Goal: Task Accomplishment & Management: Manage account settings

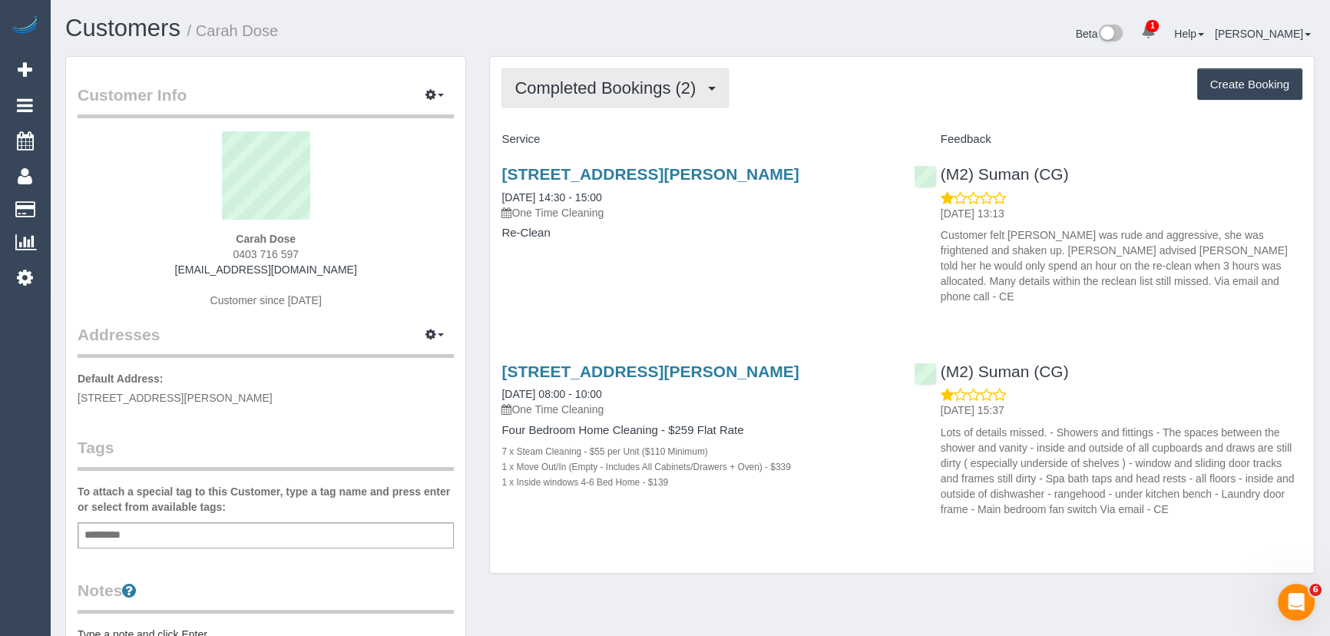
click at [639, 99] on button "Completed Bookings (2)" at bounding box center [614, 87] width 227 height 39
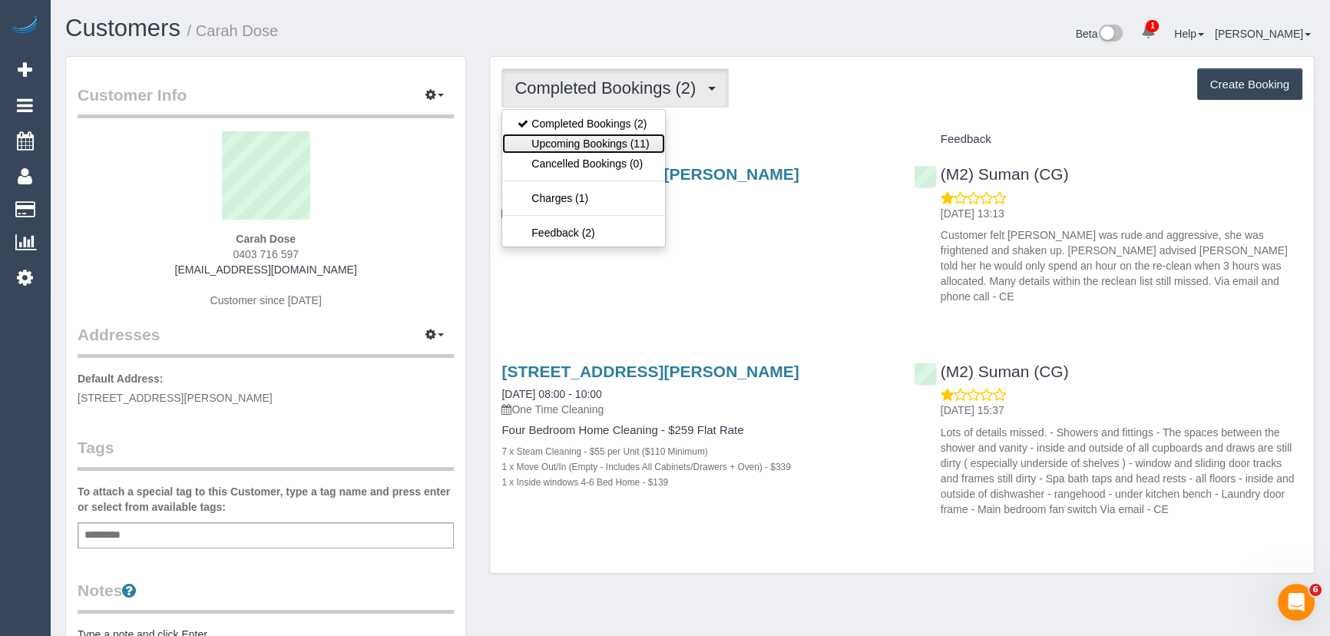
click at [623, 142] on link "Upcoming Bookings (11)" at bounding box center [583, 144] width 162 height 20
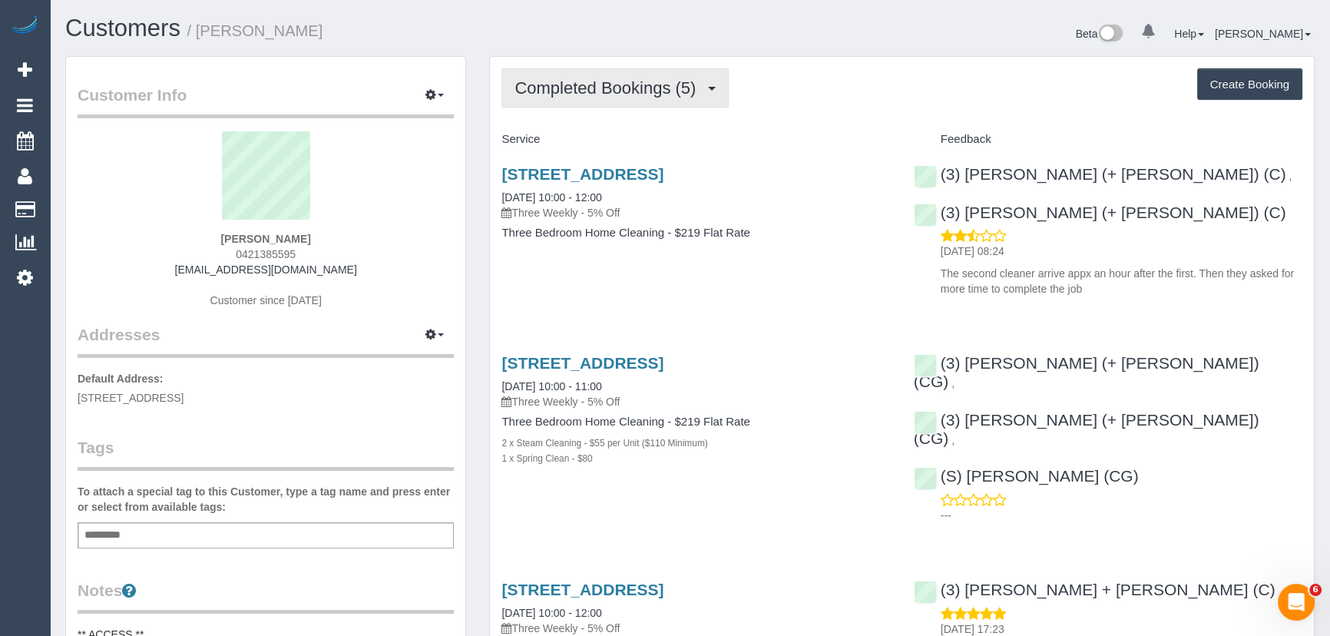
click at [690, 95] on span "Completed Bookings (5)" at bounding box center [608, 87] width 189 height 19
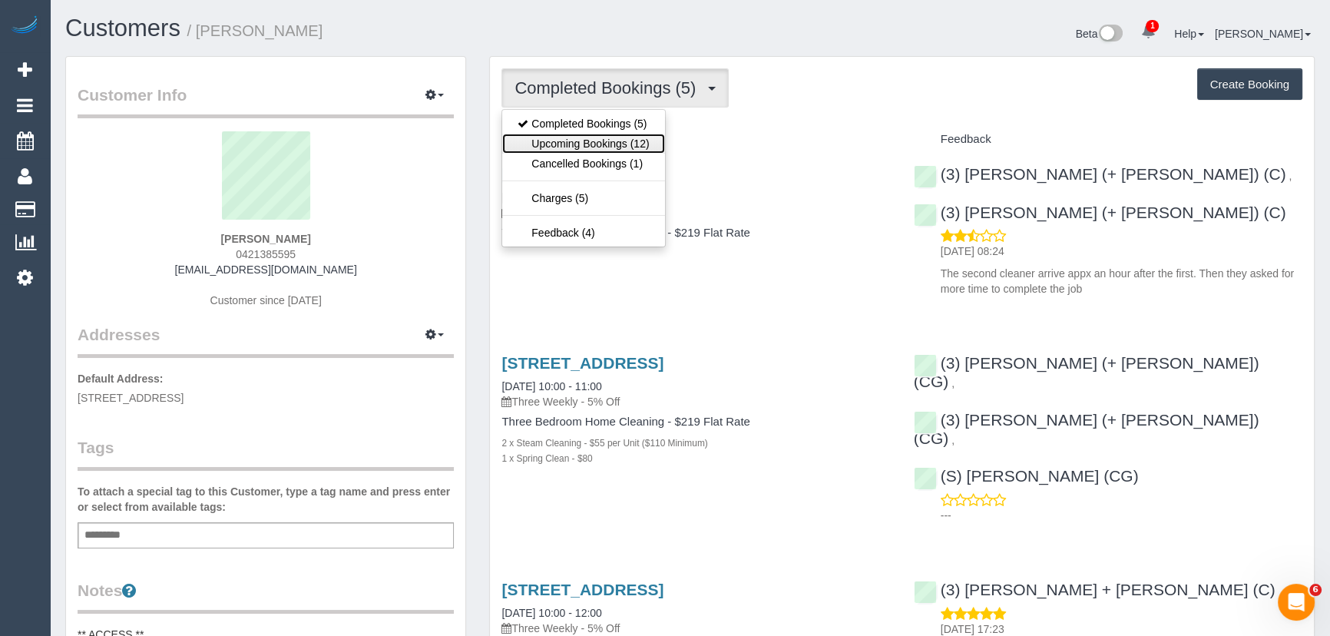
click at [649, 146] on link "Upcoming Bookings (12)" at bounding box center [583, 144] width 162 height 20
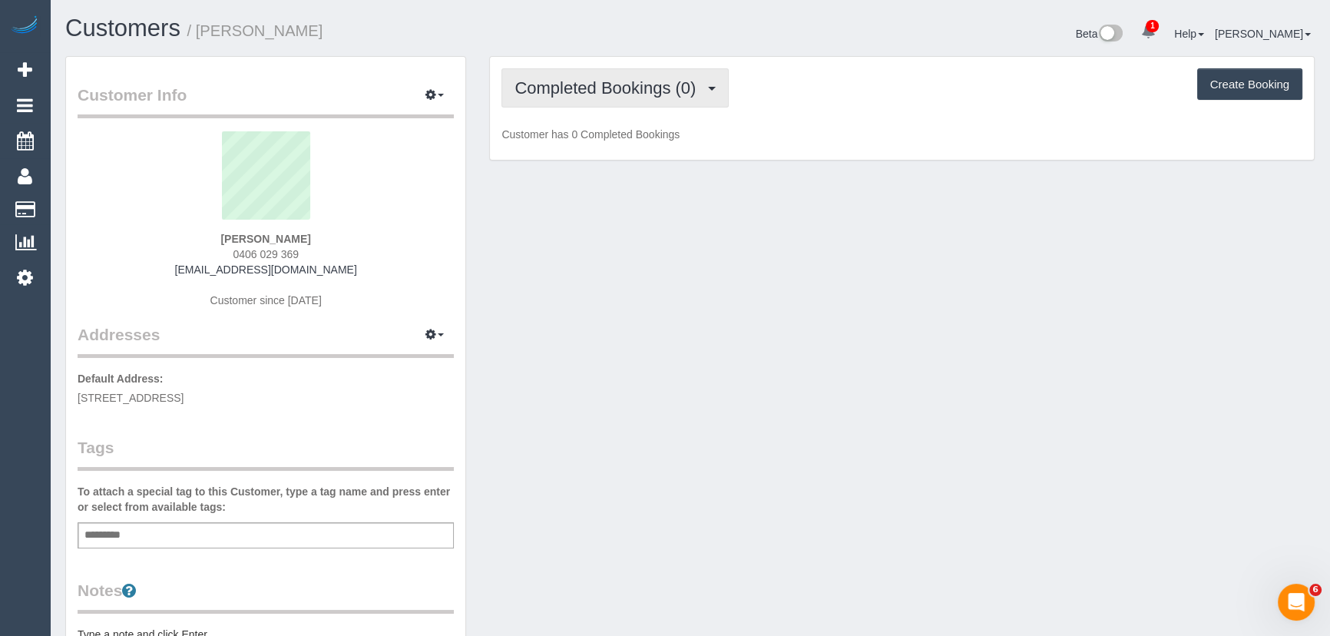
click at [645, 88] on span "Completed Bookings (0)" at bounding box center [608, 87] width 189 height 19
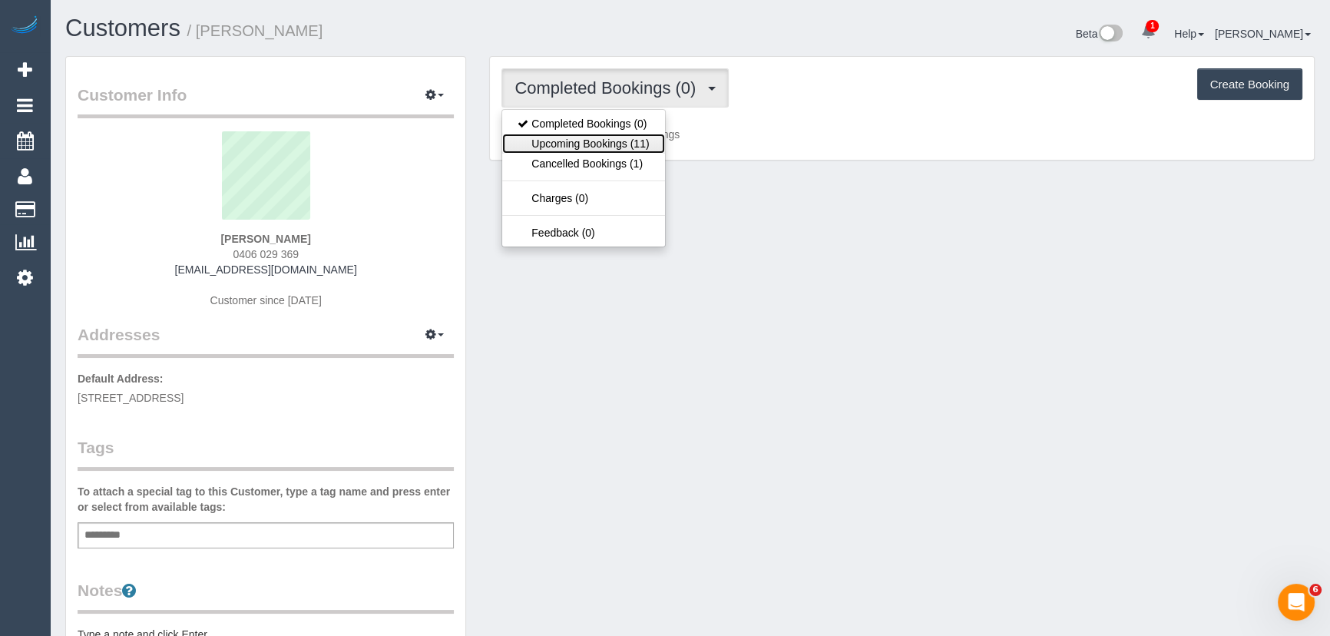
click at [639, 149] on link "Upcoming Bookings (11)" at bounding box center [583, 144] width 162 height 20
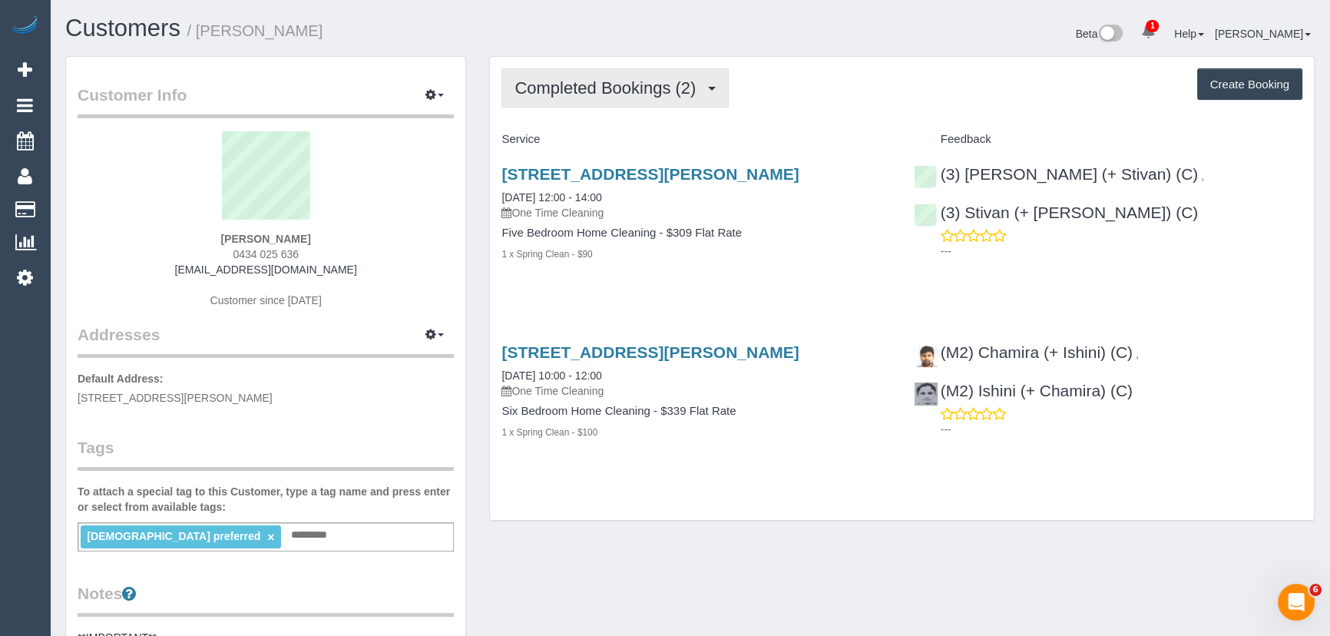
click at [590, 94] on span "Completed Bookings (2)" at bounding box center [608, 87] width 189 height 19
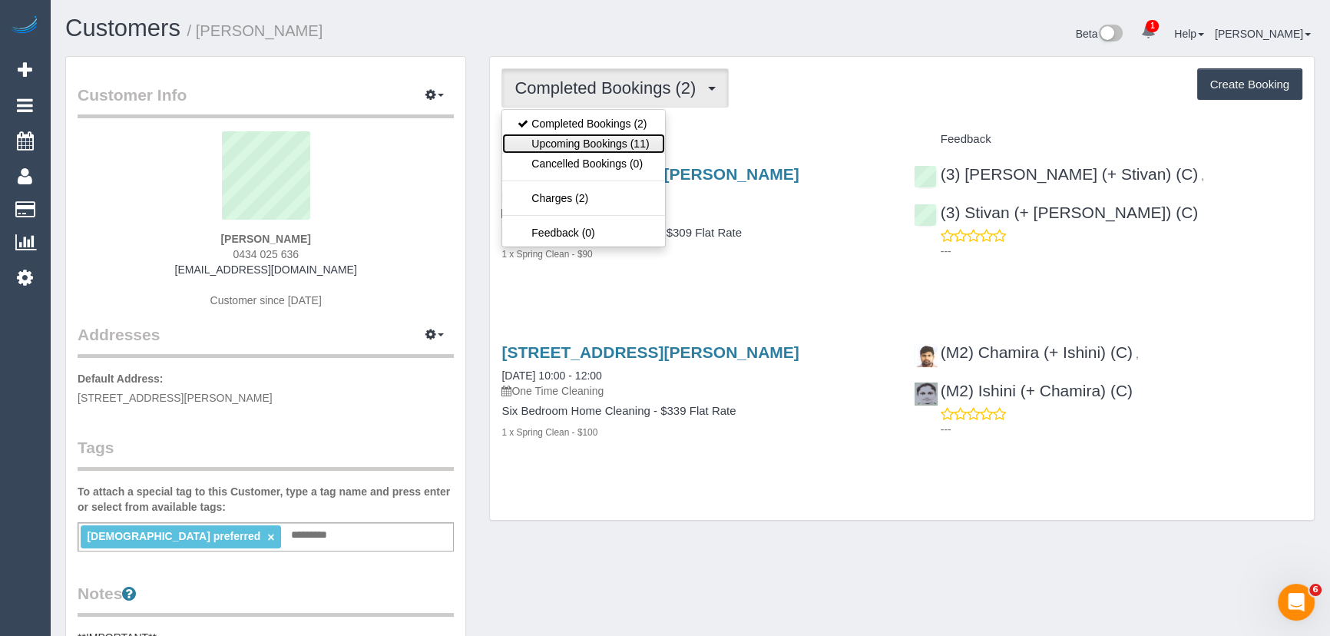
click at [603, 141] on link "Upcoming Bookings (11)" at bounding box center [583, 144] width 162 height 20
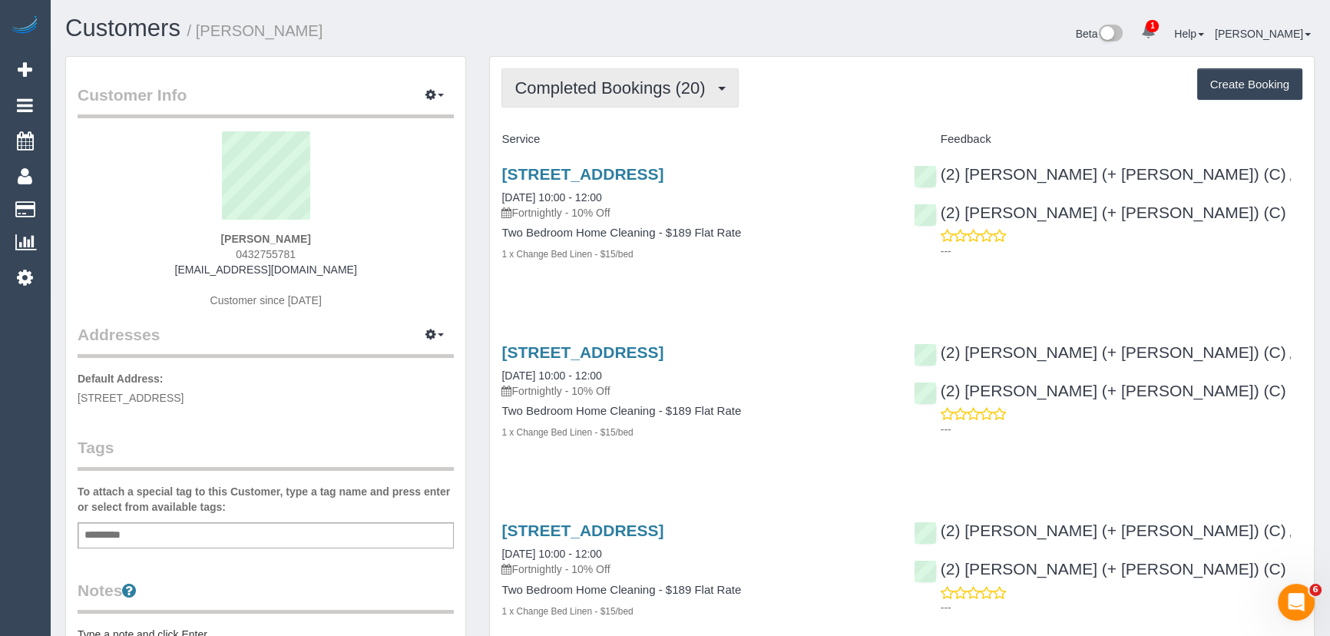
click at [657, 87] on span "Completed Bookings (20)" at bounding box center [613, 87] width 198 height 19
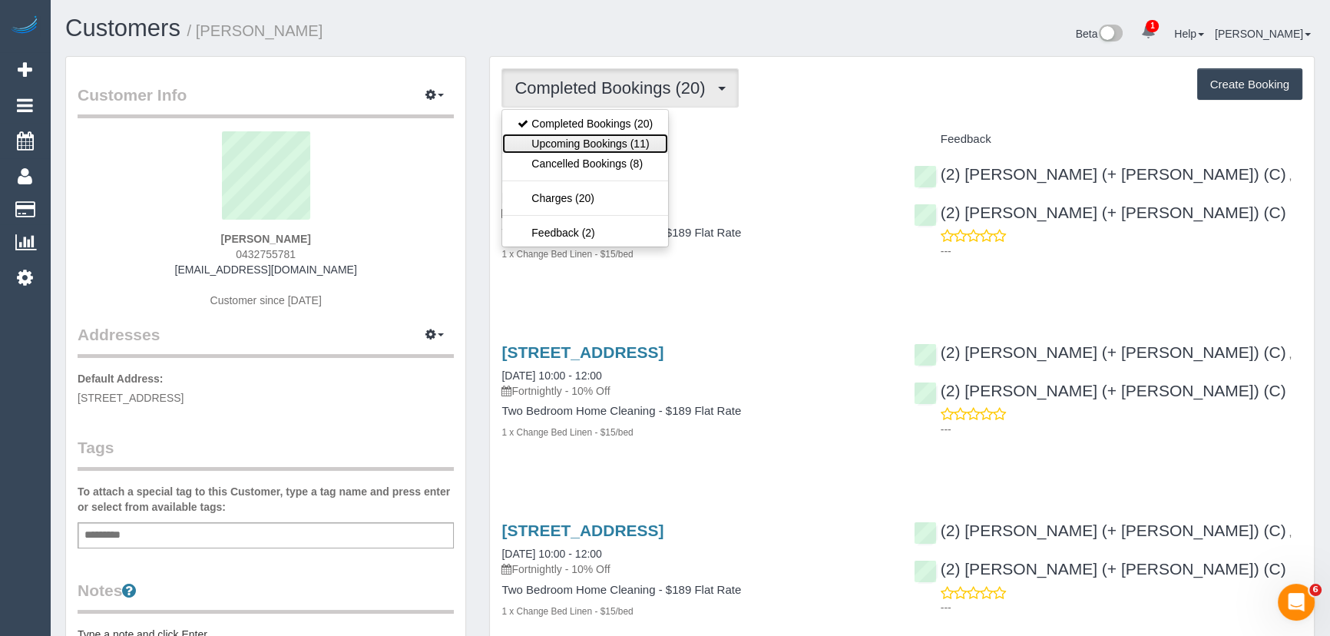
click at [643, 140] on link "Upcoming Bookings (11)" at bounding box center [585, 144] width 166 height 20
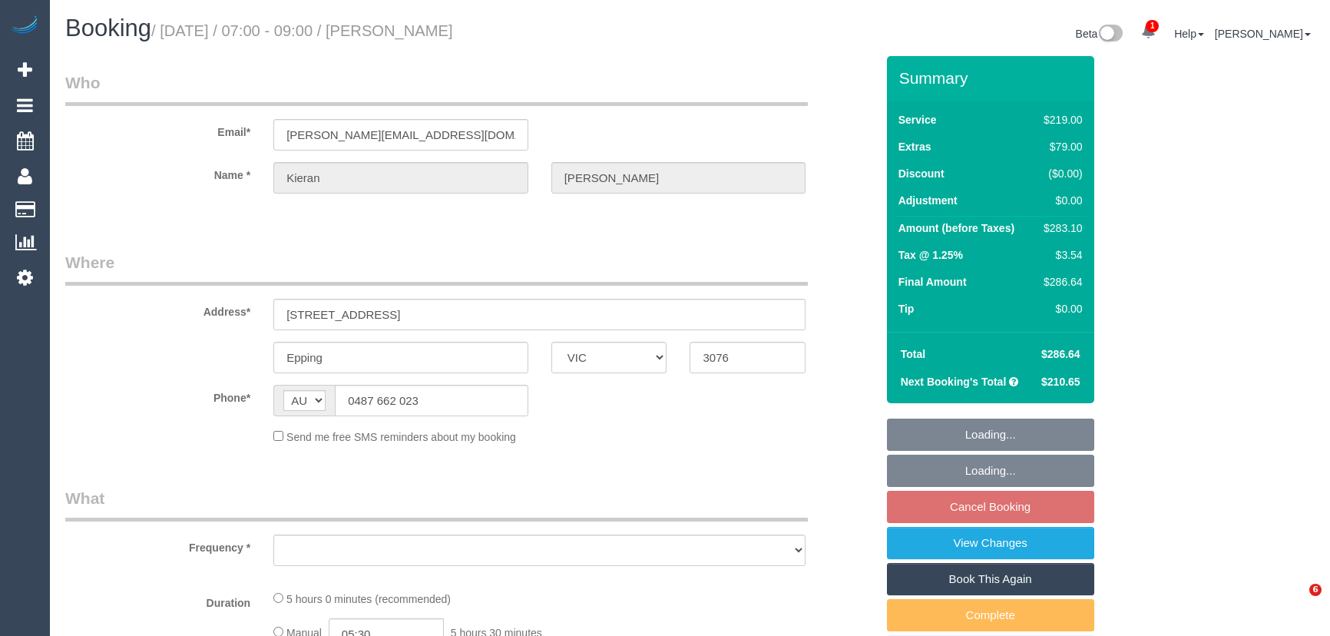
select select "VIC"
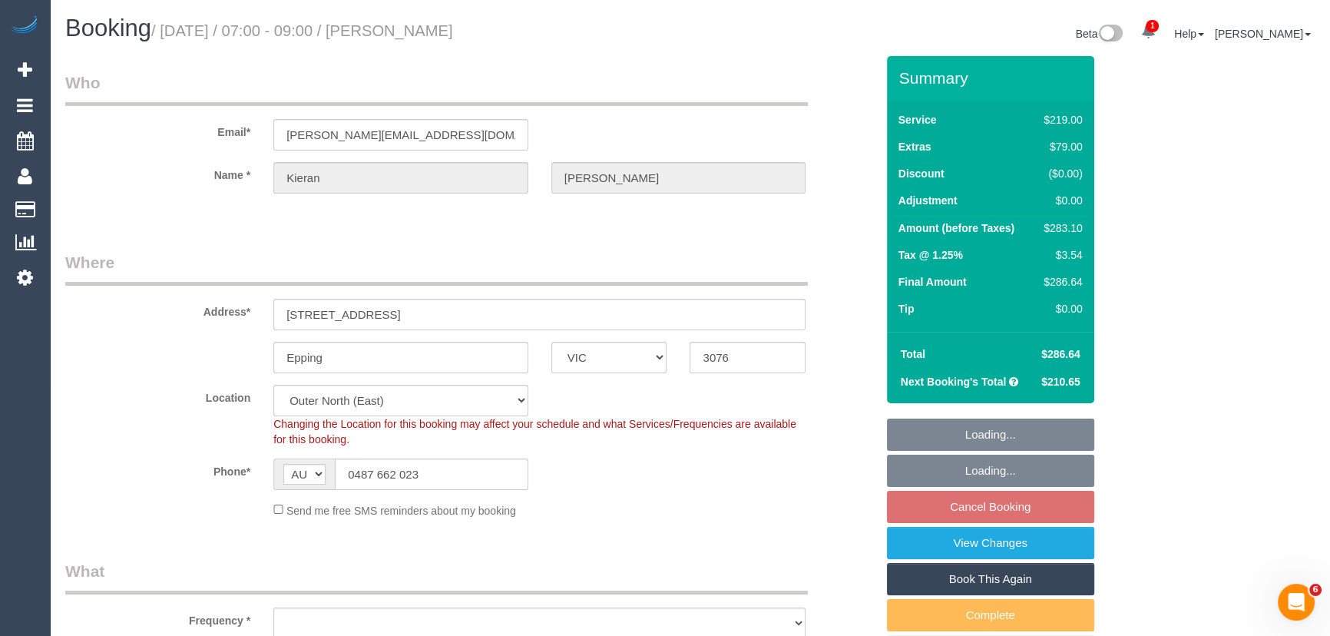
select select "object:813"
select select "number:28"
select select "number:16"
select select "number:19"
select select "number:24"
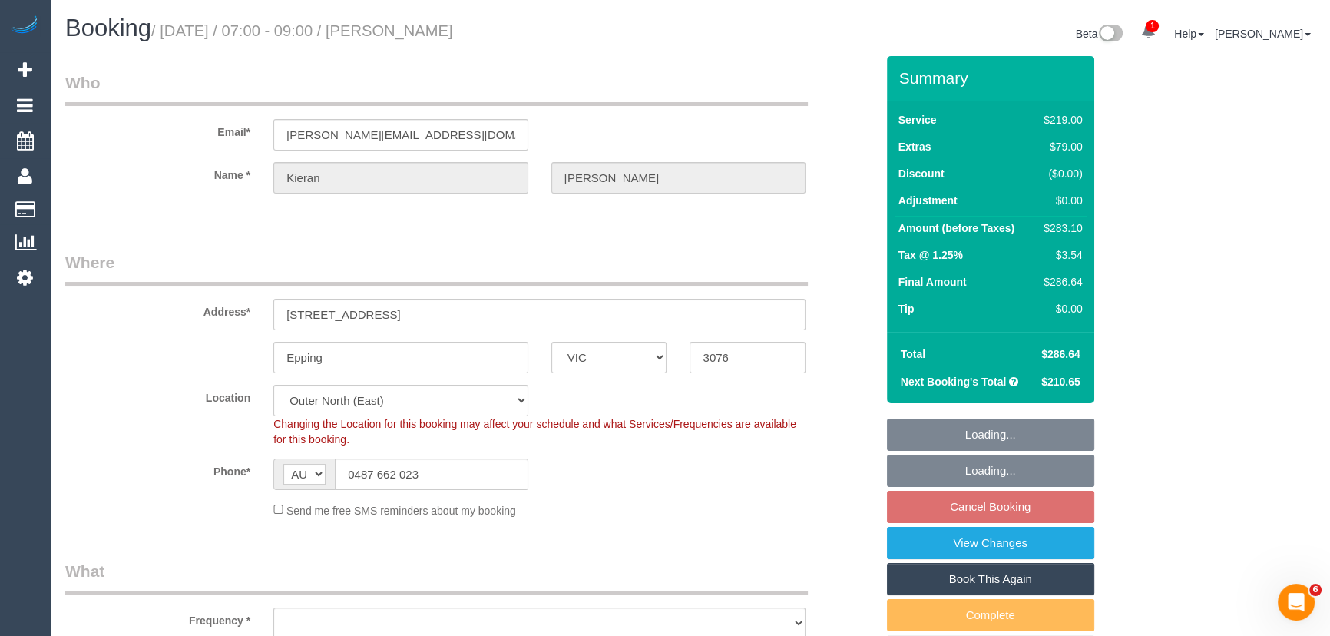
select select "number:34"
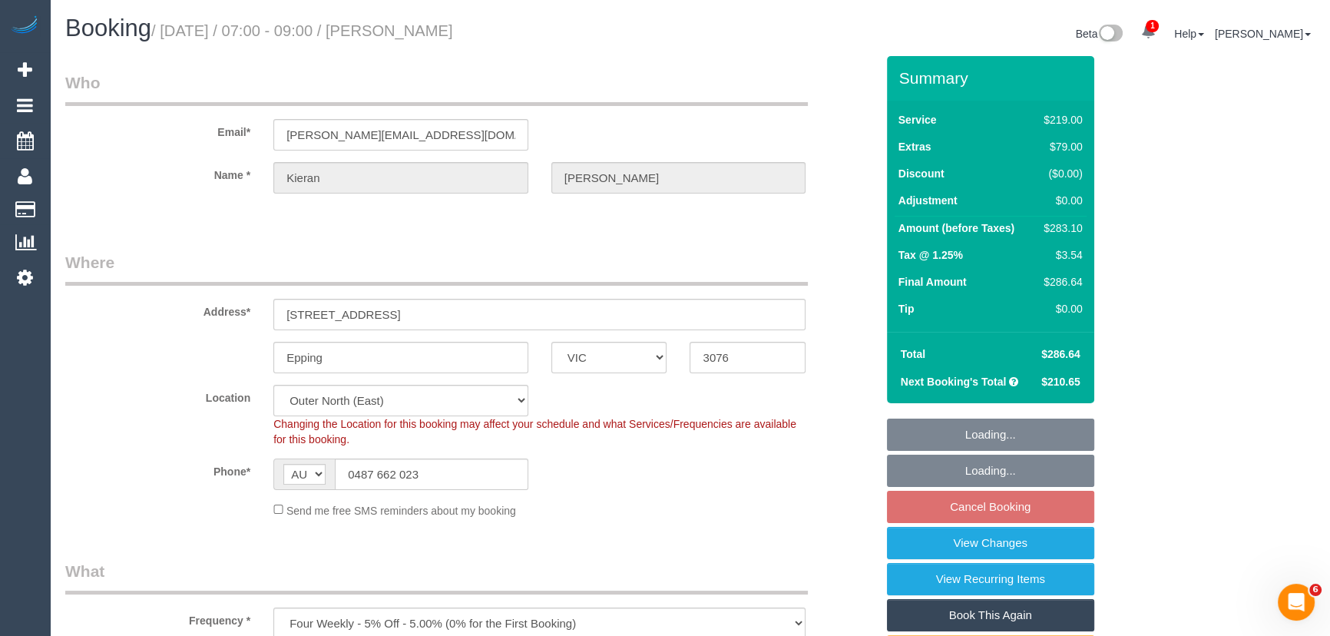
select select "string:stripe-pm_1Qfbfp2GScqysDRVDmkPCe7o"
select select "object:1151"
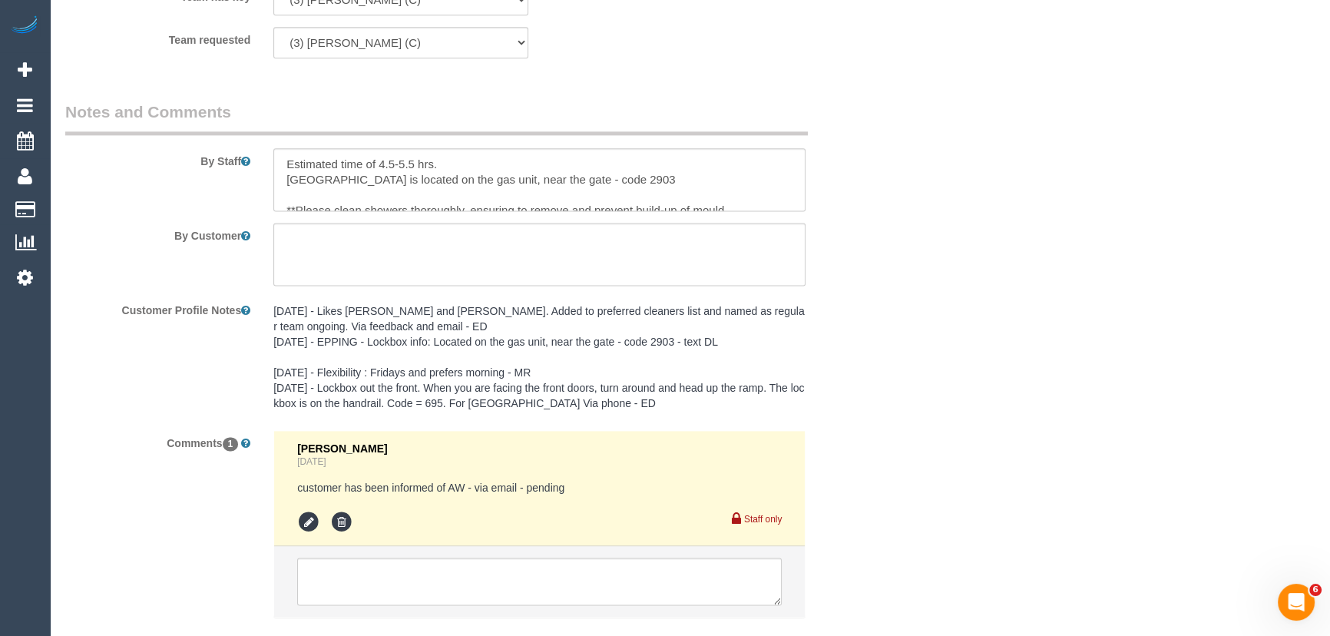
scroll to position [2674, 0]
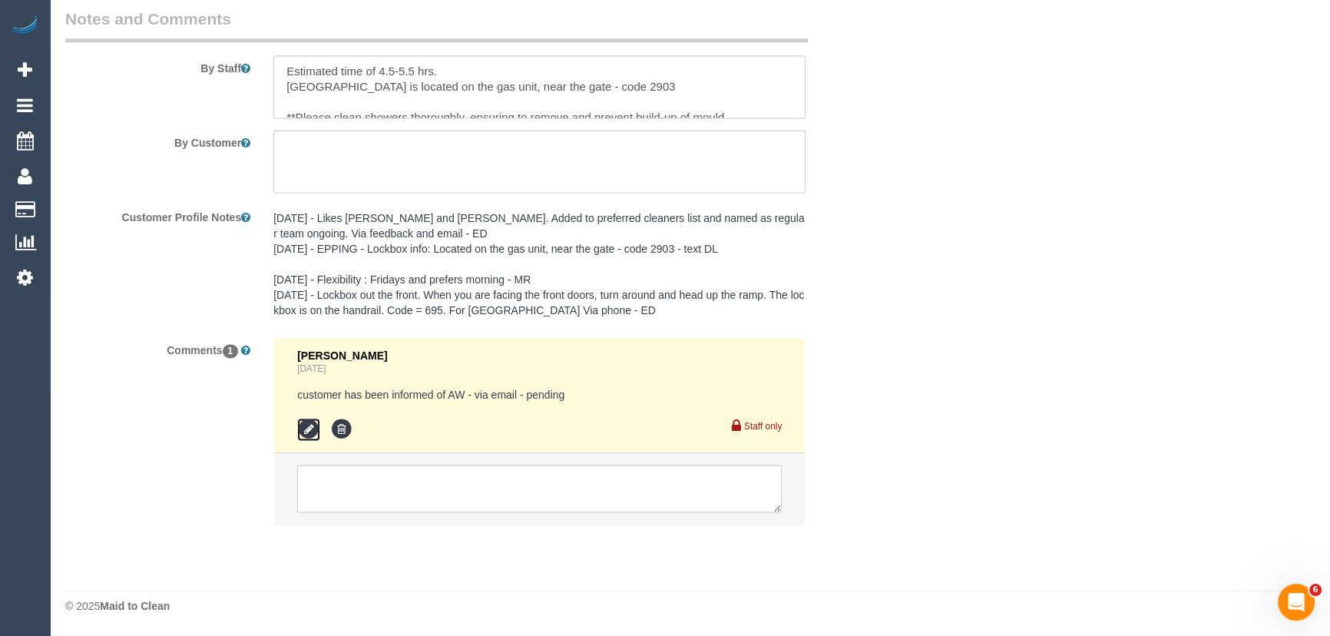
click at [305, 425] on icon at bounding box center [308, 429] width 23 height 23
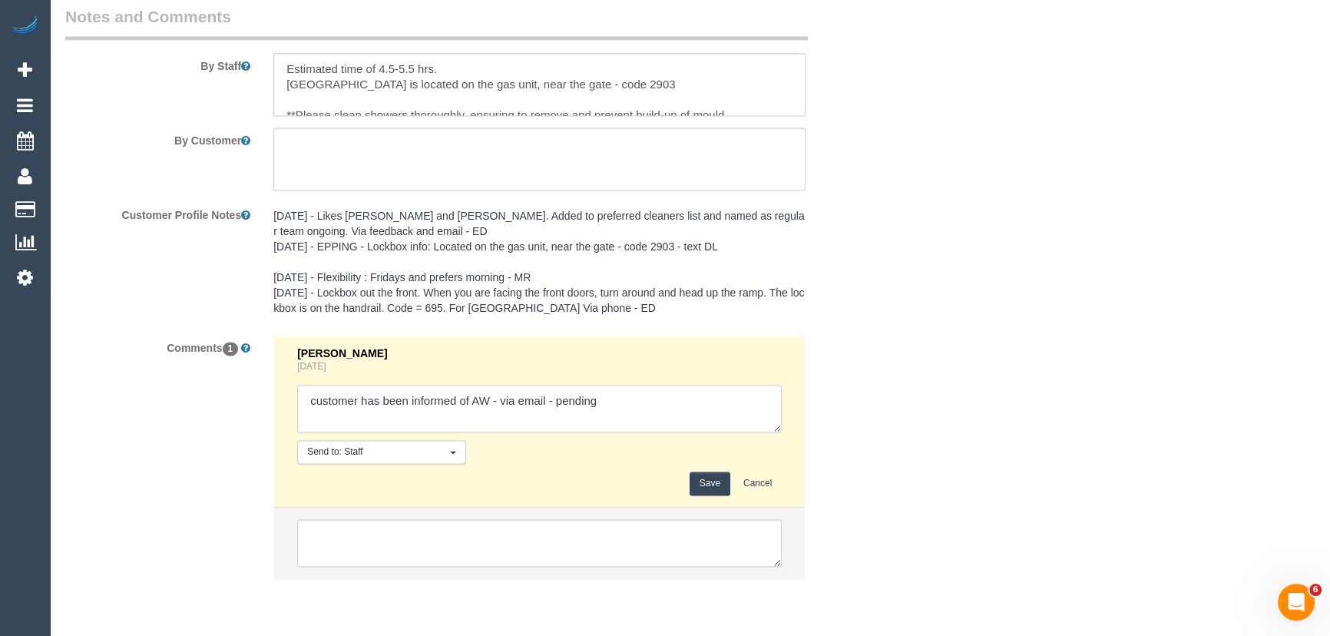
click at [637, 413] on textarea at bounding box center [539, 409] width 484 height 48
type textarea "customer has been informed of AW - via email - confirmed"
click at [718, 483] on button "Save" at bounding box center [709, 483] width 41 height 24
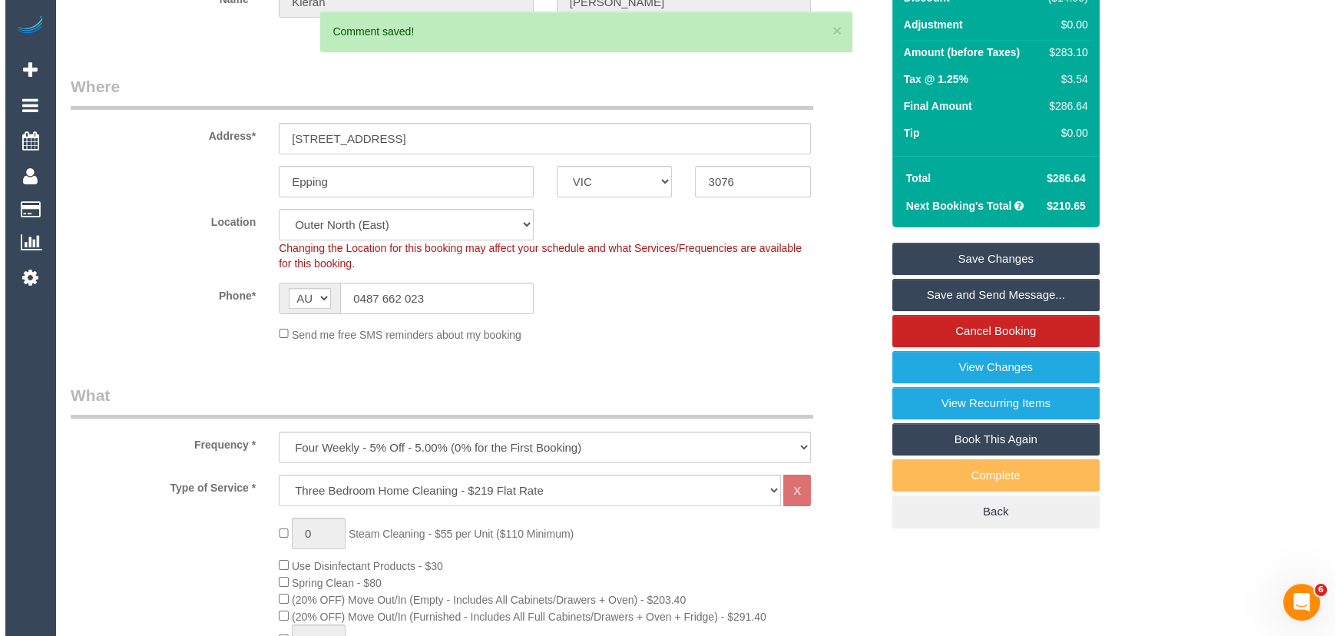
scroll to position [0, 0]
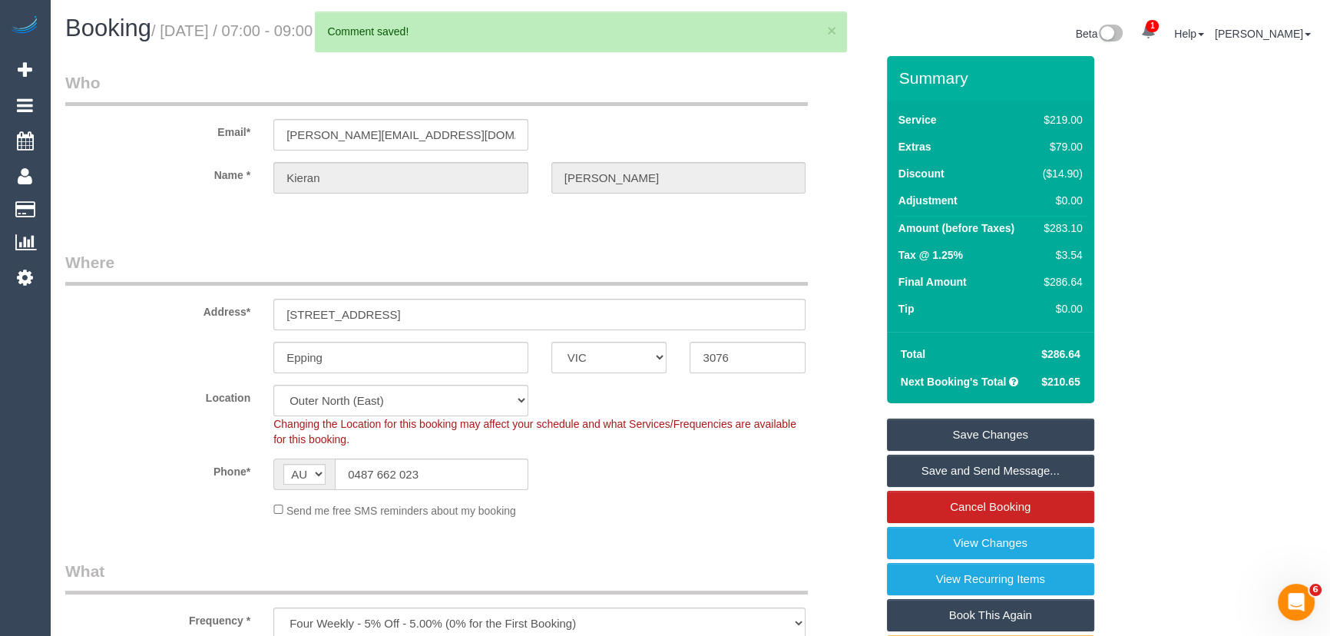
click at [1013, 467] on link "Save and Send Message..." at bounding box center [990, 470] width 207 height 32
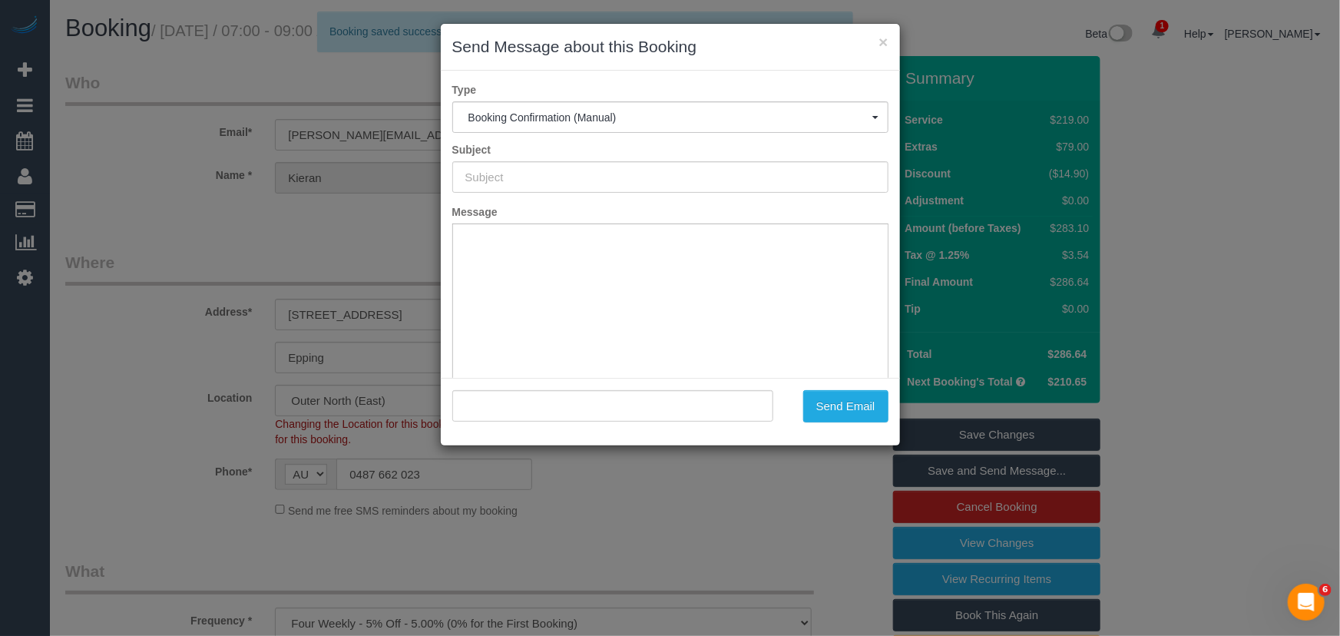
type input "Booking Confirmed"
type input ""Kieran Grealish" <grealish.kieran@gmail.com>"
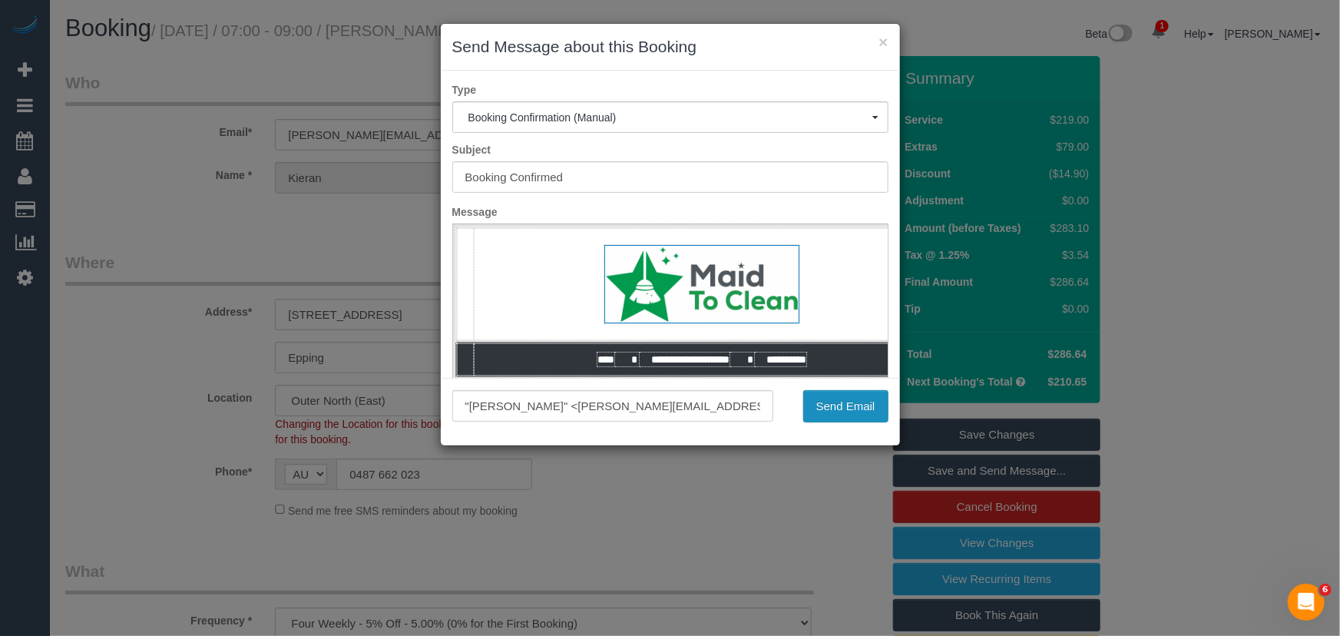
click at [838, 393] on button "Send Email" at bounding box center [845, 406] width 85 height 32
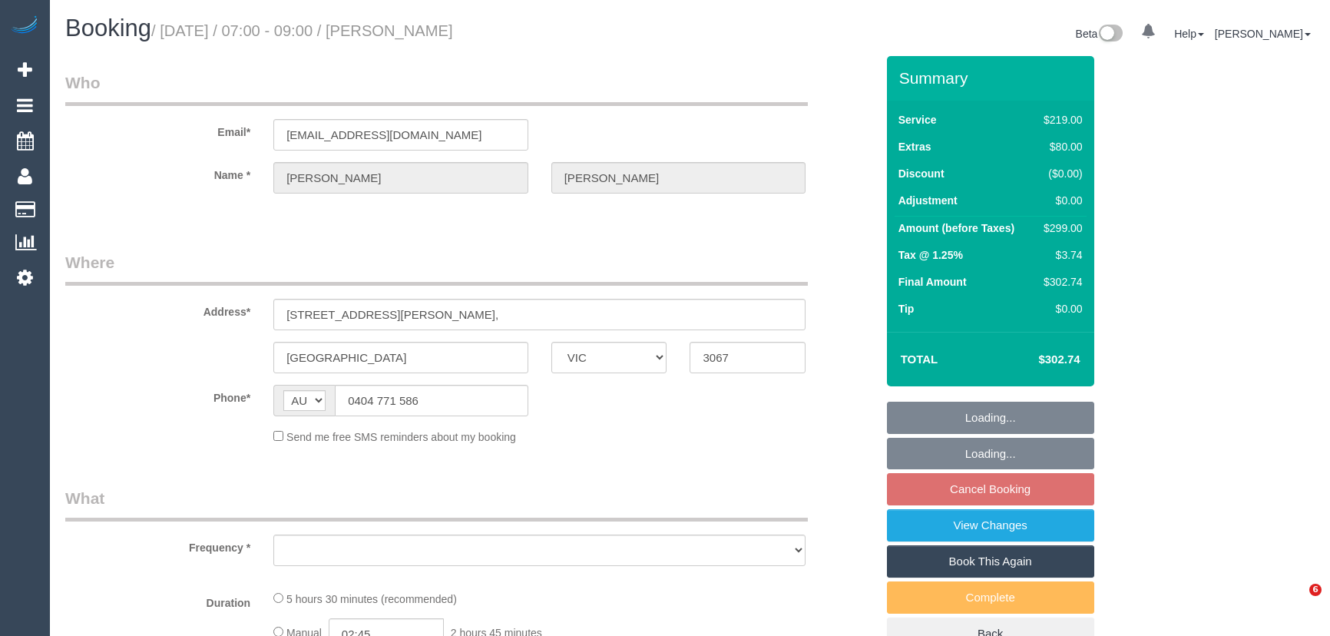
select select "VIC"
select select "string:stripe-pm_1RaTyl2GScqysDRViBg0Xrjh"
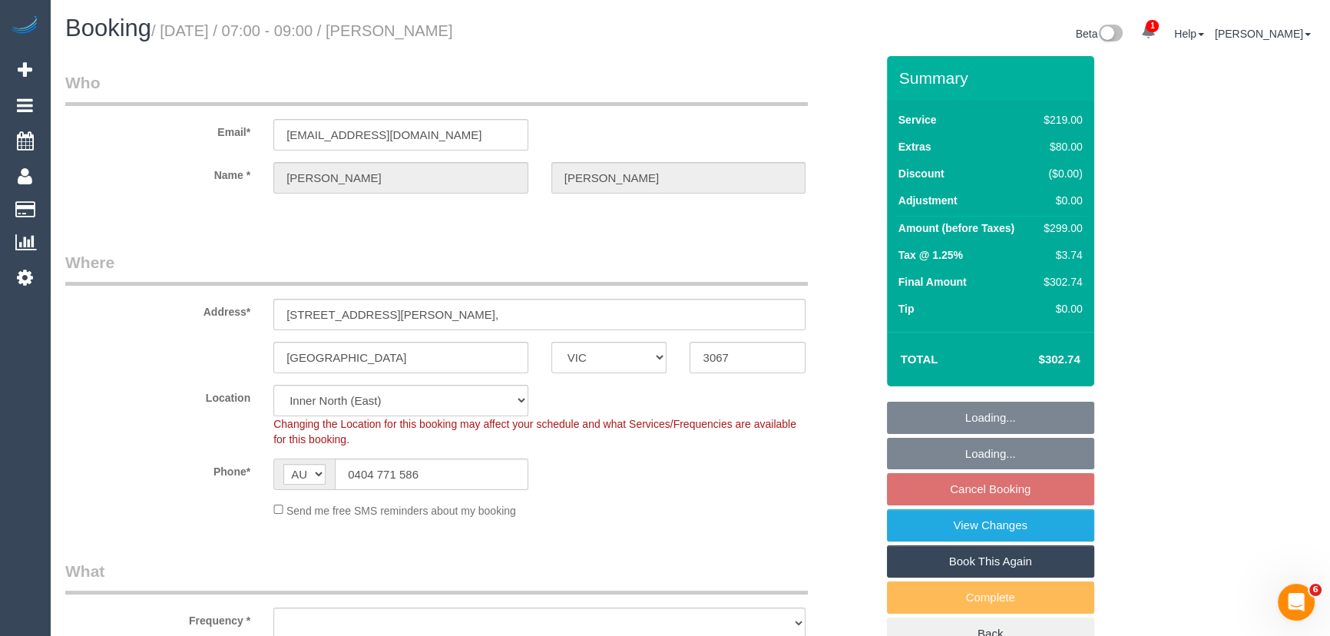
select select "object:733"
select select "number:28"
select select "number:16"
select select "number:19"
select select "number:24"
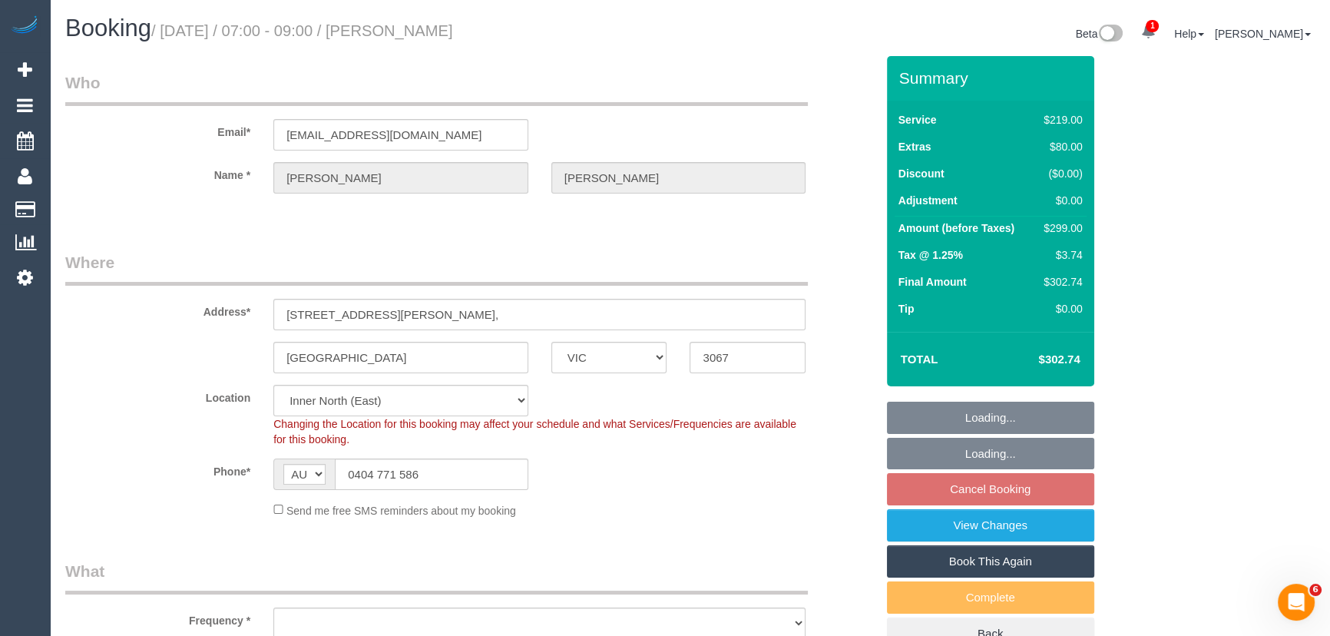
select select "number:12"
select select "object:840"
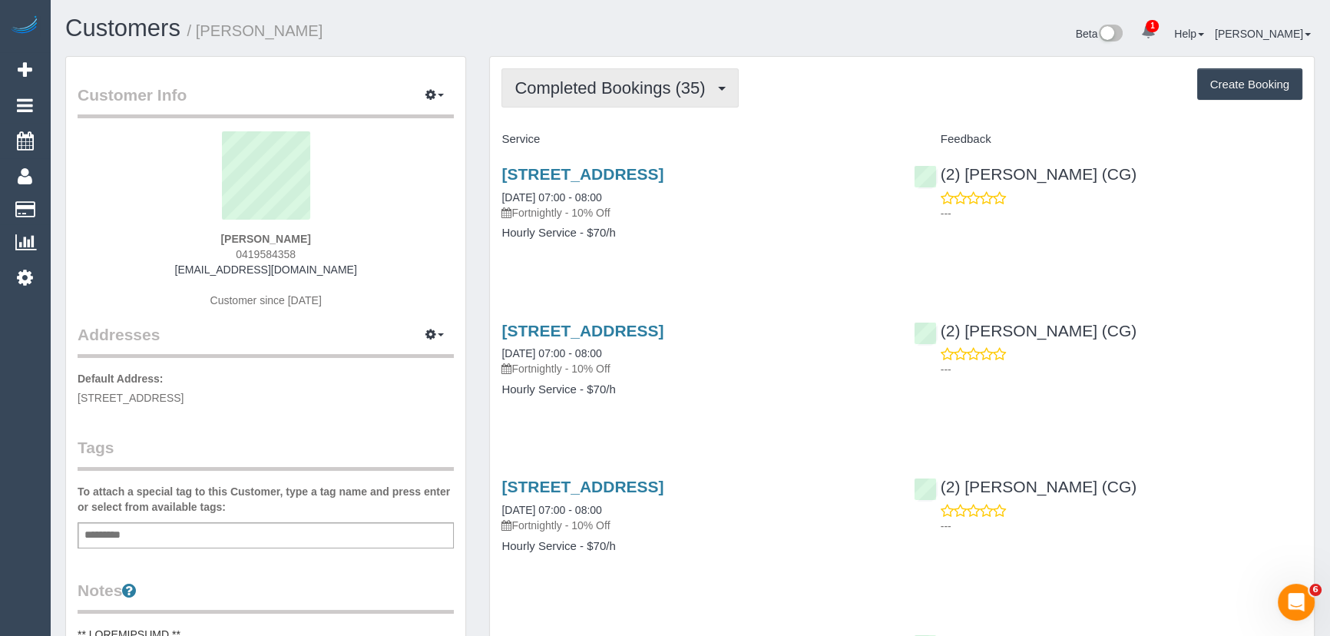
click at [645, 88] on span "Completed Bookings (35)" at bounding box center [613, 87] width 198 height 19
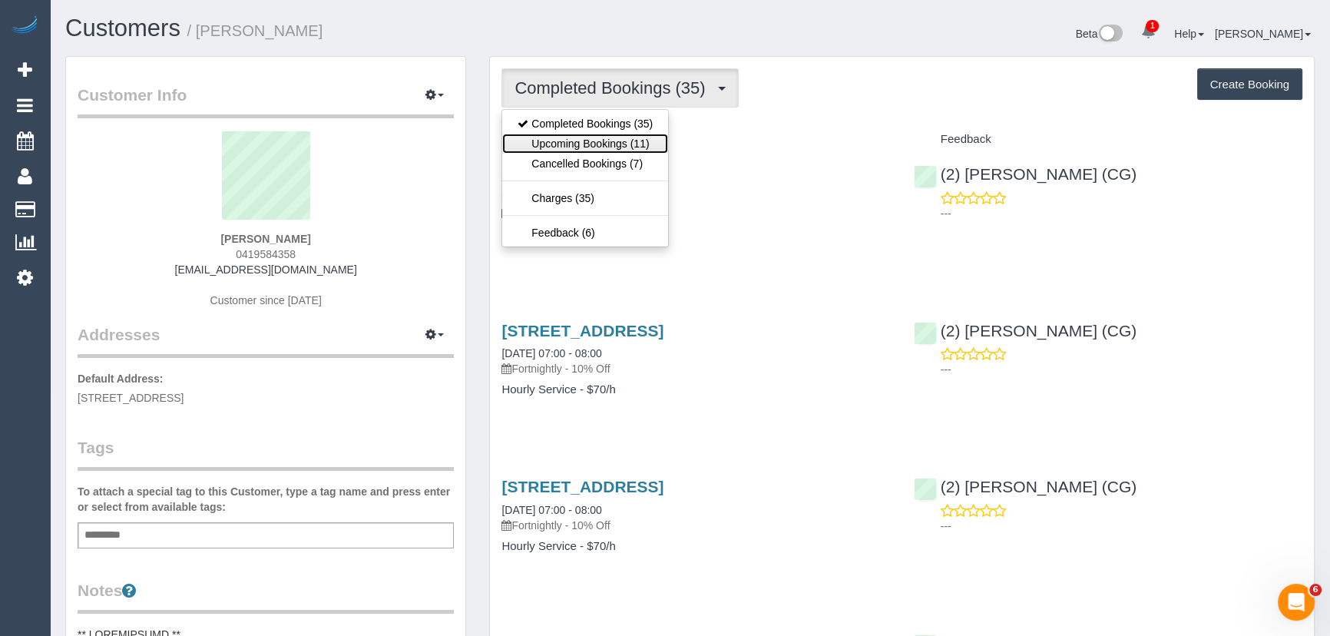
click at [636, 140] on link "Upcoming Bookings (11)" at bounding box center [585, 144] width 166 height 20
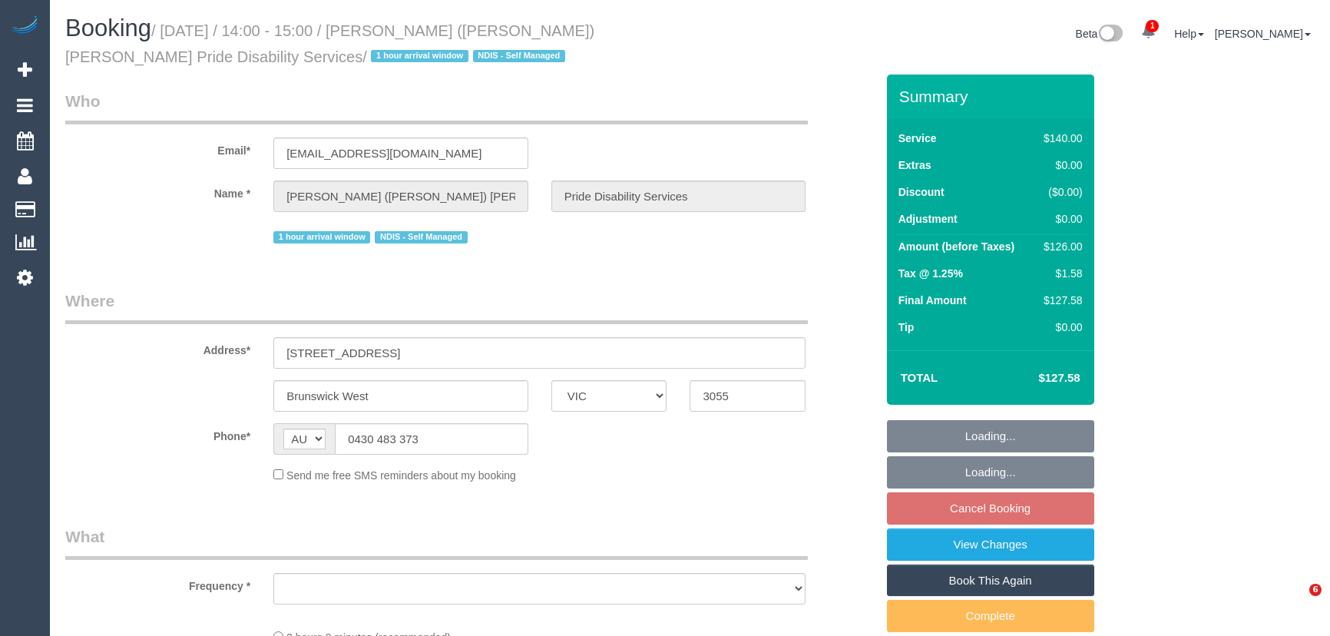
select select "VIC"
select select "object:550"
select select "string:stripe-pm_1QHHhz2GScqysDRVBAe2l5xQ"
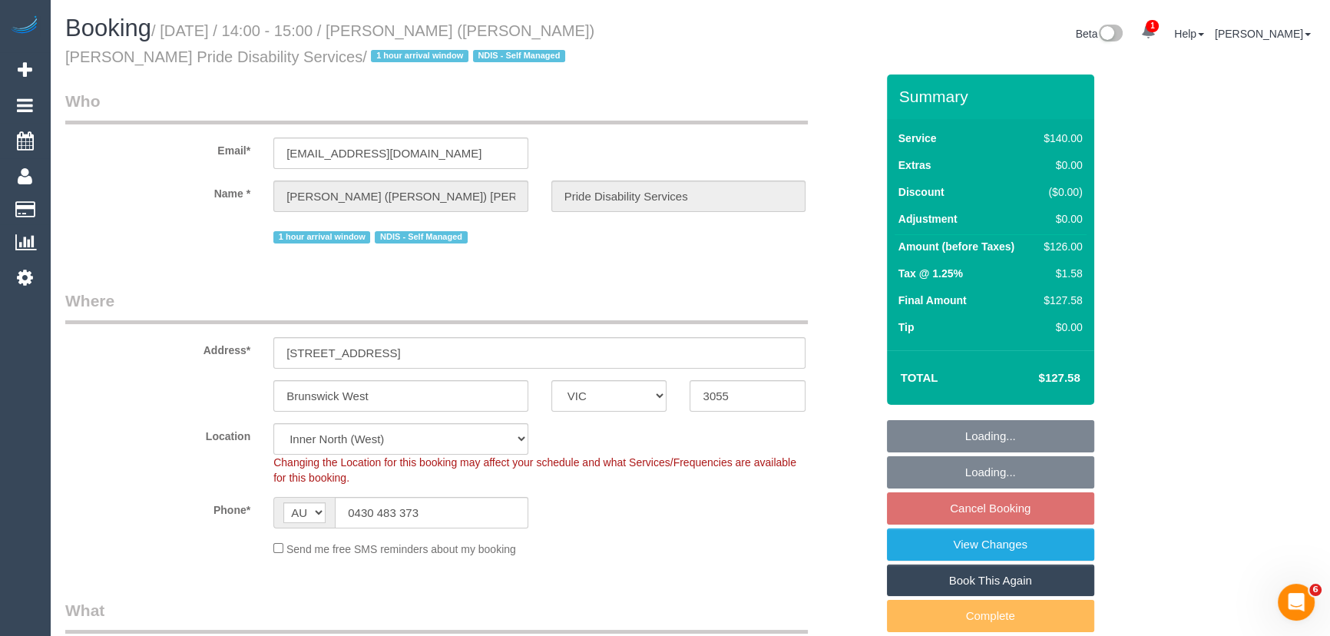
select select "object:879"
select select "number:28"
select select "number:14"
select select "number:19"
select select "number:36"
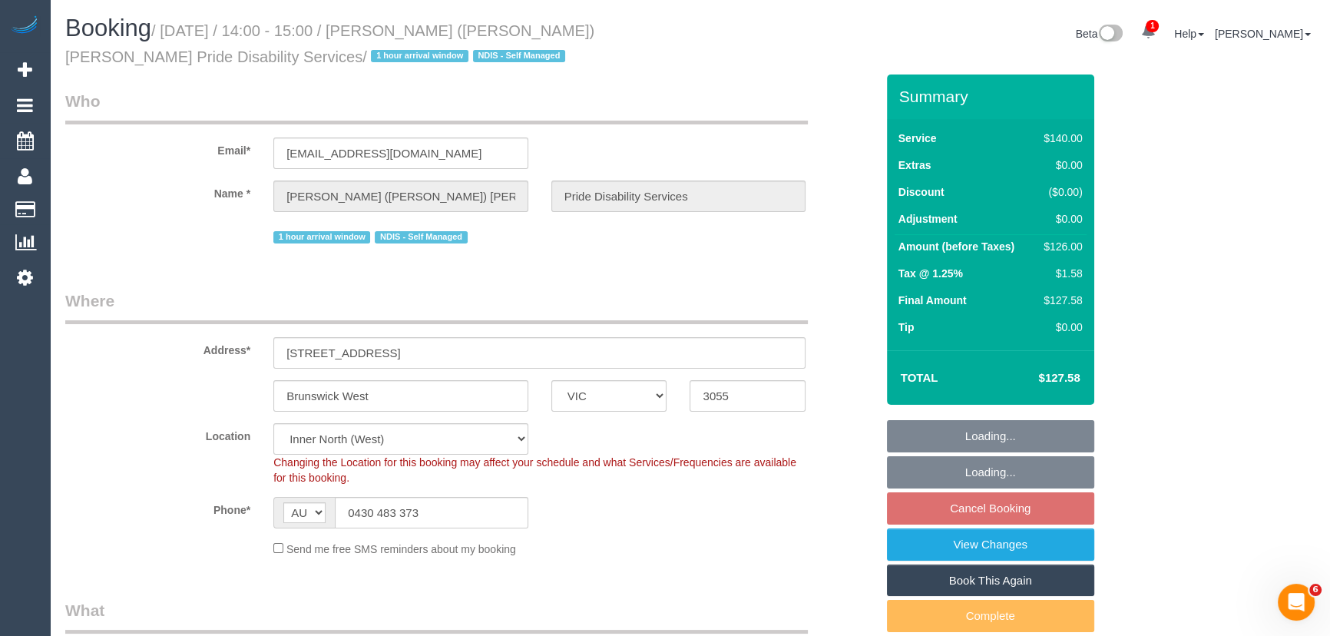
select select "number:34"
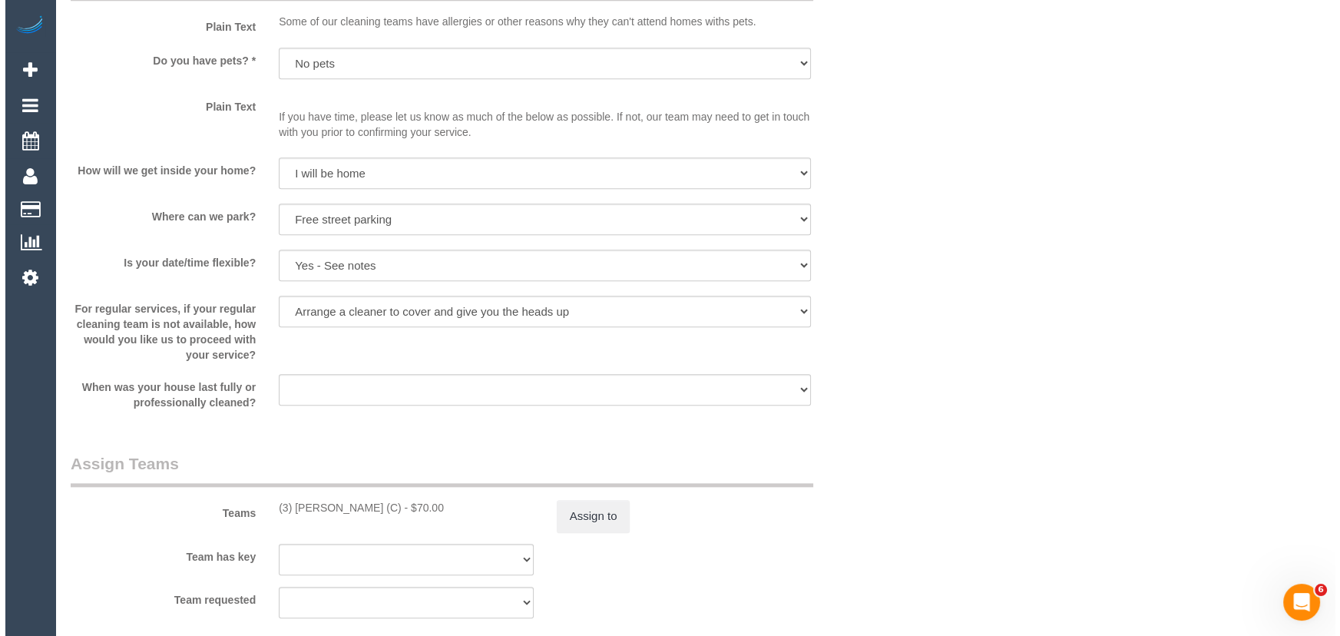
scroll to position [2163, 0]
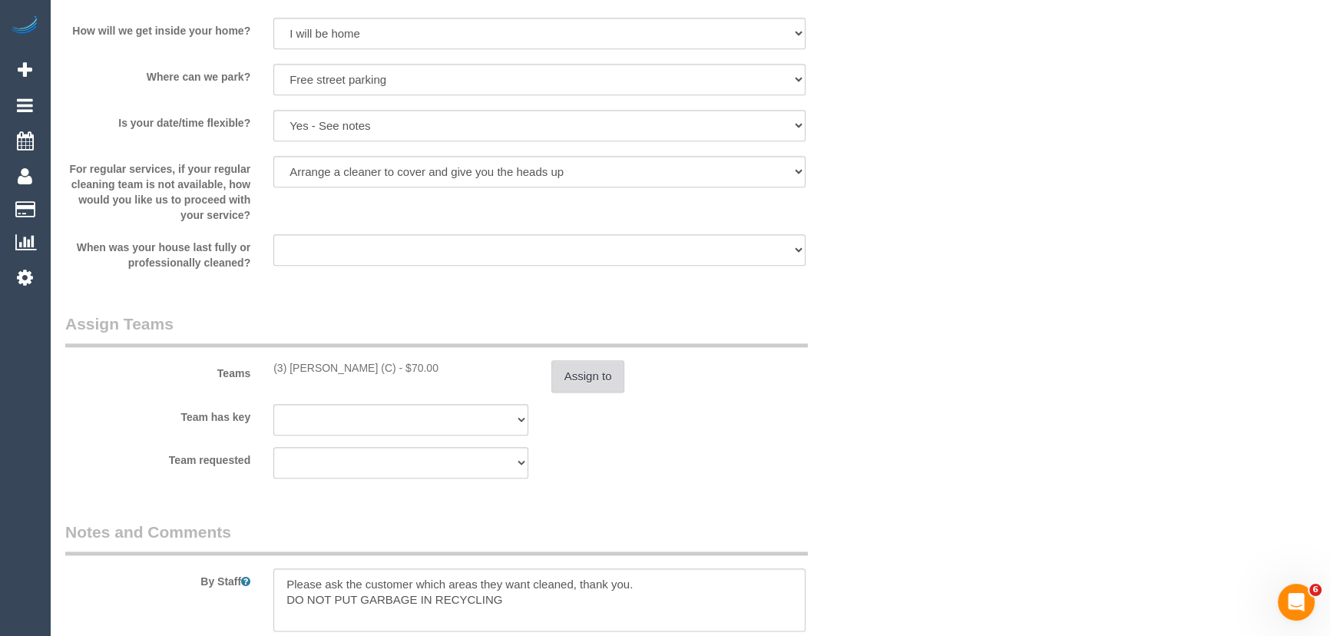
click at [600, 370] on button "Assign to" at bounding box center [588, 376] width 74 height 32
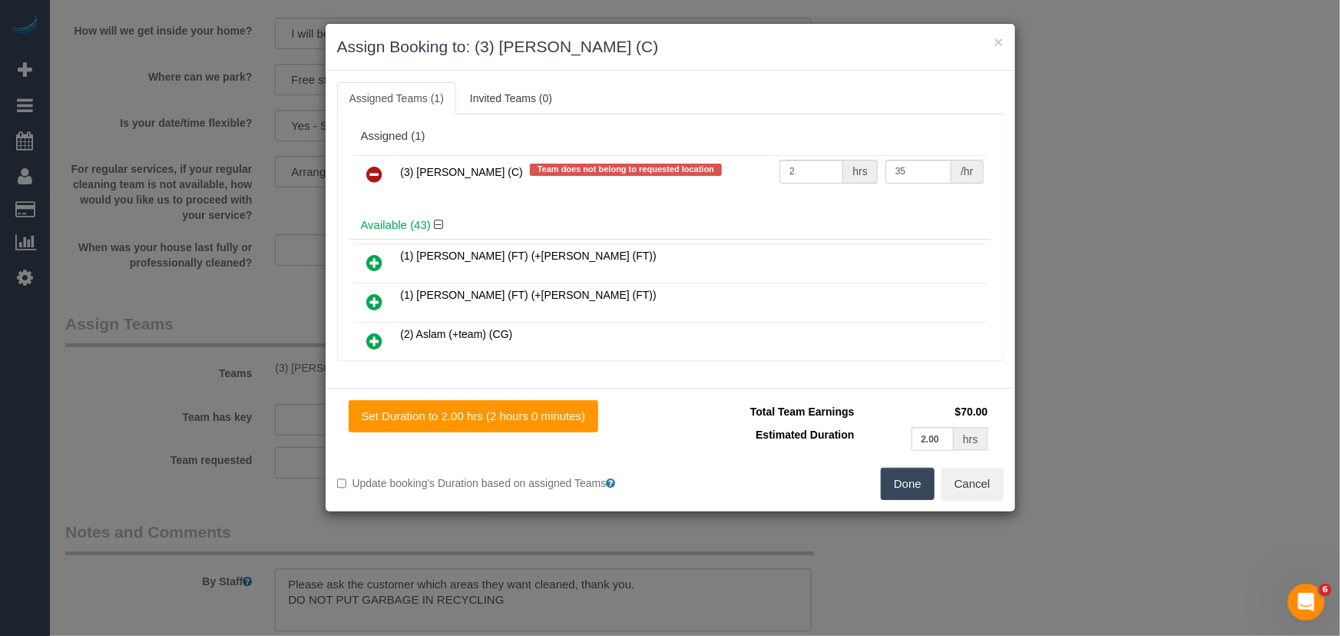
click at [372, 165] on icon at bounding box center [375, 174] width 16 height 18
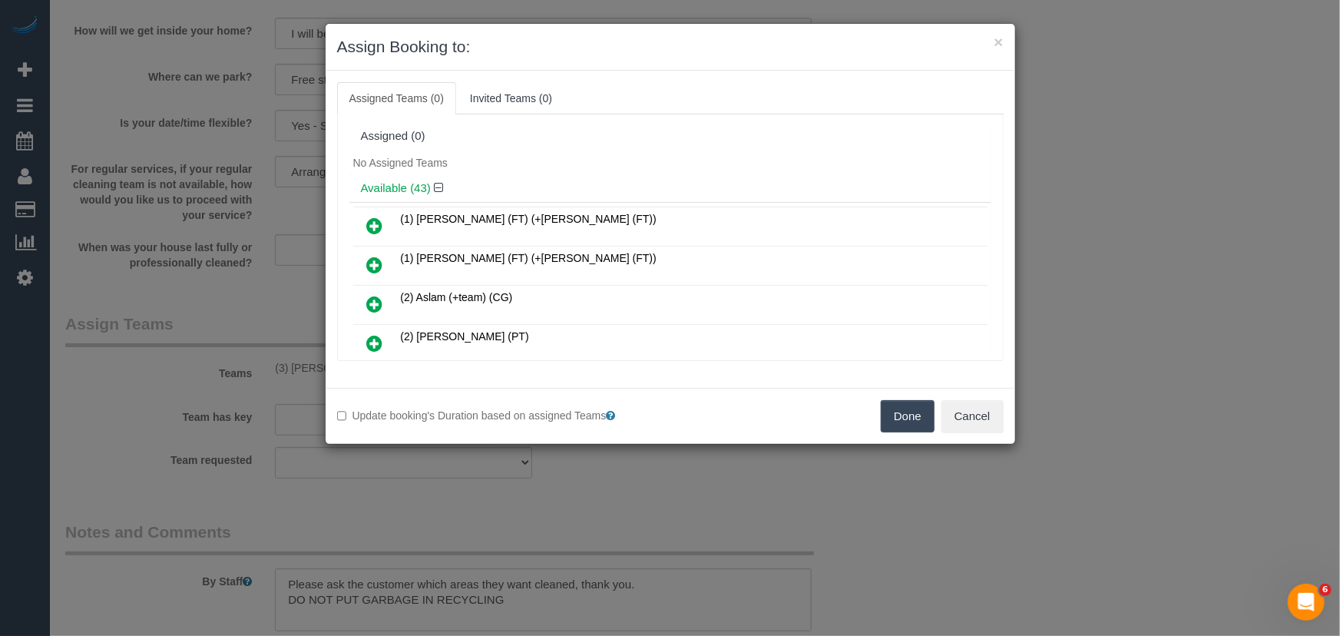
scroll to position [634, 0]
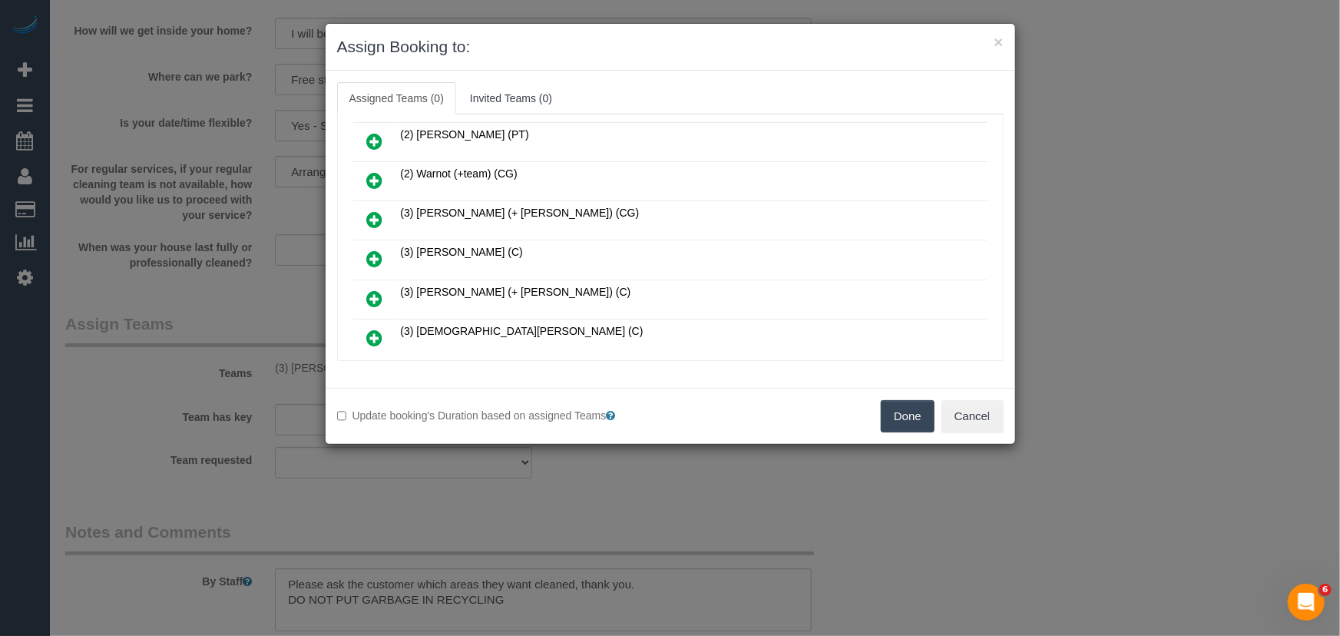
click at [371, 249] on icon at bounding box center [375, 258] width 16 height 18
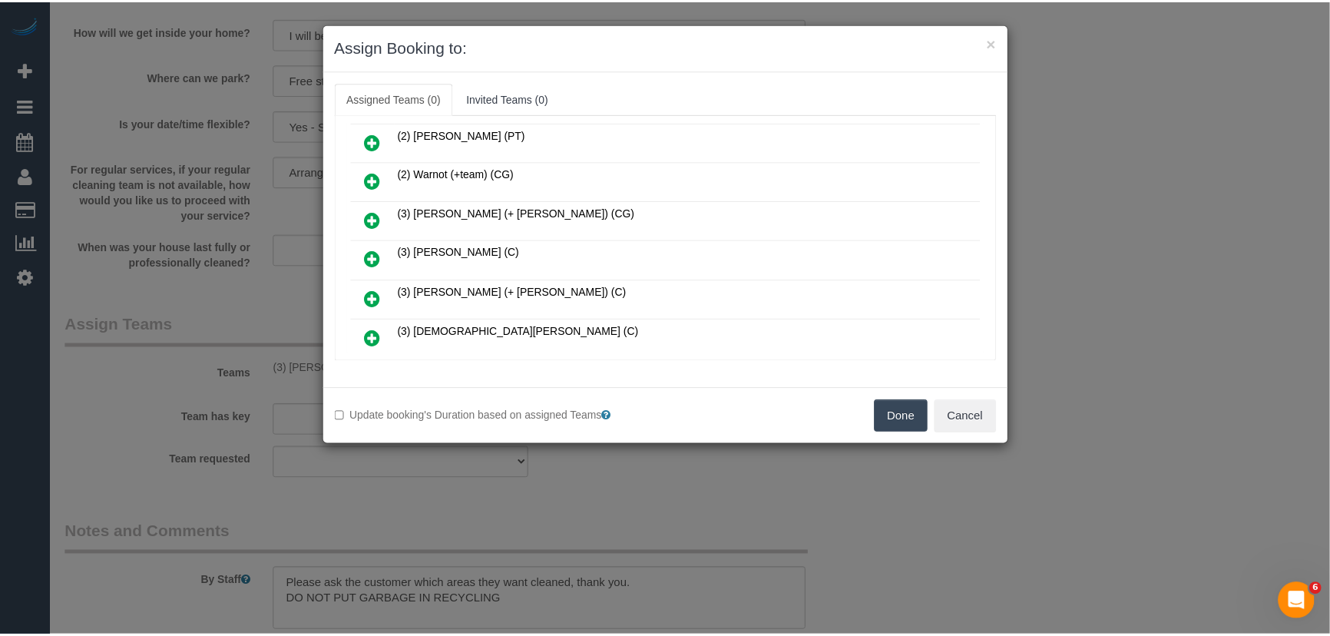
scroll to position [670, 0]
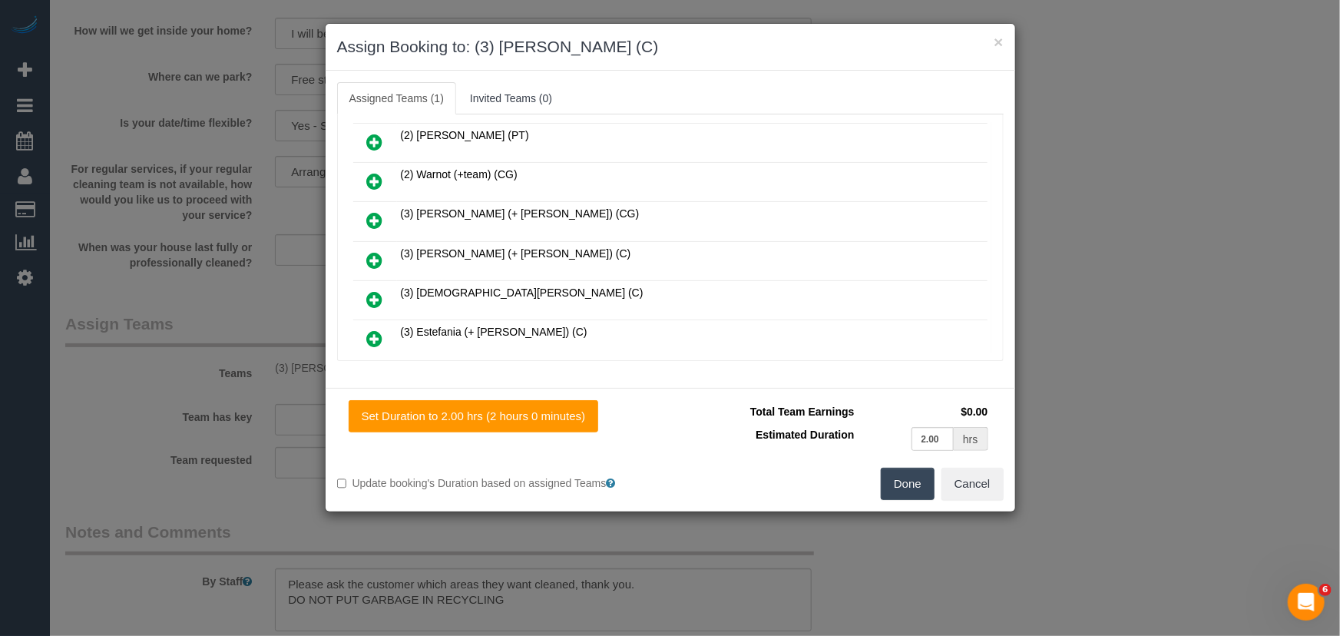
click at [898, 492] on button "Done" at bounding box center [908, 484] width 54 height 32
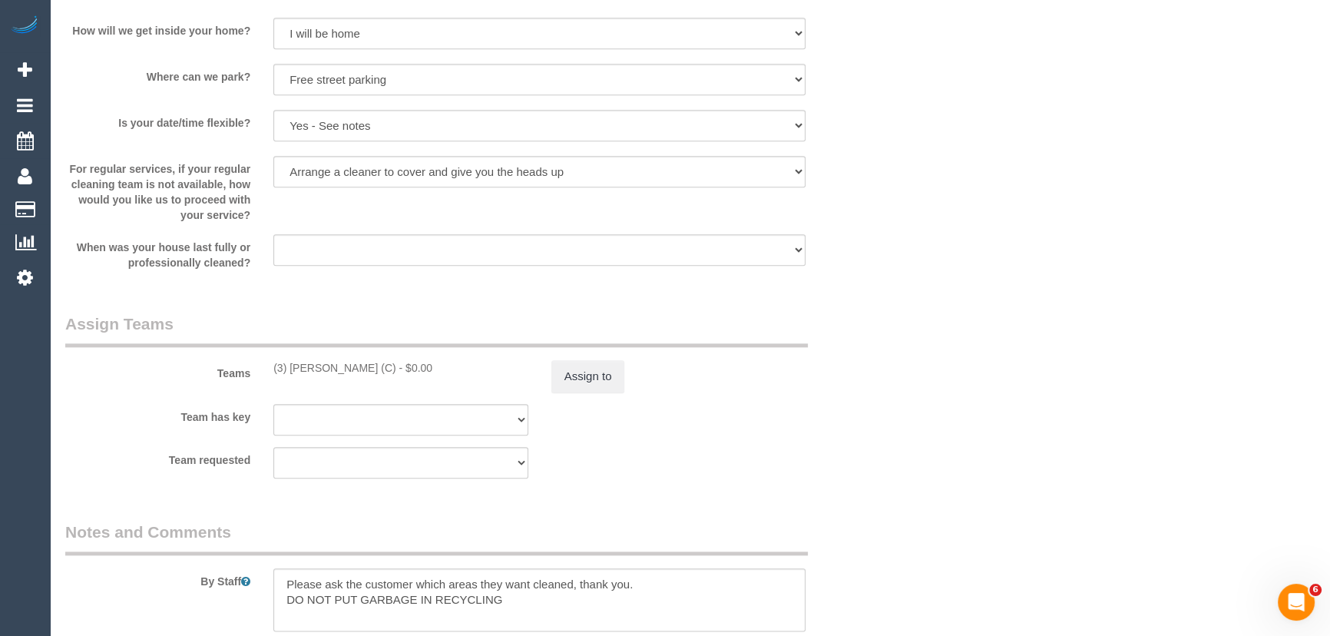
click at [544, 378] on div "Assign to" at bounding box center [679, 376] width 278 height 32
click at [597, 378] on button "Assign to" at bounding box center [588, 376] width 74 height 32
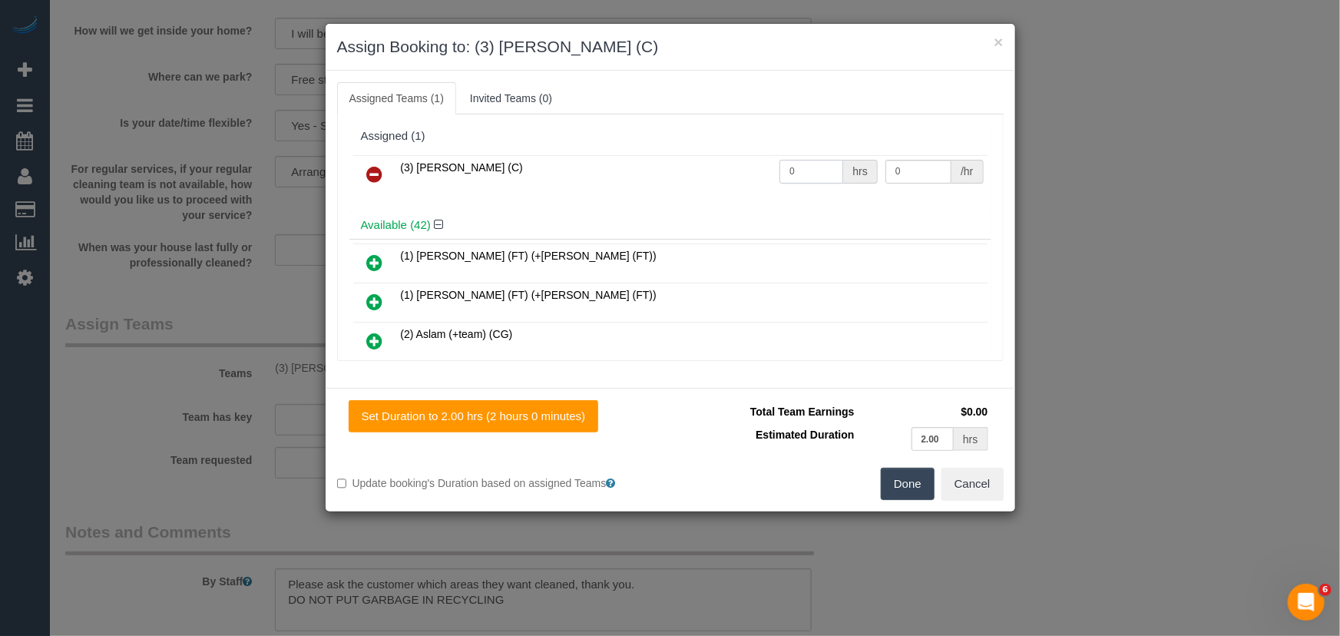
click at [800, 164] on input "0" at bounding box center [811, 172] width 64 height 24
type input "2"
type input "35"
click at [911, 474] on button "Done" at bounding box center [908, 484] width 54 height 32
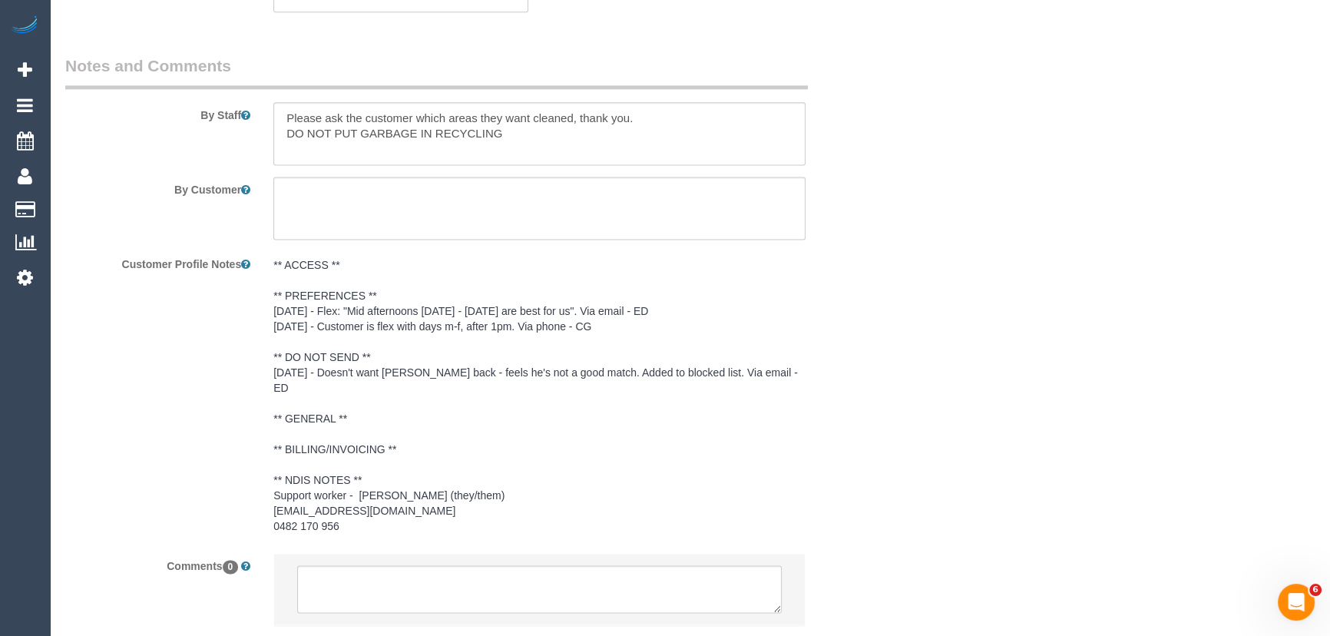
scroll to position [2716, 0]
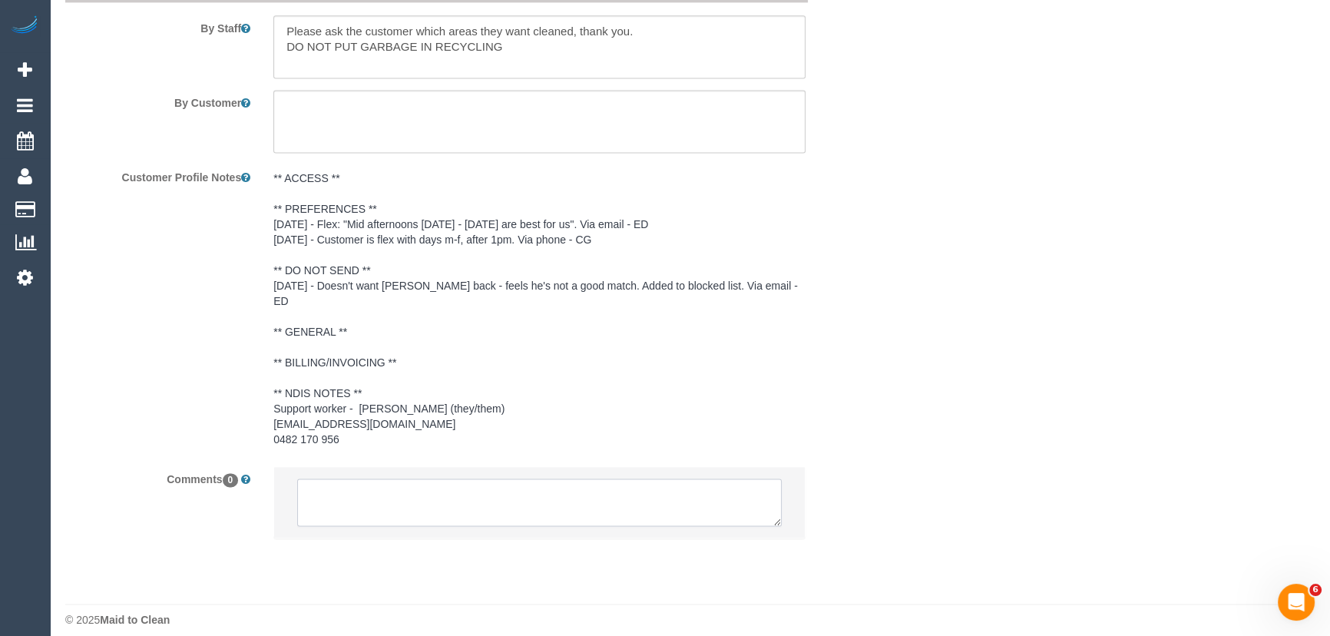
click at [361, 497] on textarea at bounding box center [539, 502] width 484 height 48
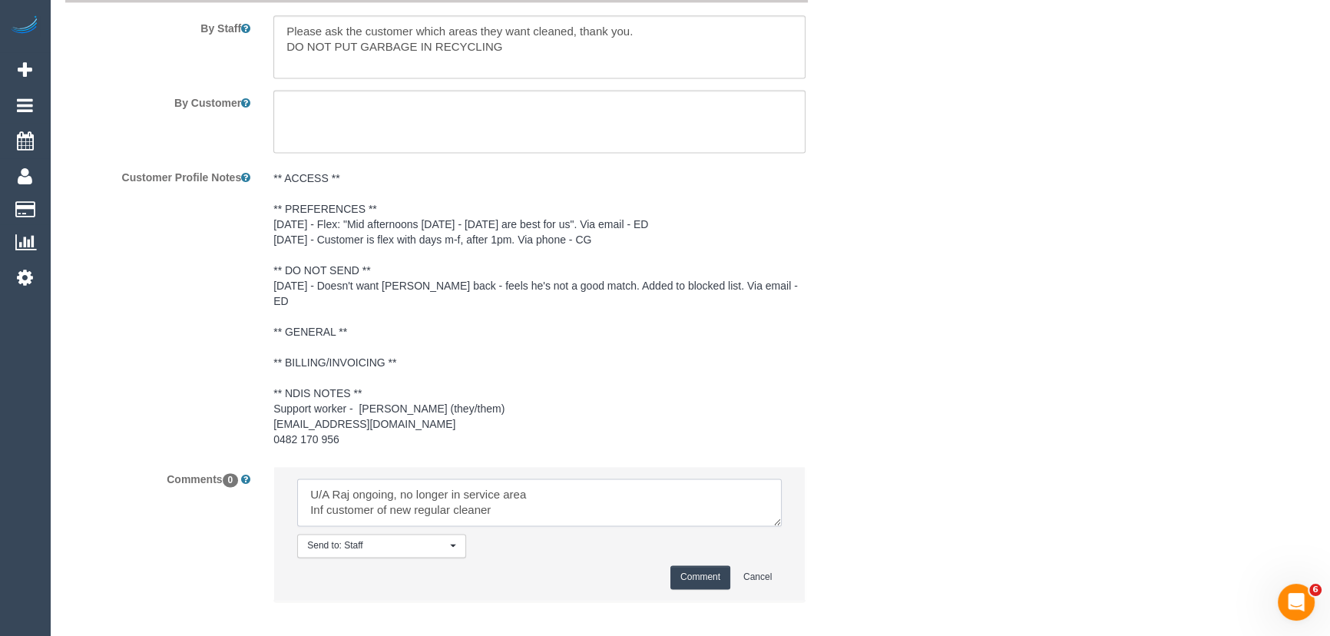
type textarea "U/A Raj ongoing, no longer in service area Inf customer of new regular cleaner"
click at [688, 565] on button "Comment" at bounding box center [700, 577] width 60 height 24
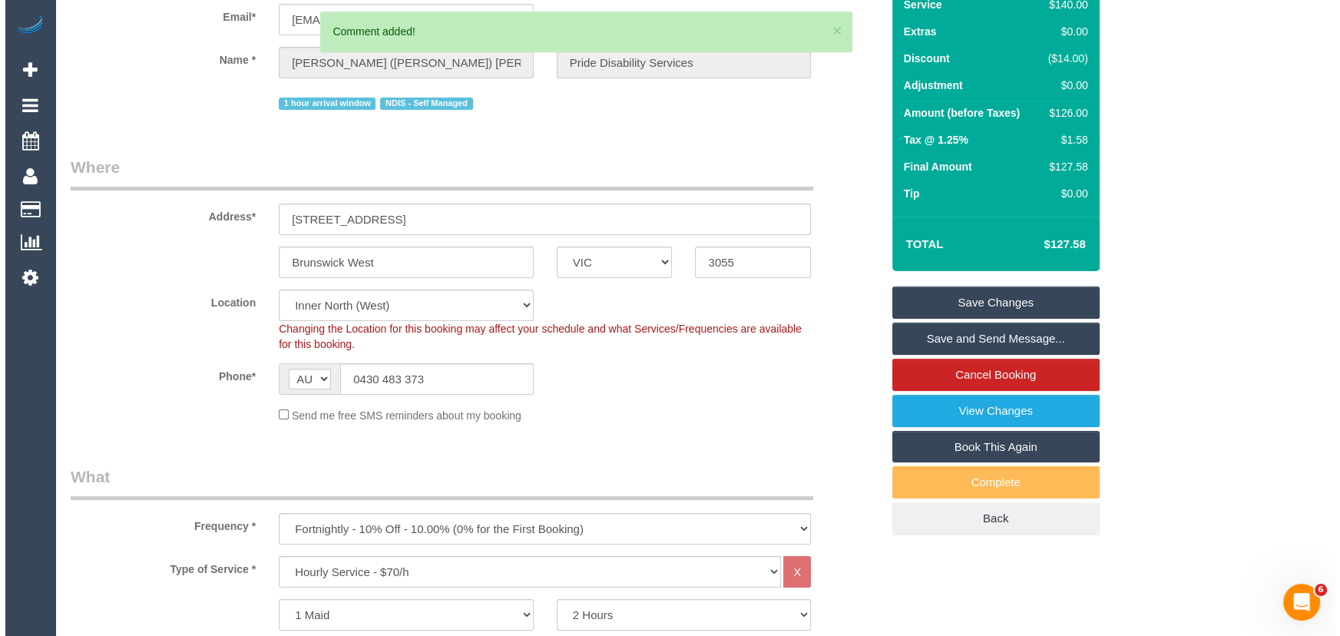
scroll to position [0, 0]
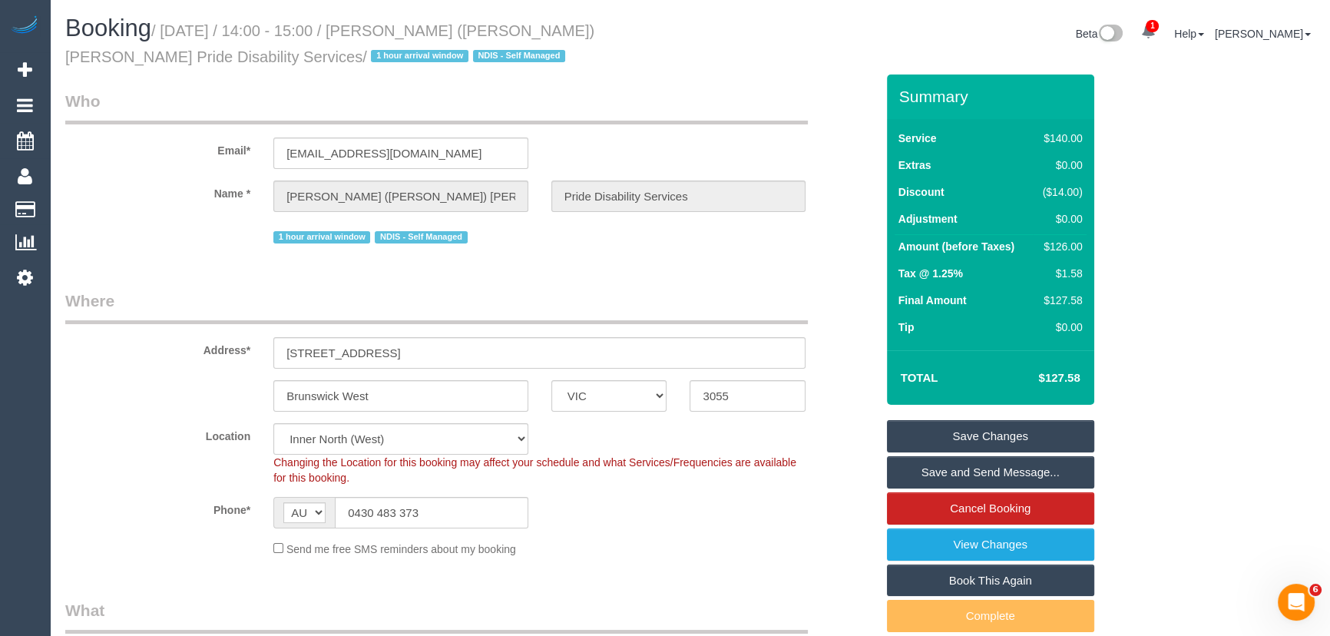
click at [414, 31] on small "/ October 24, 2025 / 14:00 - 15:00 / Margaret (Margo) Coulter Pride Disability …" at bounding box center [329, 43] width 529 height 43
copy small "Margaret (Margo) Coulter Pride"
click at [944, 439] on link "Save Changes" at bounding box center [990, 436] width 207 height 32
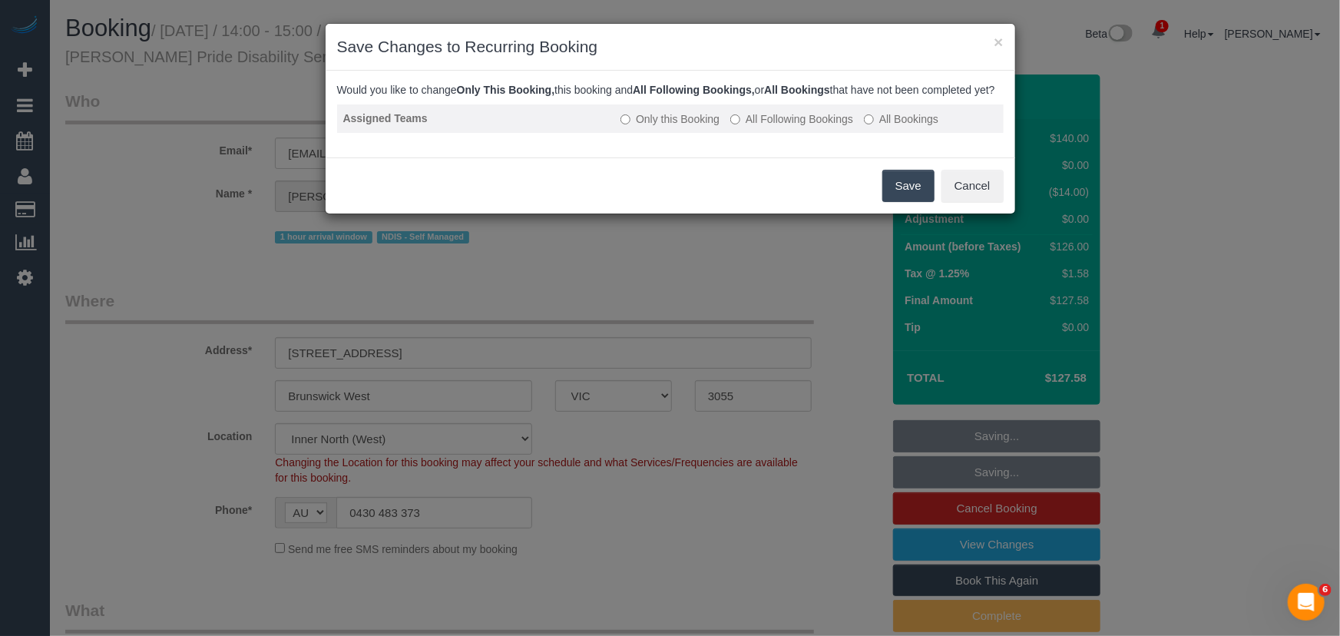
click at [801, 127] on label "All Following Bookings" at bounding box center [791, 118] width 123 height 15
click at [902, 197] on button "Save" at bounding box center [908, 186] width 52 height 32
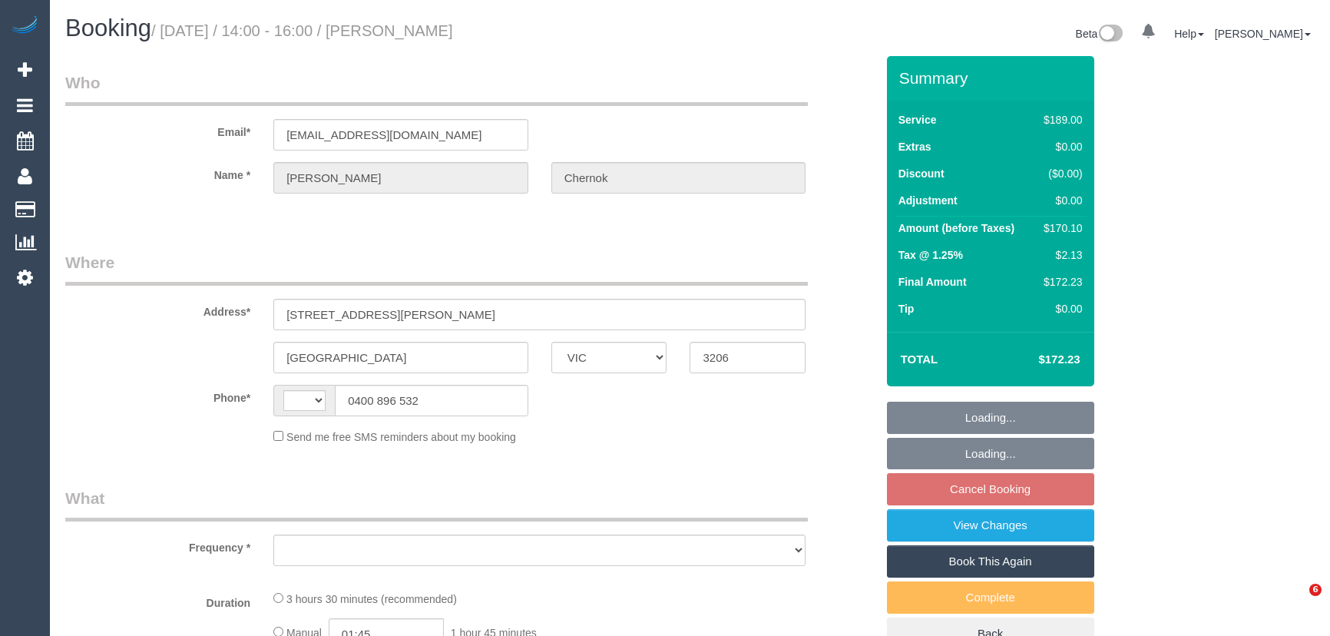
select select "VIC"
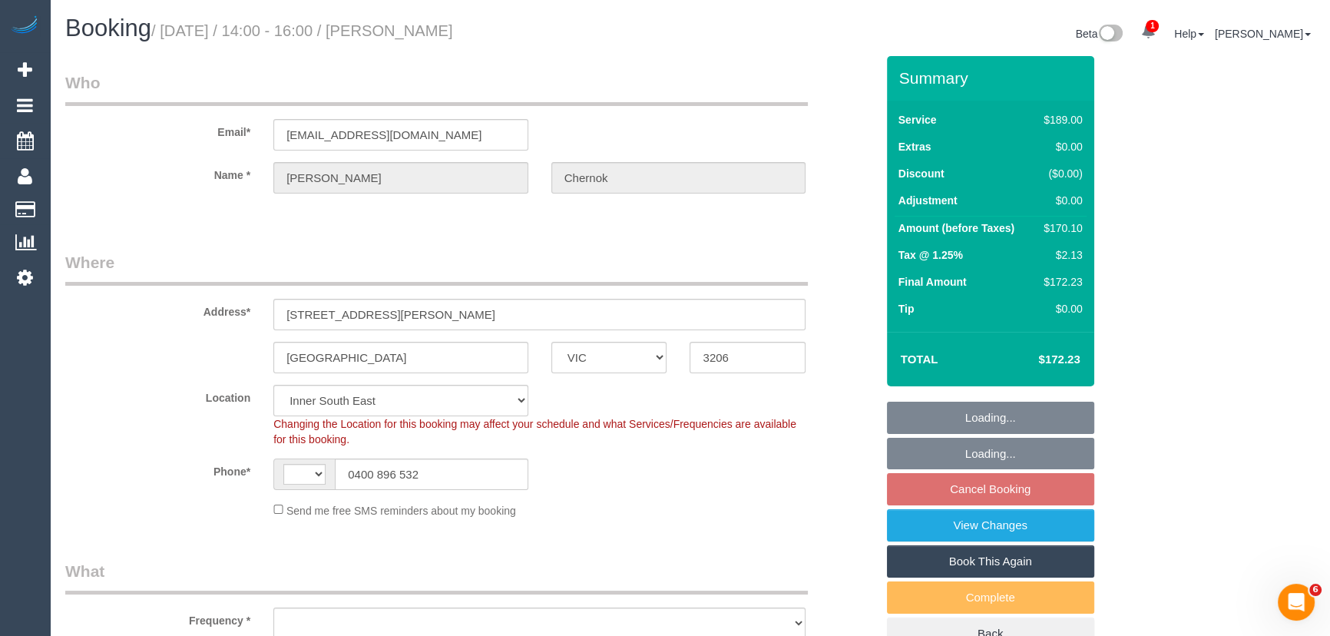
select select "string:AU"
select select "object:543"
select select "number:28"
select select "number:34"
select select "object:801"
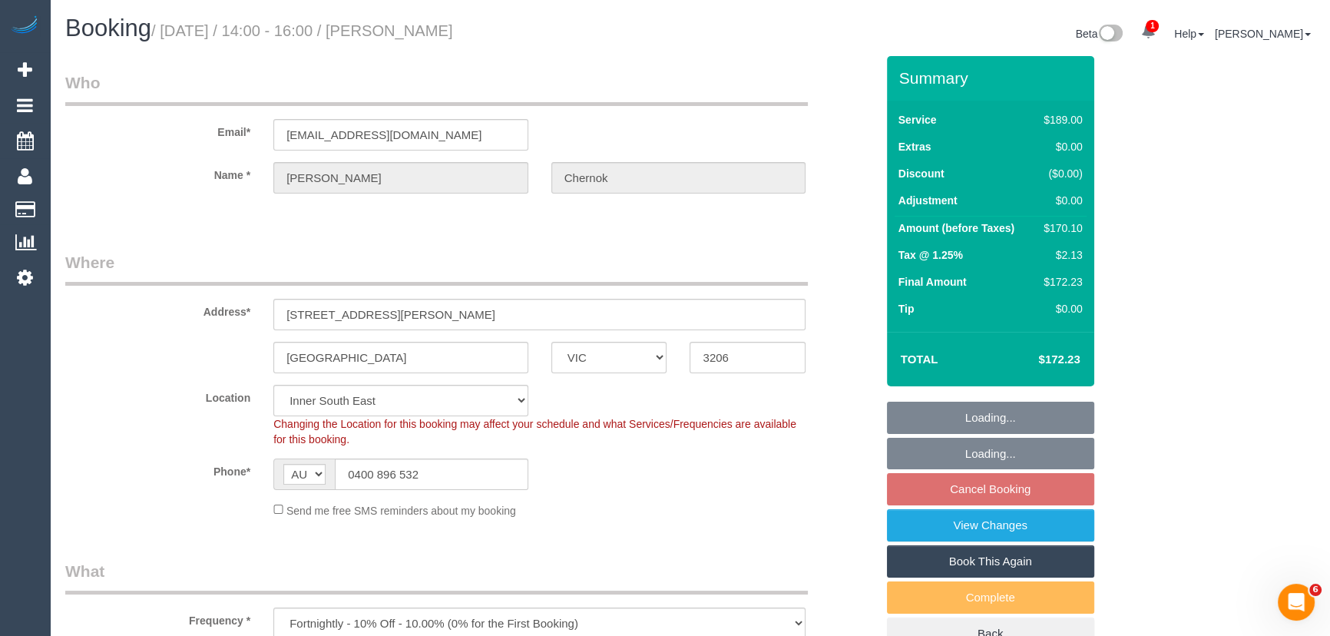
select select "string:stripe-pm_1N3IX62GScqysDRVac4iA8Jx"
select select "spot5"
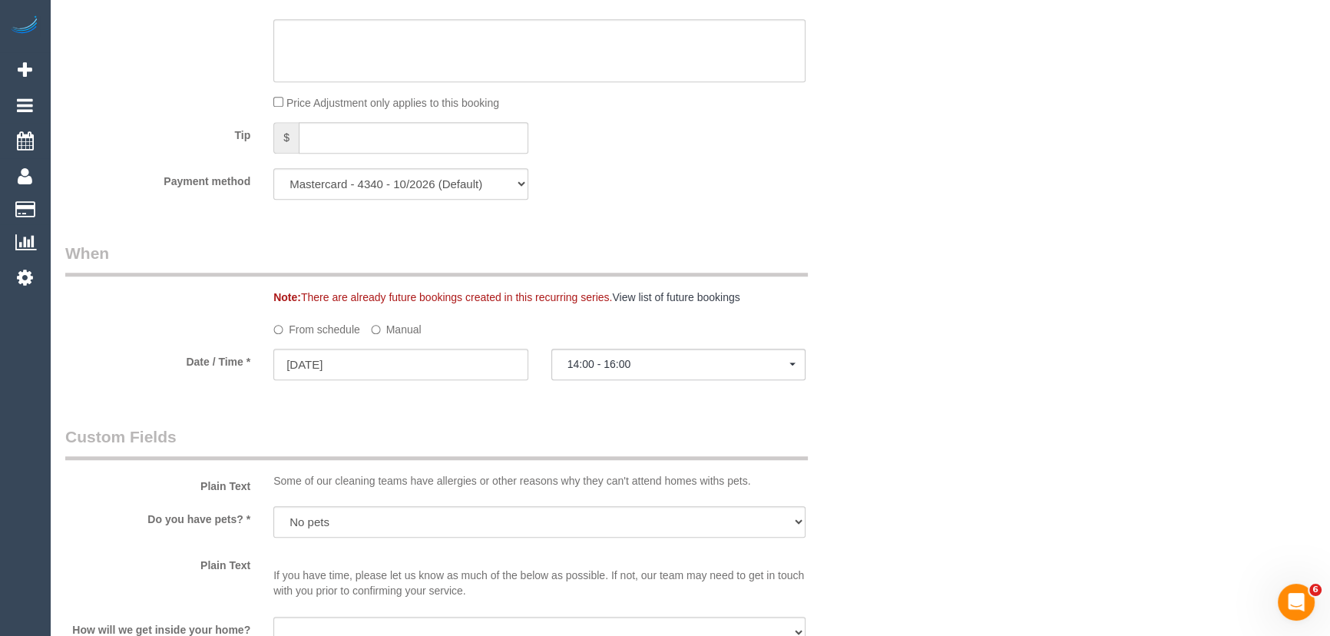
scroll to position [1604, 0]
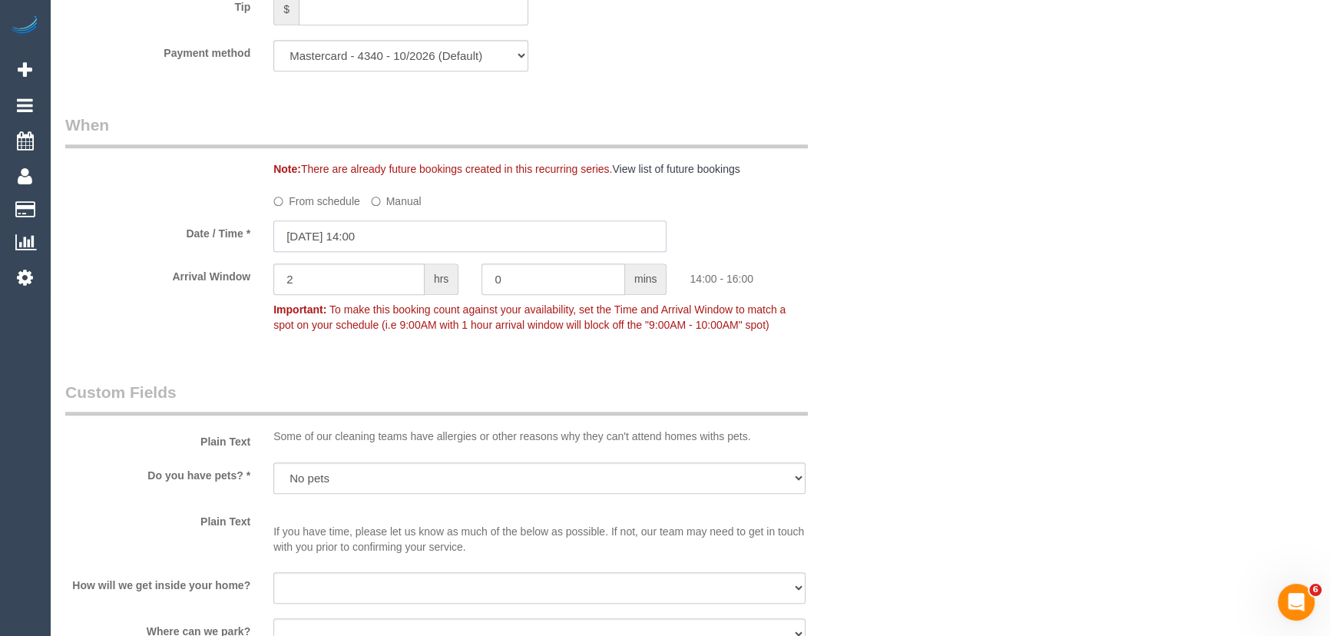
click at [398, 243] on input "21/10/2025 14:00" at bounding box center [469, 235] width 393 height 31
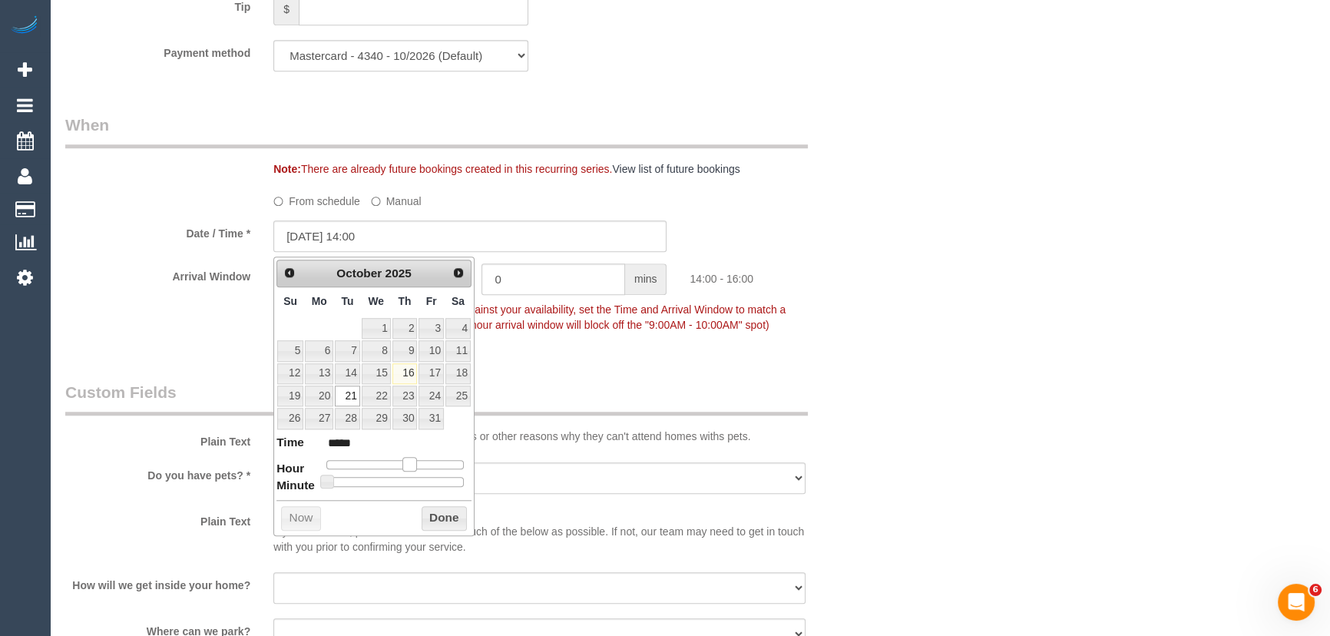
type input "21/10/2025 13:00"
type input "*****"
click at [398, 464] on span at bounding box center [404, 464] width 14 height 14
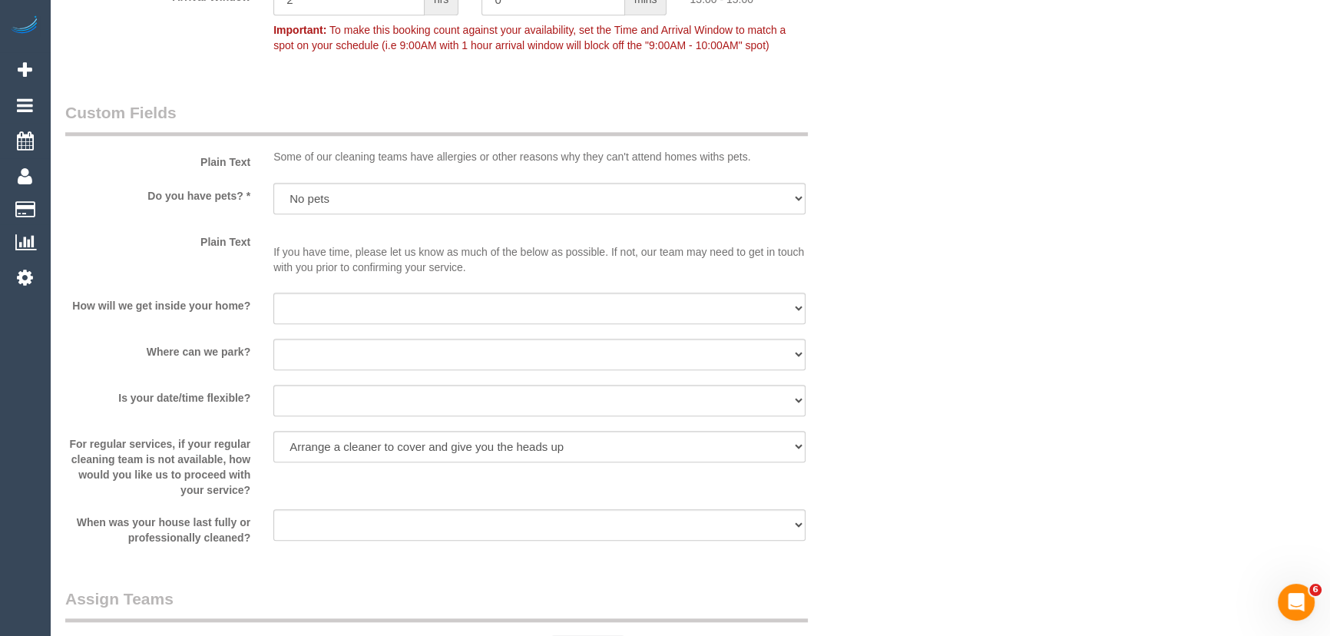
scroll to position [2163, 0]
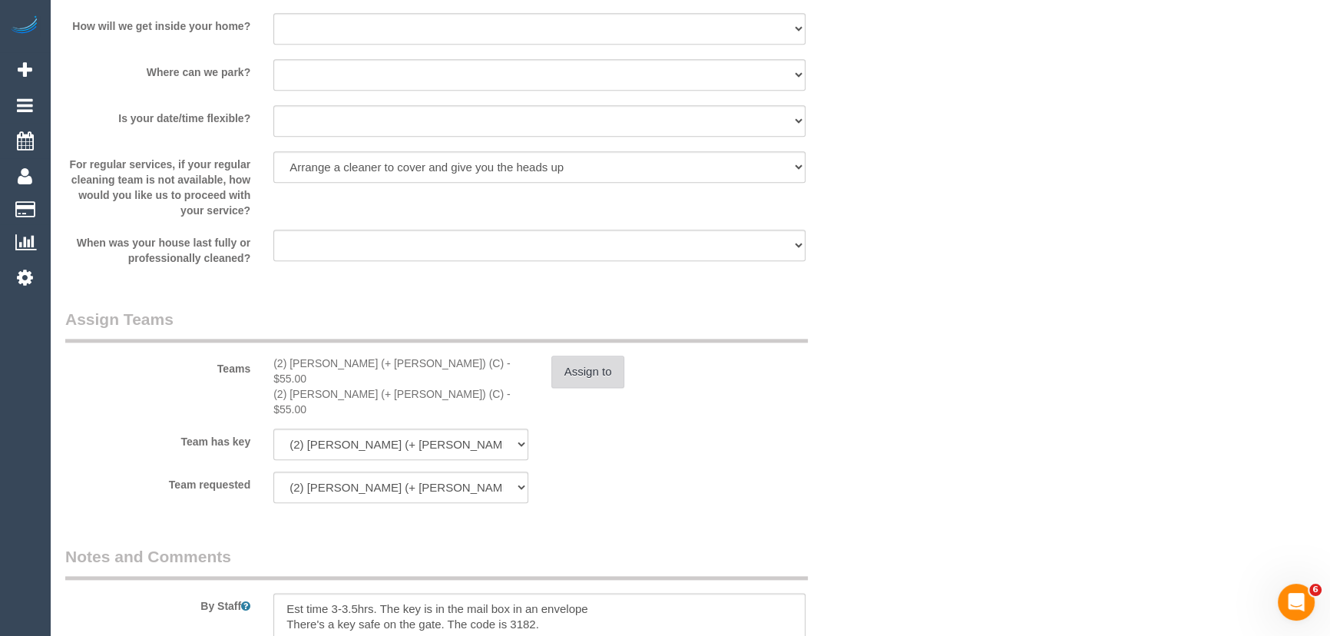
click at [599, 375] on button "Assign to" at bounding box center [588, 371] width 74 height 32
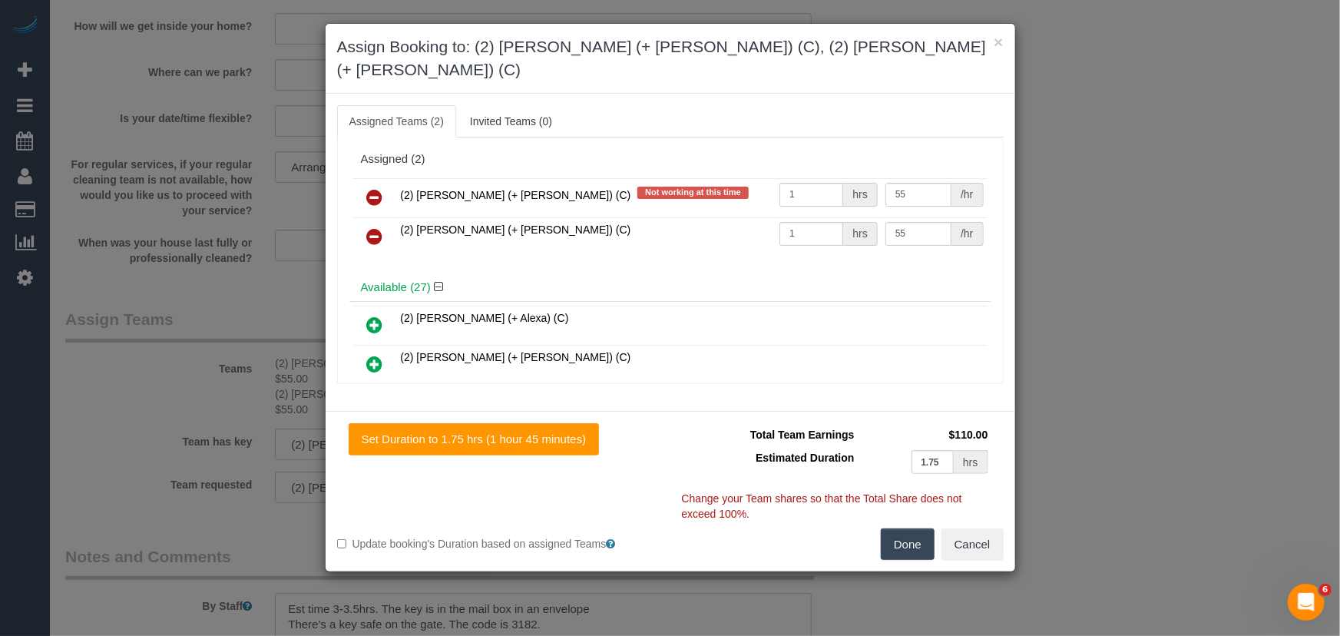
click at [373, 188] on icon at bounding box center [375, 197] width 16 height 18
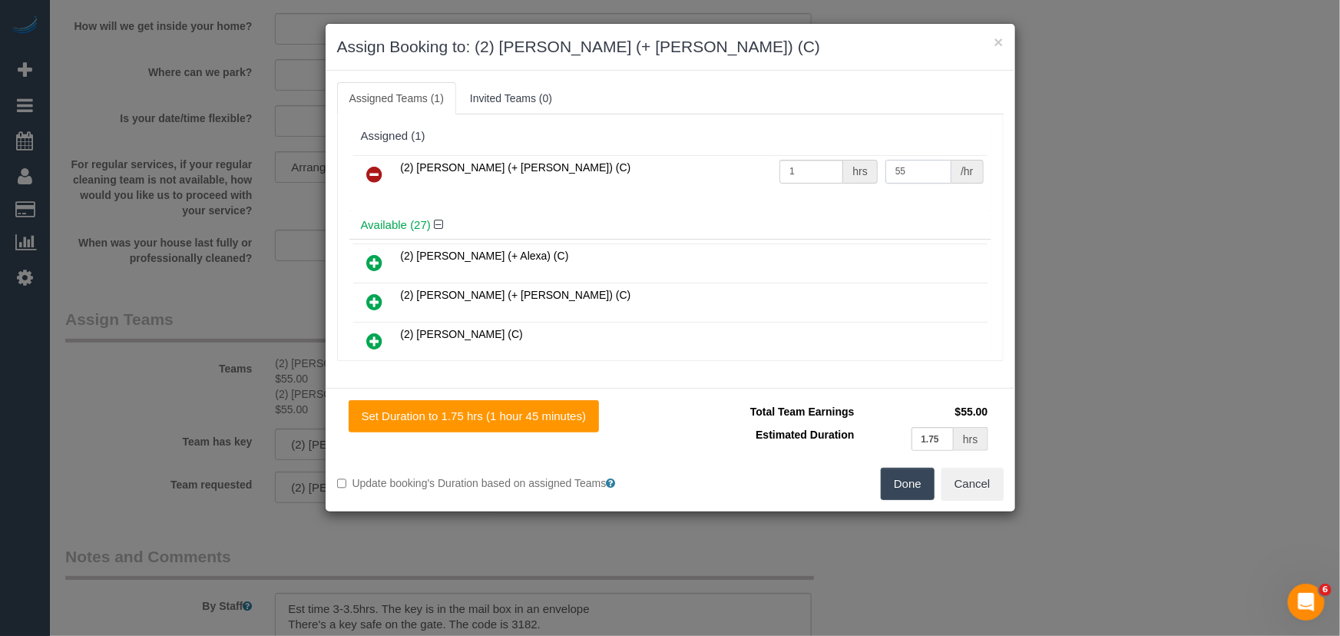
click at [911, 170] on input "55" at bounding box center [918, 172] width 66 height 24
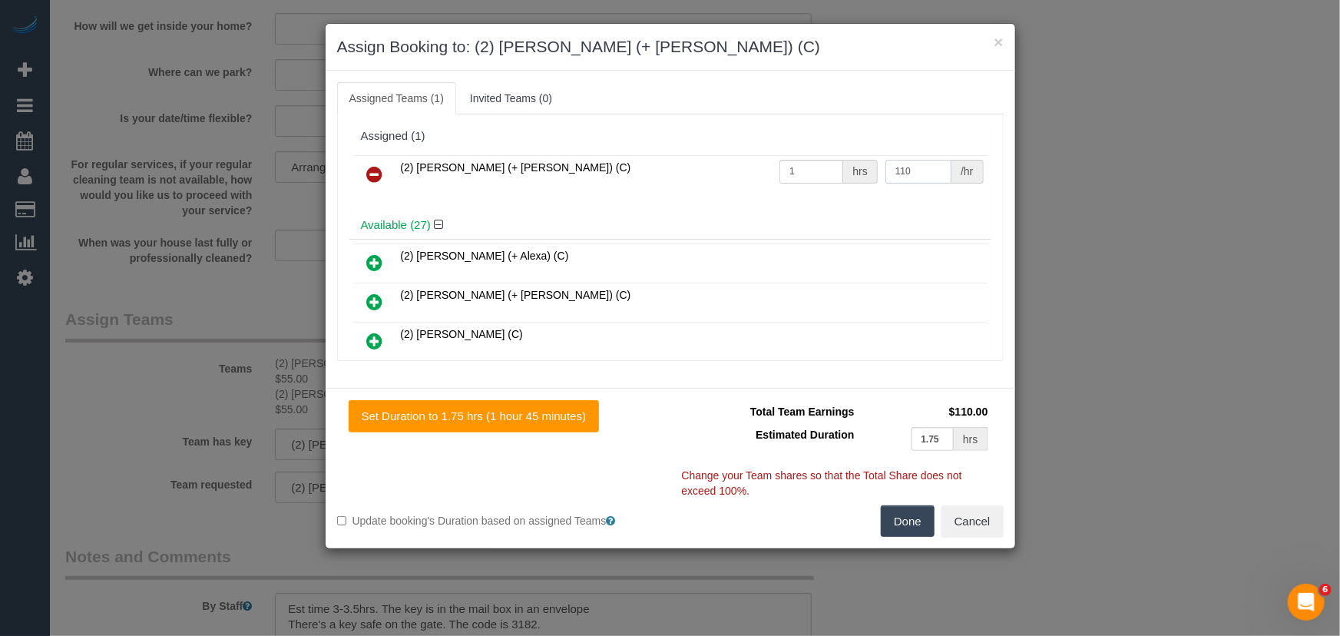
type input "110"
click at [910, 522] on button "Done" at bounding box center [908, 521] width 54 height 32
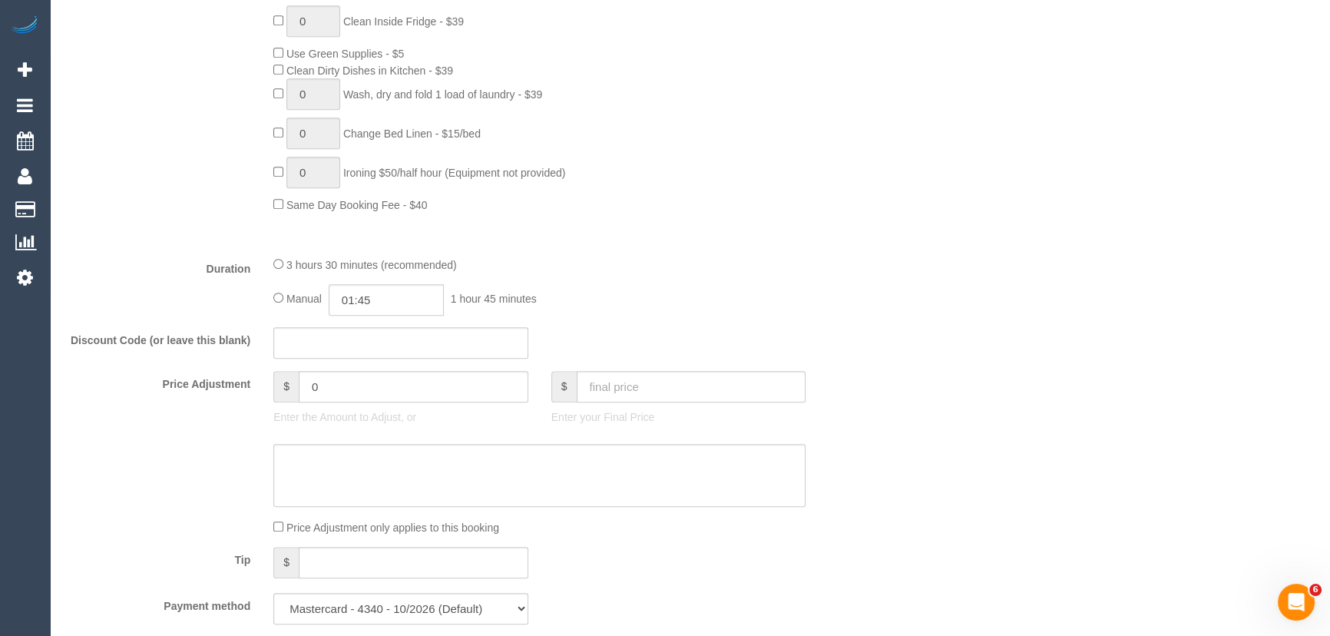
scroll to position [1046, 0]
click at [279, 266] on div "3 hours 30 minutes (recommended)" at bounding box center [539, 269] width 532 height 17
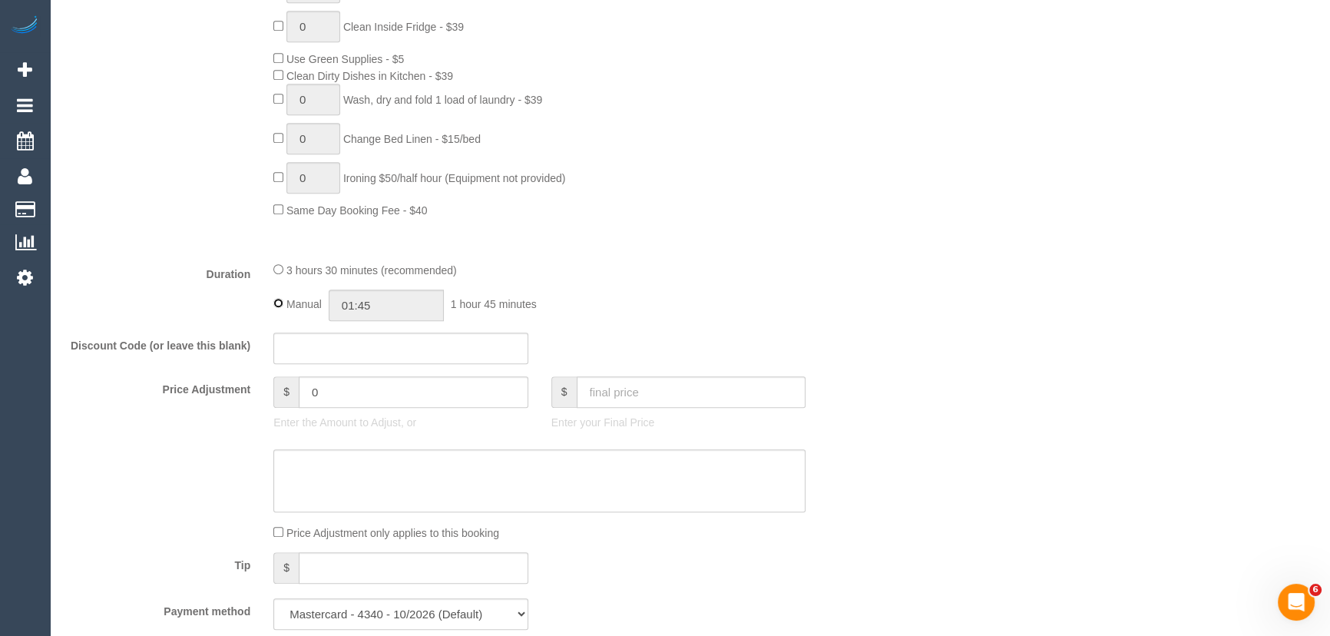
type input "03:30"
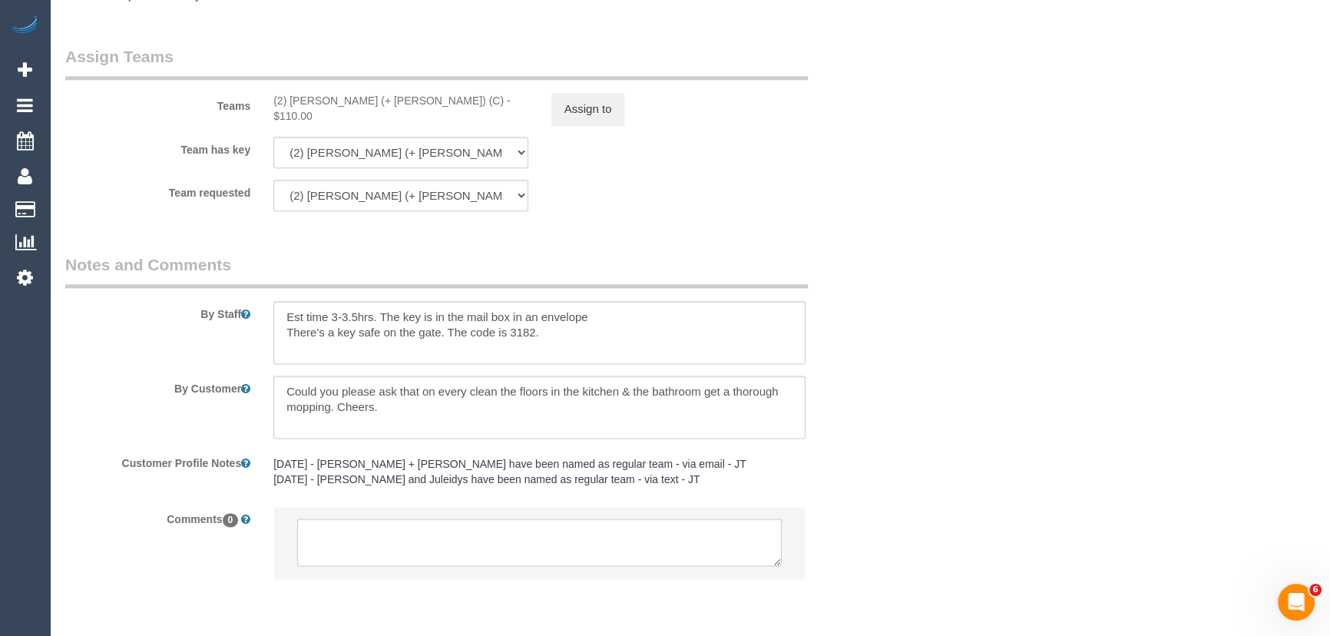
scroll to position [2481, 0]
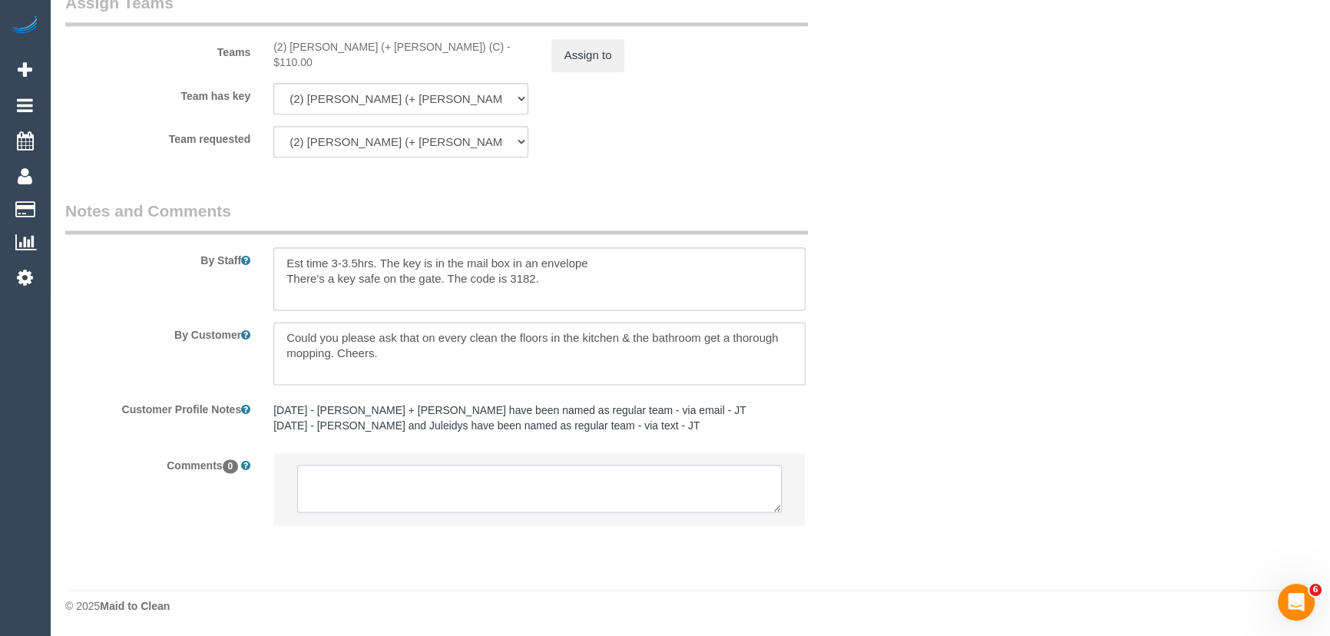
click at [372, 499] on textarea at bounding box center [539, 488] width 484 height 48
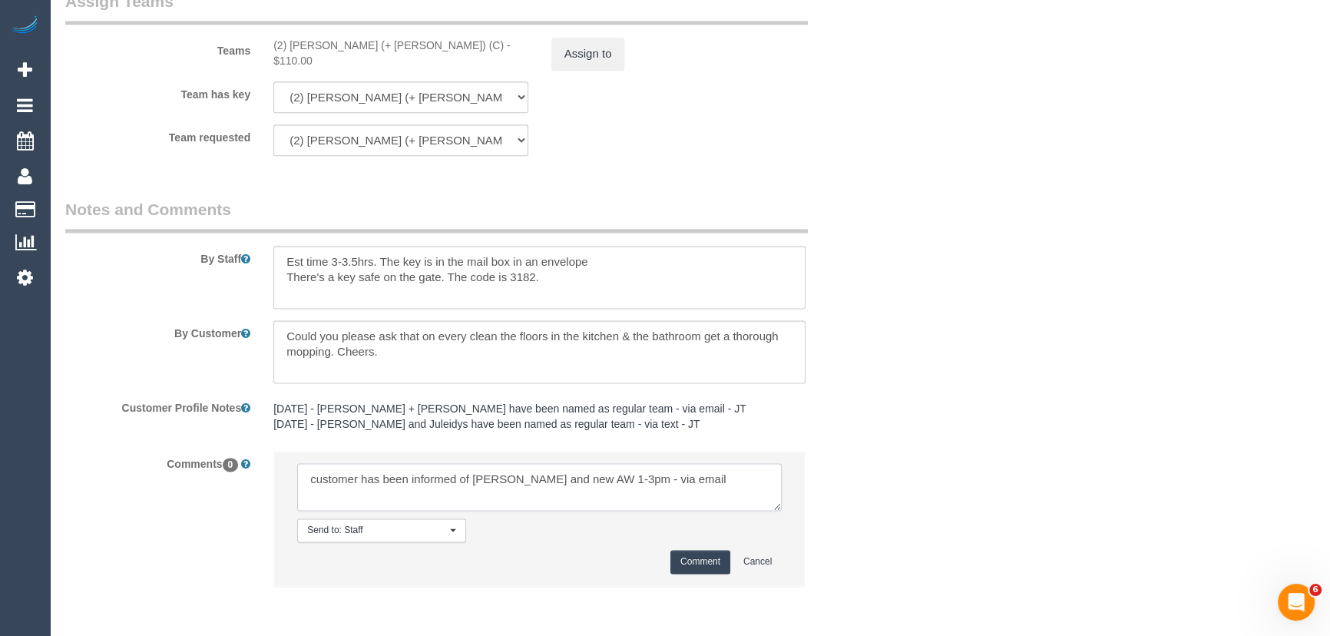
type textarea "customer has been informed of Kevin solo and new AW 1-3pm - via email"
click at [684, 569] on button "Comment" at bounding box center [700, 562] width 60 height 24
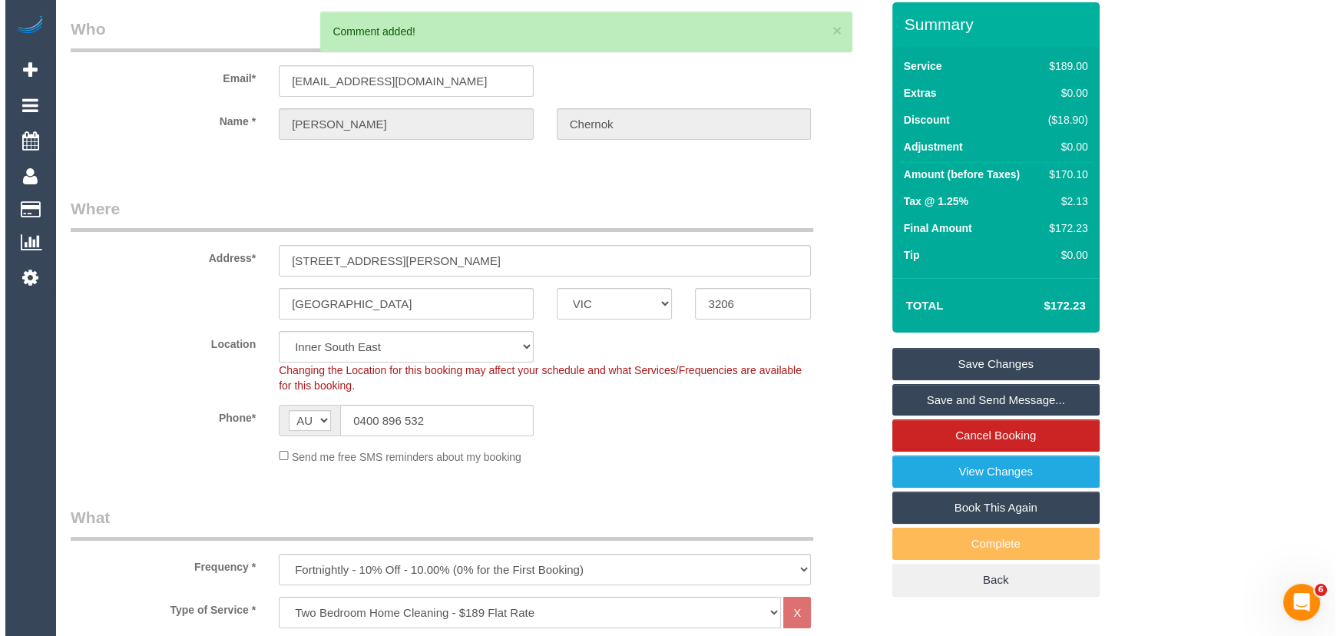
scroll to position [0, 0]
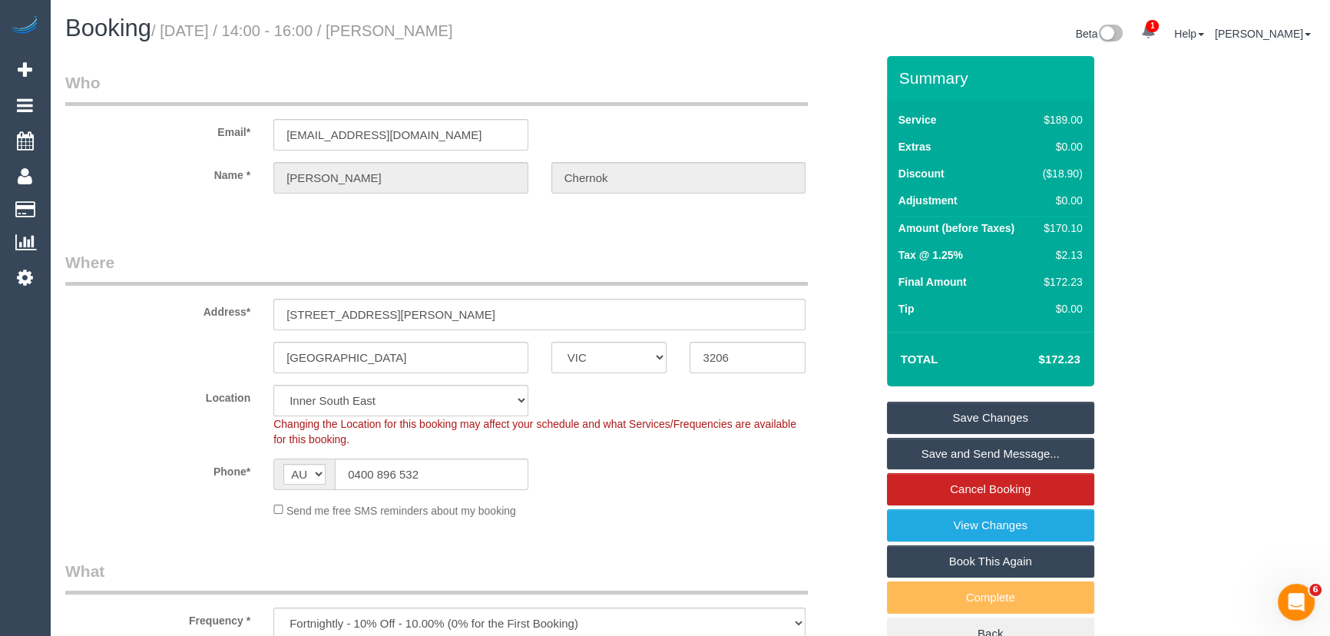
click at [421, 35] on small "/ October 21, 2025 / 14:00 - 16:00 / Adam Chernok" at bounding box center [302, 30] width 302 height 17
copy small "Adam Chernok"
click at [986, 410] on link "Save Changes" at bounding box center [990, 417] width 207 height 32
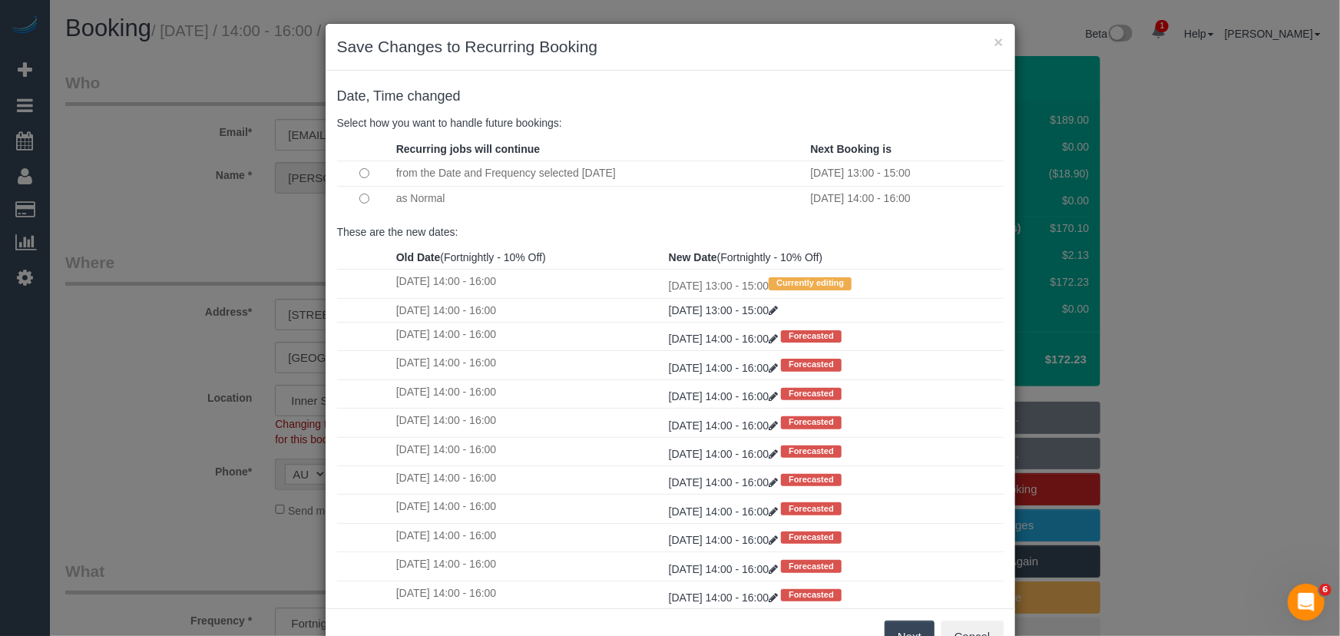
click at [914, 632] on button "Next" at bounding box center [909, 636] width 50 height 32
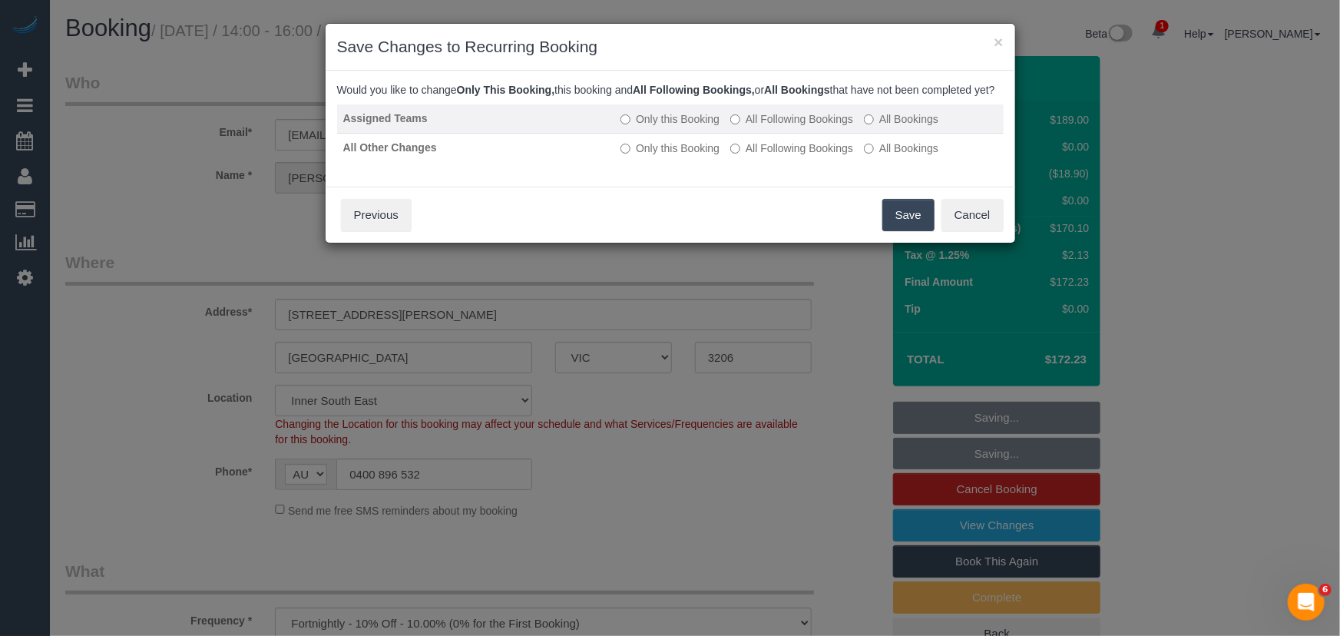
click at [795, 127] on label "All Following Bookings" at bounding box center [791, 118] width 123 height 15
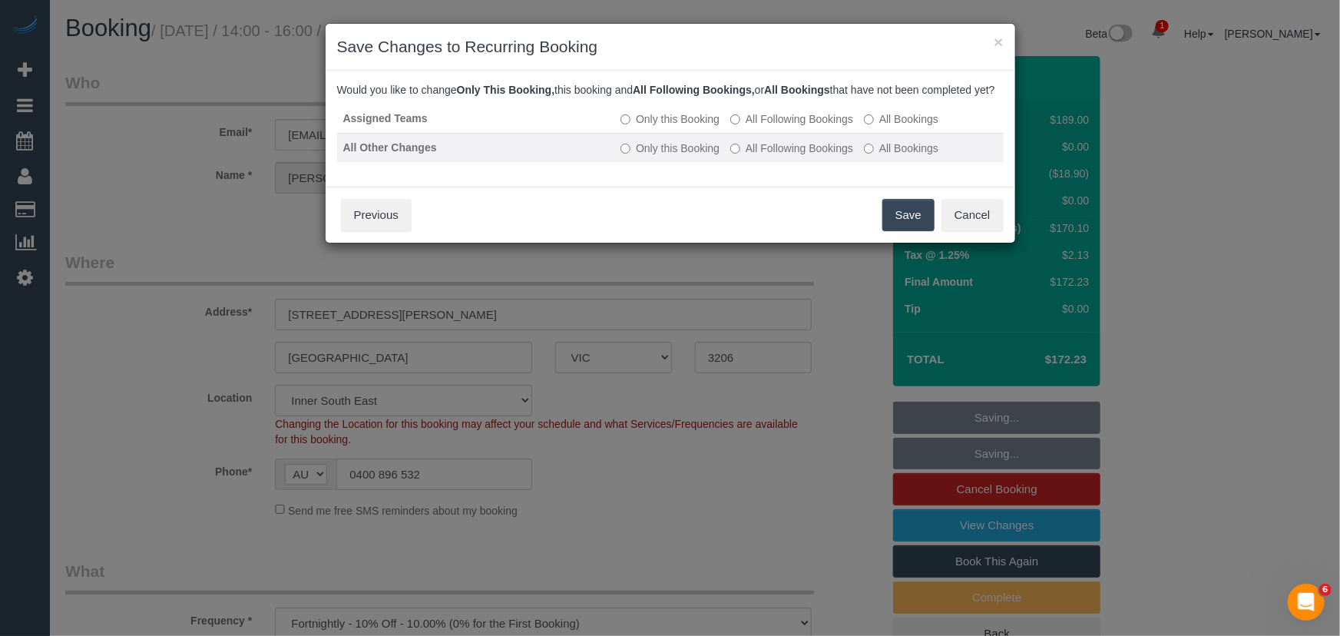
click at [797, 156] on label "All Following Bookings" at bounding box center [791, 147] width 123 height 15
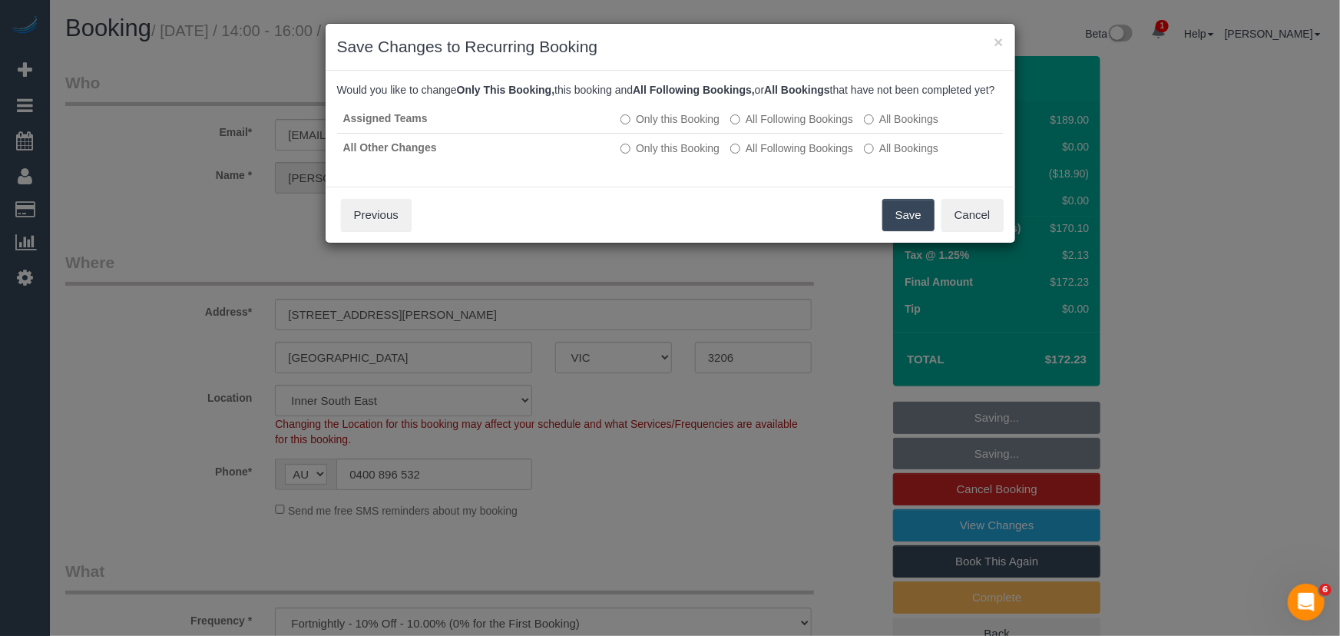
click at [907, 231] on button "Save" at bounding box center [908, 215] width 52 height 32
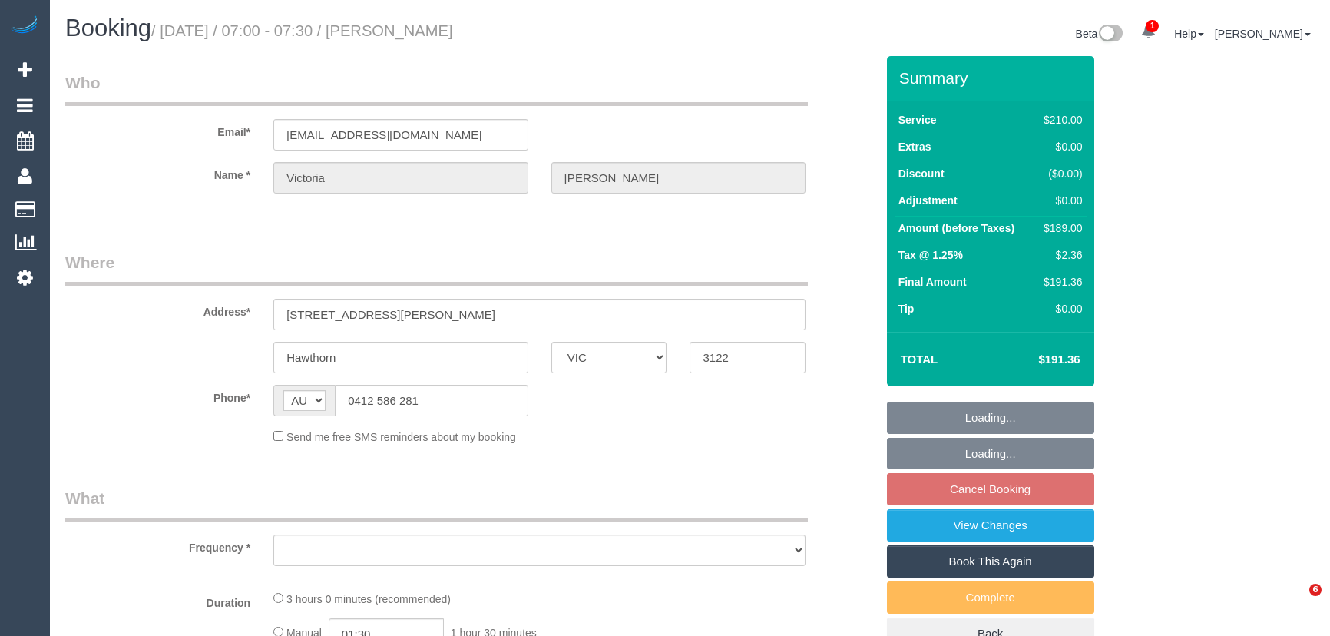
select select "VIC"
select select "string:stripe-pm_1NUlRK2GScqysDRVrVfsBAXb"
select select "180"
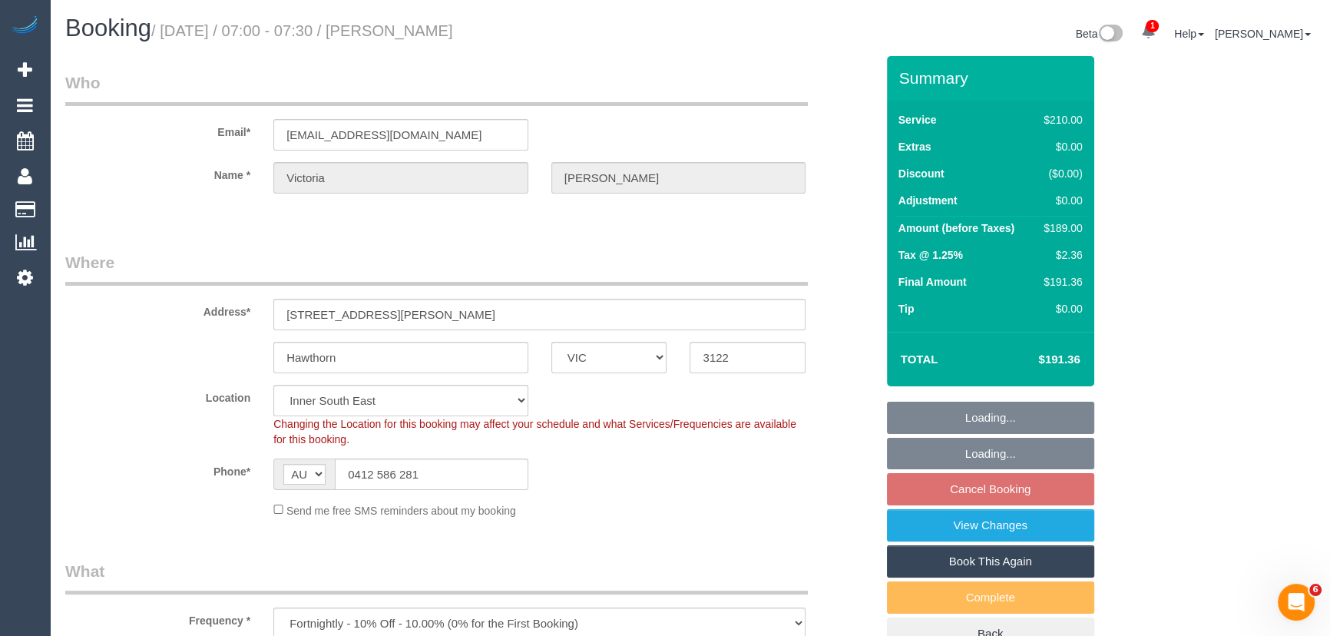
select select "object:724"
select select "number:27"
select select "number:14"
select select "number:19"
select select "number:24"
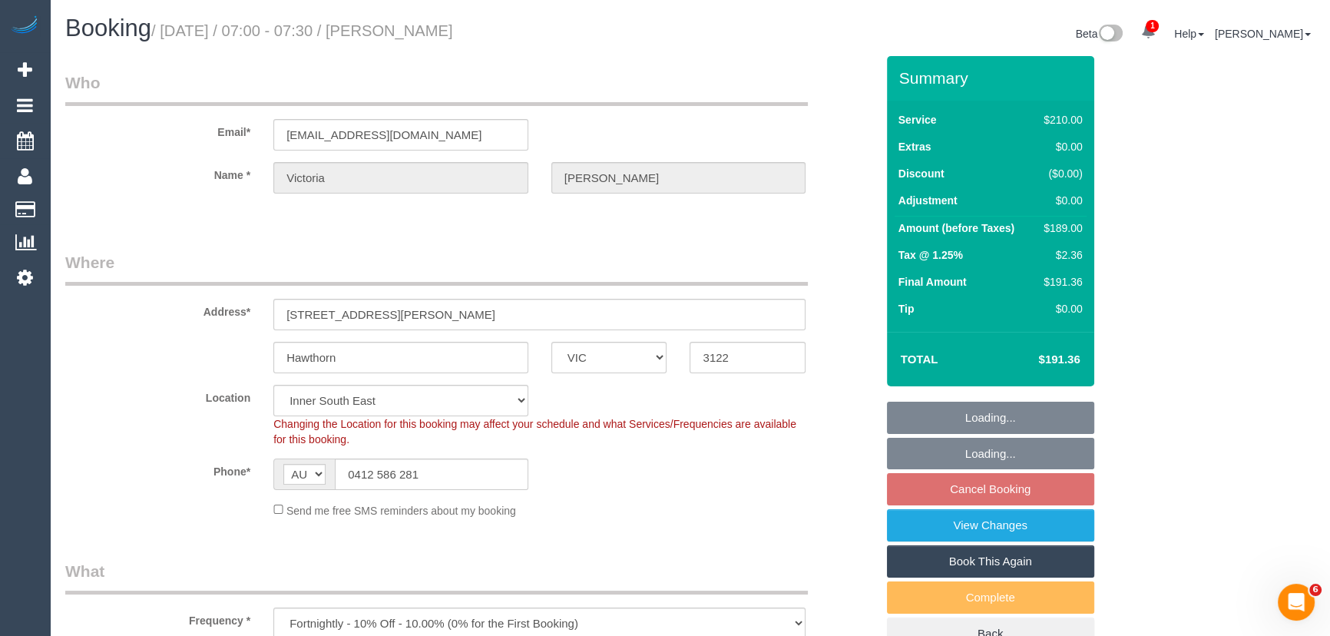
select select "number:34"
select select "number:11"
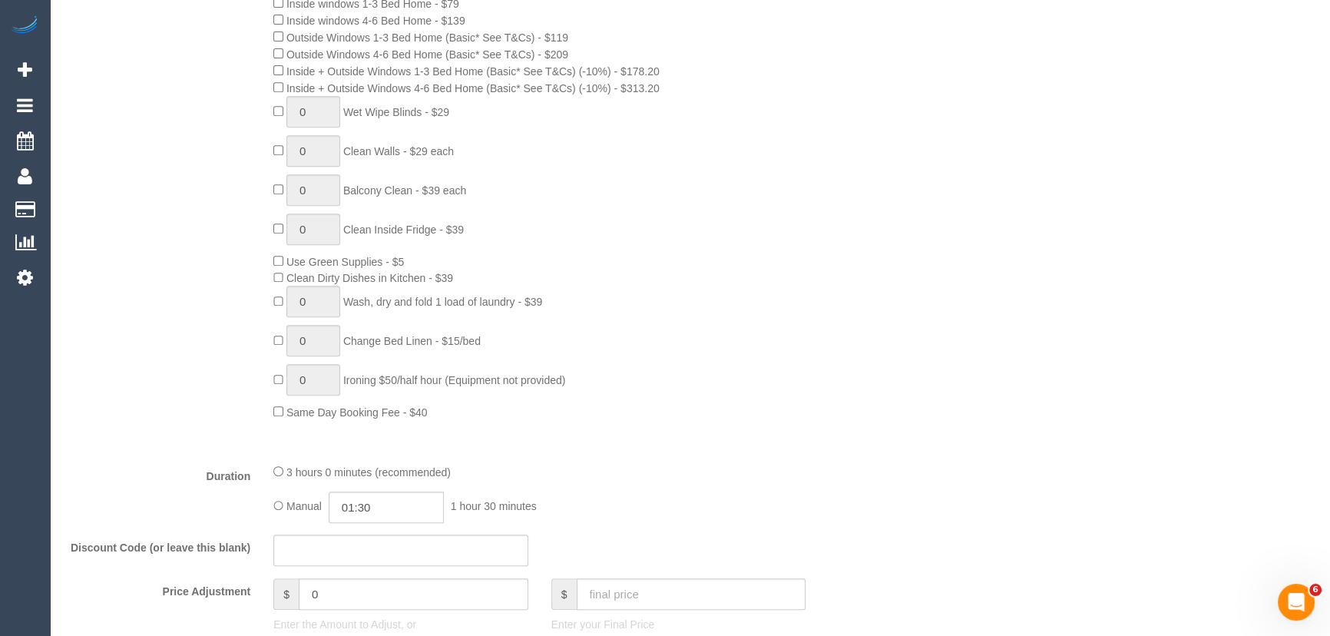
scroll to position [1046, 0]
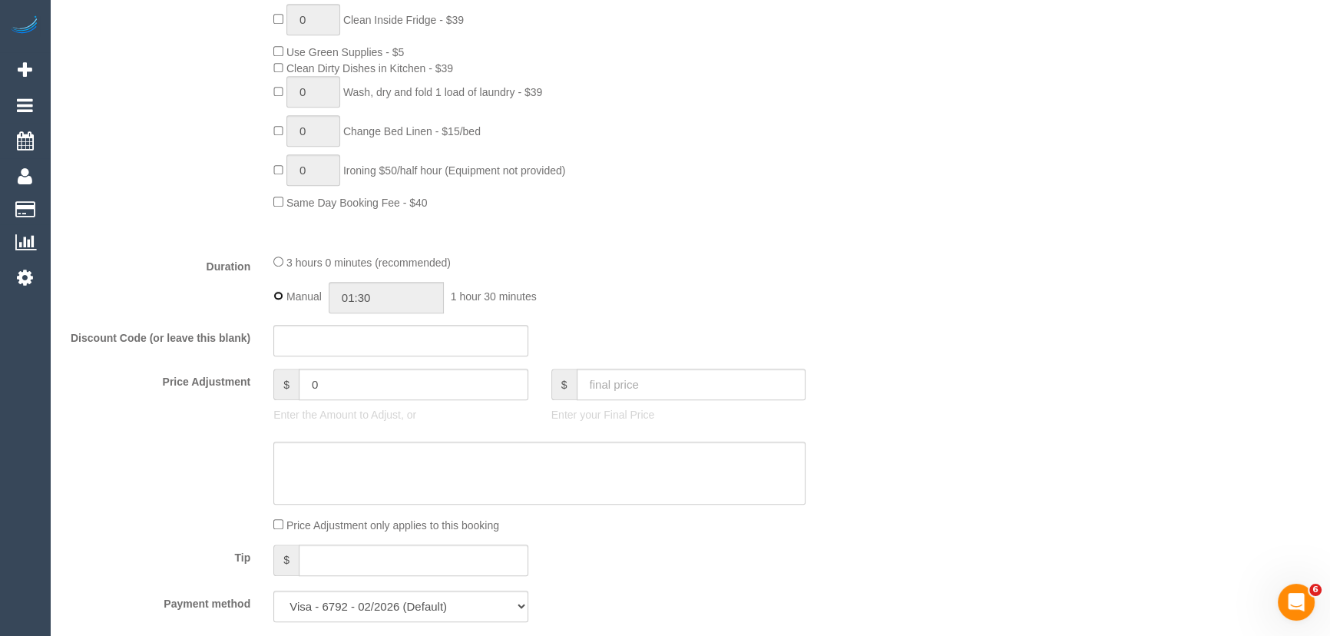
type input "03:00"
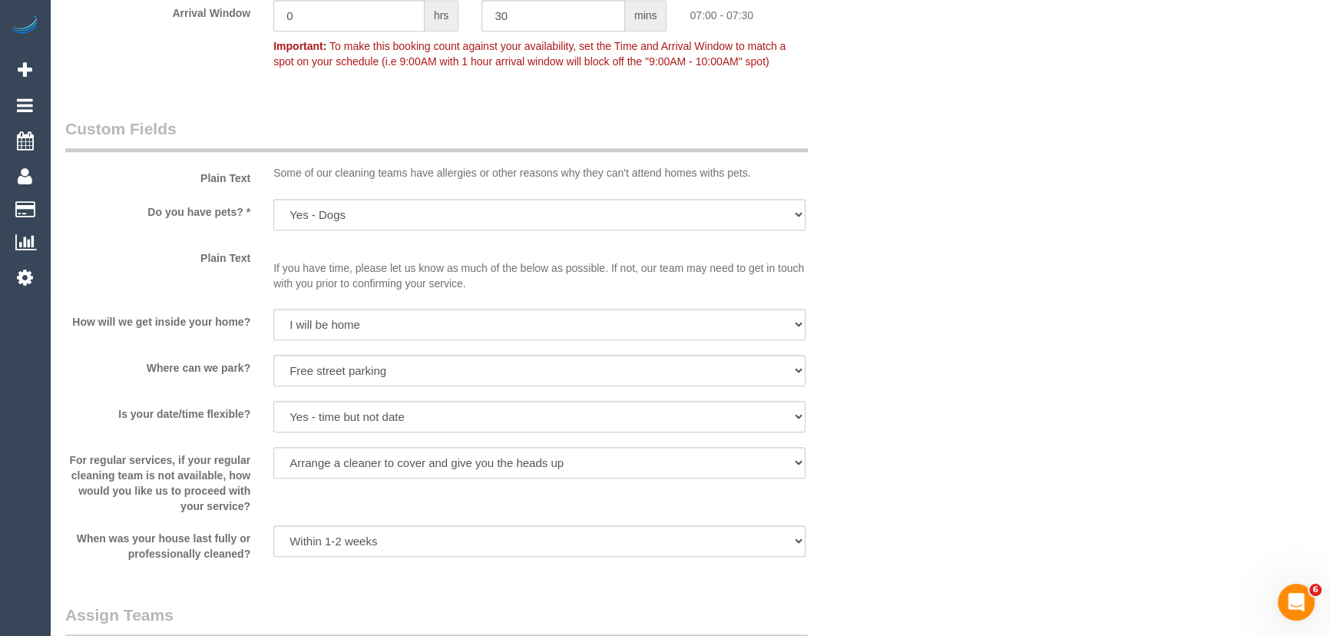
scroll to position [2093, 0]
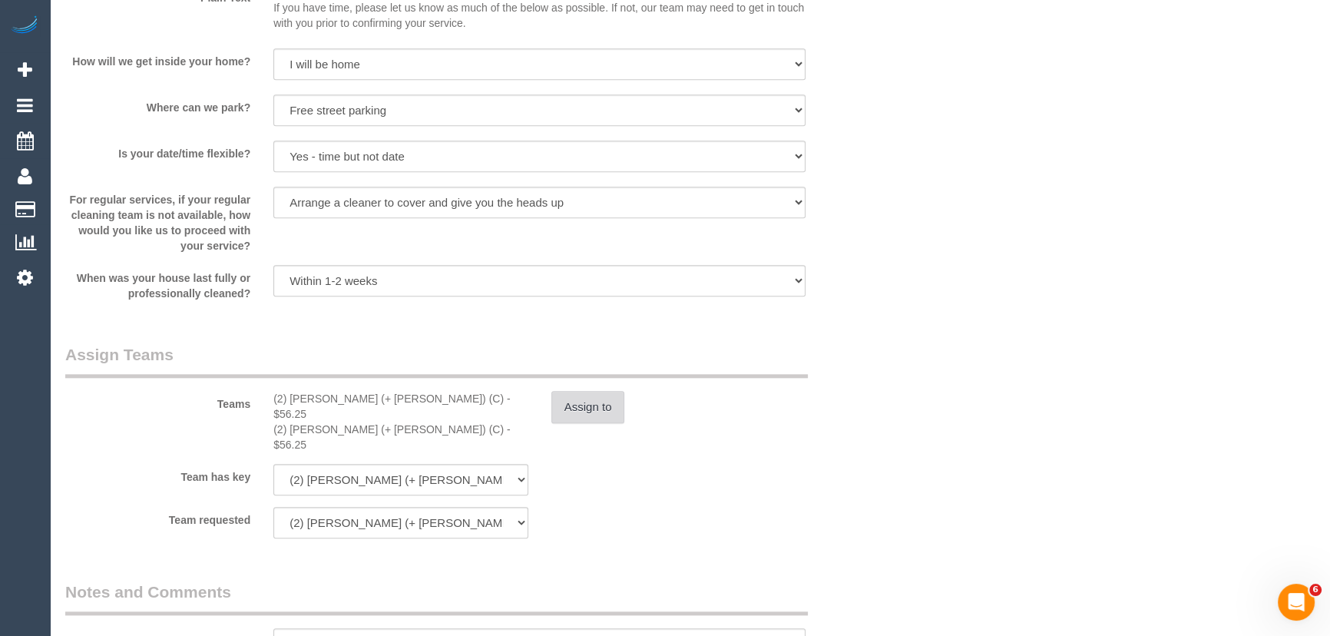
click at [580, 411] on button "Assign to" at bounding box center [588, 407] width 74 height 32
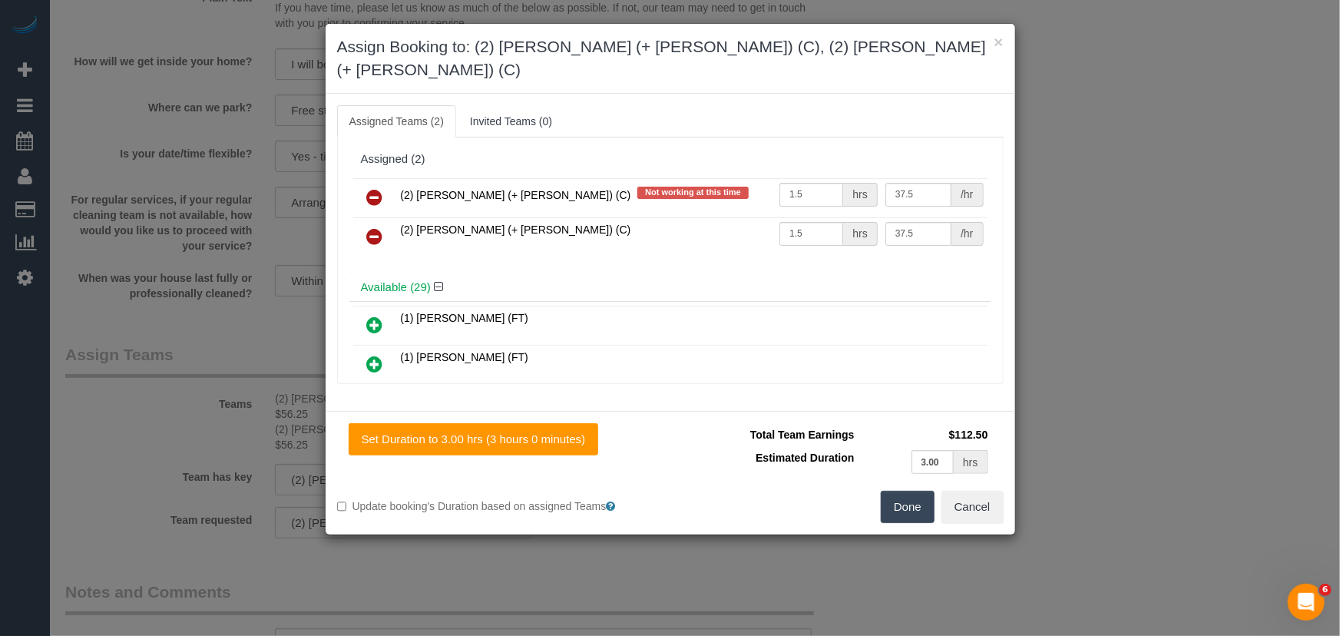
drag, startPoint x: 374, startPoint y: 167, endPoint x: 401, endPoint y: 175, distance: 28.7
click at [374, 188] on icon at bounding box center [375, 197] width 16 height 18
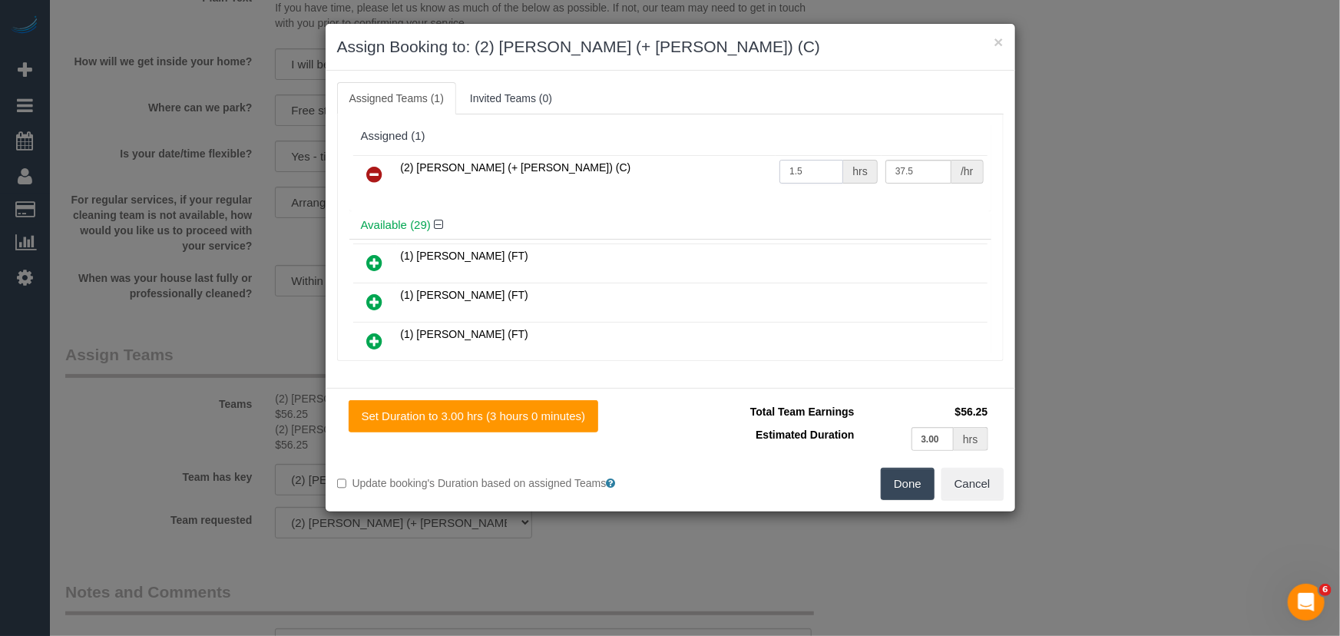
click at [814, 167] on input "1.5" at bounding box center [811, 172] width 64 height 24
click at [813, 167] on input "1.5" at bounding box center [811, 172] width 64 height 24
type input "3"
click at [908, 491] on button "Done" at bounding box center [908, 484] width 54 height 32
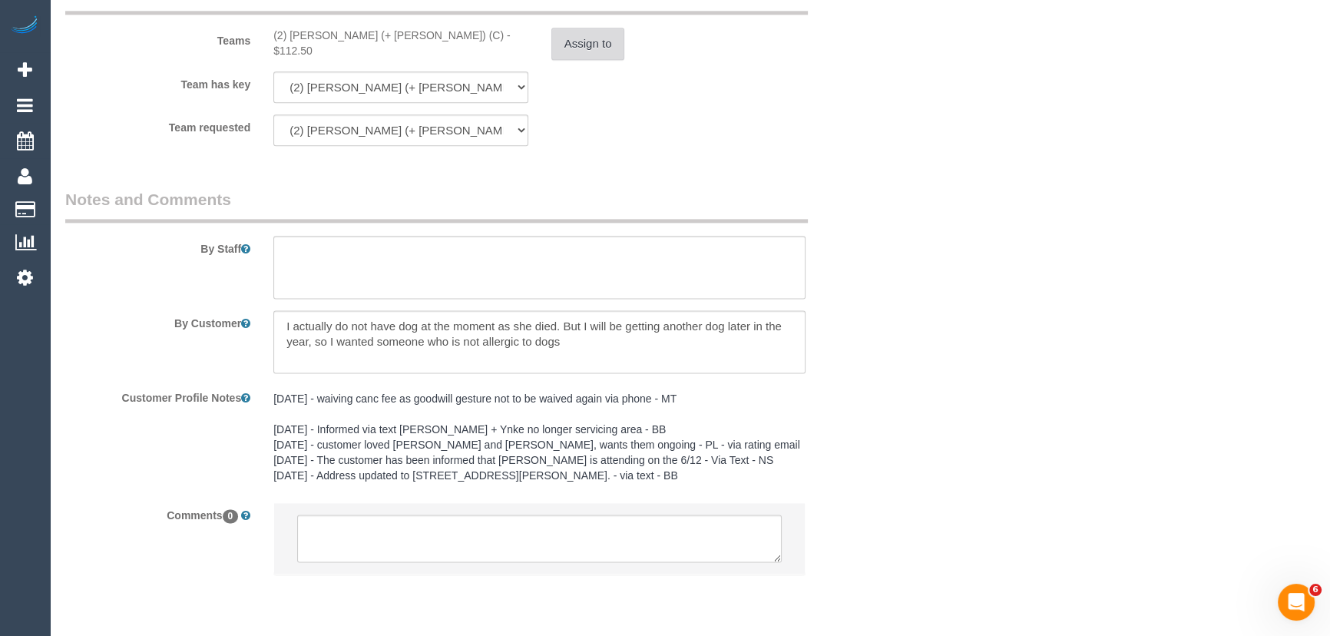
scroll to position [2507, 0]
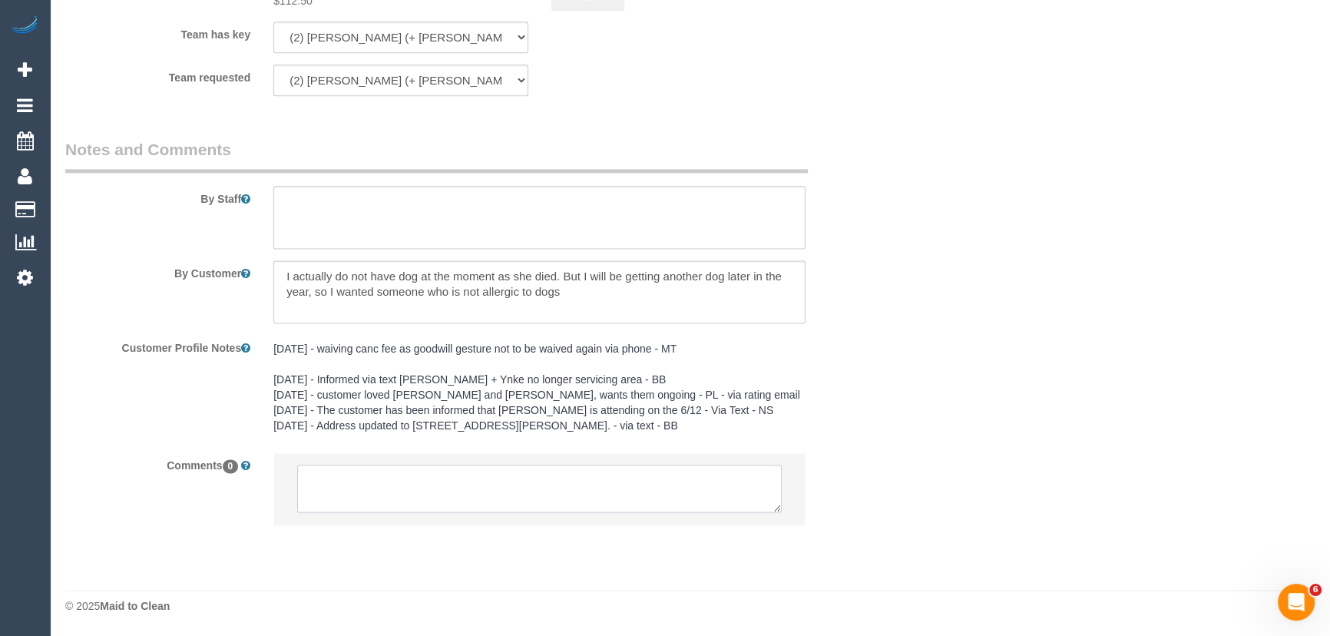
click at [386, 482] on textarea at bounding box center [539, 488] width 484 height 48
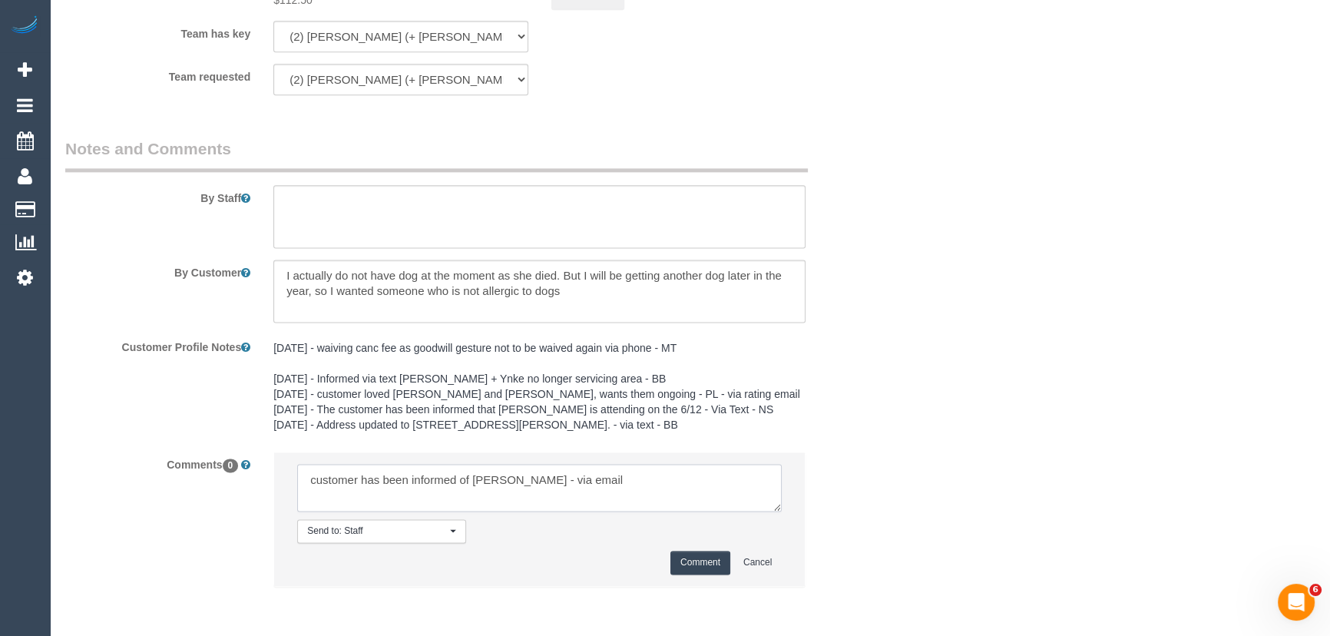
type textarea "customer has been informed of Kevin solo - via email"
click at [712, 563] on button "Comment" at bounding box center [700, 562] width 60 height 24
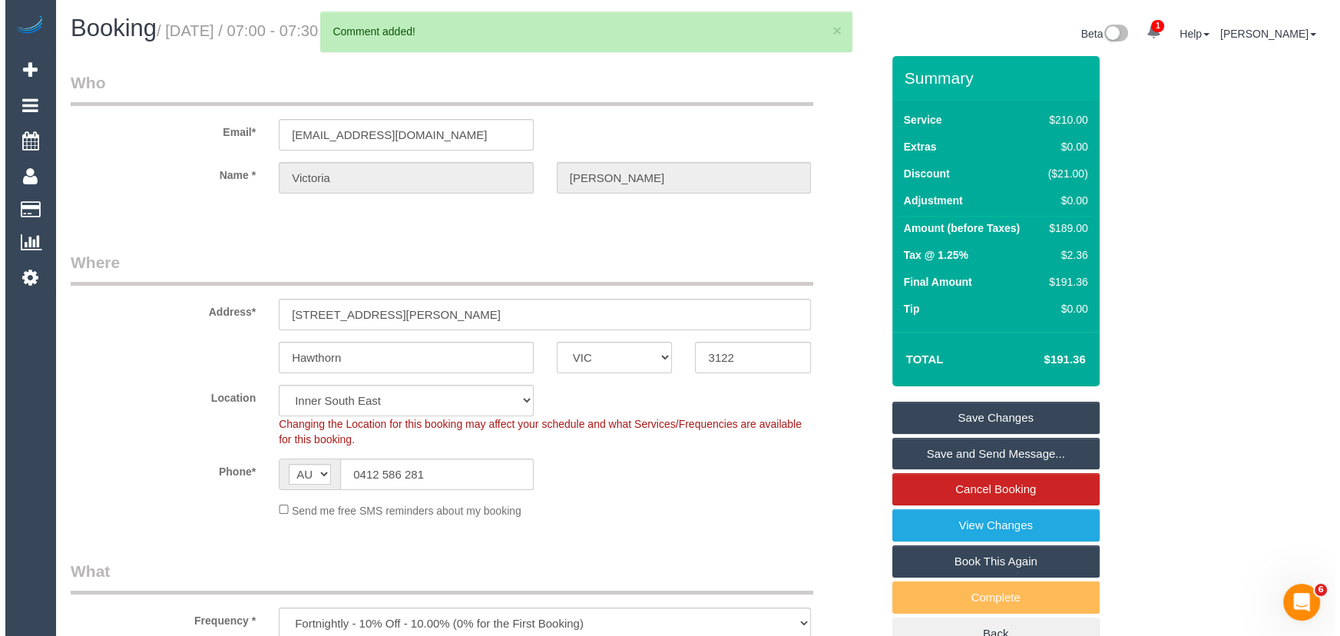
scroll to position [0, 0]
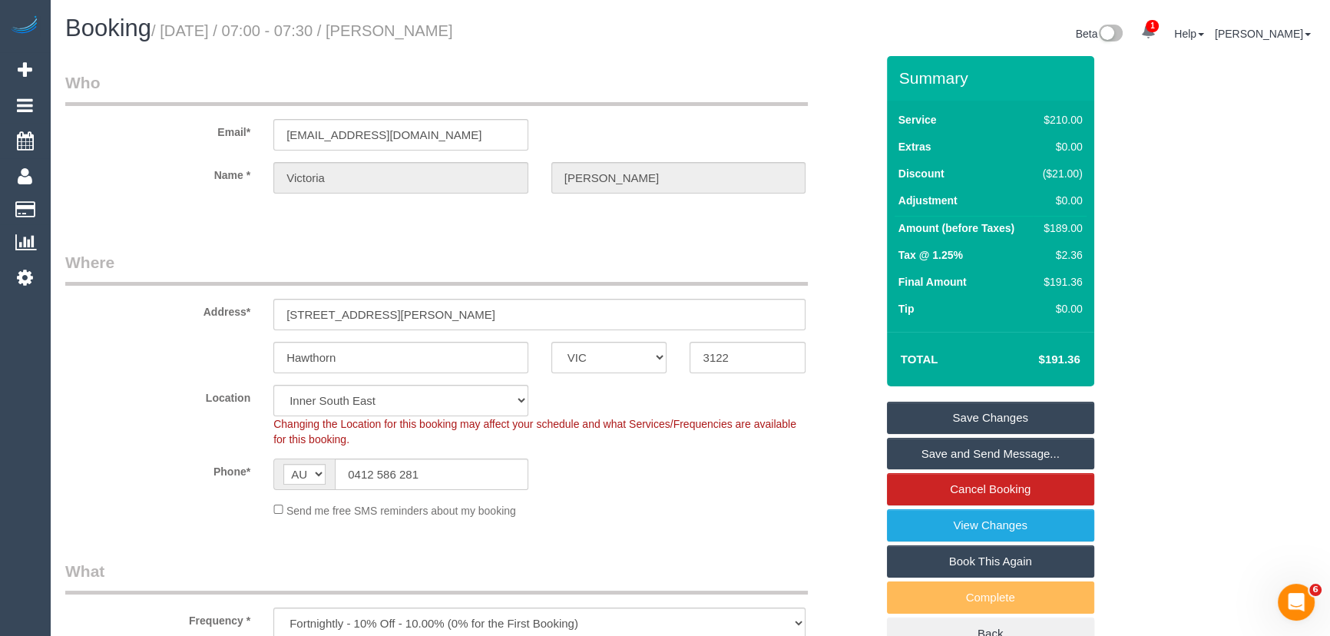
click at [436, 23] on small "/ October 28, 2025 / 07:00 - 07:30 / Victoria Taylor" at bounding box center [302, 30] width 302 height 17
click at [436, 25] on small "/ October 28, 2025 / 07:00 - 07:30 / Victoria Taylor" at bounding box center [302, 30] width 302 height 17
click at [428, 41] on h1 "Booking / October 28, 2025 / 07:00 - 07:30 / Victoria Taylor" at bounding box center [371, 28] width 613 height 26
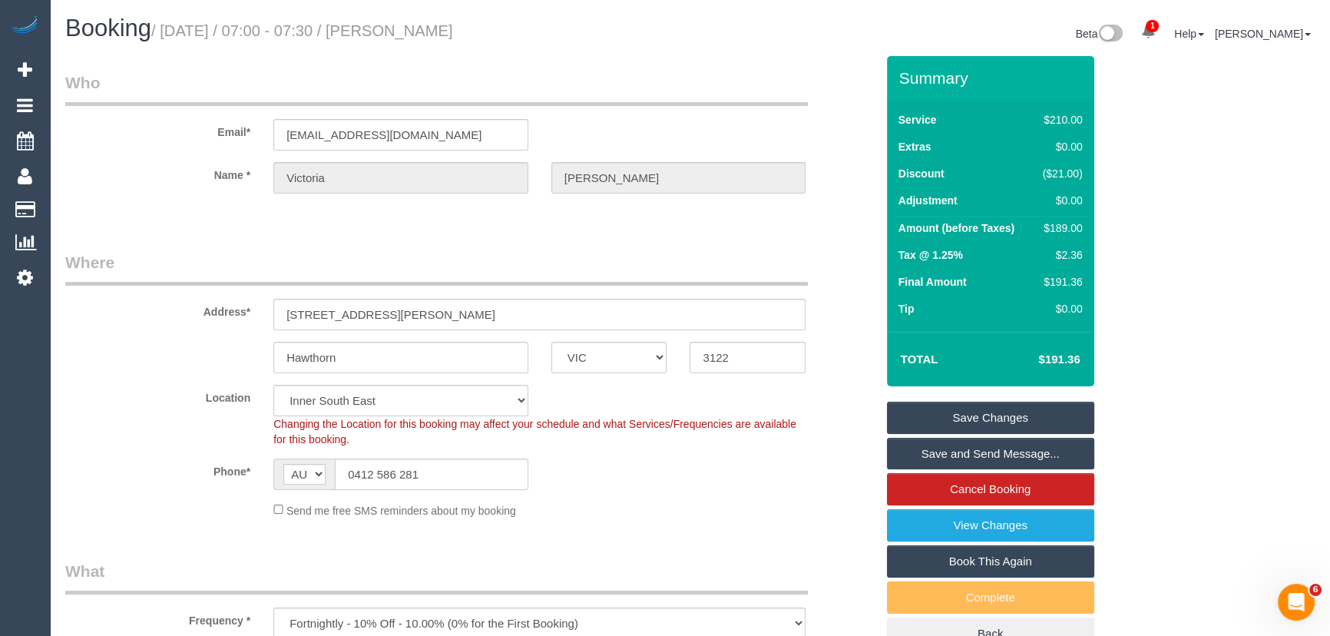
click at [429, 26] on small "/ October 28, 2025 / 07:00 - 07:30 / Victoria Taylor" at bounding box center [302, 30] width 302 height 17
copy small "Victoria Taylor"
click at [942, 418] on link "Save Changes" at bounding box center [990, 417] width 207 height 32
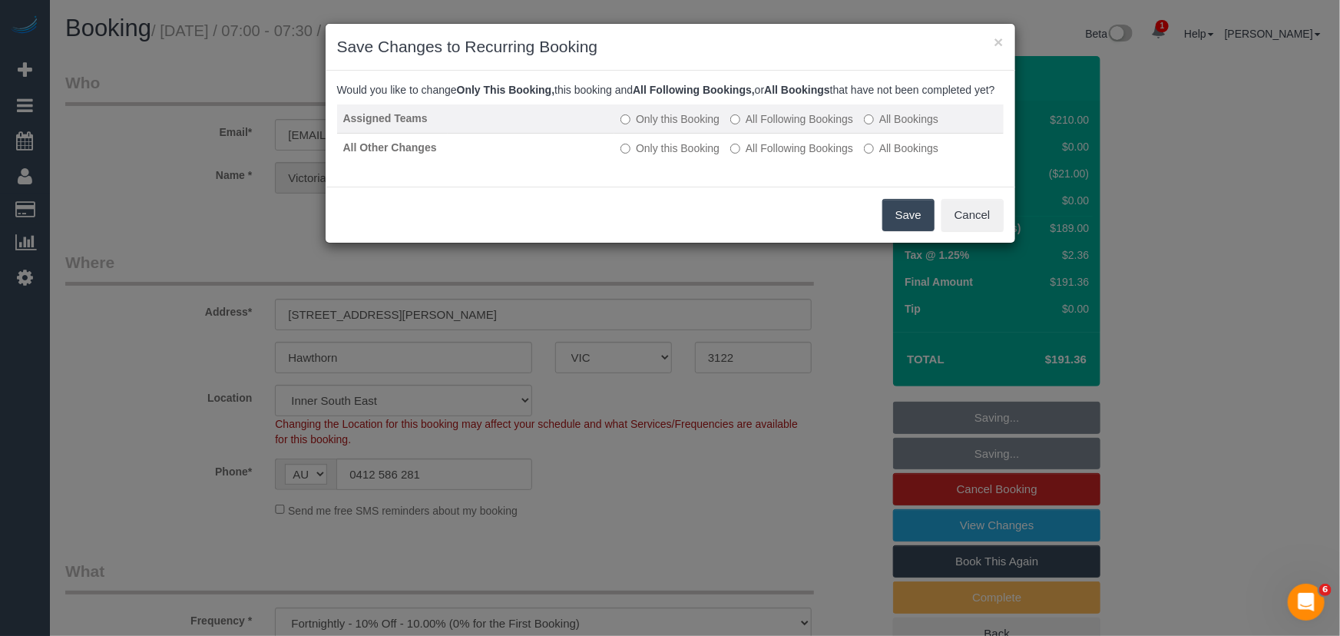
click at [757, 127] on label "All Following Bookings" at bounding box center [791, 118] width 123 height 15
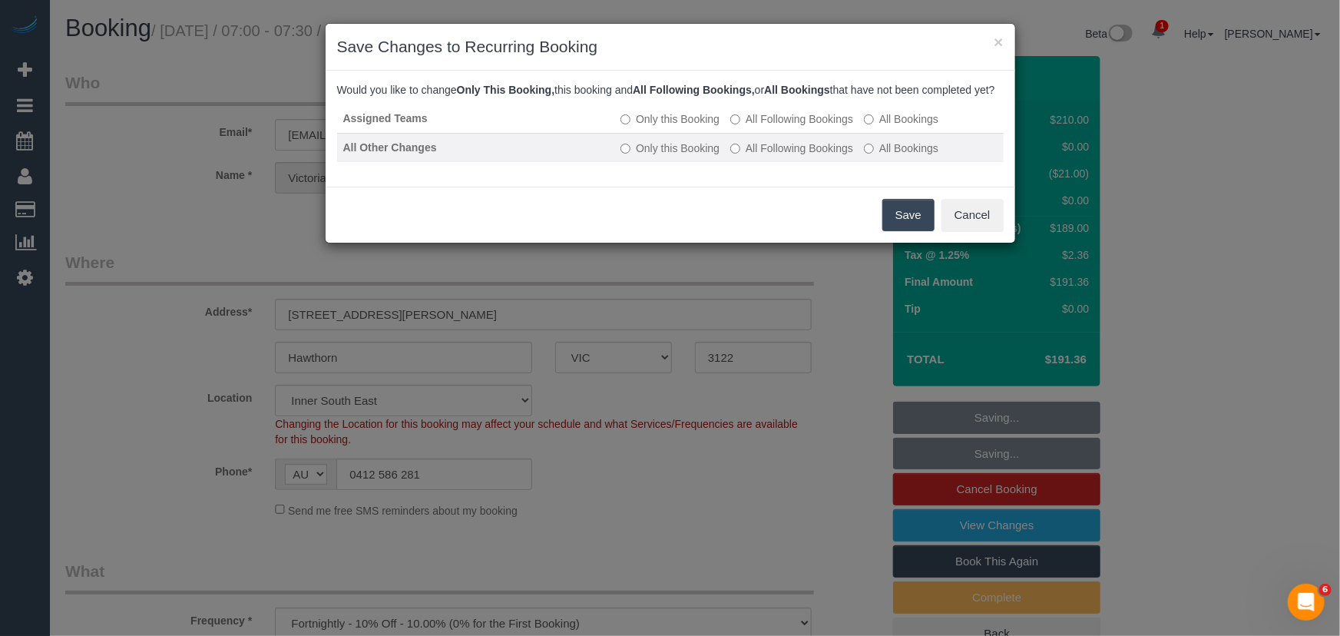
drag, startPoint x: 765, startPoint y: 166, endPoint x: 774, endPoint y: 170, distance: 9.3
click at [766, 156] on label "All Following Bookings" at bounding box center [791, 147] width 123 height 15
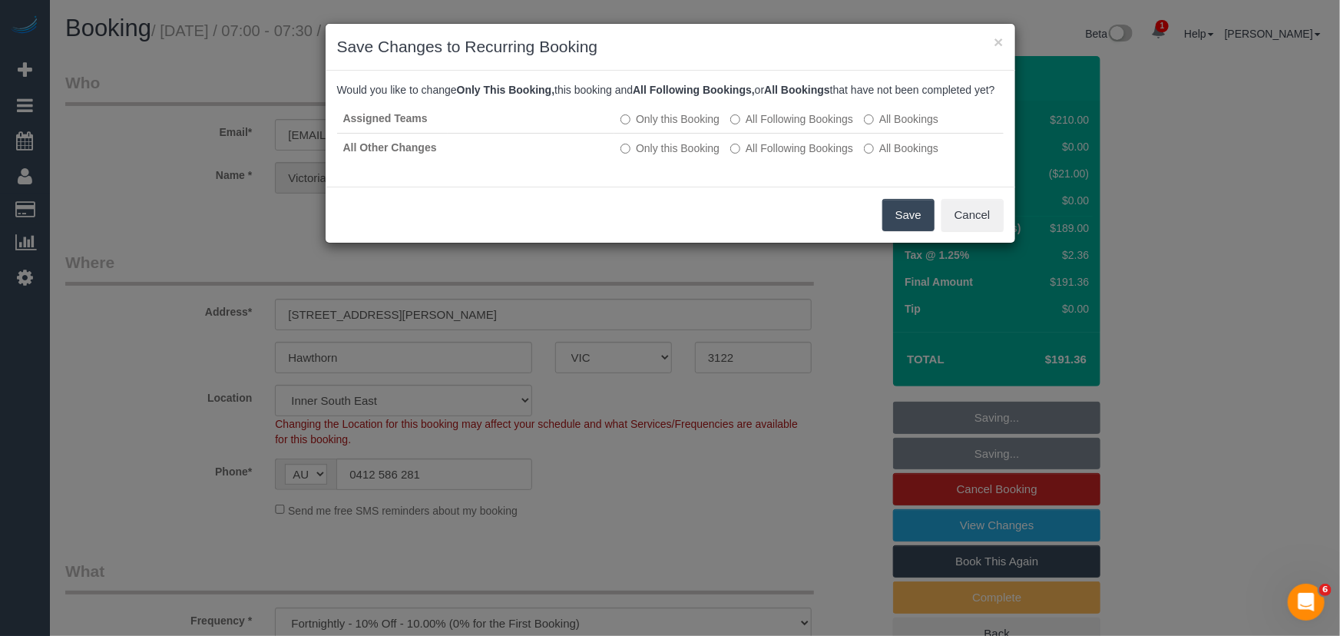
click at [897, 221] on button "Save" at bounding box center [908, 215] width 52 height 32
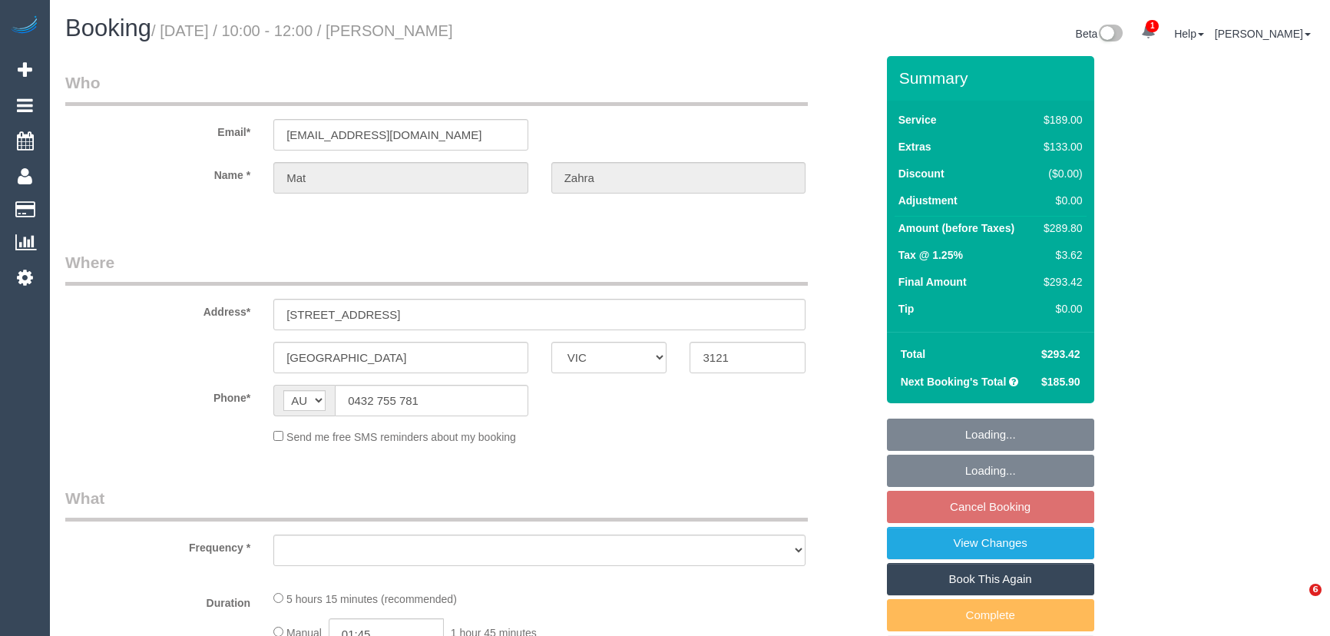
select select "VIC"
select select "object:544"
select select "string:stripe-pm_1Pm69I2GScqysDRVYCq7iekd"
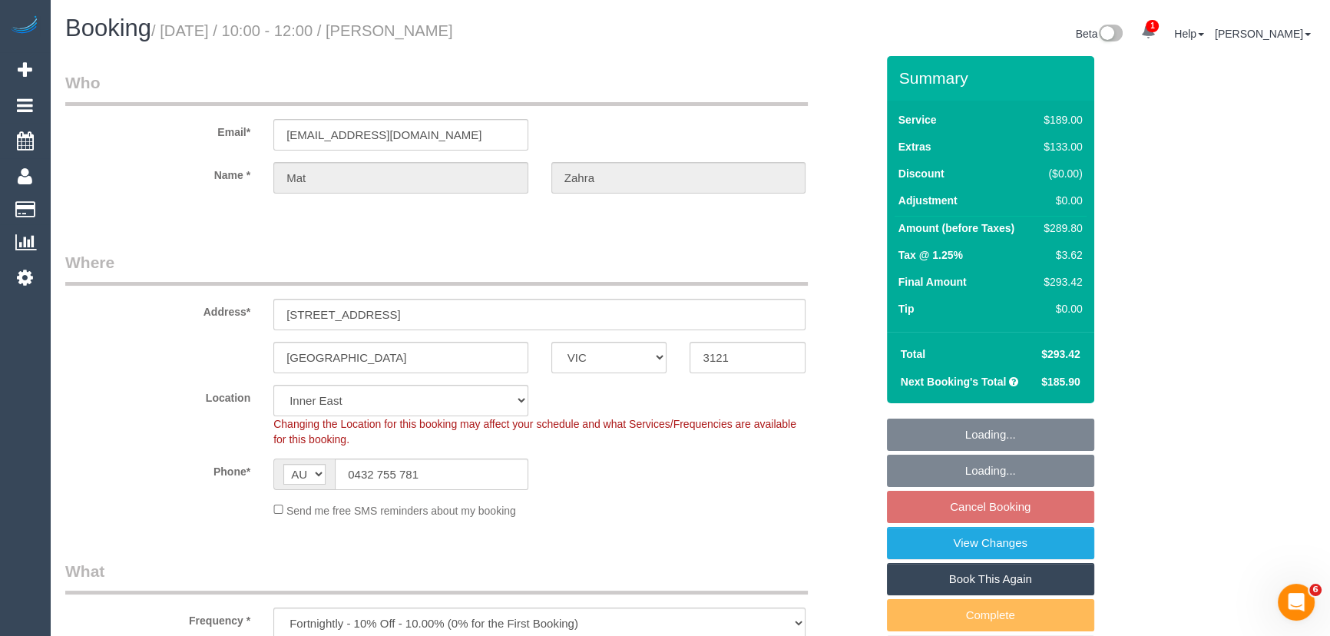
select select "object:801"
select select "number:27"
select select "number:14"
select select "number:18"
select select "number:22"
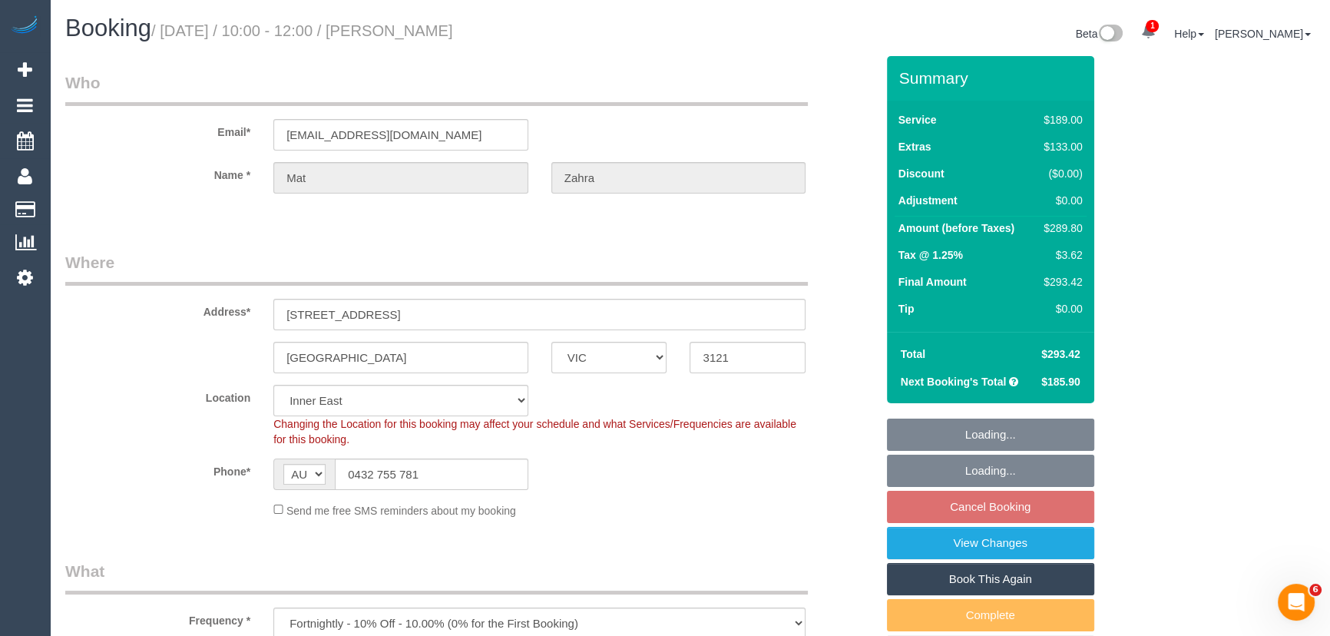
select select "number:34"
select select "number:12"
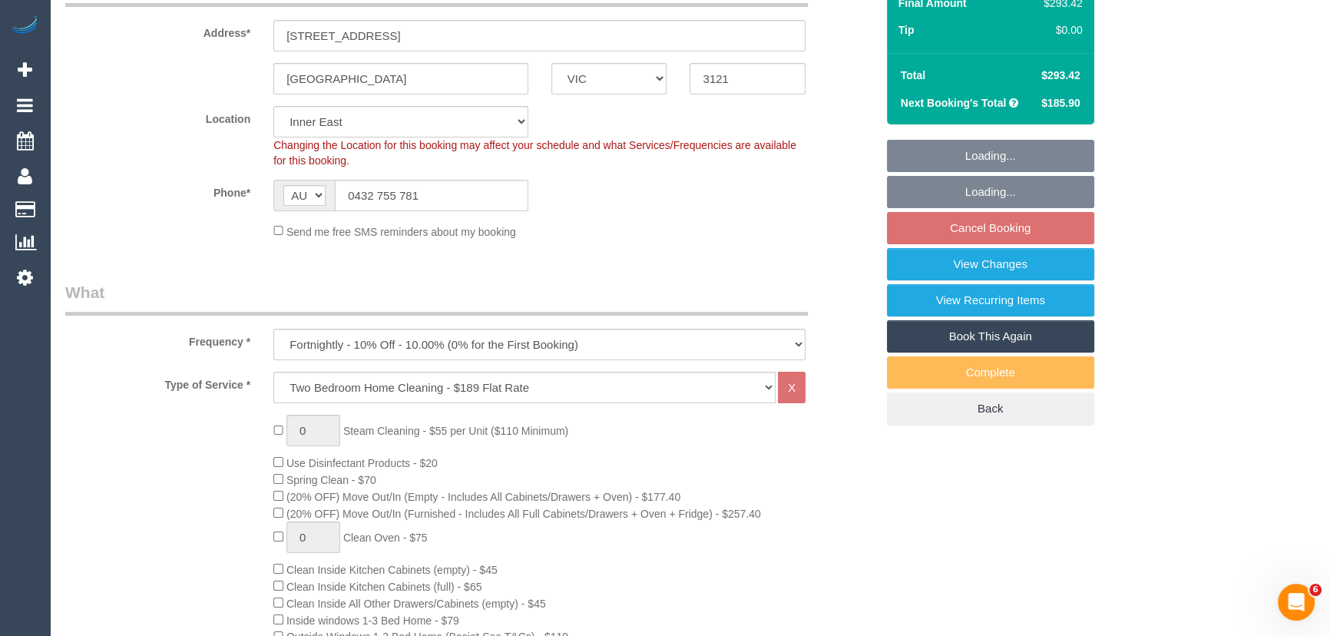
select select "spot3"
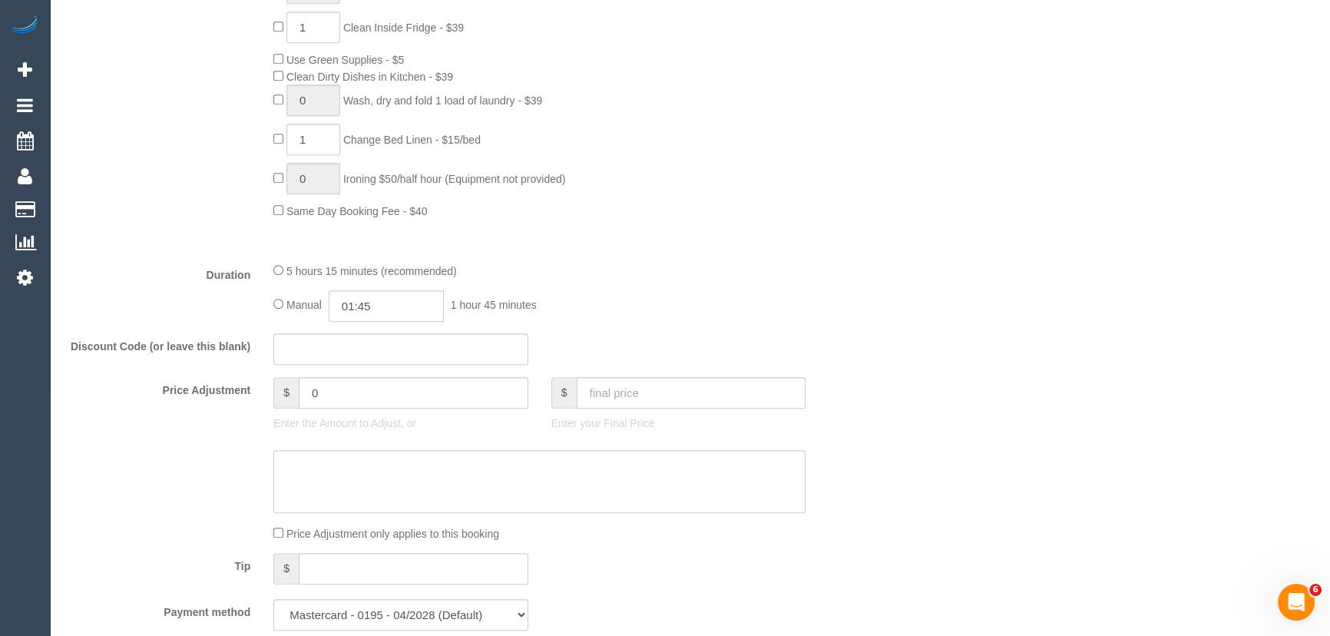
scroll to position [1046, 0]
click at [395, 312] on input "01:45" at bounding box center [386, 304] width 115 height 31
type input "05:30"
click at [362, 357] on li "05:30" at bounding box center [369, 361] width 68 height 20
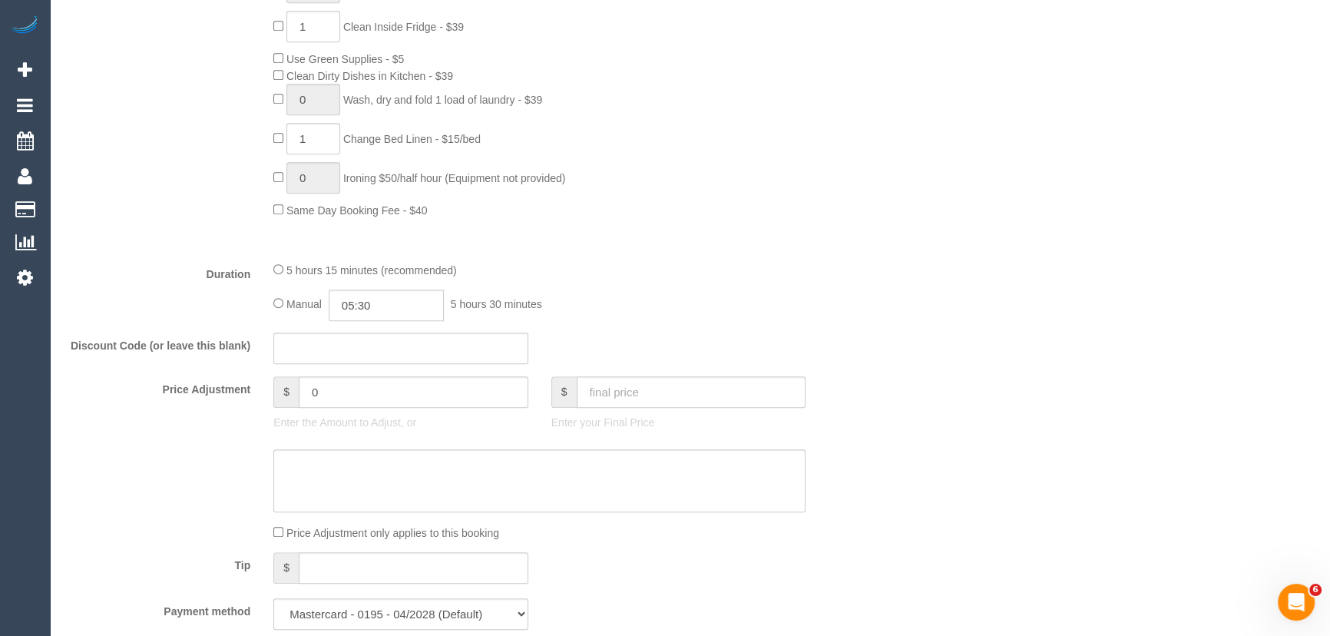
click at [801, 304] on div "Manual 05:30 5 hours 30 minutes" at bounding box center [539, 304] width 532 height 31
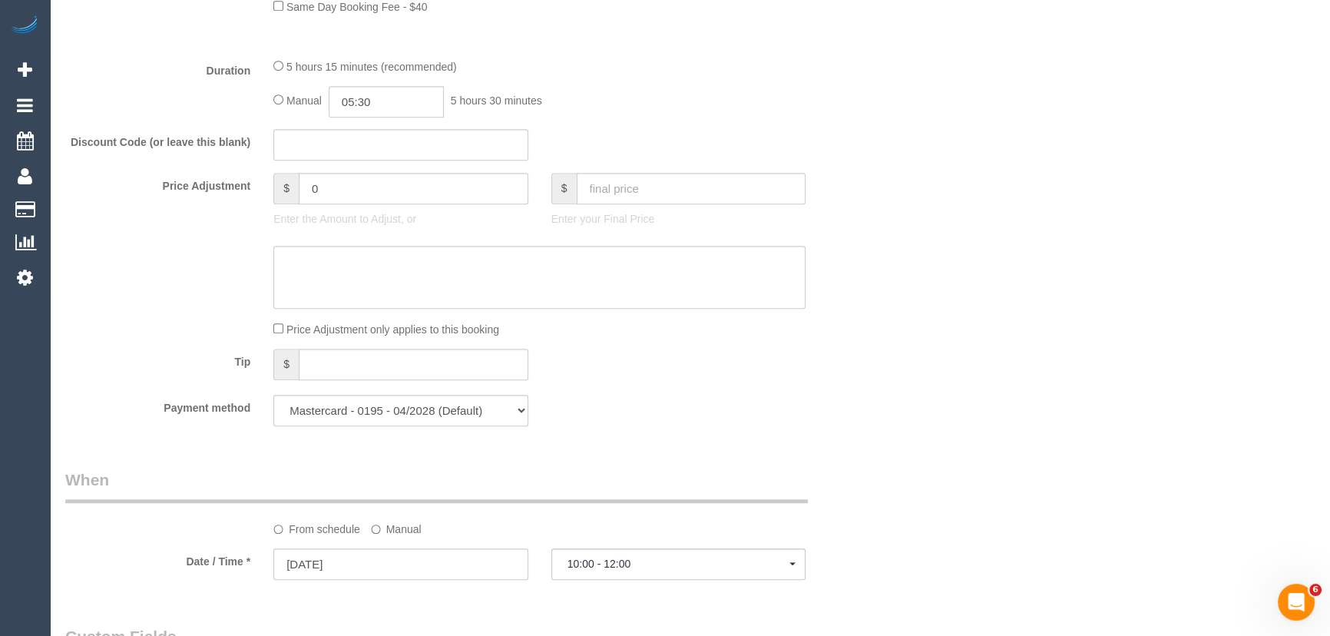
select select "spot28"
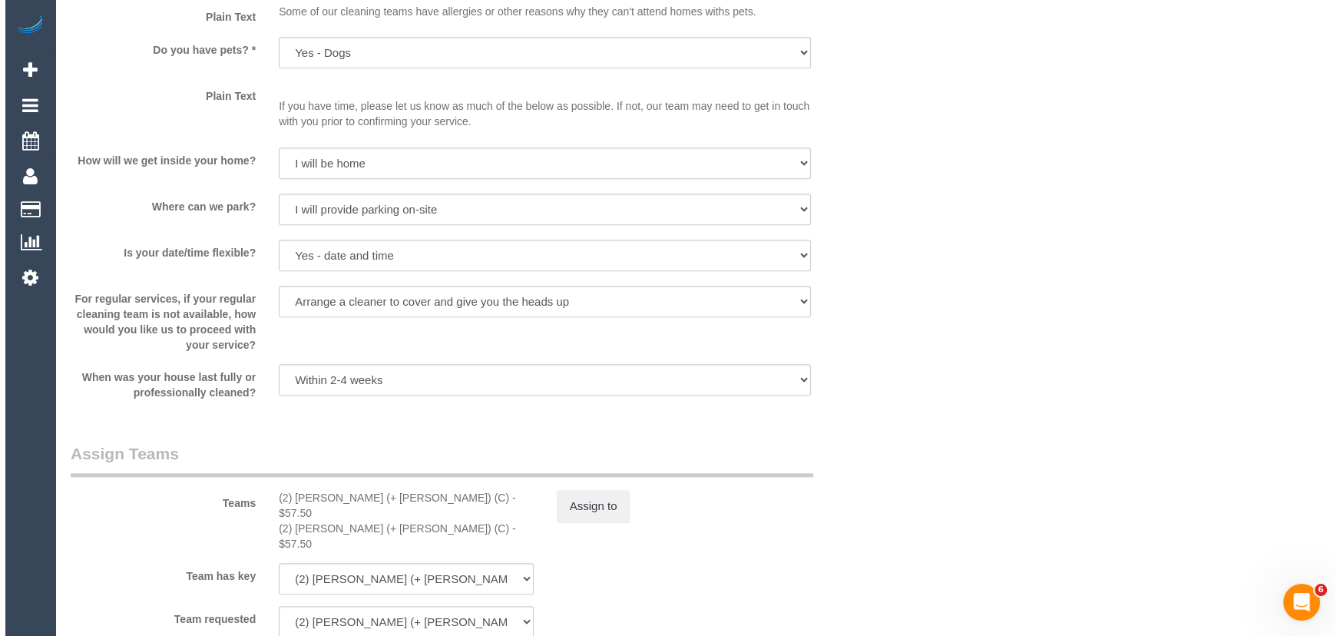
scroll to position [2093, 0]
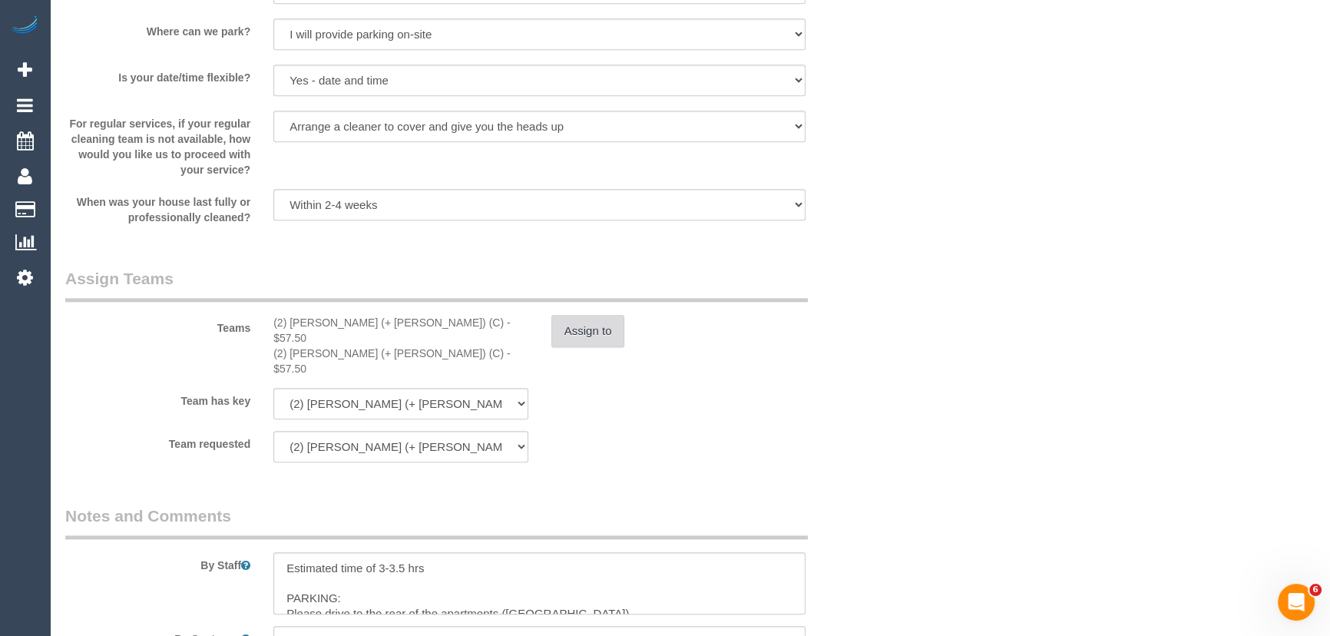
click at [587, 345] on button "Assign to" at bounding box center [588, 331] width 74 height 32
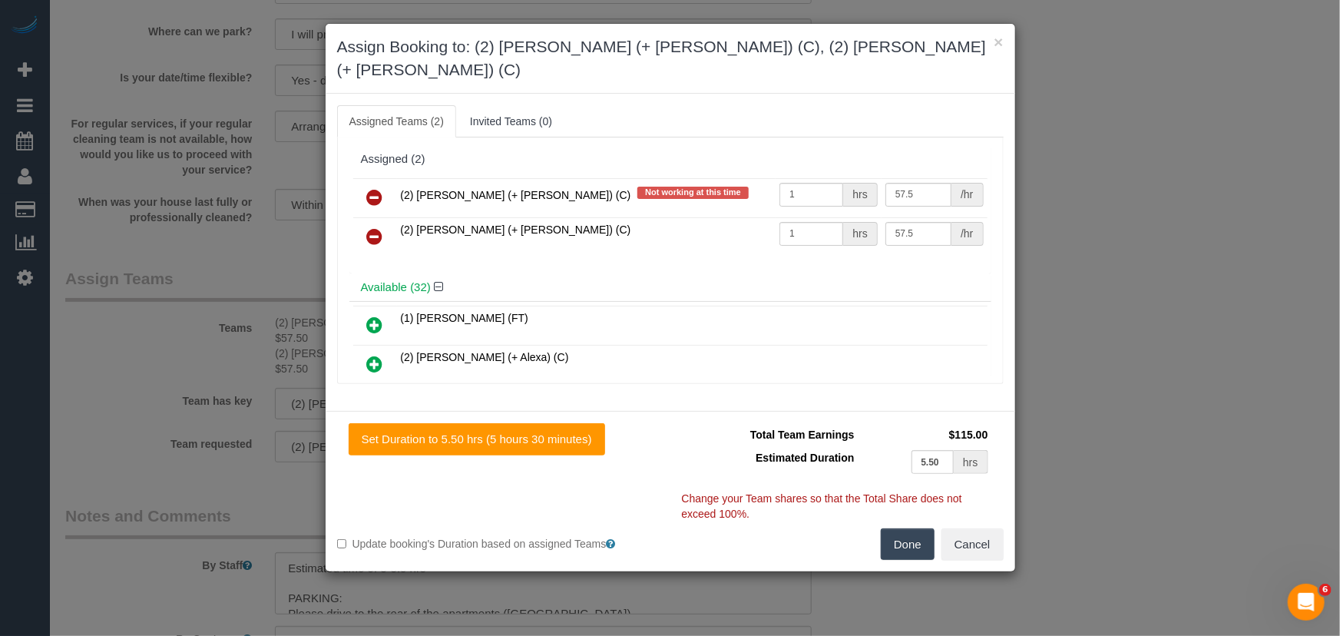
click at [372, 188] on icon at bounding box center [375, 197] width 16 height 18
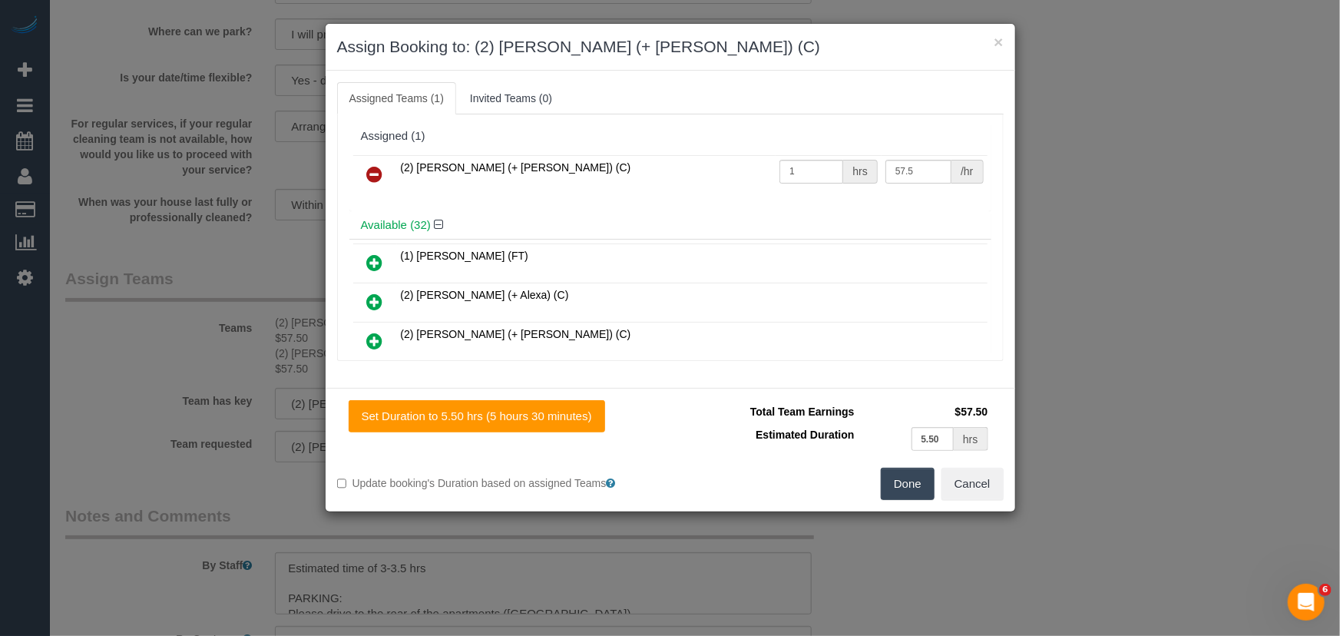
click at [372, 174] on icon at bounding box center [375, 174] width 16 height 18
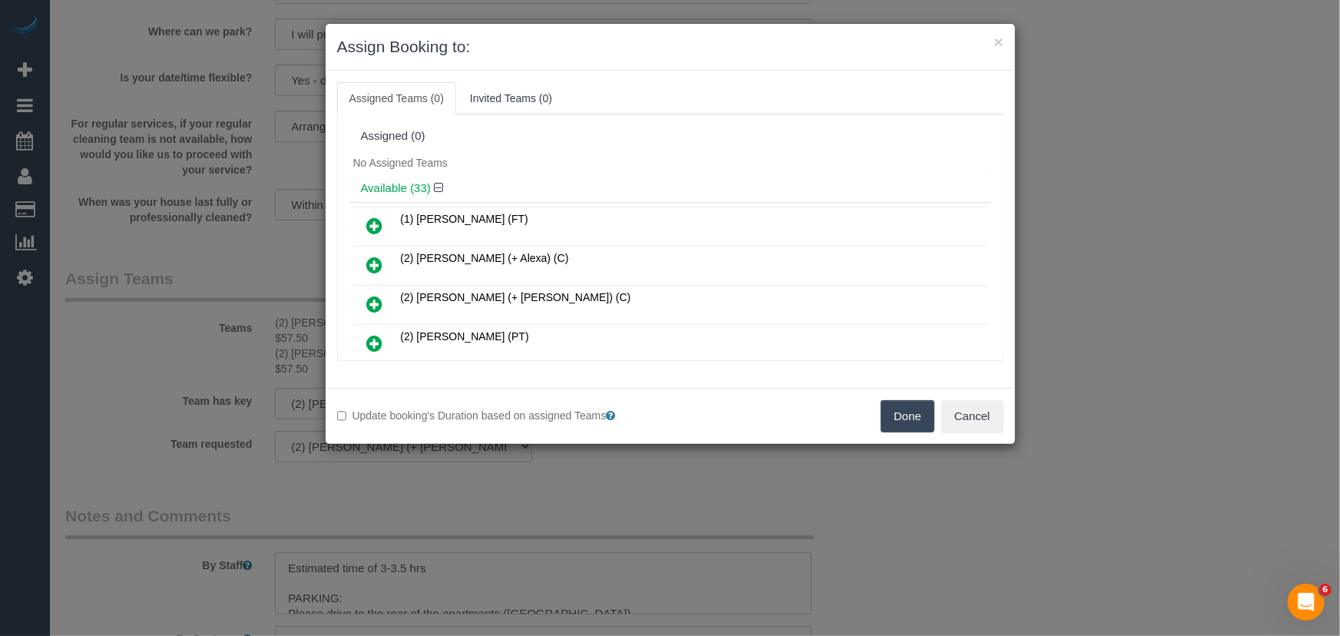
scroll to position [442, 0]
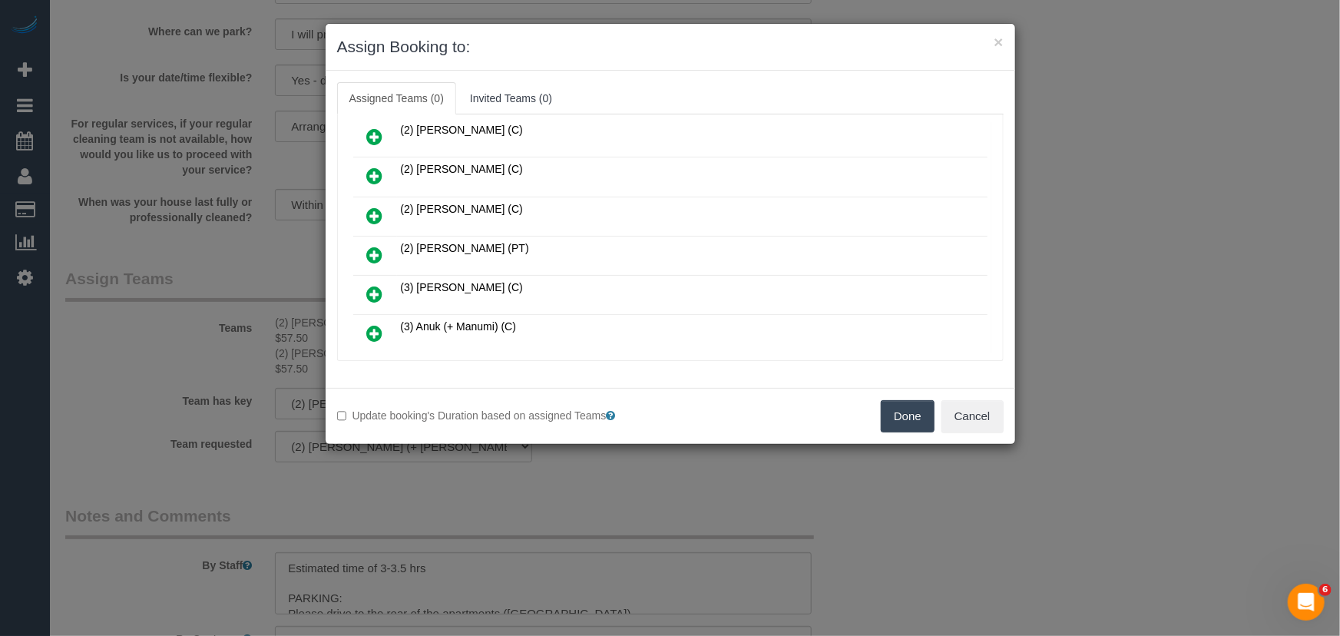
click at [375, 246] on icon at bounding box center [375, 255] width 16 height 18
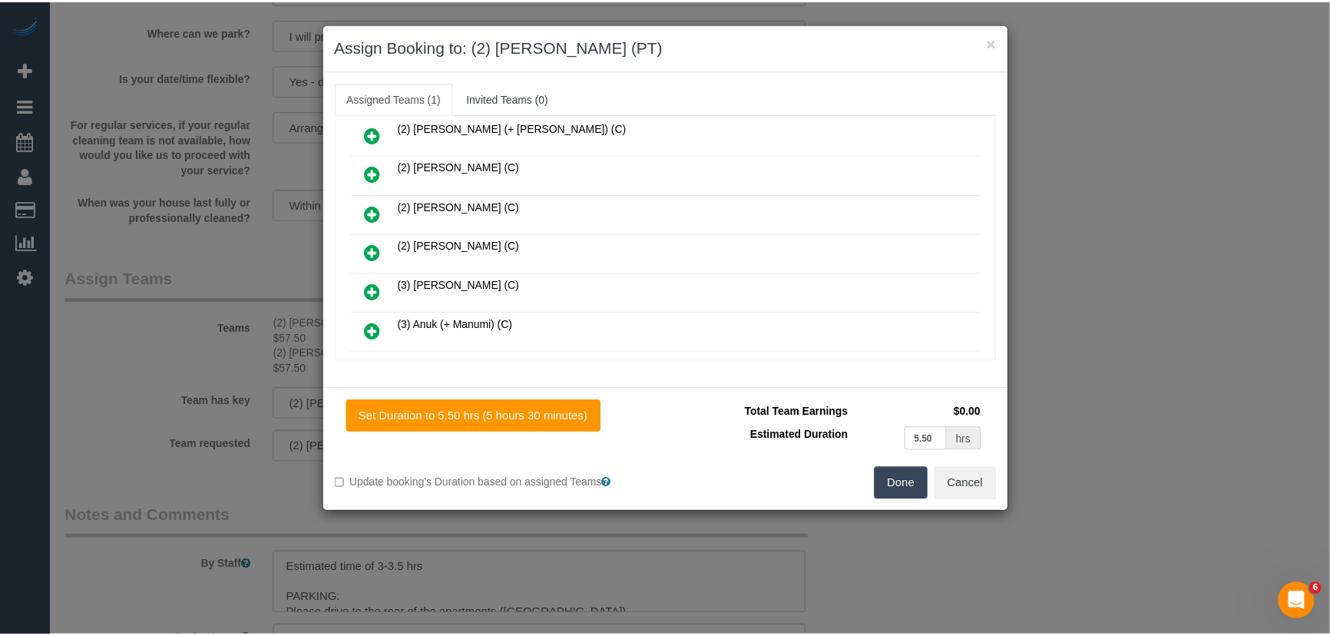
scroll to position [478, 0]
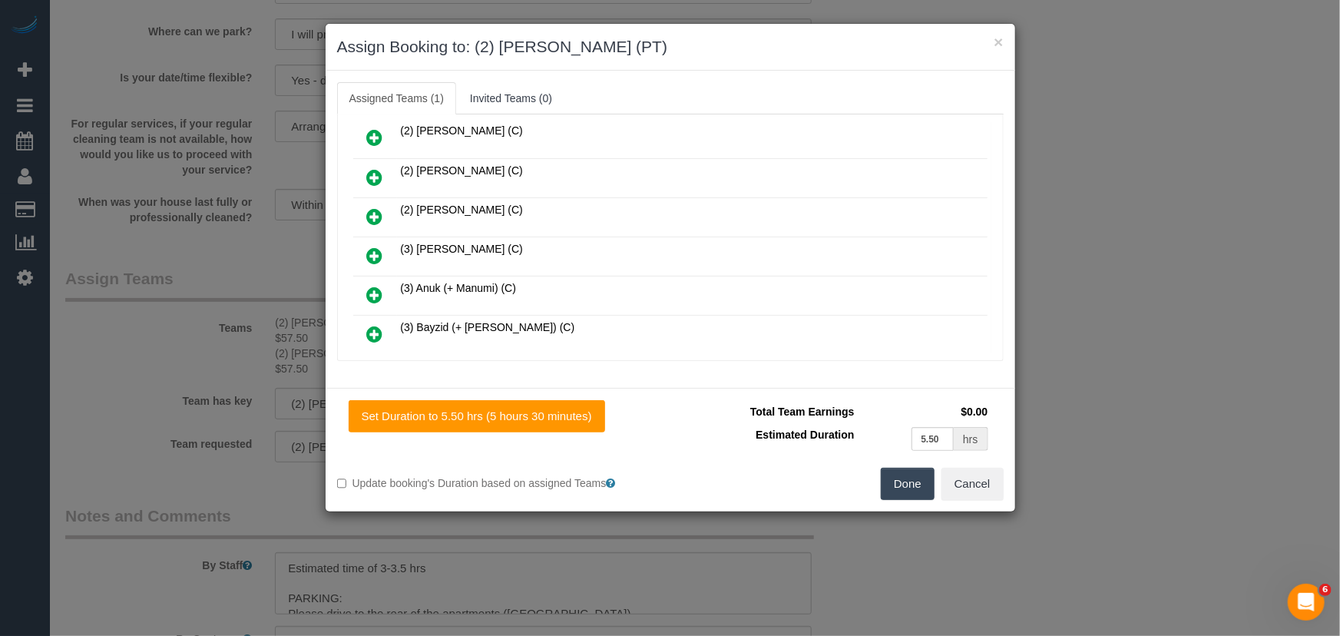
click at [920, 489] on button "Done" at bounding box center [908, 484] width 54 height 32
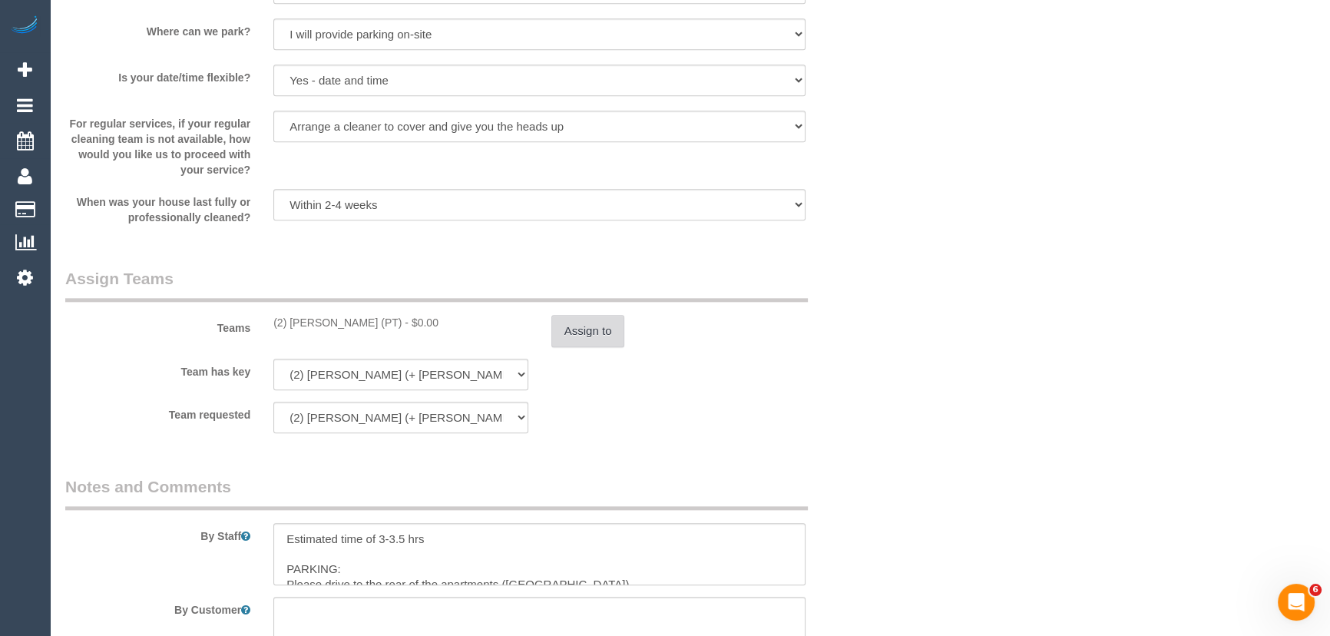
click at [589, 332] on button "Assign to" at bounding box center [588, 331] width 74 height 32
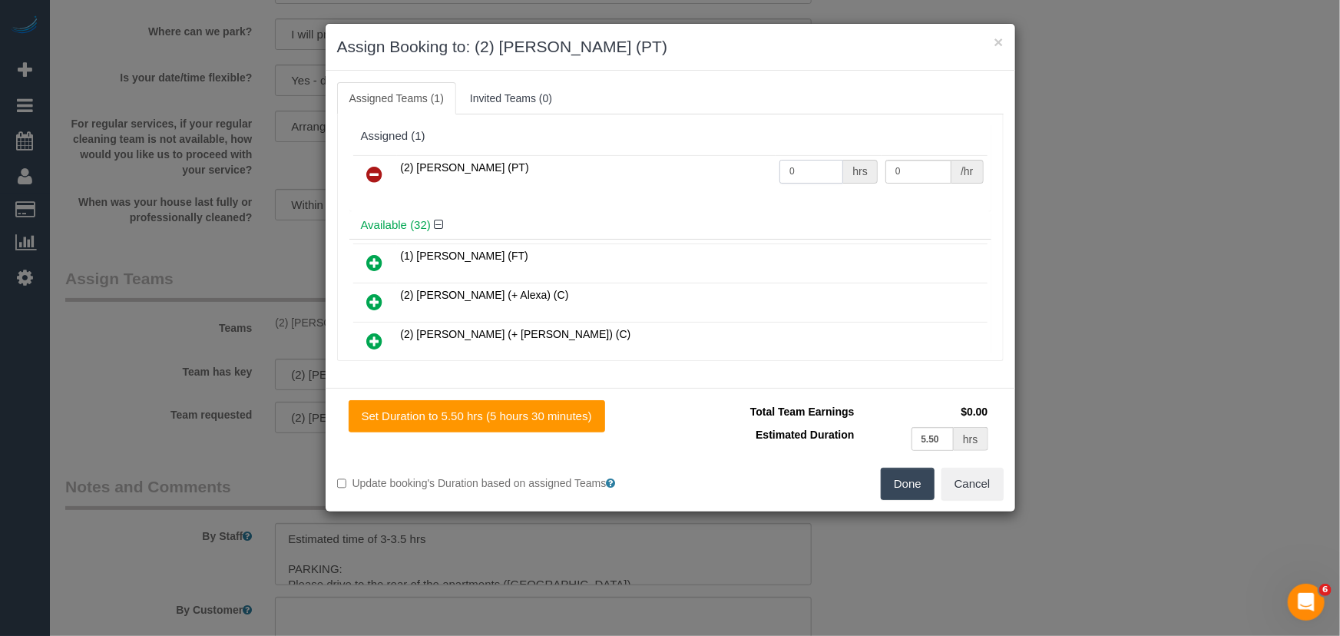
click at [808, 164] on input "0" at bounding box center [811, 172] width 64 height 24
type input "1"
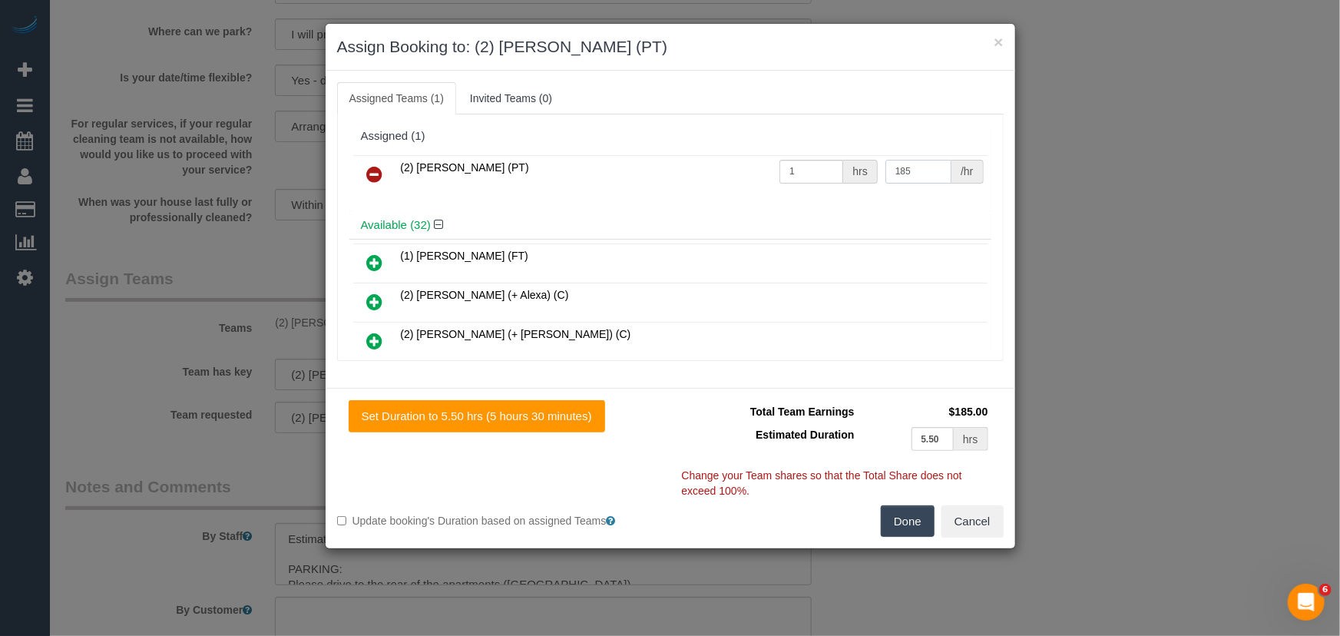
type input "185"
click at [914, 527] on button "Done" at bounding box center [908, 521] width 54 height 32
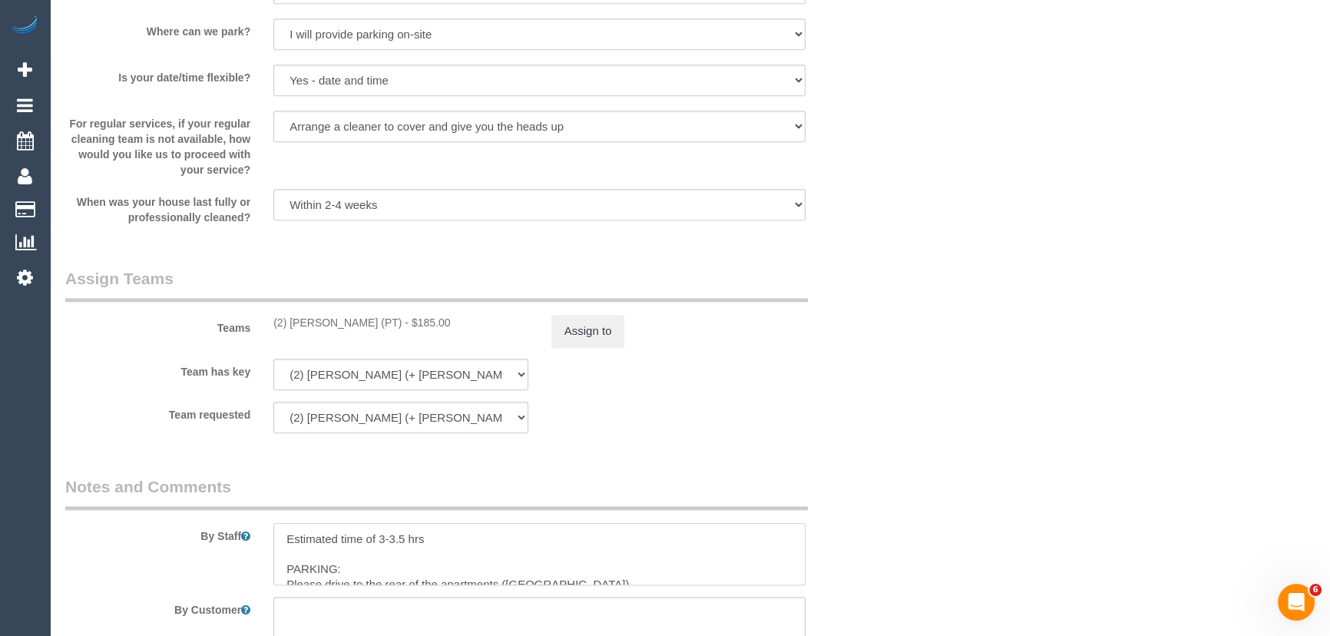
click at [402, 545] on textarea at bounding box center [539, 554] width 532 height 63
type textarea "Estimated time of 5-5.5 hrs PARKING: Please drive to the rear of the apartments…"
click at [560, 478] on legend "Notes and Comments" at bounding box center [436, 492] width 742 height 35
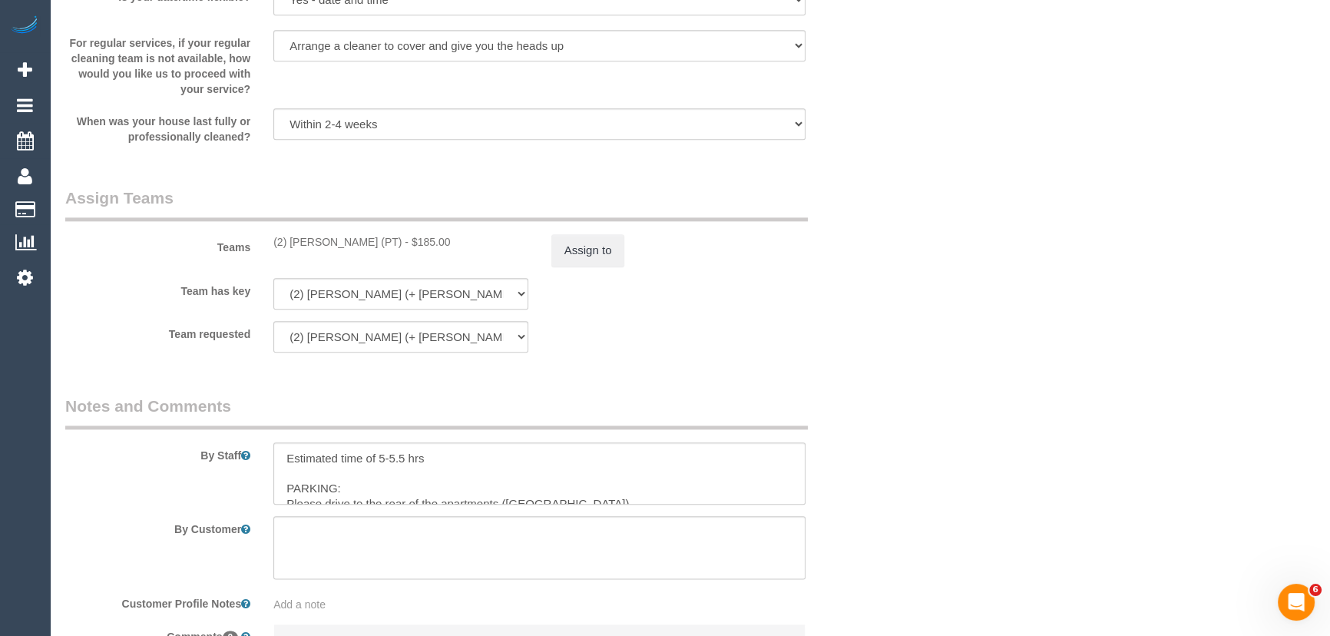
scroll to position [2348, 0]
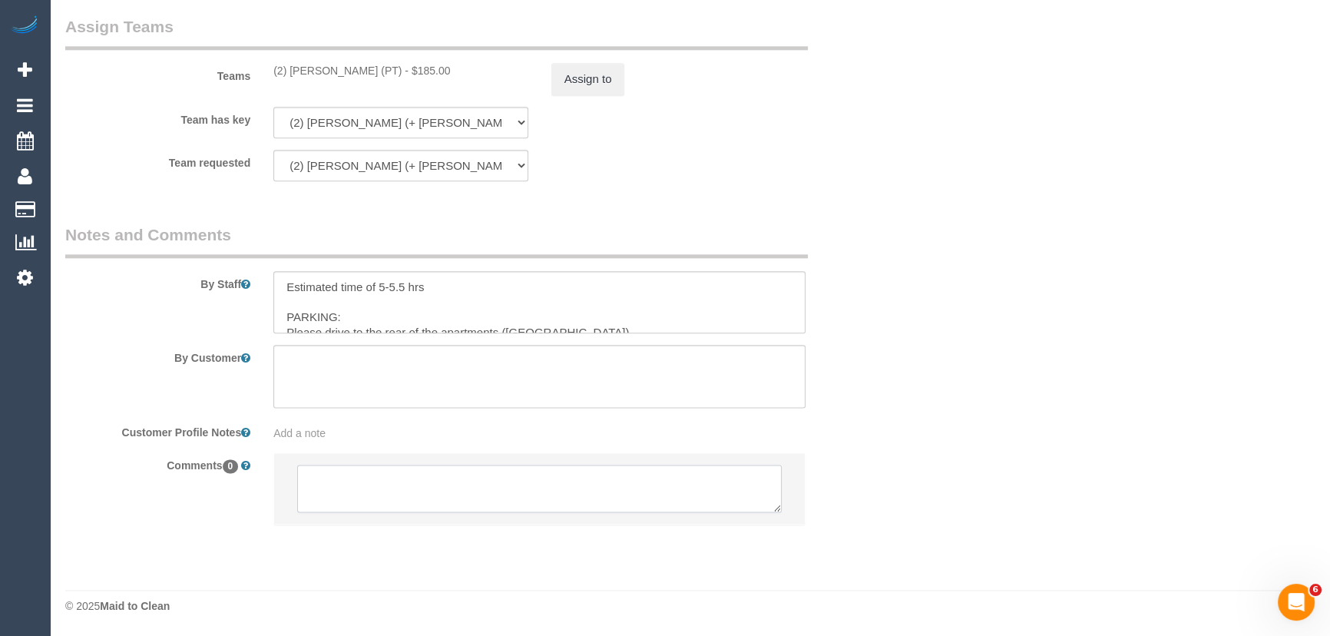
click at [419, 501] on textarea at bounding box center [539, 488] width 484 height 48
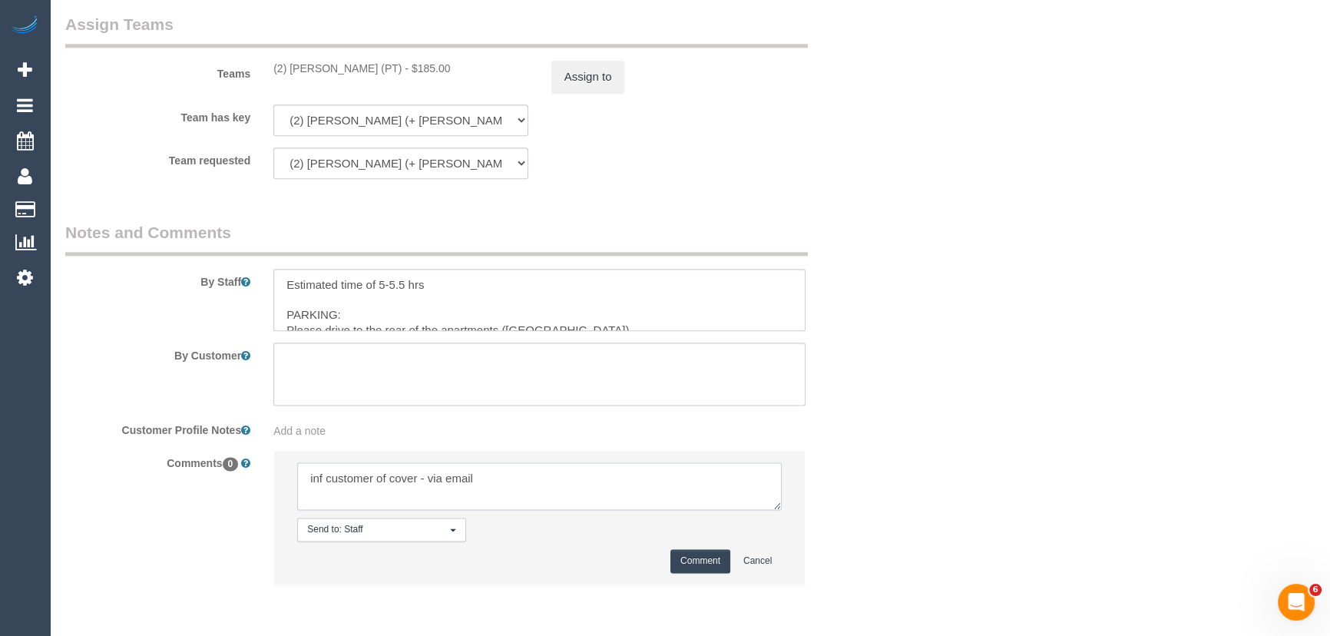
type textarea "inf customer of cover - via email"
click at [691, 564] on button "Comment" at bounding box center [700, 561] width 60 height 24
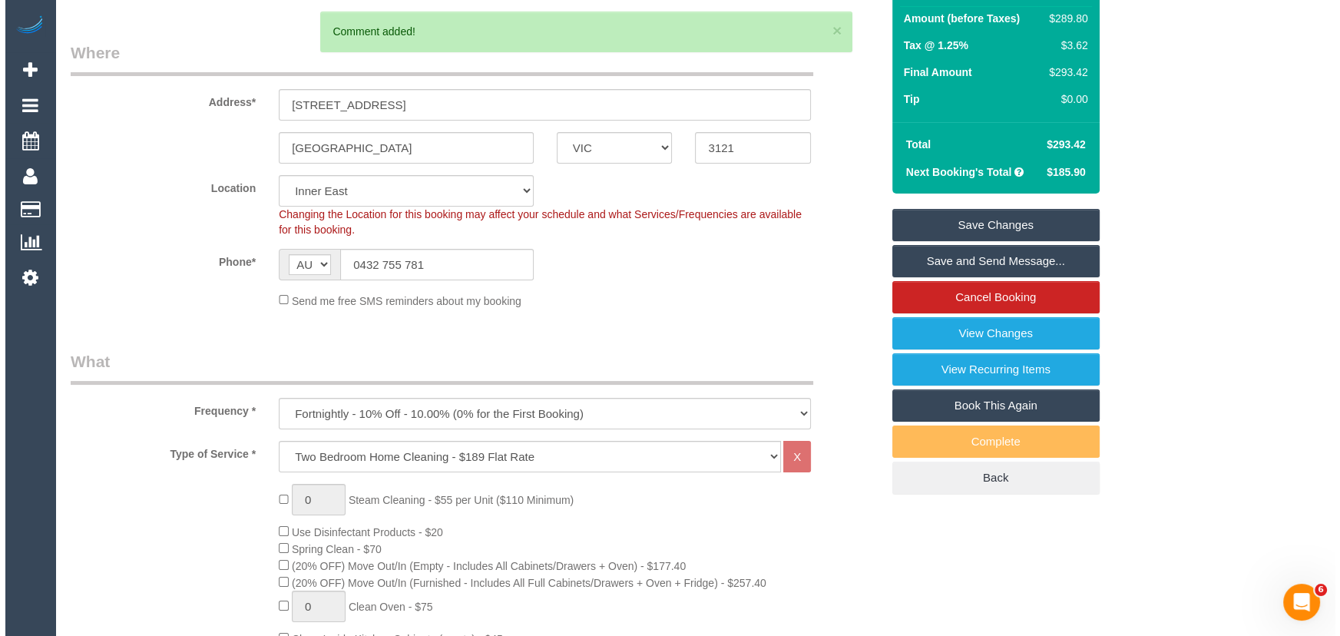
scroll to position [0, 0]
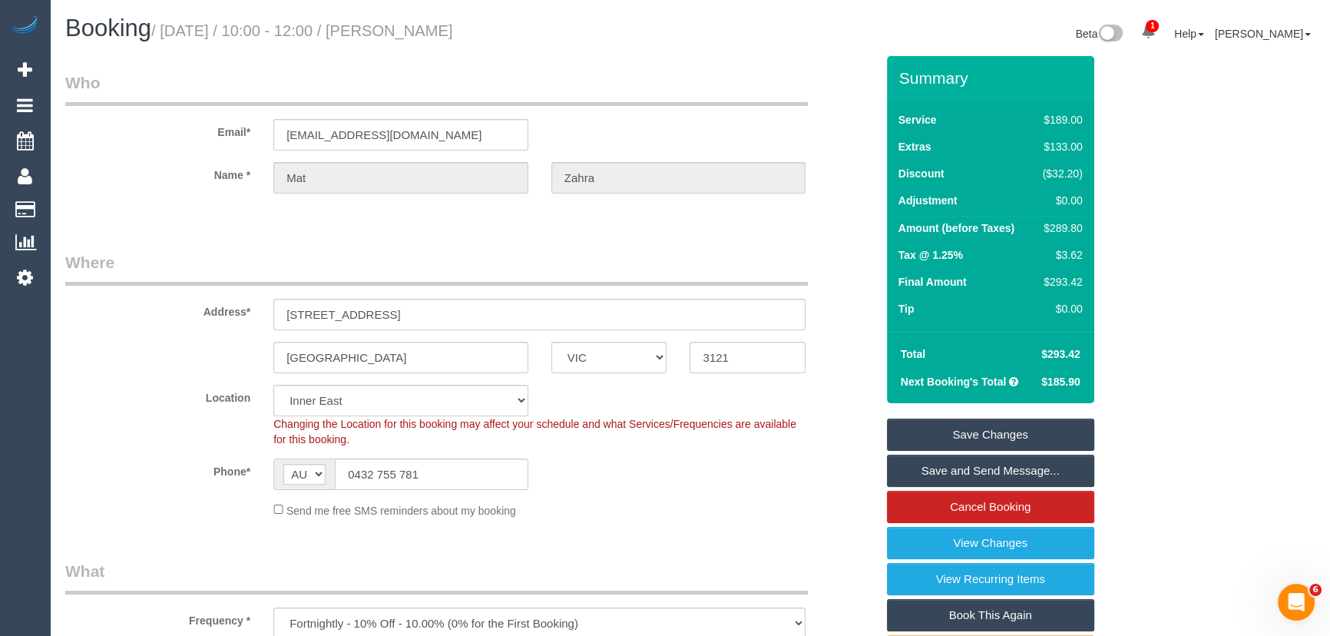
click at [408, 34] on small "/ [DATE] / 10:00 - 12:00 / [PERSON_NAME]" at bounding box center [302, 30] width 302 height 17
copy small "[PERSON_NAME]"
click at [971, 437] on link "Save Changes" at bounding box center [990, 434] width 207 height 32
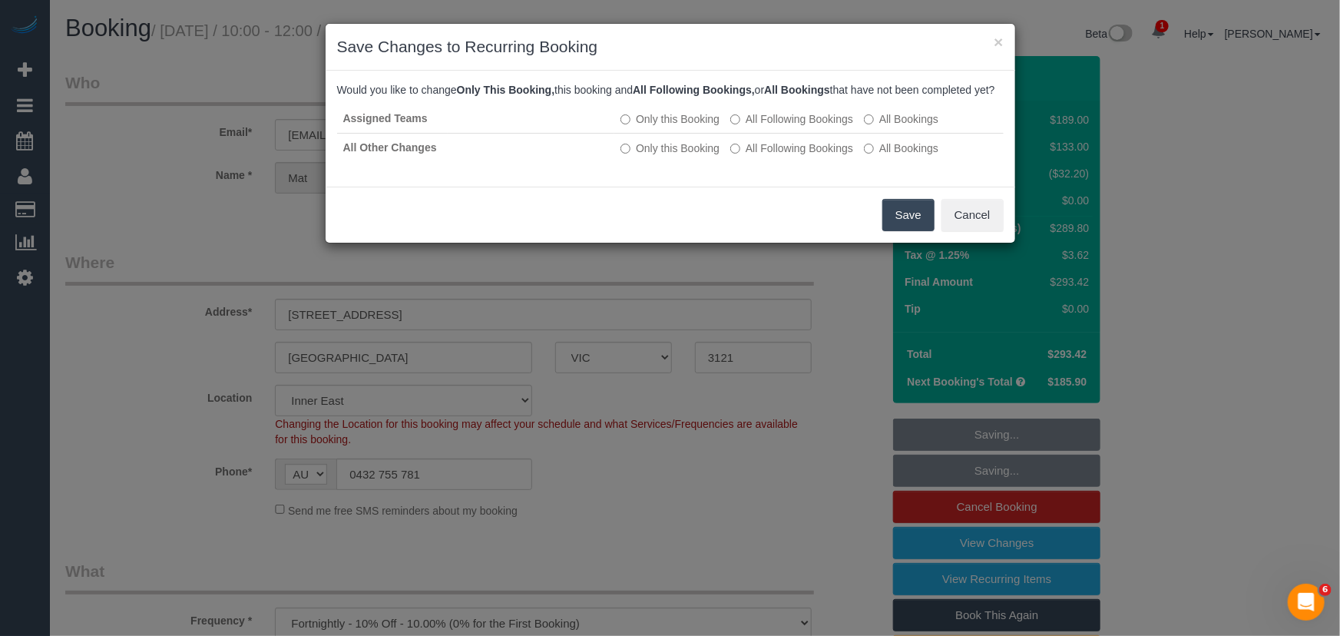
click at [908, 231] on button "Save" at bounding box center [908, 215] width 52 height 32
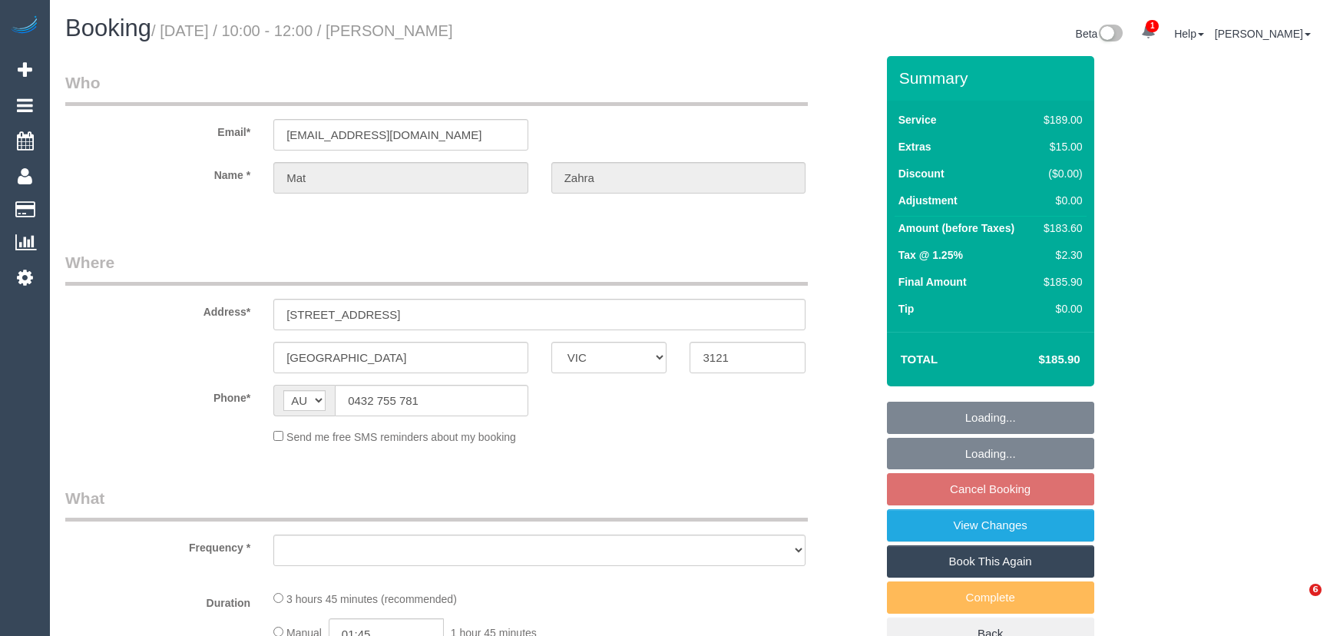
select select "VIC"
select select "object:541"
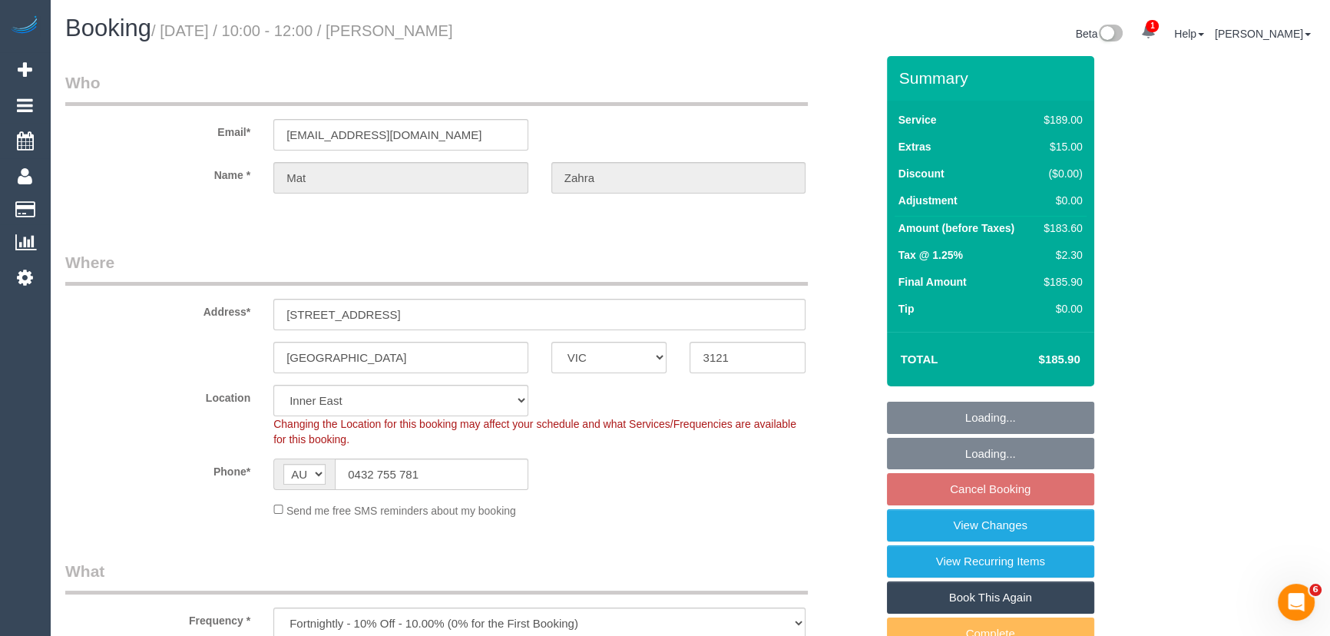
select select "number:27"
select select "number:14"
select select "number:18"
select select "number:22"
select select "number:34"
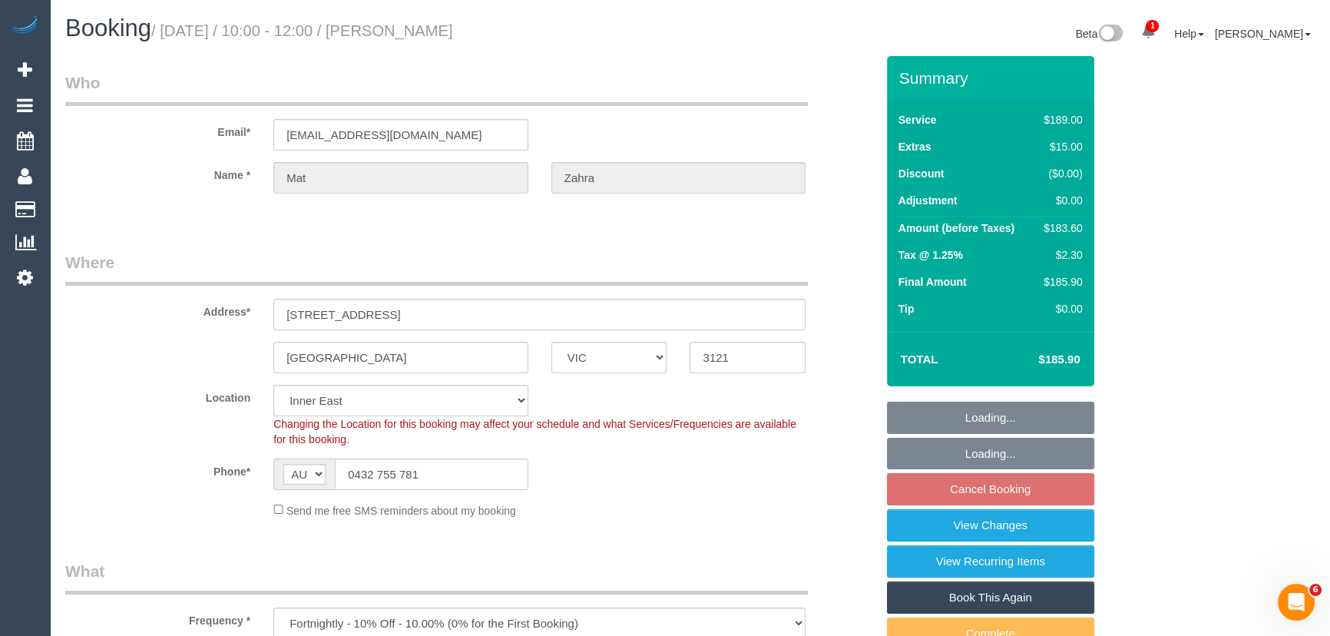
select select "number:12"
select select "object:798"
select select "string:stripe-pm_1Pm69I2GScqysDRVYCq7iekd"
select select "spot3"
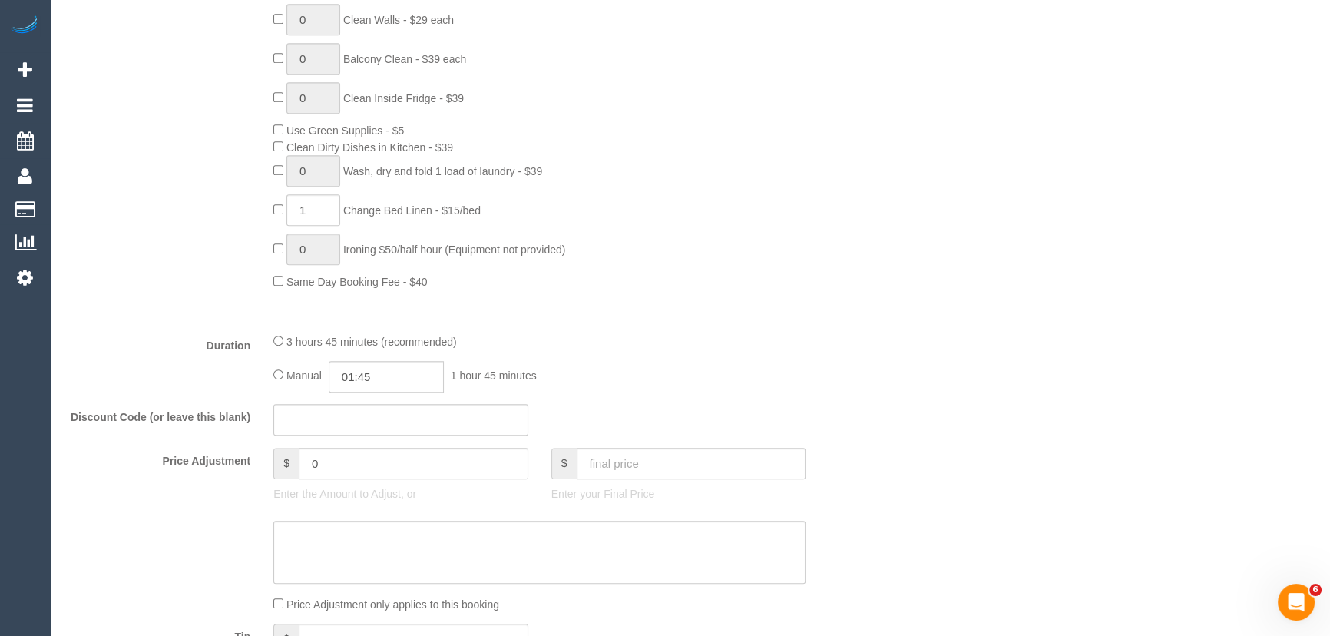
scroll to position [1116, 0]
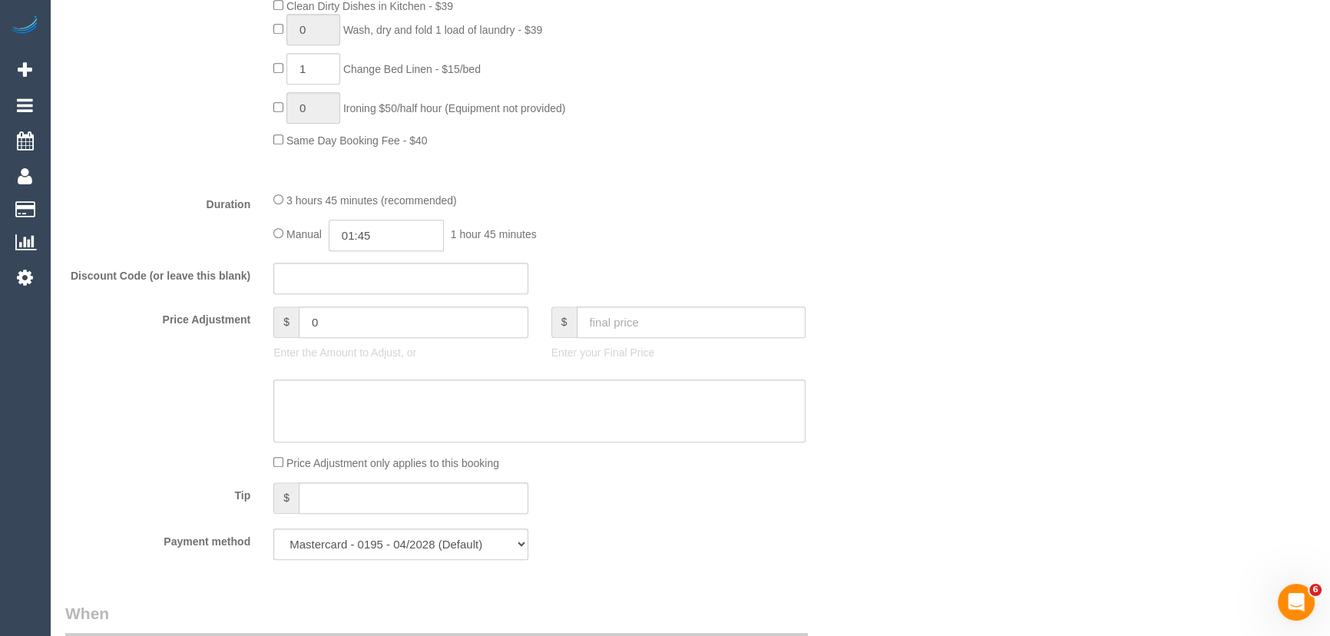
click at [416, 240] on input "01:45" at bounding box center [386, 235] width 115 height 31
type input "03:30"
click at [390, 351] on li "03:30" at bounding box center [369, 351] width 68 height 20
click at [671, 246] on div "Manual 03:30 3 hours 30 minutes" at bounding box center [539, 235] width 532 height 31
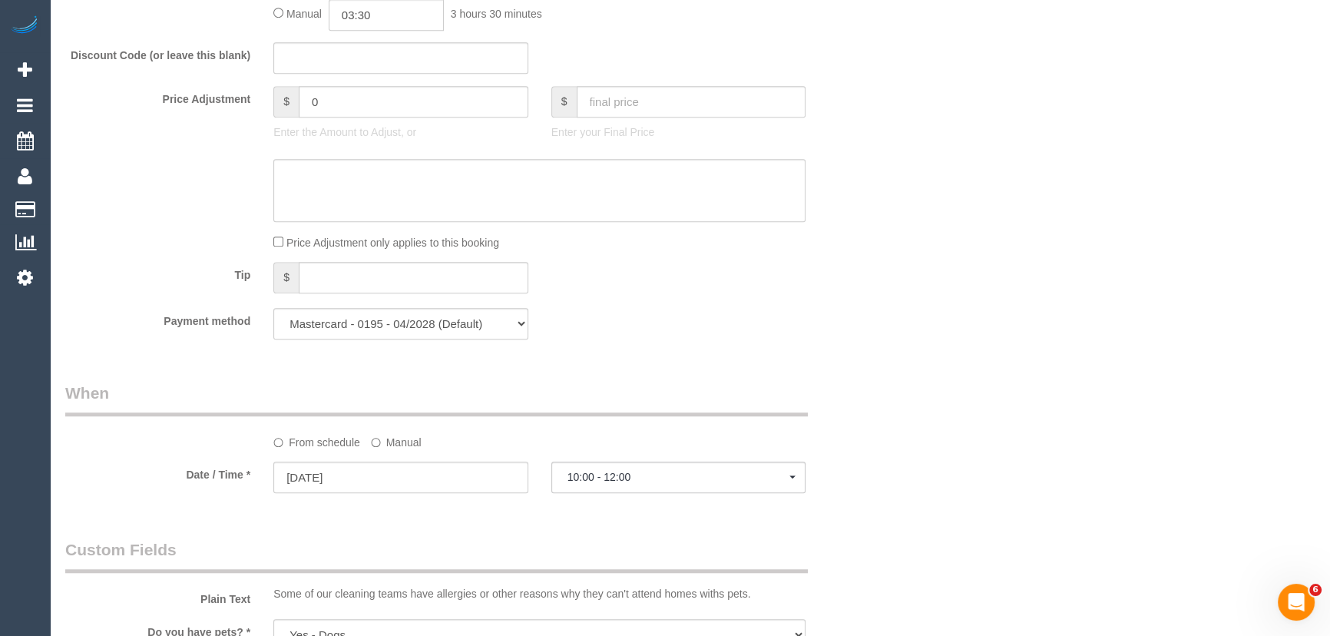
select select "spot28"
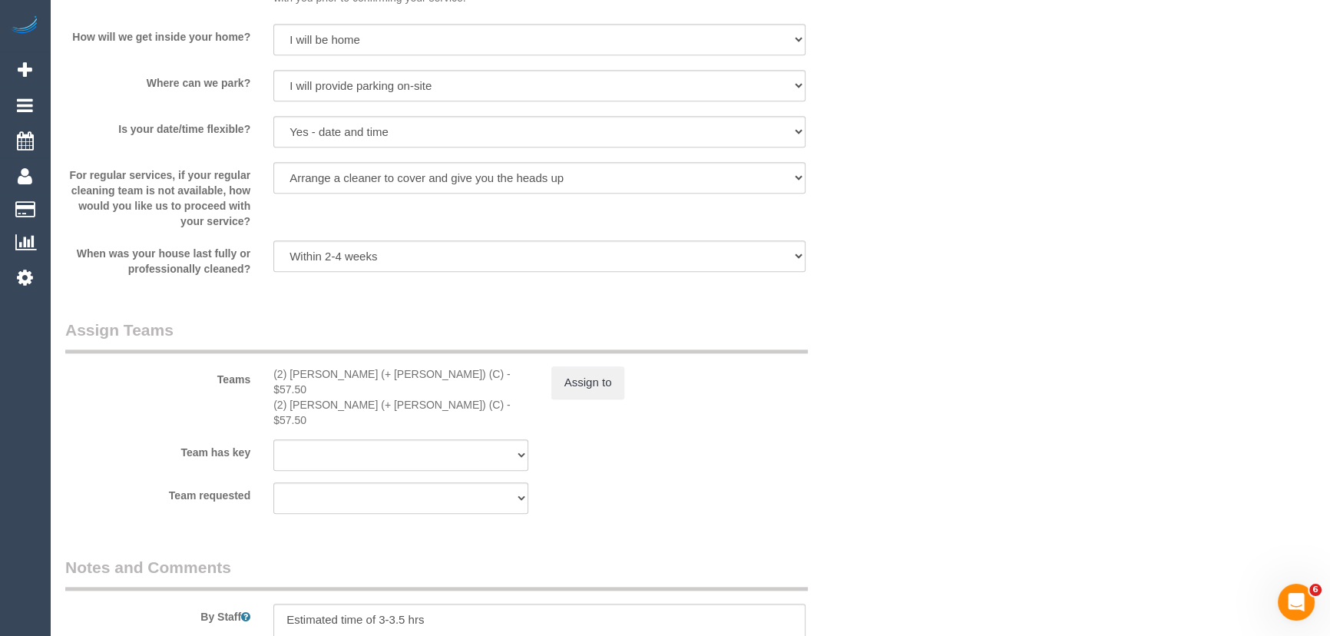
scroll to position [2163, 0]
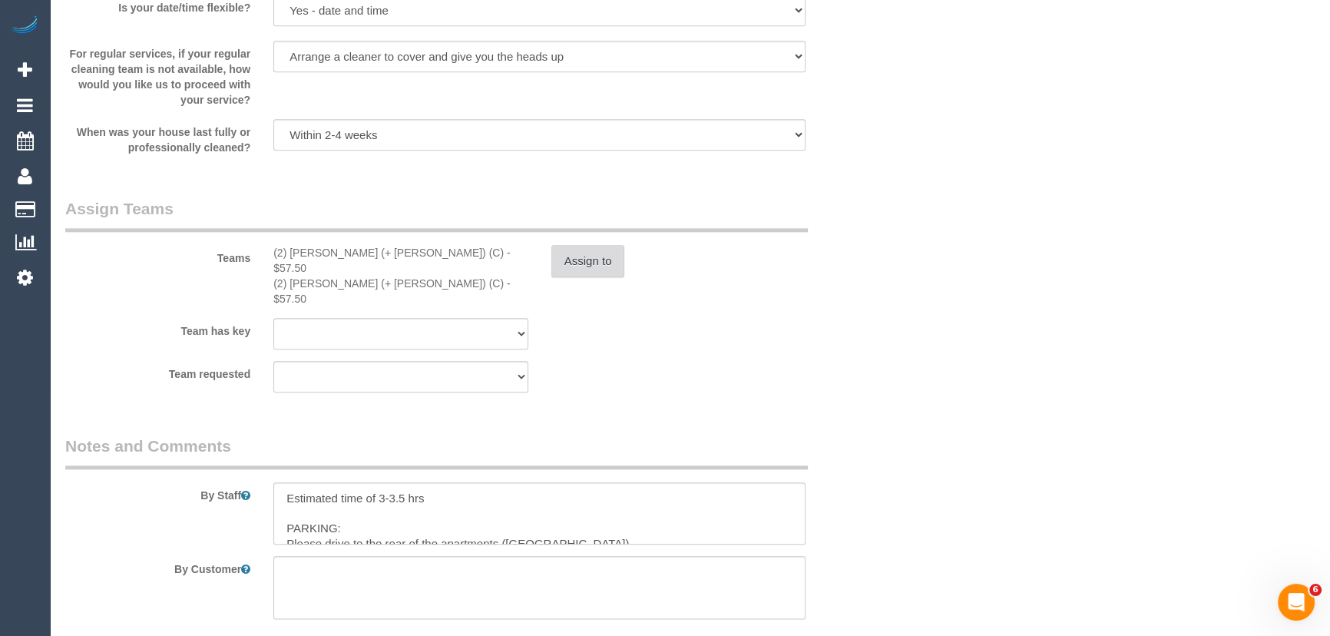
click at [596, 266] on button "Assign to" at bounding box center [588, 261] width 74 height 32
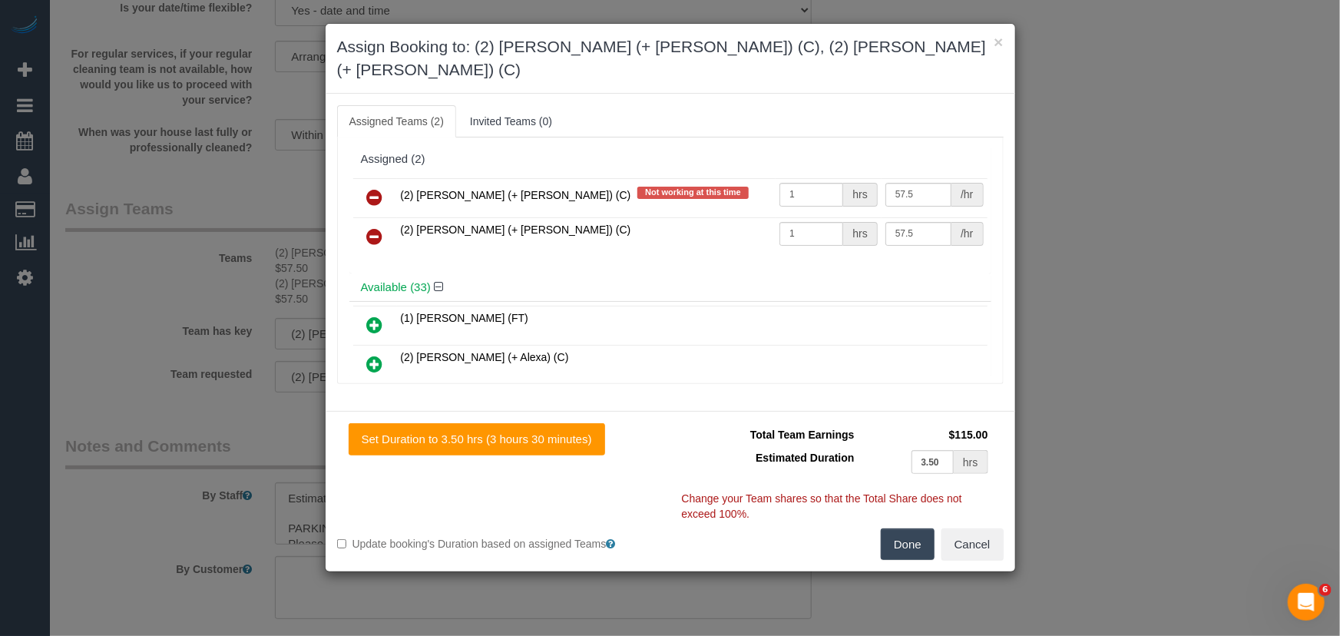
click at [373, 188] on icon at bounding box center [375, 197] width 16 height 18
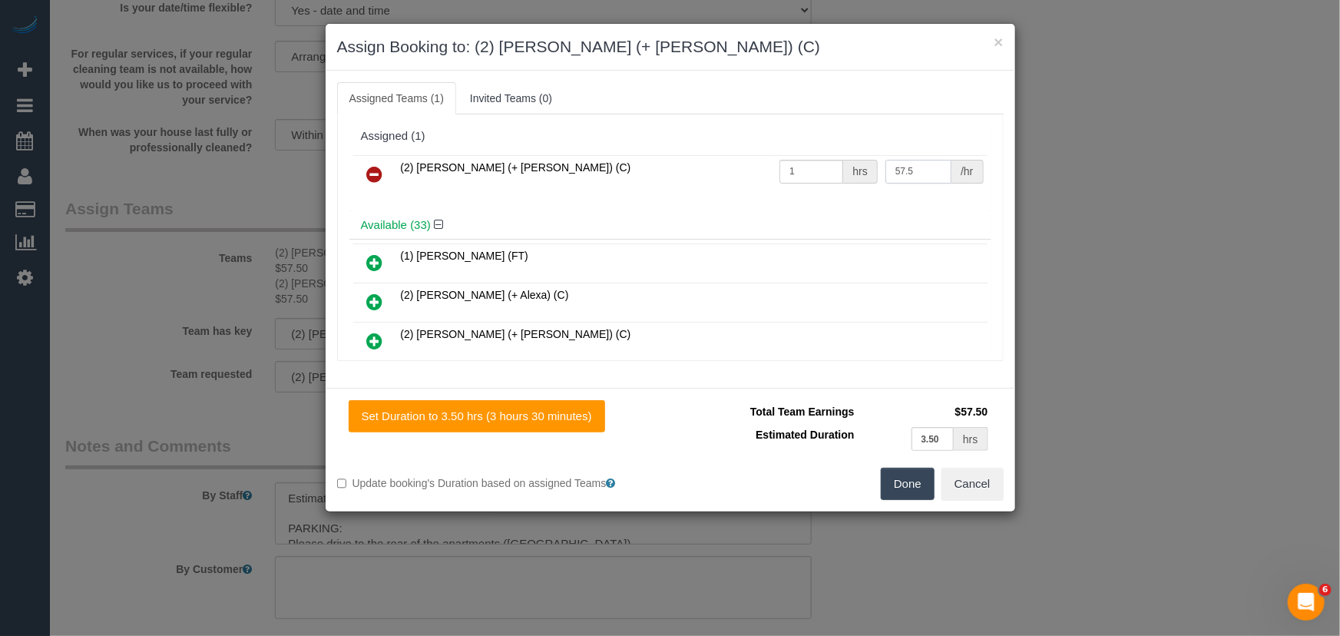
click at [917, 172] on input "57.5" at bounding box center [918, 172] width 66 height 24
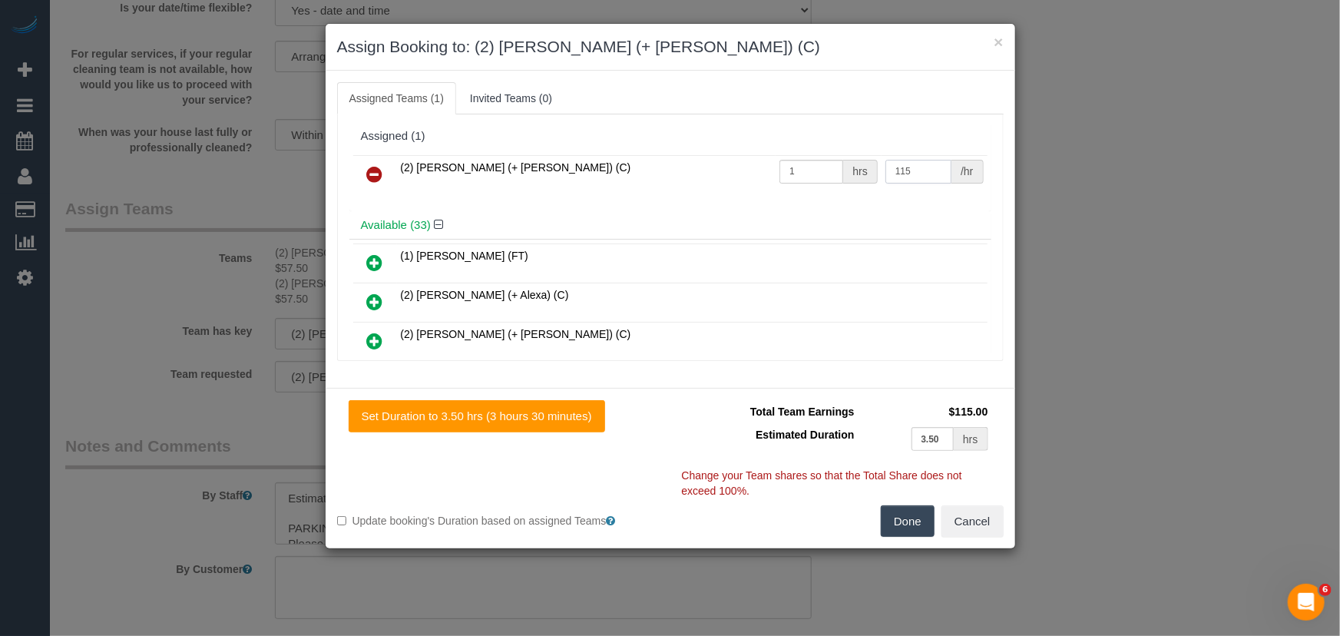
type input "115"
click at [907, 524] on button "Done" at bounding box center [908, 521] width 54 height 32
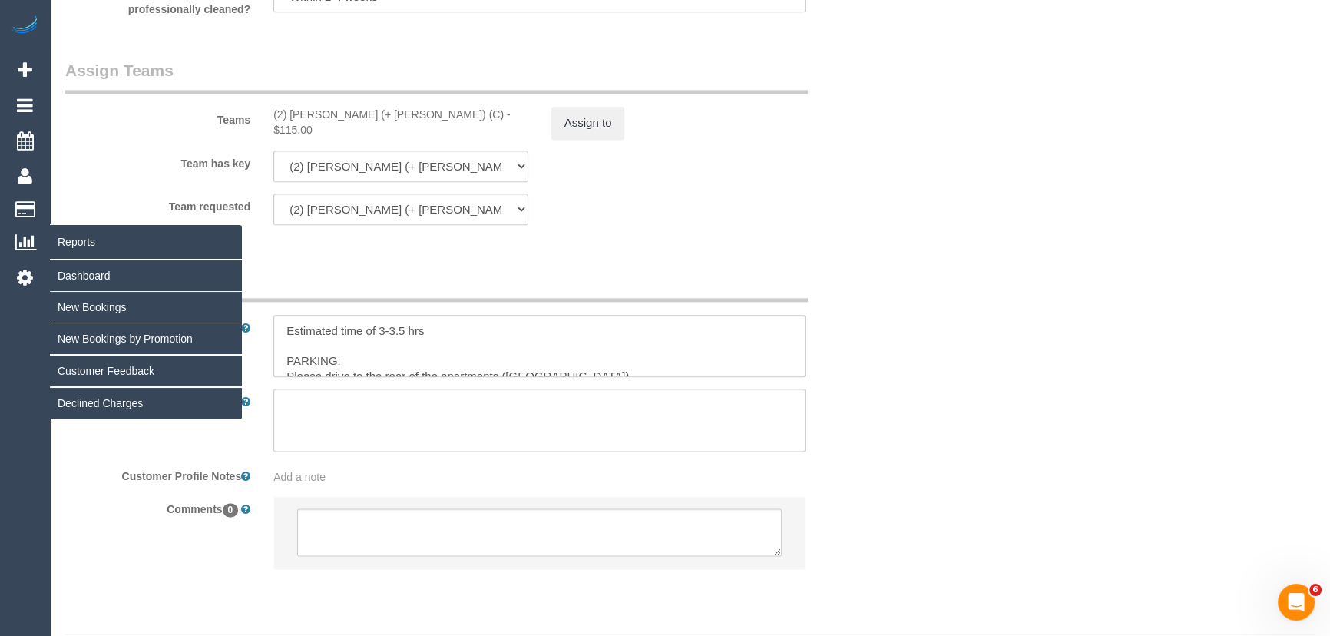
scroll to position [2303, 0]
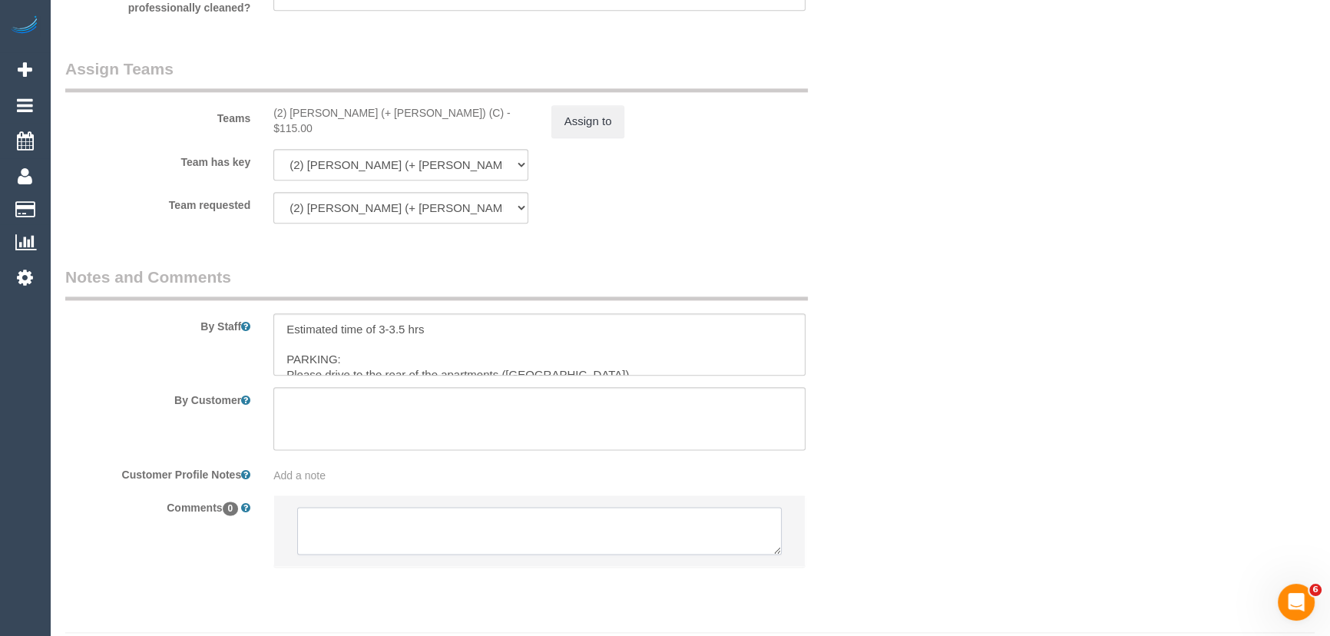
click at [399, 545] on textarea at bounding box center [539, 531] width 484 height 48
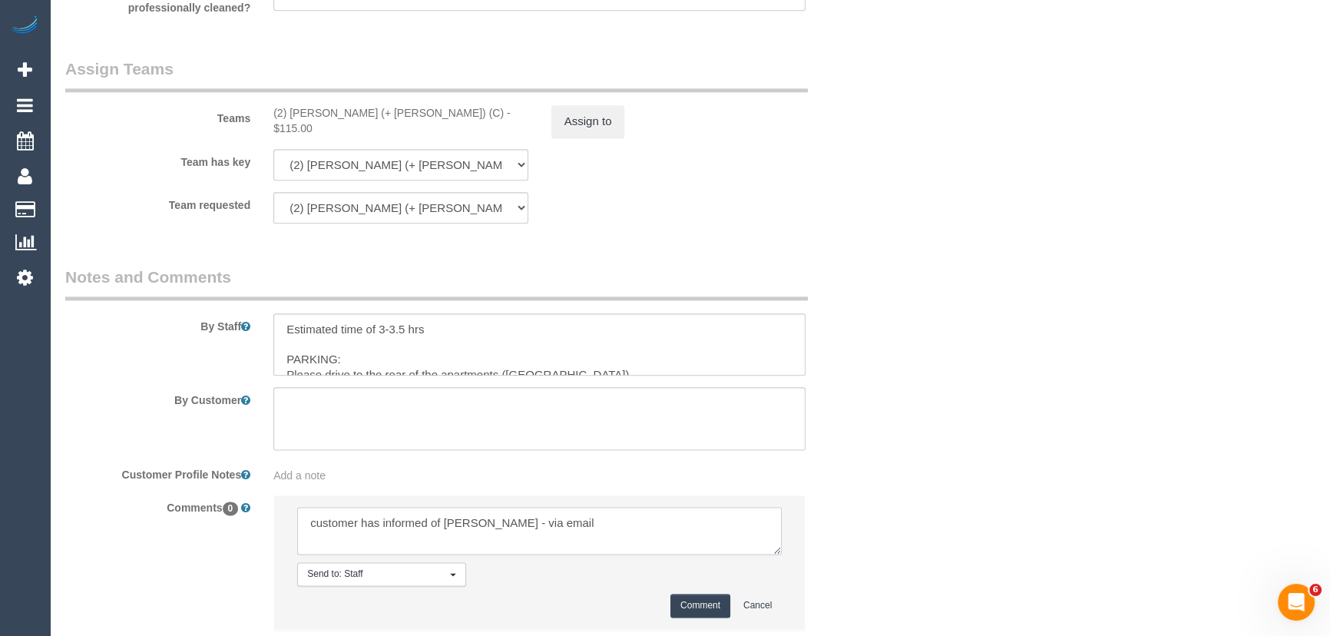
type textarea "customer has informed of [PERSON_NAME] - via email"
click at [692, 606] on button "Comment" at bounding box center [700, 605] width 60 height 24
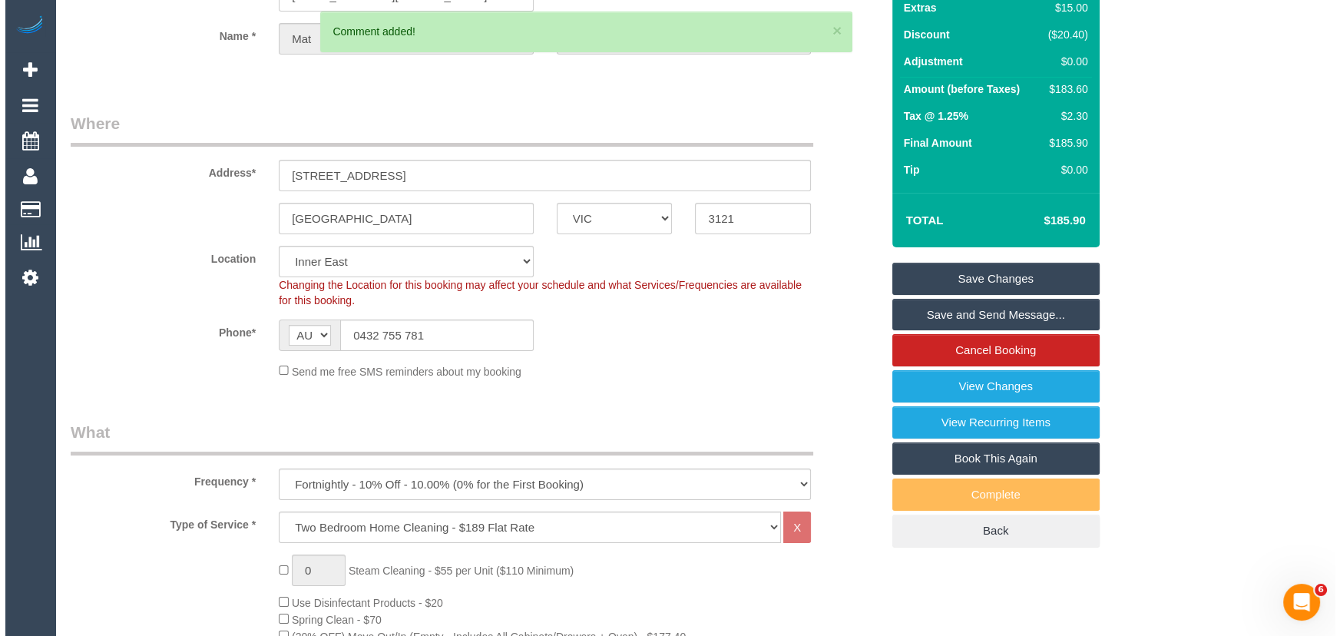
scroll to position [0, 0]
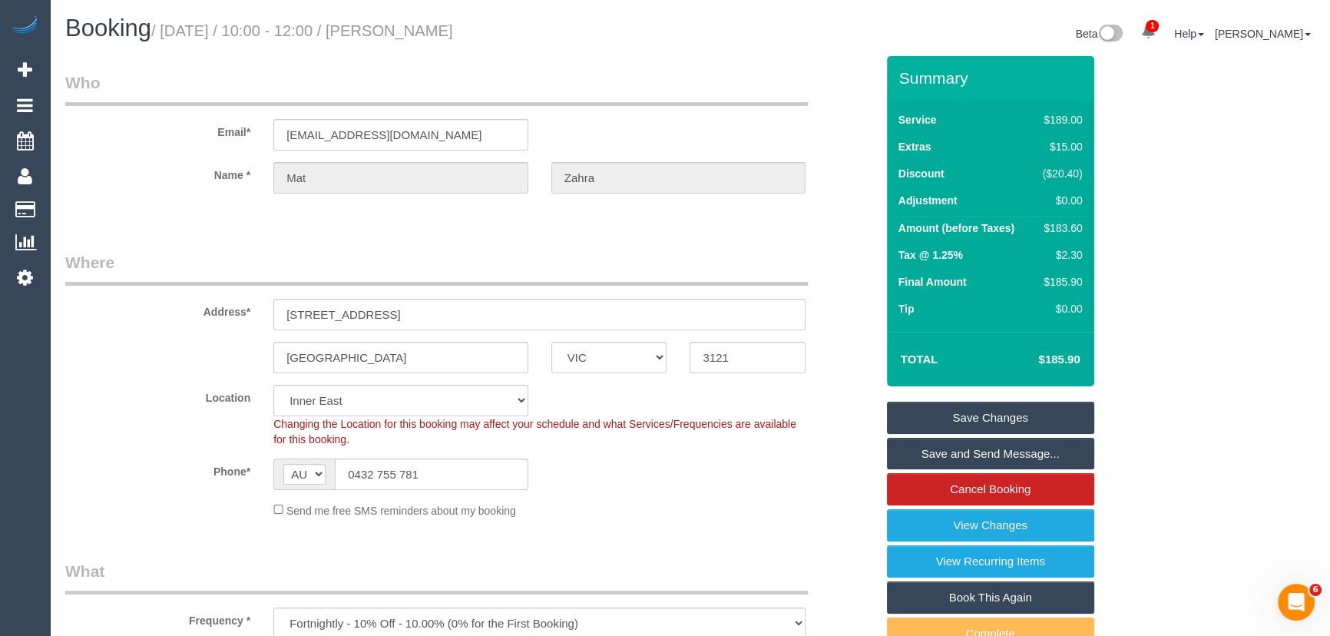
click at [425, 29] on small "/ [DATE] / 10:00 - 12:00 / [PERSON_NAME]" at bounding box center [302, 30] width 302 height 17
click at [427, 53] on div "Booking / [DATE] / 10:00 - 12:00 / [PERSON_NAME] Beta 1 Your Notifications You …" at bounding box center [690, 35] width 1272 height 41
click at [423, 31] on small "/ [DATE] / 10:00 - 12:00 / [PERSON_NAME]" at bounding box center [302, 30] width 302 height 17
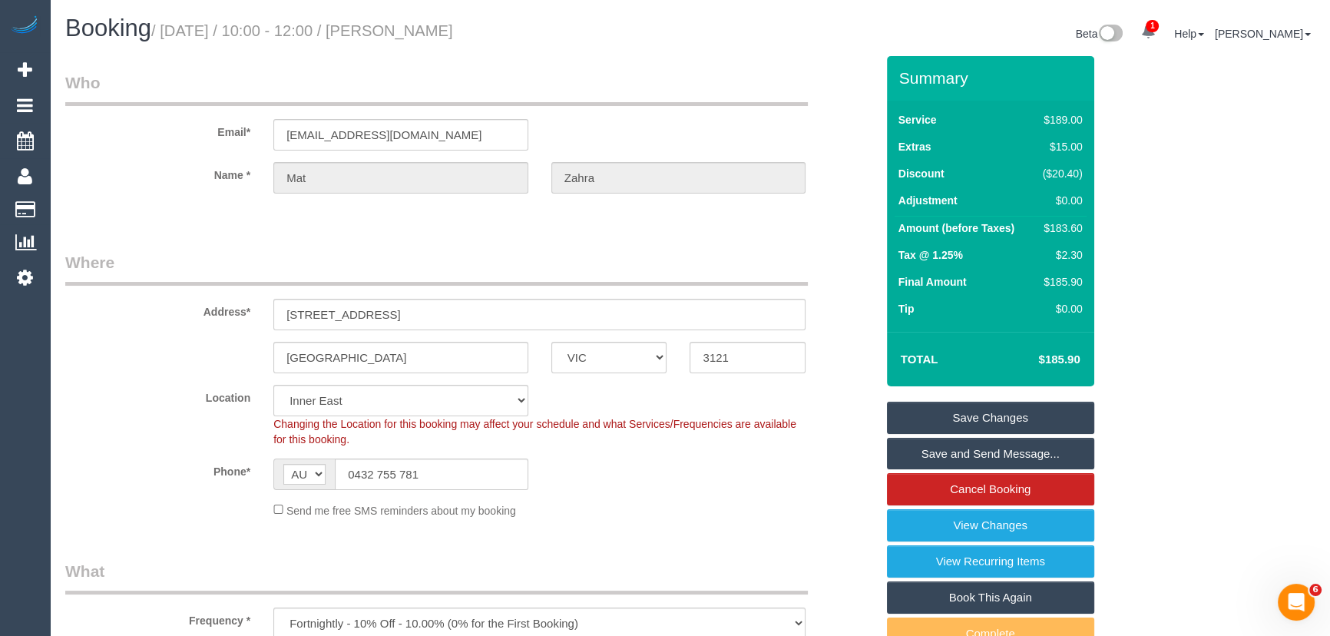
click at [423, 31] on small "/ [DATE] / 10:00 - 12:00 / [PERSON_NAME]" at bounding box center [302, 30] width 302 height 17
copy small "[PERSON_NAME]"
click at [993, 419] on link "Save Changes" at bounding box center [990, 417] width 207 height 32
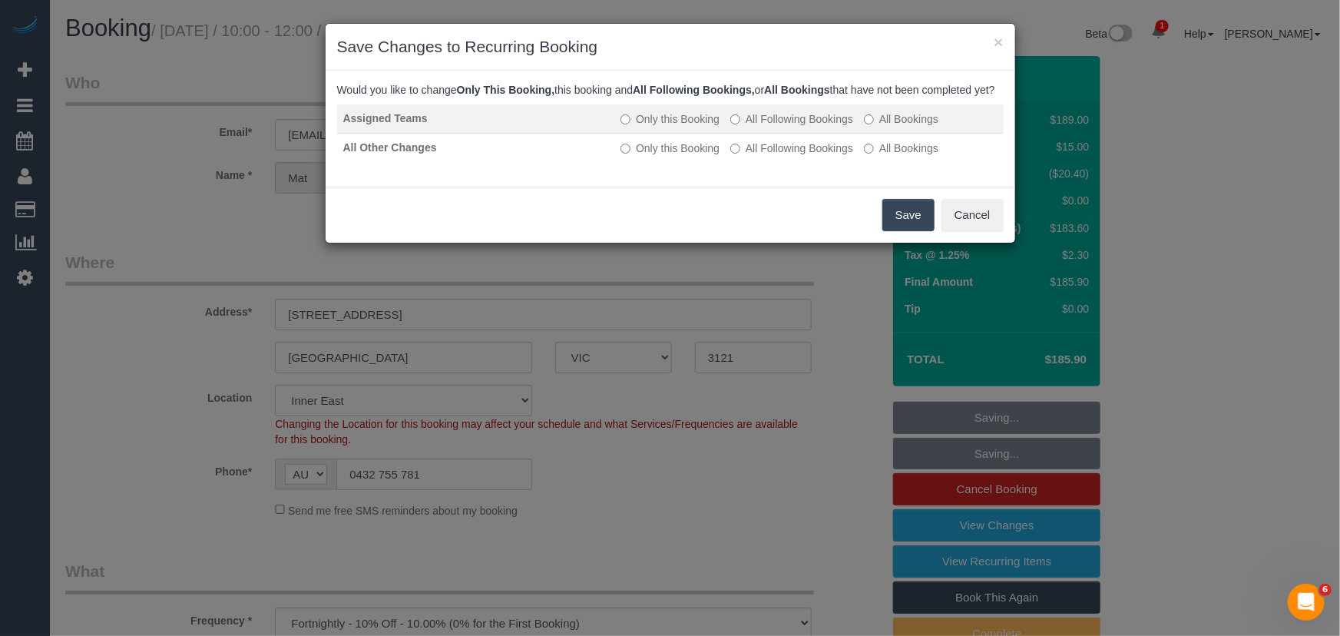
click at [791, 127] on label "All Following Bookings" at bounding box center [791, 118] width 123 height 15
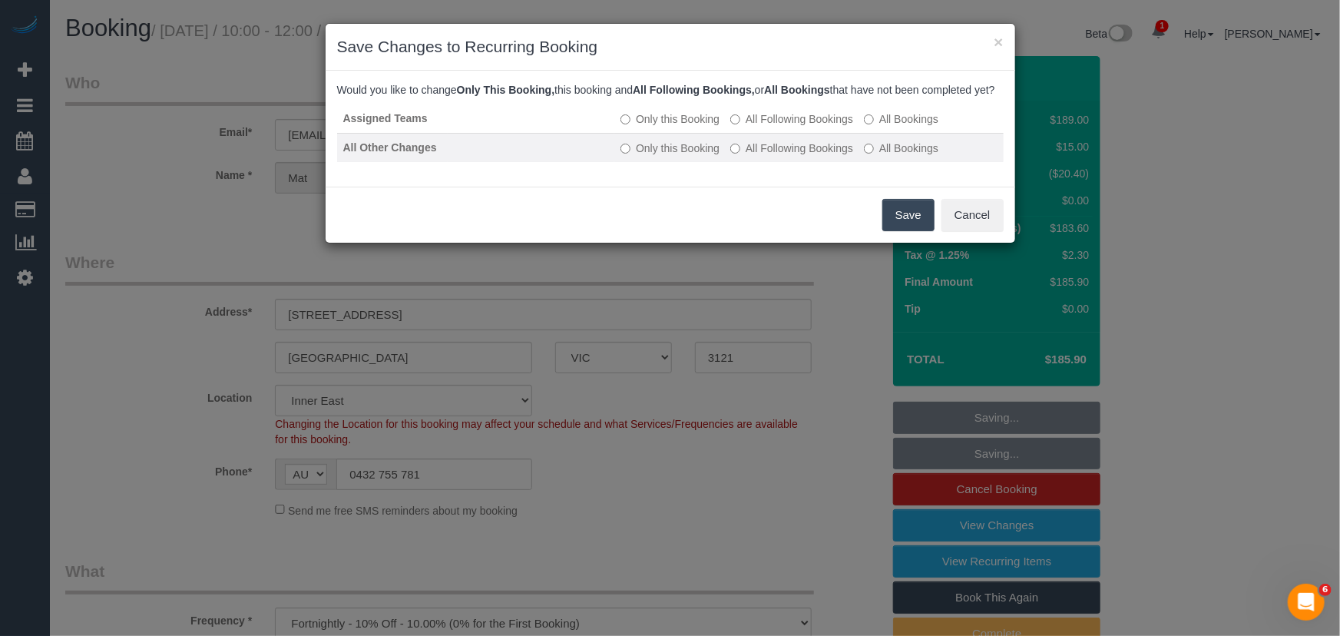
click at [785, 156] on label "All Following Bookings" at bounding box center [791, 147] width 123 height 15
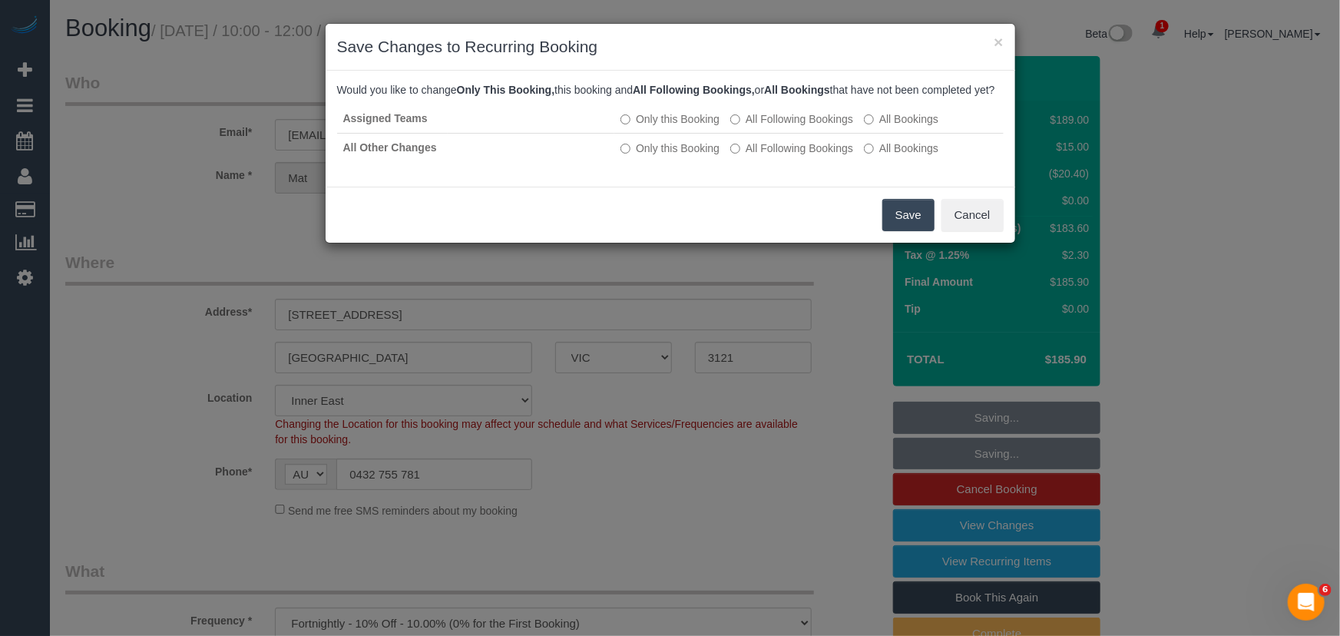
click at [916, 231] on button "Save" at bounding box center [908, 215] width 52 height 32
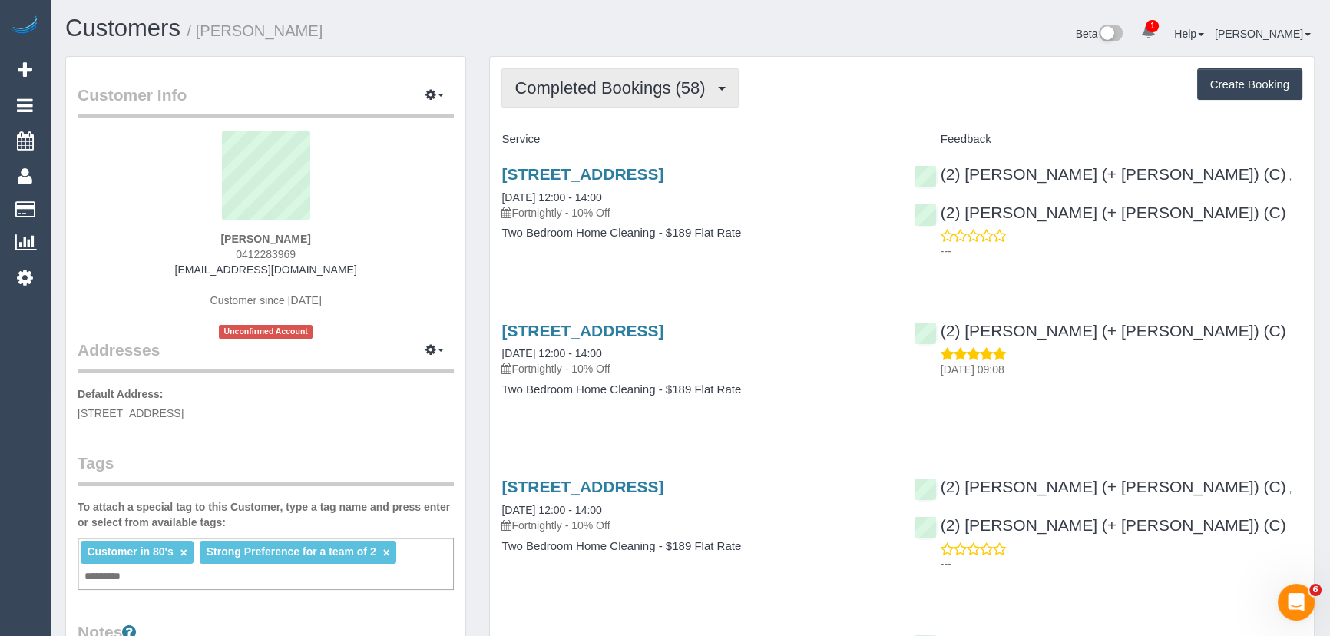
click at [609, 100] on button "Completed Bookings (58)" at bounding box center [619, 87] width 236 height 39
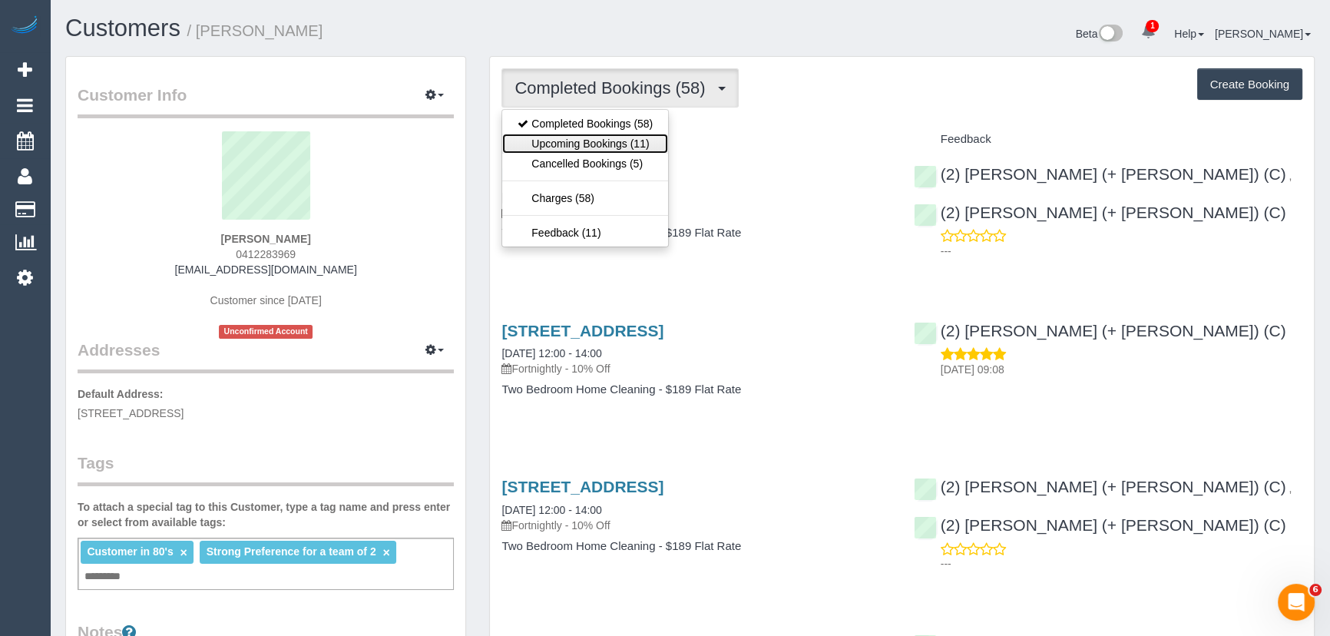
click at [610, 144] on link "Upcoming Bookings (11)" at bounding box center [585, 144] width 166 height 20
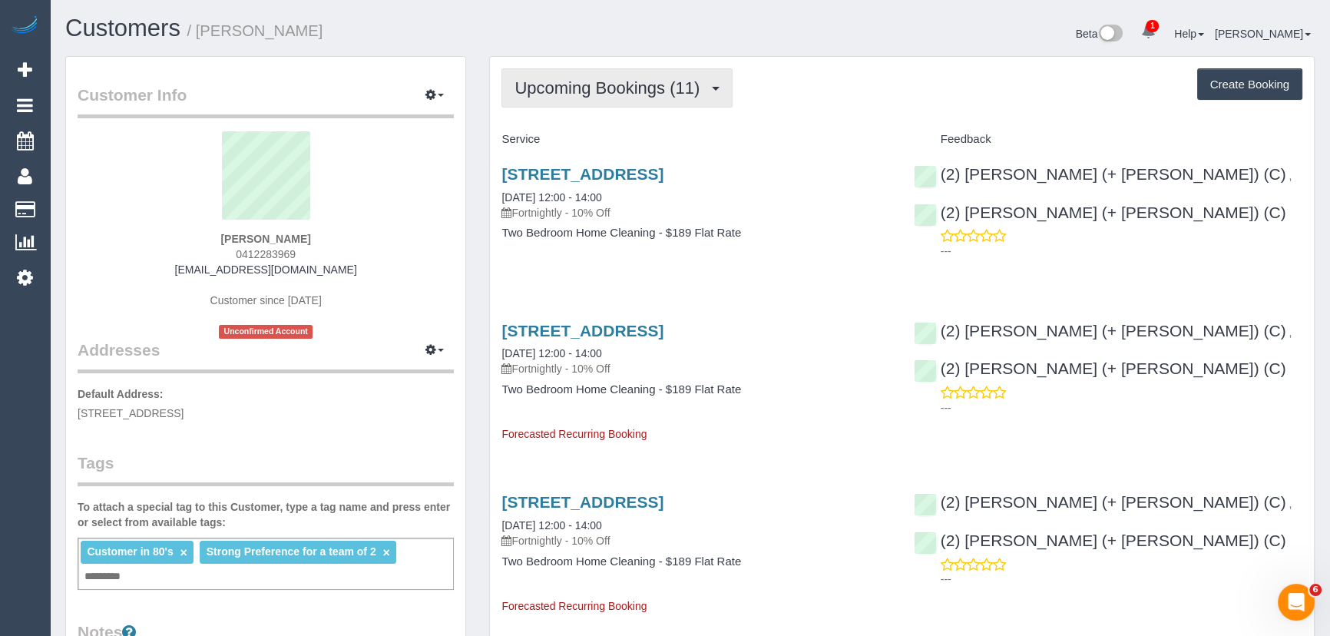
drag, startPoint x: 635, startPoint y: 85, endPoint x: 631, endPoint y: 92, distance: 7.9
click at [635, 85] on span "Upcoming Bookings (11)" at bounding box center [610, 87] width 193 height 19
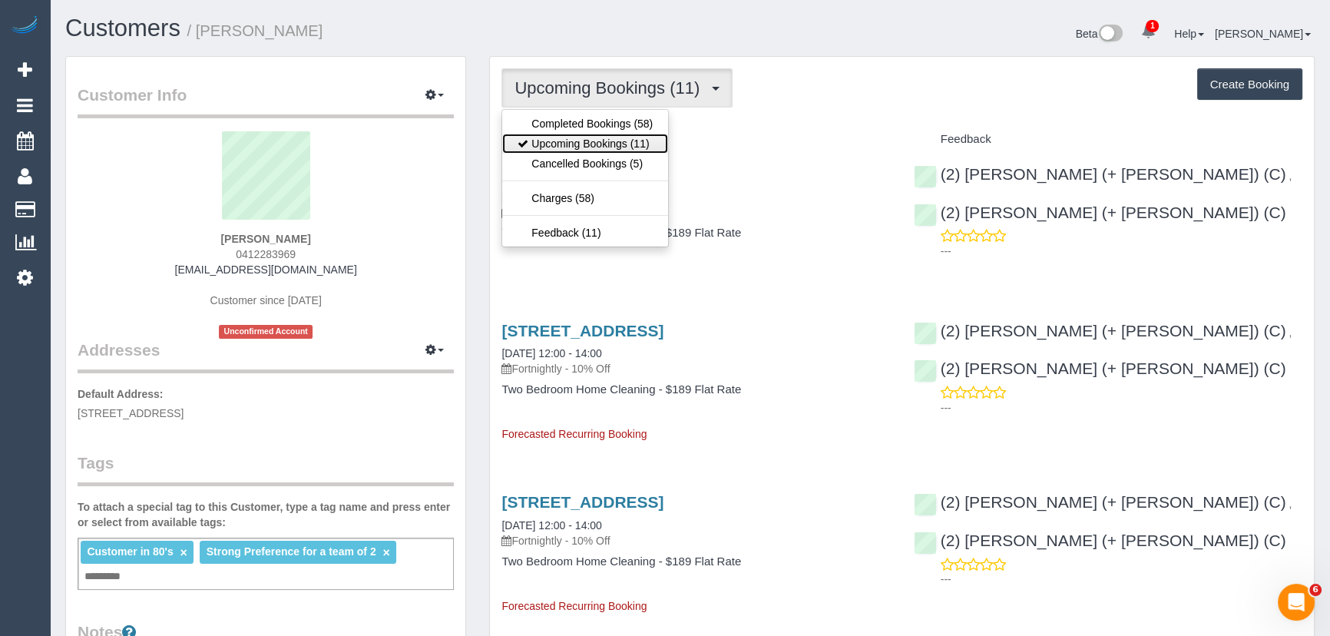
click at [620, 139] on link "Upcoming Bookings (11)" at bounding box center [585, 144] width 166 height 20
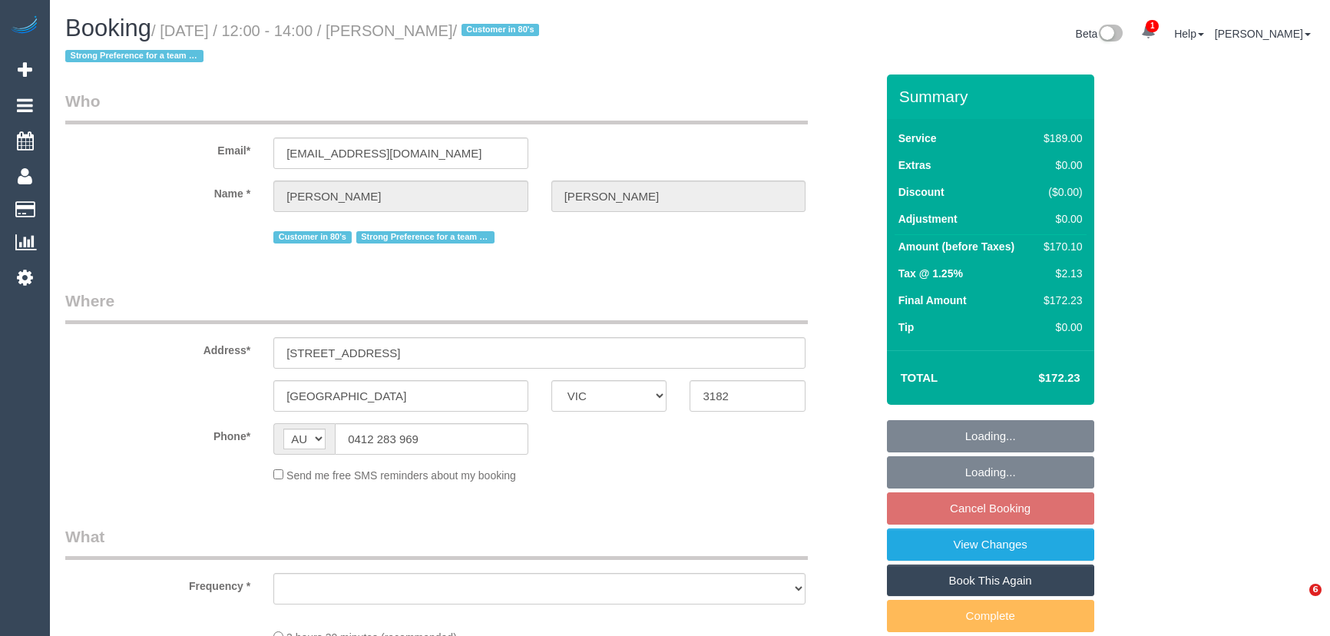
select select "VIC"
select select "string:stripe-pm_1NBt5o2GScqysDRVRbaCAzV9"
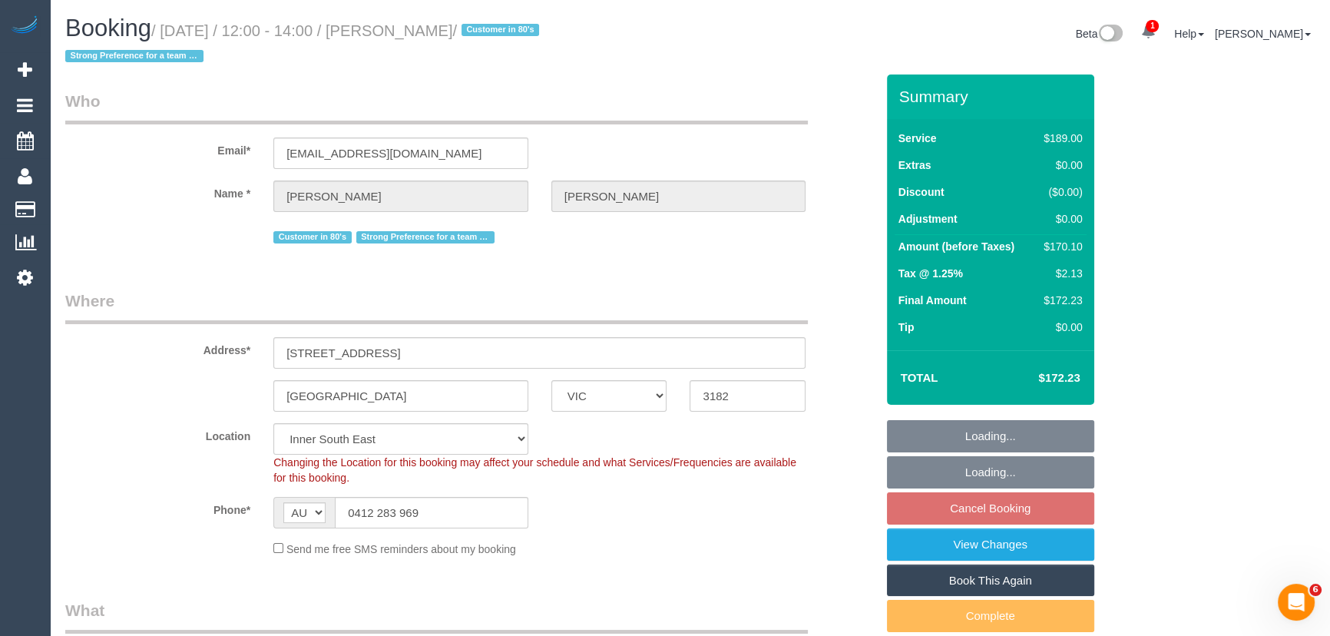
select select "object:658"
select select "spot4"
select select "object:814"
select select "number:27"
select select "number:14"
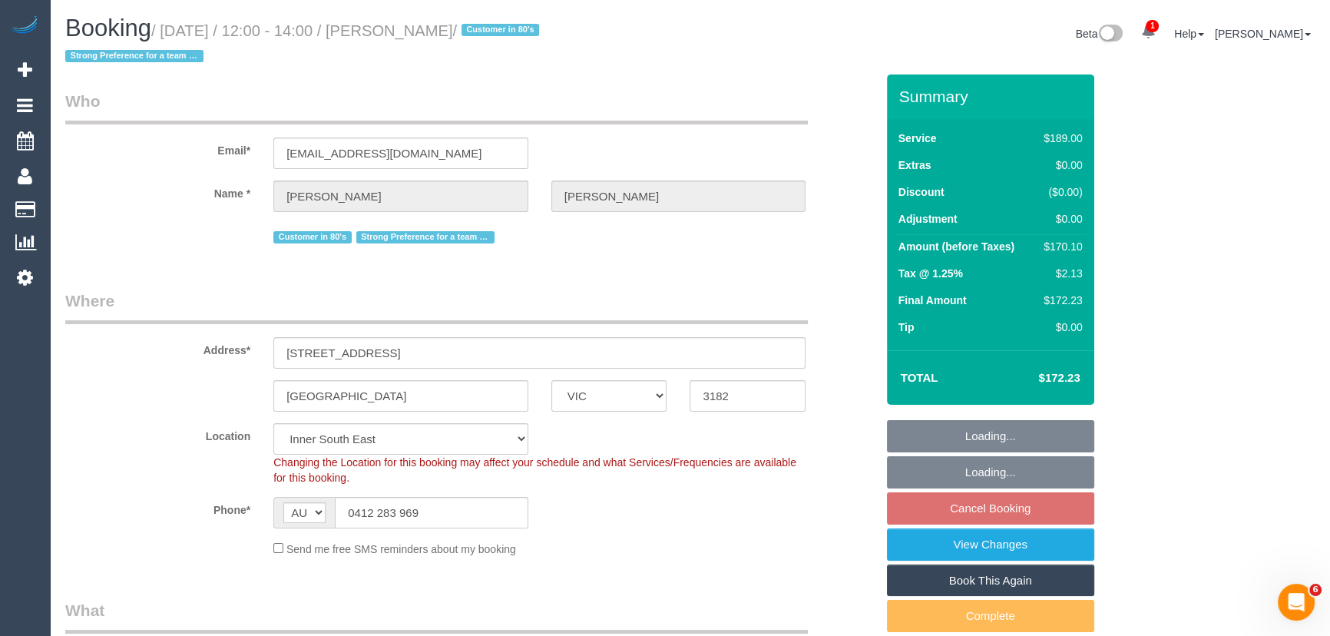
select select "number:18"
select select "number:25"
select select "number:35"
select select "number:12"
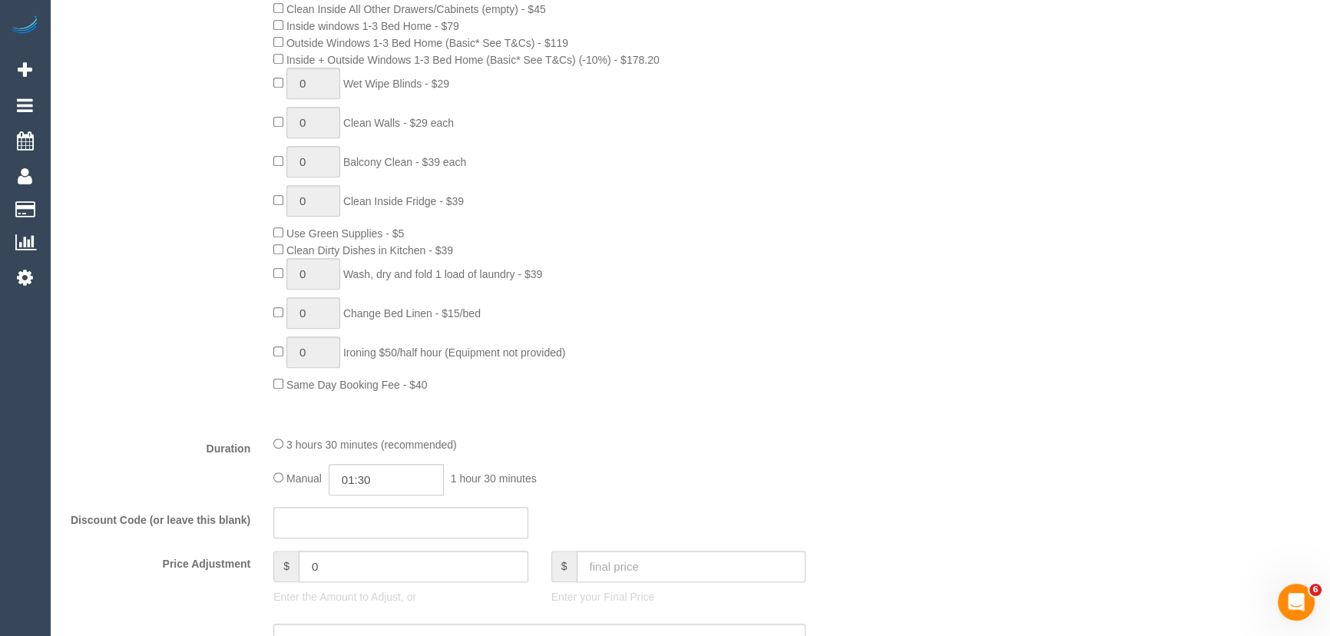
scroll to position [1116, 0]
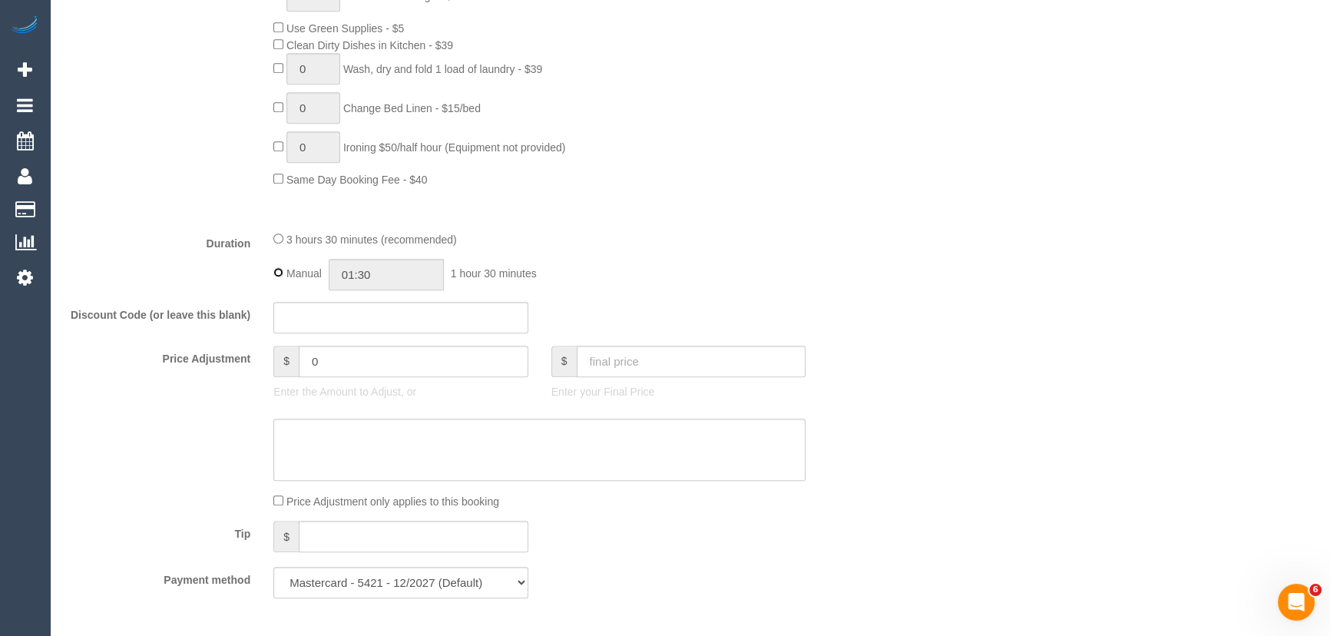
type input "03:30"
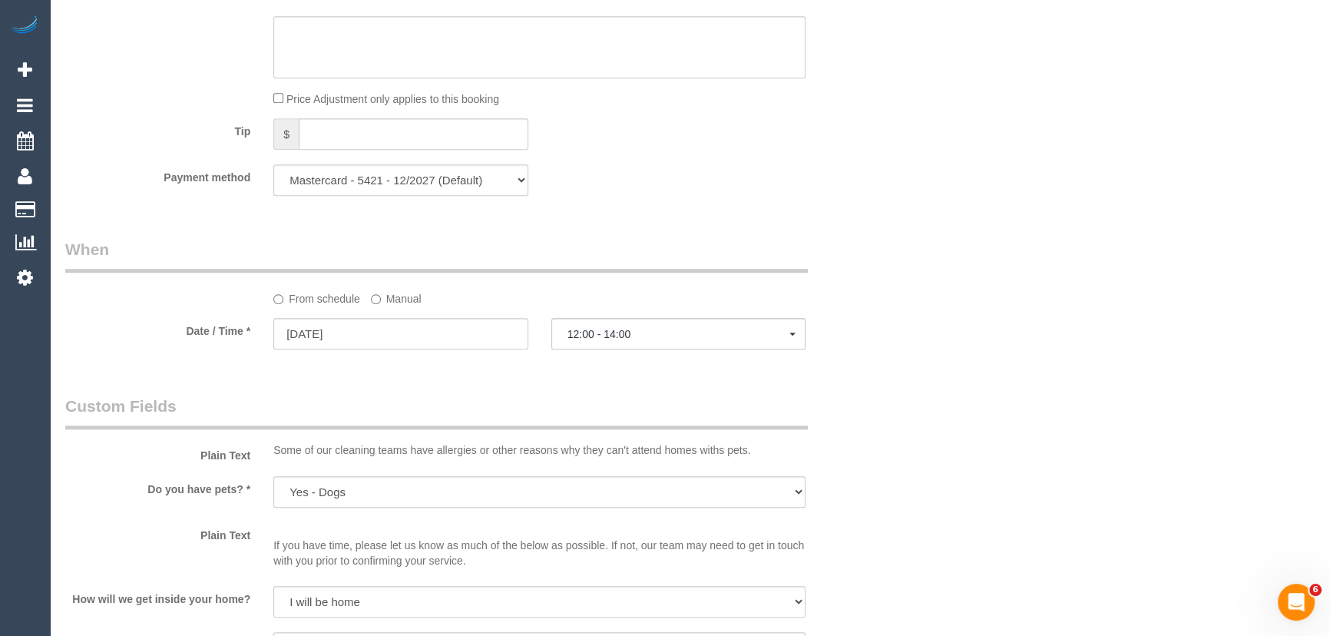
select select "spot29"
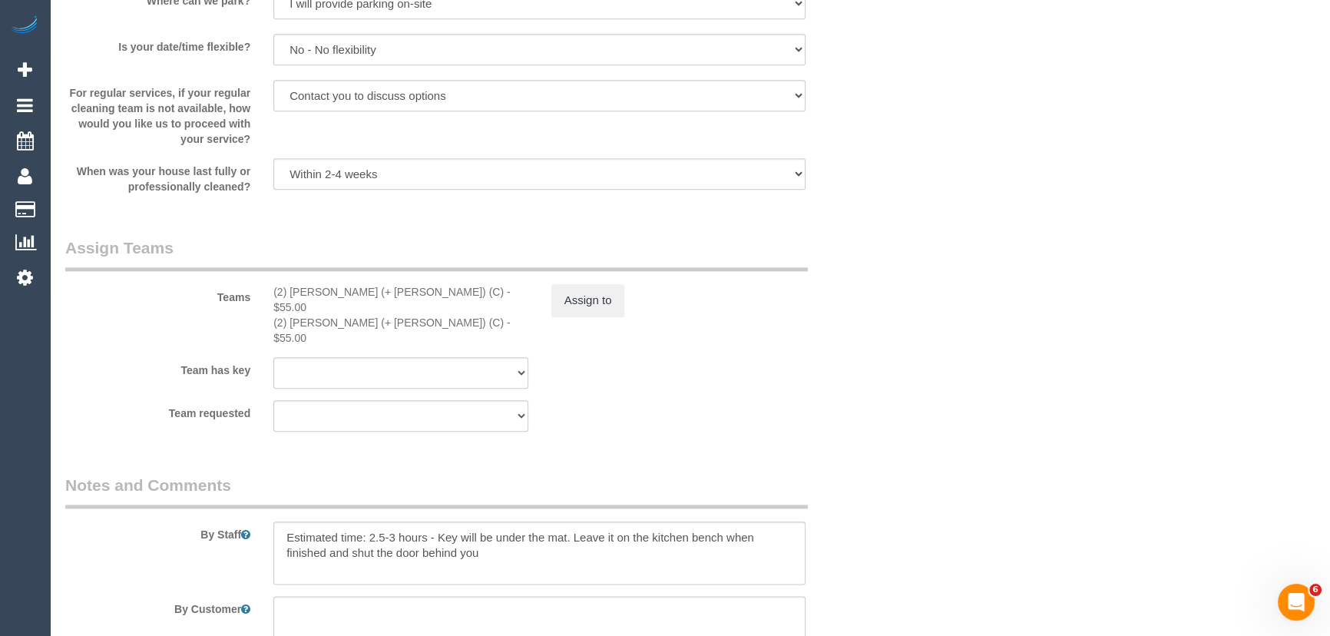
scroll to position [2163, 0]
click at [596, 306] on button "Assign to" at bounding box center [588, 299] width 74 height 32
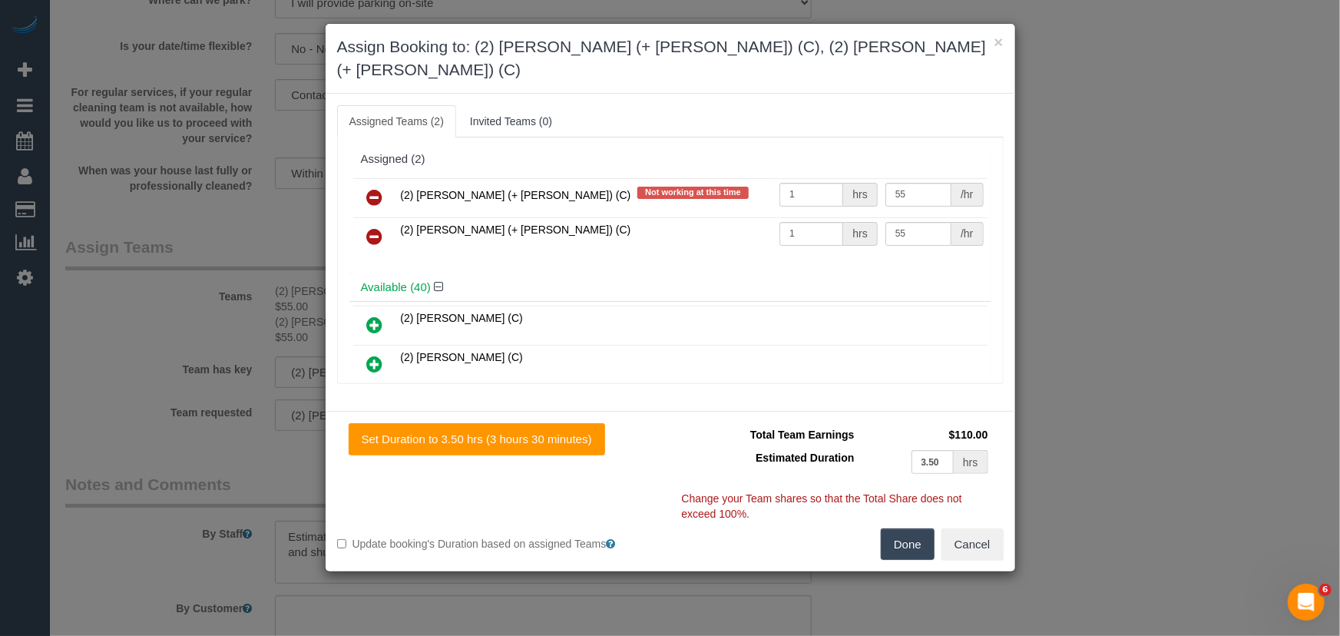
drag, startPoint x: 375, startPoint y: 167, endPoint x: 403, endPoint y: 171, distance: 27.9
click at [375, 188] on icon at bounding box center [375, 197] width 16 height 18
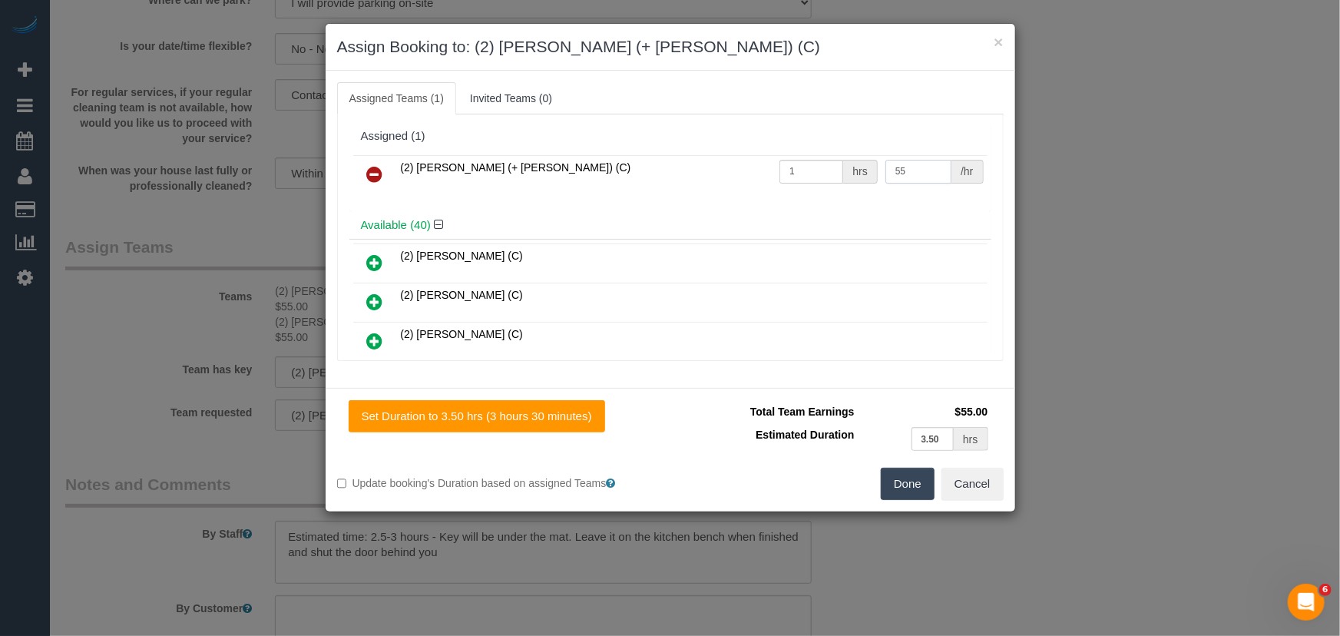
click at [903, 171] on input "55" at bounding box center [918, 172] width 66 height 24
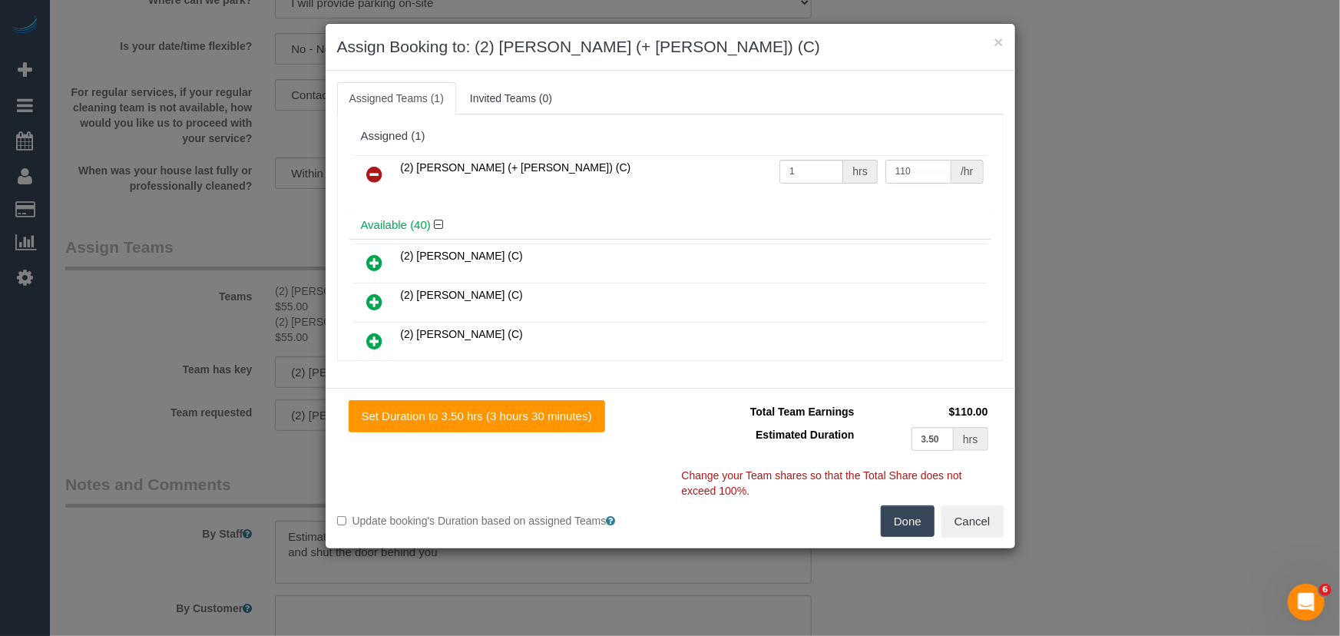
type input "110"
click at [901, 511] on button "Done" at bounding box center [908, 521] width 54 height 32
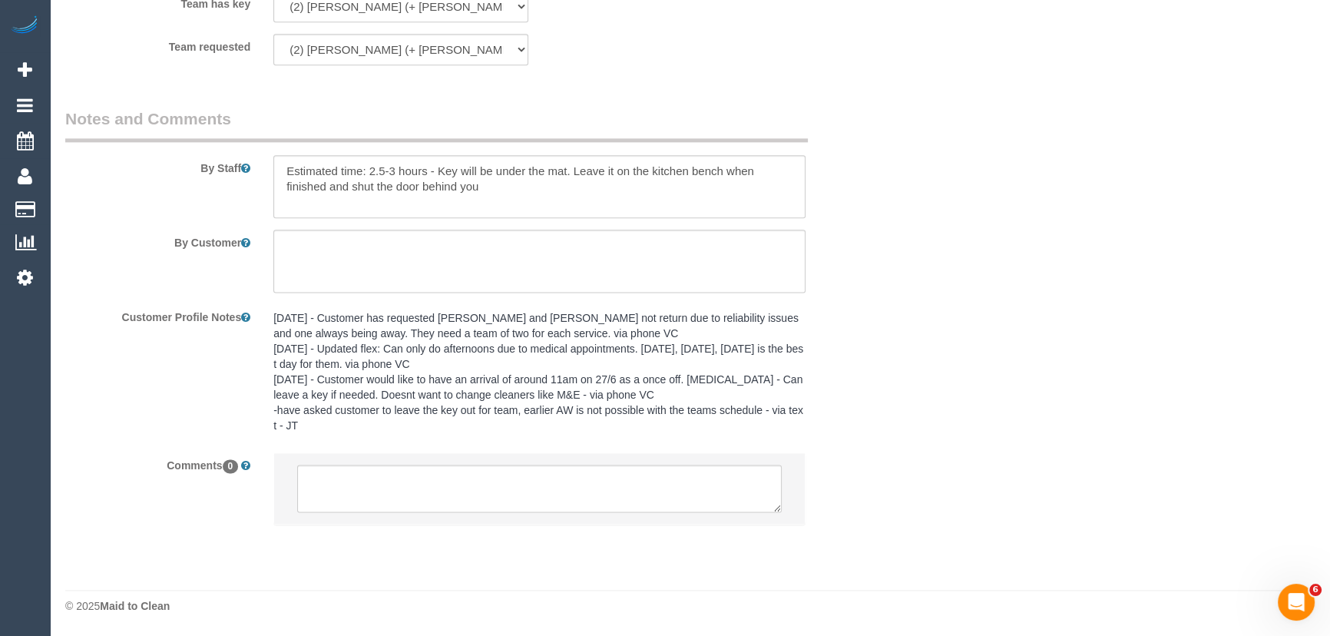
scroll to position [2503, 0]
click at [364, 486] on textarea at bounding box center [539, 488] width 484 height 48
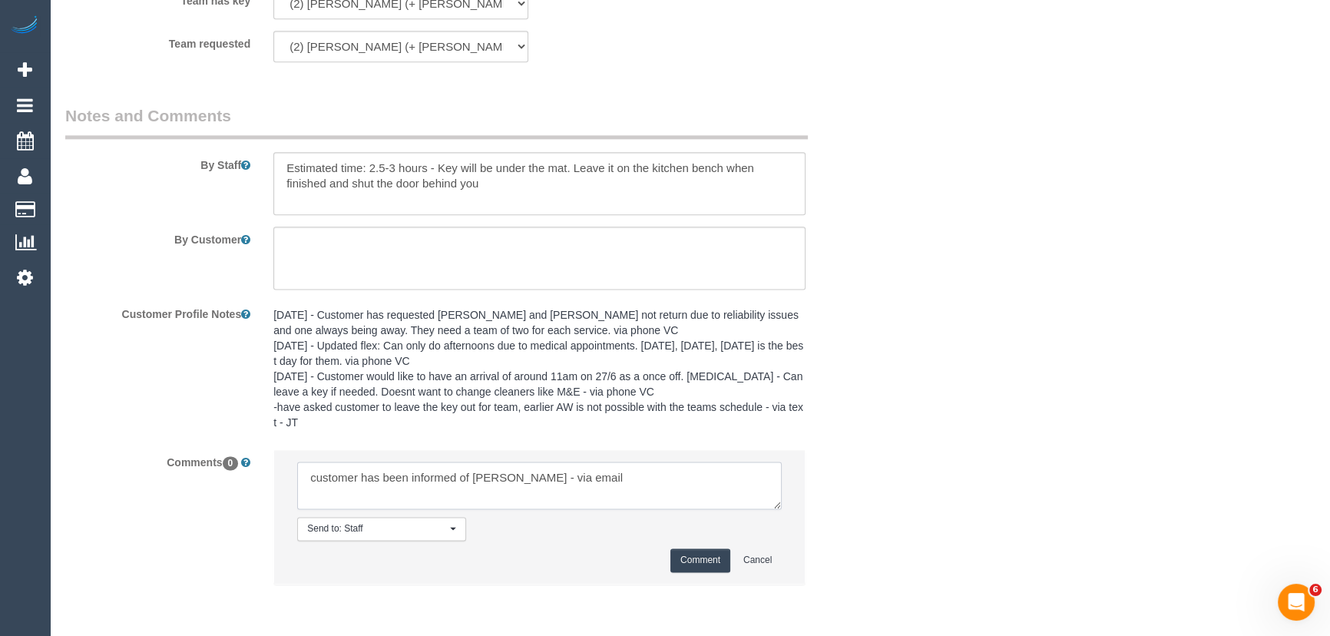
type textarea "customer has been informed of Kevin solo - via email"
click at [696, 563] on button "Comment" at bounding box center [700, 560] width 60 height 24
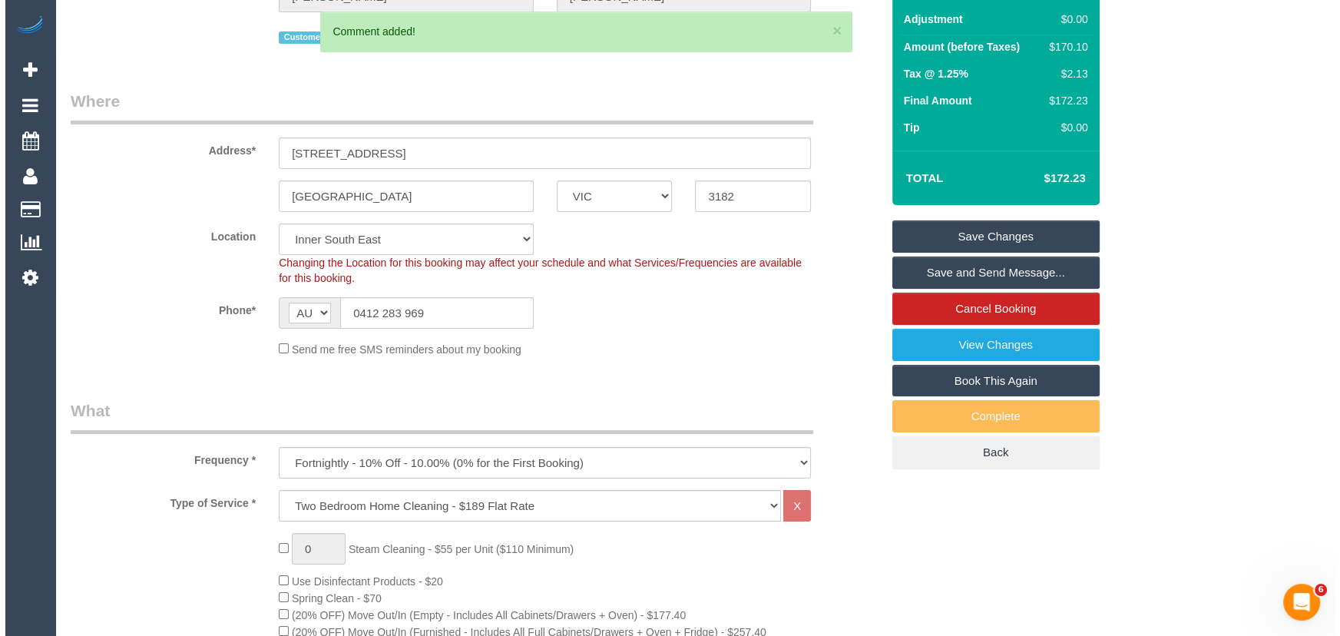
scroll to position [0, 0]
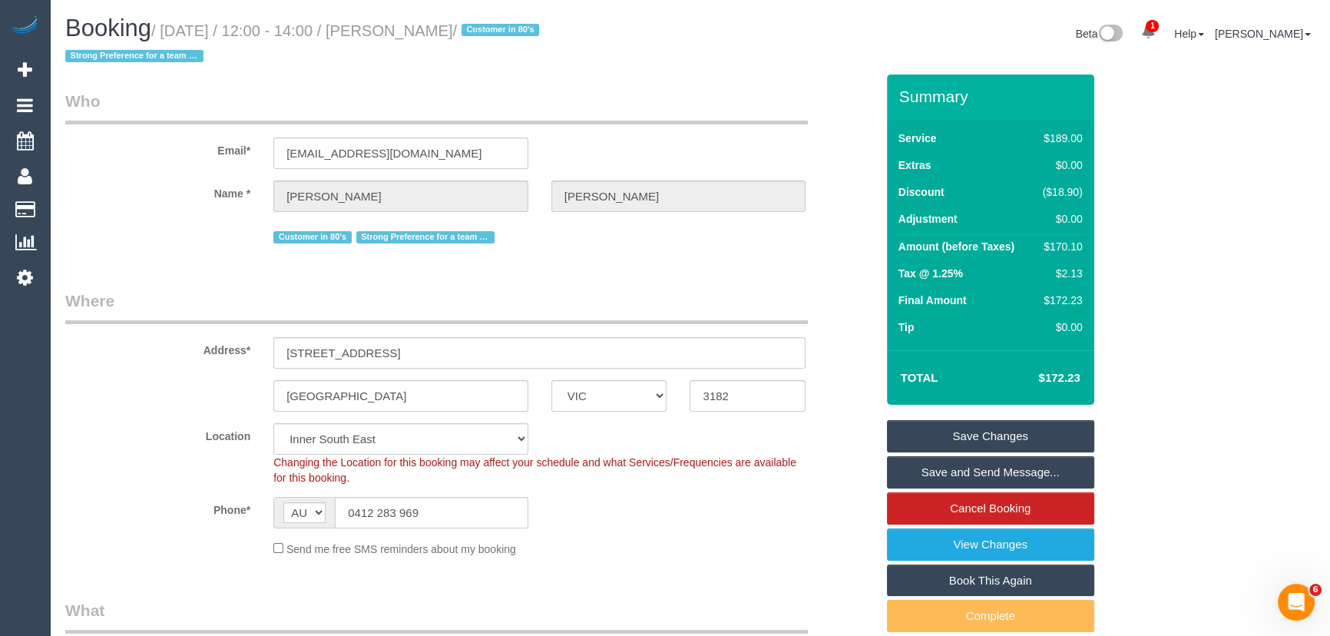
click at [418, 31] on small "/ October 28, 2025 / 12:00 - 14:00 / Doug Thomas / Customer in 80's Strong Pref…" at bounding box center [304, 43] width 478 height 43
copy small "Doug Thomas"
click at [997, 441] on link "Save Changes" at bounding box center [990, 436] width 207 height 32
click at [997, 441] on fieldset "Save Changes Save and Send Message... Cancel Booking View Changes Book This Aga…" at bounding box center [990, 544] width 207 height 249
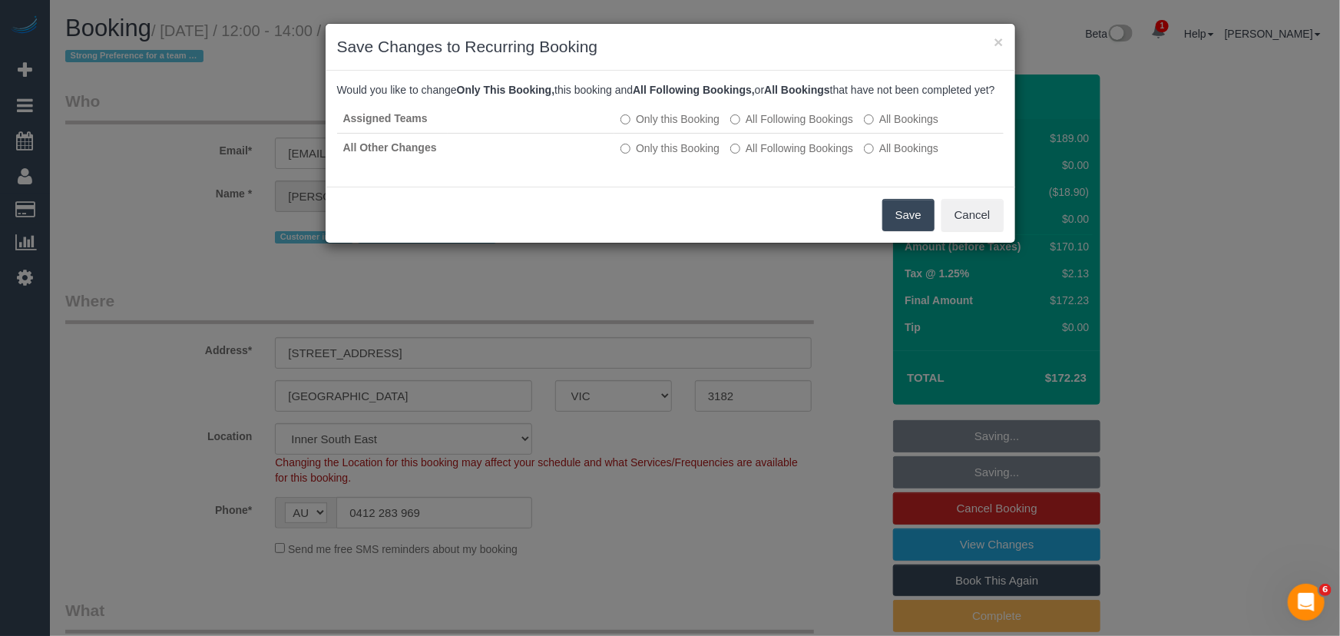
drag, startPoint x: 897, startPoint y: 230, endPoint x: 856, endPoint y: 230, distance: 41.5
click at [897, 230] on button "Save" at bounding box center [908, 215] width 52 height 32
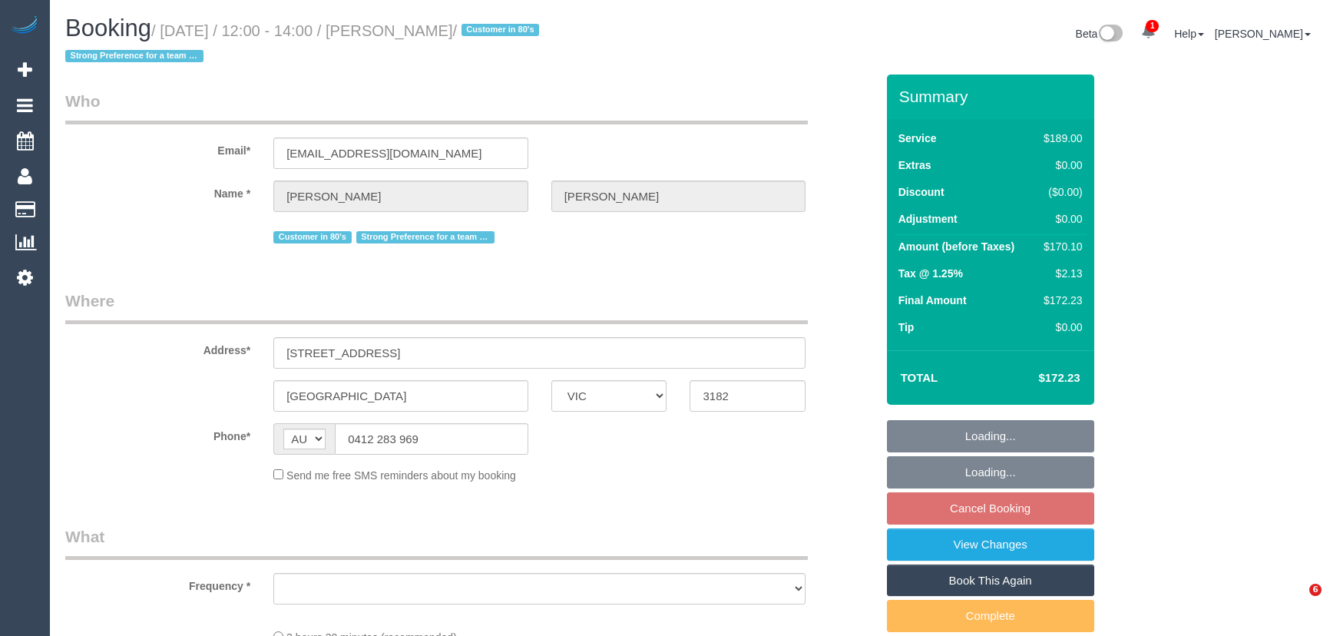
select select "VIC"
select select "string:stripe-pm_1NBt5o2GScqysDRVRbaCAzV9"
select select "number:27"
select select "number:14"
select select "number:18"
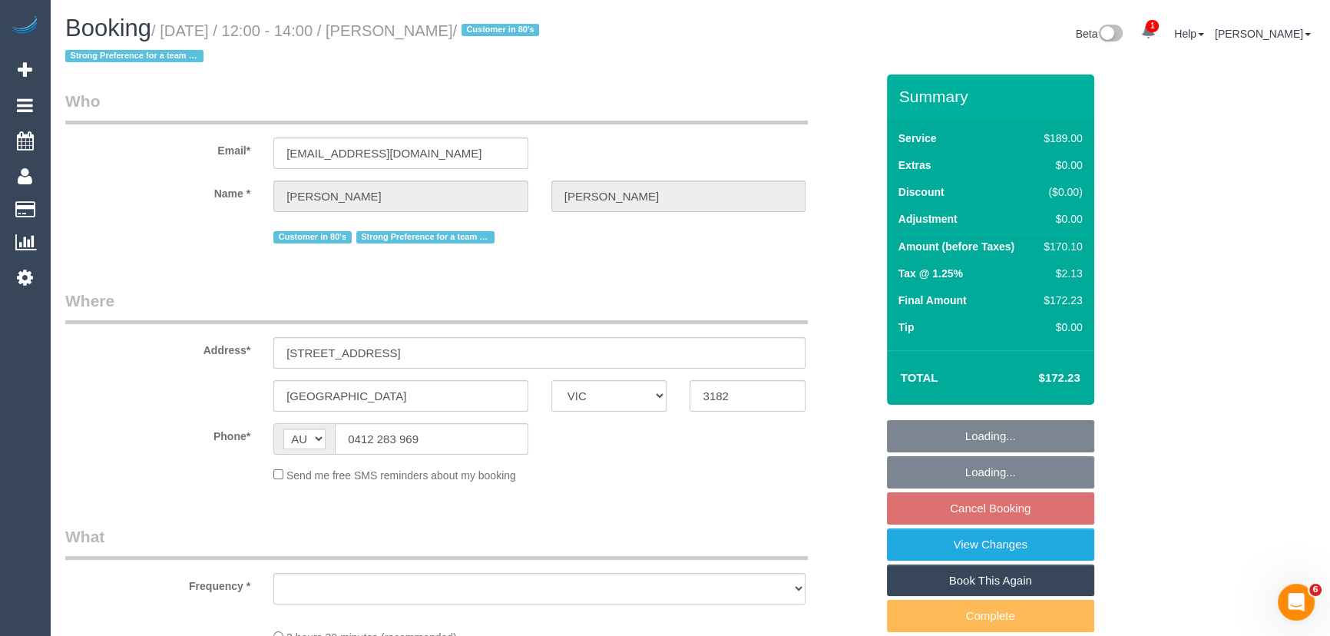
select select "number:25"
select select "number:35"
select select "number:12"
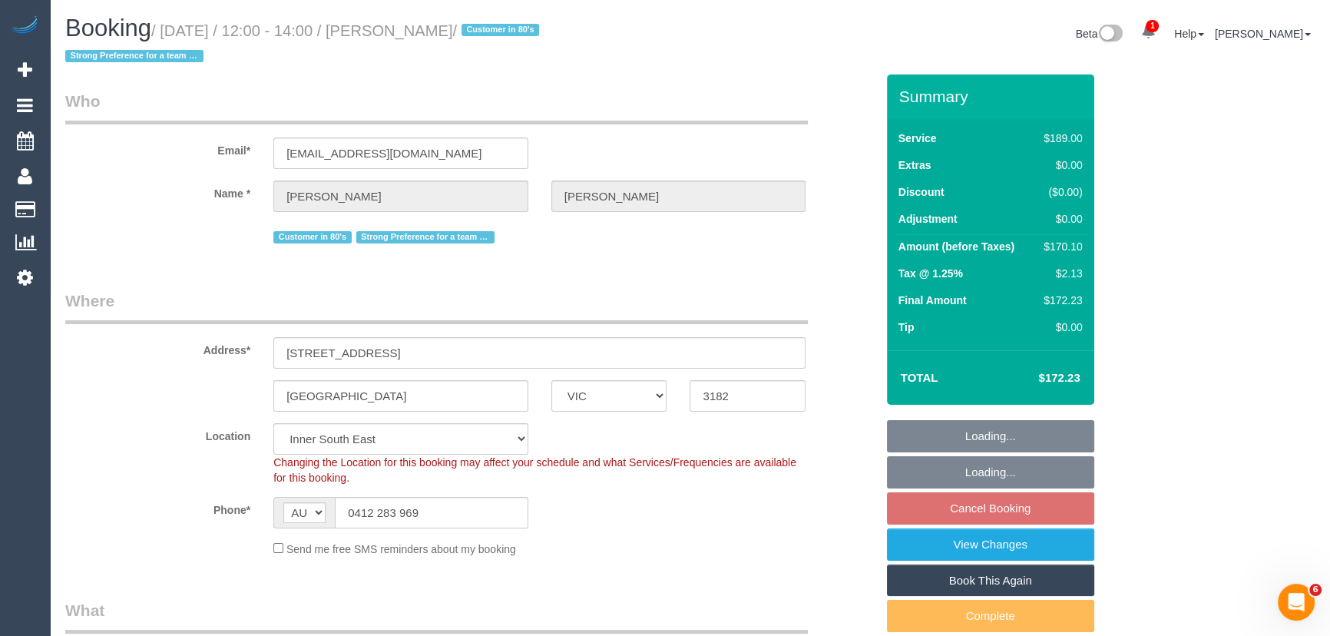
select select "object:809"
select select "spot4"
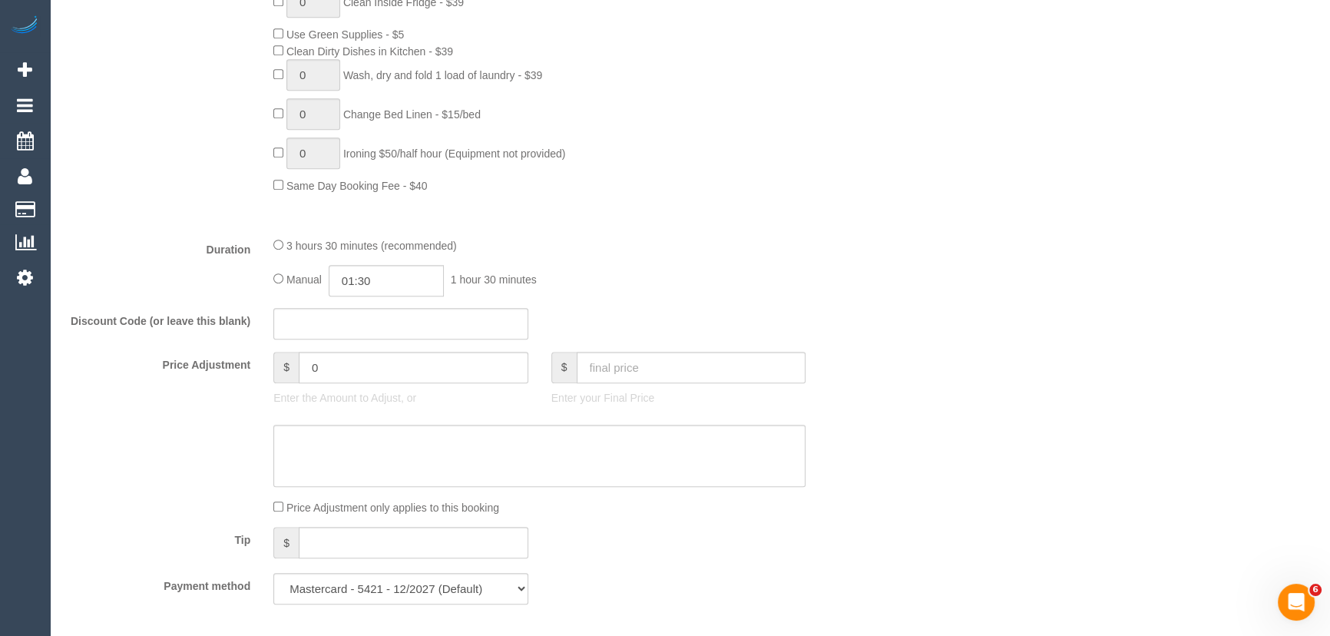
scroll to position [1116, 0]
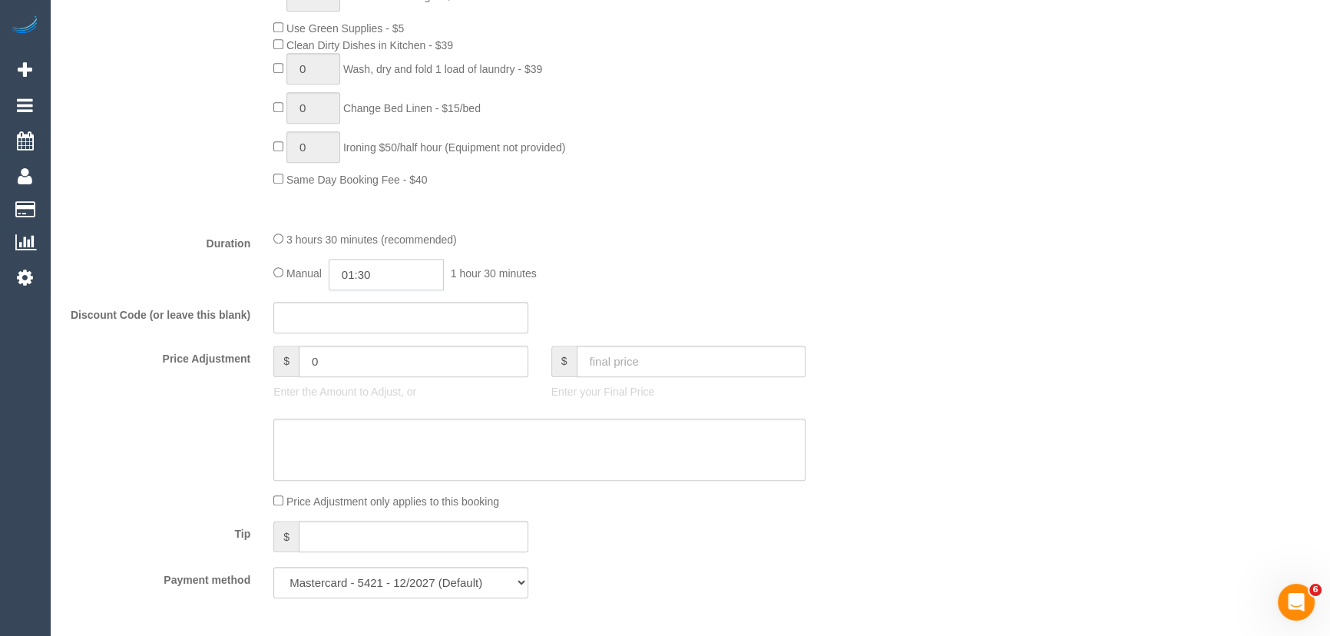
click at [395, 278] on input "01:30" at bounding box center [386, 274] width 115 height 31
type input "01:45"
select select "spot29"
select select "spot54"
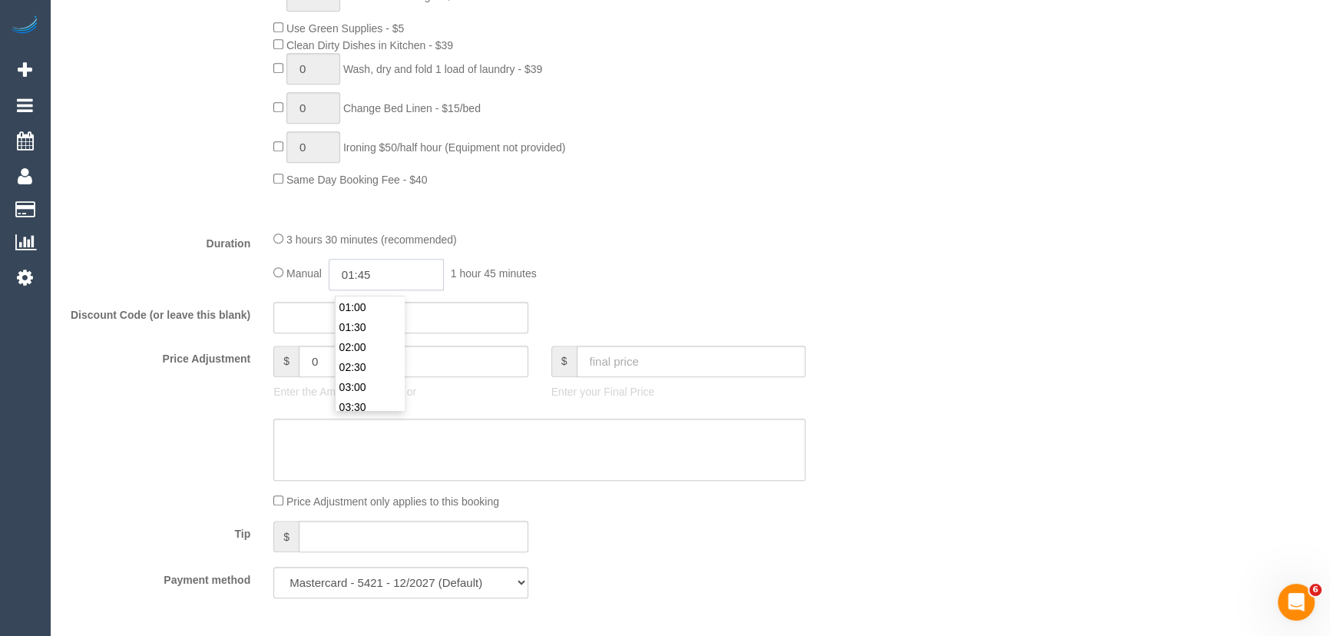
type input "01:45"
click at [729, 286] on div "Manual 01:45 1 hour 45 minutes" at bounding box center [539, 274] width 532 height 31
select select "spot79"
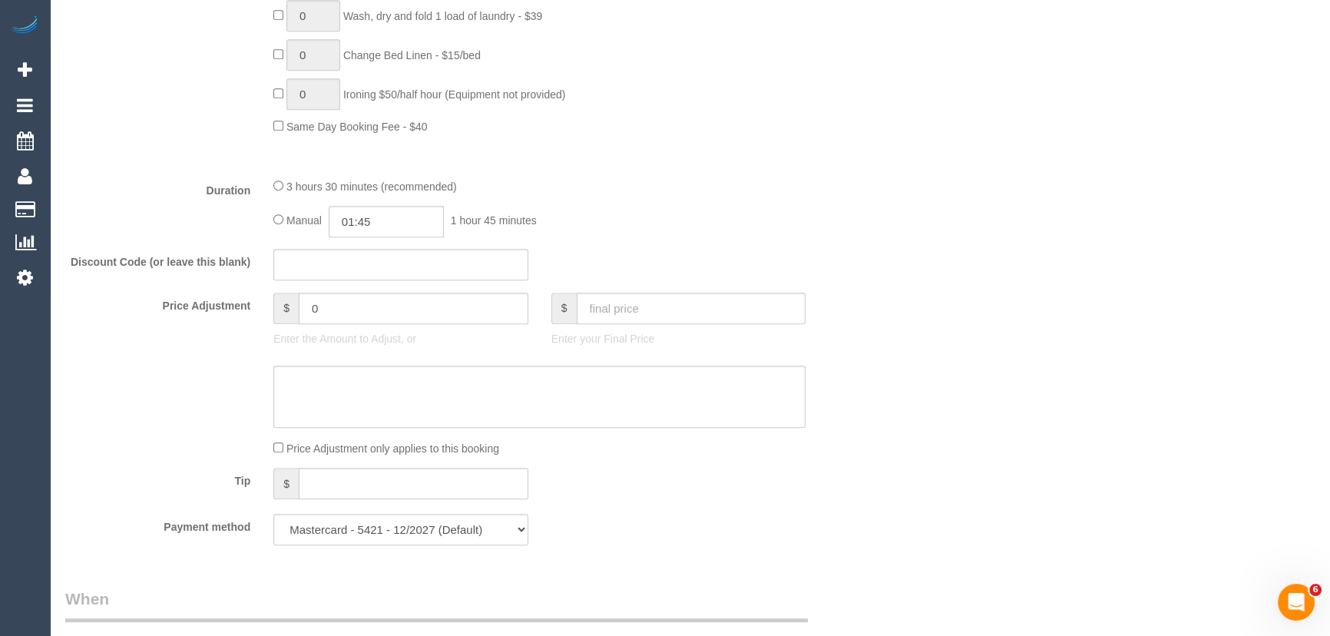
select select "spot104"
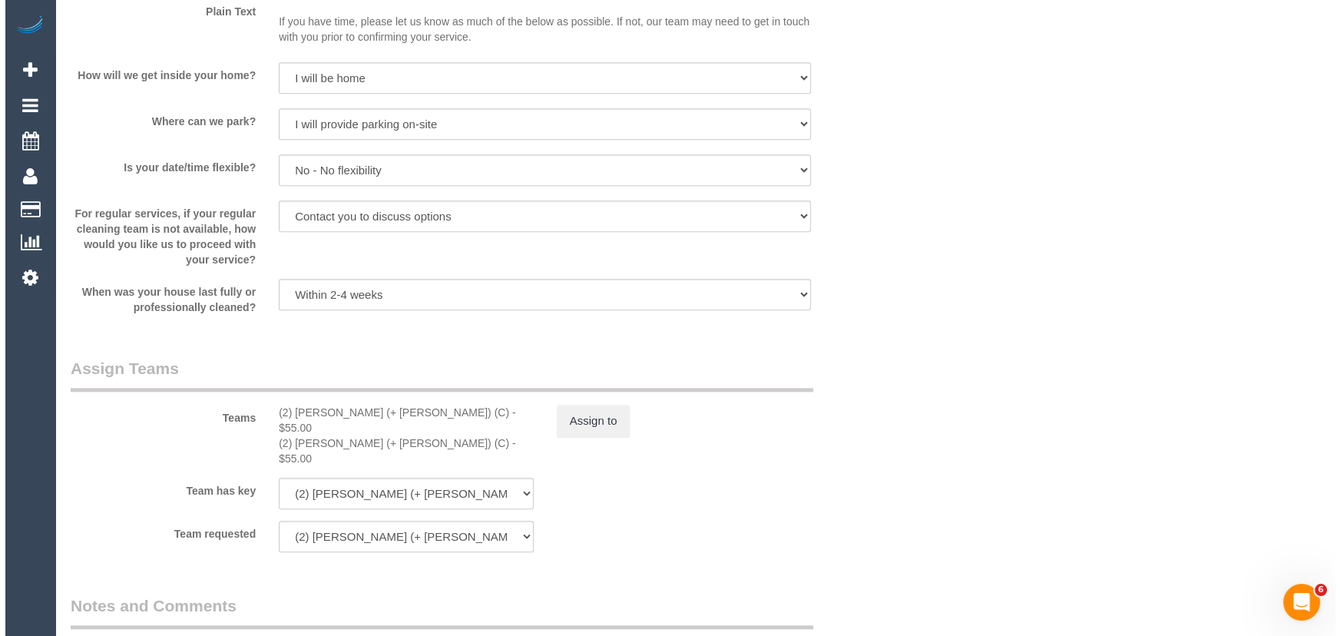
scroll to position [2163, 0]
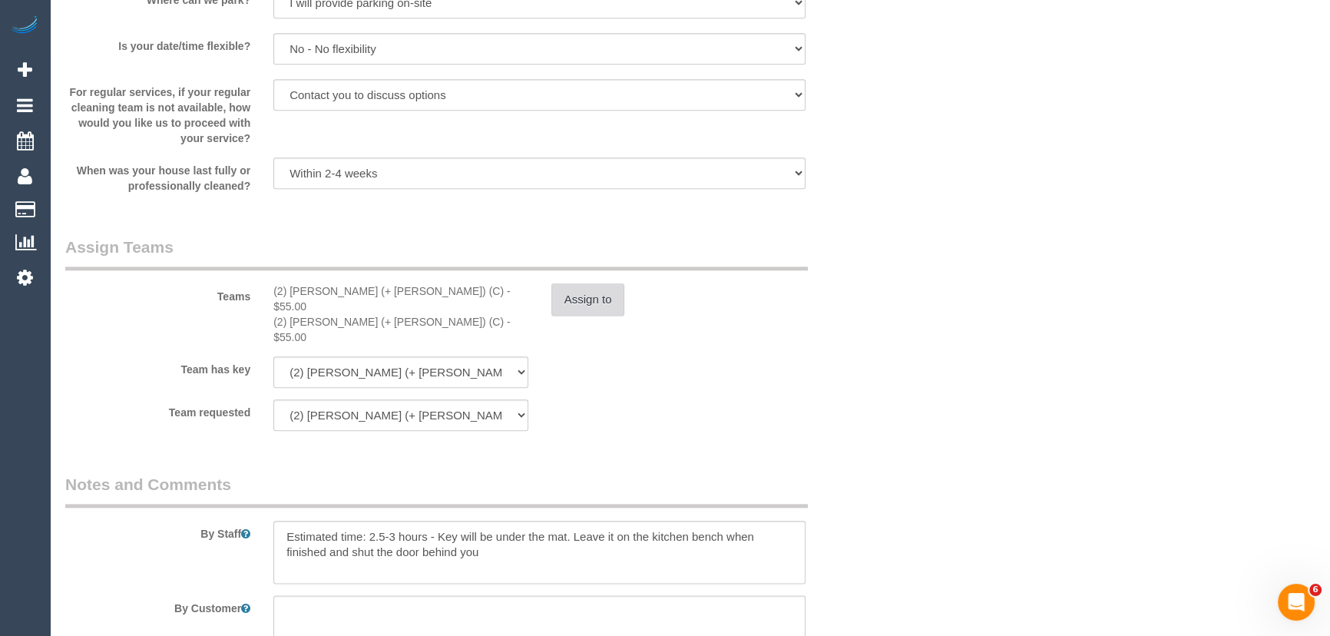
click at [588, 301] on button "Assign to" at bounding box center [588, 299] width 74 height 32
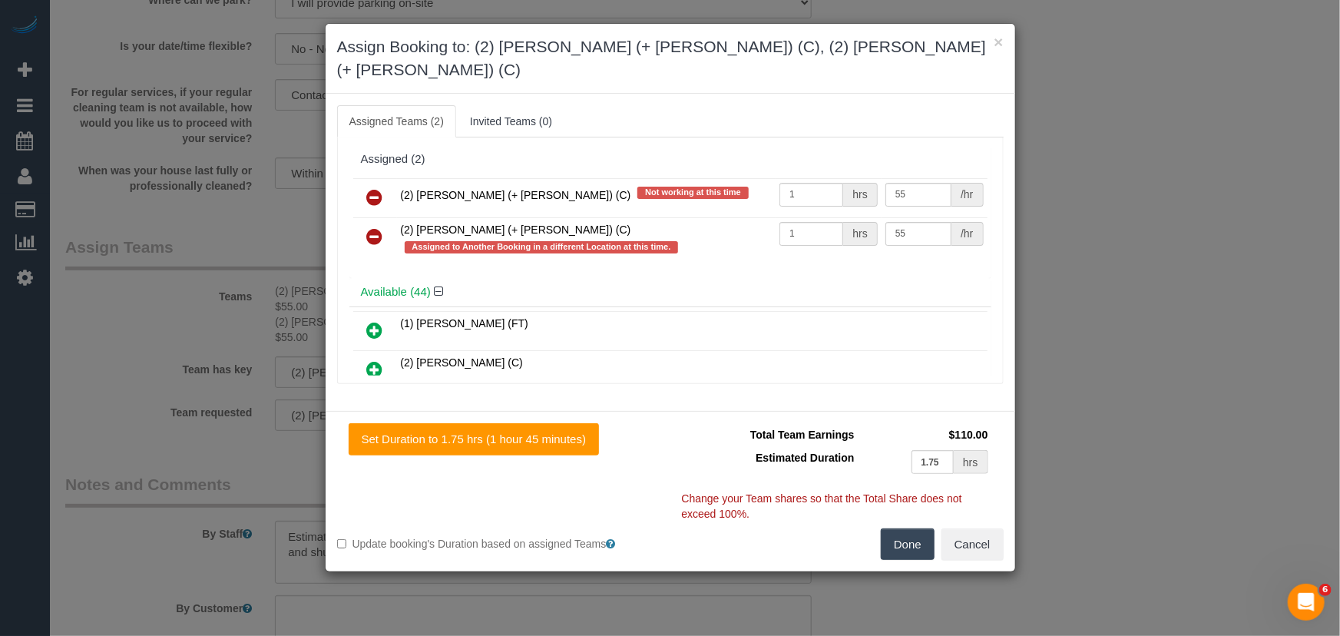
click at [375, 188] on icon at bounding box center [375, 197] width 16 height 18
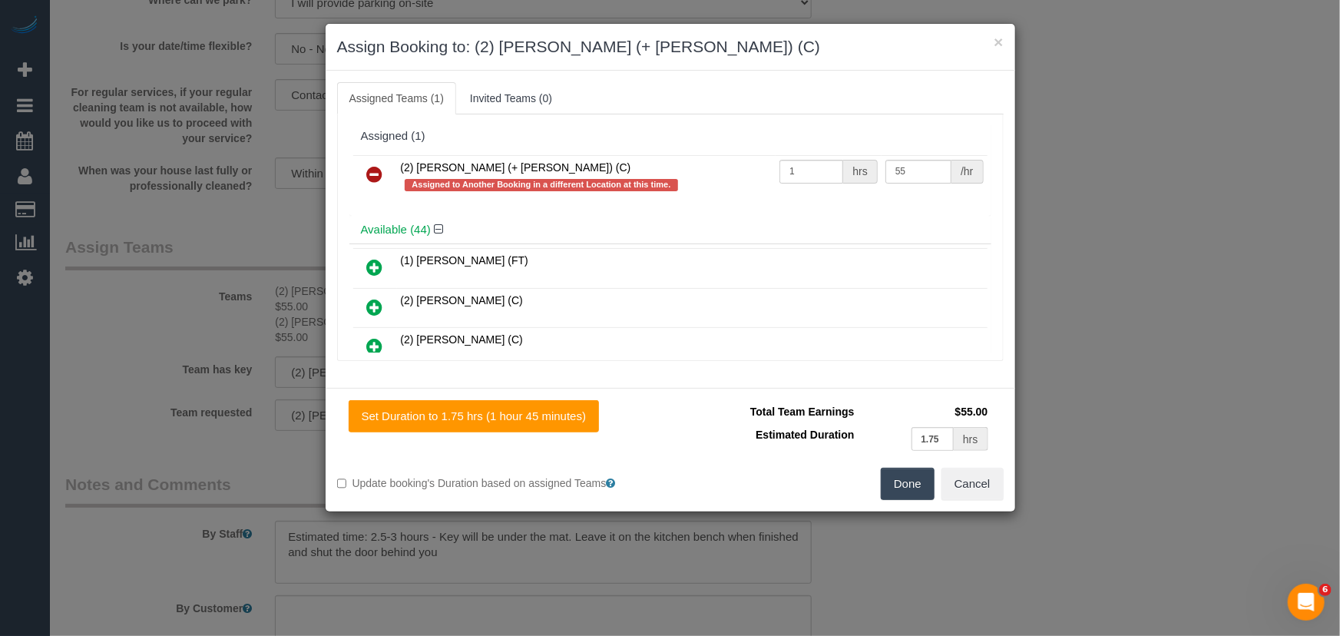
click at [375, 174] on icon at bounding box center [375, 174] width 16 height 18
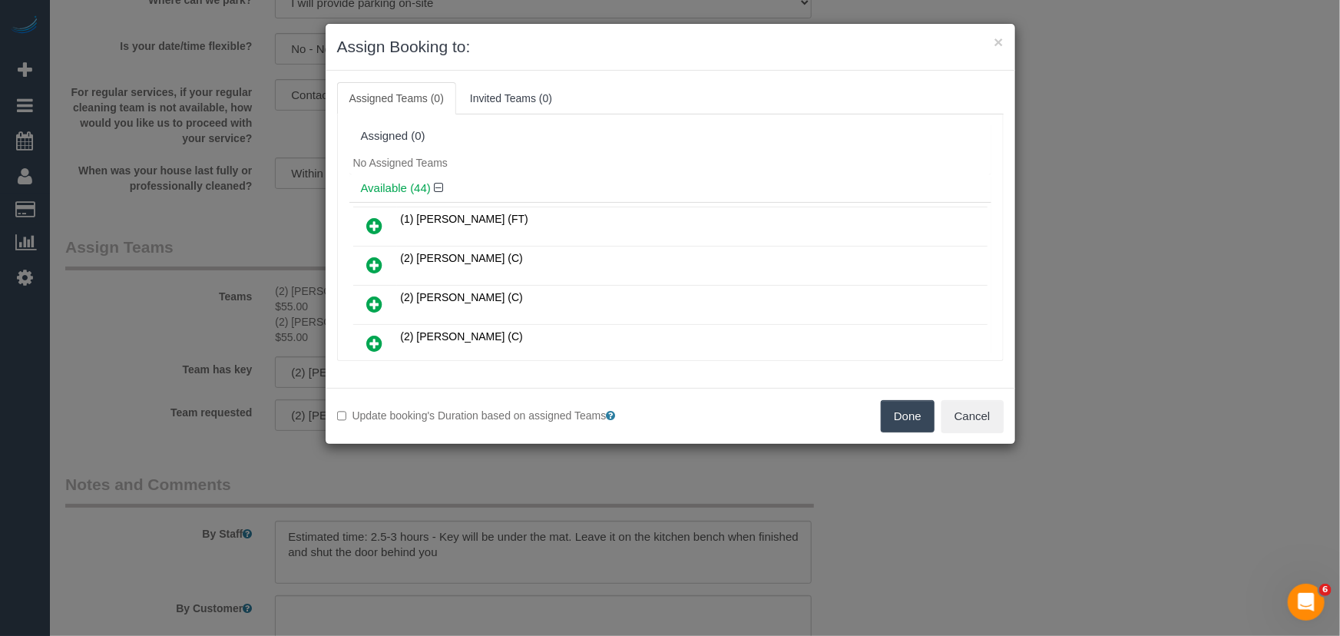
scroll to position [1403, 0]
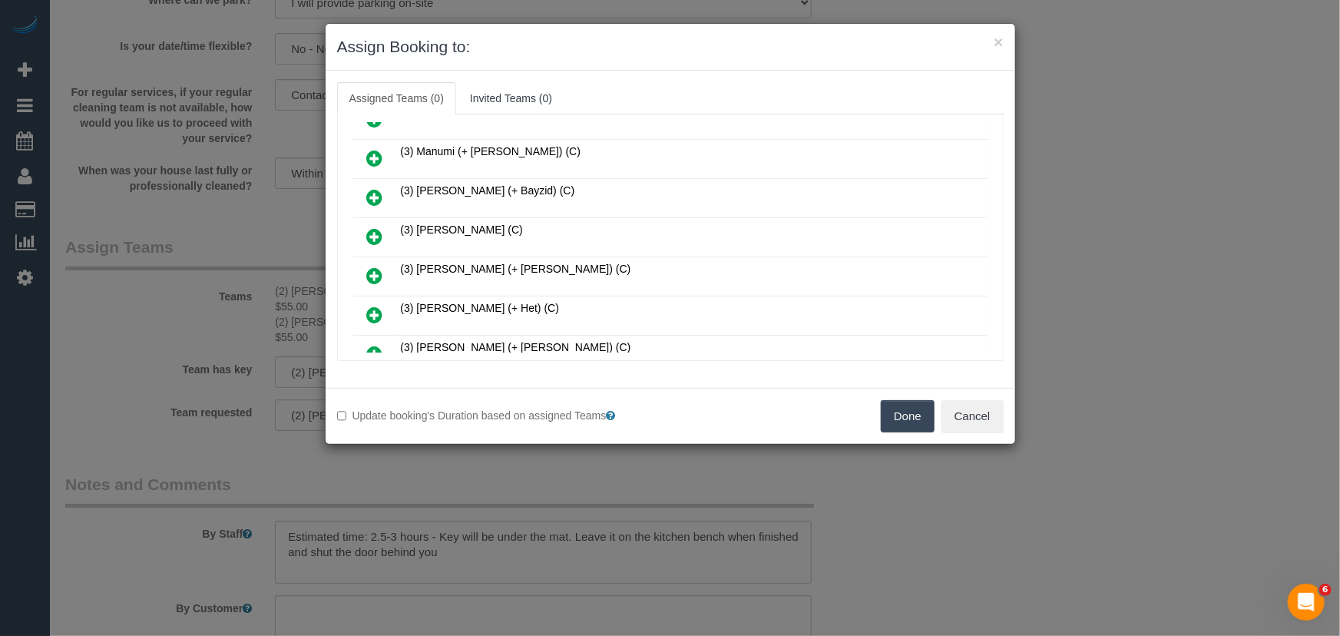
click at [368, 266] on icon at bounding box center [375, 275] width 16 height 18
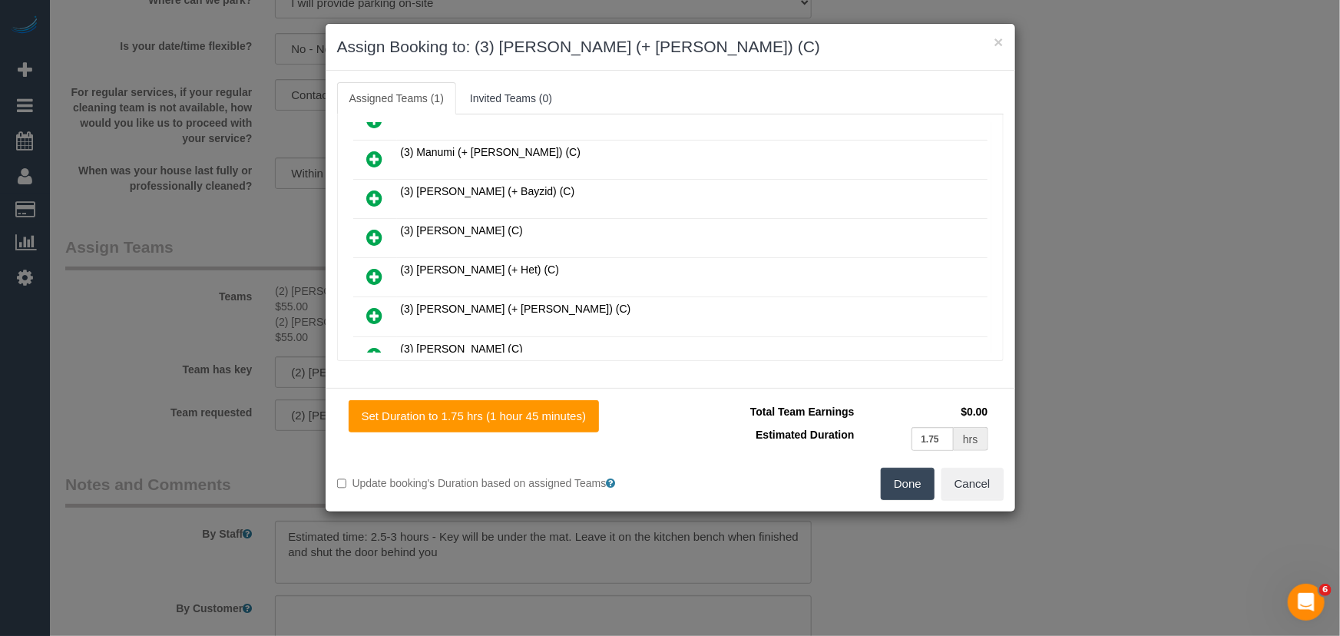
click at [370, 306] on icon at bounding box center [375, 315] width 16 height 18
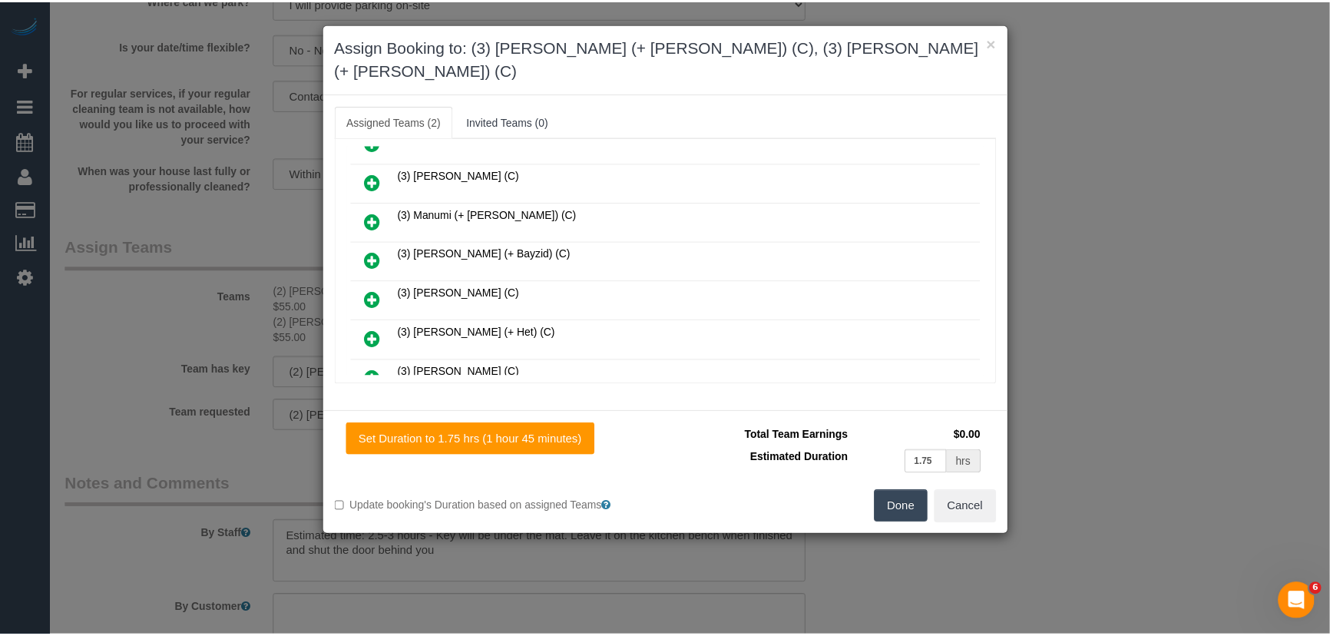
scroll to position [1477, 0]
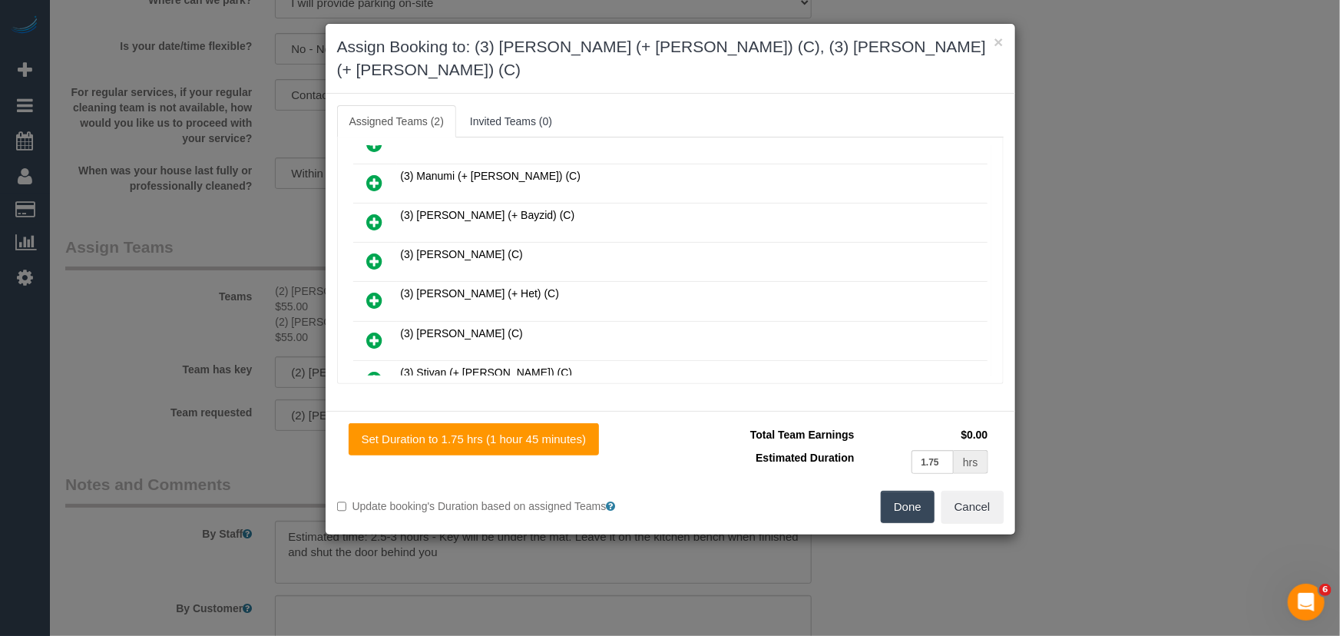
click at [909, 491] on button "Done" at bounding box center [908, 507] width 54 height 32
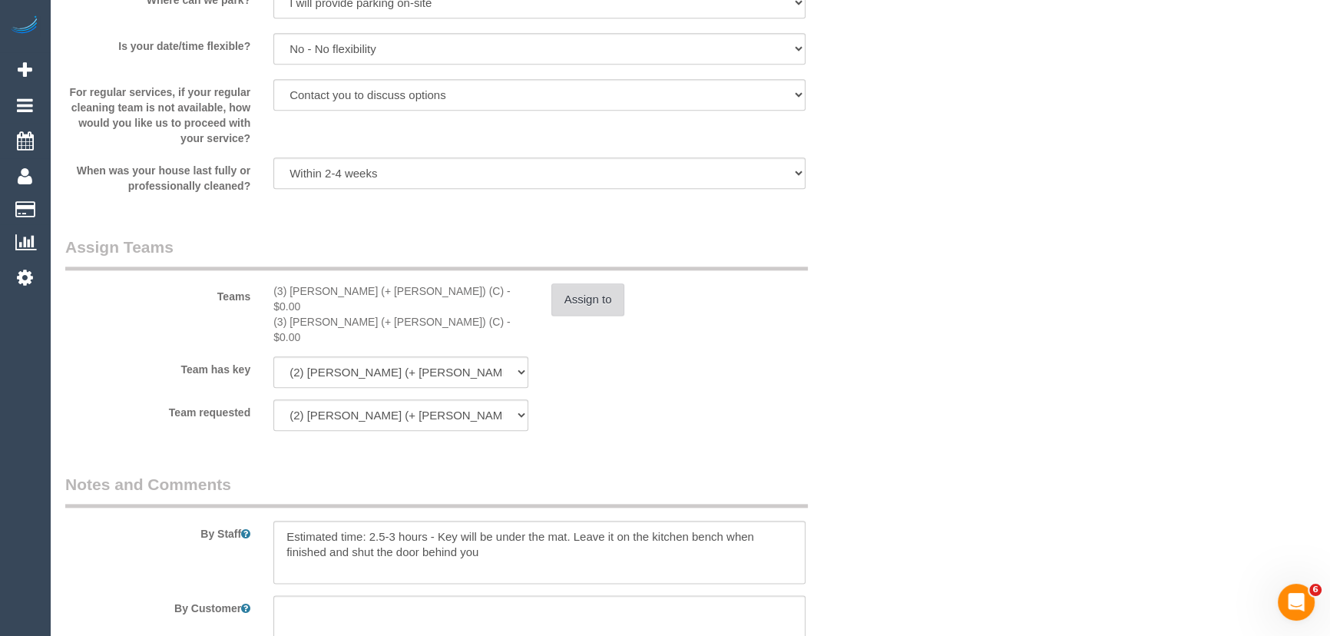
click at [596, 295] on button "Assign to" at bounding box center [588, 299] width 74 height 32
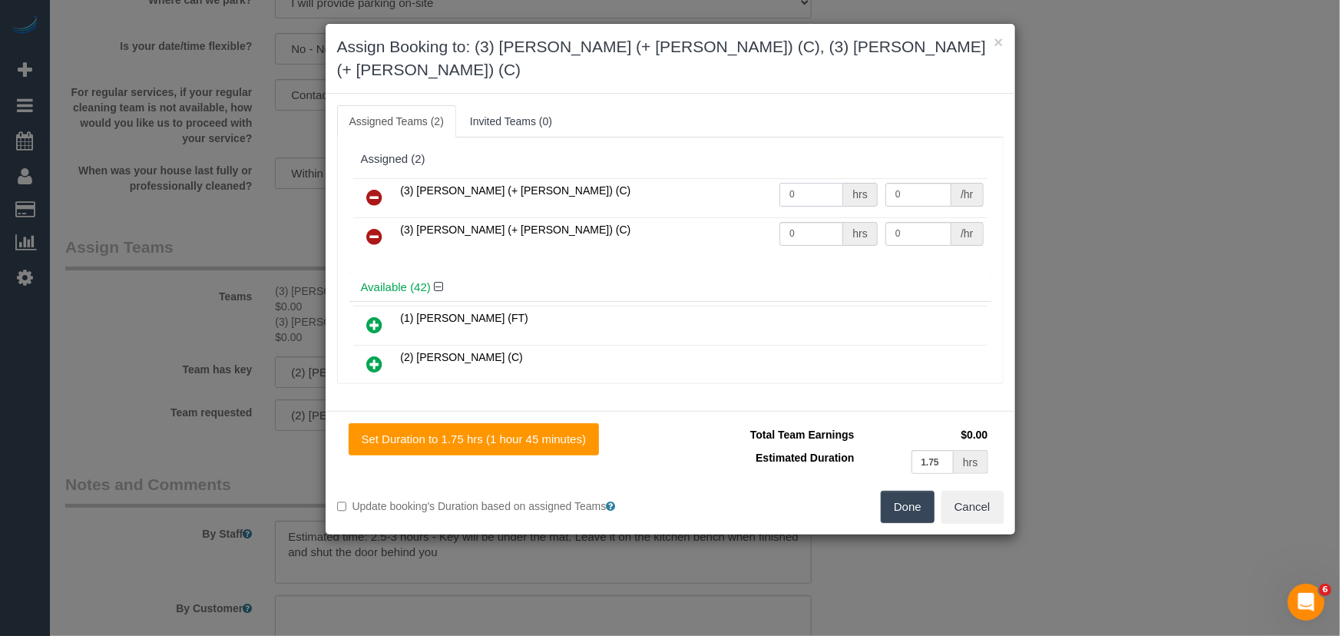
click at [808, 183] on input "0" at bounding box center [811, 195] width 64 height 24
type input "1"
type input "55"
click at [807, 222] on input "0" at bounding box center [811, 234] width 64 height 24
type input "1"
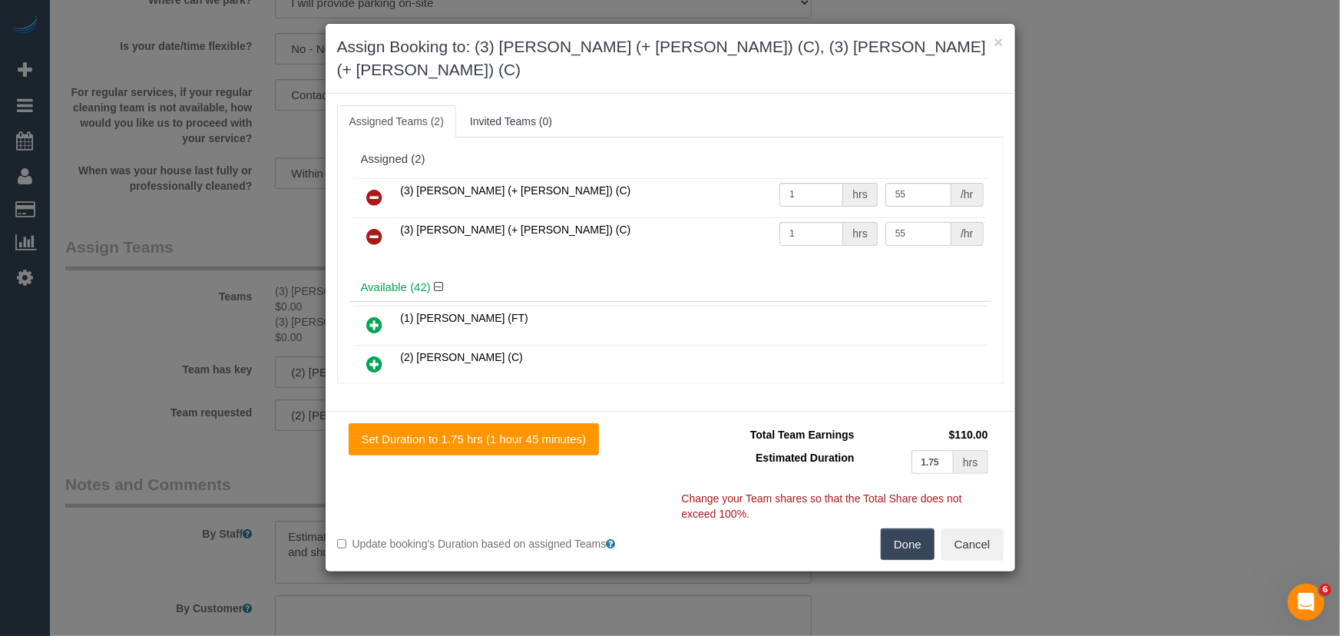
type input "55"
click at [920, 528] on button "Done" at bounding box center [908, 544] width 54 height 32
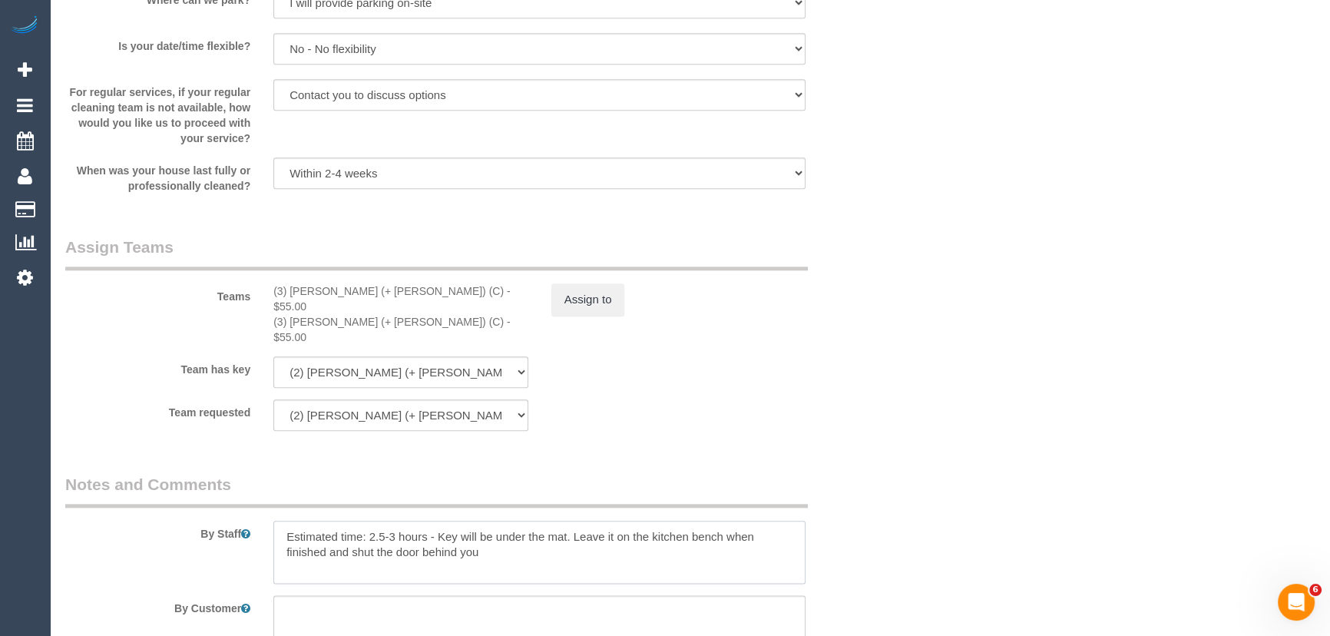
click at [395, 520] on textarea at bounding box center [539, 551] width 532 height 63
type textarea "Estimated time: 2.5-3.5 hours - Key will be under the mat. Leave it on the kitc…"
click at [660, 408] on fieldset "Assign Teams Teams (3) Rayhan (+ Shahida) (C) - $55.00 (3) Shahida (+ Rayhan) (…" at bounding box center [470, 339] width 810 height 207
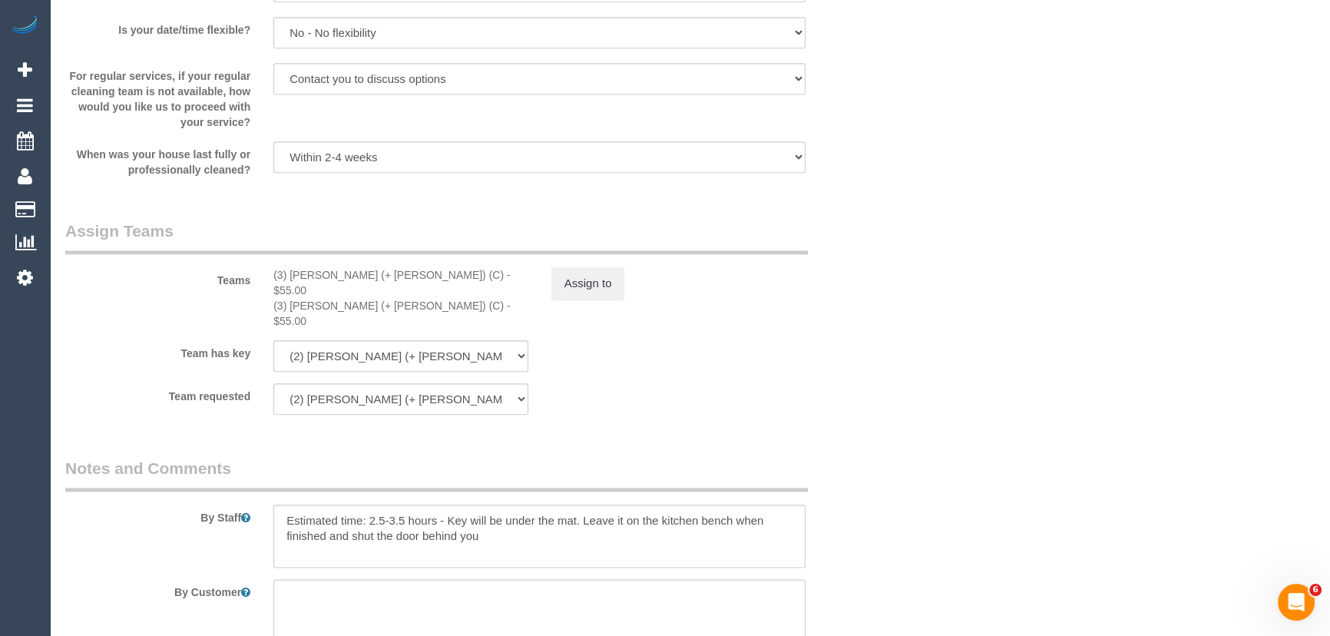
scroll to position [2503, 0]
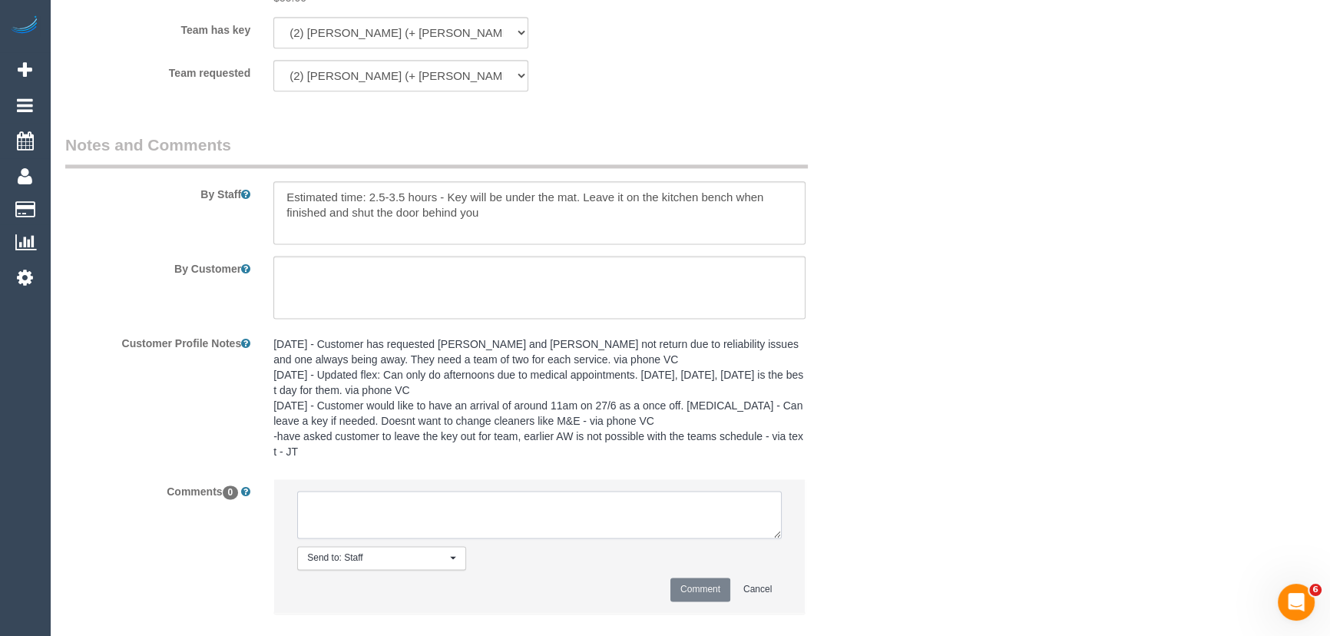
click at [375, 491] on textarea at bounding box center [539, 515] width 484 height 48
type textarea "U/A Kevin + Daniela ongoing Inf customer of new regular team"
click at [692, 577] on button "Comment" at bounding box center [700, 589] width 60 height 24
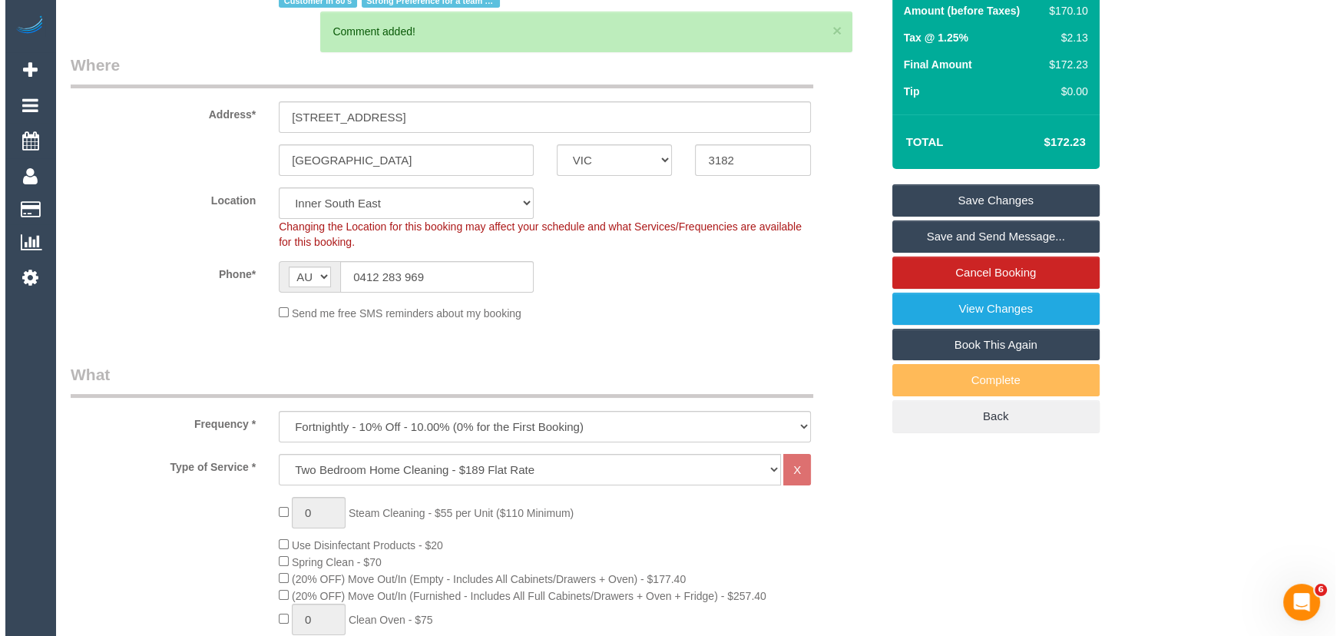
scroll to position [0, 0]
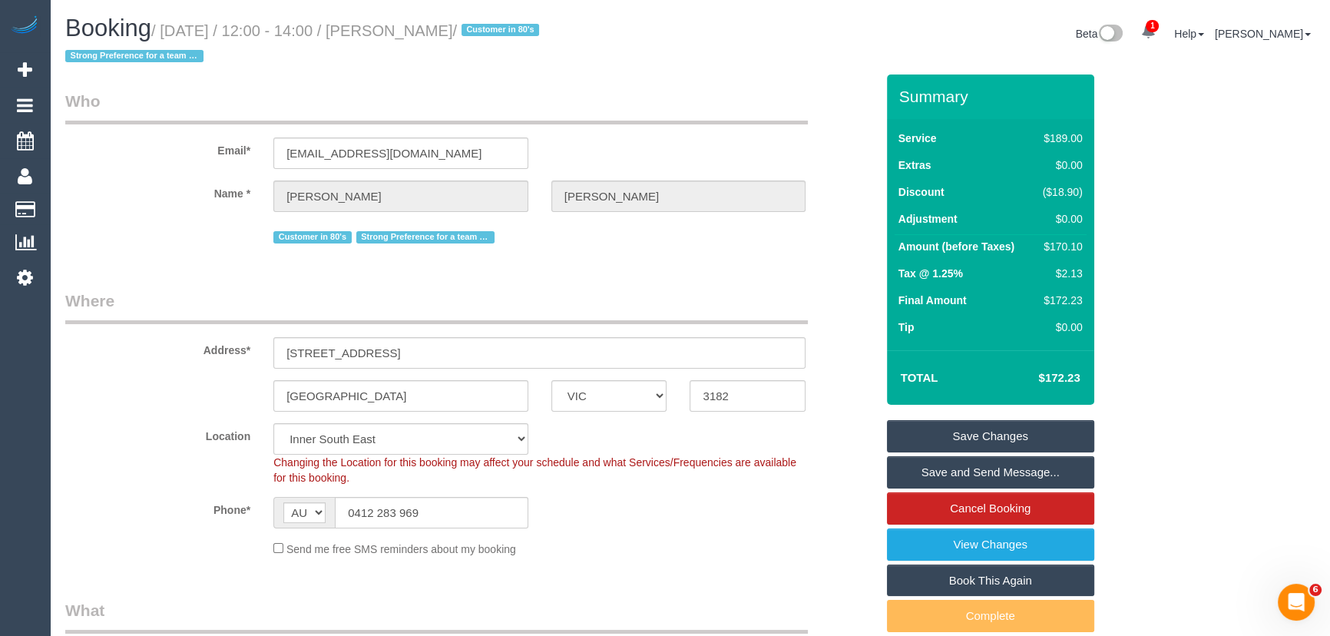
click at [437, 23] on small "/ November 11, 2025 / 12:00 - 14:00 / Doug Thomas / Customer in 80's Strong Pre…" at bounding box center [304, 43] width 478 height 43
copy small "Doug Thomas"
click at [996, 436] on link "Save Changes" at bounding box center [990, 436] width 207 height 32
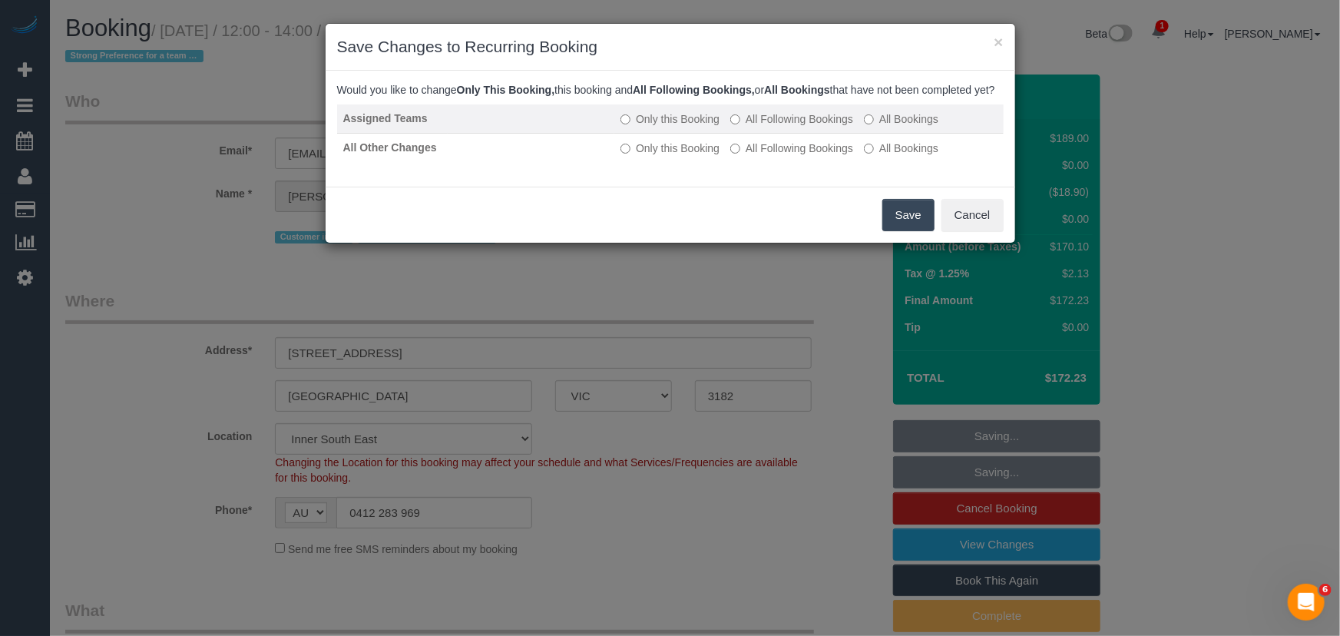
click at [791, 127] on label "All Following Bookings" at bounding box center [791, 118] width 123 height 15
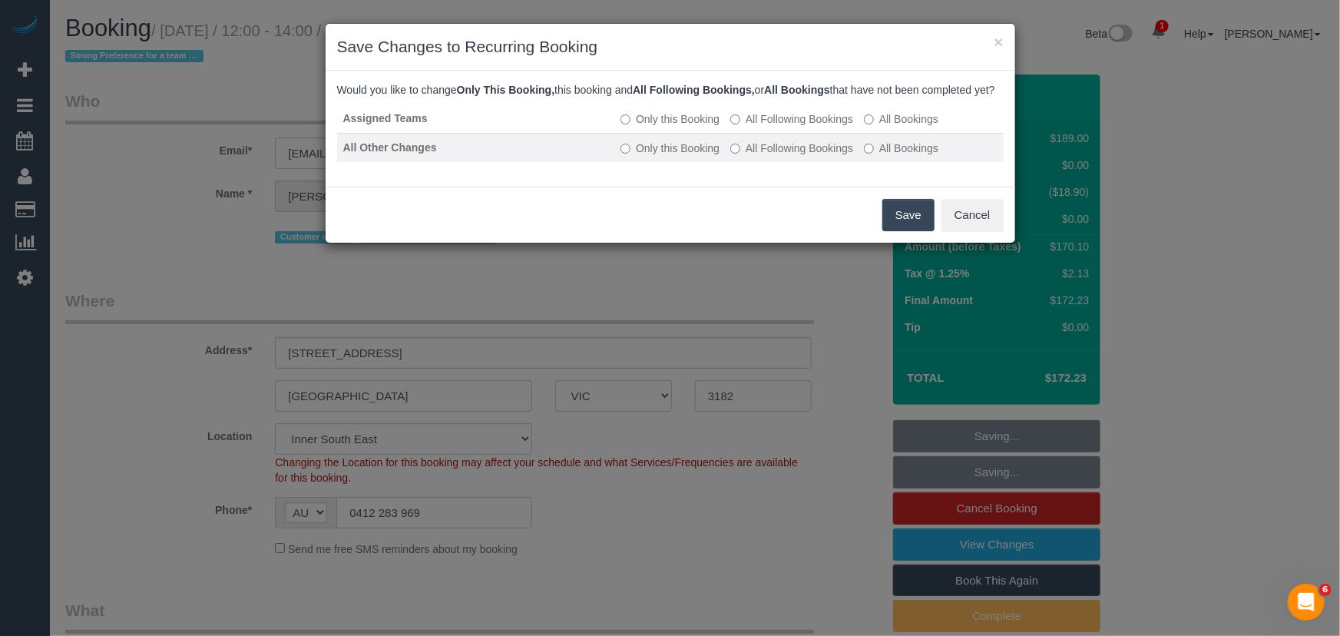
click at [782, 156] on label "All Following Bookings" at bounding box center [791, 147] width 123 height 15
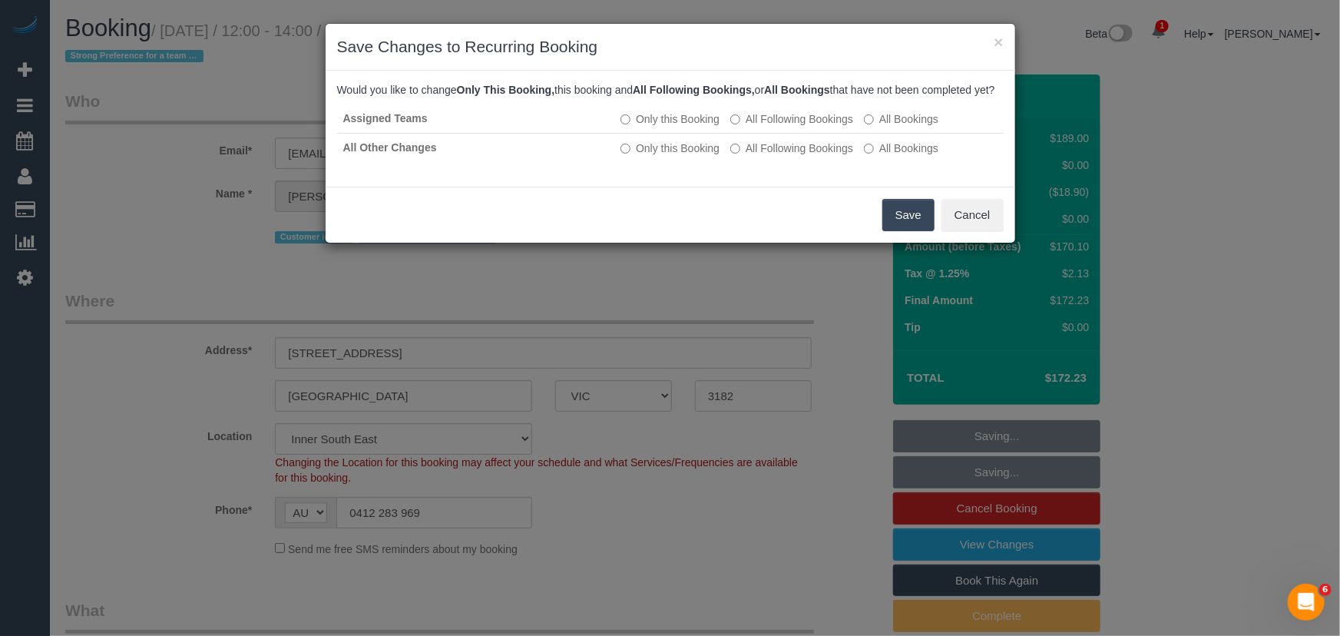
click at [900, 231] on button "Save" at bounding box center [908, 215] width 52 height 32
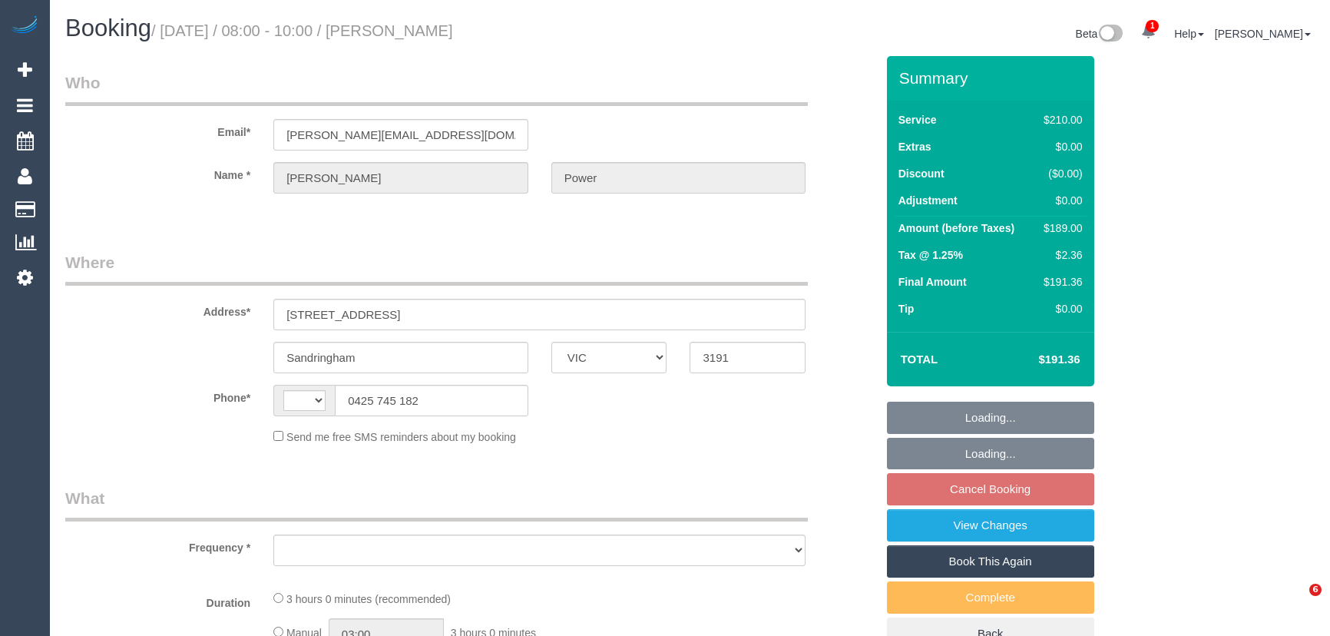
select select "VIC"
select select "string:AU"
select select "number:28"
select select "number:14"
select select "number:19"
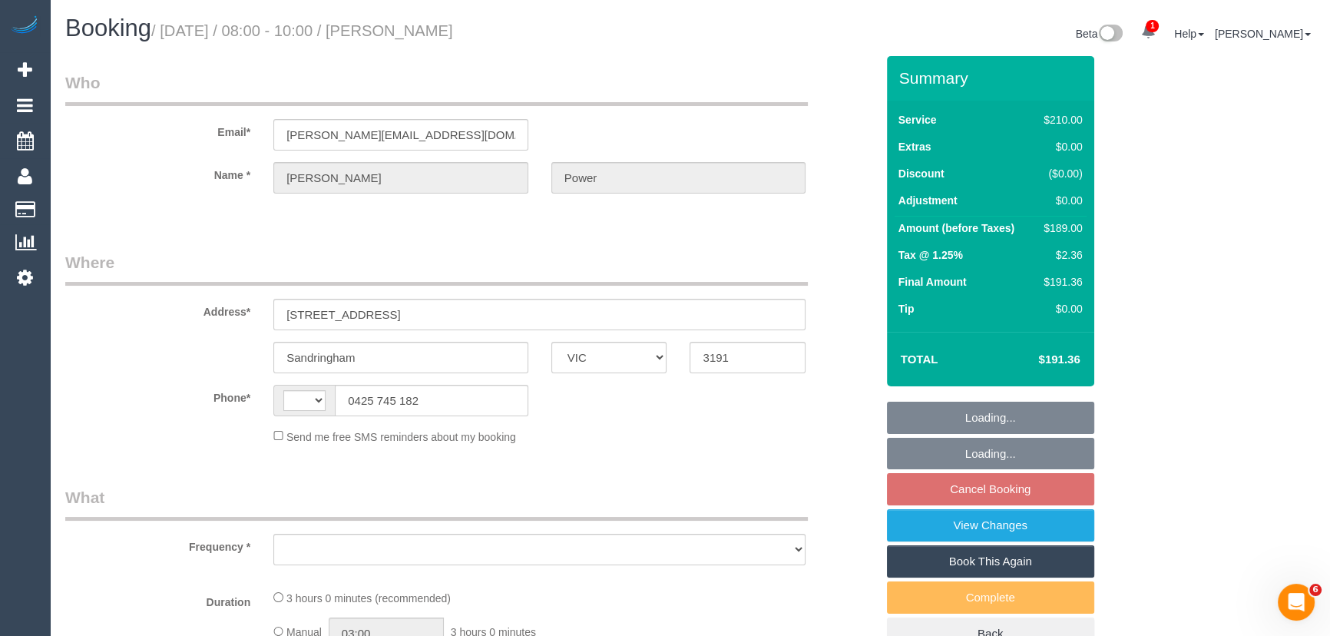
select select "number:23"
select select "number:35"
select select "number:11"
select select "180"
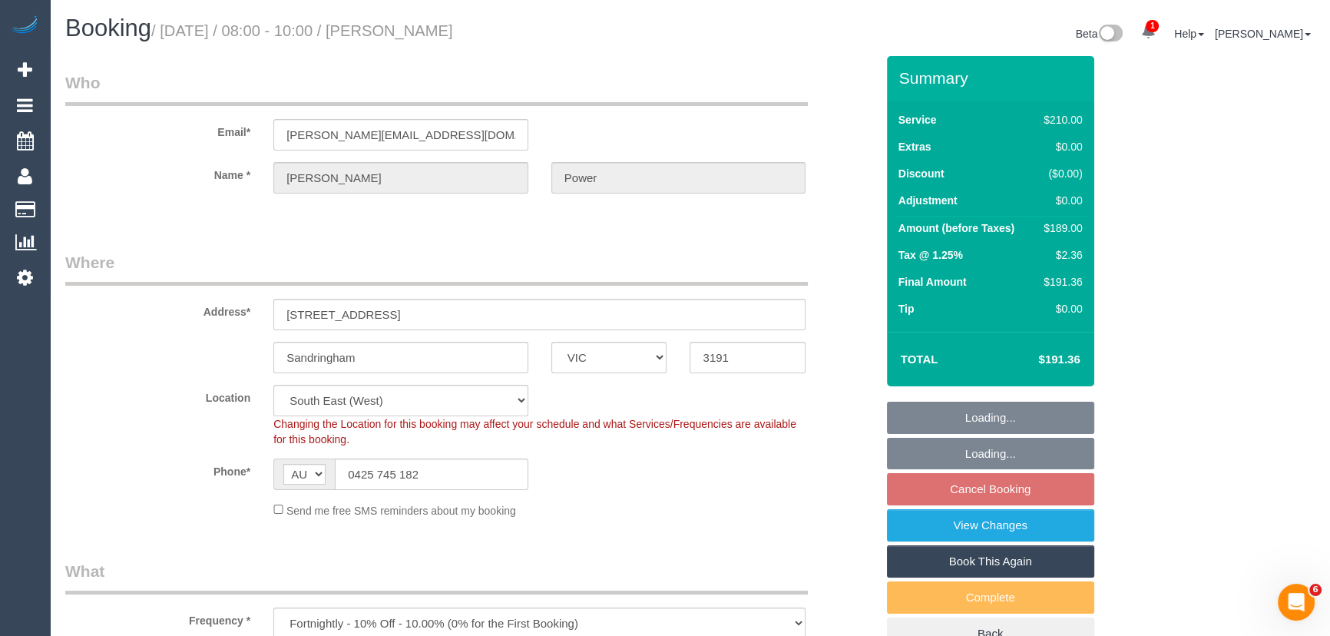
select select "object:866"
select select "string:stripe-pm_1OnC962GScqysDRVjzboqfJF"
select select "spot2"
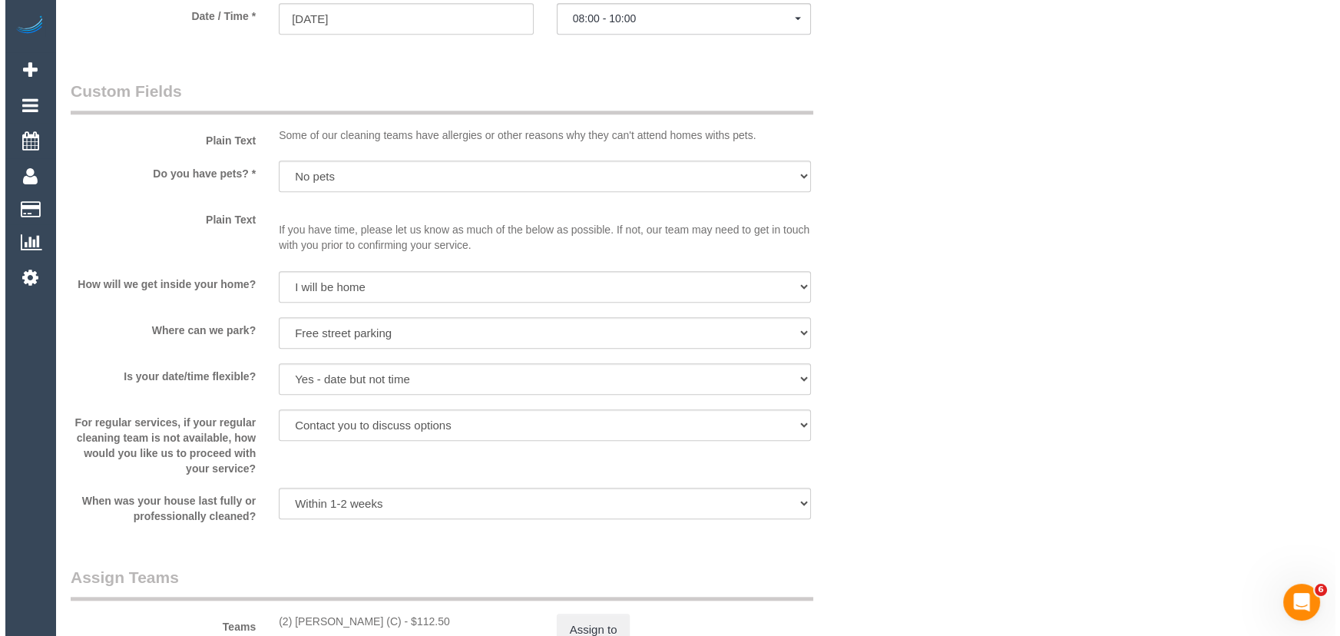
scroll to position [2024, 0]
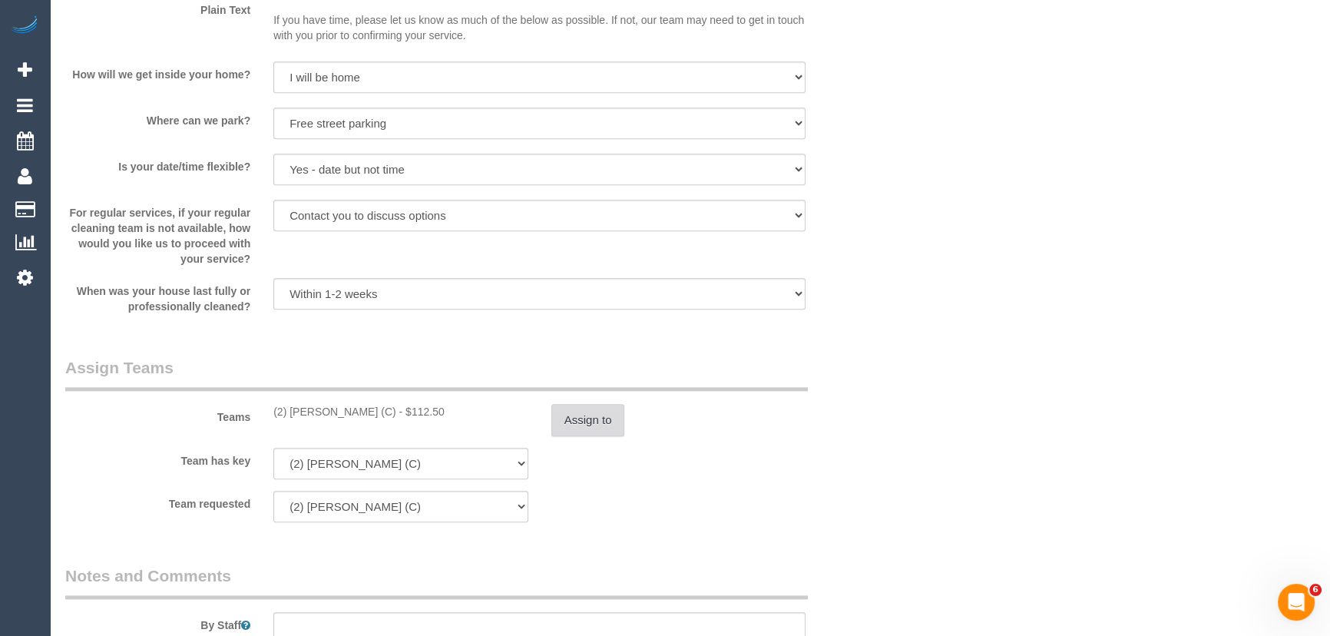
click at [567, 424] on button "Assign to" at bounding box center [588, 420] width 74 height 32
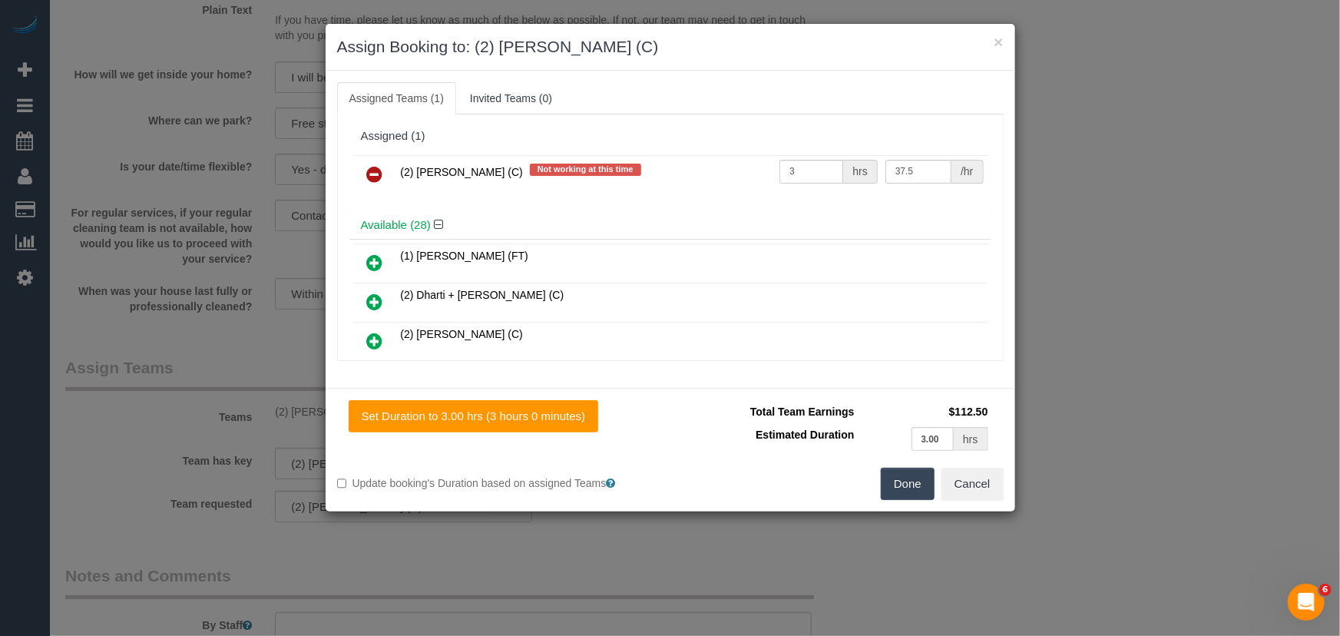
click at [375, 168] on icon at bounding box center [375, 174] width 16 height 18
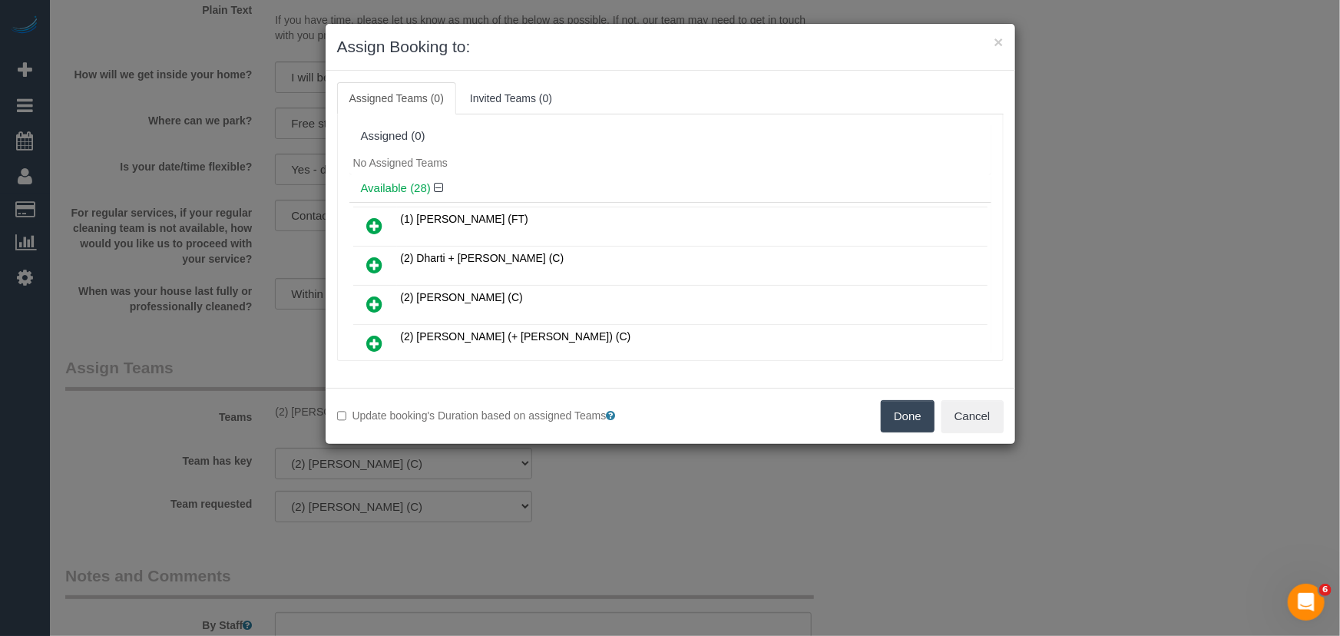
scroll to position [672, 0]
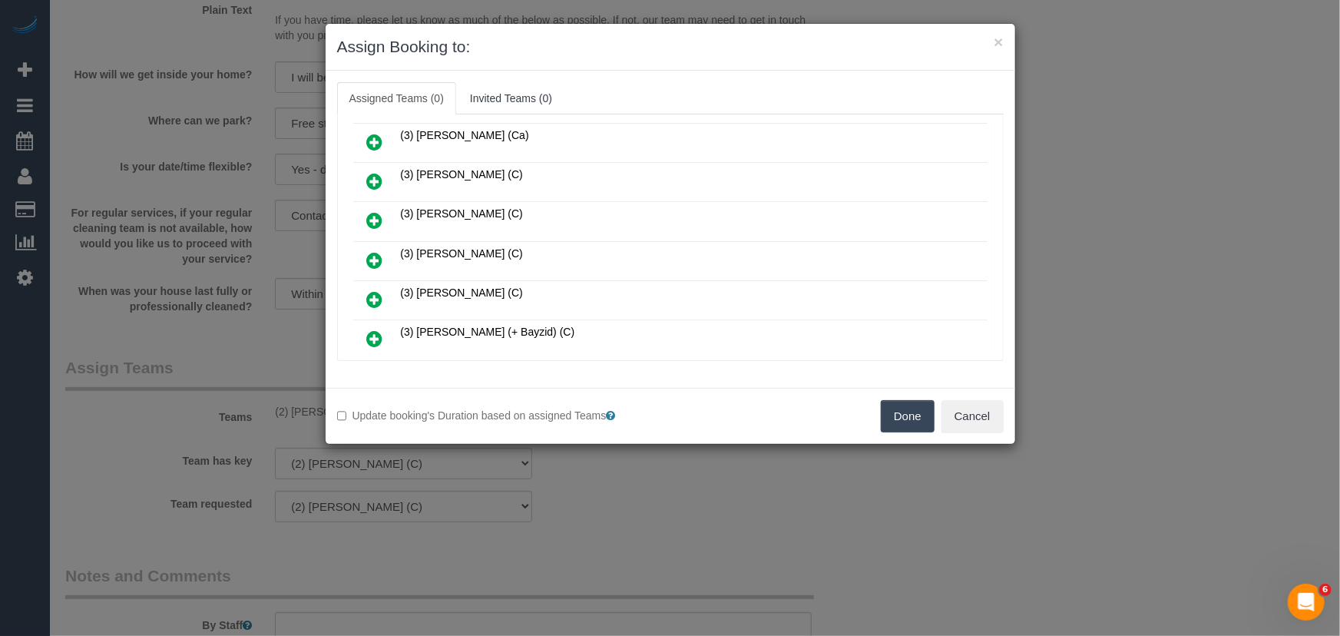
click at [372, 251] on icon at bounding box center [375, 260] width 16 height 18
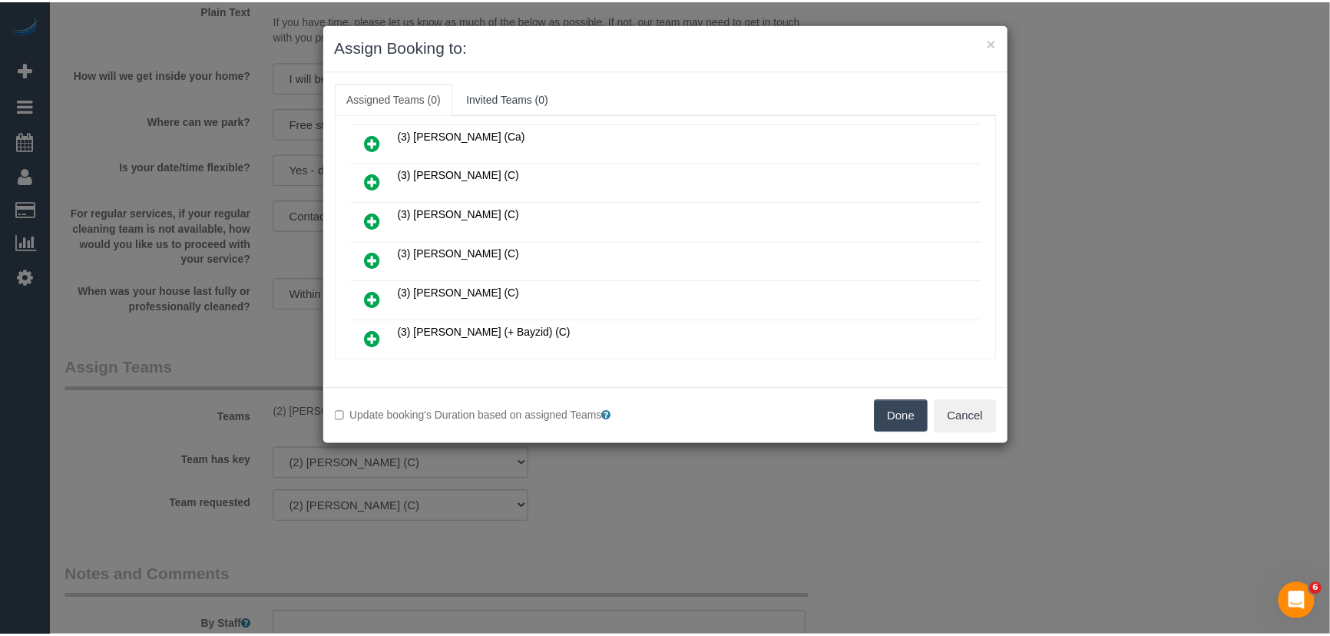
scroll to position [709, 0]
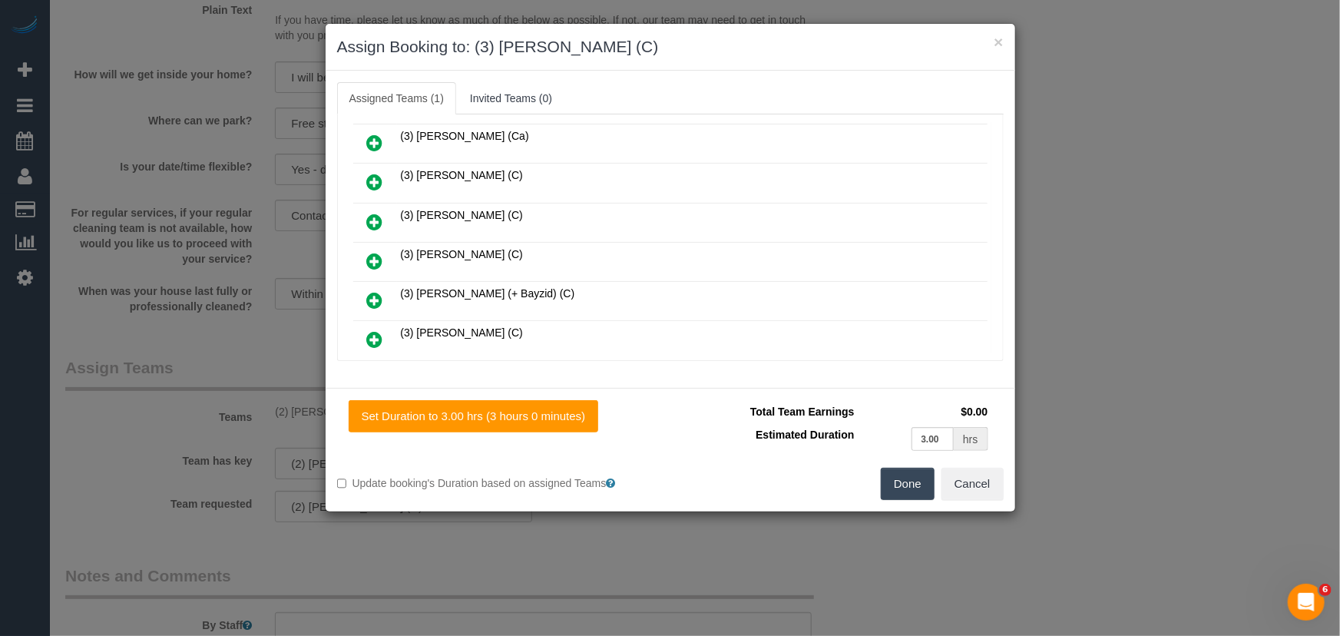
click at [900, 487] on button "Done" at bounding box center [908, 484] width 54 height 32
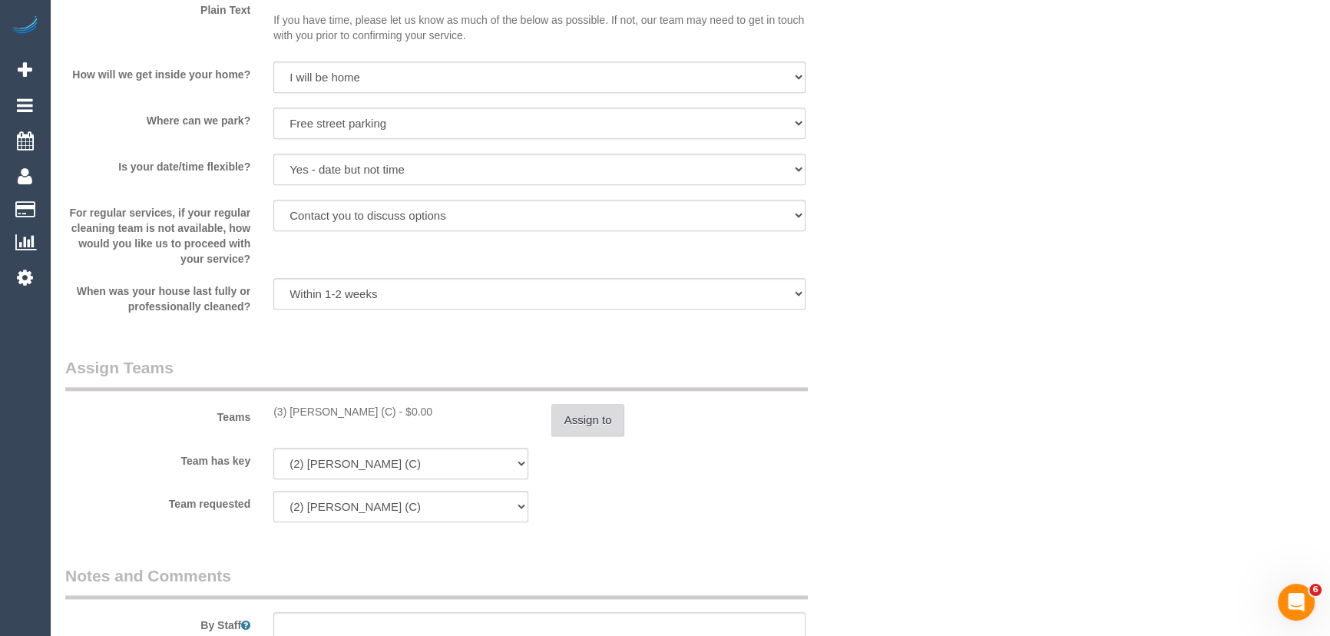
click at [600, 435] on button "Assign to" at bounding box center [588, 420] width 74 height 32
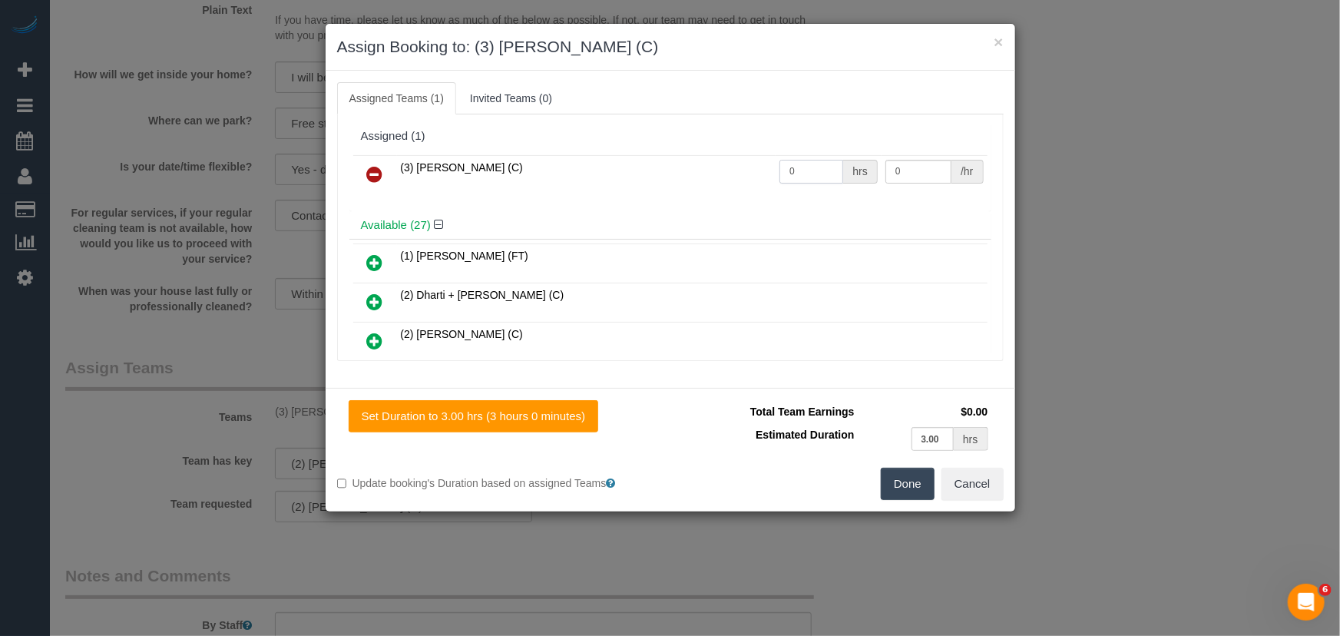
click at [806, 181] on input "0" at bounding box center [811, 172] width 64 height 24
type input "3"
type input "35"
click at [903, 471] on button "Done" at bounding box center [908, 484] width 54 height 32
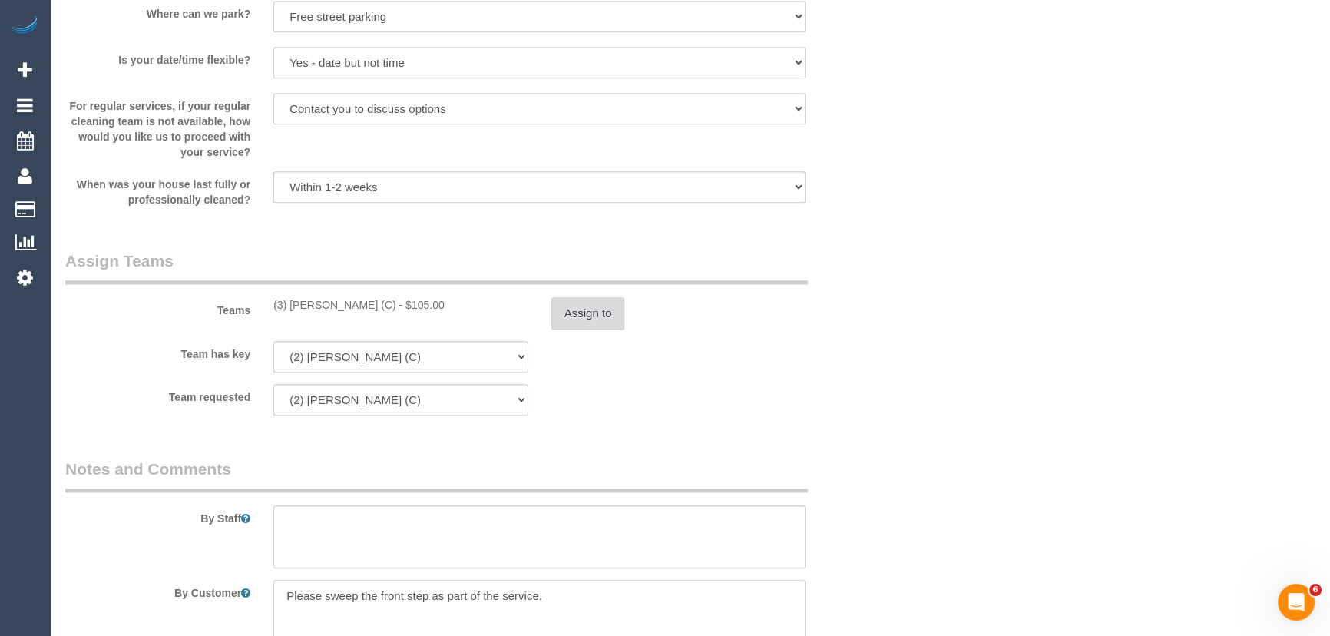
scroll to position [2233, 0]
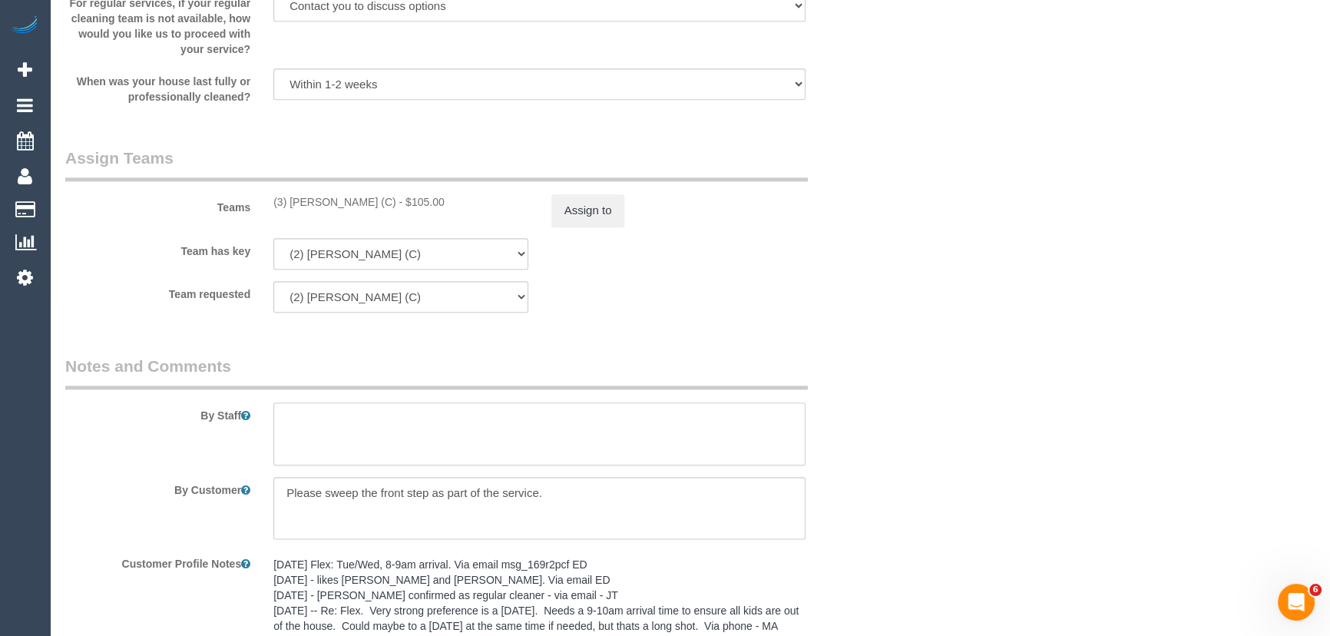
click at [355, 428] on textarea at bounding box center [539, 433] width 532 height 63
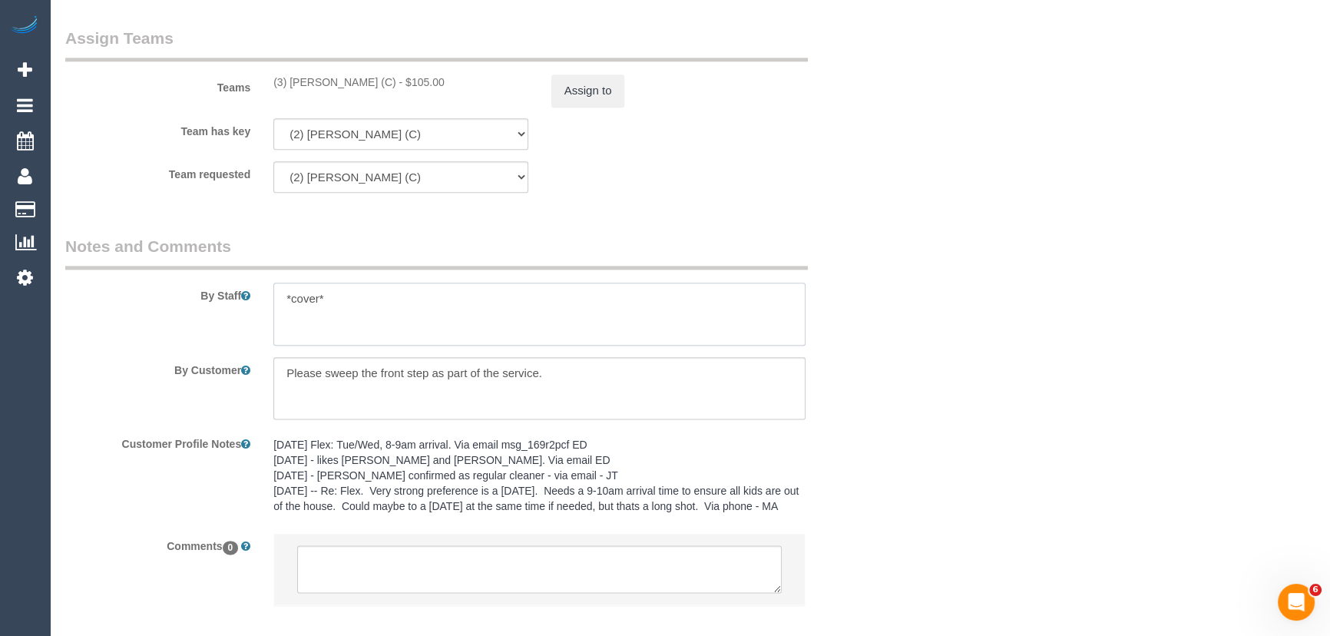
scroll to position [2450, 0]
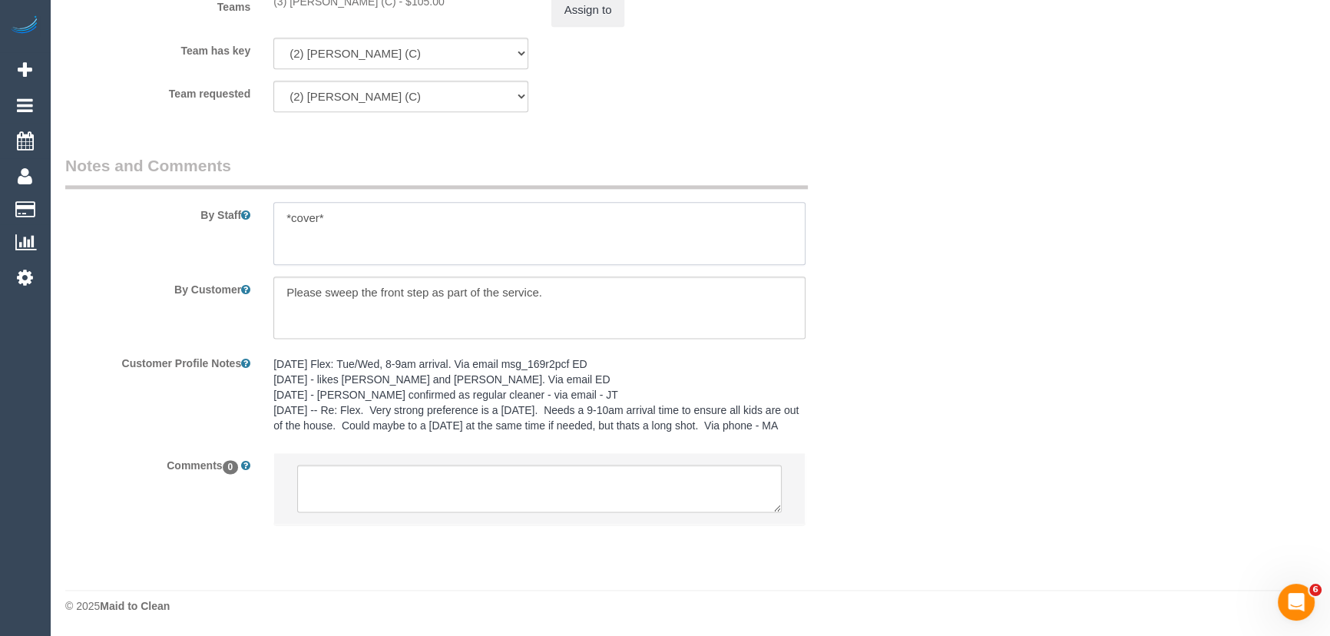
type textarea "*cover*"
click at [370, 484] on textarea at bounding box center [539, 488] width 484 height 48
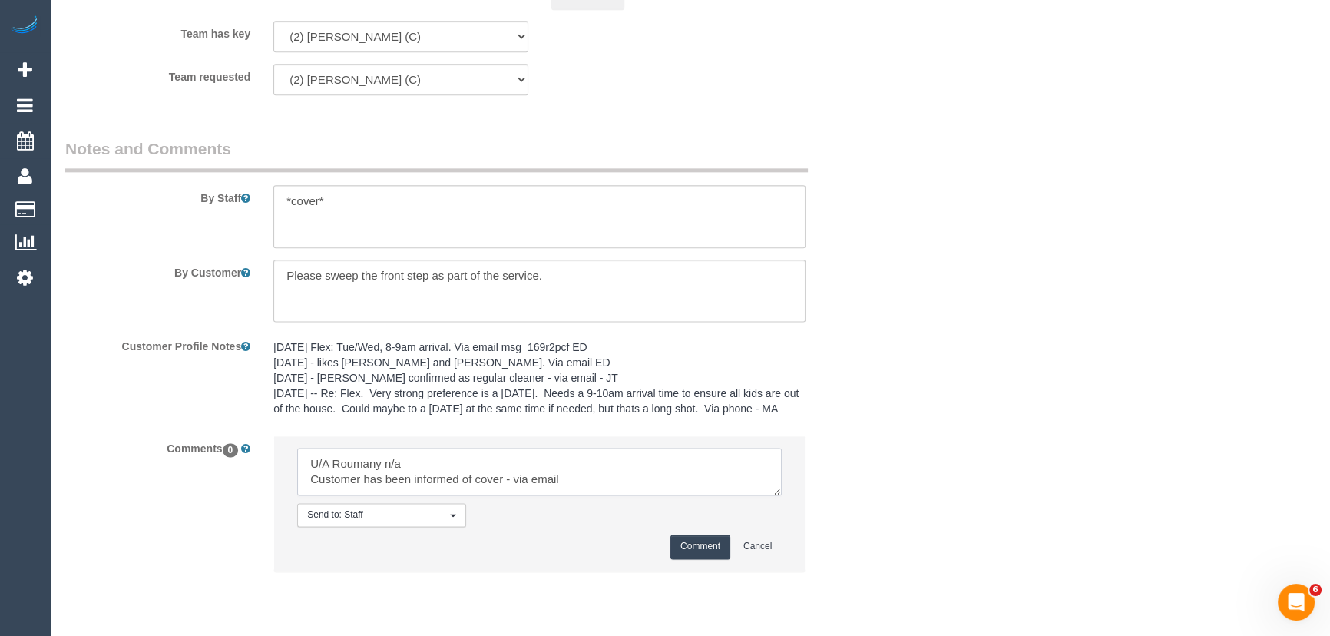
type textarea "U/A Roumany n/a Customer has been informed of cover - via email"
click at [699, 558] on button "Comment" at bounding box center [700, 546] width 60 height 24
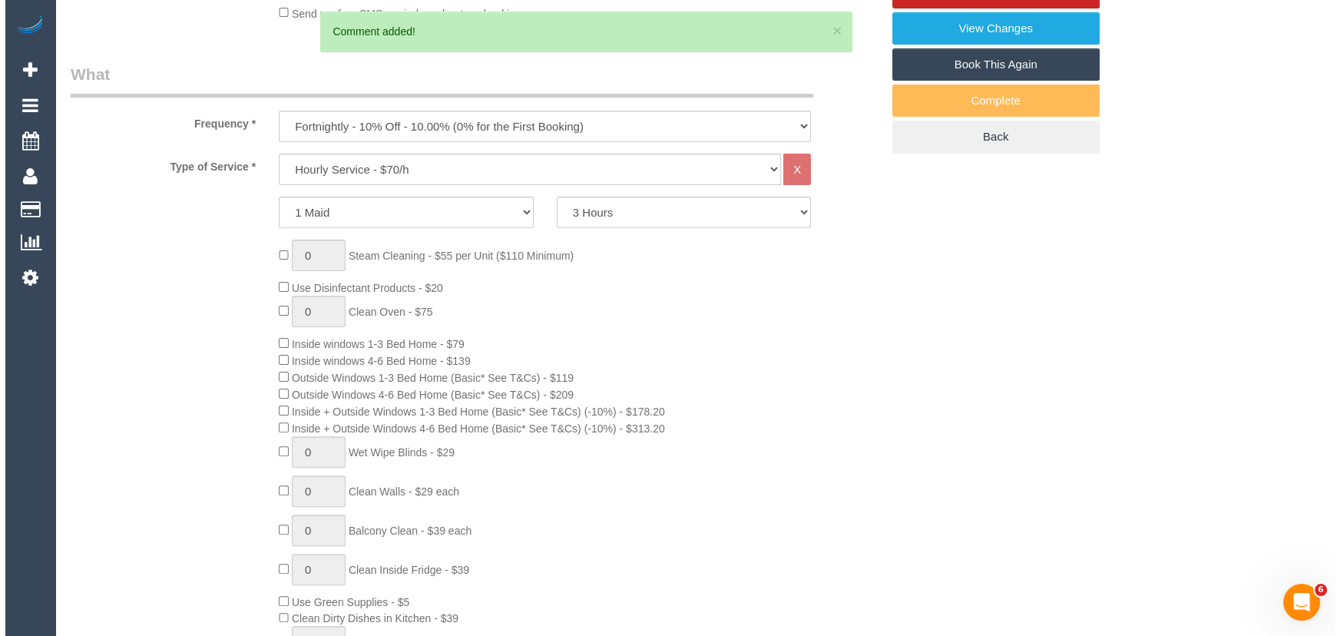
scroll to position [0, 0]
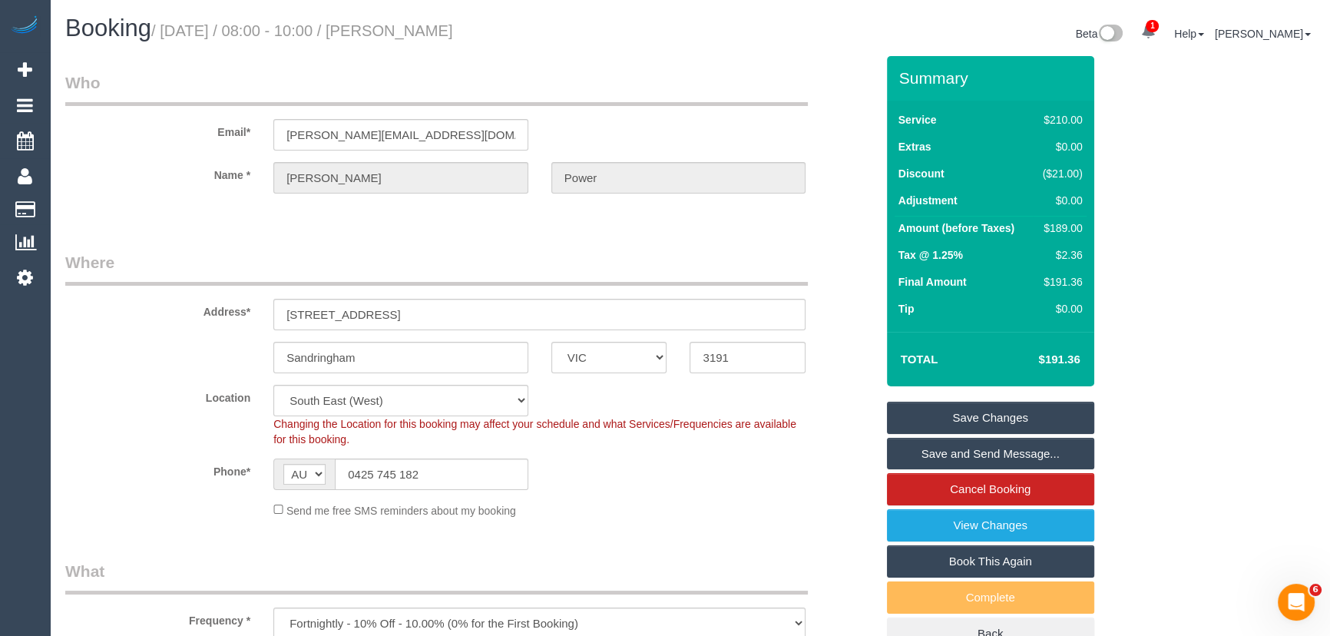
click at [428, 28] on small "/ [DATE] / 08:00 - 10:00 / [PERSON_NAME]" at bounding box center [302, 30] width 302 height 17
copy small "[PERSON_NAME]"
click at [982, 415] on link "Save Changes" at bounding box center [990, 417] width 207 height 32
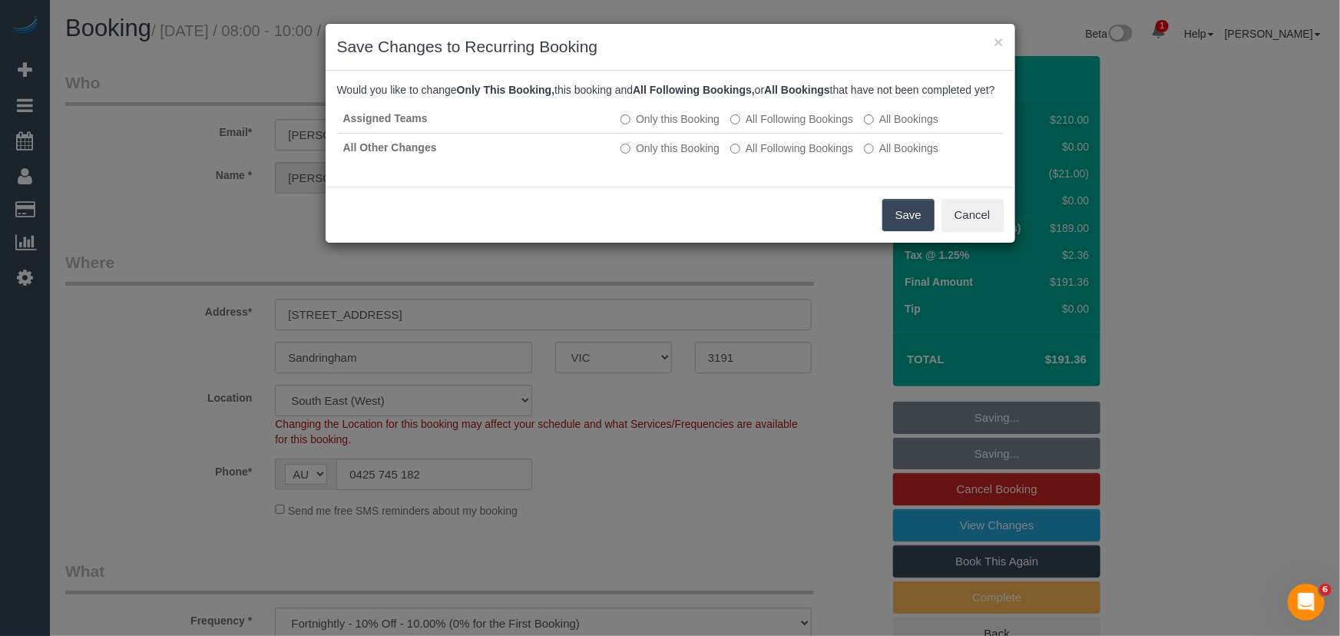
click at [910, 231] on button "Save" at bounding box center [908, 215] width 52 height 32
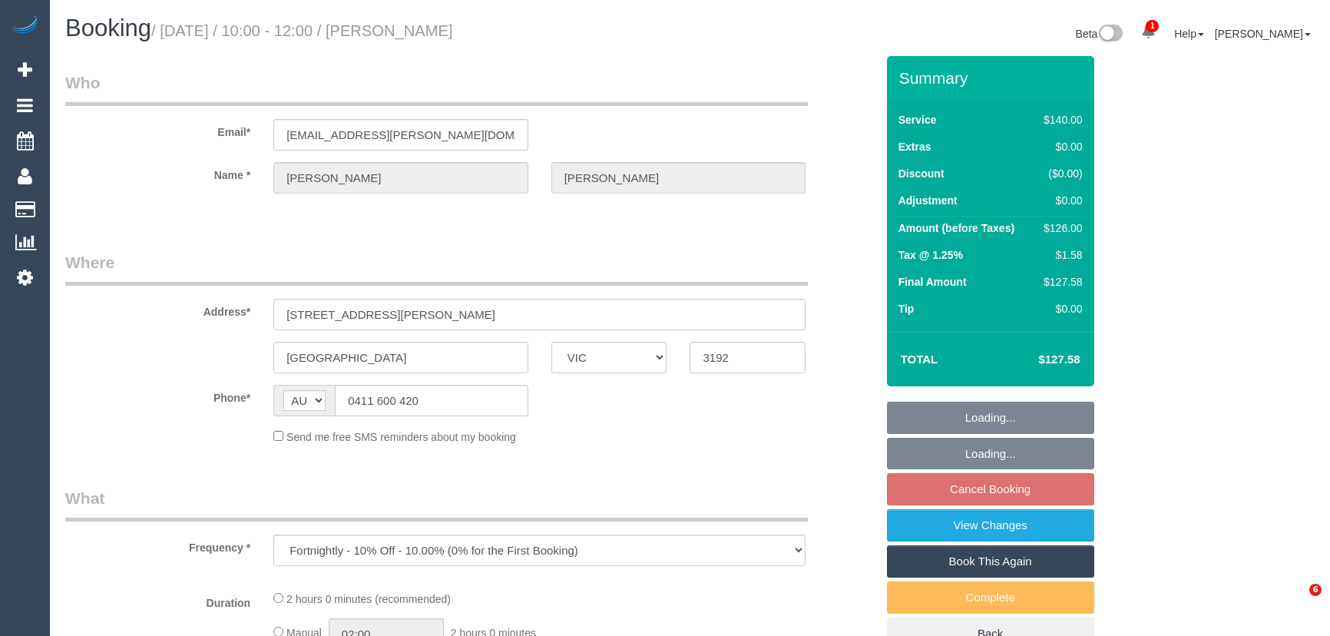
select select "VIC"
select select "string:stripe-pm_1RVhlD2GScqysDRVAxsPMaAo"
select select "number:32"
select select "number:17"
select select "number:18"
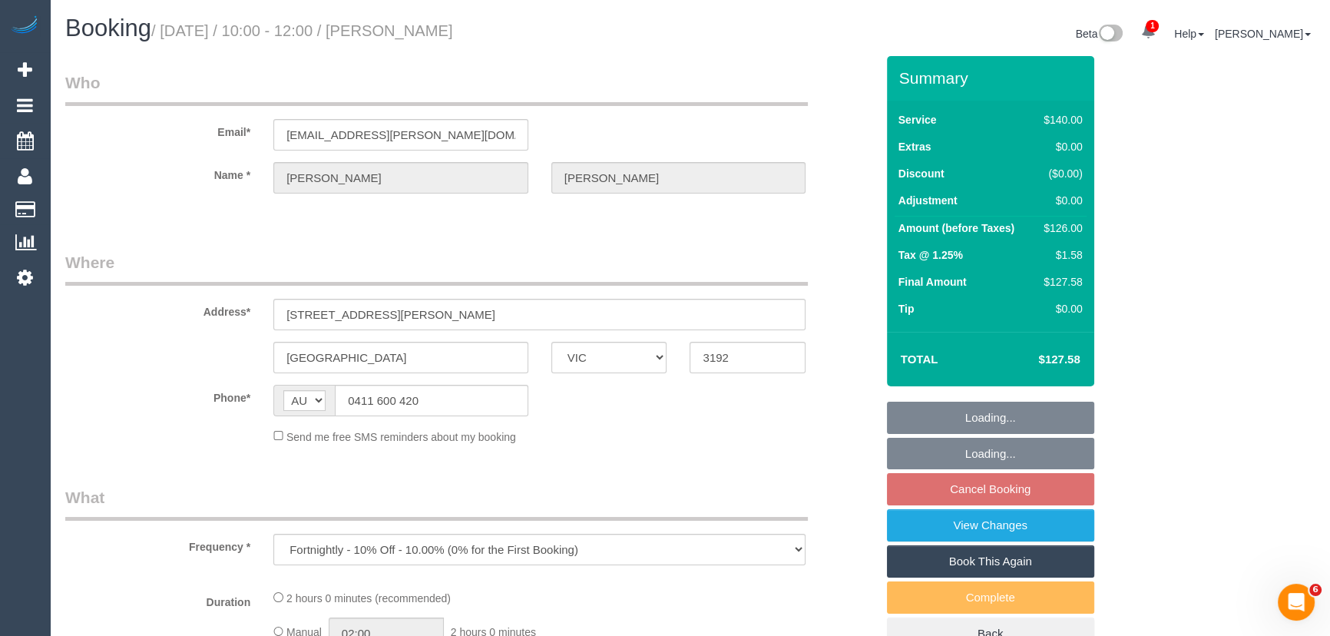
select select "number:22"
select select "number:34"
select select "number:26"
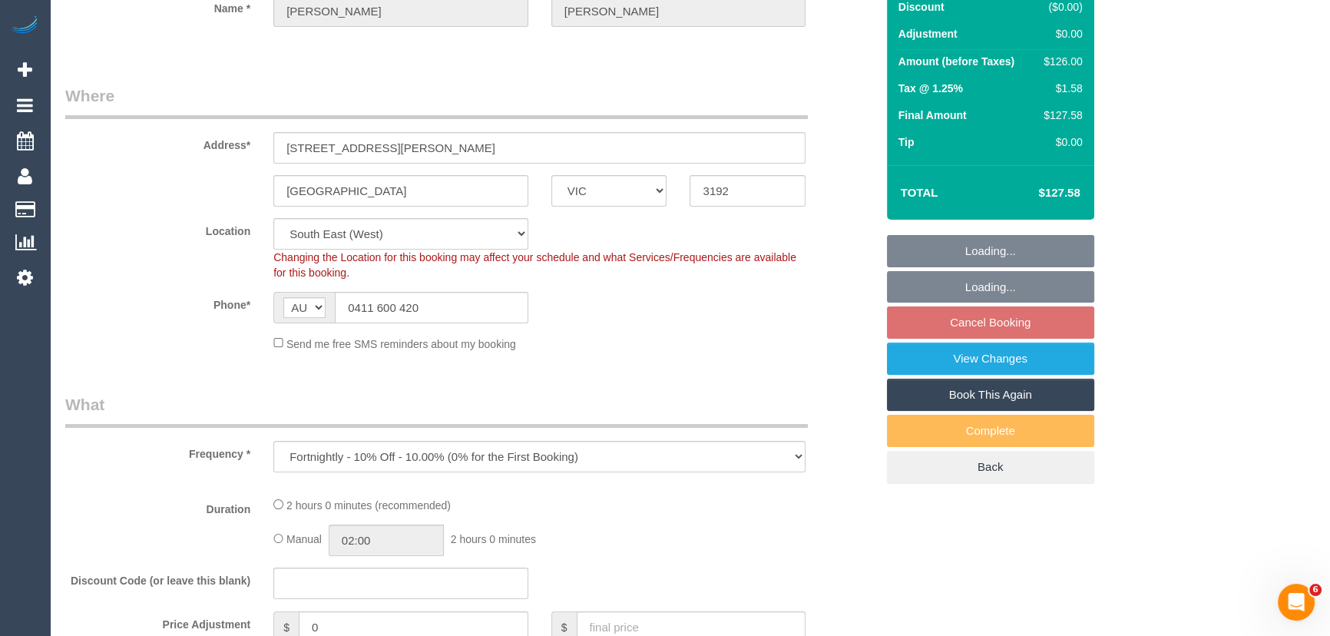
select select "object:690"
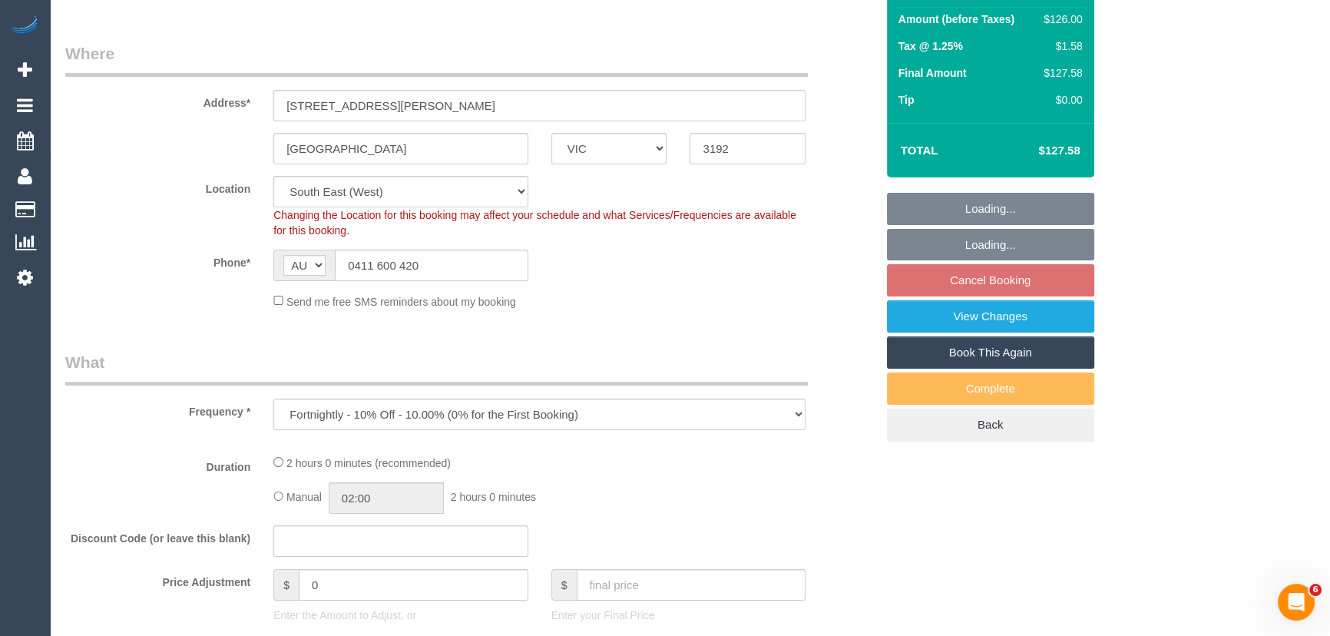
select select "spot3"
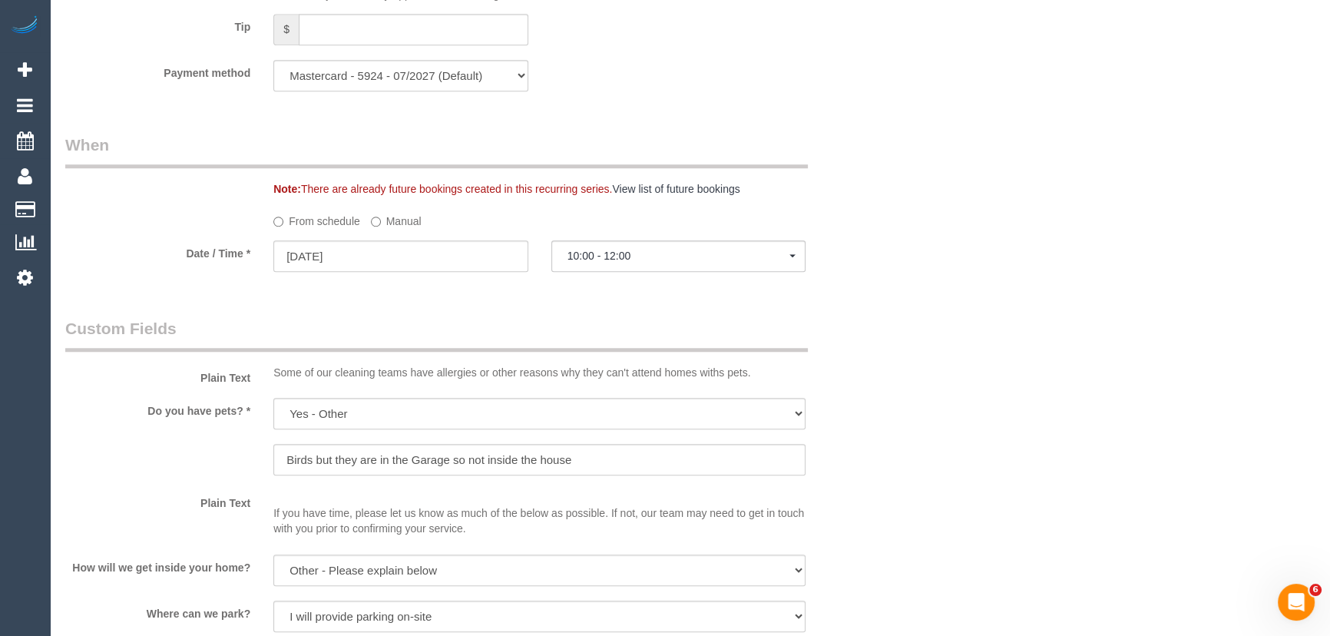
scroll to position [1674, 0]
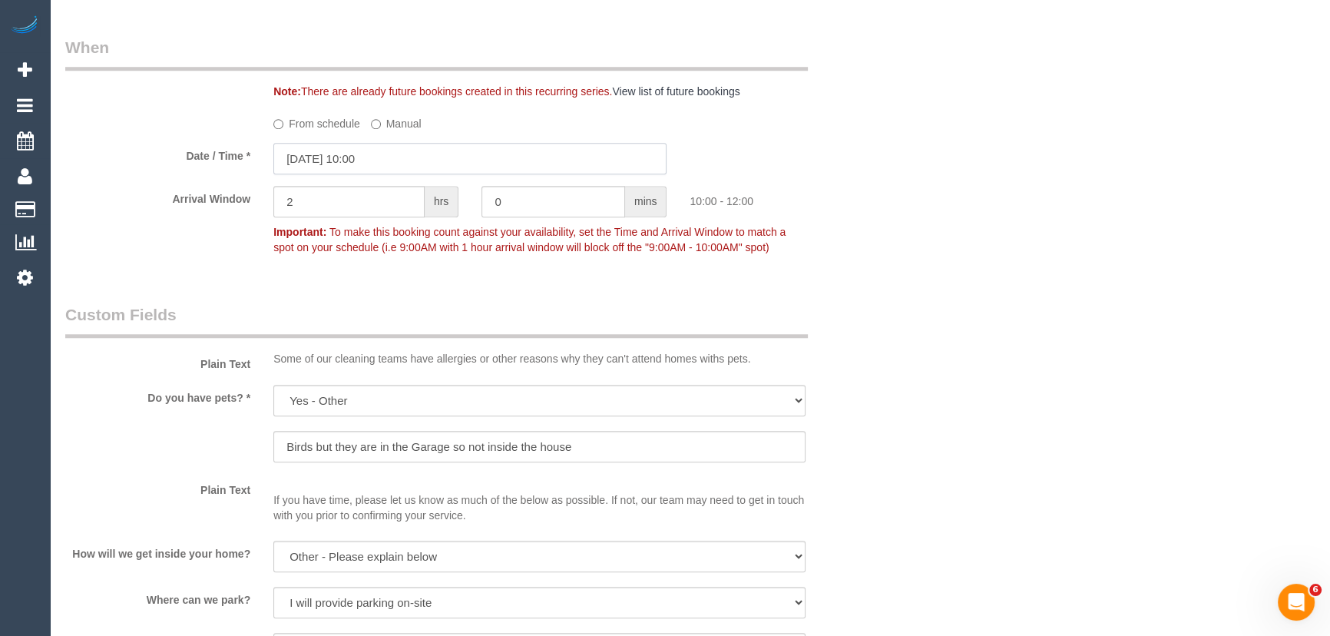
click at [392, 164] on input "[DATE] 10:00" at bounding box center [469, 158] width 393 height 31
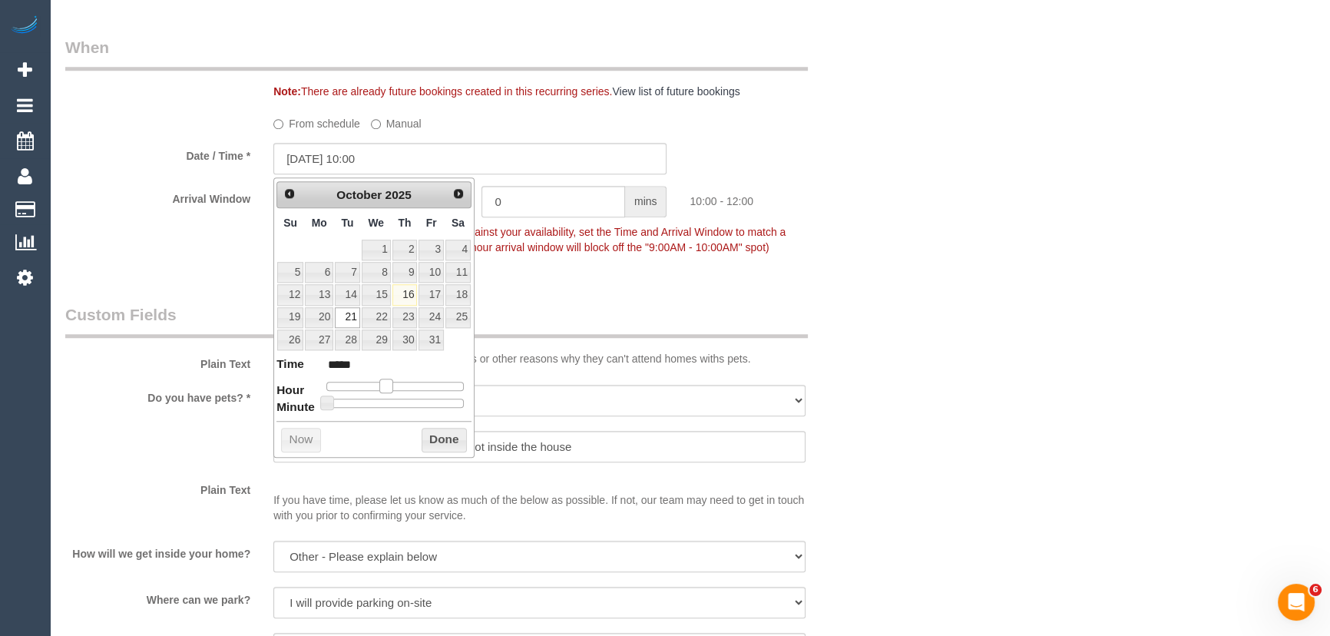
drag, startPoint x: 382, startPoint y: 386, endPoint x: 390, endPoint y: 385, distance: 7.7
click at [385, 385] on span at bounding box center [386, 385] width 14 height 14
type input "[DATE] 11:00"
type input "*****"
click at [393, 385] on span at bounding box center [386, 385] width 14 height 14
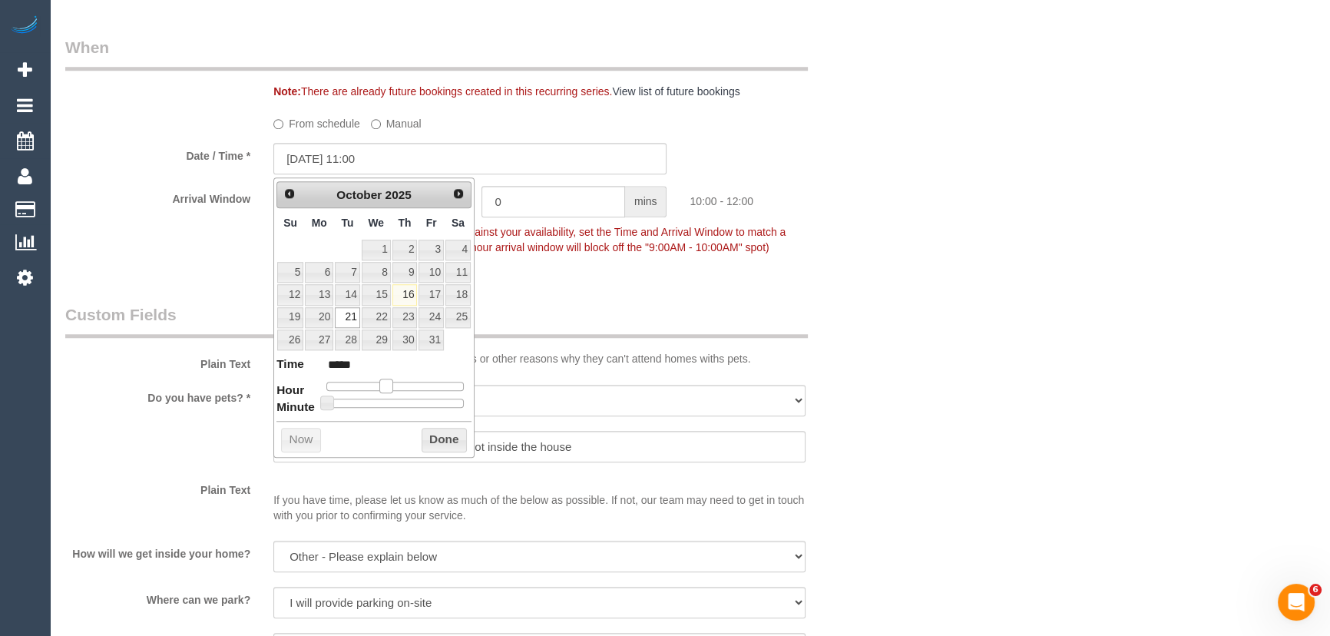
type input "[DATE] 12:00"
type input "*****"
click at [401, 385] on span at bounding box center [398, 385] width 14 height 14
click at [633, 262] on div "Arrival Window 2 hrs 0 mins 12:00 - 14:00 Important: To make this booking count…" at bounding box center [470, 224] width 833 height 76
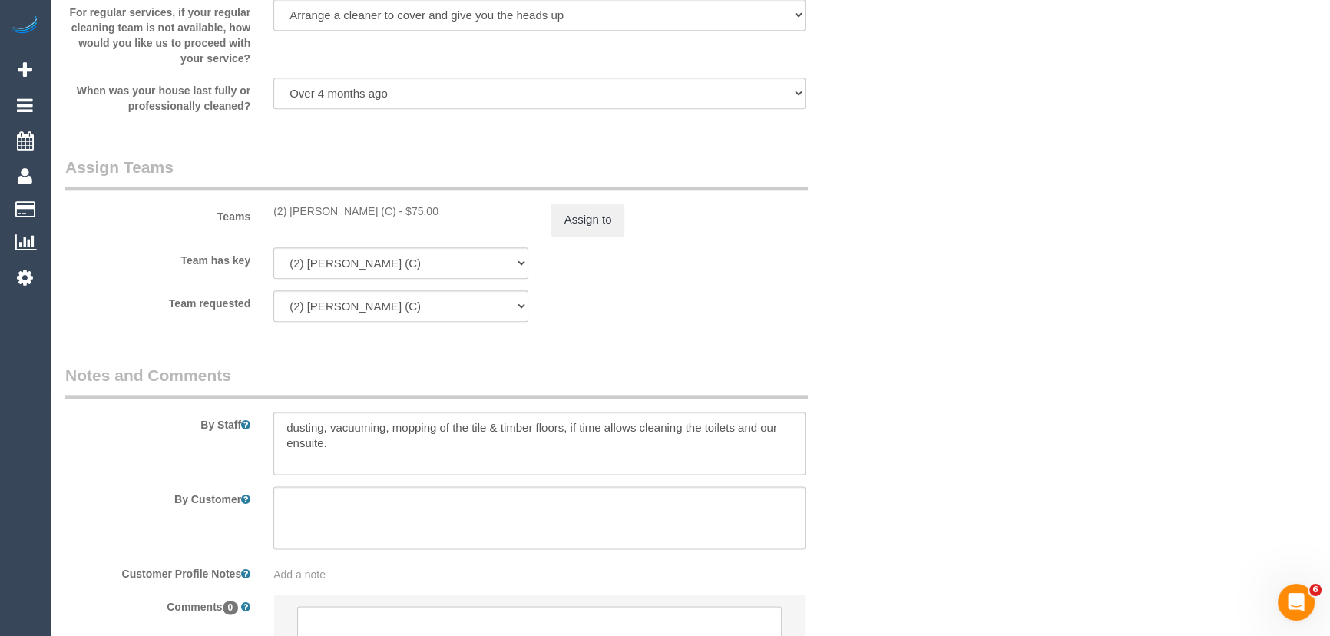
scroll to position [2496, 0]
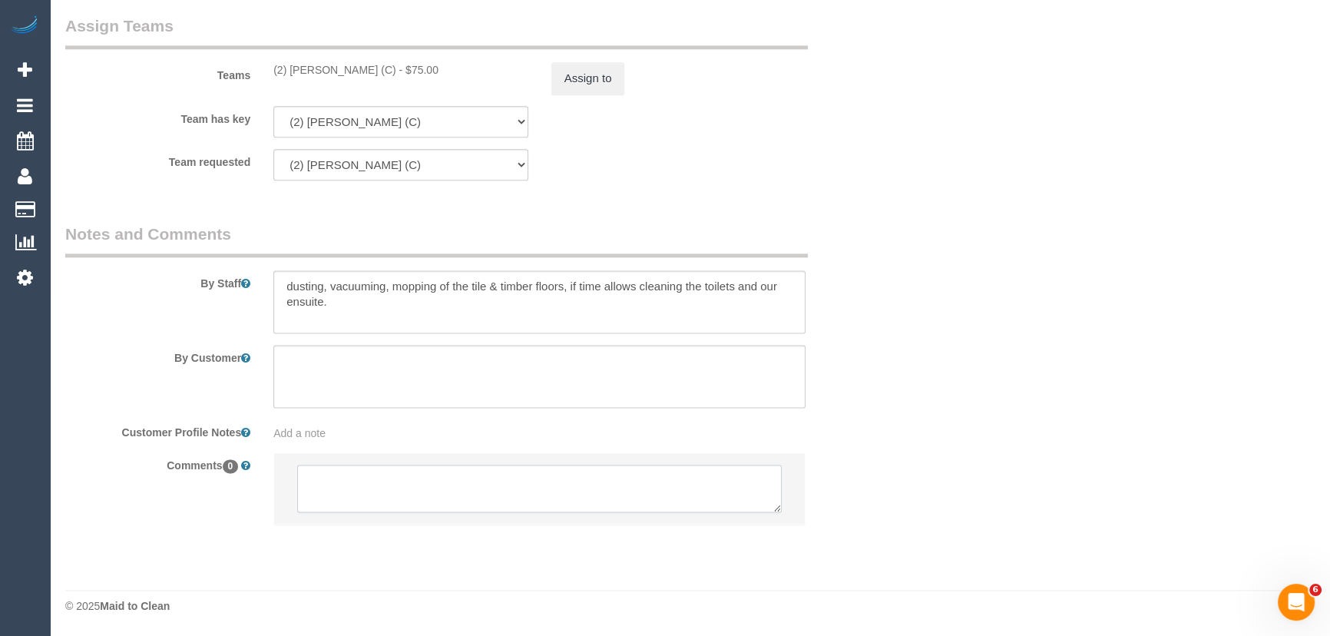
click at [396, 490] on textarea at bounding box center [539, 488] width 484 height 48
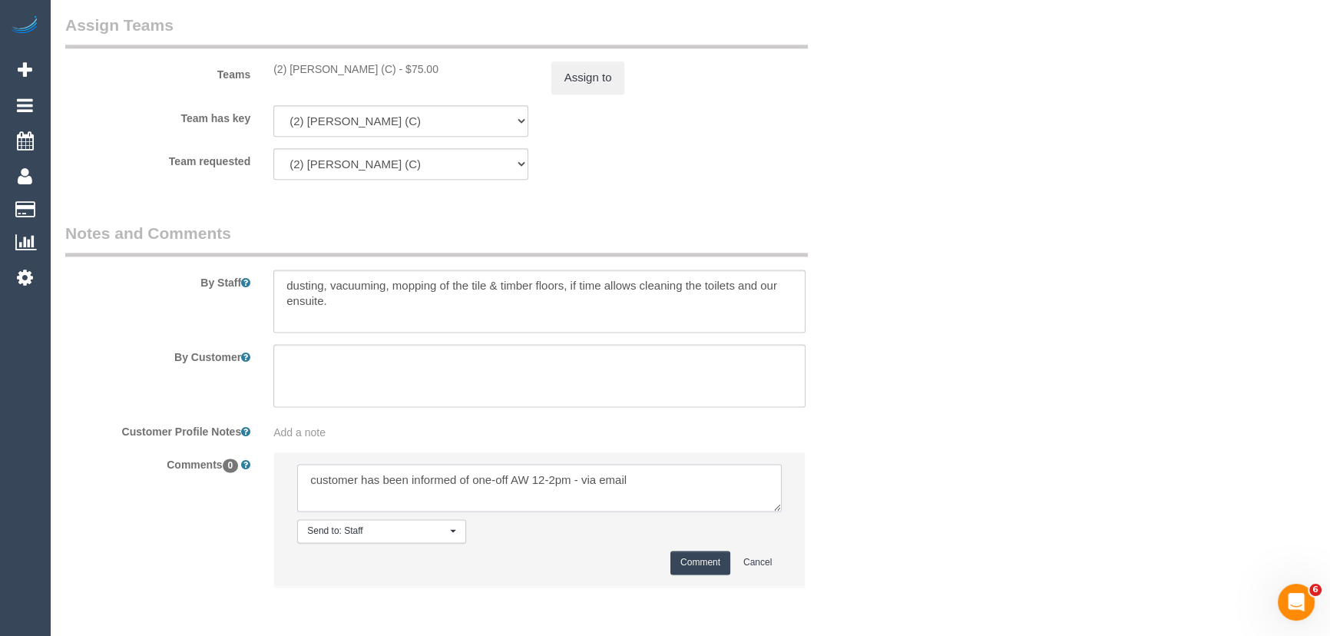
type textarea "customer has been informed of one-off AW 12-2pm - via email"
click at [701, 565] on button "Comment" at bounding box center [700, 562] width 60 height 24
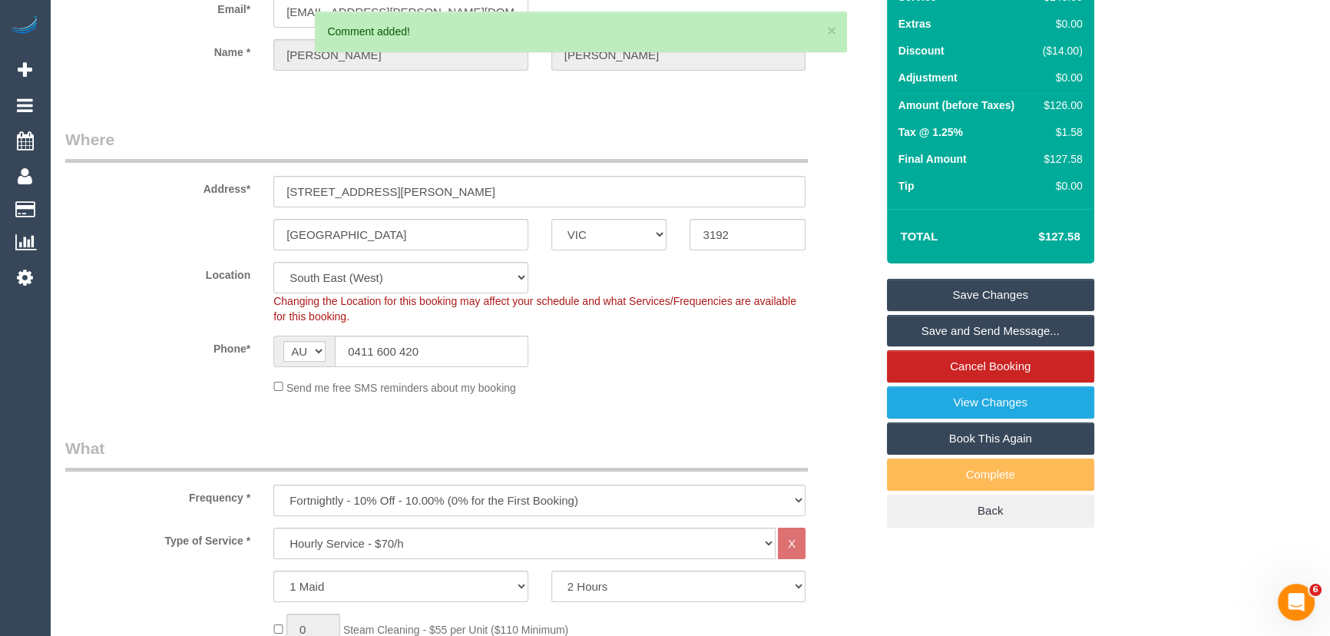
scroll to position [0, 0]
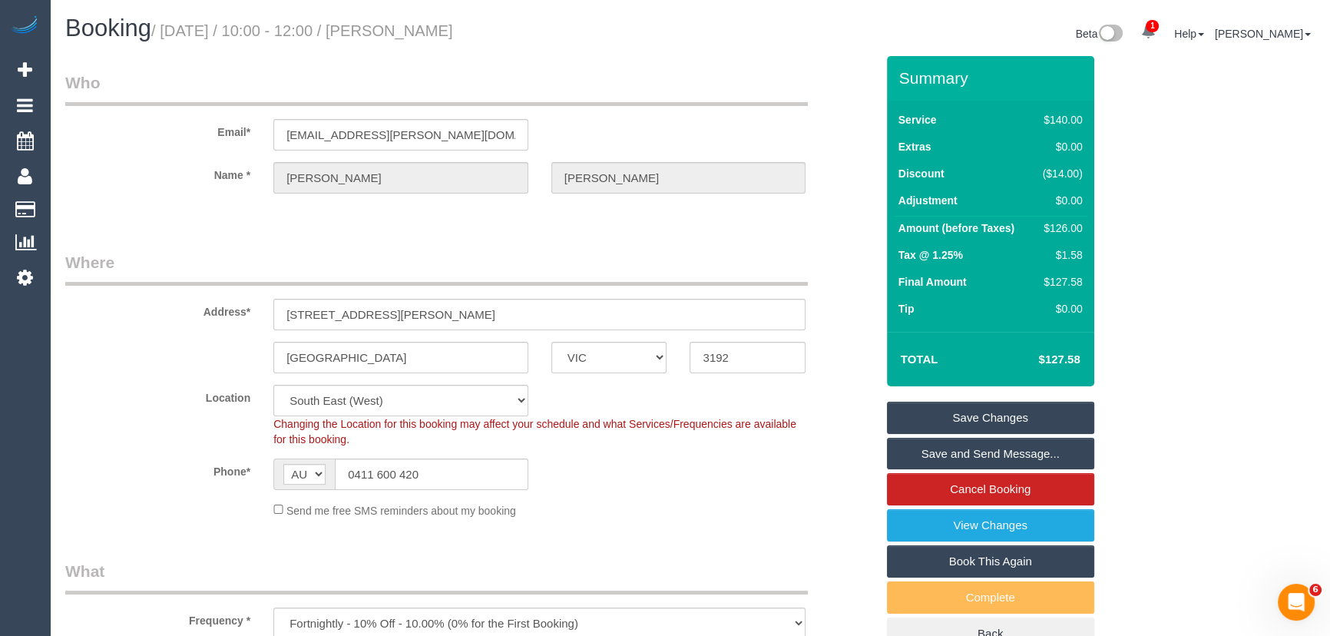
click at [407, 33] on small "/ [DATE] / 10:00 - 12:00 / [PERSON_NAME]" at bounding box center [302, 30] width 302 height 17
click at [407, 74] on legend "Who" at bounding box center [436, 88] width 742 height 35
click at [403, 30] on small "/ [DATE] / 10:00 - 12:00 / [PERSON_NAME]" at bounding box center [302, 30] width 302 height 17
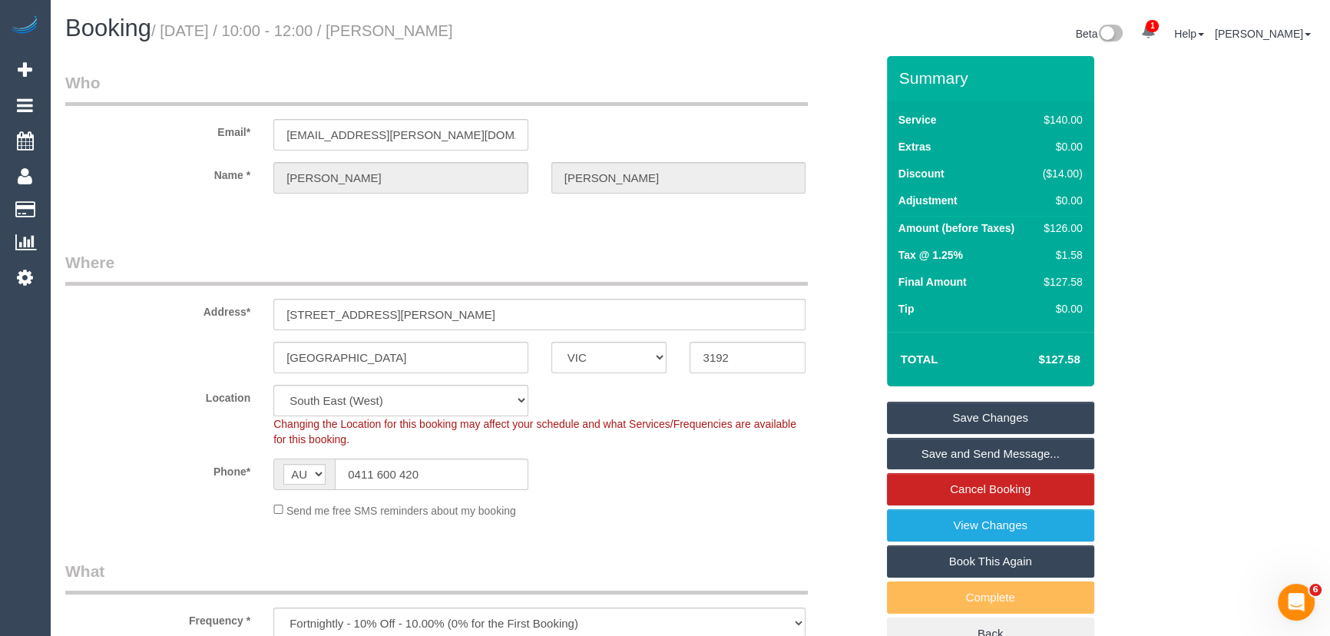
click at [403, 30] on small "/ [DATE] / 10:00 - 12:00 / [PERSON_NAME]" at bounding box center [302, 30] width 302 height 17
copy small "[PERSON_NAME]"
click at [960, 417] on link "Save Changes" at bounding box center [990, 417] width 207 height 32
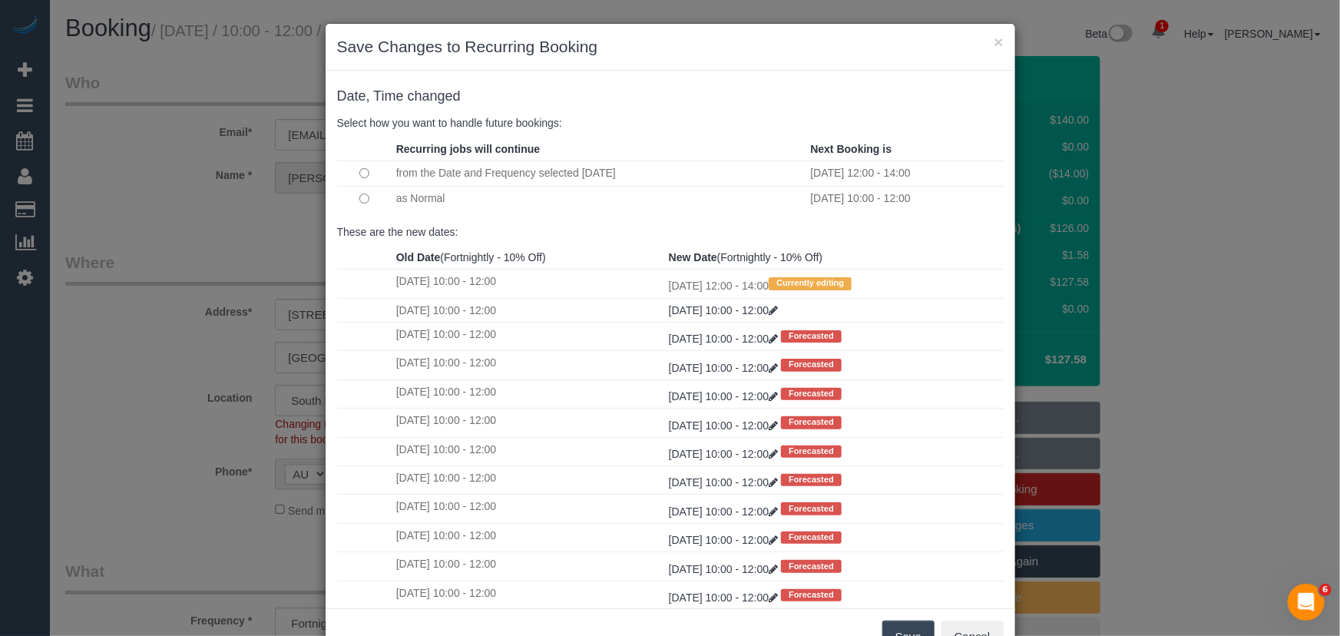
click at [899, 625] on button "Save" at bounding box center [908, 636] width 52 height 32
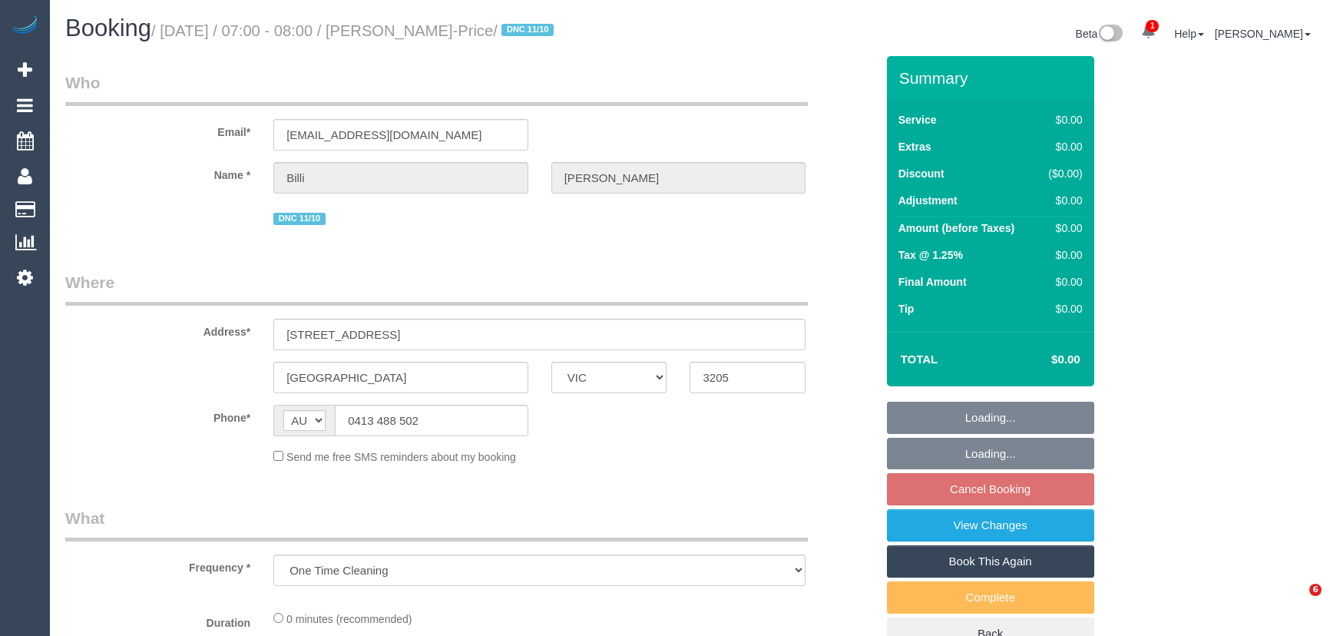
select select "VIC"
select select "string:stripe-pm_1S92bL2GScqysDRVNIUHrrC1"
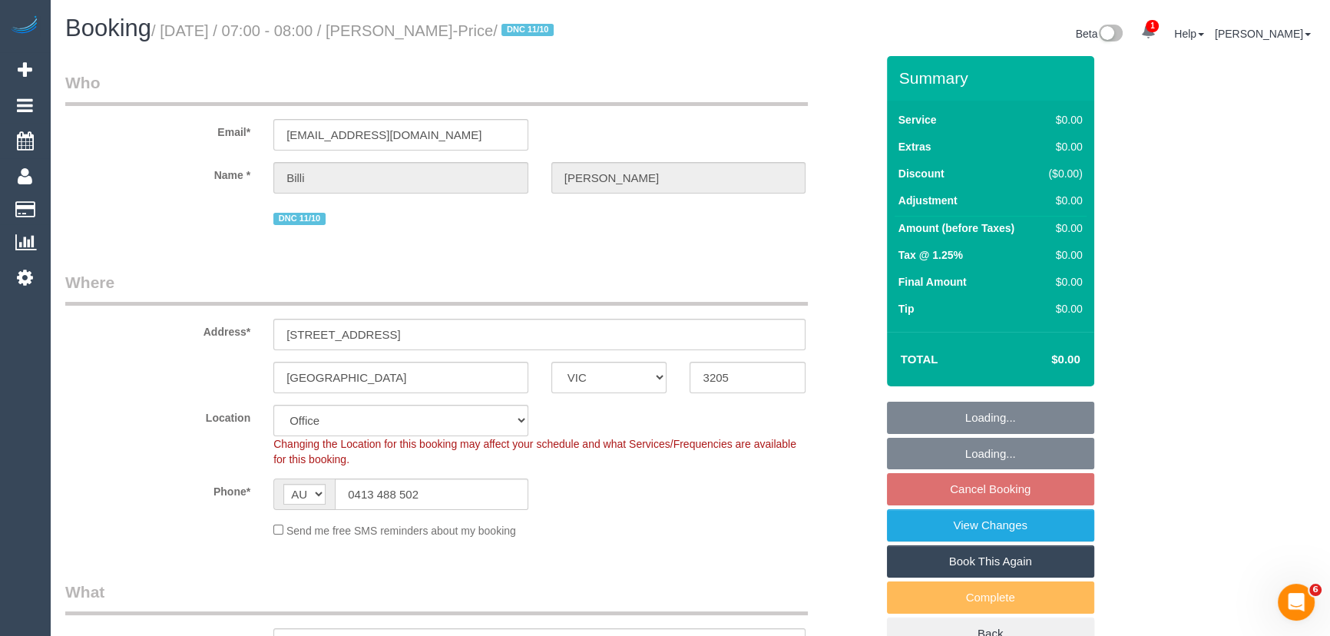
select select "object:797"
select select "number:28"
select select "number:16"
select select "number:19"
select select "number:24"
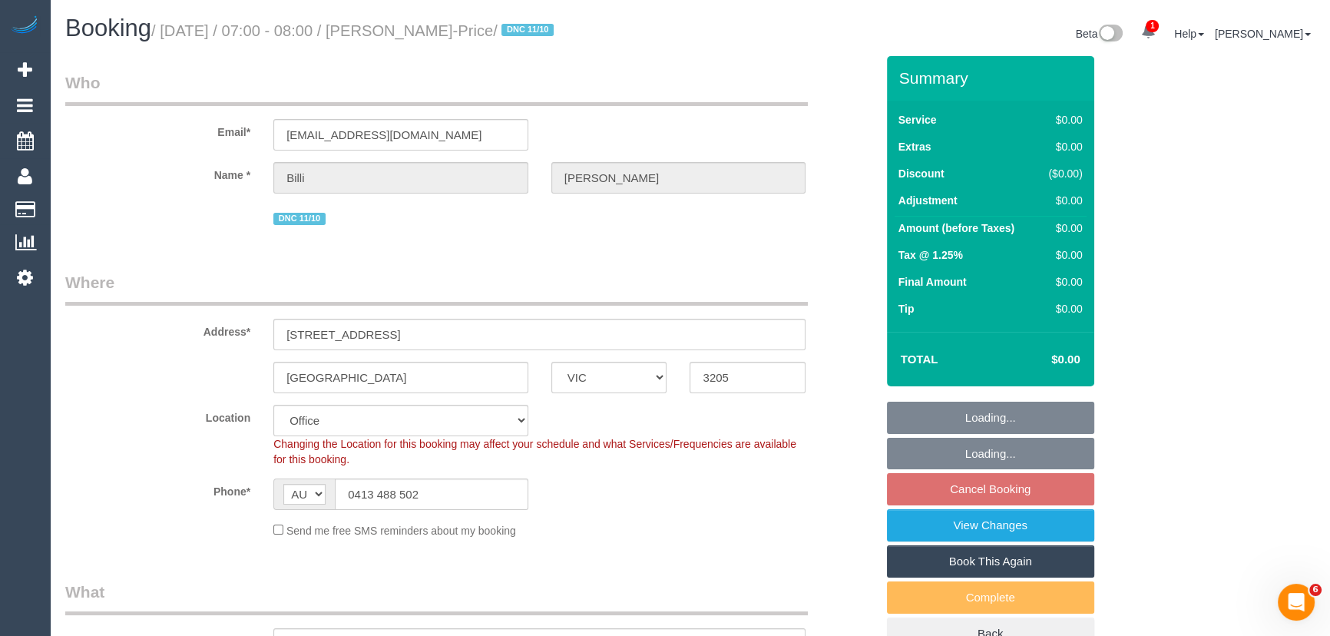
select select "number:12"
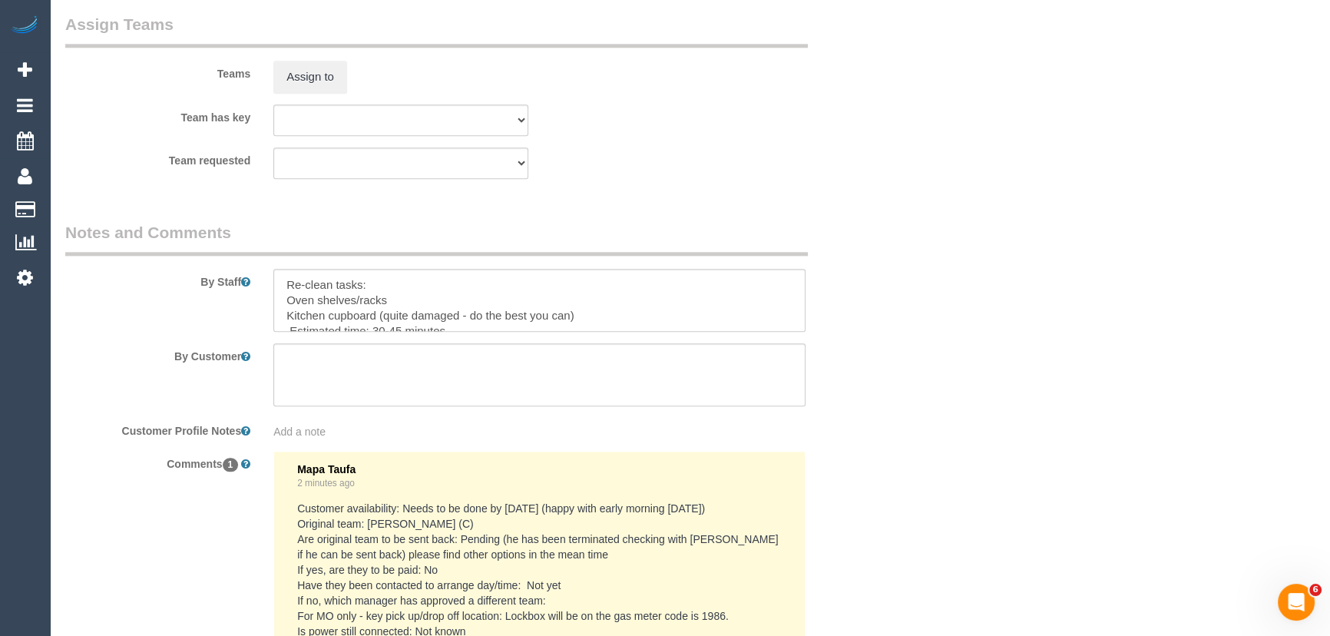
drag, startPoint x: 801, startPoint y: 256, endPoint x: 721, endPoint y: 191, distance: 103.7
click at [801, 255] on fieldset "Notes and Comments By Staff By Customer Customer Profile Notes Add a note Comme…" at bounding box center [470, 527] width 810 height 613
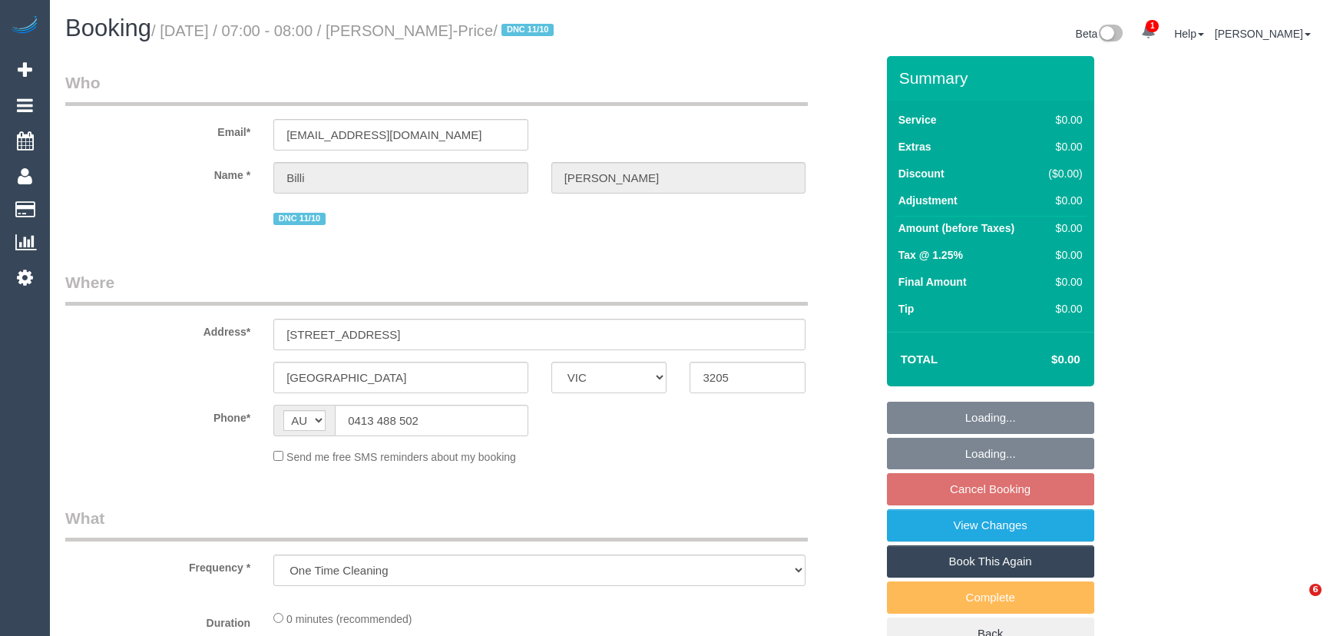
select select "VIC"
select select "string:stripe-pm_1S92bL2GScqysDRVNIUHrrC1"
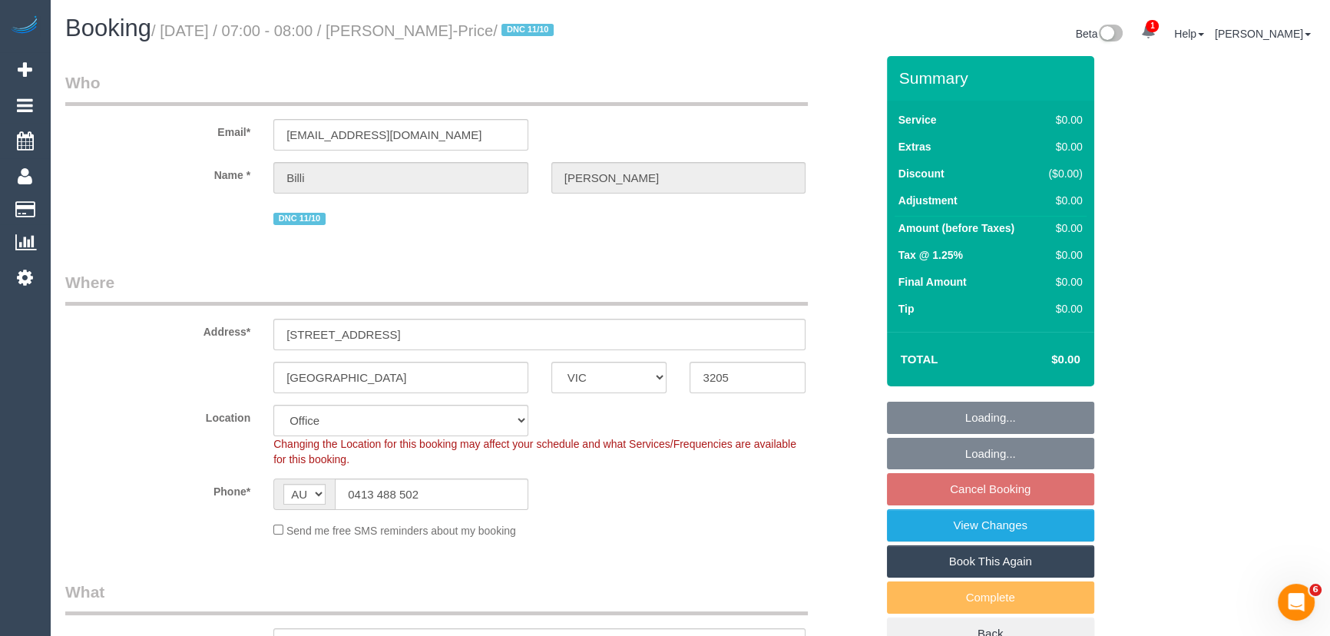
select select "object:783"
select select "number:28"
select select "number:16"
select select "number:19"
select select "number:24"
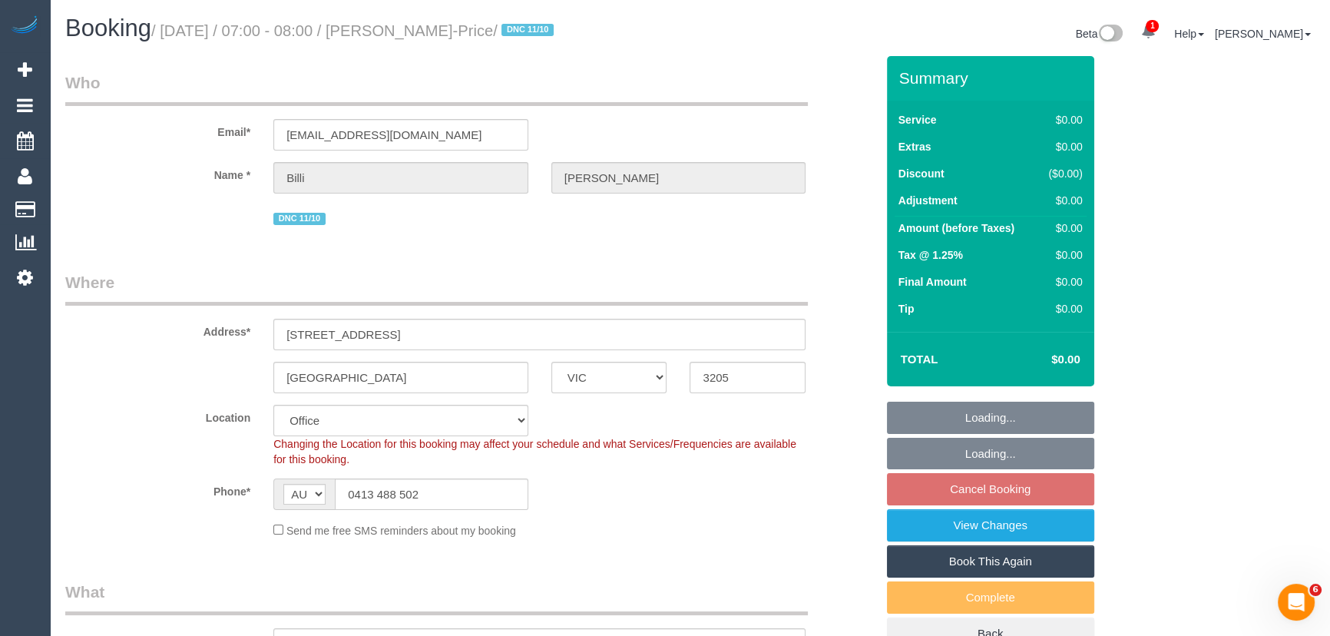
select select "number:12"
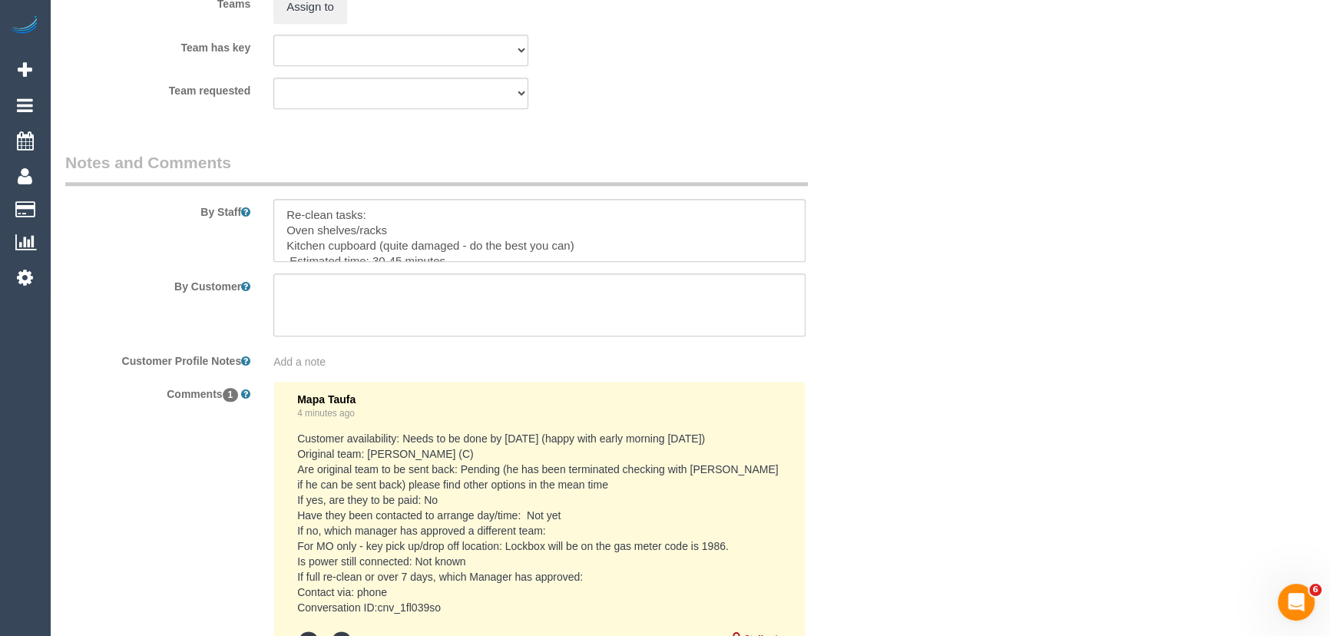
scroll to position [2409, 0]
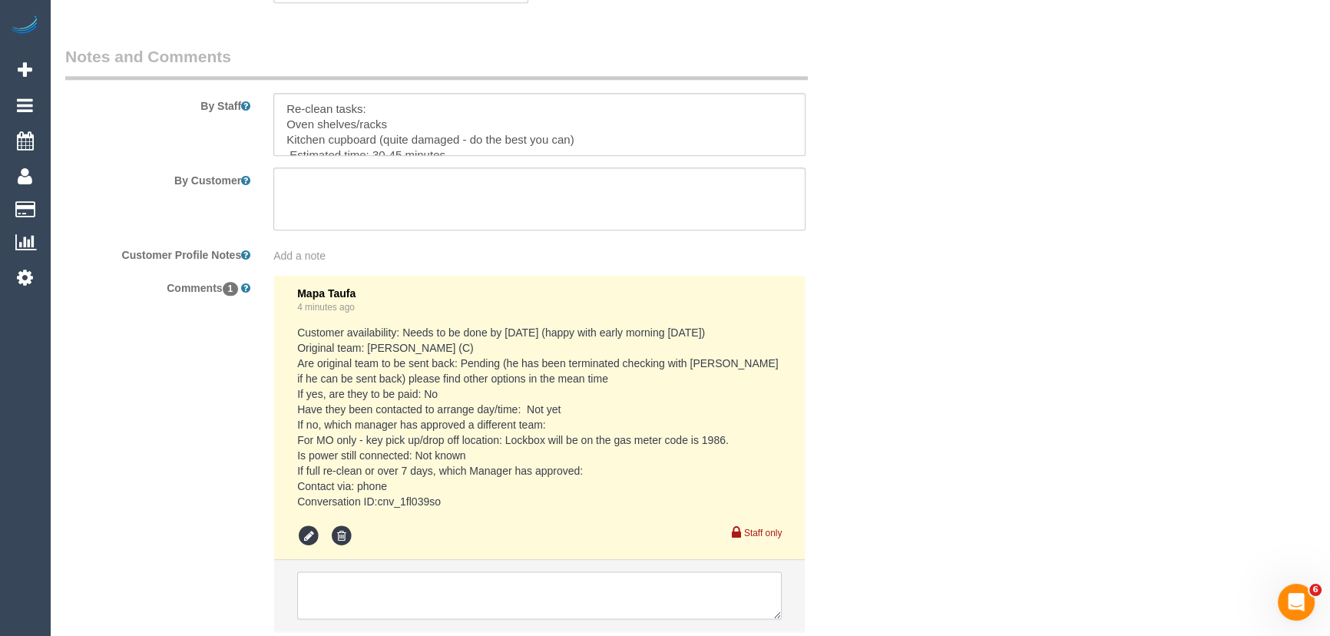
click at [375, 571] on textarea at bounding box center [539, 595] width 484 height 48
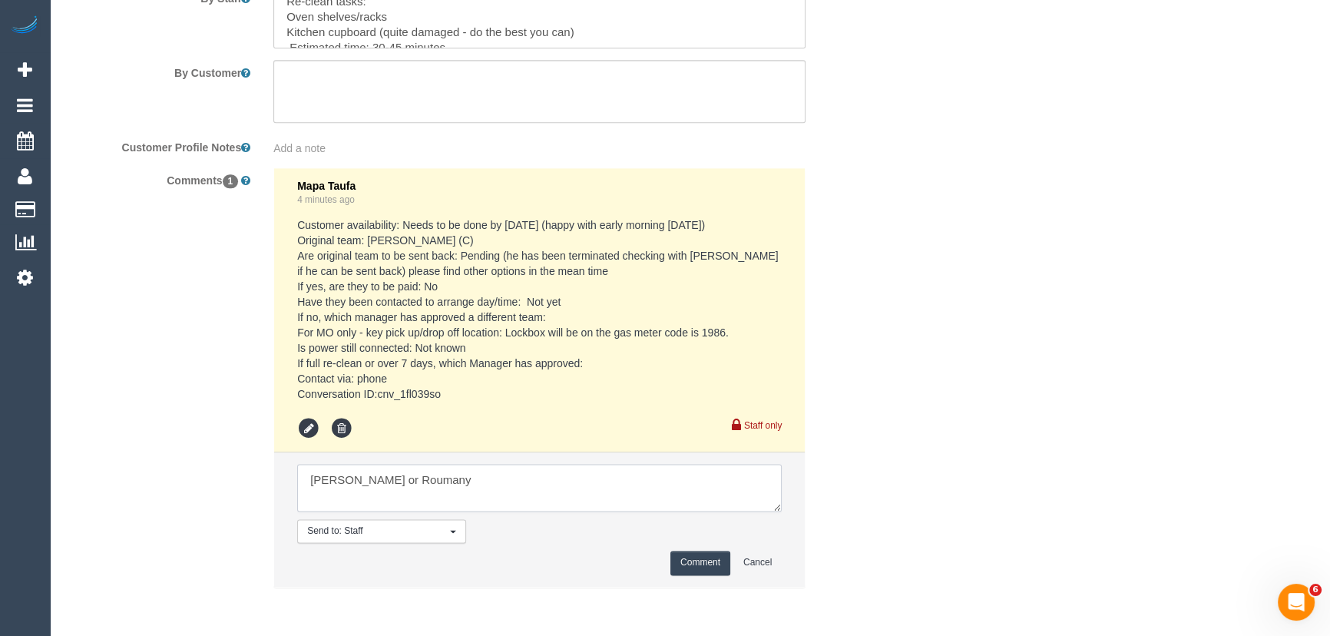
type textarea "[PERSON_NAME] or Roumany"
click at [703, 568] on button "Comment" at bounding box center [700, 562] width 60 height 24
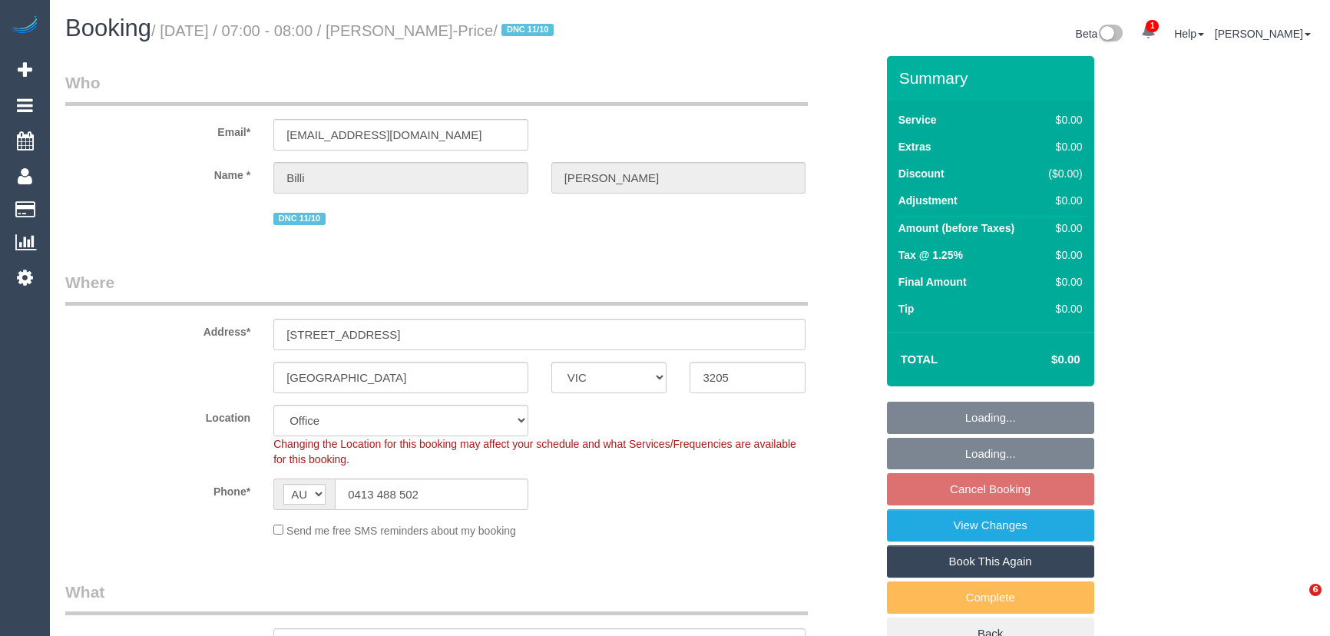
select select "VIC"
select select "string:stripe-pm_1S92bL2GScqysDRVNIUHrrC1"
select select "number:28"
select select "number:16"
select select "number:19"
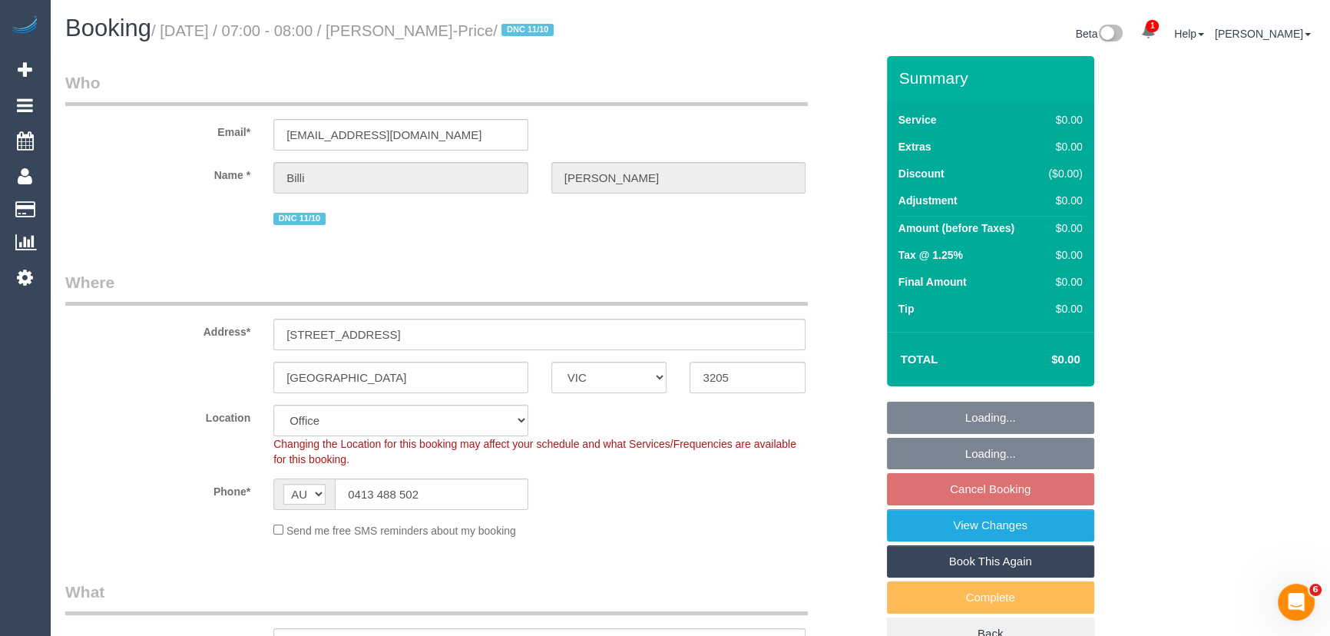
select select "number:24"
select select "number:12"
select select "object:2107"
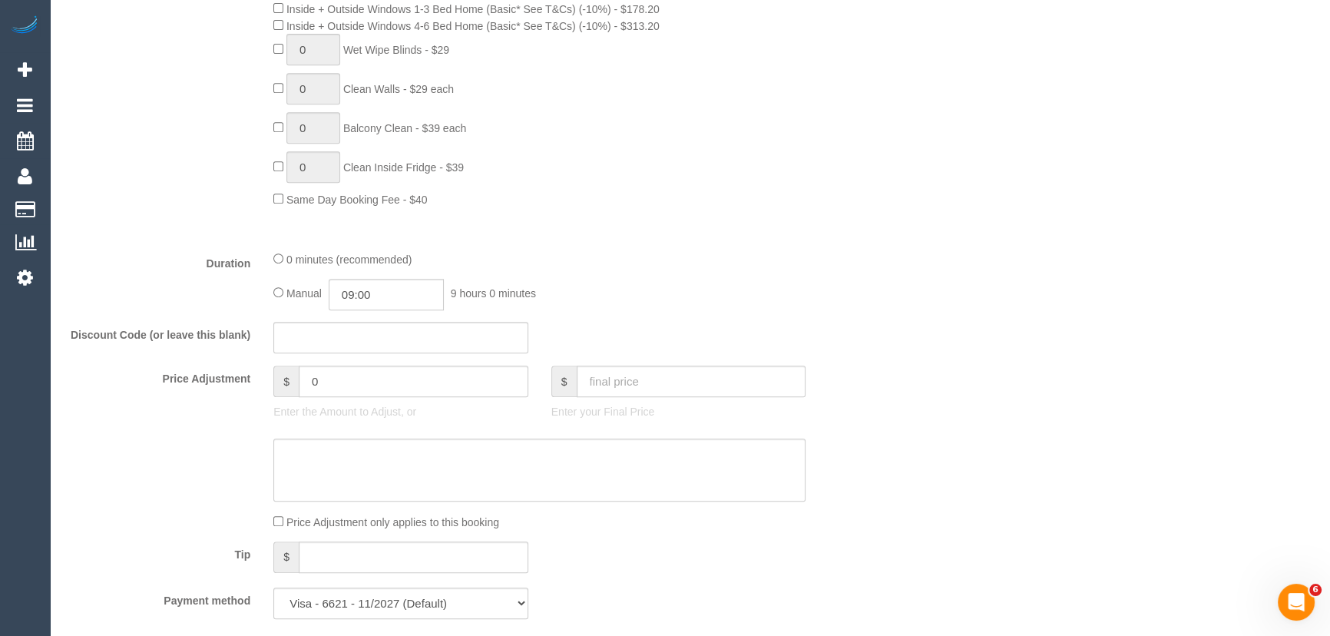
scroll to position [976, 0]
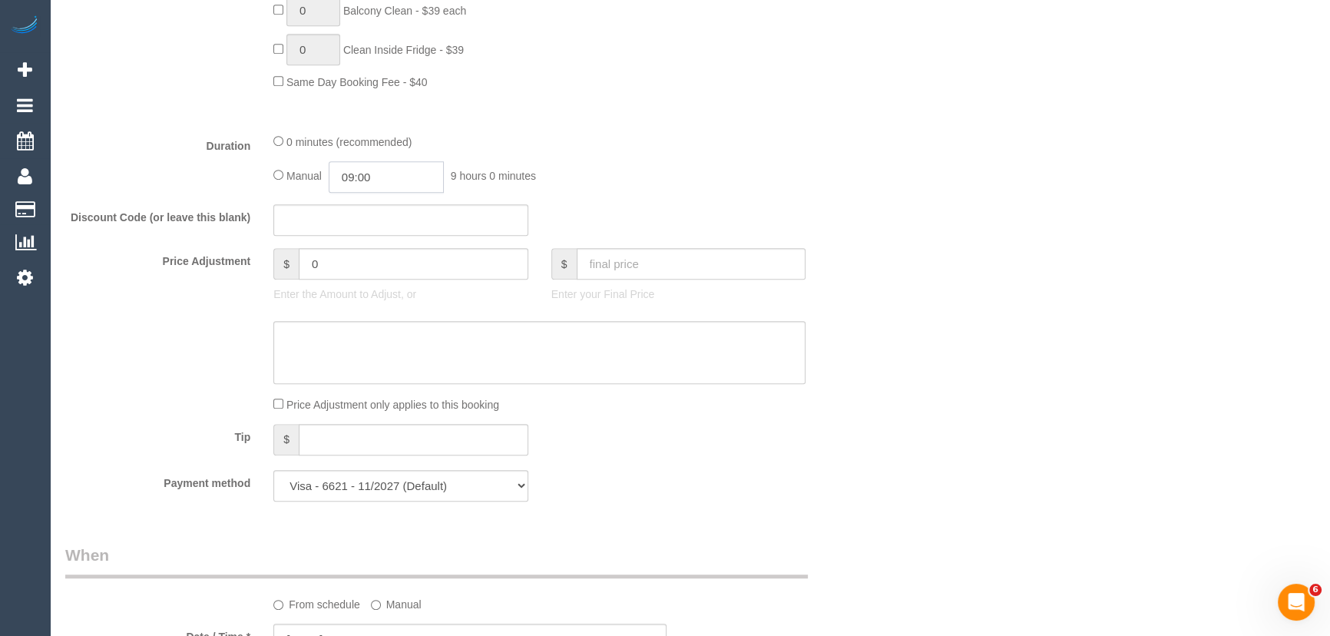
click at [395, 180] on input "09:00" at bounding box center [386, 176] width 115 height 31
click at [368, 213] on li "01:00" at bounding box center [369, 215] width 68 height 20
click at [407, 173] on input "01:00" at bounding box center [386, 176] width 115 height 31
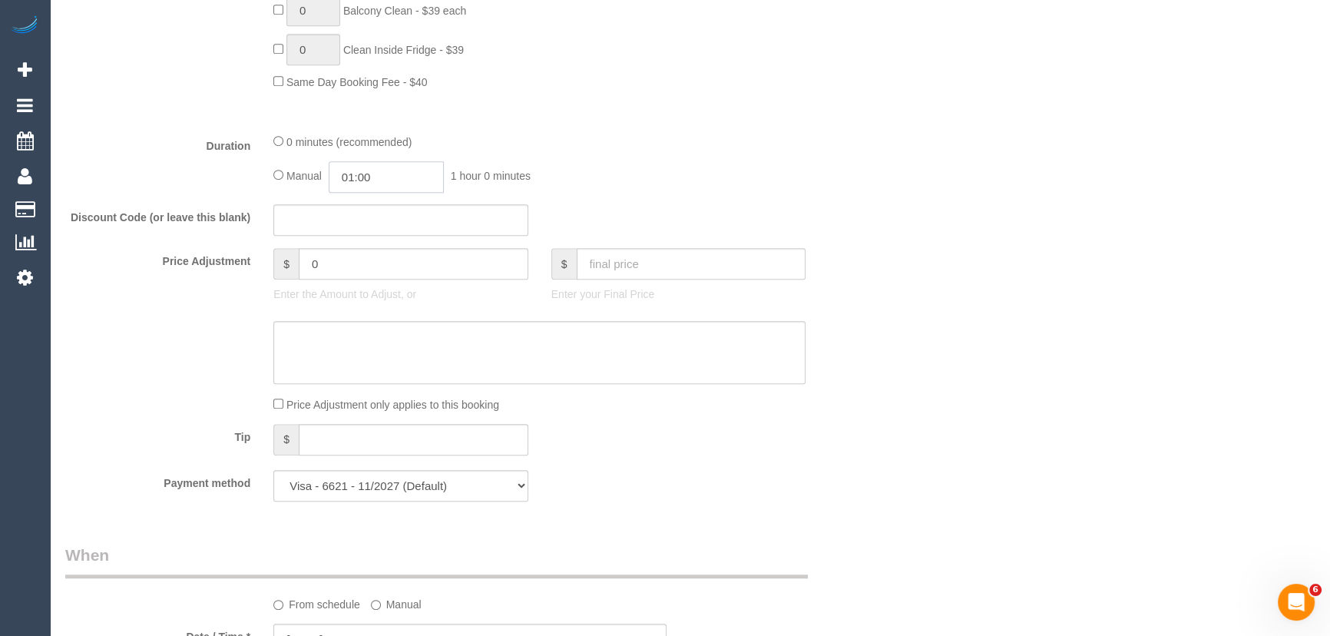
scroll to position [20, 0]
click at [377, 204] on li "00:30" at bounding box center [369, 207] width 68 height 20
click at [377, 204] on fieldset "What Frequency * One Time Cleaning Weekly - 10% Off - 10.00% (0% for the First …" at bounding box center [470, 58] width 810 height 909
click at [399, 179] on input "00:30" at bounding box center [386, 176] width 115 height 31
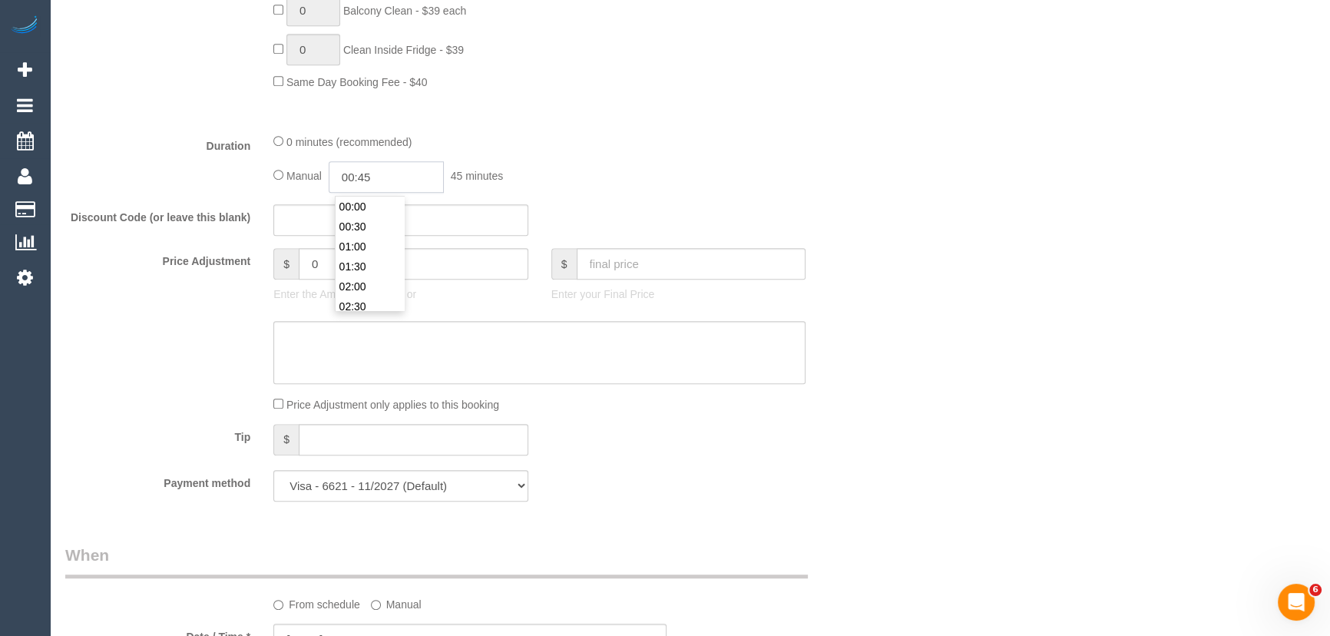
type input "00:45"
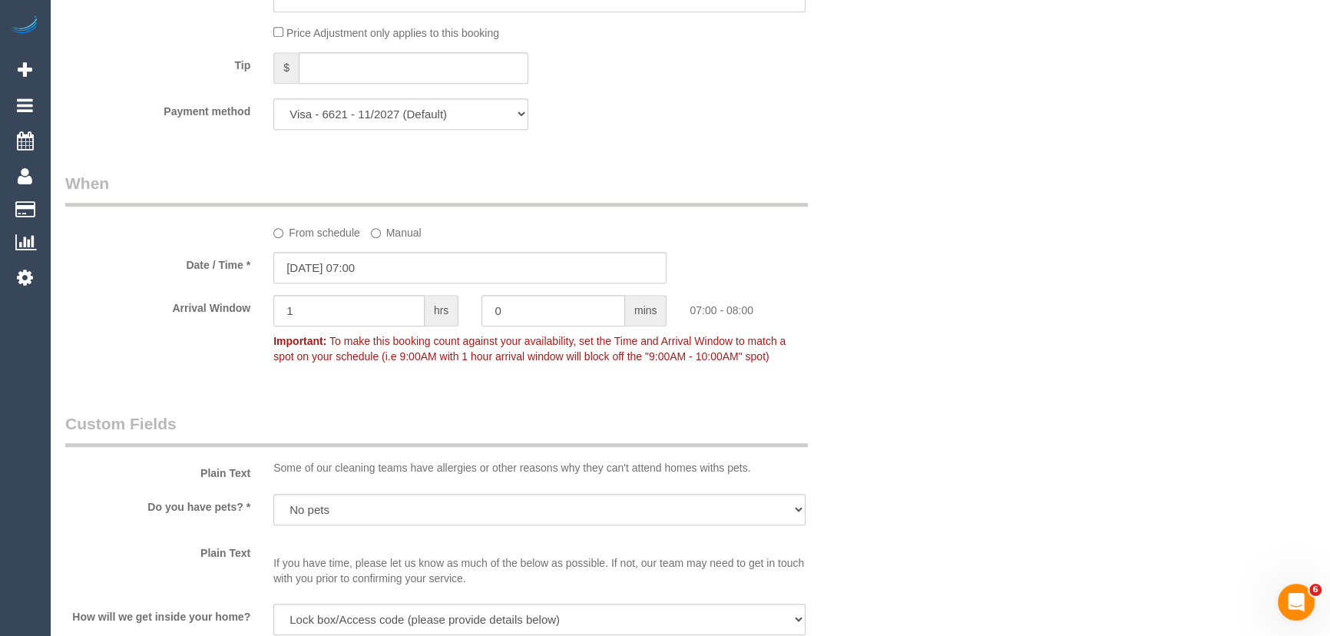
scroll to position [1466, 0]
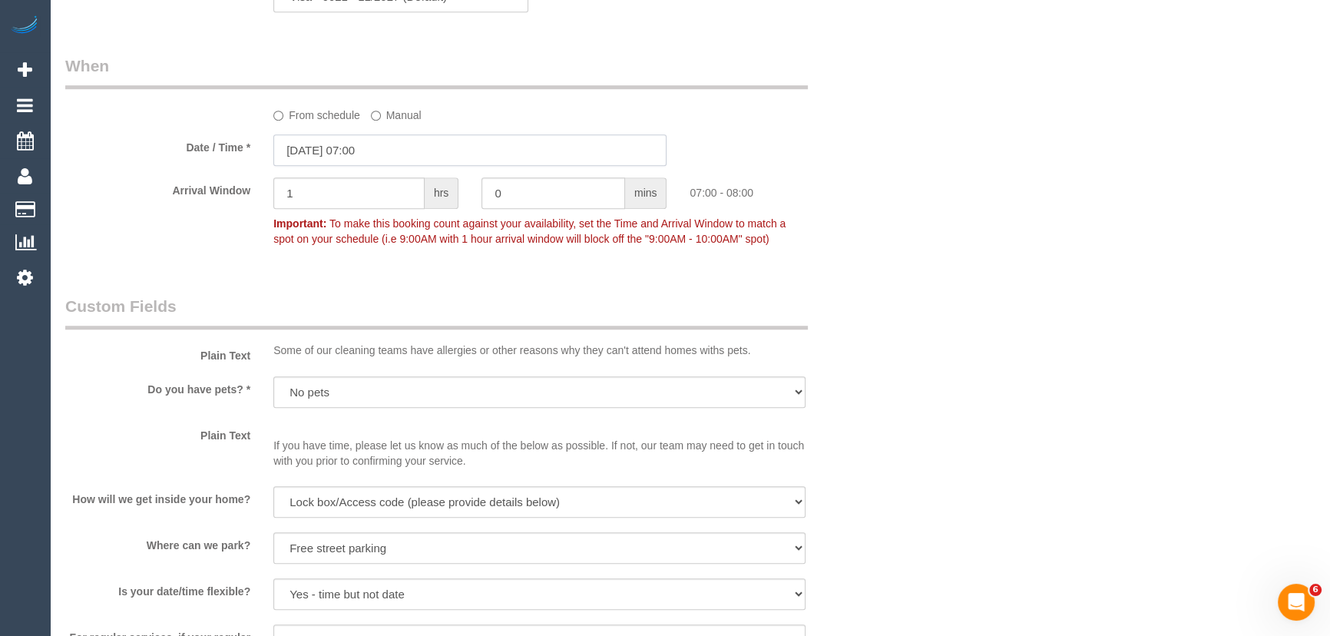
click at [406, 160] on input "[DATE] 07:00" at bounding box center [469, 149] width 393 height 31
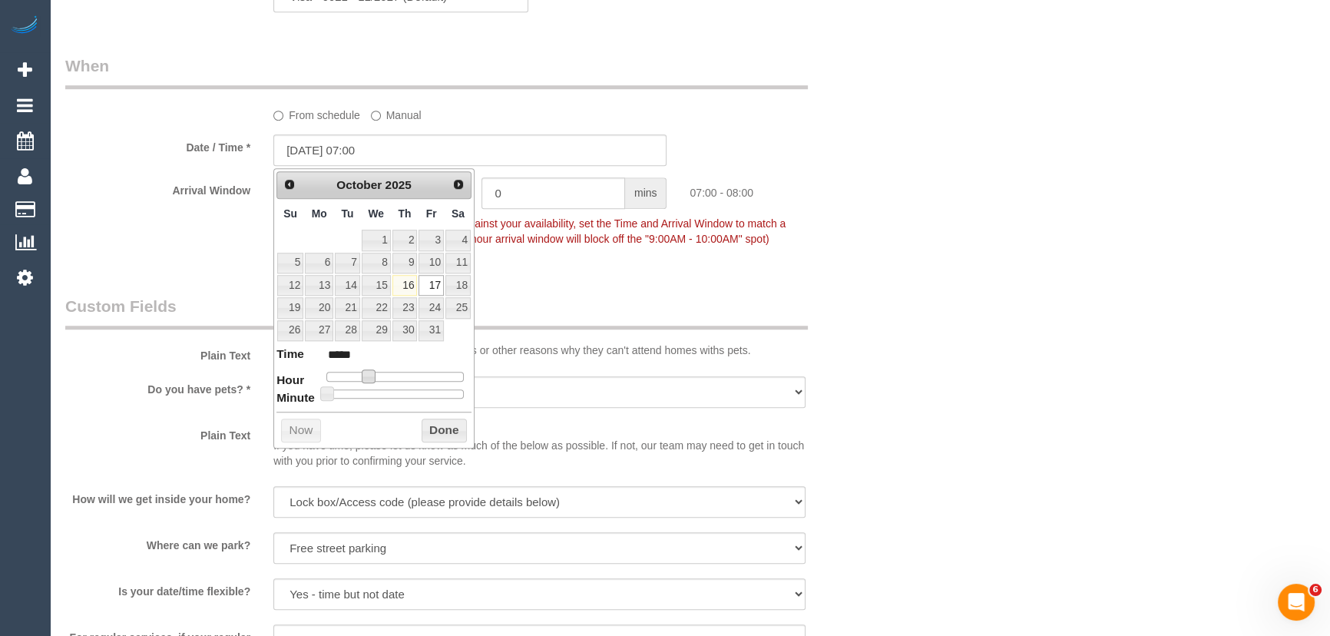
click at [371, 377] on span at bounding box center [369, 376] width 14 height 14
click at [375, 376] on span at bounding box center [369, 376] width 14 height 14
type input "[DATE] 08:00"
type input "*****"
drag, startPoint x: 375, startPoint y: 375, endPoint x: 384, endPoint y: 375, distance: 9.2
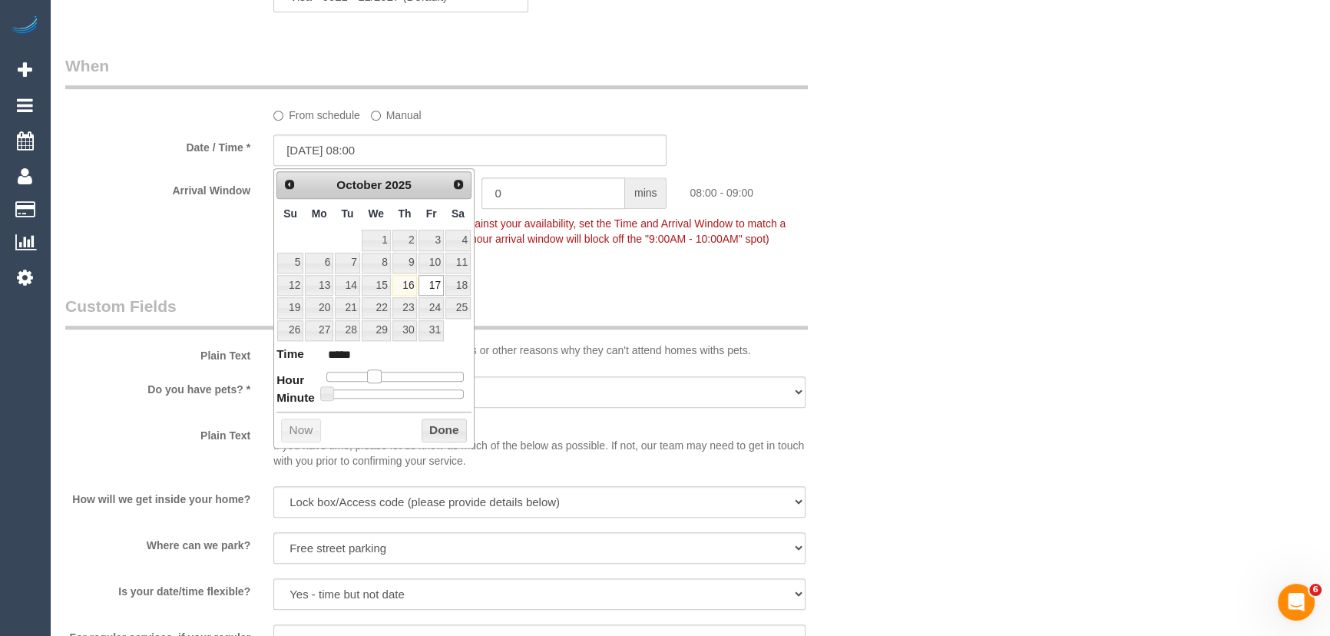
click at [384, 375] on div at bounding box center [394, 376] width 137 height 9
type input "[DATE] 09:00"
type input "*****"
drag, startPoint x: 371, startPoint y: 371, endPoint x: 380, endPoint y: 369, distance: 9.3
click at [380, 369] on span at bounding box center [380, 376] width 14 height 14
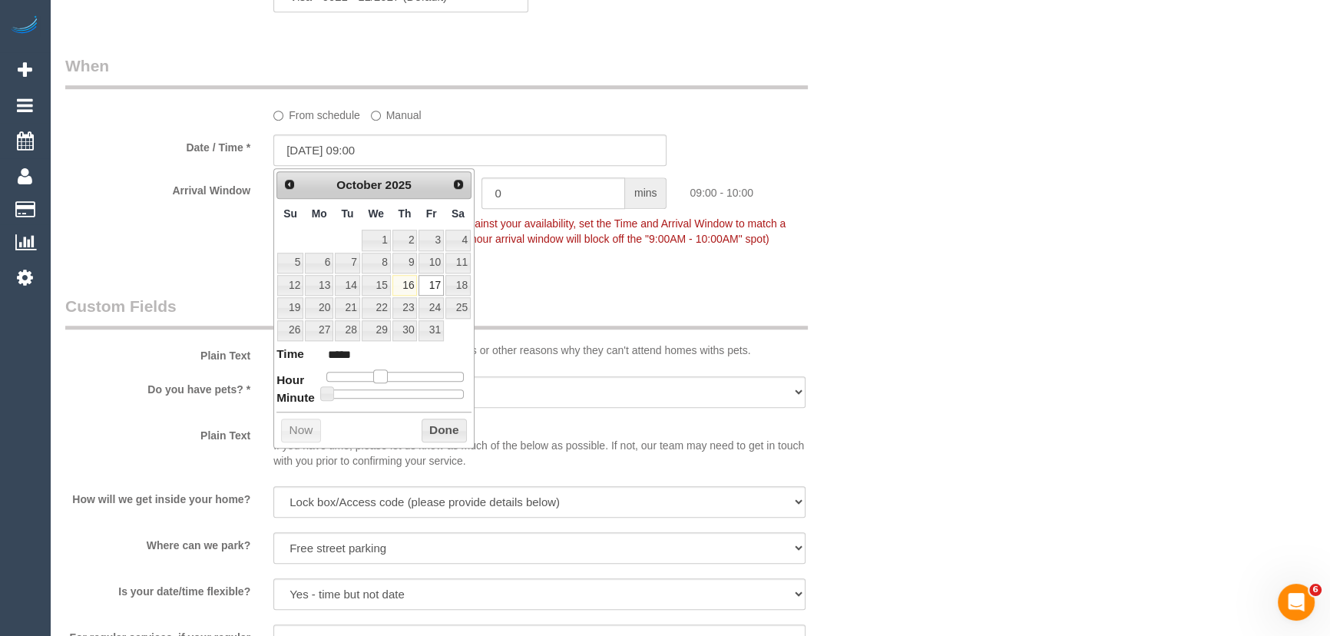
click at [378, 375] on span at bounding box center [380, 376] width 14 height 14
type input "[DATE] 08:00"
type input "*****"
click at [375, 375] on span at bounding box center [374, 376] width 14 height 14
click at [563, 288] on div "Who Email* [EMAIL_ADDRESS][DOMAIN_NAME] Name * [PERSON_NAME]-Price DNC 11/10 Wh…" at bounding box center [470, 169] width 833 height 3157
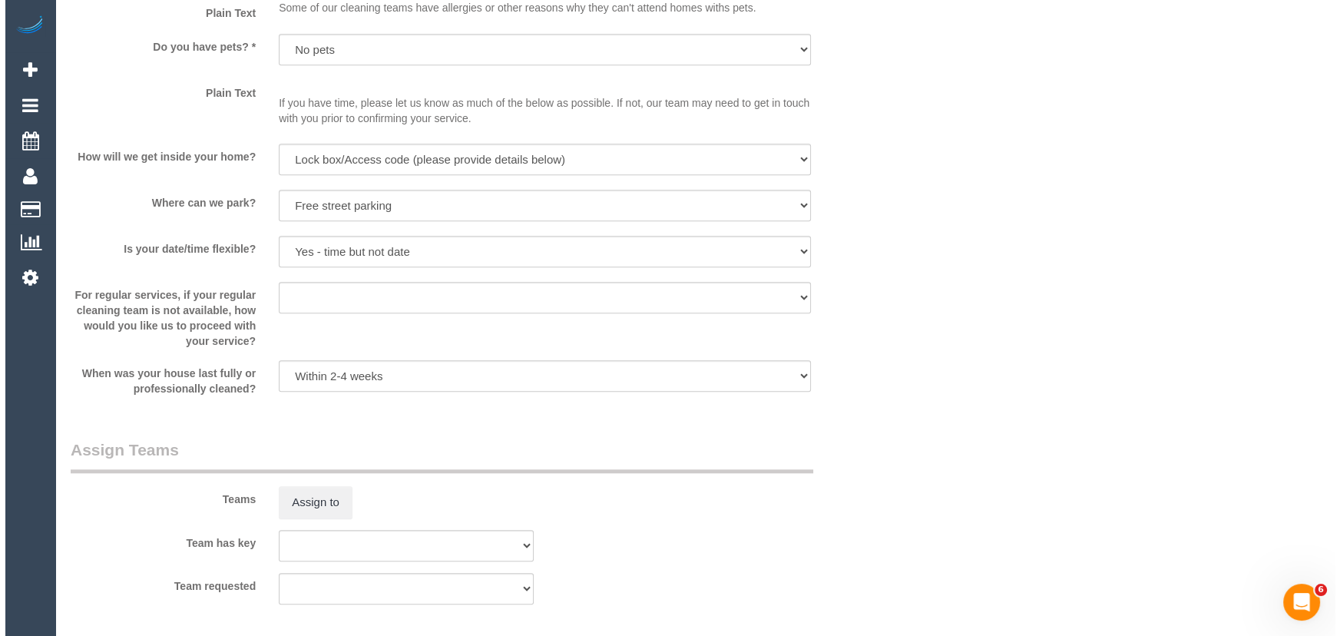
scroll to position [1814, 0]
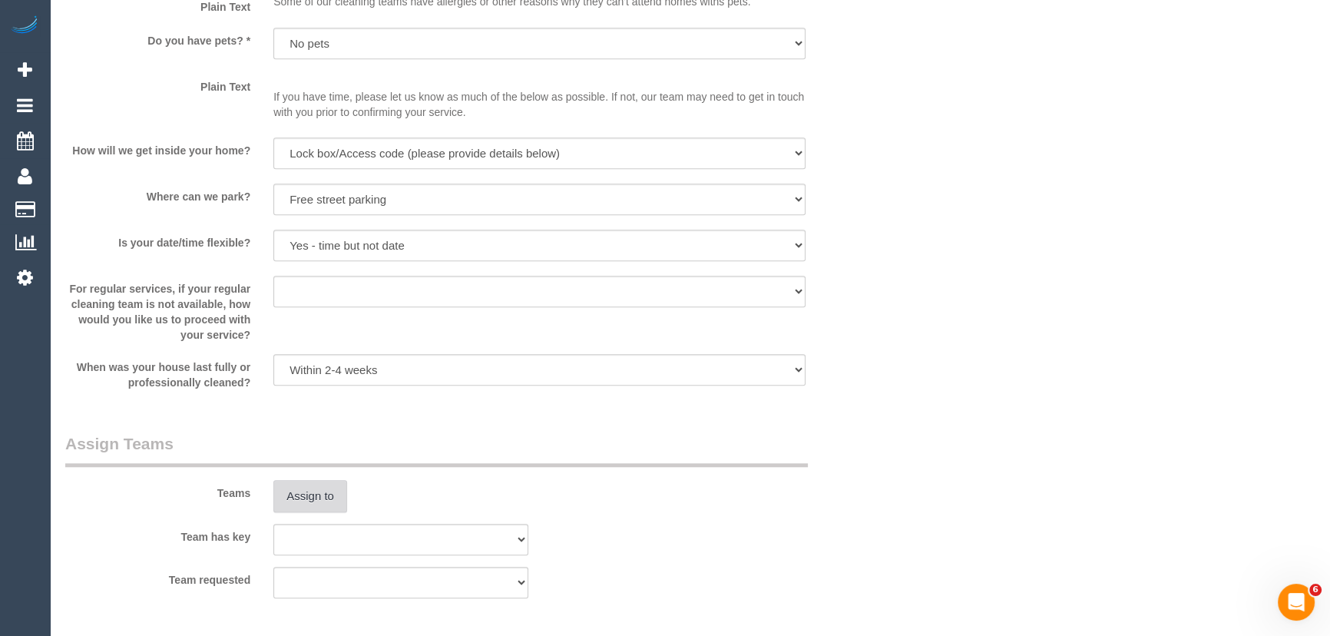
click at [315, 501] on button "Assign to" at bounding box center [310, 496] width 74 height 32
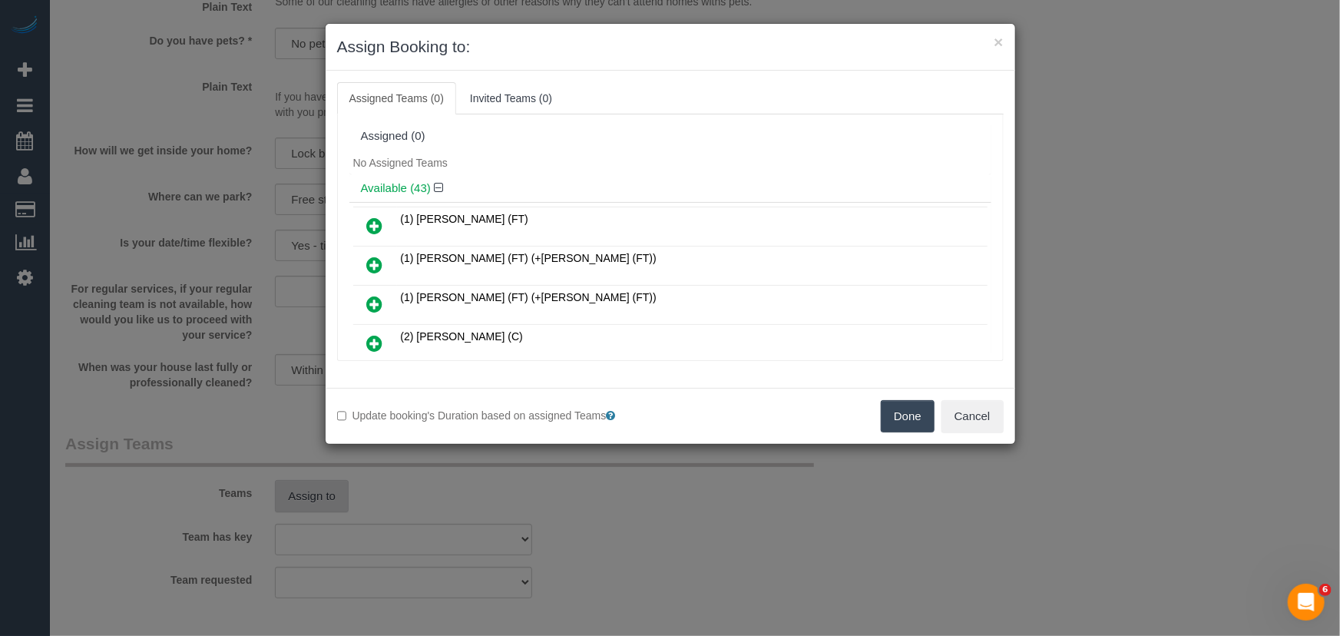
scroll to position [557, 0]
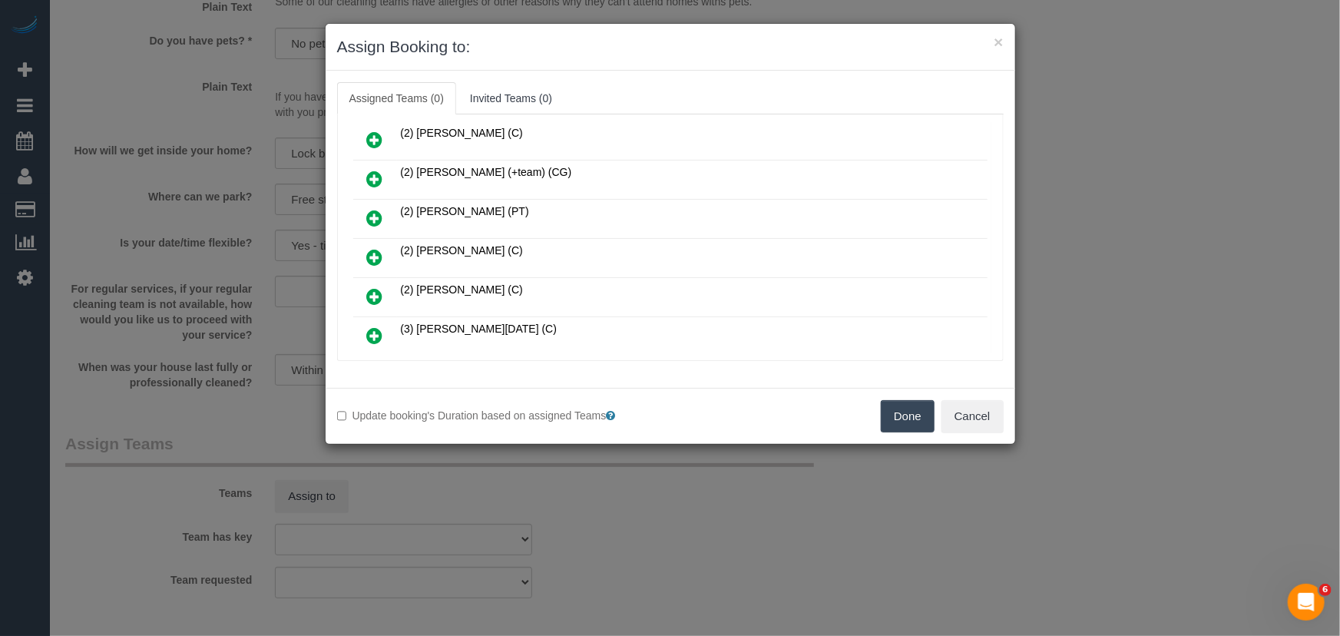
click at [375, 248] on icon at bounding box center [375, 257] width 16 height 18
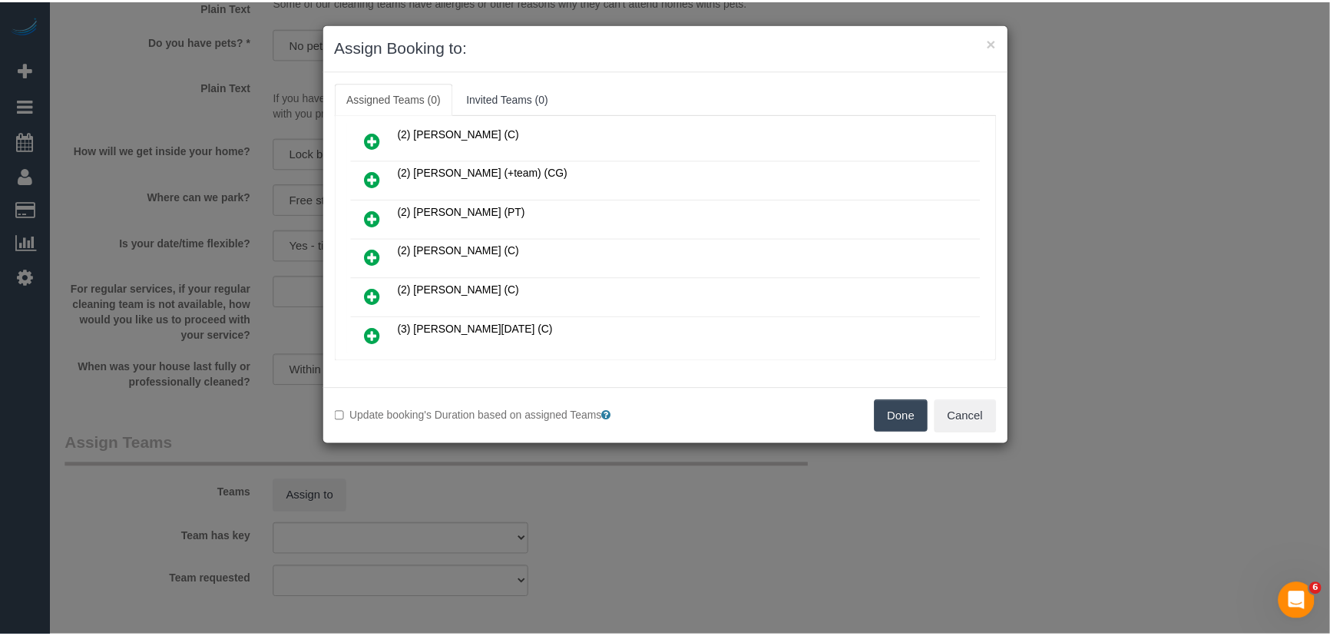
scroll to position [593, 0]
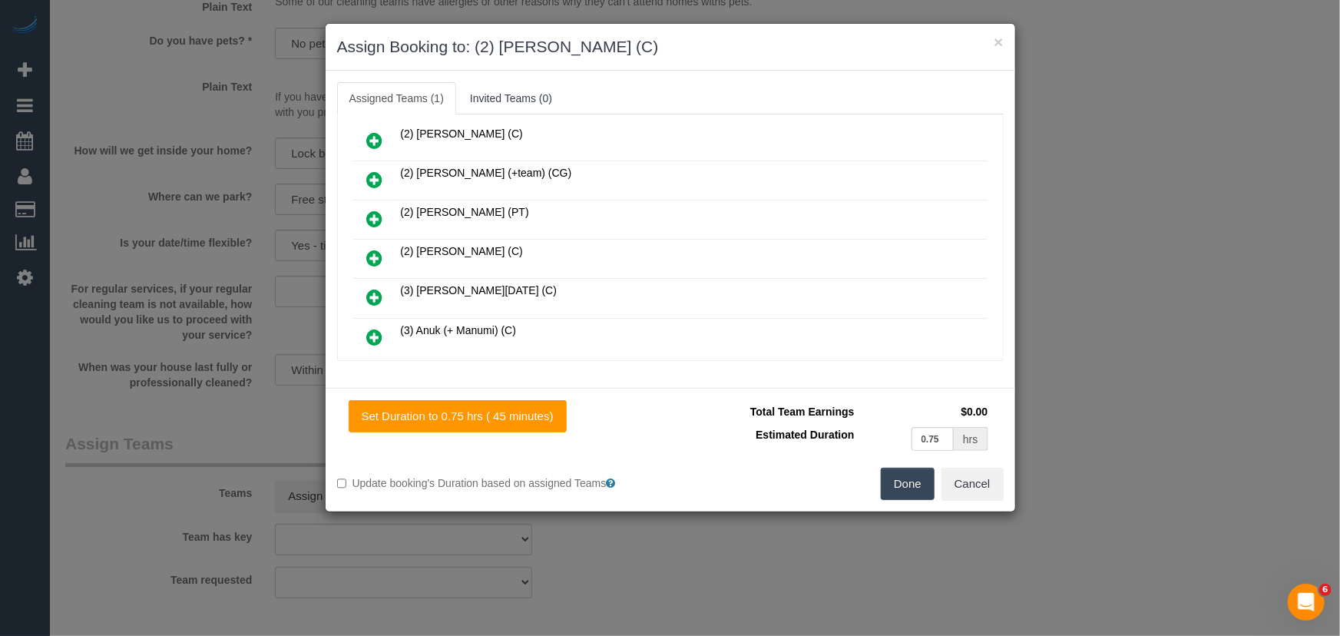
click at [905, 488] on button "Done" at bounding box center [908, 484] width 54 height 32
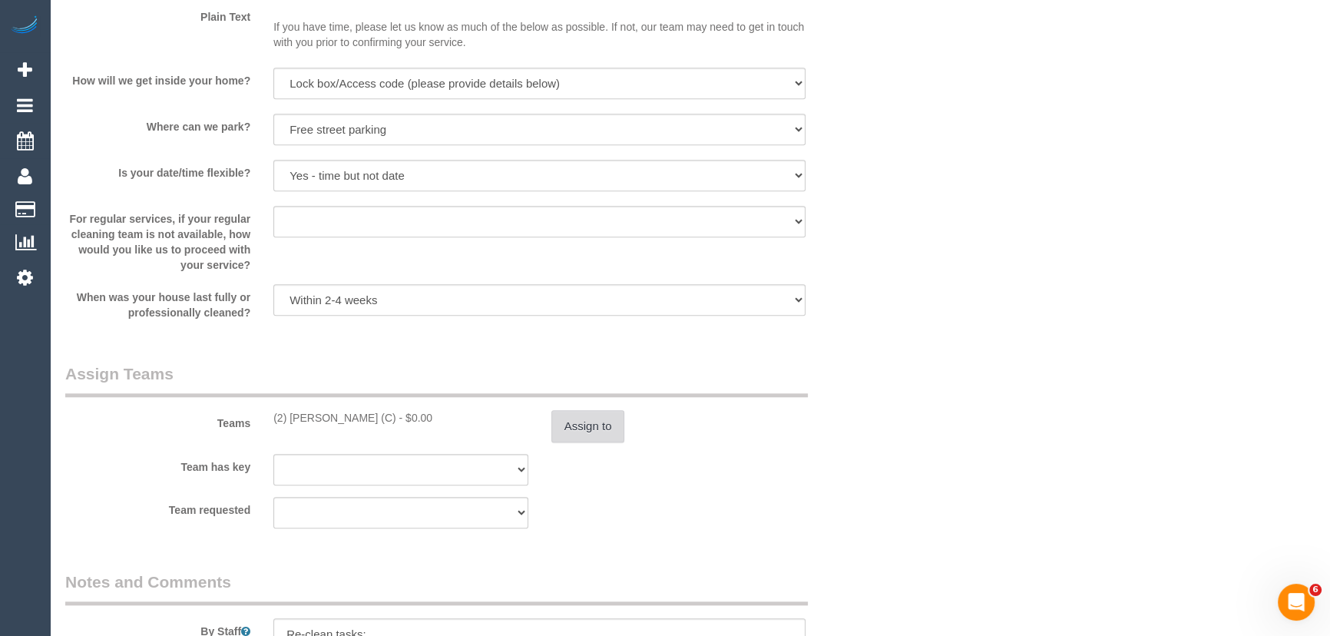
scroll to position [1954, 0]
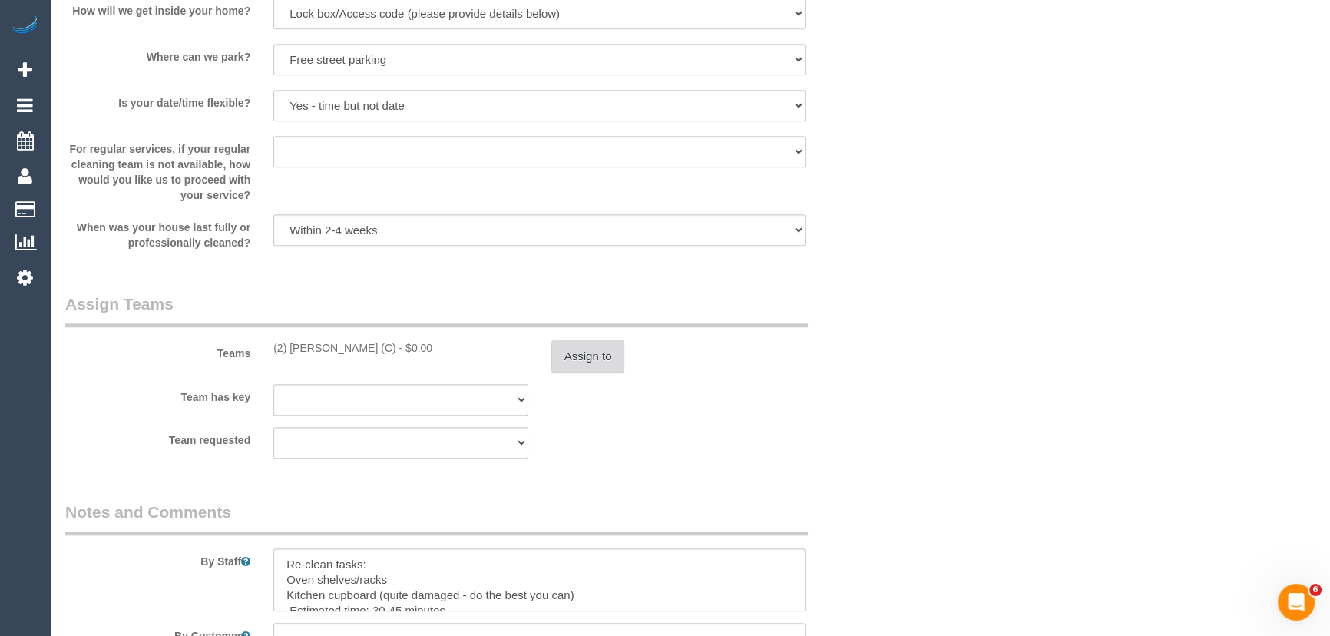
click at [567, 358] on button "Assign to" at bounding box center [588, 356] width 74 height 32
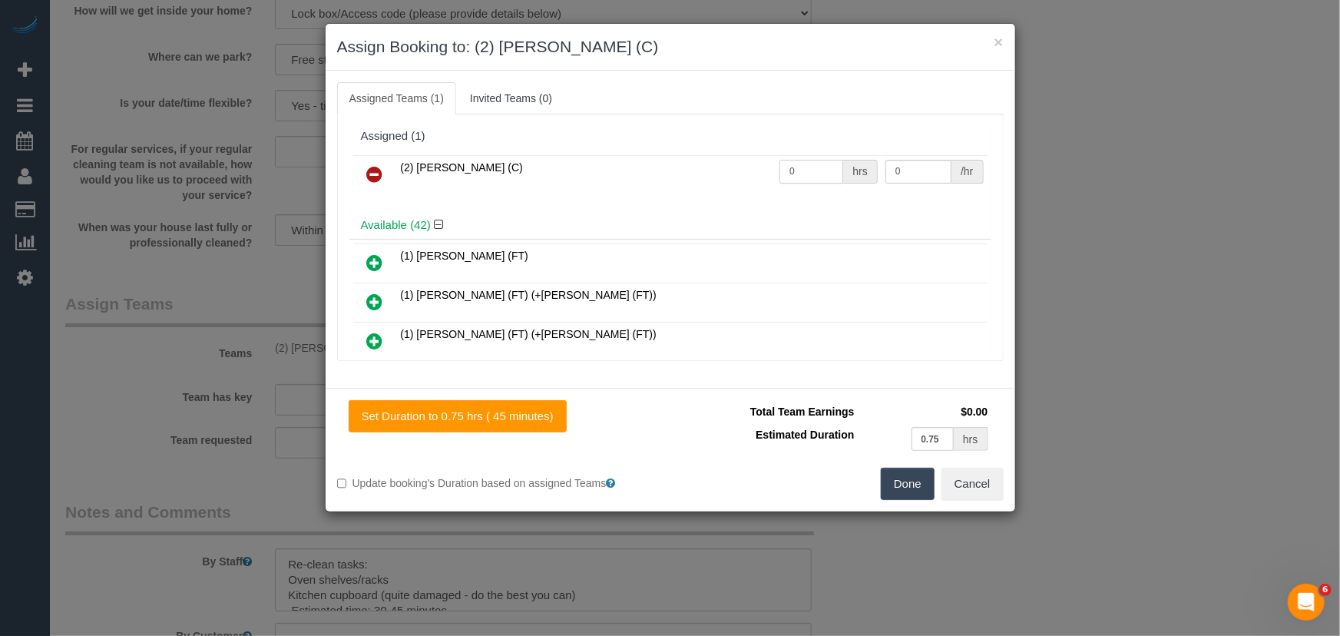
click at [816, 170] on input "0" at bounding box center [811, 172] width 64 height 24
type input "1"
type input "50"
click at [906, 492] on button "Done" at bounding box center [908, 484] width 54 height 32
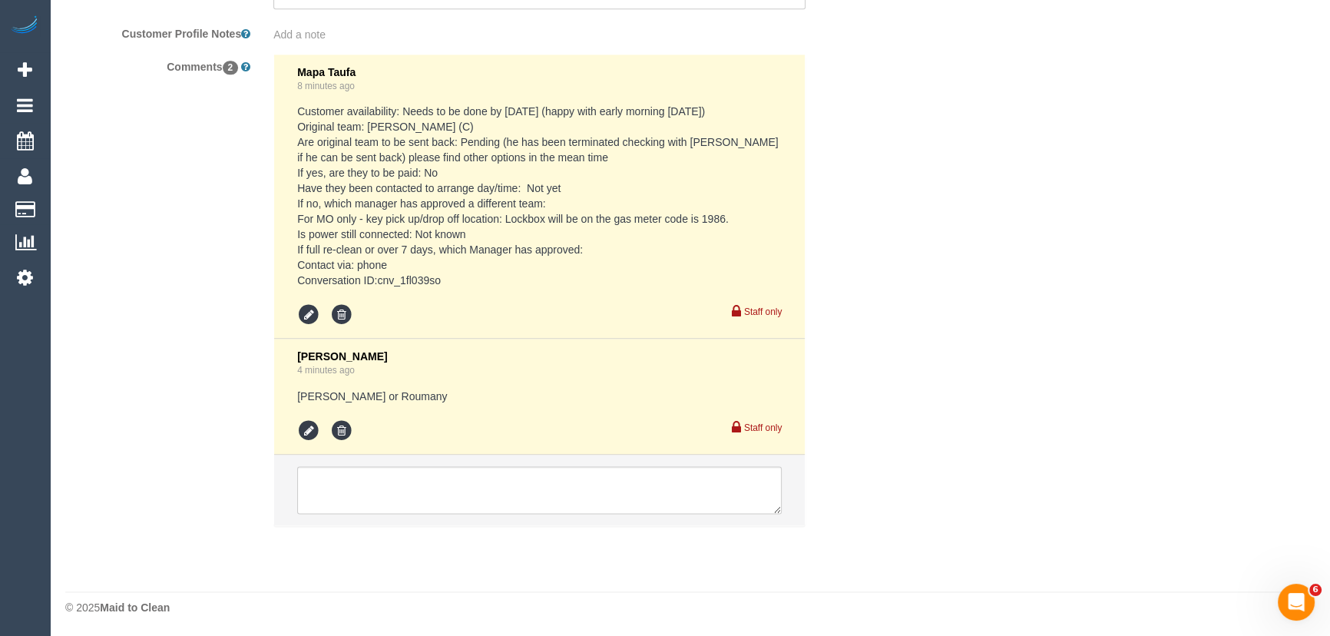
scroll to position [2632, 0]
click at [444, 491] on textarea at bounding box center [539, 488] width 484 height 48
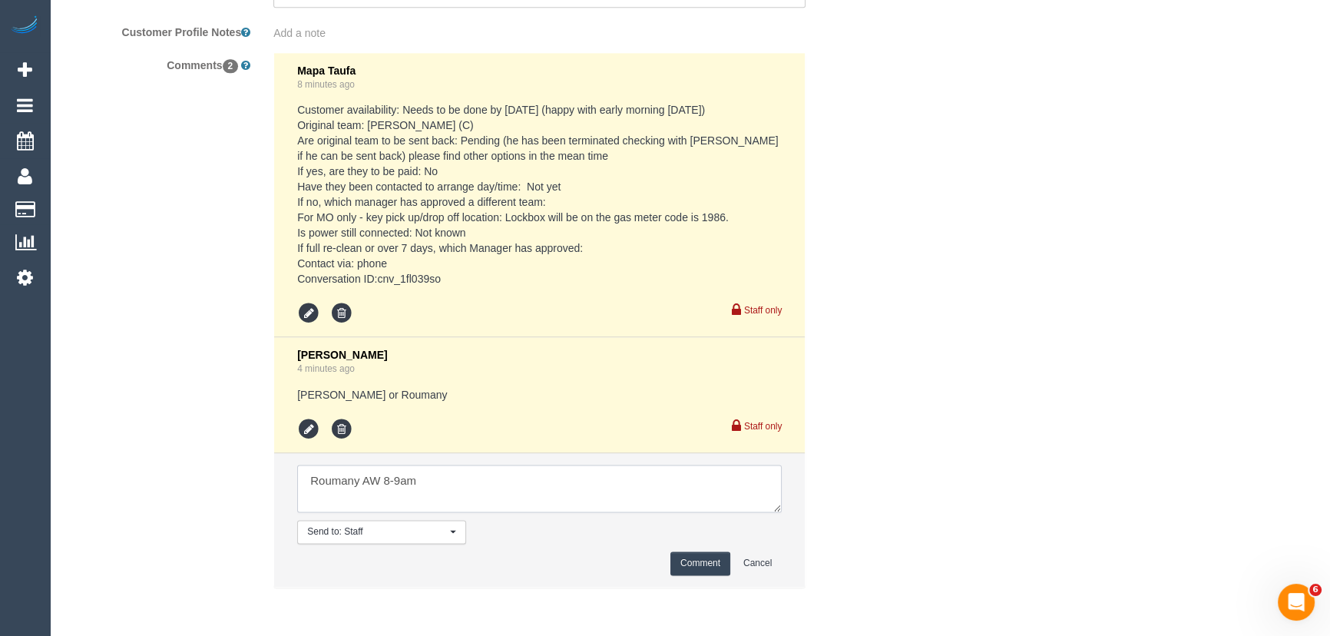
type textarea "Roumany AW 8-9am"
click at [702, 562] on button "Comment" at bounding box center [700, 563] width 60 height 24
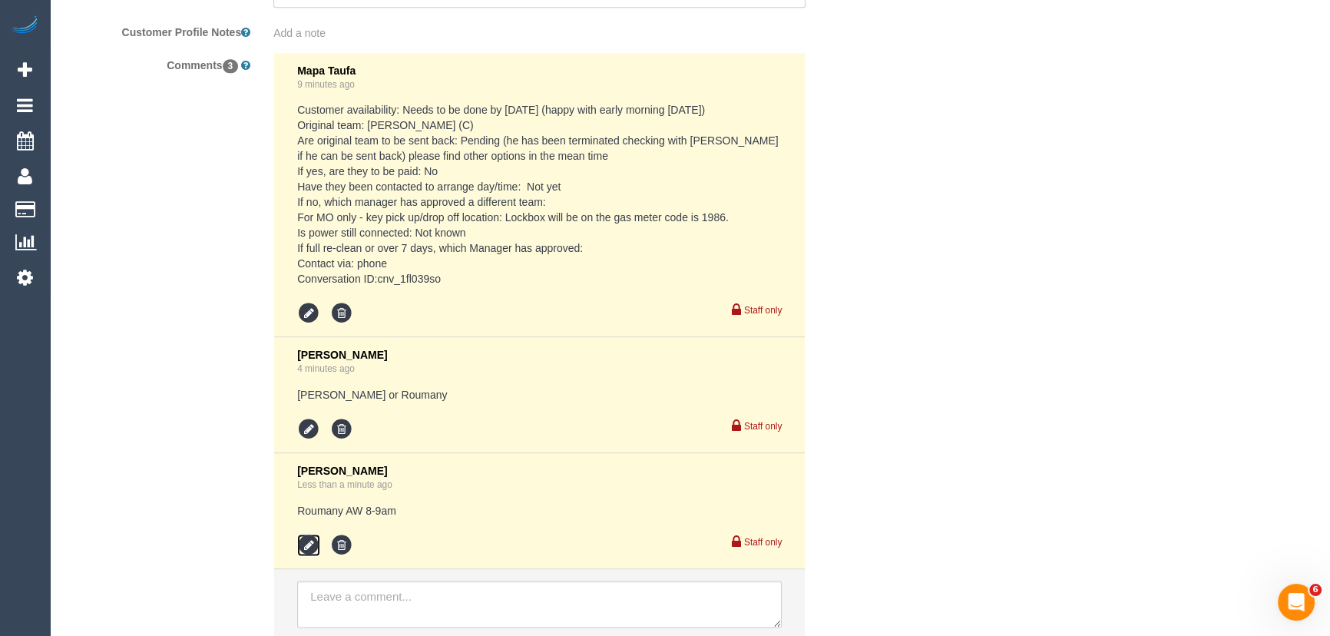
click at [307, 544] on icon at bounding box center [308, 545] width 23 height 23
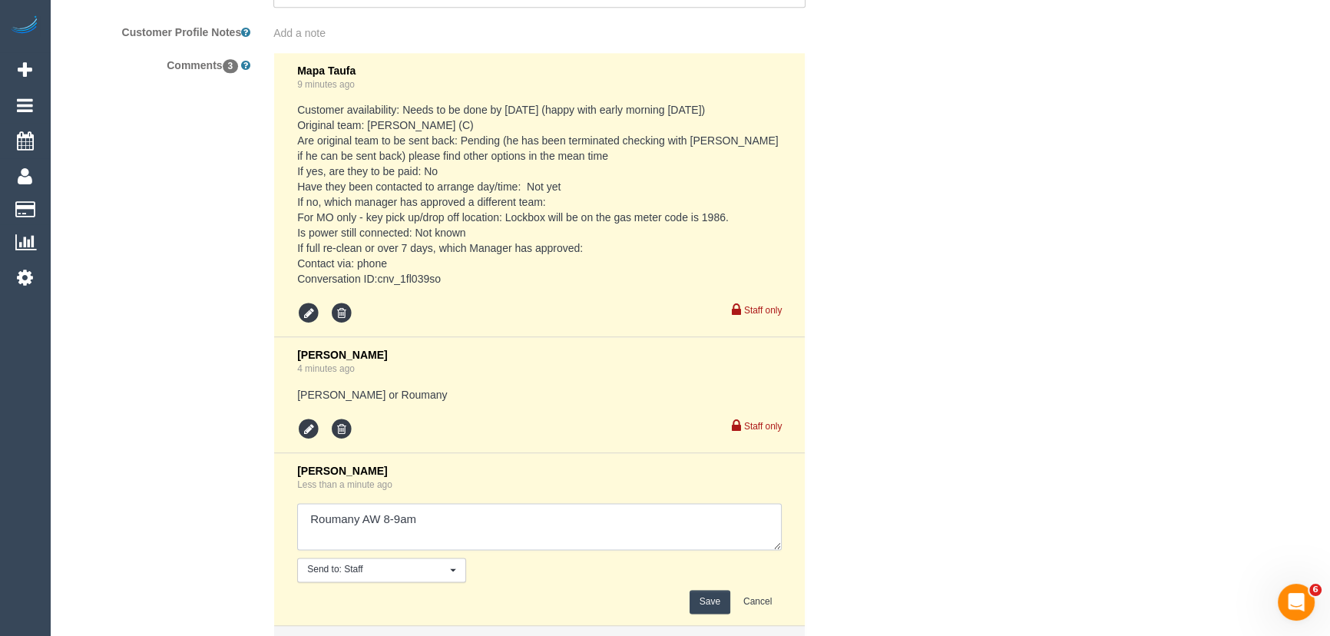
click at [464, 520] on textarea at bounding box center [539, 527] width 484 height 48
type textarea "Roumany AW 8-9am Mapa to confirm"
click at [710, 607] on button "Save" at bounding box center [709, 602] width 41 height 24
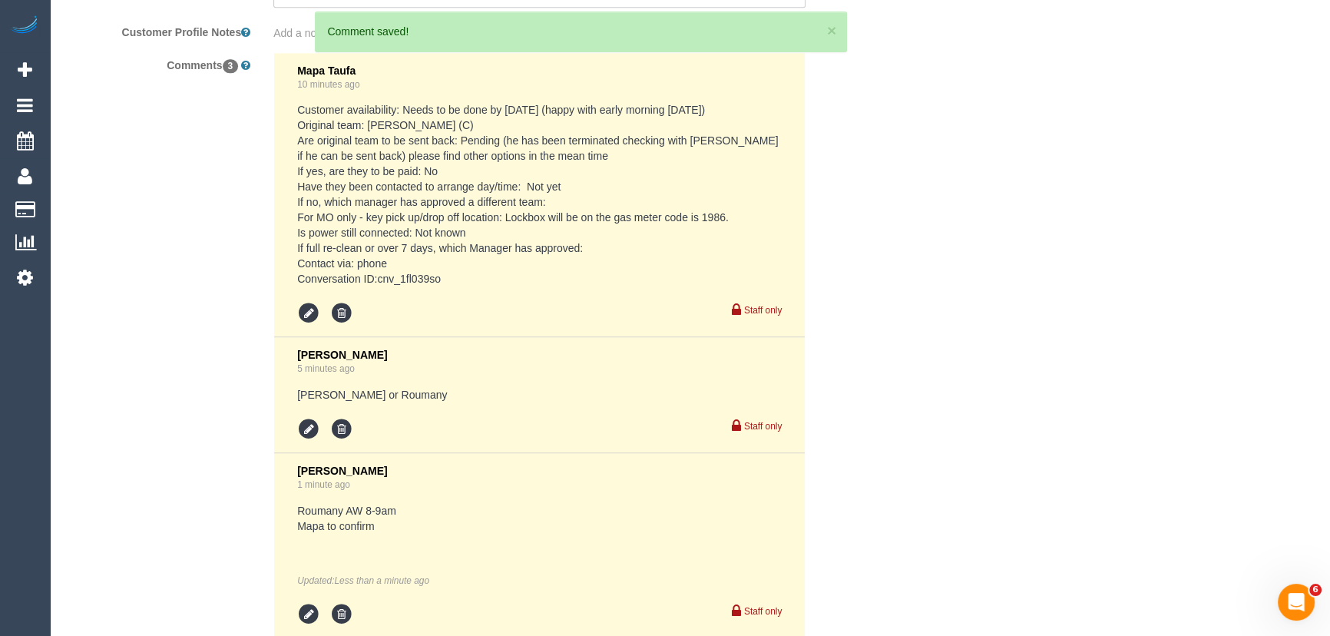
click at [378, 280] on pre "Customer availability: Needs to be done by tomorrow (happy with early morning t…" at bounding box center [539, 194] width 484 height 184
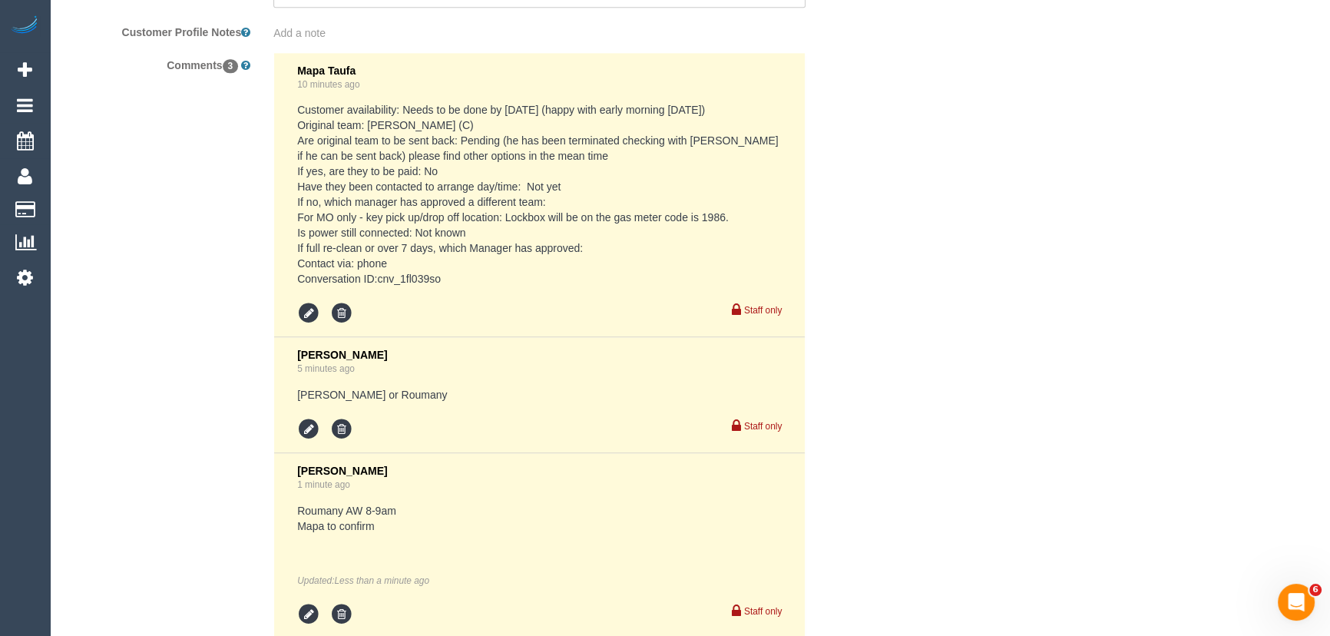
click at [378, 280] on pre "Customer availability: Needs to be done by tomorrow (happy with early morning t…" at bounding box center [539, 194] width 484 height 184
copy pre "cnv_1fl039so"
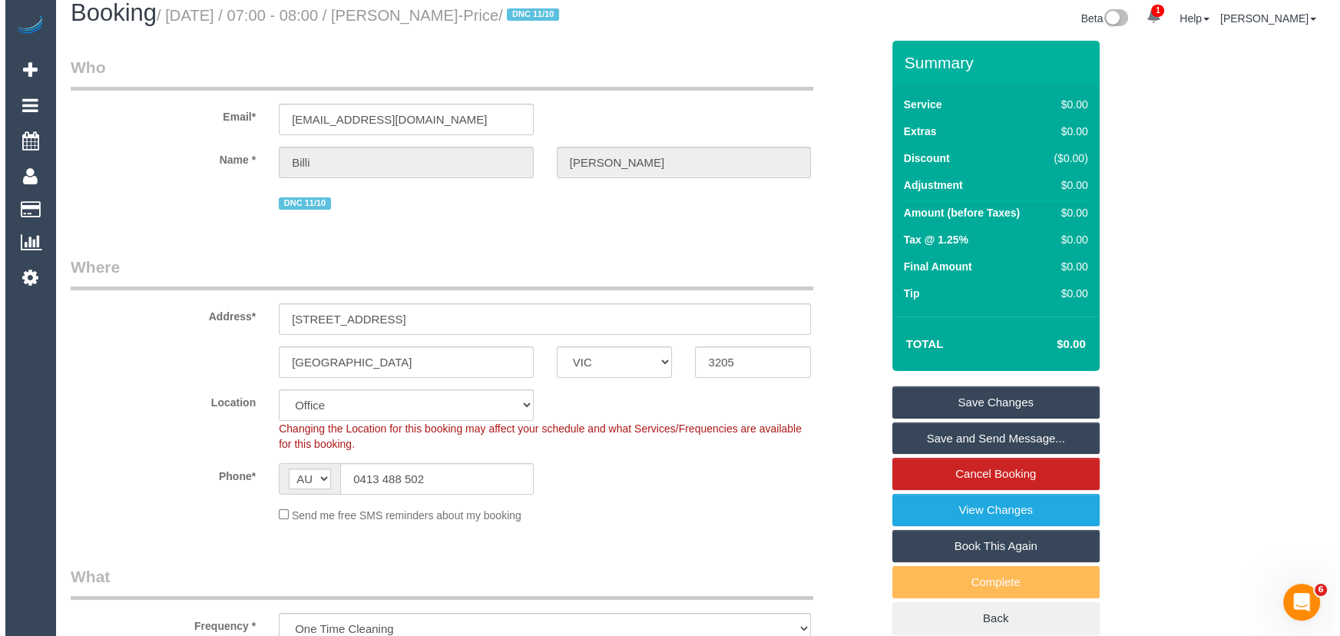
scroll to position [0, 0]
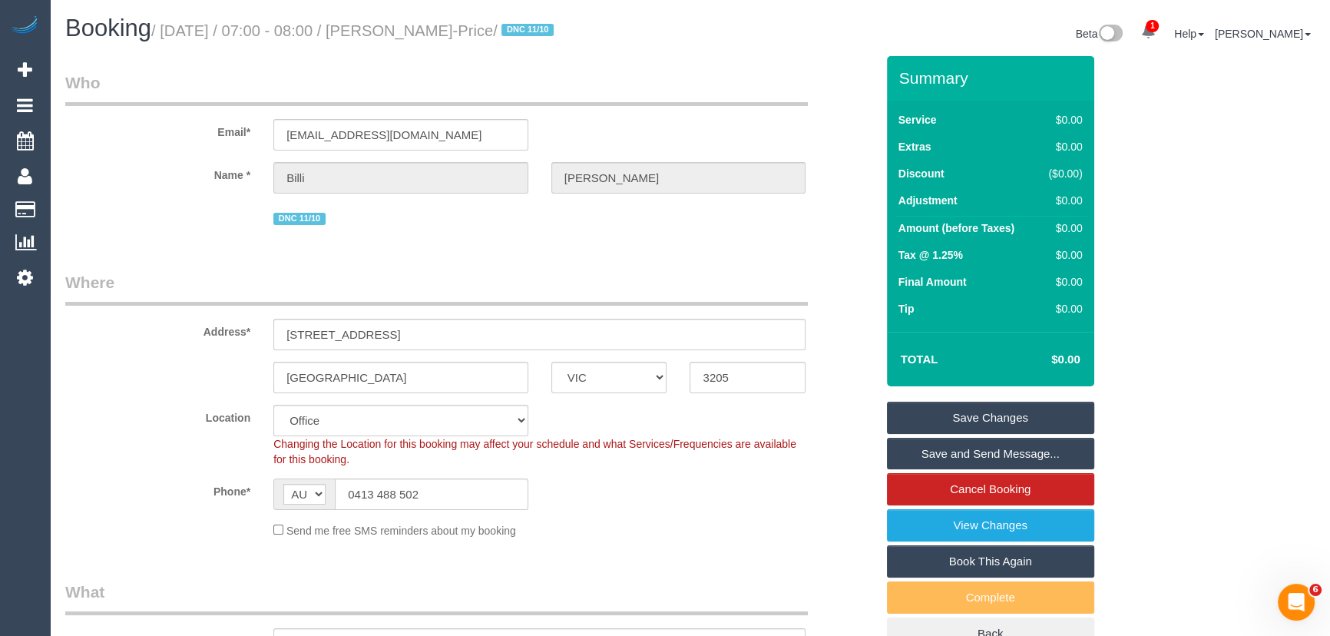
click at [409, 23] on small "/ October 17, 2025 / 07:00 - 08:00 / Billi McCarthy-Price / DNC 11/10" at bounding box center [354, 30] width 407 height 17
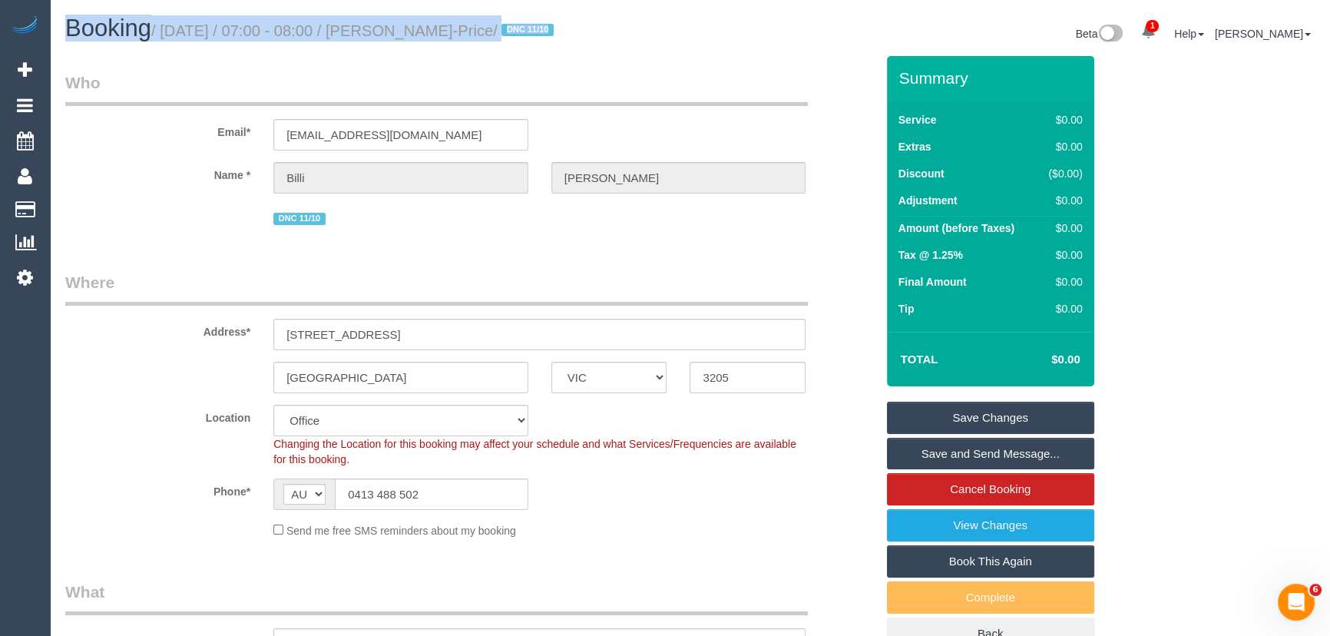
click at [409, 23] on small "/ October 17, 2025 / 07:00 - 08:00 / Billi McCarthy-Price / DNC 11/10" at bounding box center [354, 30] width 407 height 17
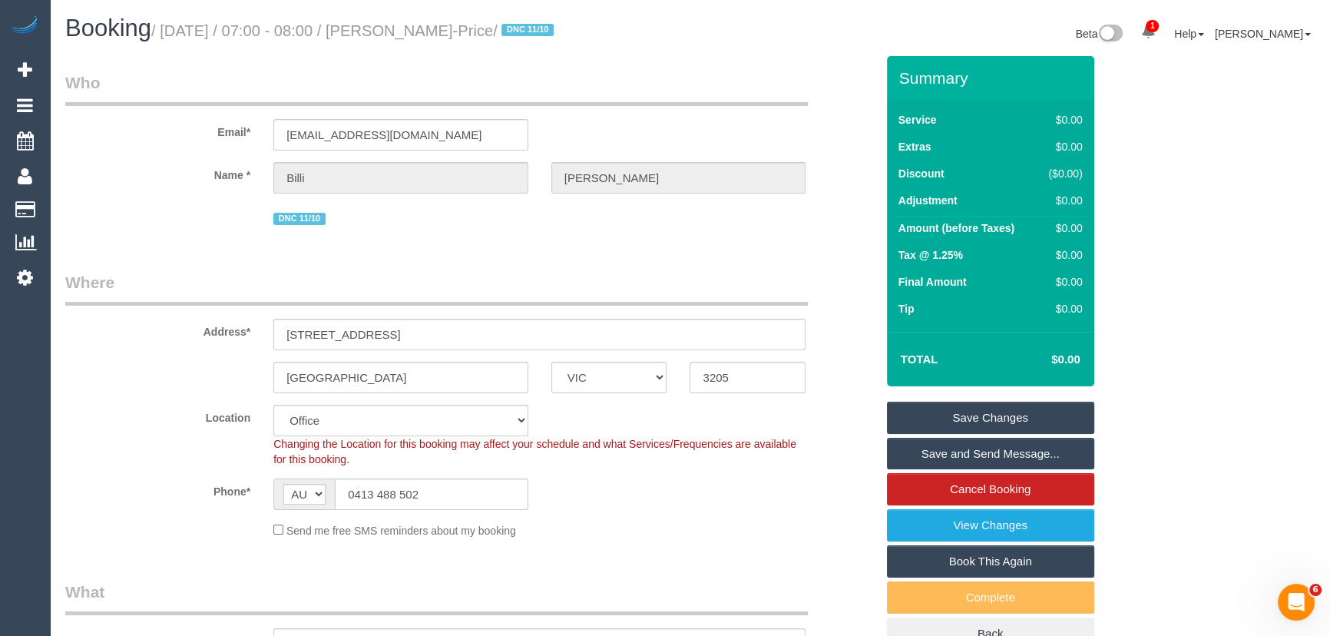
click at [414, 33] on small "/ October 17, 2025 / 07:00 - 08:00 / Billi McCarthy-Price / DNC 11/10" at bounding box center [354, 30] width 407 height 17
copy small "Billi McCarthy-Price"
click at [985, 414] on link "Save Changes" at bounding box center [990, 417] width 207 height 32
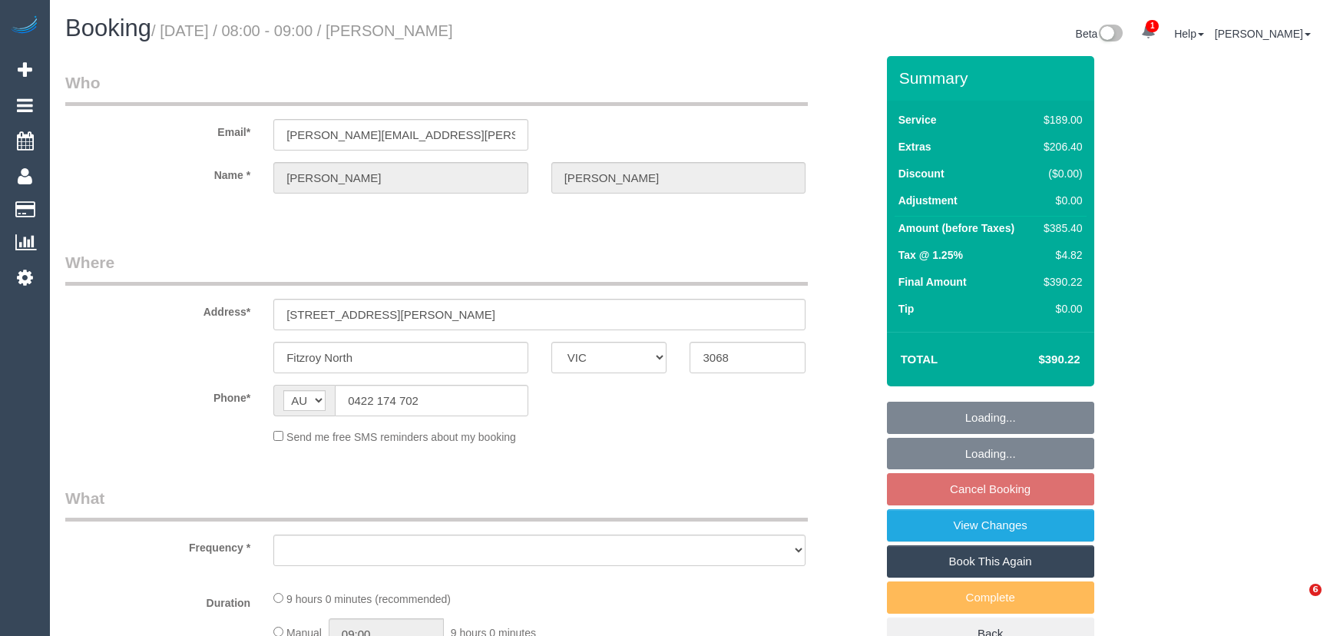
select select "VIC"
select select "object:552"
select select "string:stripe-pm_1KlqgR2GScqysDRVW22wAOOx"
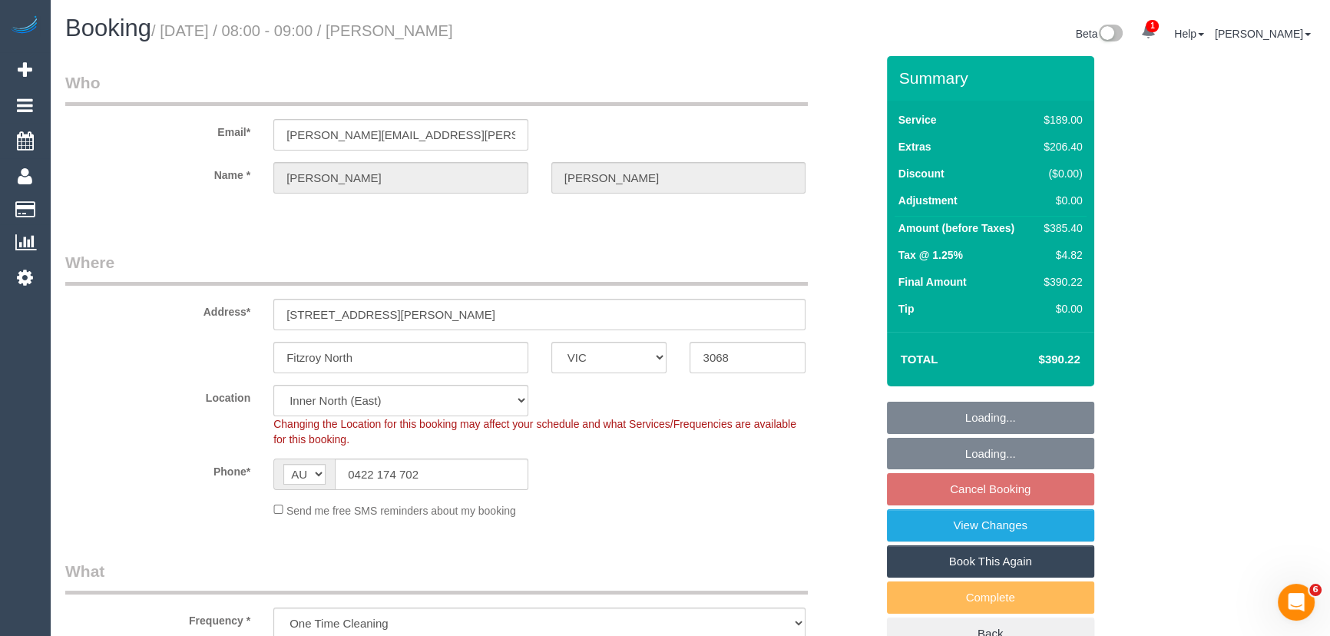
select select "object:559"
select select "number:28"
select select "number:14"
select select "number:19"
select select "number:24"
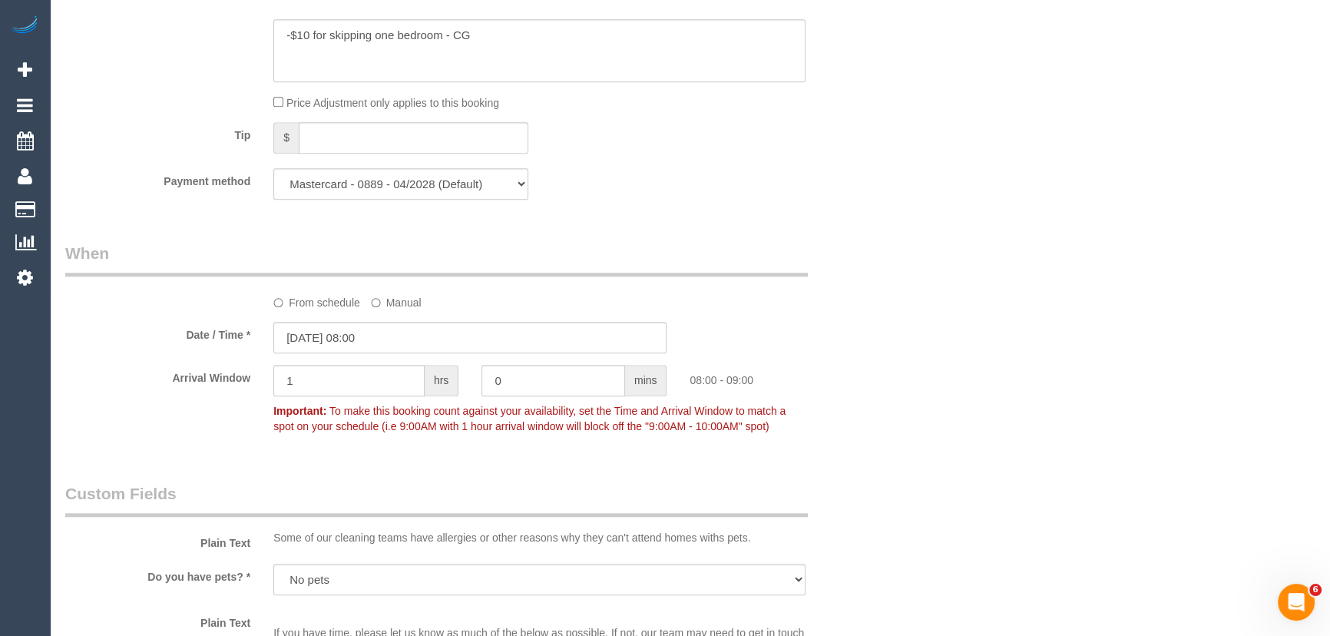
scroll to position [1256, 0]
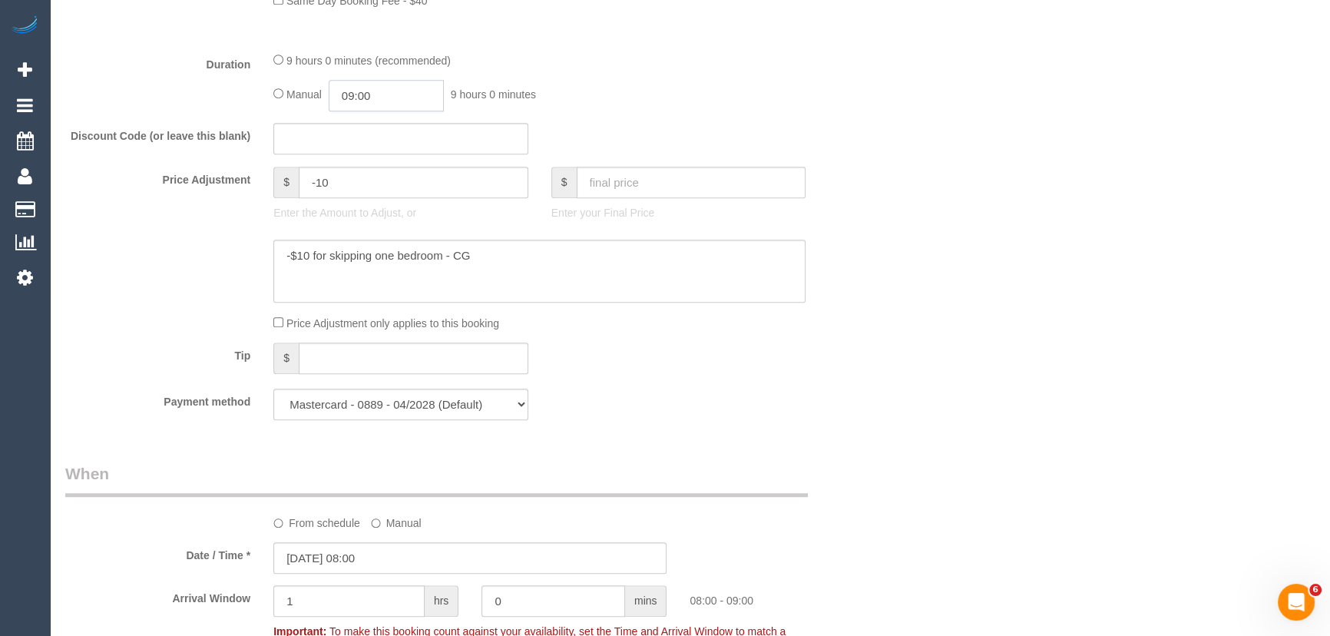
click at [370, 93] on input "09:00" at bounding box center [386, 95] width 115 height 31
type input "07:00"
click at [371, 144] on li "07:00" at bounding box center [369, 151] width 68 height 20
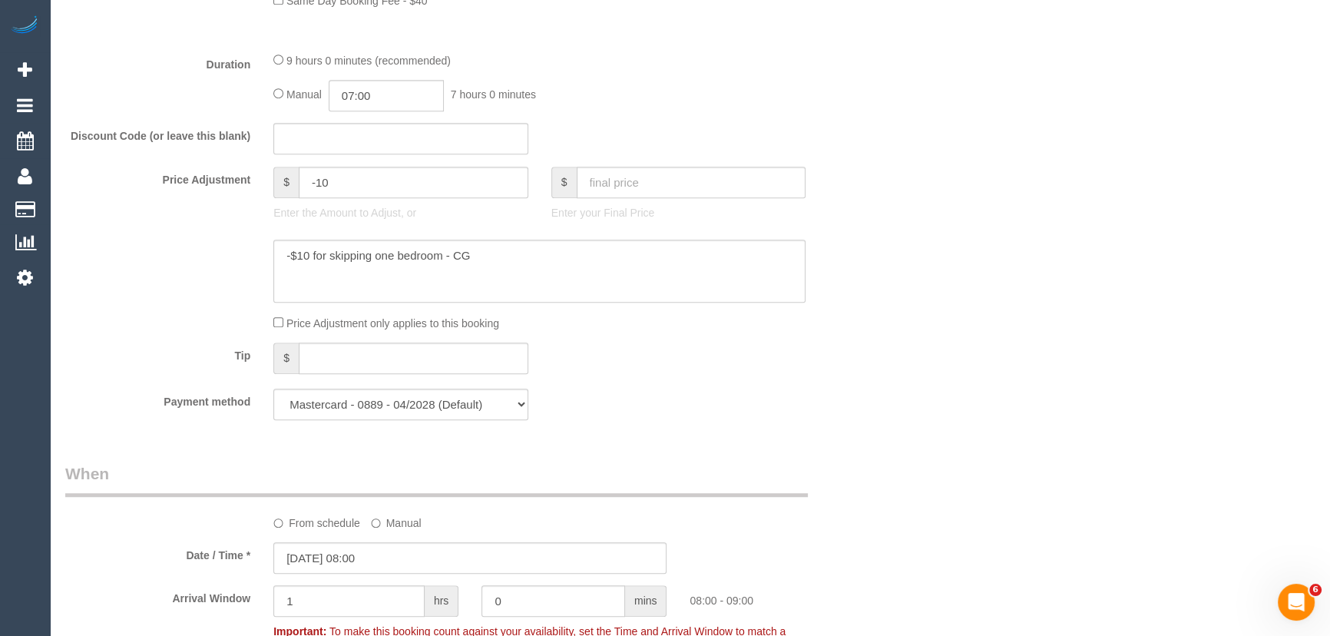
click at [654, 111] on div "Manual 07:00 7 hours 0 minutes" at bounding box center [539, 95] width 532 height 31
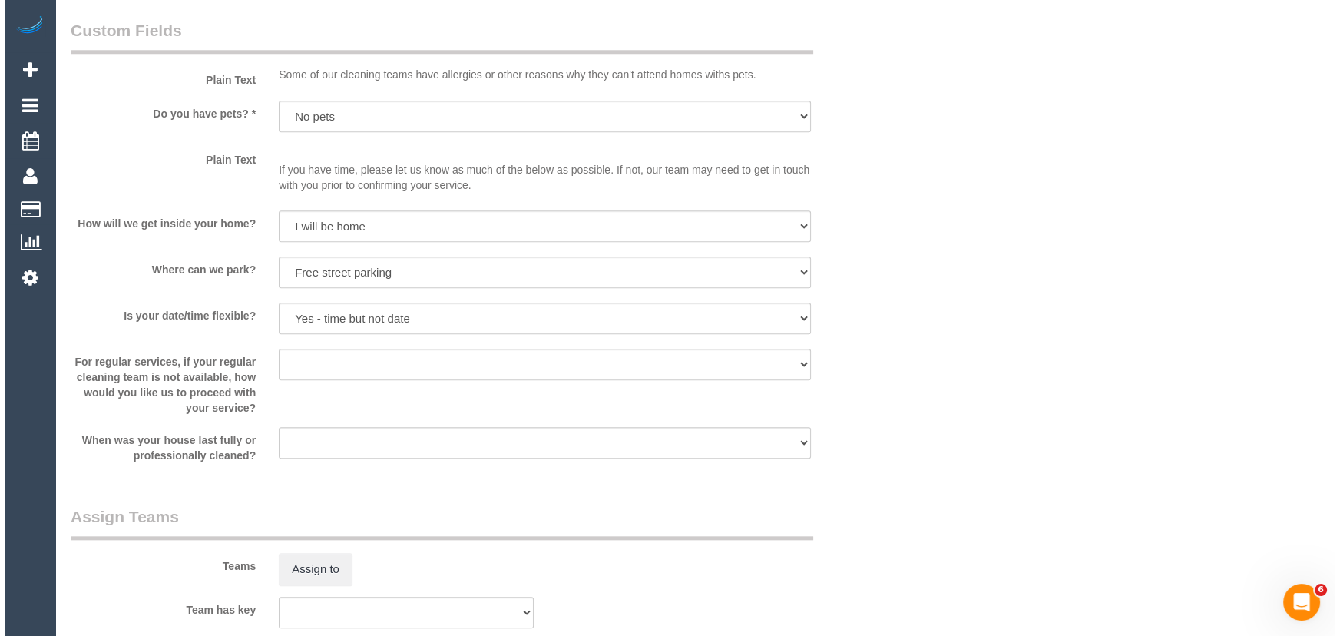
scroll to position [2093, 0]
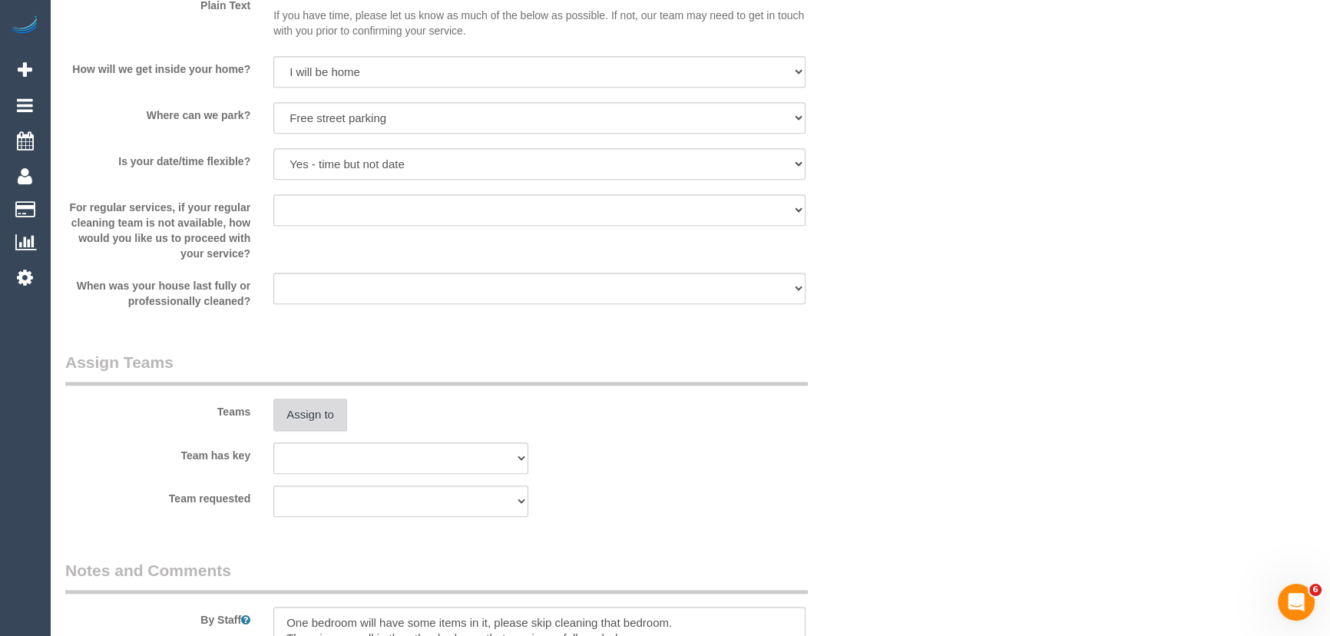
click at [329, 419] on button "Assign to" at bounding box center [310, 414] width 74 height 32
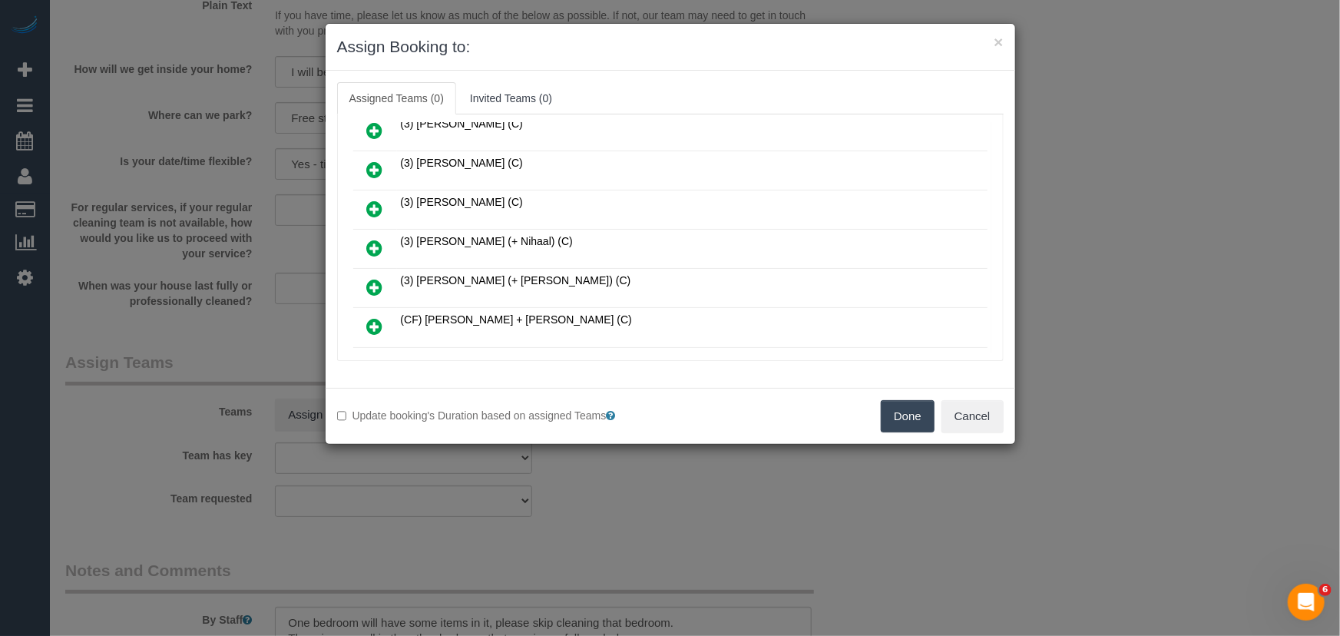
scroll to position [1227, 0]
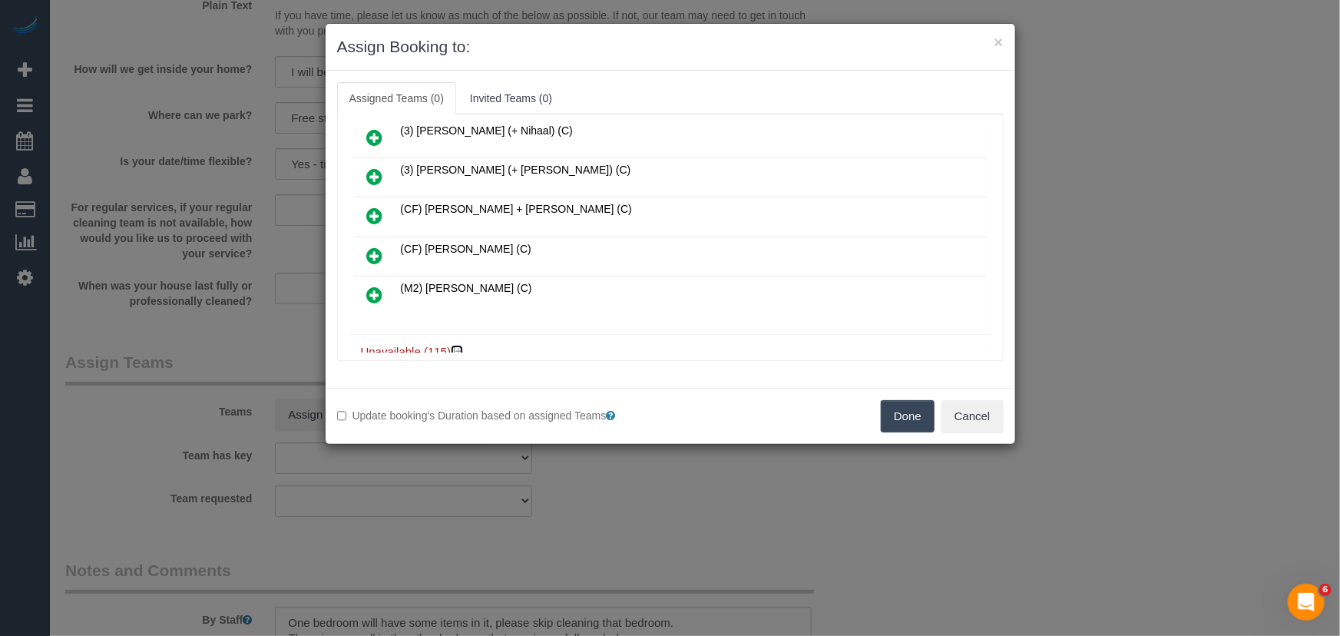
drag, startPoint x: 458, startPoint y: 321, endPoint x: 504, endPoint y: 299, distance: 50.8
click at [458, 345] on icon at bounding box center [458, 351] width 9 height 12
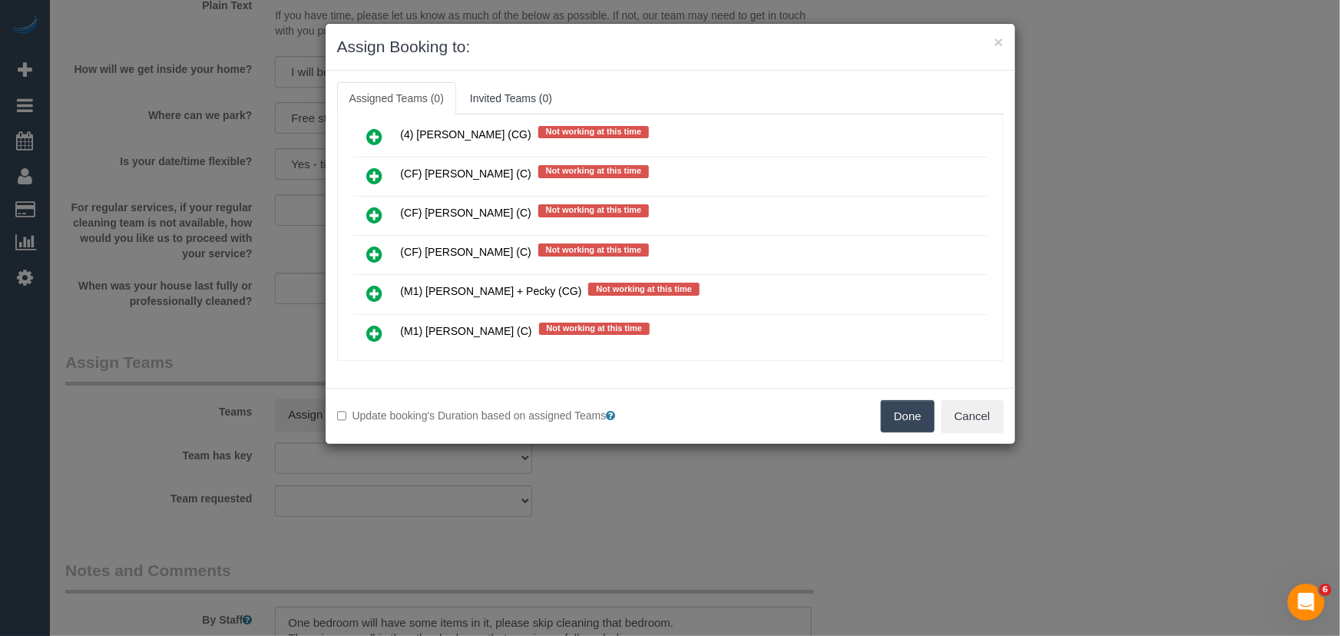
click at [372, 324] on icon at bounding box center [375, 333] width 16 height 18
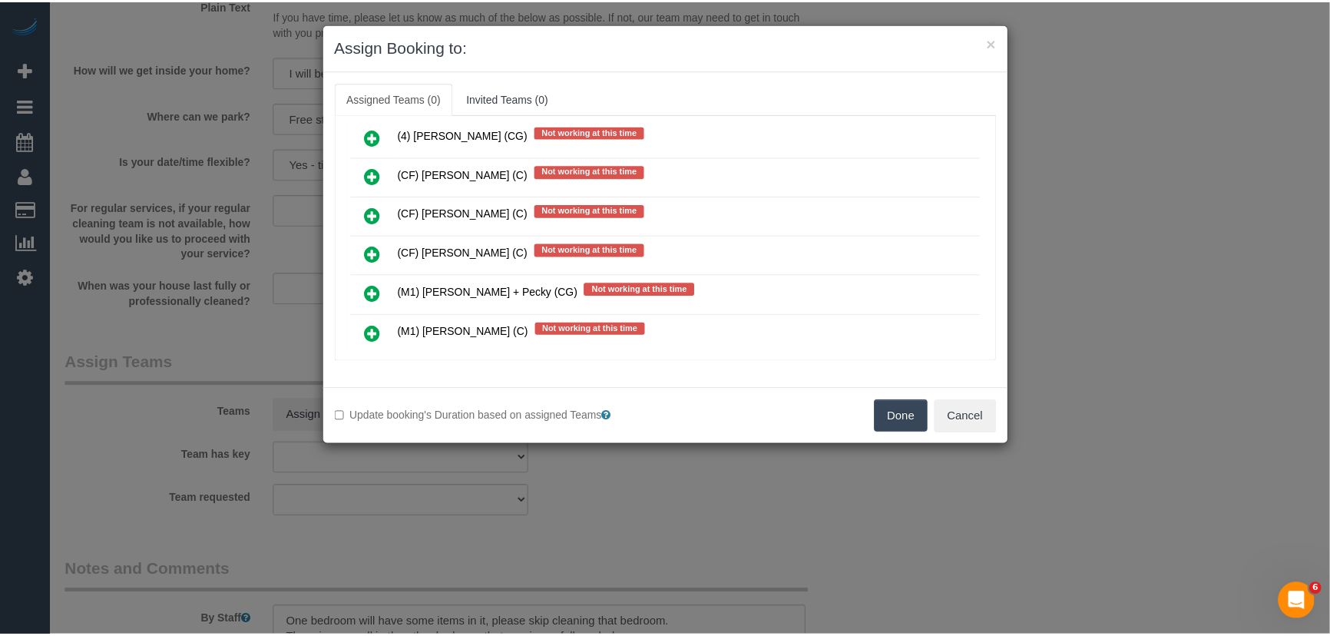
scroll to position [4355, 0]
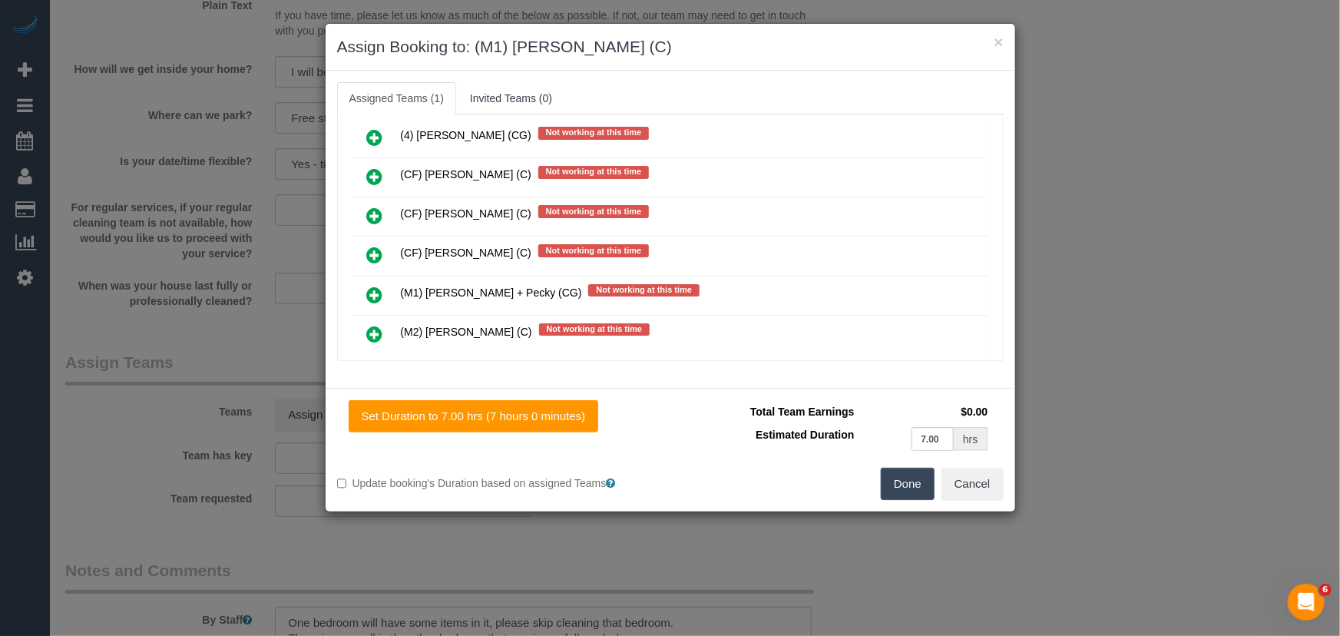
click at [897, 485] on button "Done" at bounding box center [908, 484] width 54 height 32
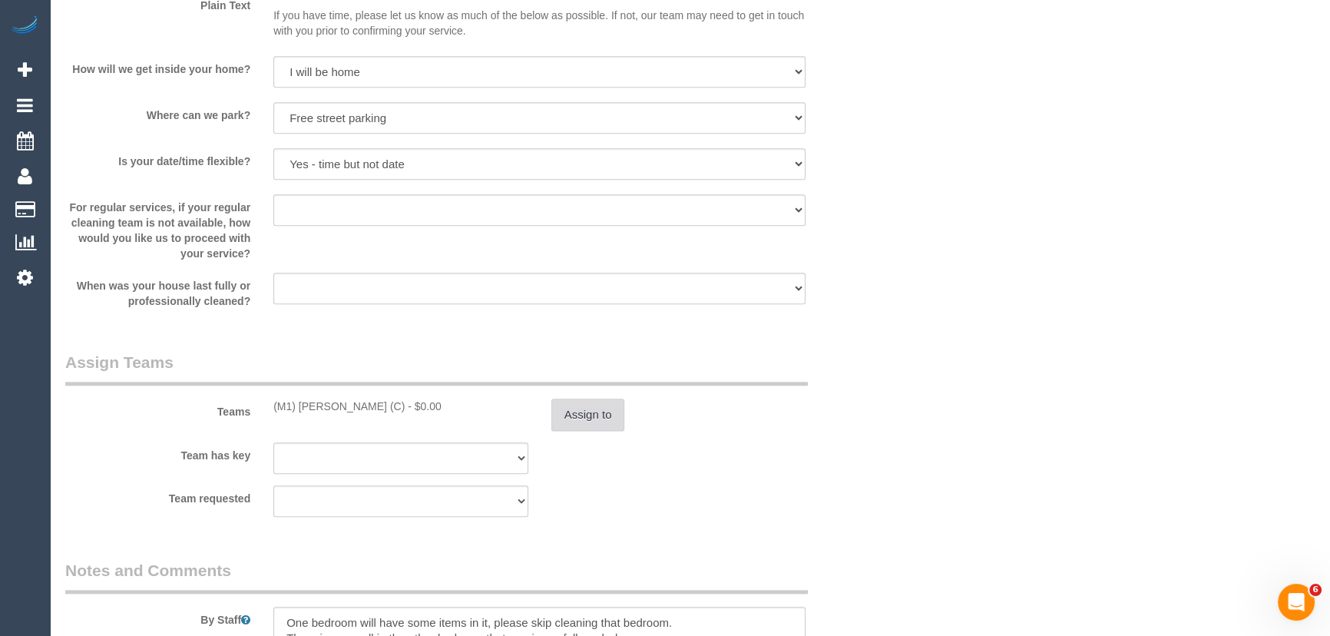
click at [599, 415] on button "Assign to" at bounding box center [588, 414] width 74 height 32
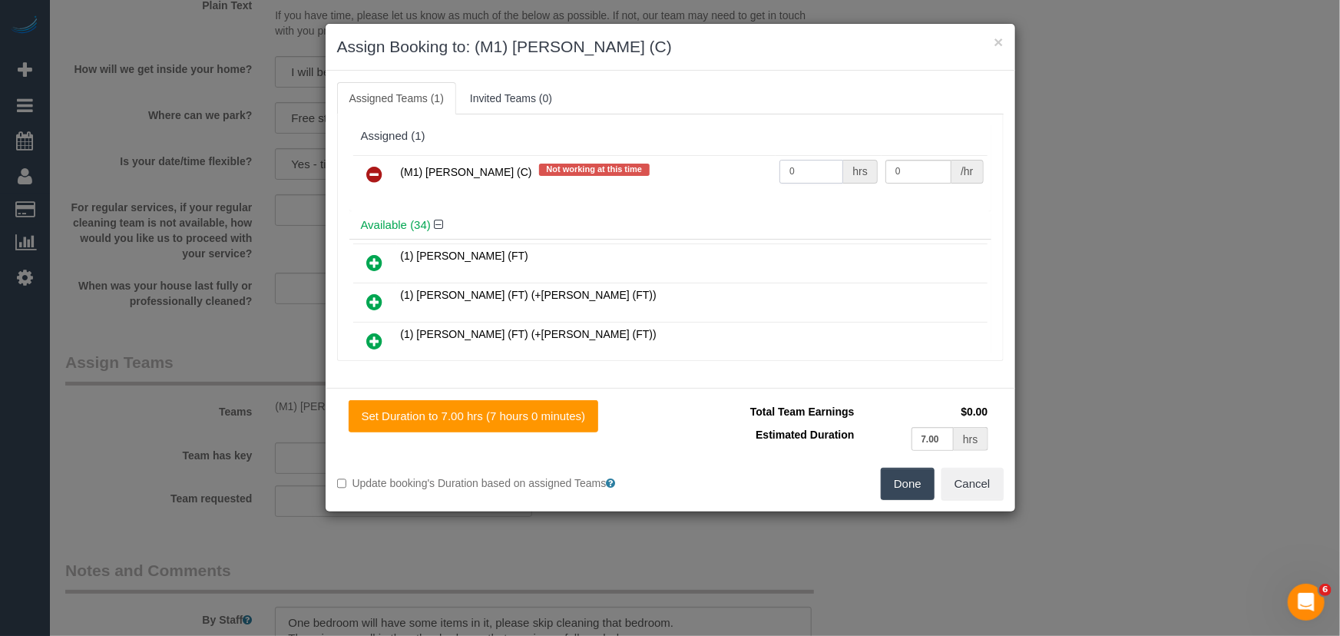
click at [824, 169] on input "0" at bounding box center [811, 172] width 64 height 24
type input "1"
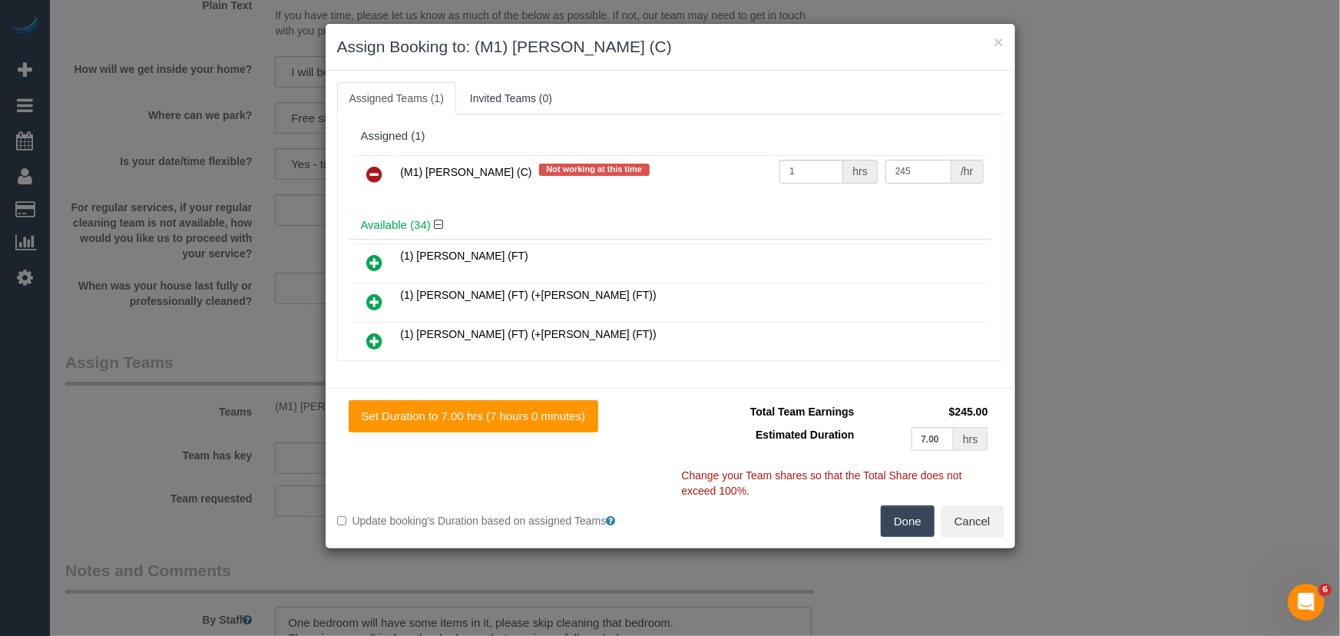
type input "245"
click at [895, 520] on button "Done" at bounding box center [908, 521] width 54 height 32
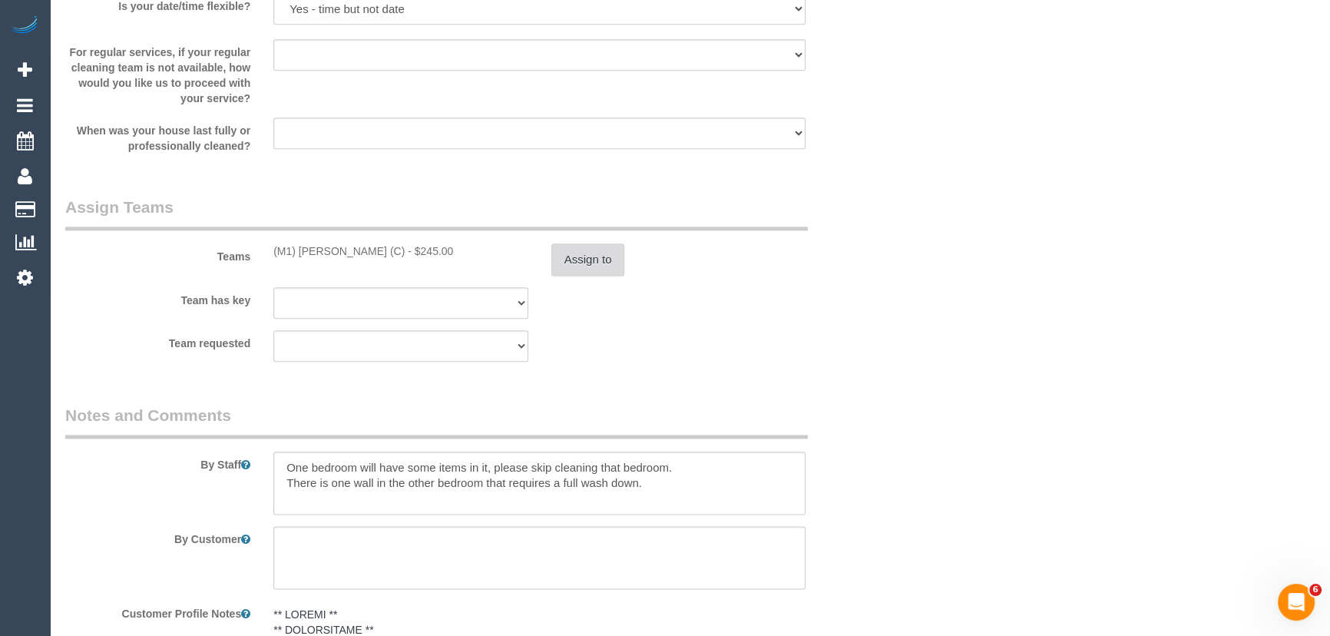
scroll to position [2303, 0]
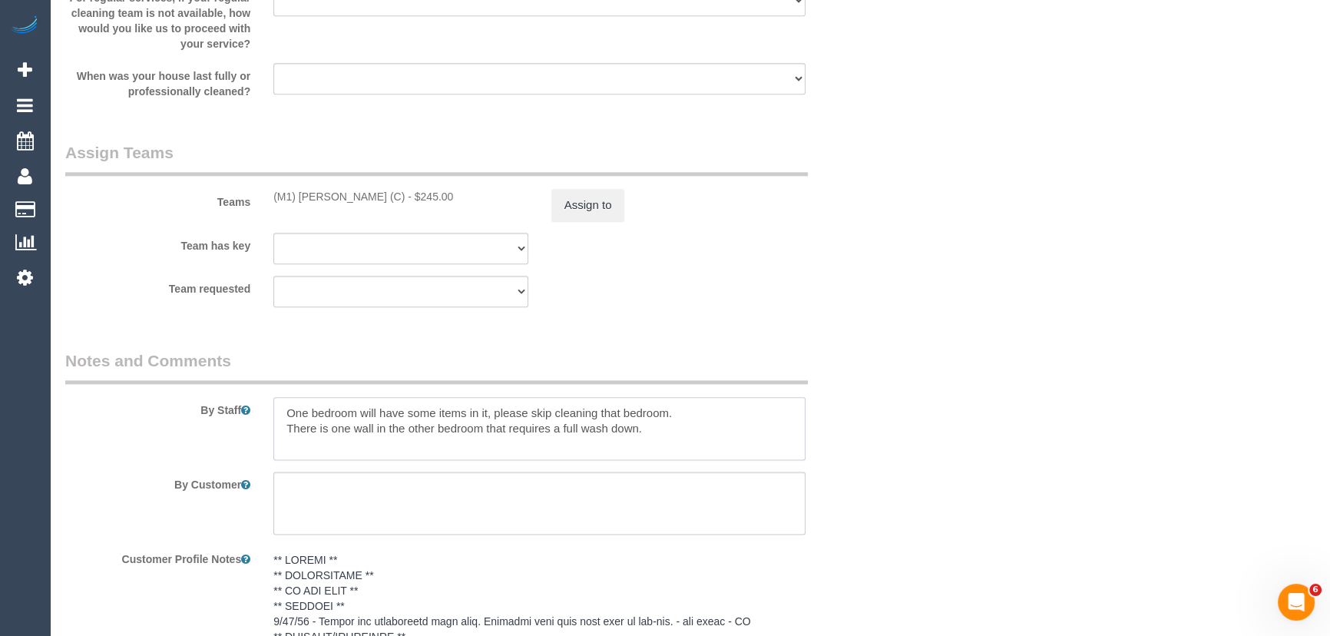
click at [282, 409] on textarea at bounding box center [539, 428] width 532 height 63
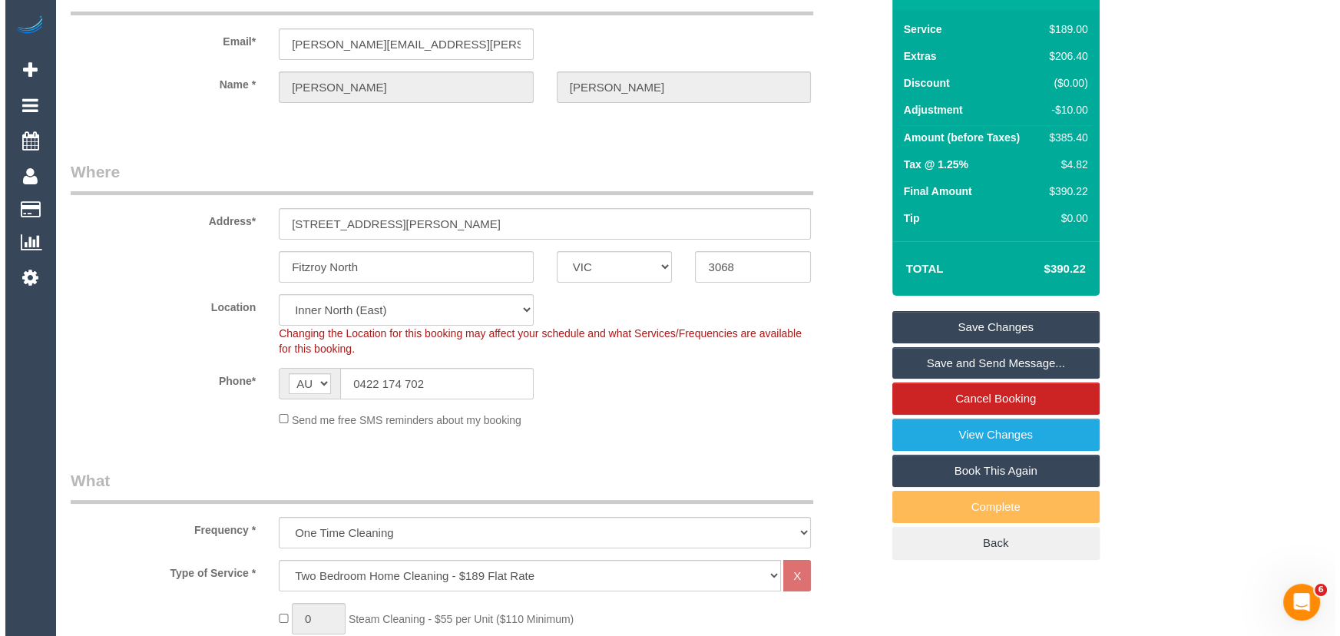
scroll to position [0, 0]
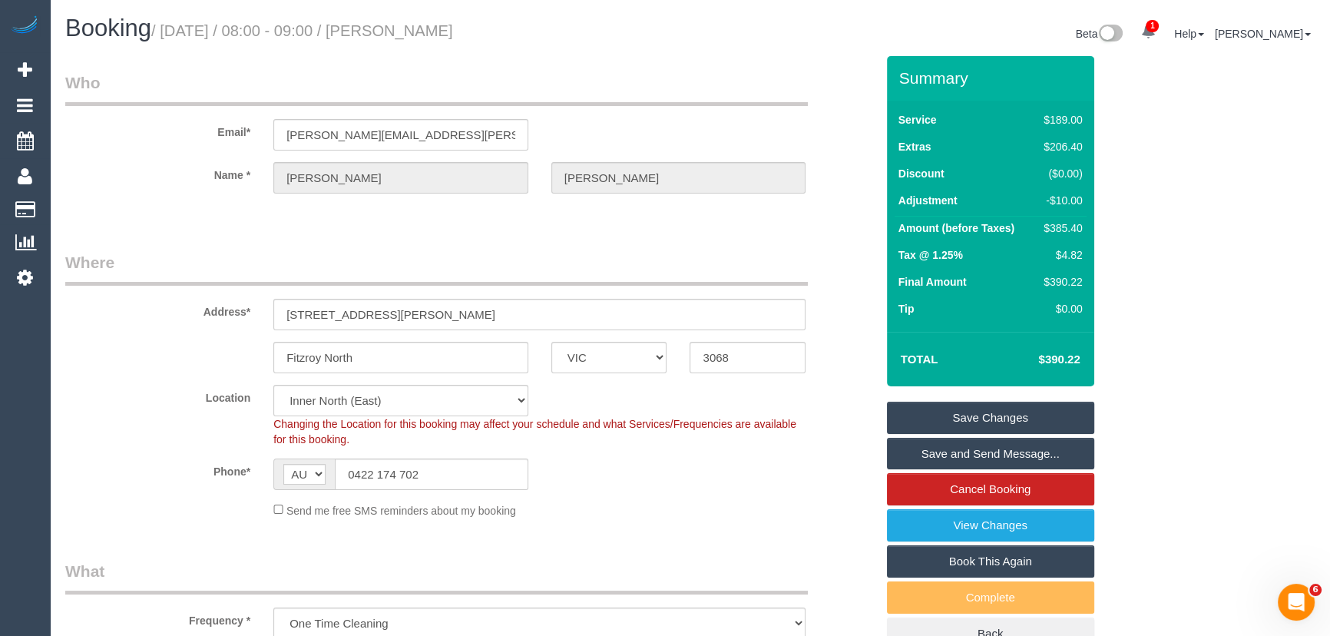
type textarea "Estimated time: 6-7 hours One bedroom will have some items in it, please skip c…"
click at [422, 30] on small "/ October 24, 2025 / 08:00 - 09:00 / Tania Shaw" at bounding box center [302, 30] width 302 height 17
copy small "Tania Shaw"
drag, startPoint x: 965, startPoint y: 451, endPoint x: 1006, endPoint y: 459, distance: 42.3
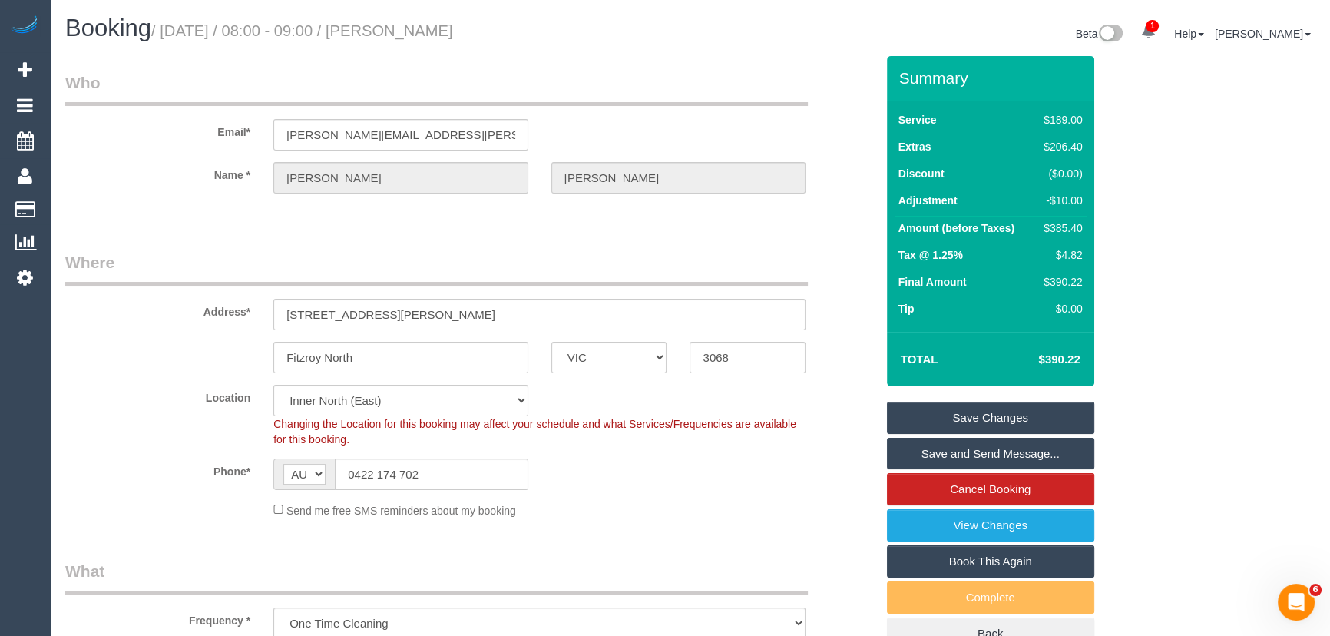
click at [965, 451] on link "Save and Send Message..." at bounding box center [990, 454] width 207 height 32
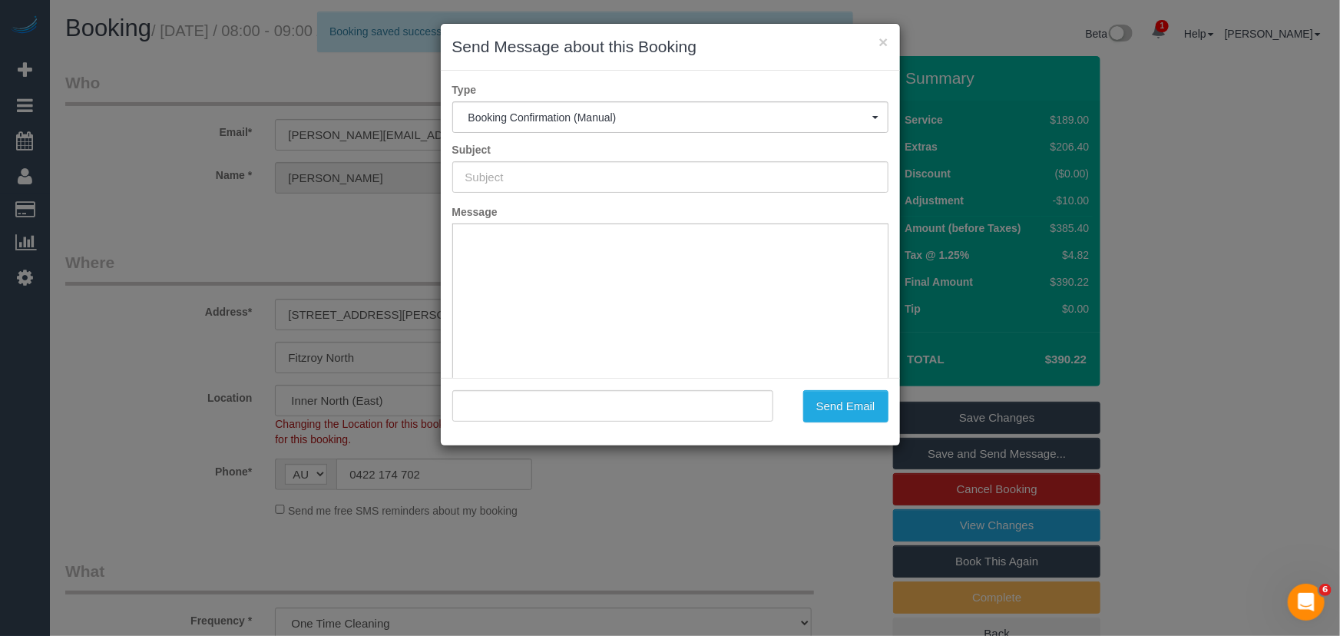
type input "Booking Confirmed"
type input ""Tania Shaw" <shaw.tania@gmail.com>"
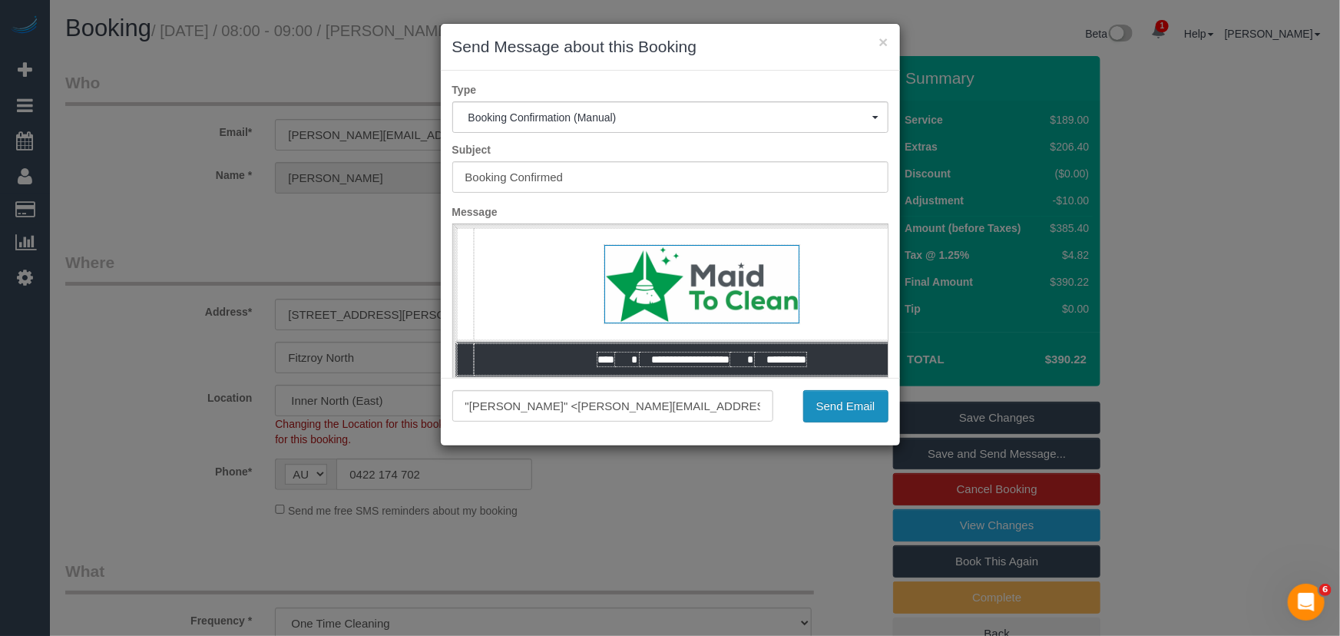
click at [863, 405] on button "Send Email" at bounding box center [845, 406] width 85 height 32
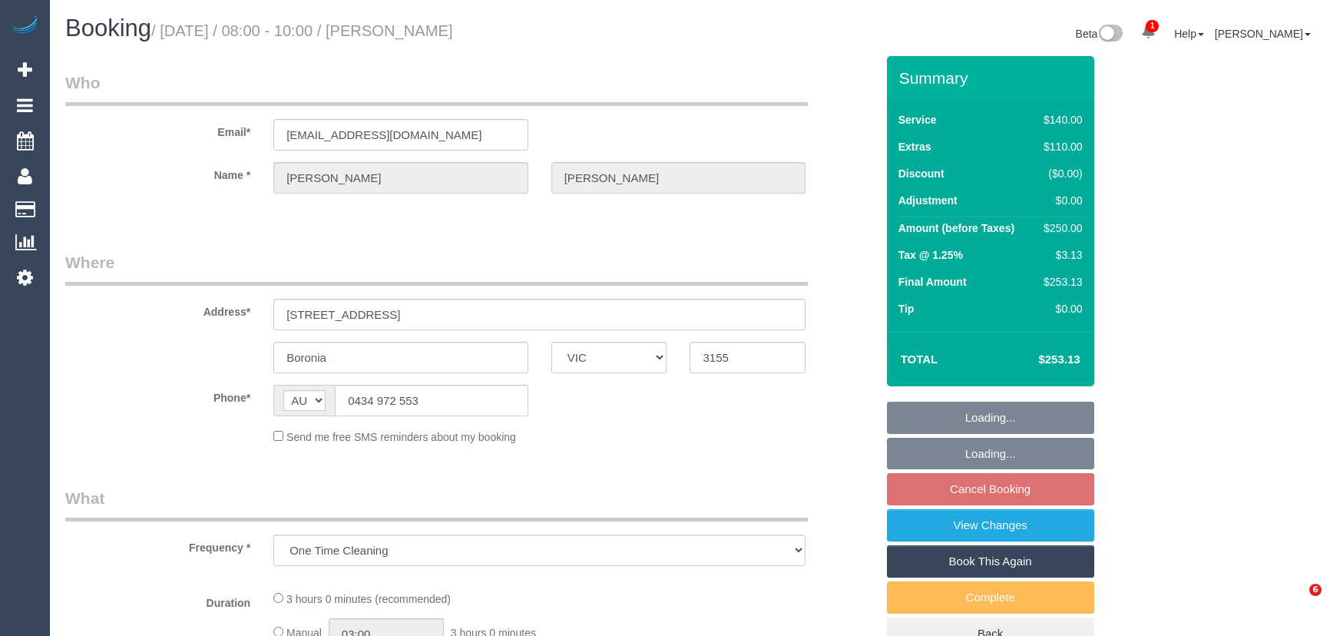
select select "VIC"
select select "string:stripe-pm_1SGEvF2GScqysDRVSM1GDdUA"
select select "spot2"
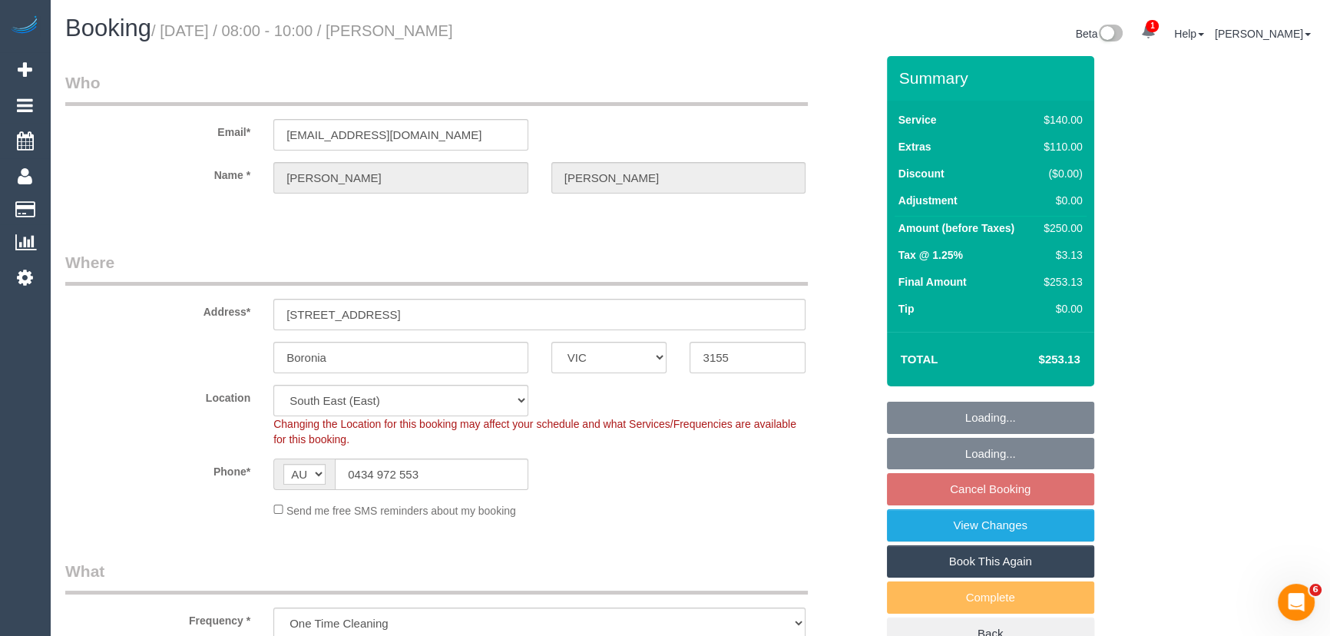
select select "object:1421"
select select "number:27"
select select "number:14"
select select "number:18"
select select "number:24"
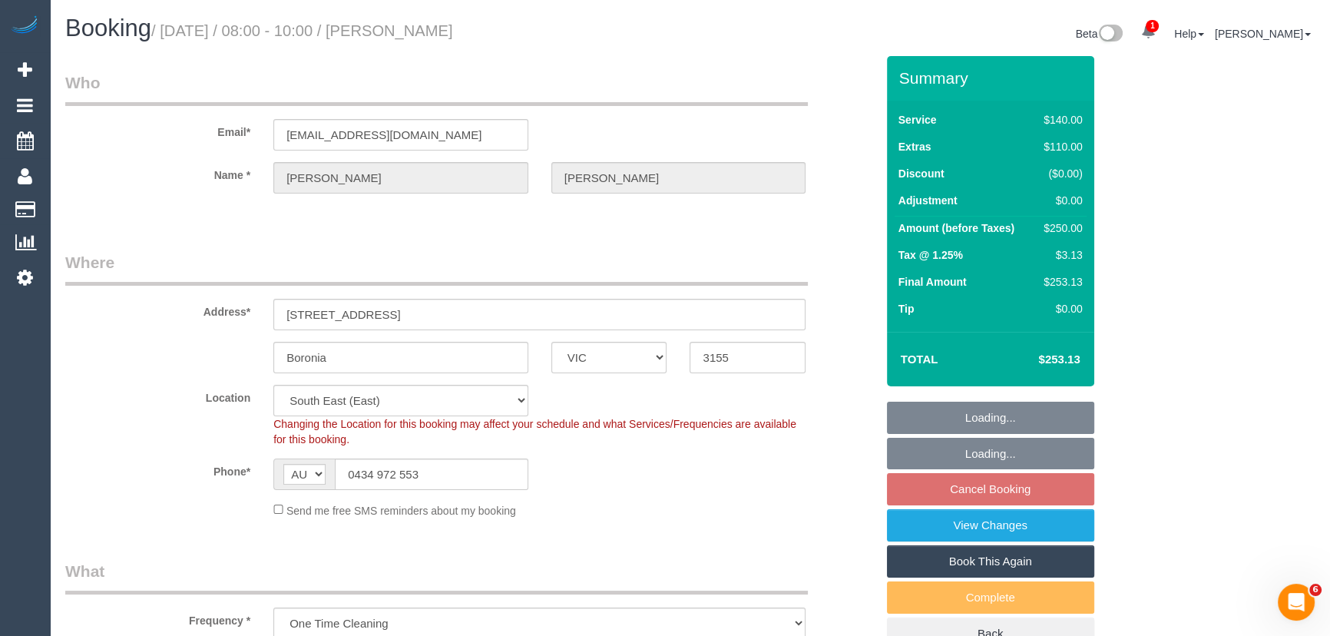
select select "number:26"
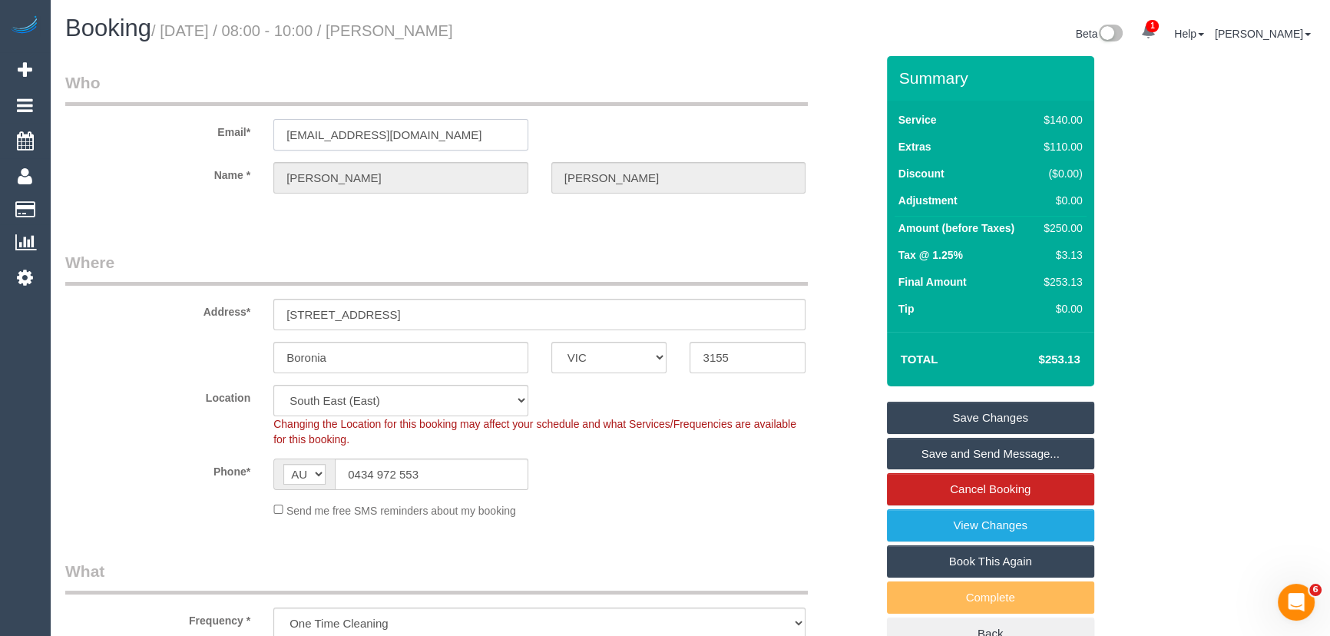
click at [454, 138] on input "hongji.zhang91@gmail.com" at bounding box center [400, 134] width 255 height 31
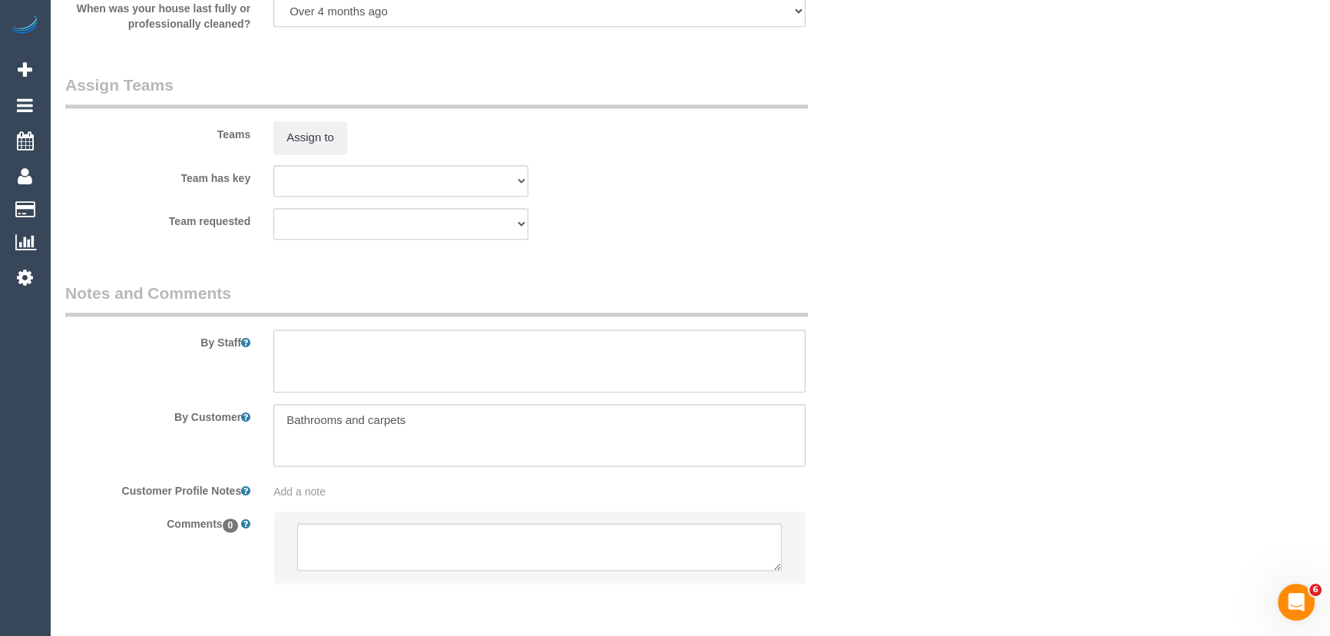
scroll to position [2339, 0]
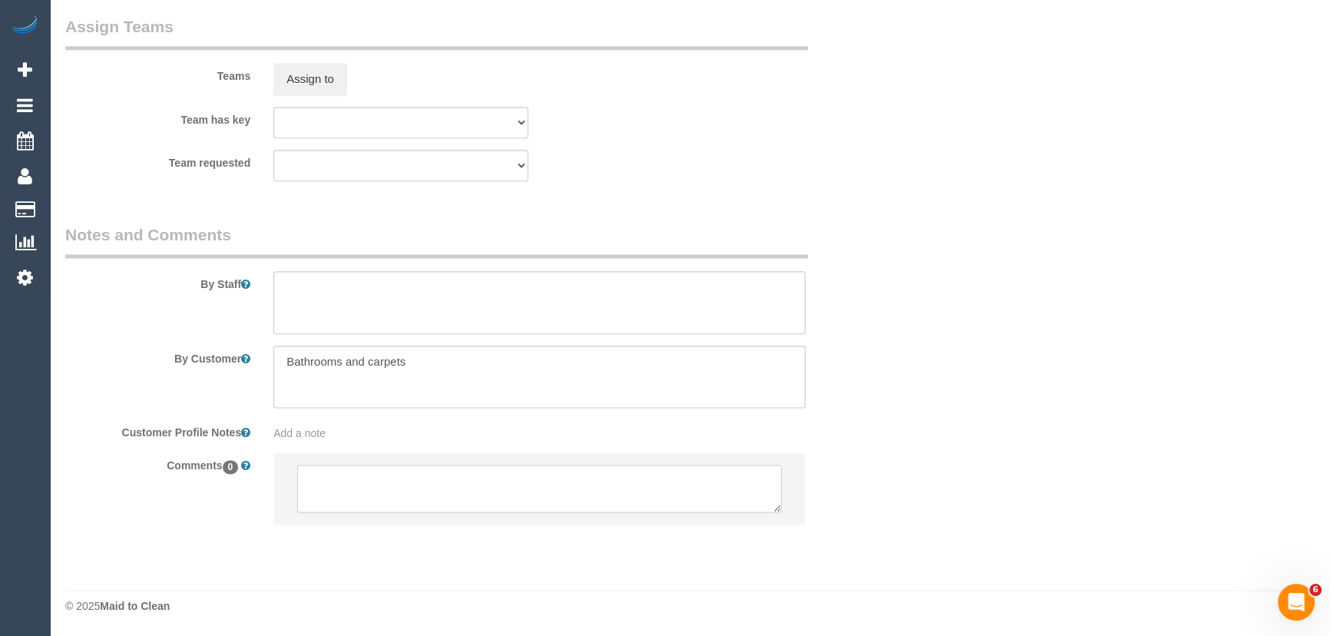
click at [398, 503] on textarea at bounding box center [539, 488] width 484 height 48
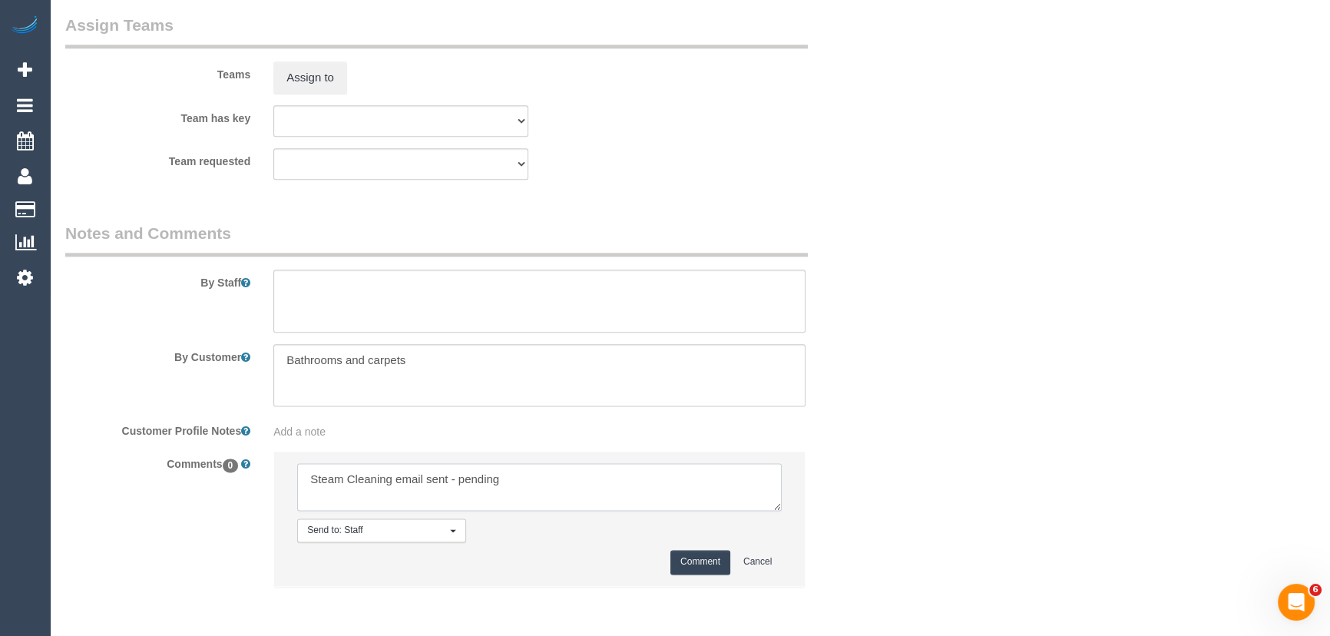
type textarea "Steam Cleaning email sent - pending"
click at [712, 564] on button "Comment" at bounding box center [700, 562] width 60 height 24
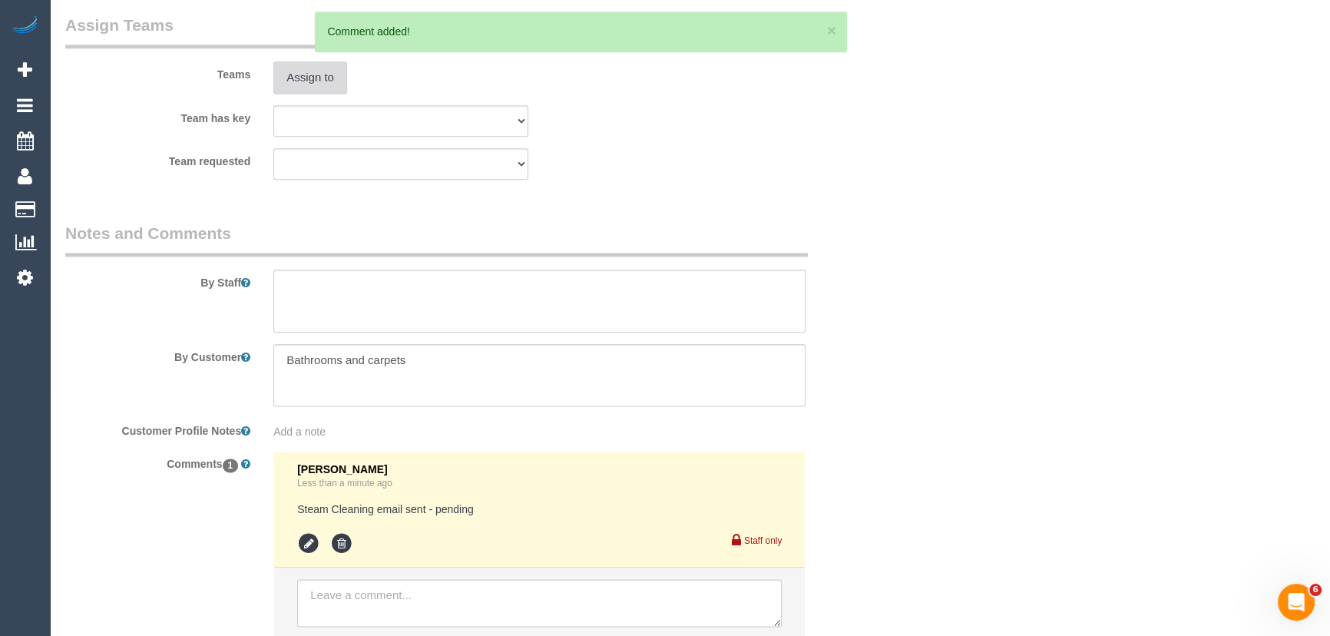
click at [302, 88] on button "Assign to" at bounding box center [310, 77] width 74 height 32
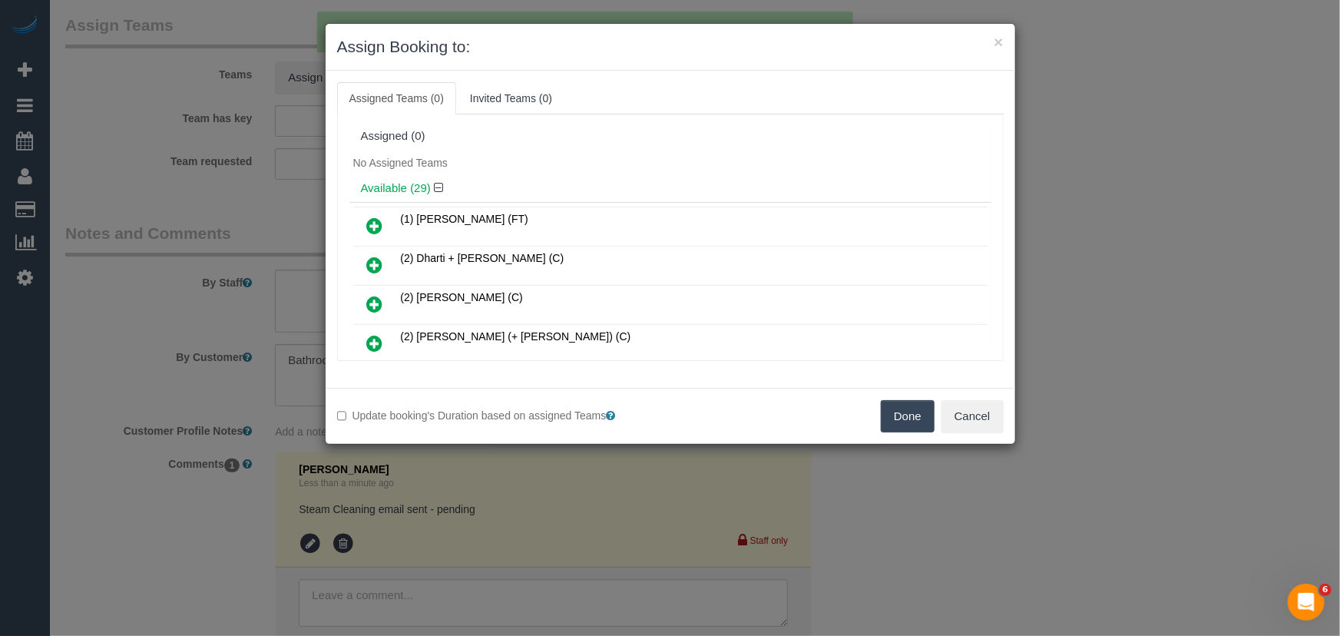
click at [377, 227] on icon at bounding box center [375, 225] width 16 height 18
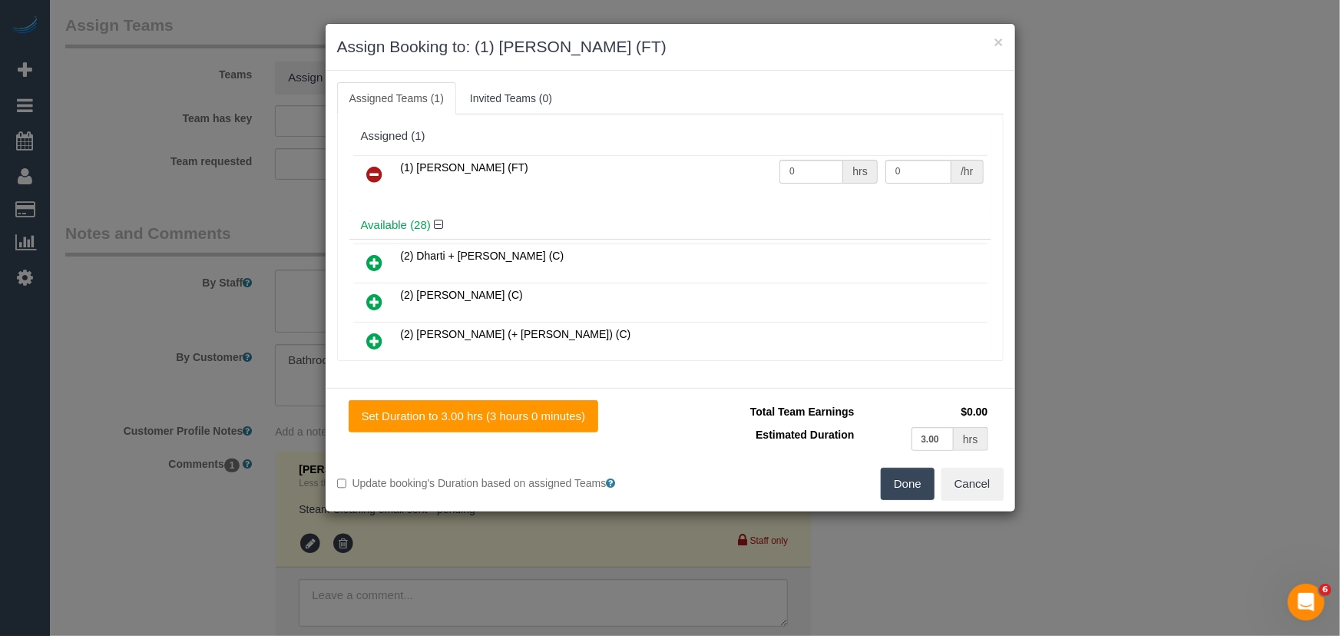
click at [907, 481] on button "Done" at bounding box center [908, 484] width 54 height 32
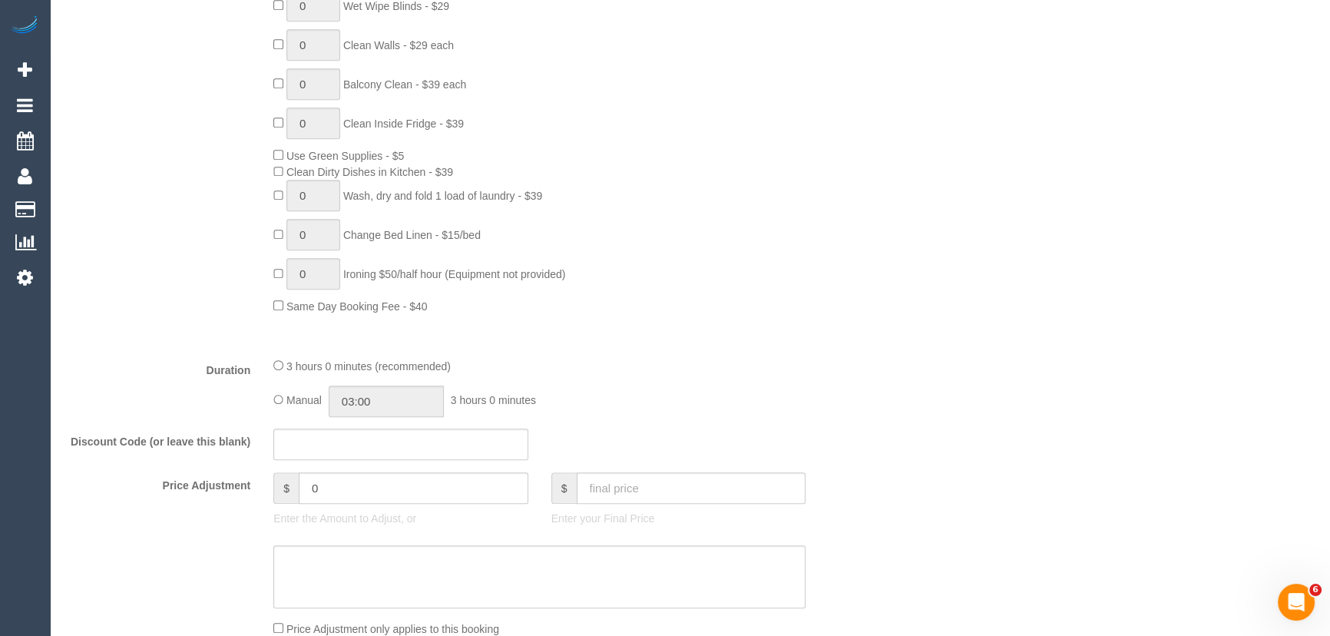
scroll to position [943, 0]
click at [415, 405] on input "03:00" at bounding box center [386, 400] width 115 height 31
type input "02:00"
click at [381, 440] on li "02:00" at bounding box center [369, 439] width 68 height 20
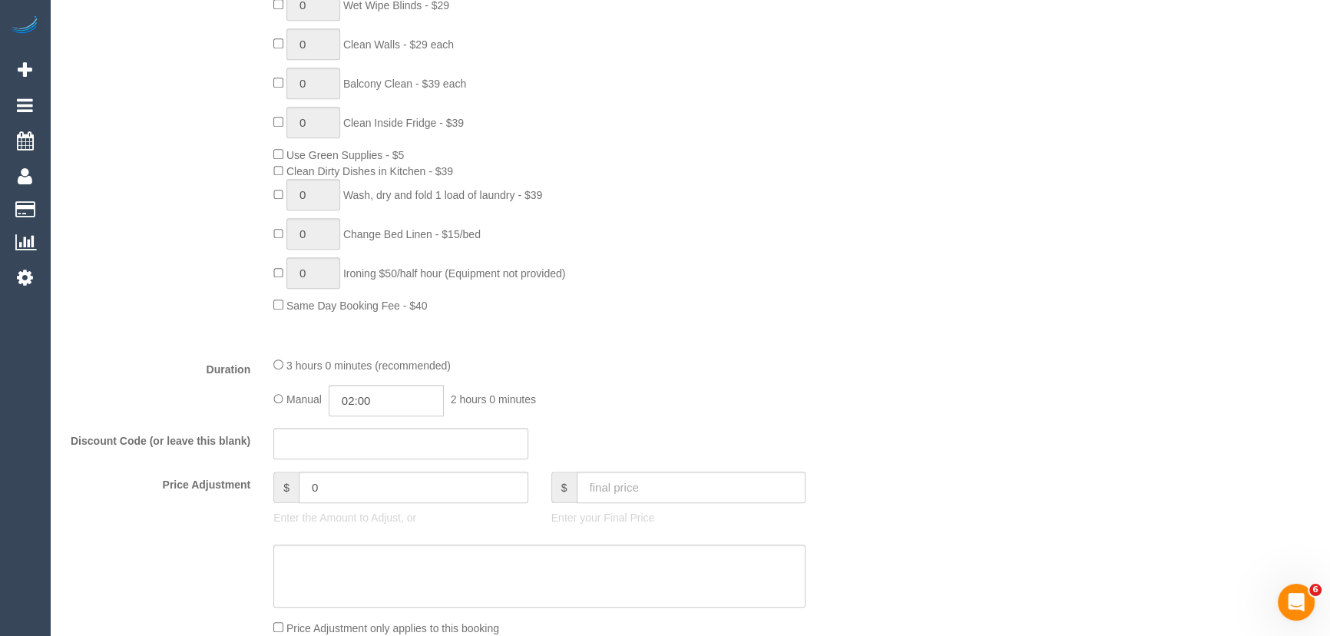
click at [706, 361] on div "3 hours 0 minutes (recommended)" at bounding box center [539, 364] width 532 height 17
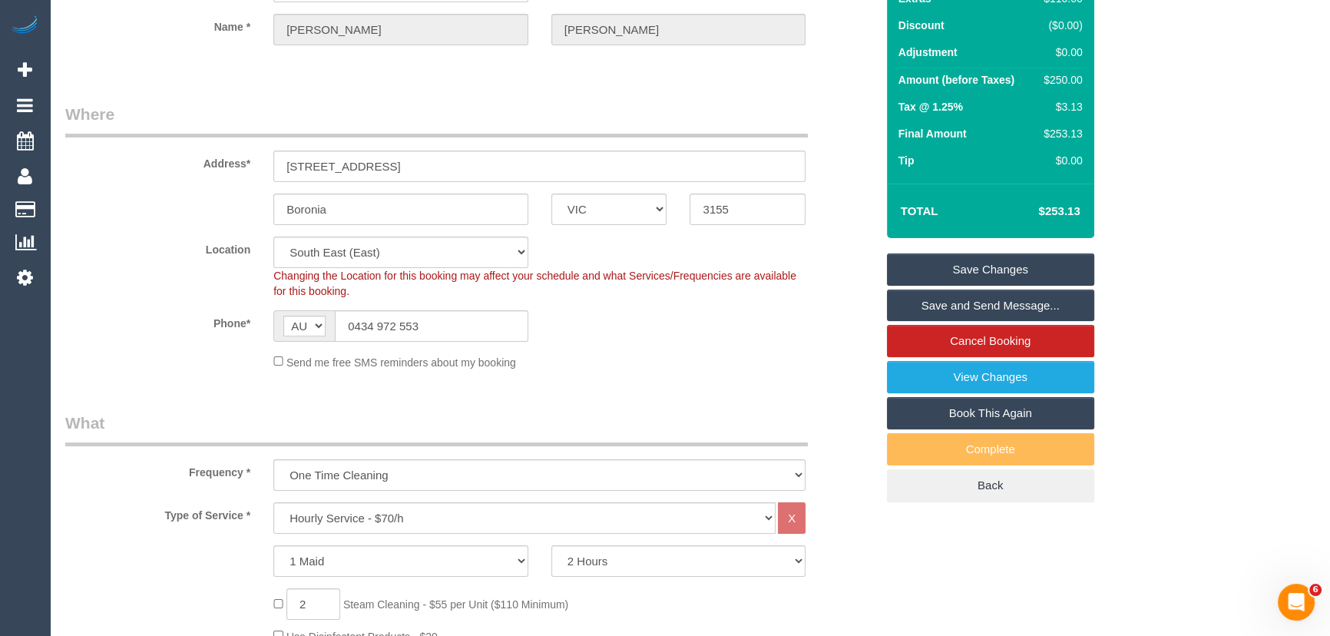
select select "spot19"
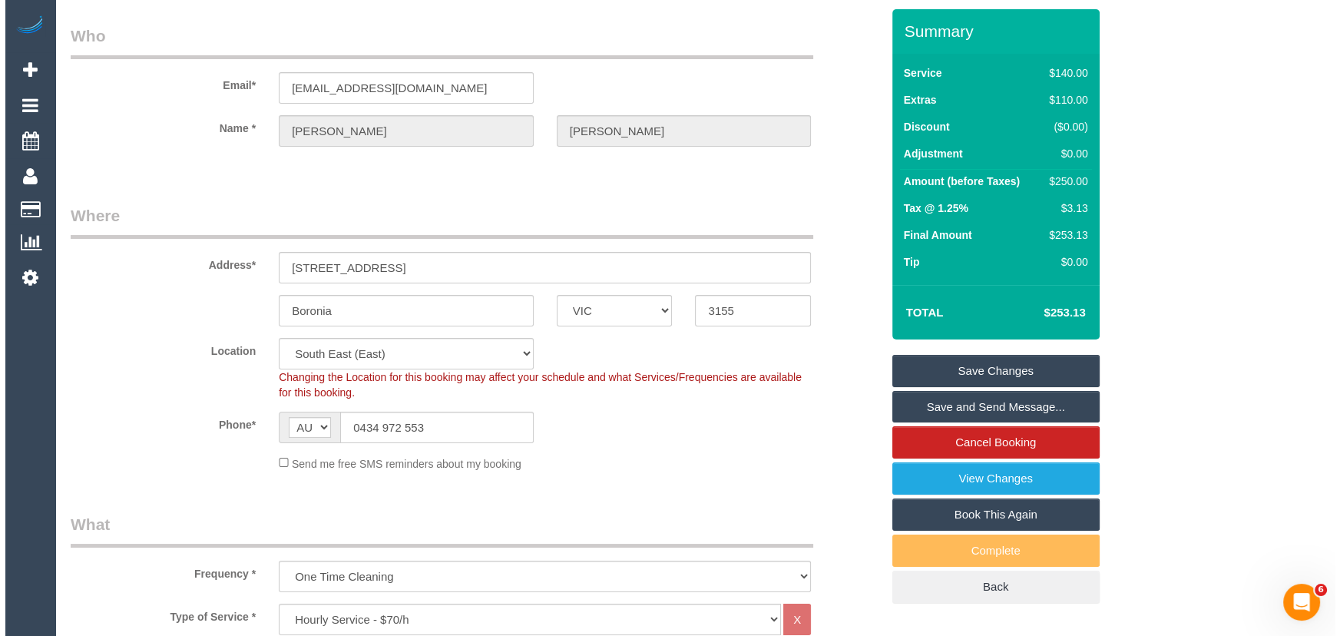
scroll to position [0, 0]
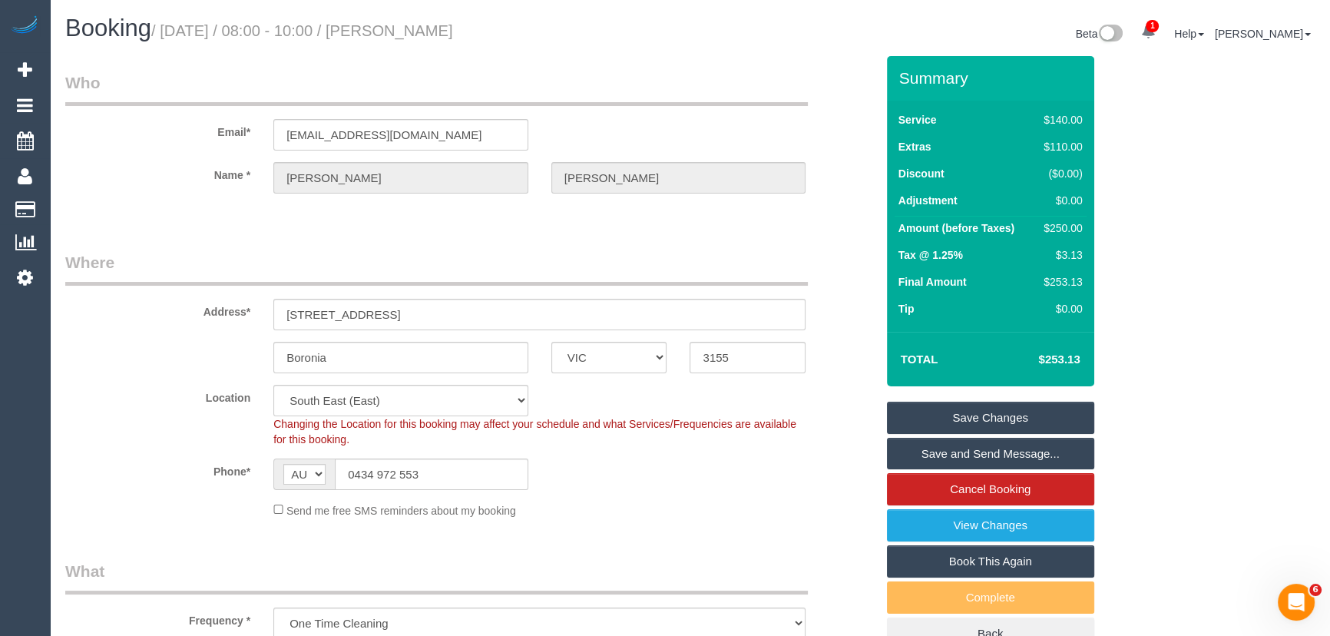
click at [413, 31] on small "/ October 21, 2025 / 08:00 - 10:00 / Ian Zhang" at bounding box center [302, 30] width 302 height 17
copy small "Ian Zhang"
click at [990, 419] on link "Save Changes" at bounding box center [990, 417] width 207 height 32
click at [990, 419] on fieldset "Save Changes Save and Send Message... Cancel Booking View Changes Book This Aga…" at bounding box center [990, 525] width 207 height 249
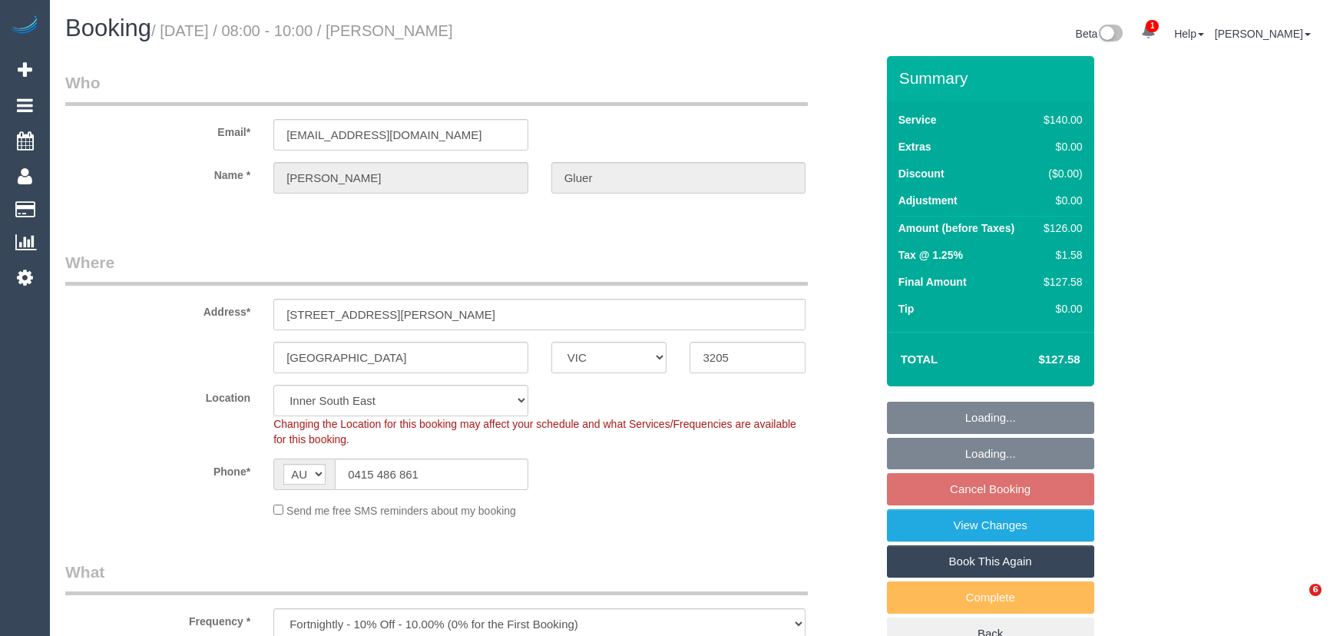
select select "VIC"
select select "string:stripe-pm_1QBlWY2GScqysDRVIedlNFyT"
select select "number:29"
select select "number:14"
select select "number:20"
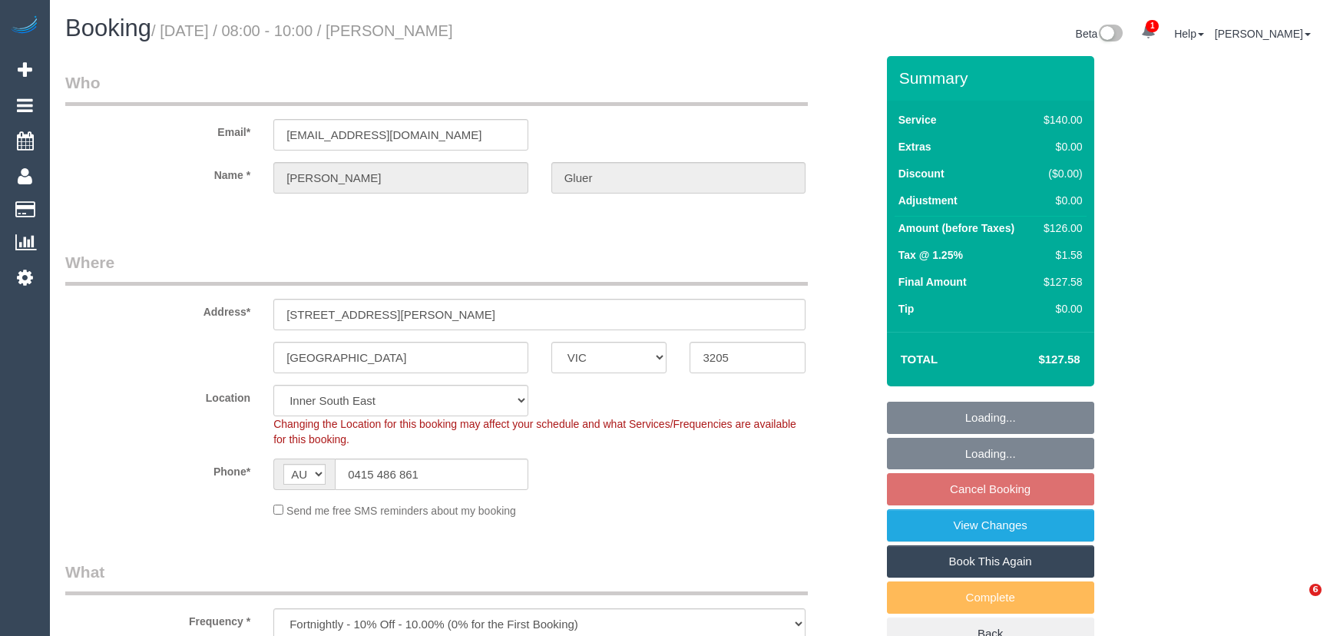
select select "number:23"
select select "number:34"
select select "number:11"
select select "object:1502"
select select "spot2"
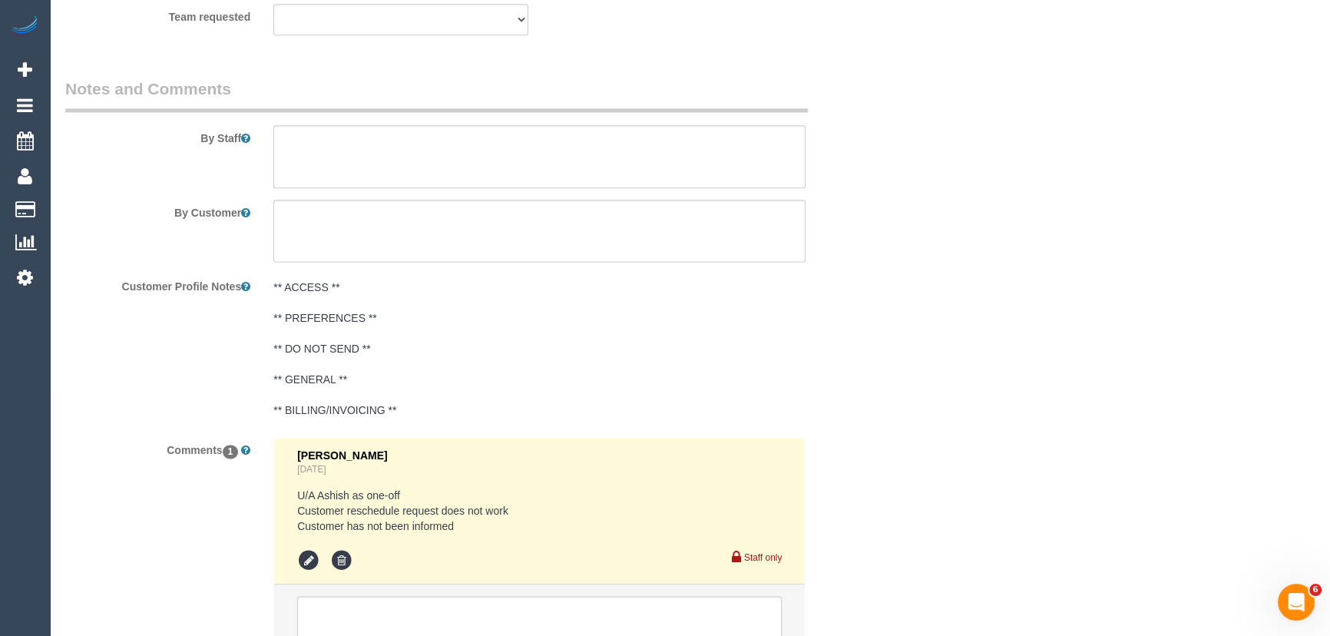
scroll to position [2512, 0]
click at [334, 147] on textarea at bounding box center [539, 155] width 532 height 63
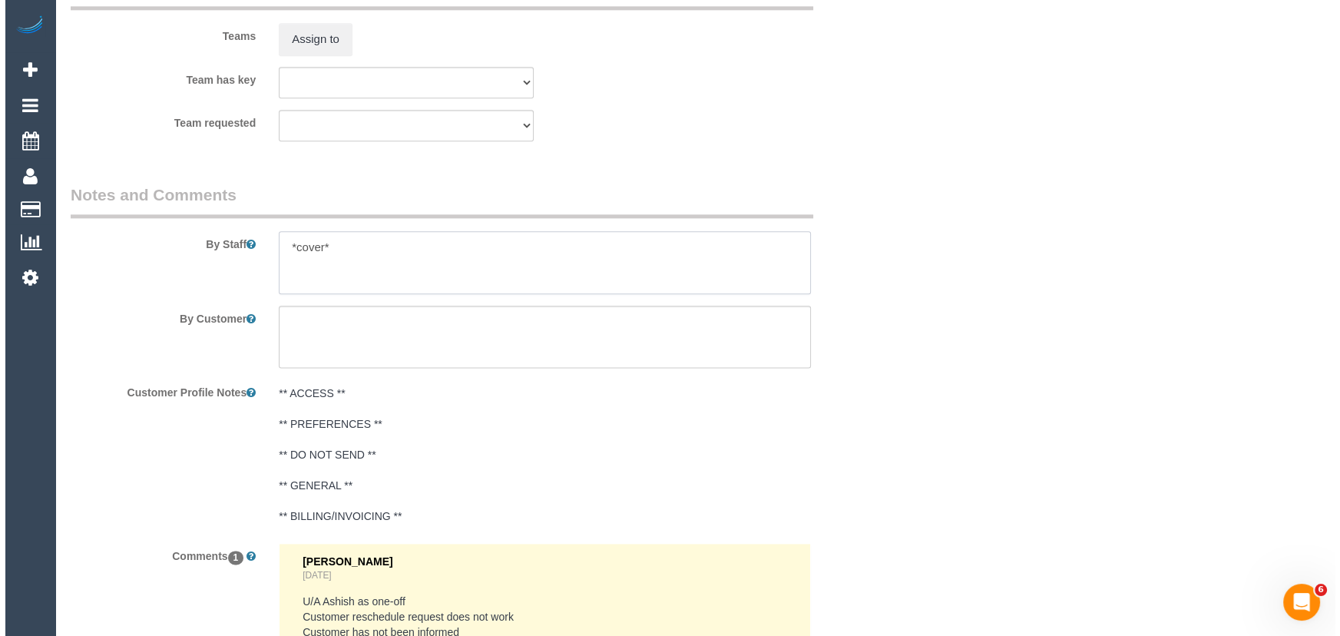
scroll to position [2233, 0]
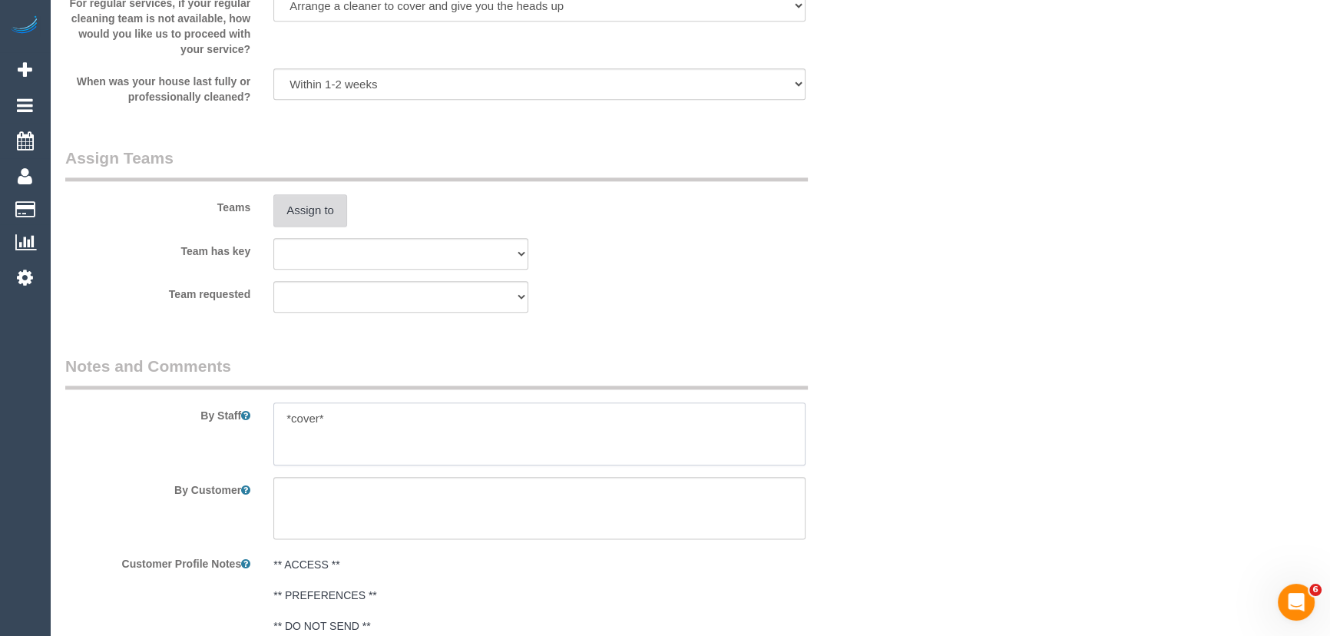
type textarea "*cover*"
click at [326, 215] on button "Assign to" at bounding box center [310, 210] width 74 height 32
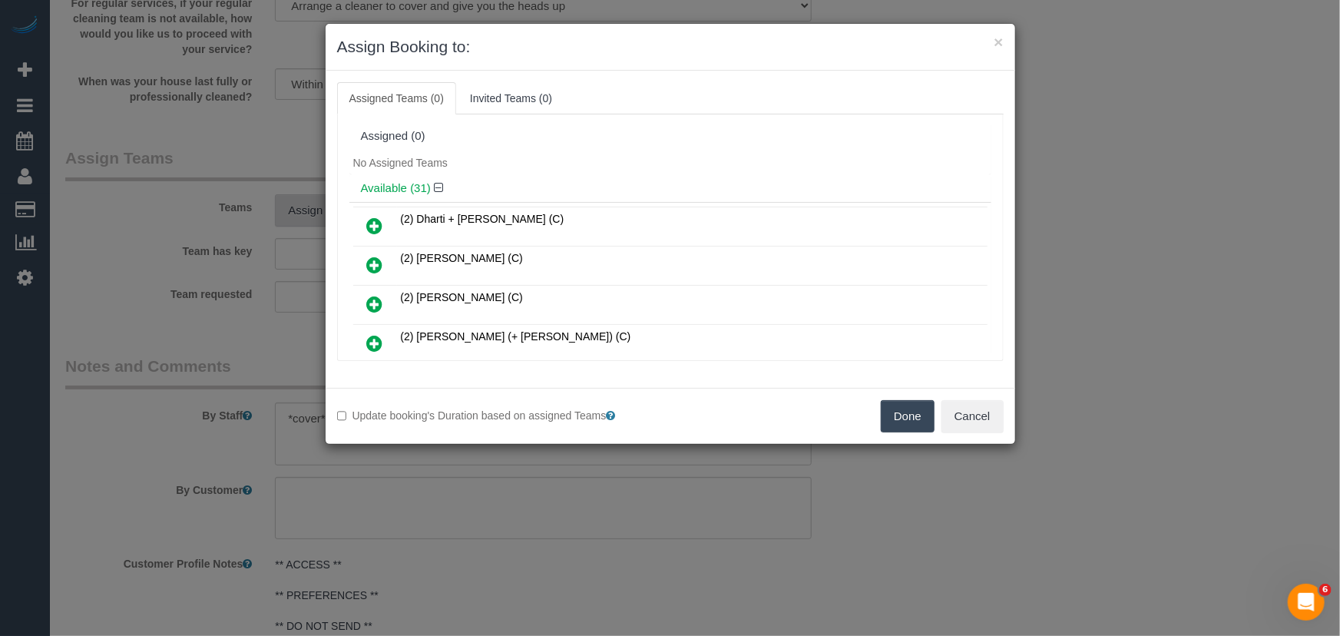
scroll to position [173, 0]
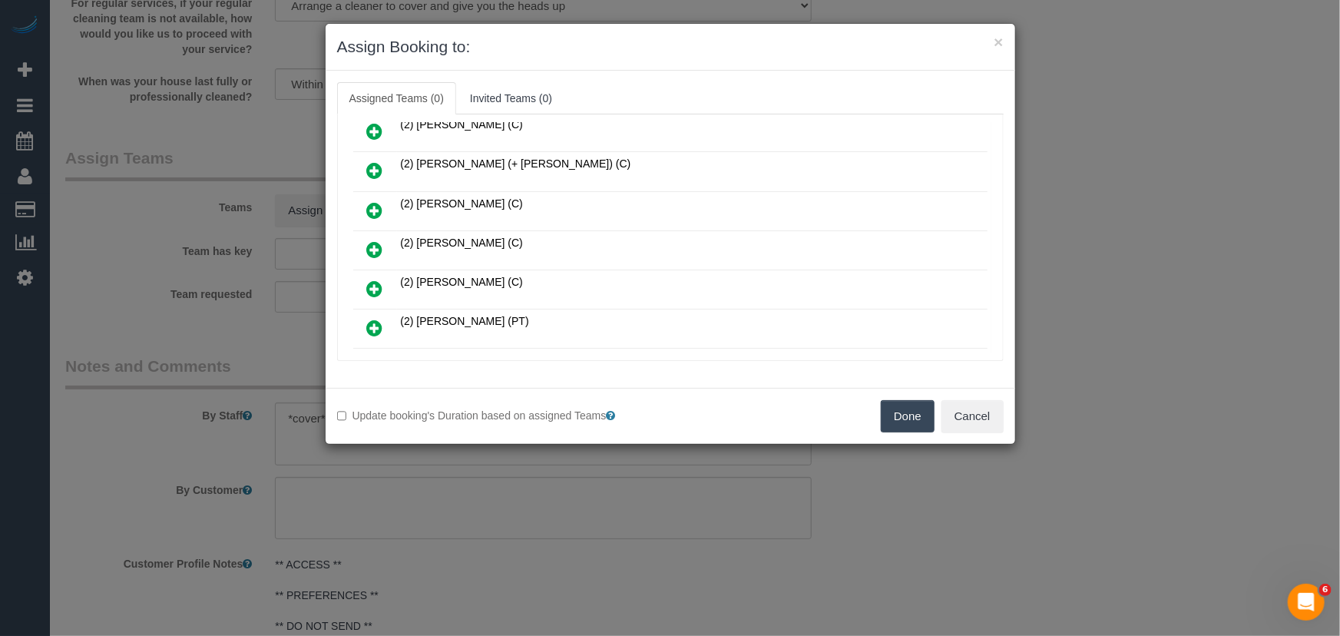
drag, startPoint x: 372, startPoint y: 236, endPoint x: 381, endPoint y: 234, distance: 8.6
click at [372, 240] on icon at bounding box center [375, 249] width 16 height 18
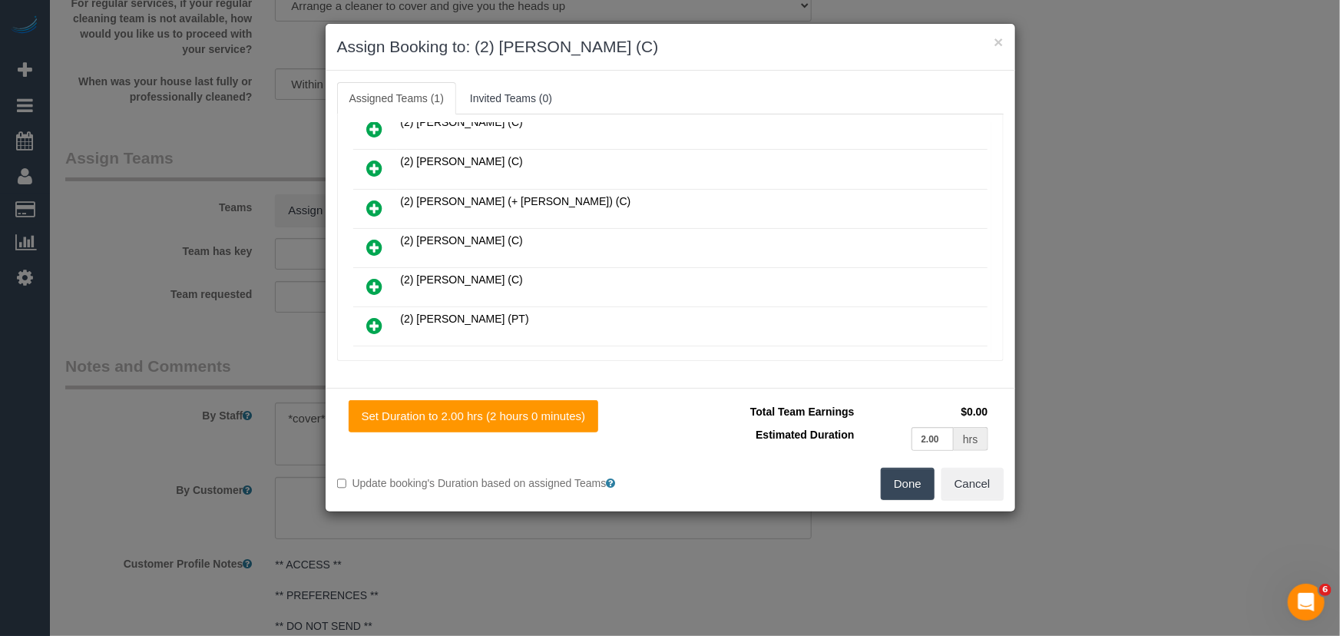
scroll to position [208, 0]
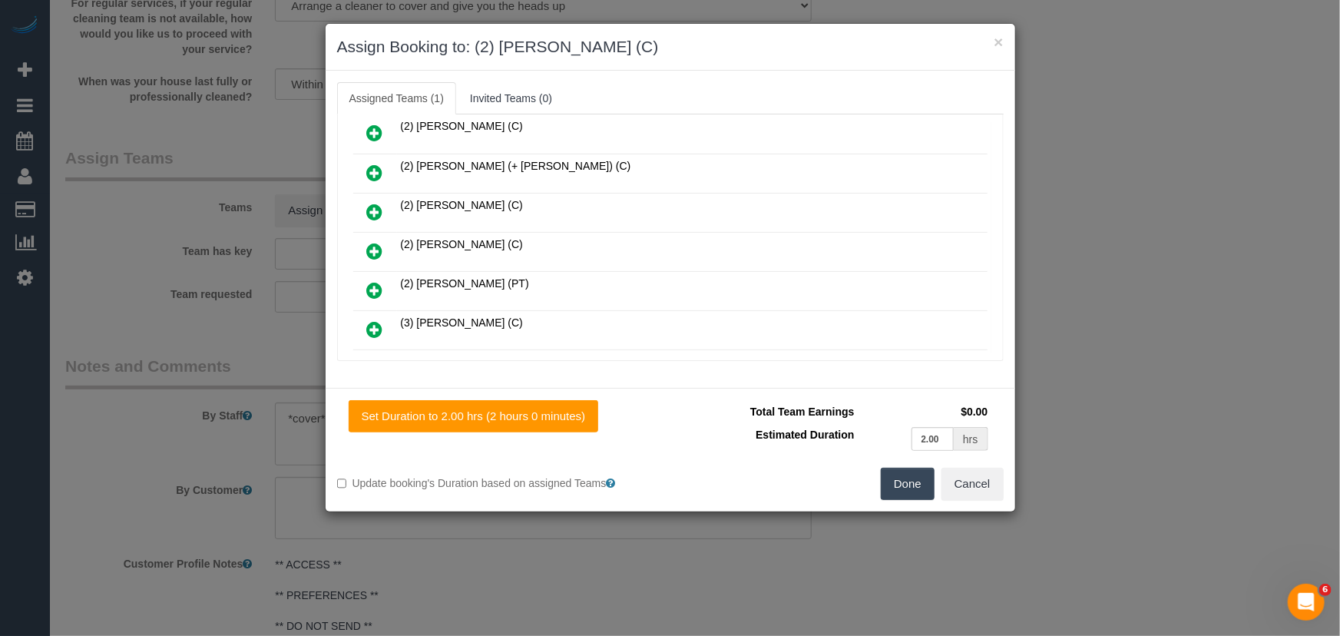
click at [900, 471] on button "Done" at bounding box center [908, 484] width 54 height 32
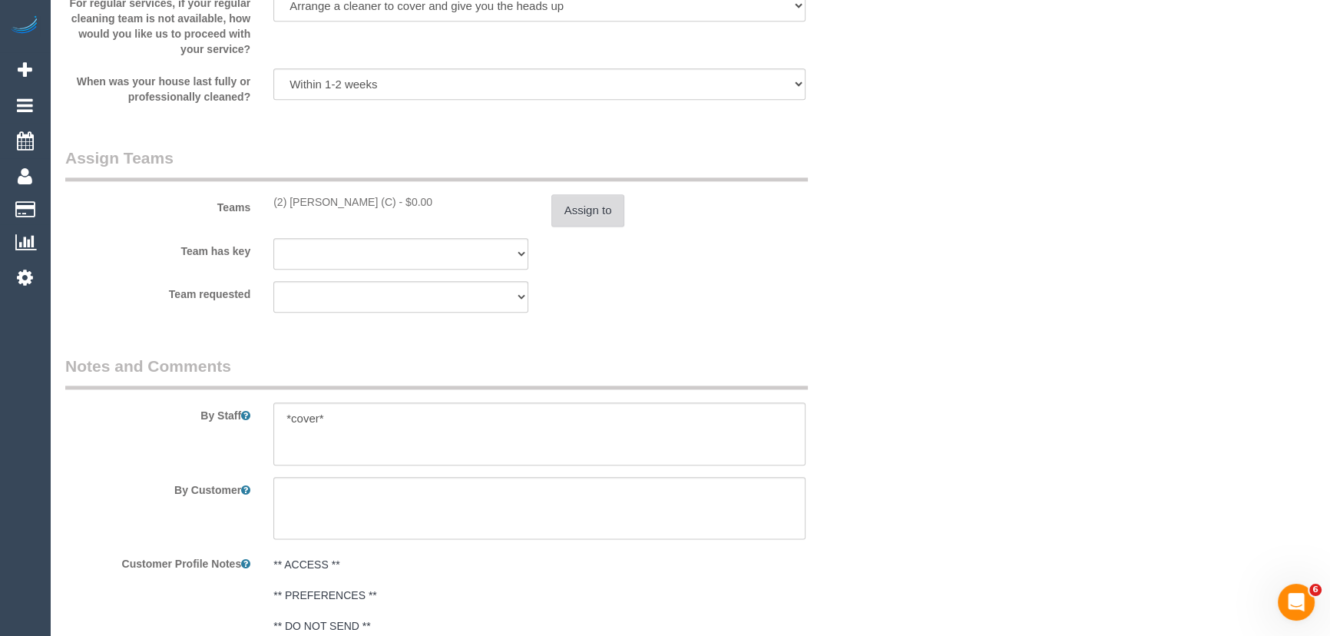
click at [598, 220] on button "Assign to" at bounding box center [588, 210] width 74 height 32
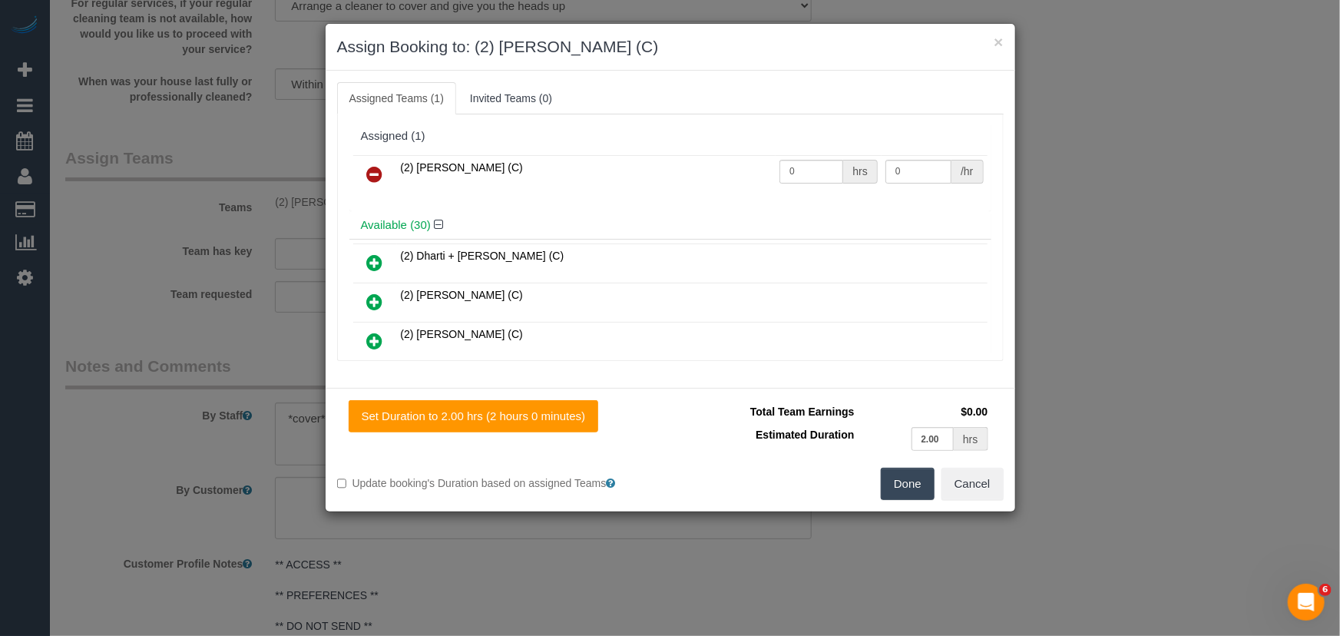
click at [836, 157] on td "0 hrs" at bounding box center [828, 174] width 106 height 39
click at [815, 180] on input "0" at bounding box center [811, 172] width 64 height 24
type input "2"
type input "37.5"
click at [916, 491] on button "Done" at bounding box center [908, 484] width 54 height 32
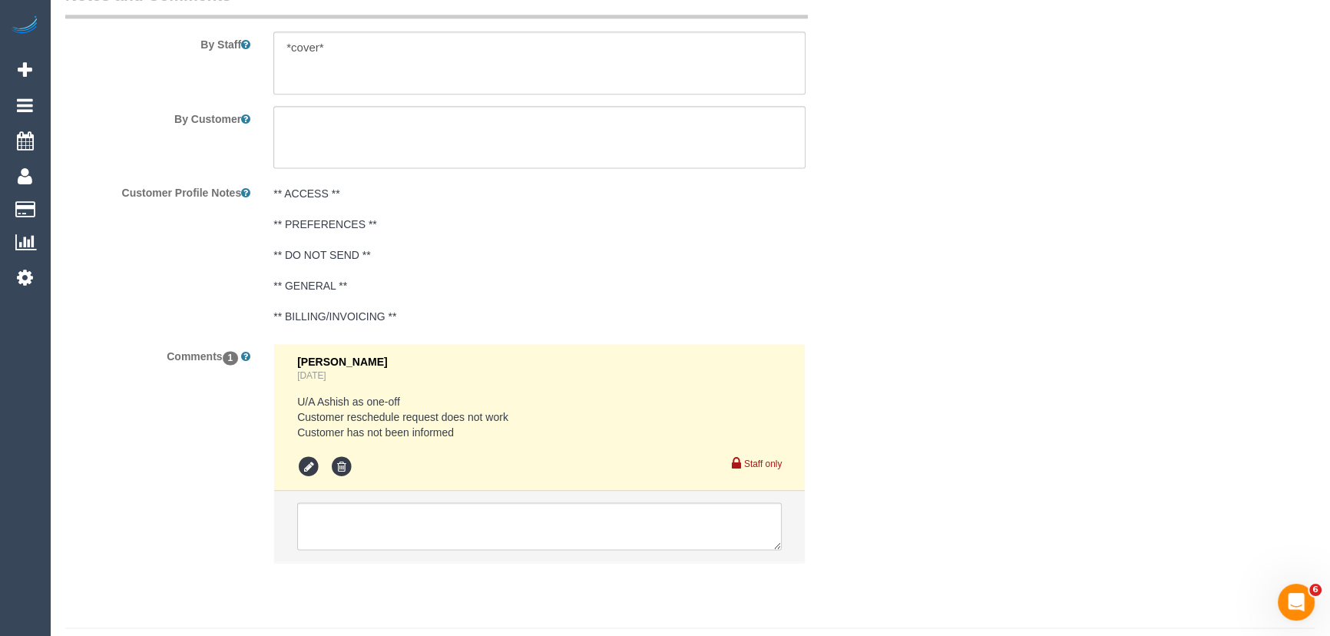
scroll to position [2642, 0]
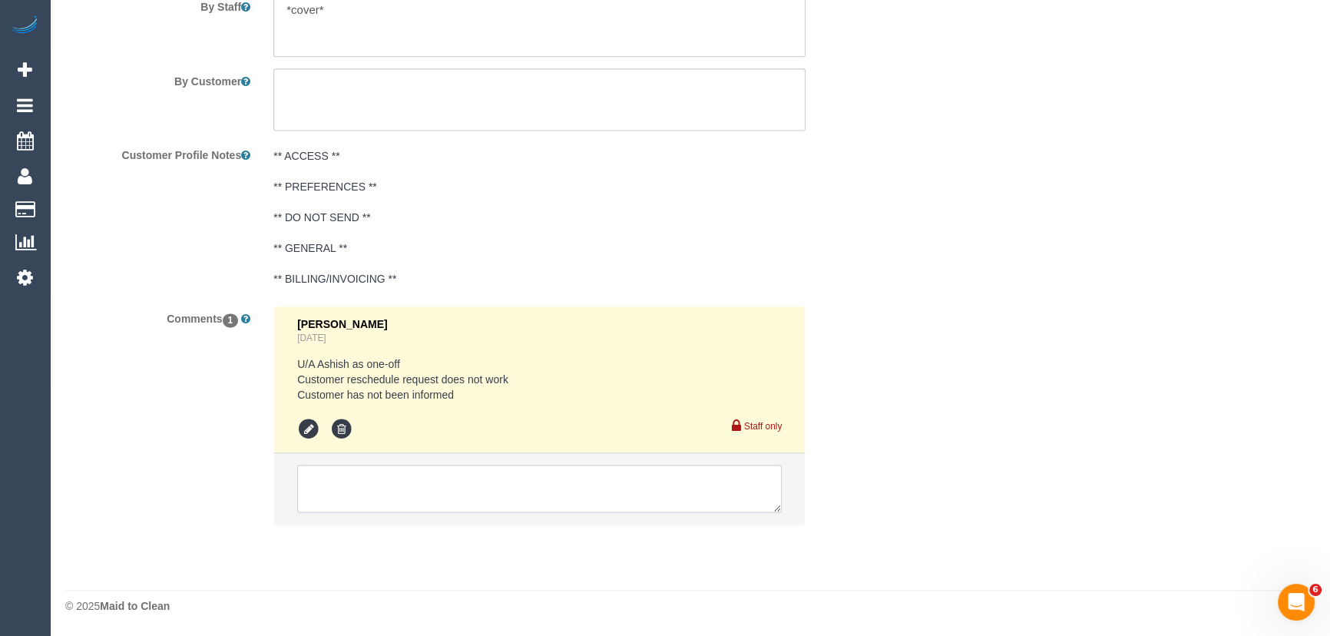
click at [411, 504] on textarea at bounding box center [539, 488] width 484 height 48
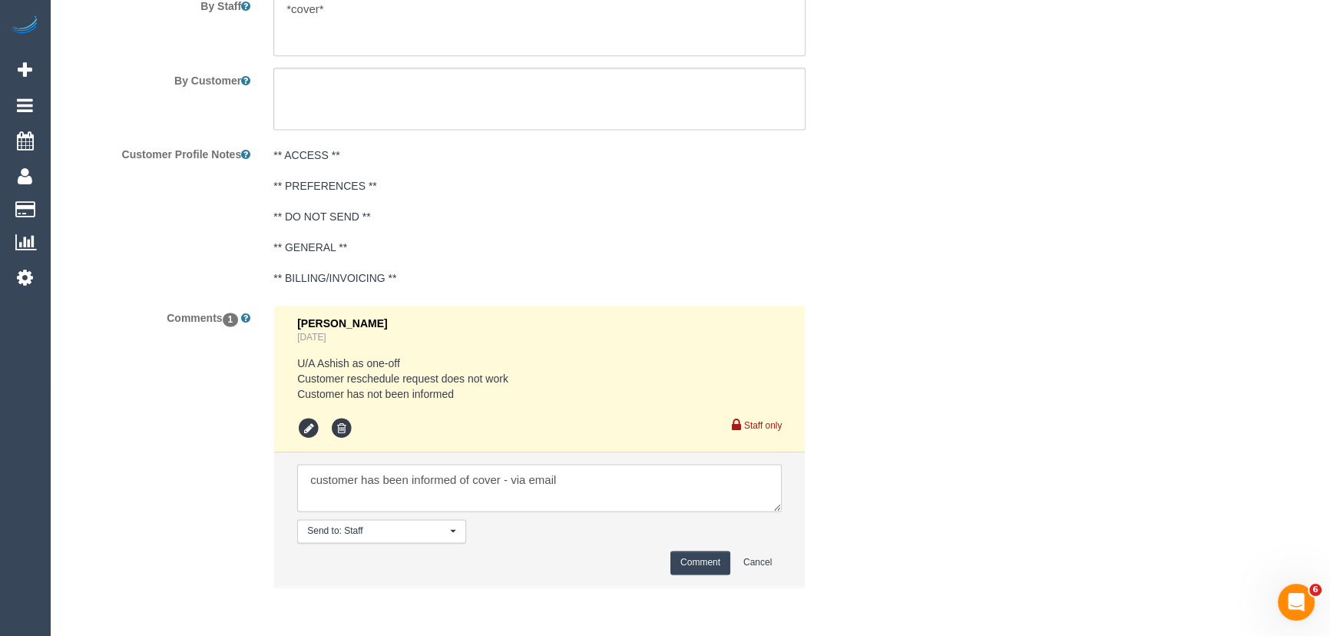
type textarea "customer has been informed of cover - via email"
click at [690, 552] on button "Comment" at bounding box center [700, 562] width 60 height 24
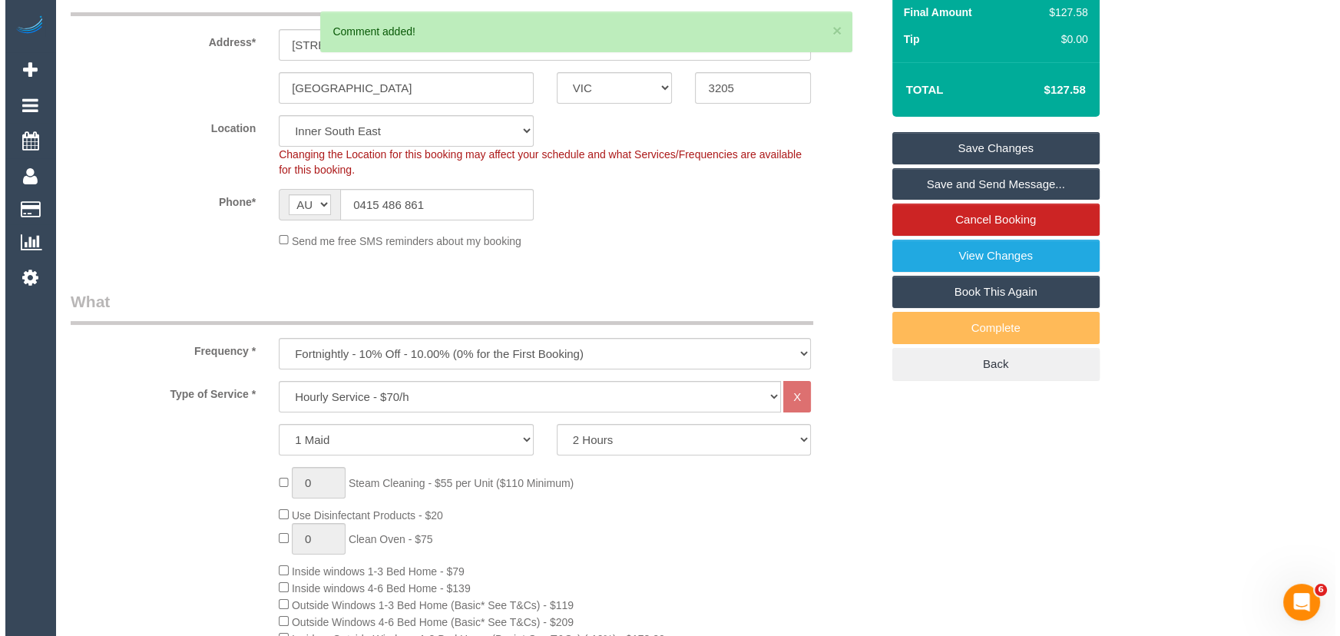
scroll to position [0, 0]
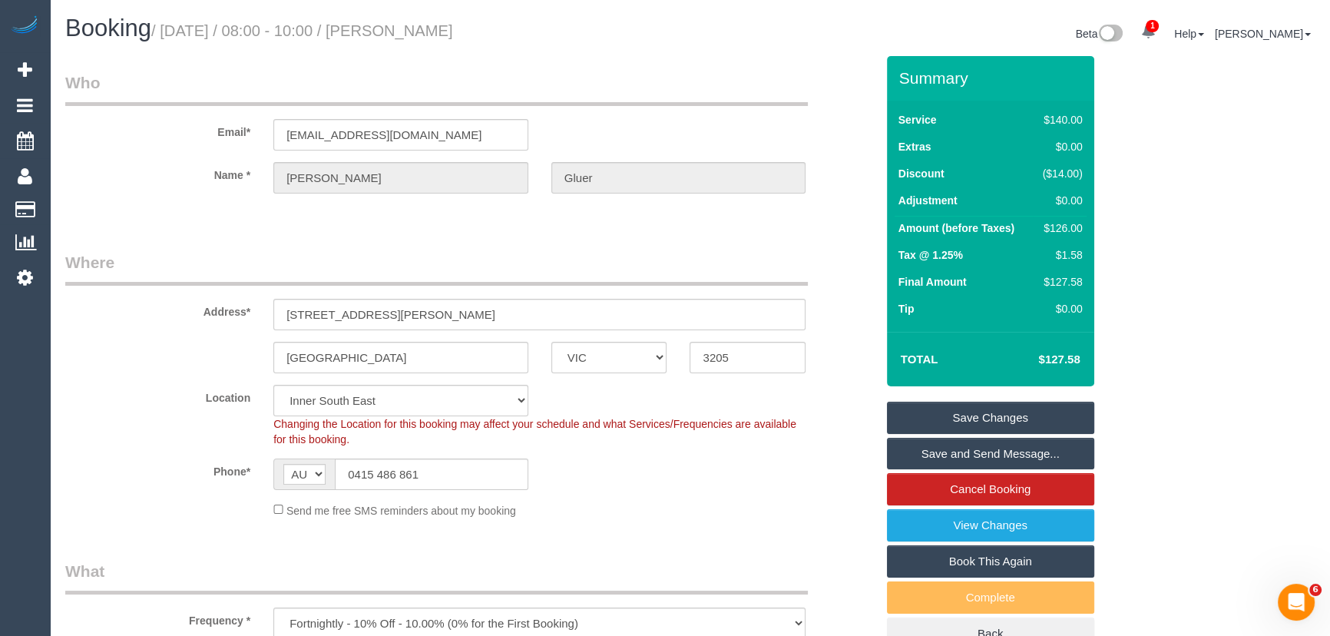
click at [425, 34] on small "/ October 21, 2025 / 08:00 - 10:00 / Eloise Gluer" at bounding box center [302, 30] width 302 height 17
click at [408, 28] on small "/ October 21, 2025 / 08:00 - 10:00 / Eloise Gluer" at bounding box center [302, 30] width 302 height 17
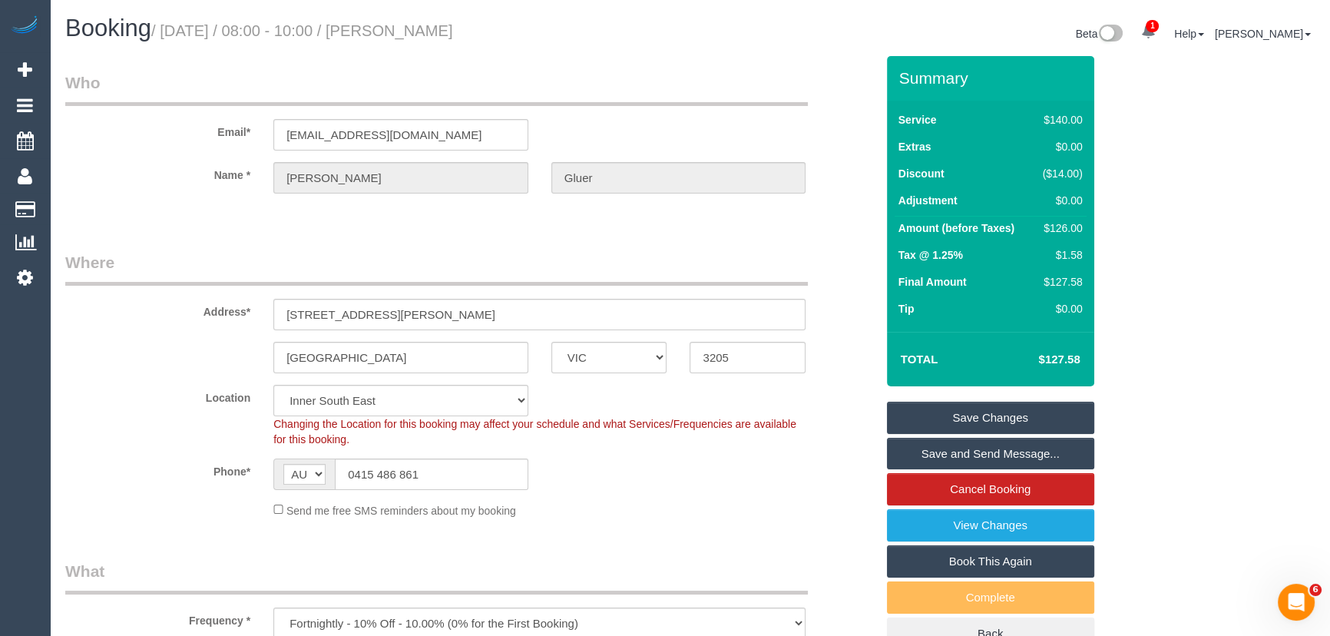
click at [408, 28] on small "/ October 21, 2025 / 08:00 - 10:00 / Eloise Gluer" at bounding box center [302, 30] width 302 height 17
copy small "Eloise Gluer"
click at [391, 141] on input "egluer@gmail.com" at bounding box center [400, 134] width 255 height 31
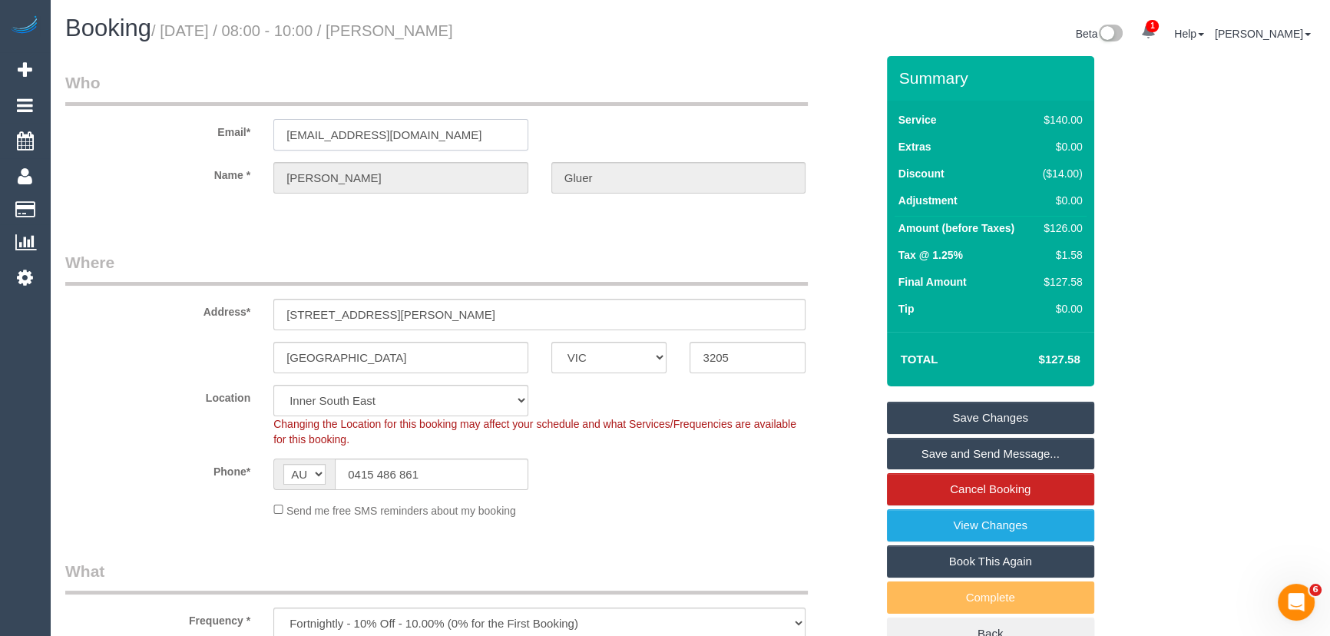
click at [391, 141] on input "egluer@gmail.com" at bounding box center [400, 134] width 255 height 31
click at [991, 443] on link "Save and Send Message..." at bounding box center [990, 454] width 207 height 32
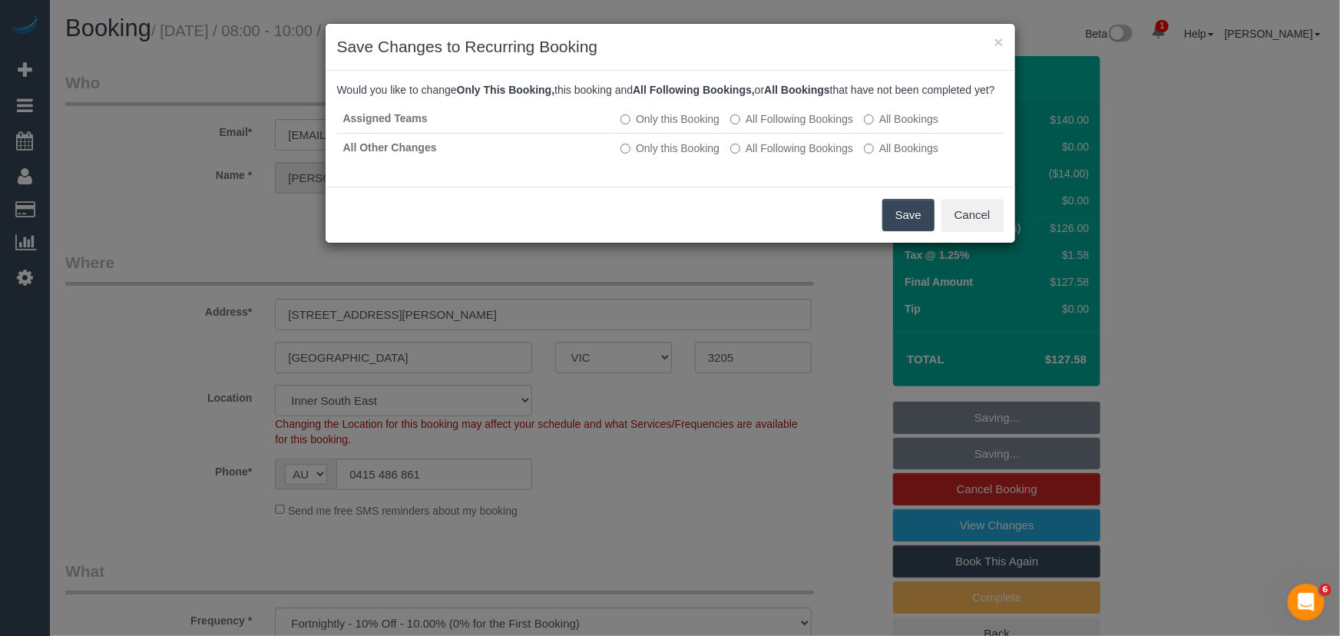
click at [900, 227] on button "Save" at bounding box center [908, 215] width 52 height 32
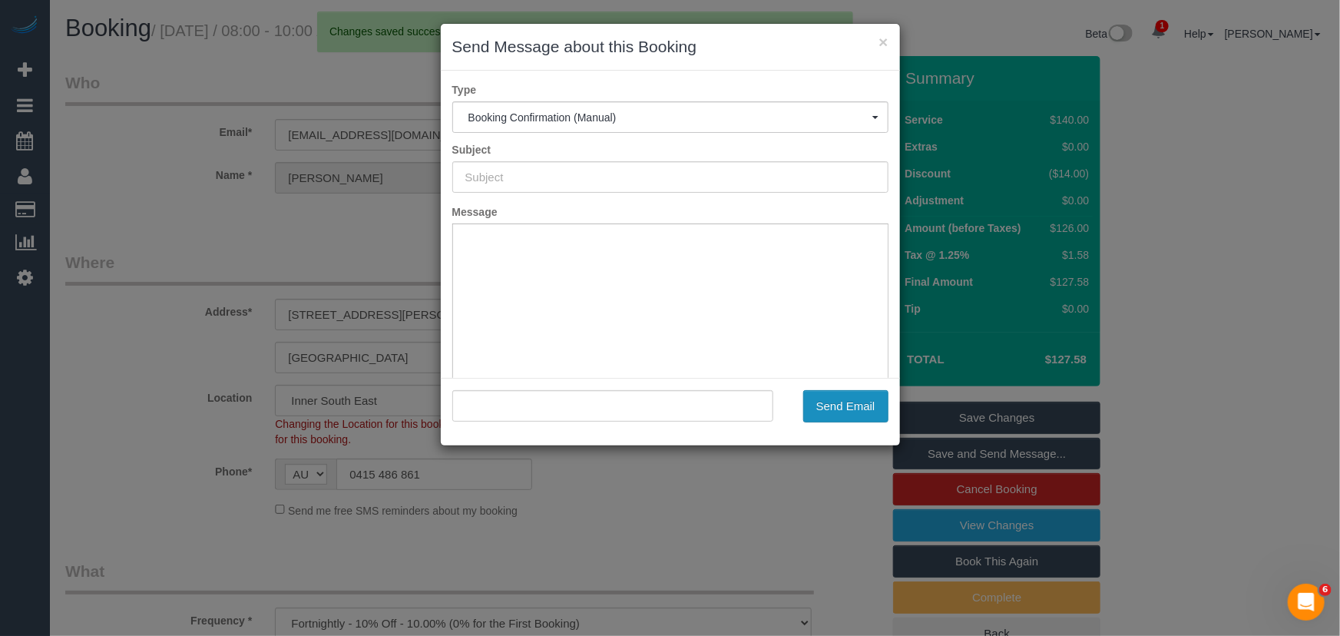
type input "Booking Confirmed"
type input ""Eloise Gluer" <egluer@gmail.com>"
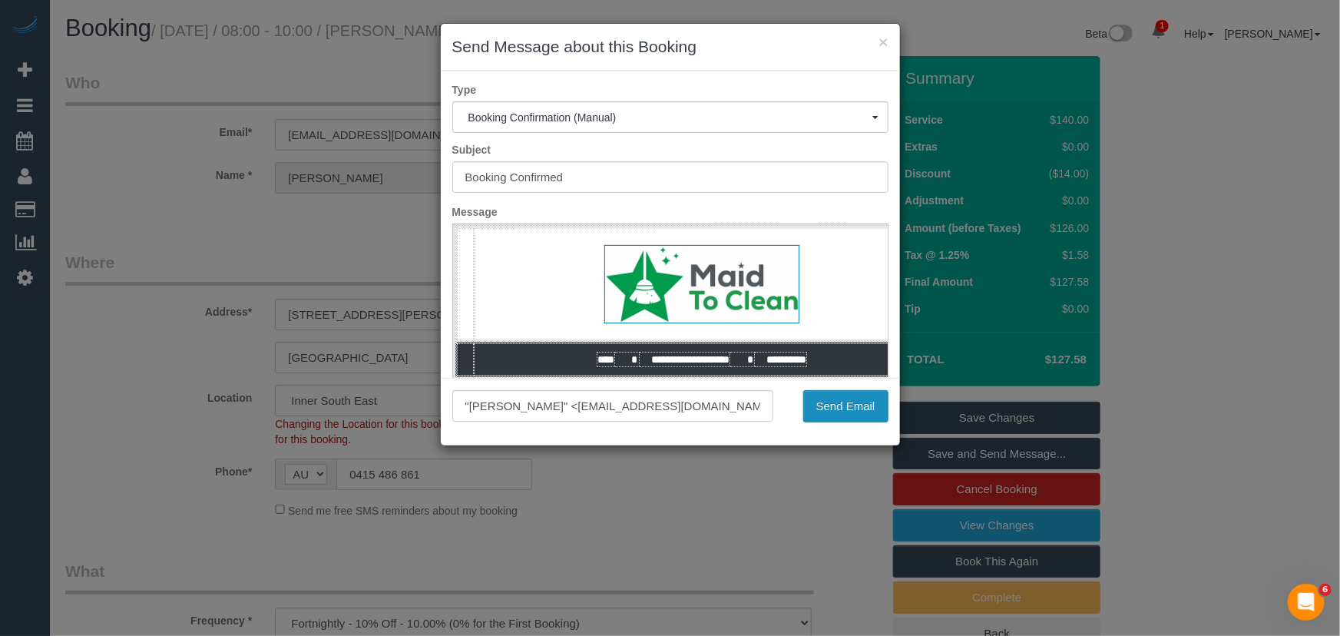
click at [844, 408] on button "Send Email" at bounding box center [845, 406] width 85 height 32
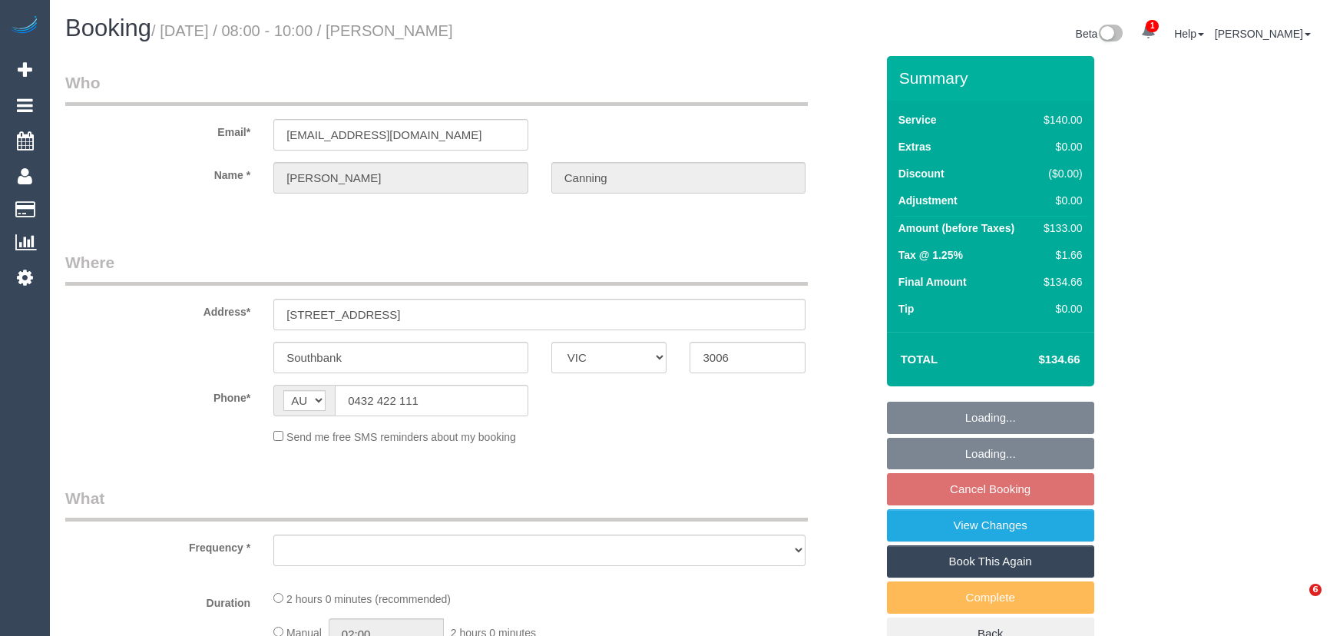
select select "VIC"
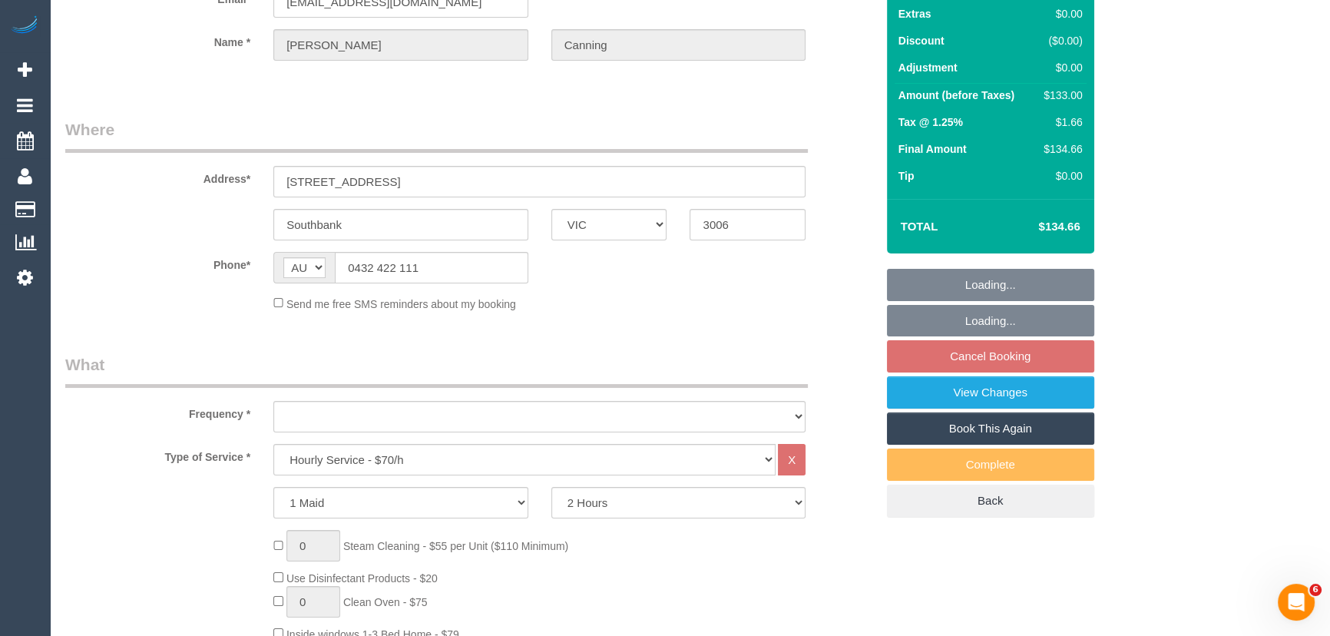
select select "string:stripe-pm_1SBsah2GScqysDRVt2OELqX1"
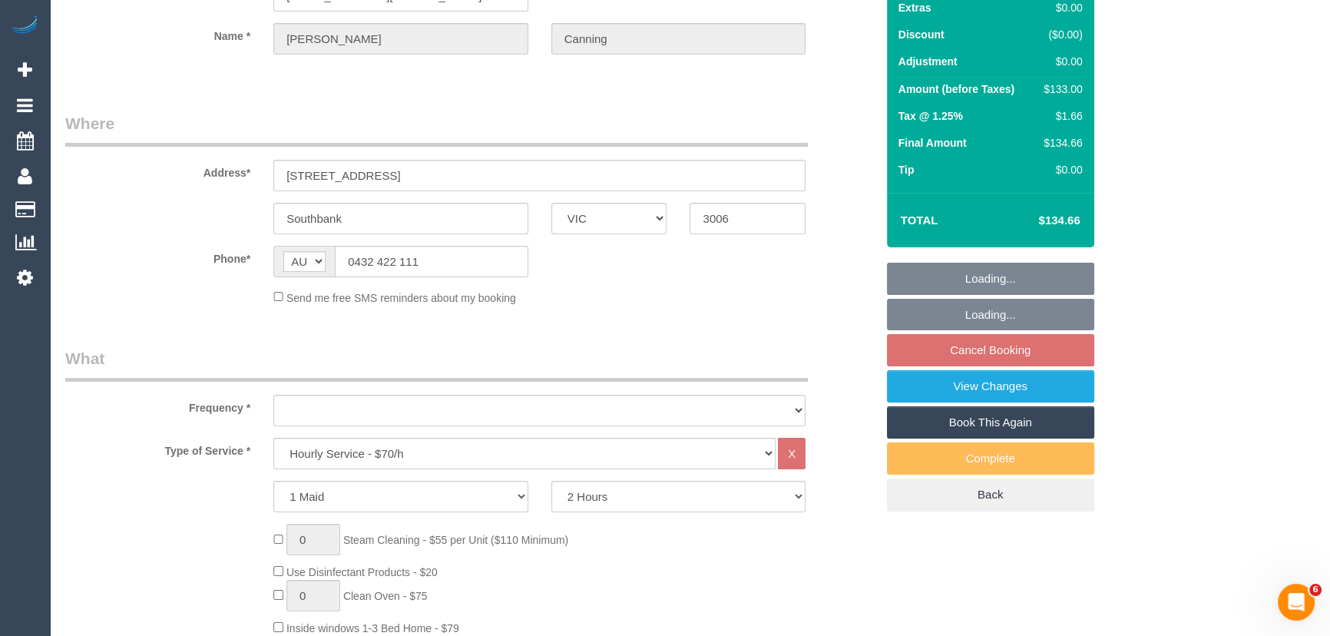
select select "object:733"
select select "number:27"
select select "number:14"
select select "number:18"
select select "number:23"
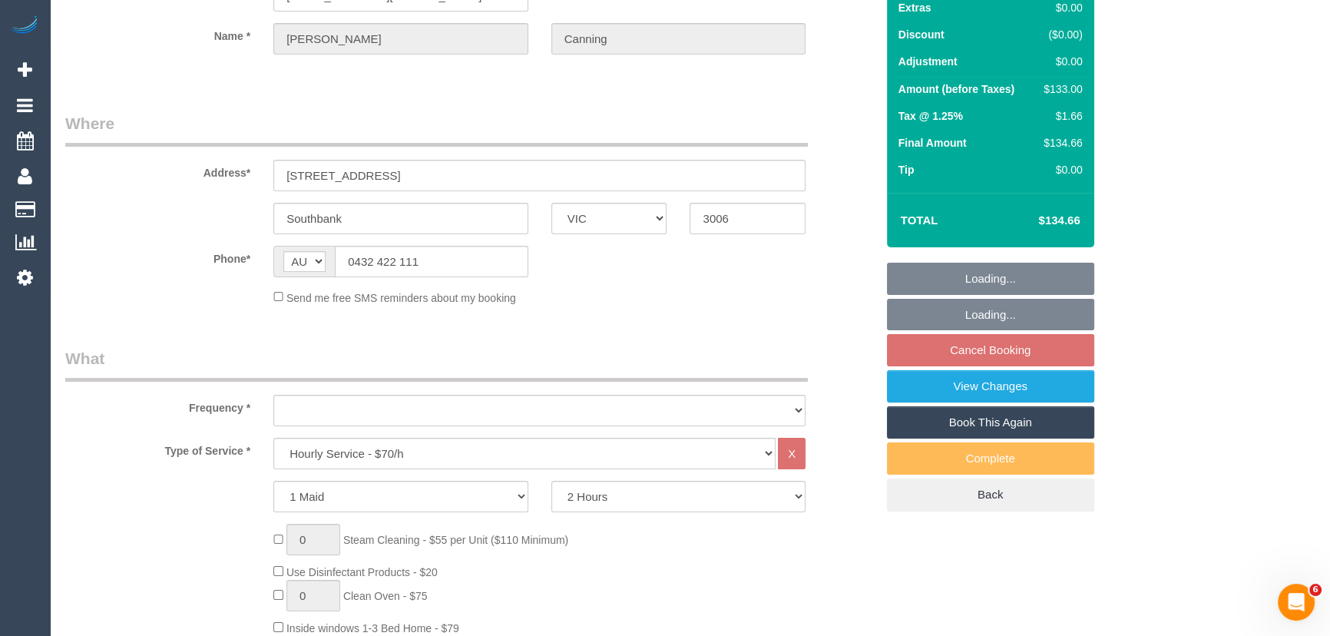
select select "number:34"
select select "number:13"
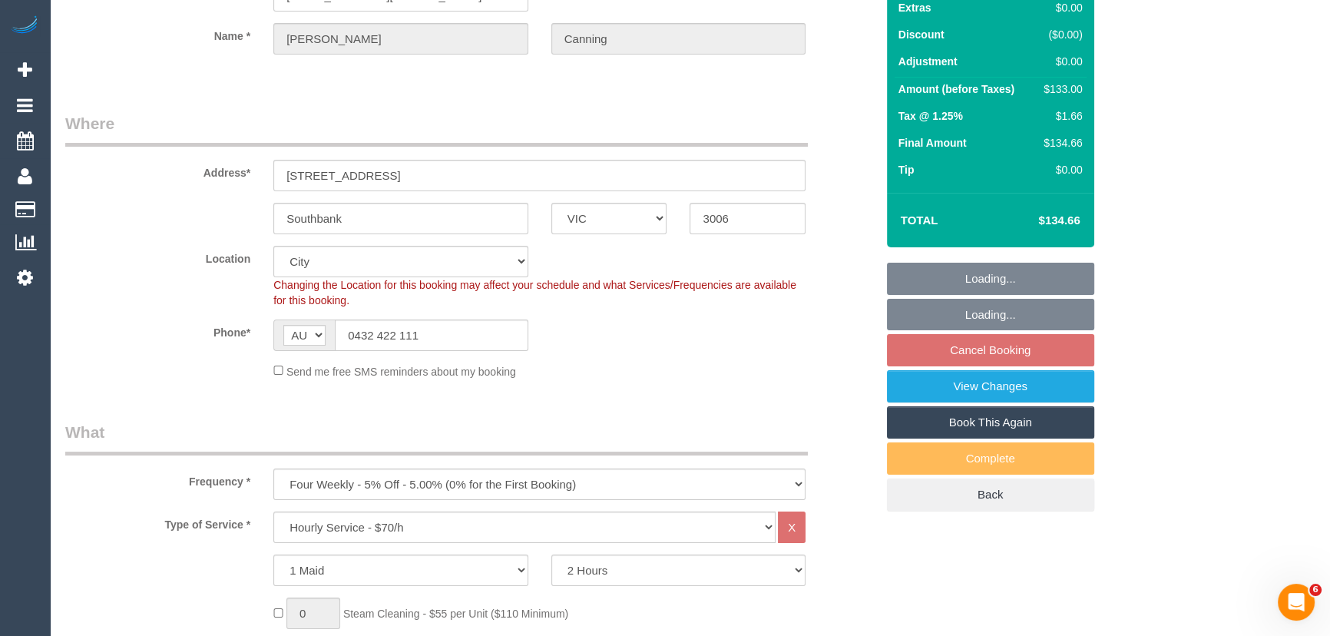
select select "object:1280"
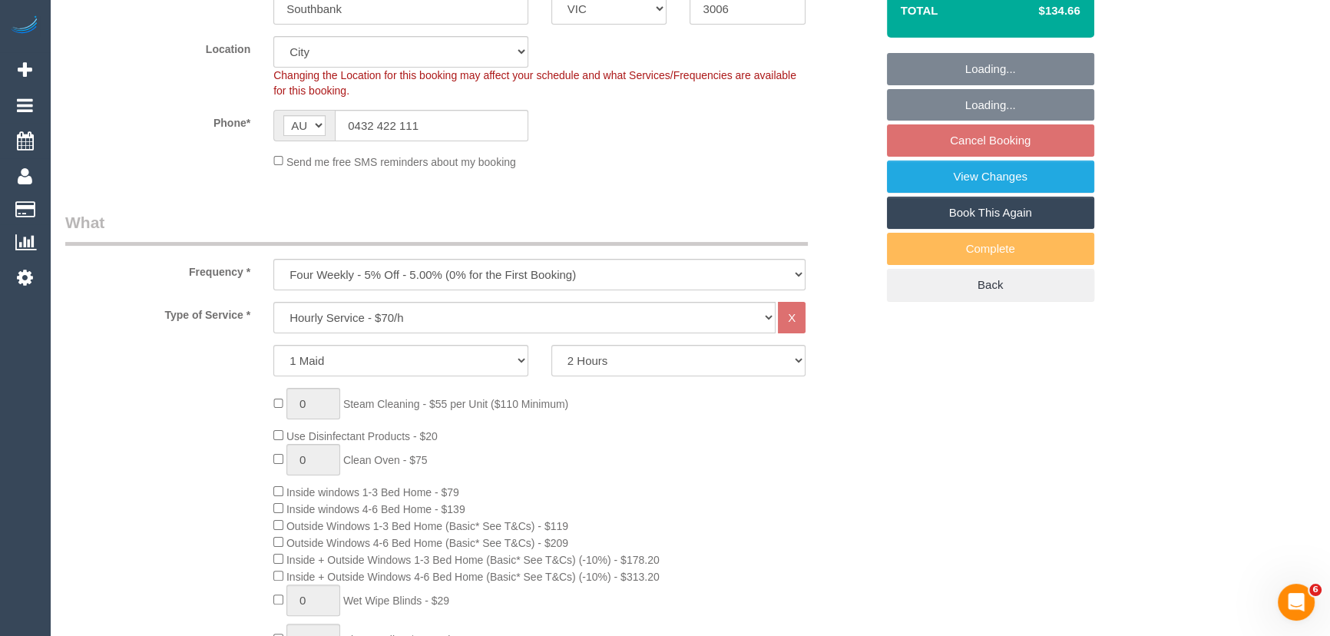
select select "spot2"
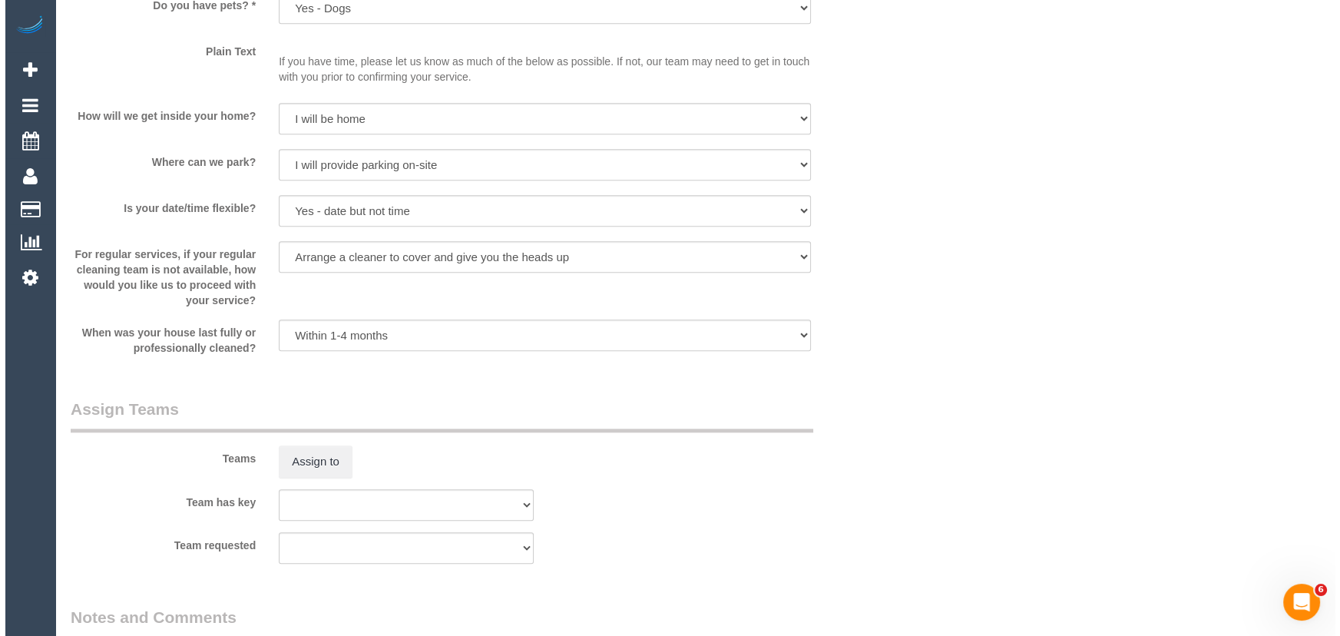
scroll to position [2024, 0]
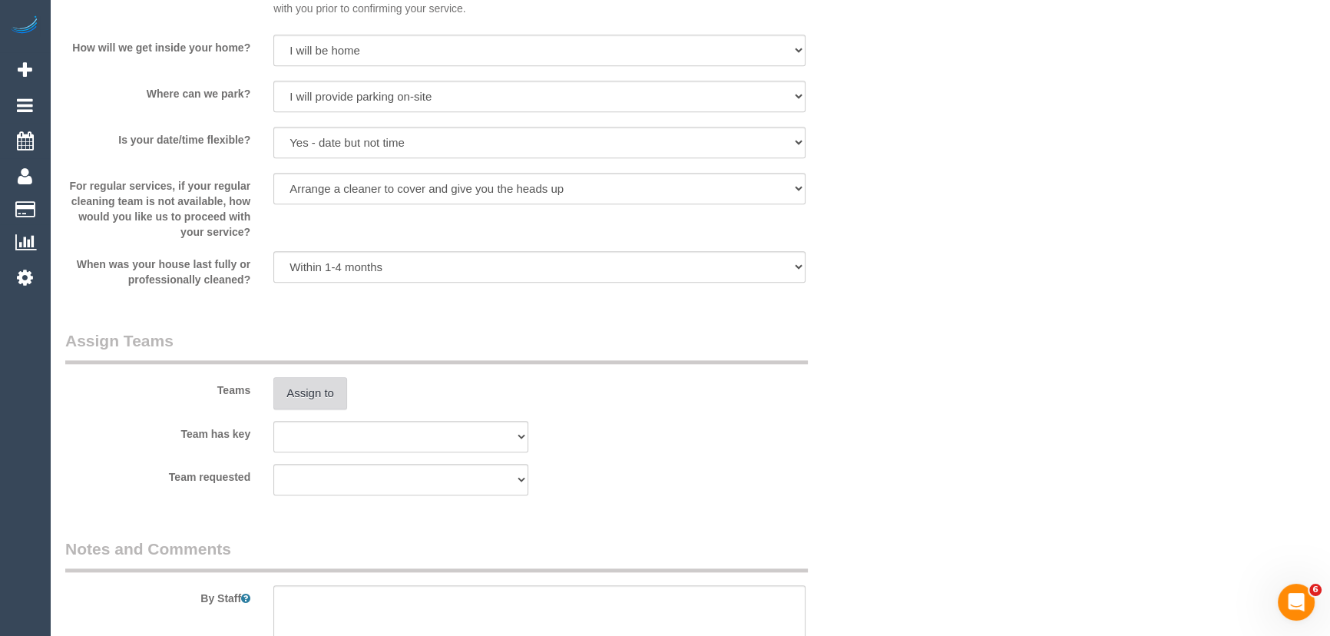
click at [321, 382] on button "Assign to" at bounding box center [310, 393] width 74 height 32
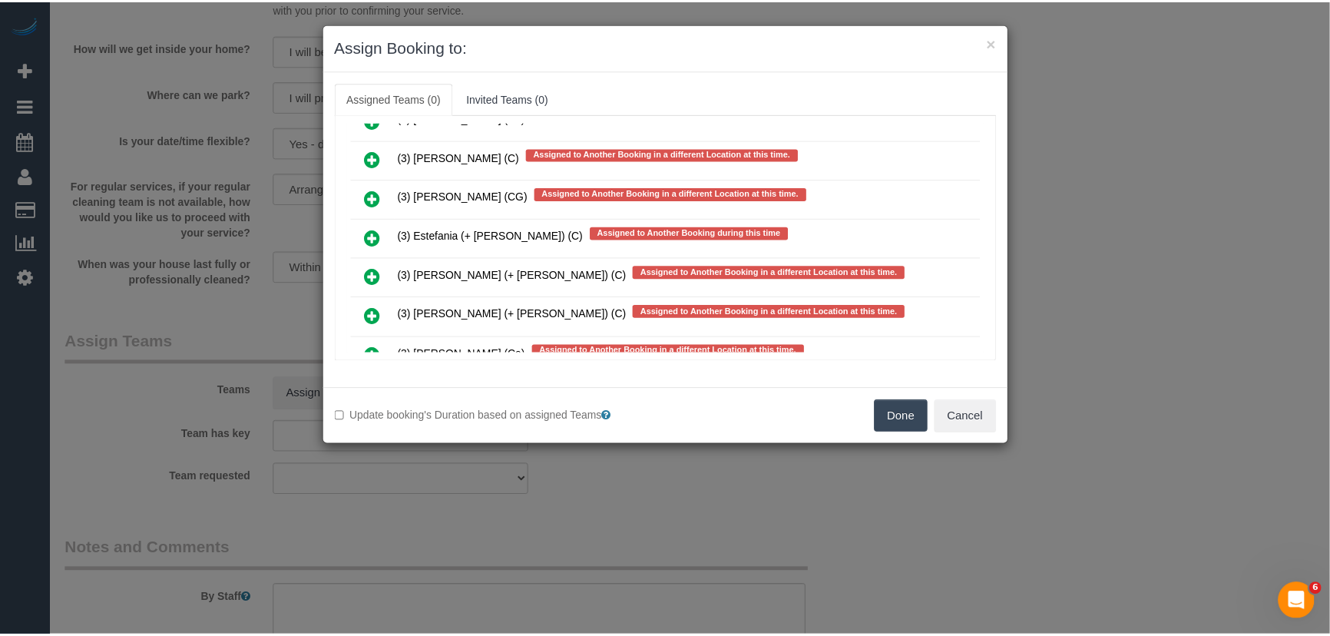
scroll to position [2976, 0]
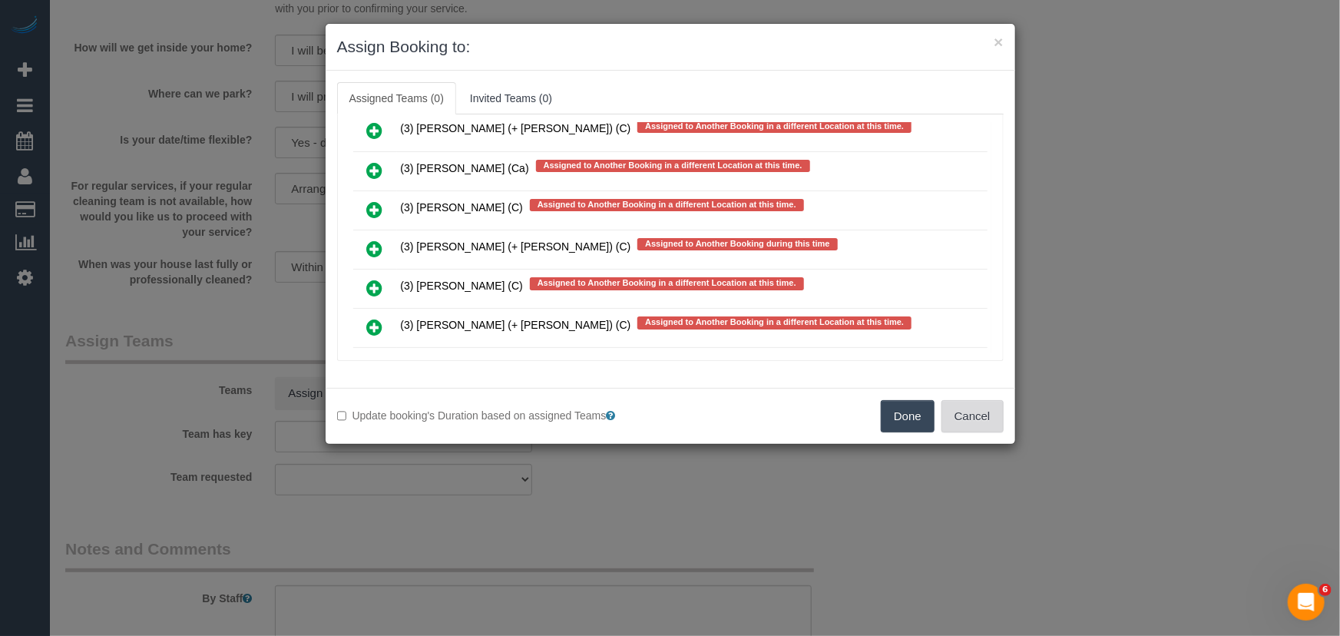
click at [969, 419] on button "Cancel" at bounding box center [972, 416] width 62 height 32
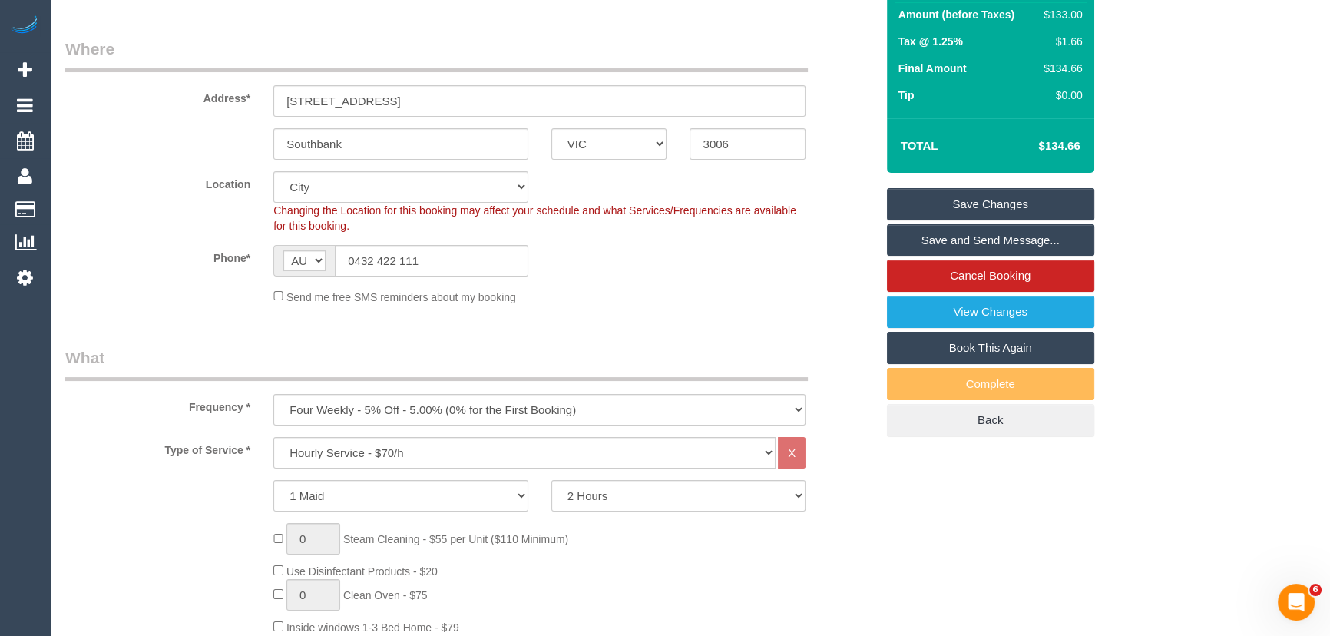
scroll to position [209, 0]
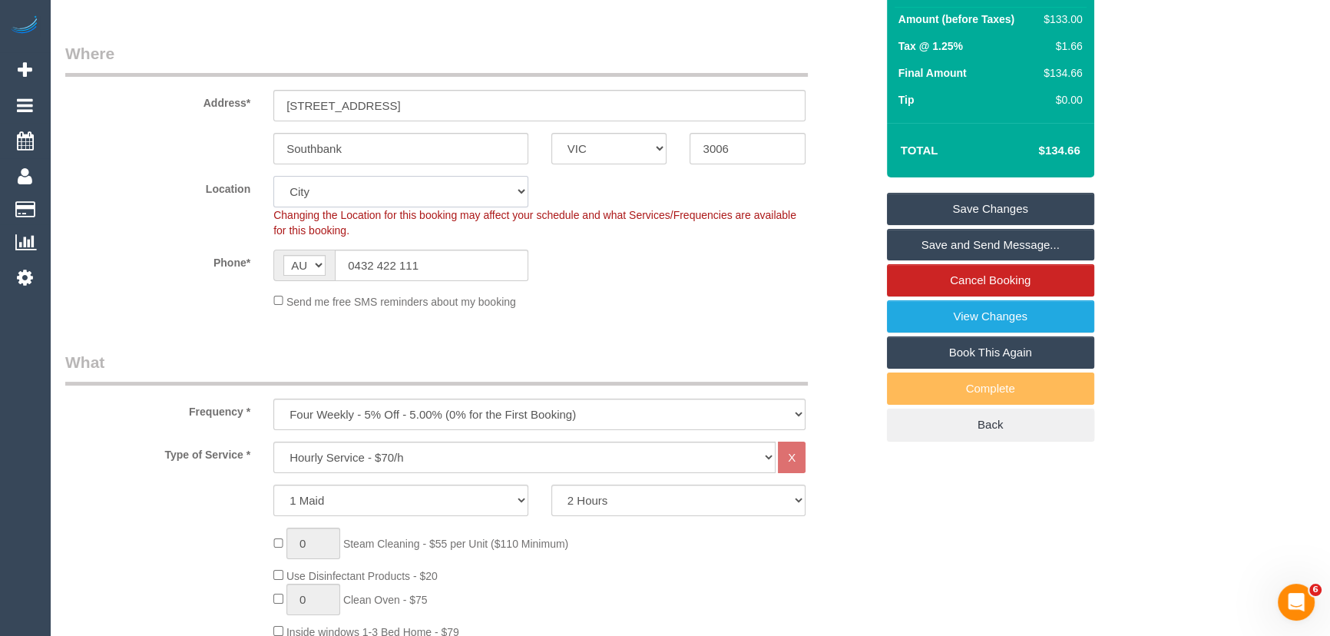
click at [322, 185] on select "Office [GEOGRAPHIC_DATA] (North) East (South) [GEOGRAPHIC_DATA] (East) [GEOGRAP…" at bounding box center [400, 191] width 255 height 31
select select "50"
click at [273, 176] on select "Office [GEOGRAPHIC_DATA] (North) East (South) [GEOGRAPHIC_DATA] (East) [GEOGRAP…" at bounding box center [400, 191] width 255 height 31
select select "object:3072"
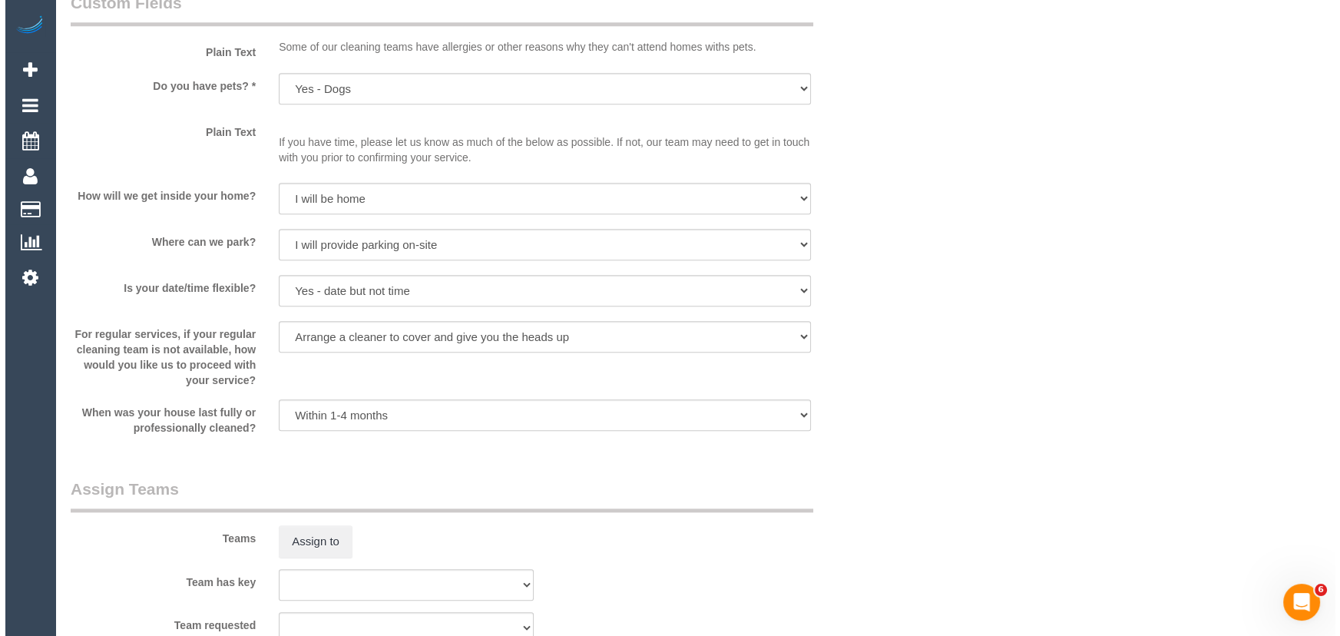
scroll to position [2093, 0]
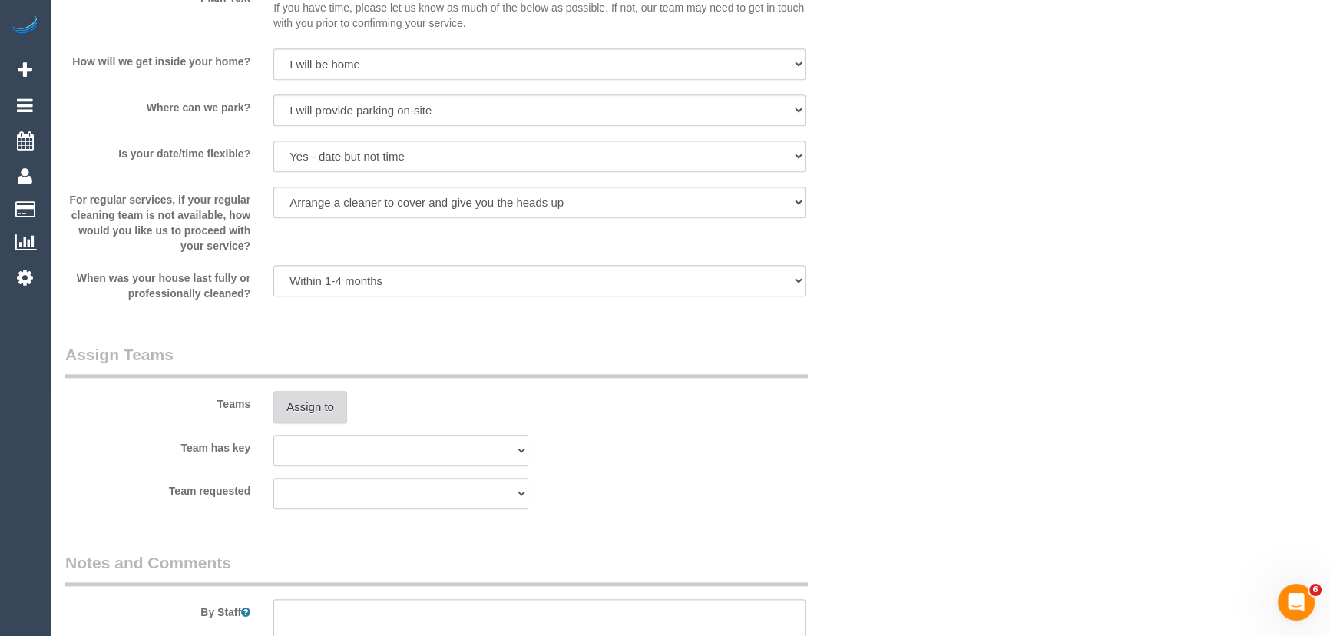
click at [299, 401] on button "Assign to" at bounding box center [310, 407] width 74 height 32
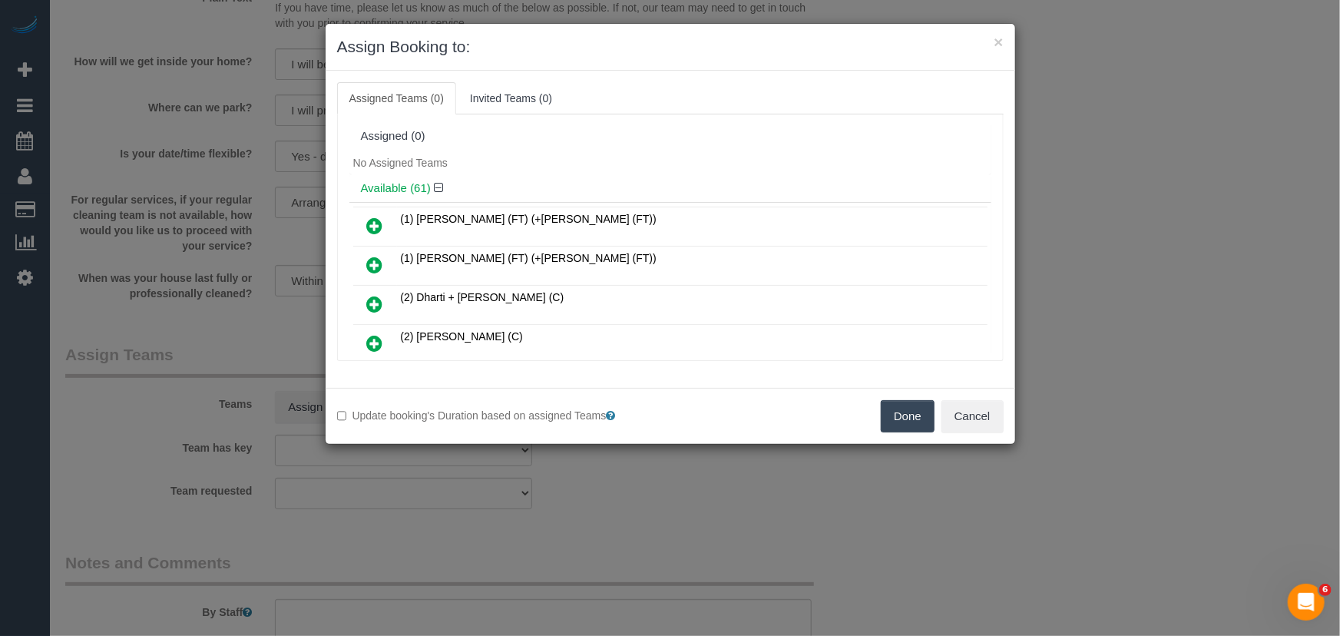
click at [381, 338] on icon at bounding box center [375, 343] width 16 height 18
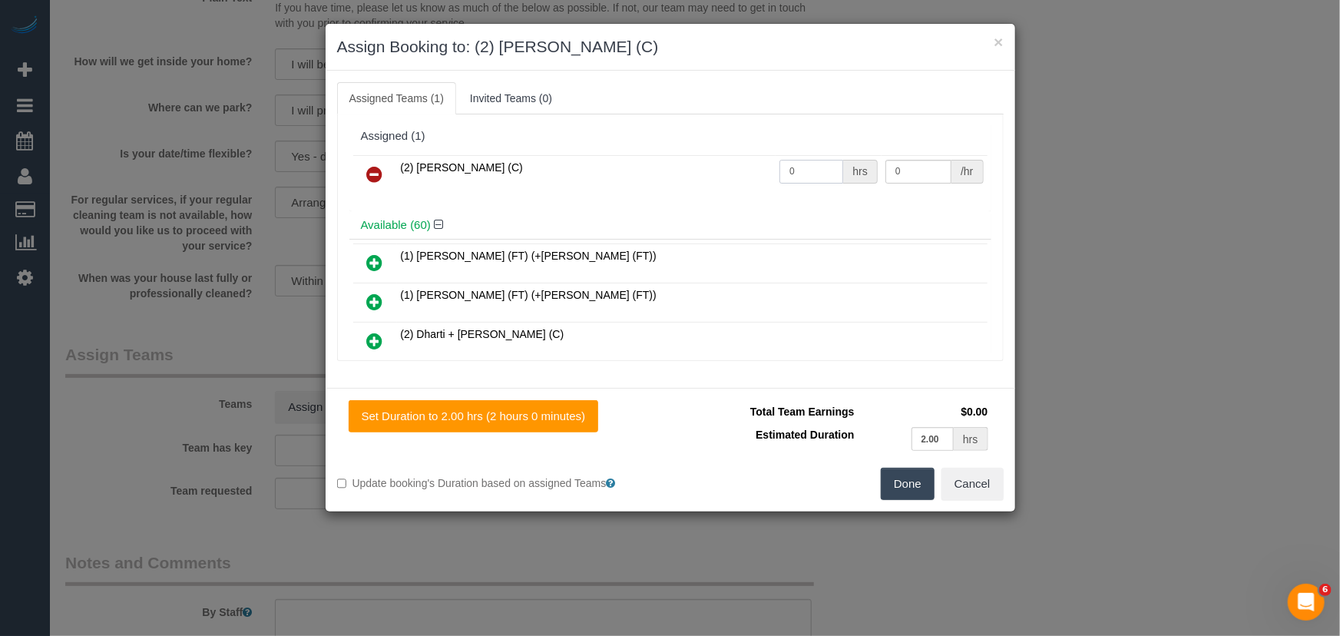
click at [807, 161] on input "0" at bounding box center [811, 172] width 64 height 24
type input "2"
type input "37.5"
click at [904, 492] on button "Done" at bounding box center [908, 484] width 54 height 32
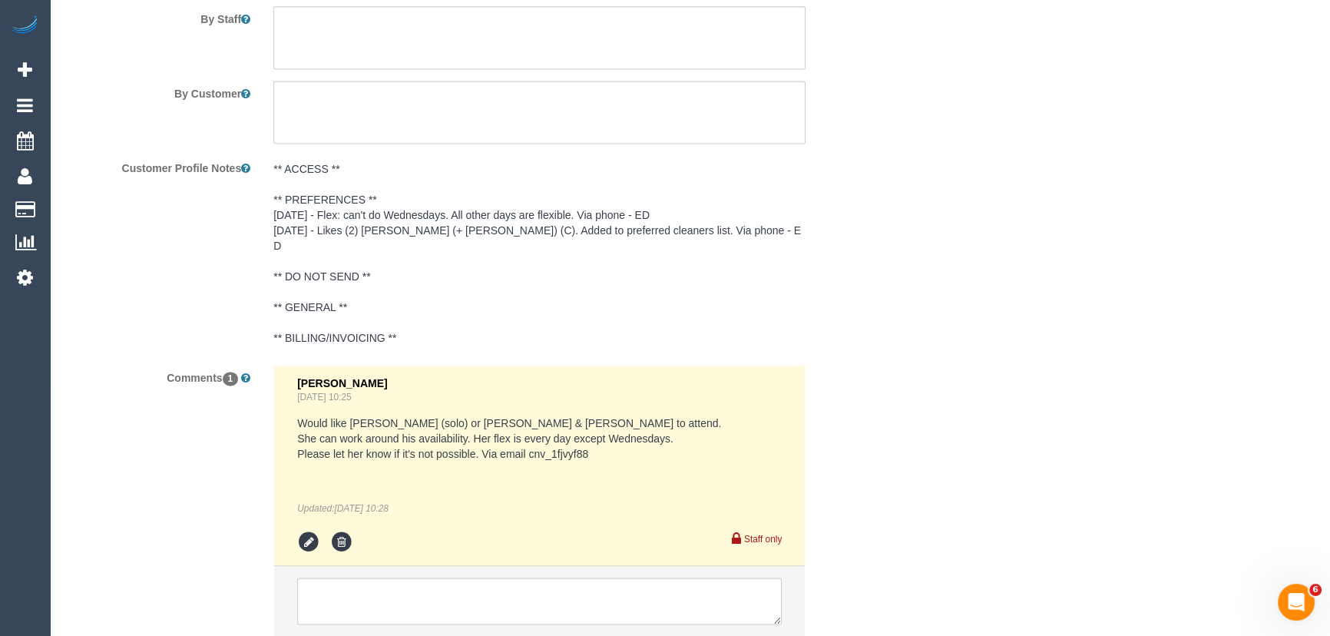
scroll to position [2721, 0]
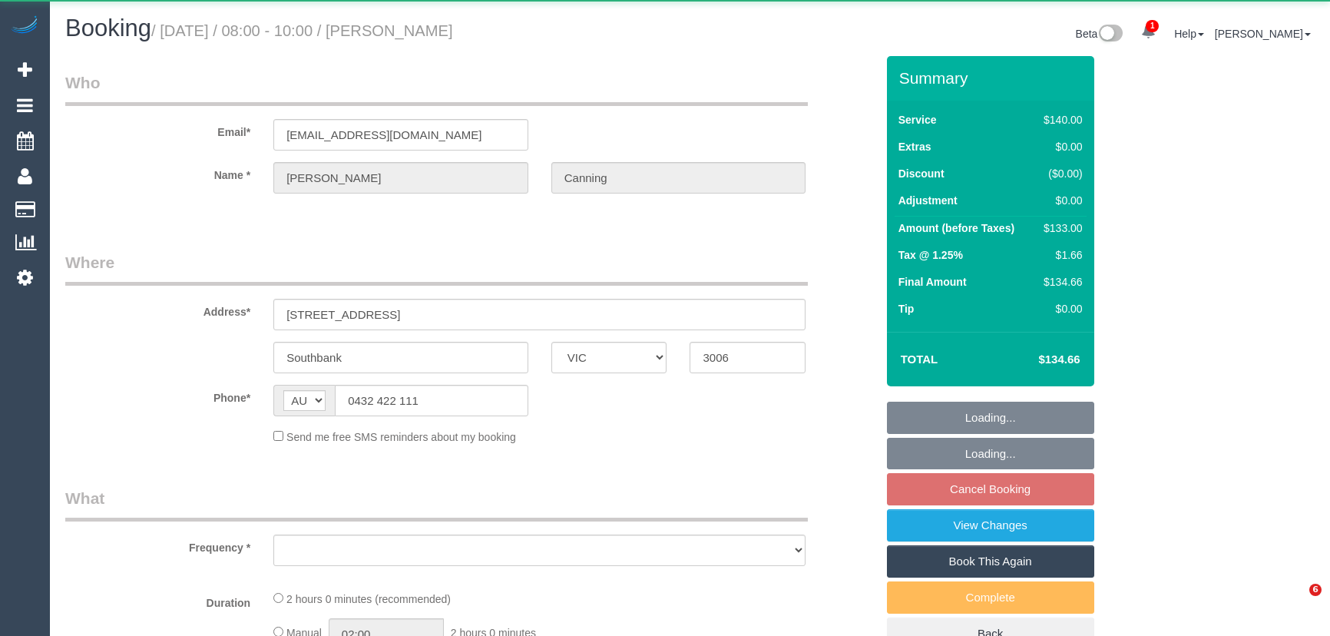
select select "VIC"
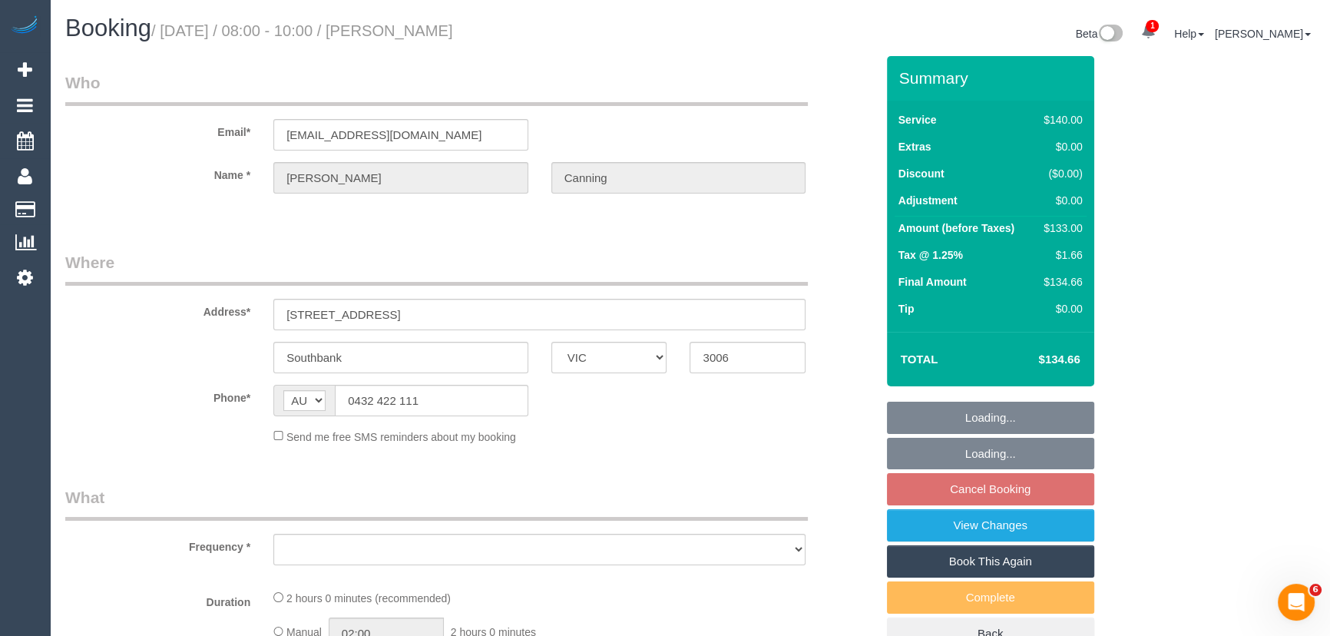
scroll to position [349, 0]
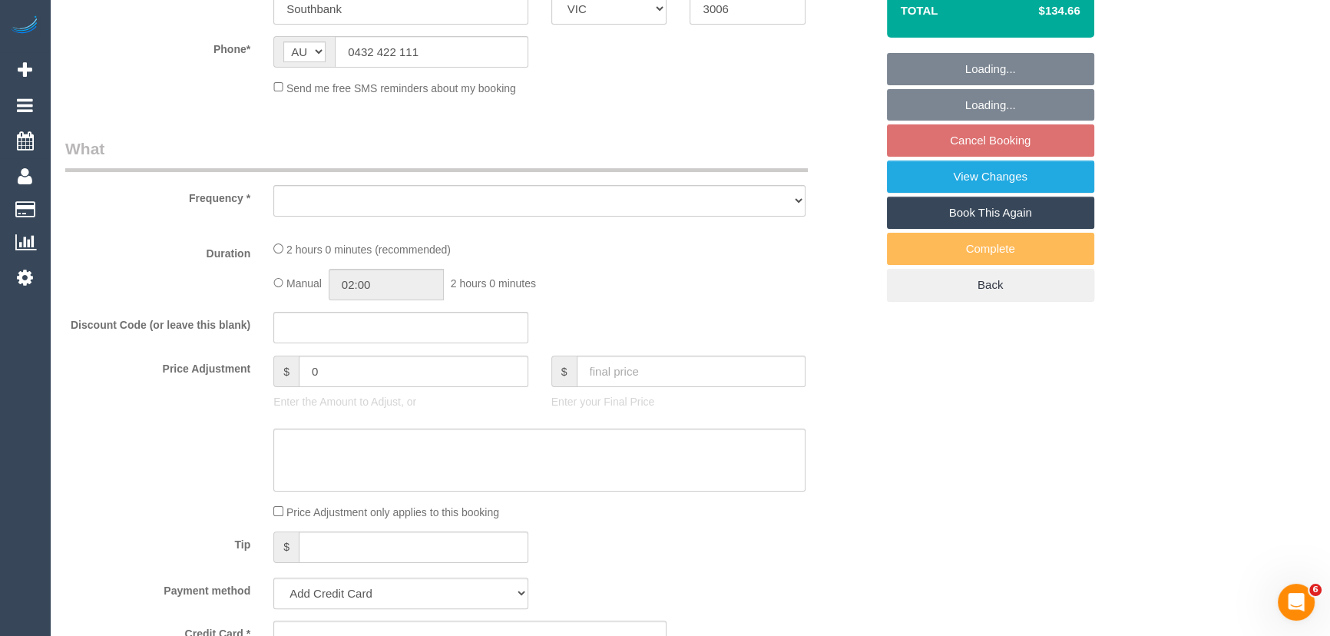
select select "object:948"
select select "string:stripe-pm_1SBsah2GScqysDRVt2OELqX1"
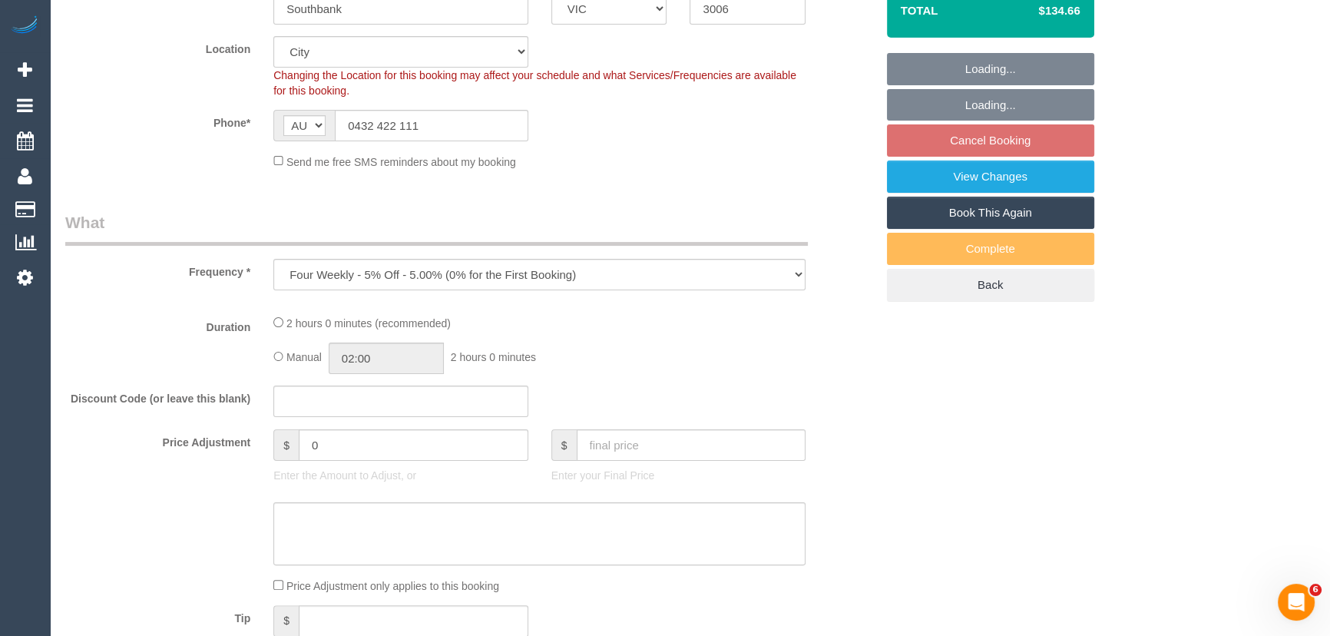
select select "number:27"
select select "number:14"
select select "number:18"
select select "number:23"
select select "number:34"
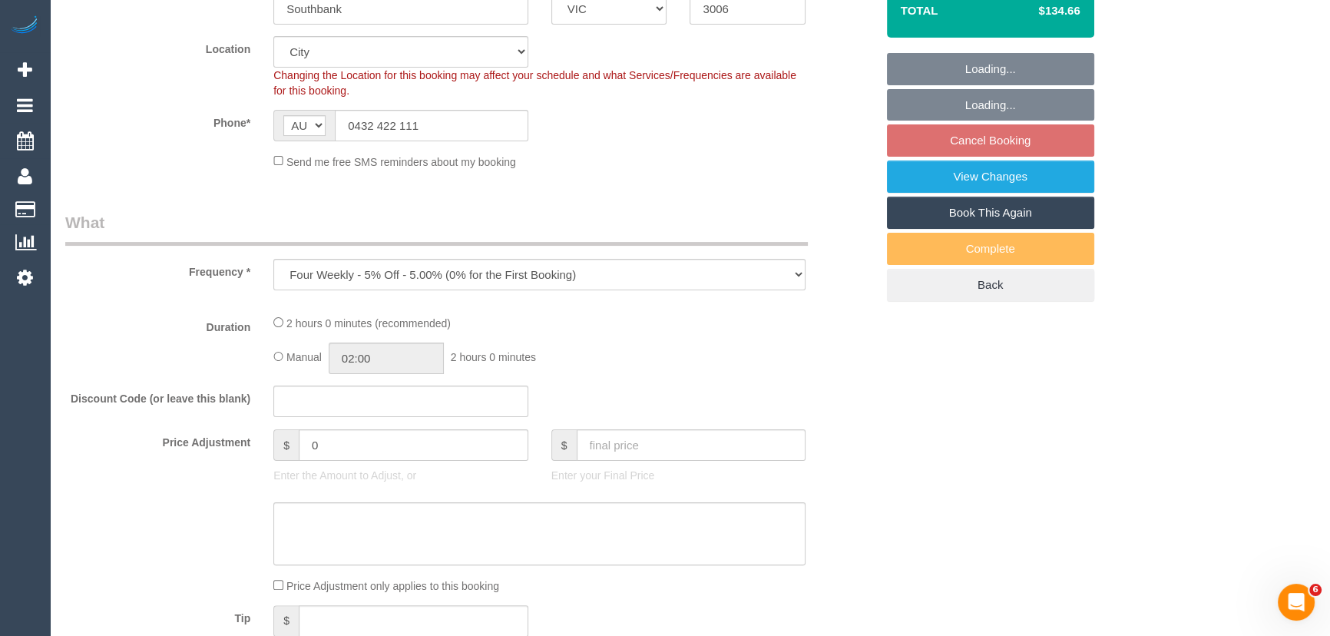
select select "number:13"
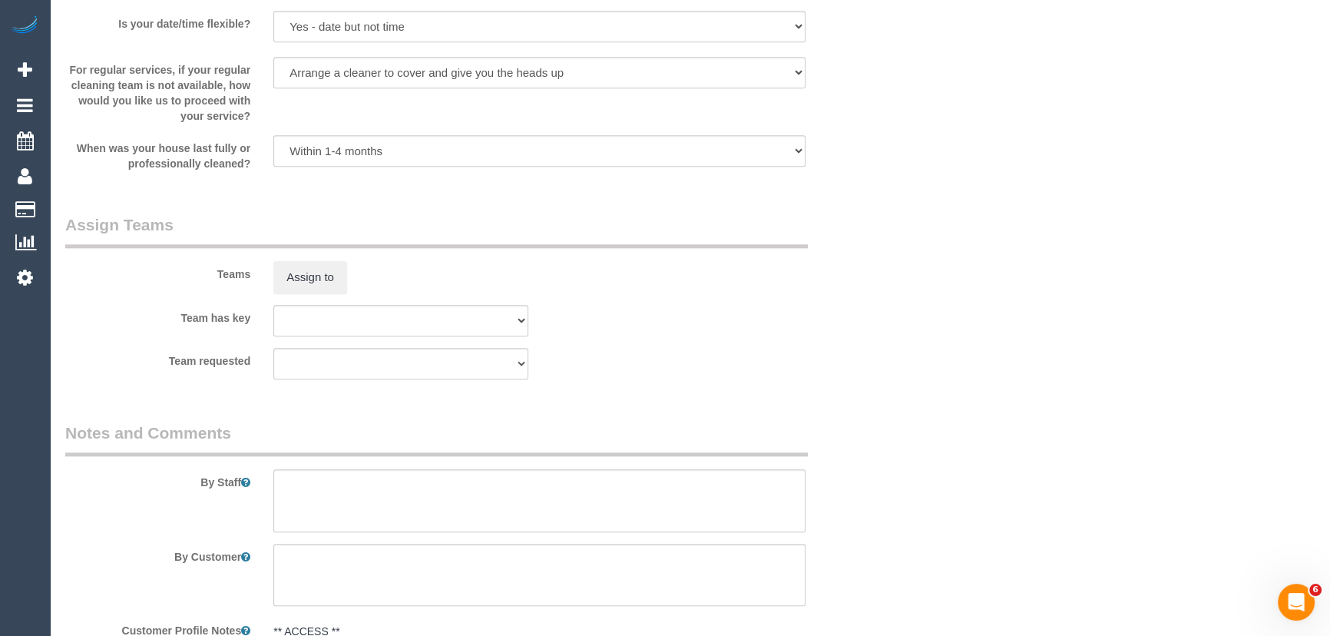
select select "object:1280"
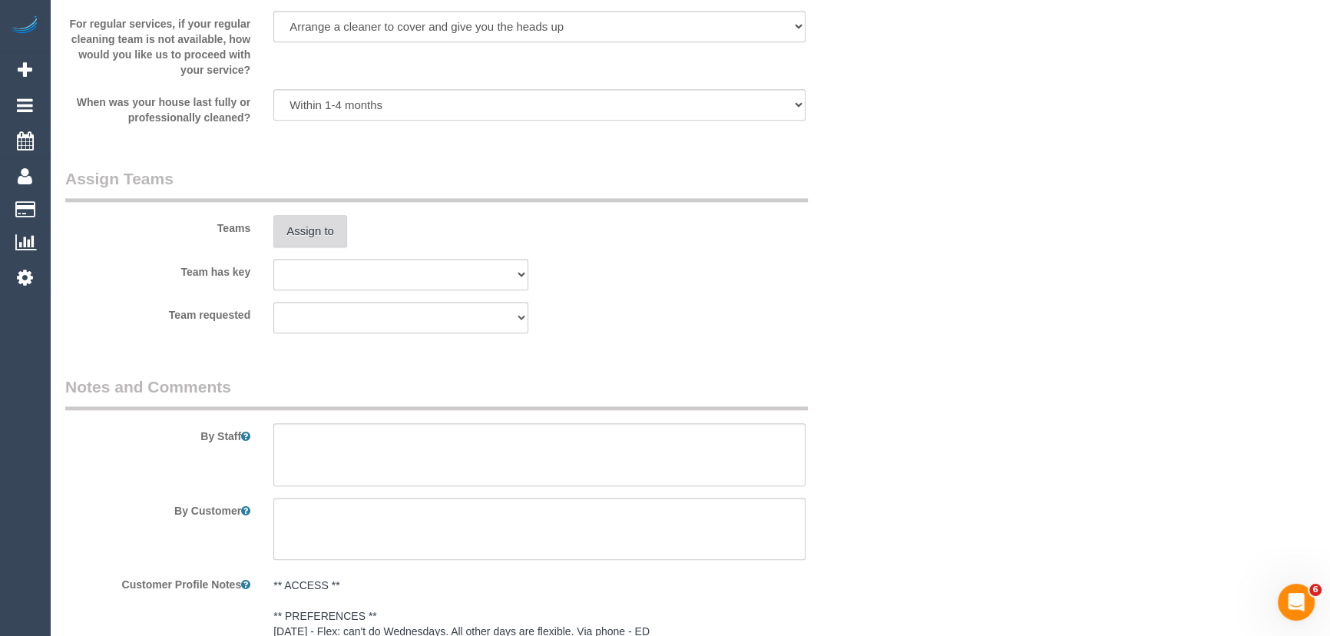
select select "spot2"
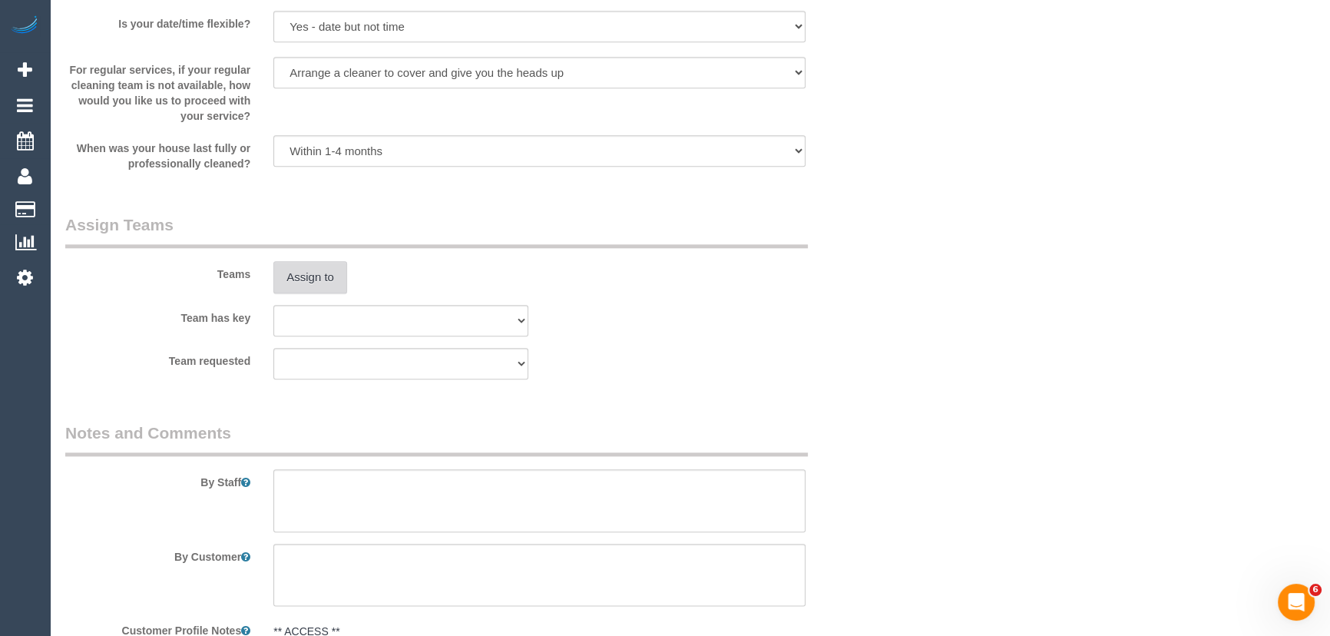
click at [322, 282] on button "Assign to" at bounding box center [310, 277] width 74 height 32
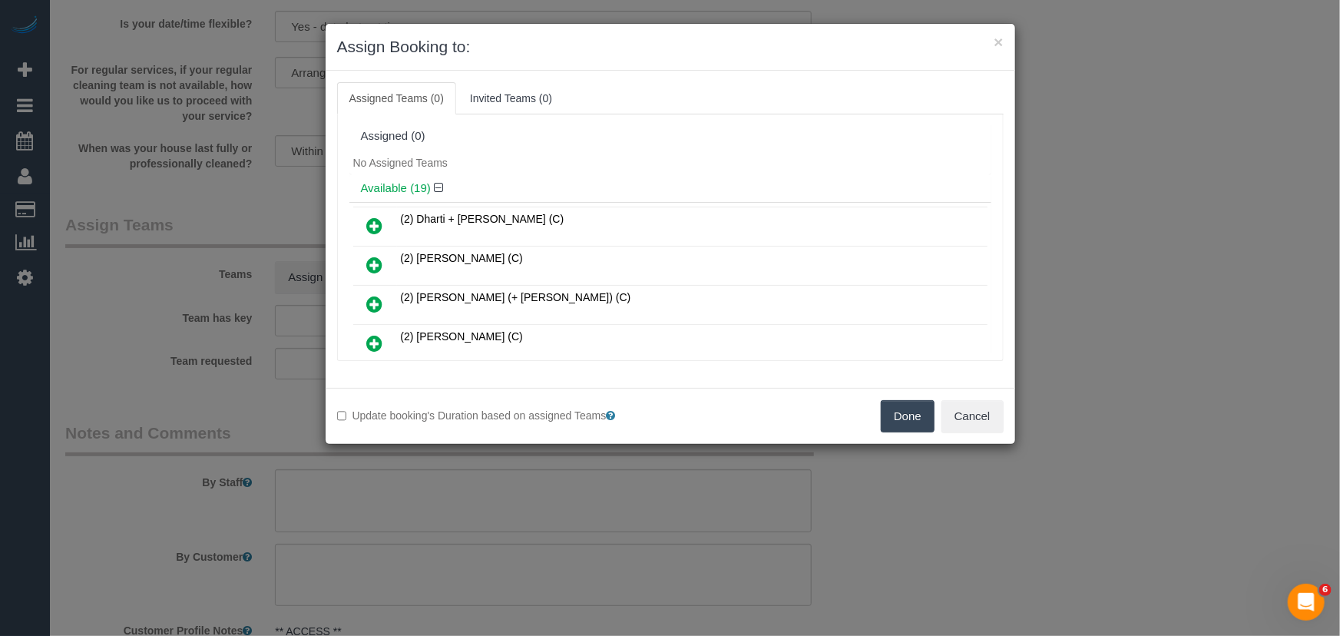
click at [391, 299] on link at bounding box center [375, 304] width 36 height 31
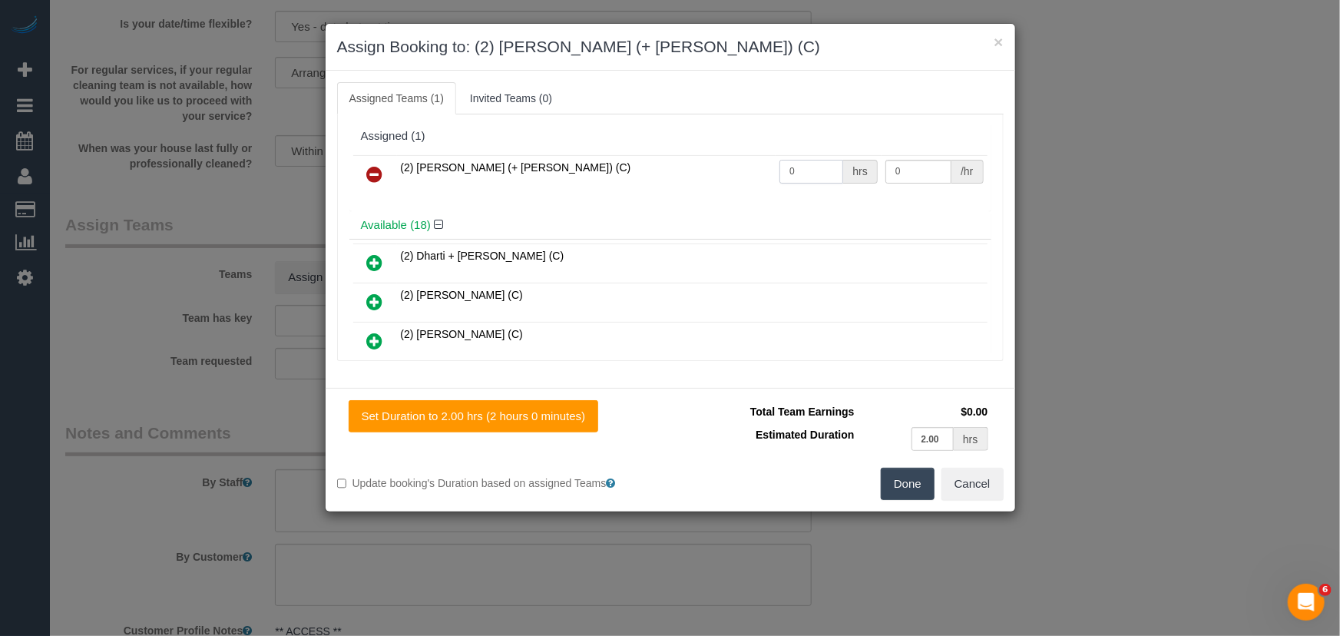
click at [815, 161] on input "0" at bounding box center [811, 172] width 64 height 24
type input "2"
type input "37.5"
click at [920, 491] on button "Done" at bounding box center [908, 484] width 54 height 32
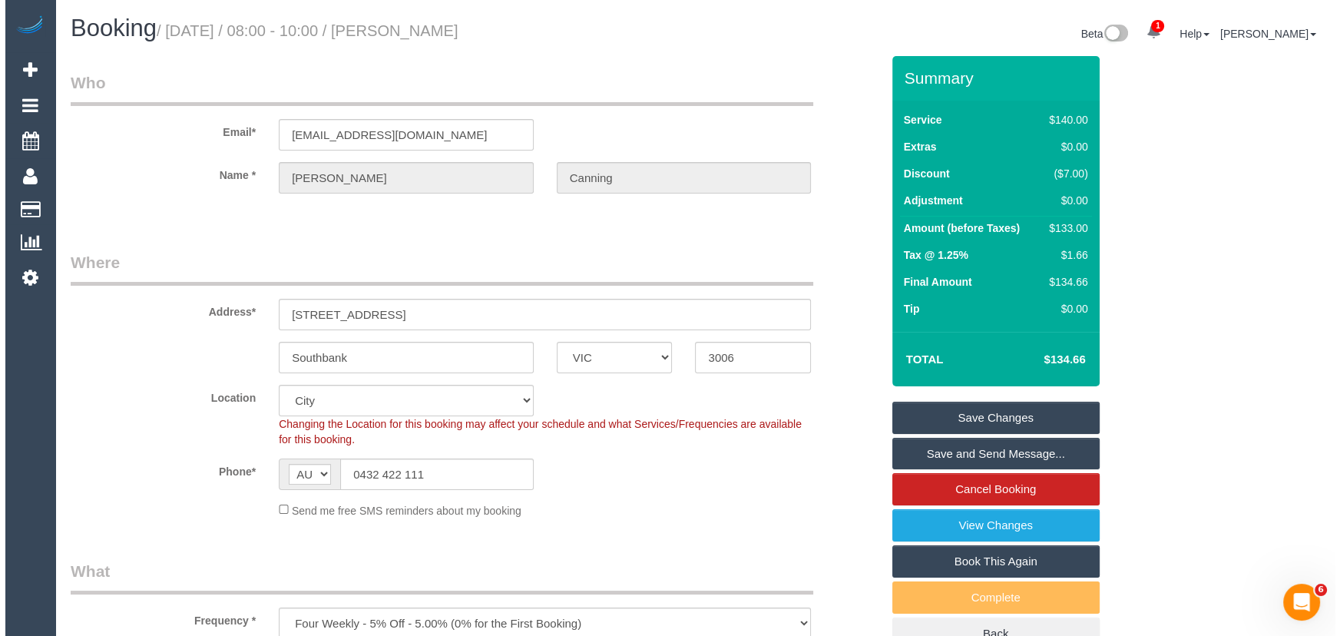
scroll to position [0, 0]
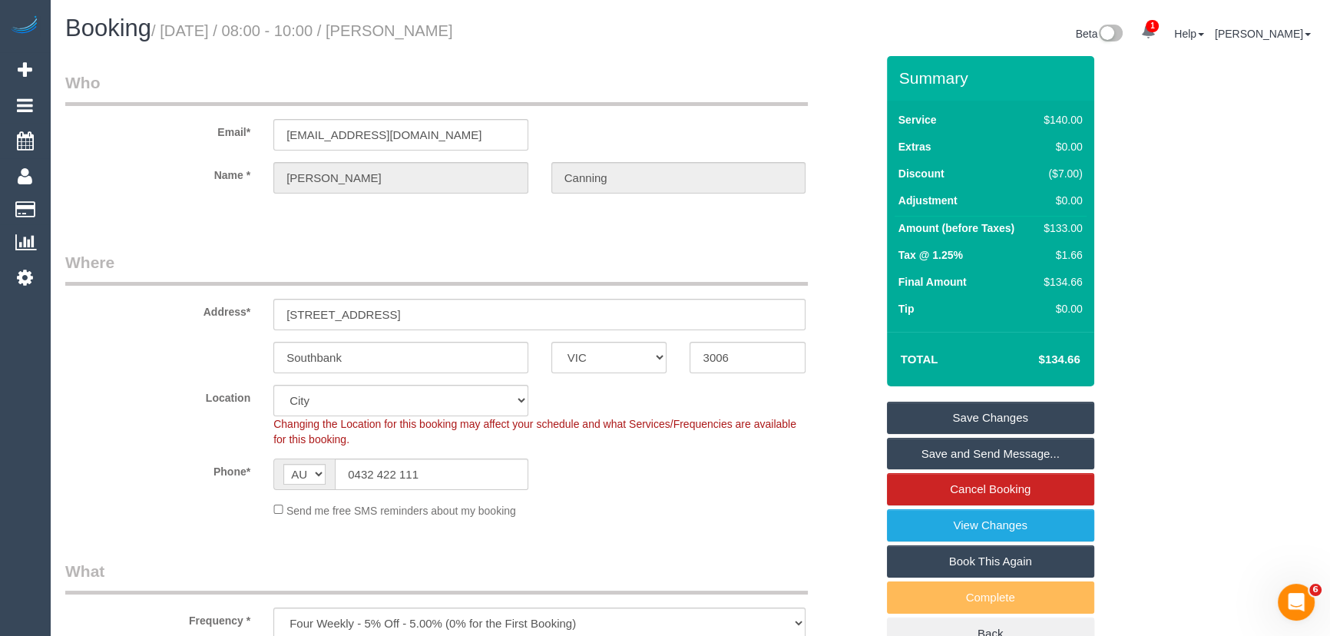
click at [431, 31] on small "/ October 21, 2025 / 08:00 - 10:00 / Kimberley Canning" at bounding box center [302, 30] width 302 height 17
copy small "Kimberley Canning"
click at [951, 454] on link "Save and Send Message..." at bounding box center [990, 454] width 207 height 32
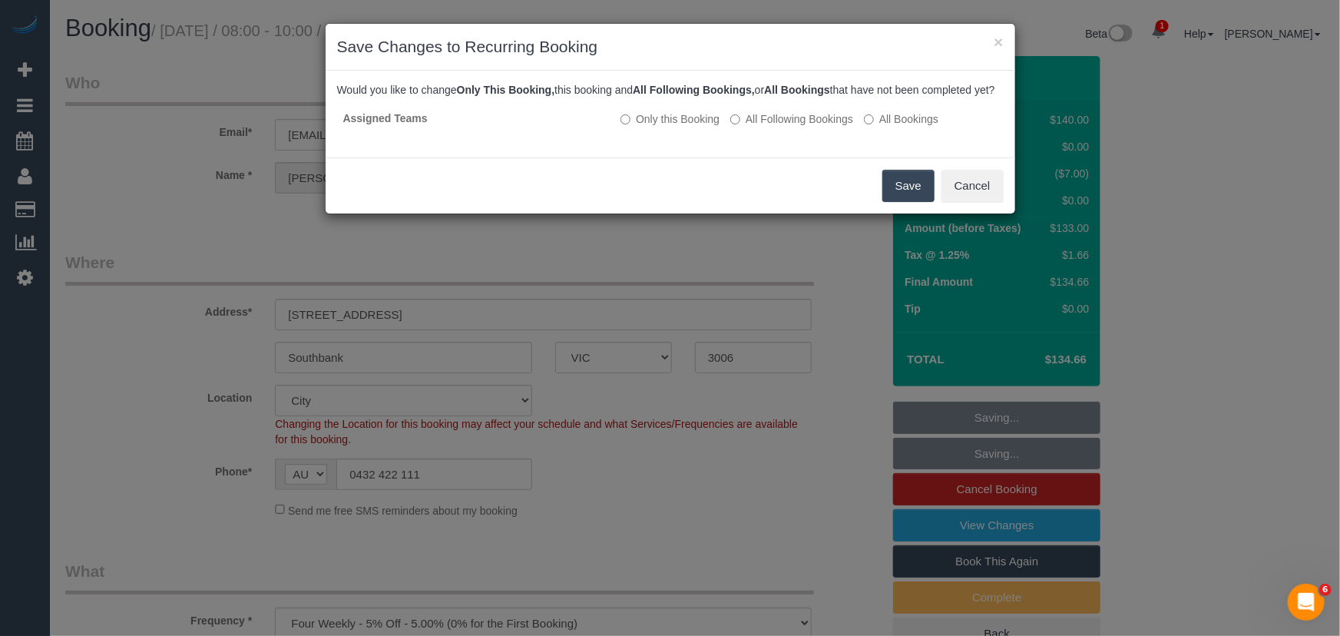
click at [898, 202] on button "Save" at bounding box center [908, 186] width 52 height 32
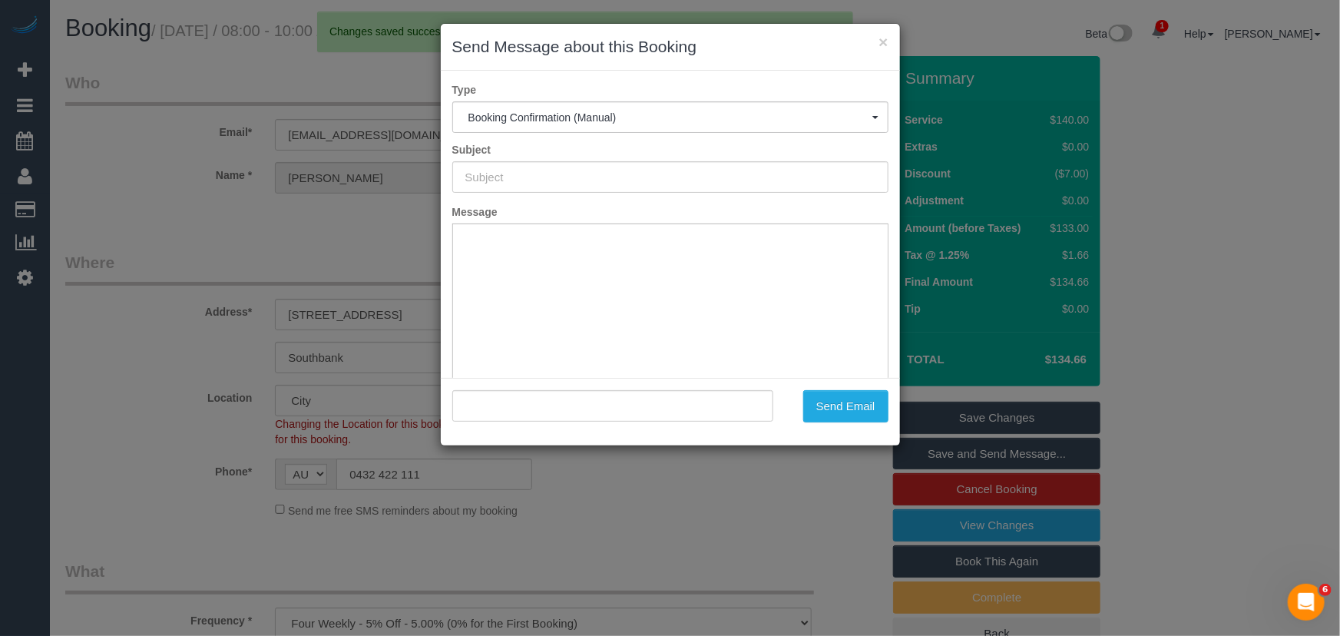
type input "Booking Confirmed"
type input ""Kimberley Canning" <kcanning32@gmail.com>"
click at [821, 414] on button "Send Email" at bounding box center [845, 406] width 85 height 32
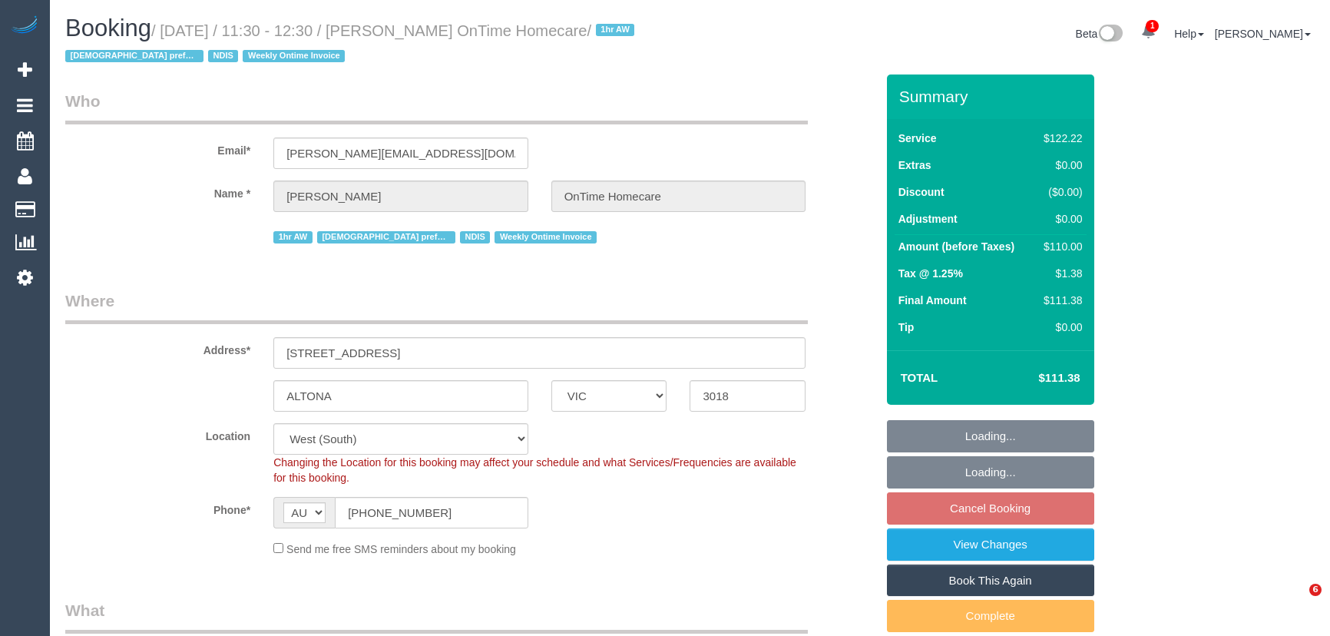
select select "VIC"
select select "number:28"
select select "number:14"
select select "number:19"
select select "number:22"
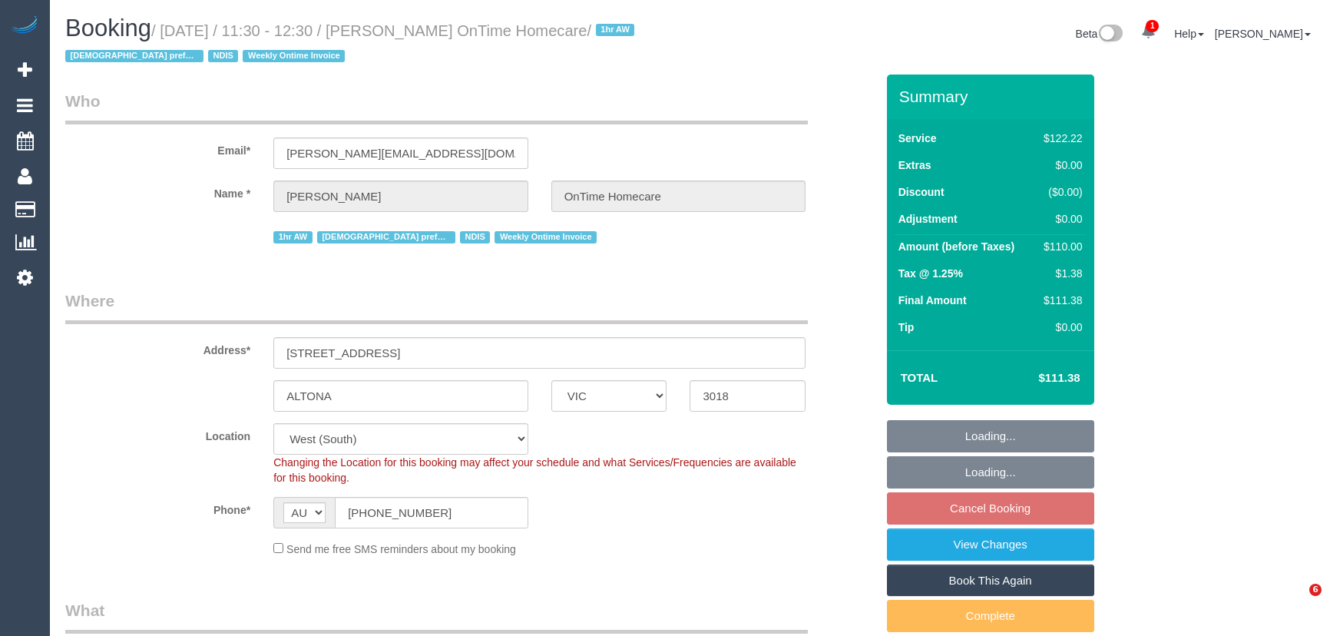
select select "number:35"
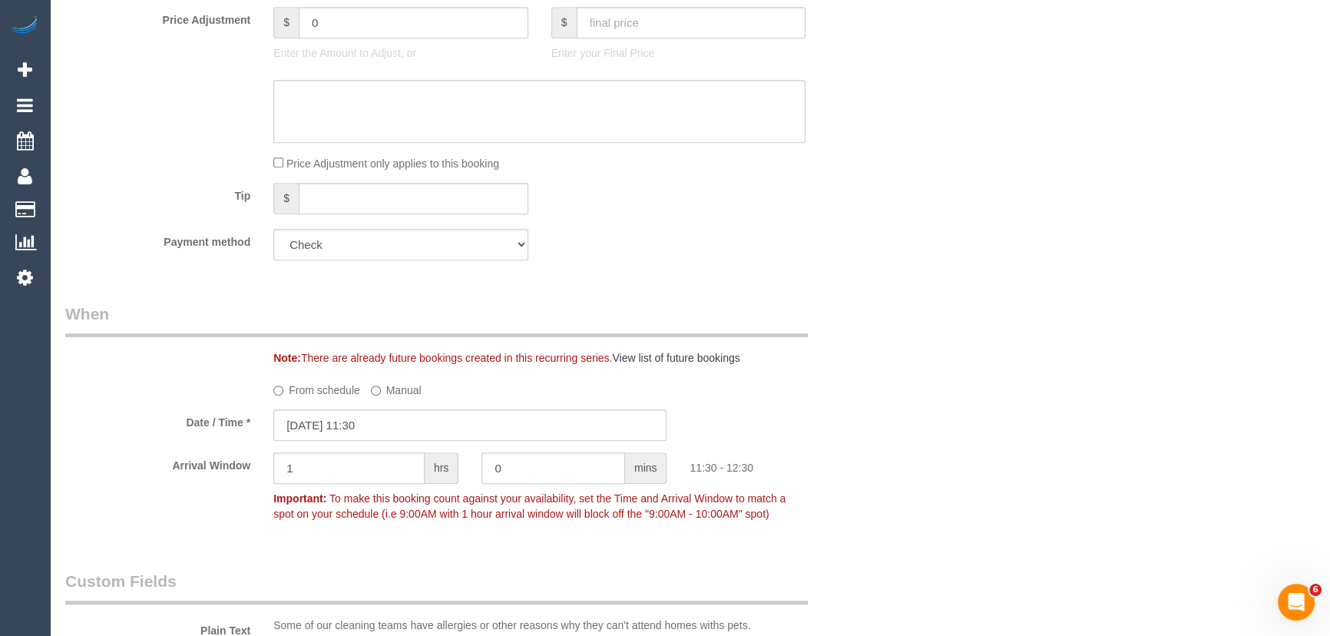
scroll to position [1046, 0]
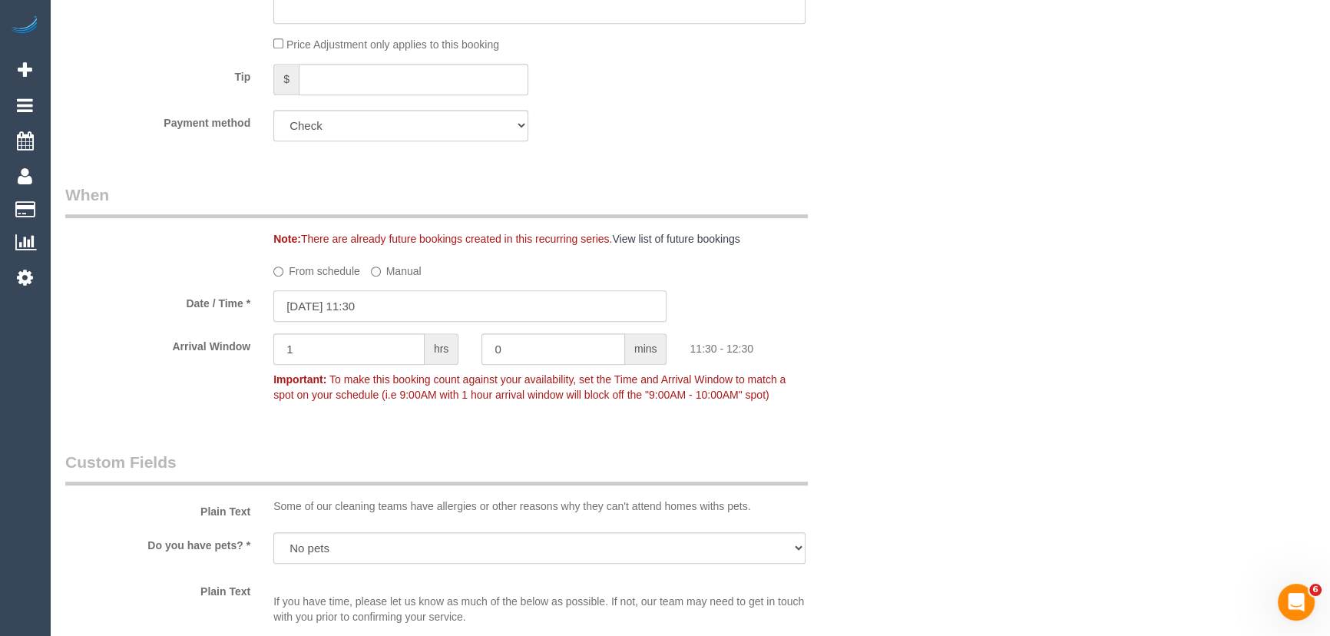
click at [404, 293] on input "[DATE] 11:30" at bounding box center [469, 305] width 393 height 31
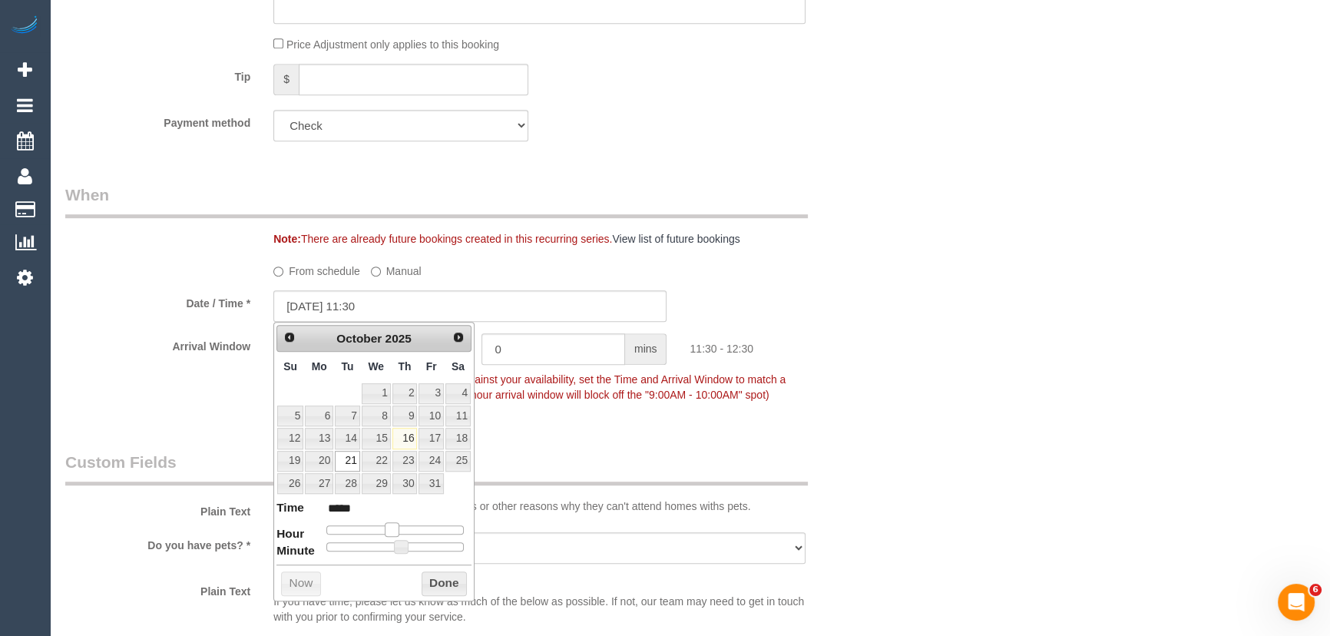
type input "[DATE] 12:30"
type input "*****"
type input "[DATE] 13:30"
type input "*****"
drag, startPoint x: 395, startPoint y: 523, endPoint x: 405, endPoint y: 523, distance: 10.7
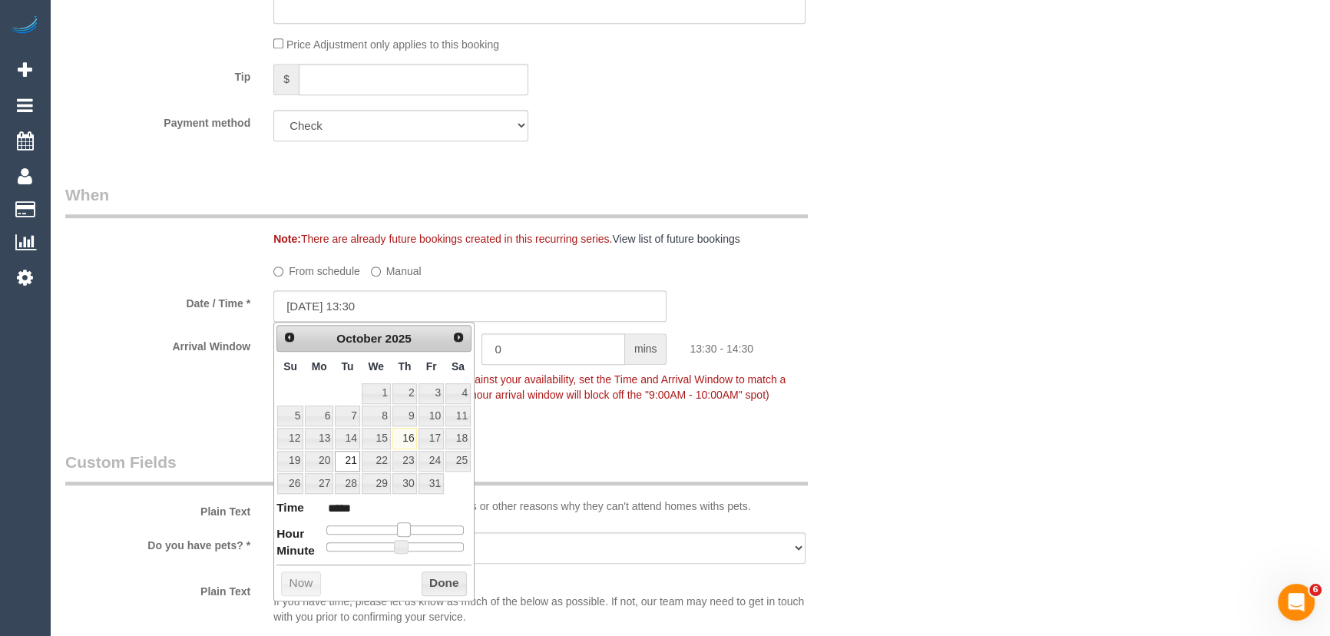
click at [405, 523] on span at bounding box center [404, 529] width 14 height 14
type input "[DATE] 13:25"
type input "*****"
type input "[DATE] 13:20"
type input "*****"
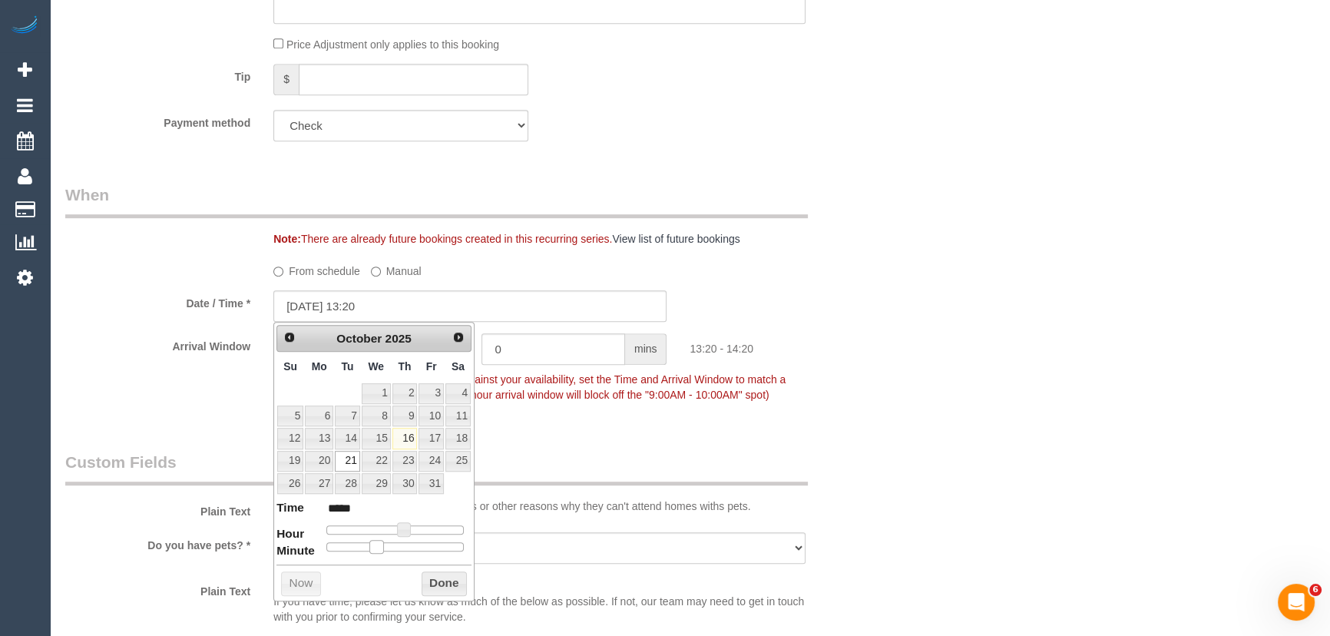
type input "[DATE] 13:15"
type input "*****"
type input "[DATE] 13:10"
type input "*****"
type input "[DATE] 13:05"
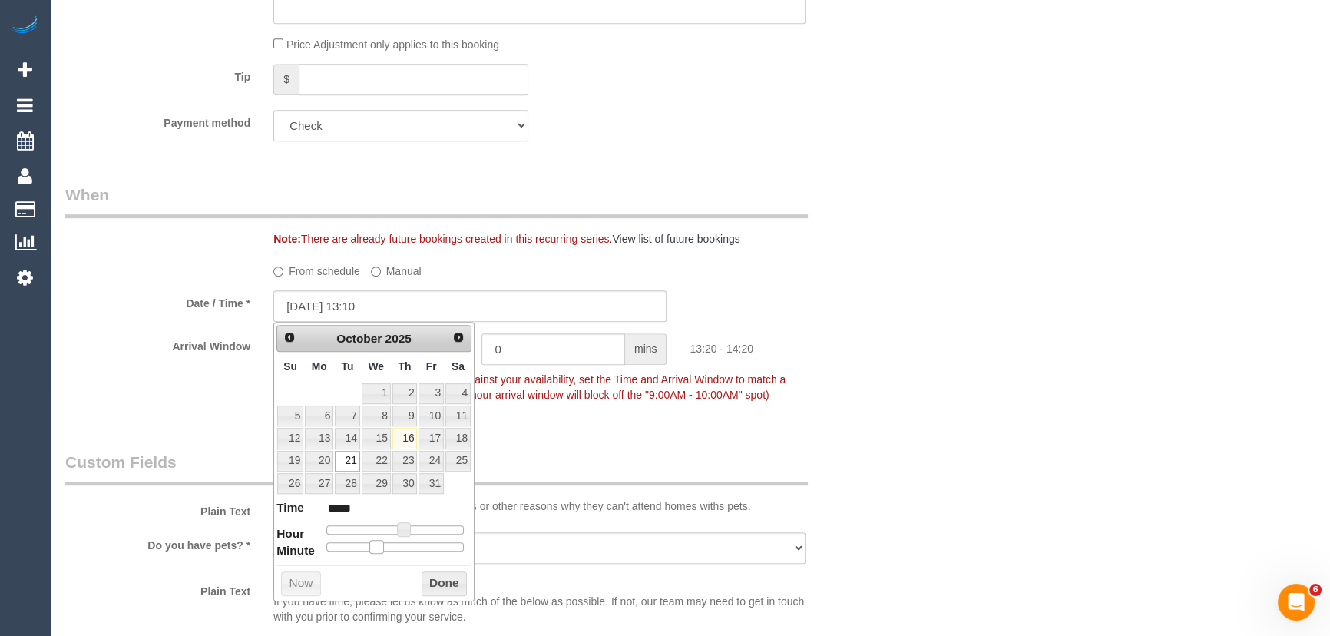
type input "*****"
type input "[DATE] 13:00"
type input "*****"
drag, startPoint x: 401, startPoint y: 547, endPoint x: 308, endPoint y: 550, distance: 93.7
click at [308, 550] on dl "Time ***** Hour Minute Second Millisecond Microsecond Time Zone ***** ***** ***…" at bounding box center [373, 525] width 195 height 53
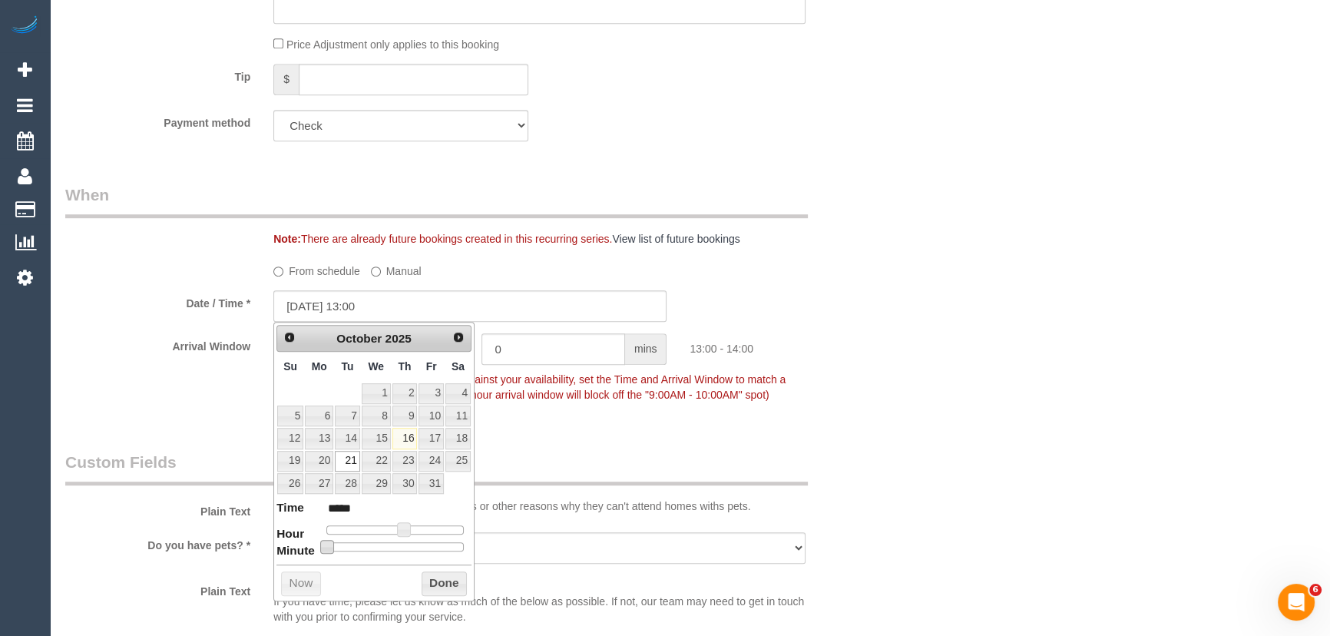
click at [700, 403] on div "Arrival Window 1 hrs 0 mins 13:00 - 14:00 Important: To make this booking count…" at bounding box center [470, 371] width 833 height 76
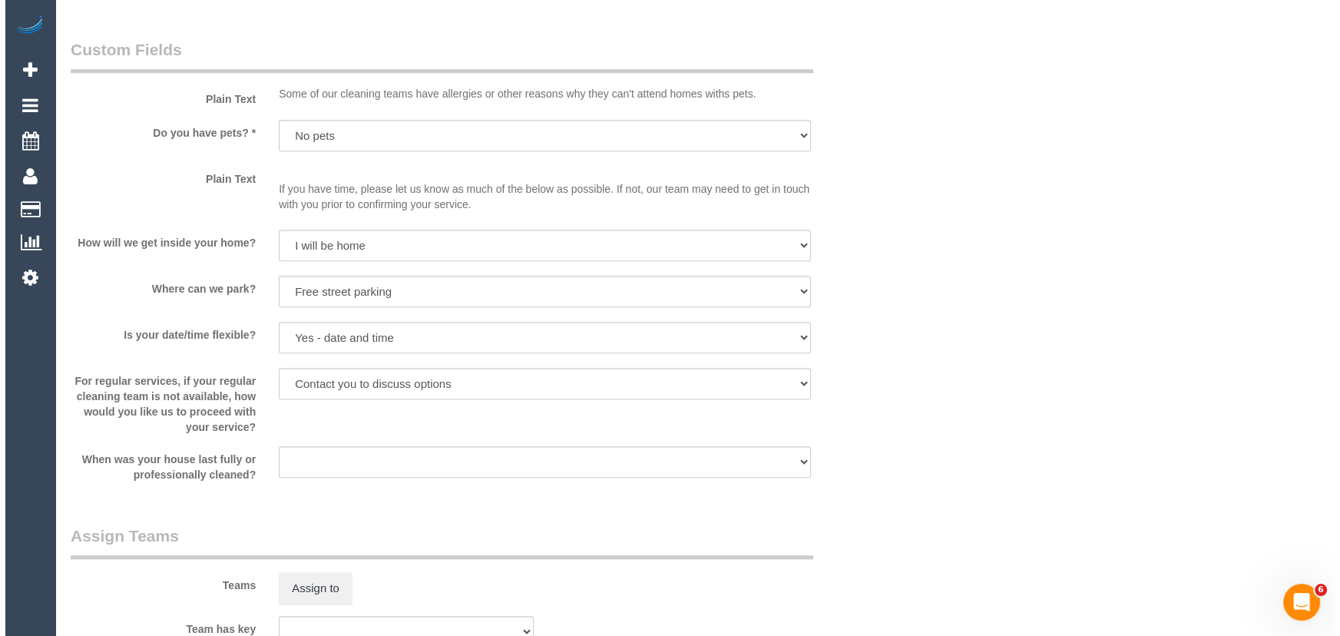
scroll to position [1535, 0]
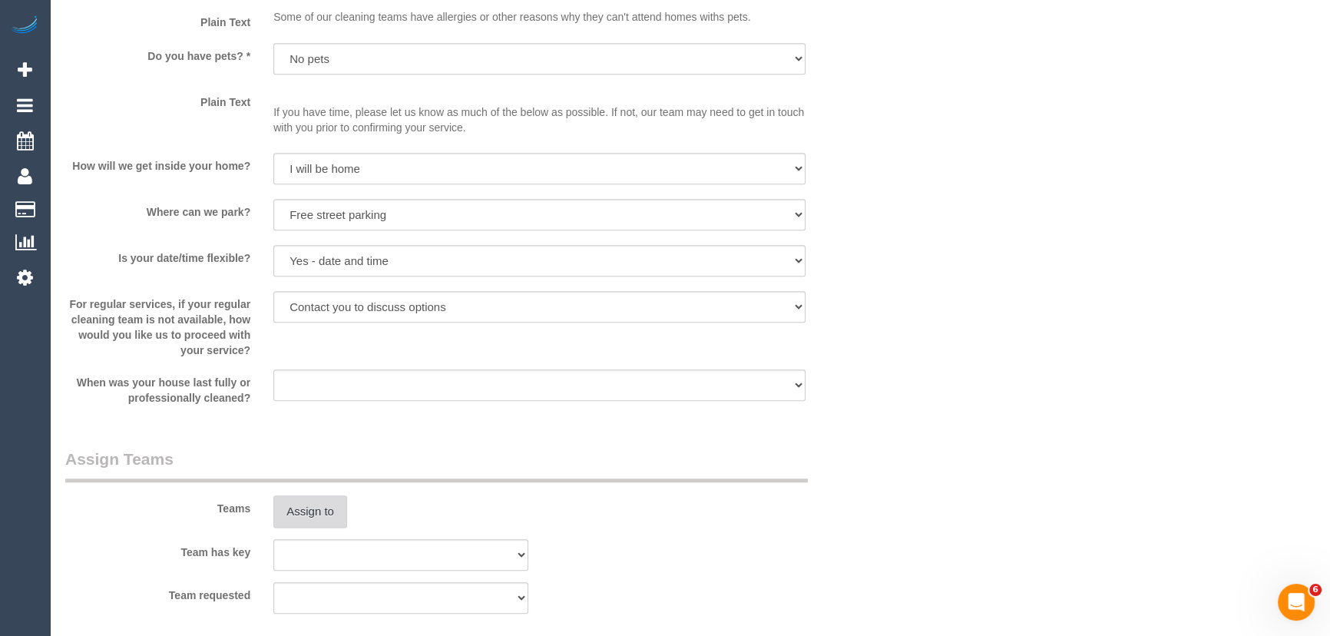
click at [302, 507] on button "Assign to" at bounding box center [310, 511] width 74 height 32
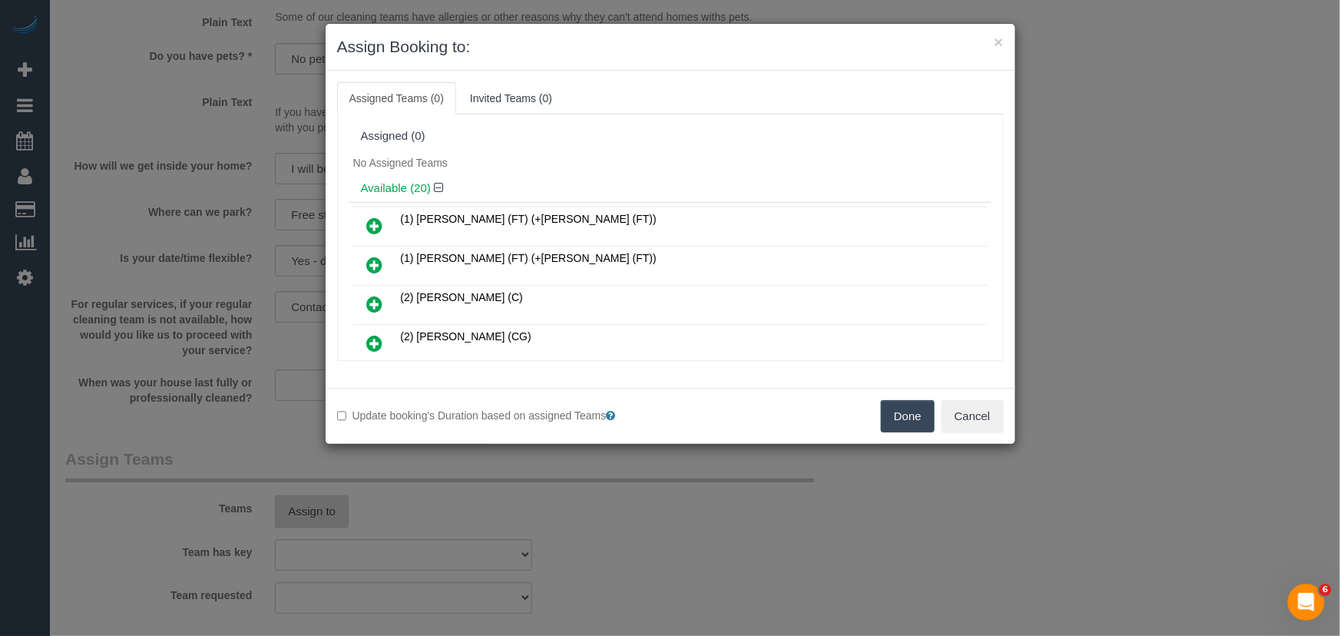
scroll to position [134, 0]
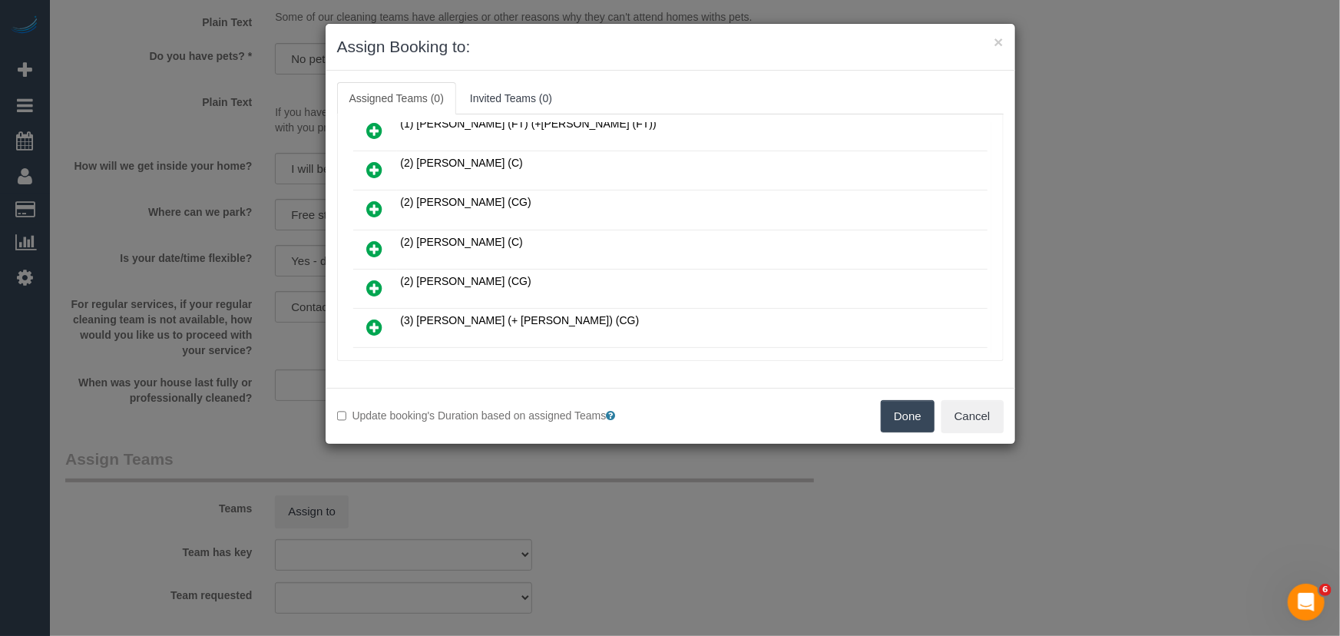
click at [372, 242] on icon at bounding box center [375, 249] width 16 height 18
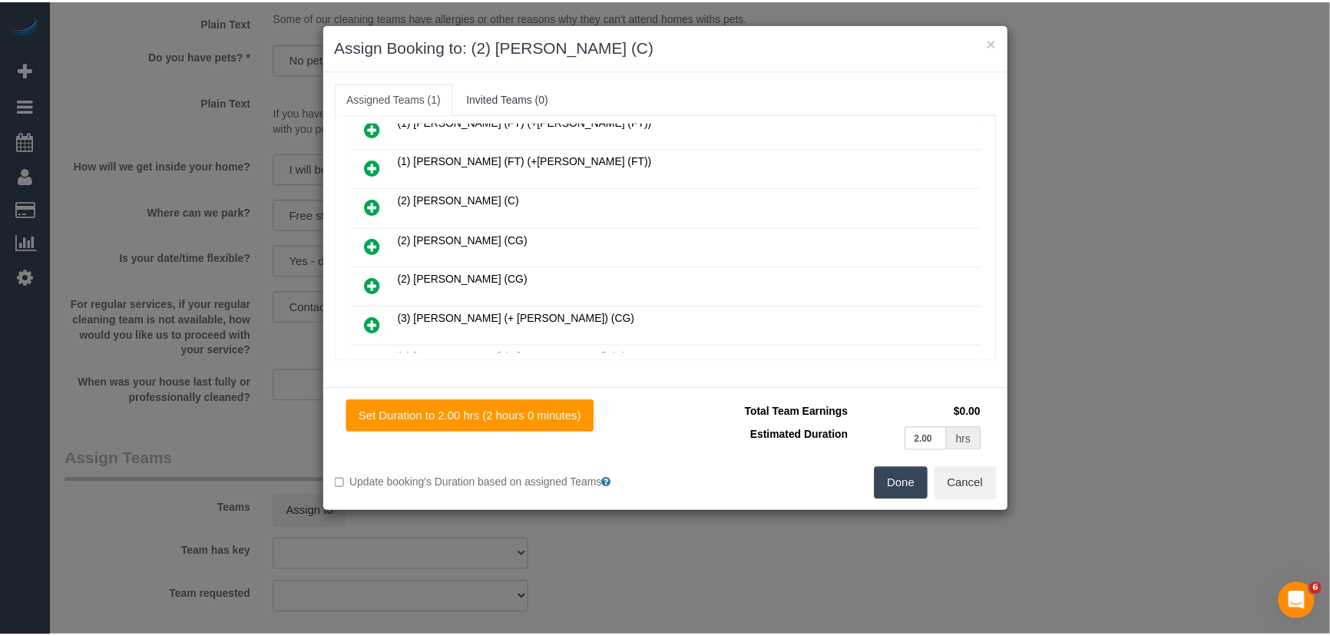
scroll to position [170, 0]
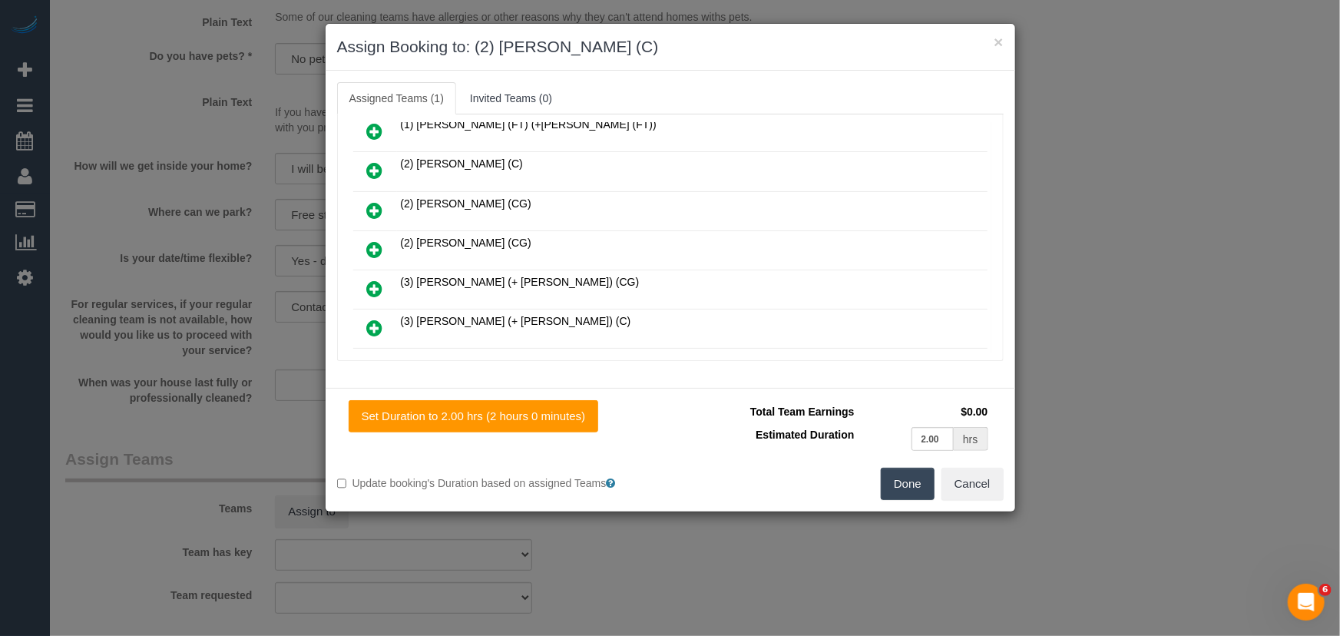
click at [907, 491] on button "Done" at bounding box center [908, 484] width 54 height 32
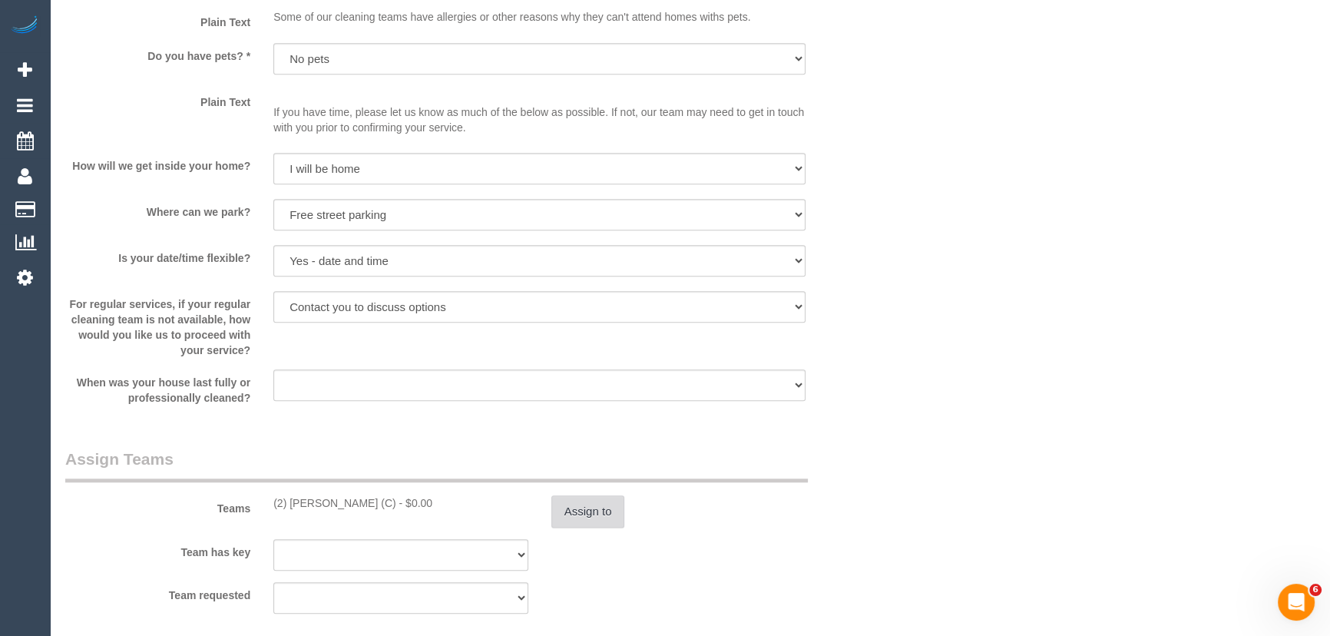
click at [580, 514] on button "Assign to" at bounding box center [588, 511] width 74 height 32
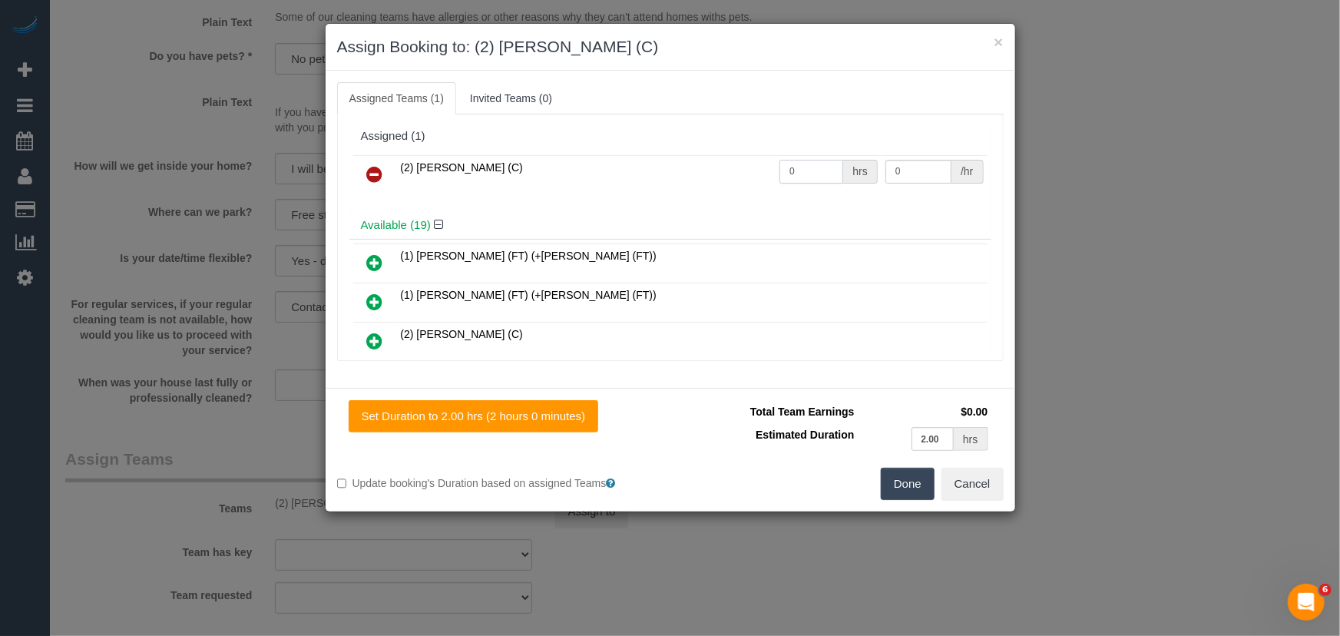
click at [798, 171] on input "0" at bounding box center [811, 172] width 64 height 24
type input "2"
type input "40"
click at [892, 481] on button "Done" at bounding box center [908, 484] width 54 height 32
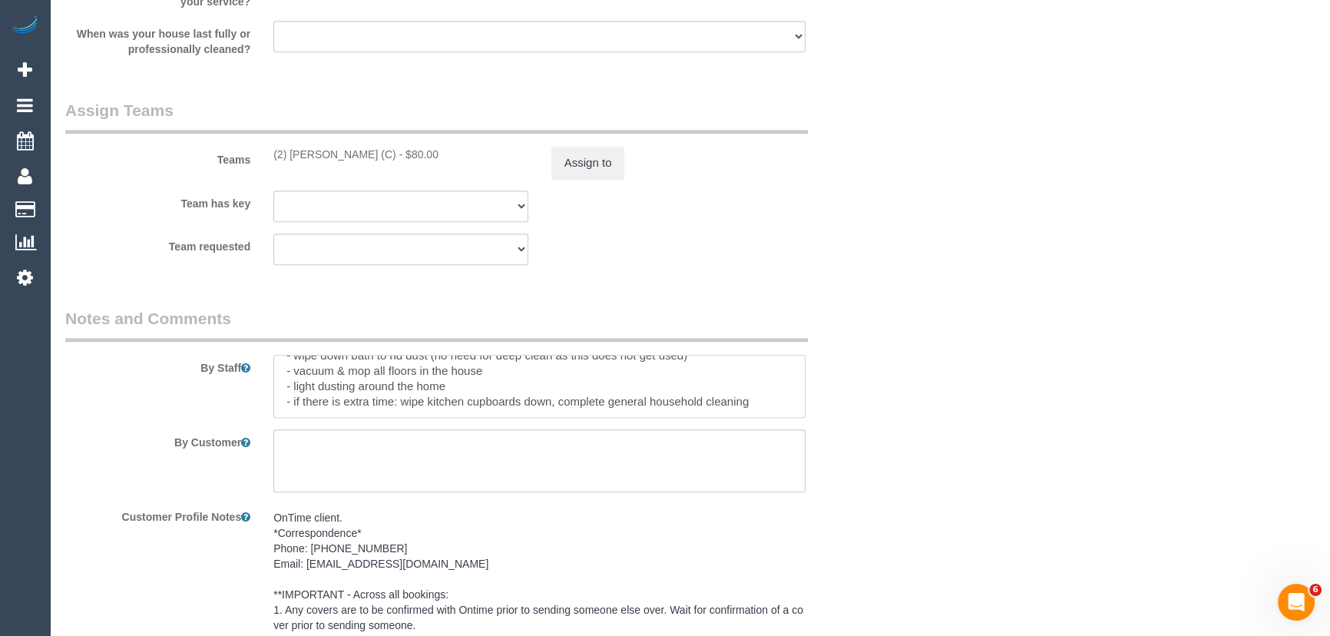
scroll to position [0, 0]
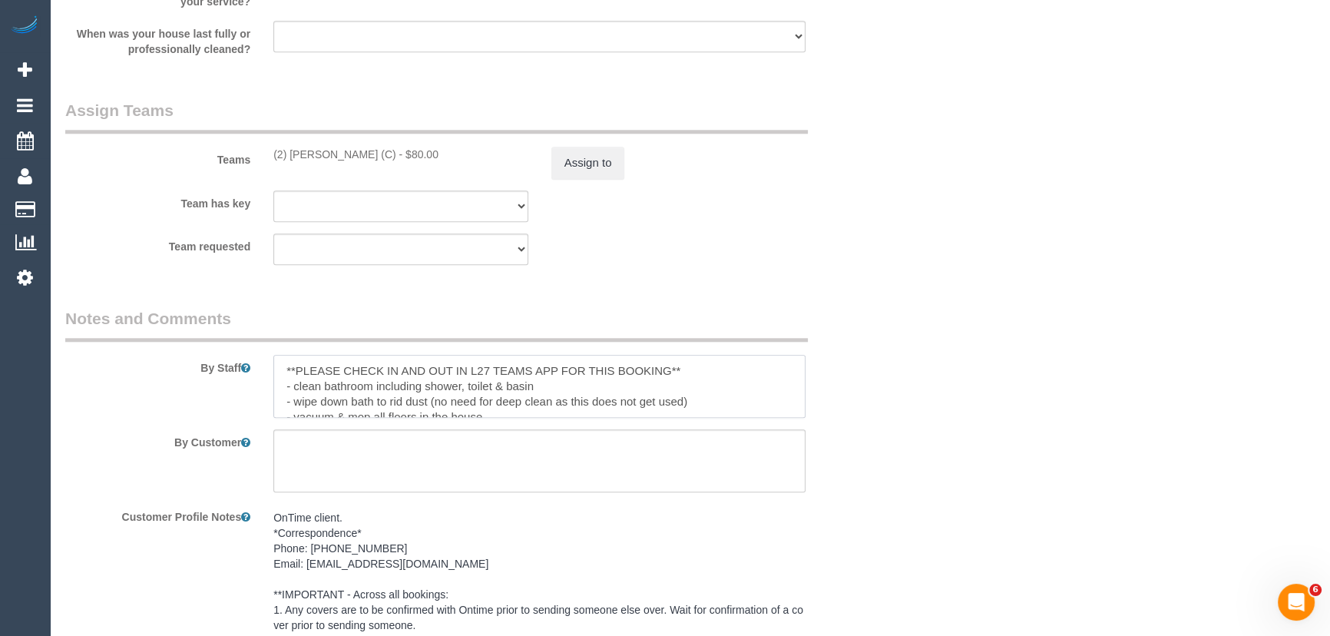
click at [276, 365] on textarea at bounding box center [539, 386] width 532 height 63
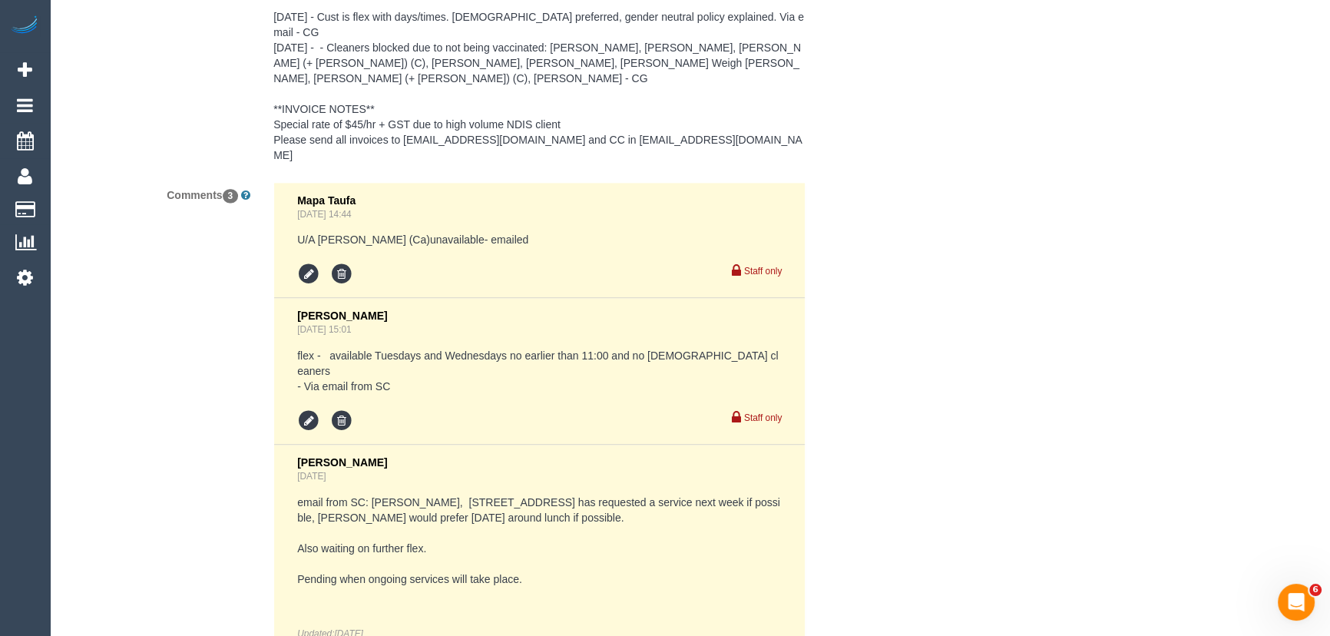
scroll to position [2652, 0]
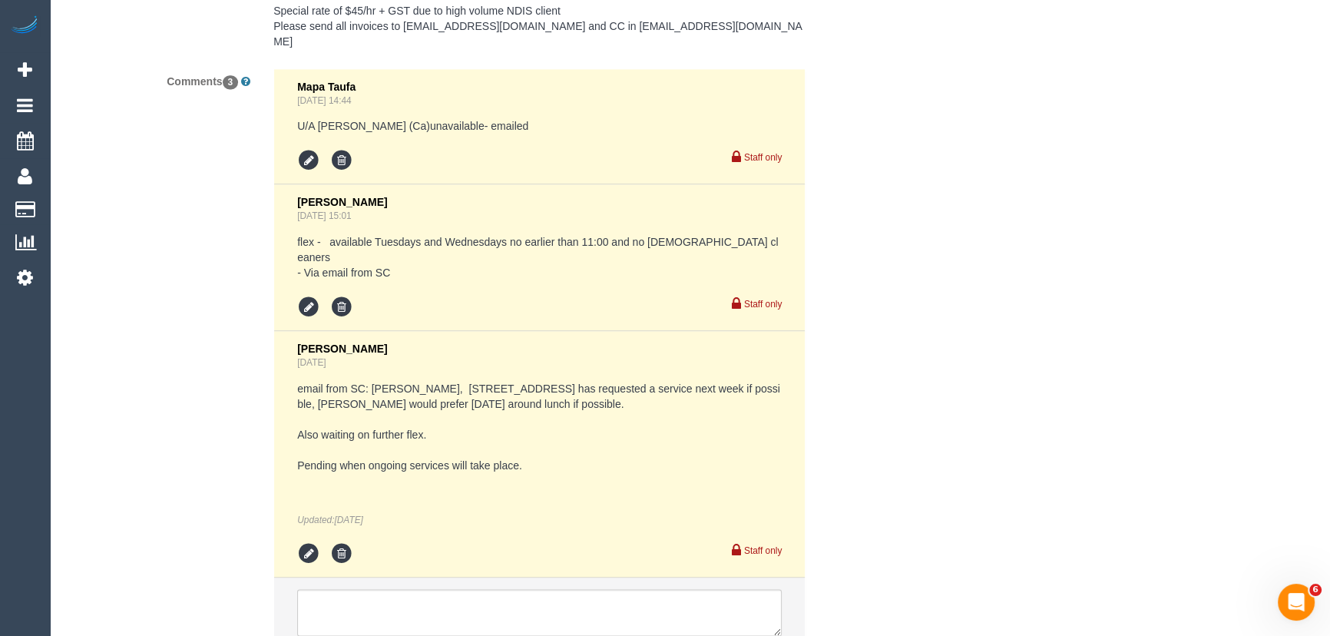
type textarea "*cover* **PLEASE CHECK IN AND OUT IN L27 TEAMS APP FOR THIS BOOKING** - clean b…"
click at [435, 589] on textarea at bounding box center [539, 613] width 484 height 48
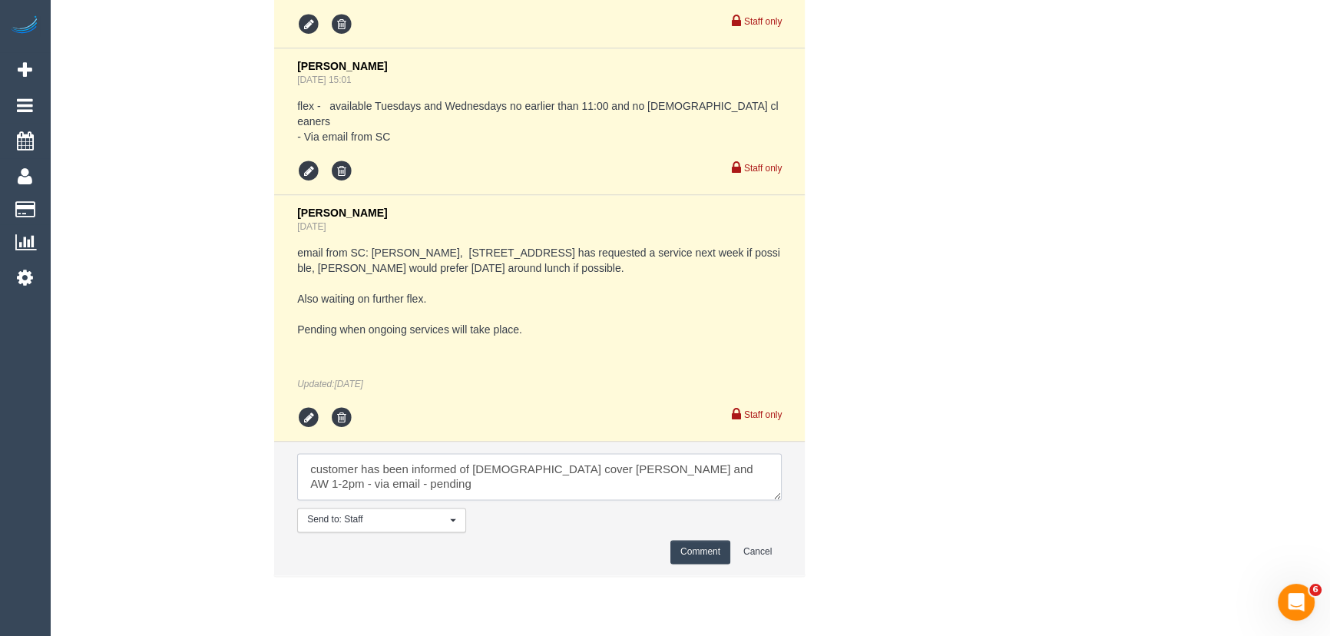
scroll to position [2789, 0]
type textarea "customer has been informed of female cover Kerry and AW 1-2pm - via email - pen…"
click at [698, 538] on button "Comment" at bounding box center [700, 550] width 60 height 24
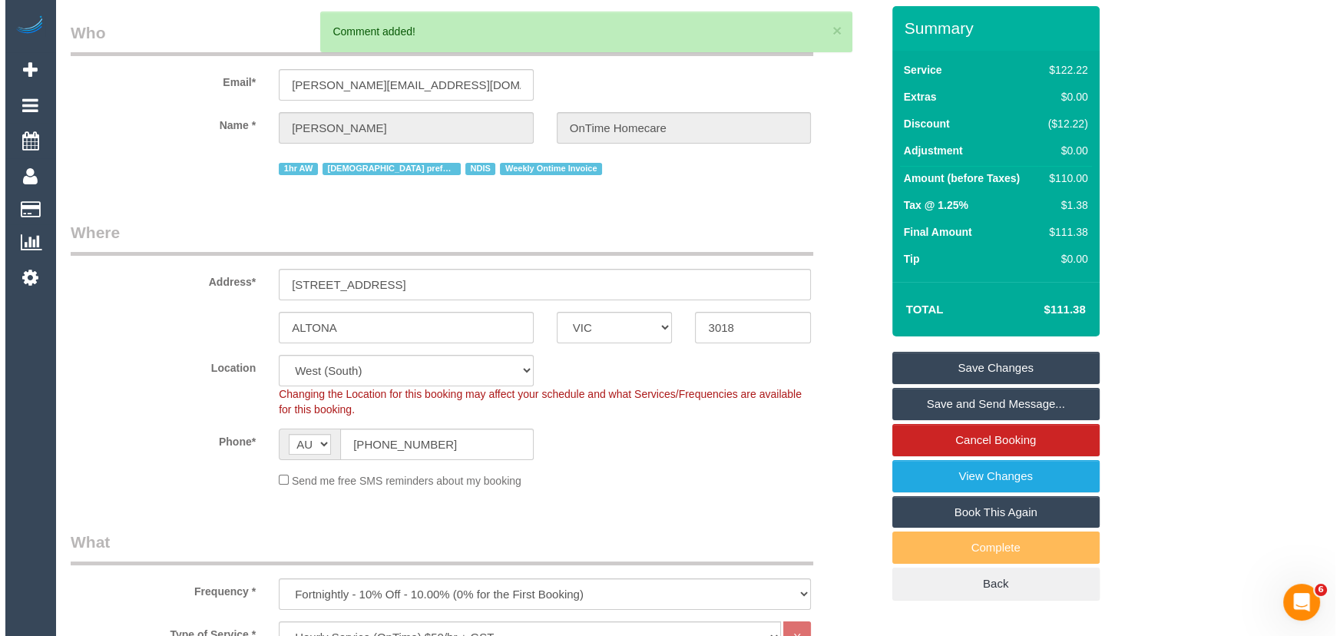
scroll to position [0, 0]
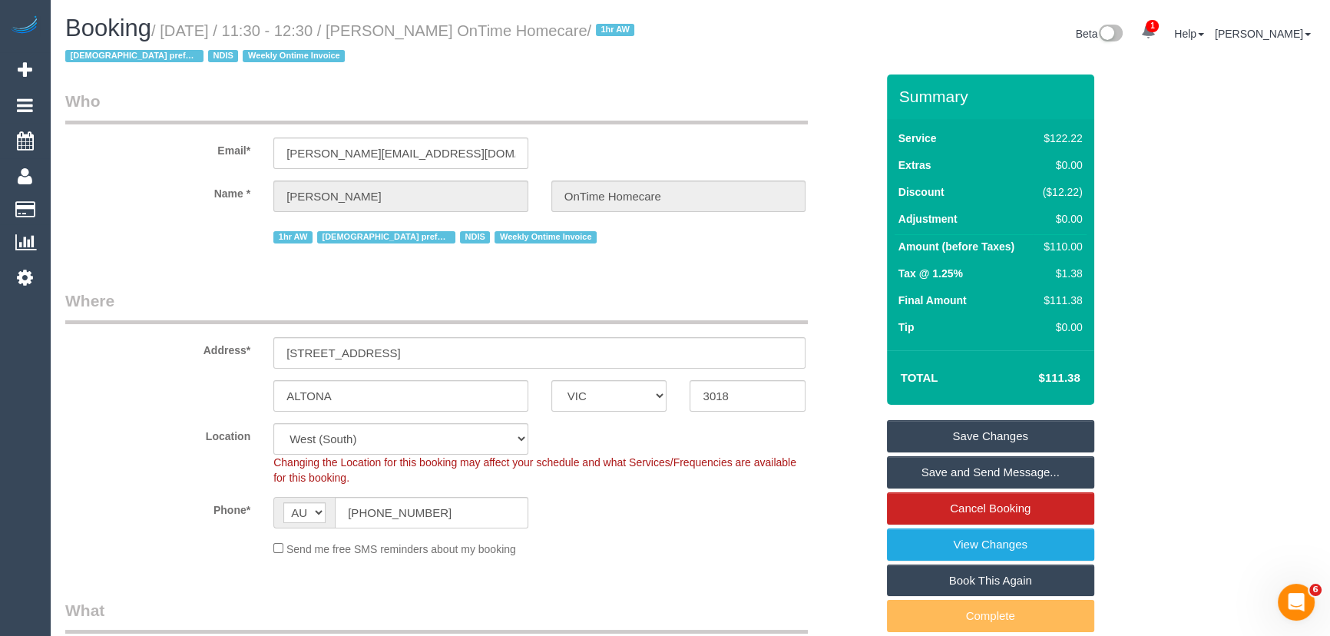
click at [421, 27] on small "/ October 21, 2025 / 11:30 - 12:30 / Vicky Farrugia OnTime Homecare / 1hr AW Fe…" at bounding box center [351, 43] width 573 height 43
copy small "Vicky Farrugia OnTime Homecare"
click at [939, 433] on link "Save Changes" at bounding box center [990, 436] width 207 height 32
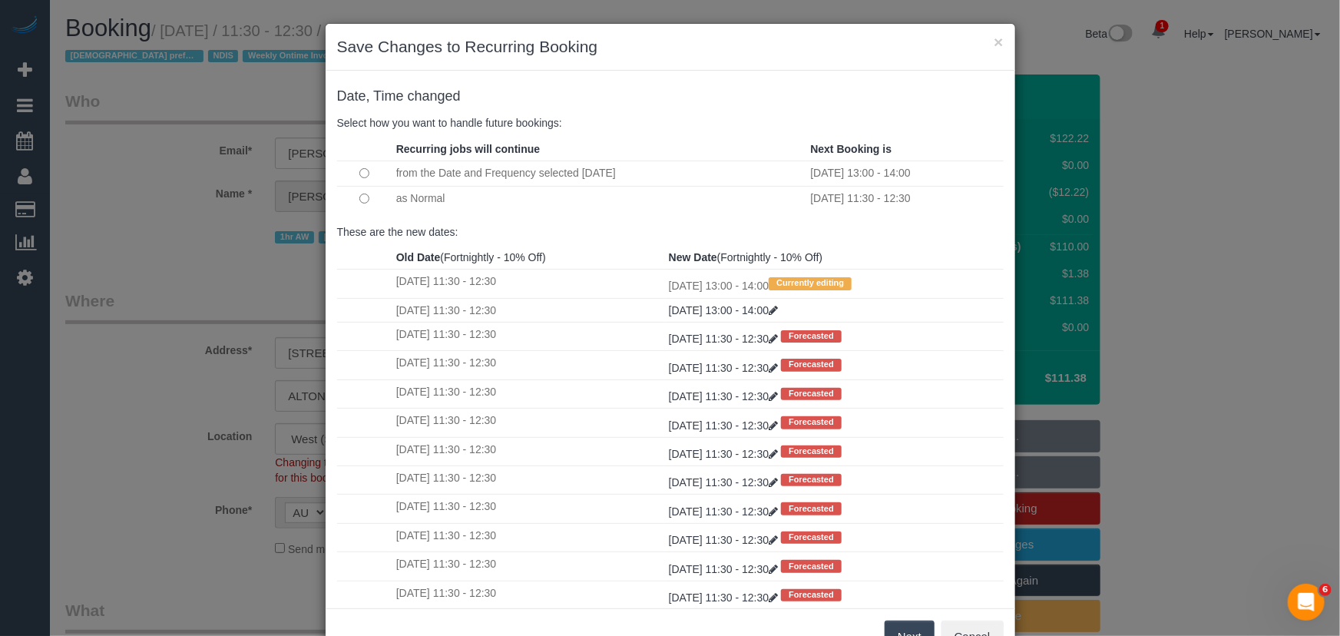
click at [356, 191] on td at bounding box center [364, 198] width 55 height 25
click at [358, 191] on td at bounding box center [364, 198] width 55 height 25
click at [904, 626] on button "Next" at bounding box center [909, 636] width 50 height 32
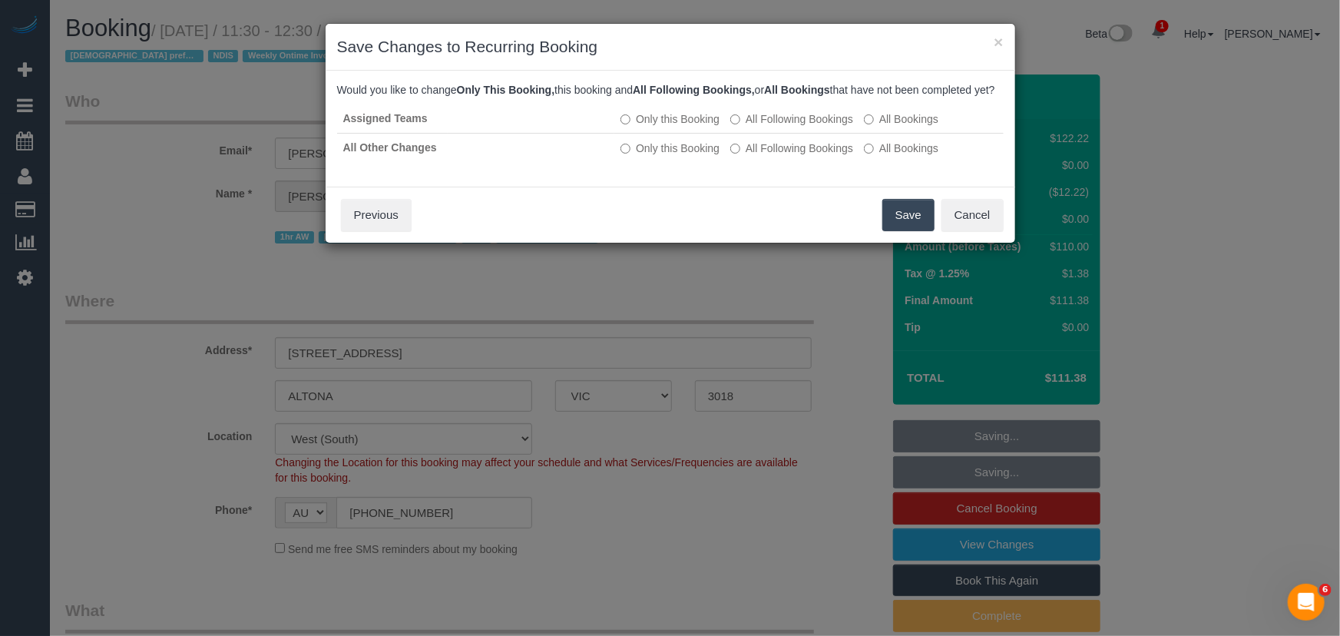
click at [917, 231] on button "Save" at bounding box center [908, 215] width 52 height 32
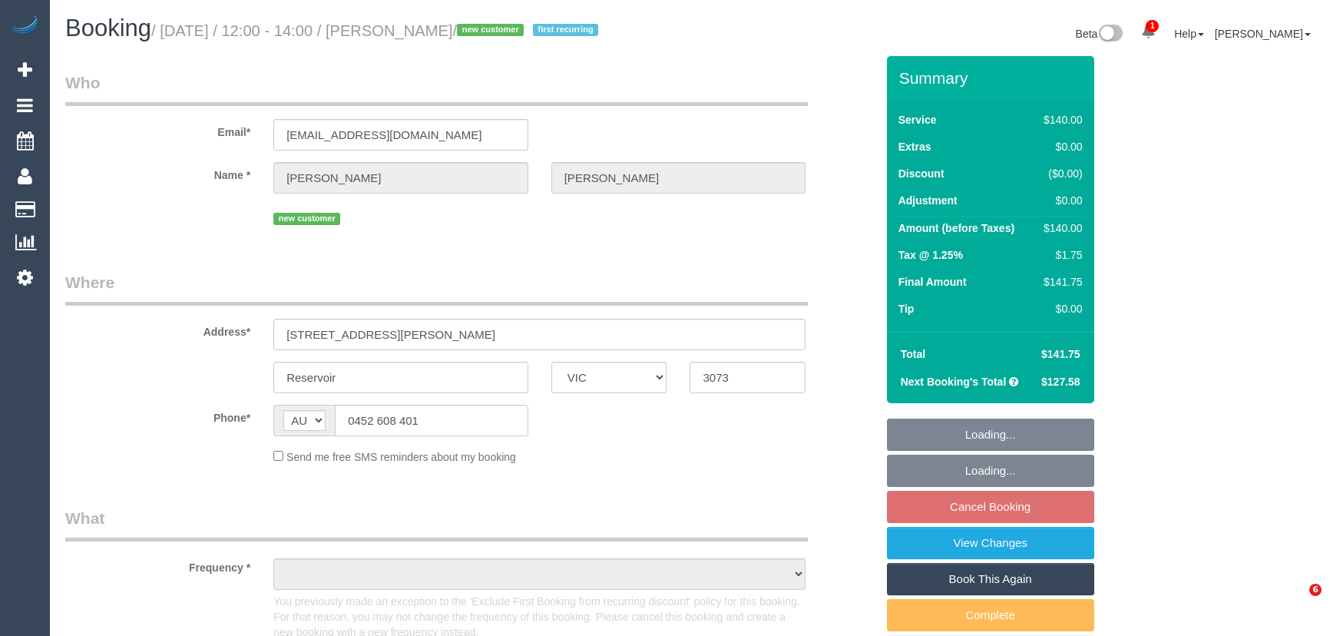
select select "VIC"
select select "string:stripe-pm_1SHFtG2GScqysDRVPfULEtxs"
select select "number:28"
select select "number:14"
select select "number:19"
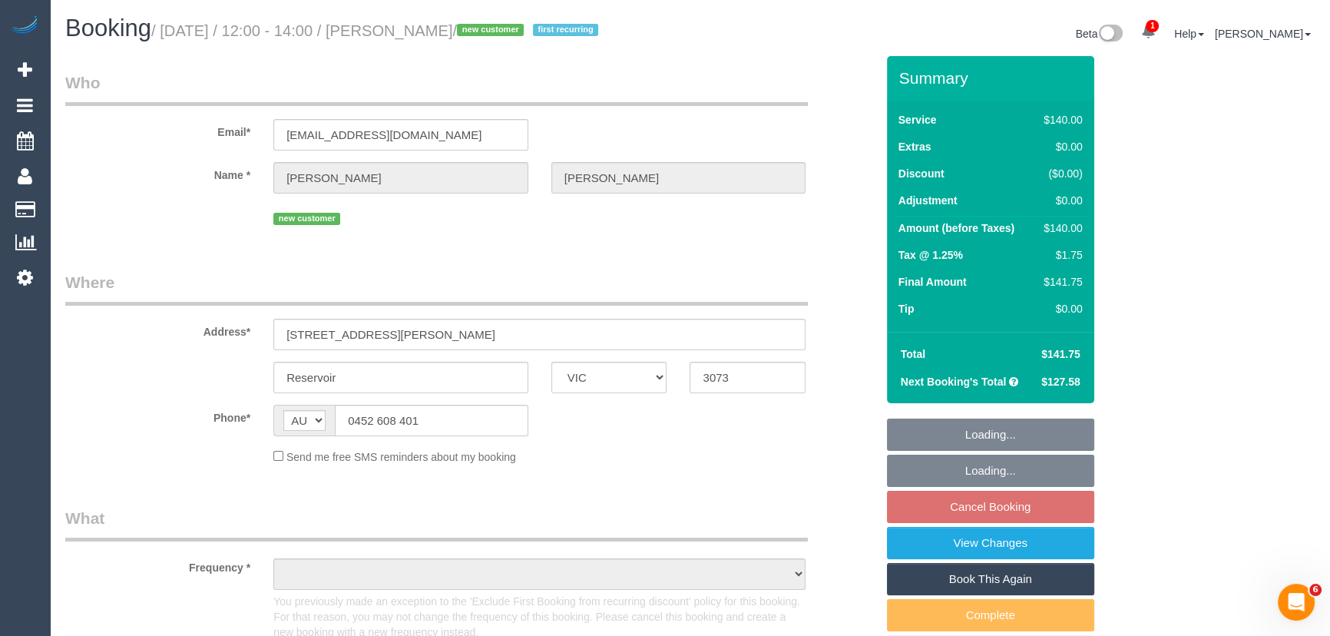
select select "number:22"
select select "number:35"
select select "number:13"
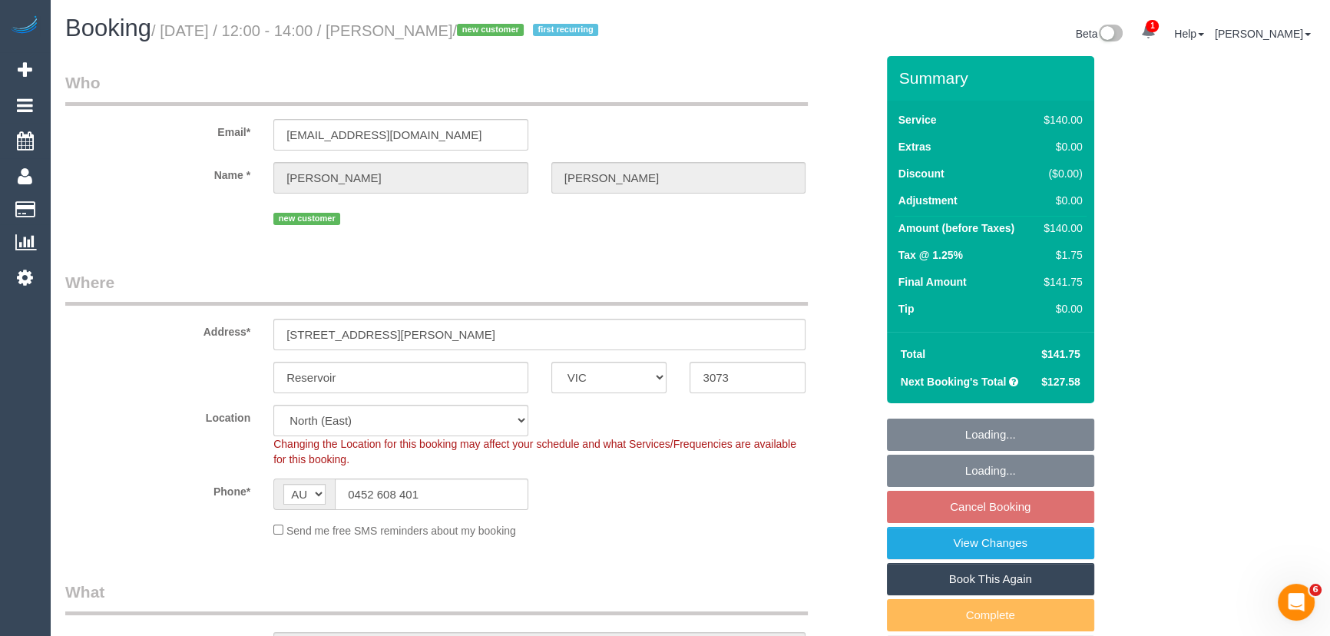
select select "object:1258"
select select "spot4"
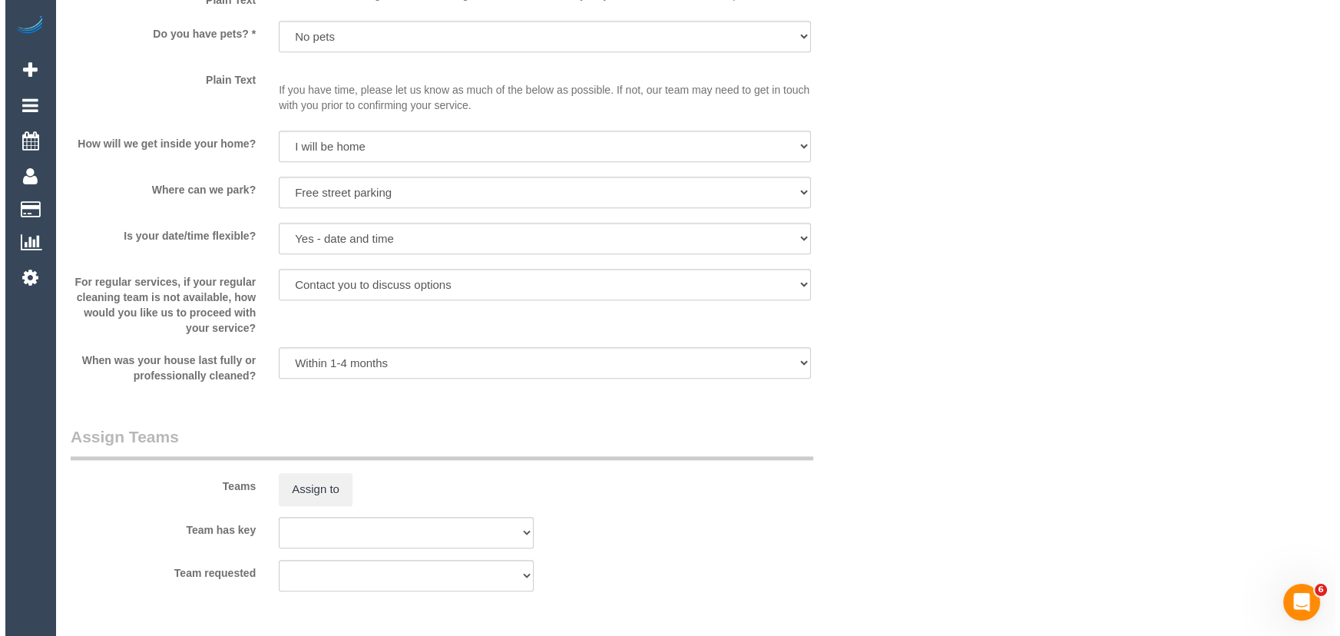
scroll to position [2093, 0]
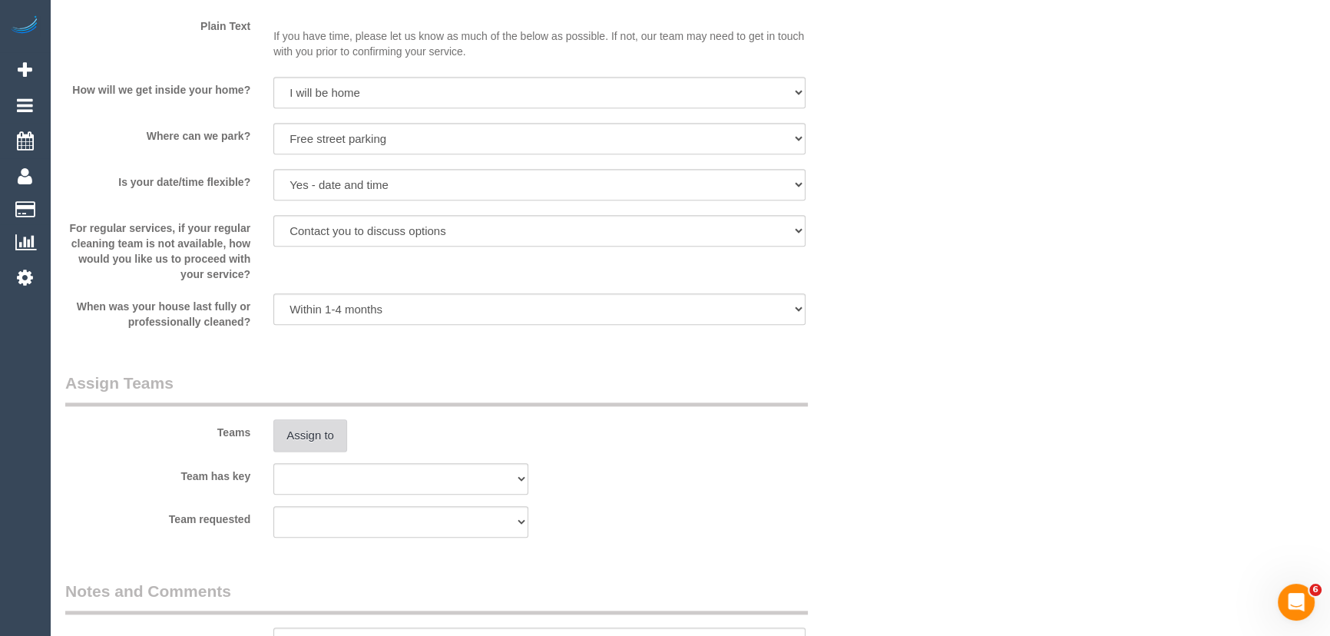
click at [322, 437] on button "Assign to" at bounding box center [310, 435] width 74 height 32
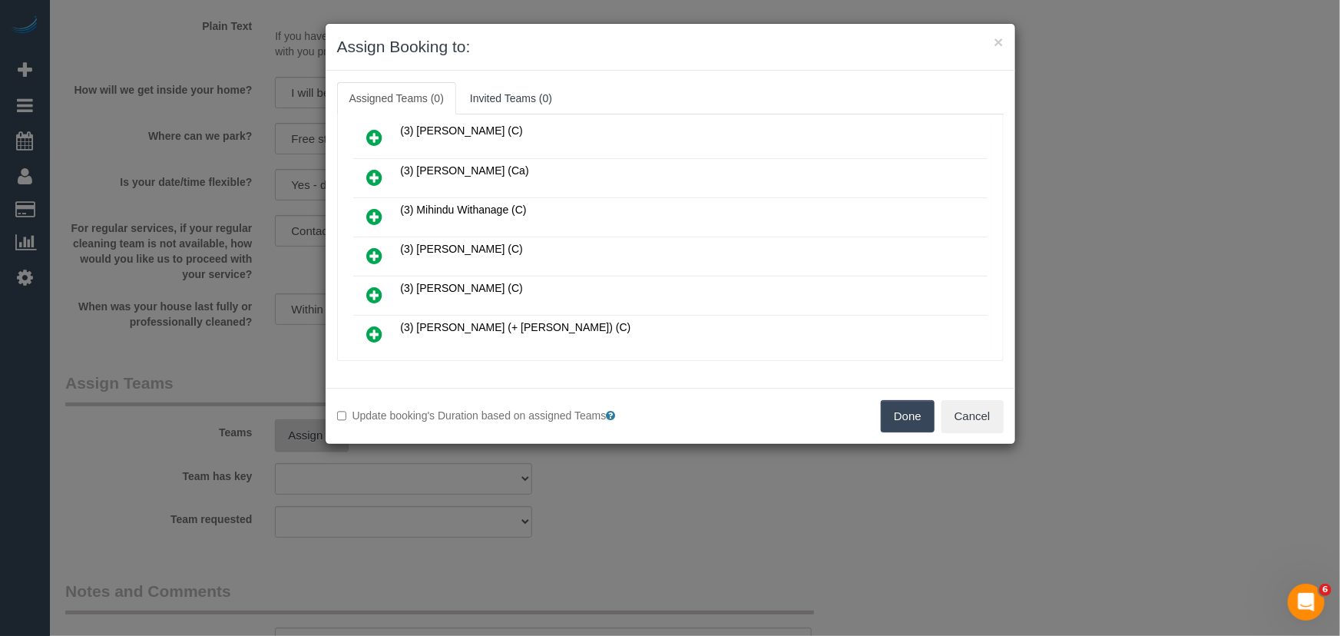
scroll to position [3538, 0]
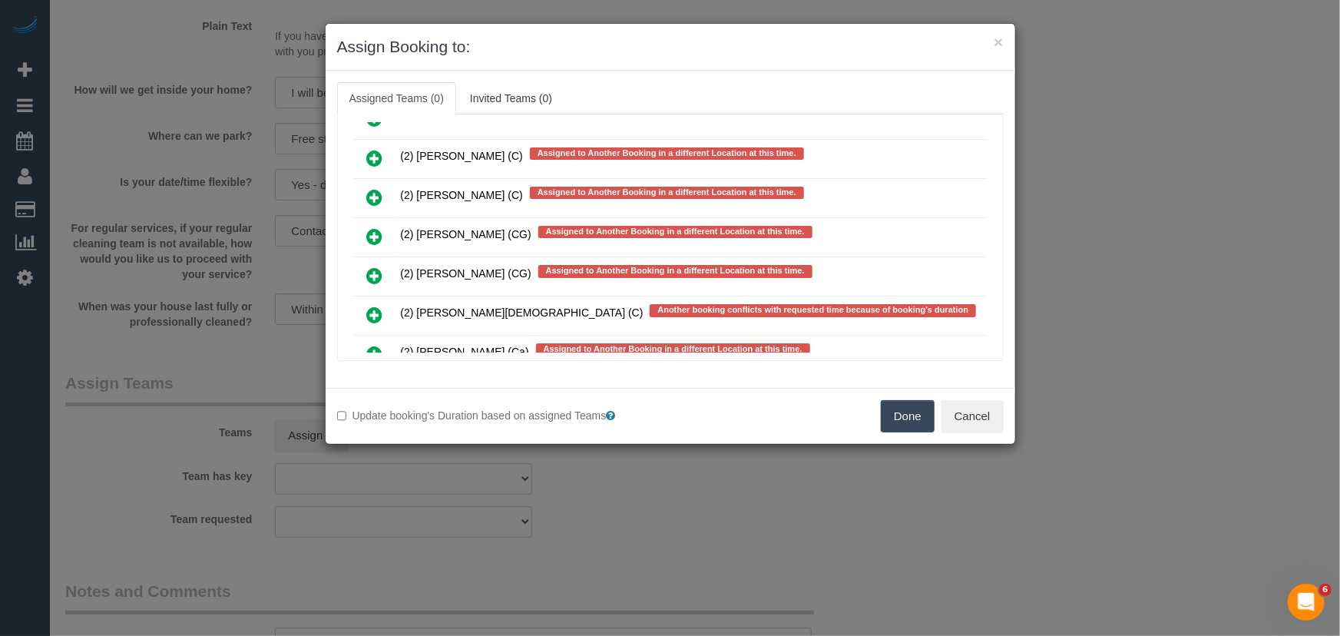
click at [368, 306] on icon at bounding box center [375, 315] width 16 height 18
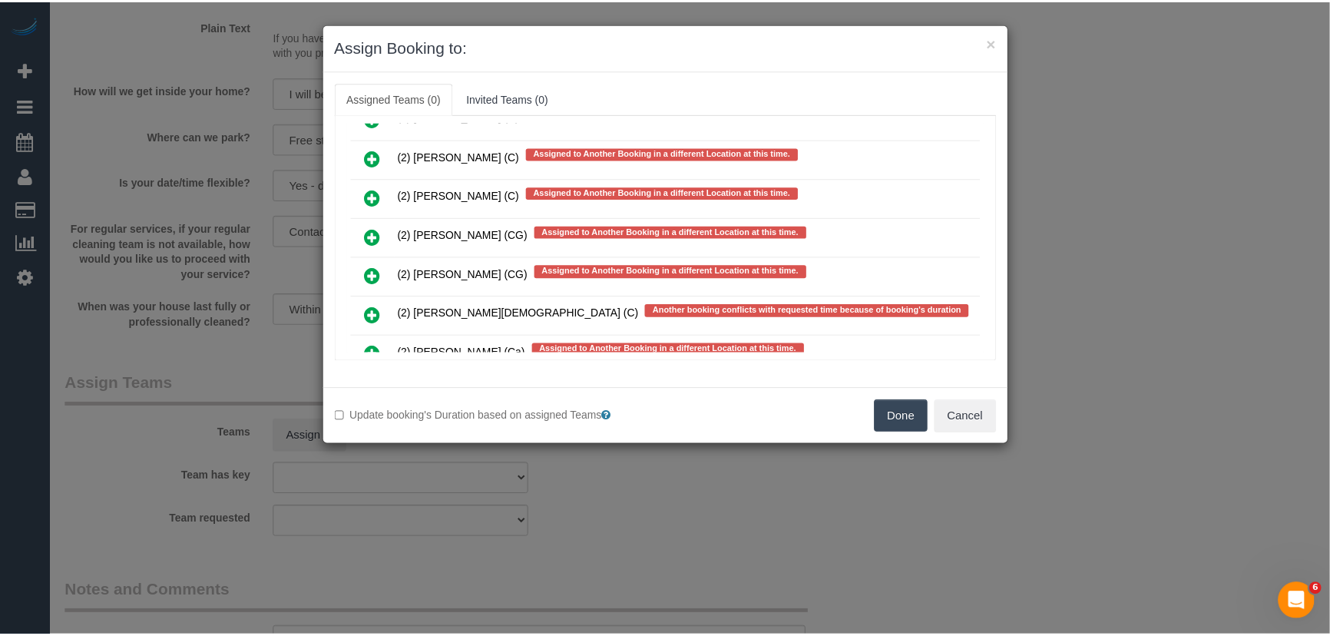
scroll to position [3580, 0]
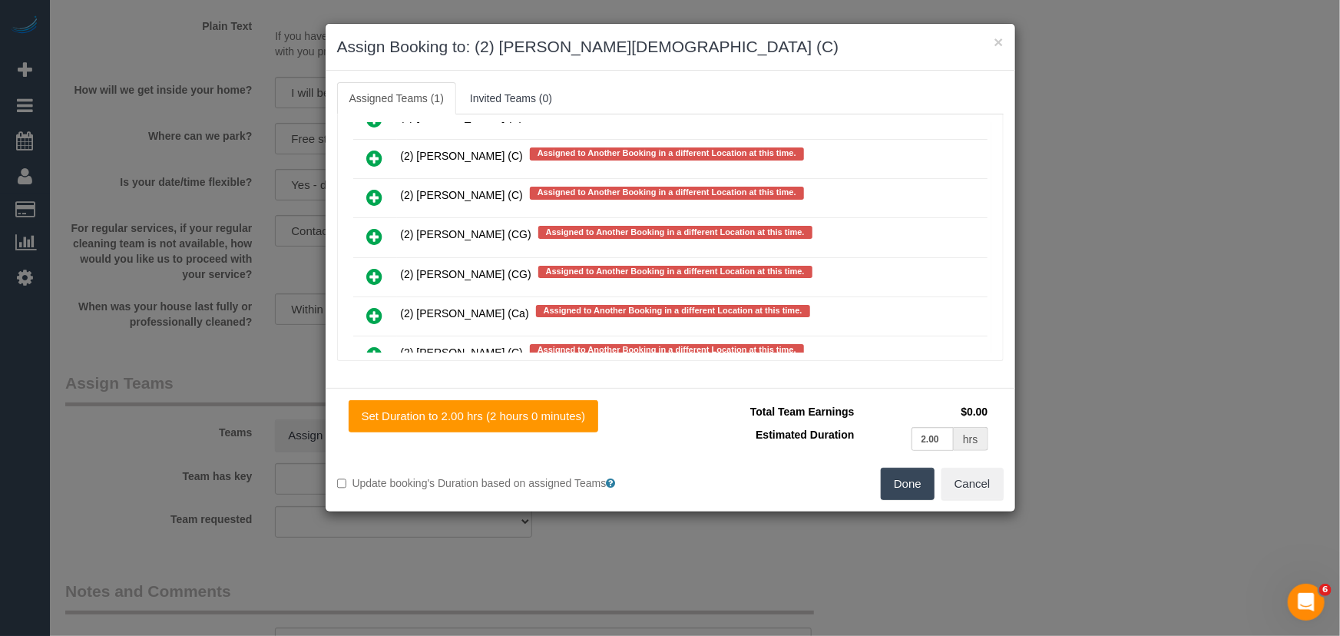
click at [911, 484] on button "Done" at bounding box center [908, 484] width 54 height 32
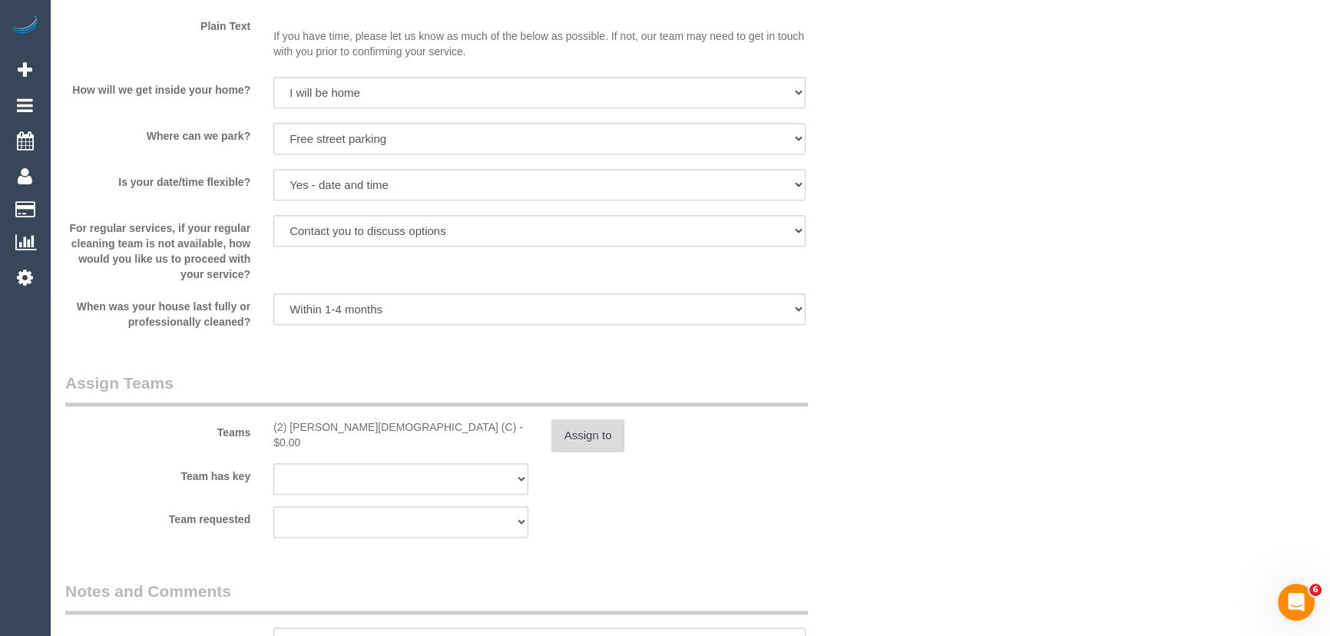
click at [599, 445] on button "Assign to" at bounding box center [588, 435] width 74 height 32
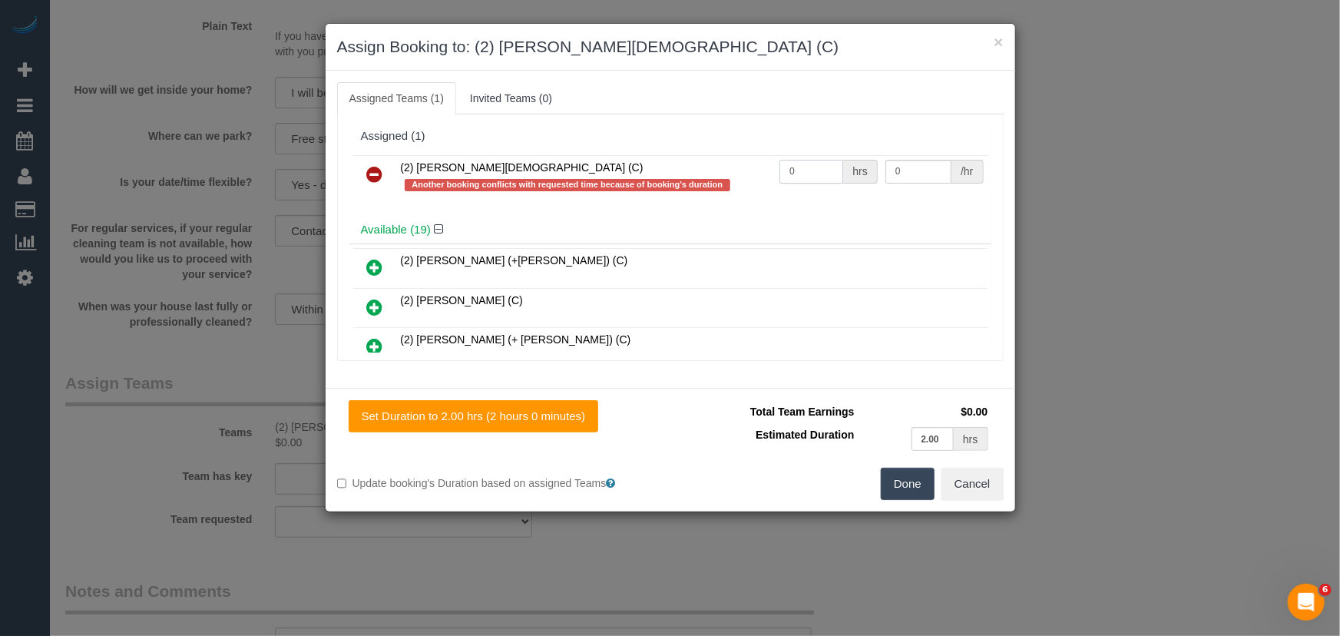
click at [813, 170] on input "0" at bounding box center [811, 172] width 64 height 24
type input "2"
type input "37.5"
click at [910, 478] on button "Done" at bounding box center [908, 484] width 54 height 32
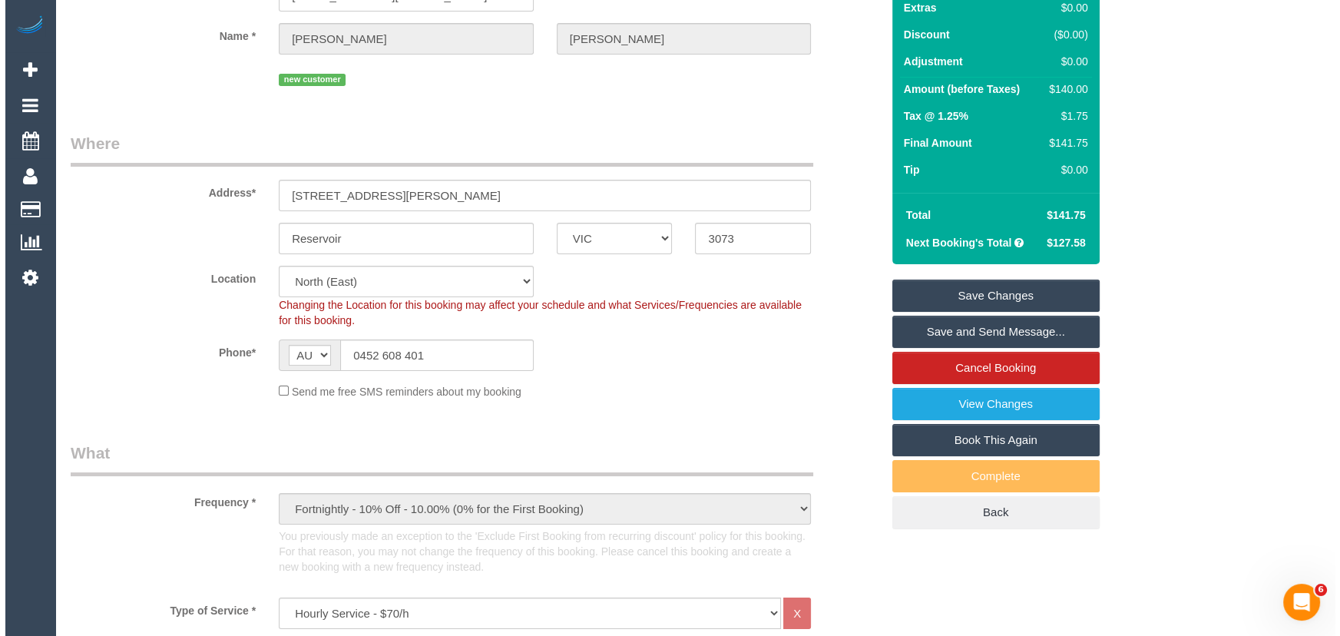
scroll to position [0, 0]
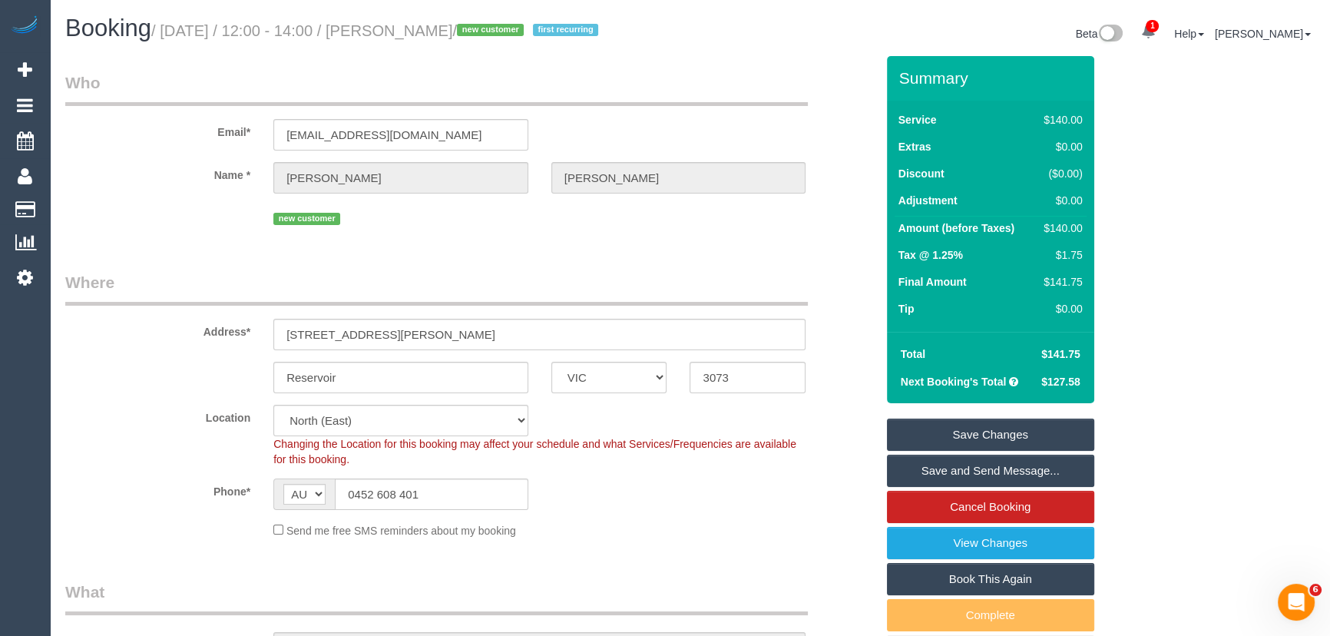
click at [418, 23] on small "/ [DATE] / 12:00 - 14:00 / [PERSON_NAME] / new customer first recurring" at bounding box center [376, 30] width 451 height 17
copy small "[PERSON_NAME]"
click at [950, 466] on link "Save and Send Message..." at bounding box center [990, 470] width 207 height 32
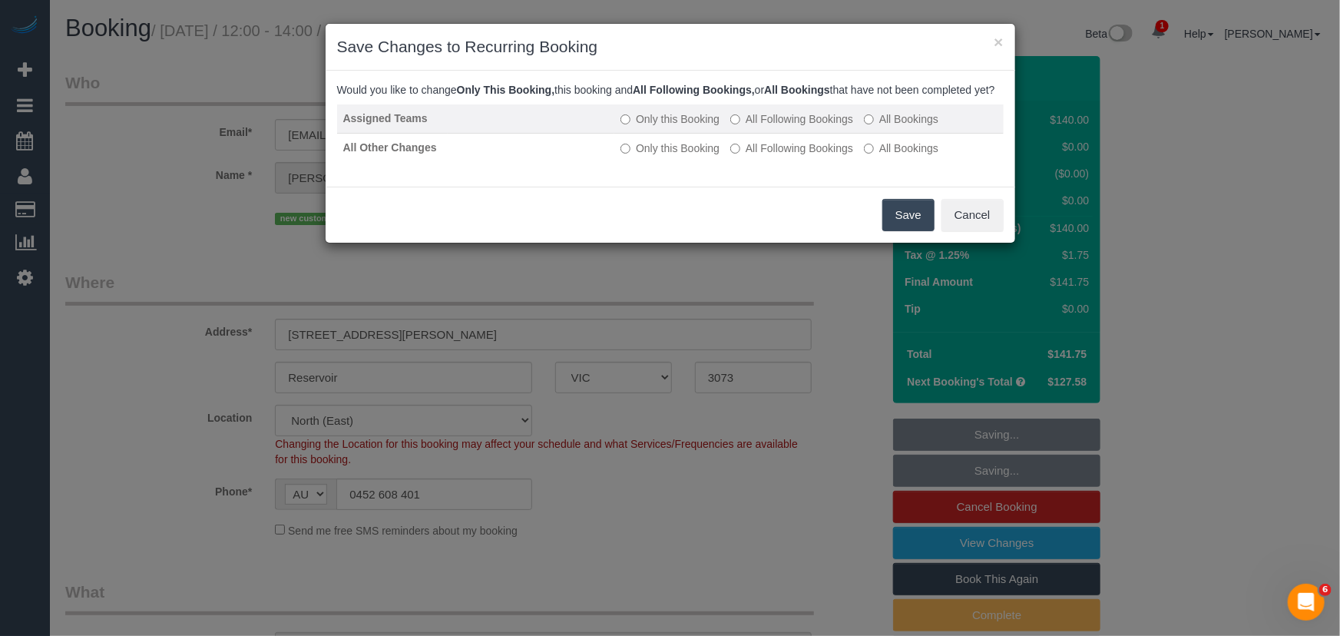
drag, startPoint x: 795, startPoint y: 134, endPoint x: 792, endPoint y: 142, distance: 8.3
click at [795, 127] on label "All Following Bookings" at bounding box center [791, 118] width 123 height 15
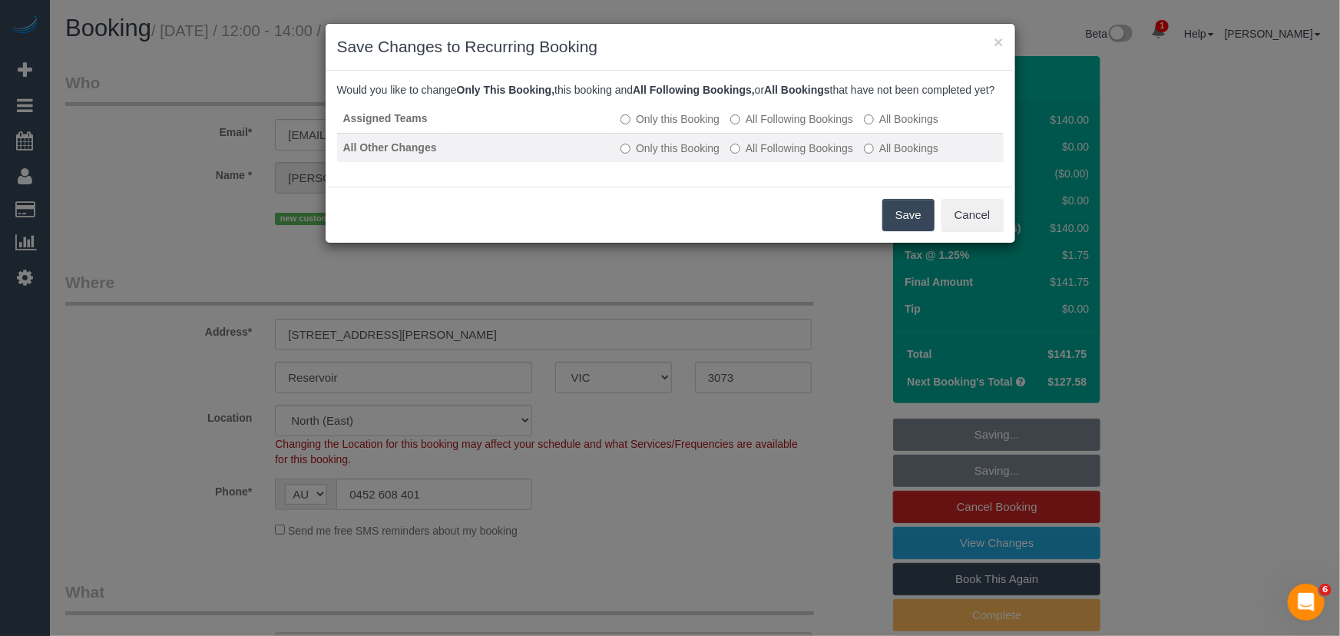
click at [785, 156] on label "All Following Bookings" at bounding box center [791, 147] width 123 height 15
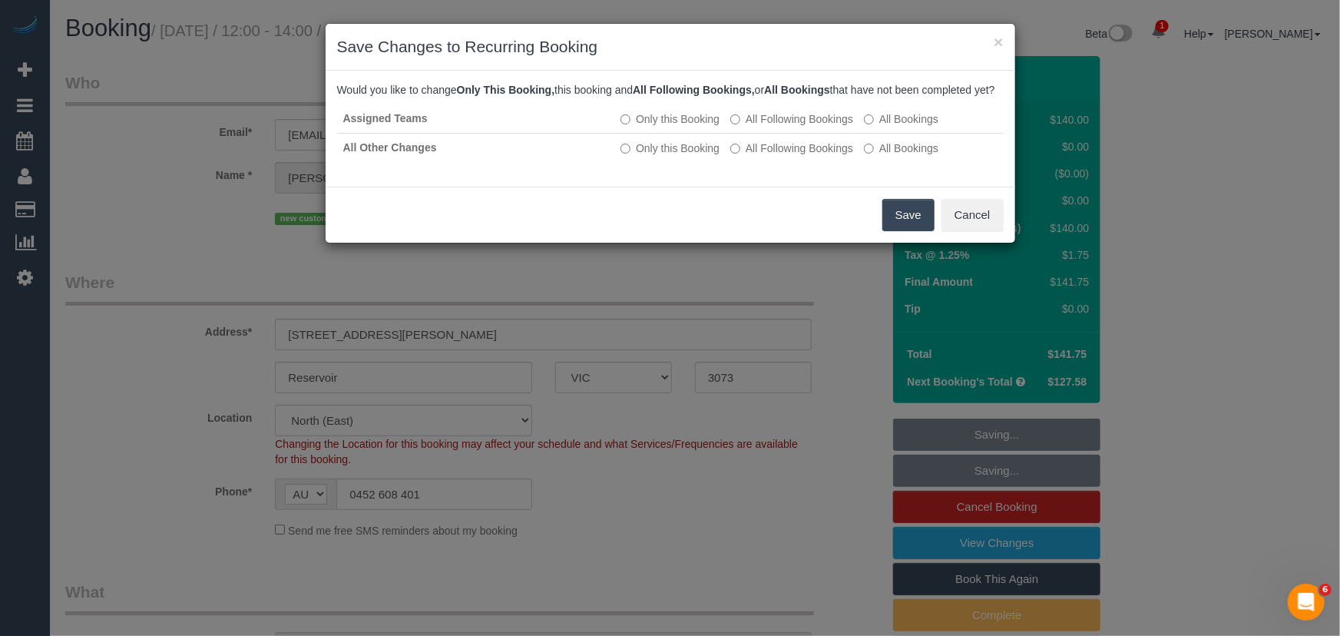
click at [914, 231] on button "Save" at bounding box center [908, 215] width 52 height 32
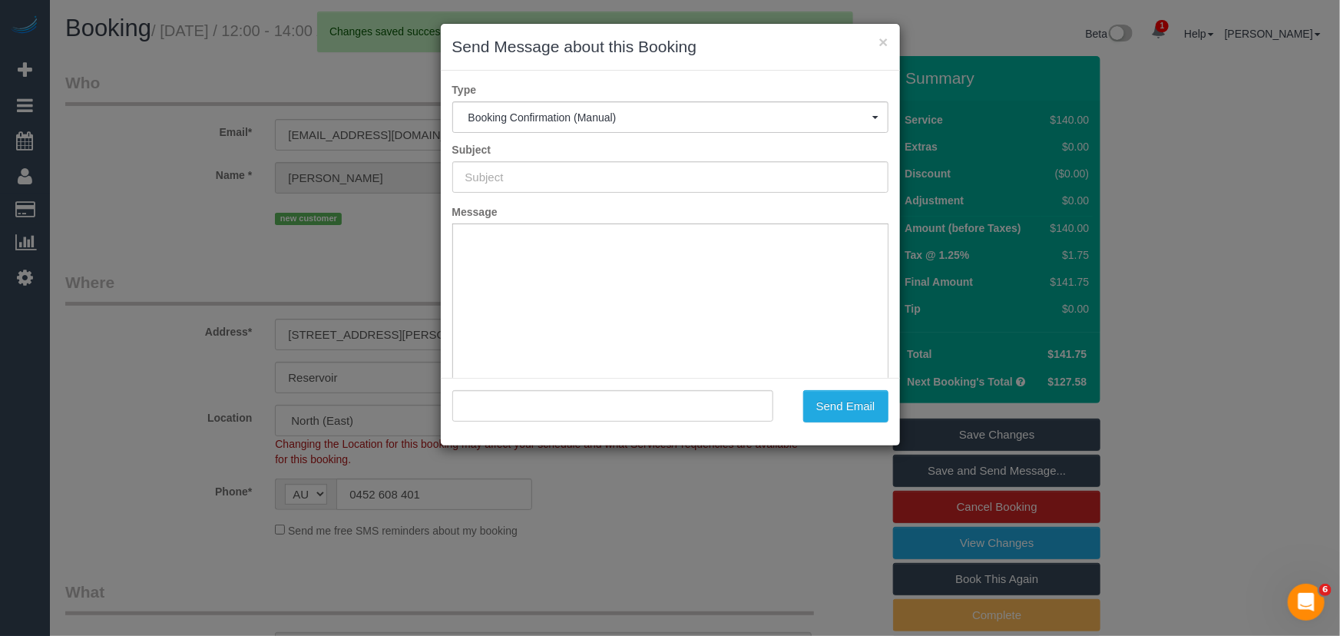
type input "Booking Confirmed"
type input ""Richie Murphy" <richiemkk@outlook.com>"
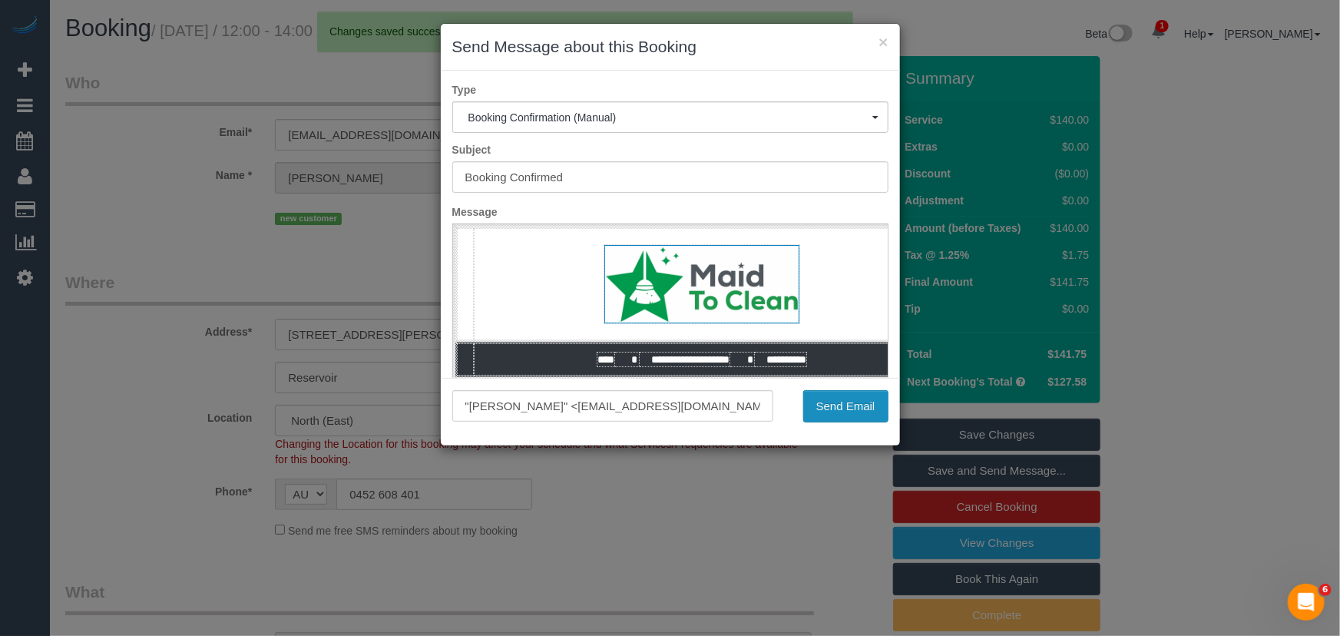
click at [843, 415] on button "Send Email" at bounding box center [845, 406] width 85 height 32
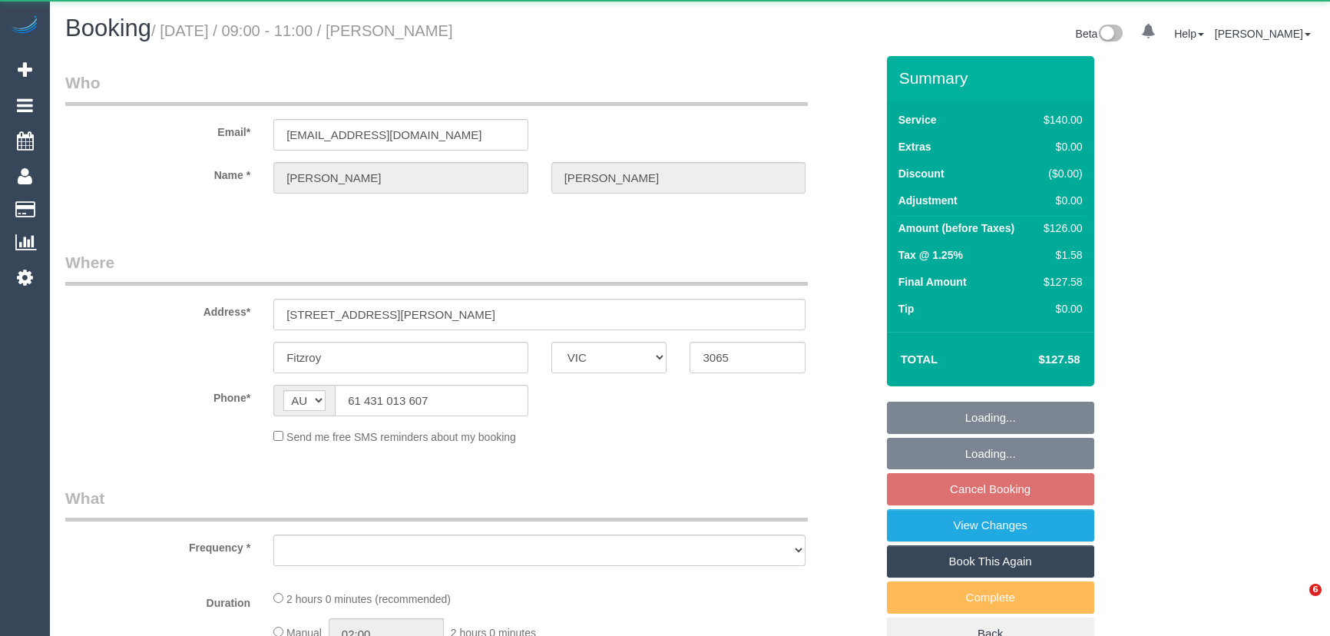
select select "VIC"
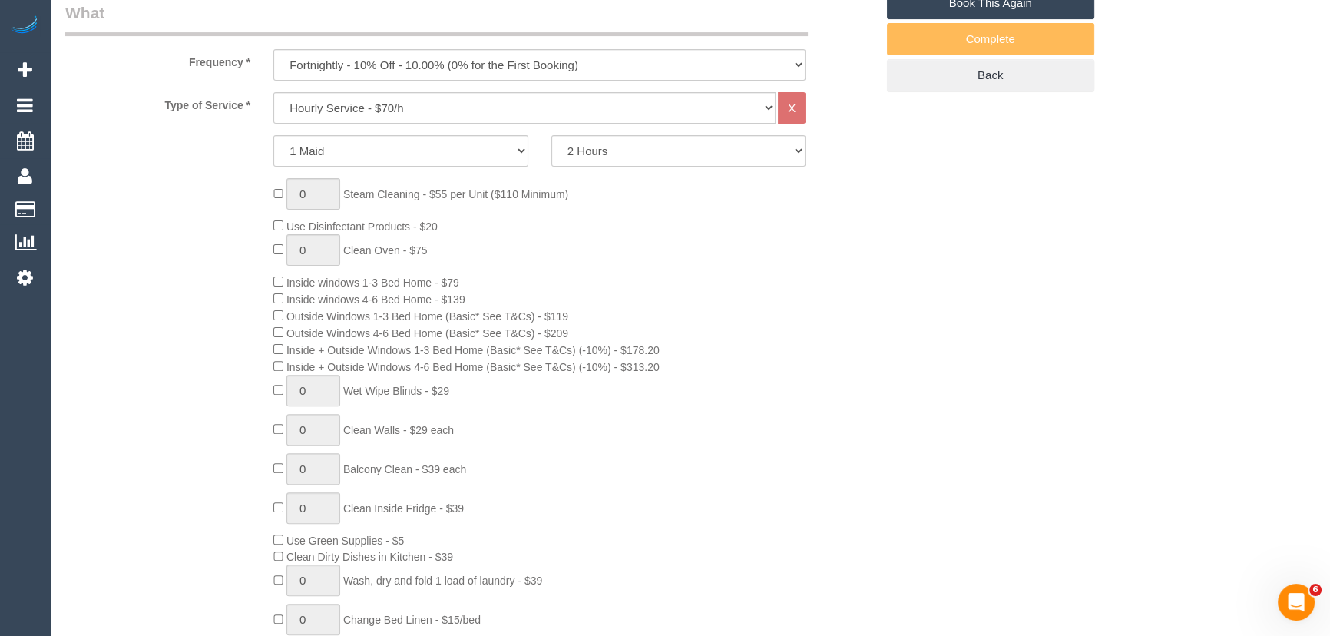
select select "object:771"
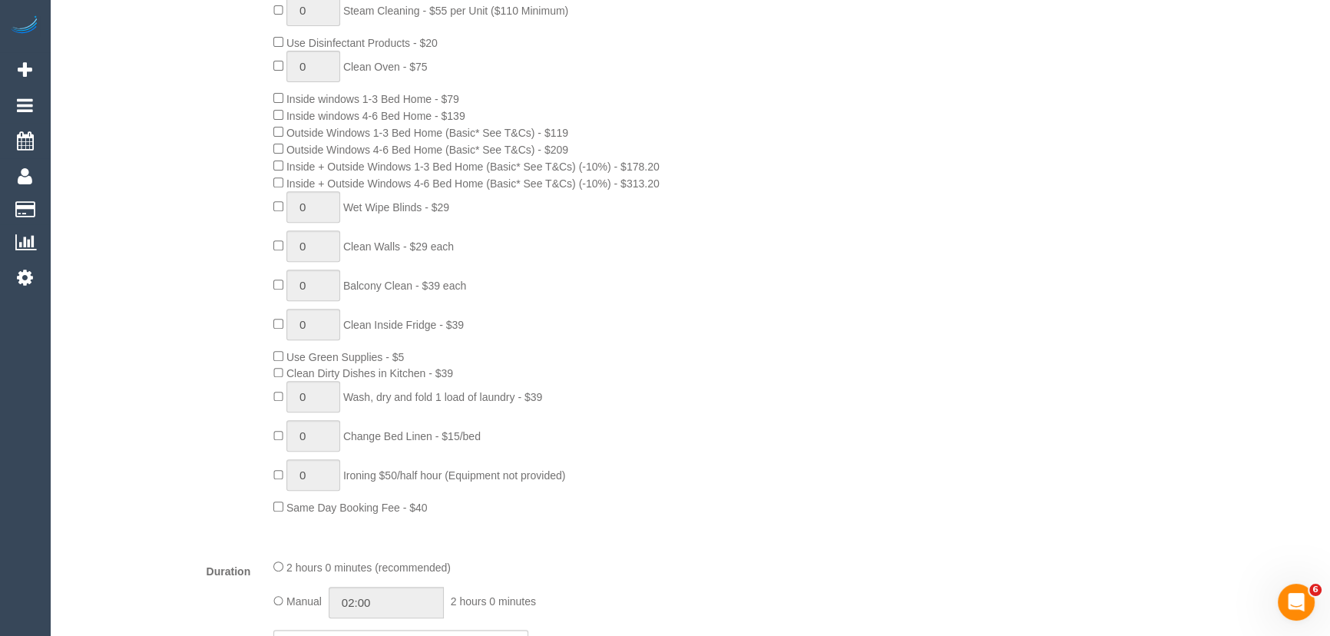
select select "string:stripe-pm_1S7mEc2GScqysDRVOFj3qi0G"
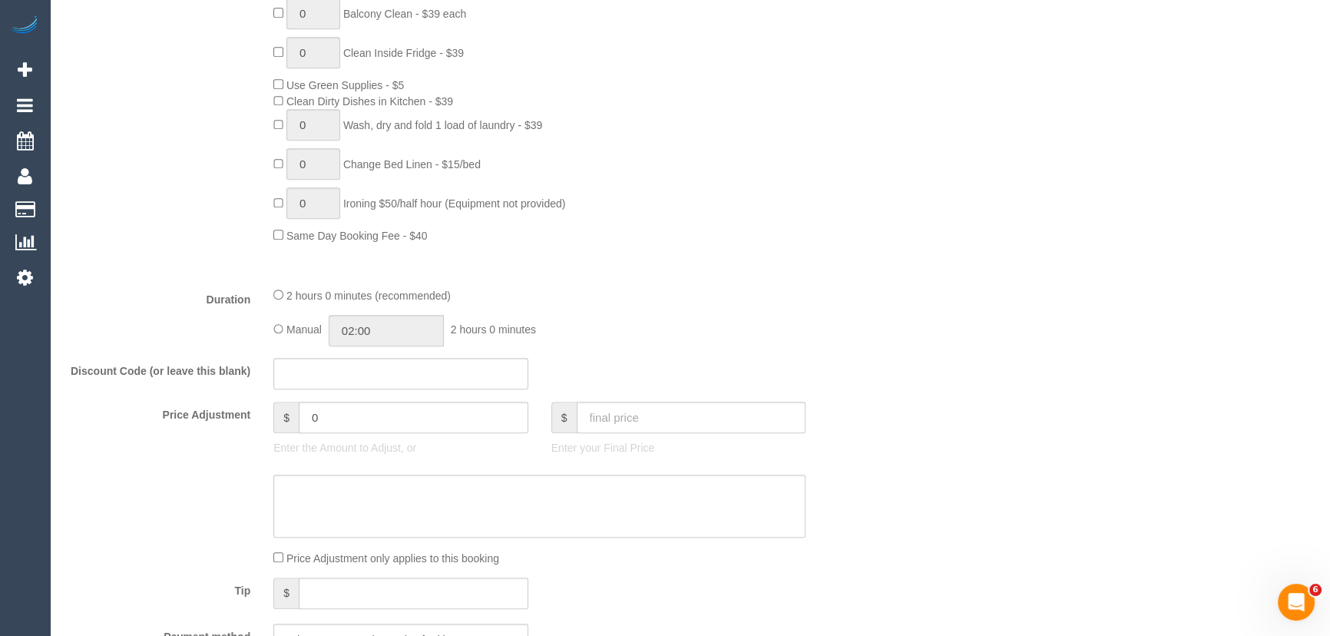
select select "spot3"
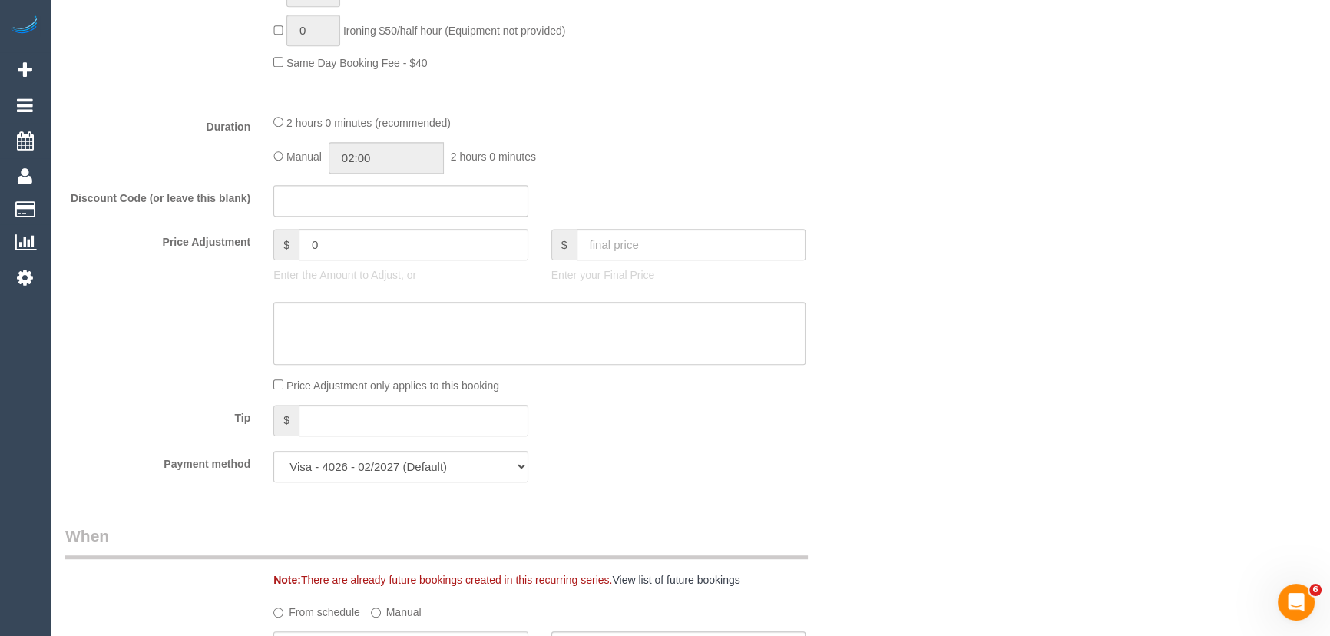
select select "number:28"
select select "number:14"
select select "number:21"
select select "number:22"
select select "number:34"
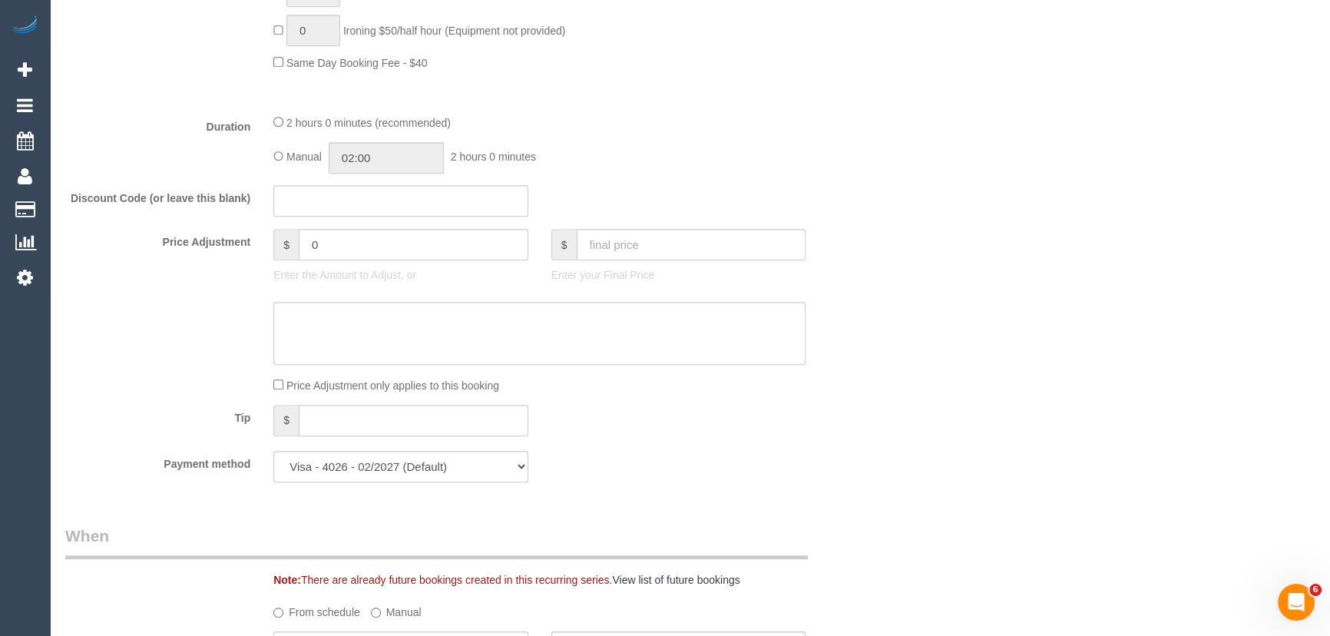
select select "number:13"
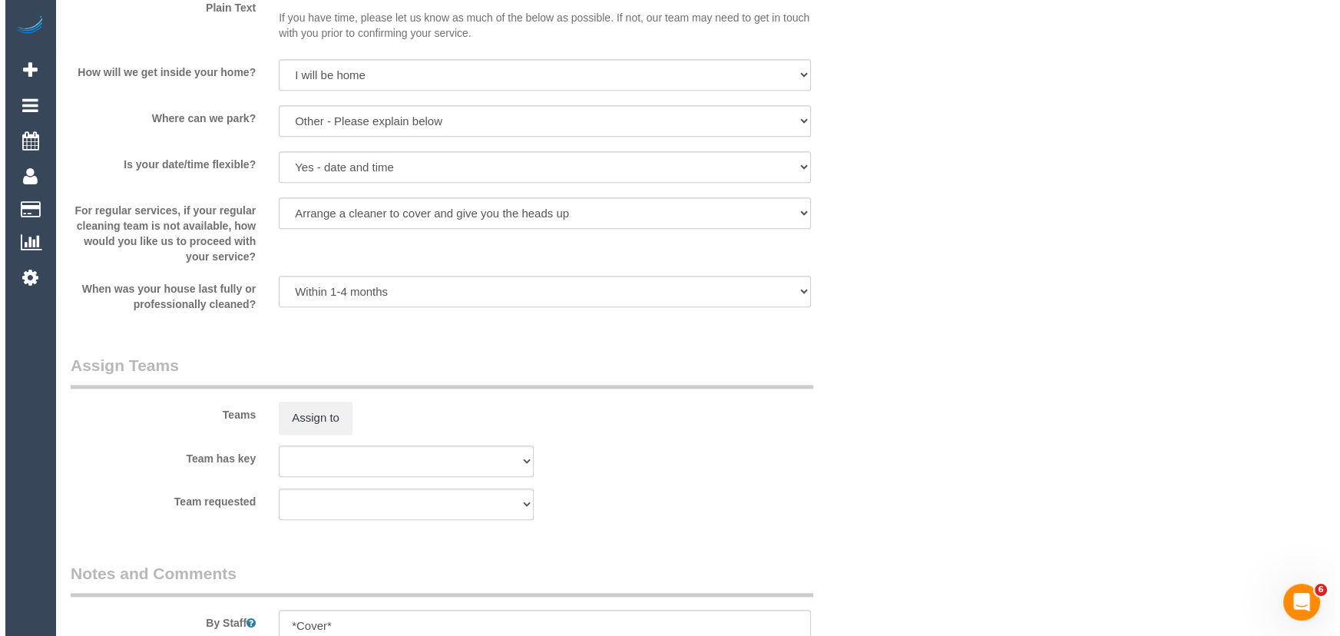
scroll to position [2093, 0]
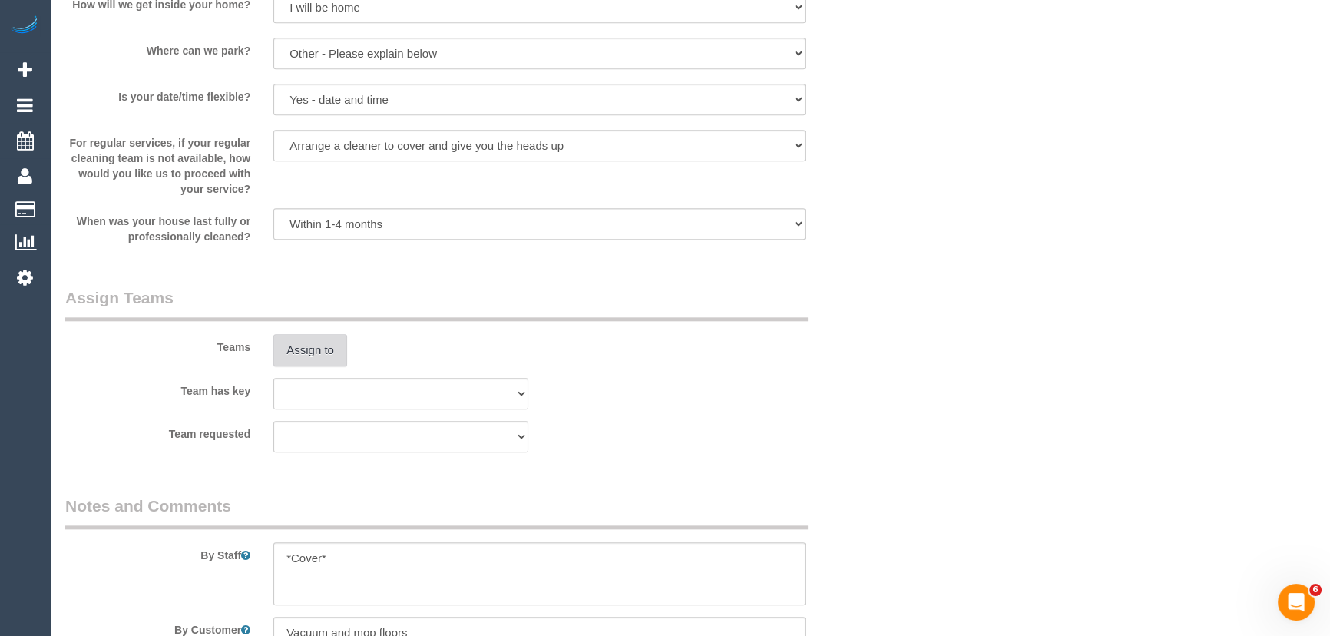
click at [307, 358] on button "Assign to" at bounding box center [310, 350] width 74 height 32
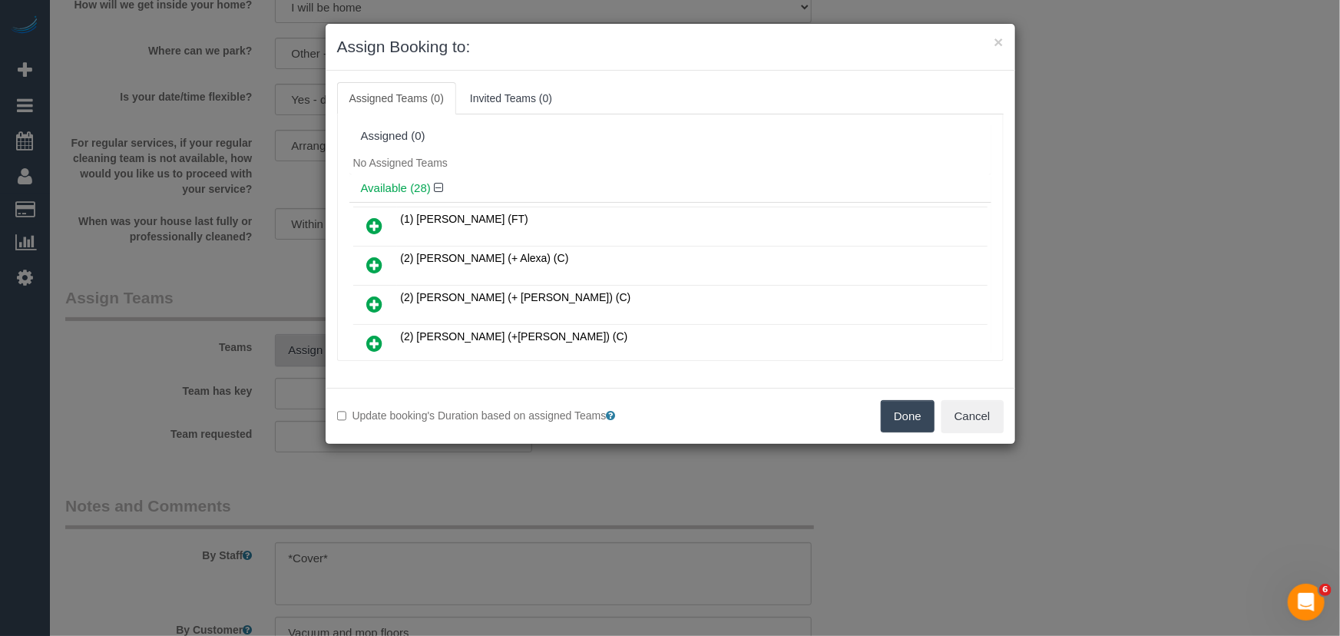
scroll to position [249, 0]
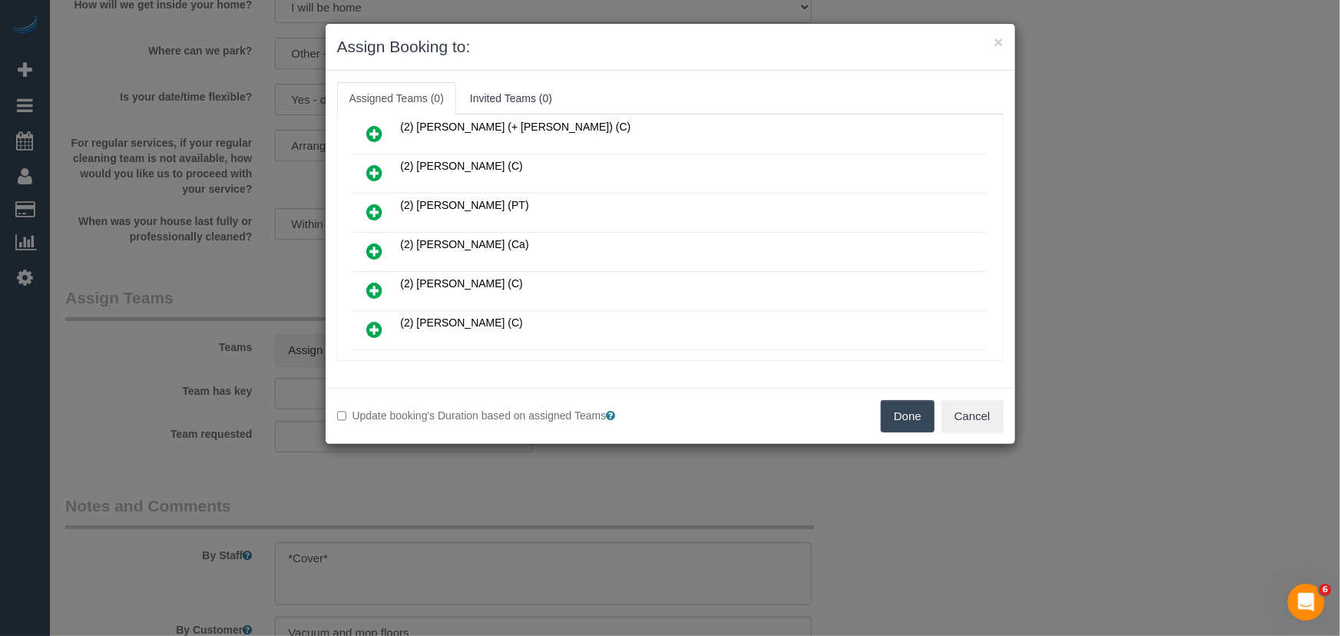
drag, startPoint x: 375, startPoint y: 243, endPoint x: 387, endPoint y: 252, distance: 14.3
click at [375, 243] on icon at bounding box center [375, 251] width 16 height 18
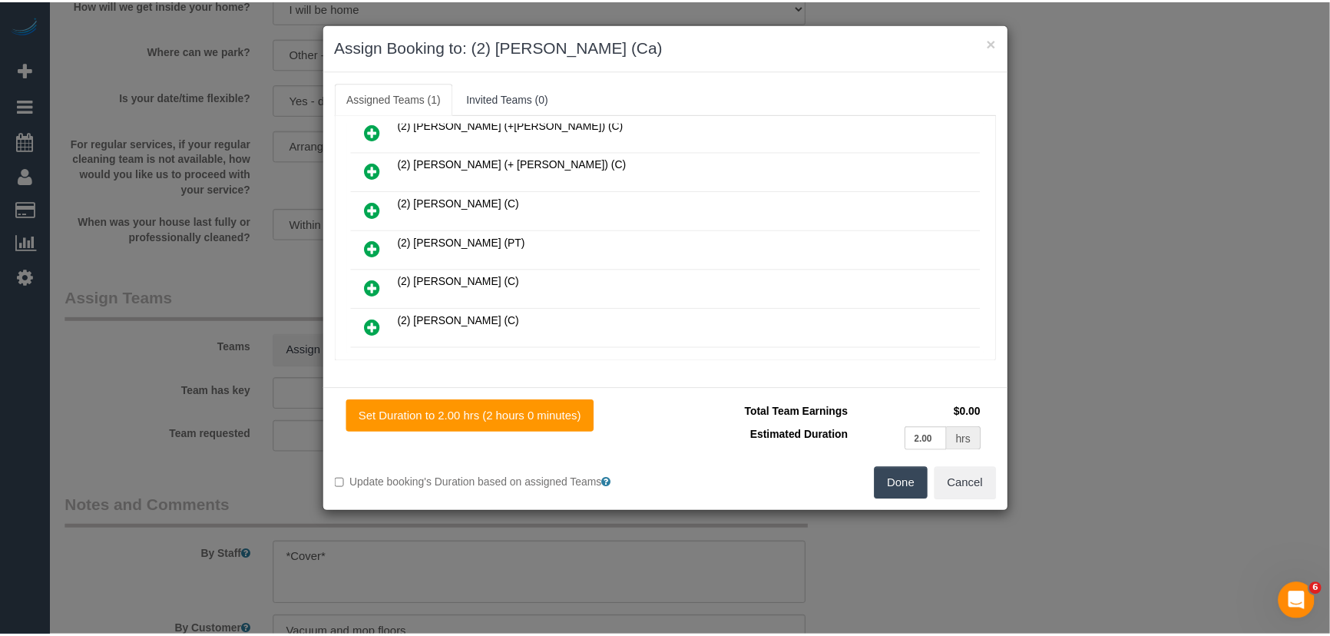
scroll to position [285, 0]
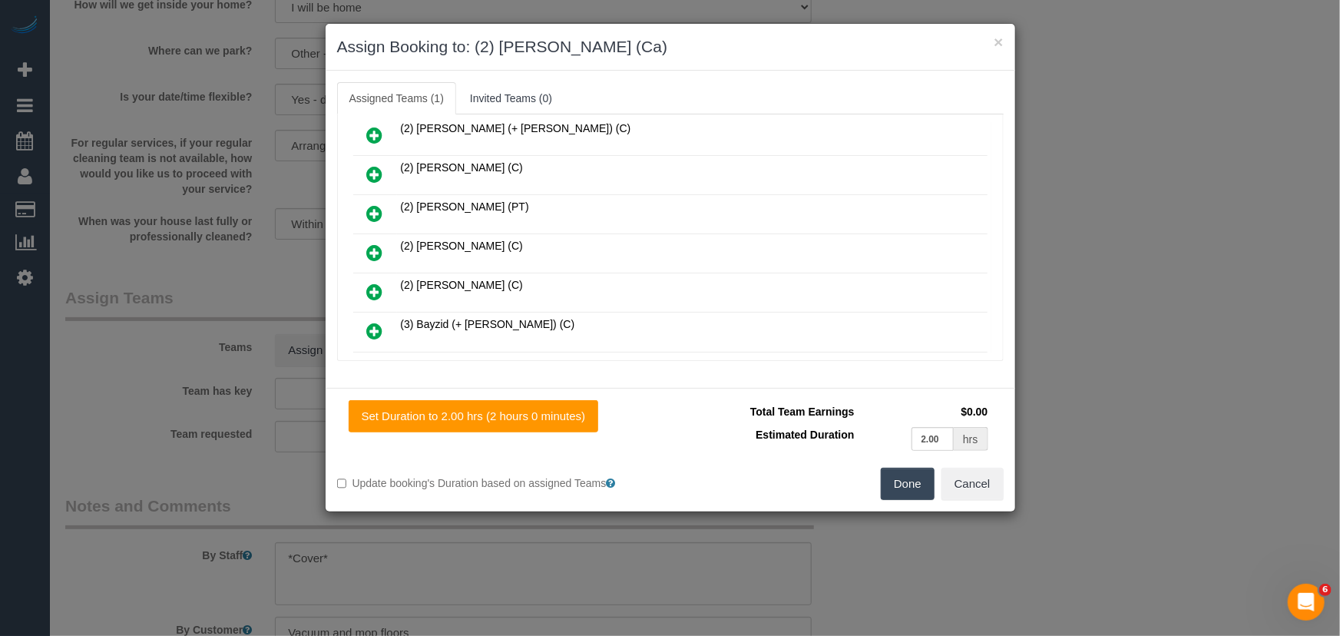
click at [909, 493] on button "Done" at bounding box center [908, 484] width 54 height 32
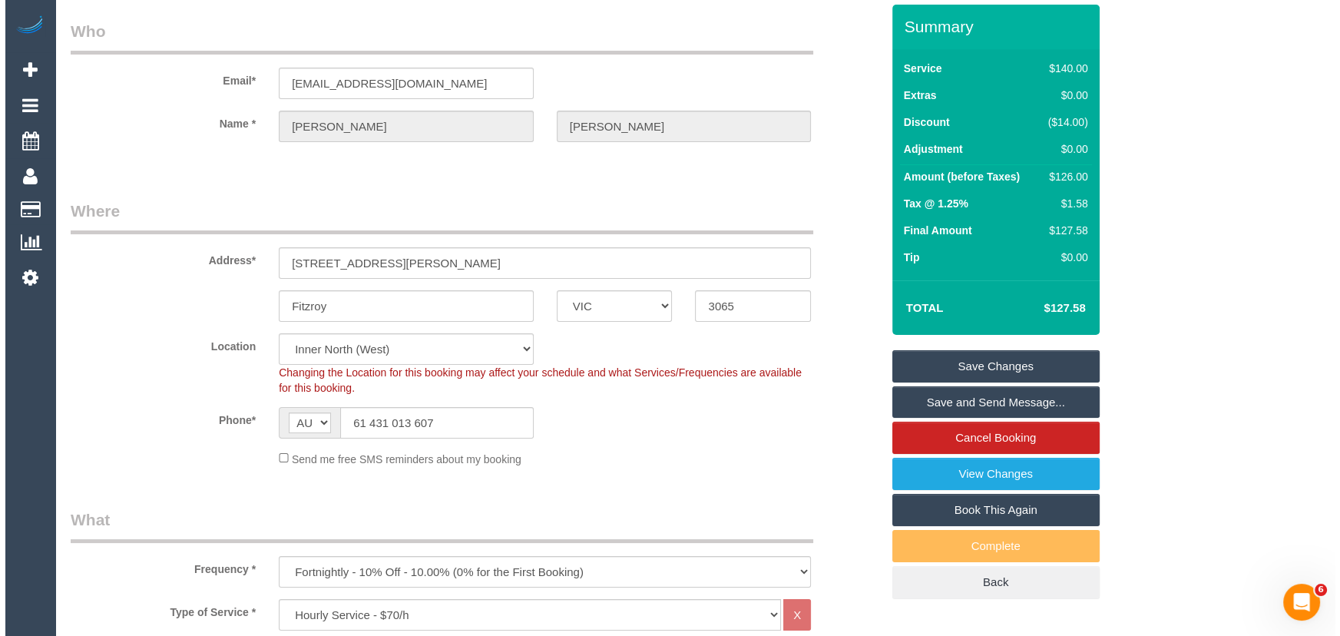
scroll to position [0, 0]
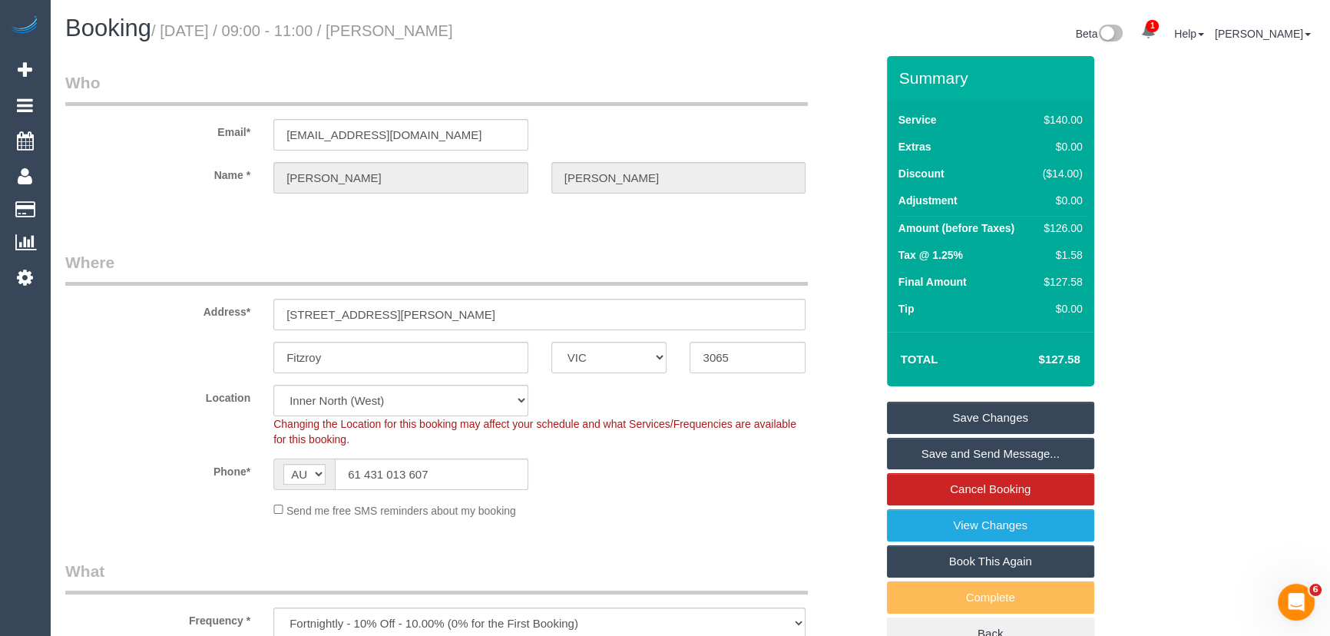
click at [429, 32] on small "/ October 21, 2025 / 09:00 - 11:00 / Michael Ferguson" at bounding box center [302, 30] width 302 height 17
copy small "Michael Ferguson"
click at [950, 448] on link "Save and Send Message..." at bounding box center [990, 454] width 207 height 32
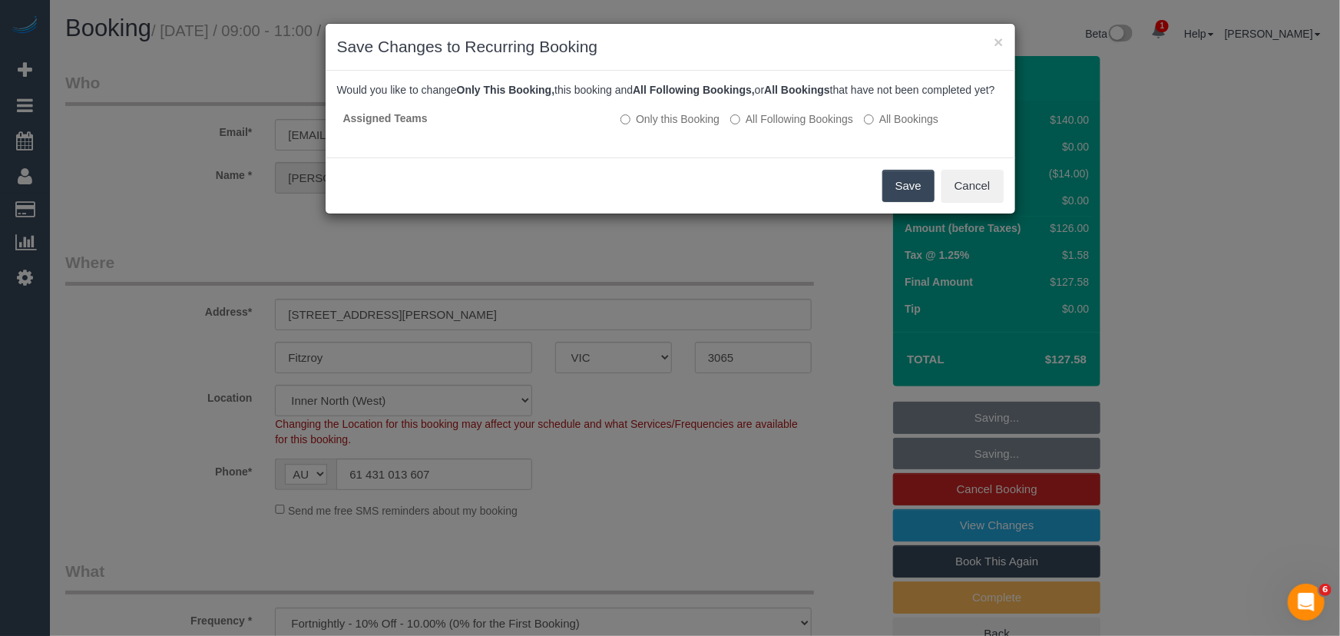
click at [900, 202] on button "Save" at bounding box center [908, 186] width 52 height 32
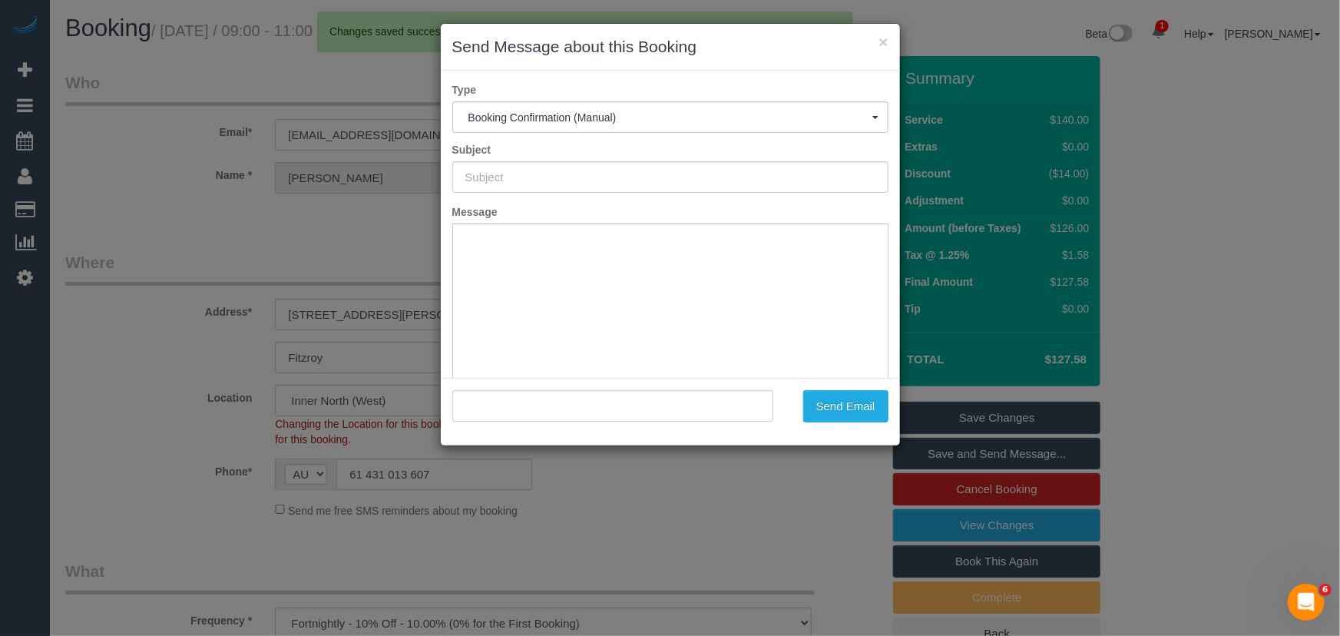
type input "Booking Confirmed"
type input ""Michael Ferguson" <mgfer1@gmail.com>"
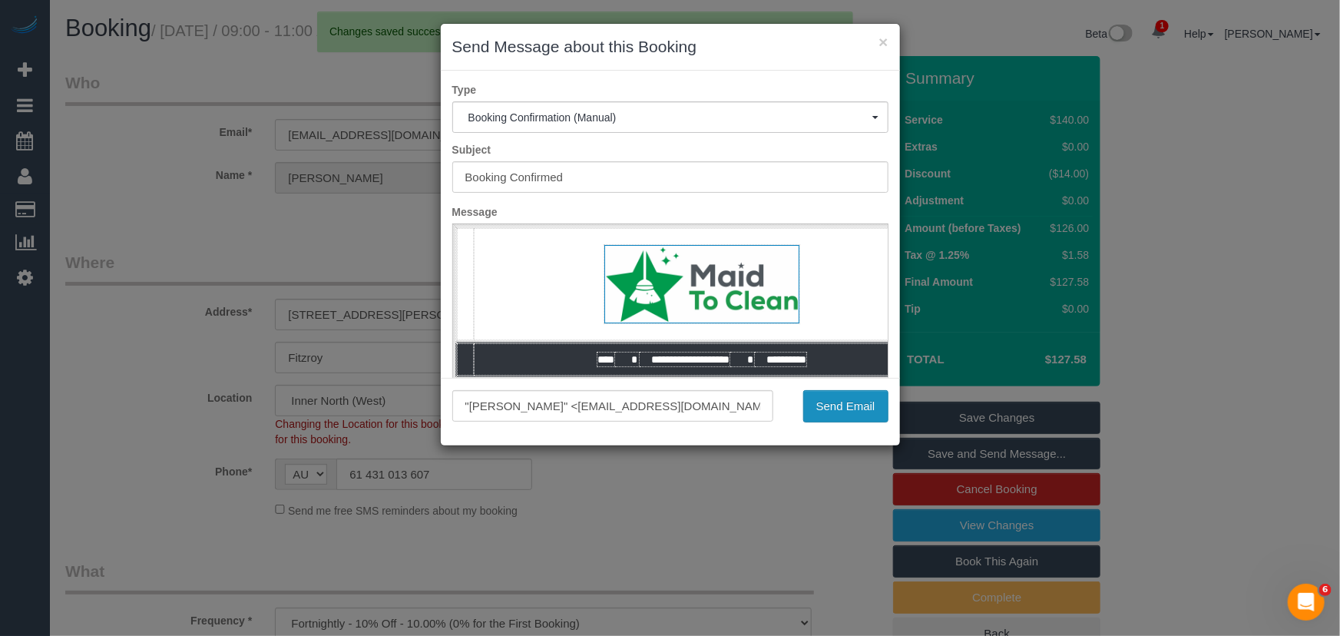
click at [844, 411] on button "Send Email" at bounding box center [845, 406] width 85 height 32
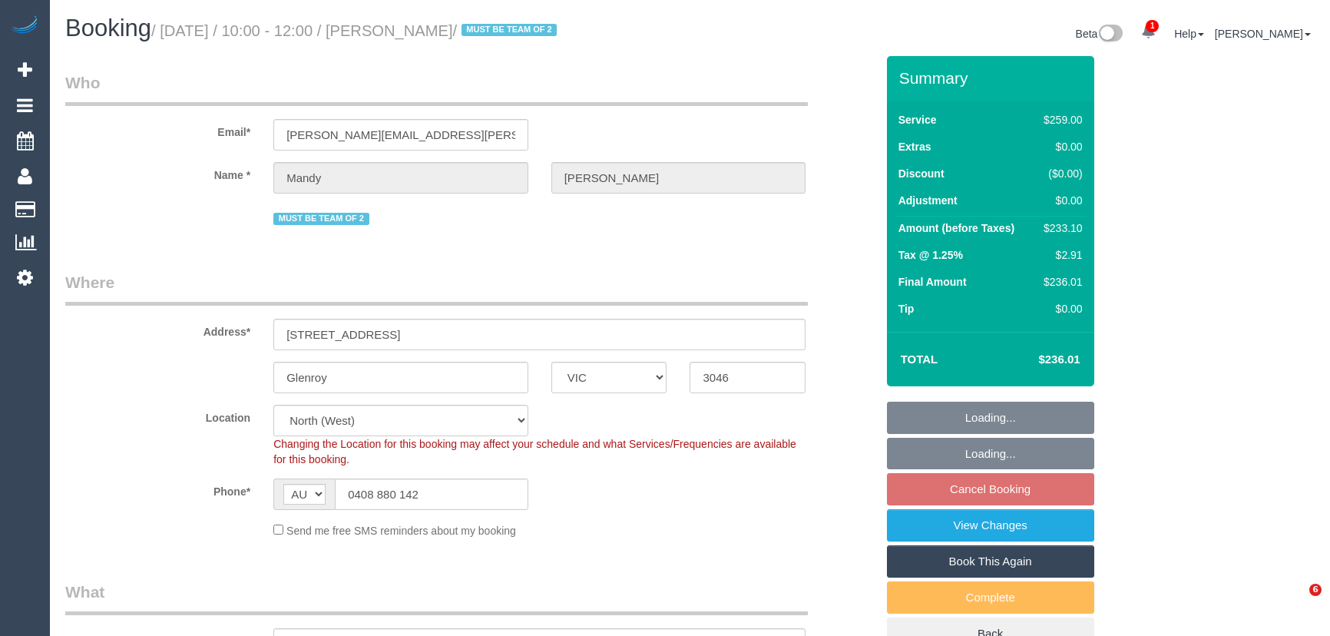
select select "VIC"
select select "number:28"
select select "number:14"
select select "number:19"
select select "number:23"
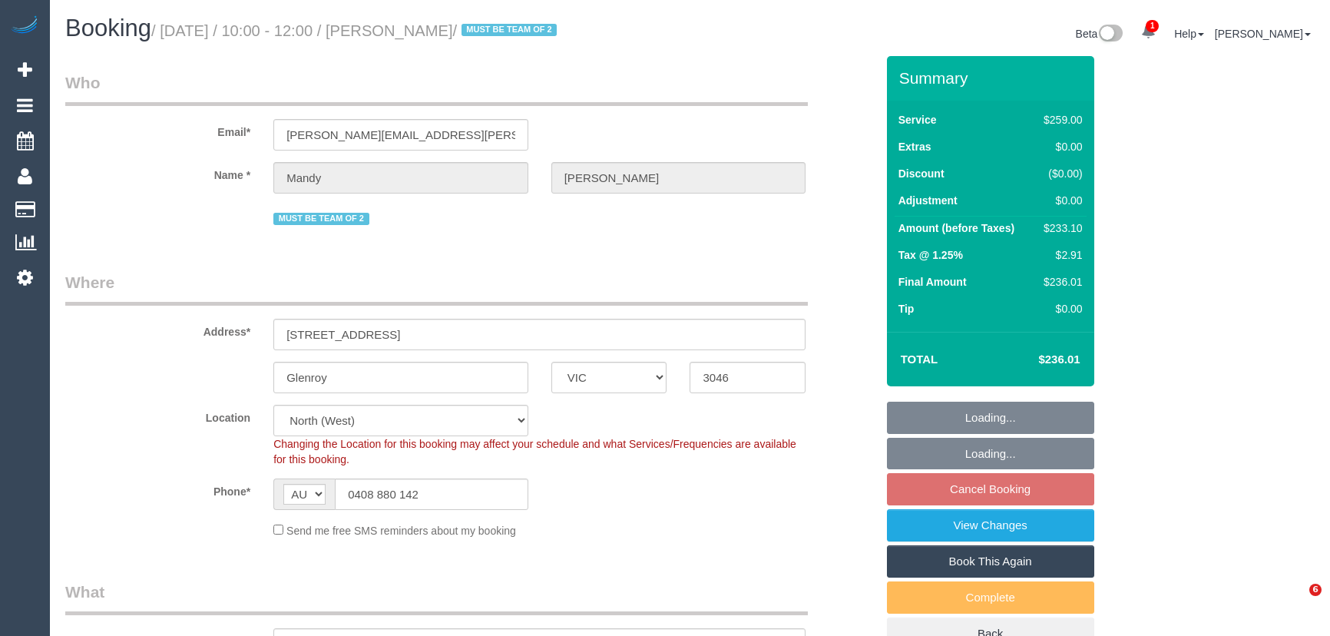
select select "number:34"
select select "number:11"
select select "object:1469"
select select "spot3"
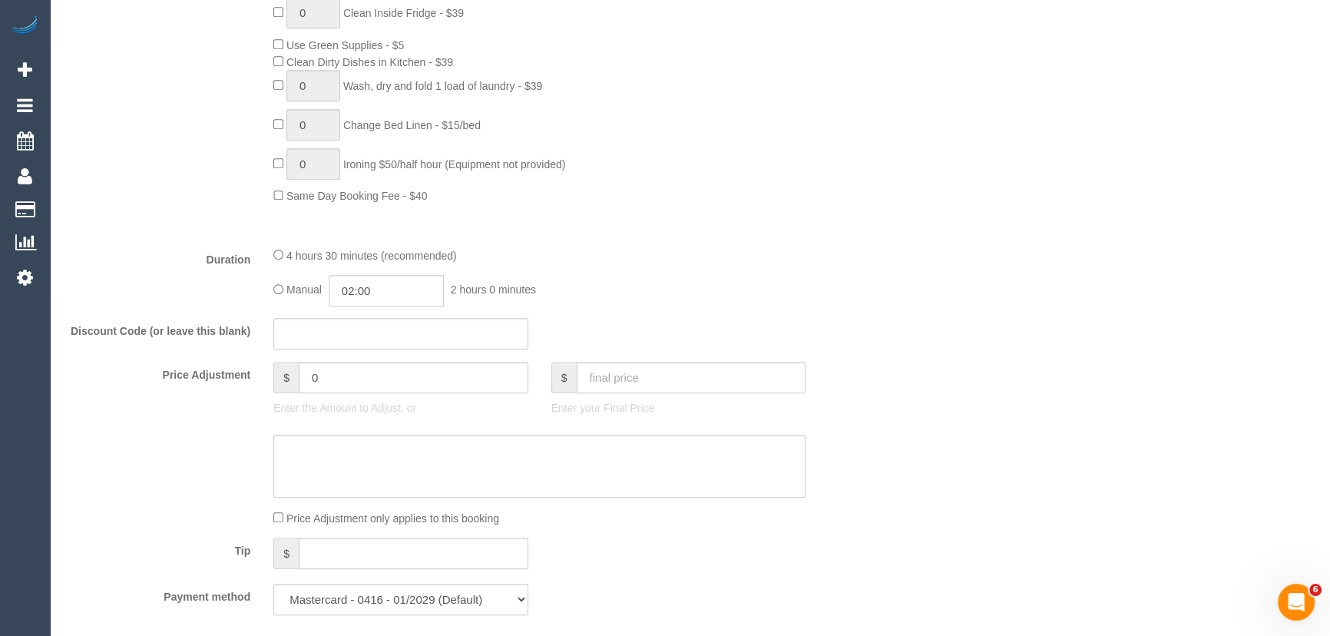
scroll to position [1116, 0]
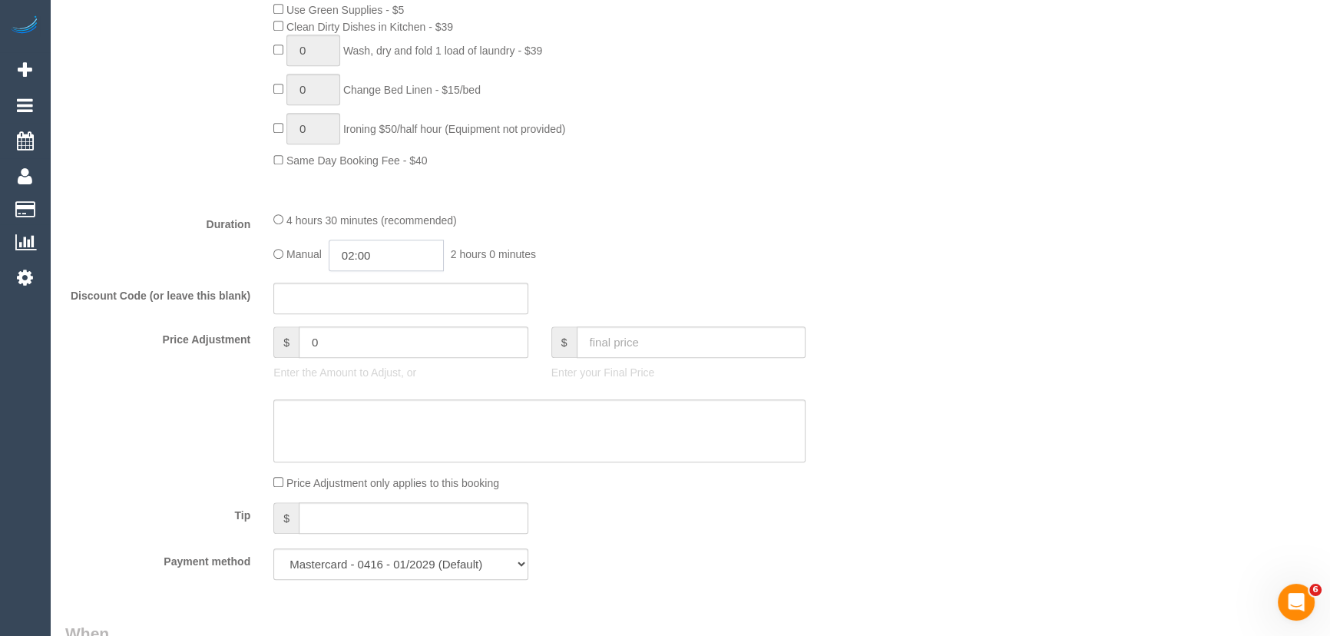
click at [395, 265] on input "02:00" at bounding box center [386, 255] width 115 height 31
type input "02:15"
select select "spot20"
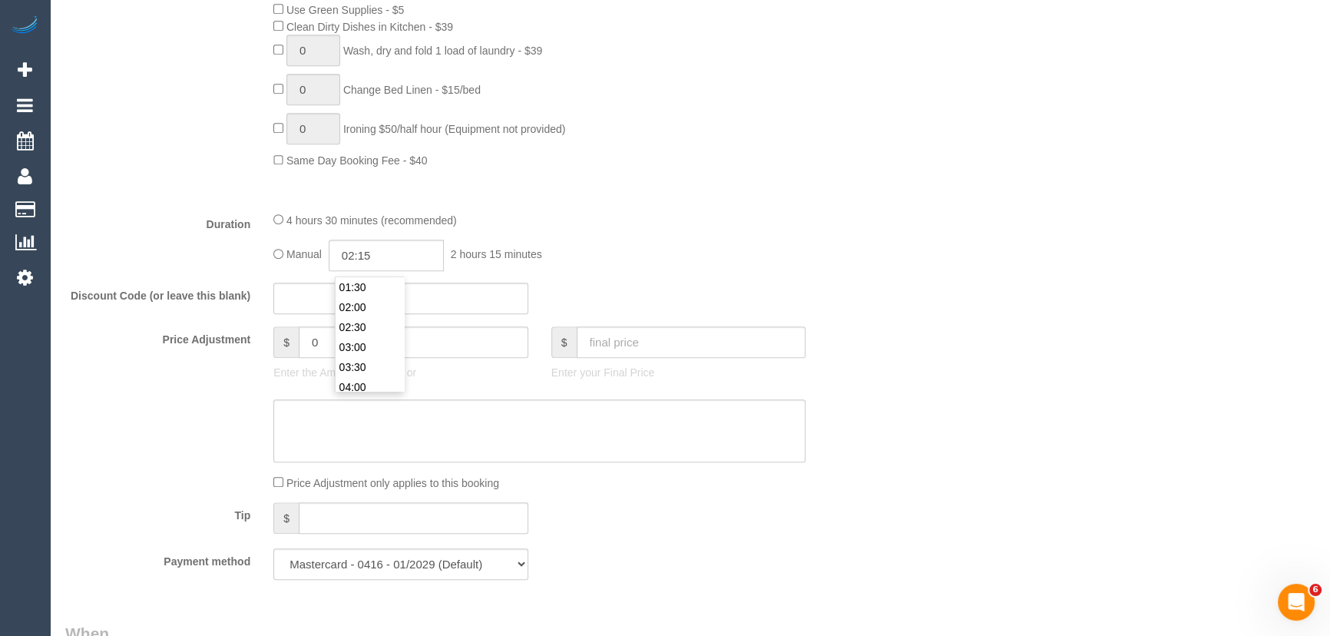
select select "spot37"
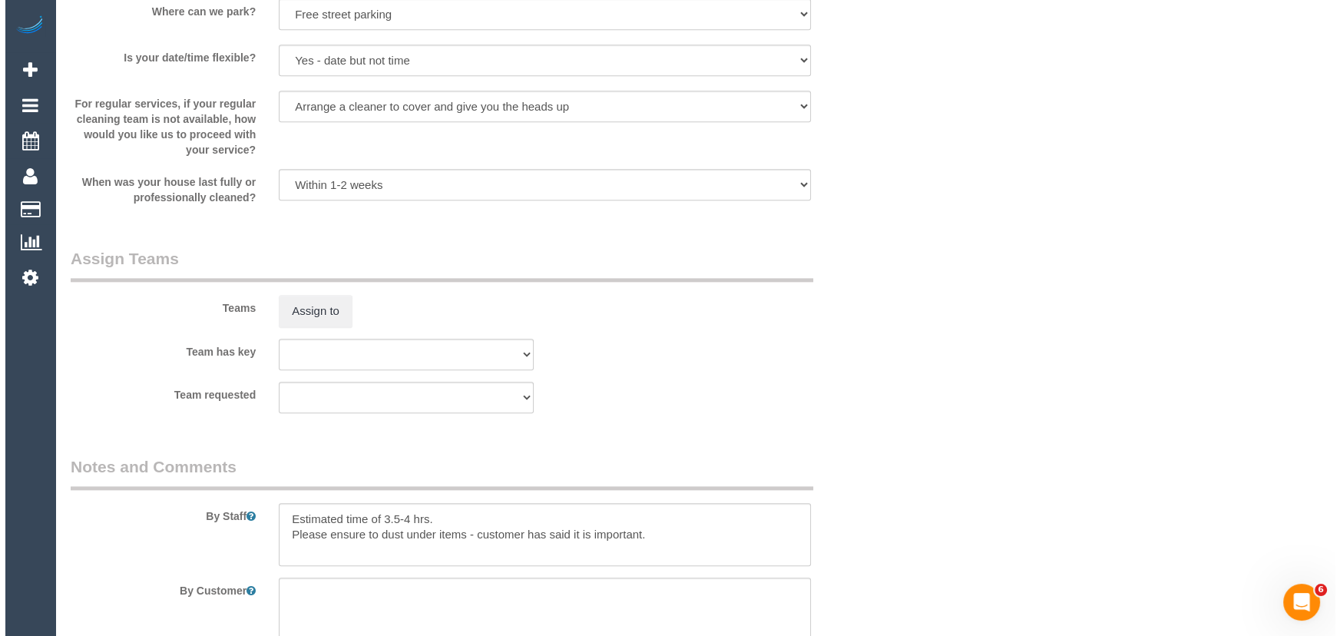
scroll to position [2163, 0]
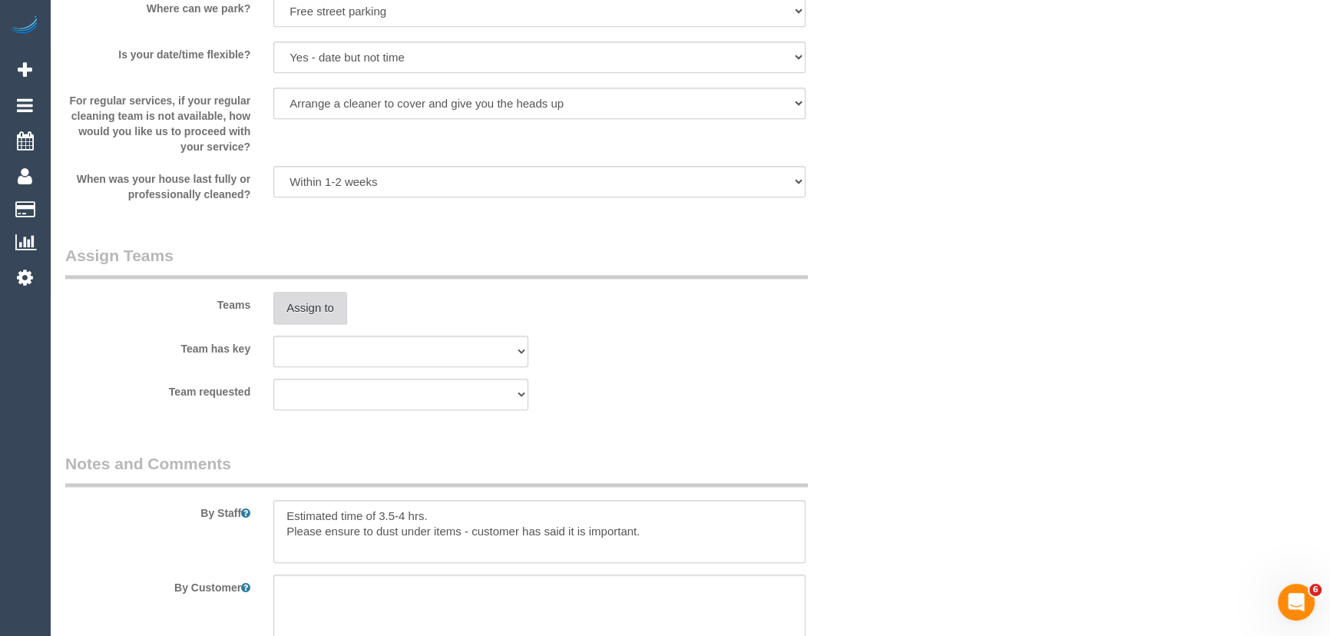
click at [315, 320] on button "Assign to" at bounding box center [310, 308] width 74 height 32
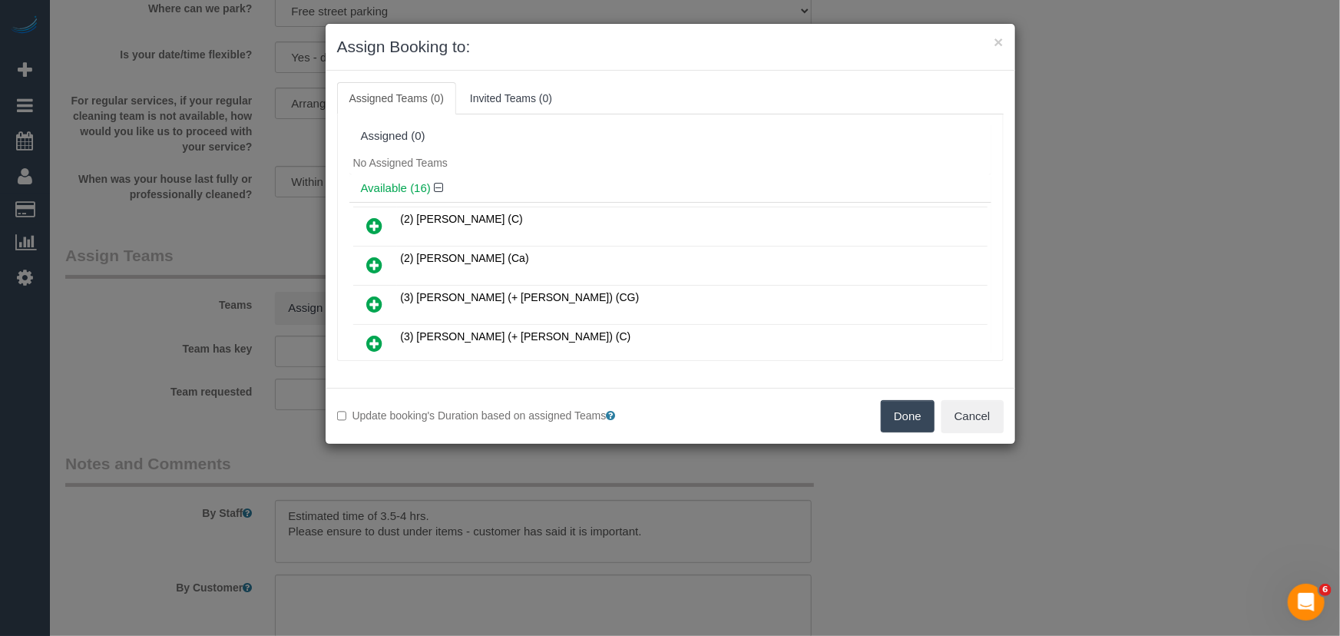
click at [372, 300] on icon at bounding box center [375, 304] width 16 height 18
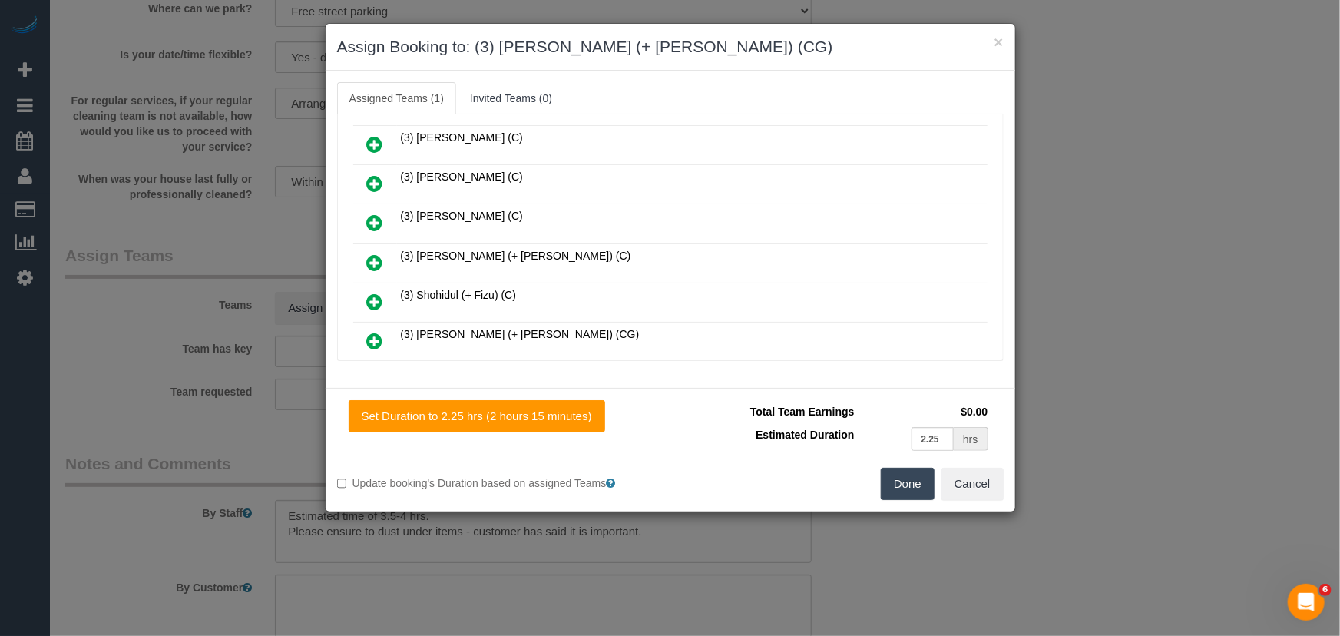
scroll to position [418, 0]
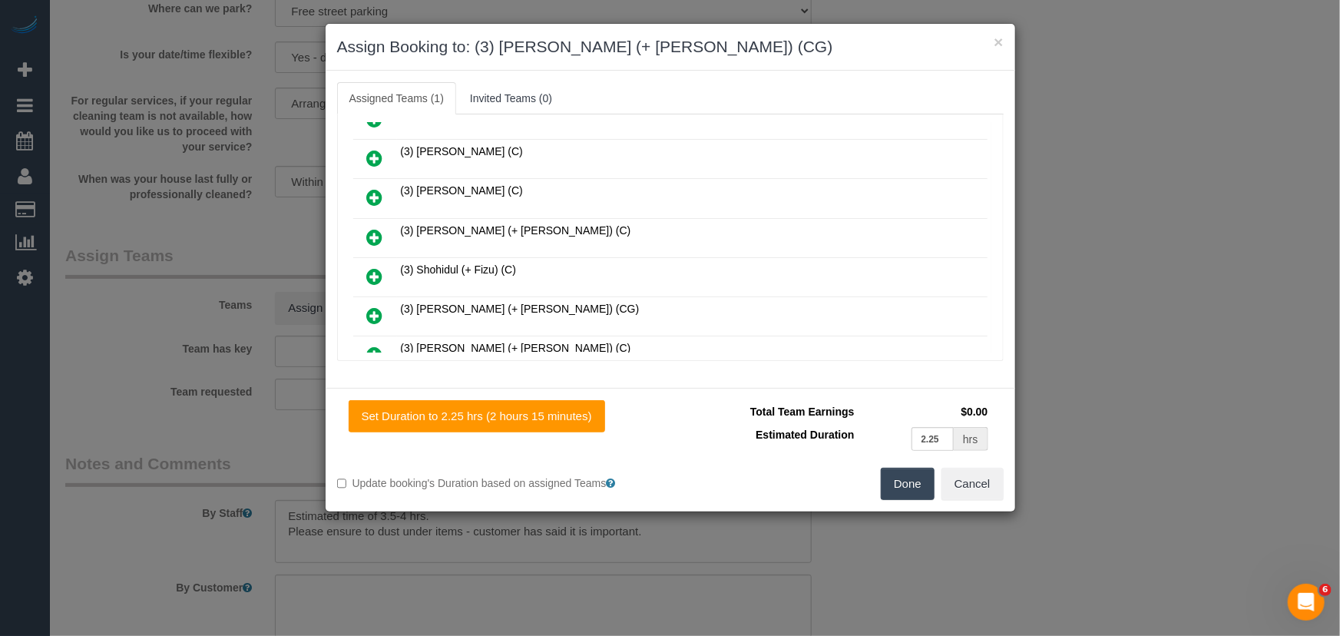
click at [371, 306] on icon at bounding box center [375, 315] width 16 height 18
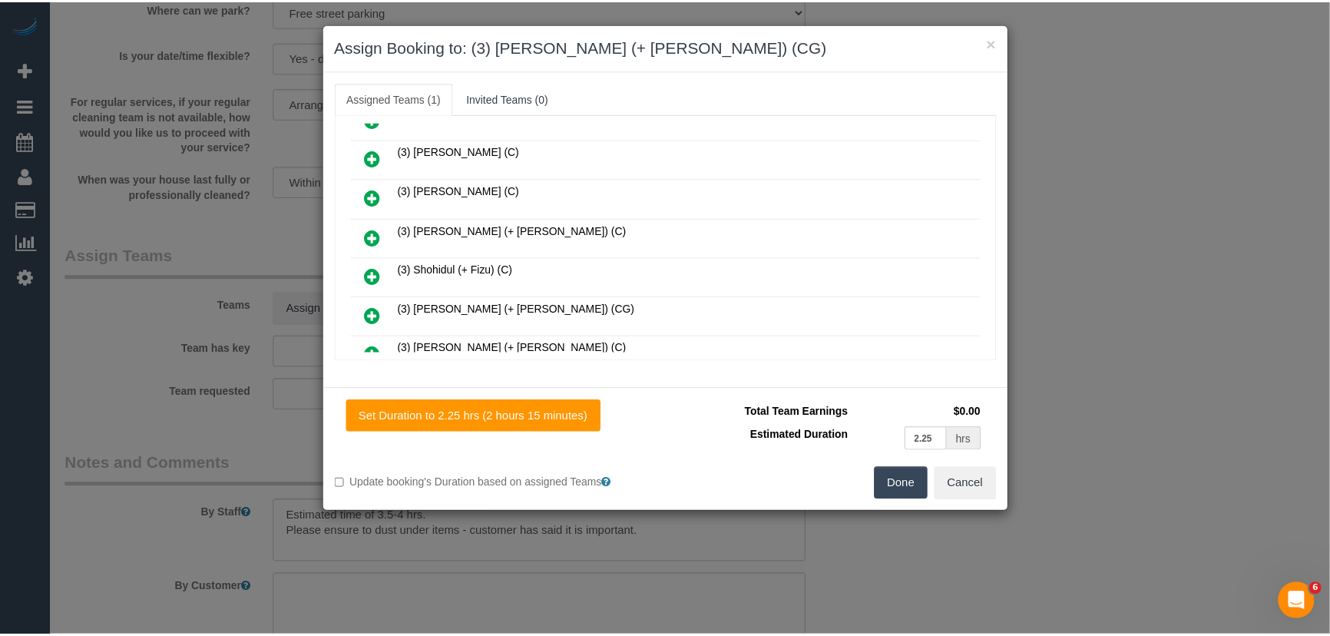
scroll to position [457, 0]
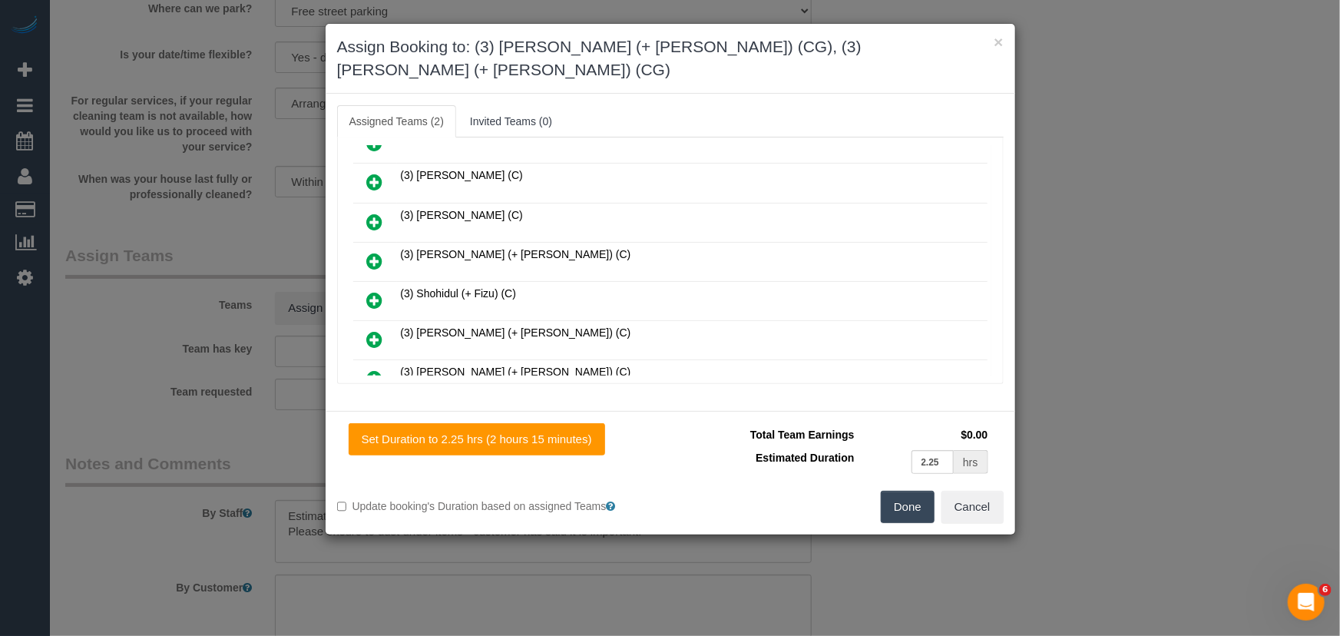
click at [898, 491] on button "Done" at bounding box center [908, 507] width 54 height 32
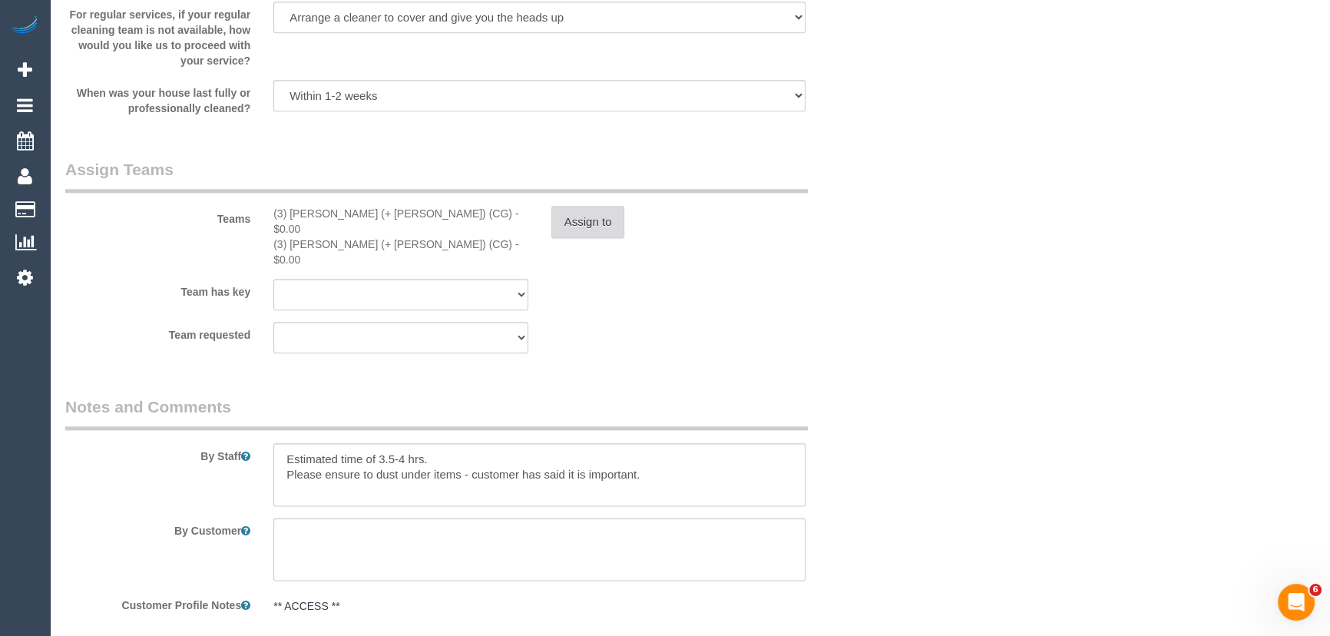
scroll to position [2372, 0]
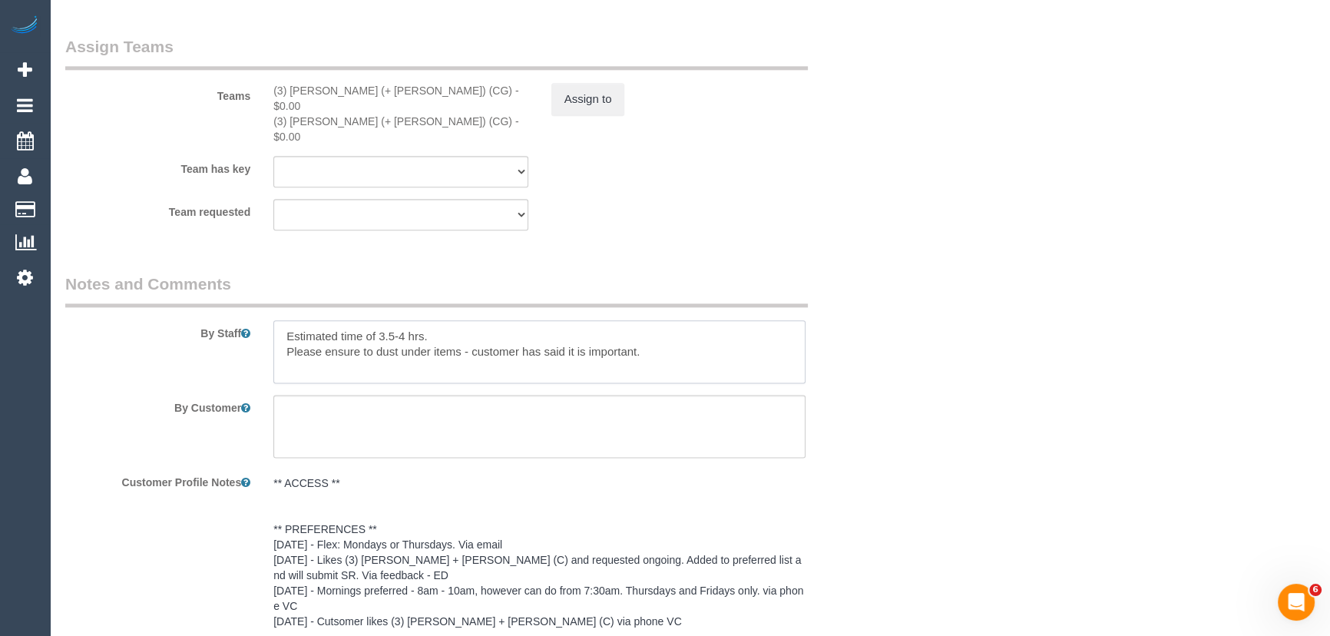
click at [403, 320] on textarea at bounding box center [539, 351] width 532 height 63
type textarea "Estimated time of 3.5-4.5 hrs. Please ensure to dust under items - customer has…"
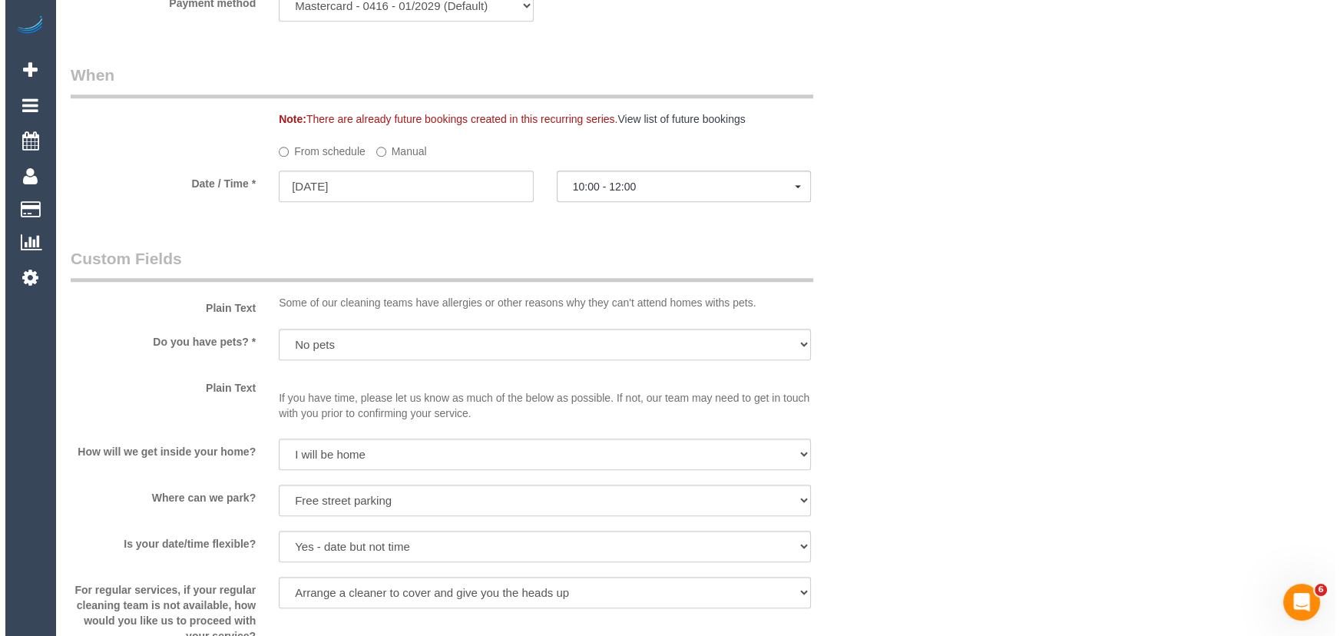
scroll to position [1884, 0]
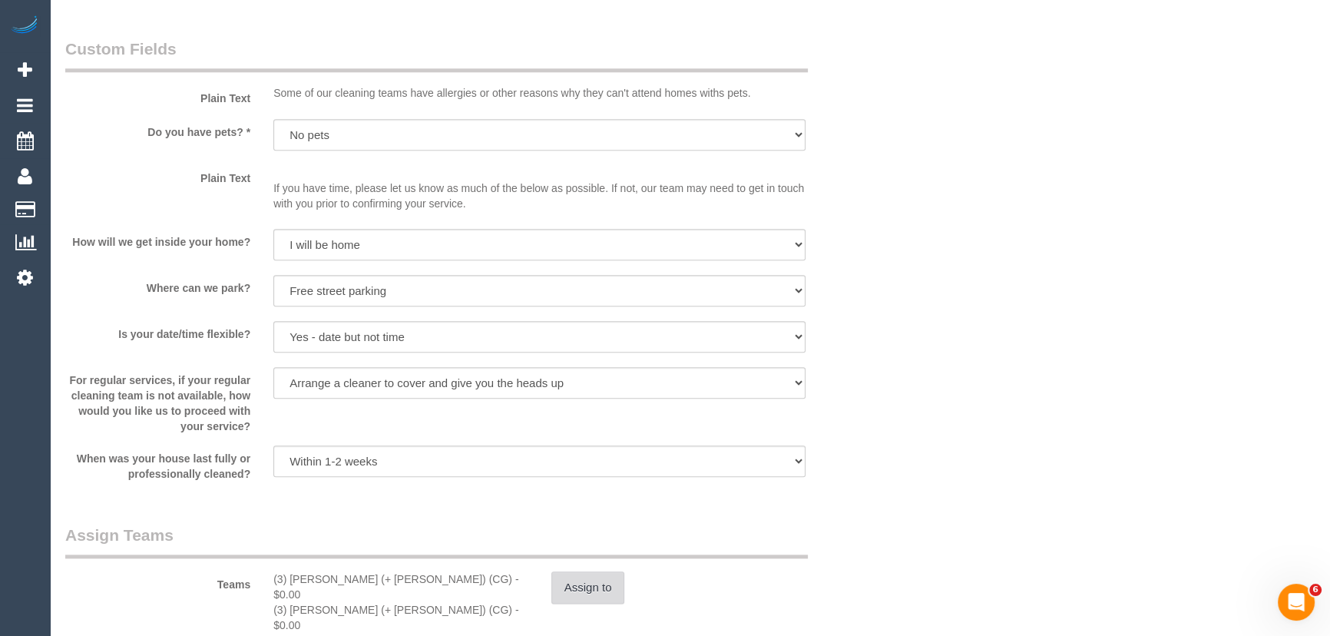
click at [603, 591] on button "Assign to" at bounding box center [588, 587] width 74 height 32
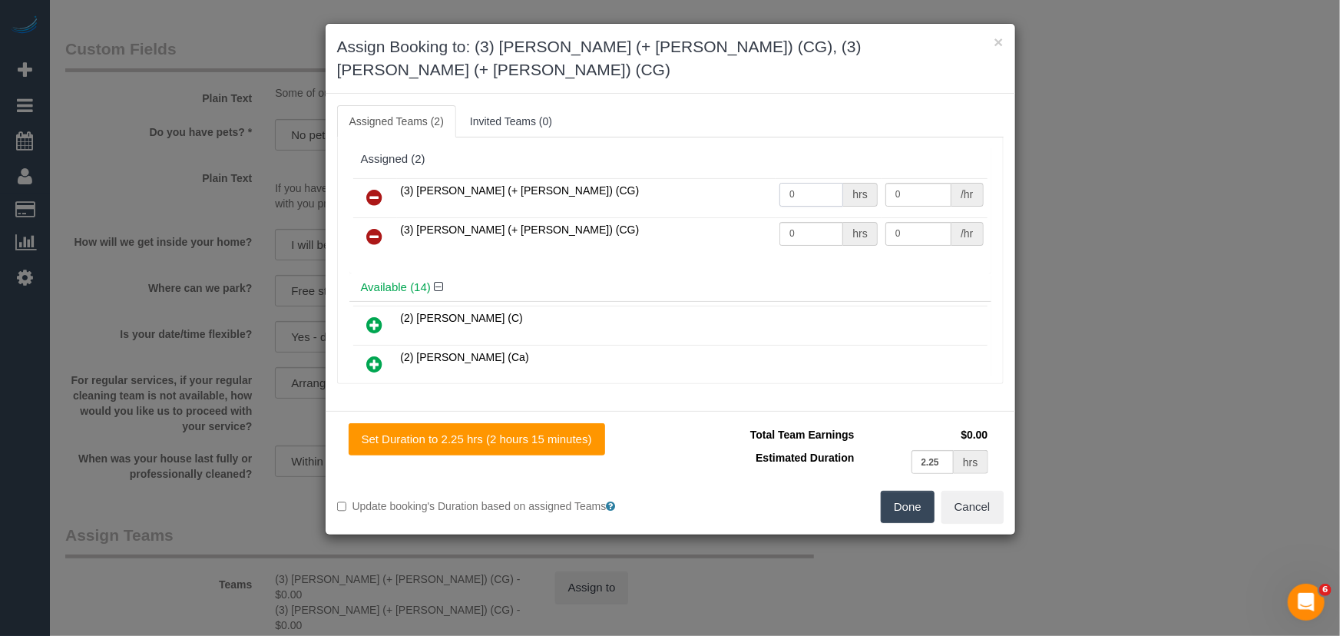
click at [815, 183] on input "0" at bounding box center [811, 195] width 64 height 24
type input "1"
type input "82.5"
click at [812, 226] on td "0 hrs" at bounding box center [828, 236] width 106 height 39
click at [812, 222] on input "0" at bounding box center [811, 234] width 64 height 24
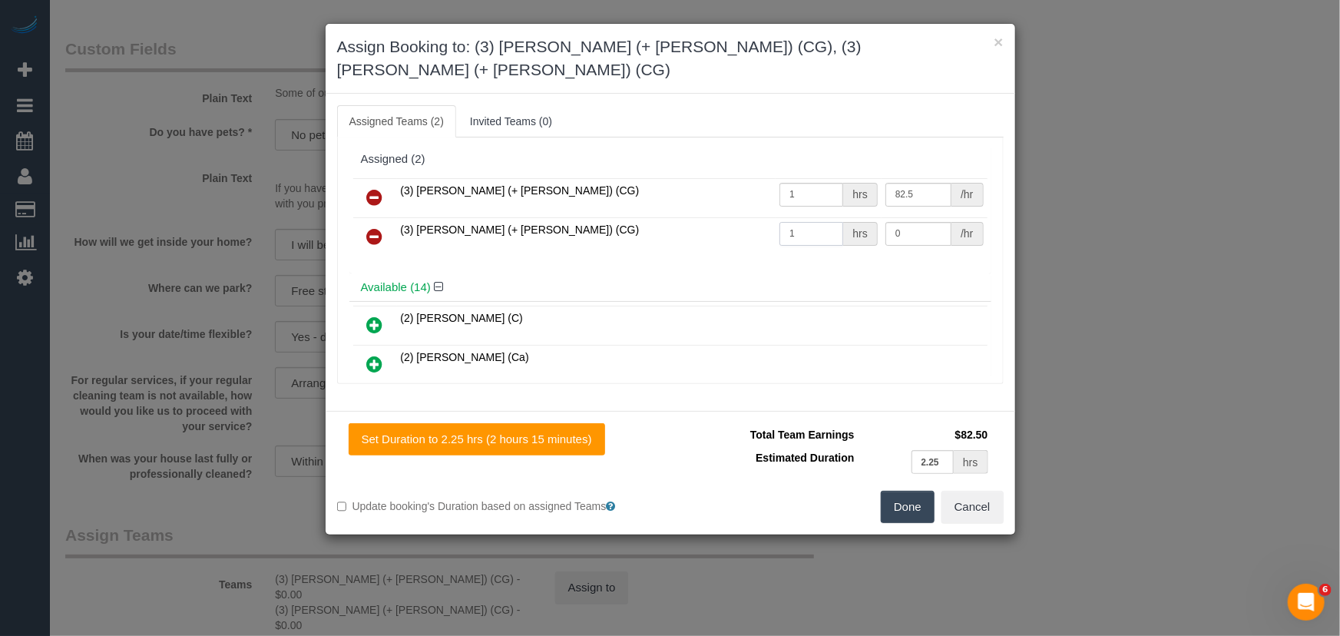
type input "1"
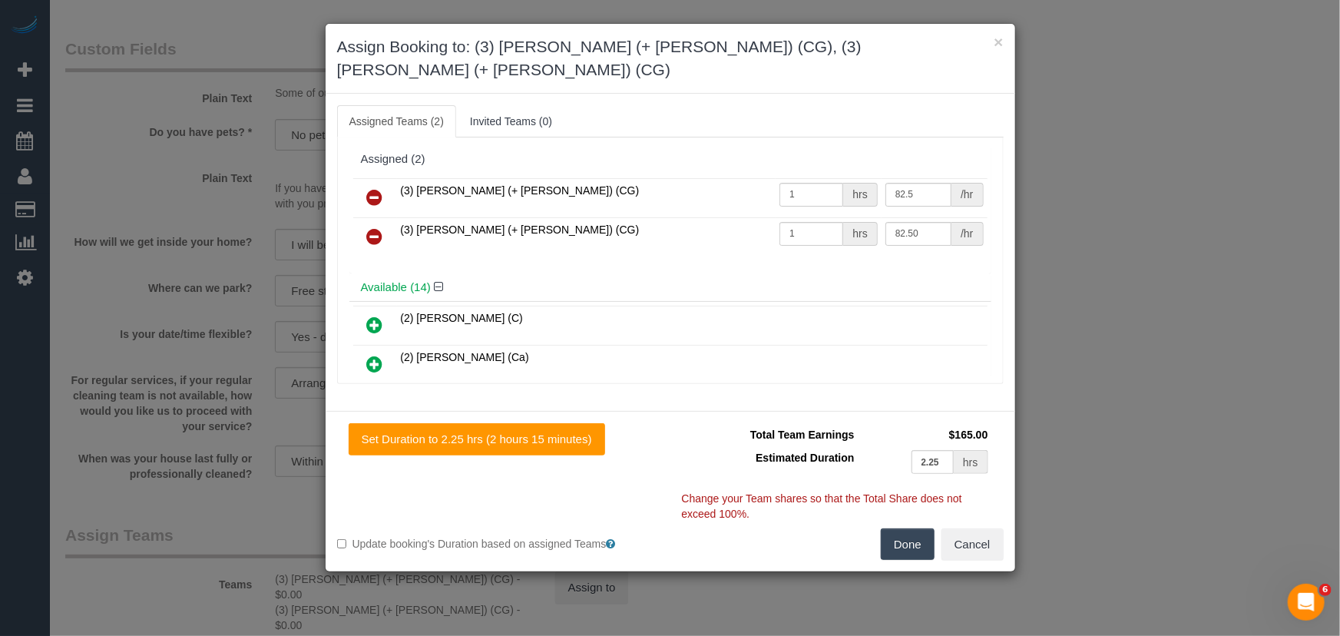
type input "82.5"
click at [908, 528] on button "Done" at bounding box center [908, 544] width 54 height 32
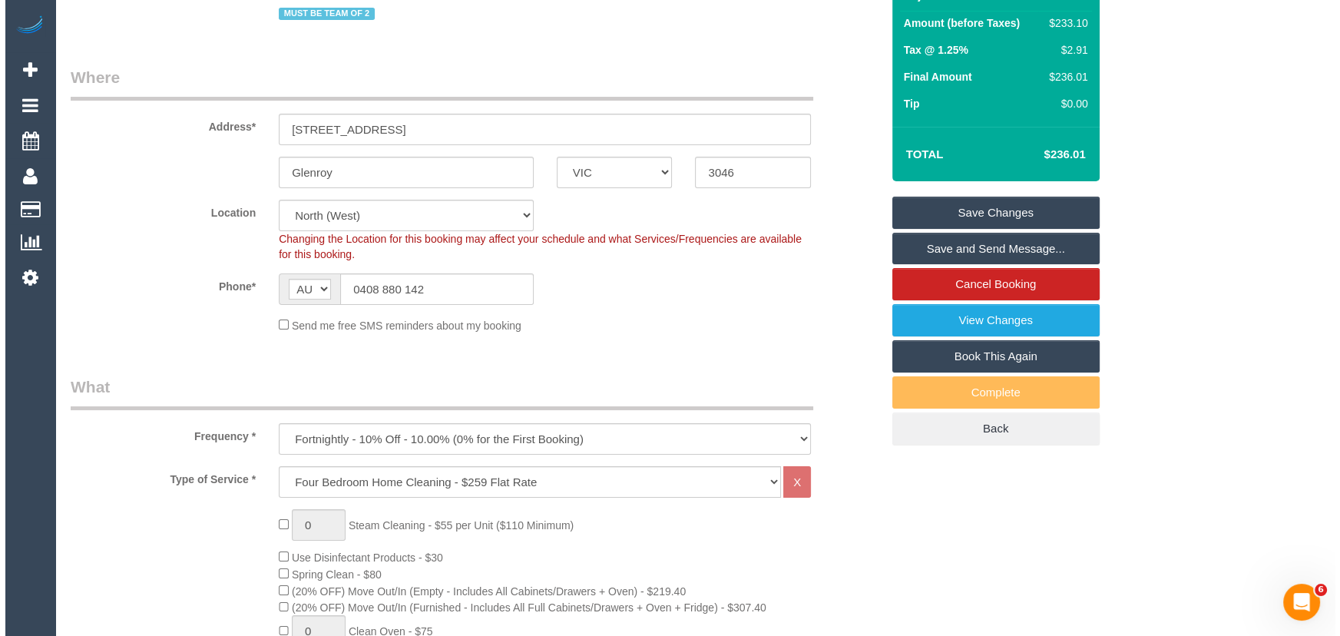
scroll to position [0, 0]
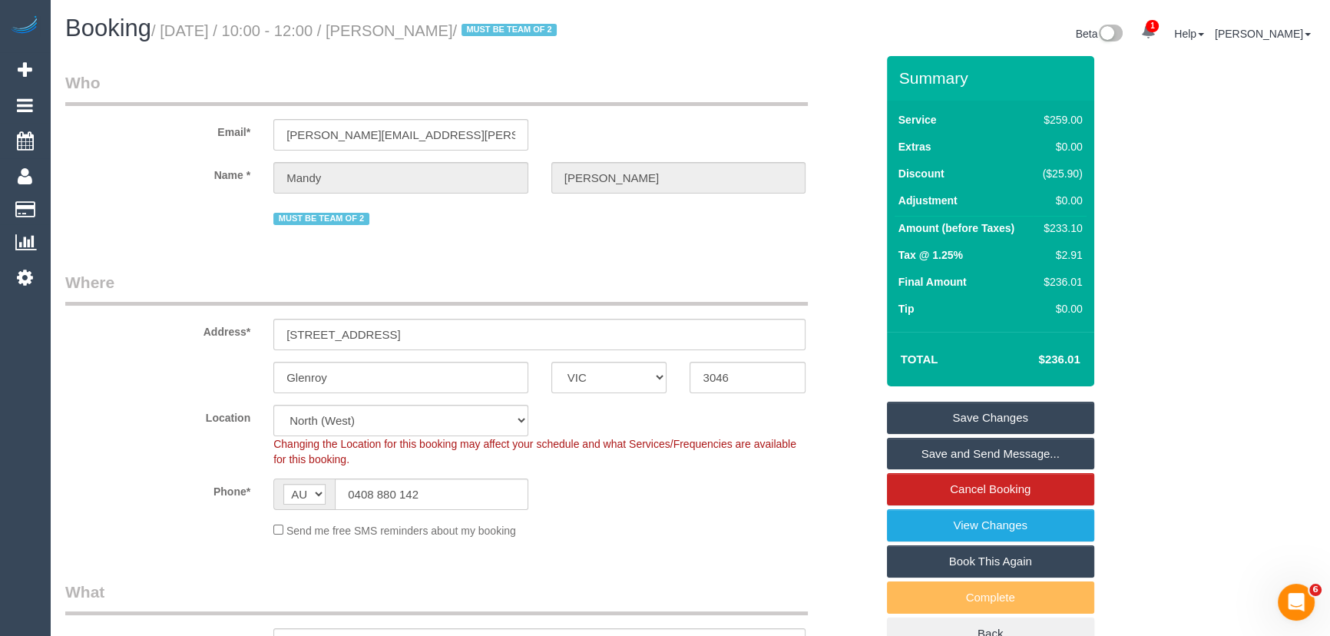
click at [418, 35] on small "/ October 21, 2025 / 10:00 - 12:00 / Mandy McNally / MUST BE TEAM OF 2" at bounding box center [356, 30] width 410 height 17
copy small "Mandy McNally"
click at [952, 454] on link "Save and Send Message..." at bounding box center [990, 454] width 207 height 32
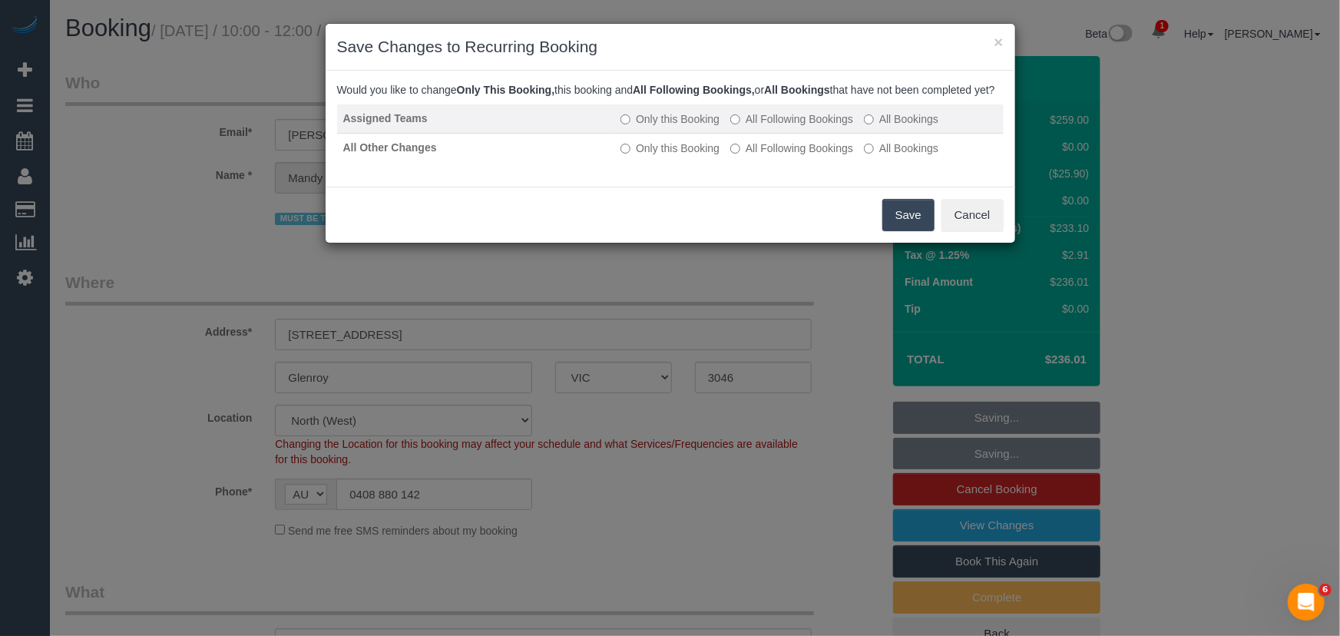
click at [805, 127] on label "All Following Bookings" at bounding box center [791, 118] width 123 height 15
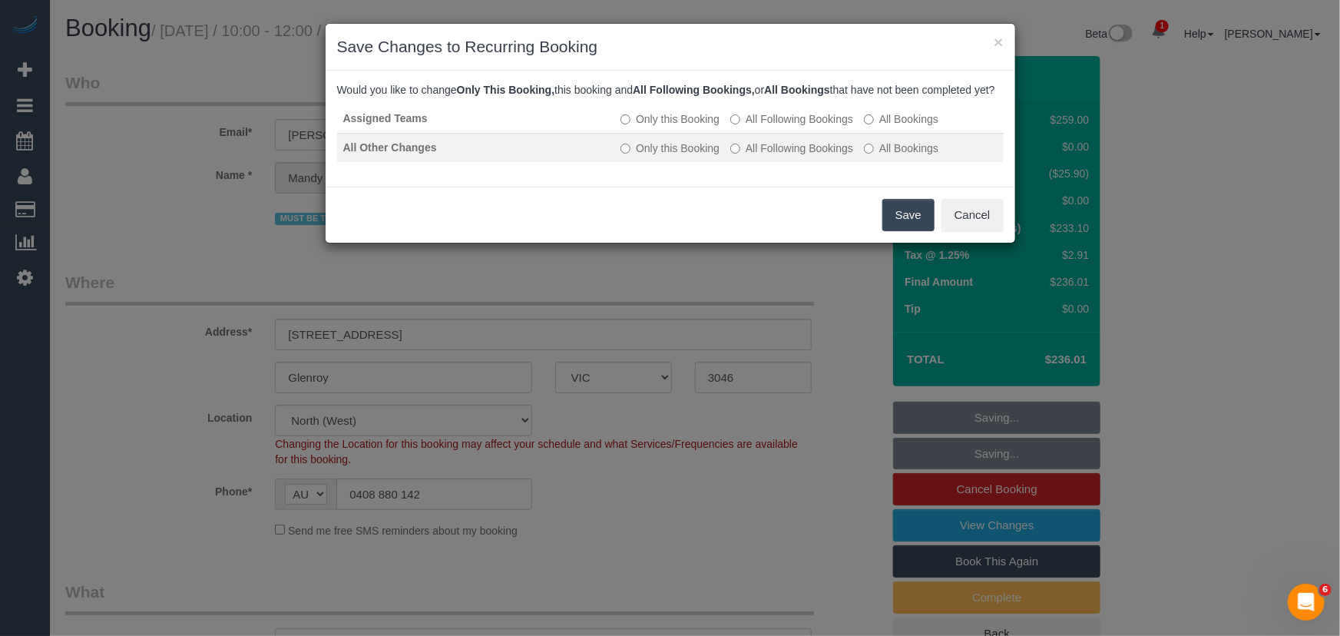
click at [805, 156] on label "All Following Bookings" at bounding box center [791, 147] width 123 height 15
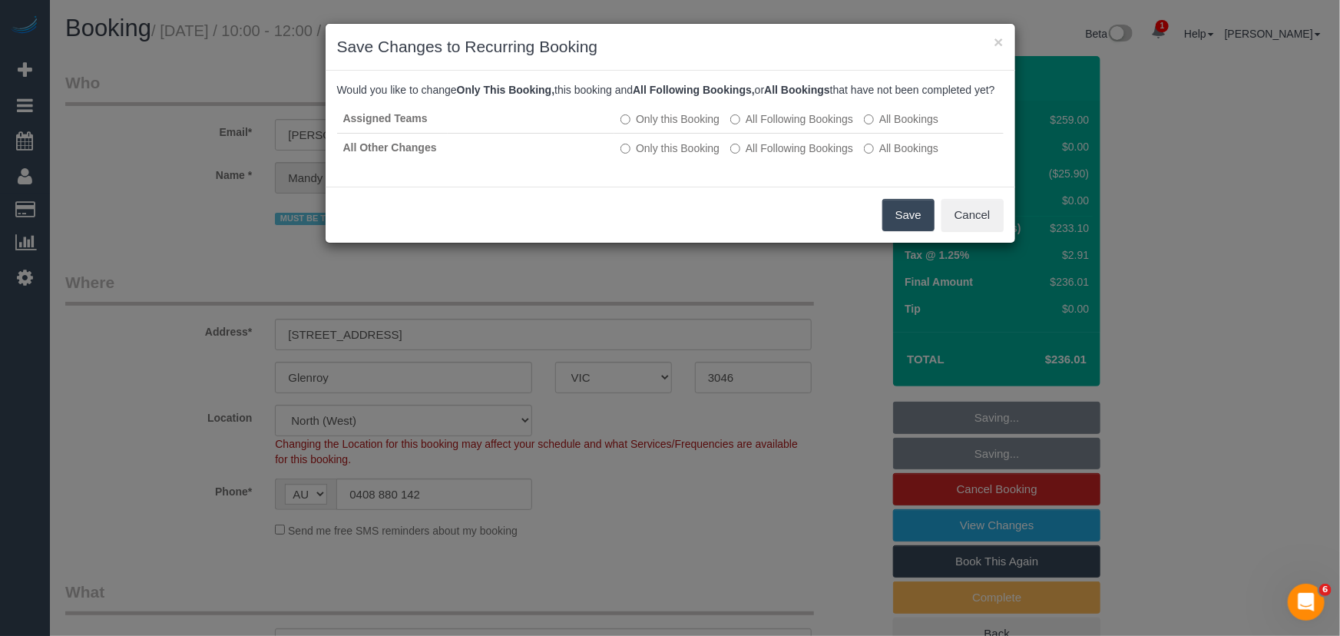
click at [902, 229] on button "Save" at bounding box center [908, 215] width 52 height 32
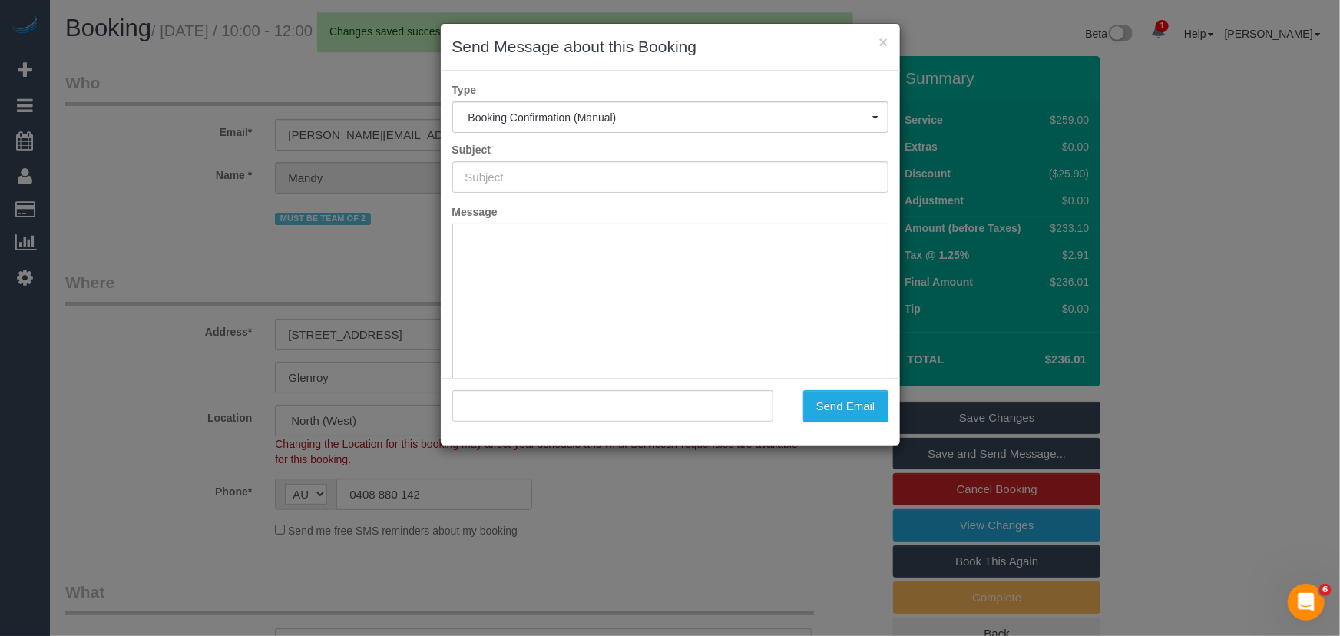
type input "Booking Confirmed"
type input ""Mandy McNally" <mandy.mcnally@cba.com.au>"
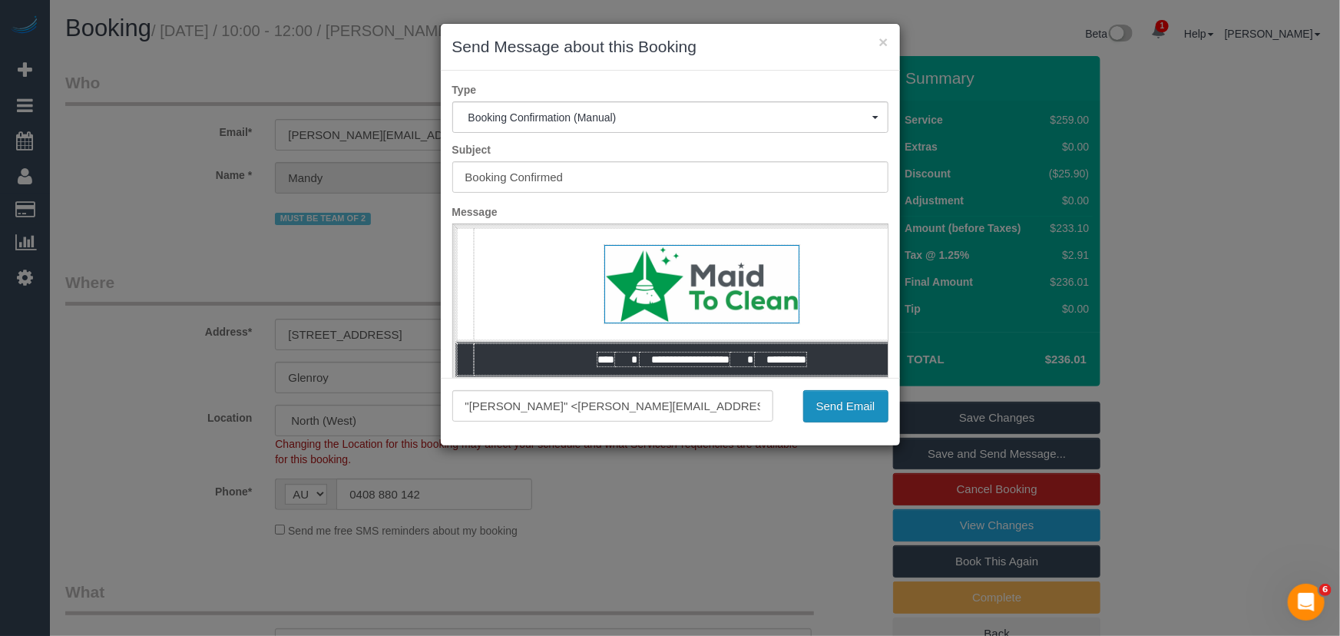
click at [829, 409] on button "Send Email" at bounding box center [845, 406] width 85 height 32
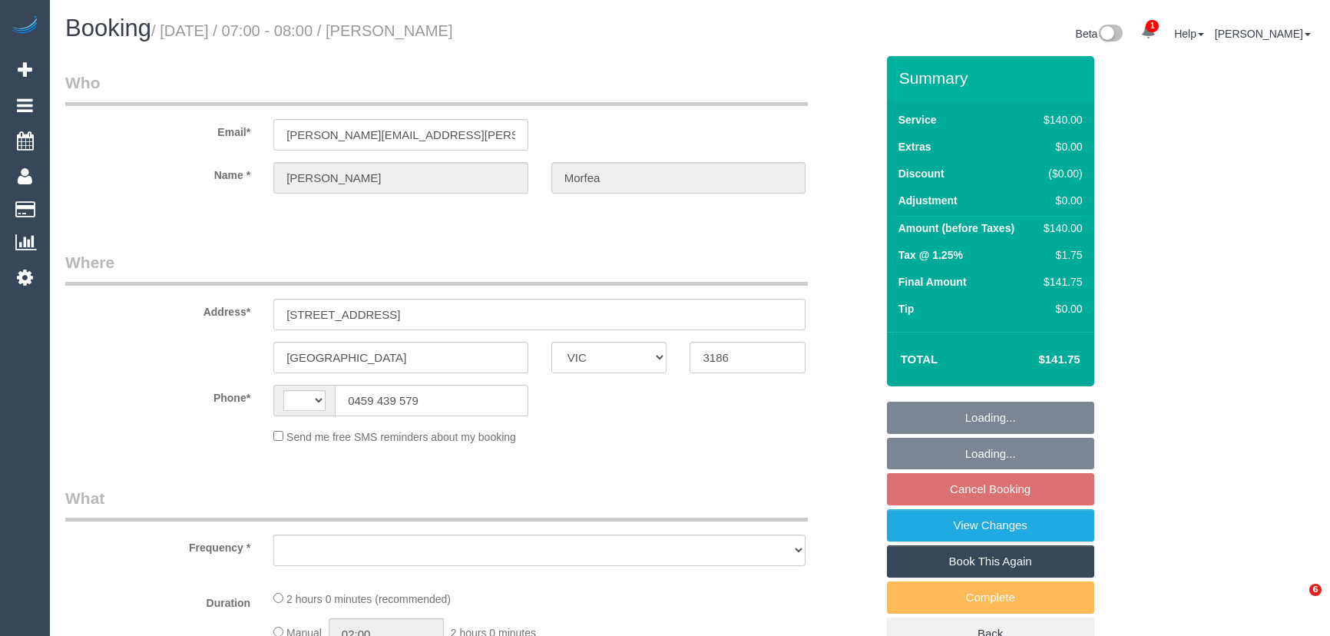
select select "VIC"
select select "string:stripe-pm_1RnSkD2GScqysDRV5UZJahHU"
select select "number:27"
select select "number:14"
select select "number:19"
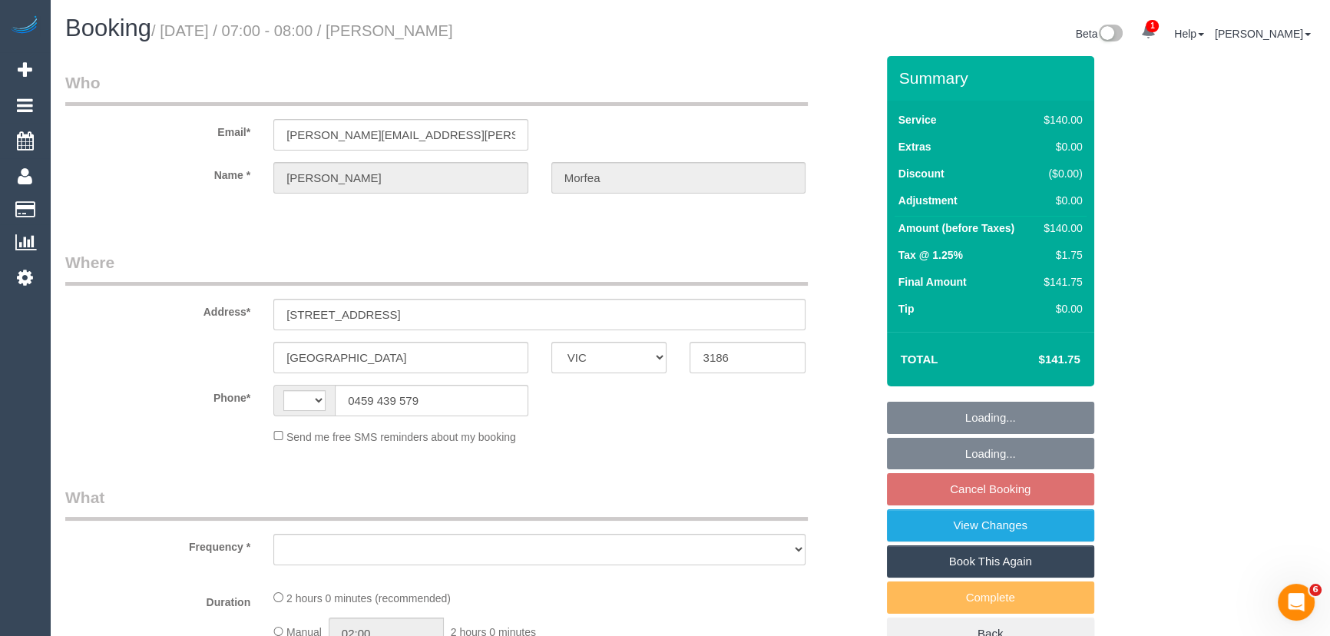
select select "number:24"
select select "number:34"
select select "number:12"
select select "string:AU"
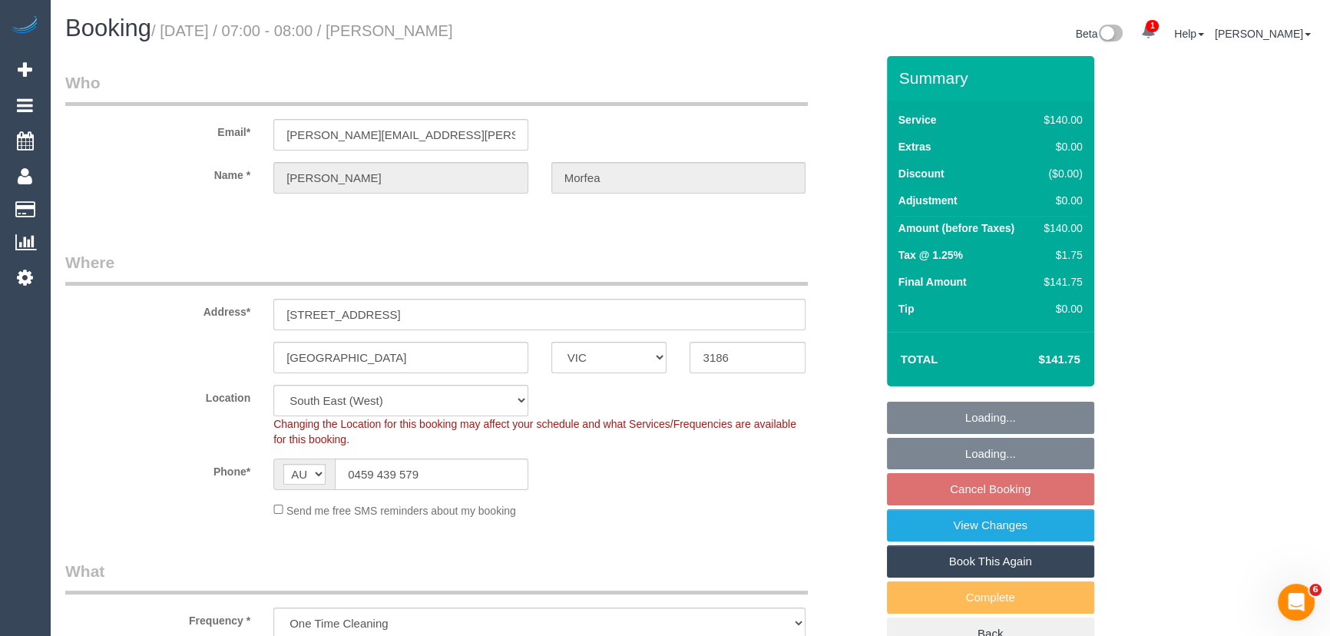
select select "object:1416"
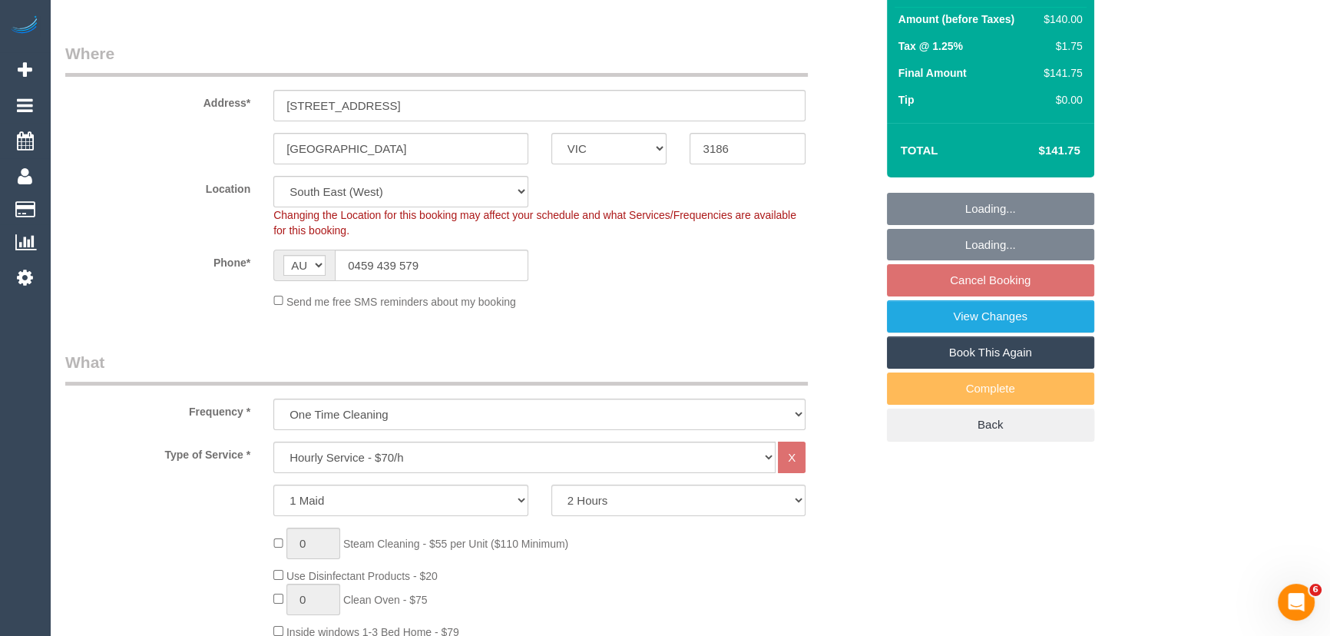
select select "spot1"
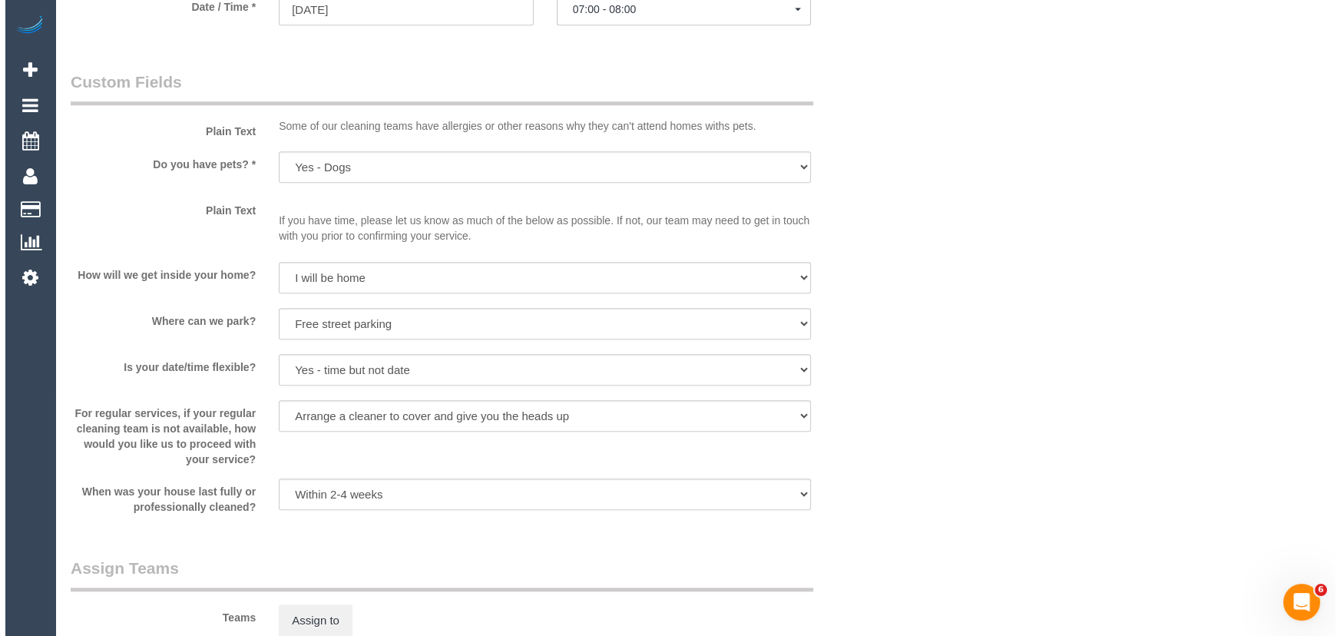
scroll to position [1884, 0]
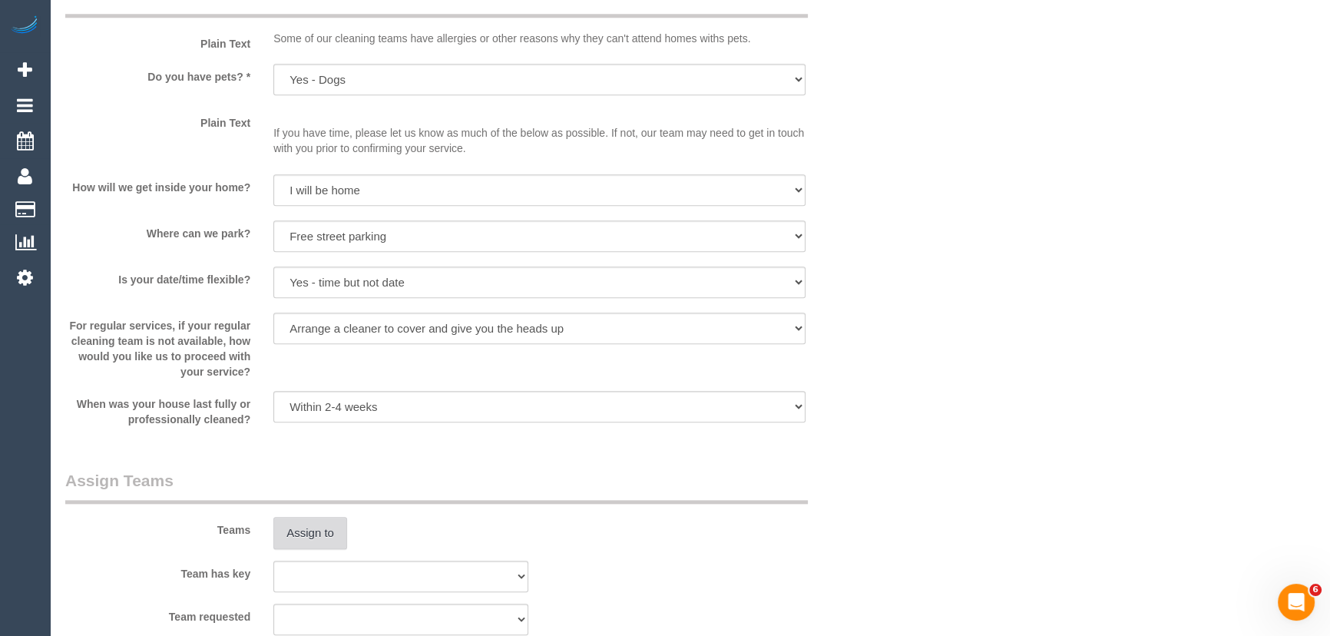
click at [326, 531] on button "Assign to" at bounding box center [310, 533] width 74 height 32
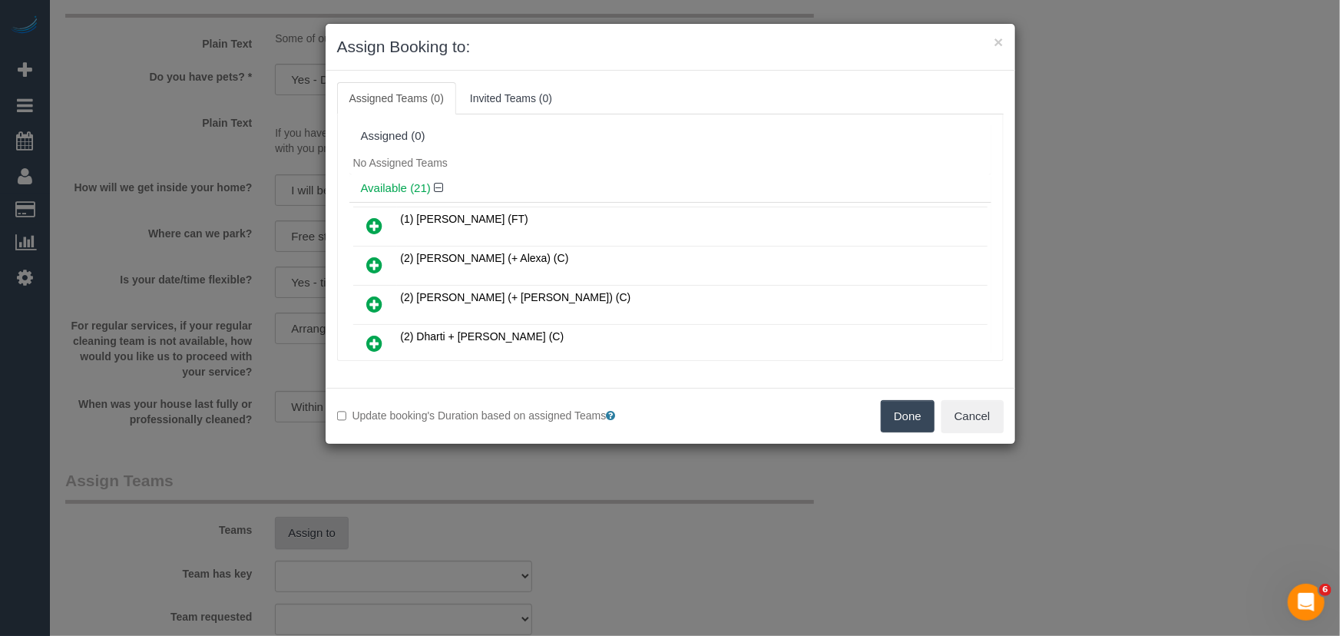
scroll to position [289, 0]
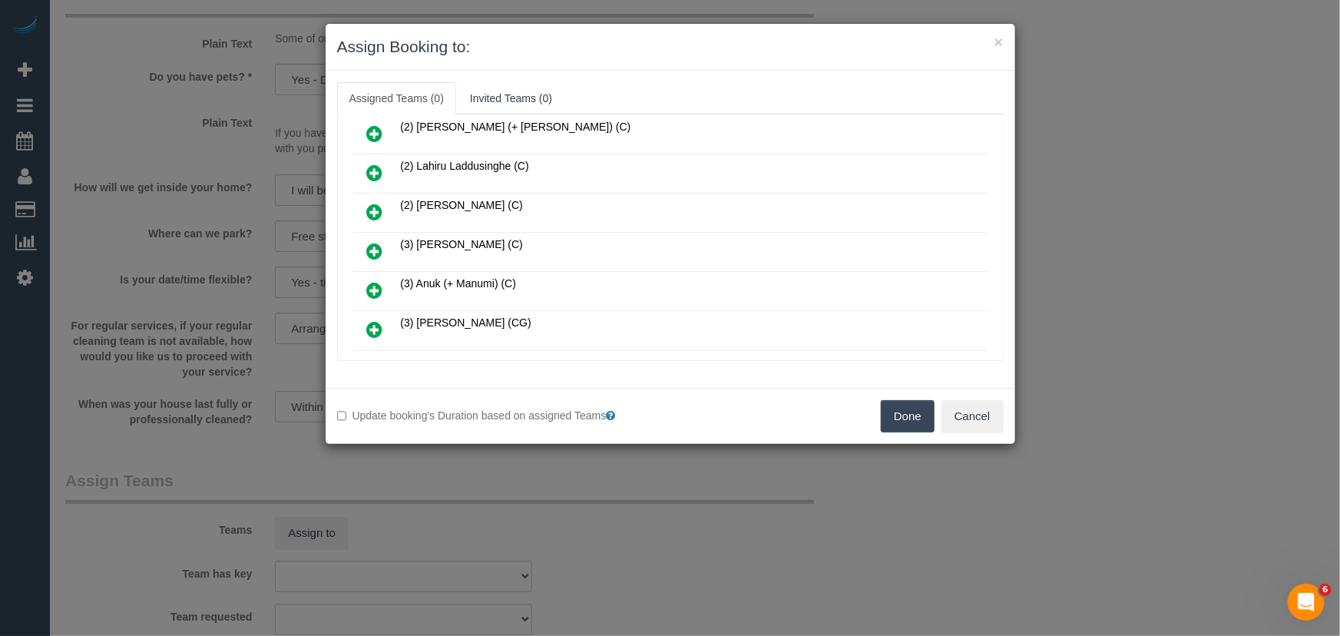
click at [374, 246] on icon at bounding box center [375, 251] width 16 height 18
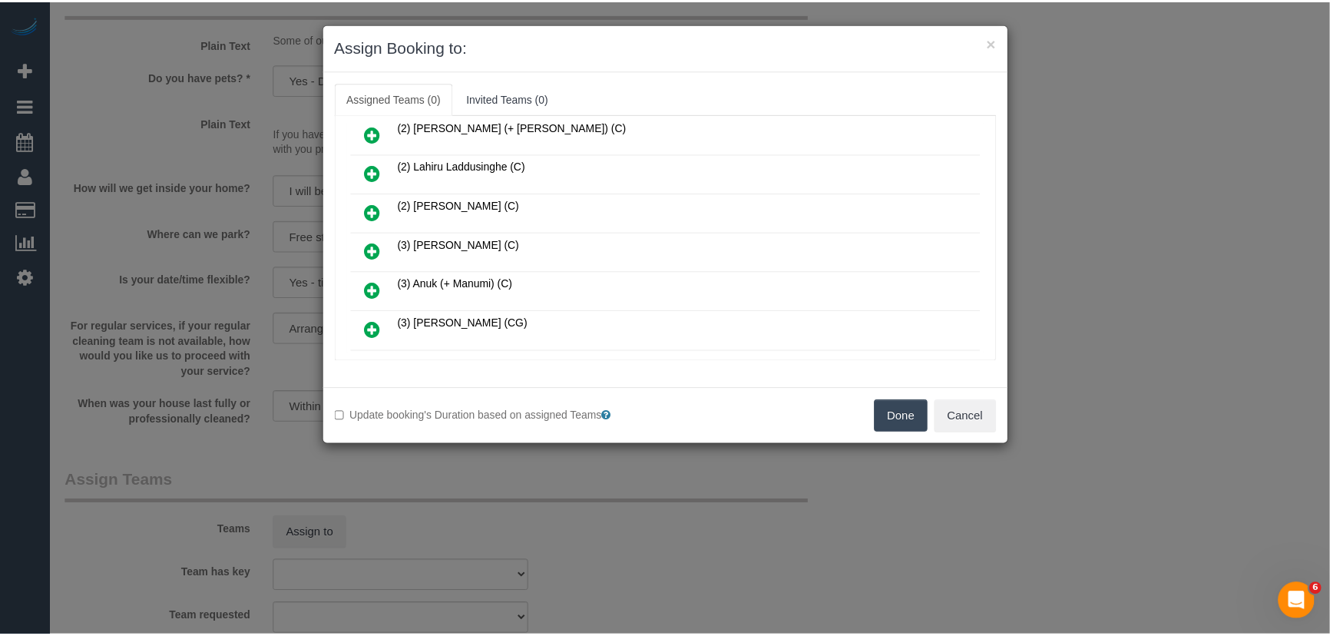
scroll to position [324, 0]
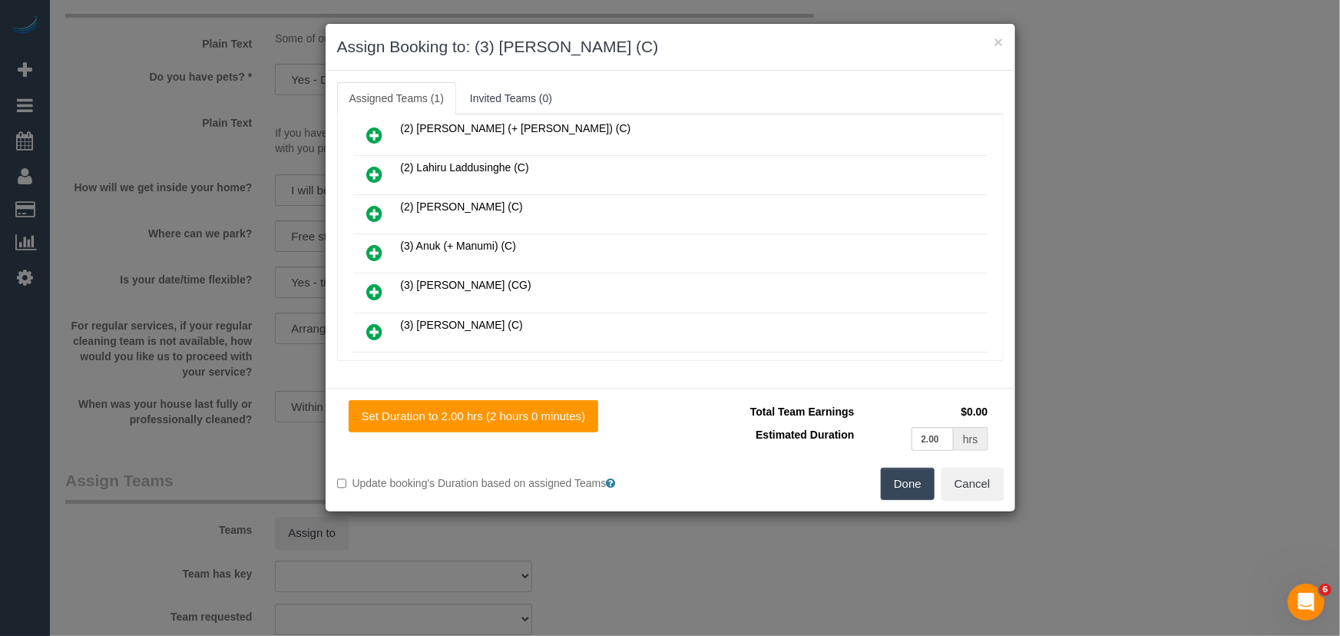
click at [892, 478] on button "Done" at bounding box center [908, 484] width 54 height 32
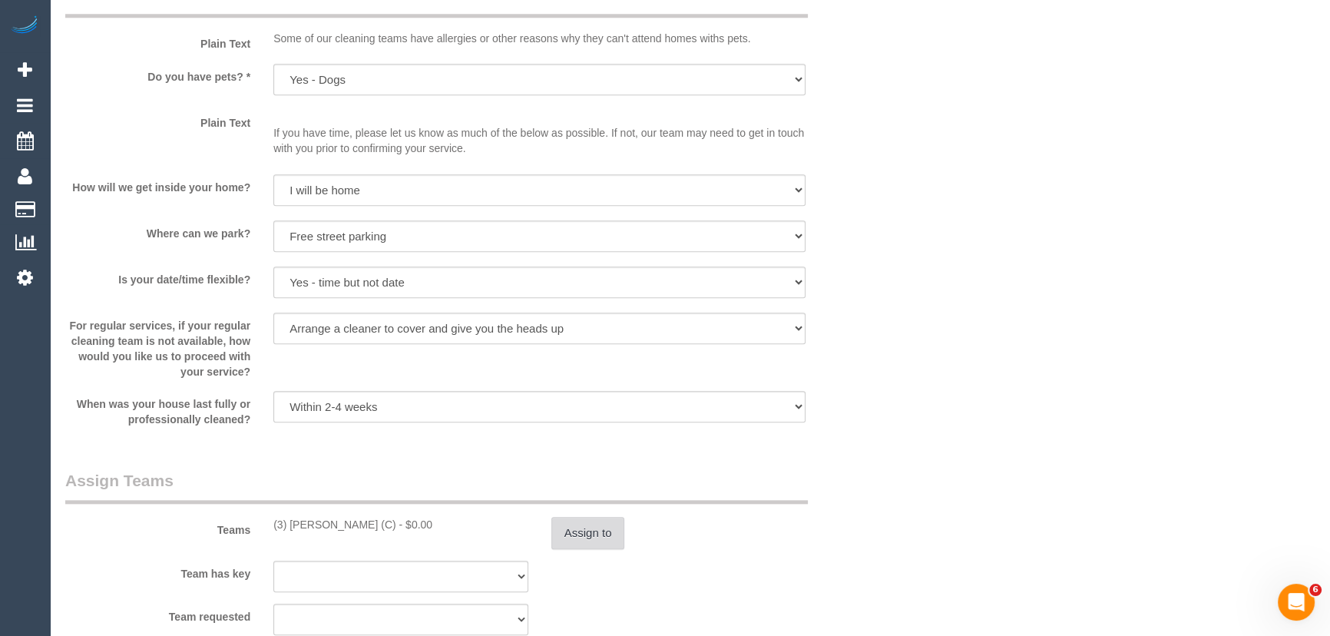
click at [608, 526] on button "Assign to" at bounding box center [588, 533] width 74 height 32
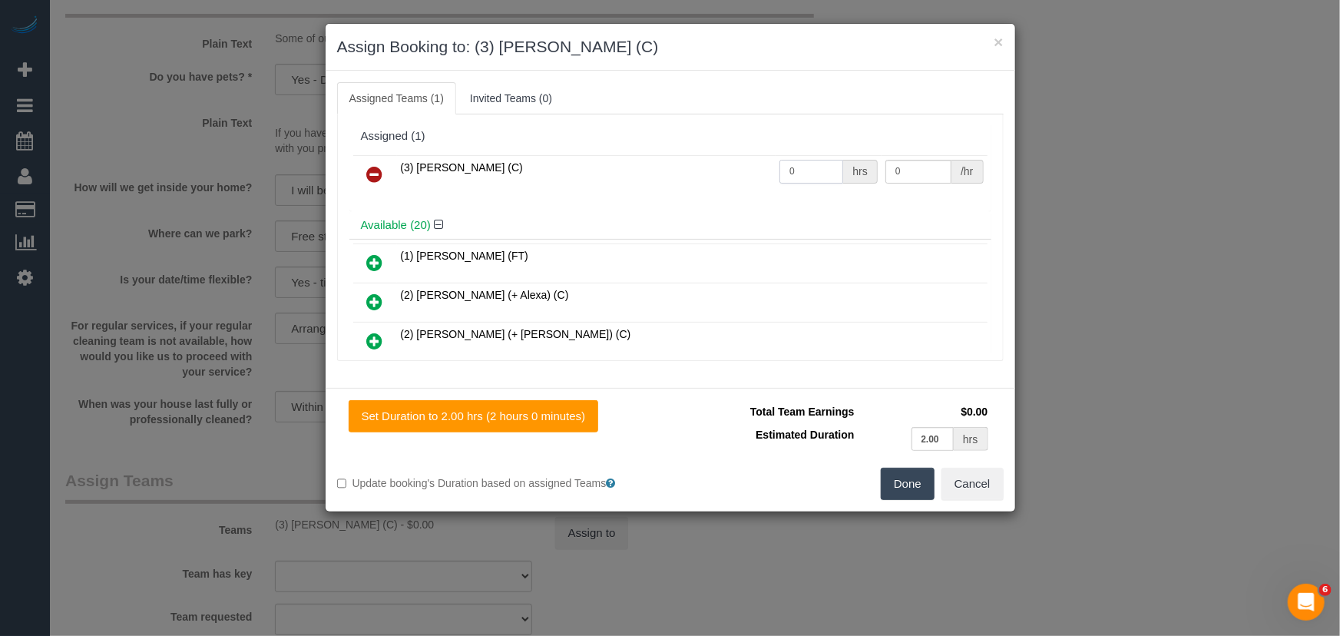
click at [794, 161] on input "0" at bounding box center [811, 172] width 64 height 24
type input "2"
type input "35"
click at [905, 487] on button "Done" at bounding box center [908, 484] width 54 height 32
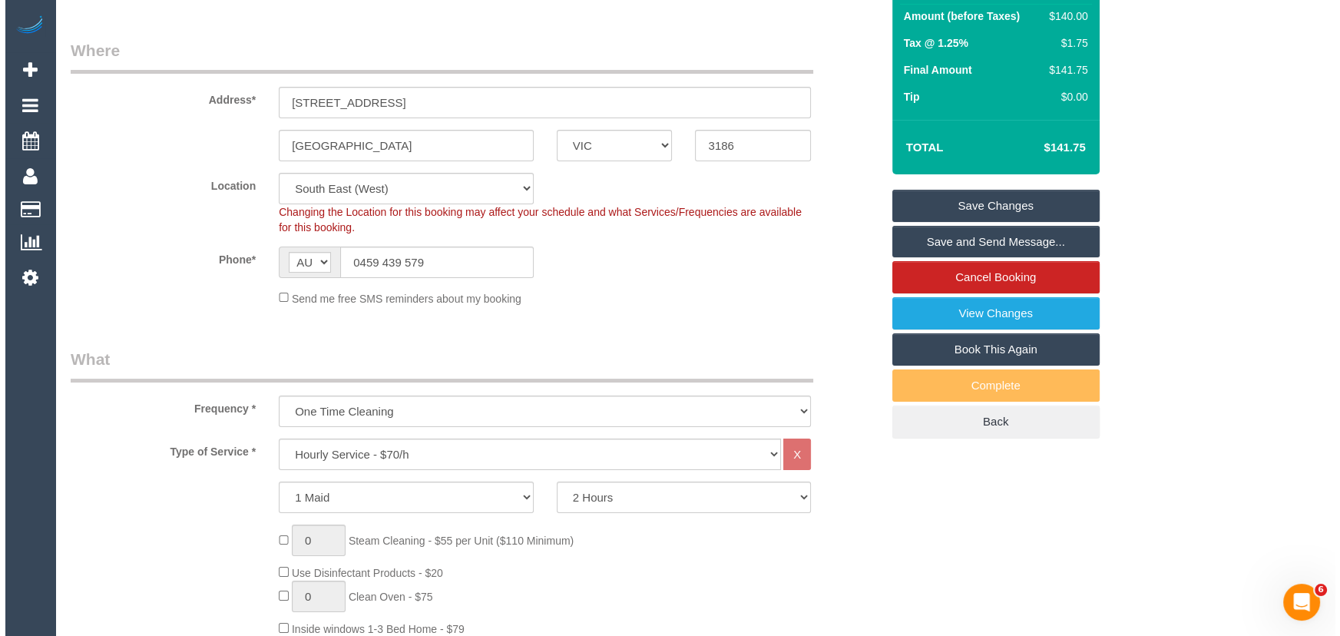
scroll to position [0, 0]
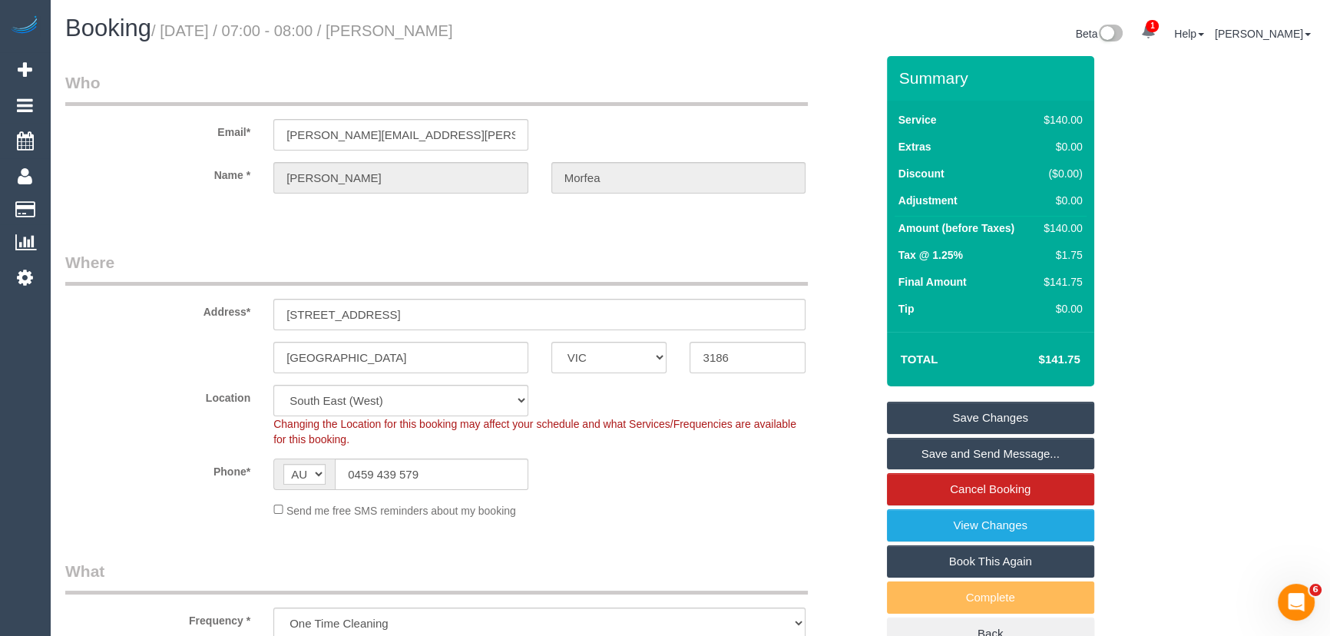
click at [411, 28] on small "/ October 21, 2025 / 07:00 - 08:00 / Damien Morfea" at bounding box center [302, 30] width 302 height 17
copy small "Damien Morfea"
click at [960, 458] on link "Save and Send Message..." at bounding box center [990, 454] width 207 height 32
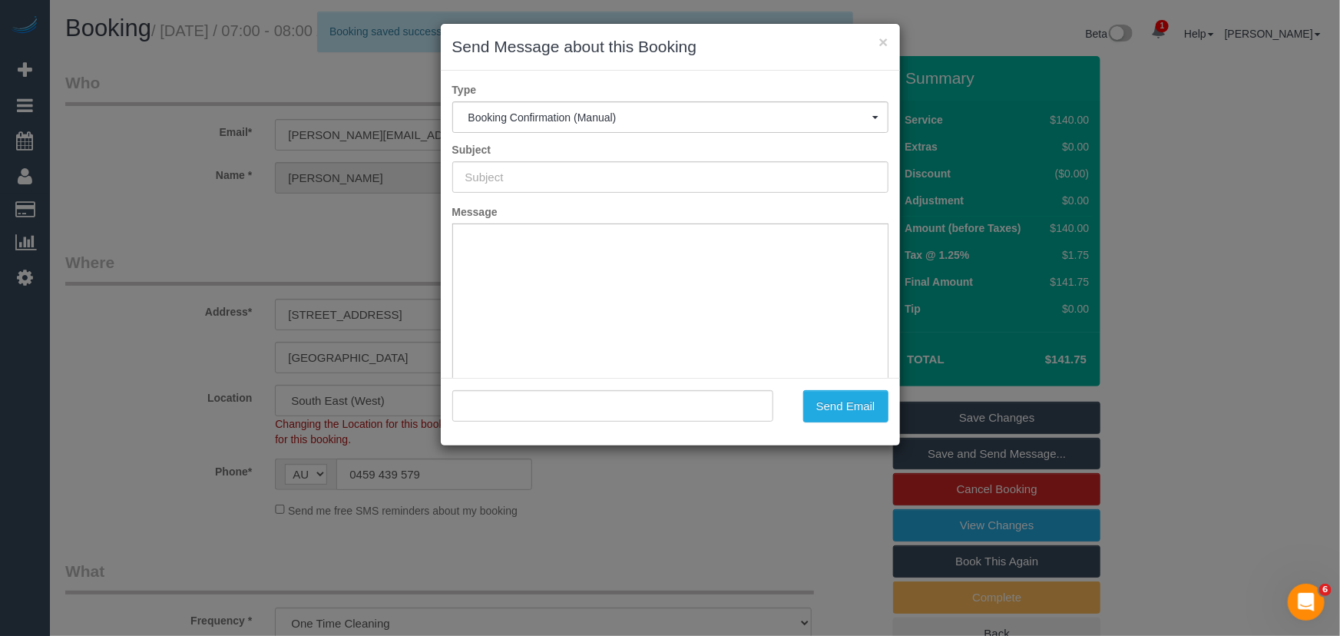
type input "Booking Confirmed"
type input ""Damien Morfea" <damien.morfea@gmail.com>"
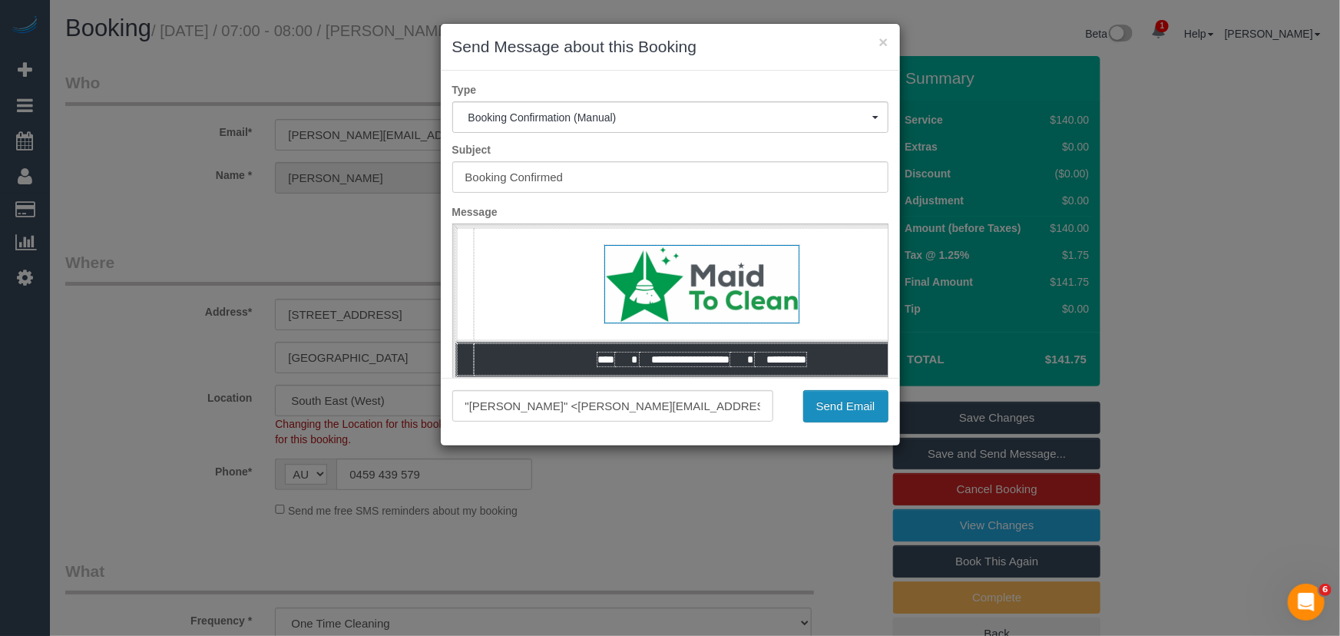
click at [842, 408] on button "Send Email" at bounding box center [845, 406] width 85 height 32
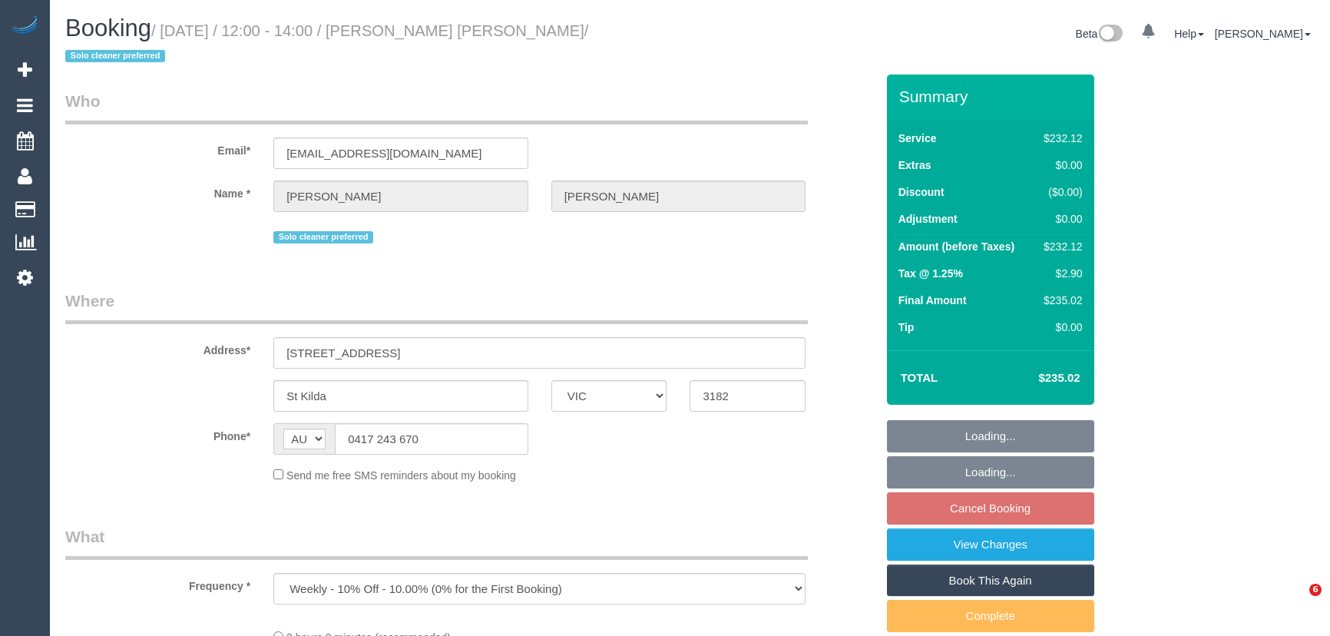
select select "VIC"
select select "2"
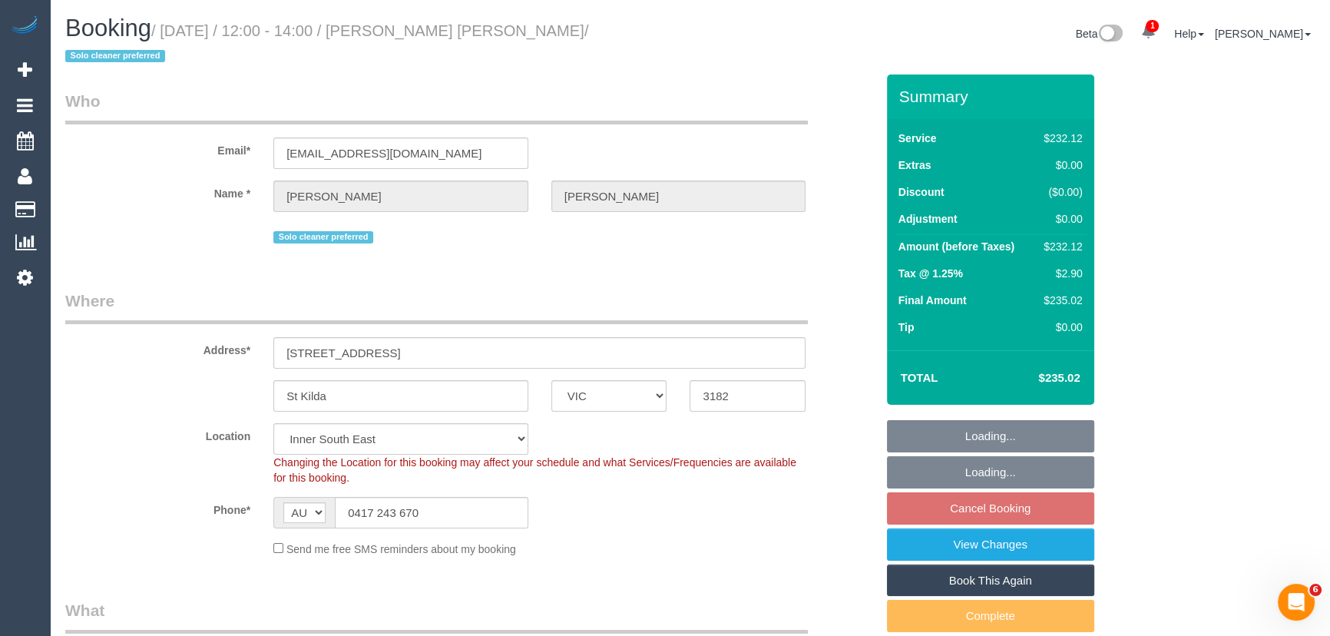
select select "object:1417"
select select "spot4"
select select "number:29"
select select "number:14"
select select "number:19"
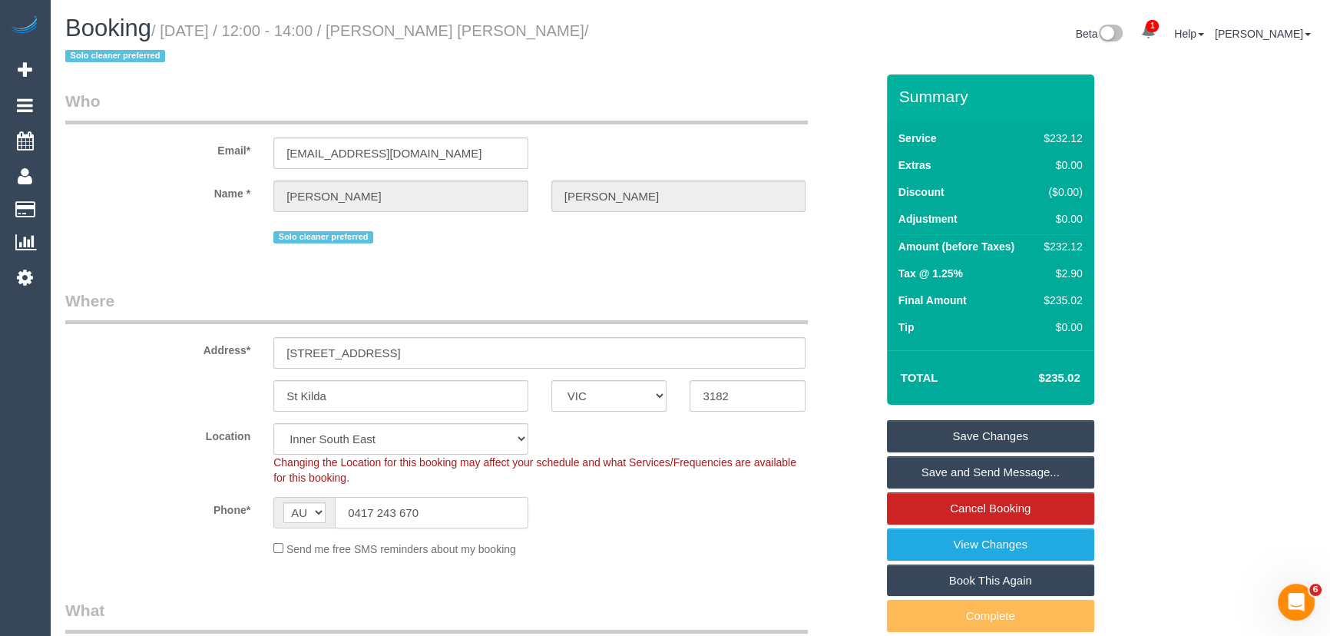
click at [475, 497] on input "0417 243 670" at bounding box center [431, 512] width 193 height 31
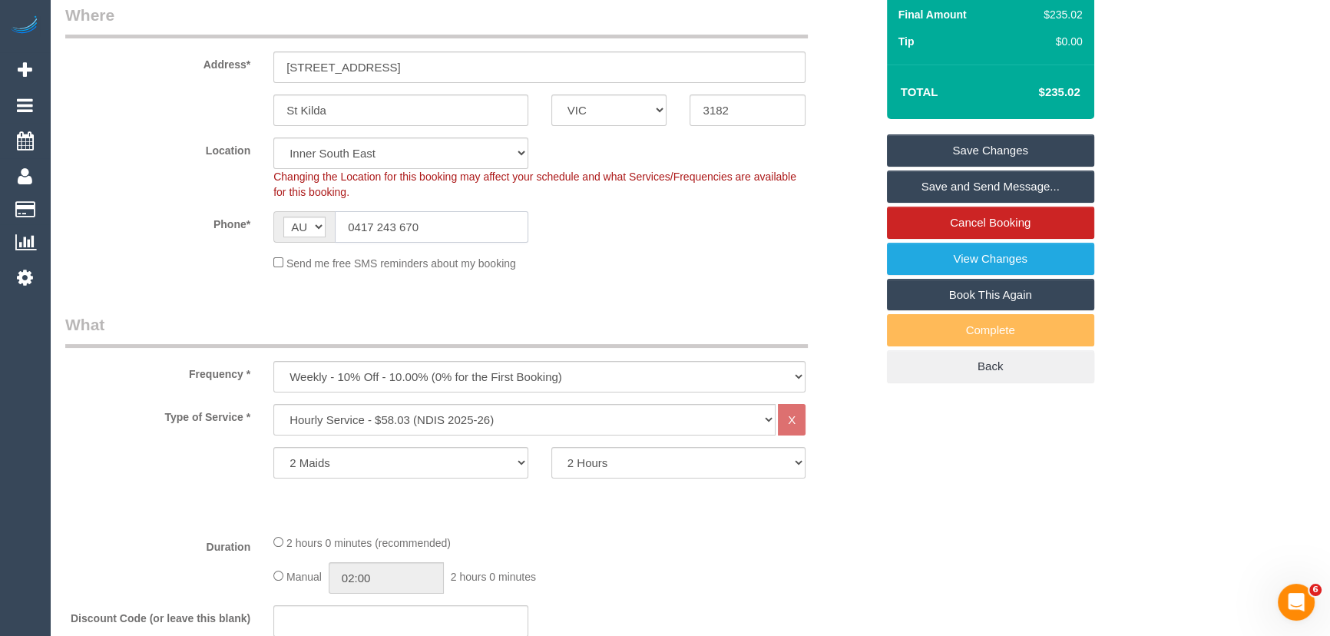
scroll to position [418, 0]
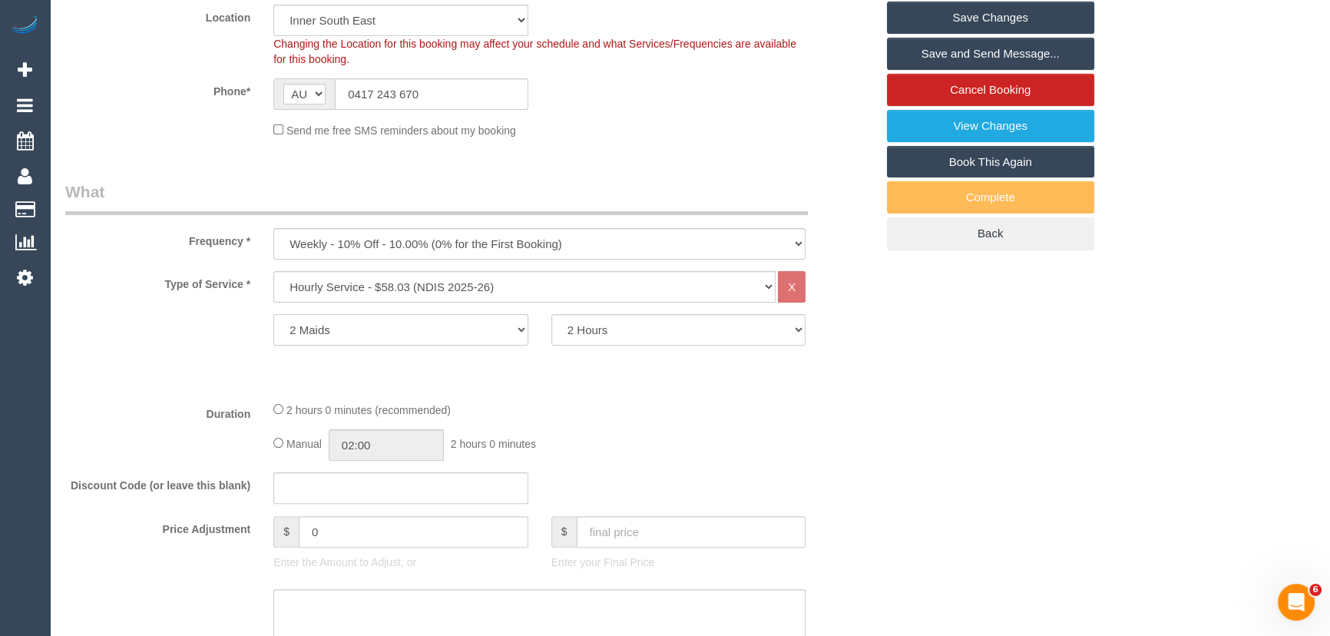
click at [393, 314] on select "1 Maid 2 Maids" at bounding box center [400, 329] width 255 height 31
select select "1"
click at [273, 314] on select "1 Maid 2 Maids" at bounding box center [400, 329] width 255 height 31
click at [637, 316] on select "2 Hours 2.5 Hours 3 Hours 3.5 Hours 4 Hours 4.5 Hours 5 Hours 5.5 Hours 6 Hours…" at bounding box center [678, 329] width 255 height 31
select select "240"
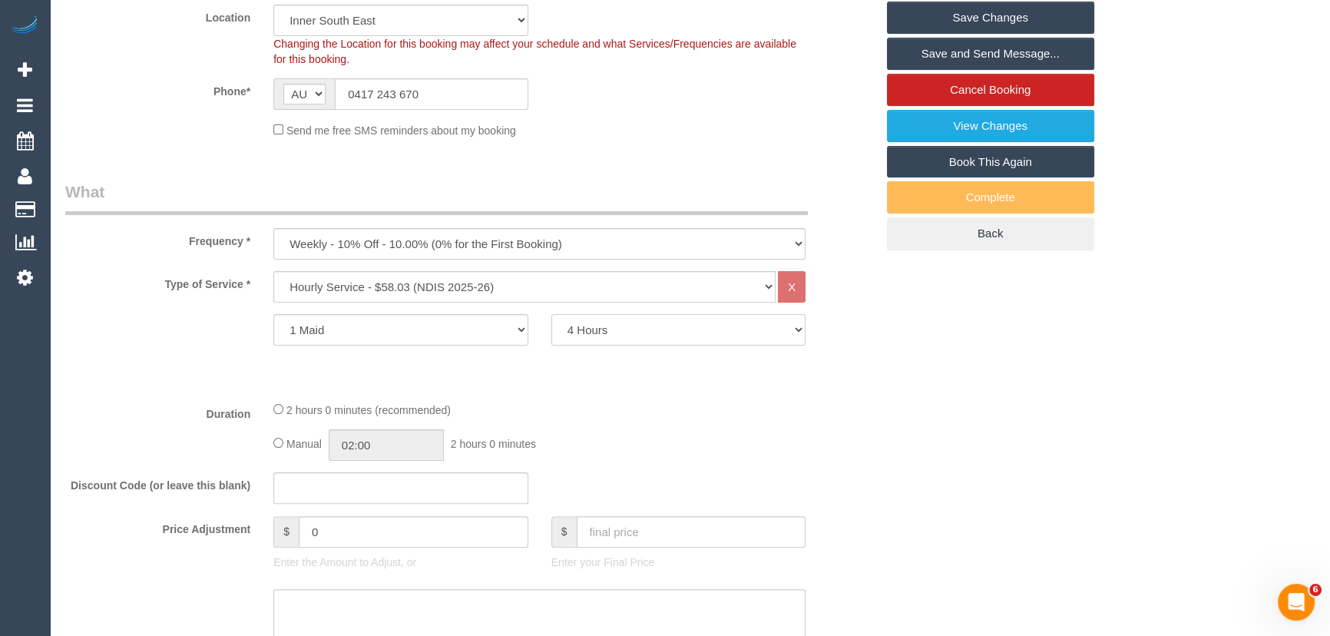
click at [551, 314] on select "2 Hours 2.5 Hours 3 Hours 3.5 Hours 4 Hours 4.5 Hours 5 Hours 5.5 Hours 6 Hours…" at bounding box center [678, 329] width 255 height 31
click at [183, 325] on div "1 Maid 2 Maids 2 Hours 2.5 Hours 3 Hours 3.5 Hours 4 Hours 4.5 Hours 5 Hours 5.…" at bounding box center [470, 329] width 833 height 31
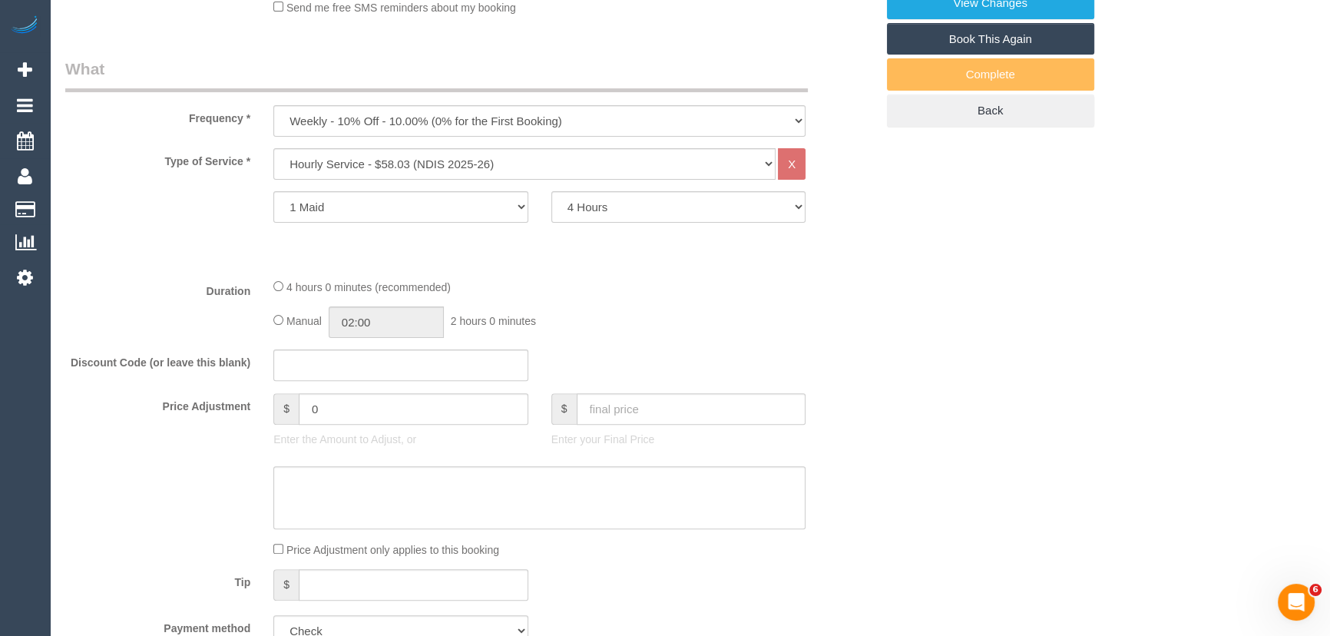
scroll to position [698, 0]
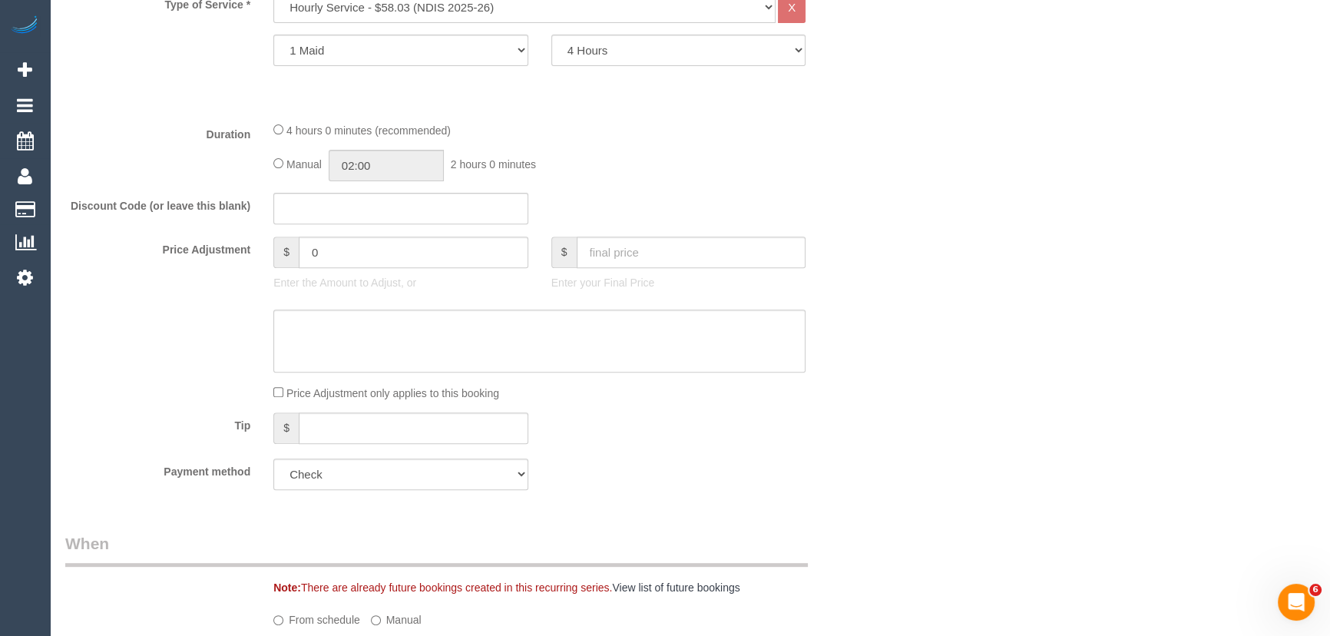
select select "spot21"
type input "04:00"
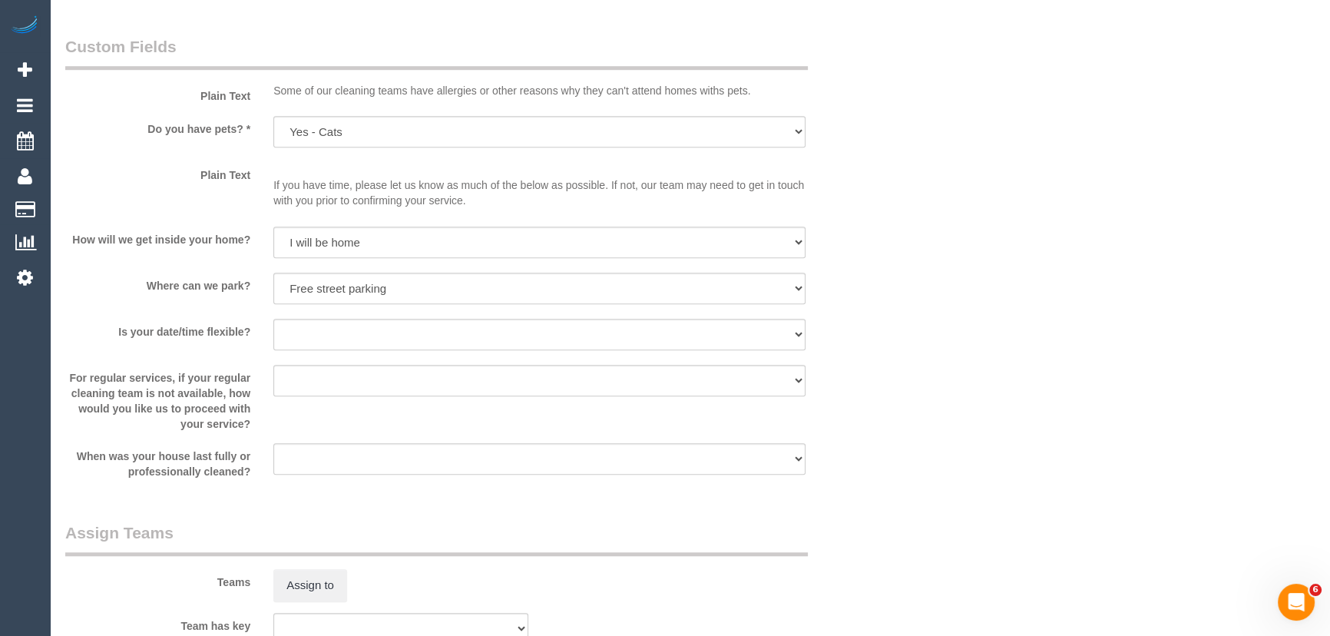
scroll to position [1535, 0]
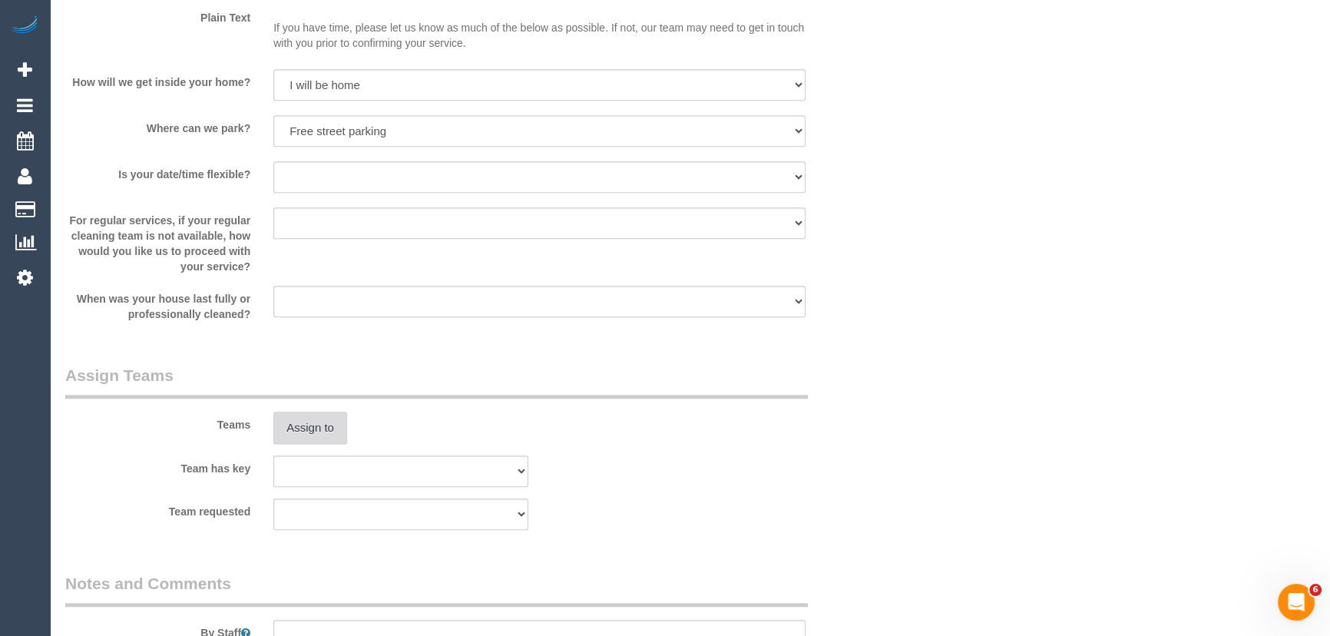
click at [276, 411] on button "Assign to" at bounding box center [310, 427] width 74 height 32
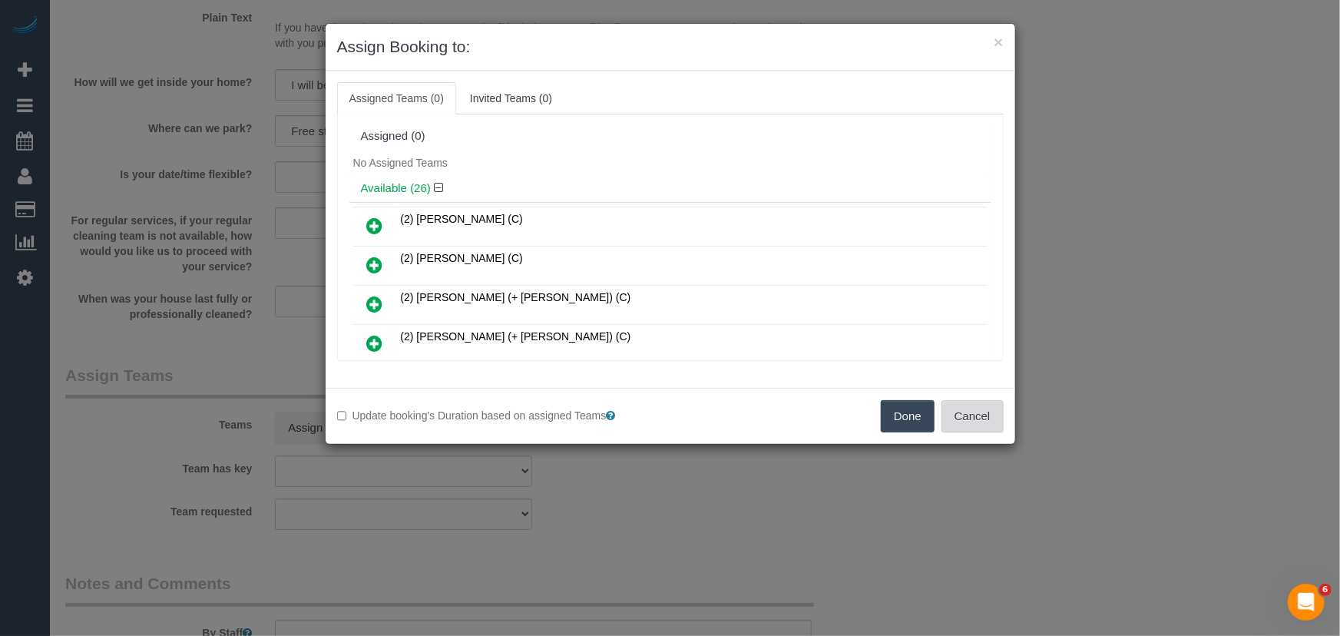
click at [961, 427] on button "Cancel" at bounding box center [972, 416] width 62 height 32
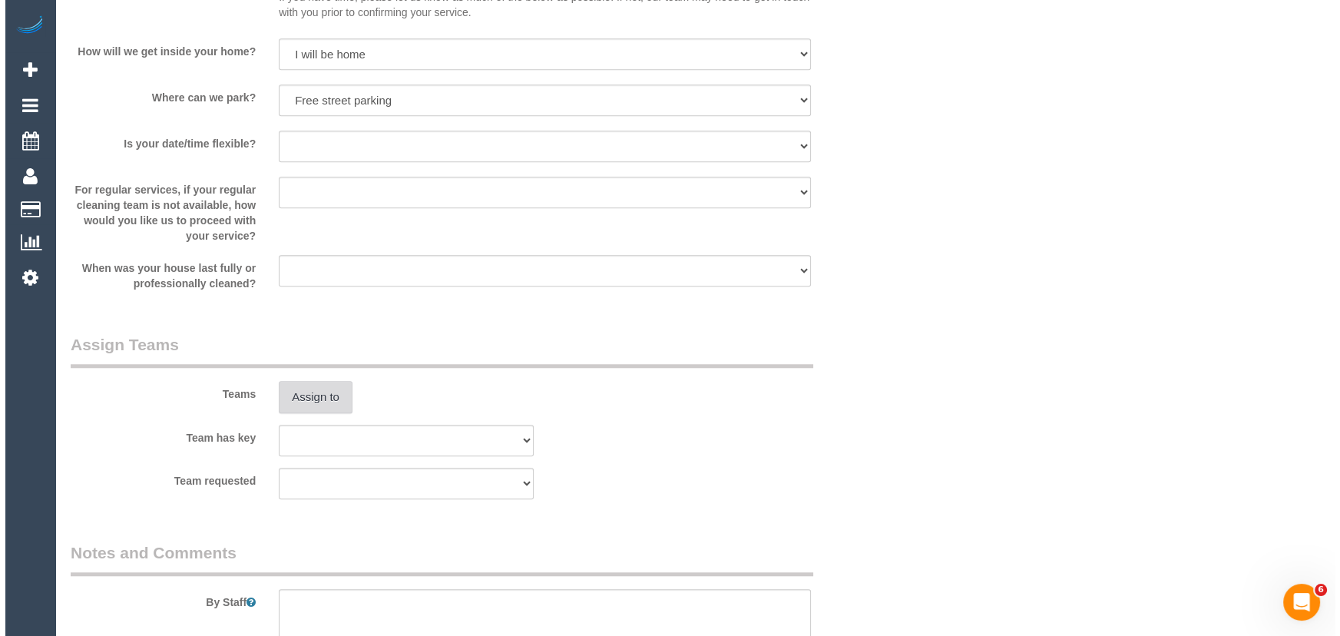
scroll to position [1674, 0]
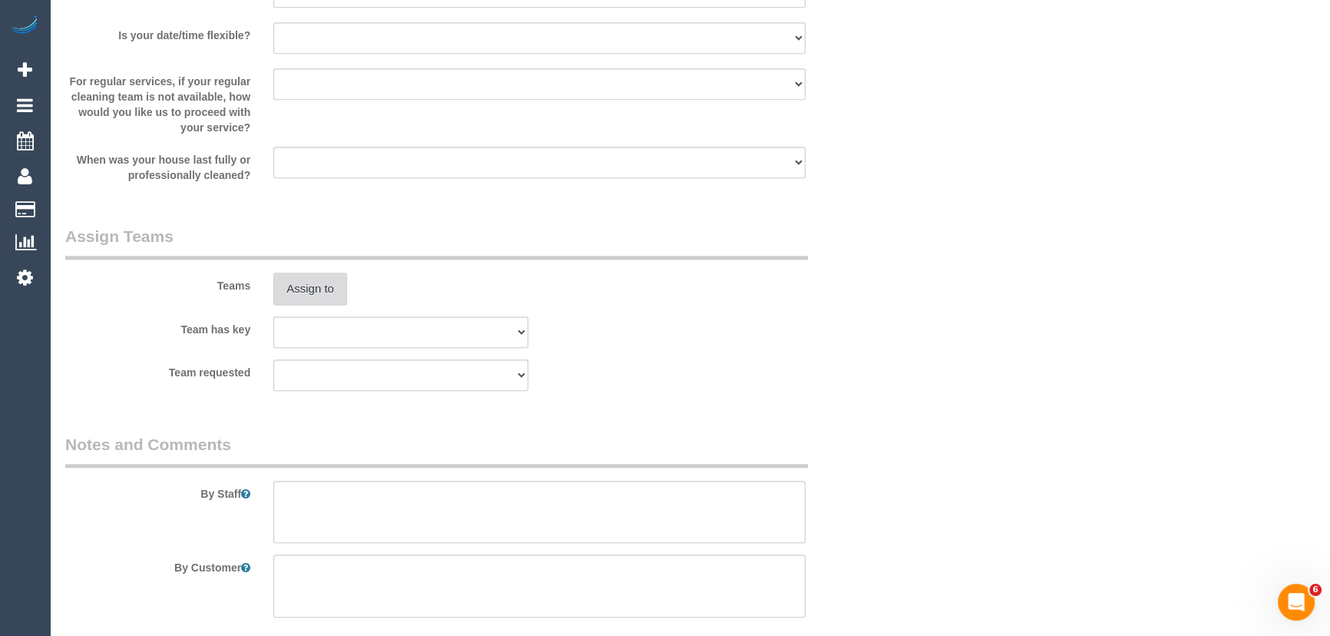
click at [301, 273] on button "Assign to" at bounding box center [310, 289] width 74 height 32
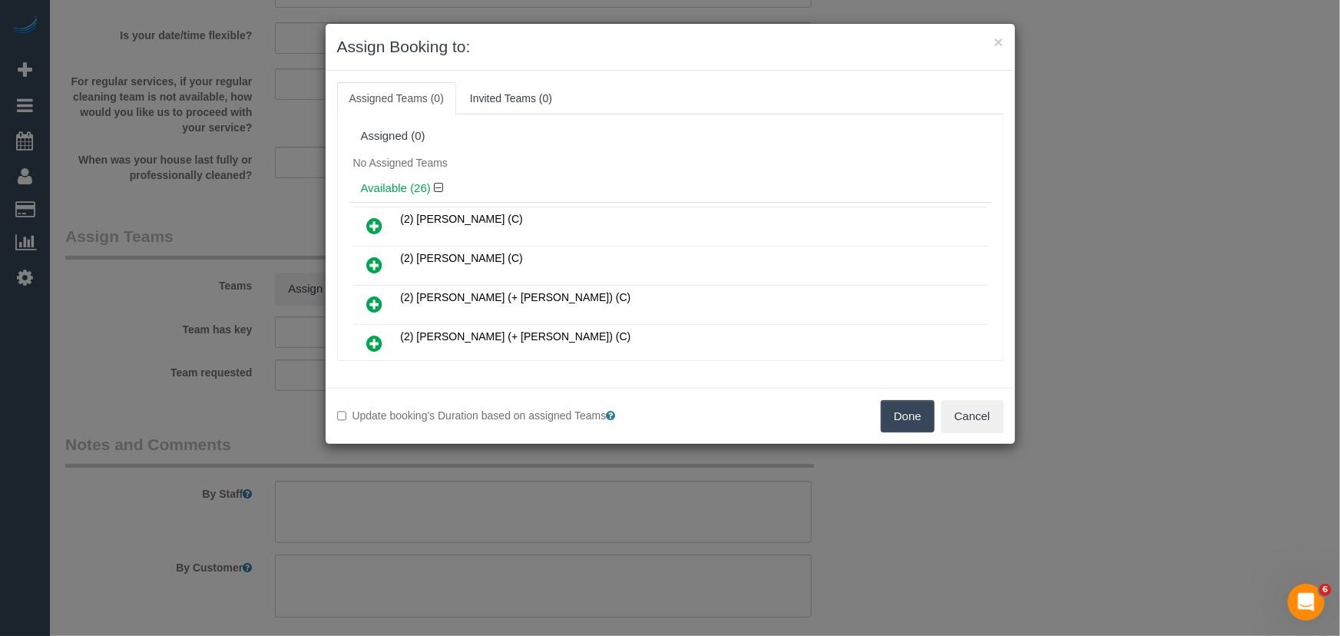
scroll to position [289, 0]
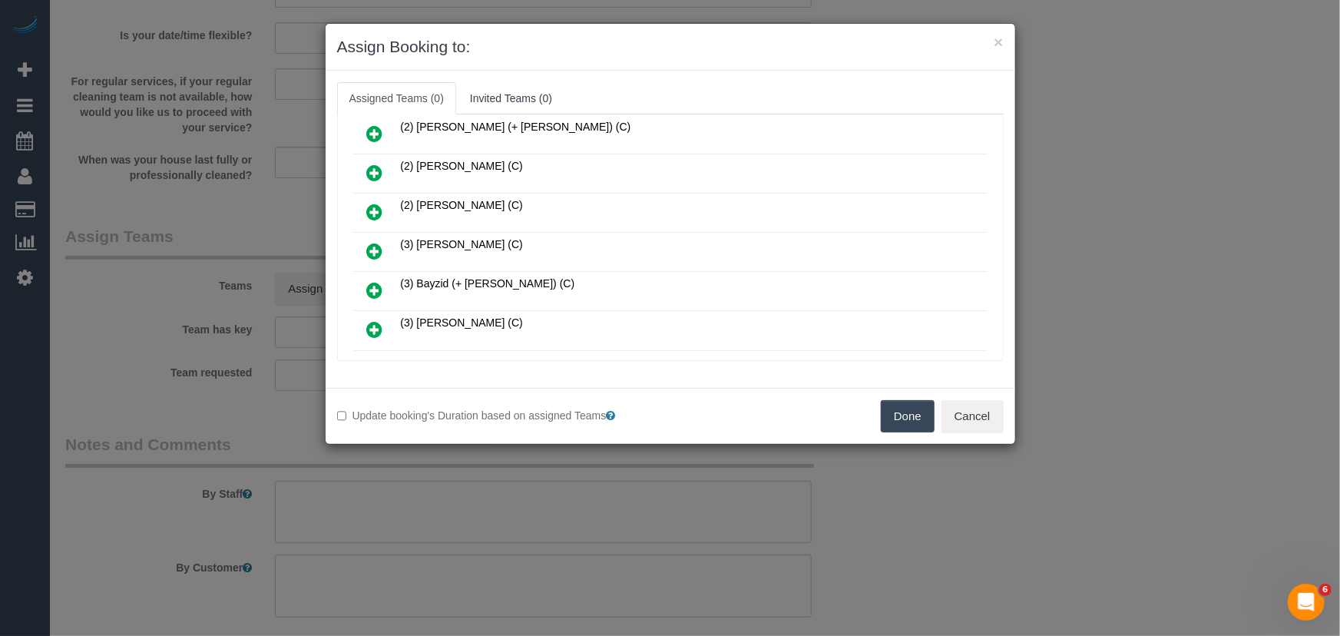
click at [374, 248] on icon at bounding box center [375, 251] width 16 height 18
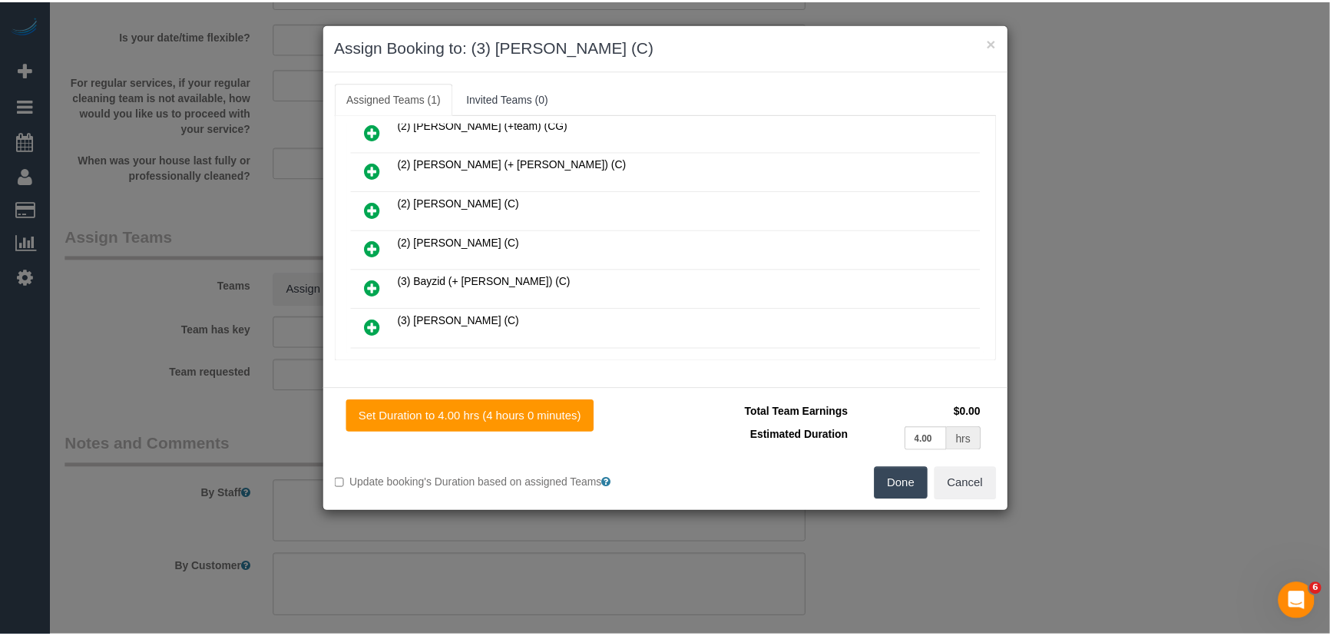
scroll to position [324, 0]
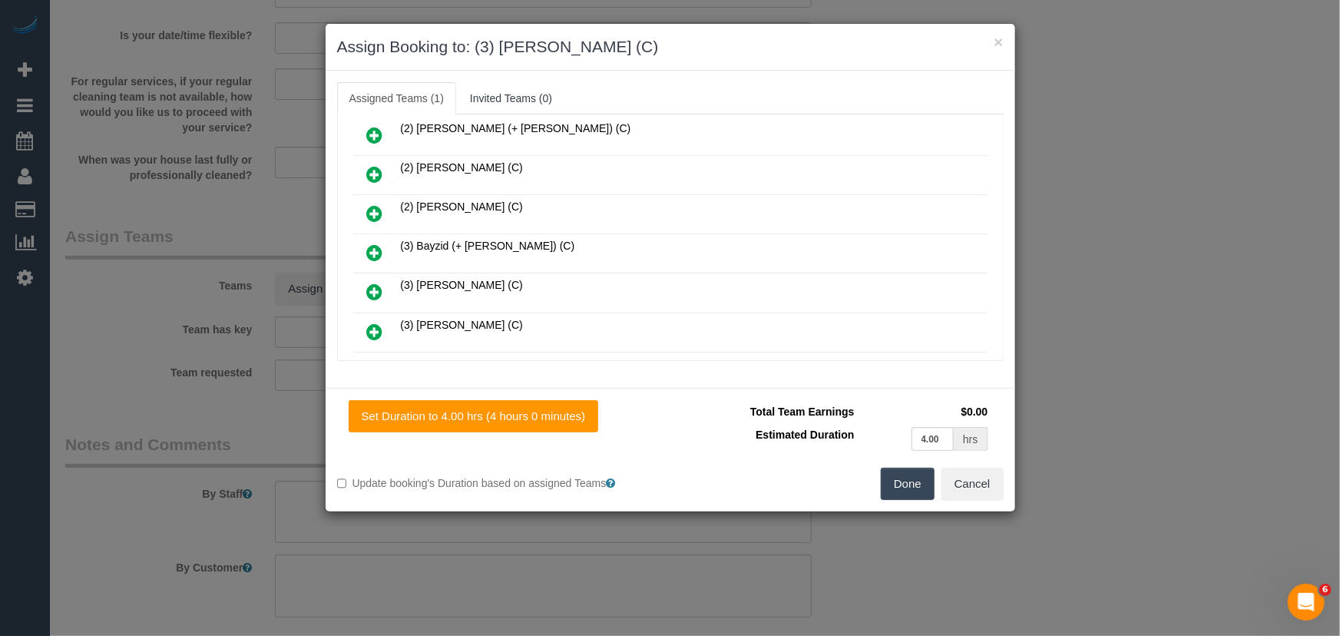
click at [898, 483] on button "Done" at bounding box center [908, 484] width 54 height 32
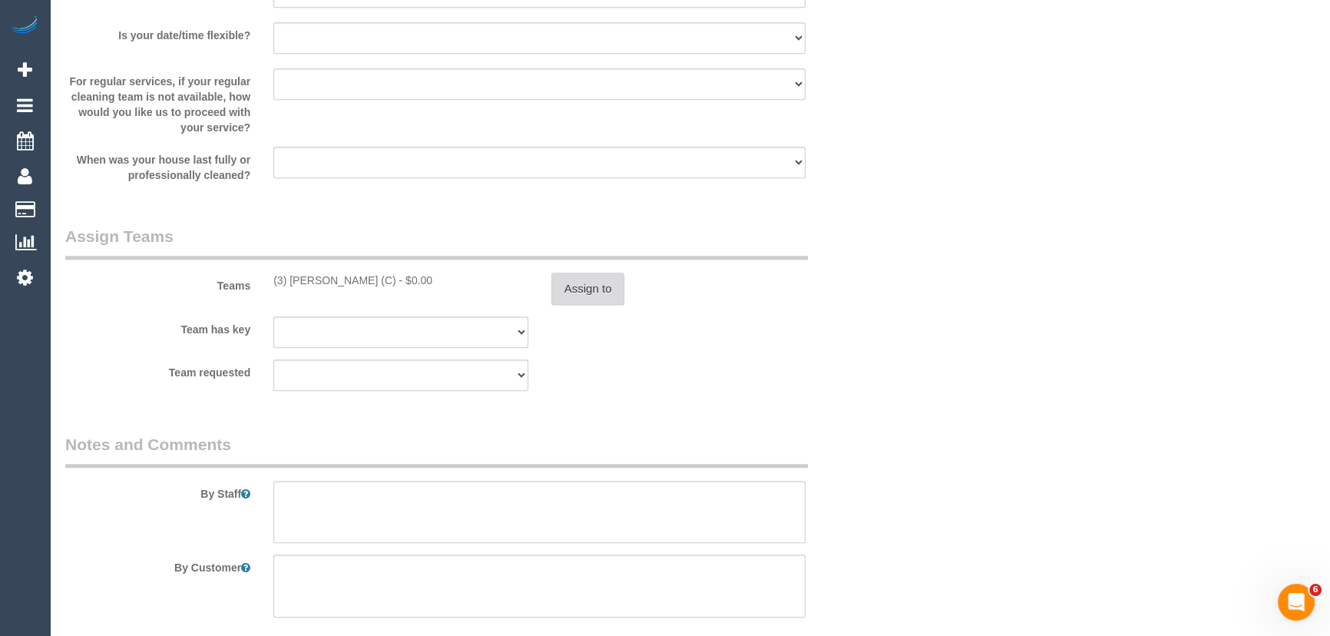
click at [585, 273] on button "Assign to" at bounding box center [588, 289] width 74 height 32
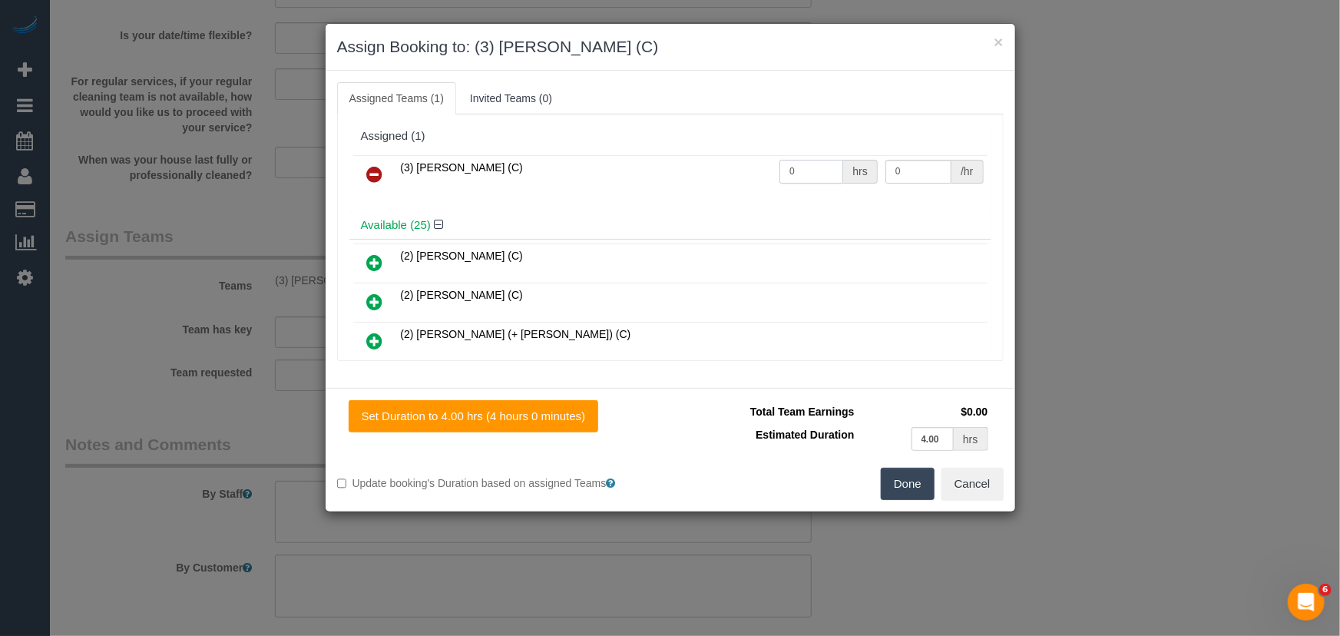
click at [810, 170] on input "0" at bounding box center [811, 172] width 64 height 24
type input "4"
type input "35"
click at [910, 474] on button "Done" at bounding box center [908, 484] width 54 height 32
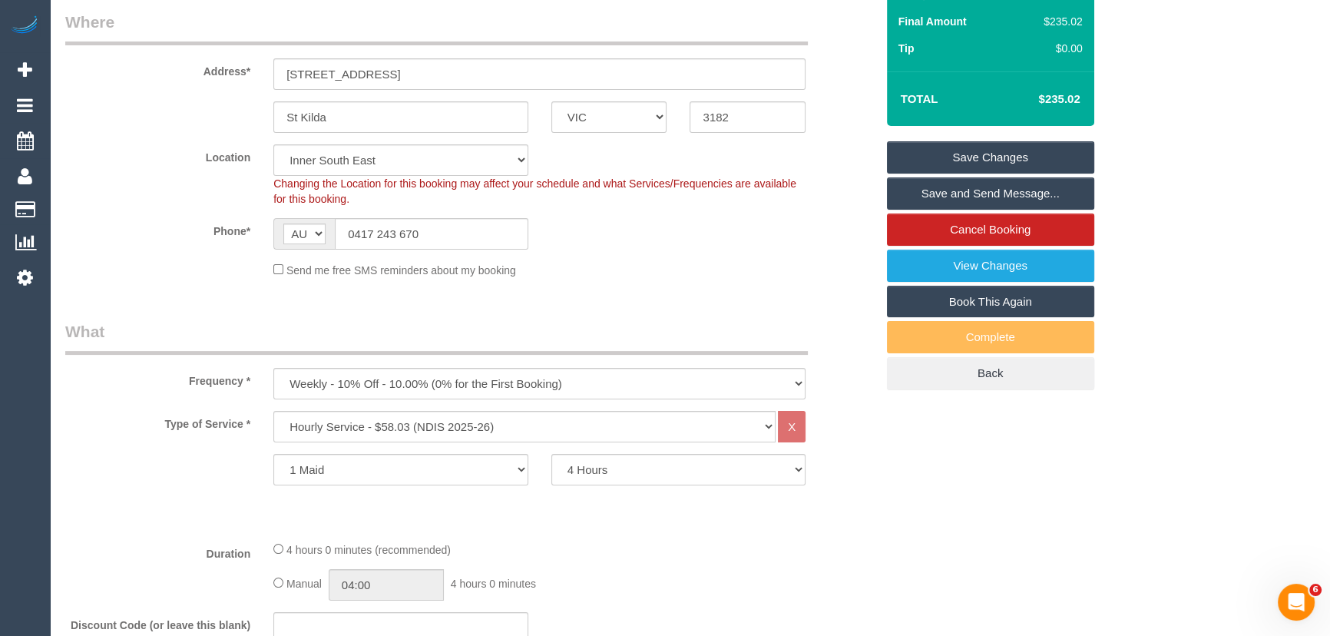
scroll to position [0, 0]
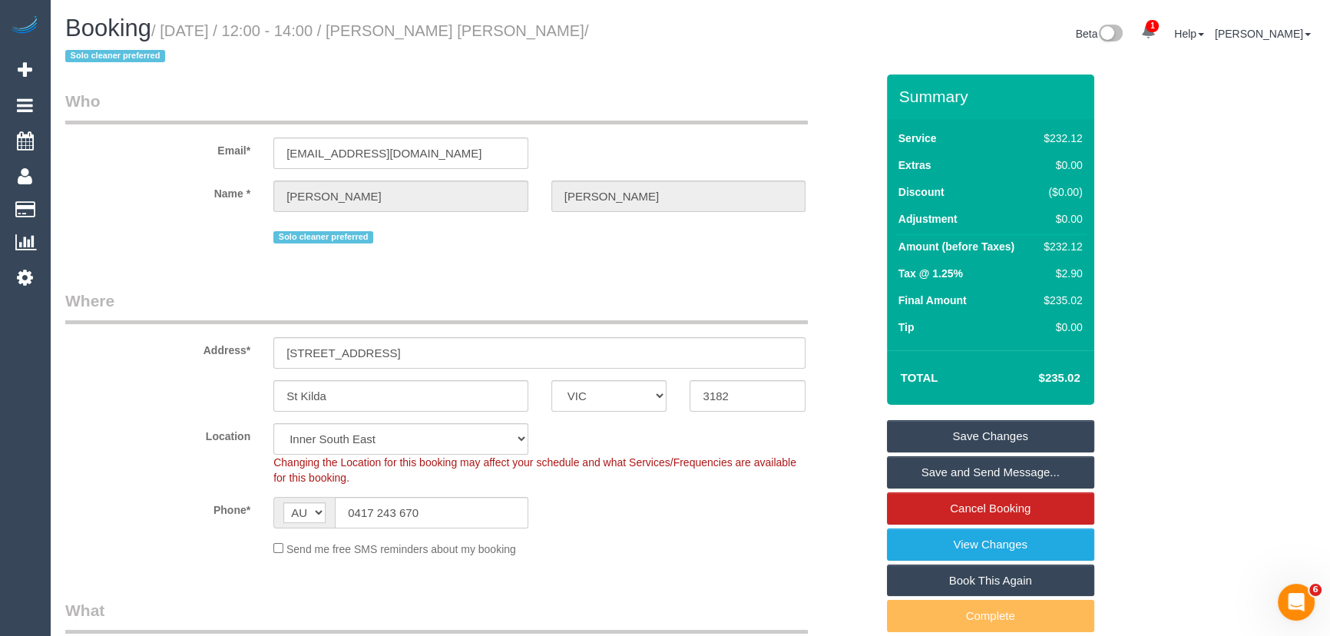
click at [415, 22] on small "/ October 21, 2025 / 12:00 - 14:00 / Julie May Adams / Solo cleaner preferred" at bounding box center [326, 43] width 523 height 43
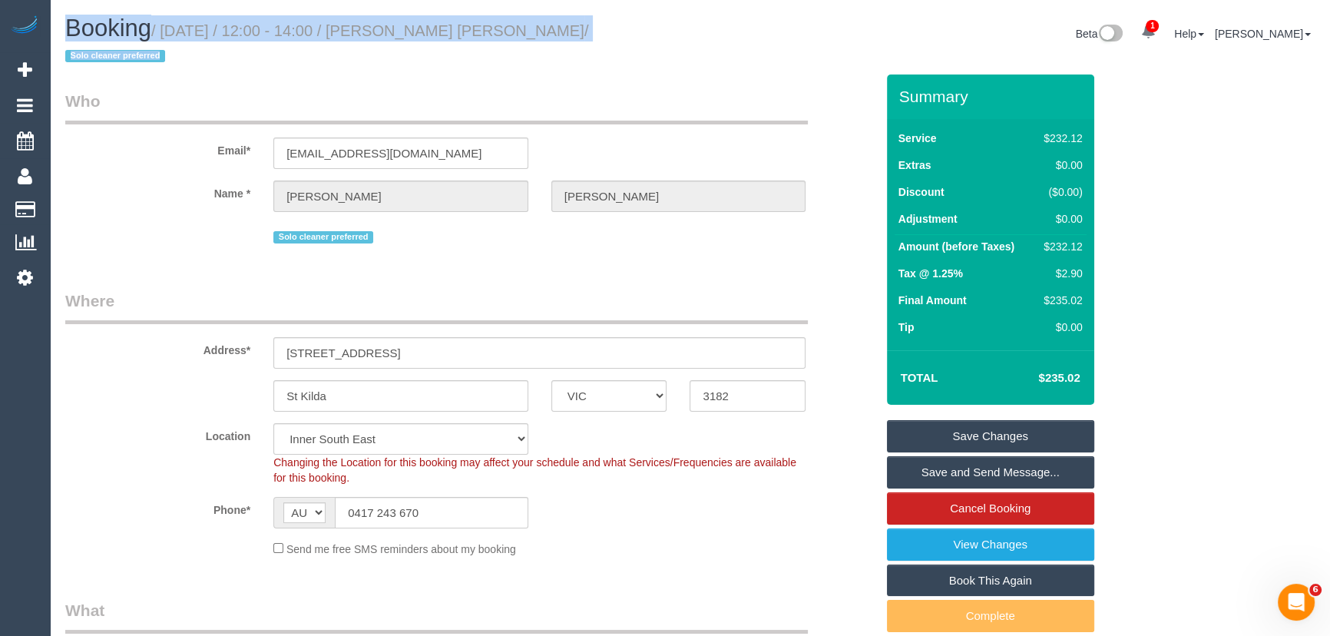
click at [415, 22] on small "/ October 21, 2025 / 12:00 - 14:00 / Julie May Adams / Solo cleaner preferred" at bounding box center [326, 43] width 523 height 43
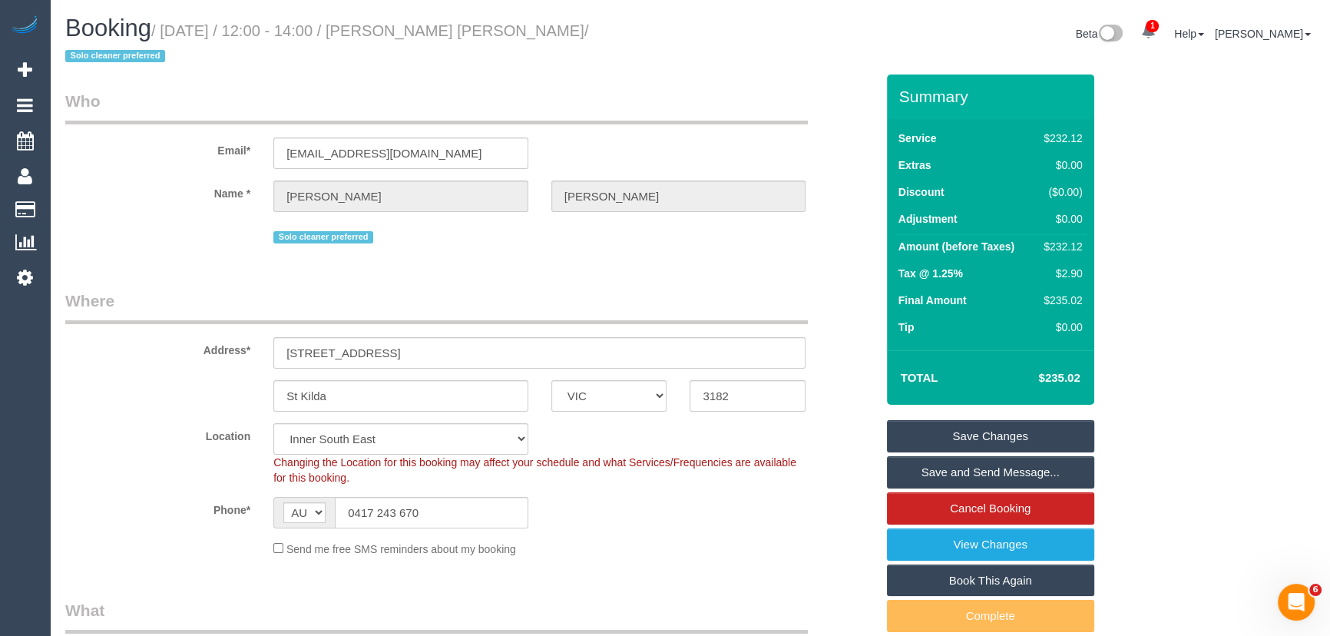
click at [422, 35] on small "/ October 21, 2025 / 12:00 - 14:00 / Julie May Adams / Solo cleaner preferred" at bounding box center [326, 43] width 523 height 43
copy small "Julie May Adams"
click at [427, 90] on legend "Who" at bounding box center [436, 107] width 742 height 35
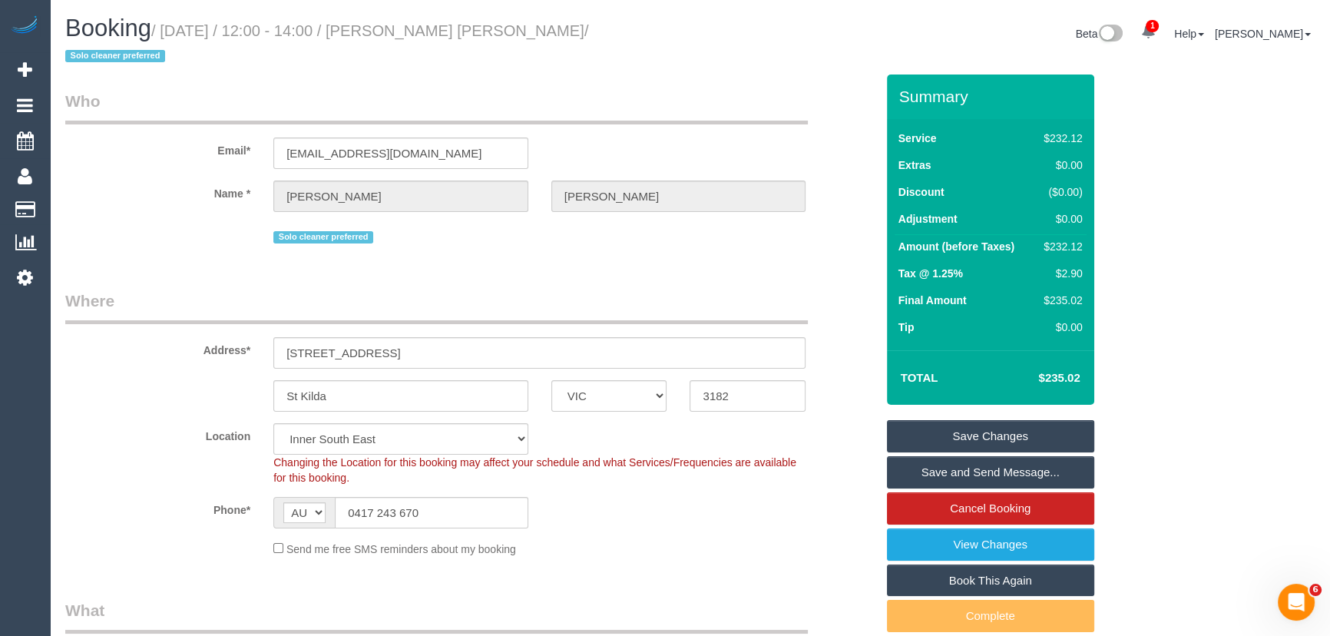
click at [421, 34] on small "/ October 21, 2025 / 12:00 - 14:00 / Julie May Adams / Solo cleaner preferred" at bounding box center [326, 43] width 523 height 43
copy small "Julie May Adams"
click at [980, 456] on link "Save and Send Message..." at bounding box center [990, 472] width 207 height 32
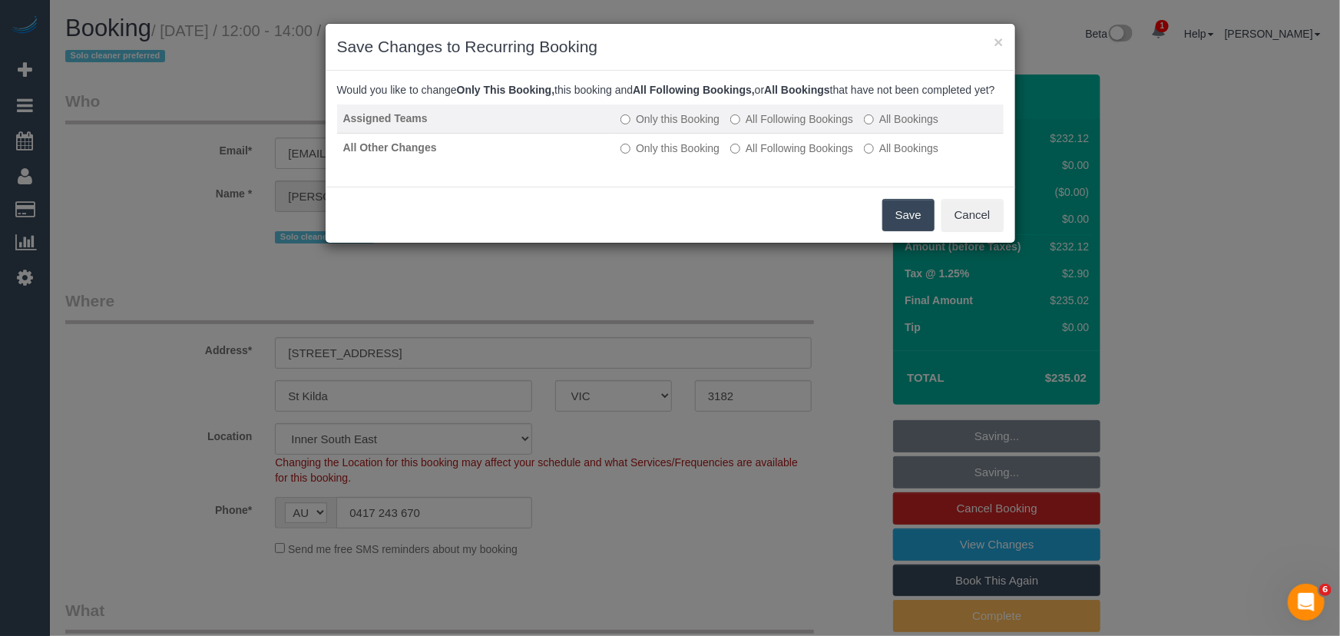
click at [778, 127] on label "All Following Bookings" at bounding box center [791, 118] width 123 height 15
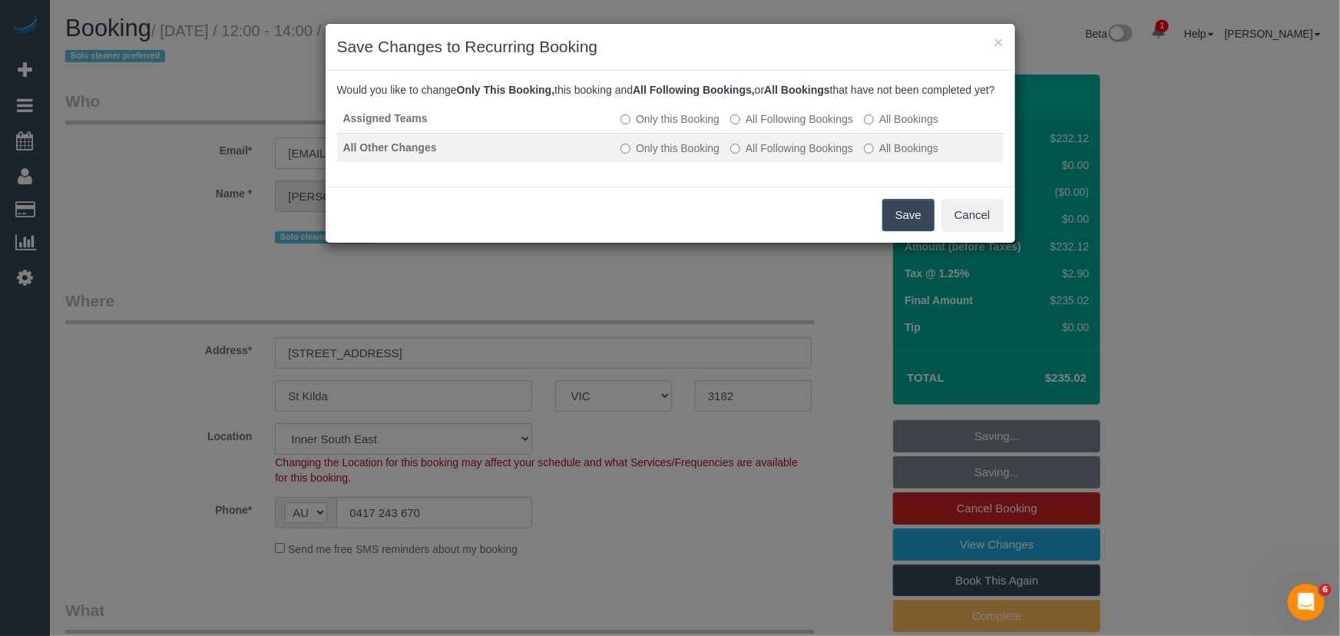
click at [775, 154] on label "All Following Bookings" at bounding box center [791, 147] width 123 height 15
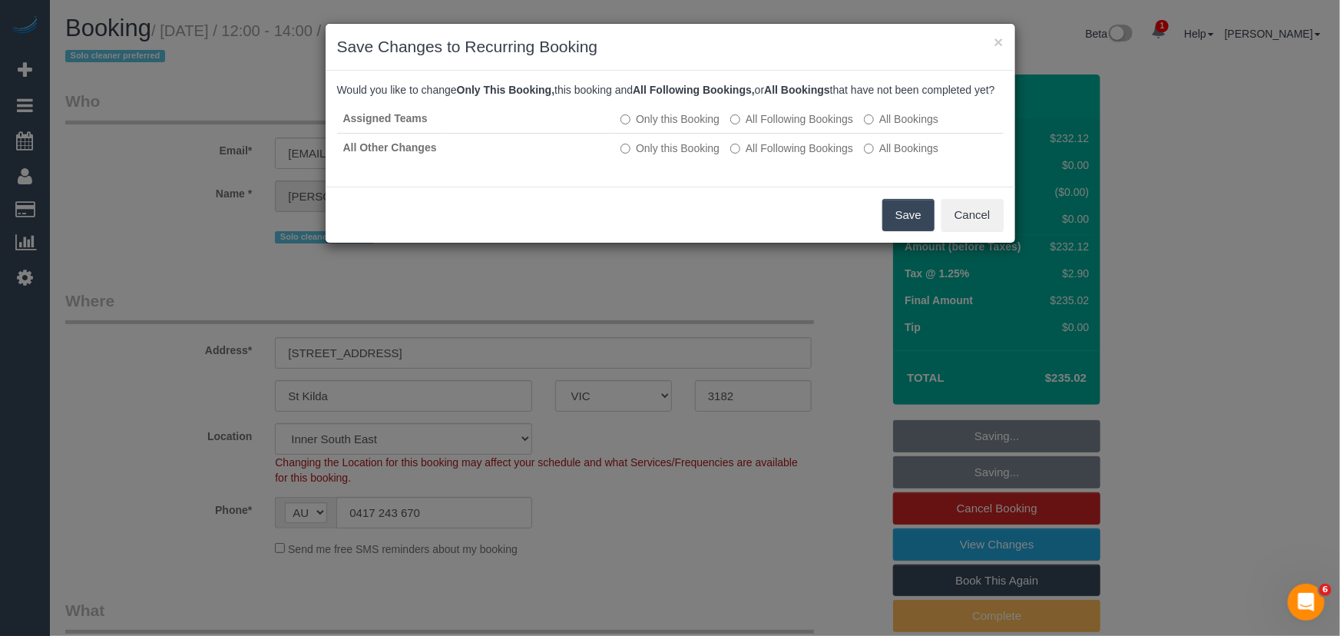
click at [894, 231] on button "Save" at bounding box center [908, 215] width 52 height 32
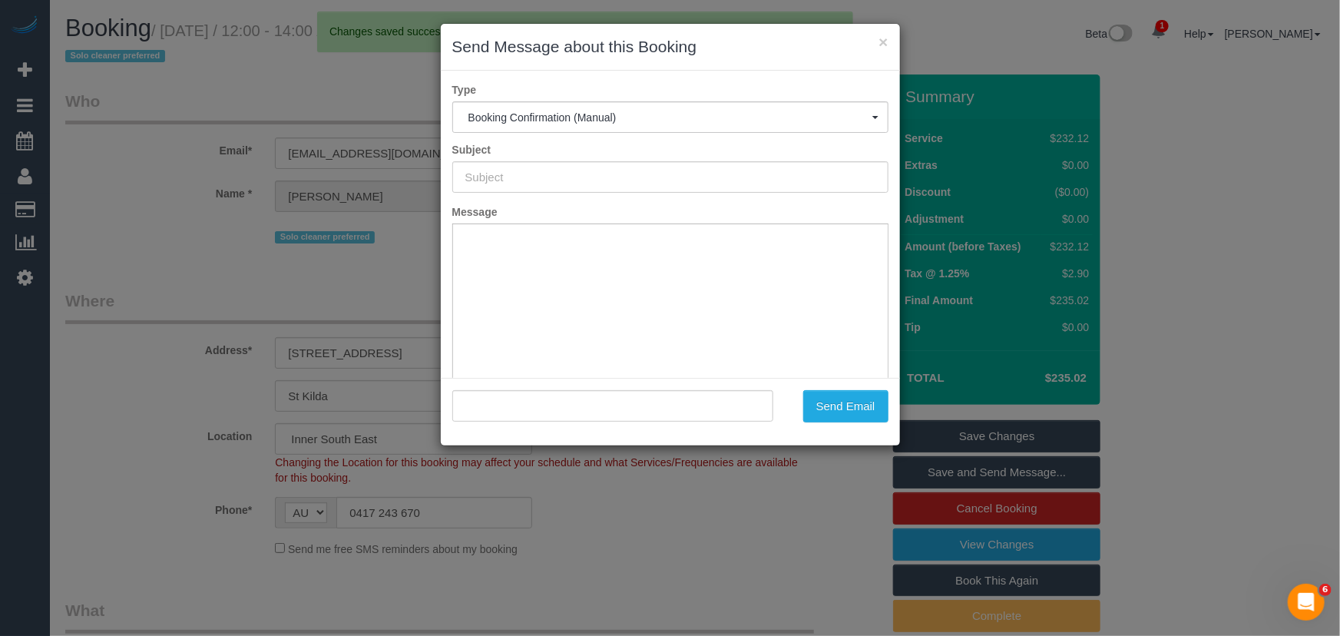
type input "Booking Confirmed"
type input ""Julie May Adams" <julsa1962@gmail.com>"
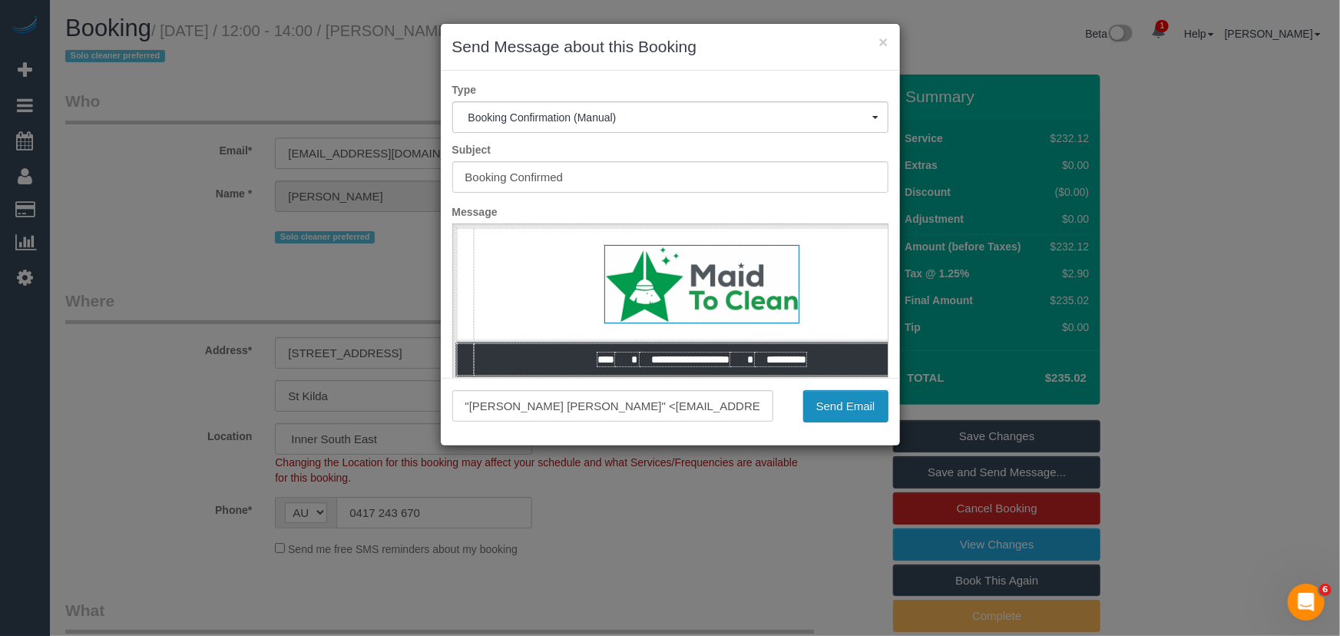
click at [851, 415] on button "Send Email" at bounding box center [845, 406] width 85 height 32
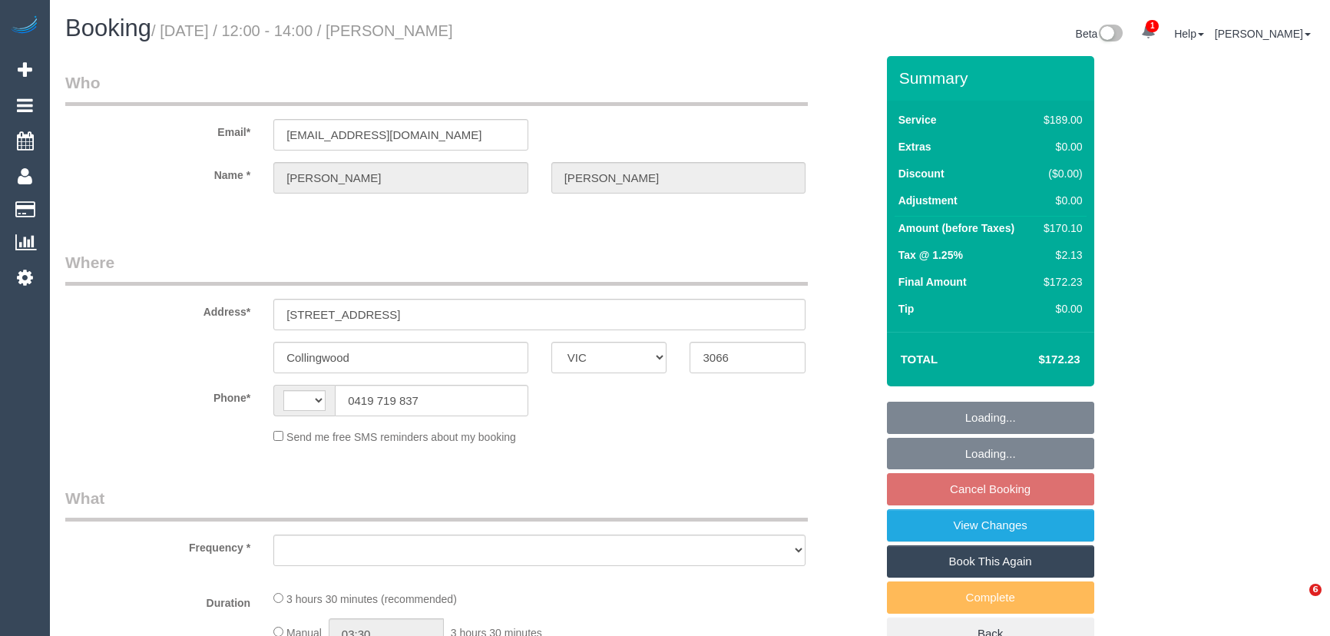
select select "VIC"
select select "string:AU"
select select "string:stripe-pm_1Rj6Tu2GScqysDRVwiI3lQLl"
select select "number:29"
select select "number:14"
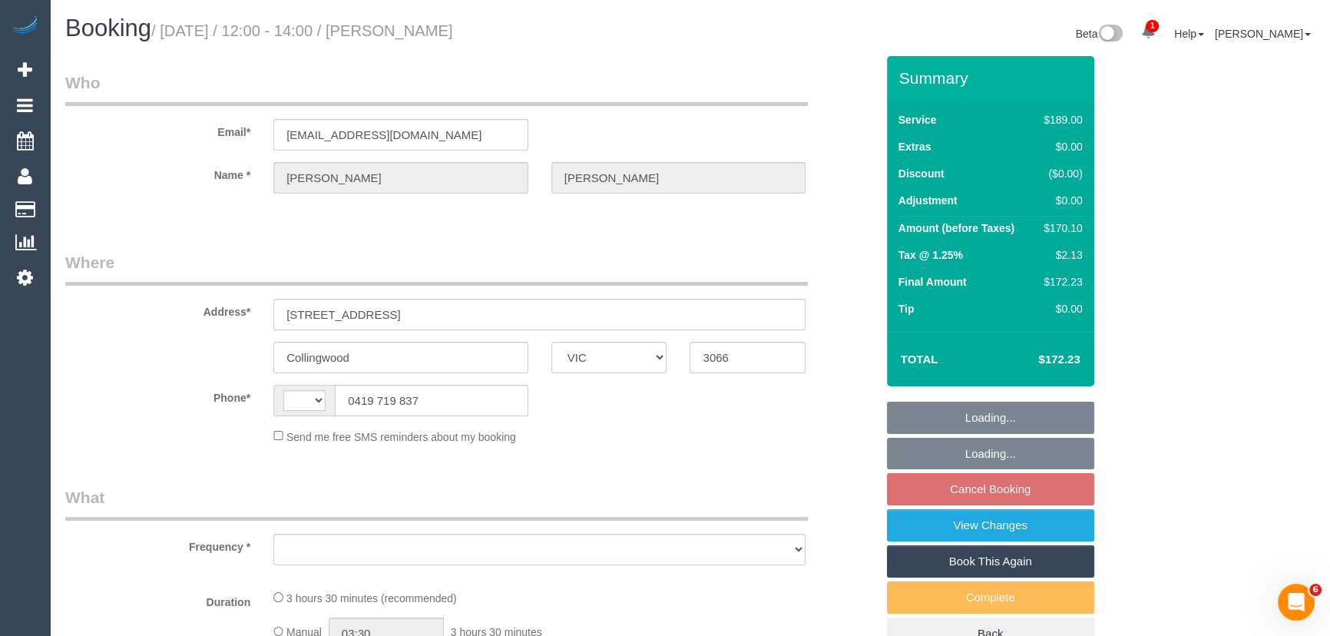
select select "number:20"
select select "number:24"
select select "number:35"
select select "number:26"
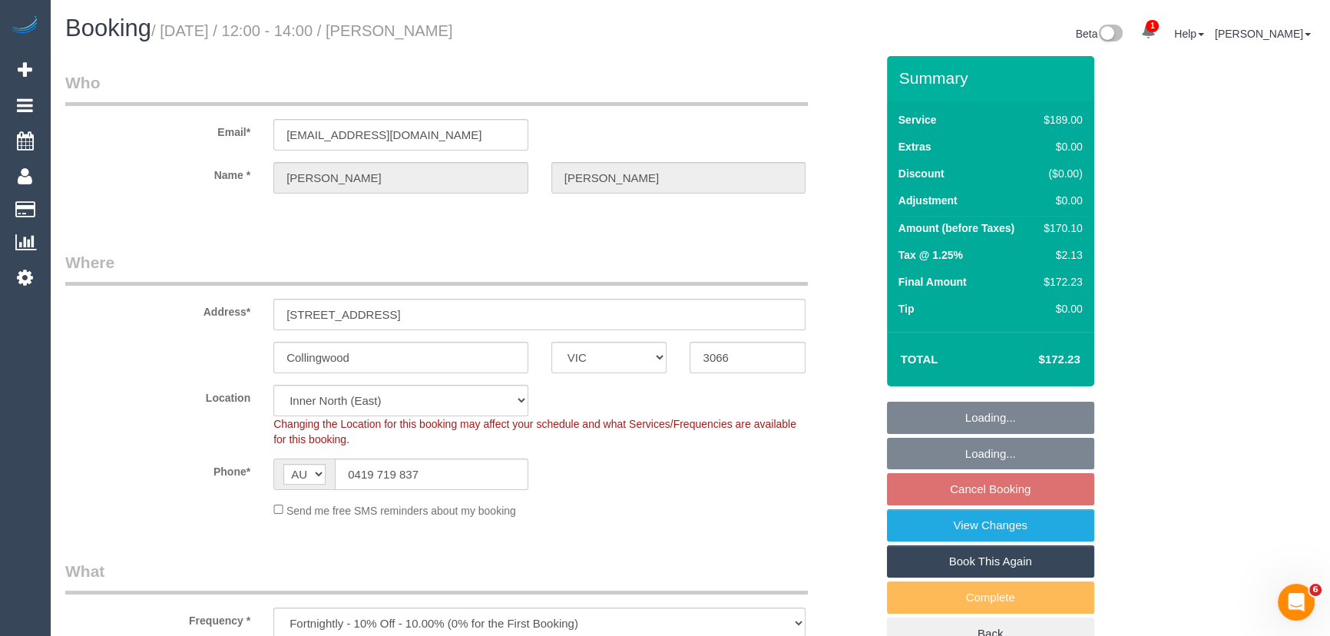
select select "object:835"
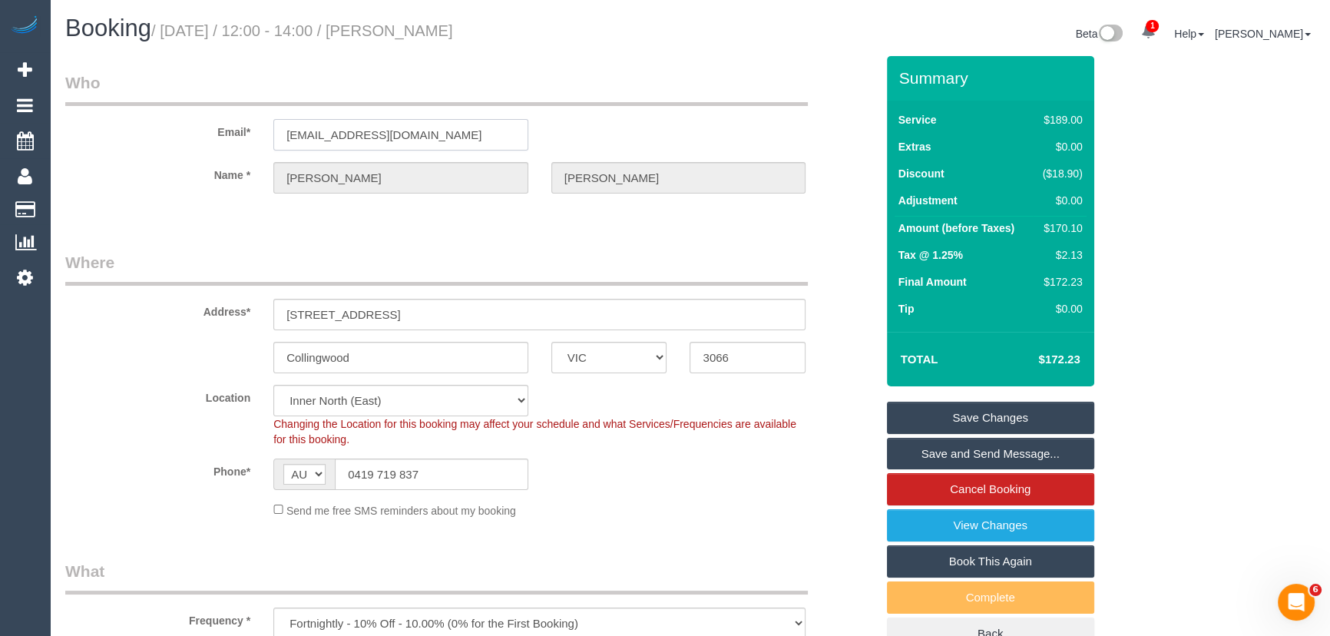
click at [469, 131] on input "[EMAIL_ADDRESS][DOMAIN_NAME]" at bounding box center [400, 134] width 255 height 31
click at [469, 131] on input "kurquhart14@hotmail.com" at bounding box center [400, 134] width 255 height 31
click at [470, 473] on input "0419 719 837" at bounding box center [431, 473] width 193 height 31
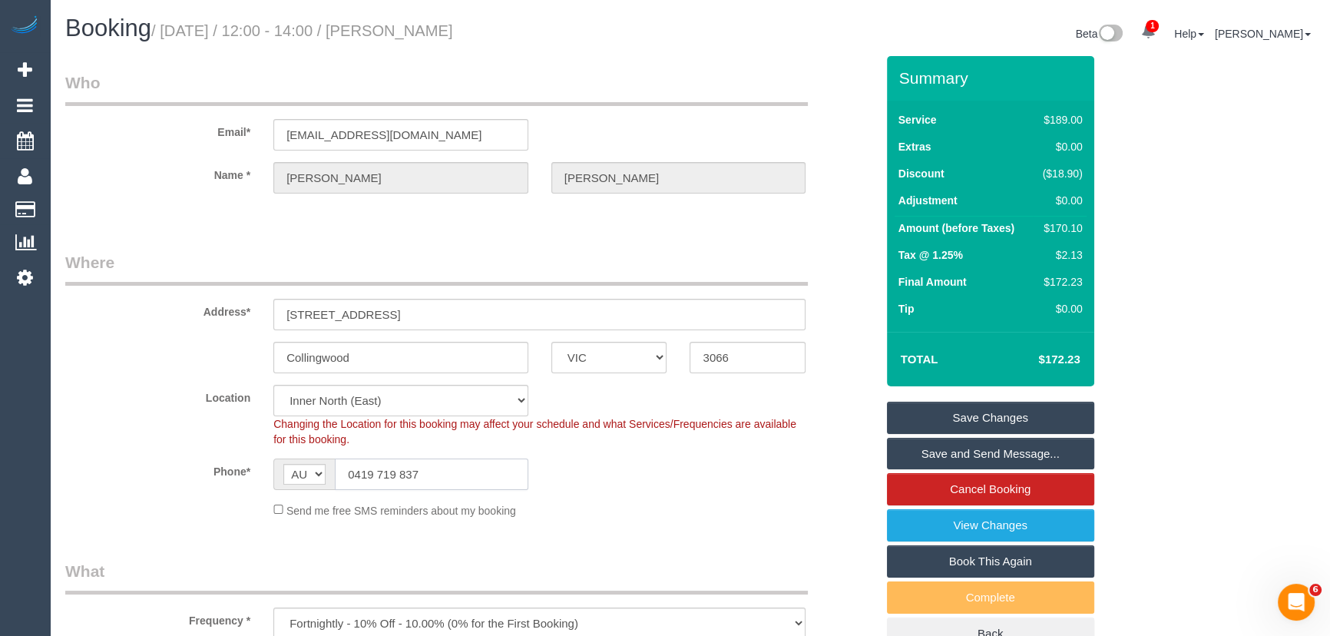
click at [470, 473] on input "0419 719 837" at bounding box center [431, 473] width 193 height 31
click at [469, 471] on input "0419 719 837" at bounding box center [431, 473] width 193 height 31
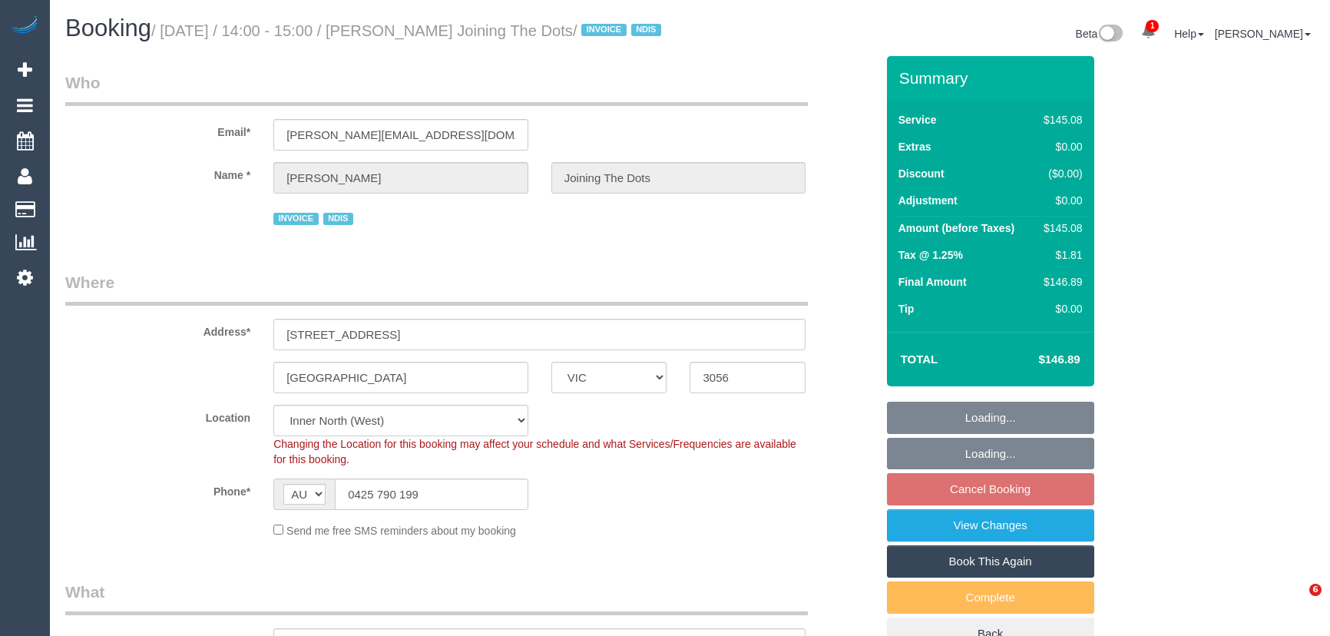
select select "VIC"
select select "150"
select select "number:28"
select select "number:14"
select select "number:19"
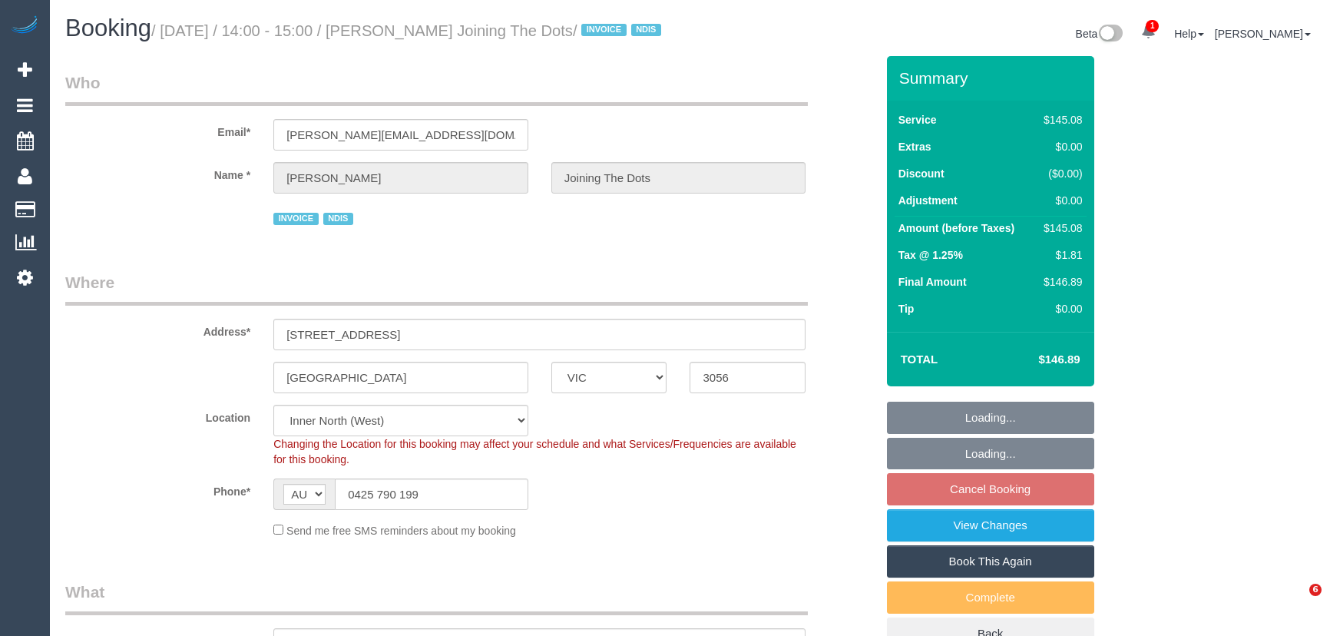
select select "number:22"
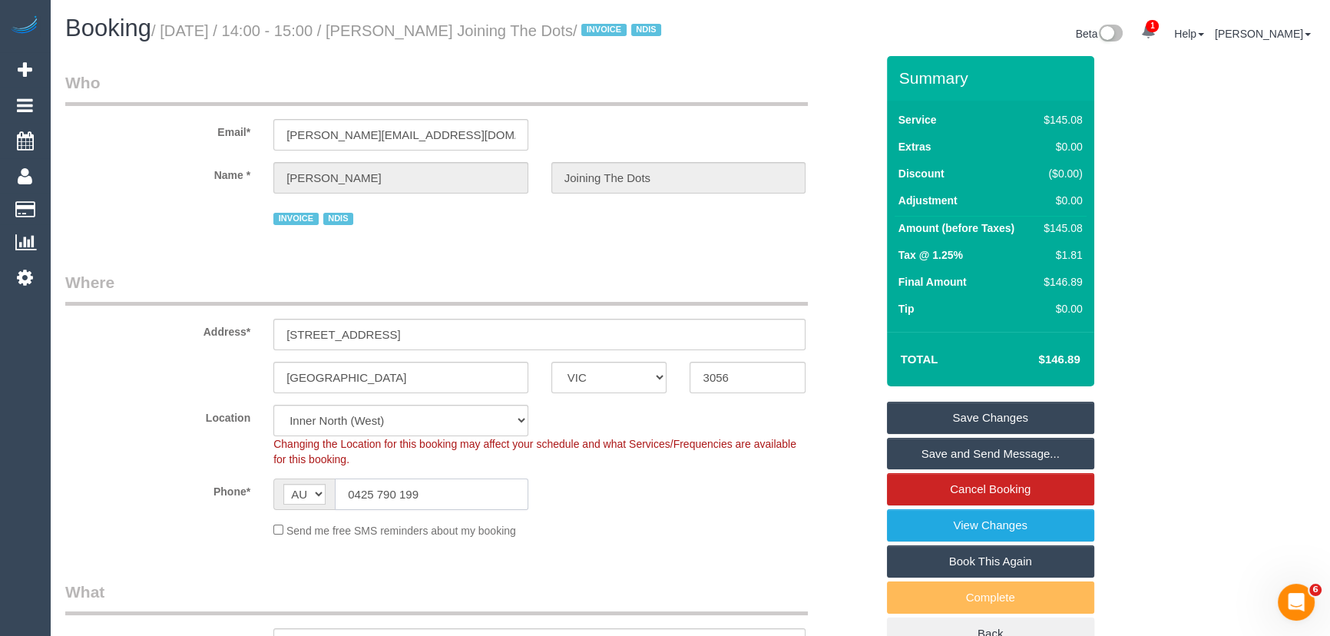
click at [458, 510] on input "0425 790 199" at bounding box center [431, 493] width 193 height 31
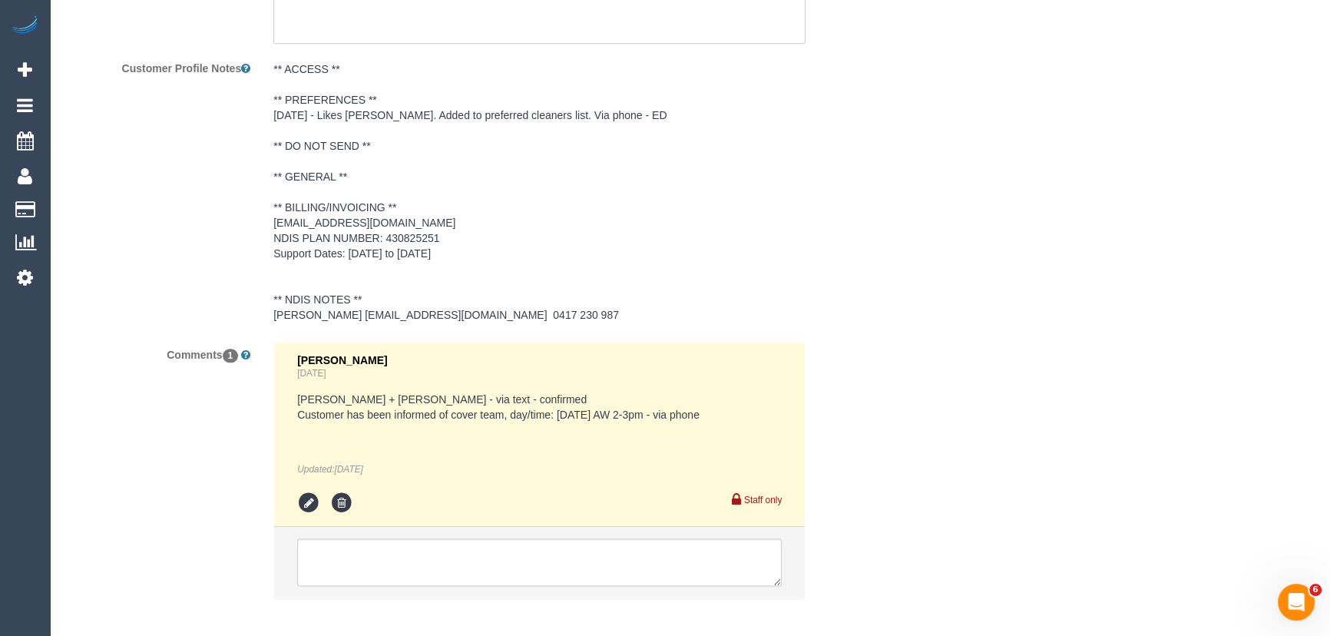
scroll to position [2372, 0]
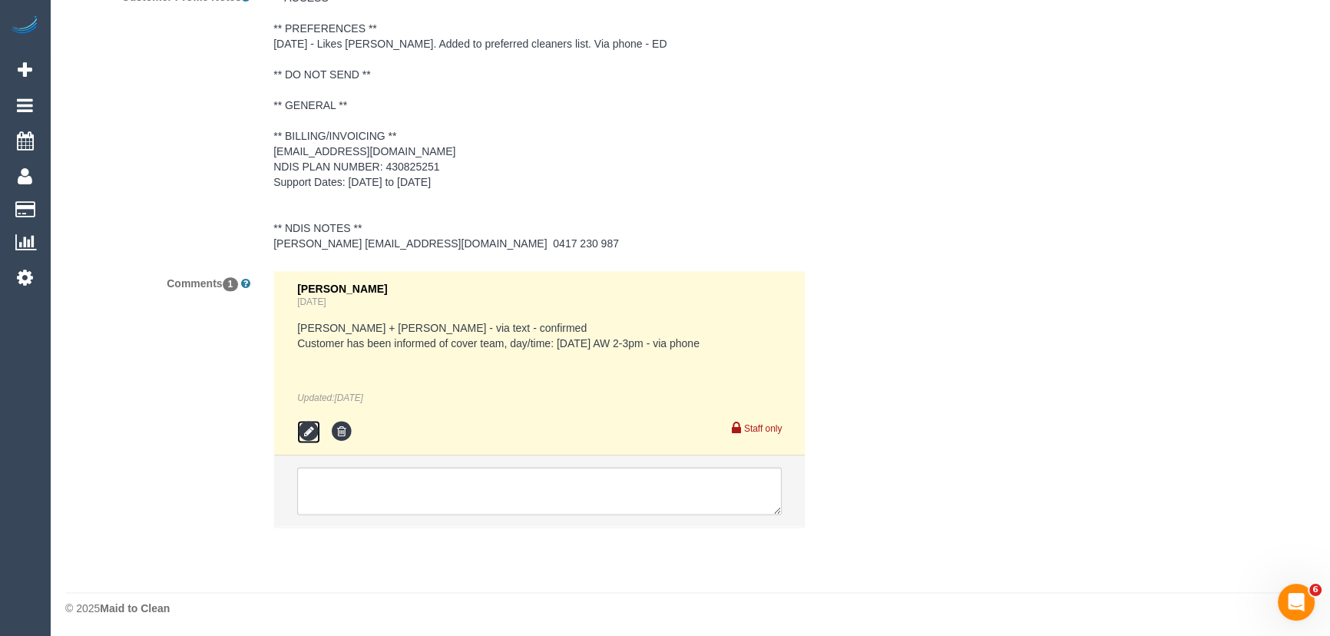
click at [306, 437] on icon at bounding box center [308, 431] width 23 height 23
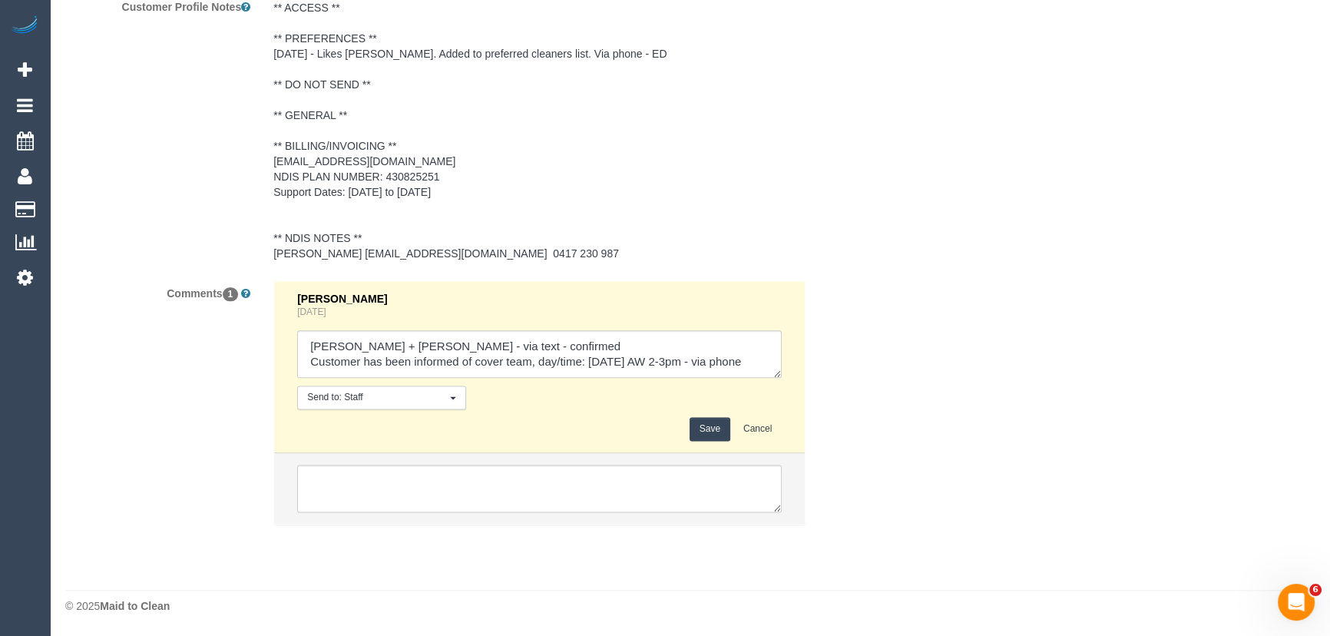
click at [771, 368] on textarea at bounding box center [539, 354] width 484 height 48
click at [767, 359] on textarea at bounding box center [539, 354] width 484 height 48
type textarea "Juliana + Estefania - via text - confirmed Customer has been informed of cover …"
click at [715, 435] on button "Save" at bounding box center [709, 429] width 41 height 24
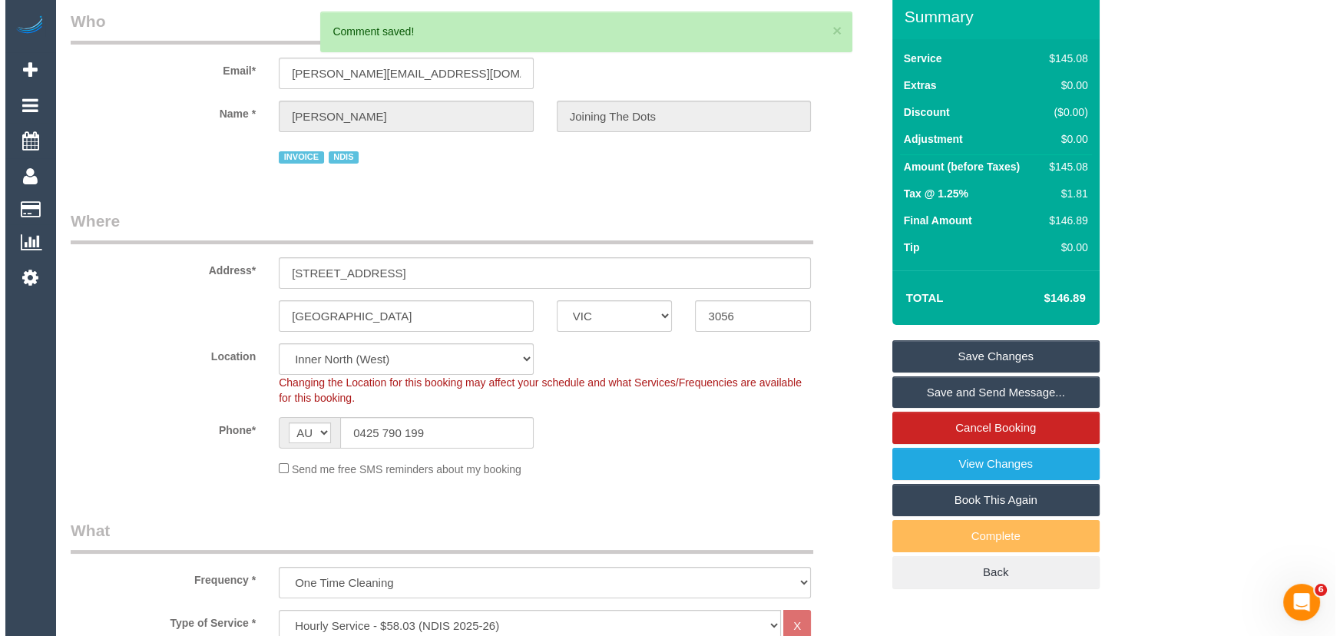
scroll to position [0, 0]
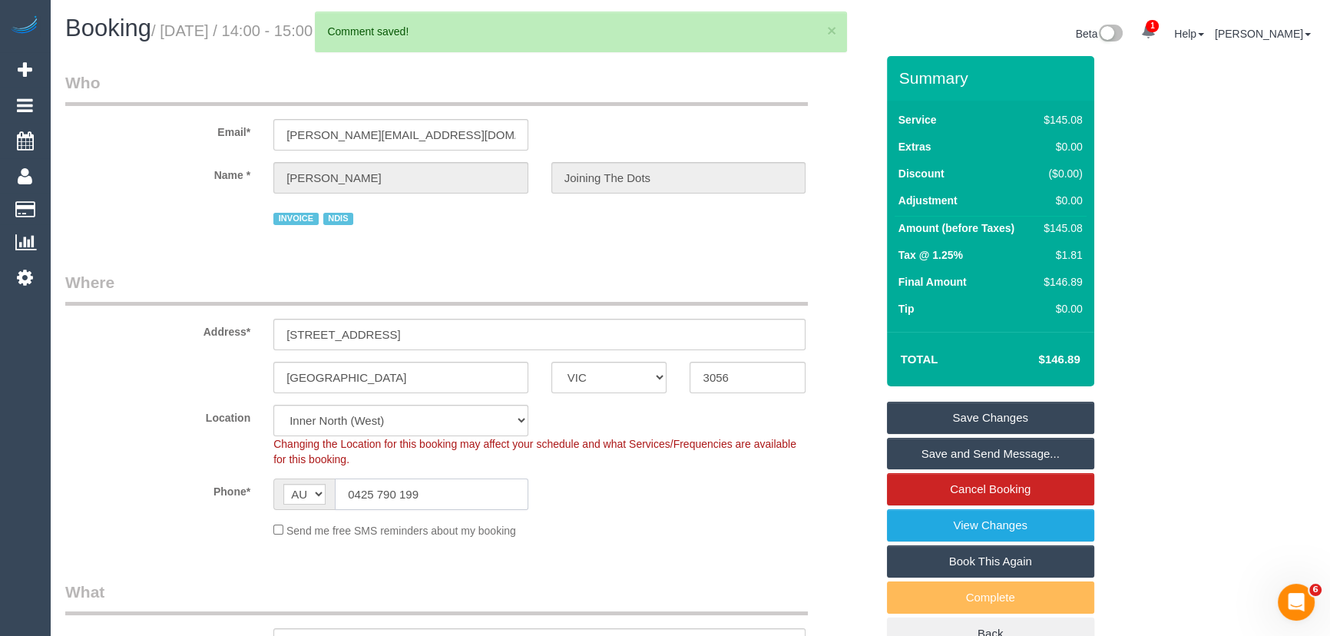
click at [439, 508] on input "0425 790 199" at bounding box center [431, 493] width 193 height 31
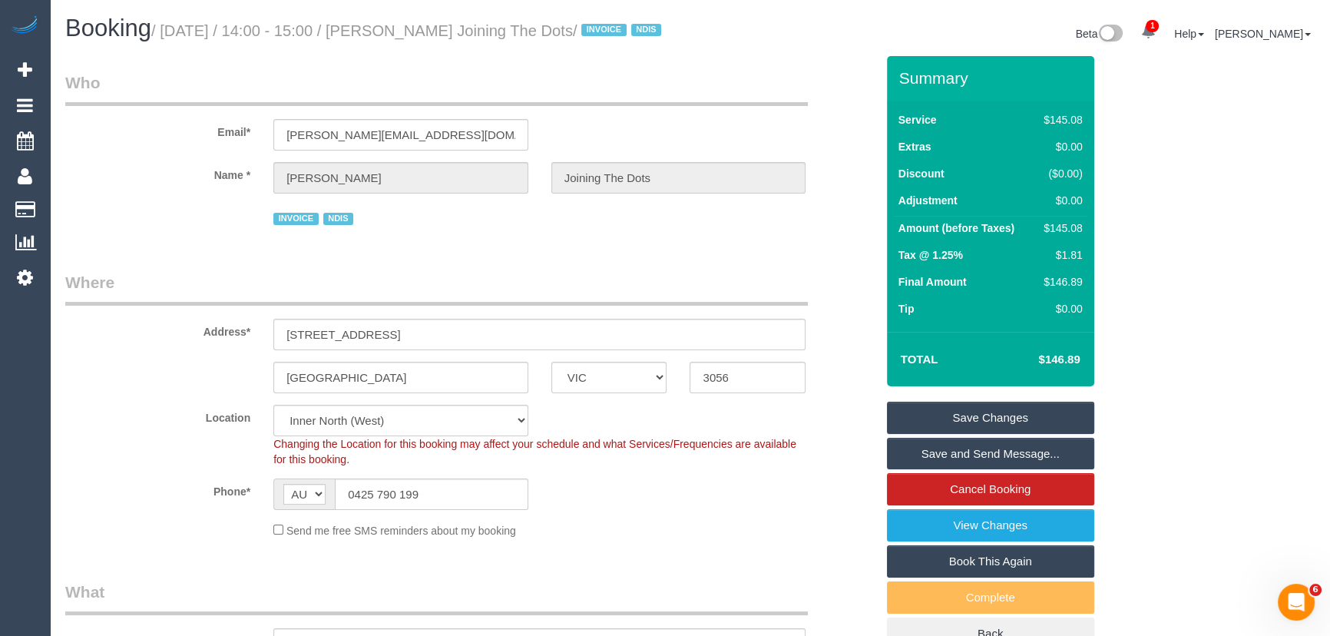
drag, startPoint x: 1014, startPoint y: 474, endPoint x: 980, endPoint y: 478, distance: 34.8
click at [1014, 470] on link "Save and Send Message..." at bounding box center [990, 454] width 207 height 32
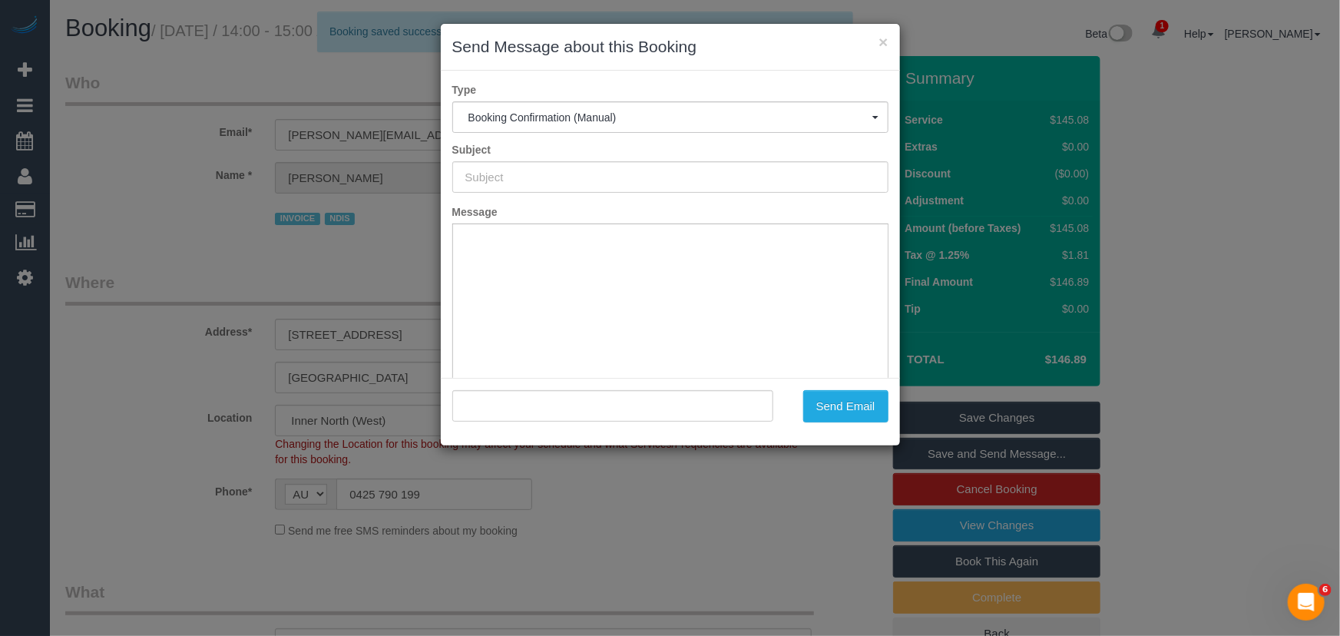
type input "Booking Confirmed"
type input ""Ernest Garnet Bail Joining The Dots" <ernest.joiningthedots@fake.com>"
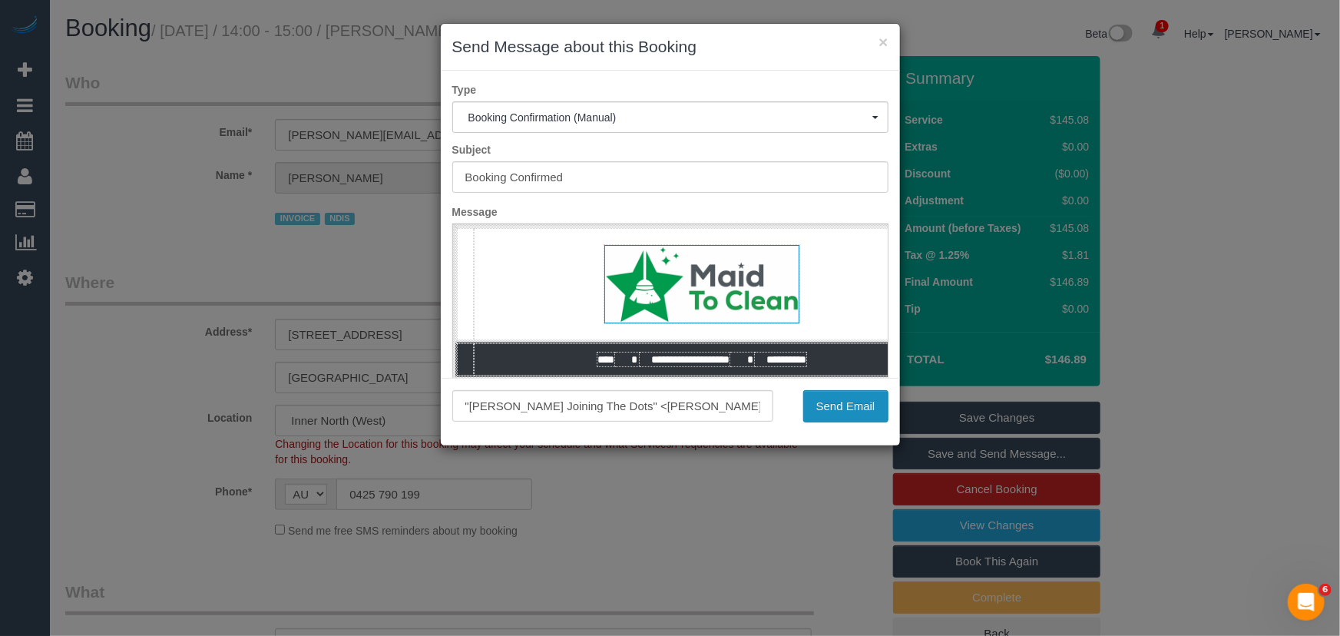
click at [850, 407] on button "Send Email" at bounding box center [845, 406] width 85 height 32
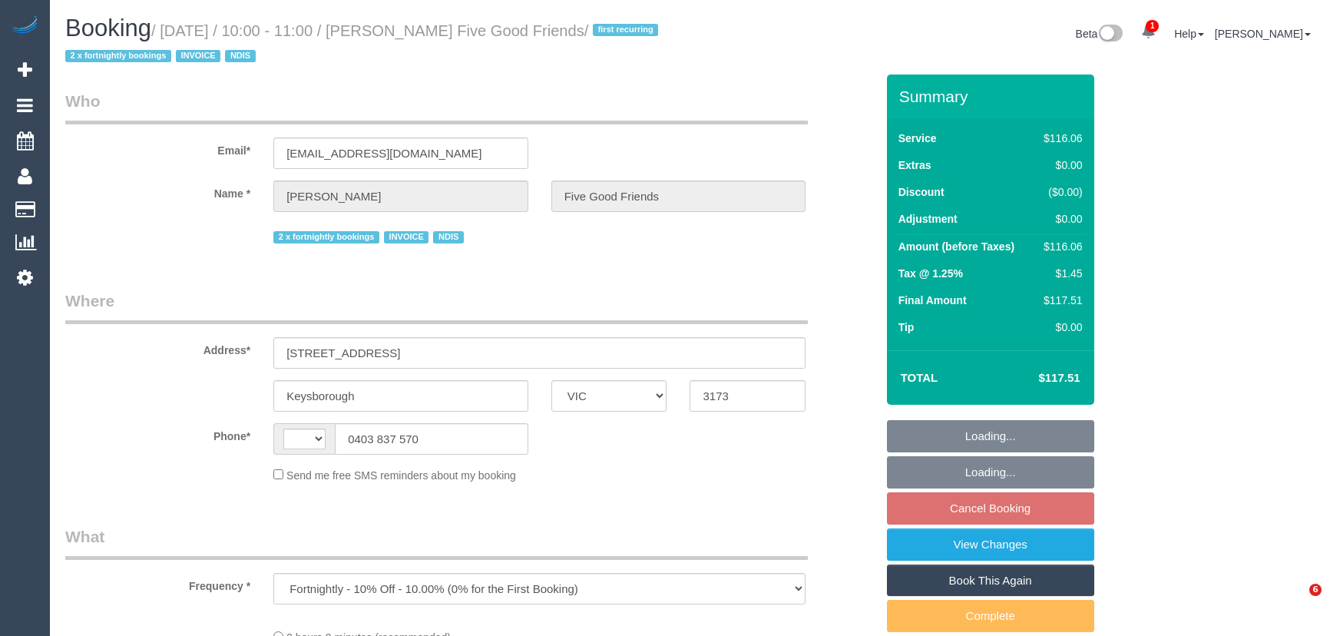
select select "VIC"
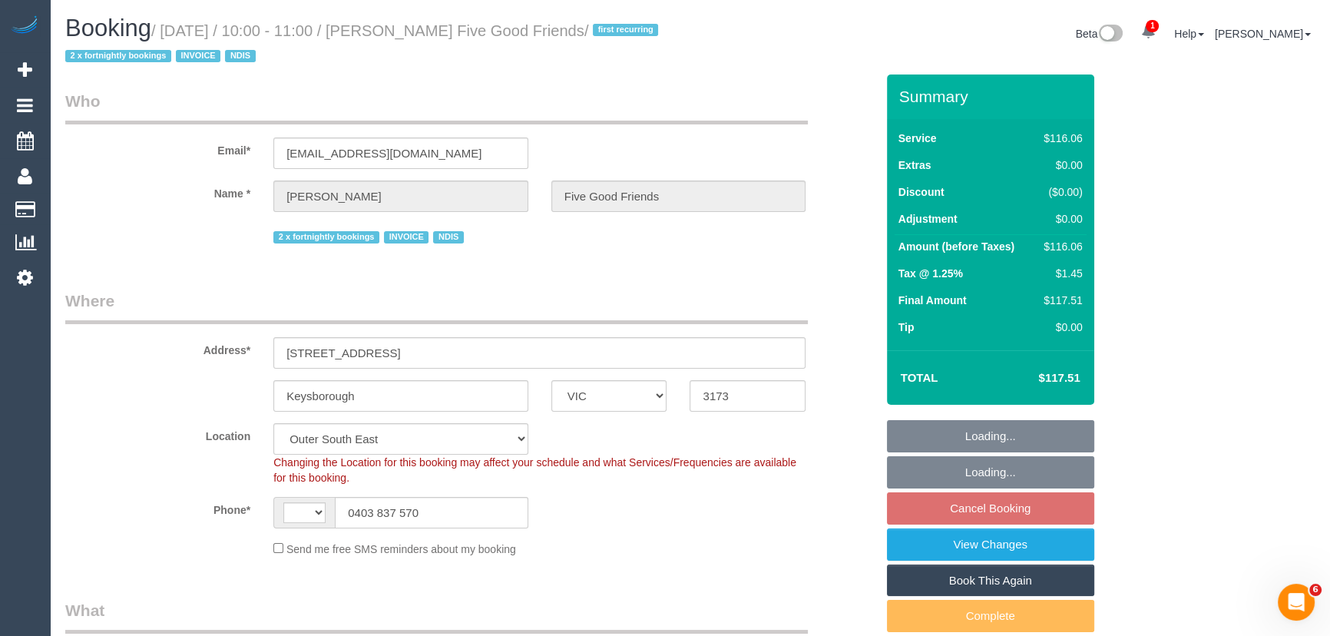
select select "object:374"
select select "string:AU"
select select "number:28"
select select "number:14"
select select "number:19"
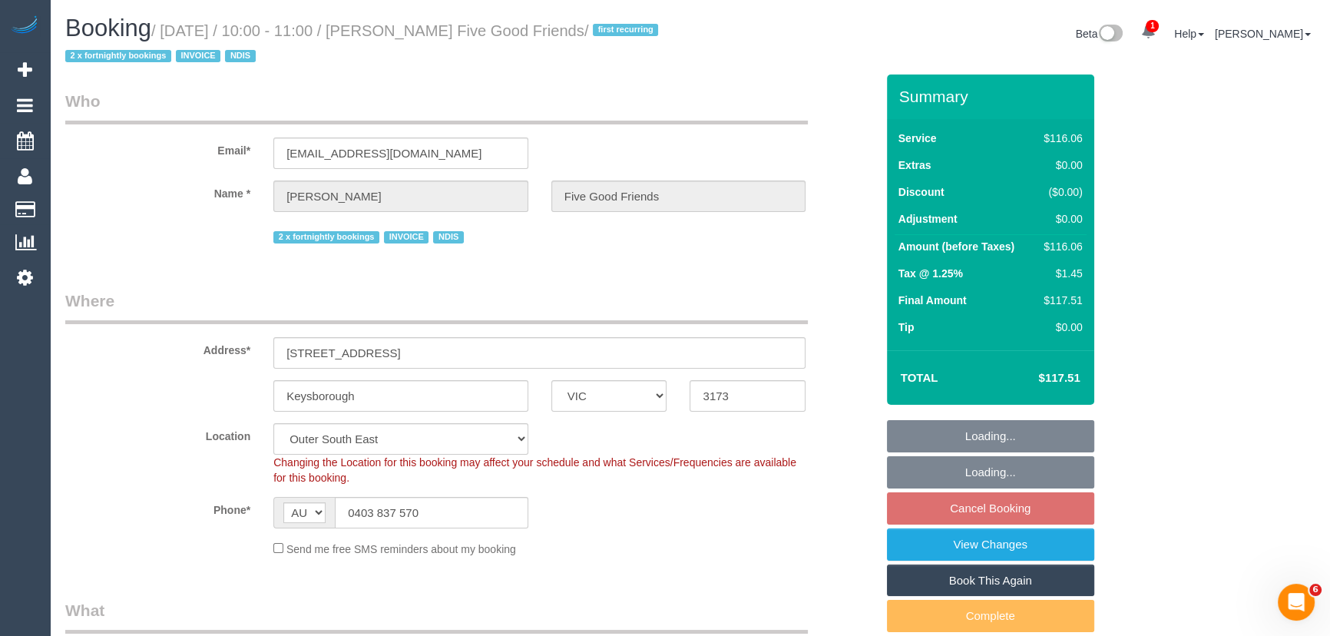
select select "number:25"
select select "number:35"
select select "number:11"
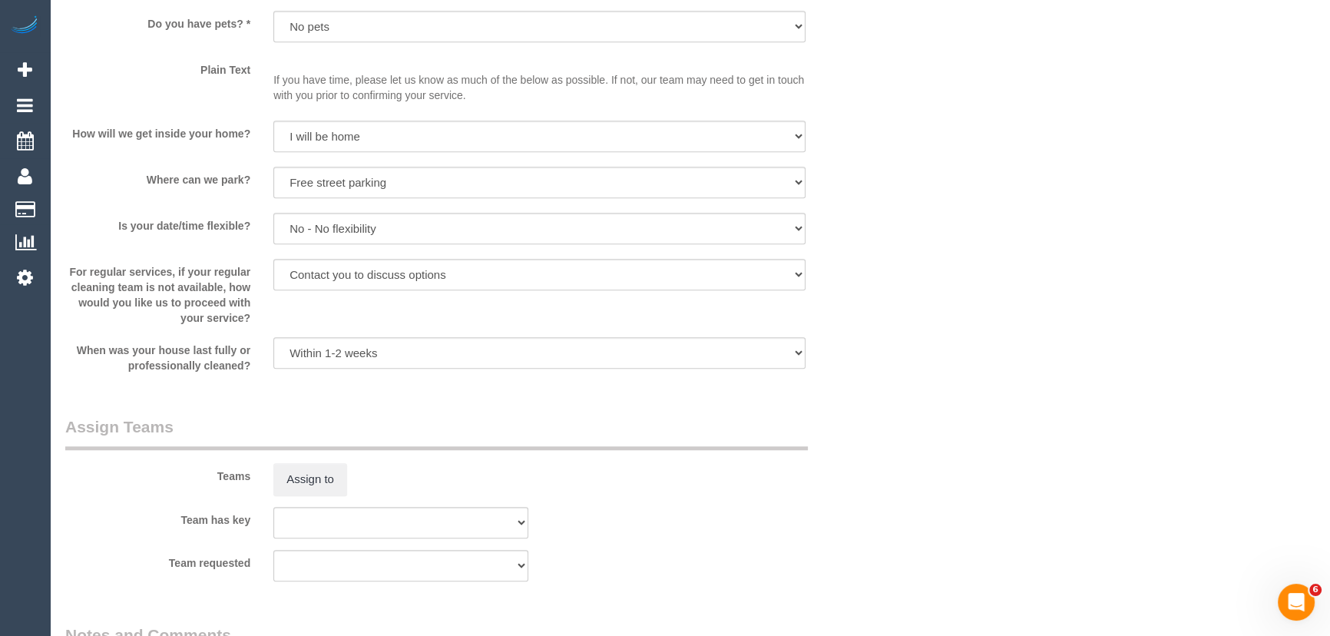
scroll to position [1674, 0]
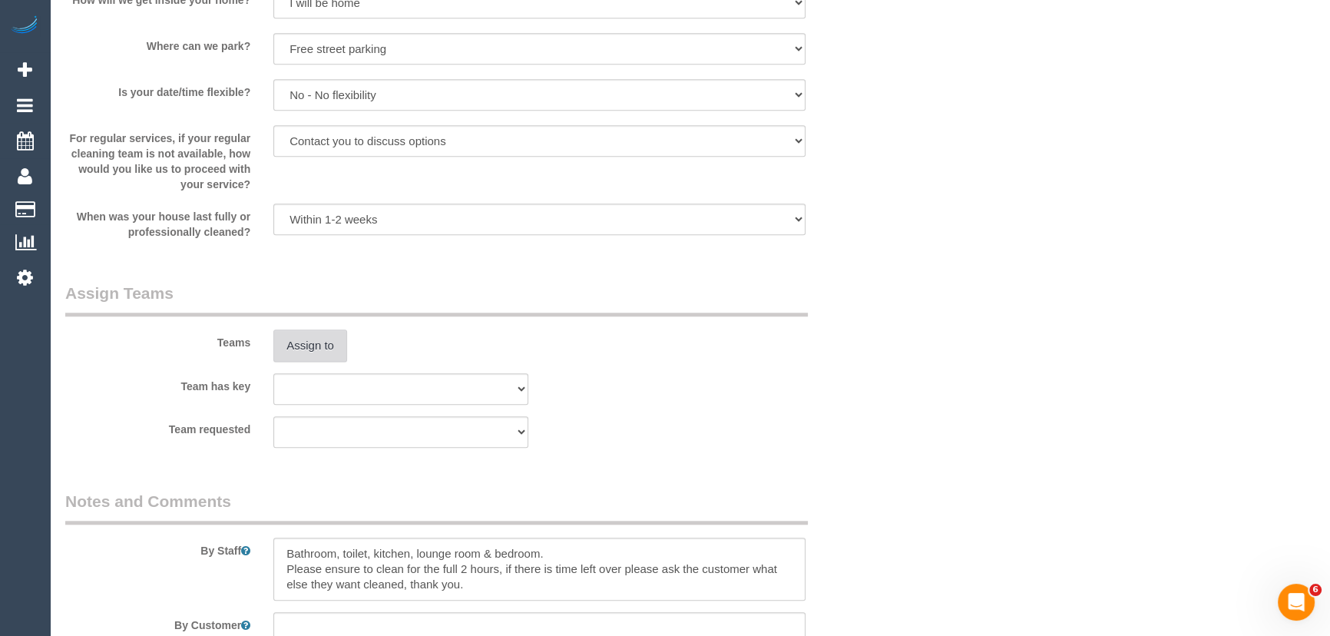
click at [316, 345] on button "Assign to" at bounding box center [310, 345] width 74 height 32
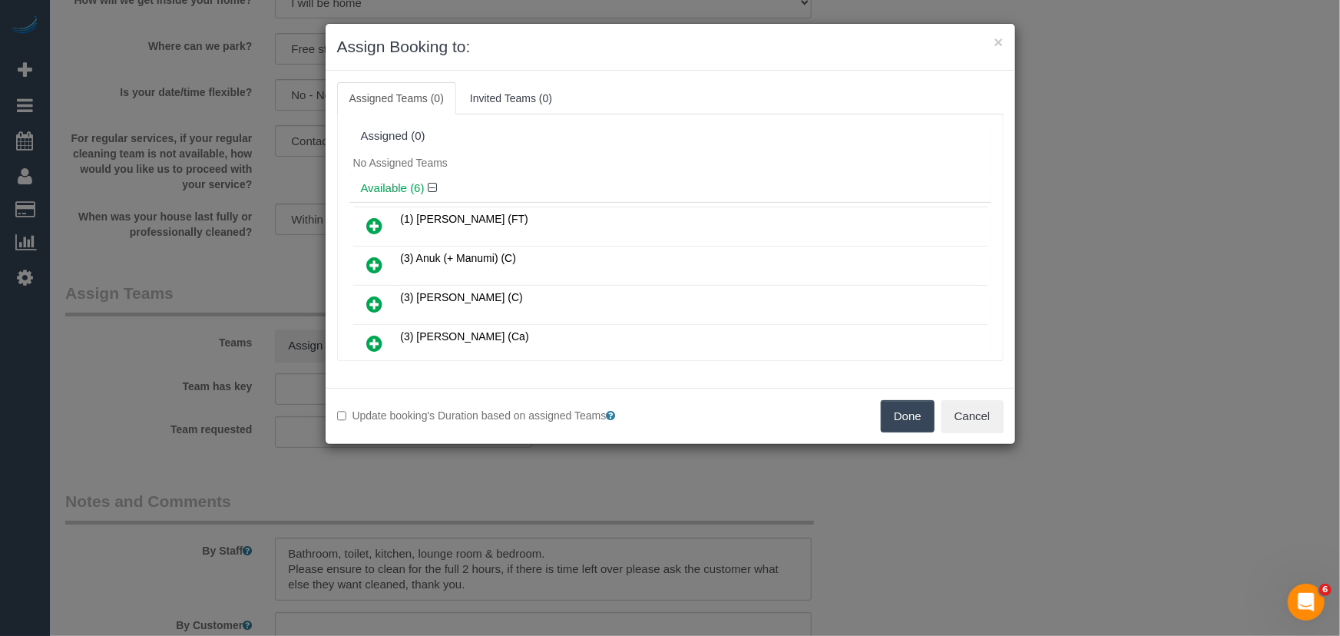
drag, startPoint x: 376, startPoint y: 299, endPoint x: 405, endPoint y: 296, distance: 29.4
click at [376, 299] on icon at bounding box center [375, 304] width 16 height 18
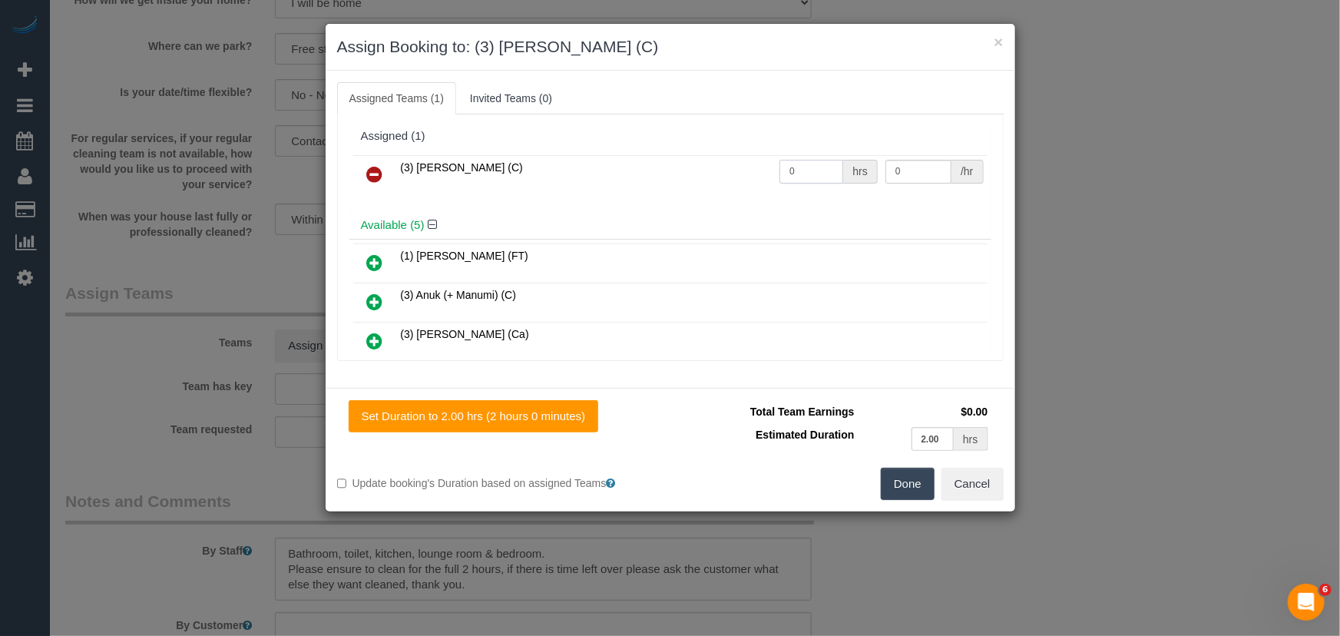
click at [817, 177] on input "0" at bounding box center [811, 172] width 64 height 24
type input "2"
type input "35"
click at [906, 479] on button "Done" at bounding box center [908, 484] width 54 height 32
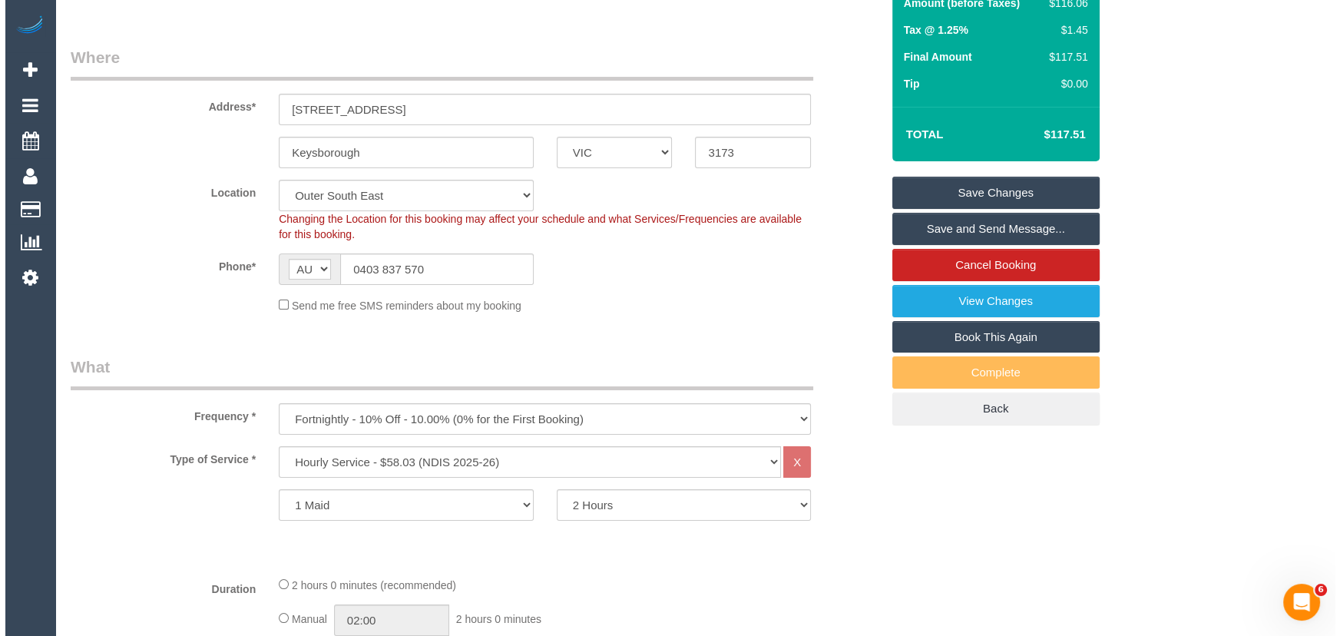
scroll to position [0, 0]
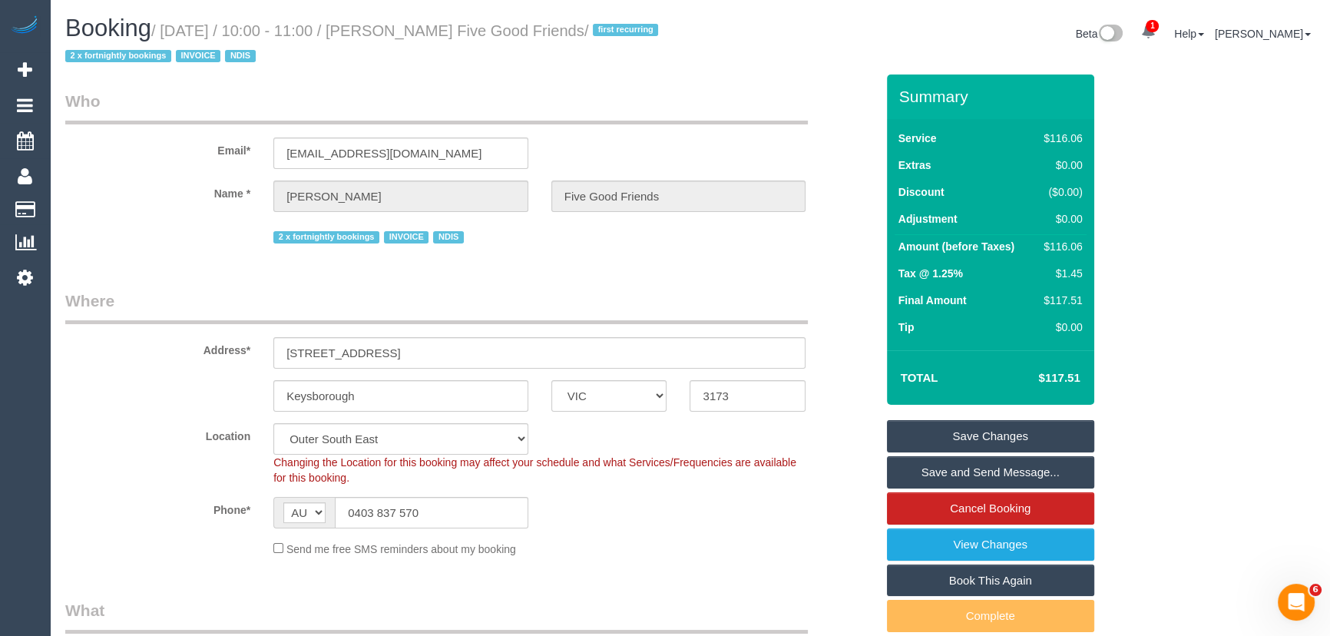
click at [412, 37] on small "/ [DATE] / 10:00 - 11:00 / [PERSON_NAME] Five Good Friends / first recurring 2 …" at bounding box center [363, 43] width 597 height 43
copy small "[PERSON_NAME] Five Good Friends"
drag, startPoint x: 983, startPoint y: 474, endPoint x: 968, endPoint y: 477, distance: 15.7
click at [983, 474] on link "Save and Send Message..." at bounding box center [990, 472] width 207 height 32
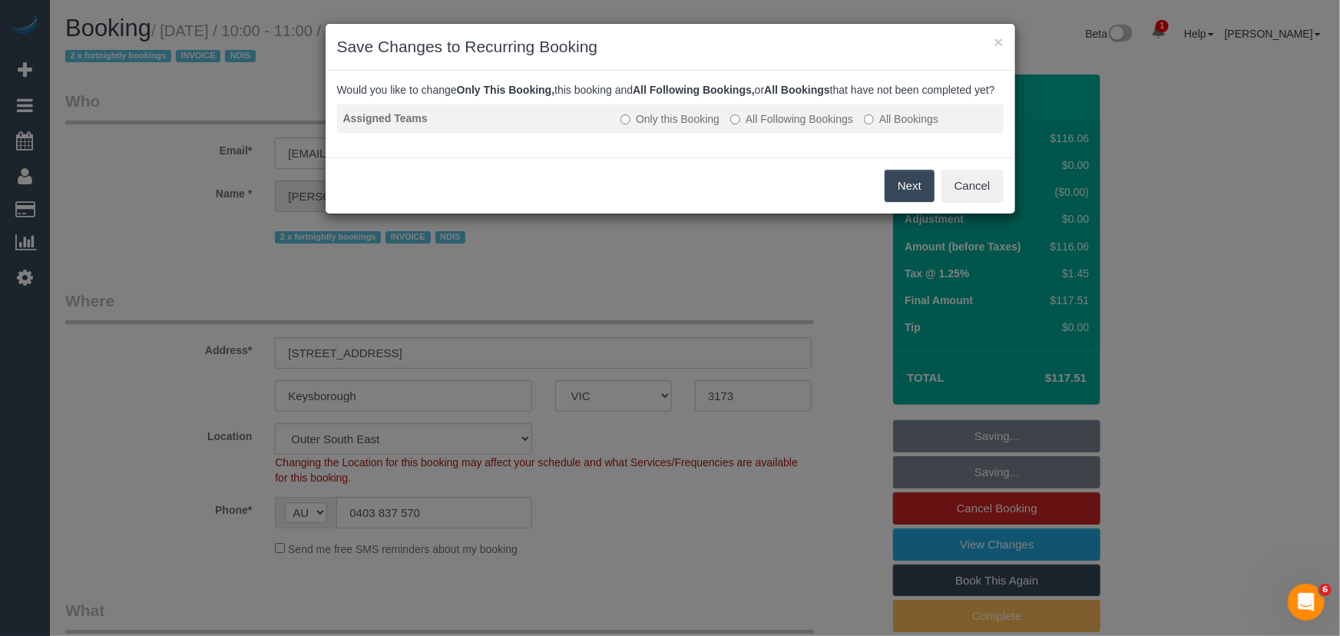
click at [779, 127] on label "All Following Bookings" at bounding box center [791, 118] width 123 height 15
click at [891, 200] on button "Save" at bounding box center [908, 186] width 52 height 32
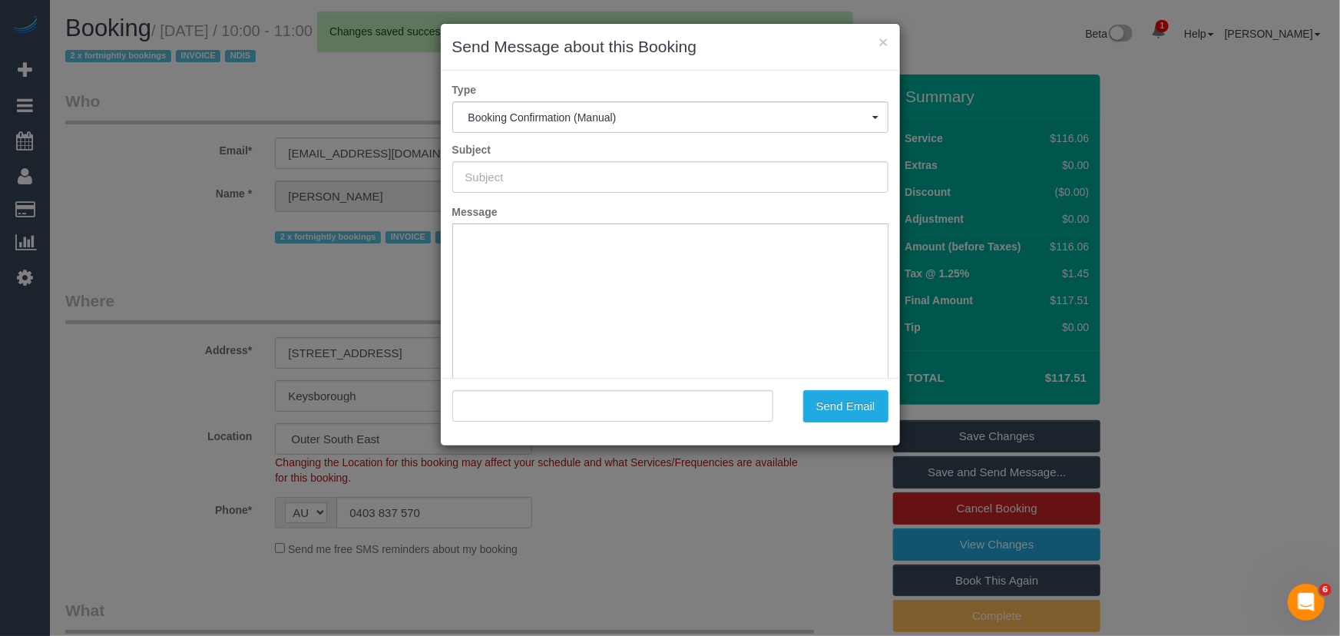
type input "Booking Confirmed"
type input ""[PERSON_NAME] Five Good Friends" <[EMAIL_ADDRESS][DOMAIN_NAME]>"
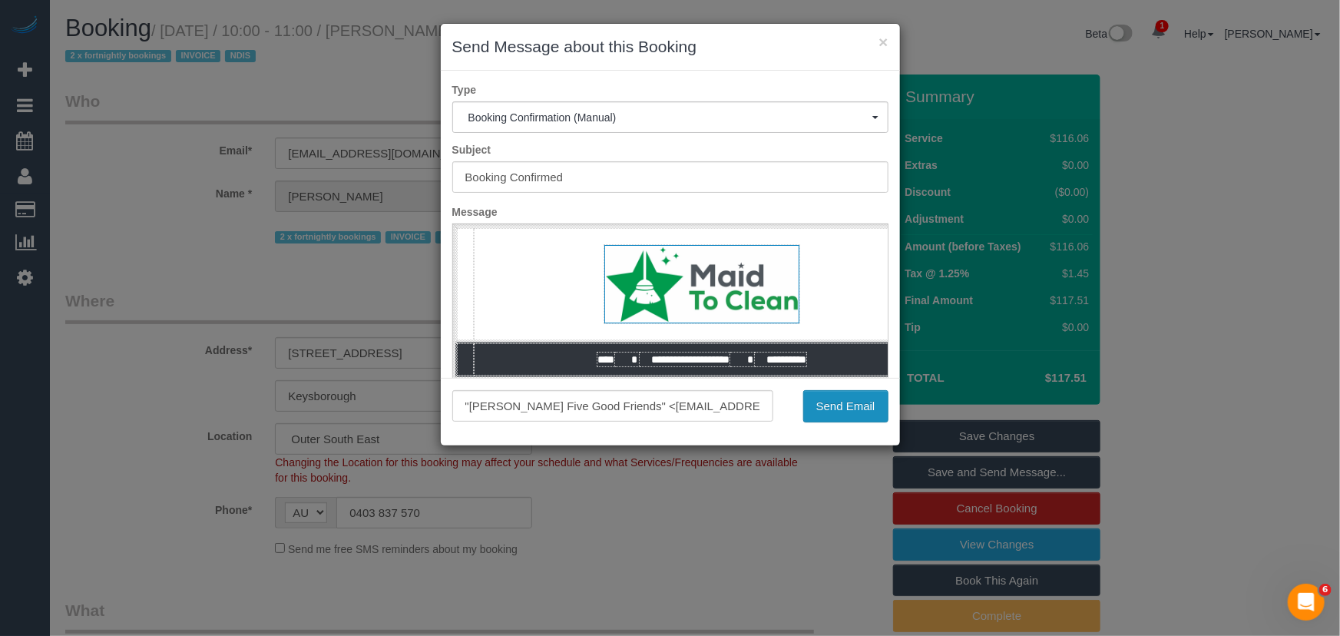
click at [848, 413] on button "Send Email" at bounding box center [845, 406] width 85 height 32
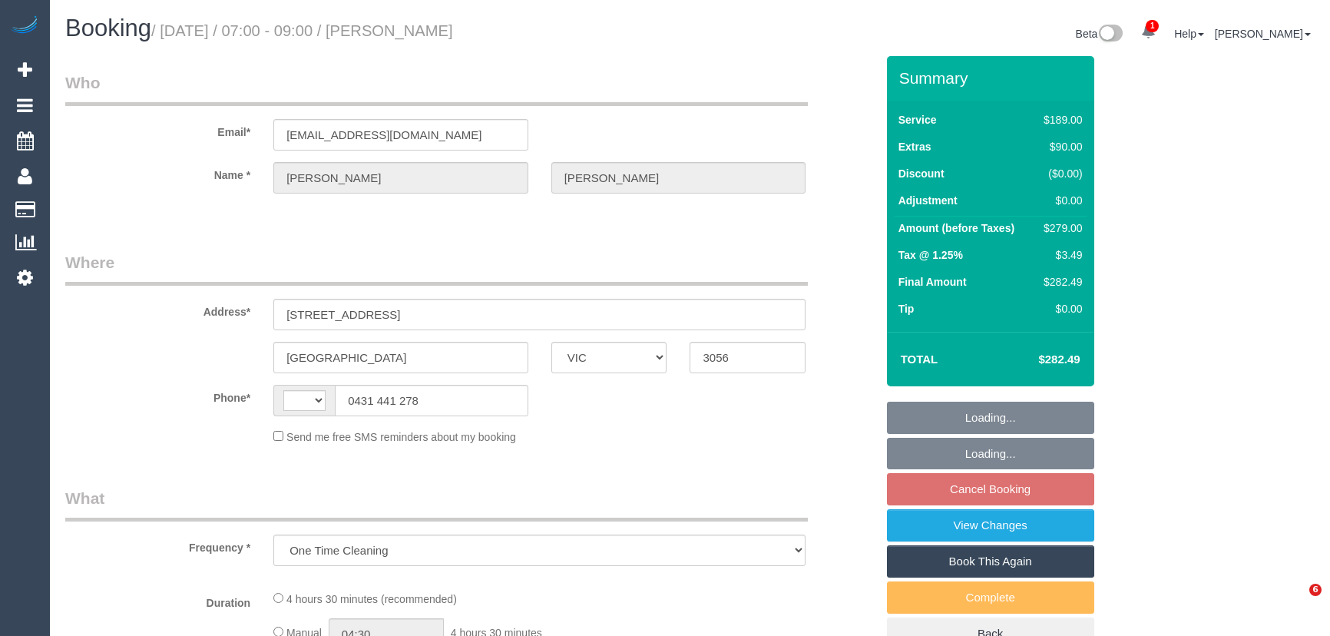
select select "VIC"
select select "string:stripe-pm_1RFx1w2GScqysDRVChIJh0Kf"
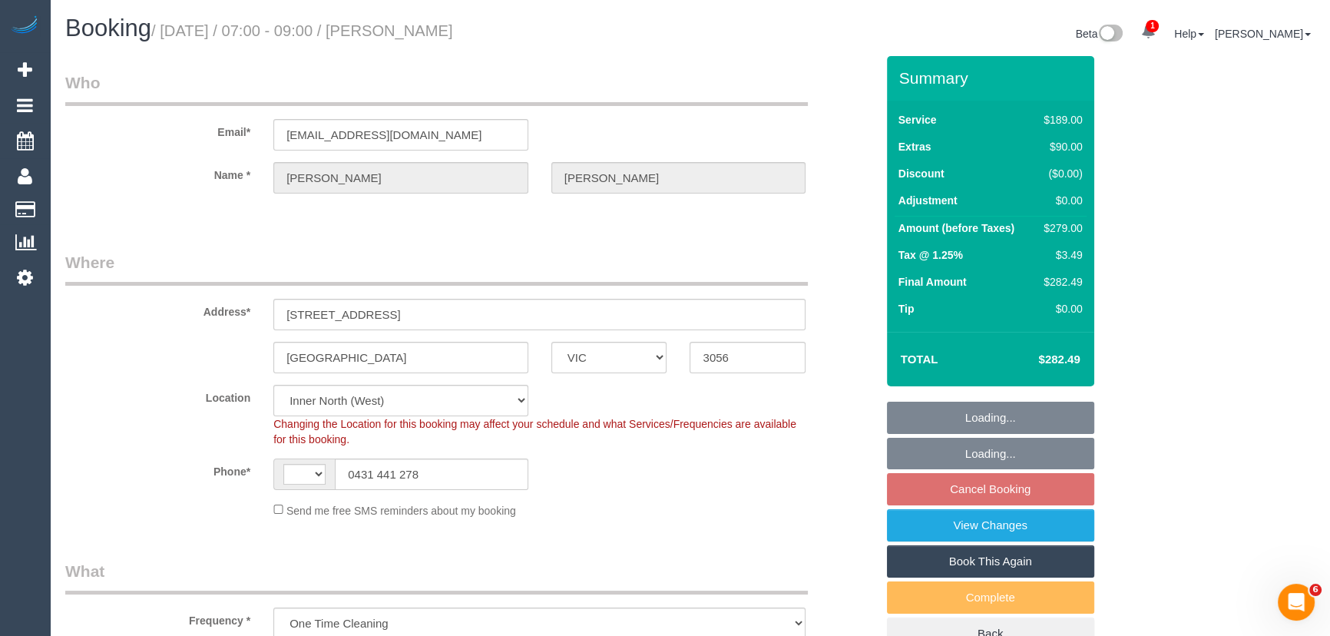
select select "object:867"
select select "string:AU"
select select "number:28"
select select "number:15"
select select "number:19"
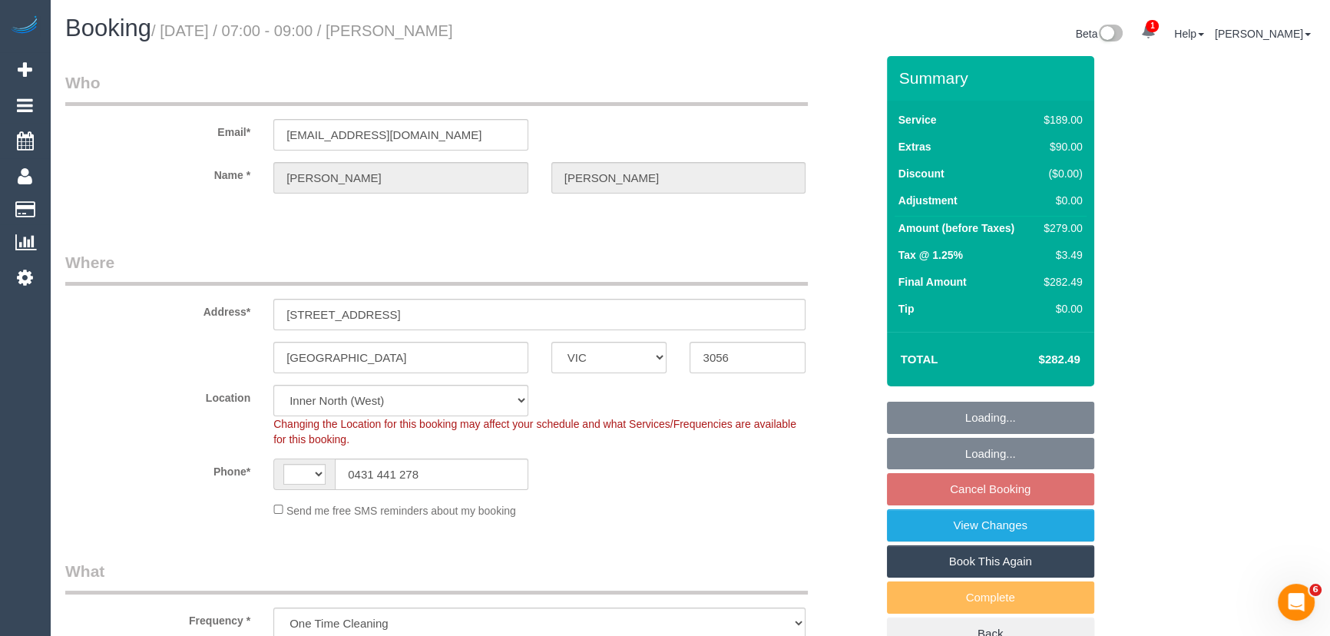
select select "number:24"
select select "number:13"
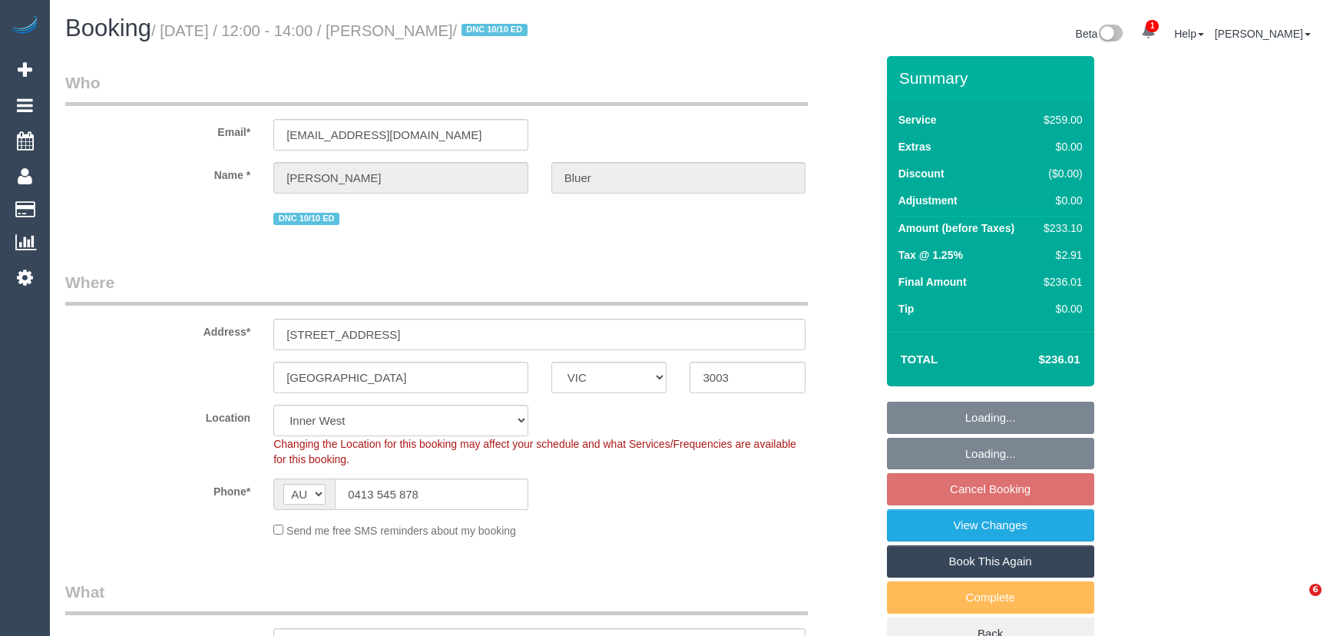
select select "VIC"
select select "number:30"
select select "number:14"
select select "number:19"
select select "number:24"
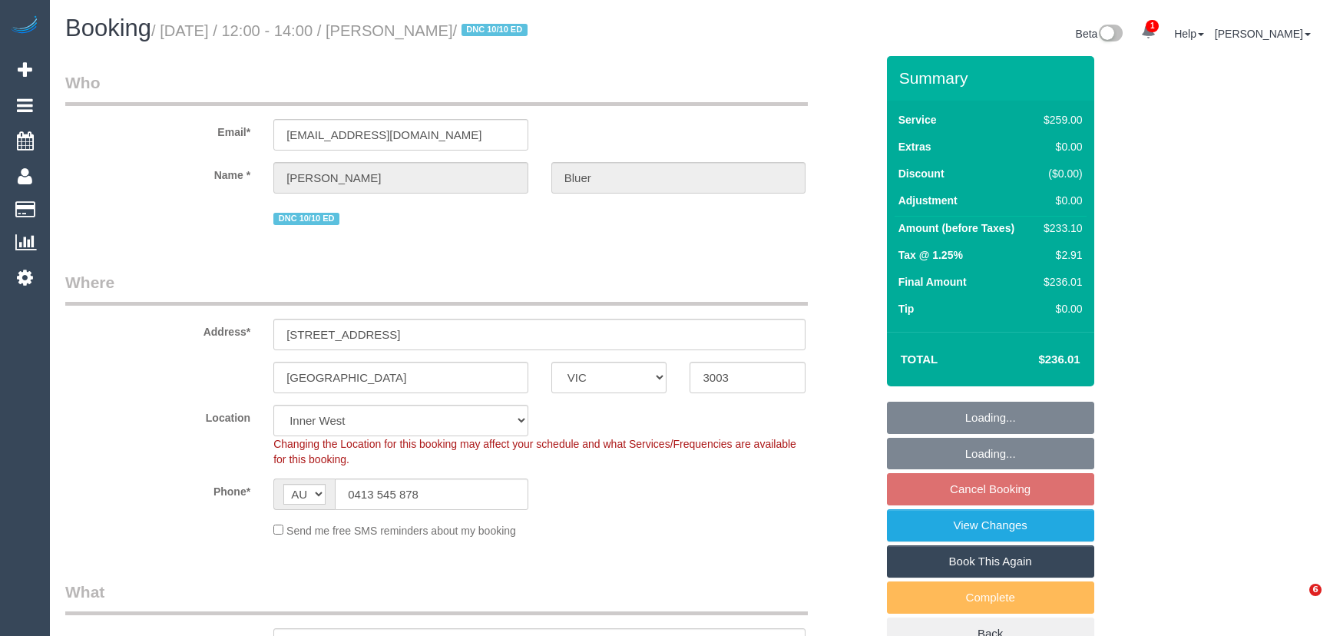
select select "number:33"
select select "number:11"
select select "object:844"
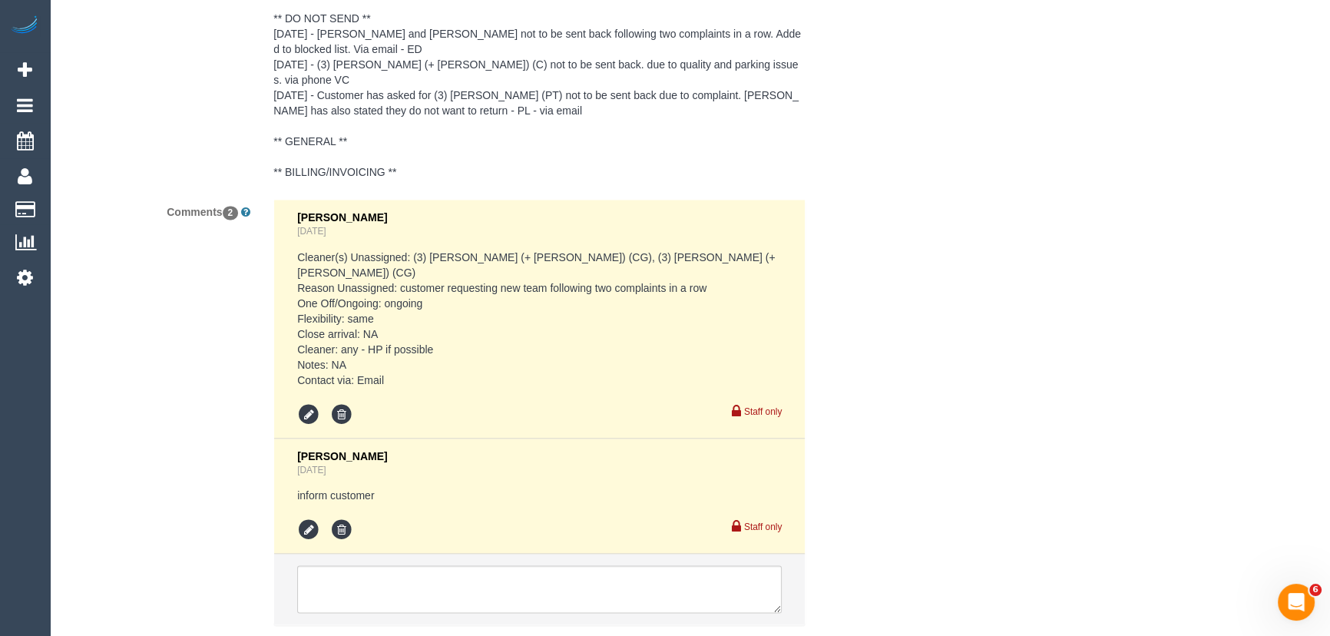
scroll to position [3044, 0]
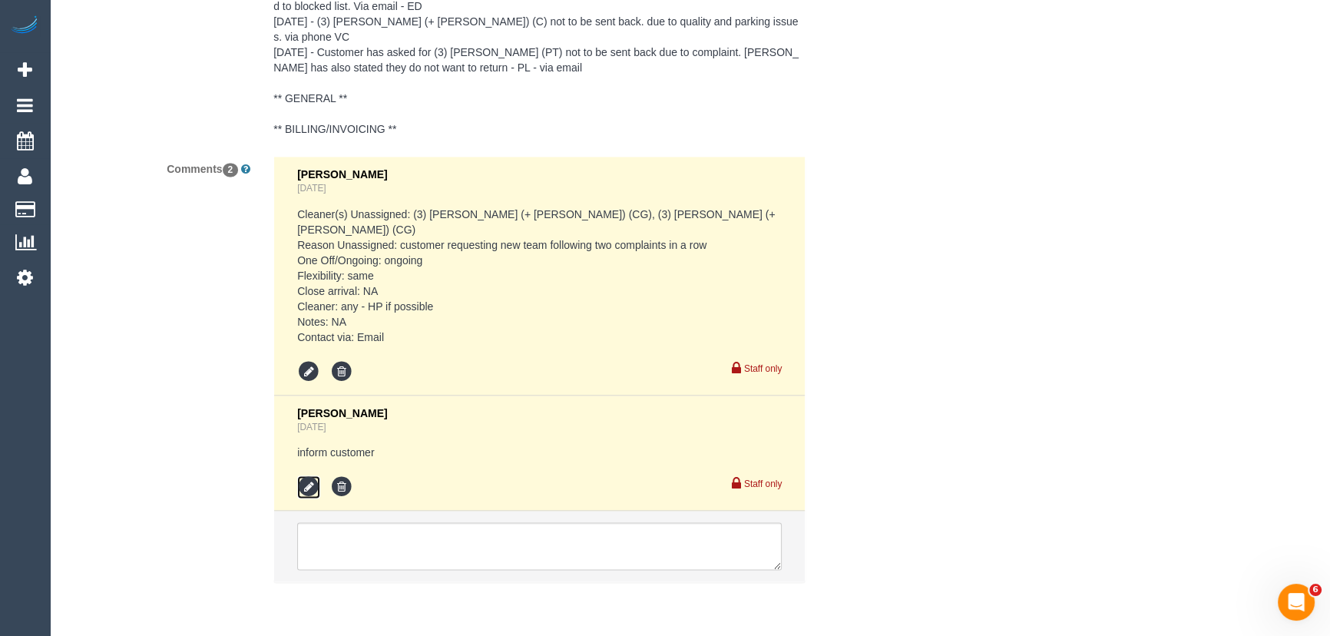
click at [299, 475] on icon at bounding box center [308, 486] width 23 height 23
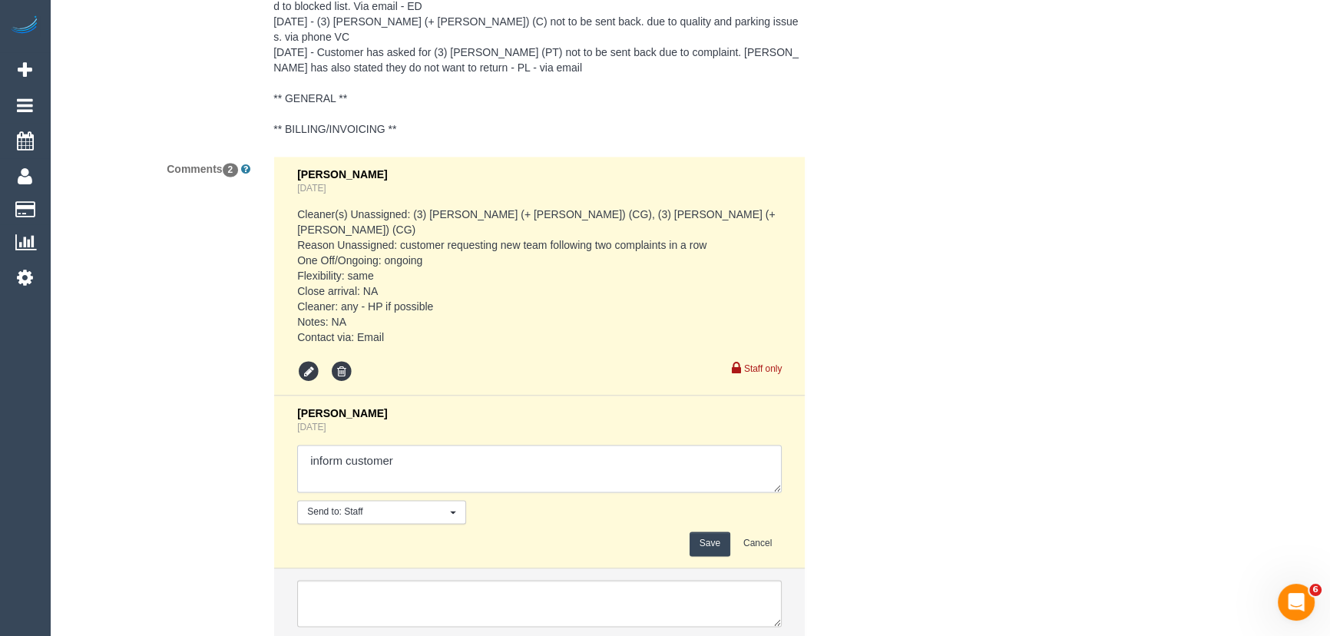
click at [404, 444] on textarea at bounding box center [539, 468] width 484 height 48
type textarea "customer has been informed of [PERSON_NAME] + [PERSON_NAME], day/time - via ema…"
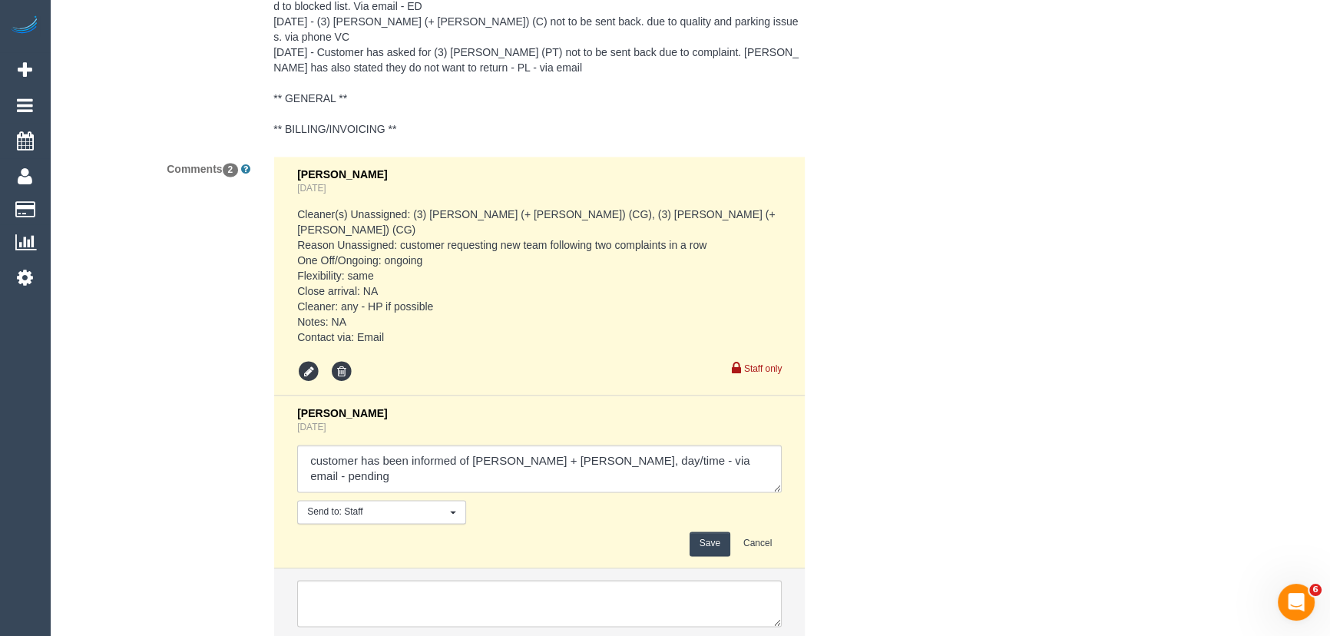
click at [705, 531] on button "Save" at bounding box center [709, 543] width 41 height 24
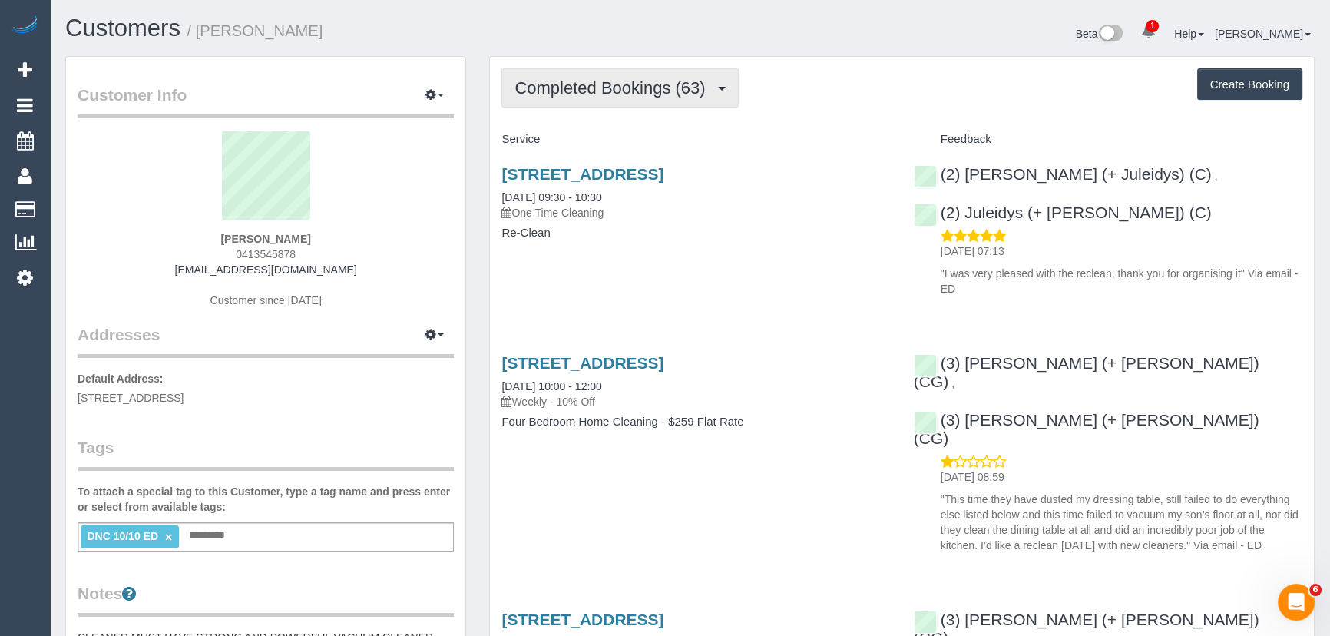
click at [616, 90] on span "Completed Bookings (63)" at bounding box center [613, 87] width 198 height 19
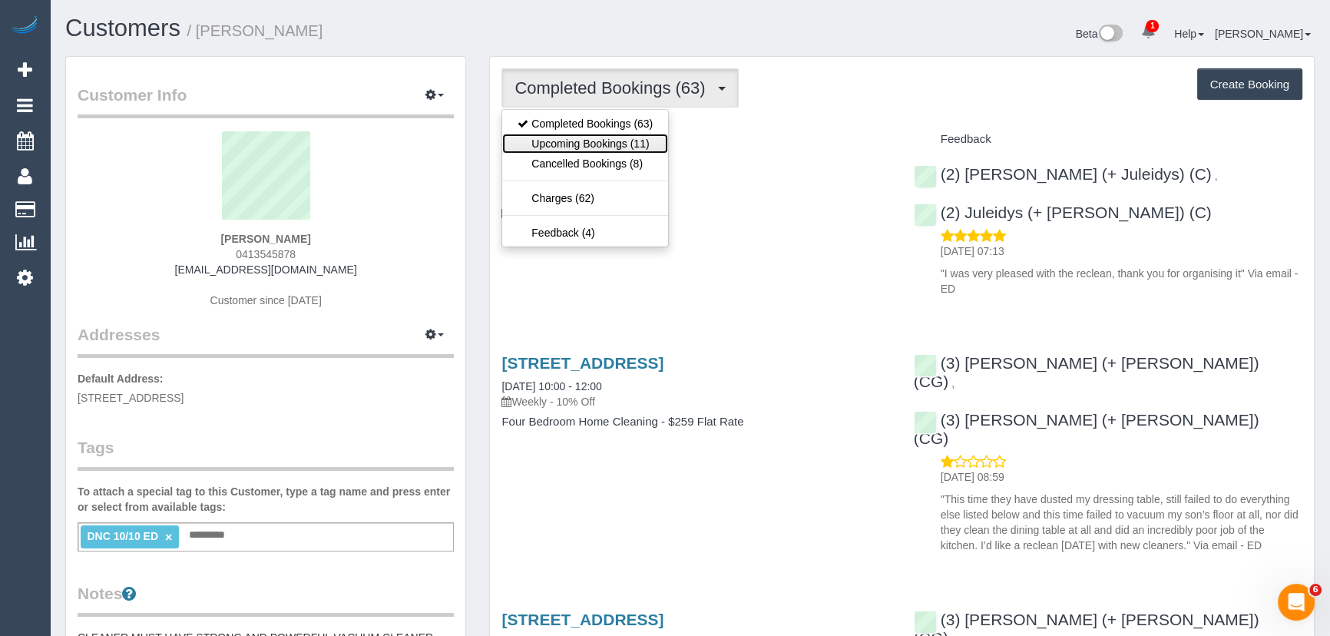
click at [624, 144] on link "Upcoming Bookings (11)" at bounding box center [585, 144] width 166 height 20
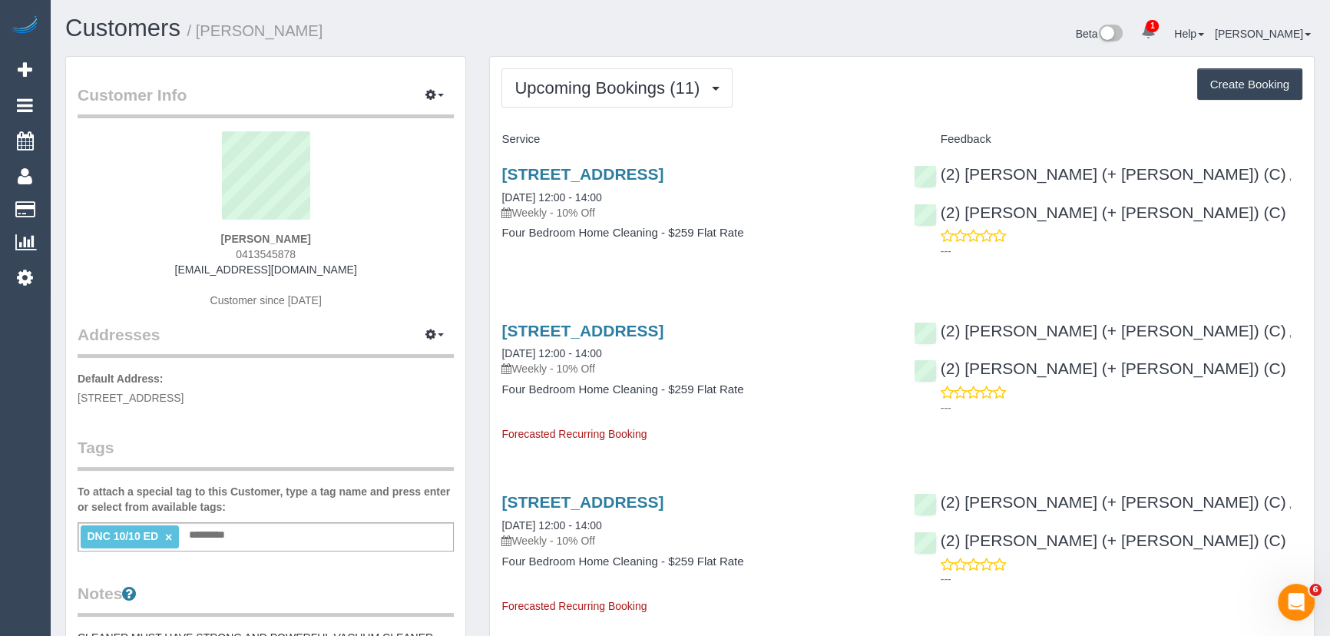
click at [306, 249] on div "Alice Bluer 0413545878 abluer@yahoo.com Customer since 2024" at bounding box center [266, 227] width 376 height 192
copy div "0413545878"
click at [321, 269] on div "Alice Bluer 0413545878 abluer@yahoo.com Customer since 2024" at bounding box center [266, 227] width 376 height 192
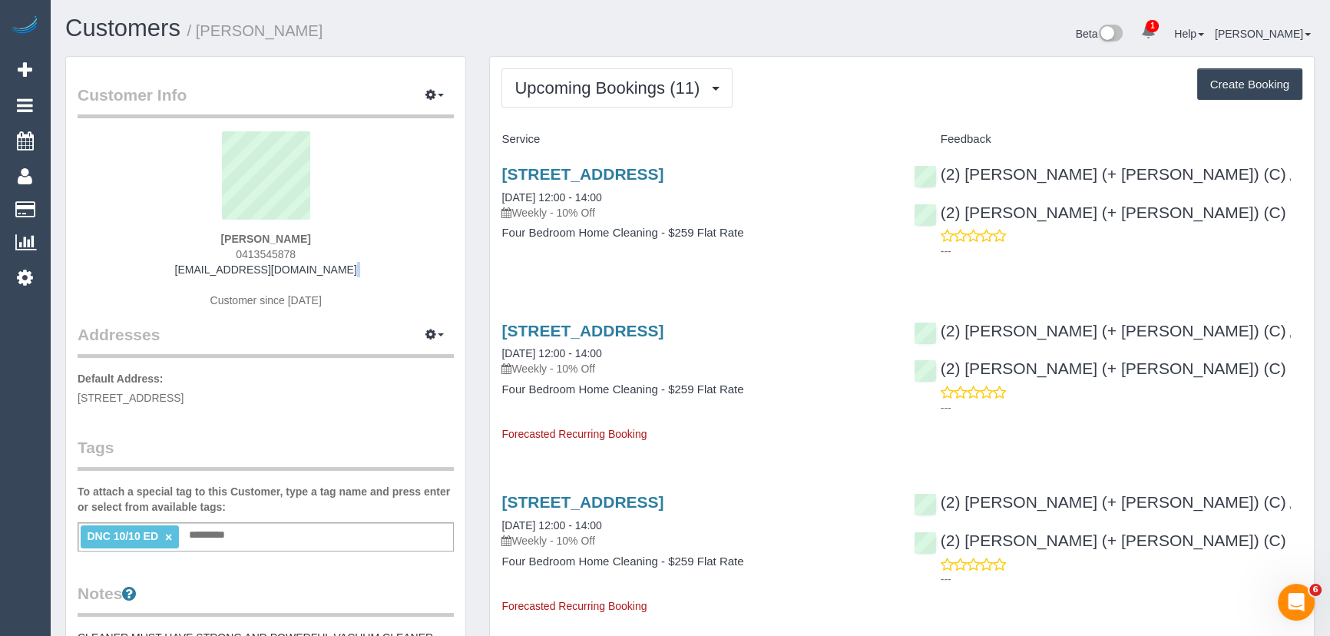
click at [321, 269] on div "Alice Bluer 0413545878 abluer@yahoo.com Customer since 2024" at bounding box center [266, 227] width 376 height 192
click at [319, 269] on div "Alice Bluer 0413545878 abluer@yahoo.com Customer since 2024" at bounding box center [266, 227] width 376 height 192
copy div "abluer@yahoo.com"
click at [798, 253] on div "131 Hawke St, West Melbourne, VIC 3003 04/11/2025 12:00 - 14:00 Weekly - 10% Of…" at bounding box center [695, 211] width 411 height 118
click at [553, 82] on span "Upcoming Bookings (11)" at bounding box center [610, 87] width 193 height 19
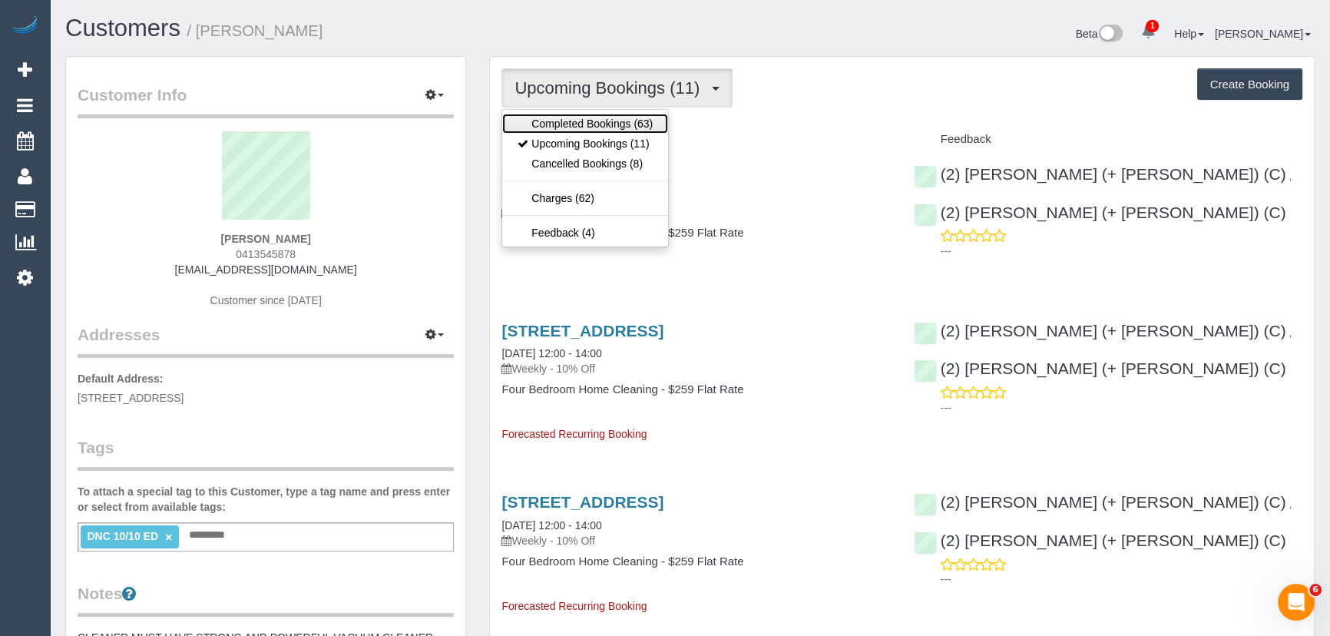
click at [560, 118] on link "Completed Bookings (63)" at bounding box center [585, 124] width 166 height 20
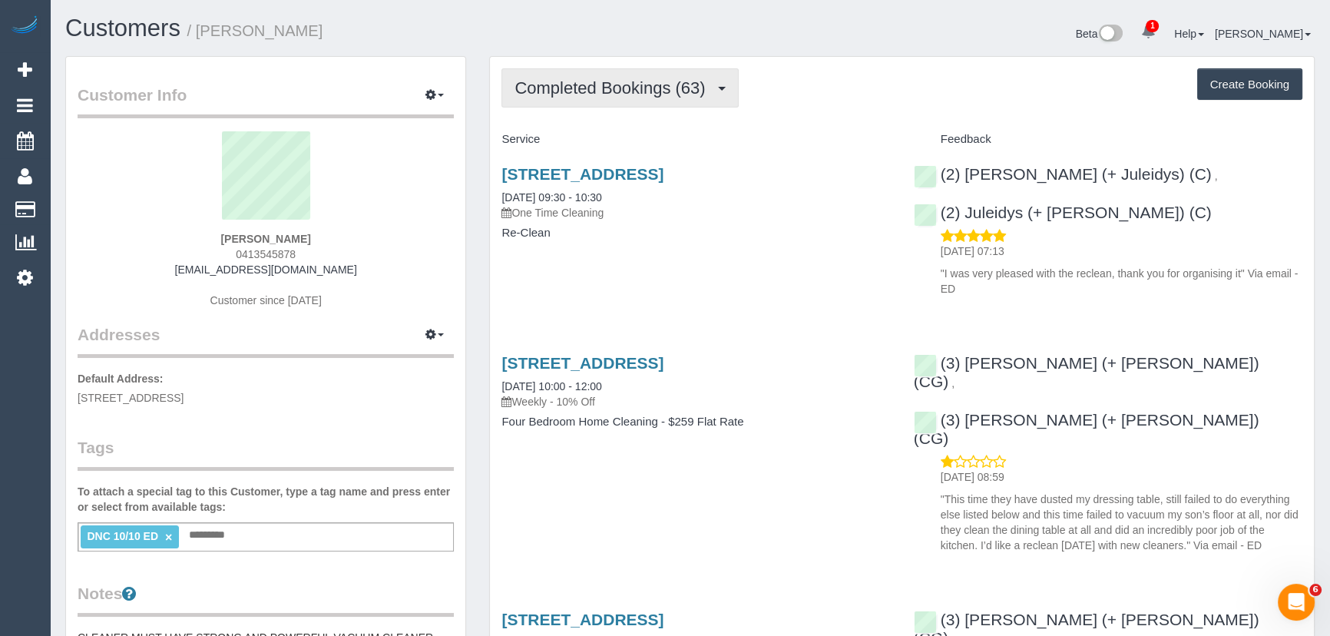
click at [576, 87] on span "Completed Bookings (63)" at bounding box center [613, 87] width 198 height 19
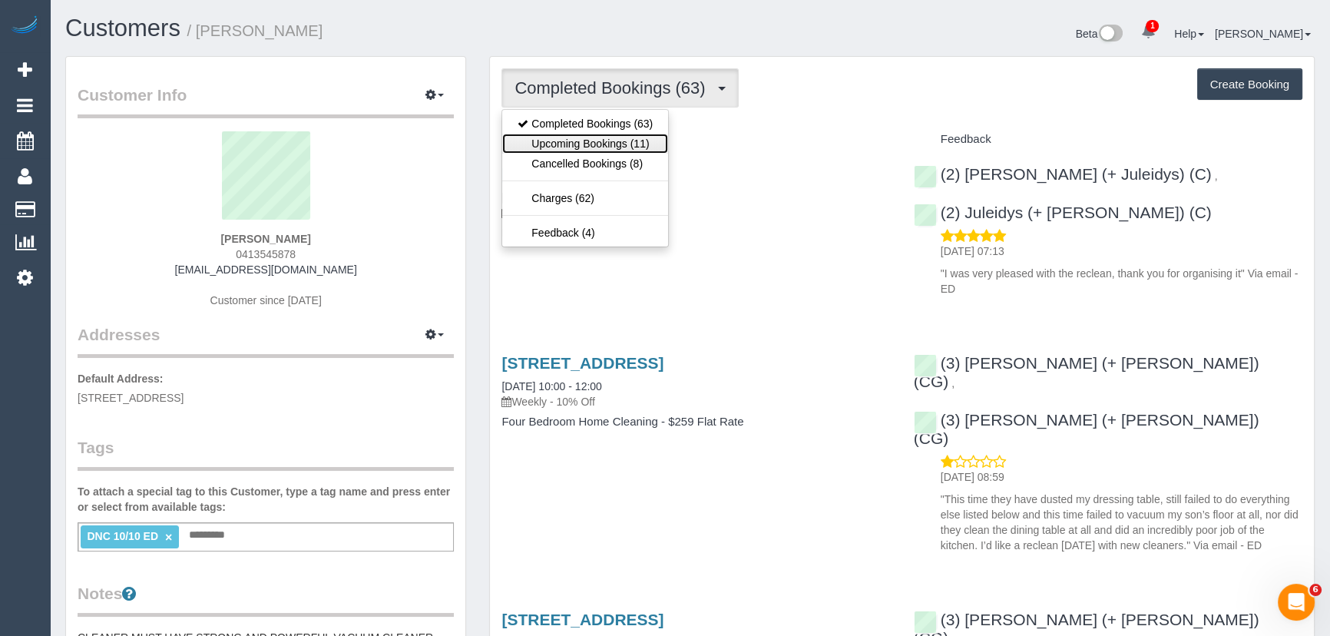
click at [600, 136] on link "Upcoming Bookings (11)" at bounding box center [585, 144] width 166 height 20
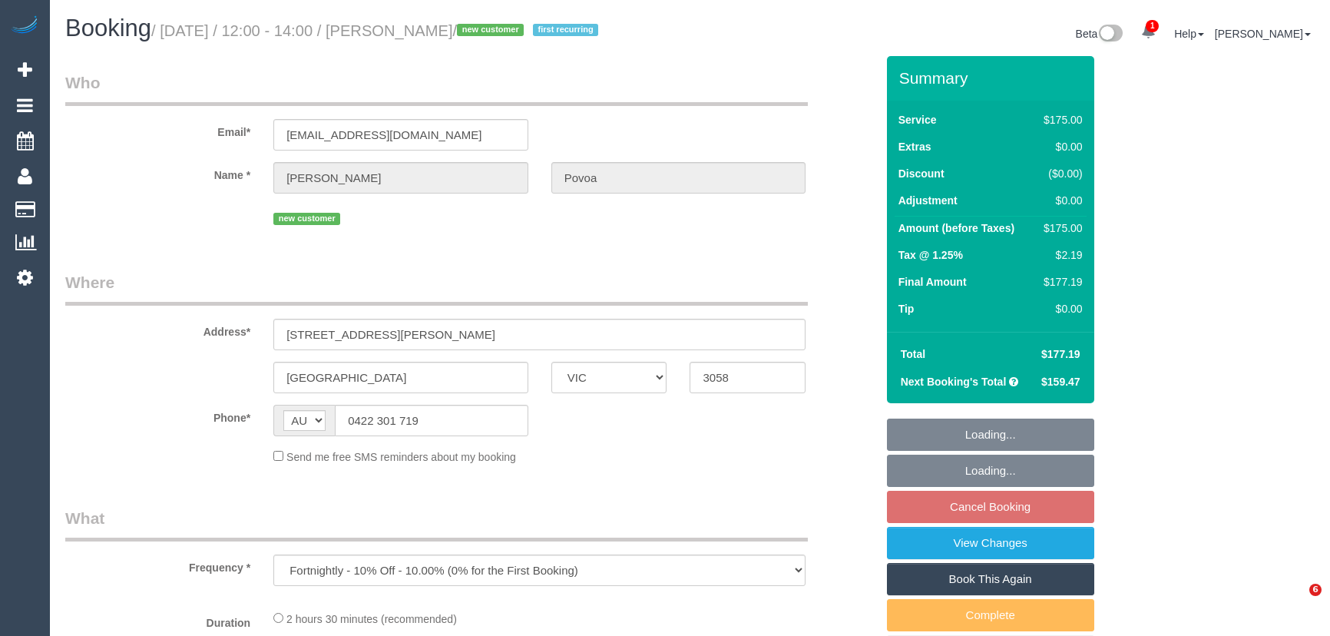
select select "VIC"
select select "string:stripe-pm_1SGTJx2GScqysDRVsHTr6FEi"
select select "150"
select select "number:27"
select select "number:14"
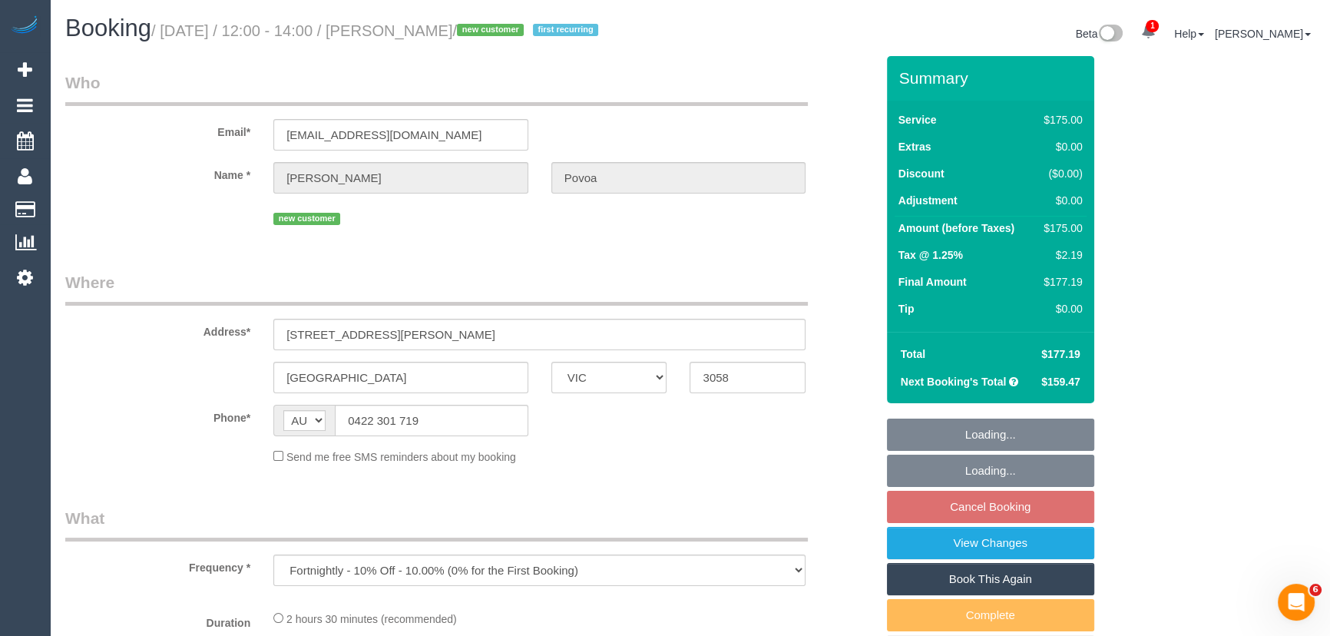
select select "number:19"
select select "number:24"
select select "number:34"
select select "number:11"
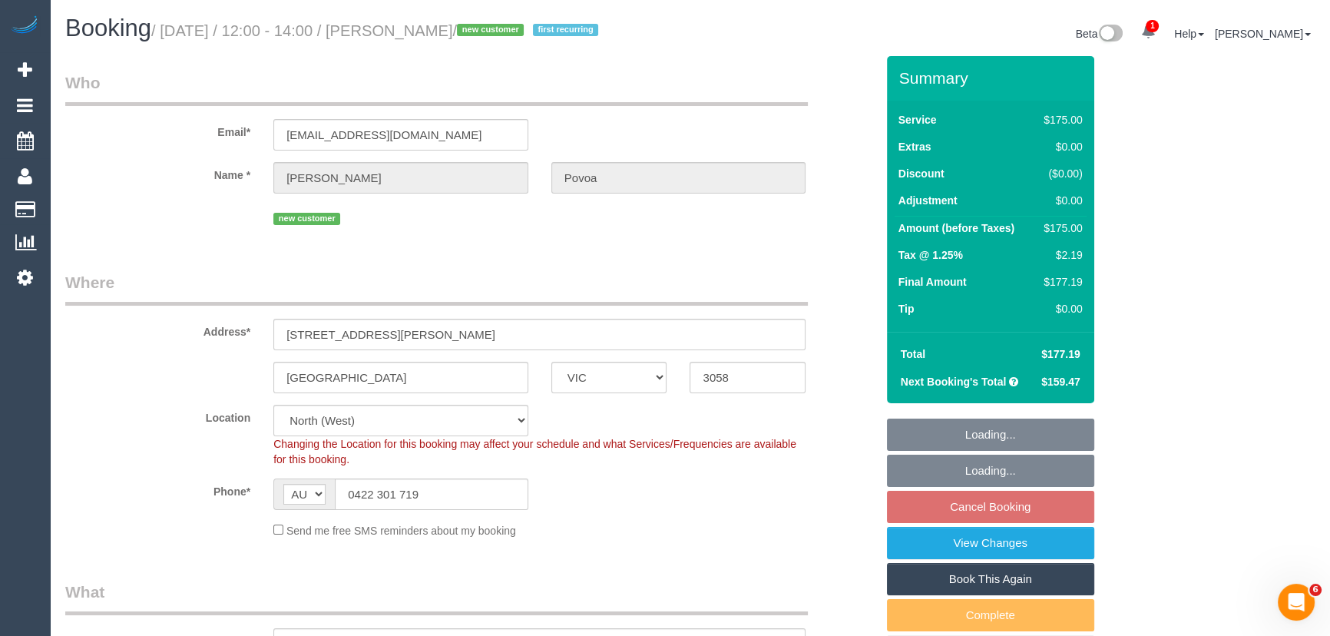
select select "object:901"
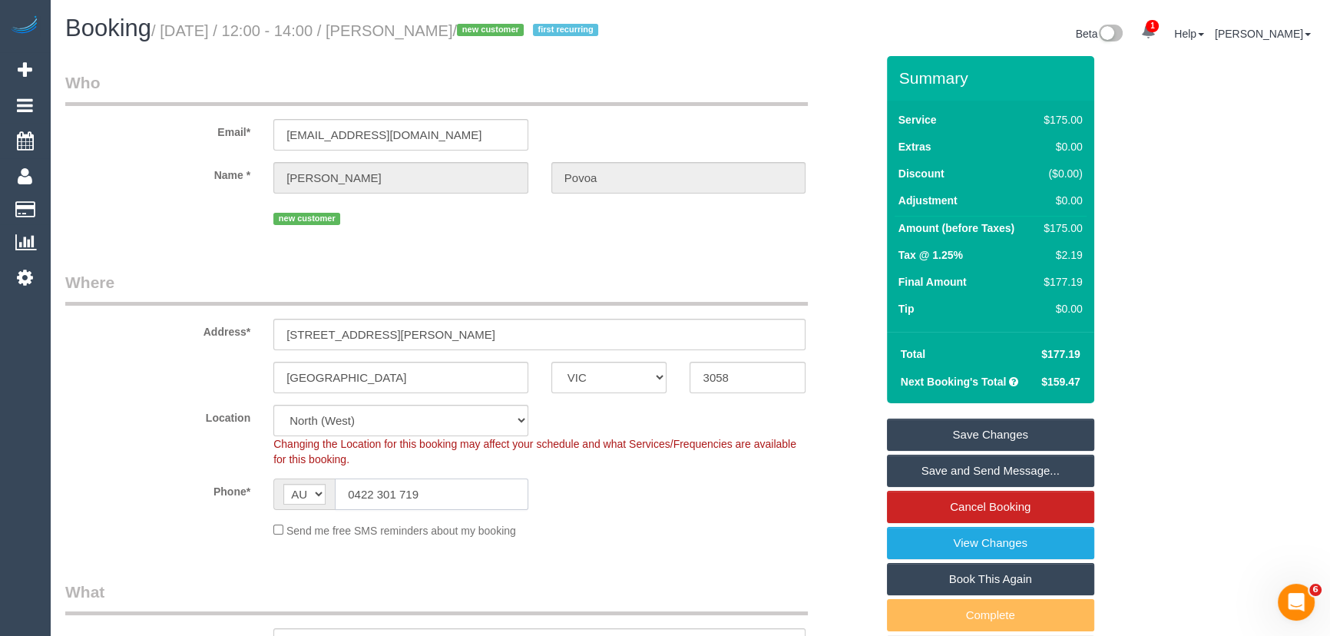
click at [445, 494] on input "0422 301 719" at bounding box center [431, 493] width 193 height 31
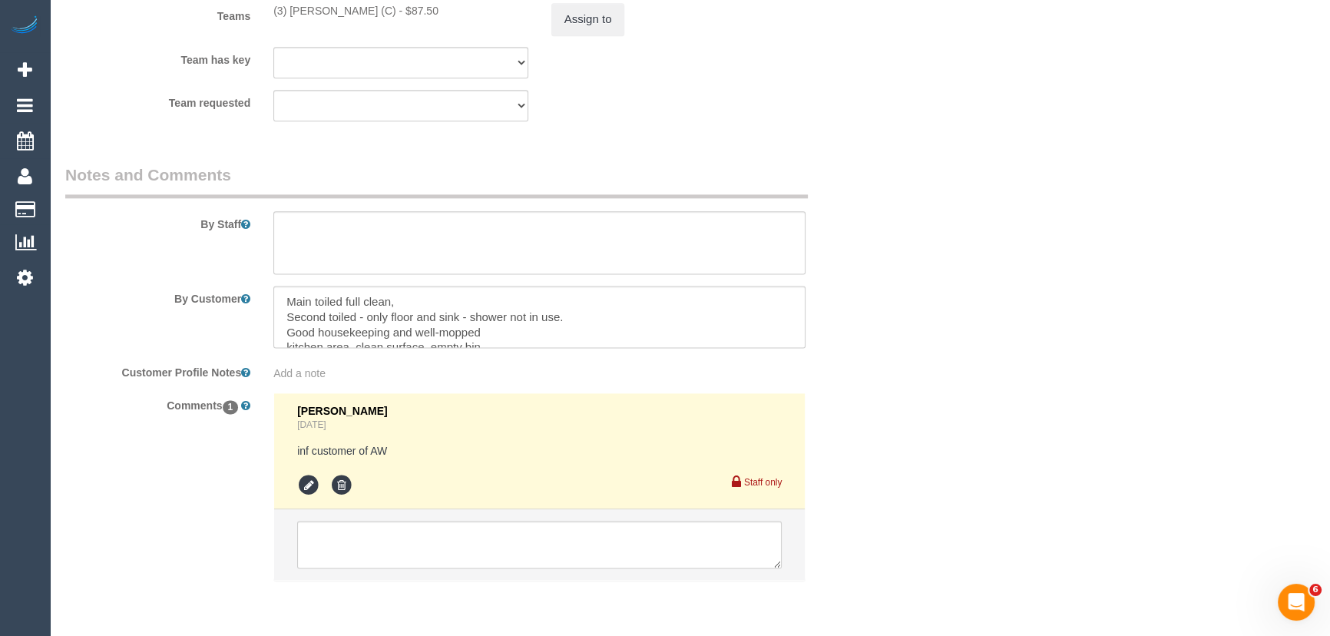
scroll to position [2559, 0]
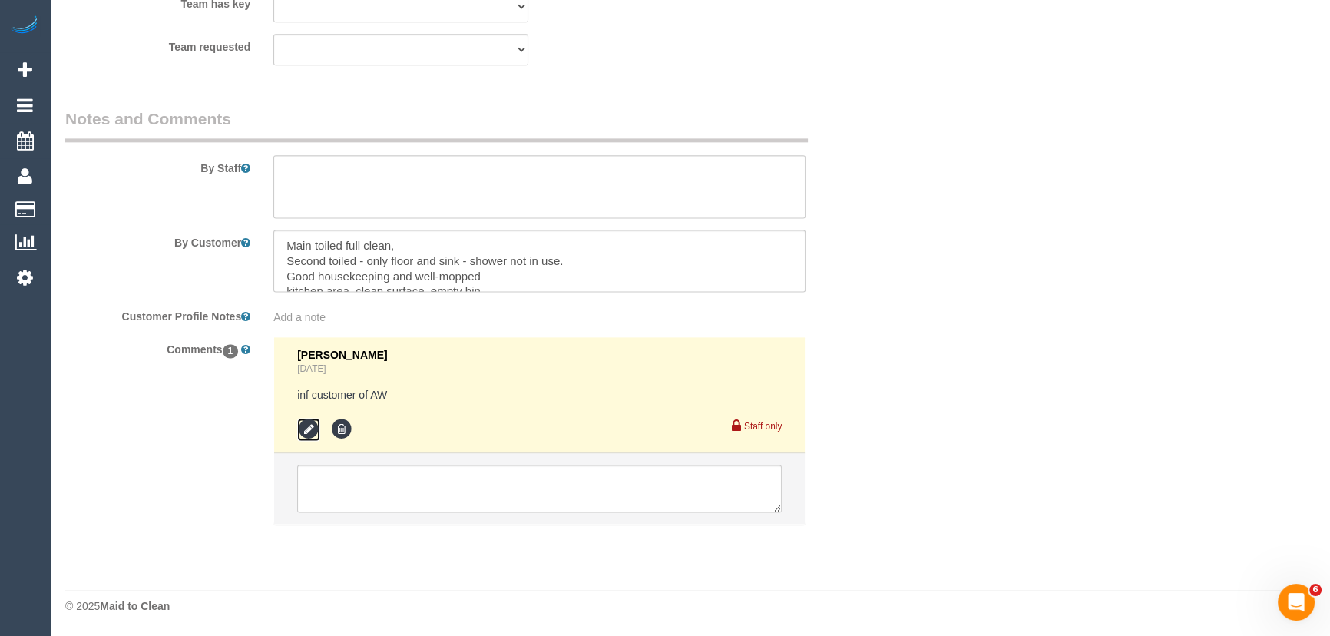
click at [302, 432] on icon at bounding box center [308, 429] width 23 height 23
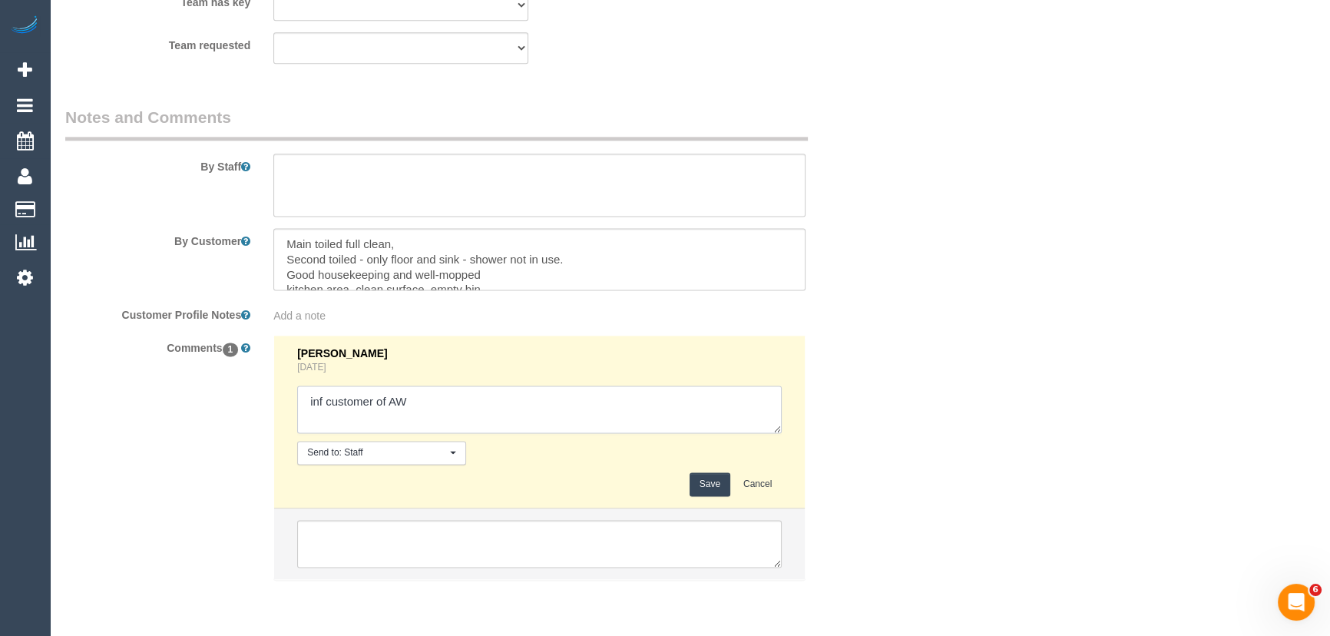
click at [422, 399] on textarea at bounding box center [539, 409] width 484 height 48
drag, startPoint x: 484, startPoint y: 405, endPoint x: 513, endPoint y: 409, distance: 29.4
click at [484, 405] on textarea at bounding box center [539, 409] width 484 height 48
type textarea "inf customer of AW - via phone - confirmed"
click at [707, 483] on button "Save" at bounding box center [709, 484] width 41 height 24
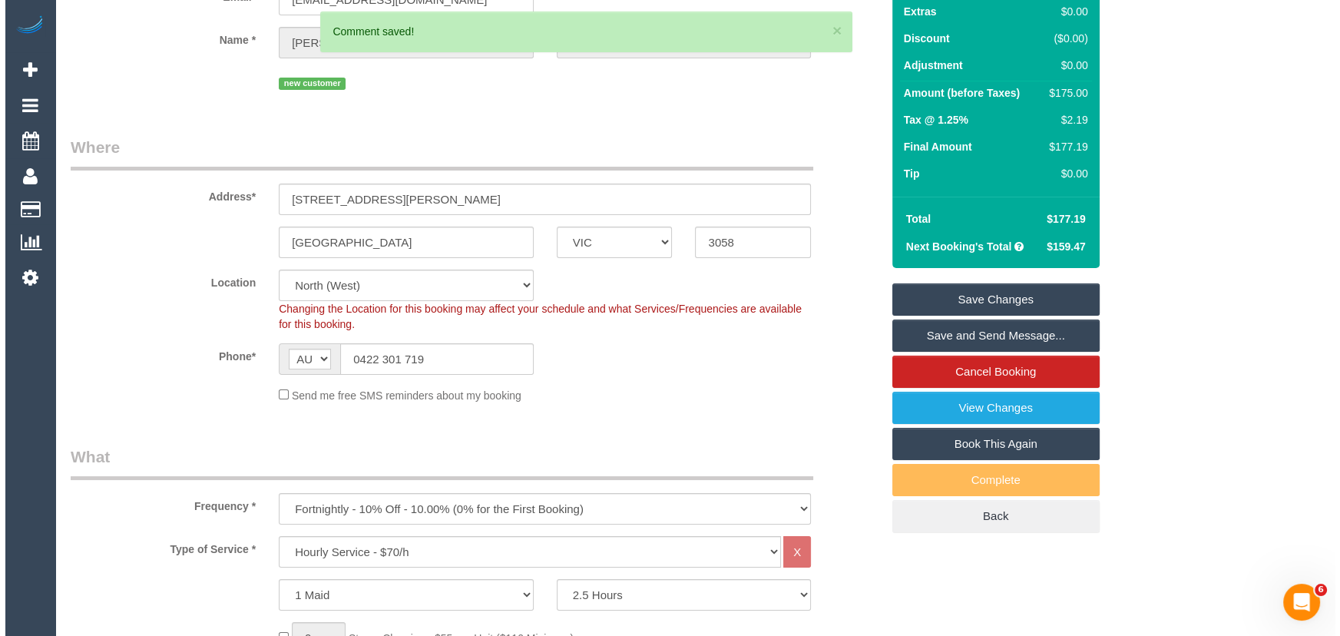
scroll to position [0, 0]
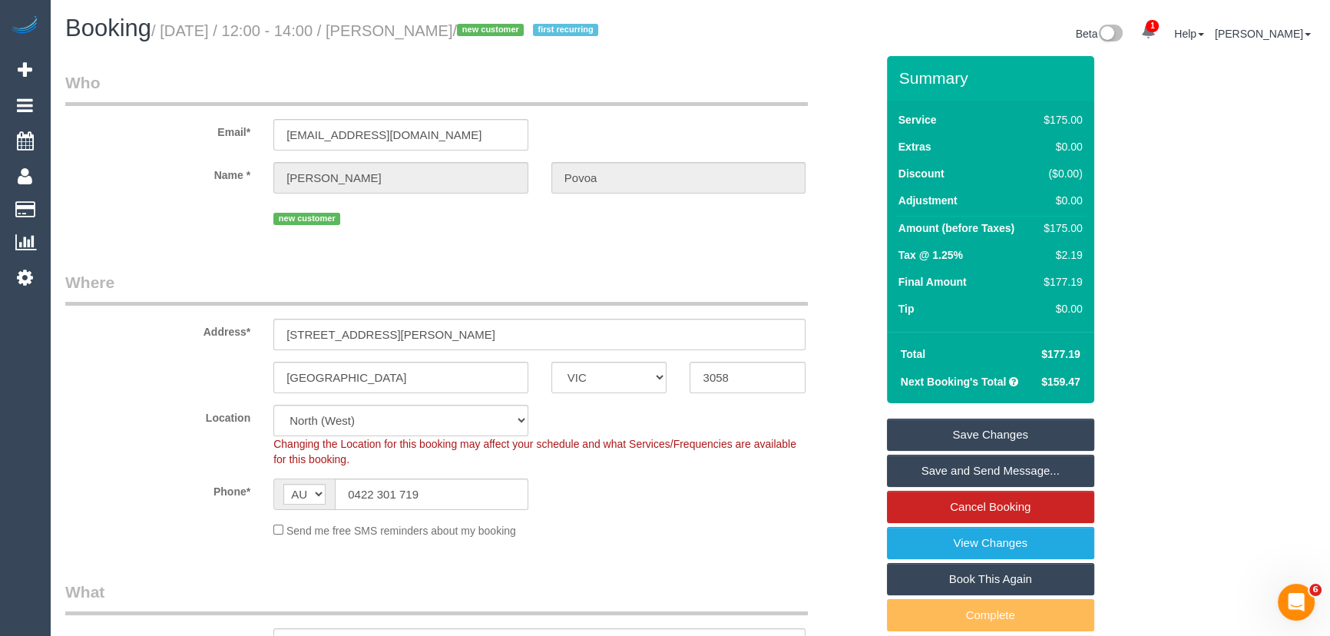
click at [975, 468] on link "Save and Send Message..." at bounding box center [990, 470] width 207 height 32
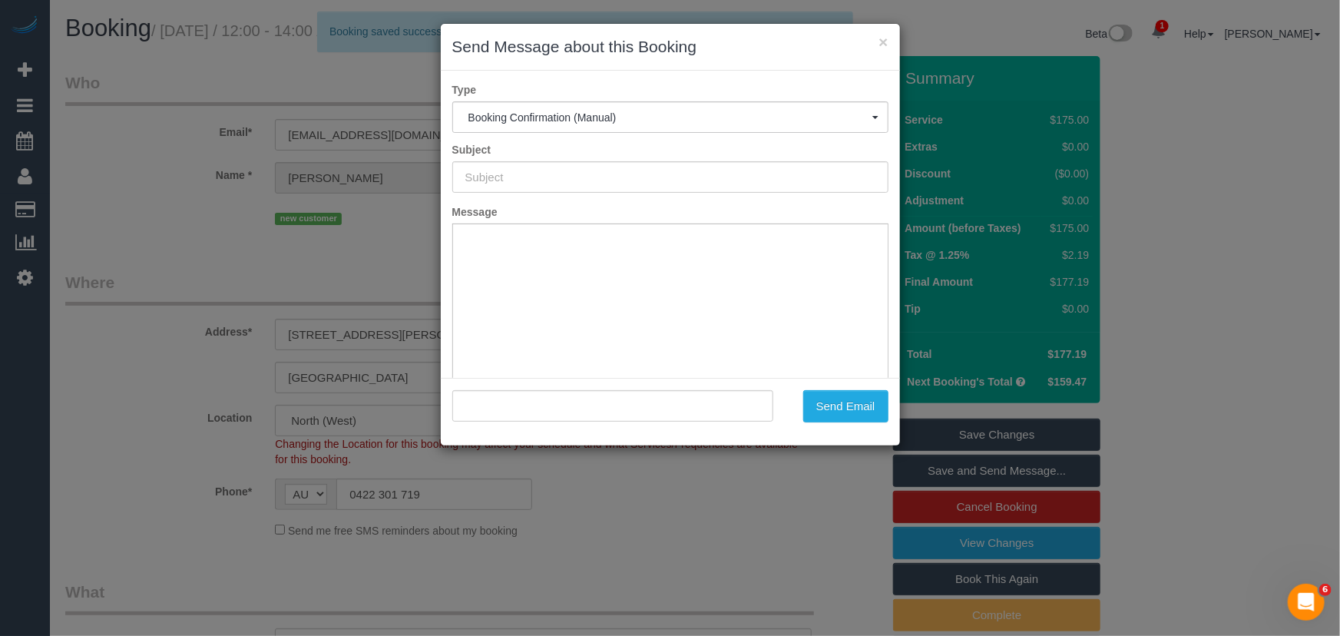
type input "Booking Confirmed"
type input ""Ana Povoa" <anamartap@hotmail.com>"
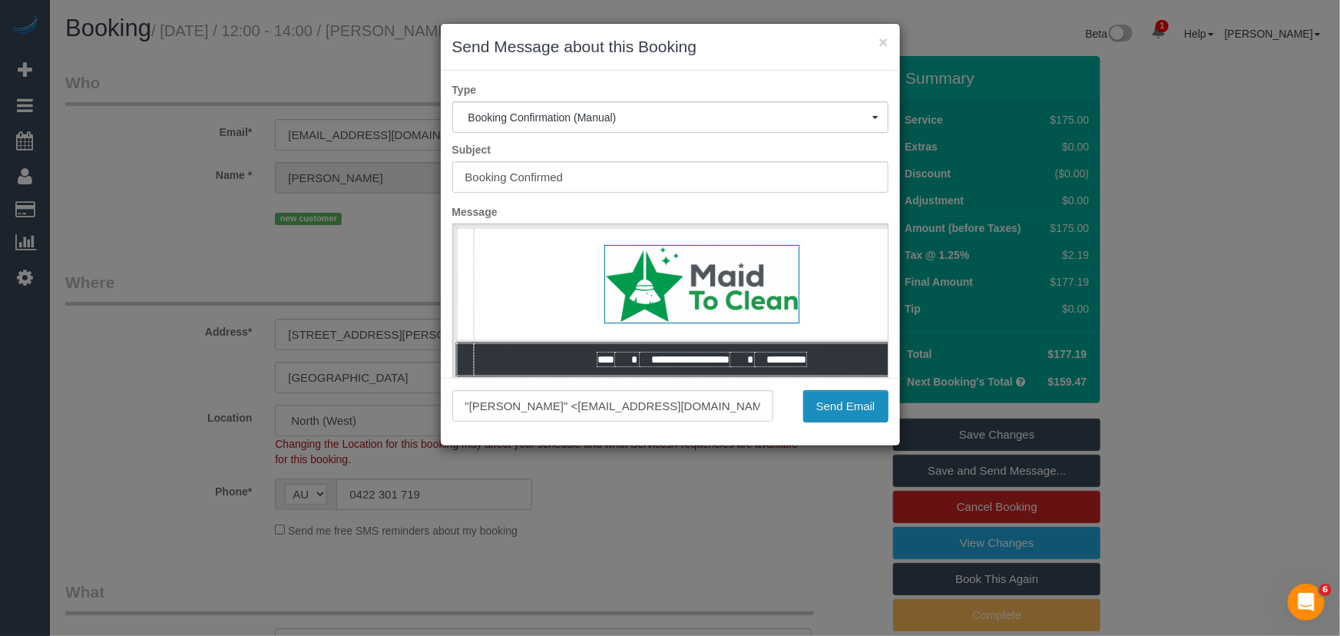
click at [839, 411] on button "Send Email" at bounding box center [845, 406] width 85 height 32
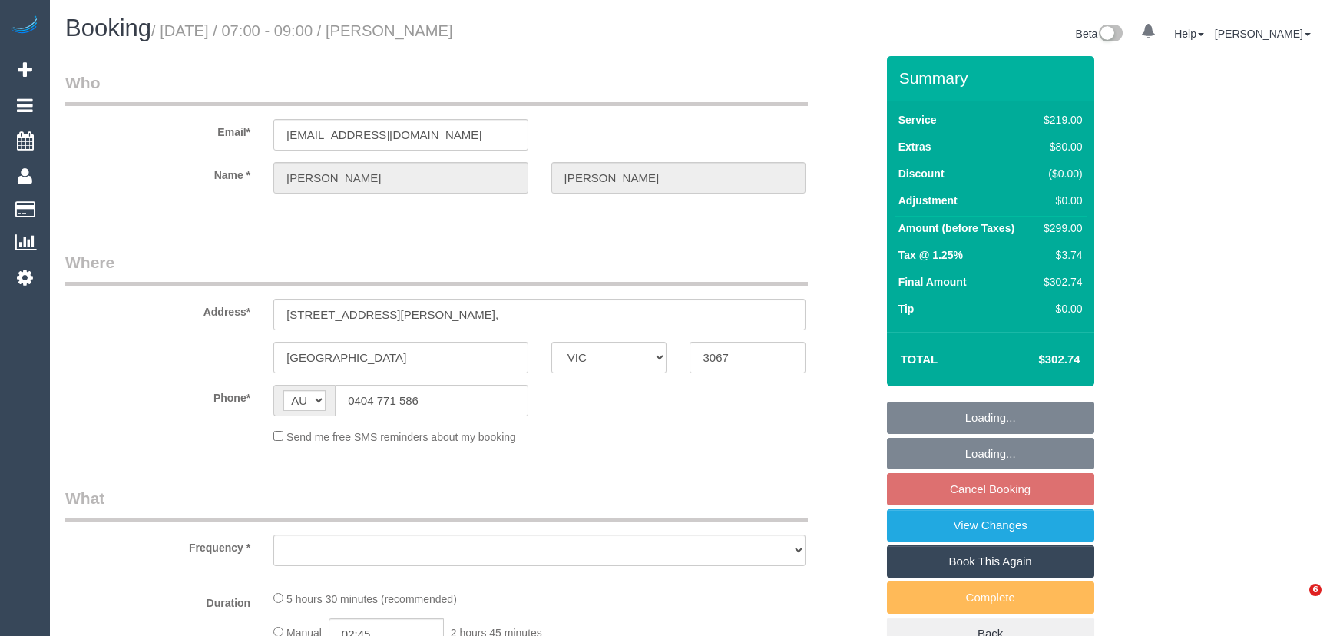
select select "VIC"
select select "number:28"
select select "number:16"
select select "number:19"
select select "number:24"
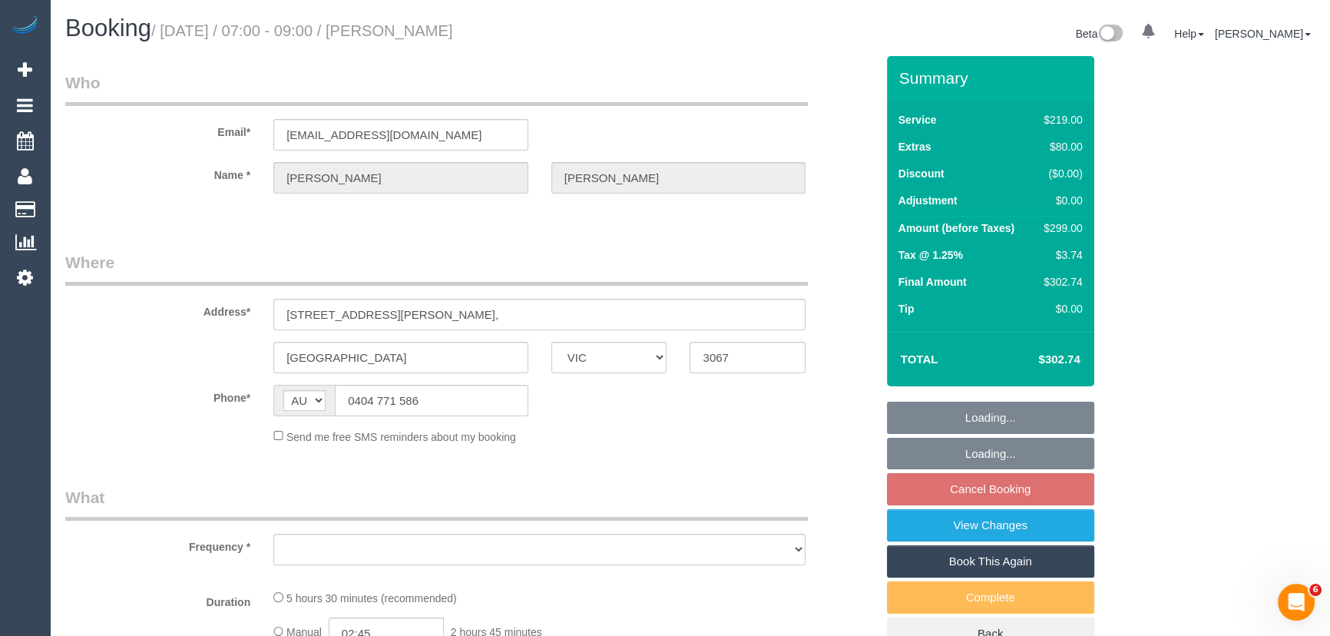
select select "number:12"
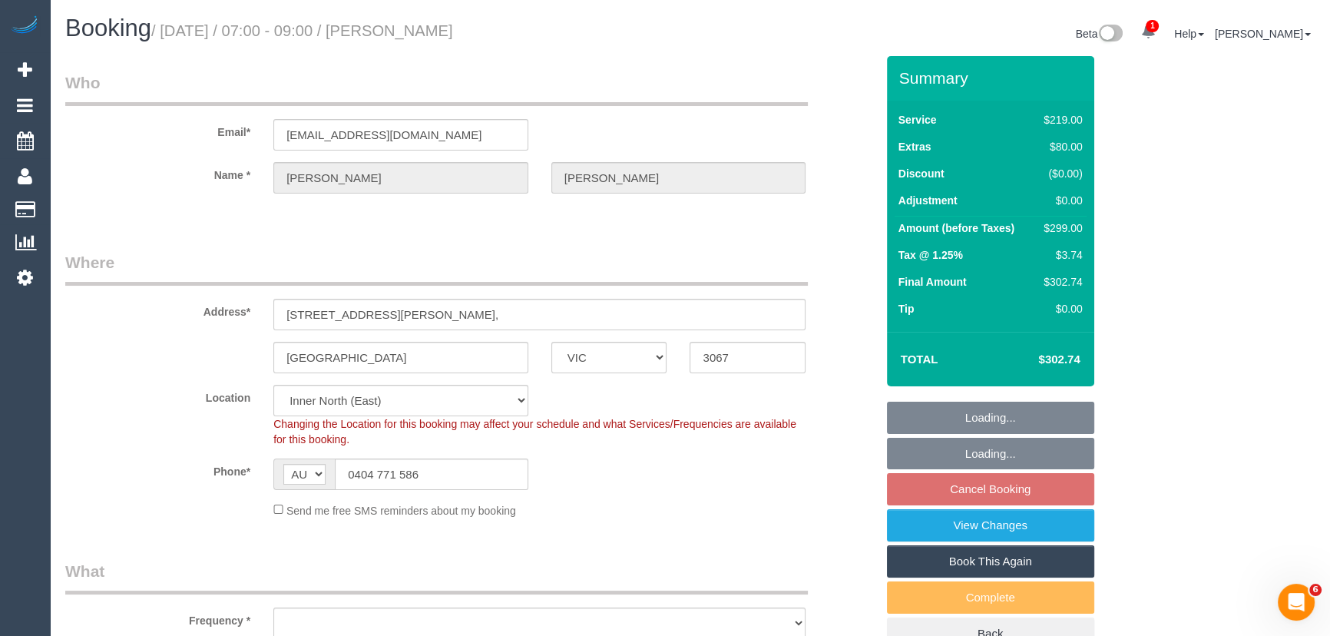
select select "string:stripe-pm_1RaTyl2GScqysDRViBg0Xrjh"
select select "object:1595"
click at [461, 468] on input "0404 771 586" at bounding box center [431, 473] width 193 height 31
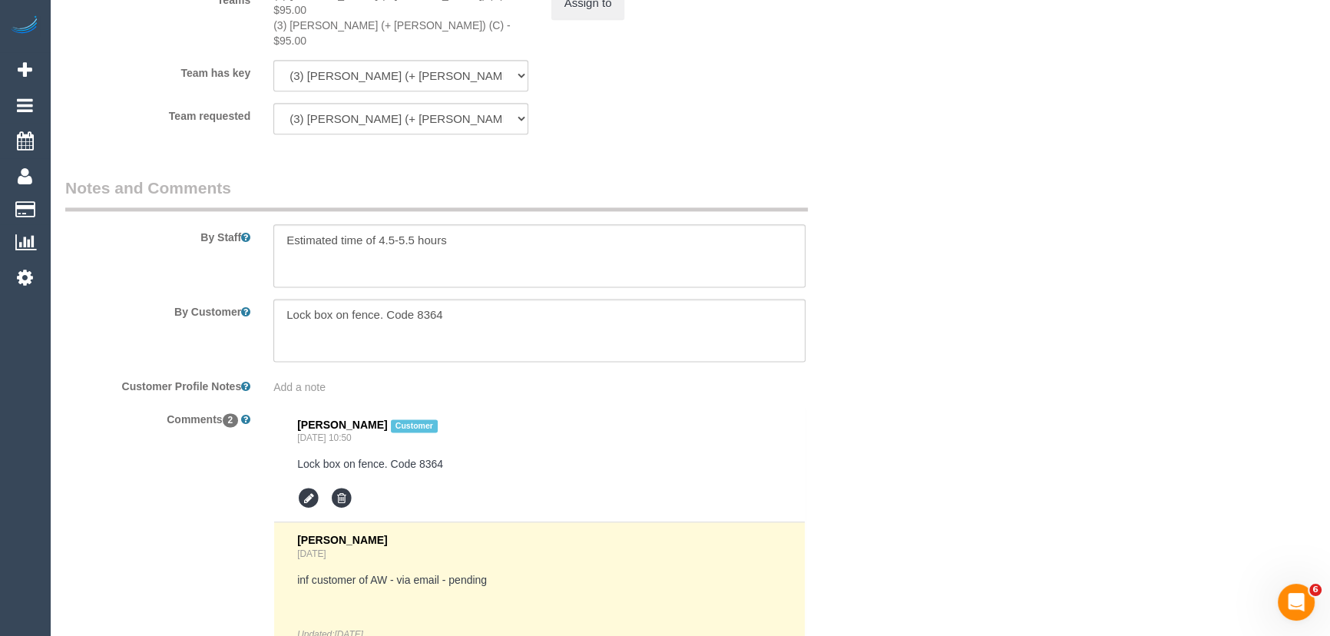
scroll to position [2652, 0]
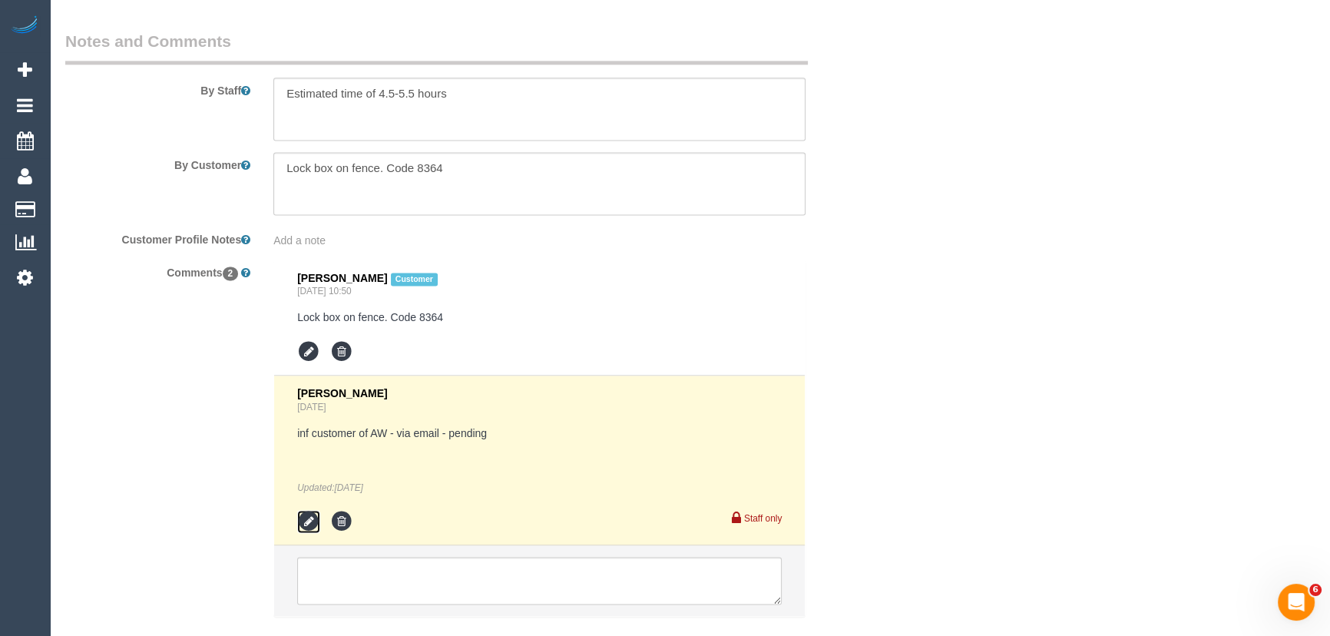
click at [305, 510] on icon at bounding box center [308, 521] width 23 height 23
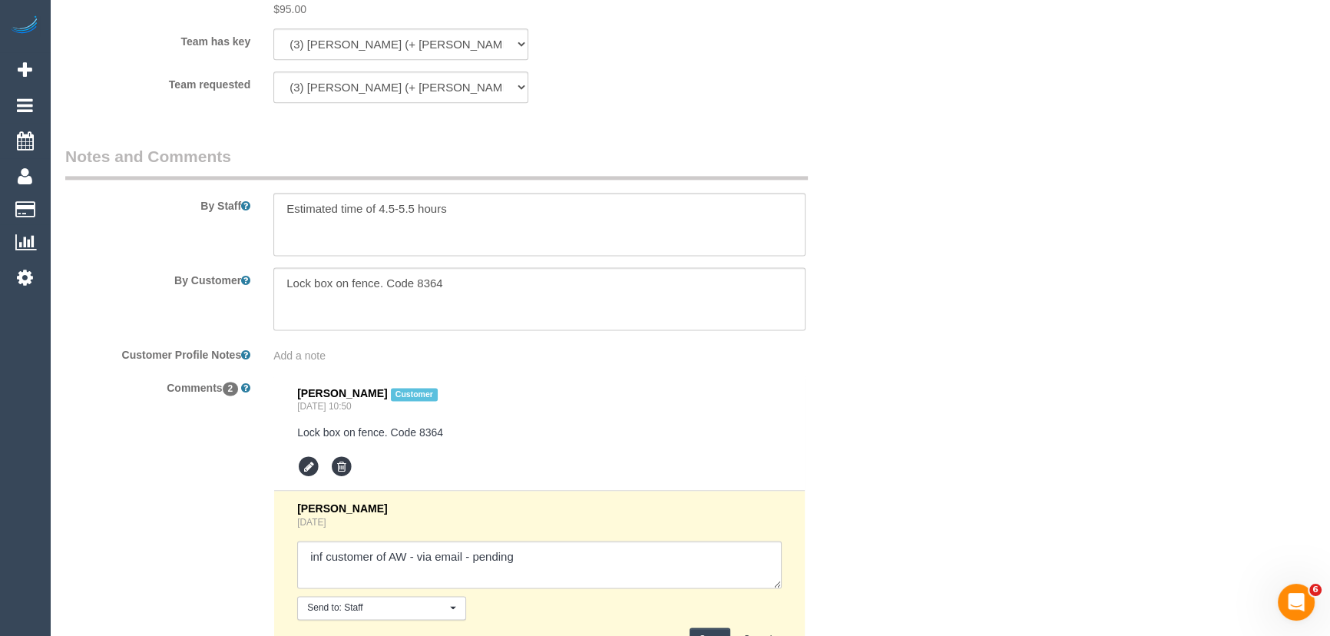
scroll to position [2719, 0]
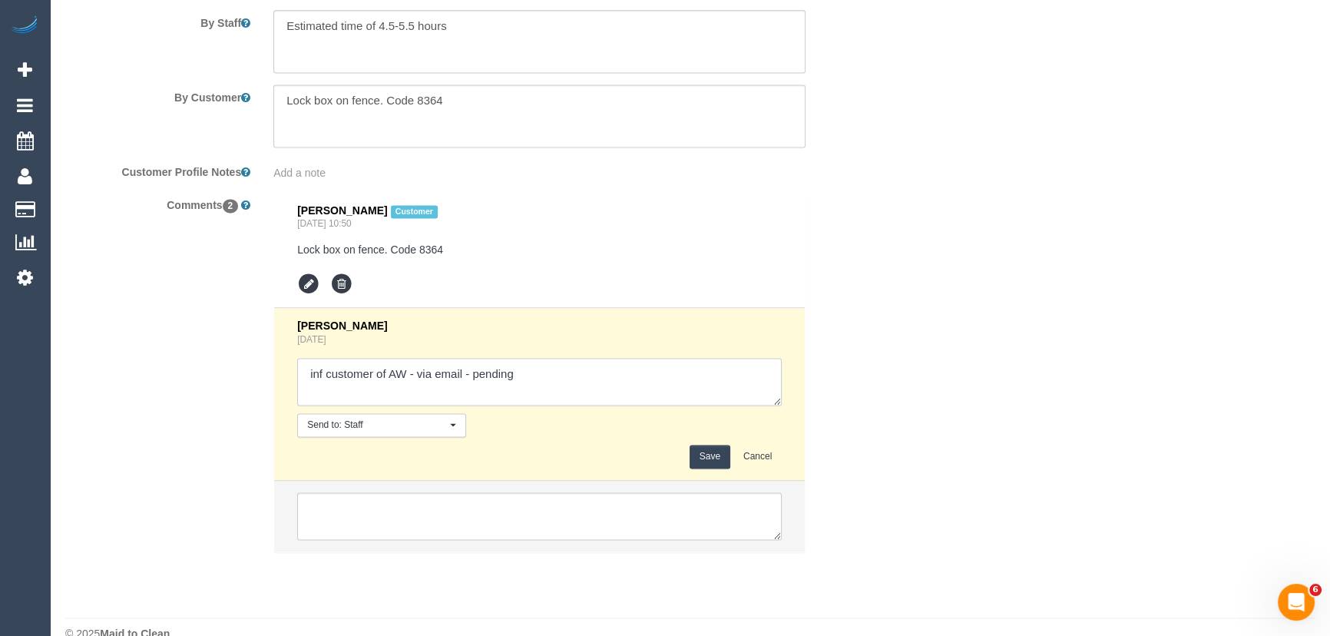
click at [461, 358] on textarea at bounding box center [539, 382] width 484 height 48
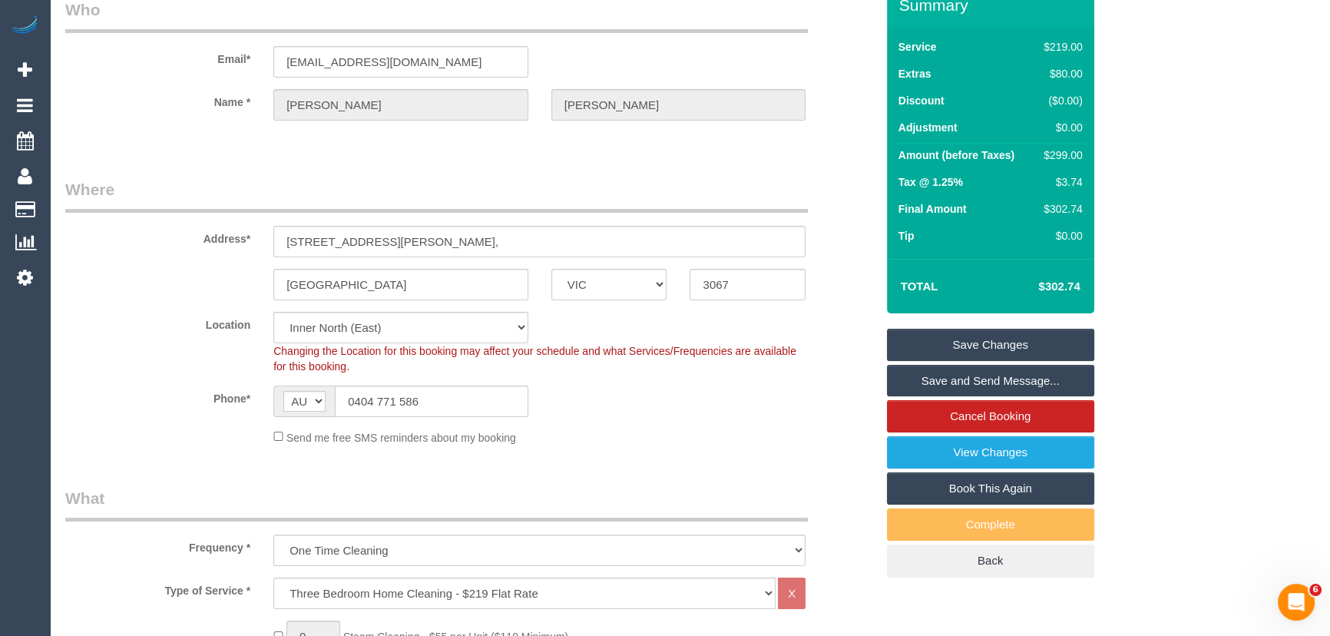
scroll to position [0, 0]
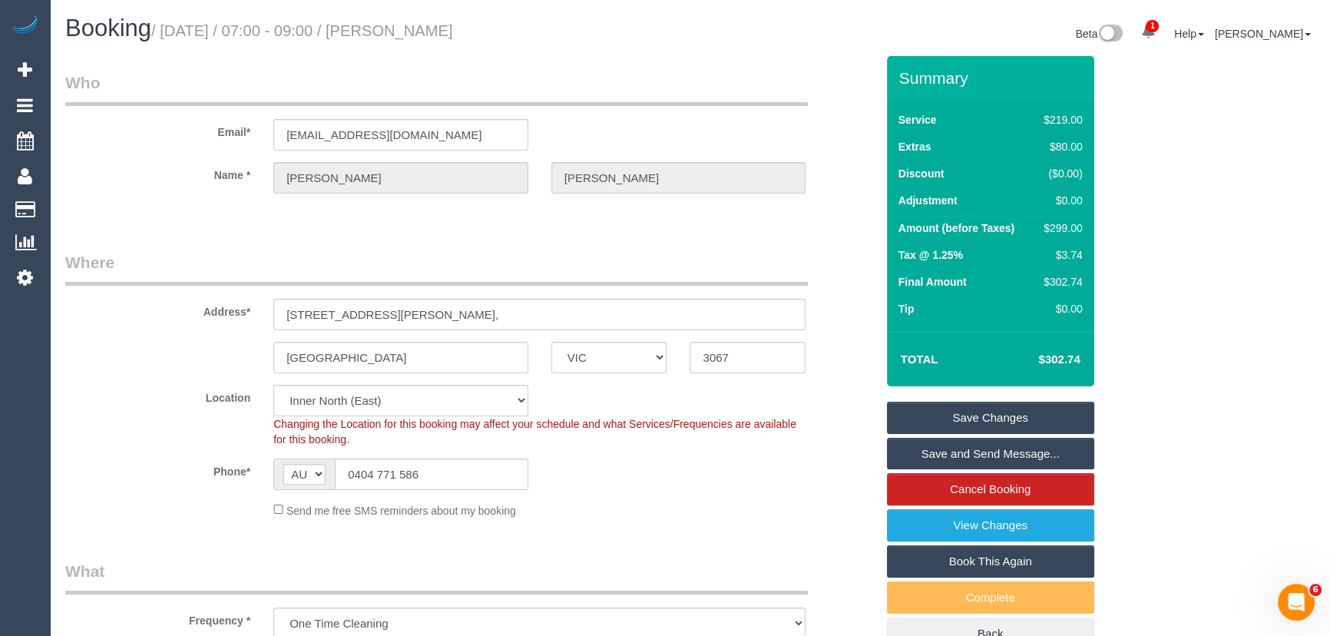
type textarea "inf customer of AW - via email/phone - pending"
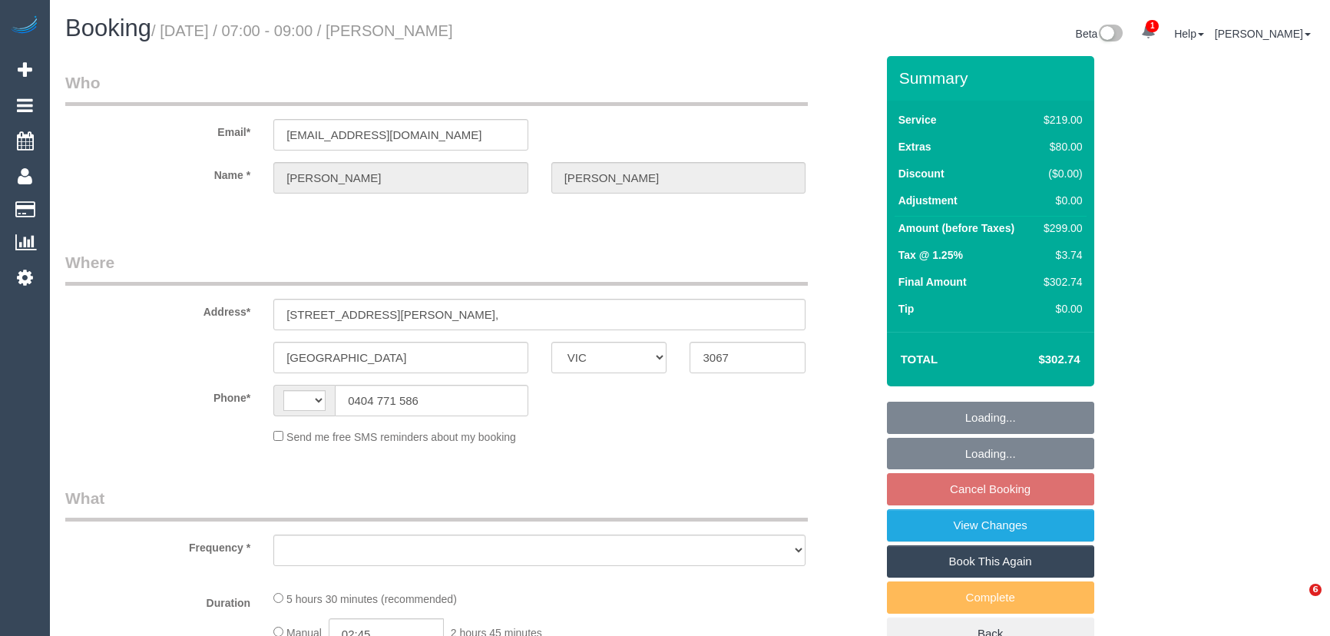
select select "VIC"
select select "object:340"
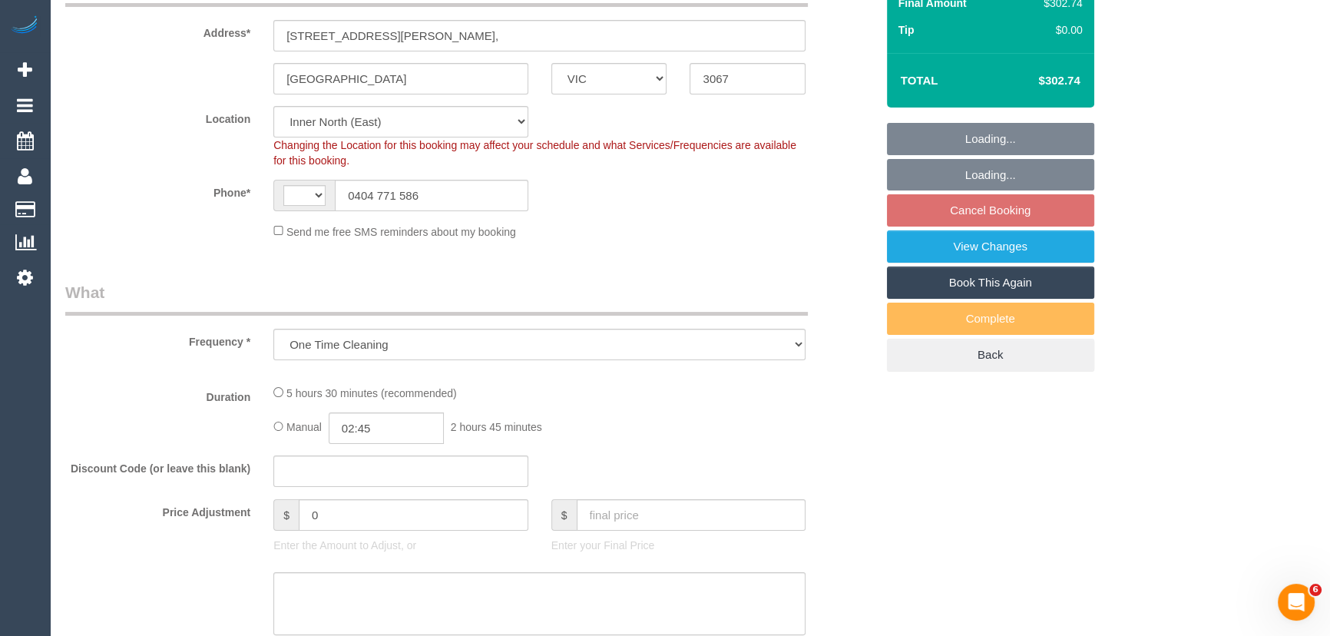
select select "string:AU"
select select "string:stripe-pm_1RaTyl2GScqysDRViBg0Xrjh"
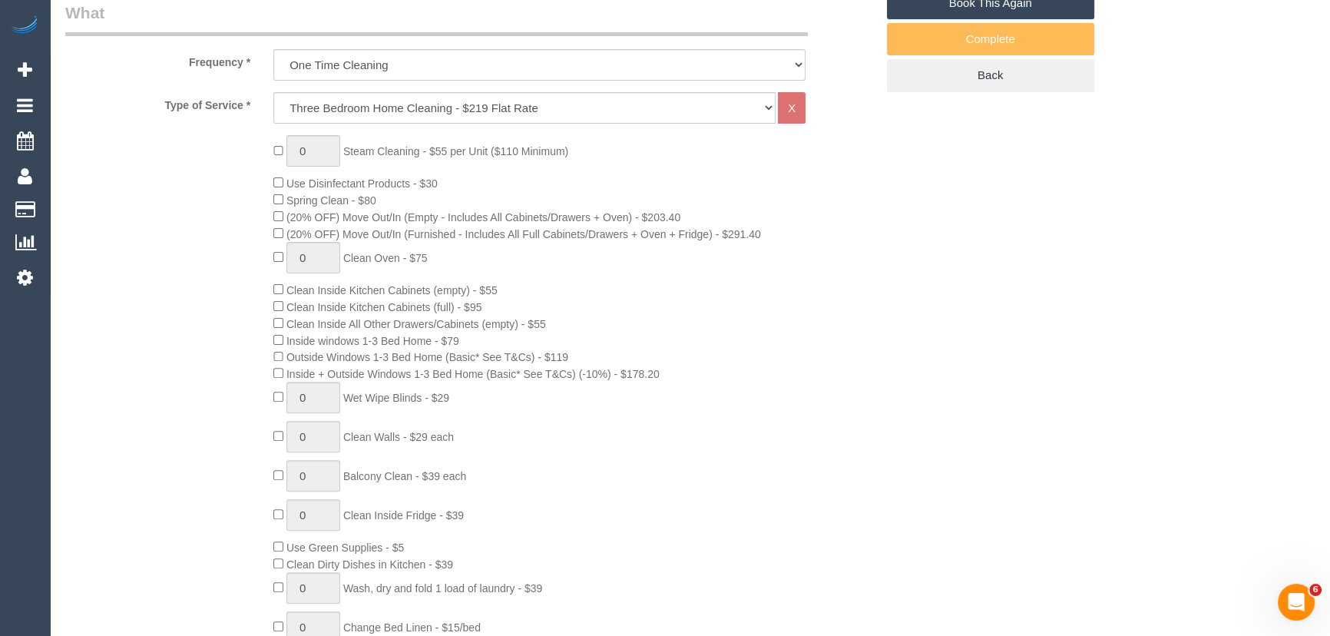
select select "number:28"
select select "number:16"
select select "number:19"
select select "number:24"
select select "number:12"
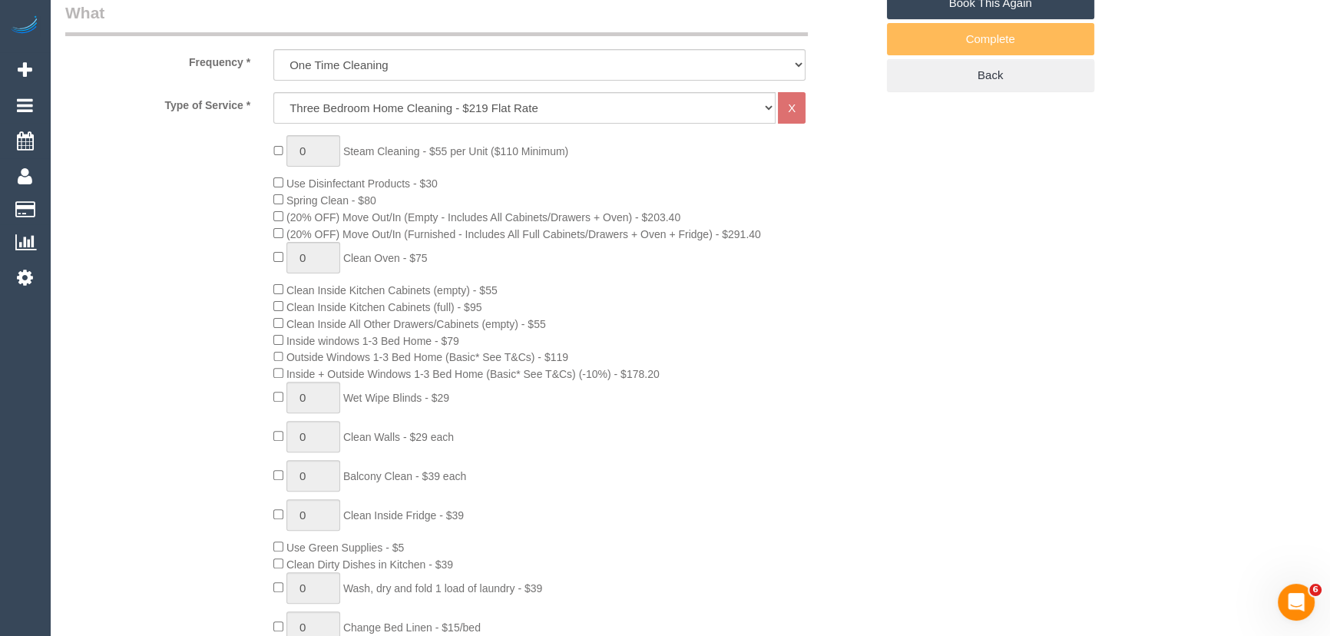
select select "object:1609"
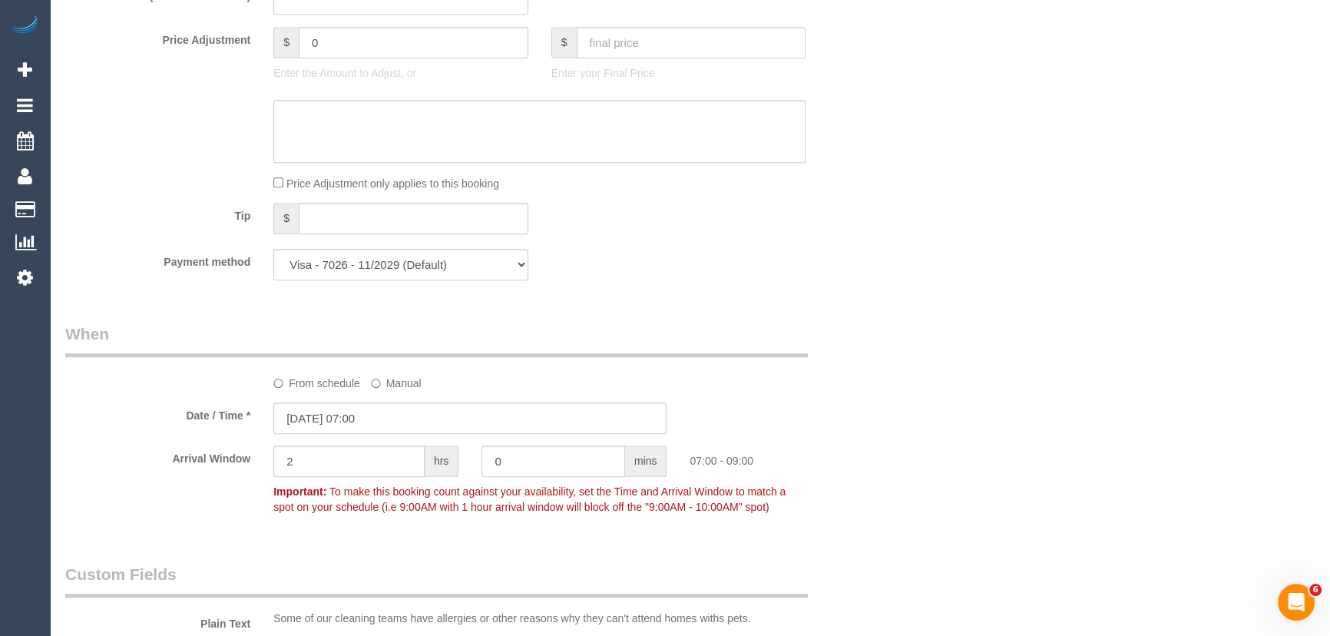
scroll to position [1604, 0]
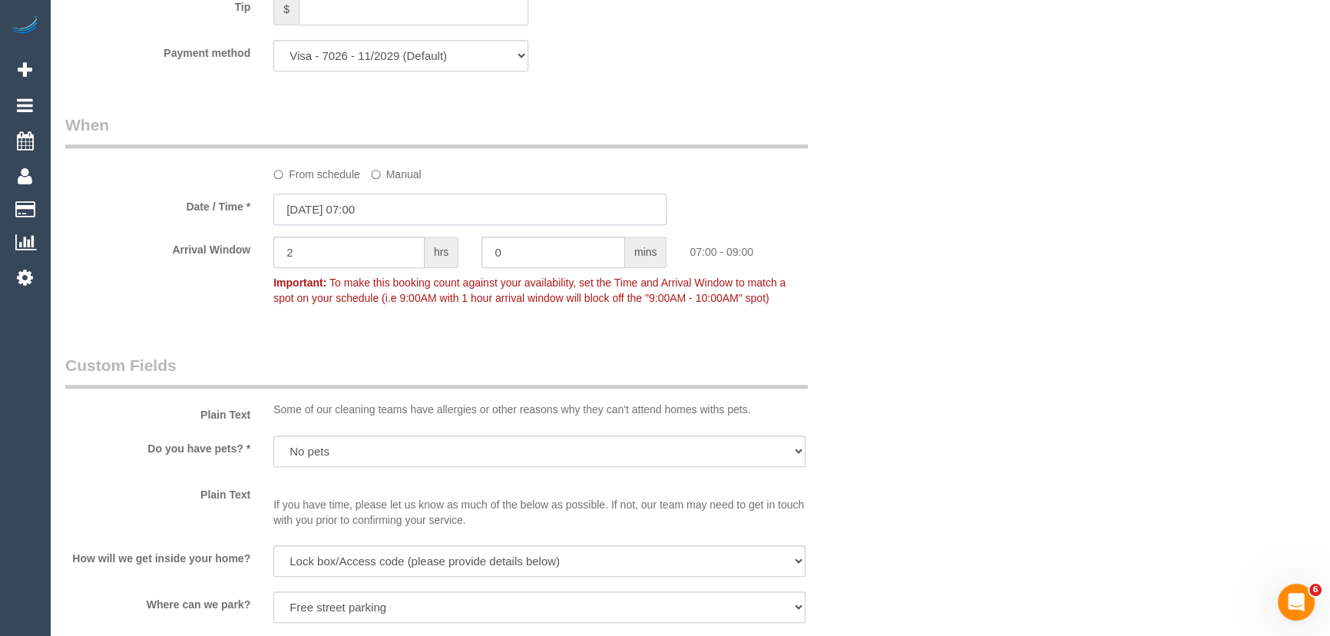
click at [395, 215] on input "[DATE] 07:00" at bounding box center [469, 208] width 393 height 31
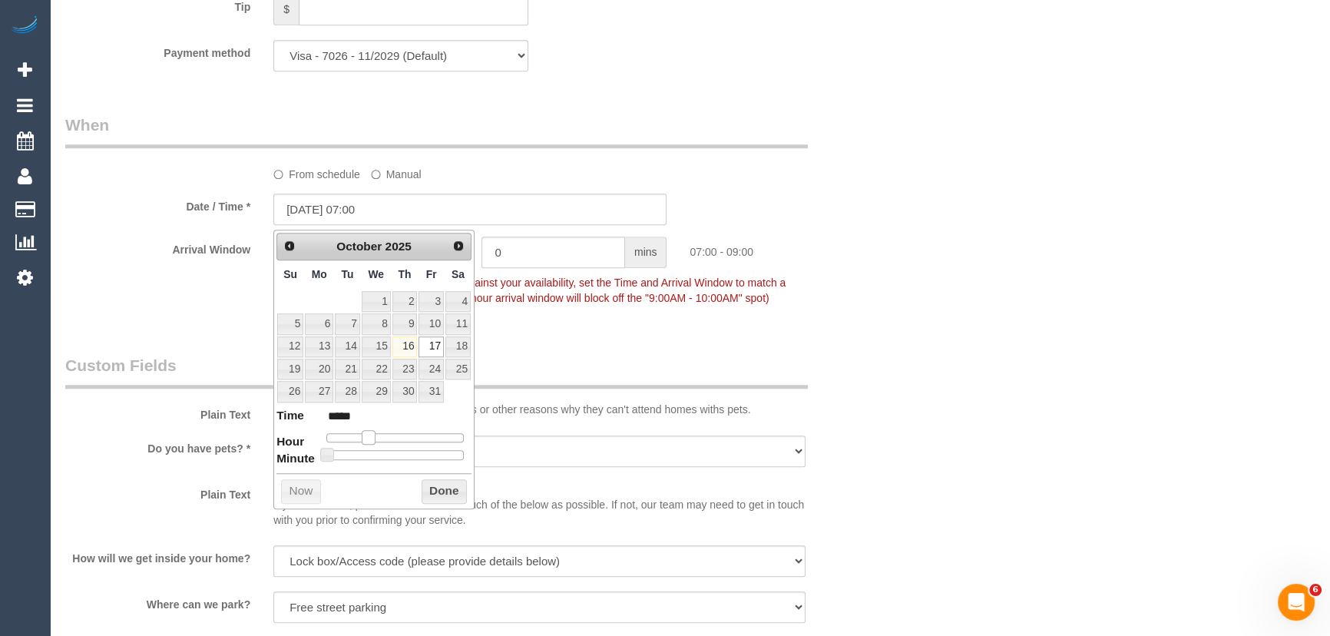
type input "17/10/2025 08:00"
type input "*****"
type input "17/10/2025 09:00"
type input "*****"
drag, startPoint x: 364, startPoint y: 435, endPoint x: 378, endPoint y: 432, distance: 14.2
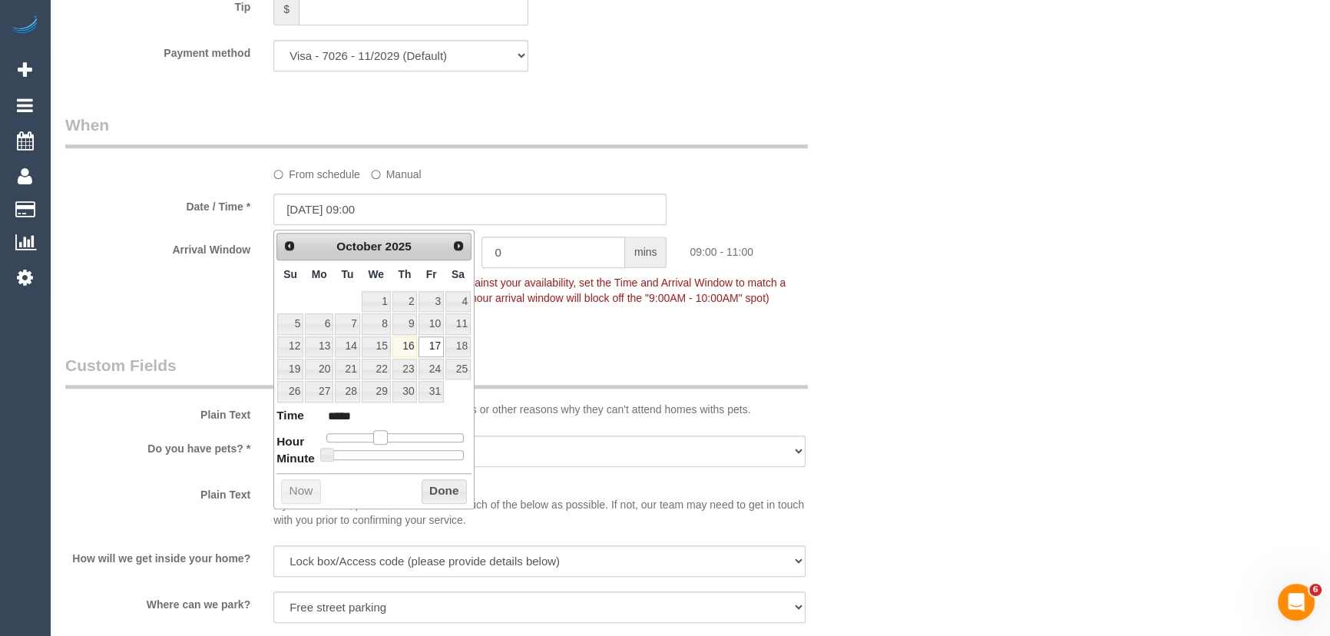
click at [378, 432] on span at bounding box center [380, 437] width 14 height 14
type input "17/10/2025 08:00"
type input "*****"
click at [374, 433] on span at bounding box center [374, 437] width 14 height 14
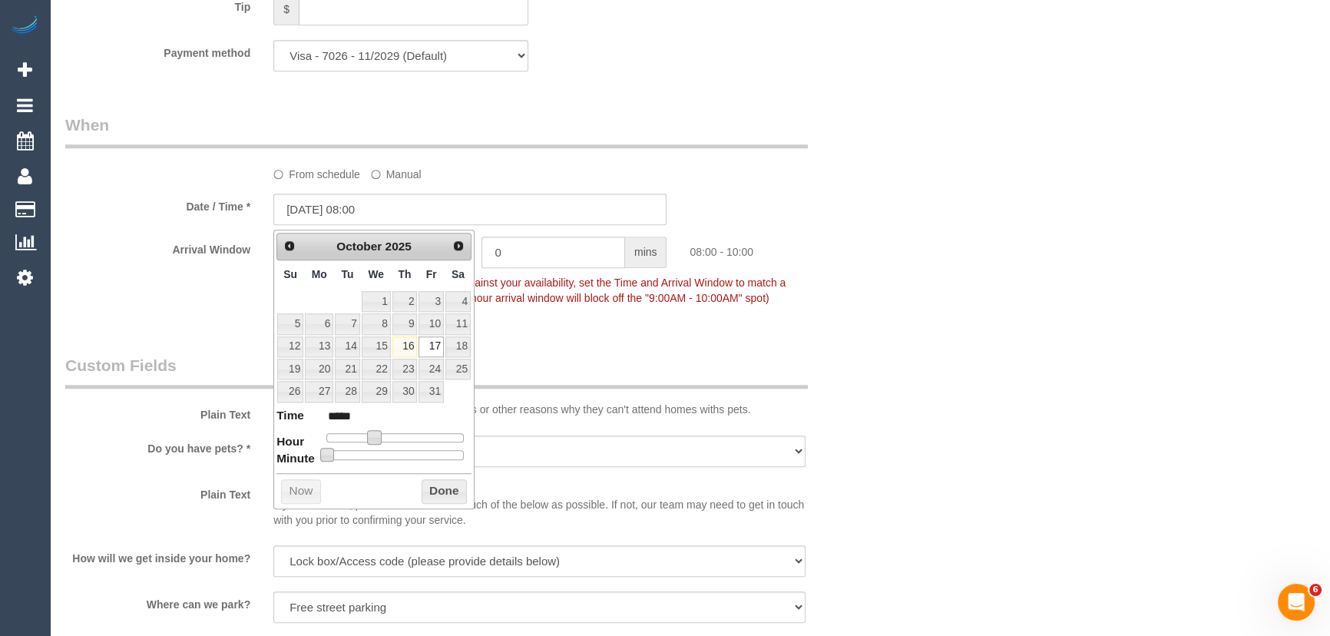
type input "17/10/2025 08:05"
type input "*****"
type input "17/10/2025 08:10"
type input "*****"
type input "17/10/2025 08:15"
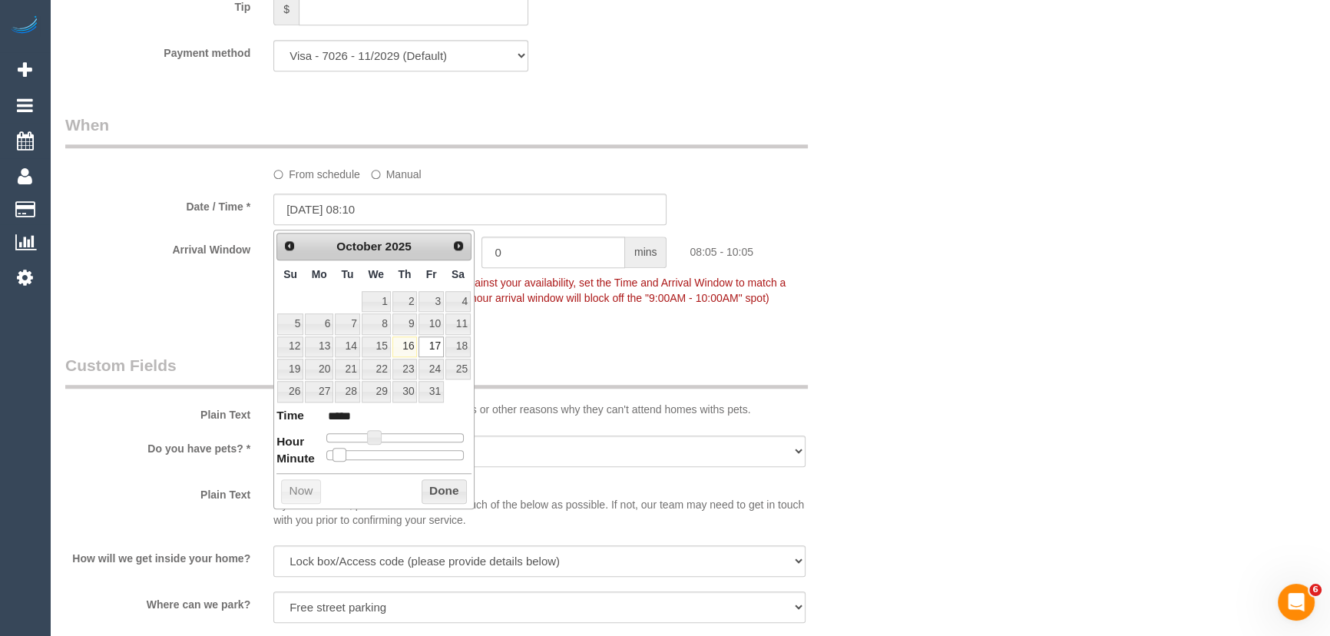
type input "*****"
type input "17/10/2025 08:20"
type input "*****"
type input "17/10/2025 08:25"
type input "*****"
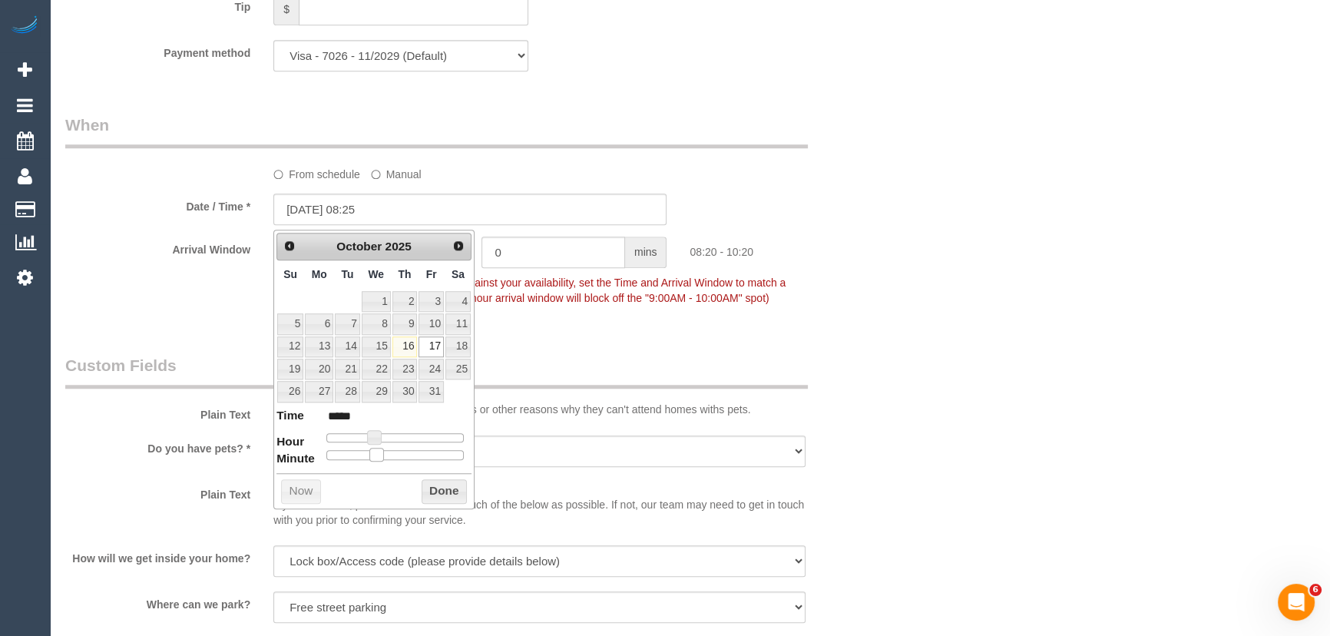
drag, startPoint x: 327, startPoint y: 454, endPoint x: 395, endPoint y: 448, distance: 67.8
click at [383, 448] on span at bounding box center [376, 455] width 14 height 14
type input "17/10/2025 08:30"
type input "*****"
drag, startPoint x: 395, startPoint y: 448, endPoint x: 405, endPoint y: 448, distance: 10.7
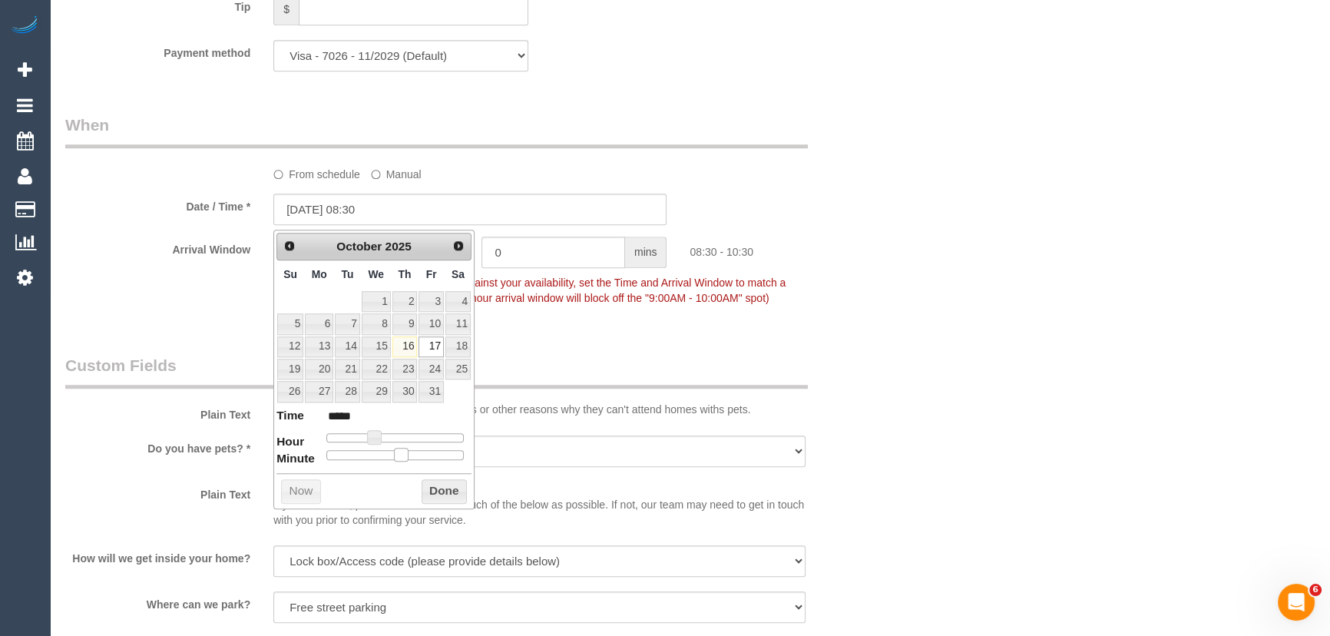
click at [405, 448] on span at bounding box center [401, 455] width 14 height 14
click at [616, 351] on div "Who Email* tailoredpurchases@gmail.com Name * Peter Taylor Where Address* Unit …" at bounding box center [470, 87] width 833 height 3270
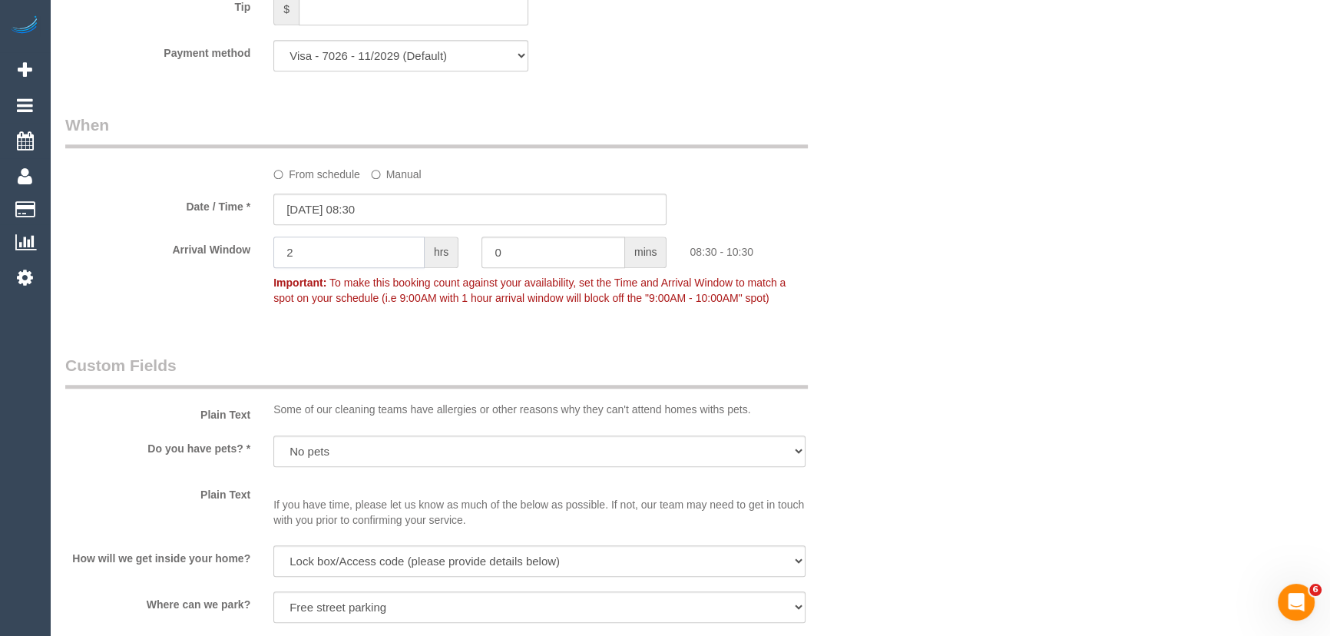
click at [296, 254] on input "2" at bounding box center [348, 251] width 151 height 31
type input "1"
click at [355, 351] on div "Who Email* tailoredpurchases@gmail.com Name * Peter Taylor Where Address* Unit …" at bounding box center [470, 87] width 833 height 3270
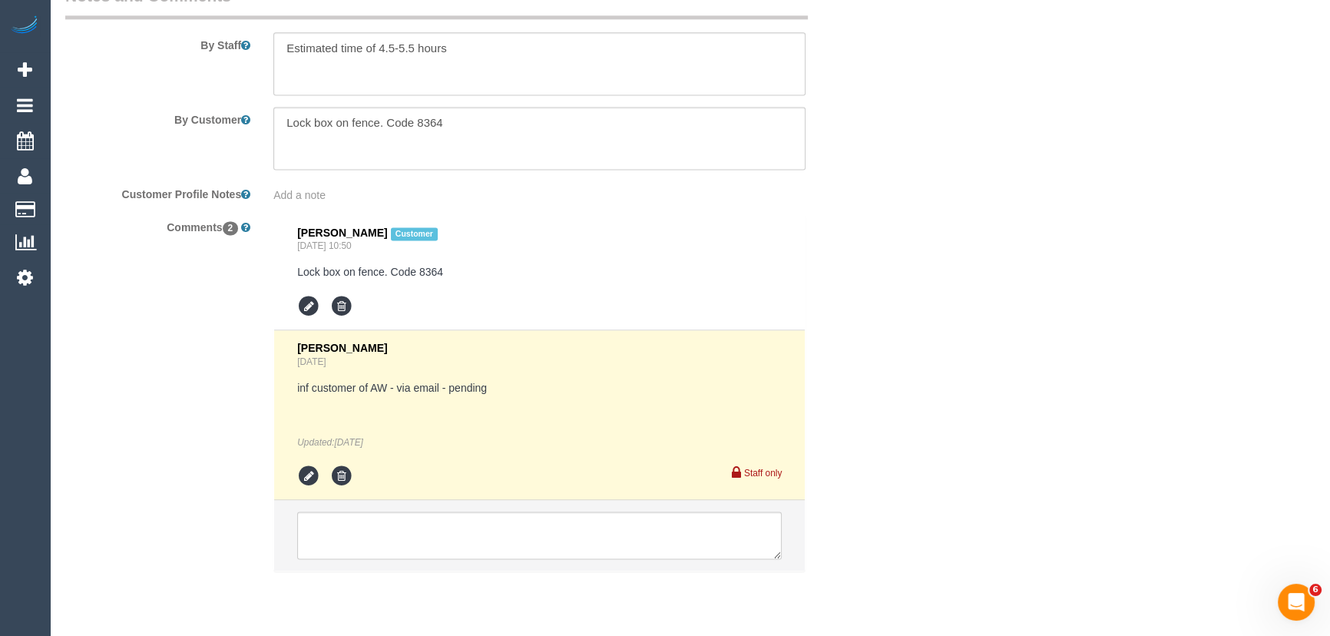
scroll to position [2717, 0]
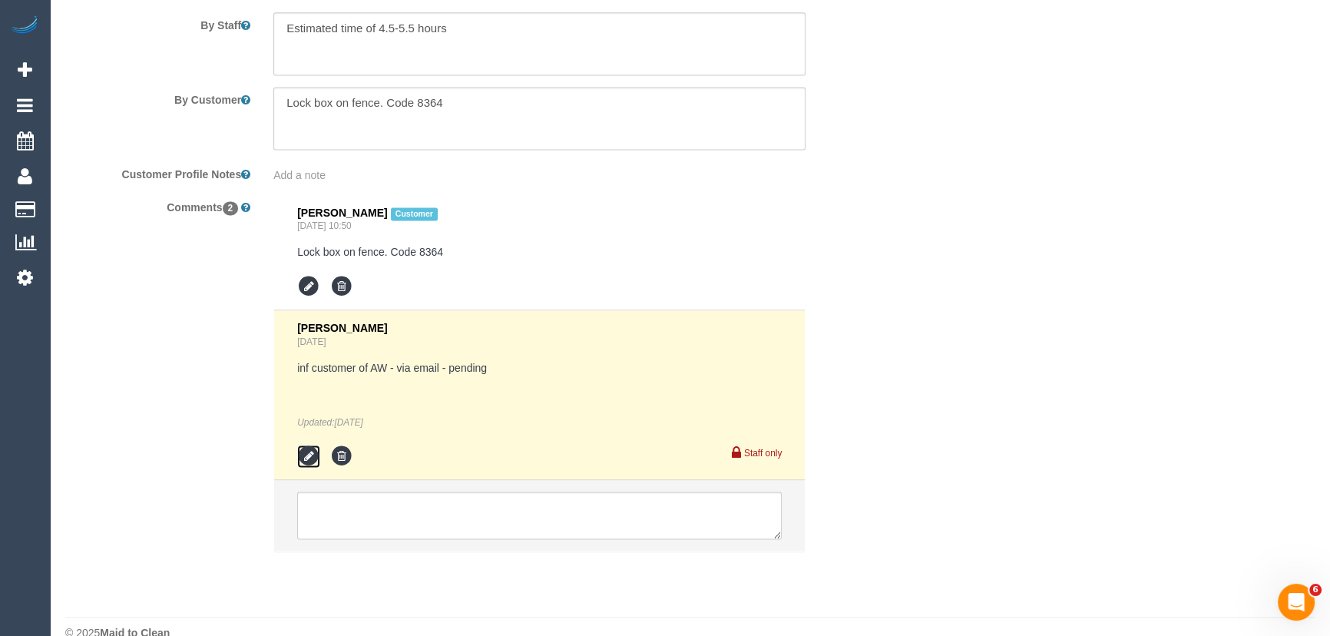
click at [305, 444] on icon at bounding box center [308, 455] width 23 height 23
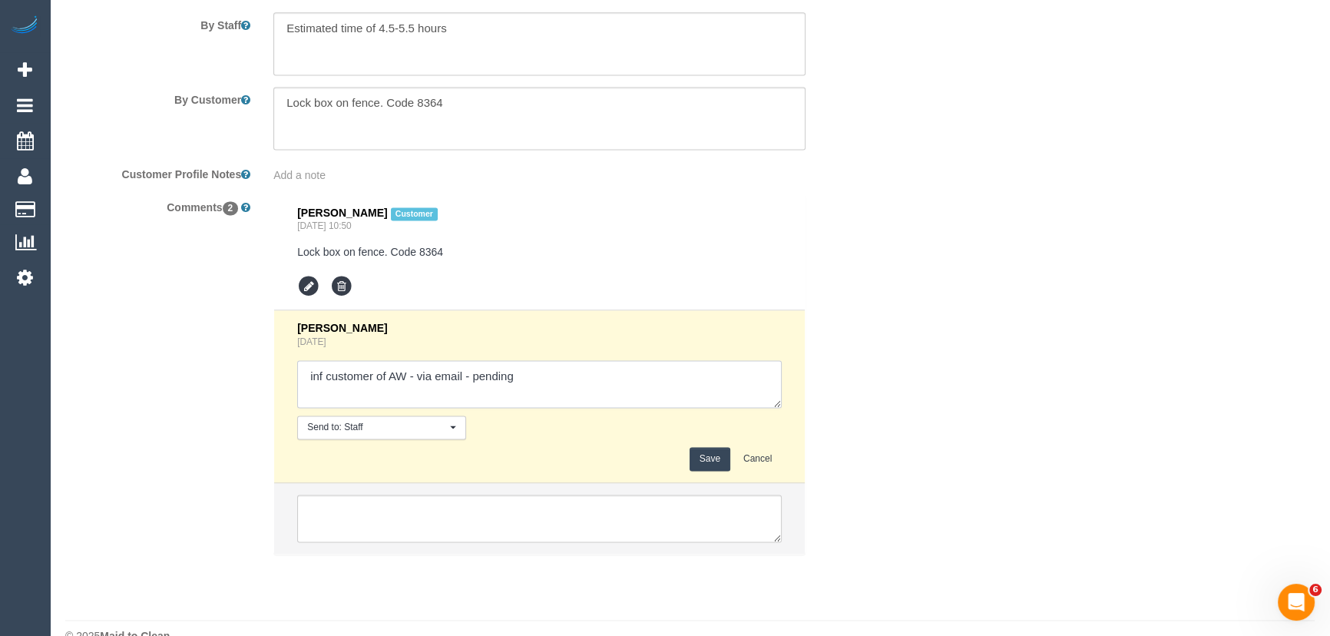
click at [462, 360] on textarea at bounding box center [539, 384] width 484 height 48
click at [589, 364] on textarea at bounding box center [539, 384] width 484 height 48
type textarea "inf customer of AW - via email/phone - confirmed"
click at [716, 447] on button "Save" at bounding box center [709, 459] width 41 height 24
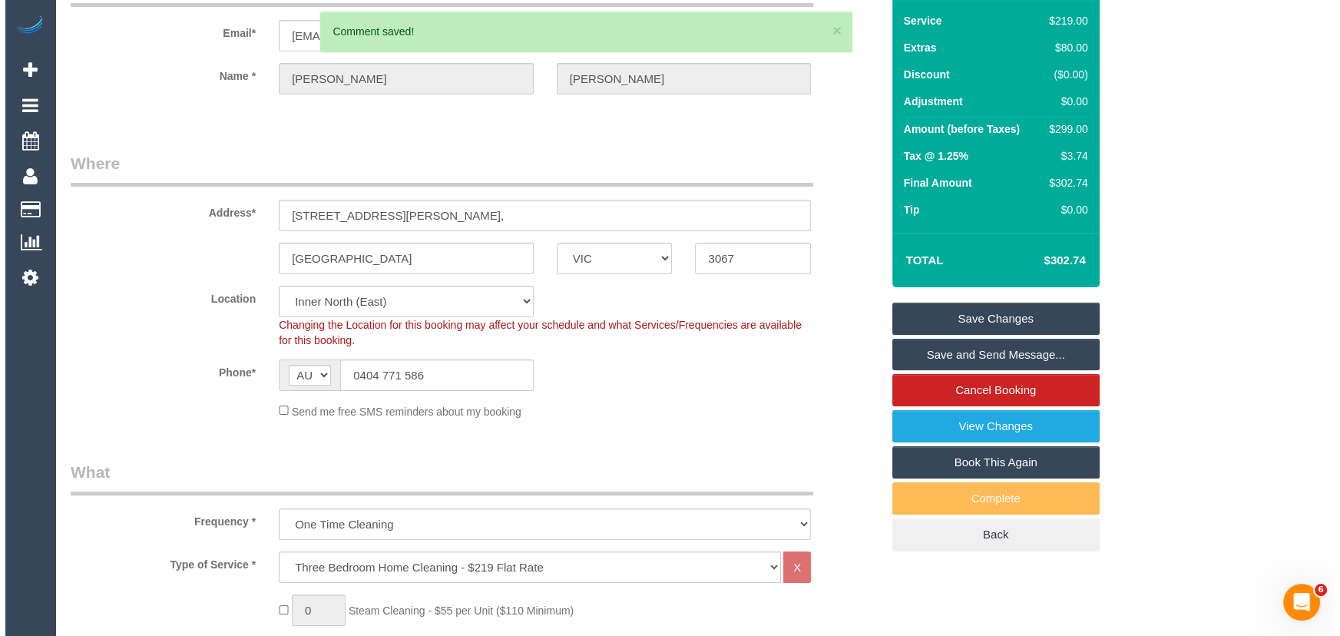
scroll to position [0, 0]
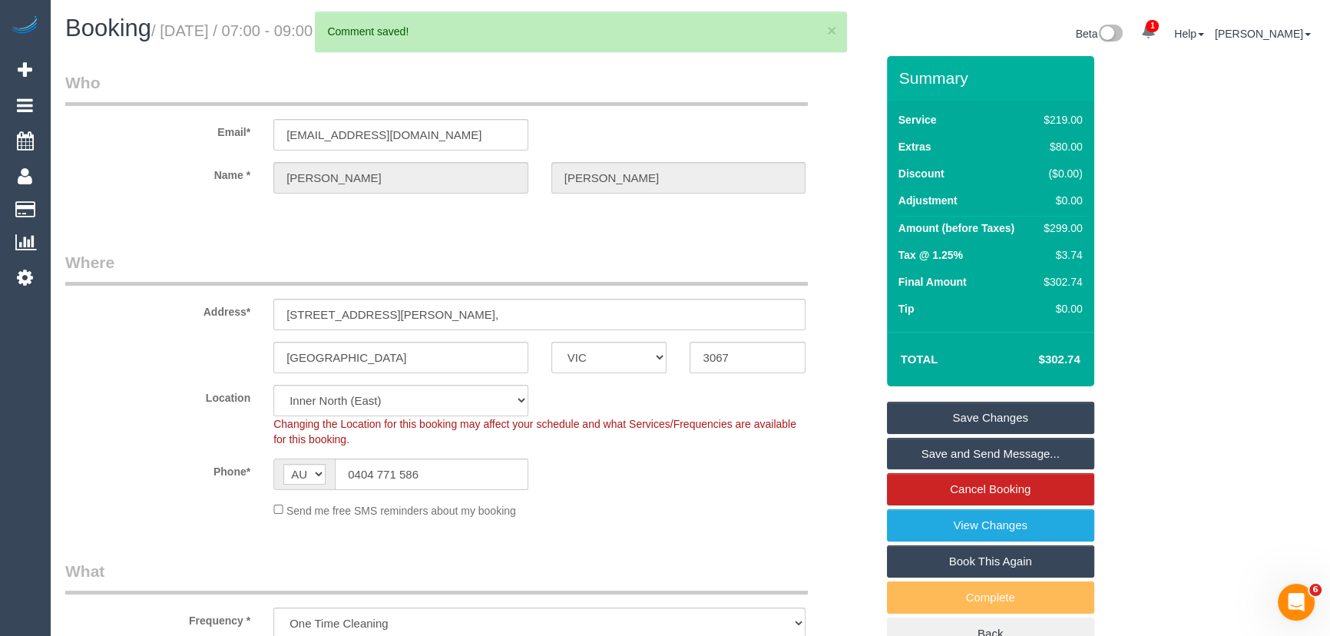
click at [959, 456] on link "Save and Send Message..." at bounding box center [990, 454] width 207 height 32
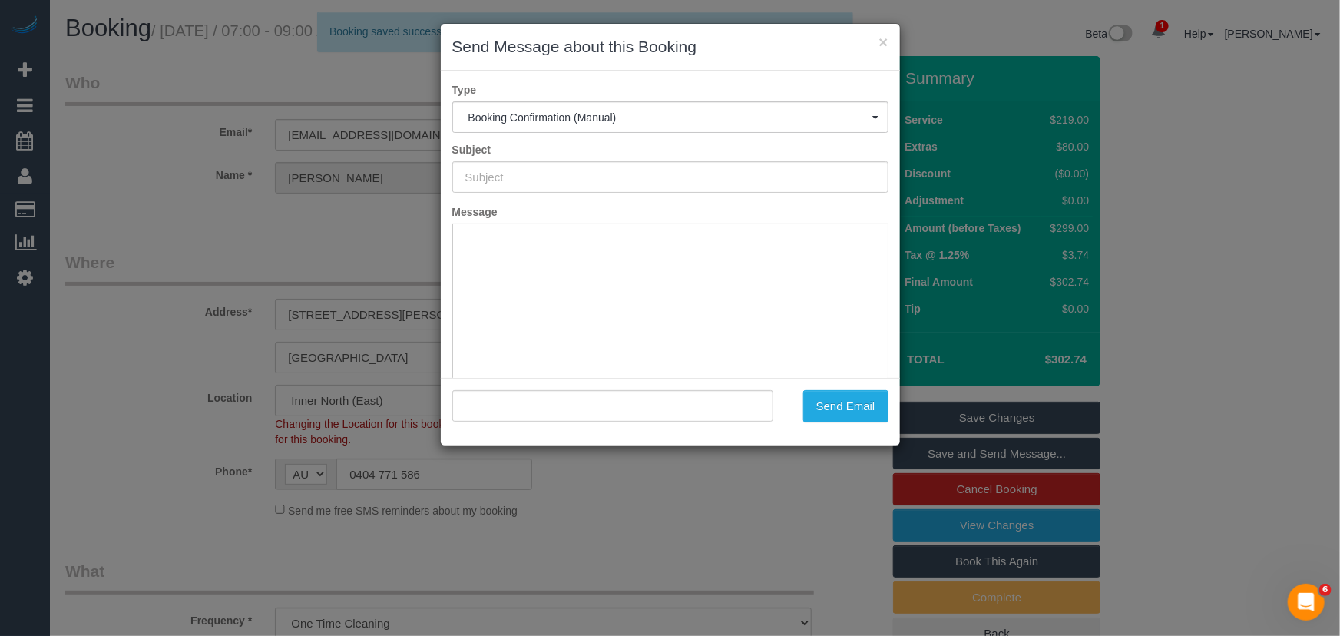
type input "Booking Confirmed"
type input ""Peter Taylor" <tailoredpurchases@gmail.com>"
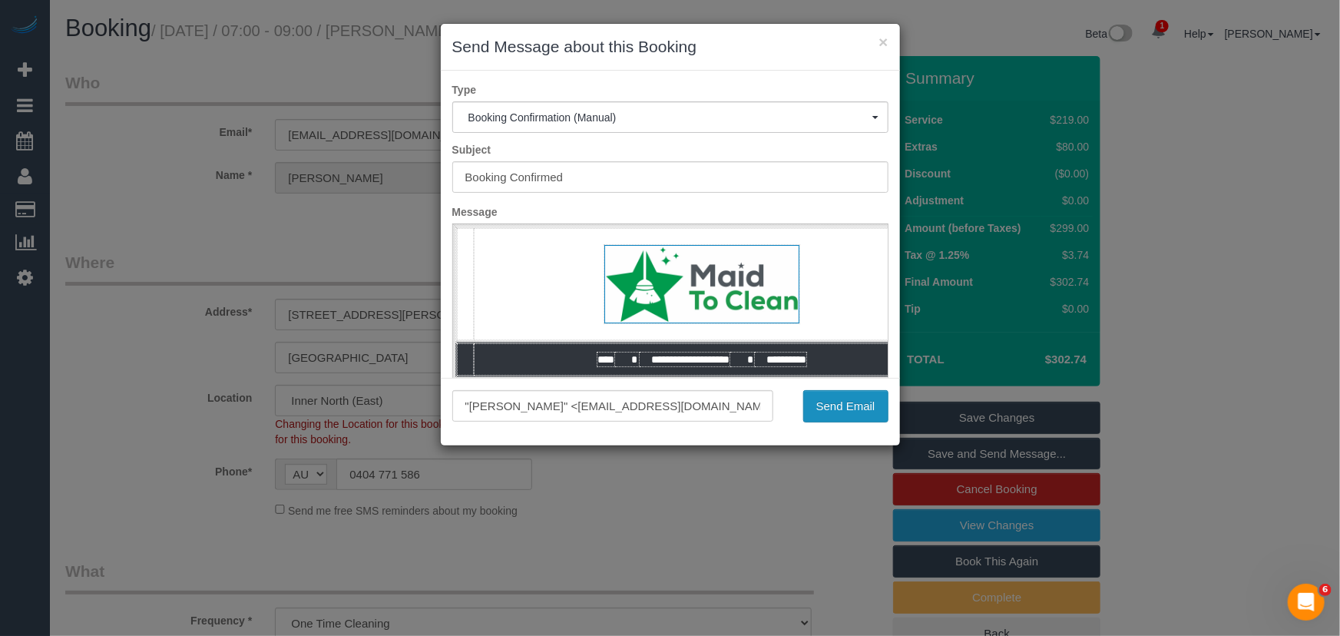
drag, startPoint x: 850, startPoint y: 409, endPoint x: 806, endPoint y: 404, distance: 44.1
click at [850, 409] on button "Send Email" at bounding box center [845, 406] width 85 height 32
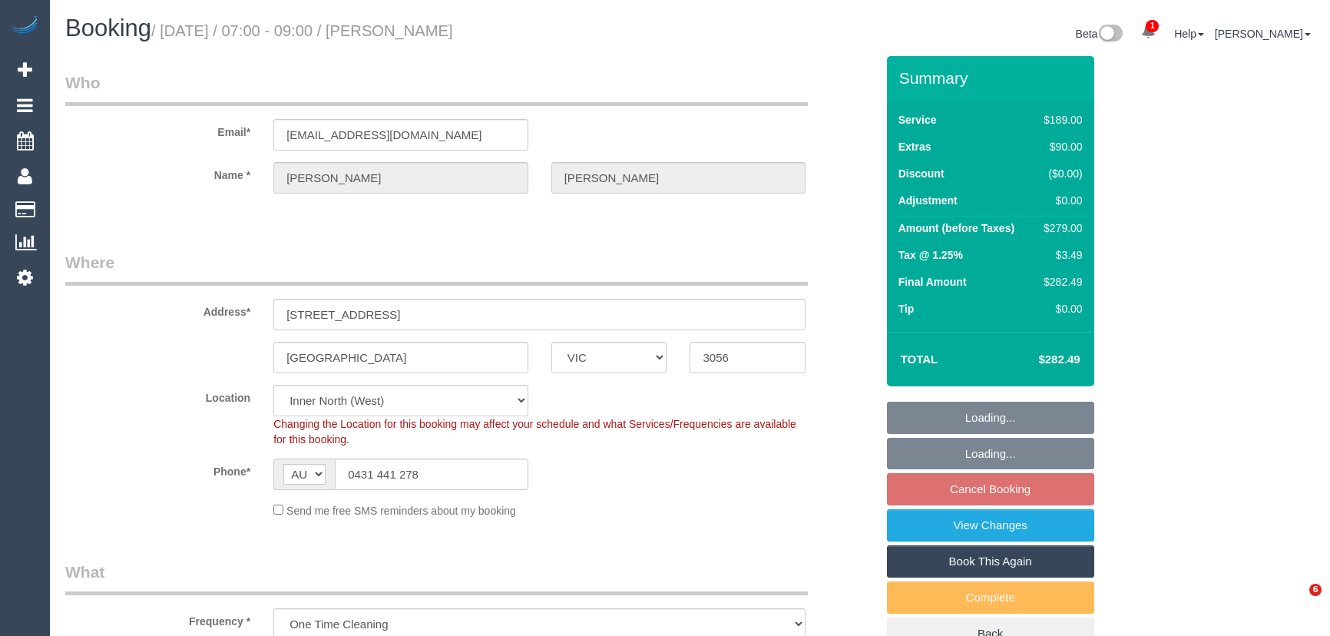
select select "VIC"
select select "object:867"
select select "string:stripe-pm_1RFx1w2GScqysDRVChIJh0Kf"
select select "number:28"
select select "number:15"
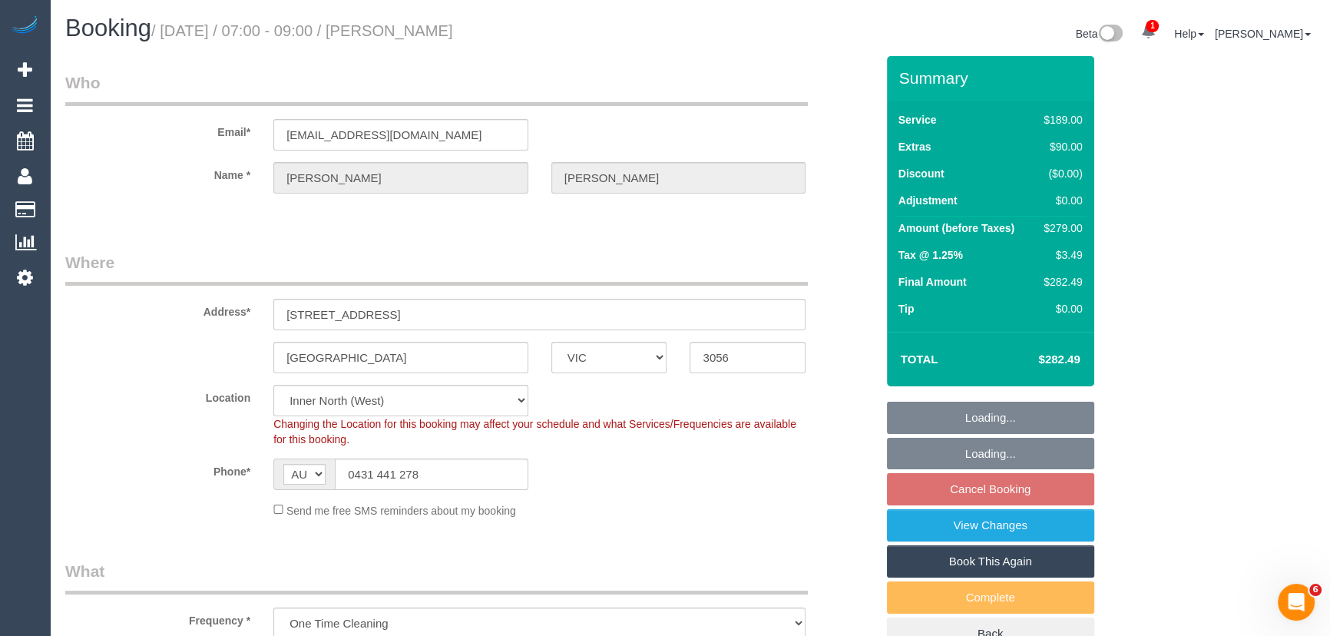
select select "number:19"
select select "number:24"
select select "number:13"
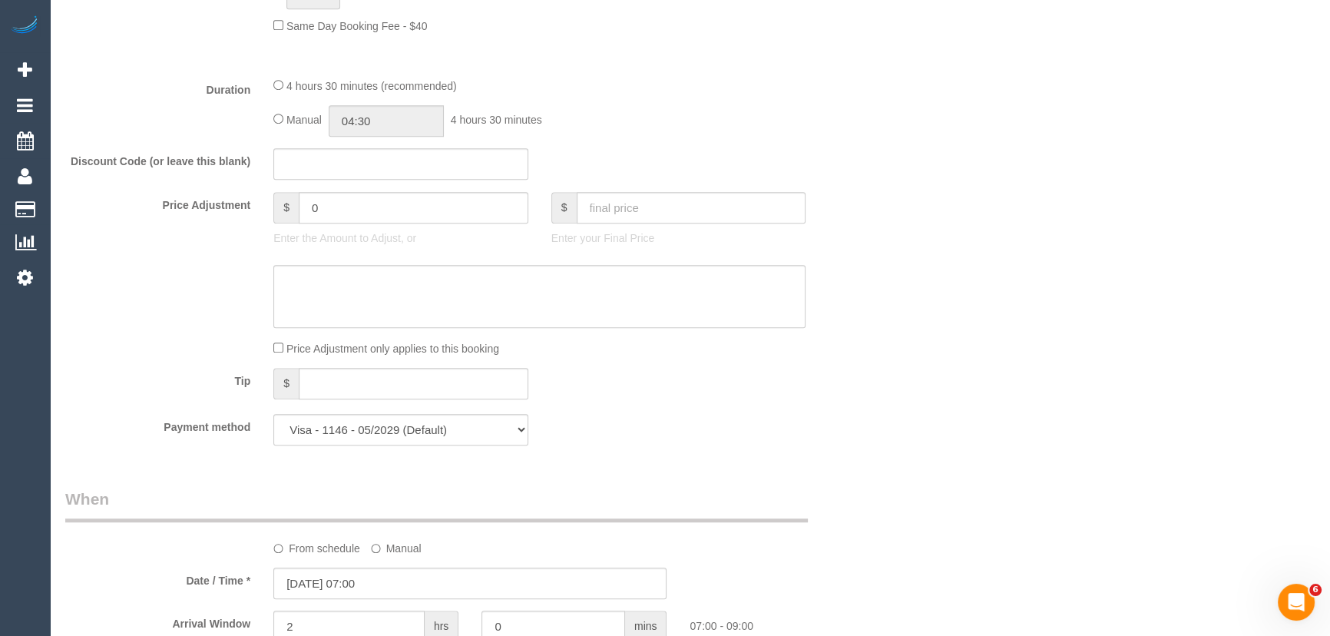
scroll to position [1186, 0]
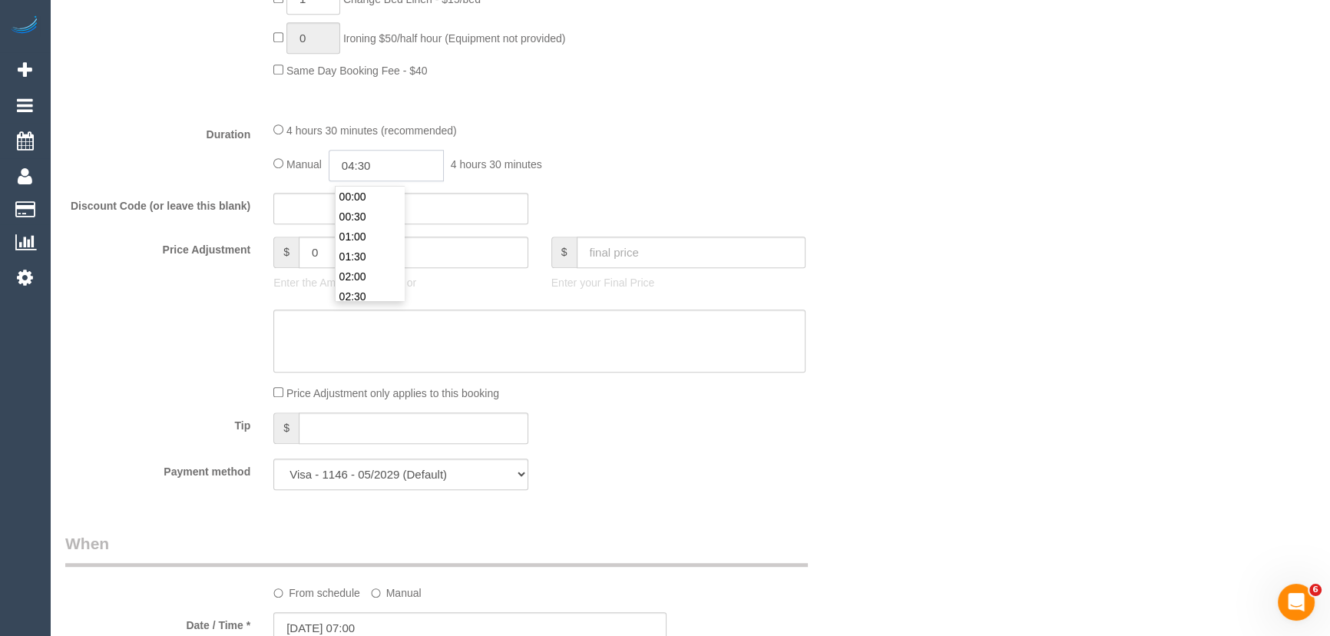
click at [387, 167] on input "04:30" at bounding box center [386, 165] width 115 height 31
type input "05:30"
click at [375, 253] on li "05:30" at bounding box center [369, 256] width 68 height 20
click at [698, 207] on div "Discount Code (or leave this blank)" at bounding box center [470, 209] width 833 height 32
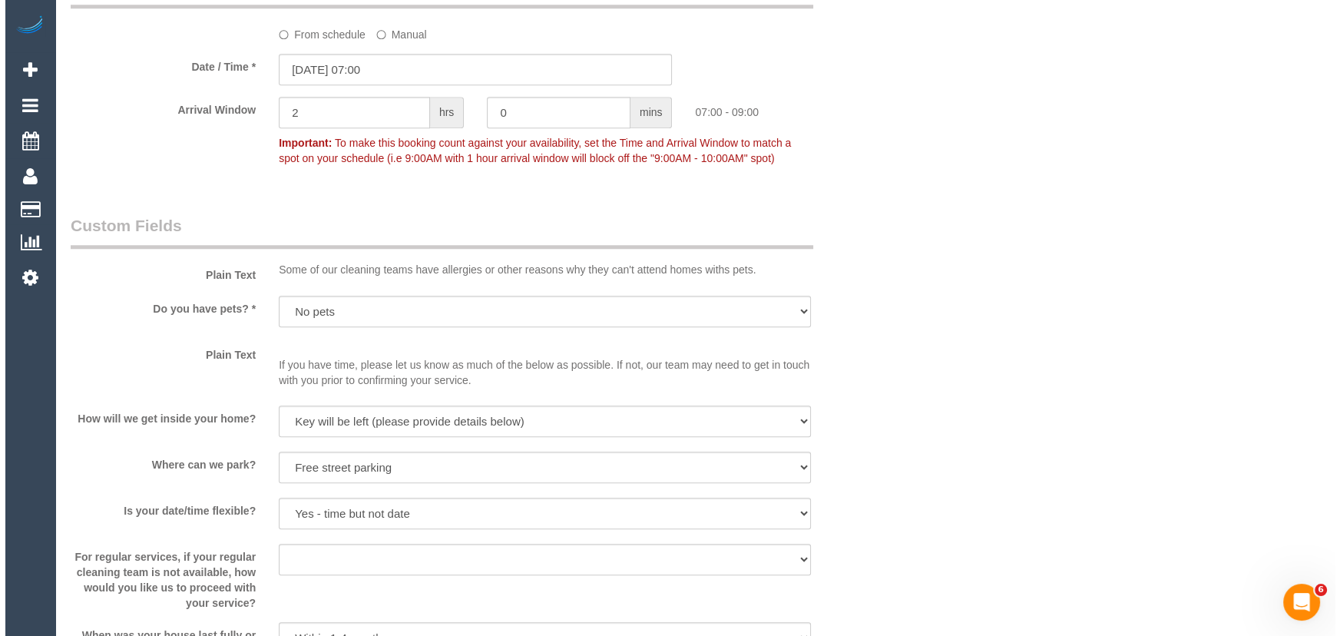
scroll to position [2024, 0]
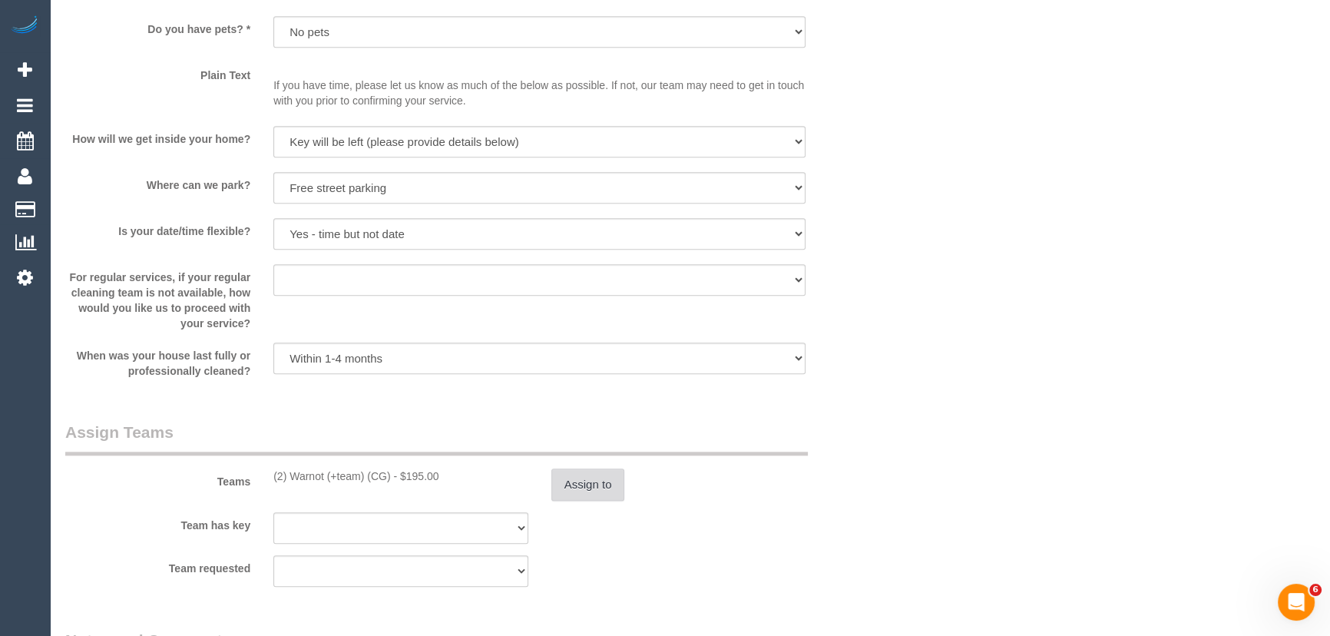
click at [578, 489] on button "Assign to" at bounding box center [588, 484] width 74 height 32
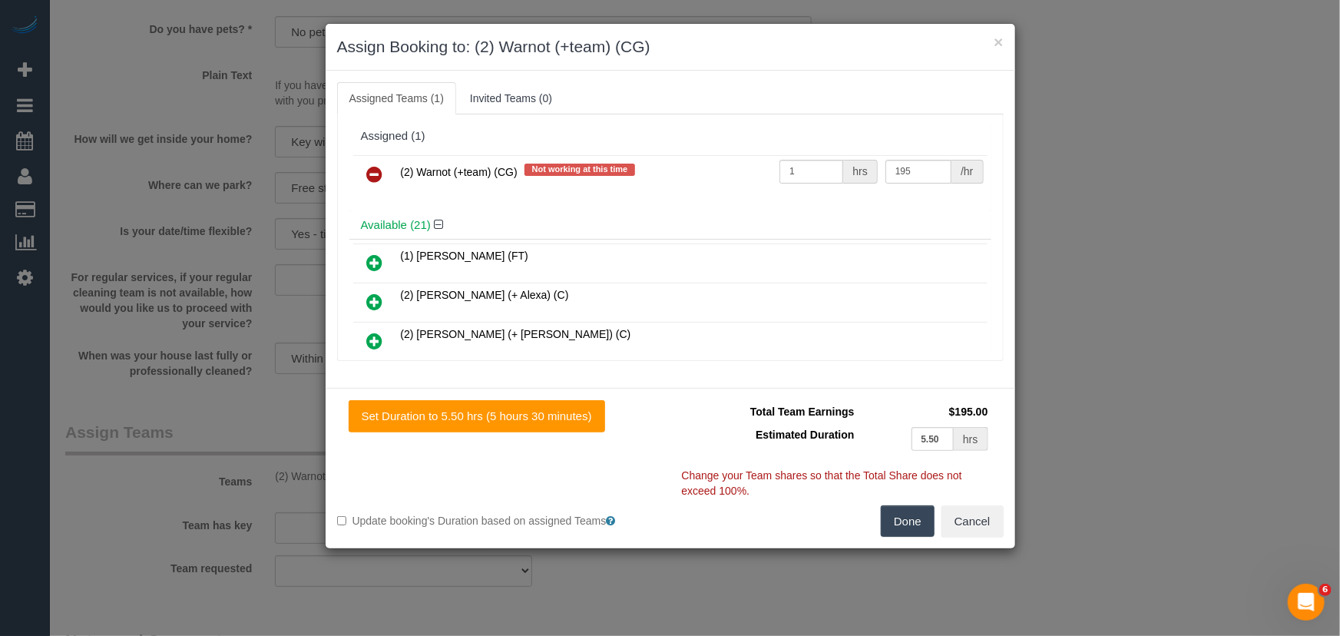
click at [375, 177] on icon at bounding box center [375, 174] width 16 height 18
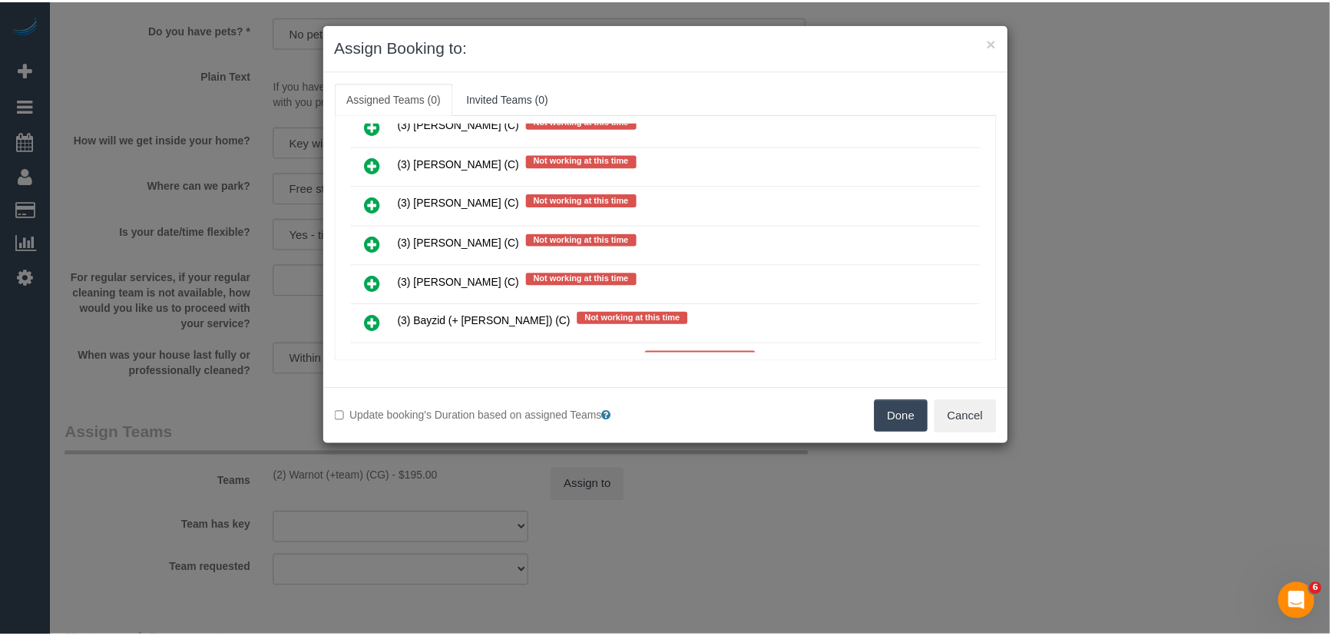
scroll to position [2807, 0]
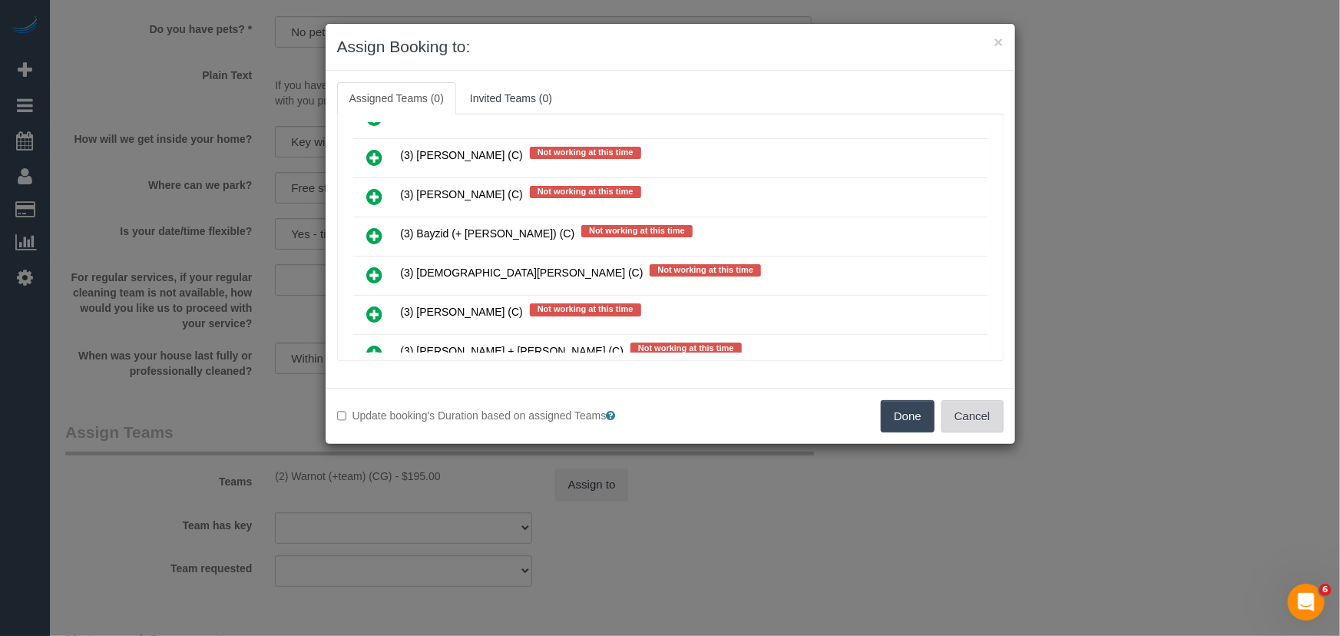
click at [983, 428] on button "Cancel" at bounding box center [972, 416] width 62 height 32
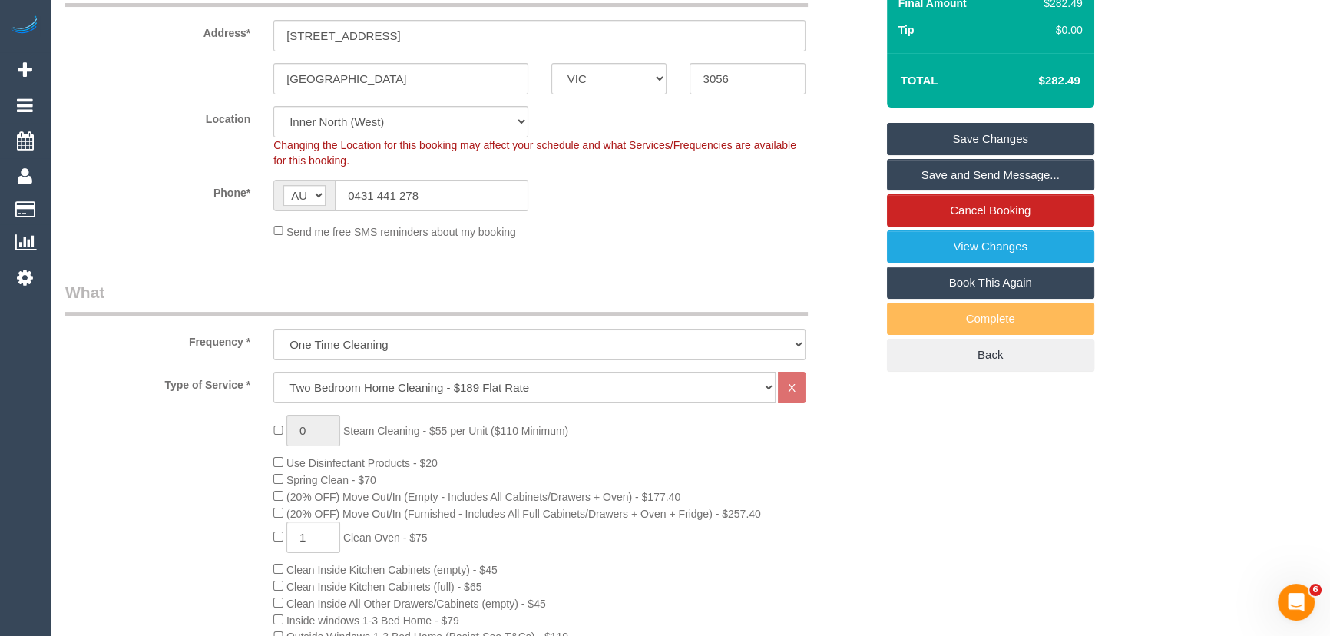
scroll to position [69, 0]
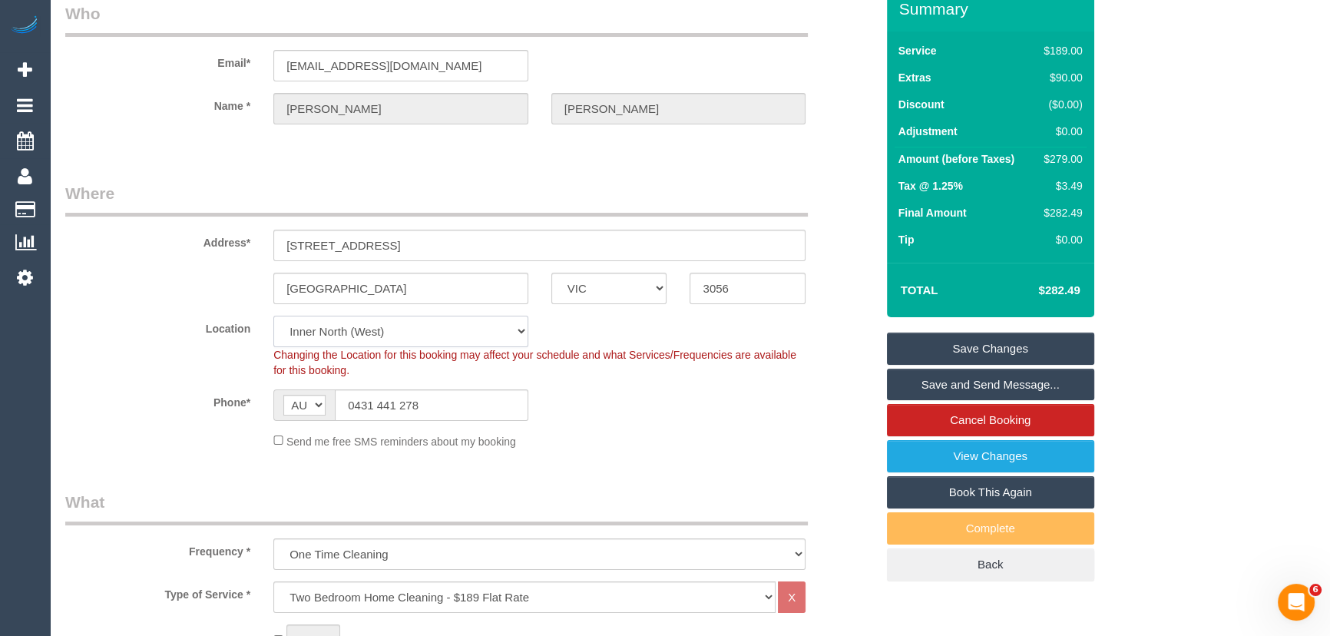
click at [331, 326] on select "Office City East (North) East (South) Inner East Inner North (East) Inner North…" at bounding box center [400, 331] width 255 height 31
select select "50"
click at [273, 316] on select "Office City East (North) East (South) Inner East Inner North (East) Inner North…" at bounding box center [400, 331] width 255 height 31
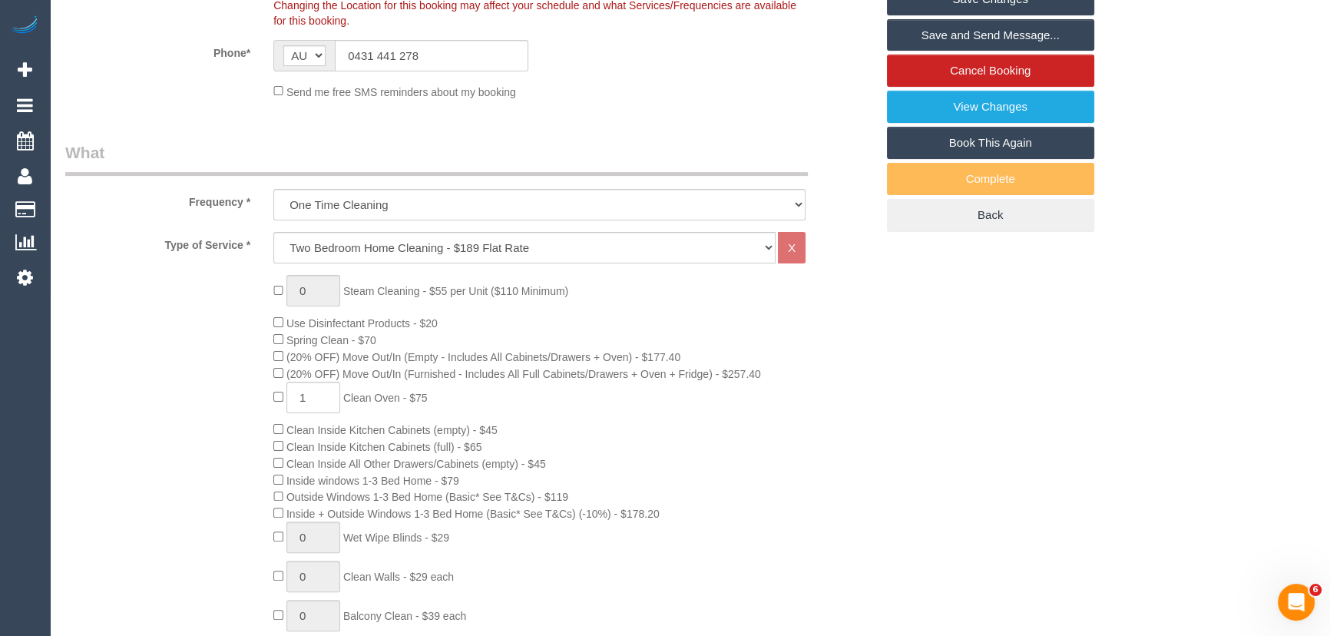
select select "object:5486"
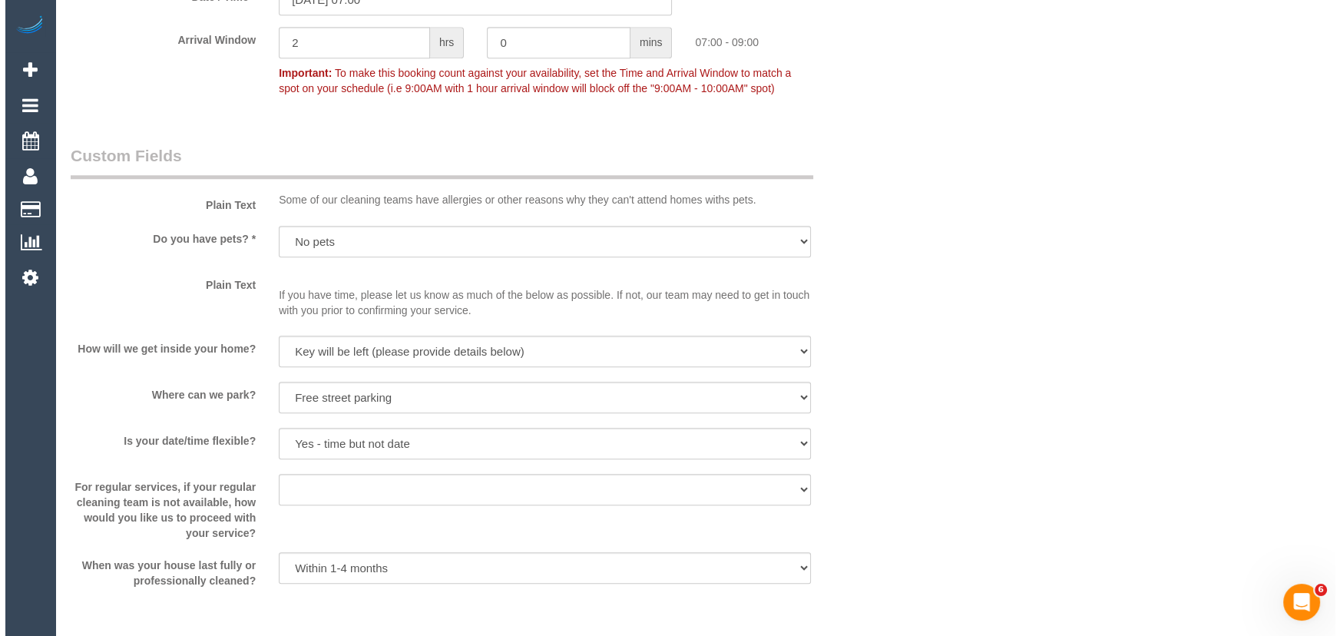
scroll to position [2093, 0]
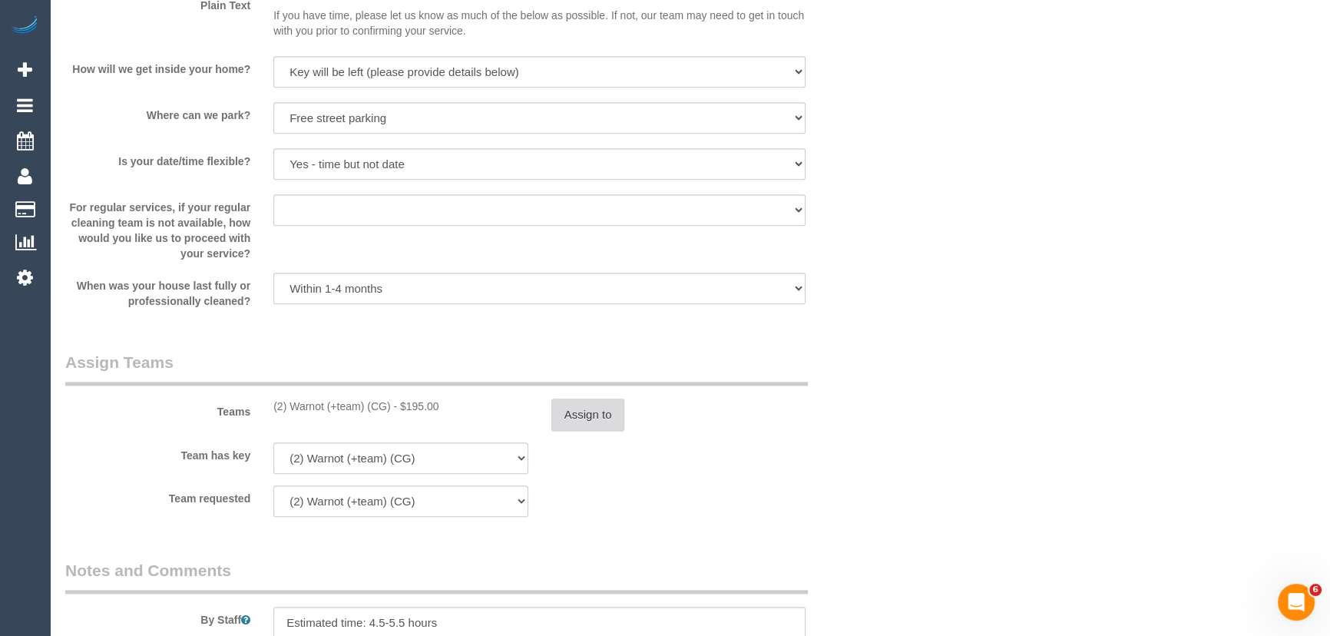
click at [609, 422] on button "Assign to" at bounding box center [588, 414] width 74 height 32
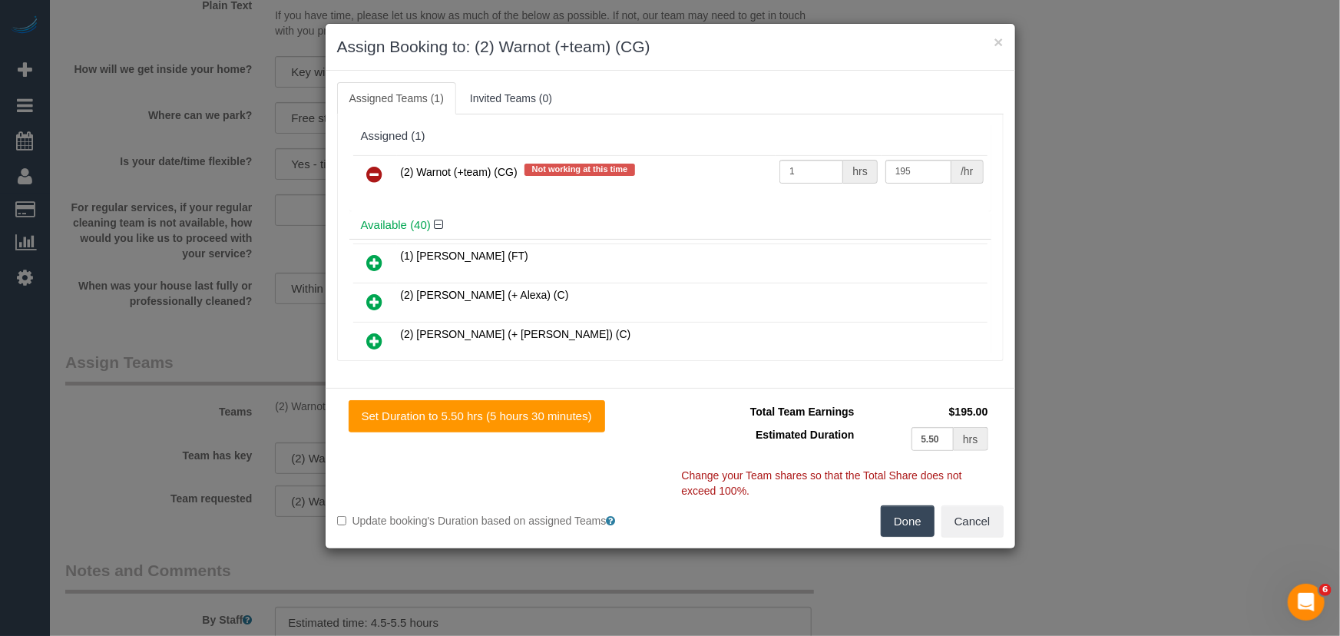
click at [378, 170] on icon at bounding box center [375, 174] width 16 height 18
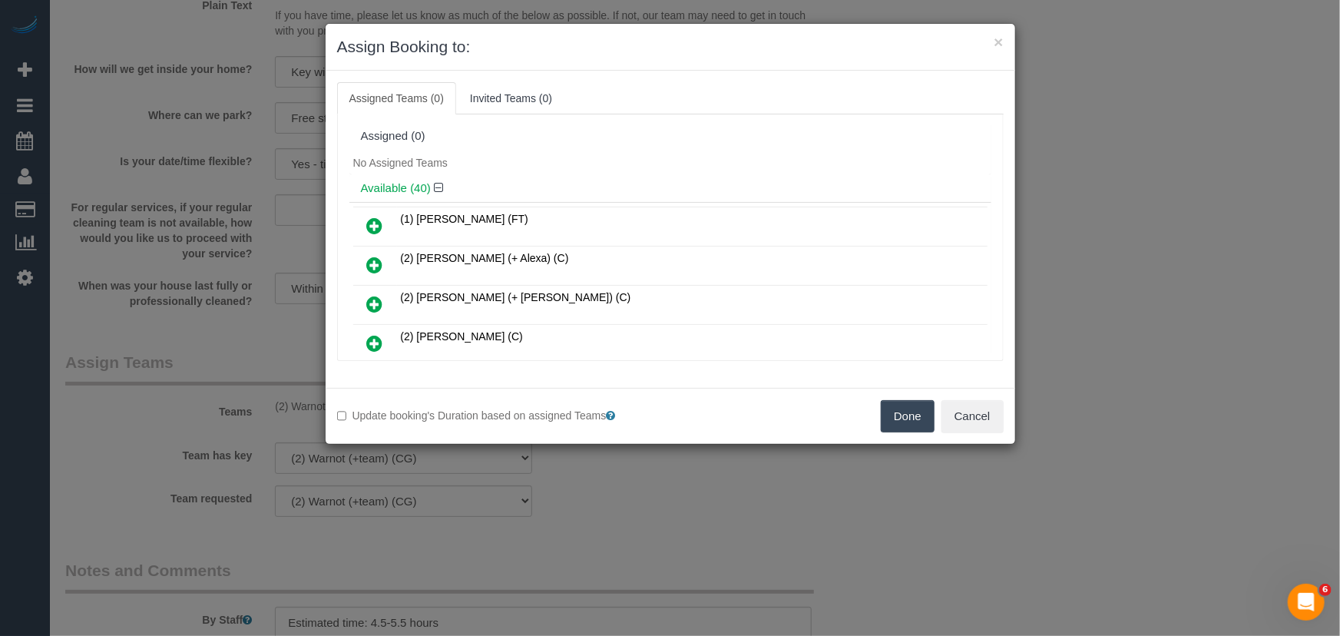
scroll to position [1249, 0]
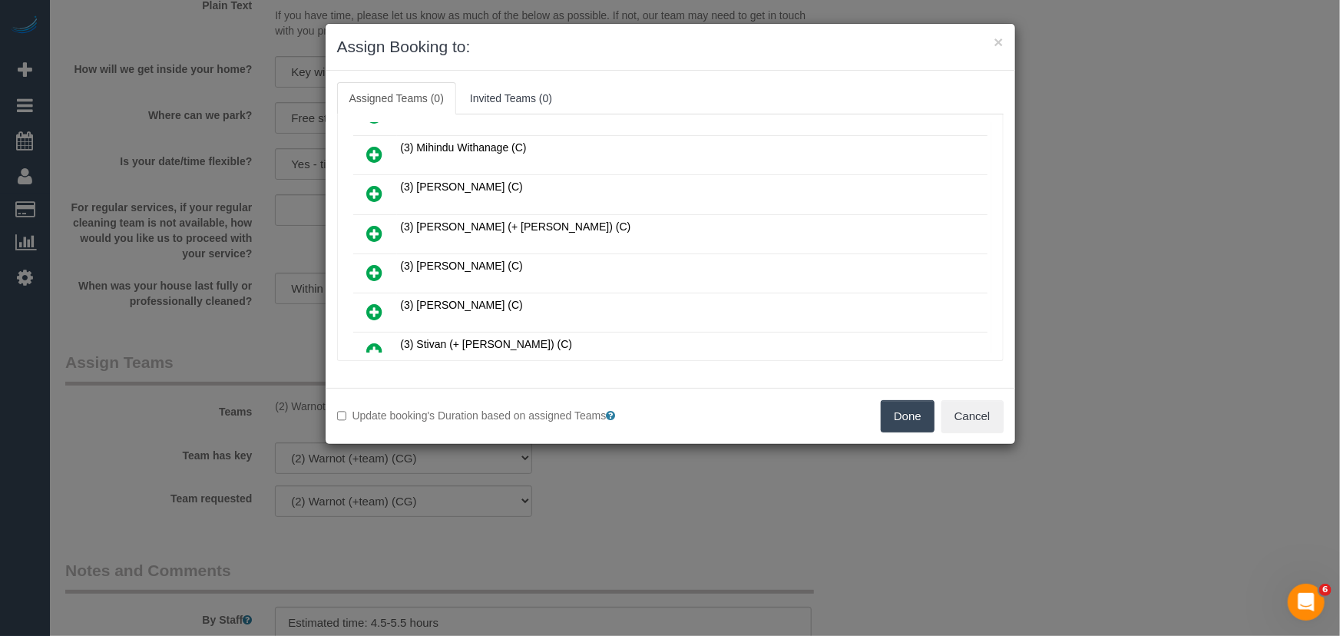
click at [365, 258] on link at bounding box center [375, 273] width 36 height 31
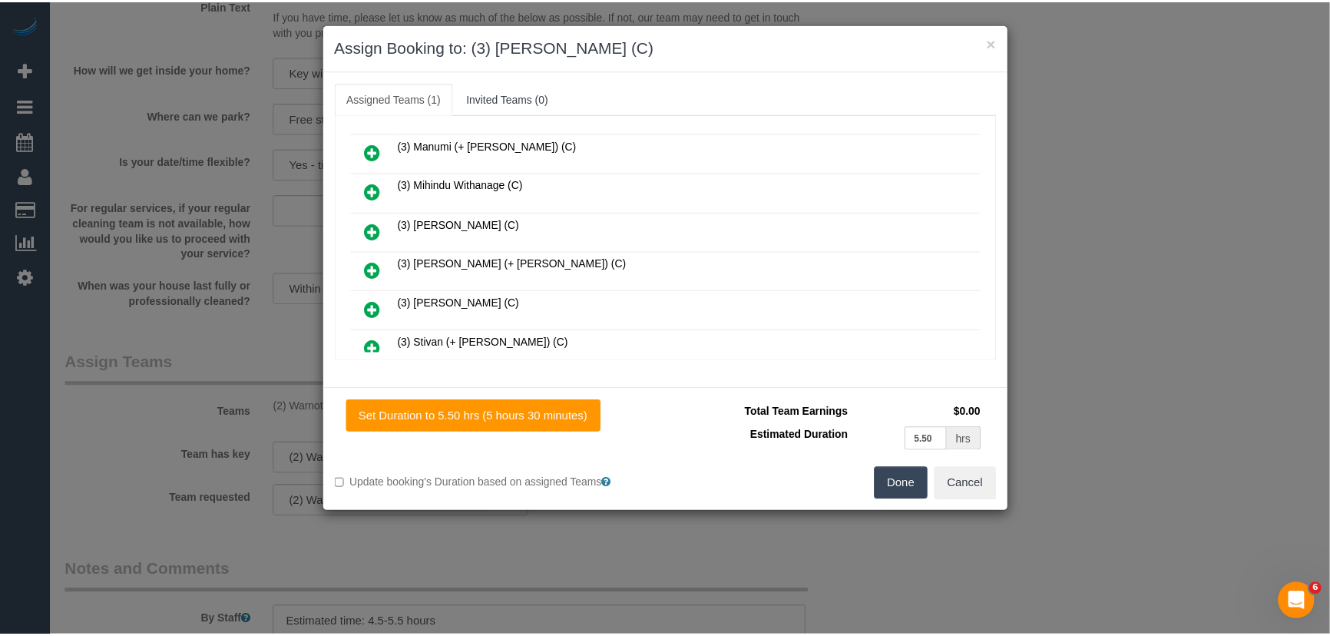
scroll to position [1285, 0]
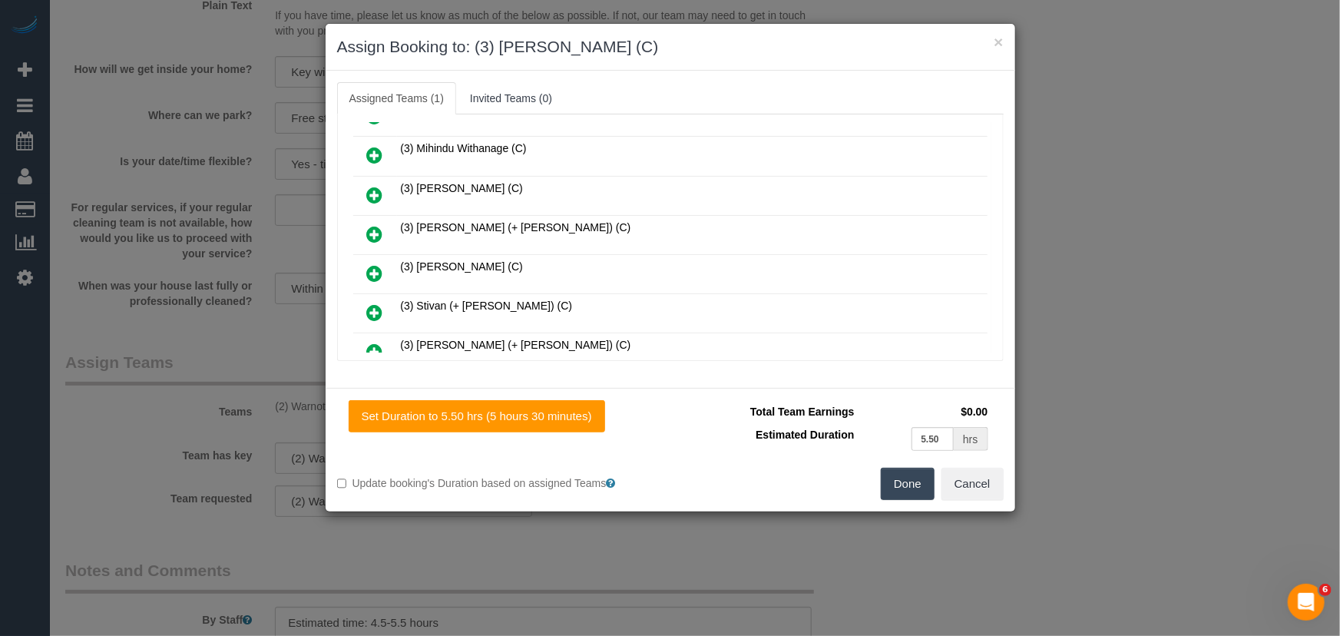
click at [917, 492] on button "Done" at bounding box center [908, 484] width 54 height 32
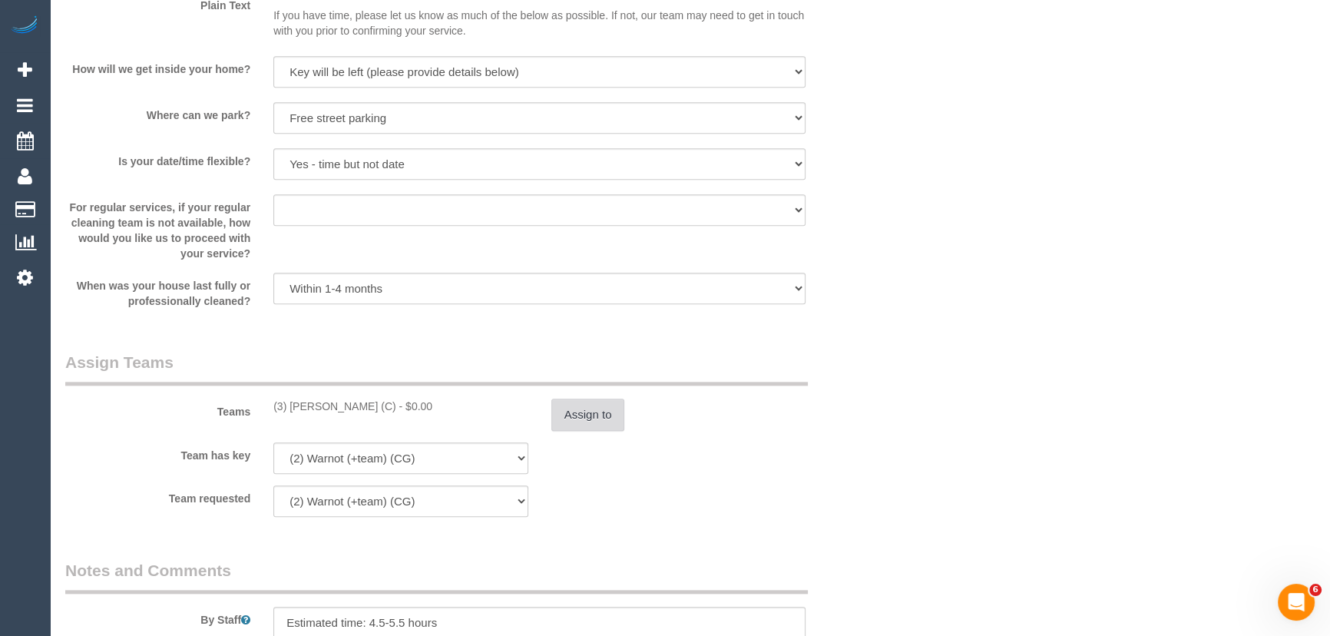
click at [601, 418] on button "Assign to" at bounding box center [588, 414] width 74 height 32
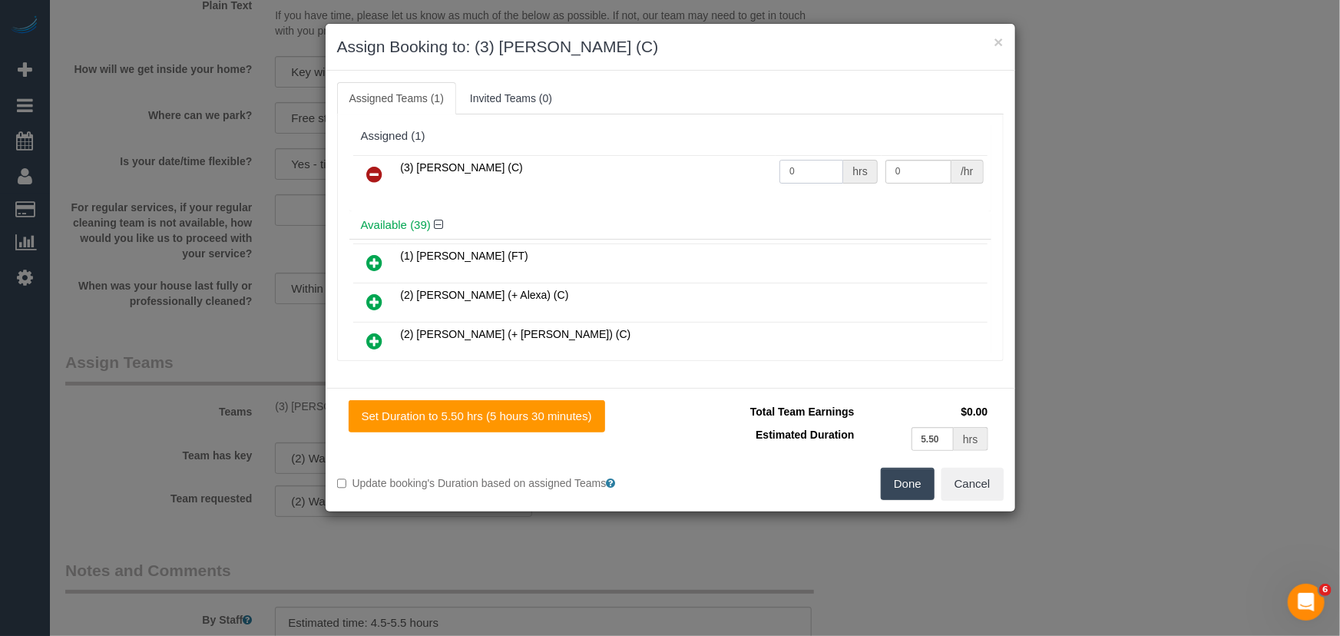
click at [816, 163] on input "0" at bounding box center [811, 172] width 64 height 24
type input "1"
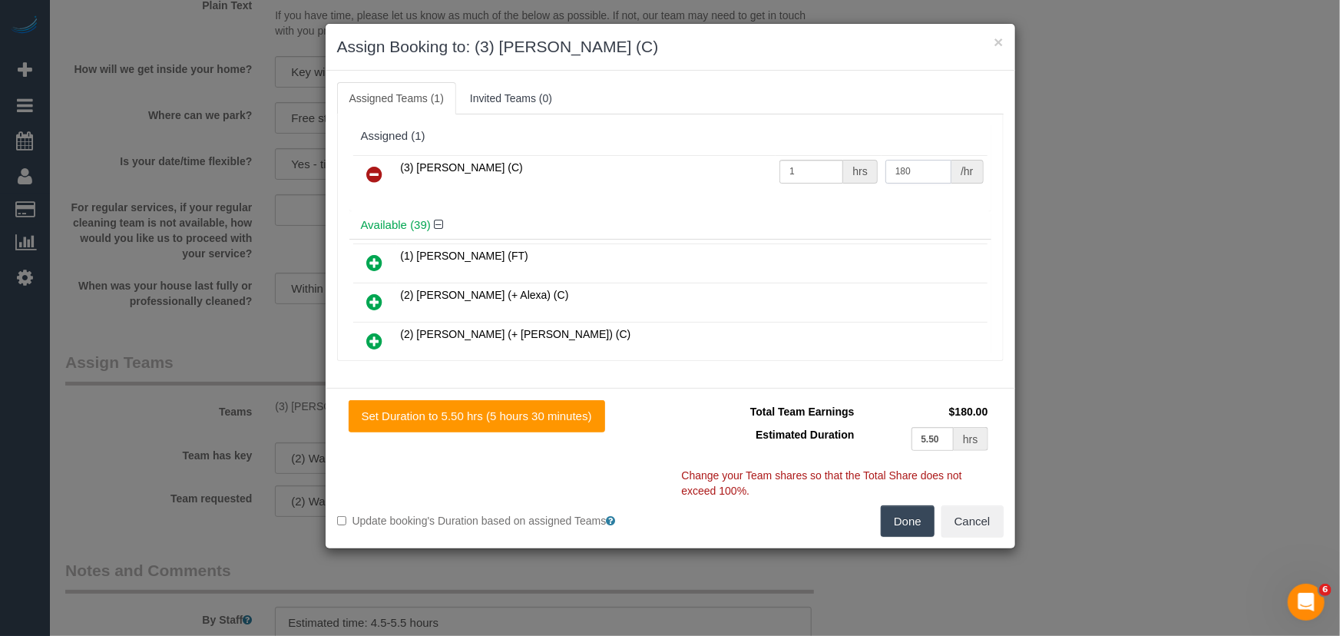
type input "180"
click at [904, 507] on button "Done" at bounding box center [908, 521] width 54 height 32
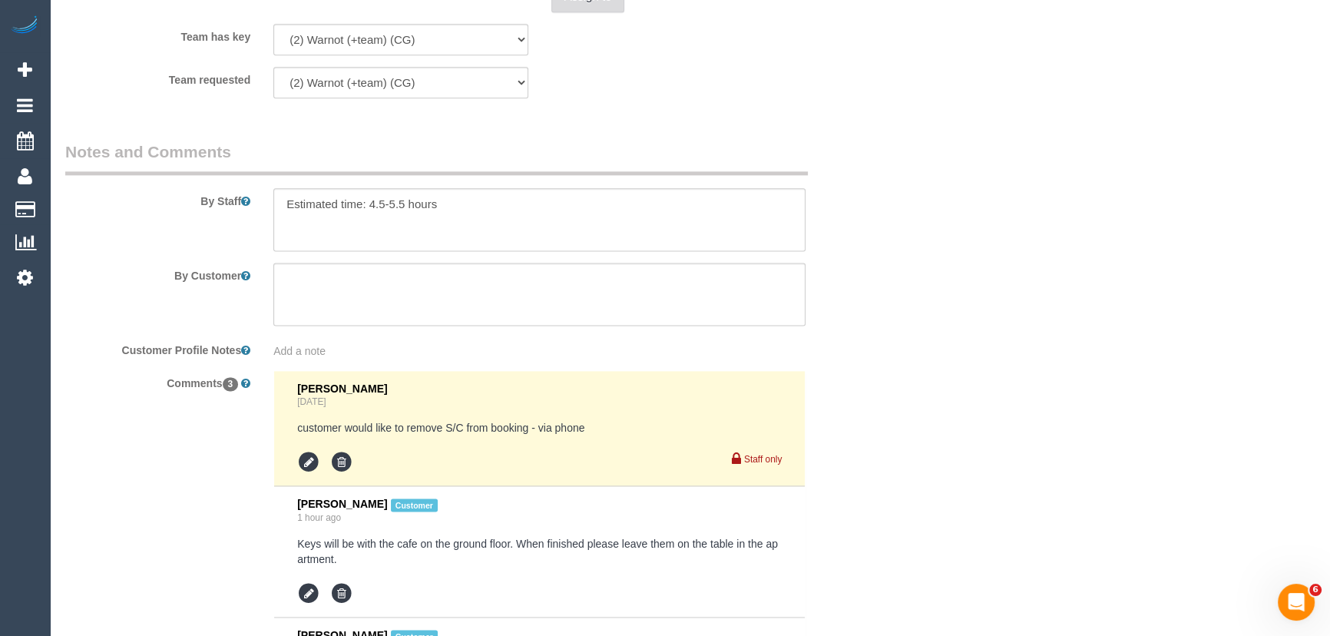
scroll to position [2809, 0]
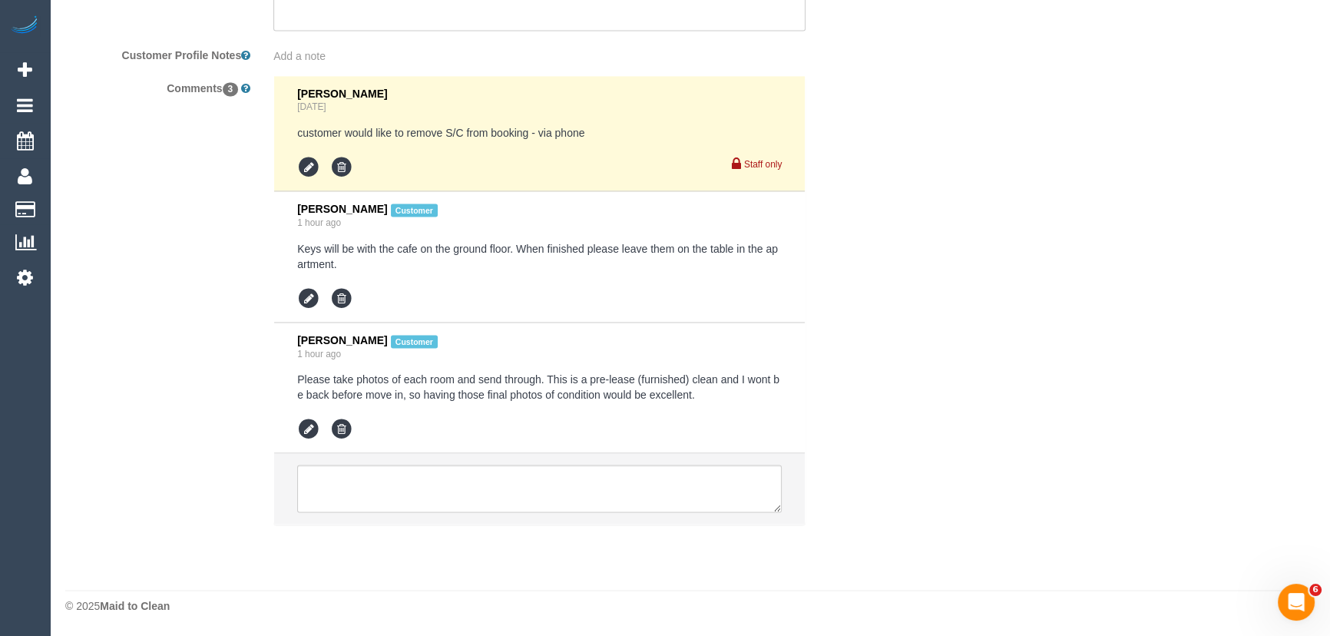
click at [345, 261] on pre "Keys will be with the cafe on the ground floor. When finished please leave them…" at bounding box center [539, 256] width 484 height 31
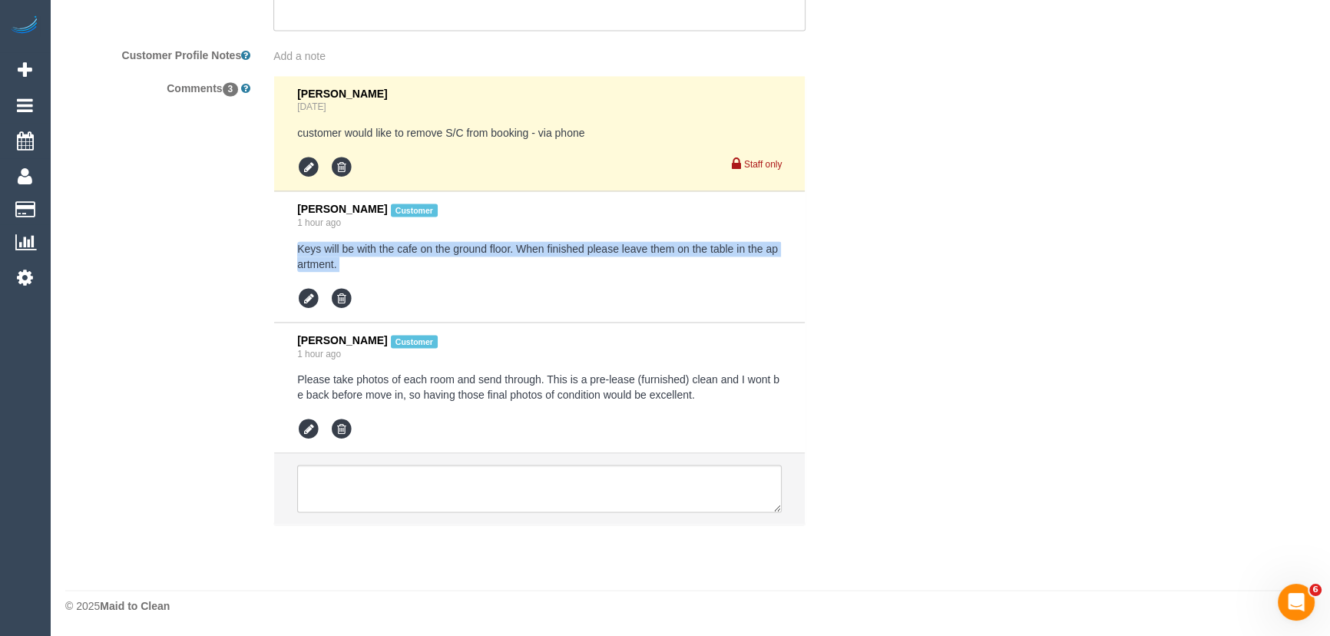
click at [345, 261] on pre "Keys will be with the cafe on the ground floor. When finished please leave them…" at bounding box center [539, 256] width 484 height 31
copy div "Keys will be with the cafe on the ground floor. When finished please leave them…"
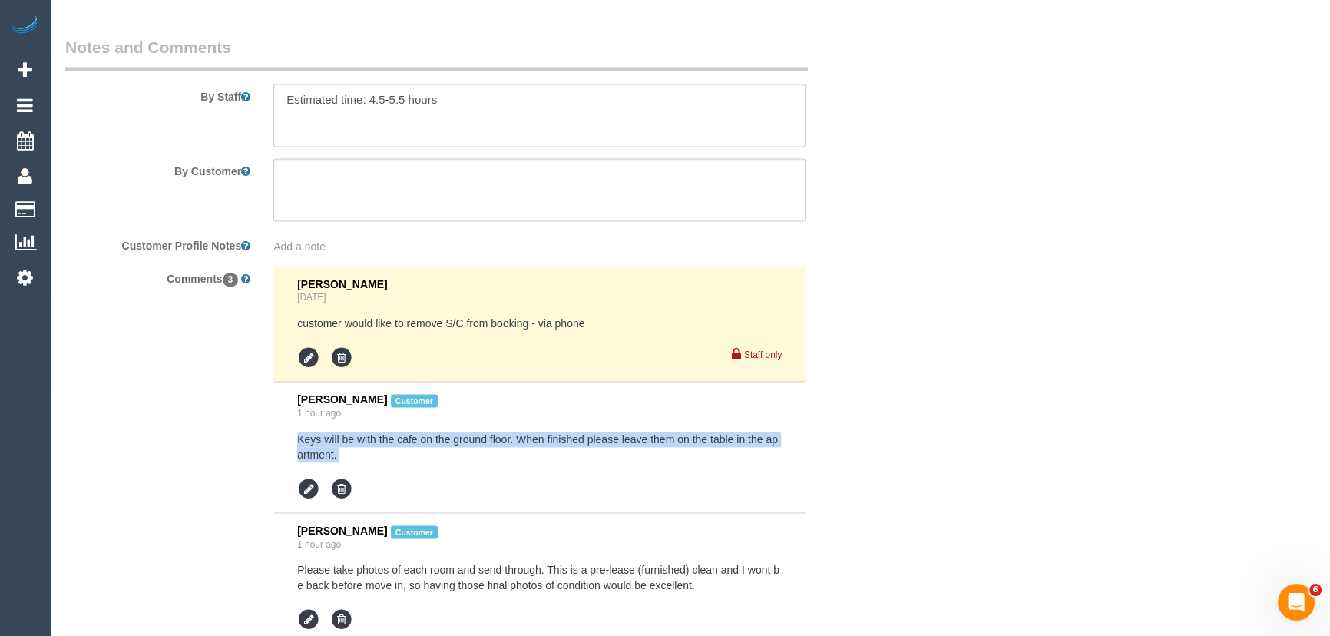
scroll to position [2599, 0]
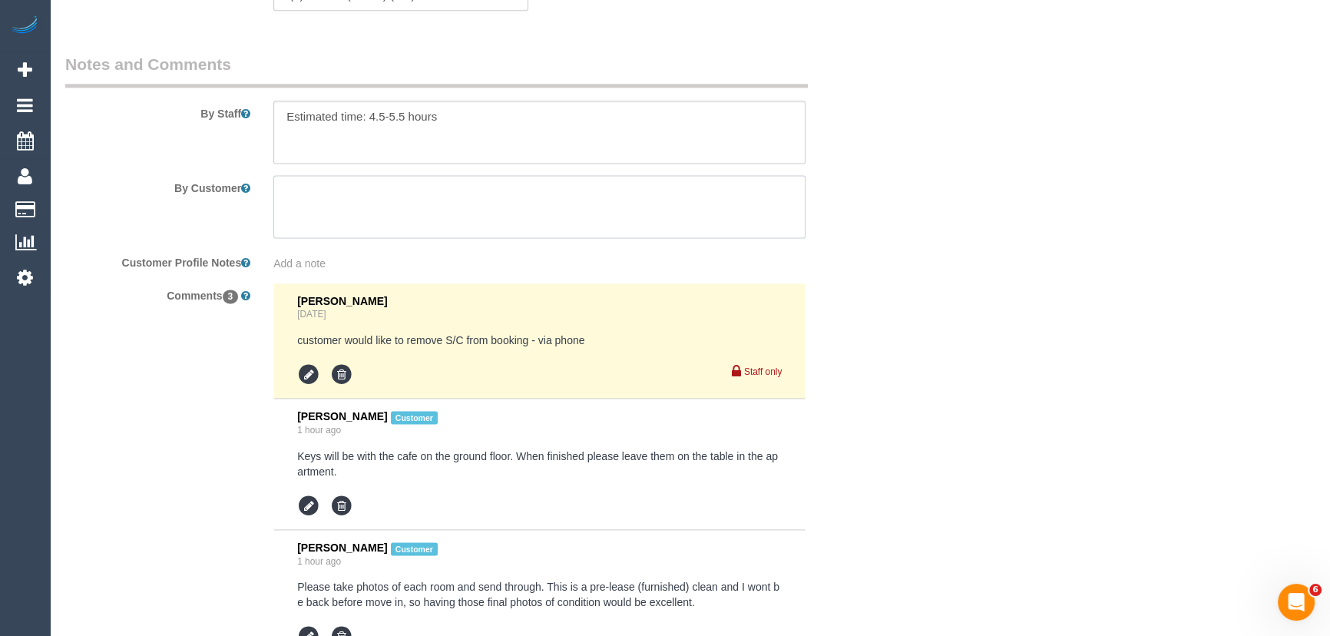
click at [296, 194] on textarea at bounding box center [539, 206] width 532 height 63
paste textarea "Keys will be with the cafe on the ground floor. When finished please leave them…"
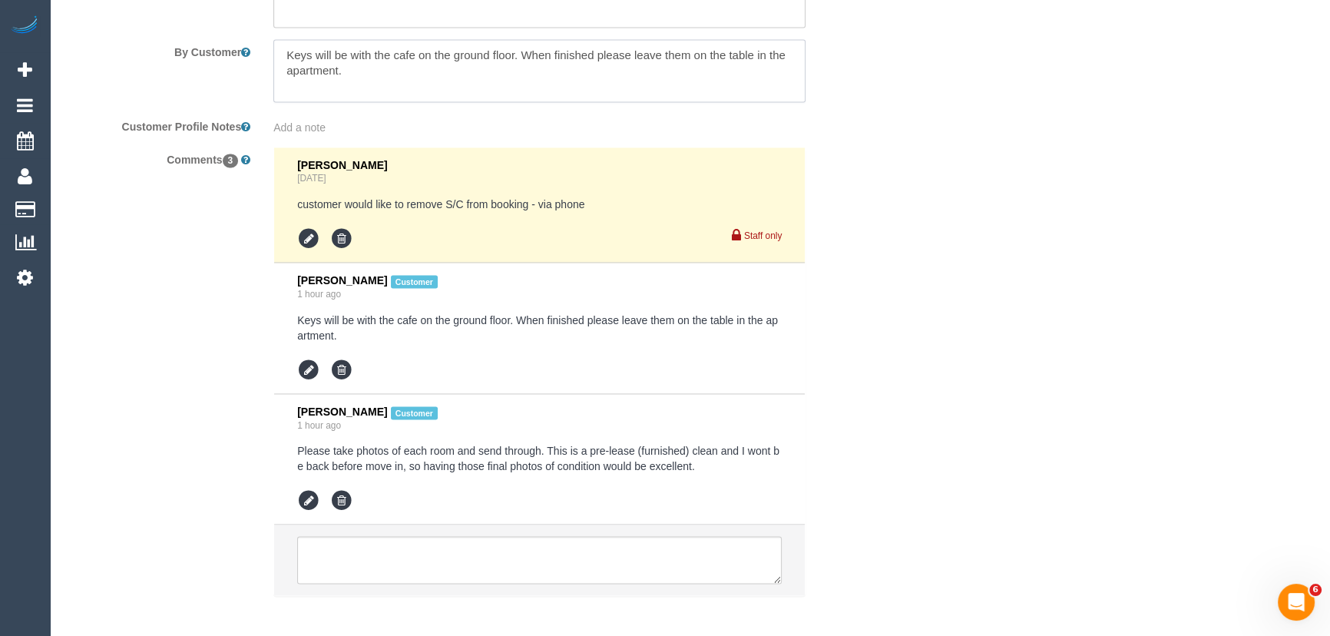
scroll to position [2739, 0]
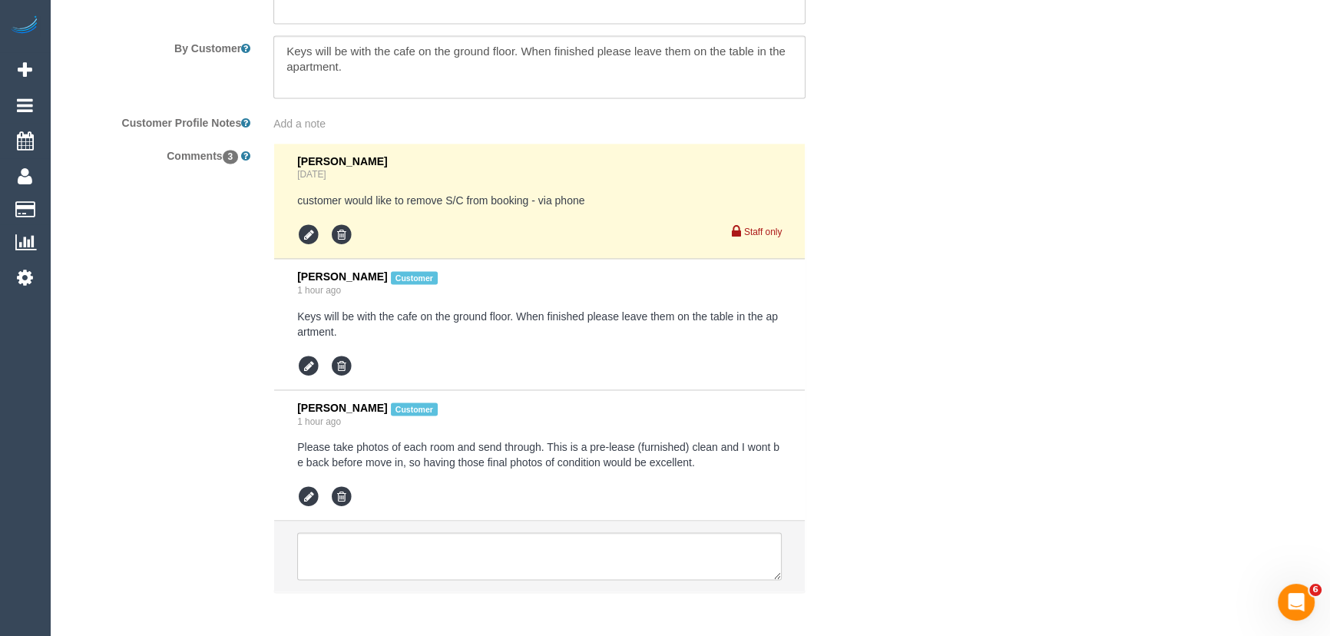
click at [712, 470] on pre "Please take photos of each room and send through. This is a pre-lease (furnishe…" at bounding box center [539, 454] width 484 height 31
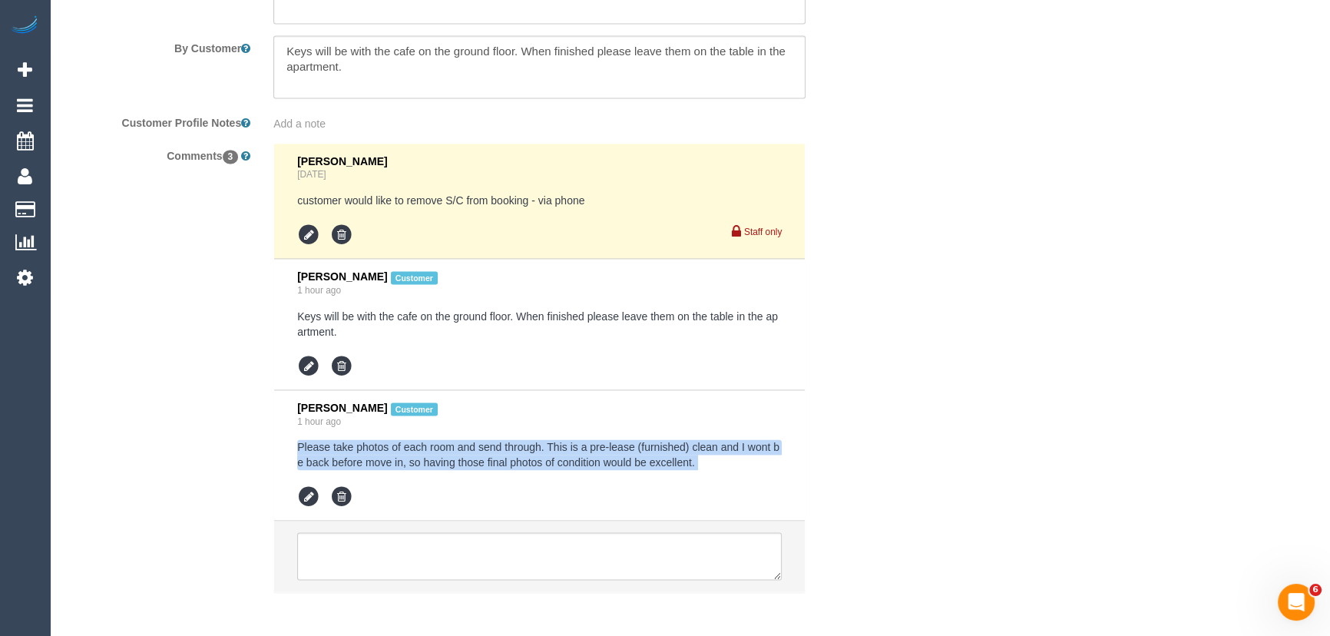
click at [712, 470] on pre "Please take photos of each room and send through. This is a pre-lease (furnishe…" at bounding box center [539, 454] width 484 height 31
copy div "Please take photos of each room and send through. This is a pre-lease (furnishe…"
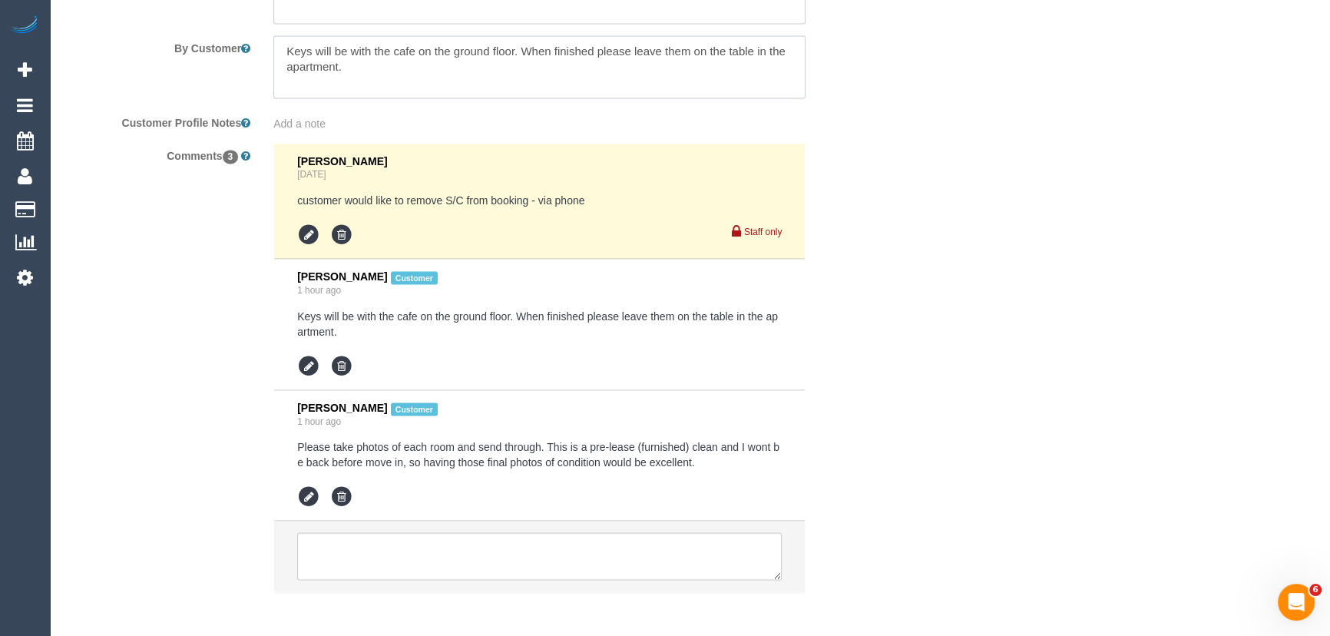
click at [298, 90] on textarea at bounding box center [539, 66] width 532 height 63
paste textarea "Please take photos of each room and send through. This is a pre-lease (furnishe…"
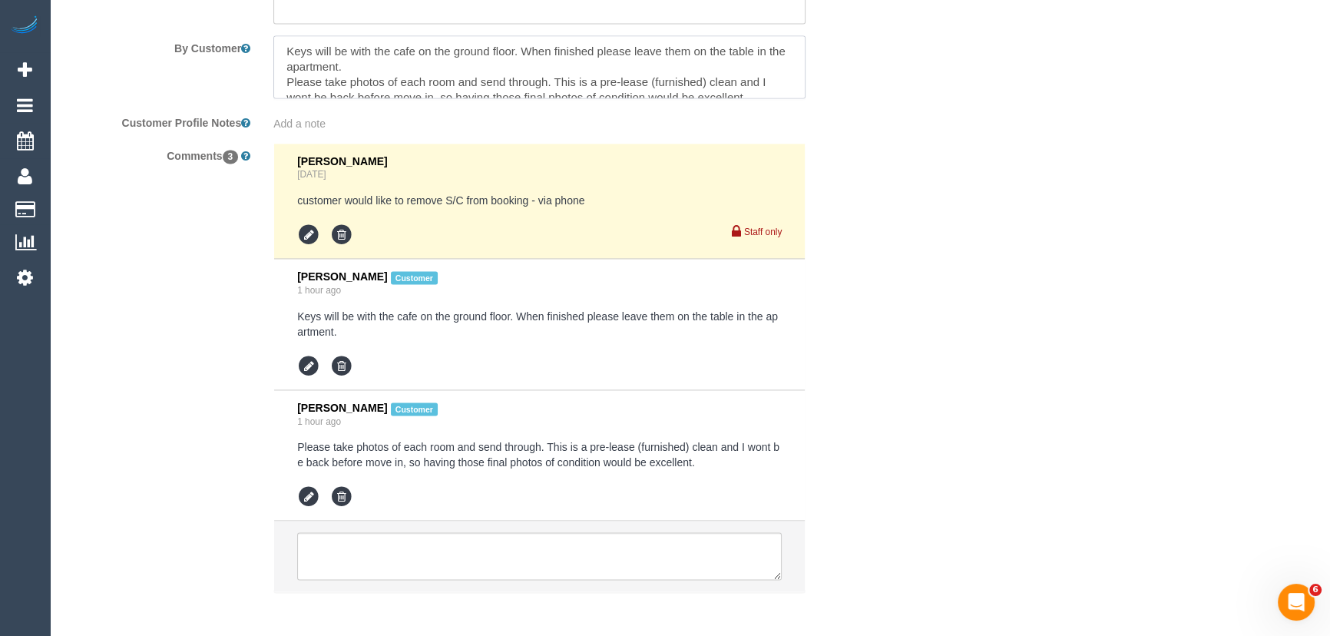
scroll to position [21, 0]
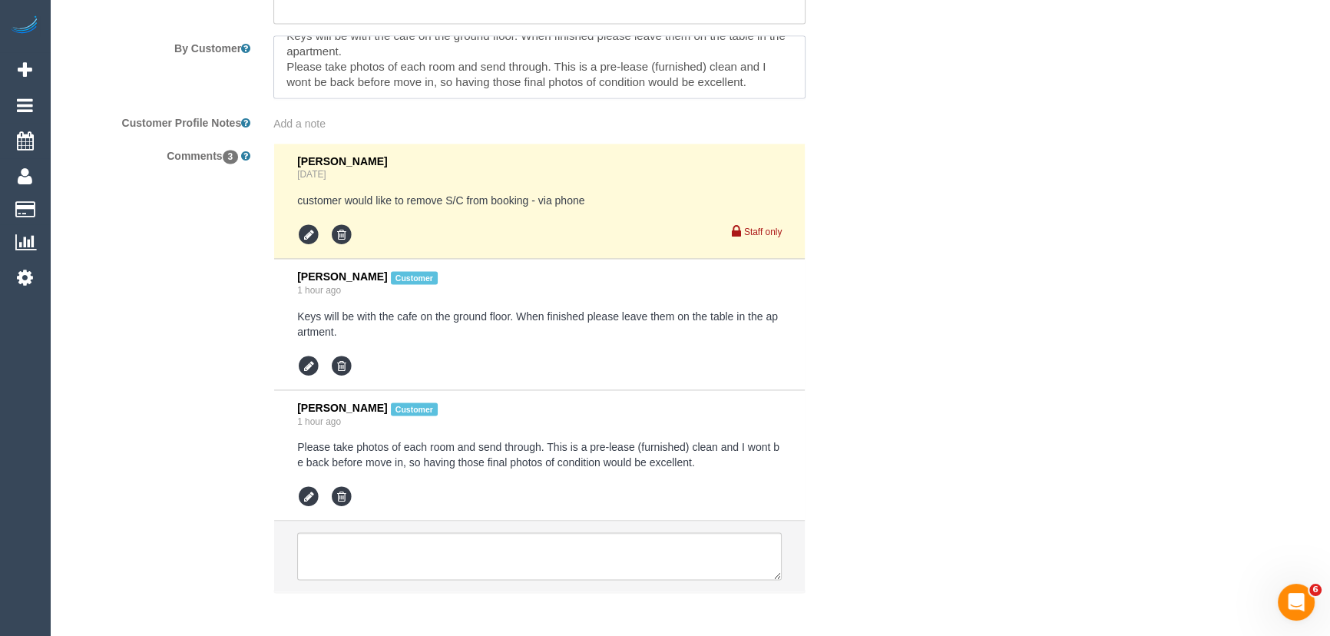
type textarea "Keys will be with the cafe on the ground floor. When finished please leave them…"
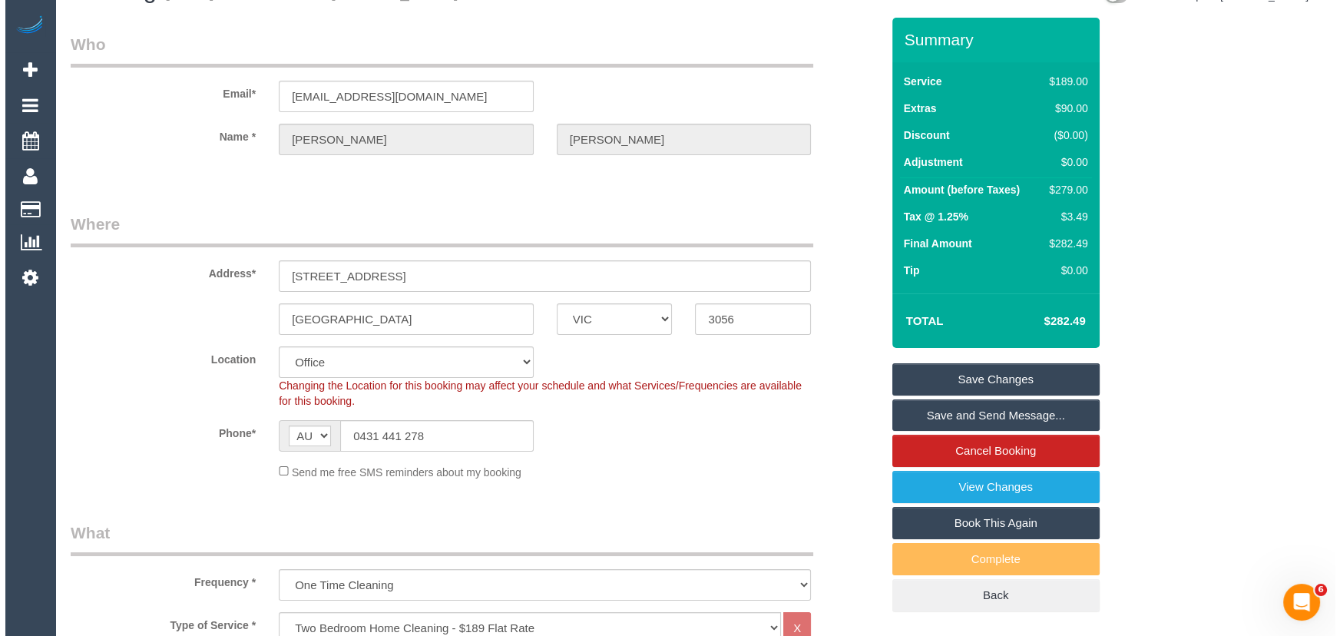
scroll to position [0, 0]
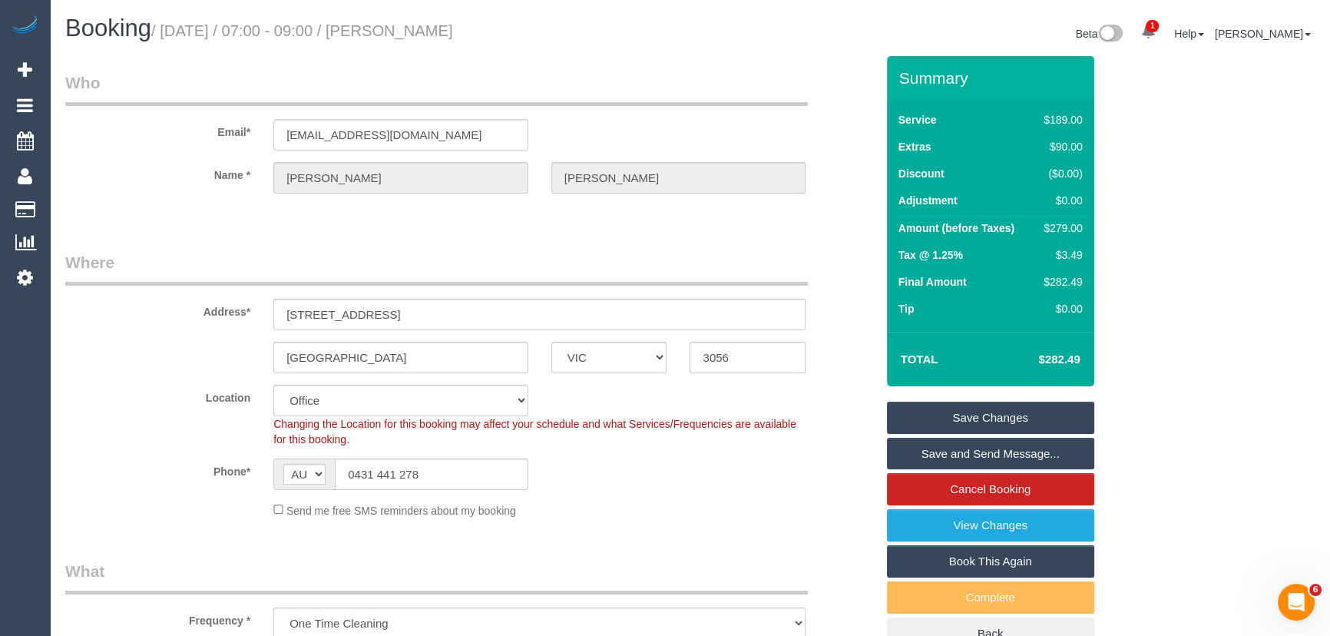
click at [422, 24] on small "/ October 17, 2025 / 07:00 - 09:00 / Danielle Sheehan" at bounding box center [302, 30] width 302 height 17
copy small "Danielle Sheehan"
click at [966, 425] on link "Save Changes" at bounding box center [990, 417] width 207 height 32
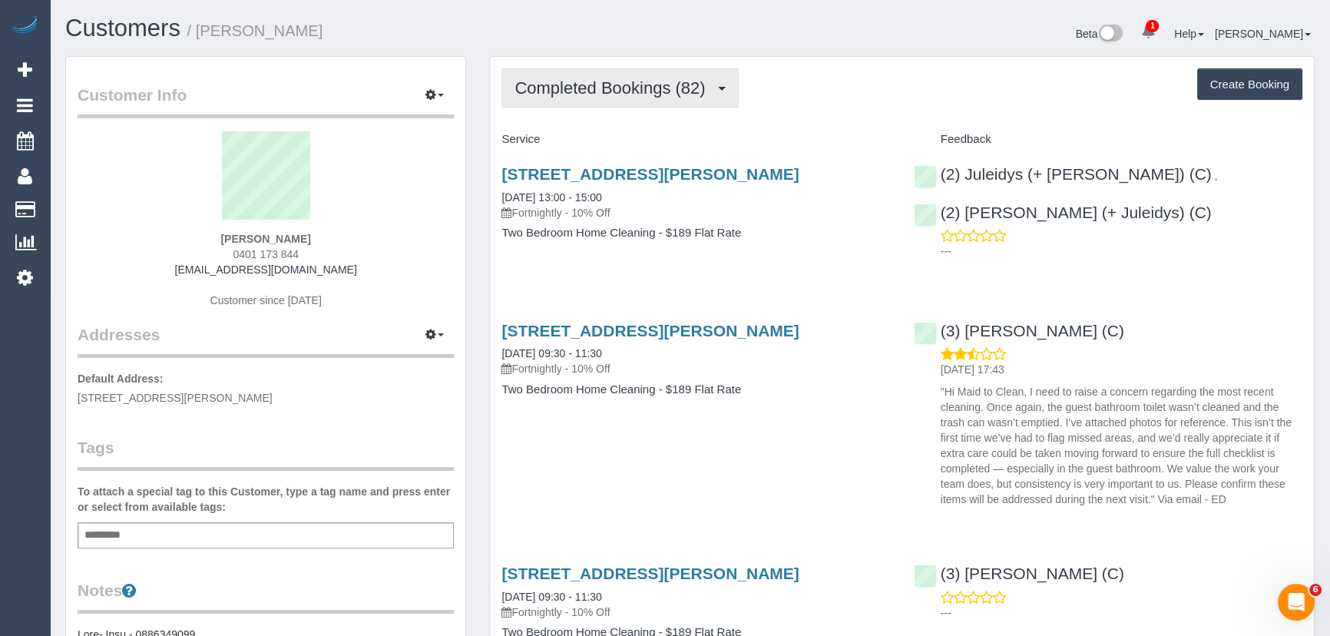
click at [697, 100] on button "Completed Bookings (82)" at bounding box center [619, 87] width 236 height 39
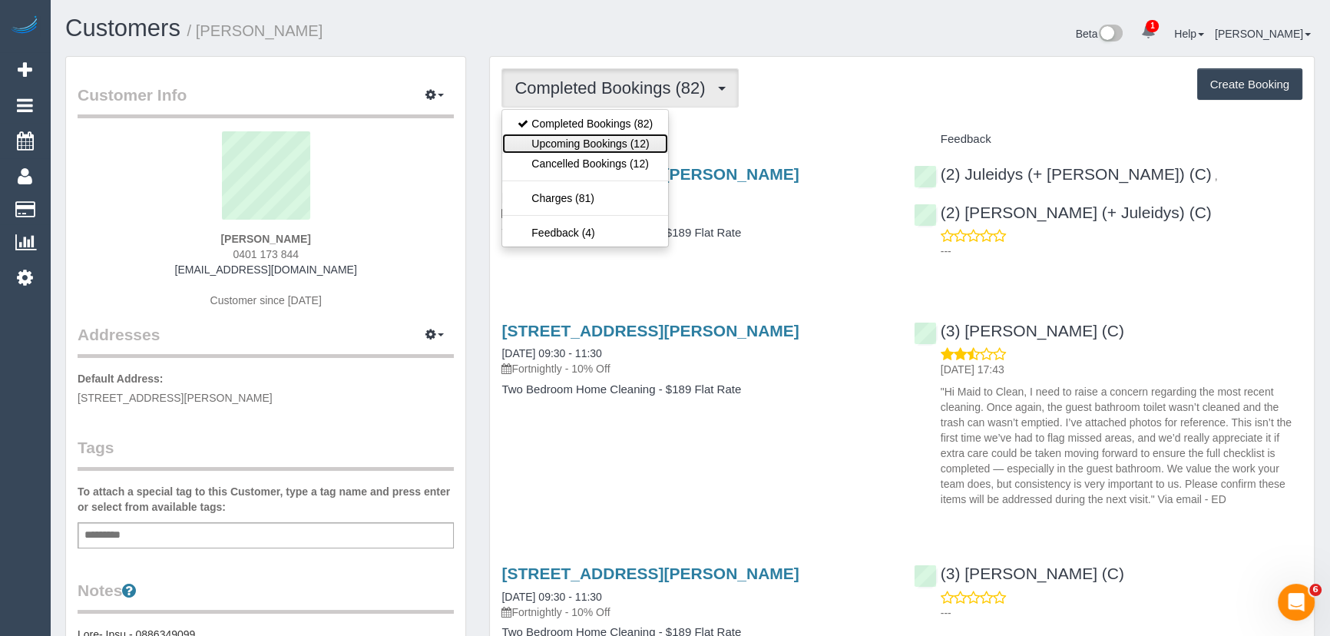
click at [646, 143] on link "Upcoming Bookings (12)" at bounding box center [585, 144] width 166 height 20
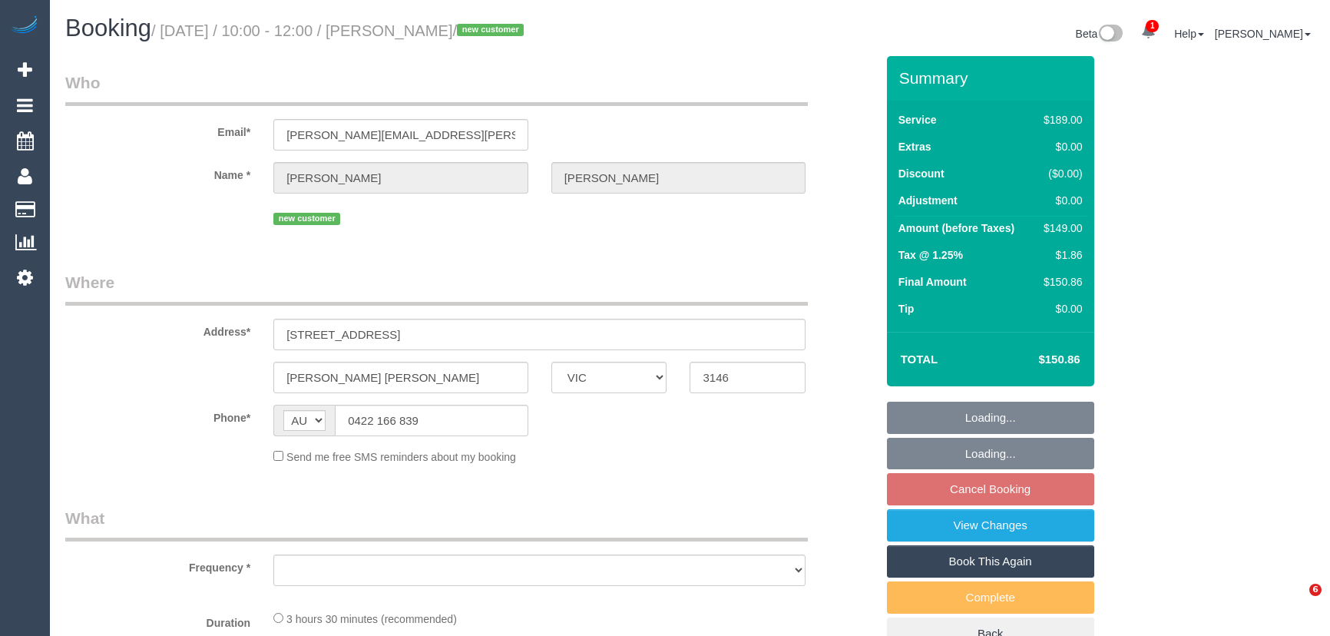
select select "VIC"
select select "string:stripe-pm_1SIPPL2GScqysDRV0uGCN8CC"
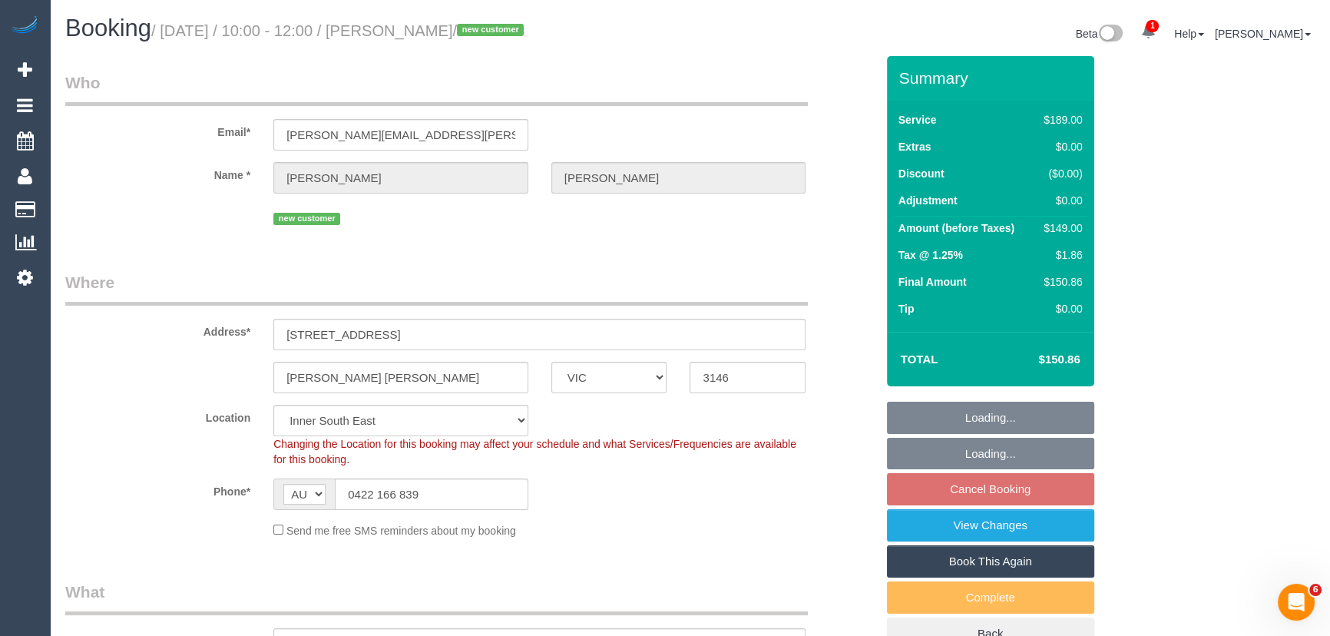
select select "object:688"
select select "number:28"
select select "number:14"
select select "number:19"
select select "number:24"
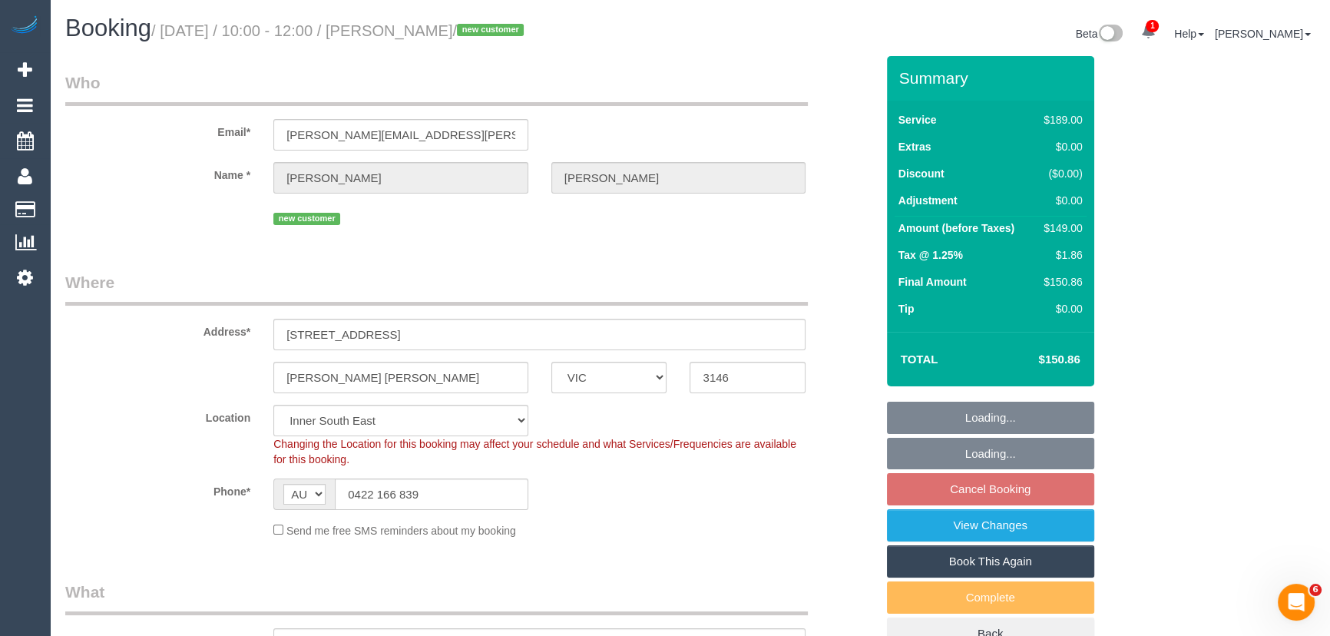
select select "number:35"
select select "number:13"
select select "object:795"
select select "spot3"
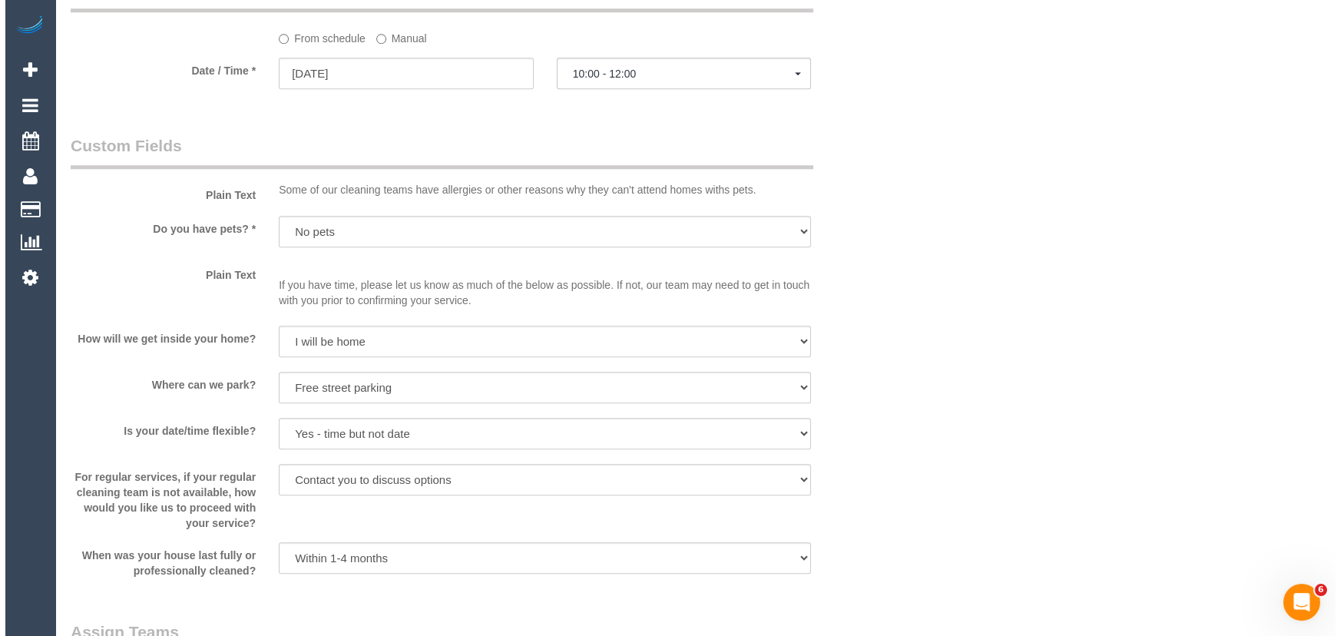
scroll to position [1884, 0]
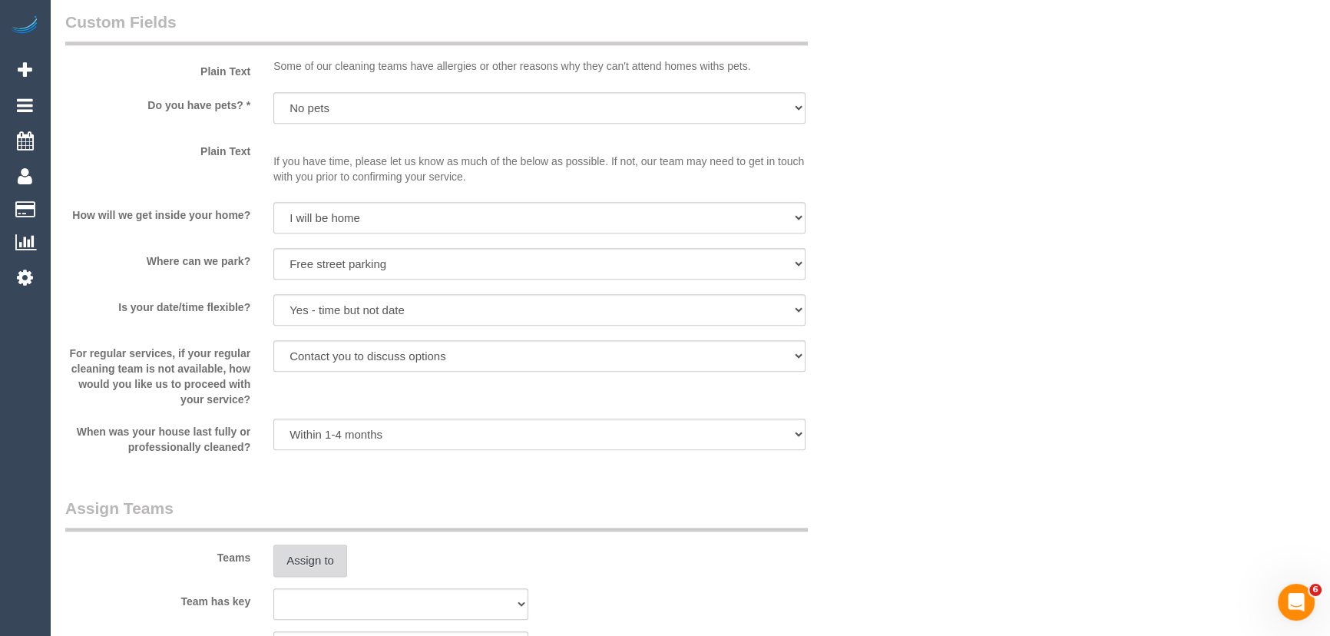
click at [324, 567] on button "Assign to" at bounding box center [310, 560] width 74 height 32
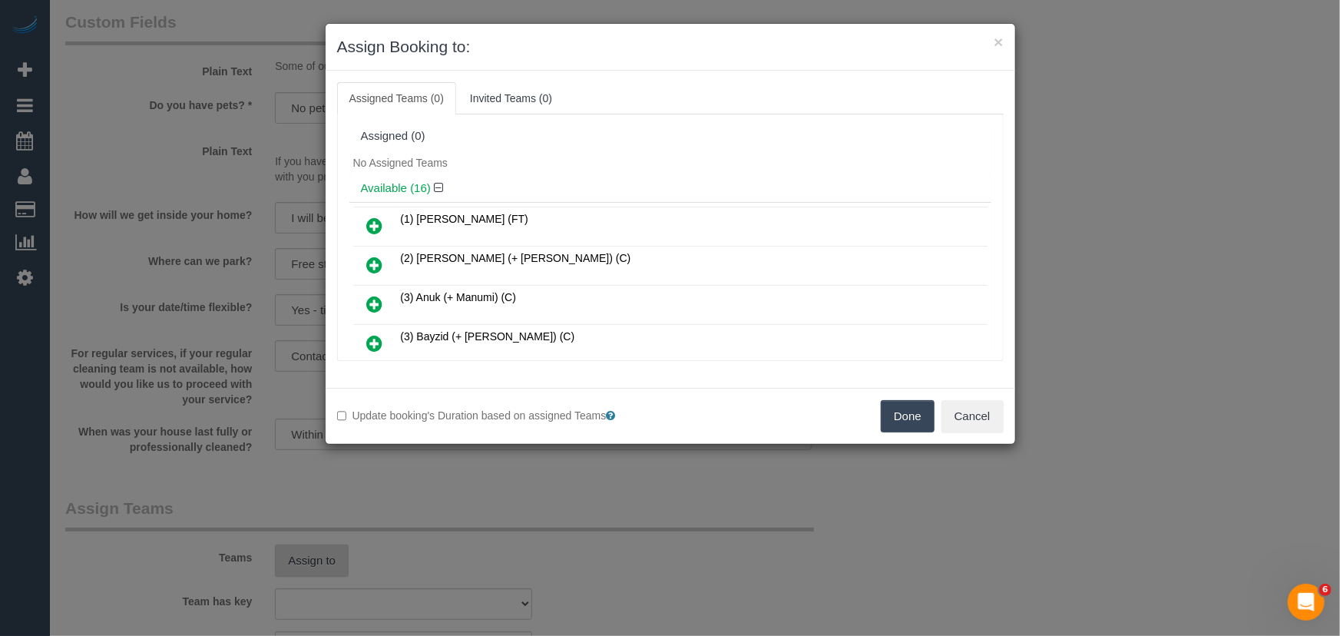
scroll to position [134, 0]
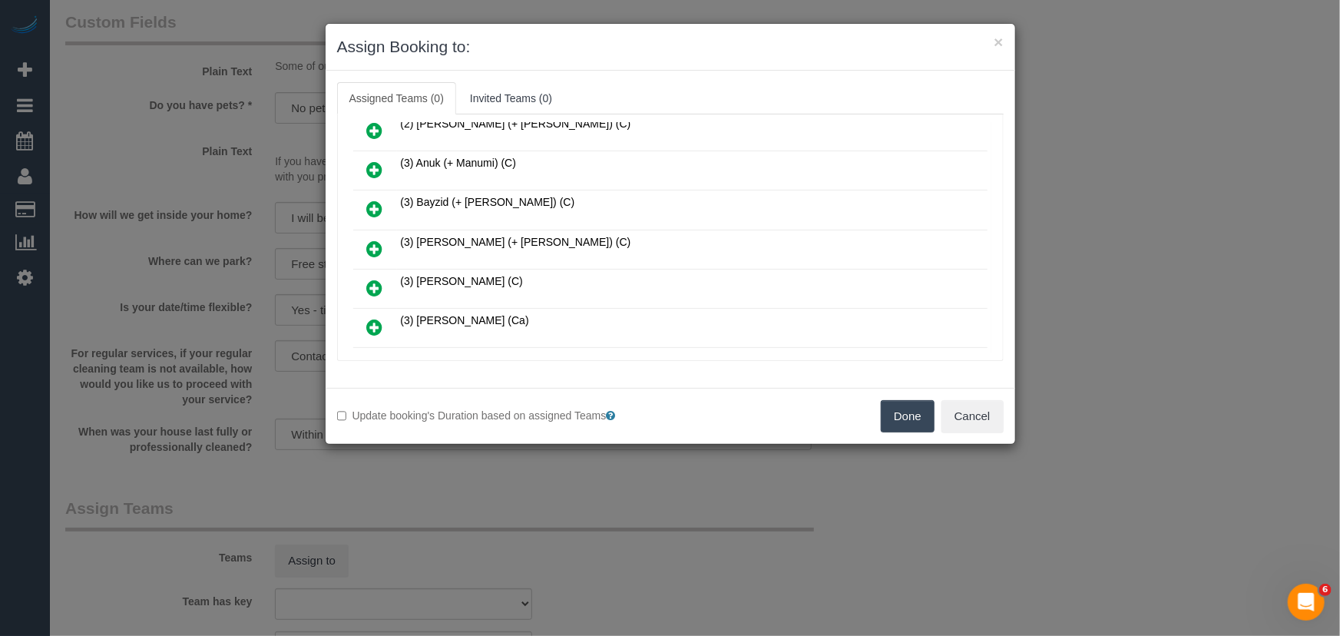
click at [375, 246] on icon at bounding box center [375, 249] width 16 height 18
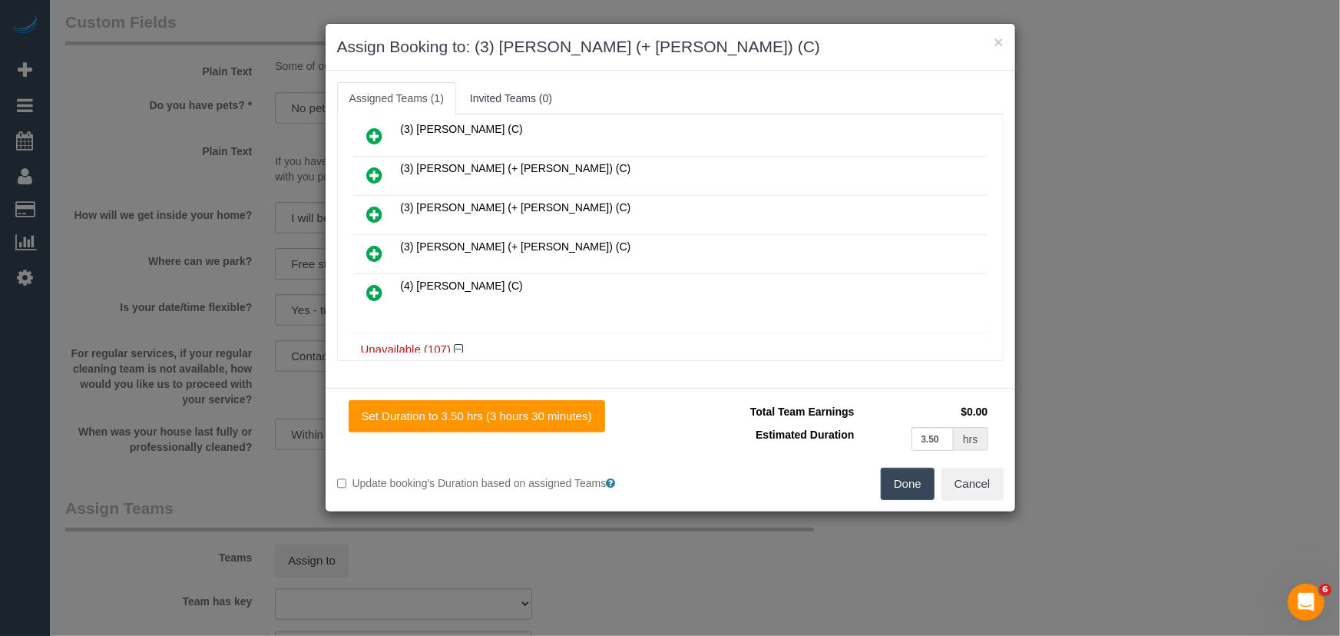
click at [375, 245] on icon at bounding box center [375, 253] width 16 height 18
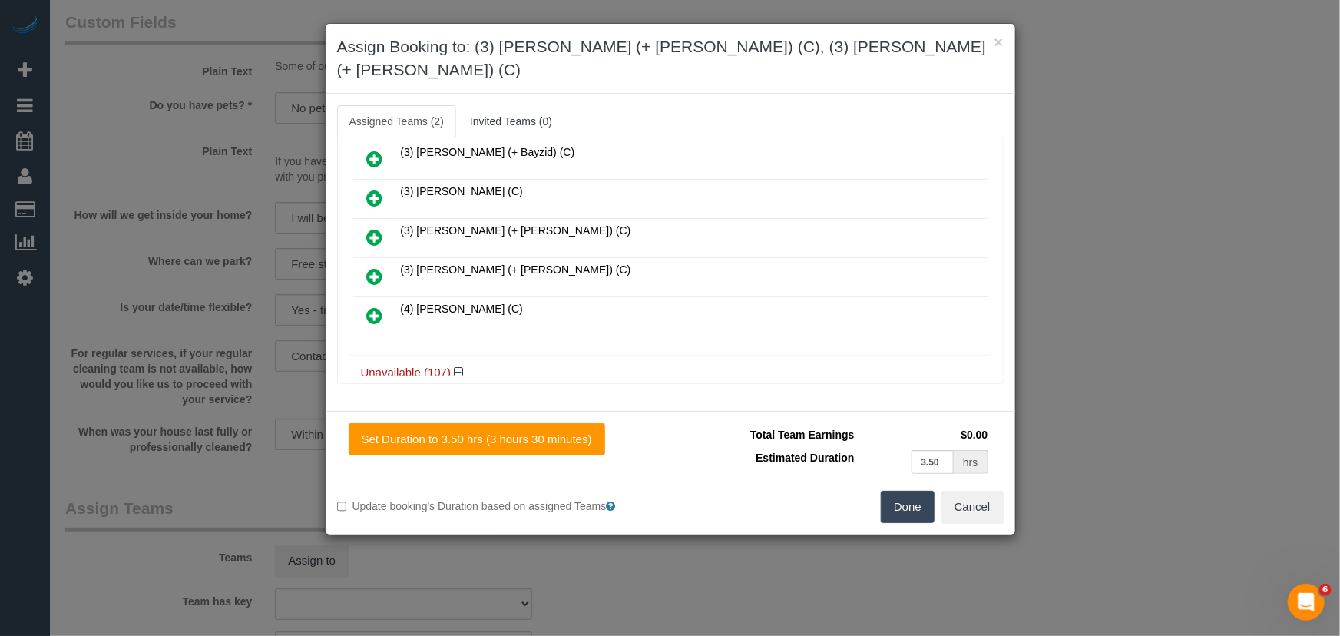
scroll to position [558, 0]
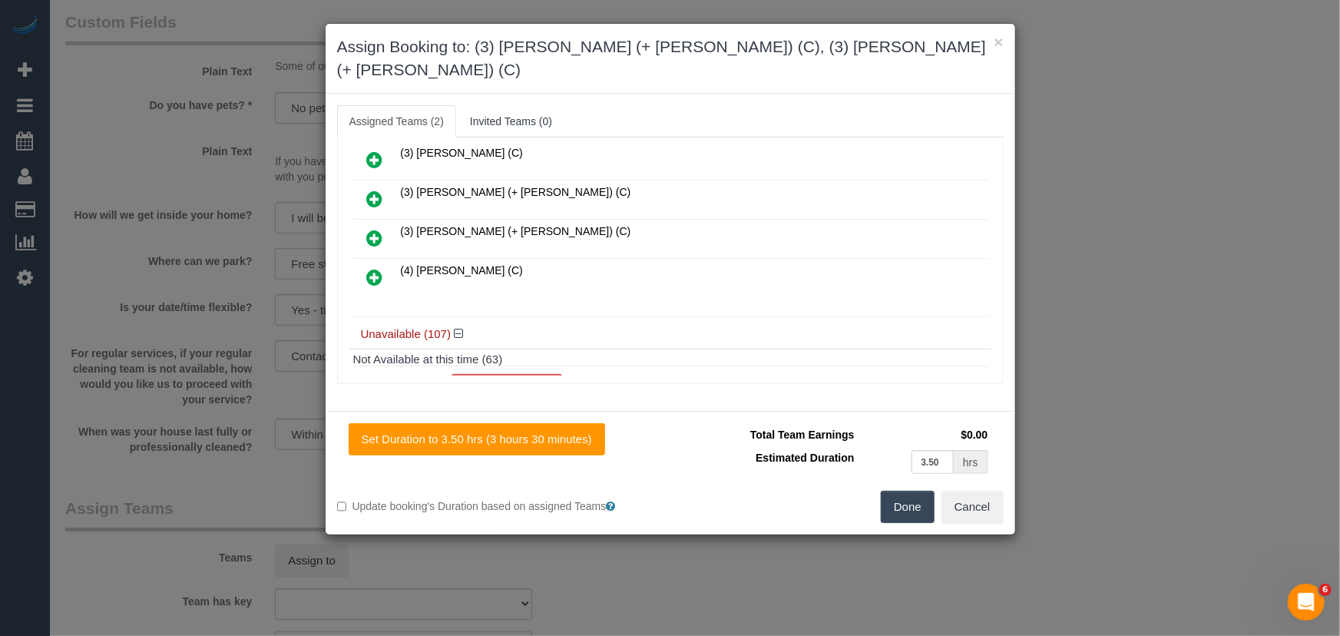
click at [927, 492] on button "Done" at bounding box center [908, 507] width 54 height 32
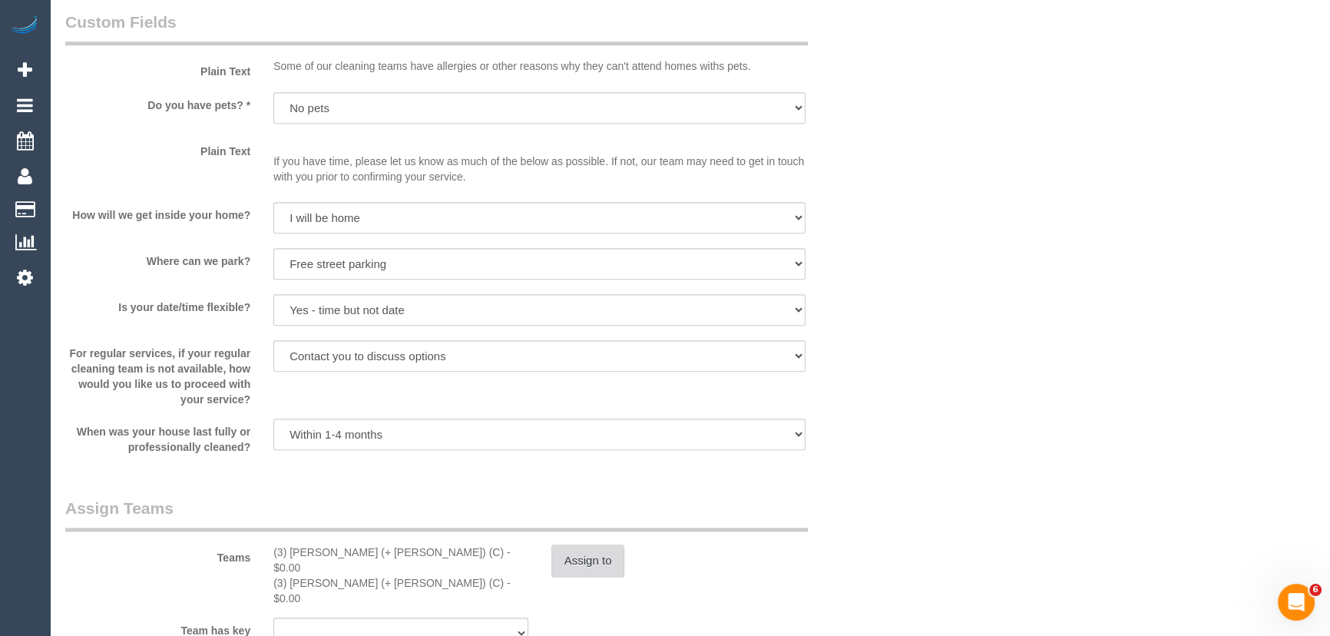
click at [600, 570] on button "Assign to" at bounding box center [588, 560] width 74 height 32
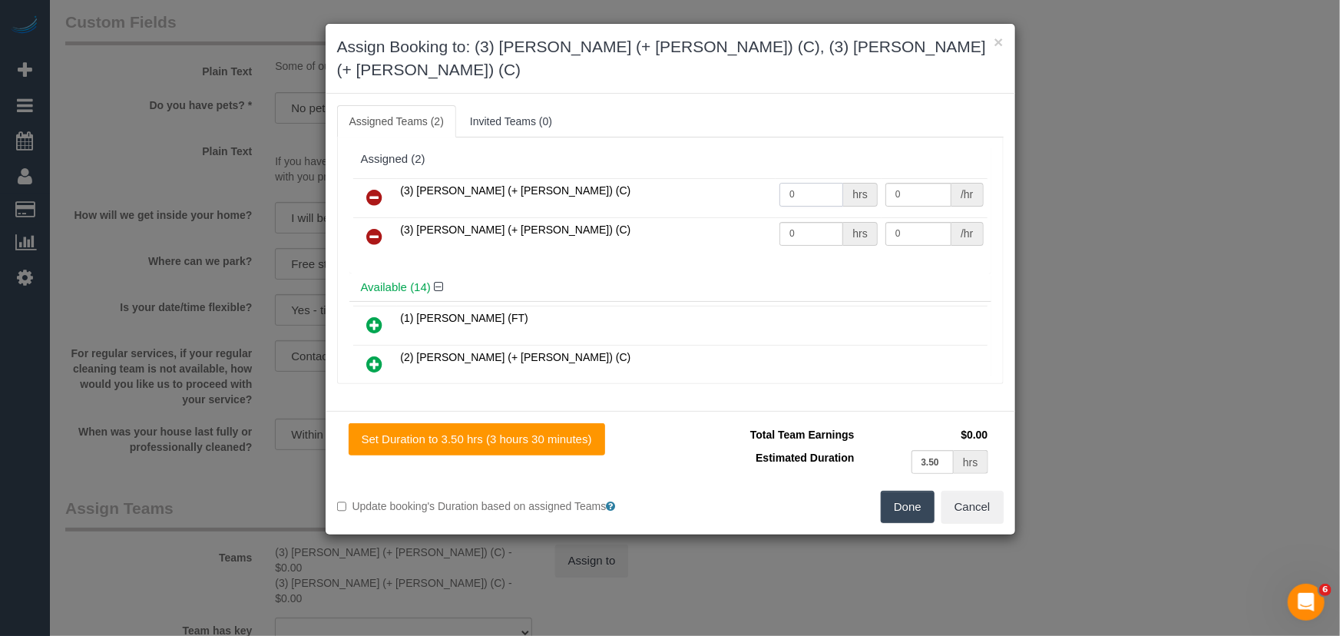
click at [807, 183] on input "0" at bounding box center [811, 195] width 64 height 24
type input "1"
type input "60"
click at [803, 222] on input "0" at bounding box center [811, 234] width 64 height 24
type input "1"
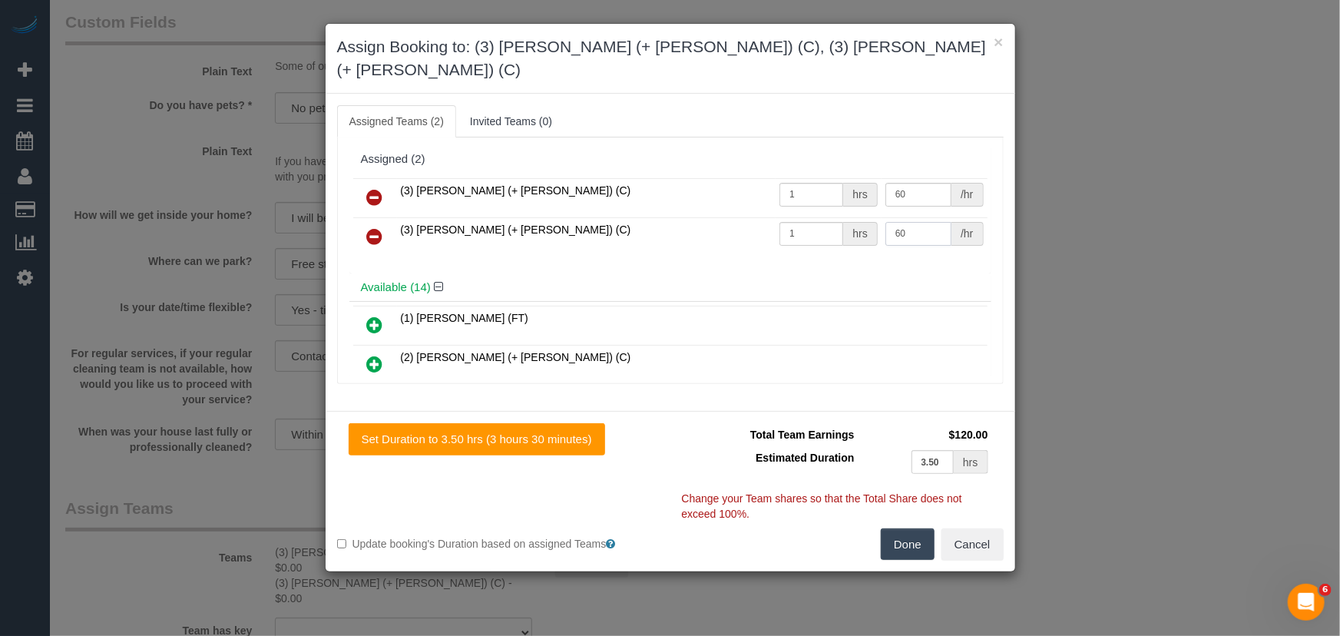
type input "60"
click at [937, 528] on div "Done Cancel" at bounding box center [842, 544] width 345 height 32
click at [855, 528] on div "Done Cancel" at bounding box center [842, 544] width 345 height 32
click at [894, 528] on button "Done" at bounding box center [908, 544] width 54 height 32
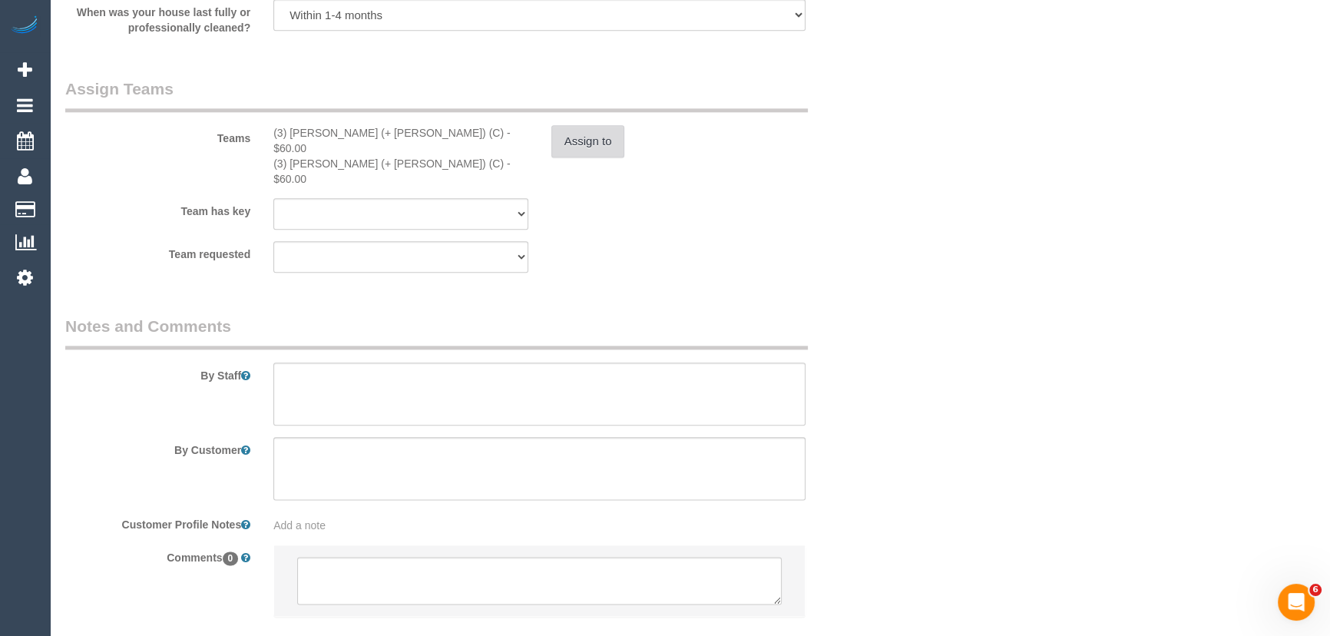
scroll to position [2368, 0]
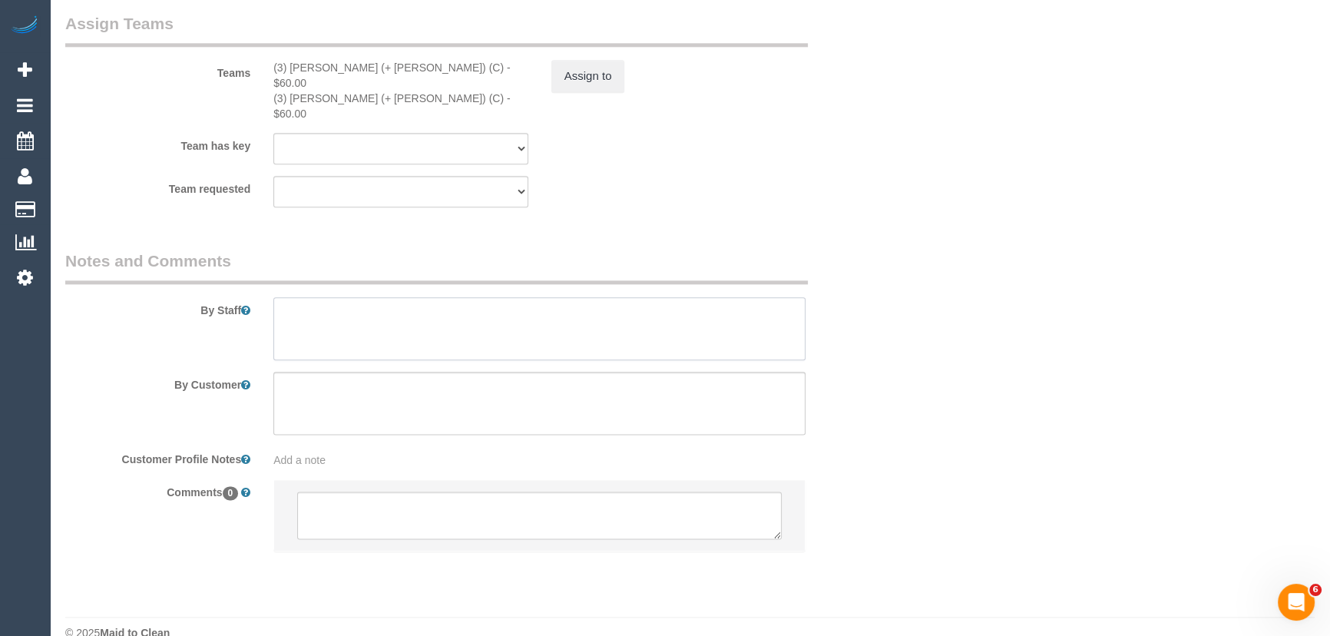
click at [350, 297] on textarea at bounding box center [539, 328] width 532 height 63
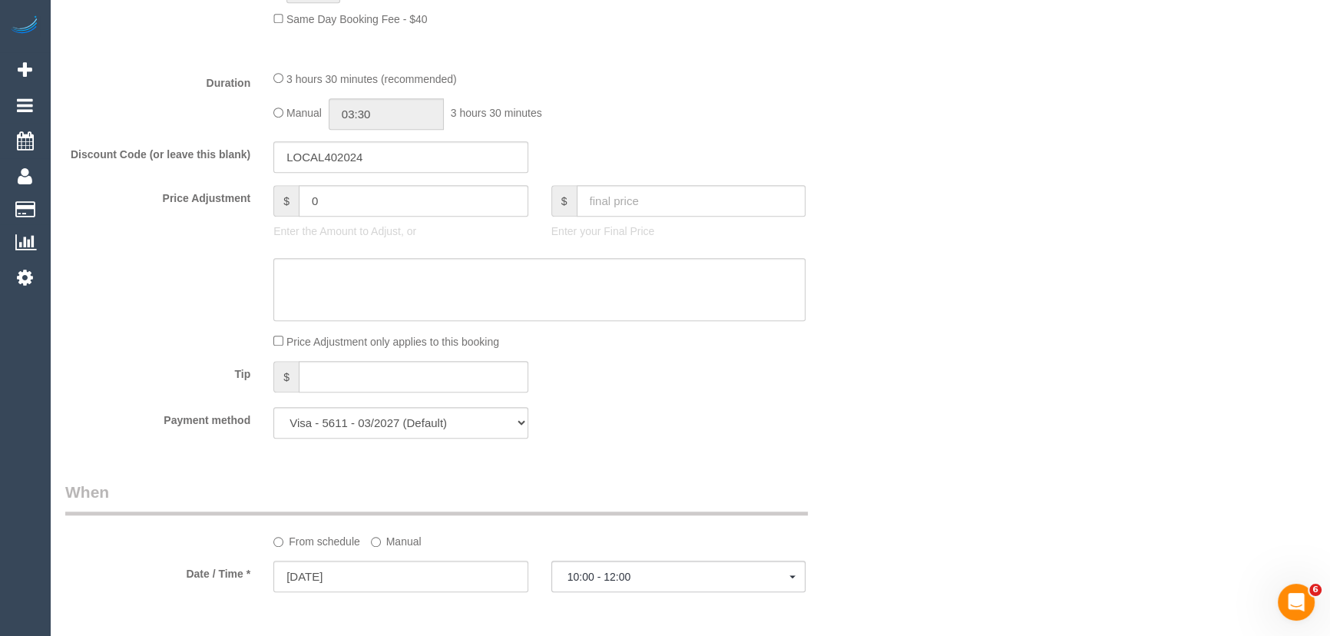
scroll to position [1251, 0]
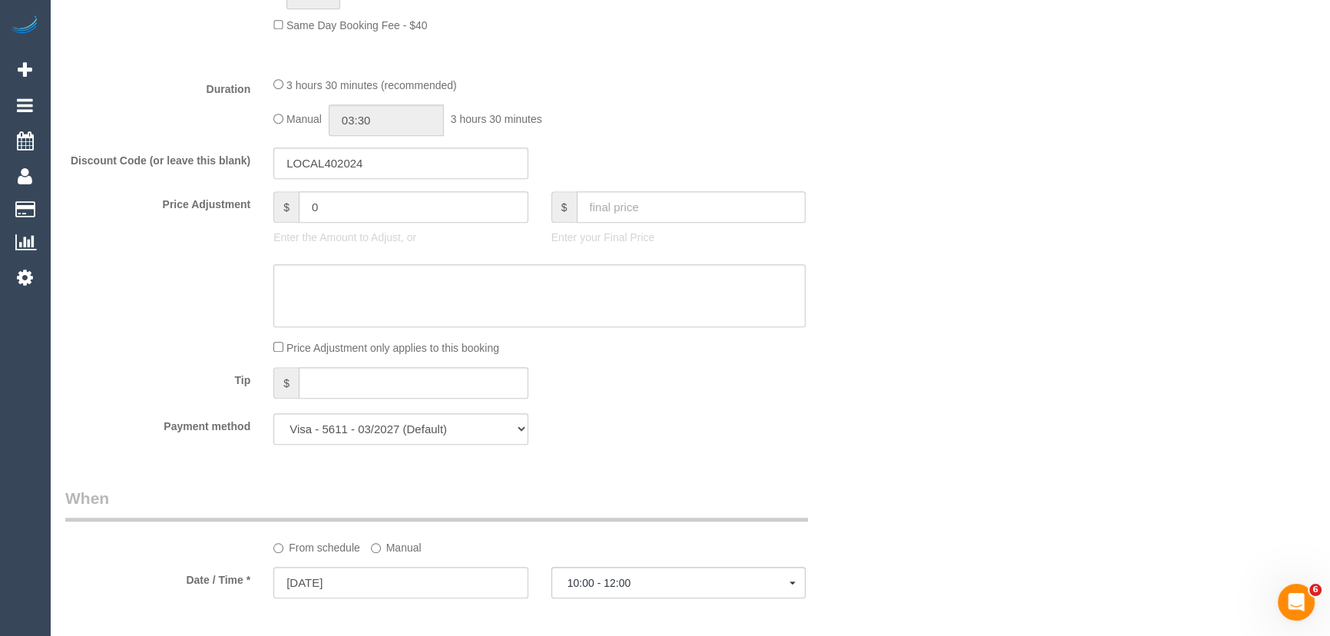
type textarea "Estimated time: 3-3.5 hours"
click at [380, 117] on input "03:30" at bounding box center [386, 119] width 115 height 31
type input "01:30"
click at [360, 168] on li "01:30" at bounding box center [369, 176] width 68 height 20
click at [388, 126] on input "01:30" at bounding box center [386, 119] width 115 height 31
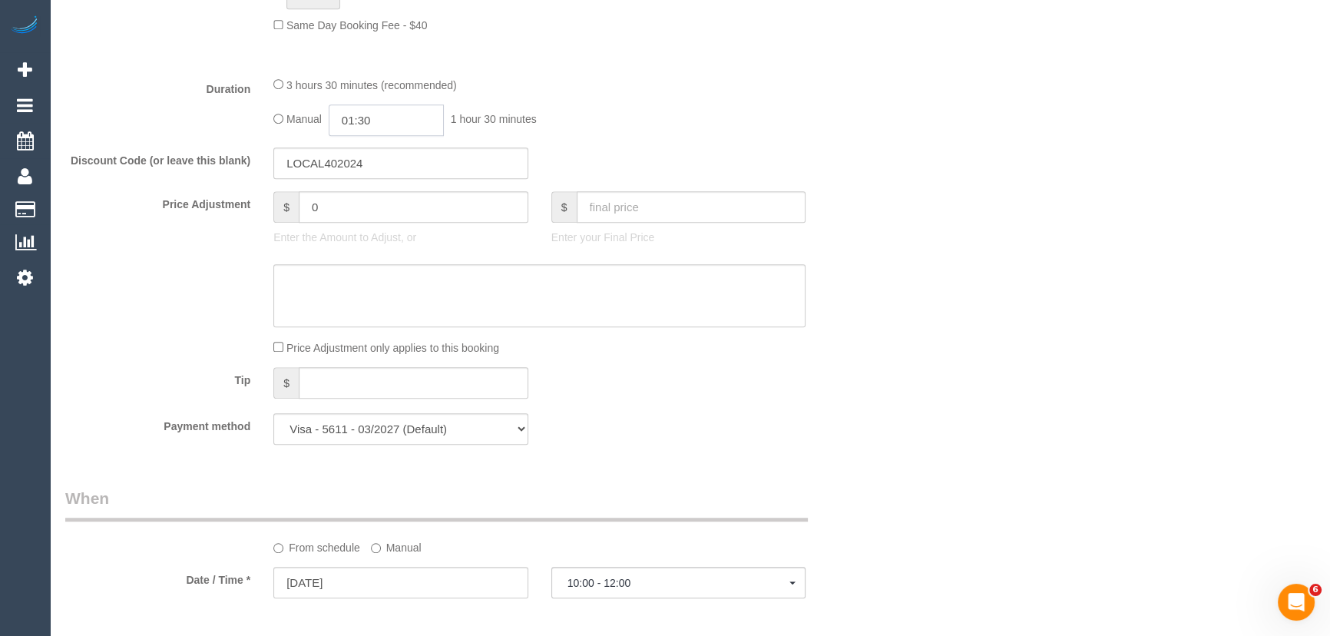
scroll to position [39, 0]
select select "spot20"
type input "01:45"
select select "spot37"
type input "01:45"
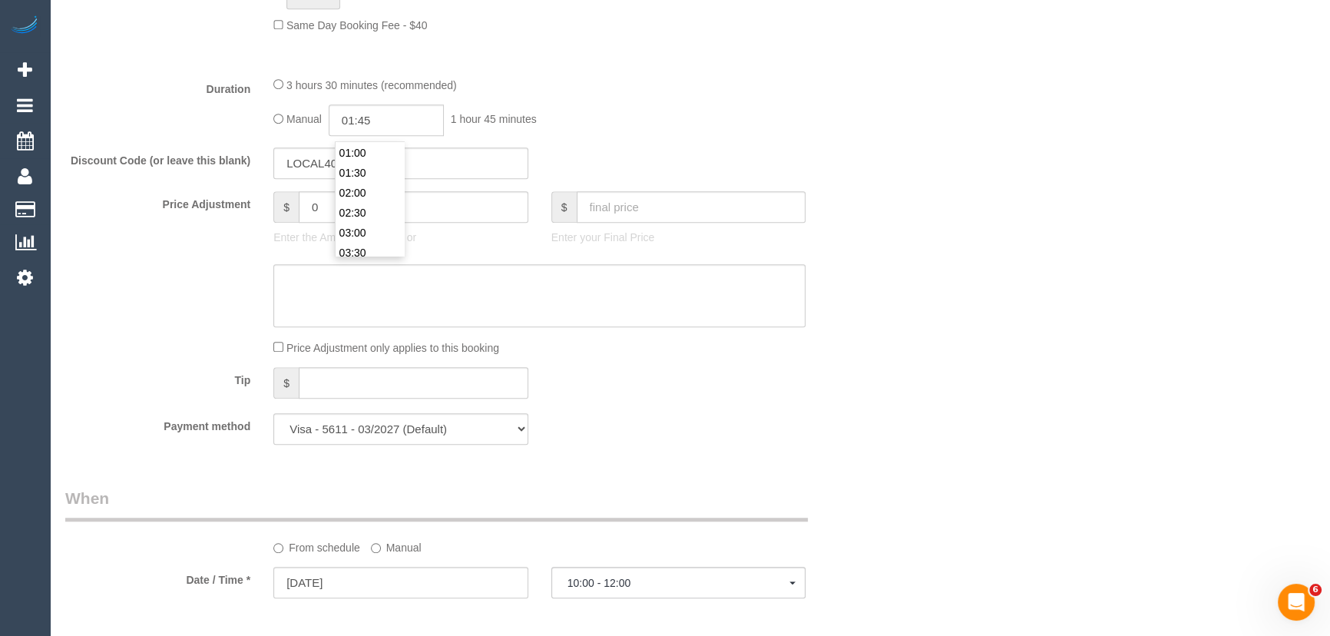
click at [687, 130] on div "Manual 01:45 1 hour 45 minutes" at bounding box center [539, 119] width 532 height 31
select select "spot54"
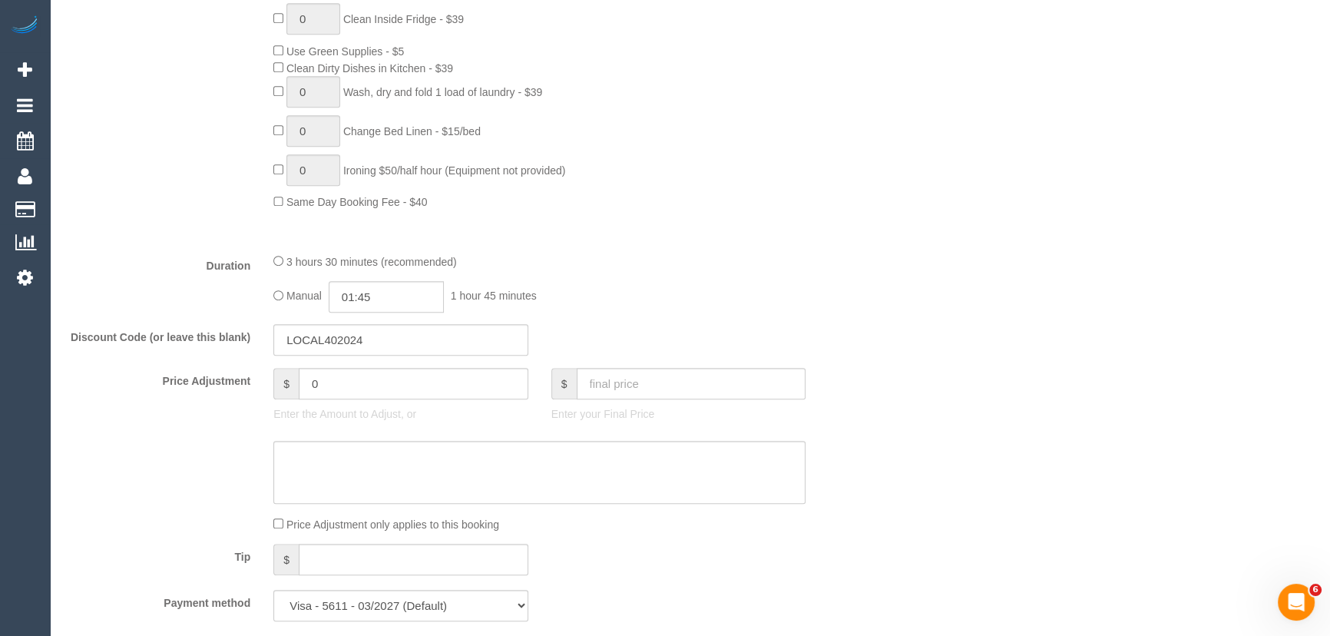
select select "spot71"
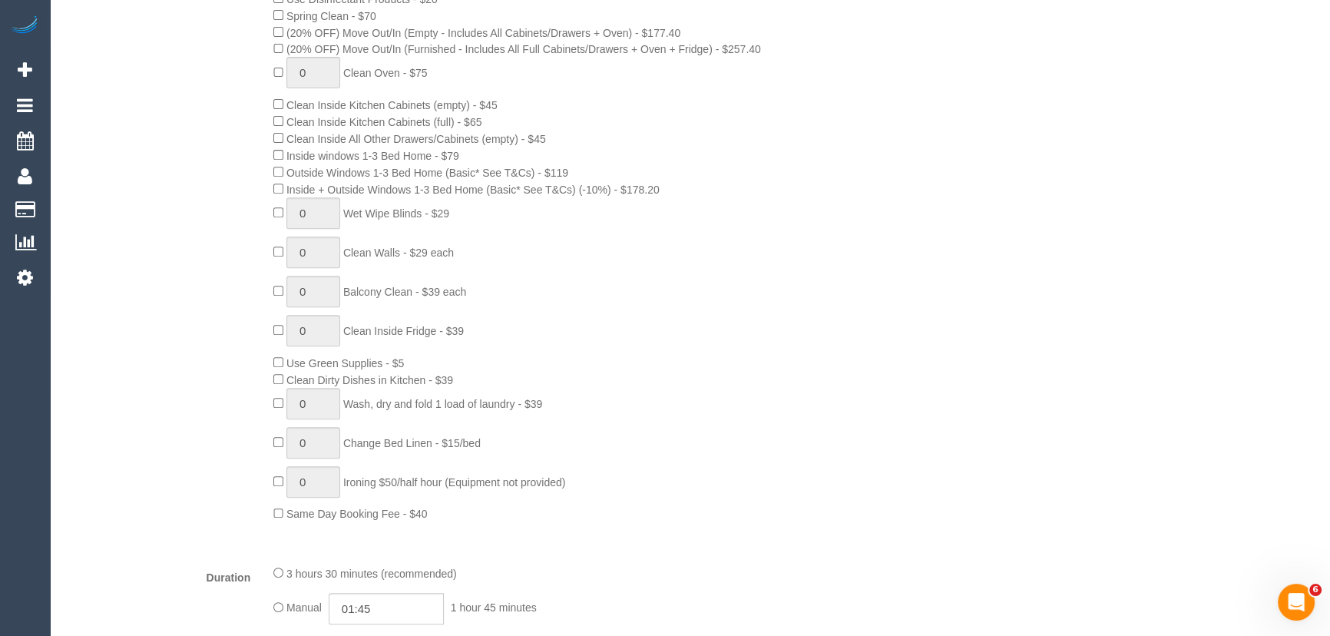
select select "spot88"
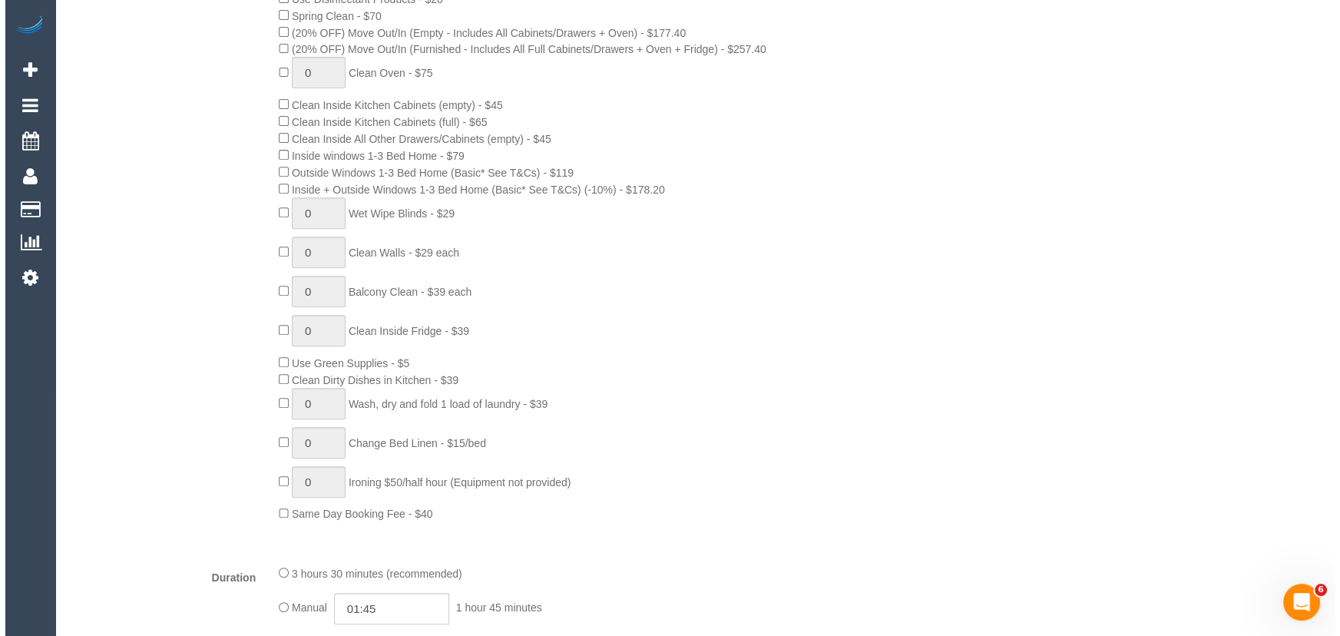
scroll to position [0, 0]
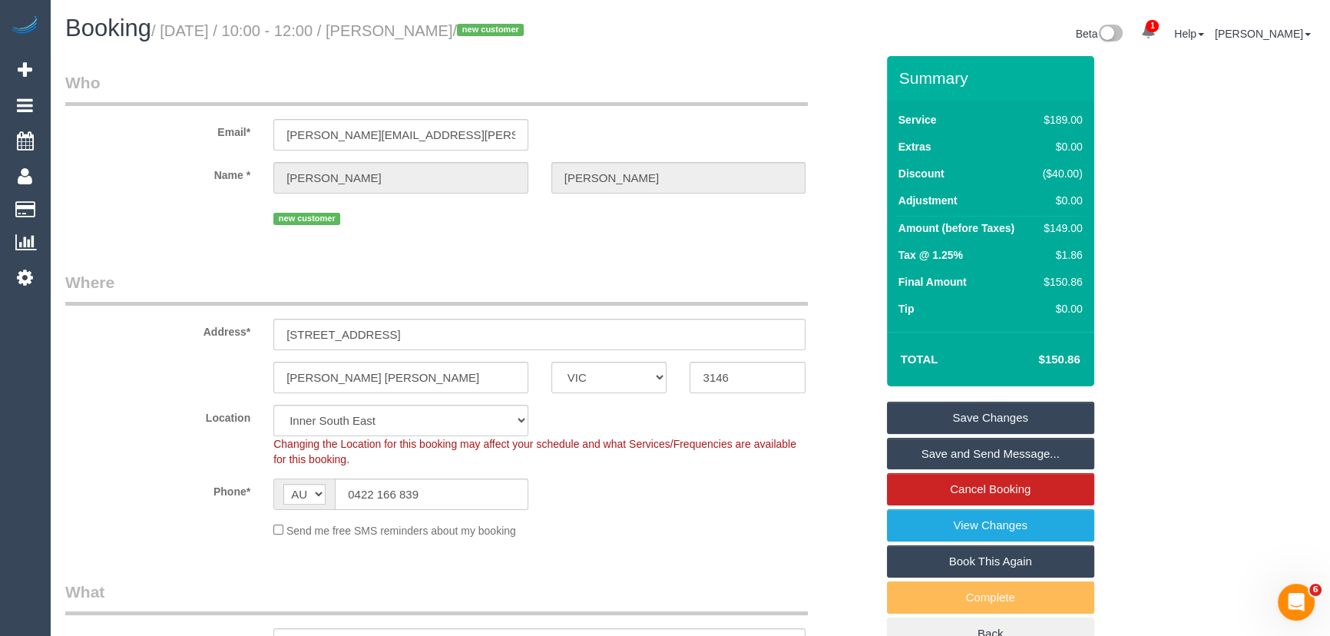
click at [424, 28] on small "/ October 21, 2025 / 10:00 - 12:00 / Michelle Bluett / new customer" at bounding box center [339, 30] width 377 height 17
copy small "Michelle Bluett"
click at [972, 449] on link "Save and Send Message..." at bounding box center [990, 454] width 207 height 32
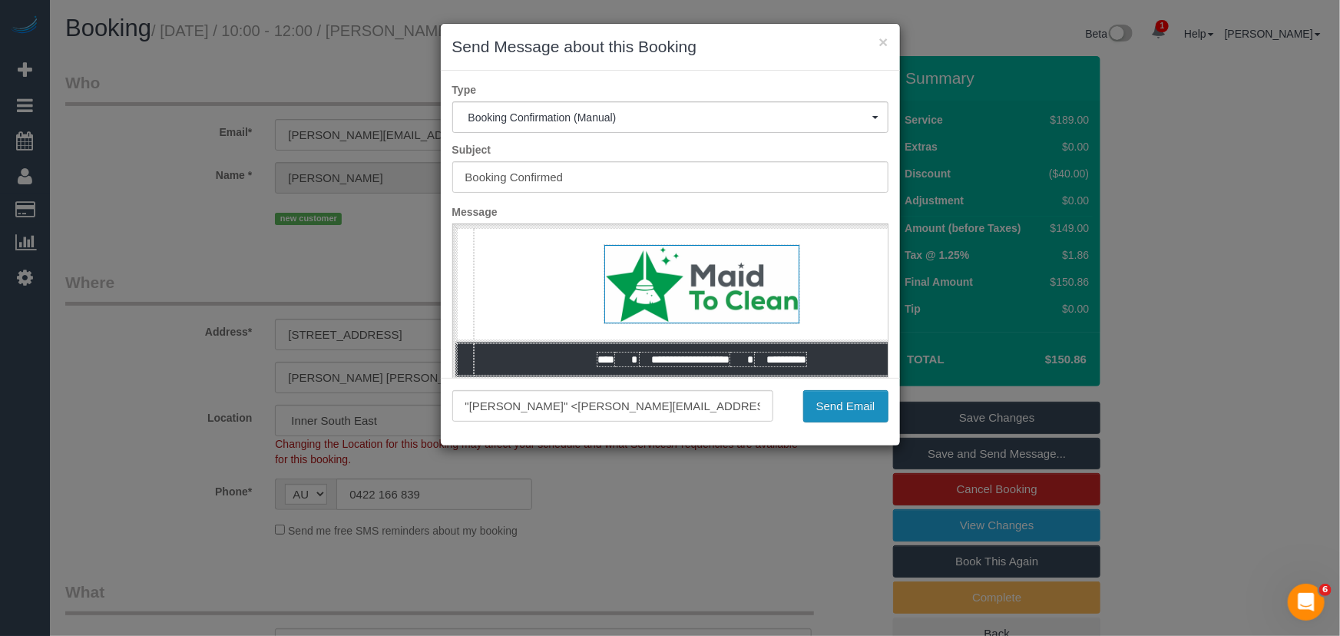
click at [849, 416] on button "Send Email" at bounding box center [845, 406] width 85 height 32
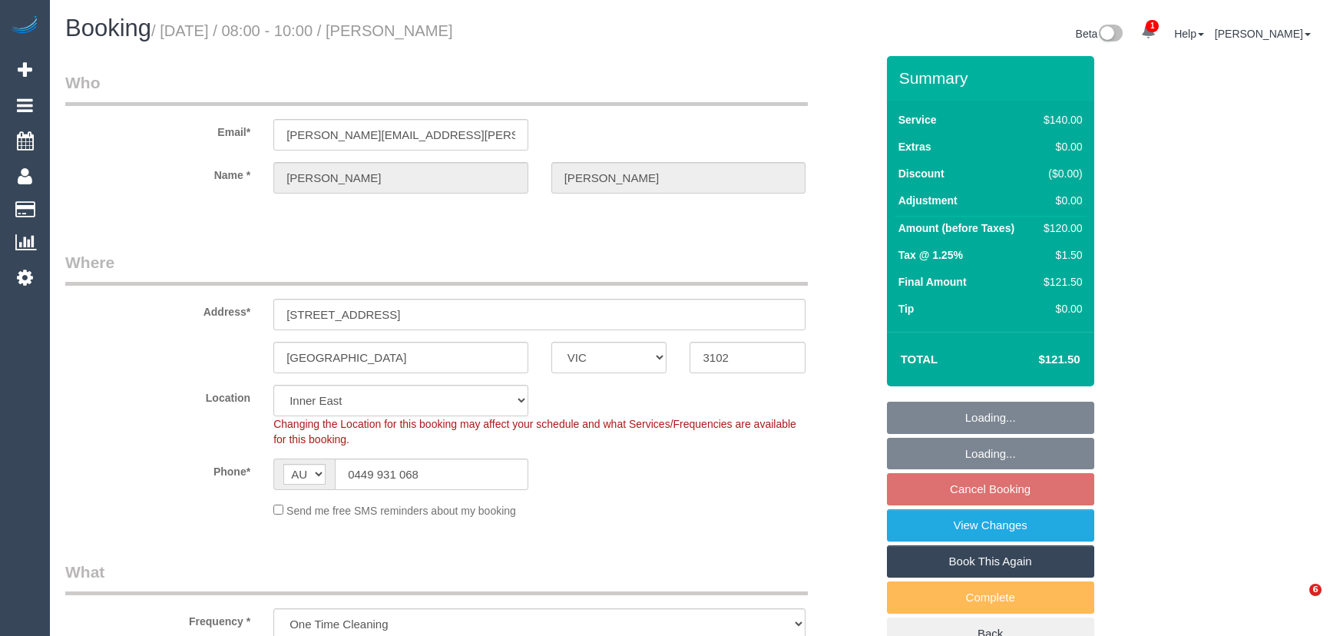
select select "VIC"
select select "string:stripe-pm_1RJQoM2GScqysDRVYVHDPjV1"
select select "spot2"
select select "number:28"
select select "number:14"
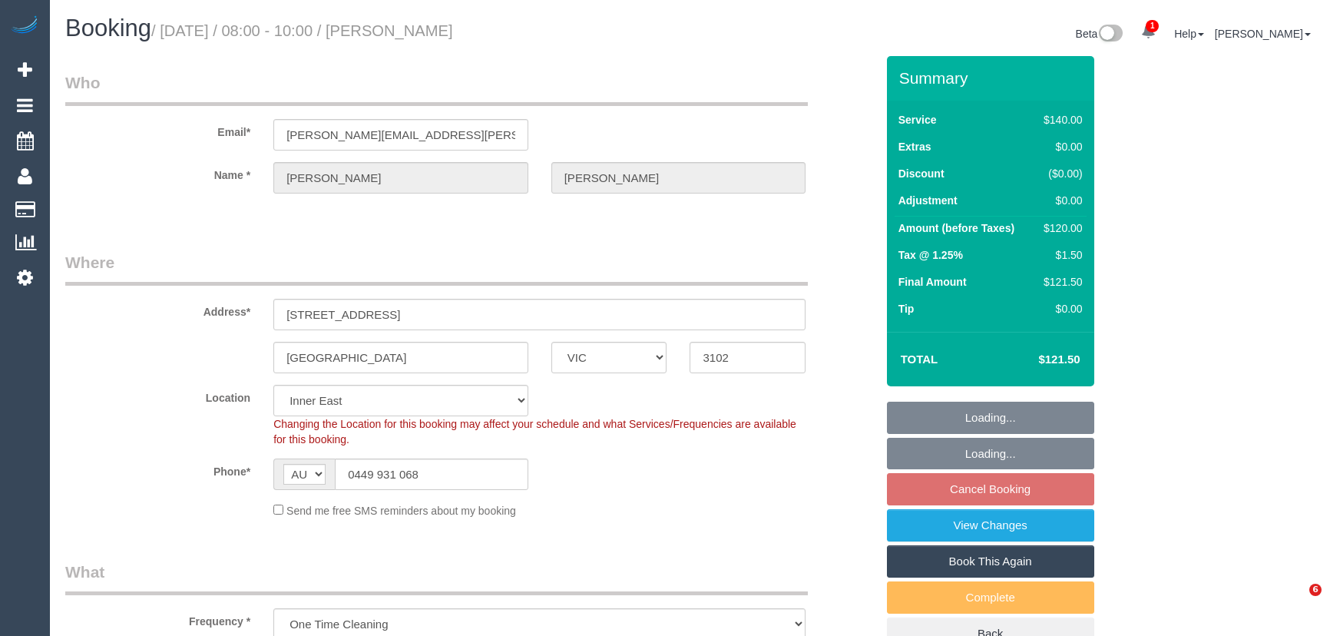
select select "number:18"
select select "number:25"
select select "number:35"
select select "number:13"
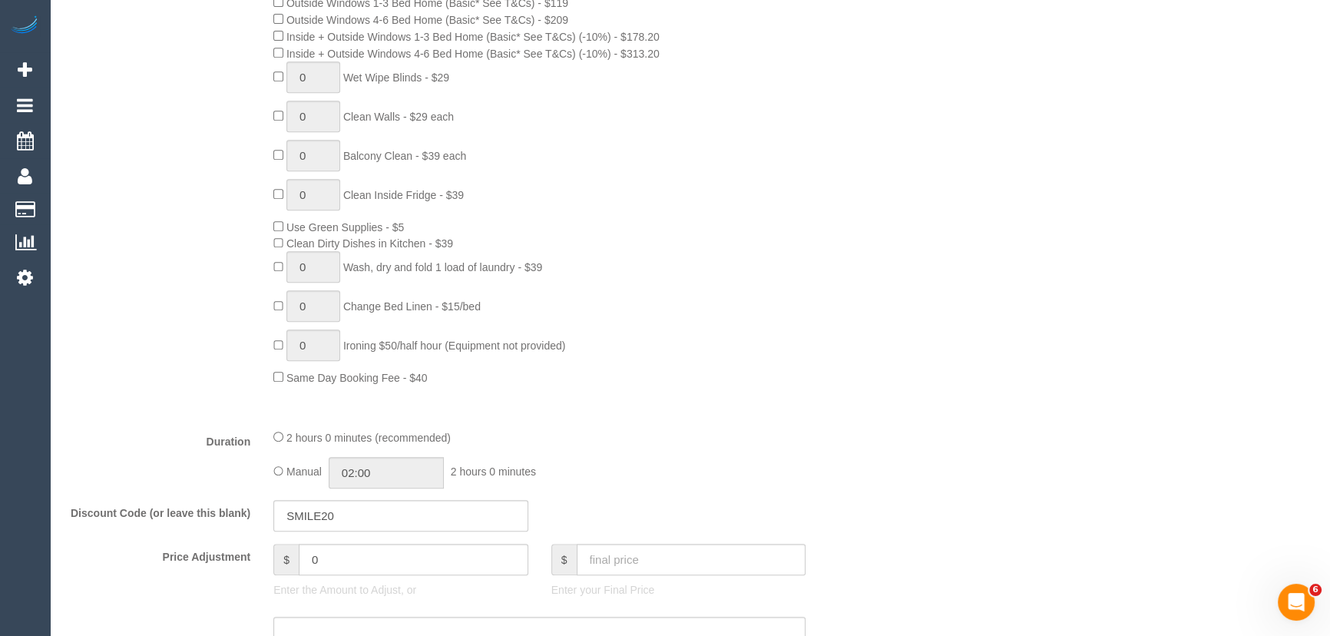
scroll to position [976, 0]
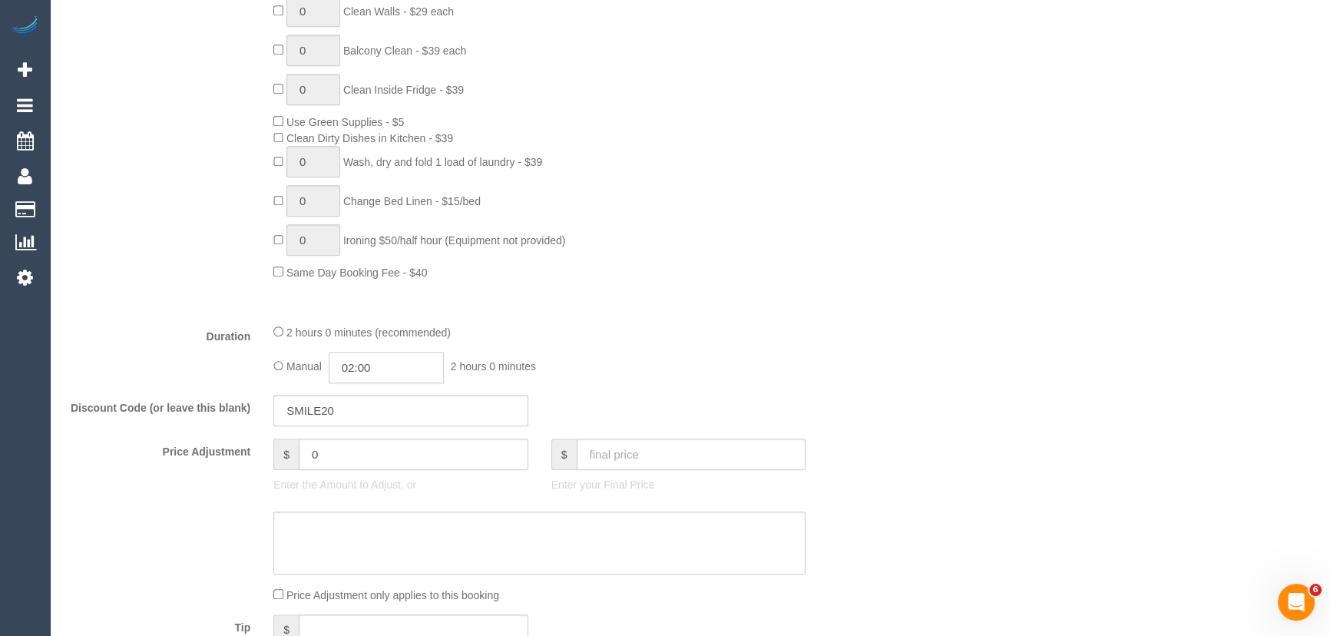
click at [417, 367] on input "02:00" at bounding box center [386, 367] width 115 height 31
type input "01:00"
click at [389, 403] on li "01:00" at bounding box center [369, 406] width 68 height 20
click at [757, 386] on fieldset "What Frequency * One Time Cleaning Weekly - 10% Off - 10.00% (0% for the First …" at bounding box center [470, 143] width 810 height 1120
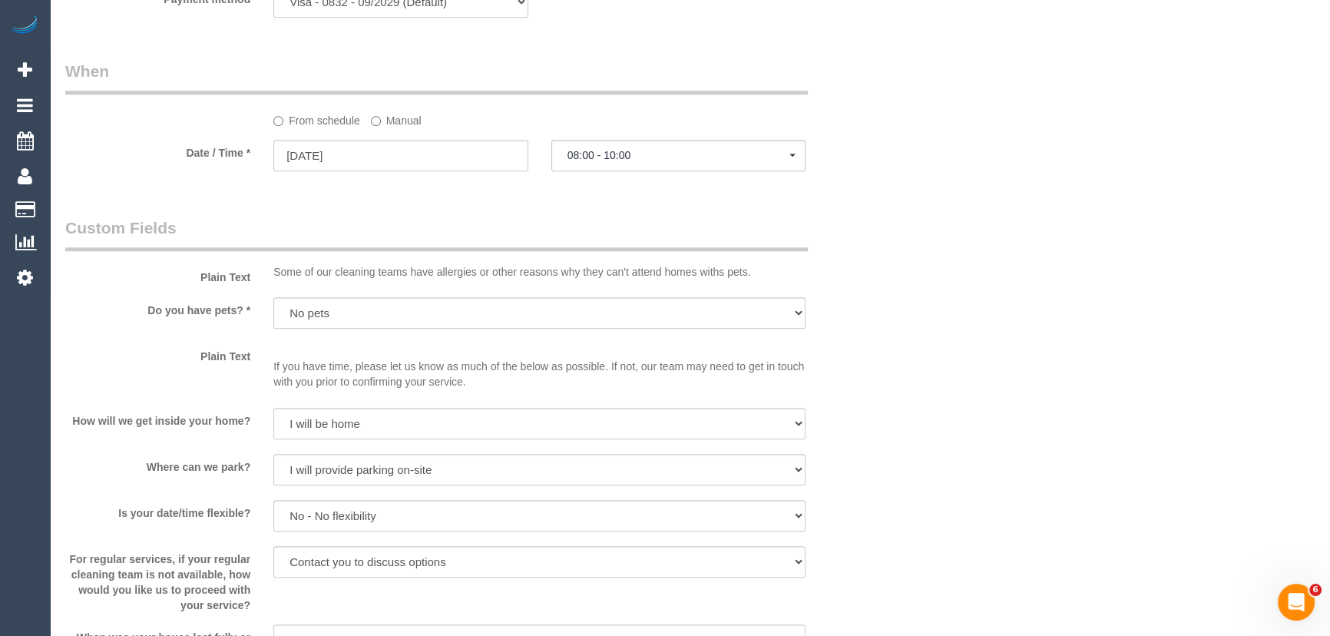
select select "spot19"
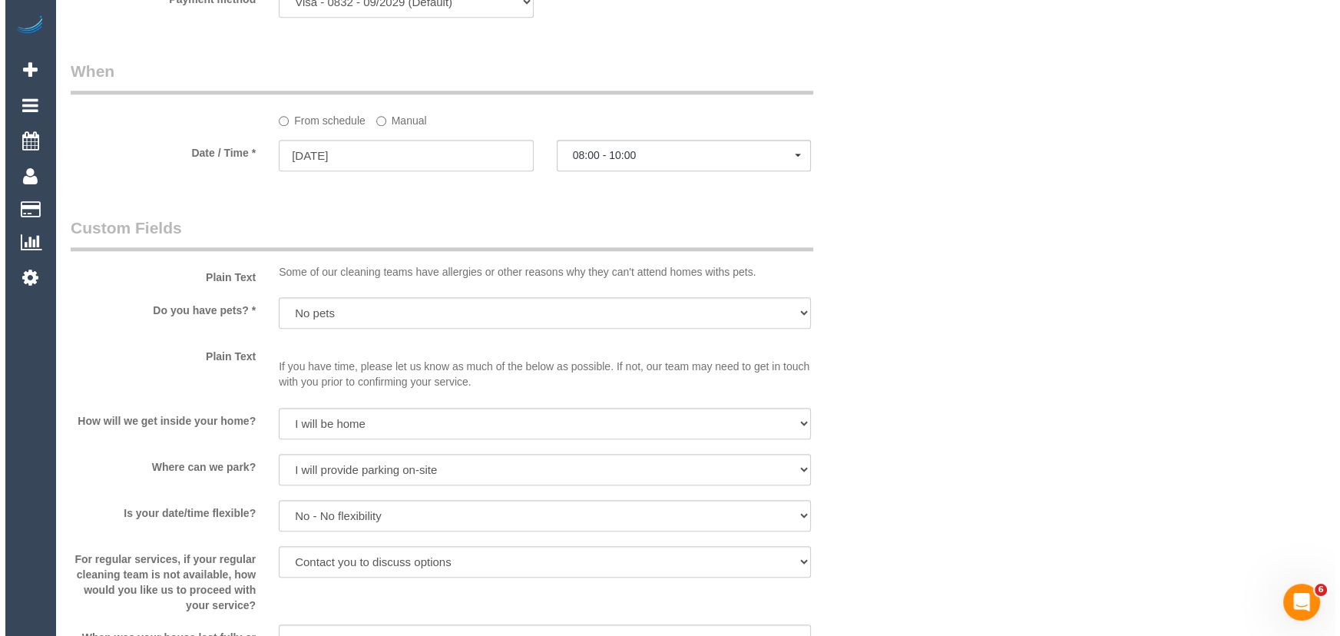
scroll to position [1884, 0]
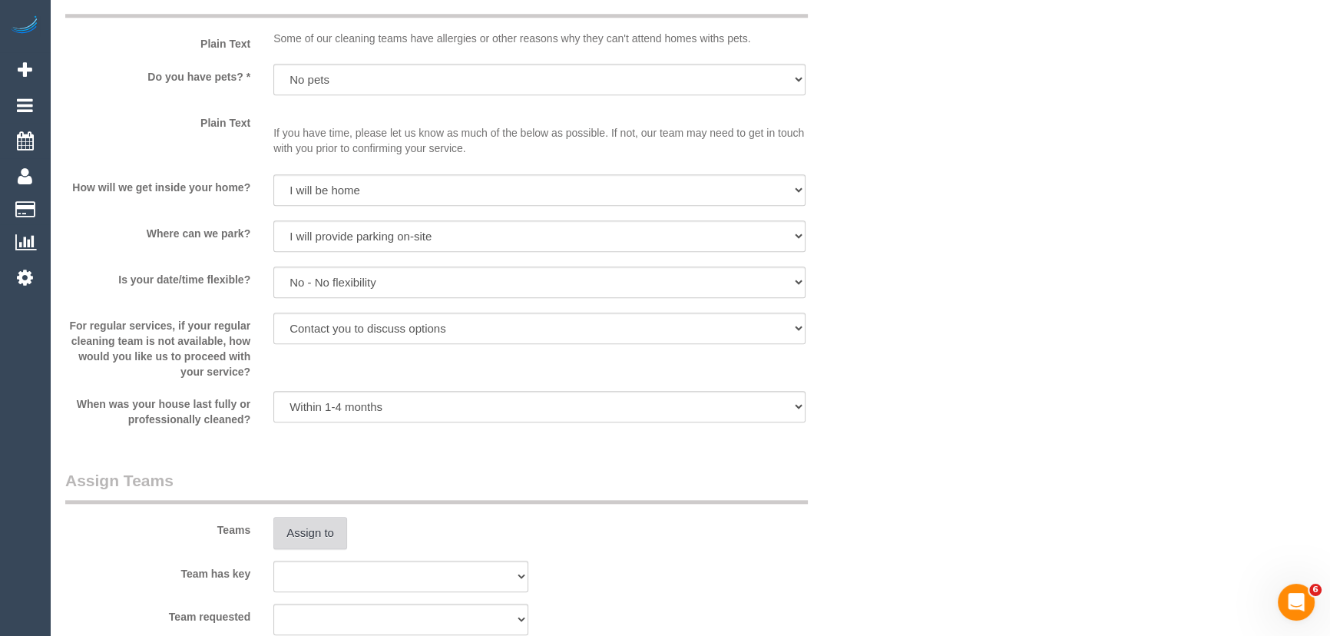
click at [307, 537] on button "Assign to" at bounding box center [310, 533] width 74 height 32
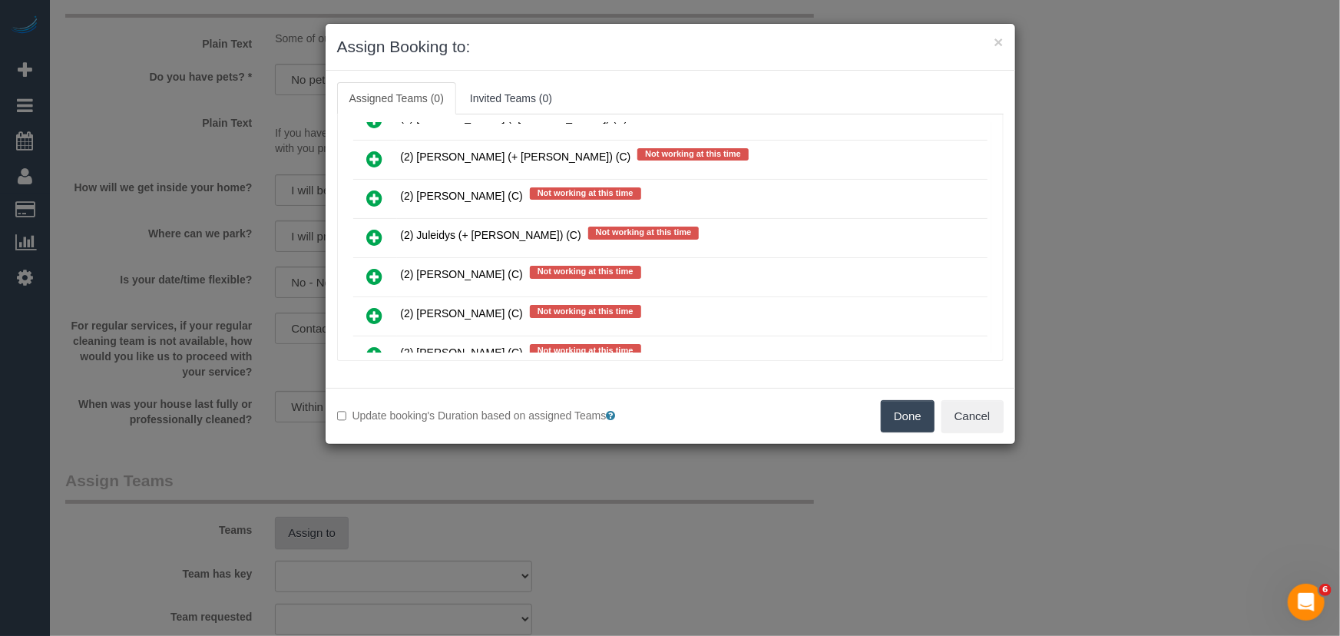
scroll to position [2436, 0]
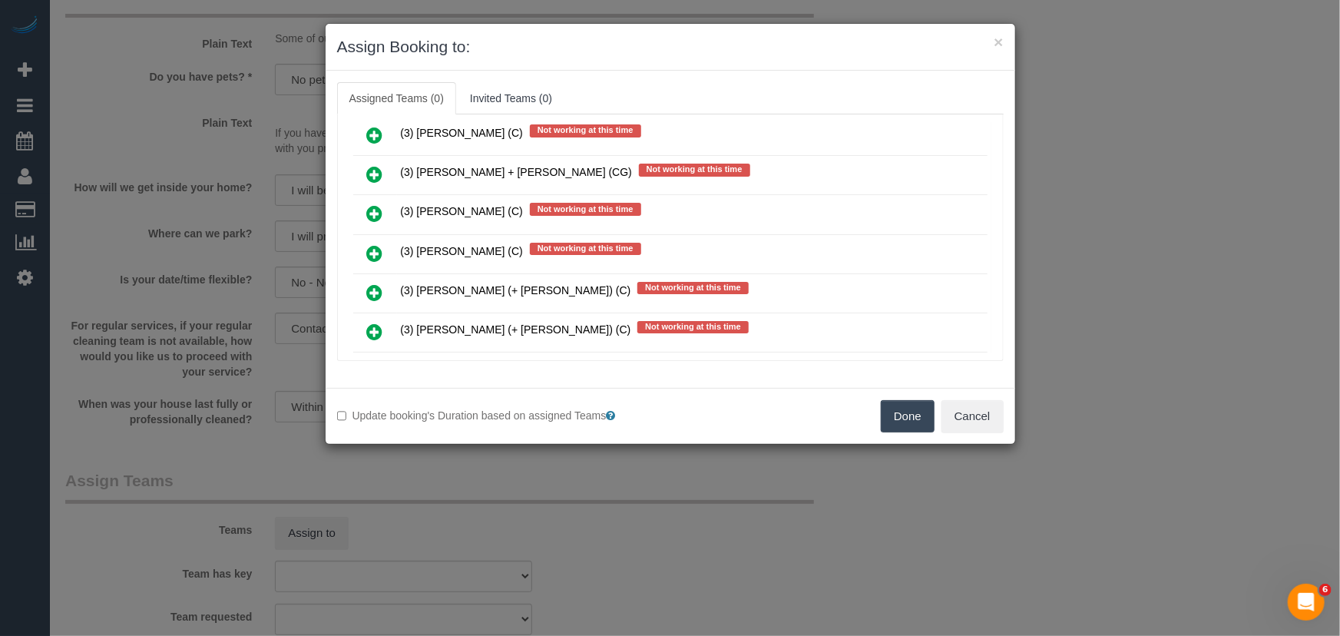
click at [378, 283] on icon at bounding box center [375, 292] width 16 height 18
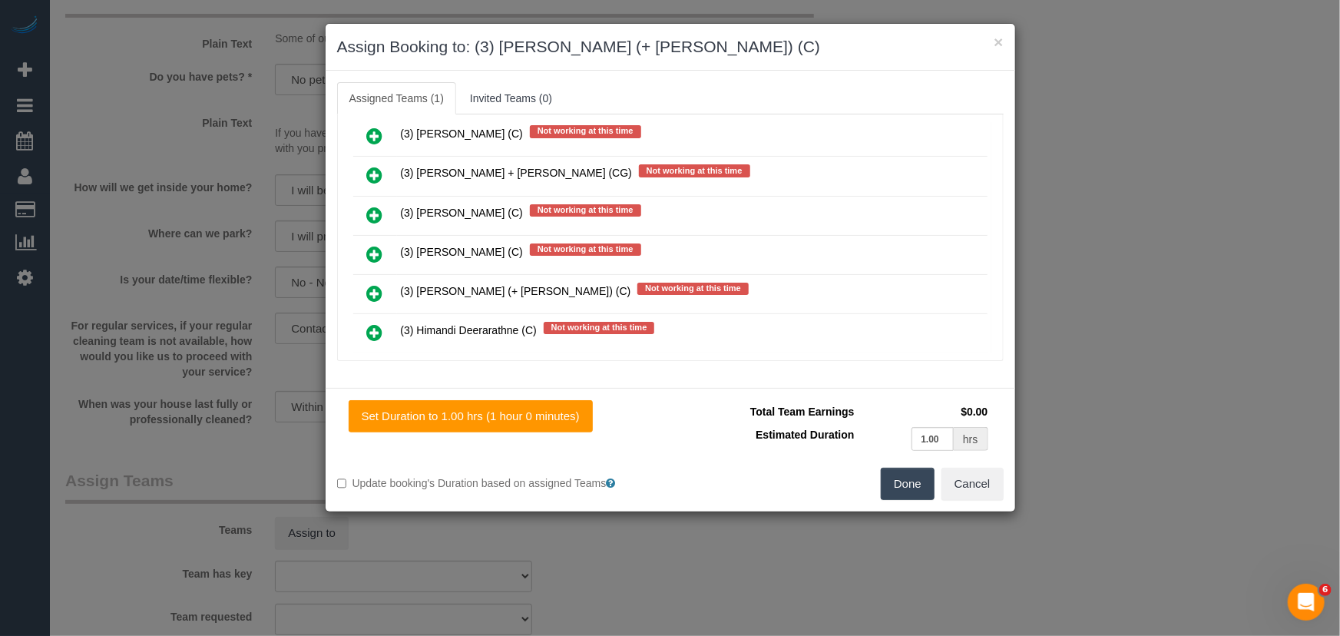
click at [373, 362] on icon at bounding box center [375, 371] width 16 height 18
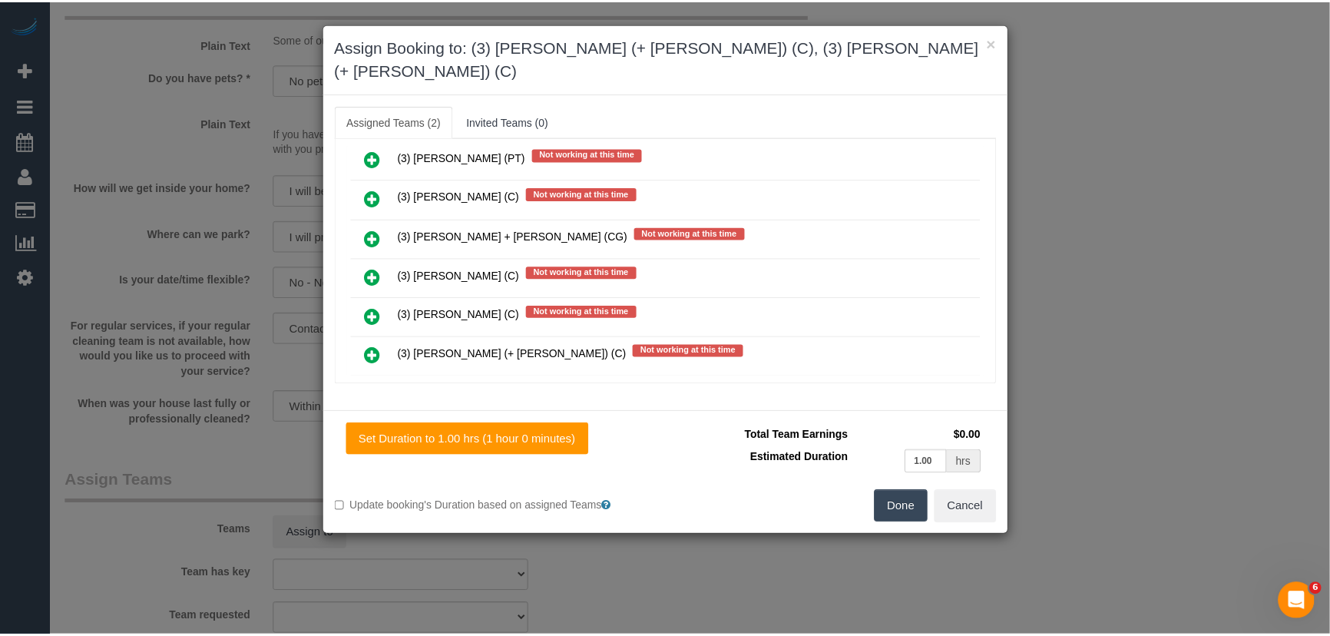
scroll to position [2510, 0]
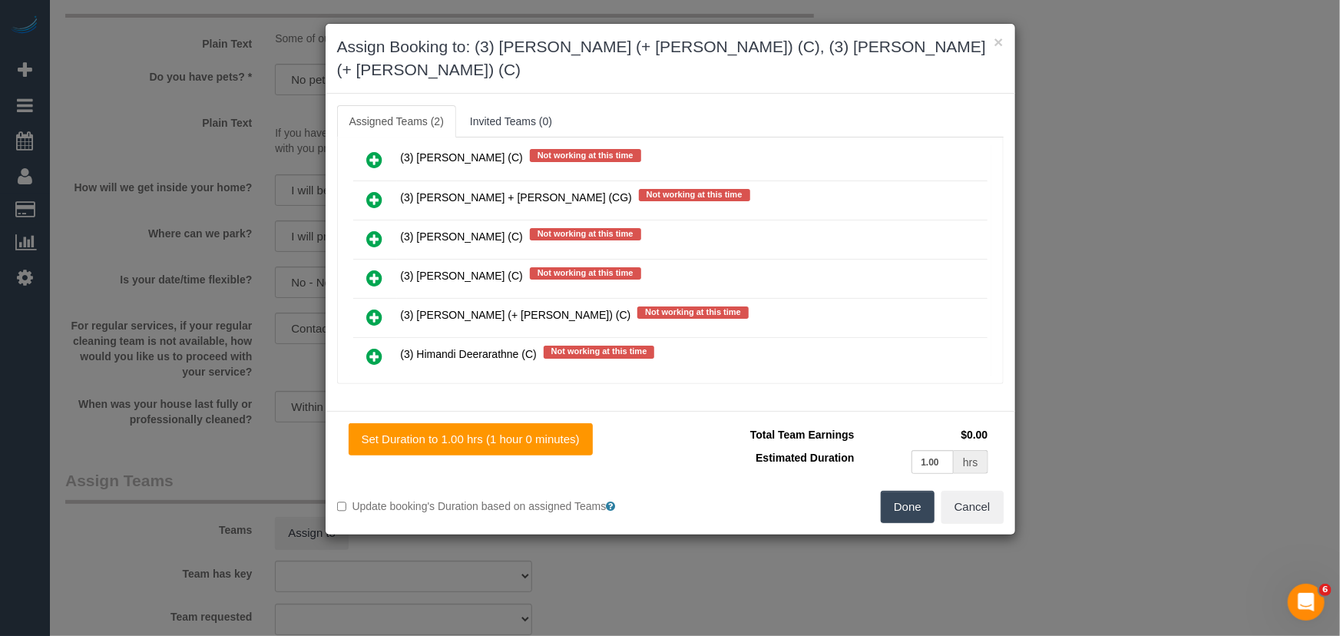
click at [909, 491] on button "Done" at bounding box center [908, 507] width 54 height 32
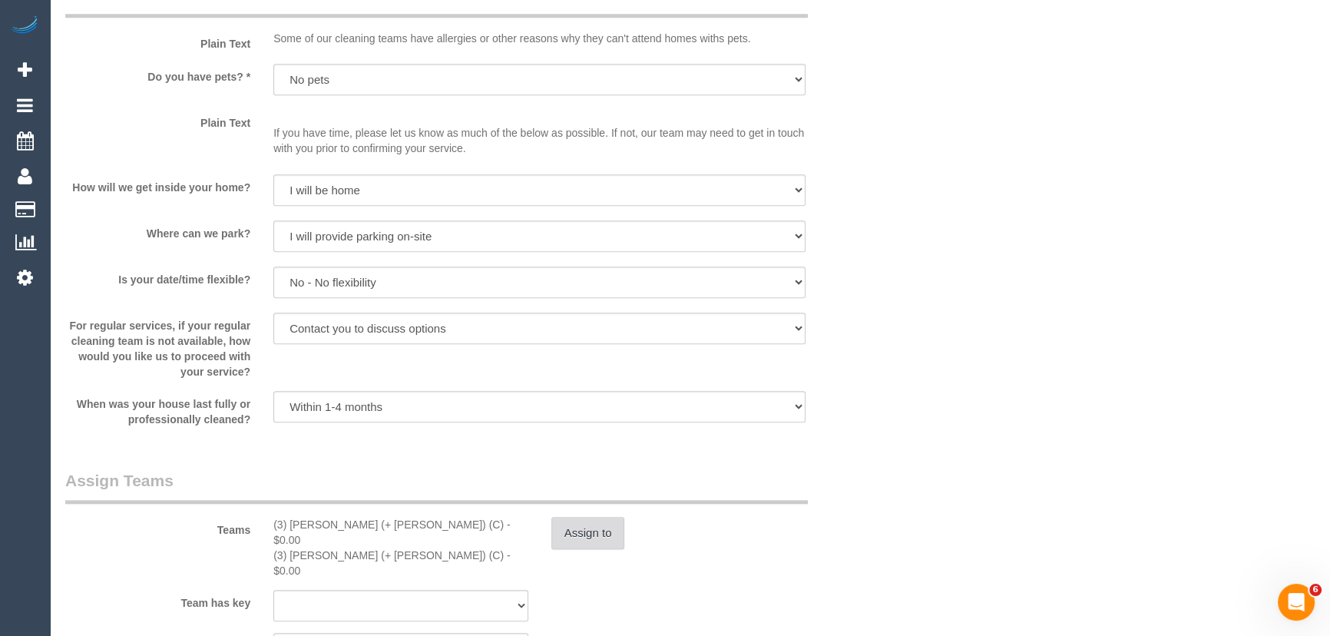
click at [586, 531] on button "Assign to" at bounding box center [588, 533] width 74 height 32
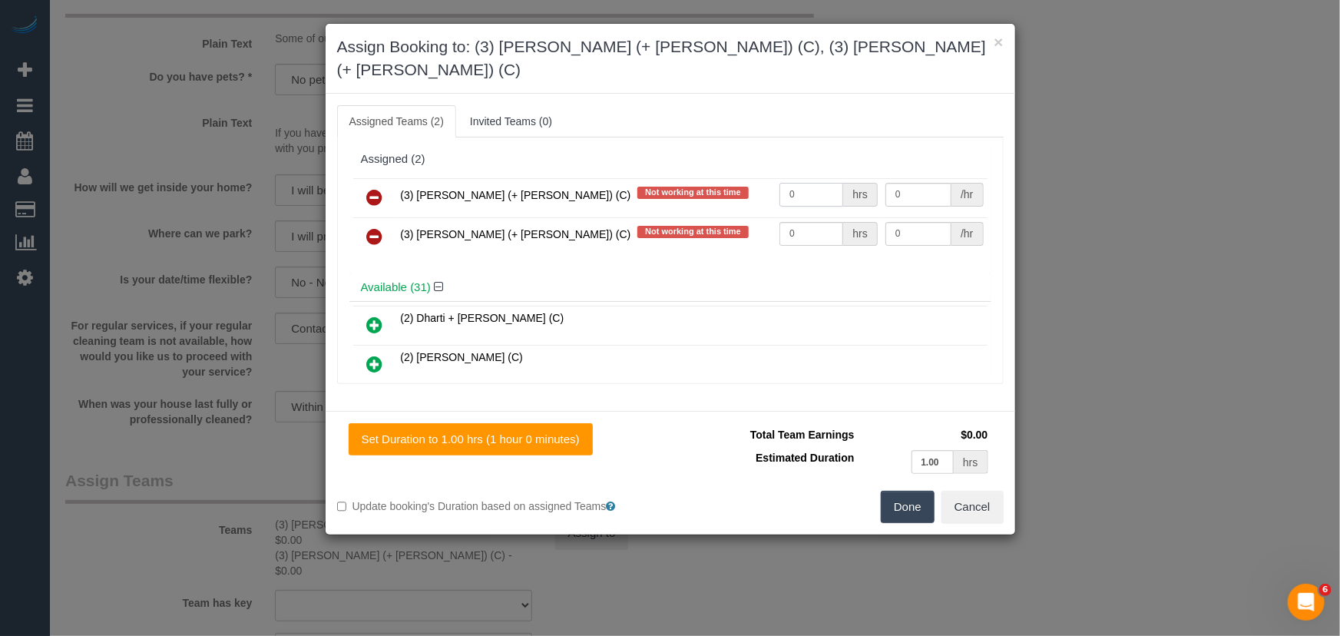
click at [807, 183] on input "0" at bounding box center [811, 195] width 64 height 24
type input "1"
type input "35"
click at [794, 222] on input "0" at bounding box center [811, 234] width 64 height 24
type input "1"
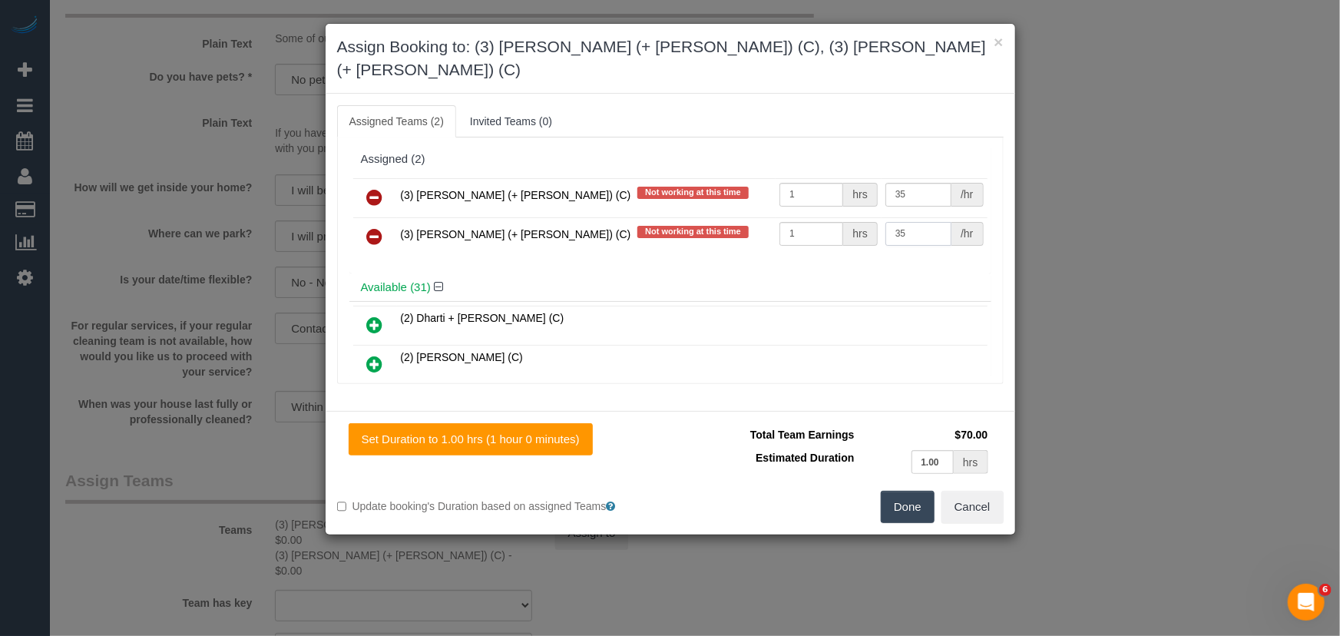
type input "35"
click at [924, 491] on button "Done" at bounding box center [908, 507] width 54 height 32
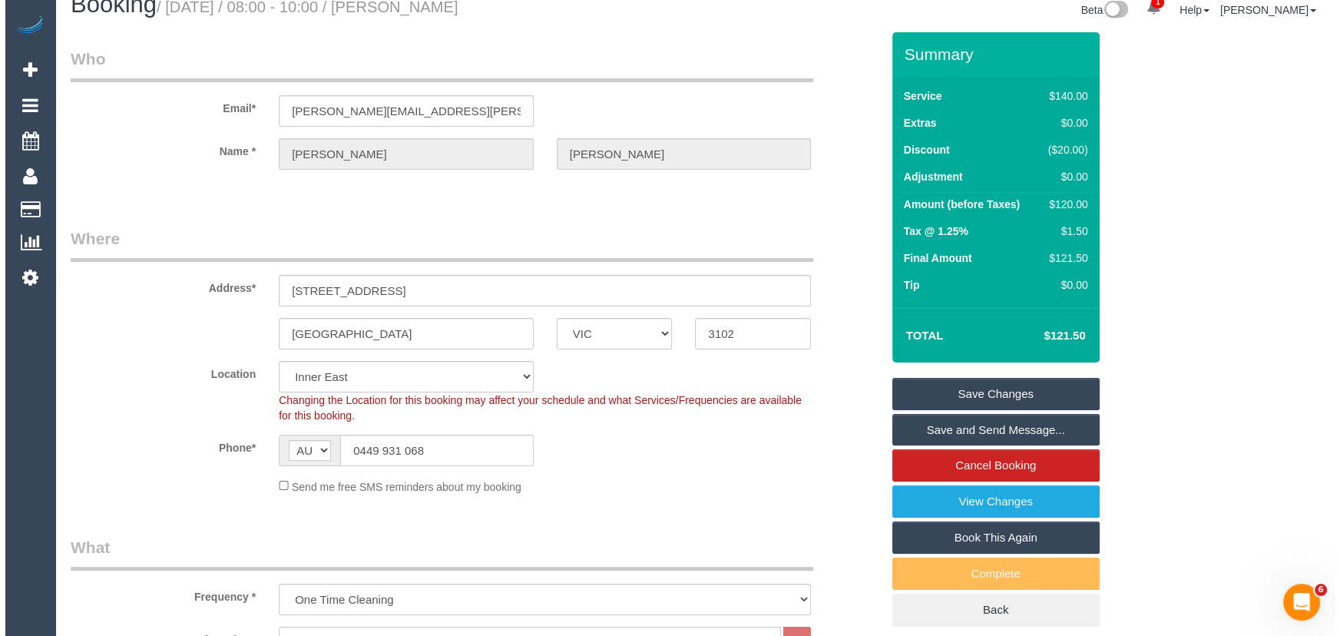
scroll to position [0, 0]
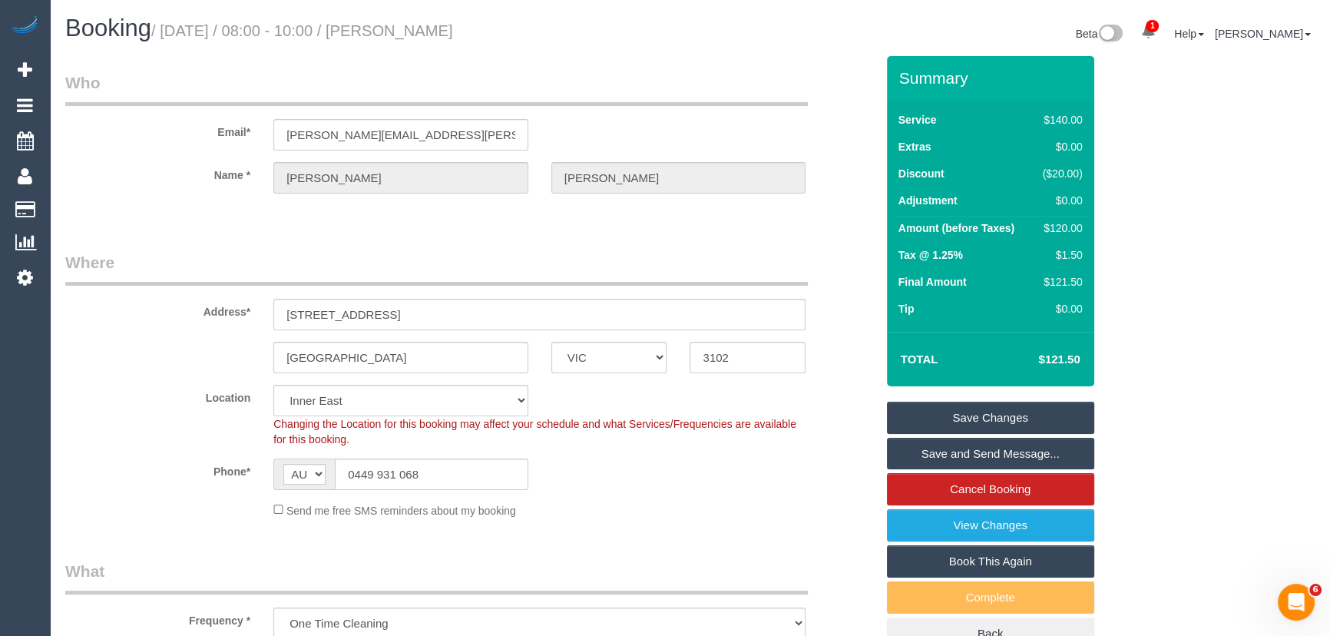
click at [428, 36] on small "/ October 21, 2025 / 08:00 - 10:00 / Ishita Mattoo" at bounding box center [302, 30] width 302 height 17
copy small "Ishita Mattoo"
click at [960, 449] on link "Save and Send Message..." at bounding box center [990, 454] width 207 height 32
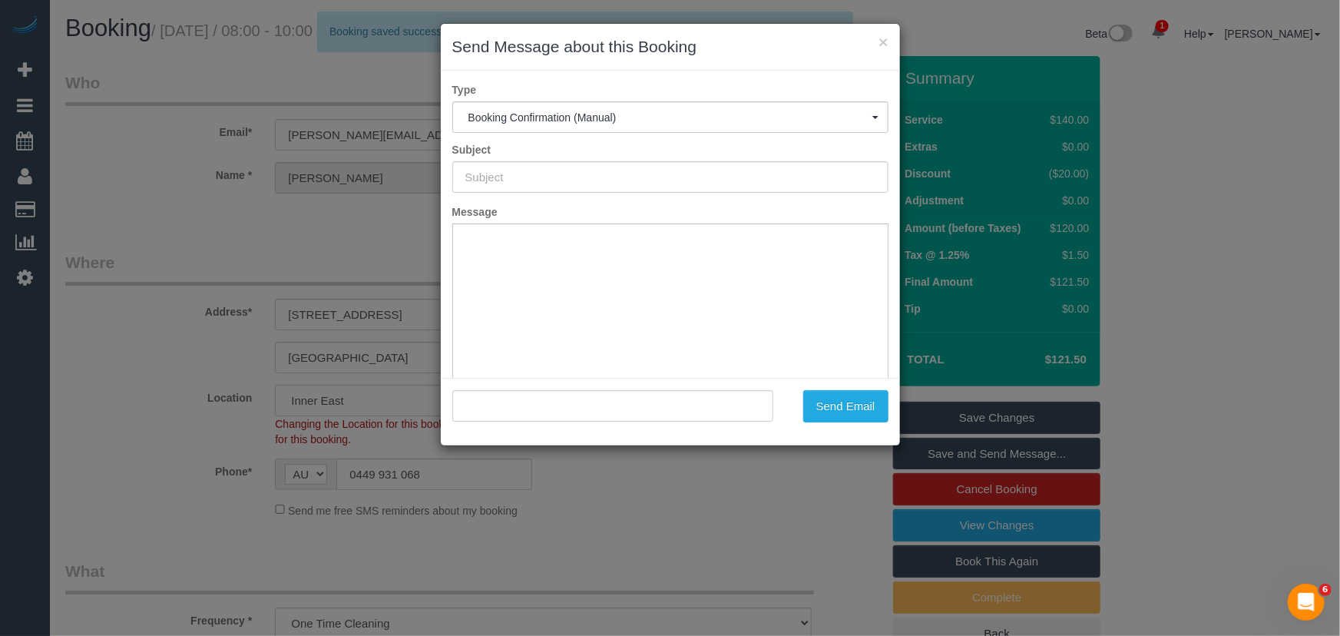
type input "Booking Confirmed"
type input ""Ishita Mattoo" <ishita.matoo@gmail.com>"
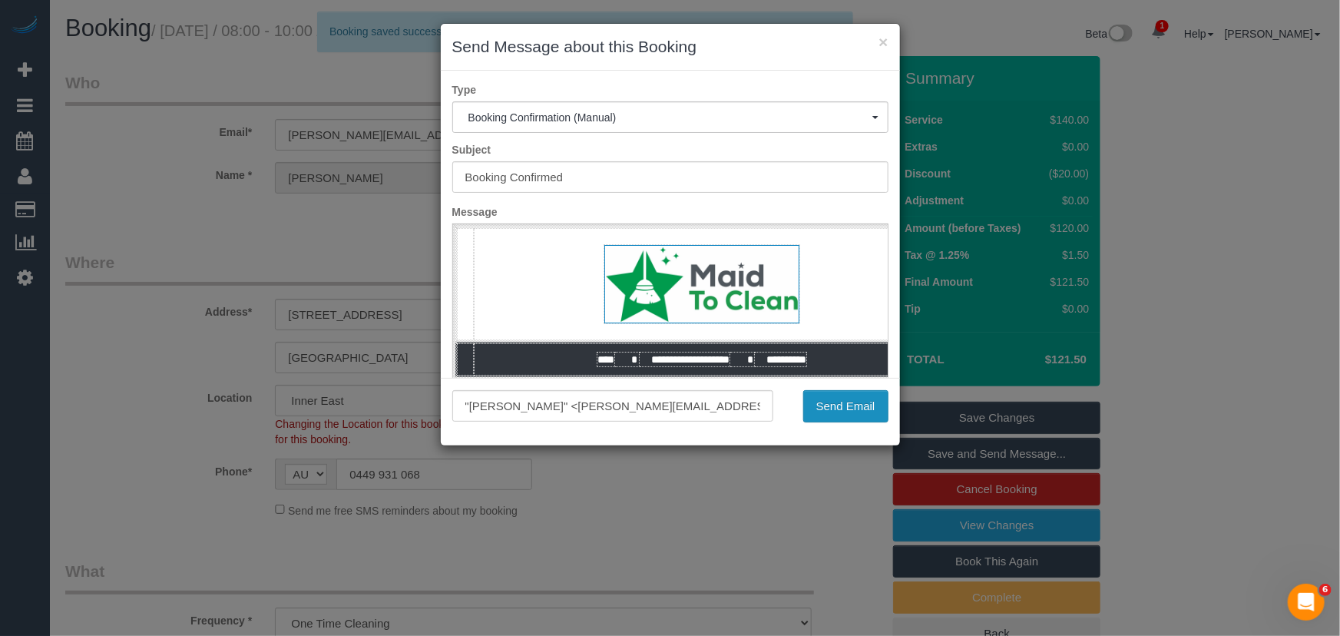
click at [855, 411] on button "Send Email" at bounding box center [845, 406] width 85 height 32
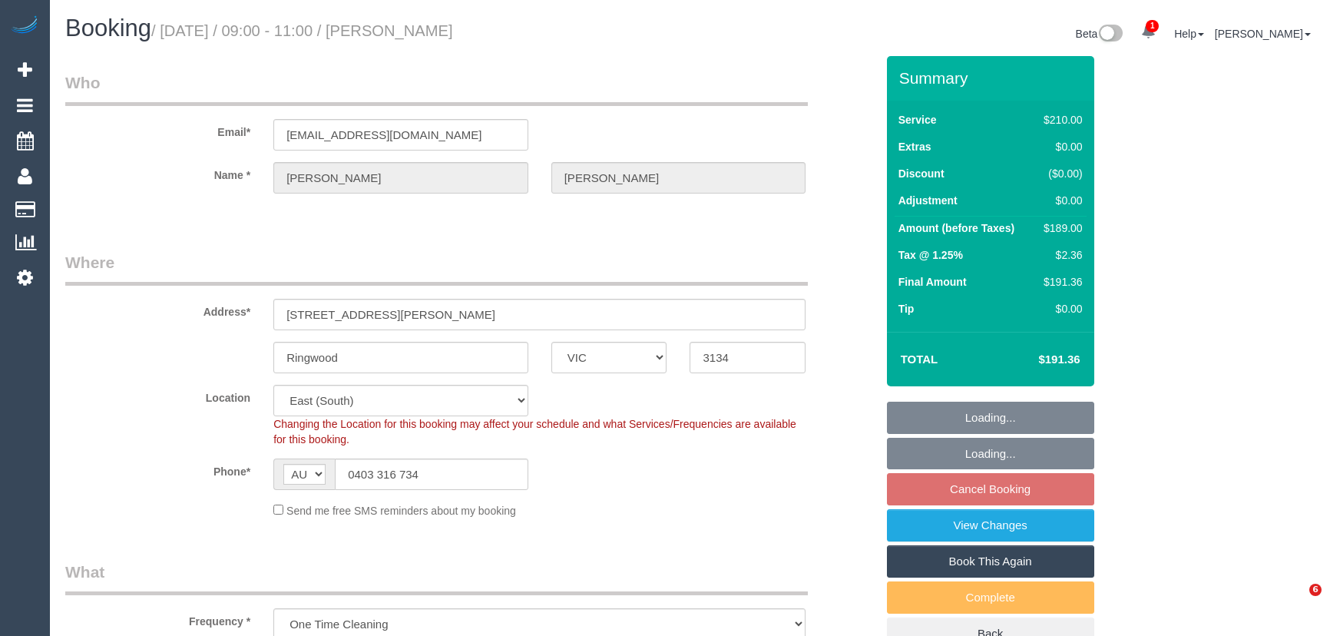
select select "VIC"
select select "180"
select select "string:stripe-pm_1QFZJP2GScqysDRVuEBoIKcl"
select select "number:27"
select select "number:14"
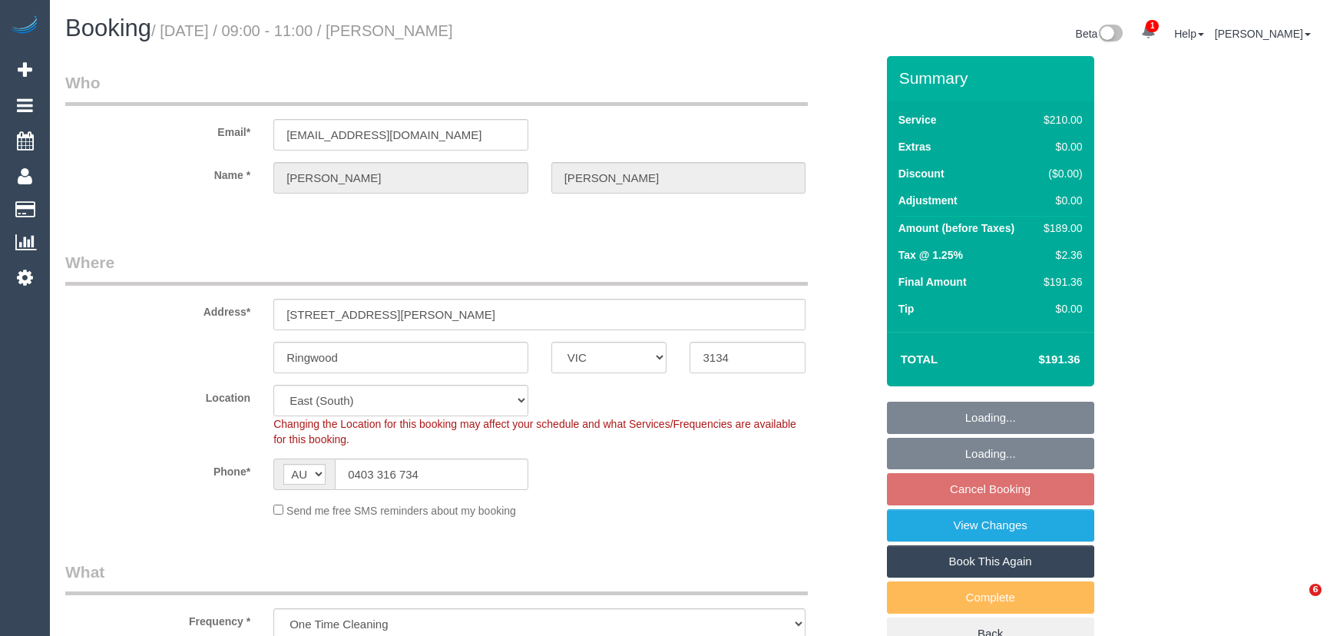
select select "number:18"
select select "number:22"
select select "number:34"
select select "number:13"
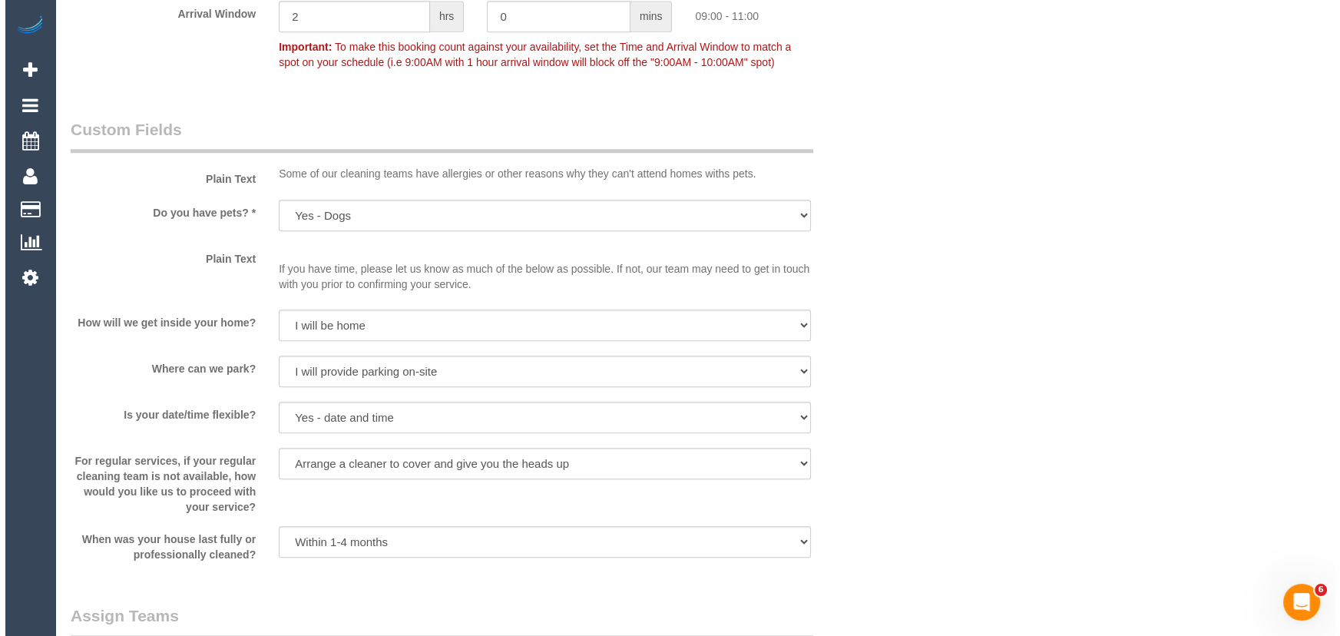
scroll to position [2024, 0]
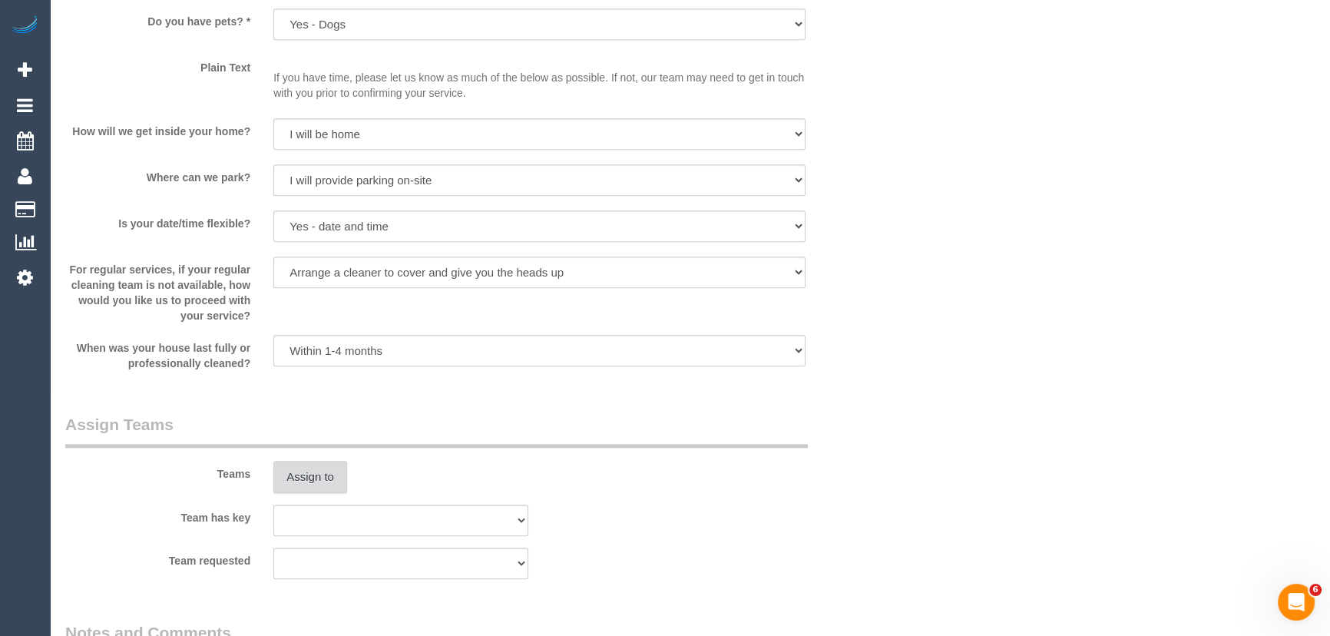
click at [336, 479] on button "Assign to" at bounding box center [310, 477] width 74 height 32
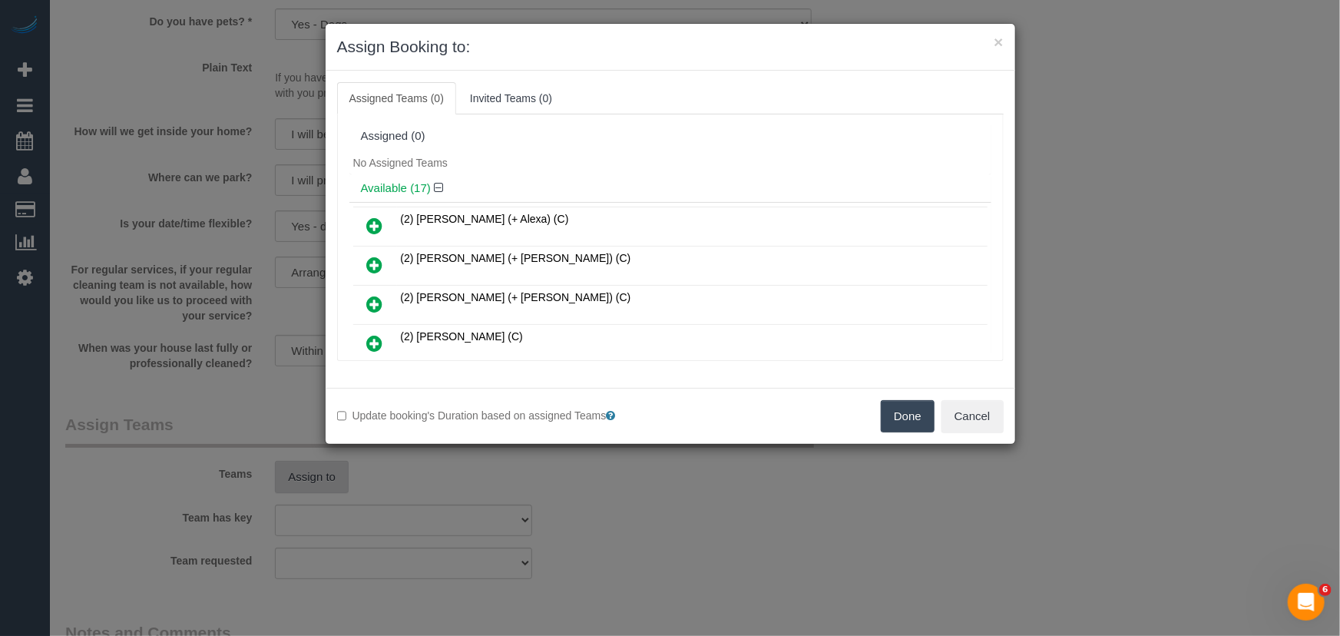
scroll to position [327, 0]
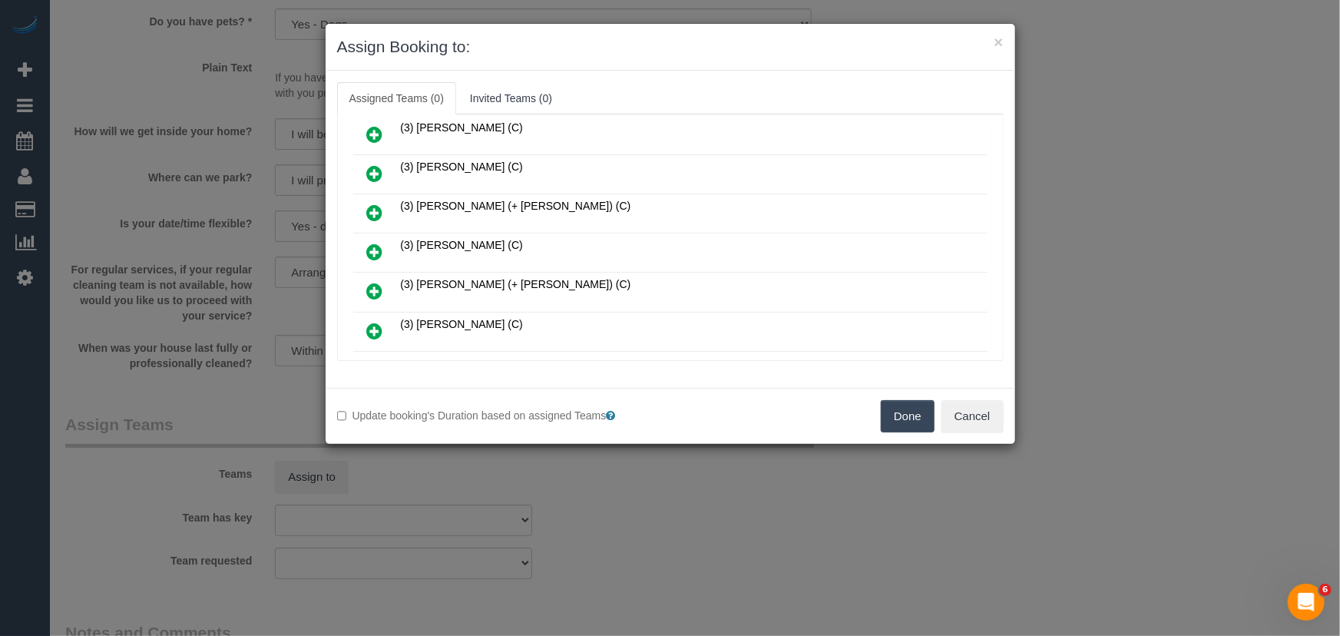
click at [370, 249] on icon at bounding box center [375, 252] width 16 height 18
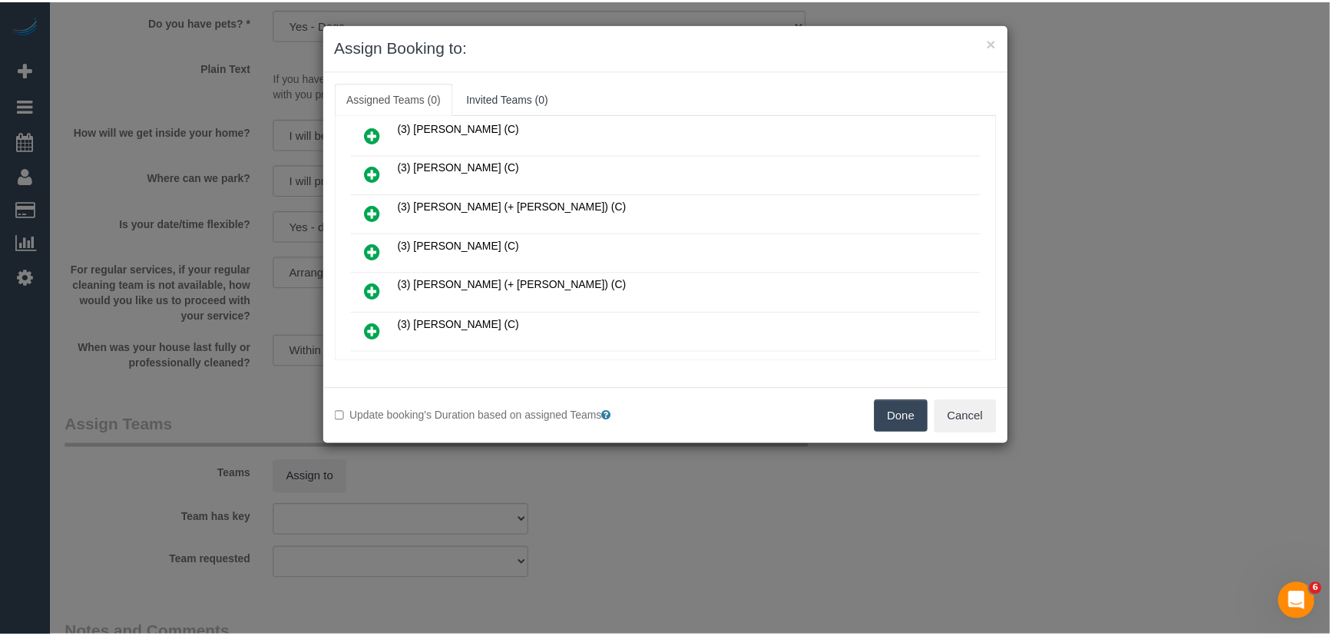
scroll to position [362, 0]
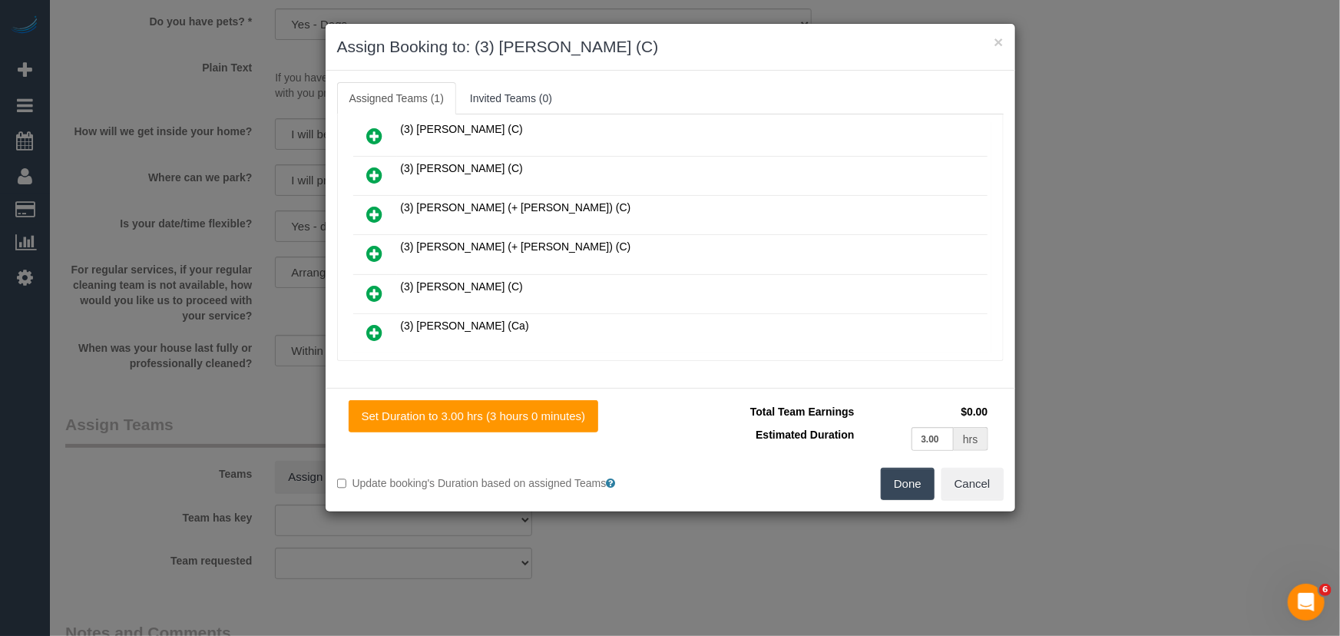
click at [912, 496] on button "Done" at bounding box center [908, 484] width 54 height 32
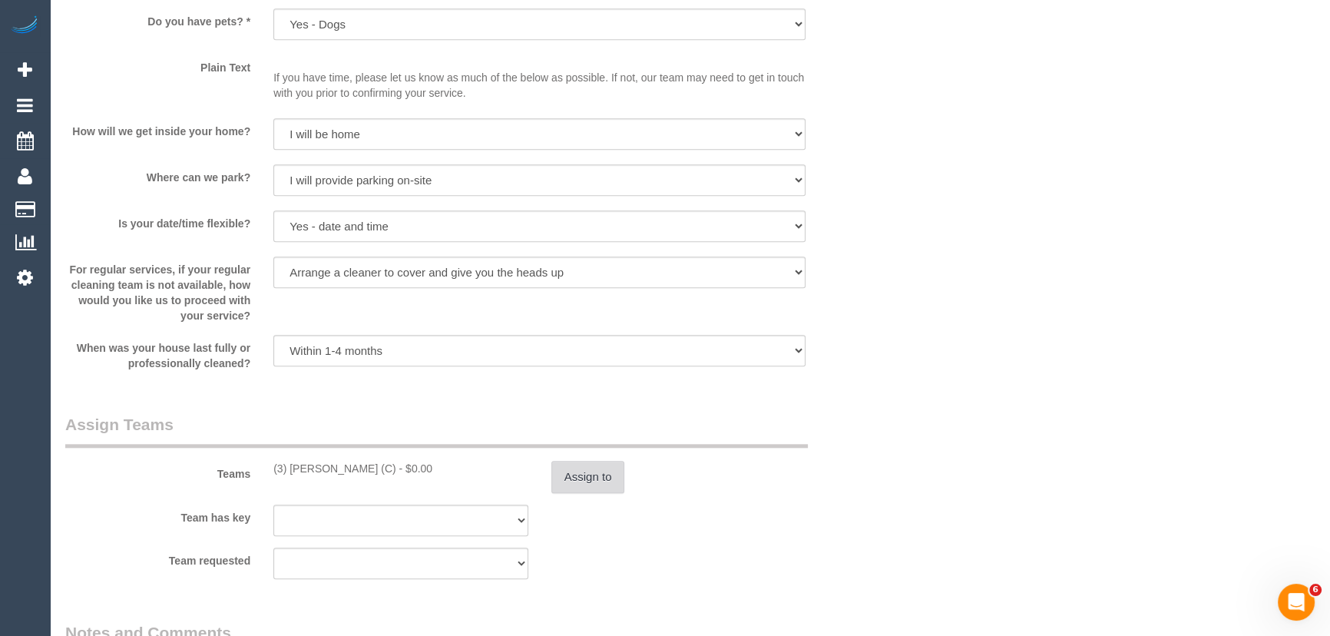
click at [605, 481] on button "Assign to" at bounding box center [588, 477] width 74 height 32
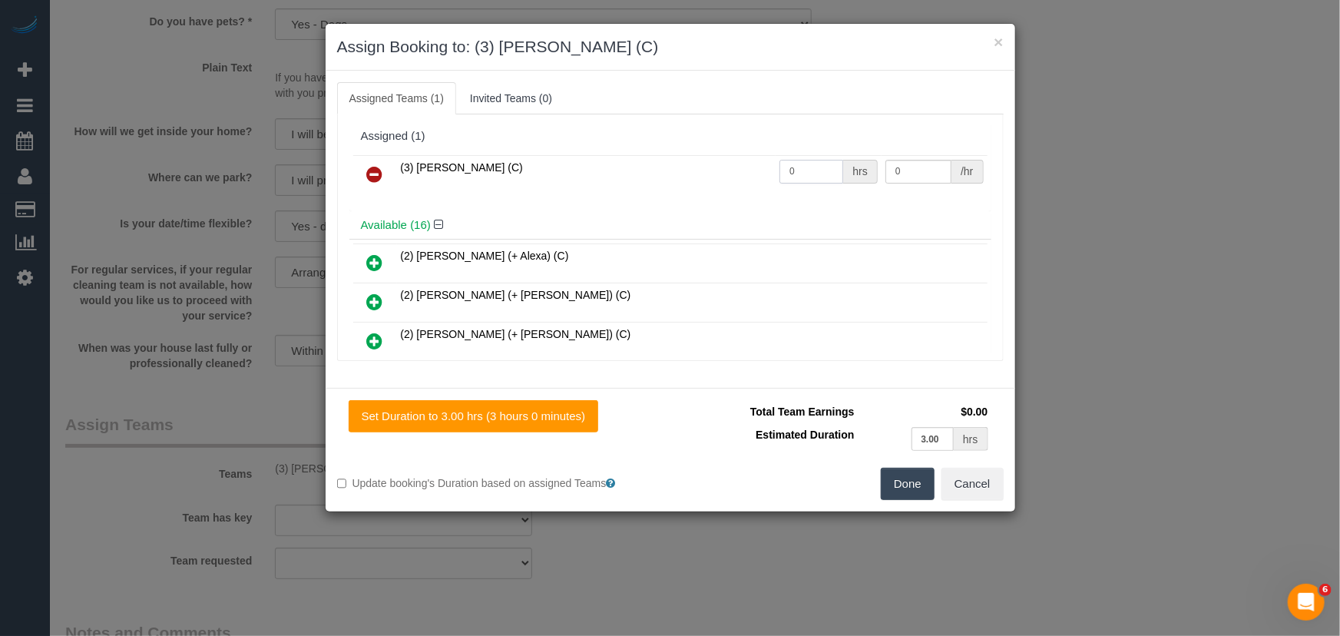
click at [818, 164] on input "0" at bounding box center [811, 172] width 64 height 24
type input "3"
type input "35"
click at [916, 476] on button "Done" at bounding box center [908, 484] width 54 height 32
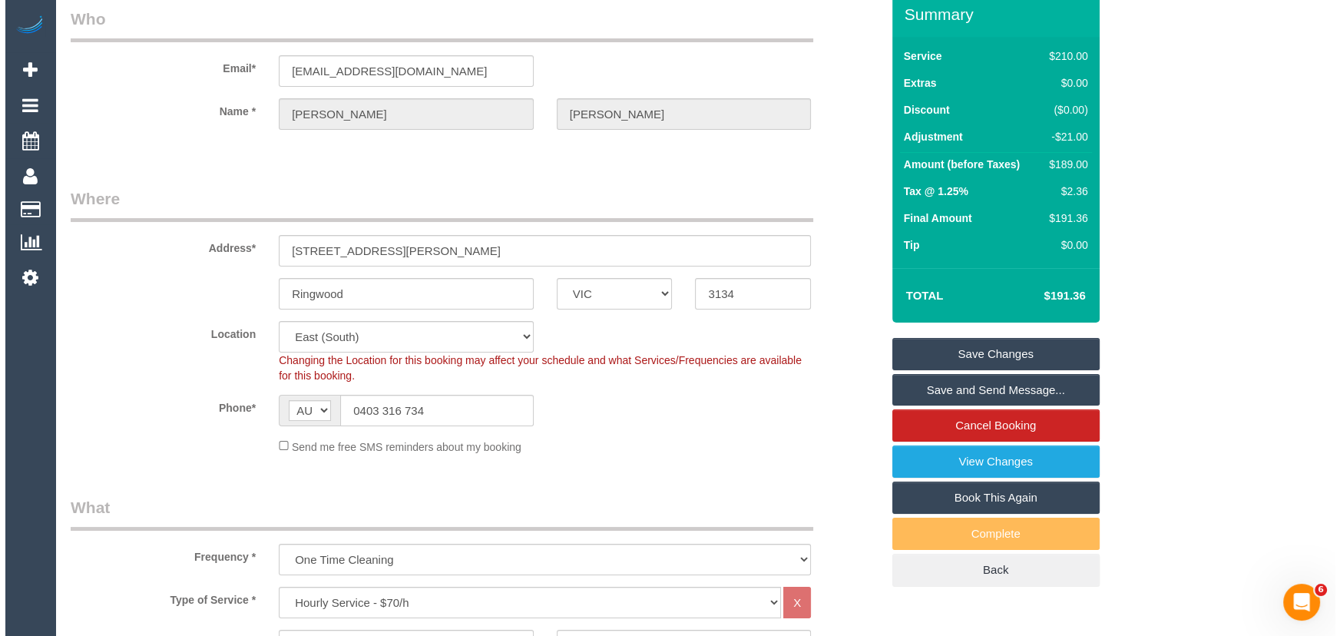
scroll to position [0, 0]
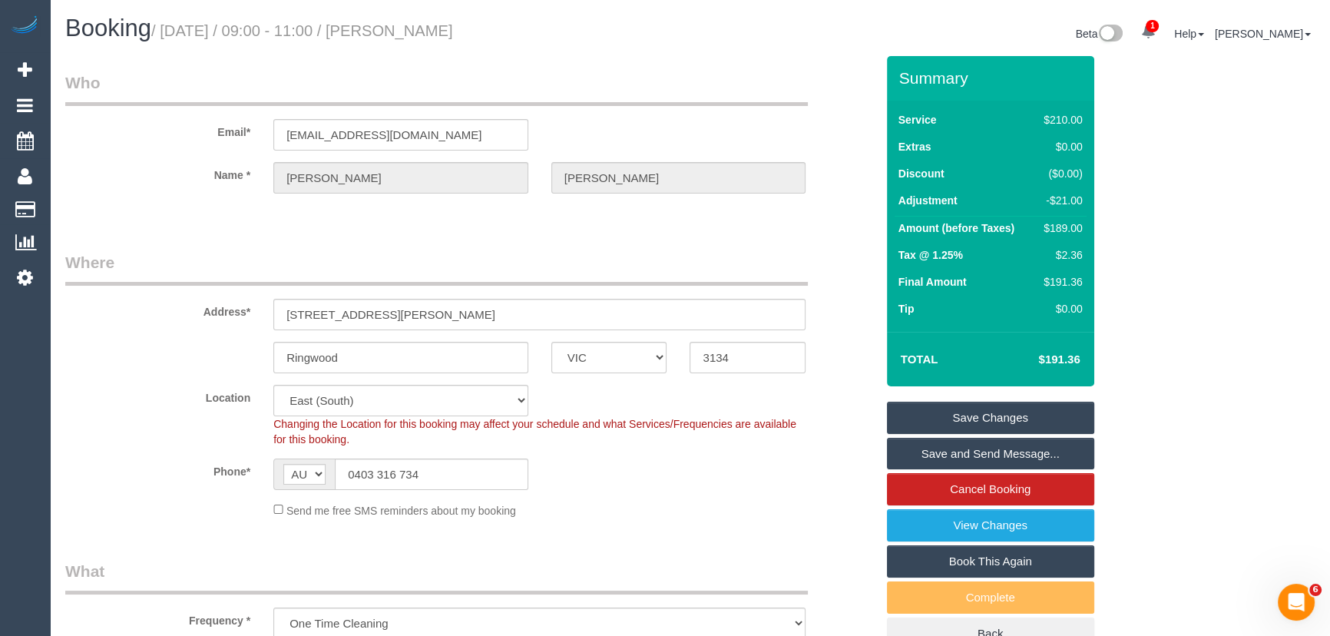
click at [418, 35] on small "/ [DATE] / 09:00 - 11:00 / [PERSON_NAME]" at bounding box center [302, 30] width 302 height 17
copy small "Lucy Donaldson"
click at [939, 461] on link "Save and Send Message..." at bounding box center [990, 454] width 207 height 32
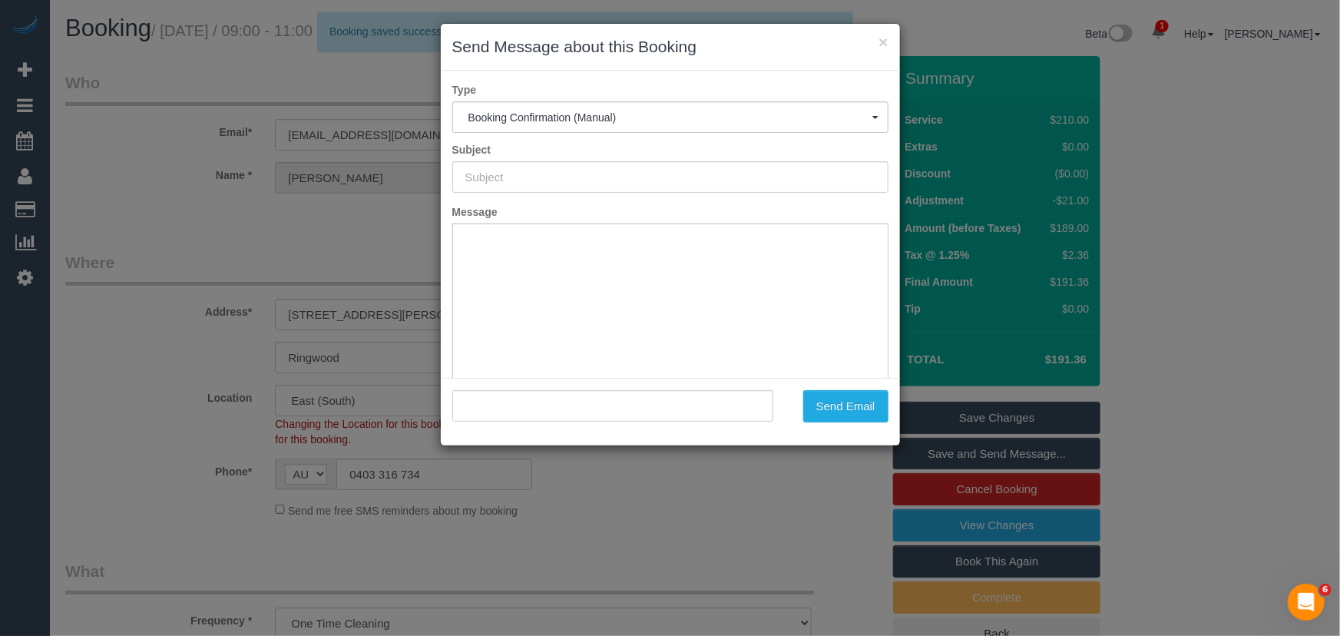
type input "Booking Confirmed"
type input ""Lucy Donaldson" <ljmackintosh@gmail.com>"
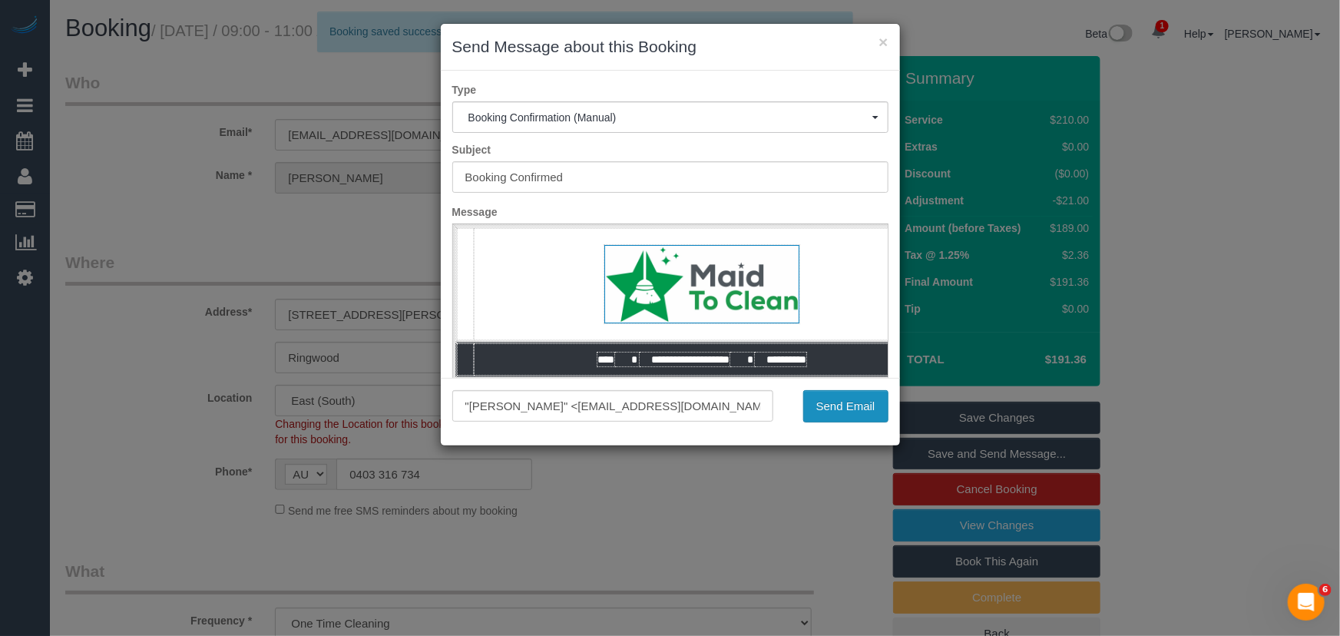
click at [847, 408] on button "Send Email" at bounding box center [845, 406] width 85 height 32
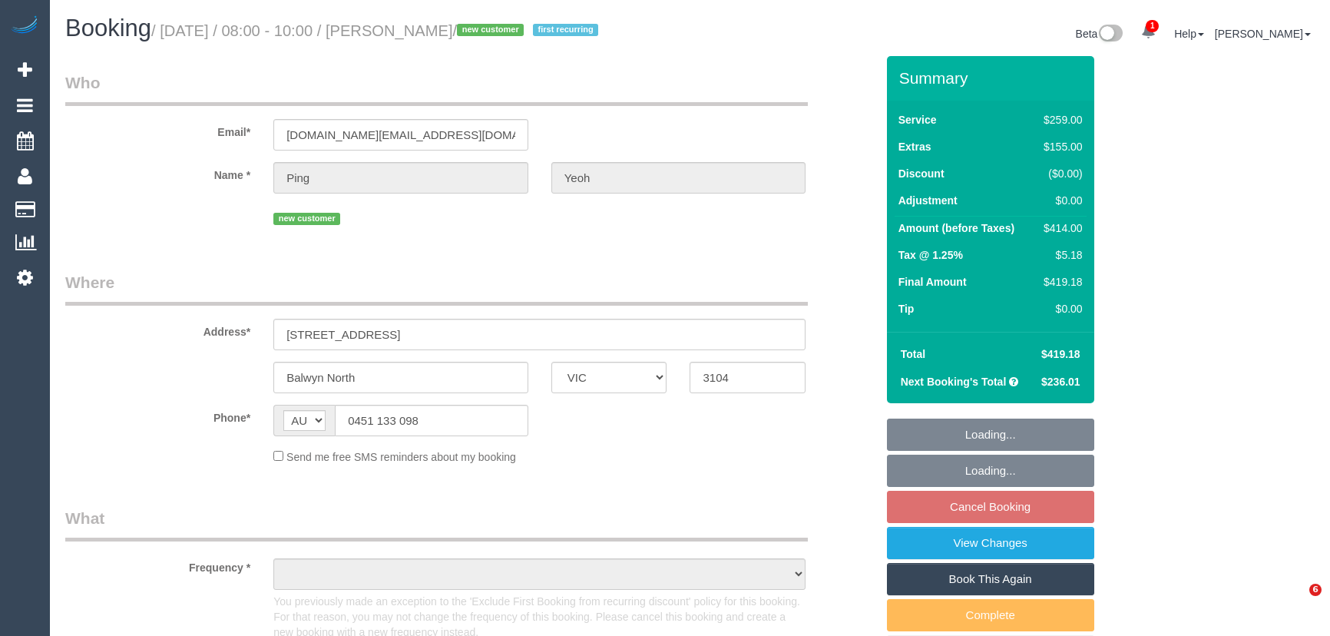
select select "VIC"
select select "number:27"
select select "number:14"
select select "number:19"
select select "number:22"
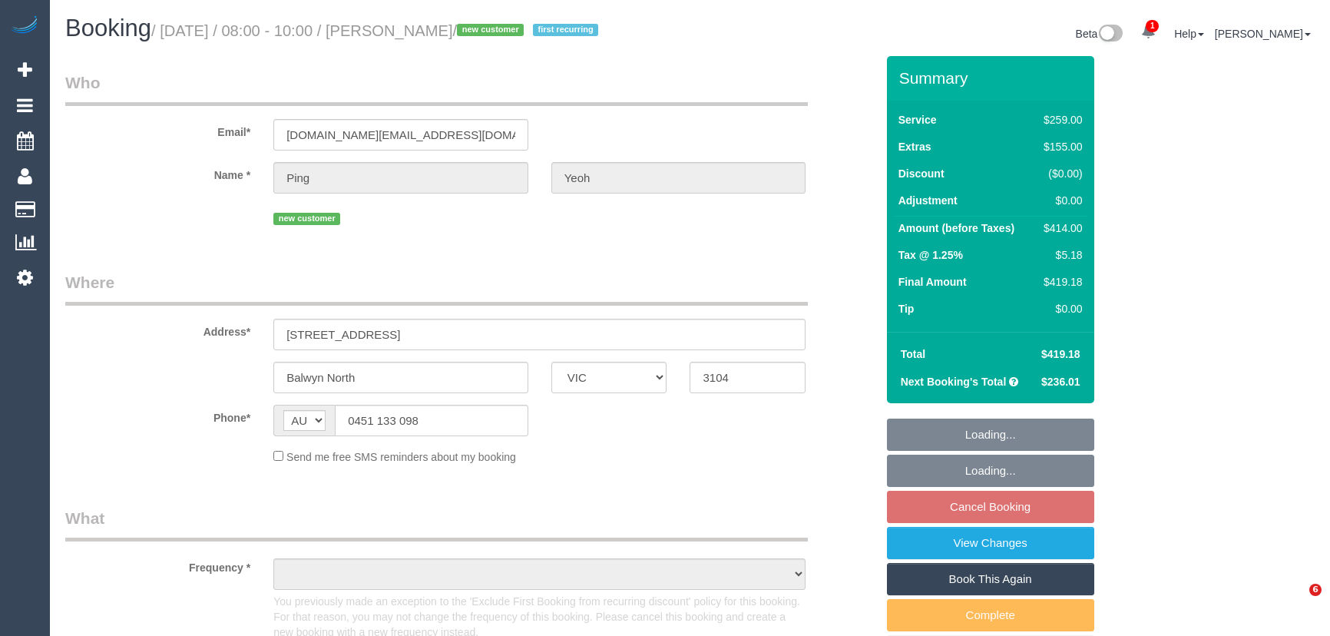
select select "number:35"
select select "number:13"
select select "object:807"
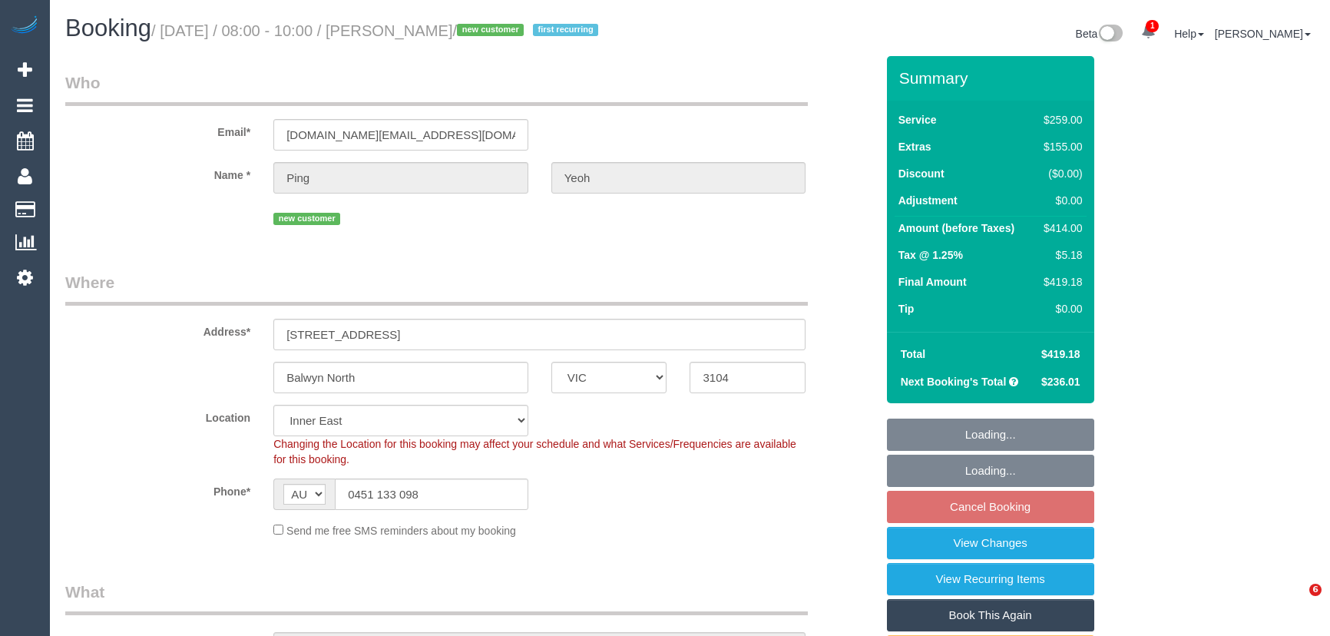
select select "spot2"
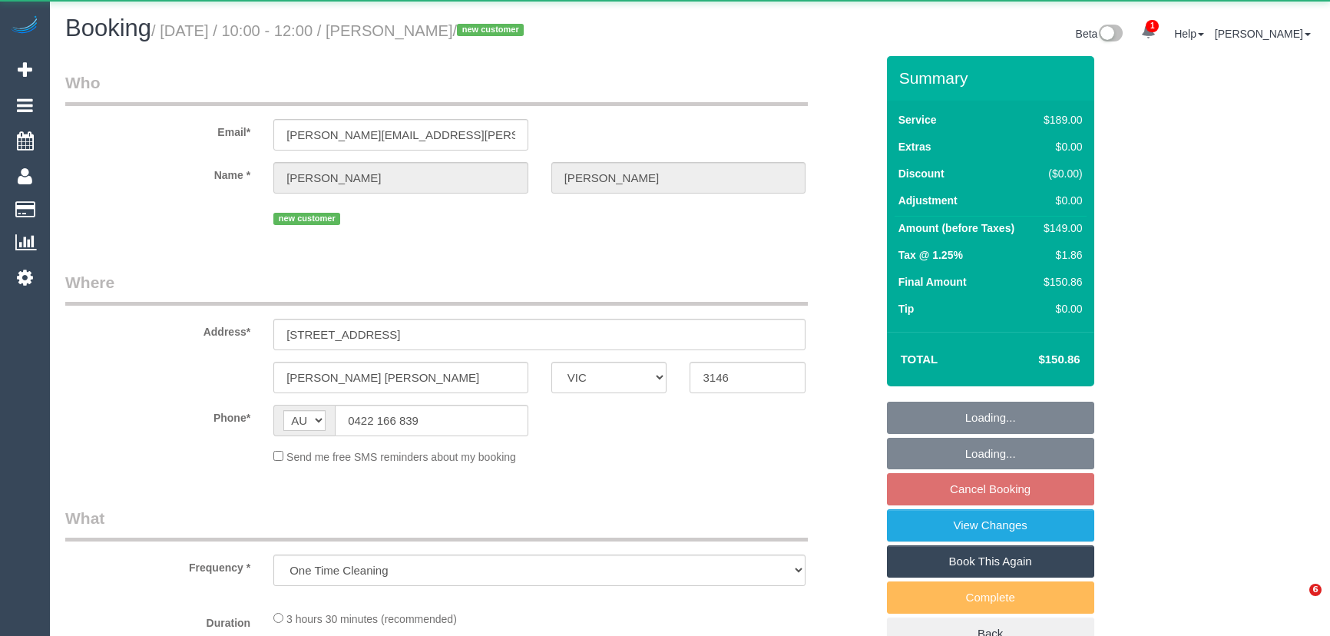
select select "VIC"
select select "string:stripe-pm_1SIPPL2GScqysDRV0uGCN8CC"
select select "number:28"
select select "number:14"
select select "number:19"
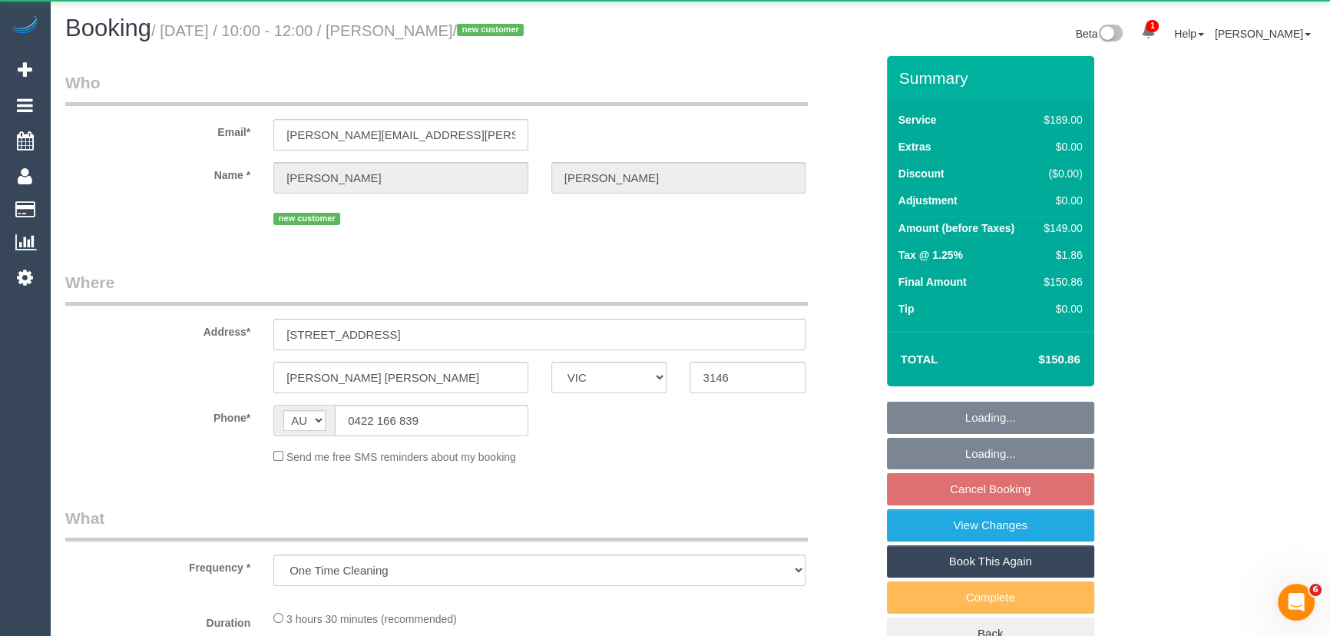
select select "number:24"
select select "number:35"
select select "number:13"
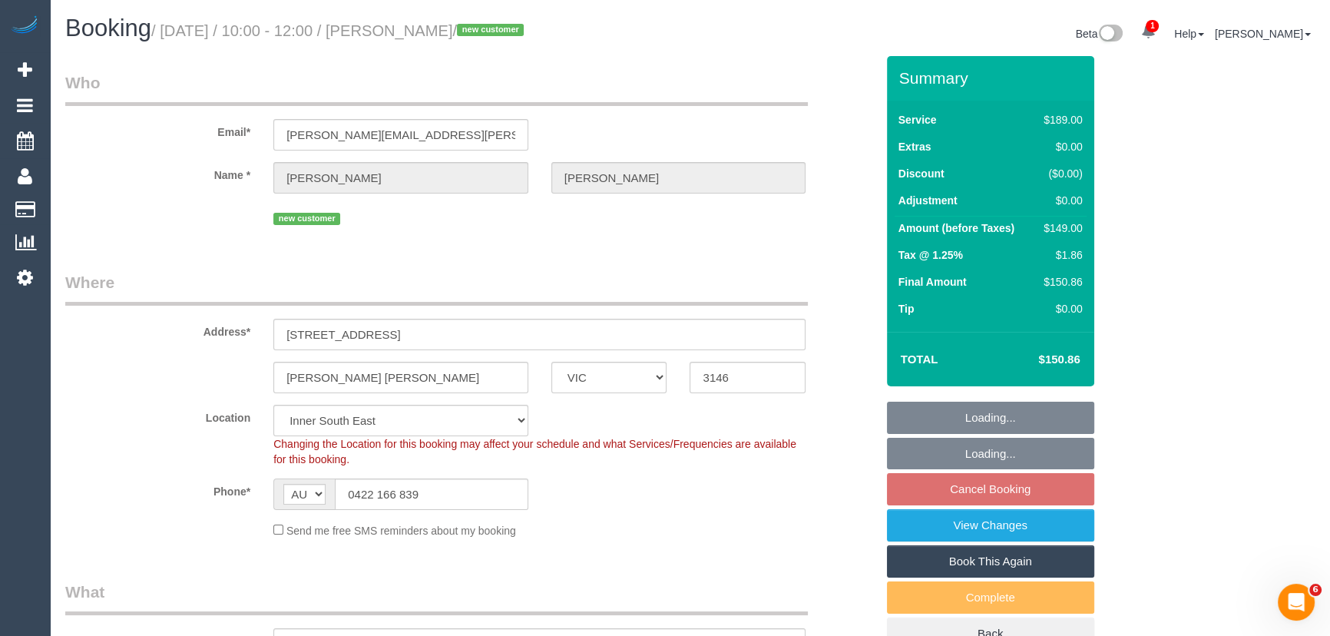
select select "object:805"
select select "spot3"
